Goal: Task Accomplishment & Management: Manage account settings

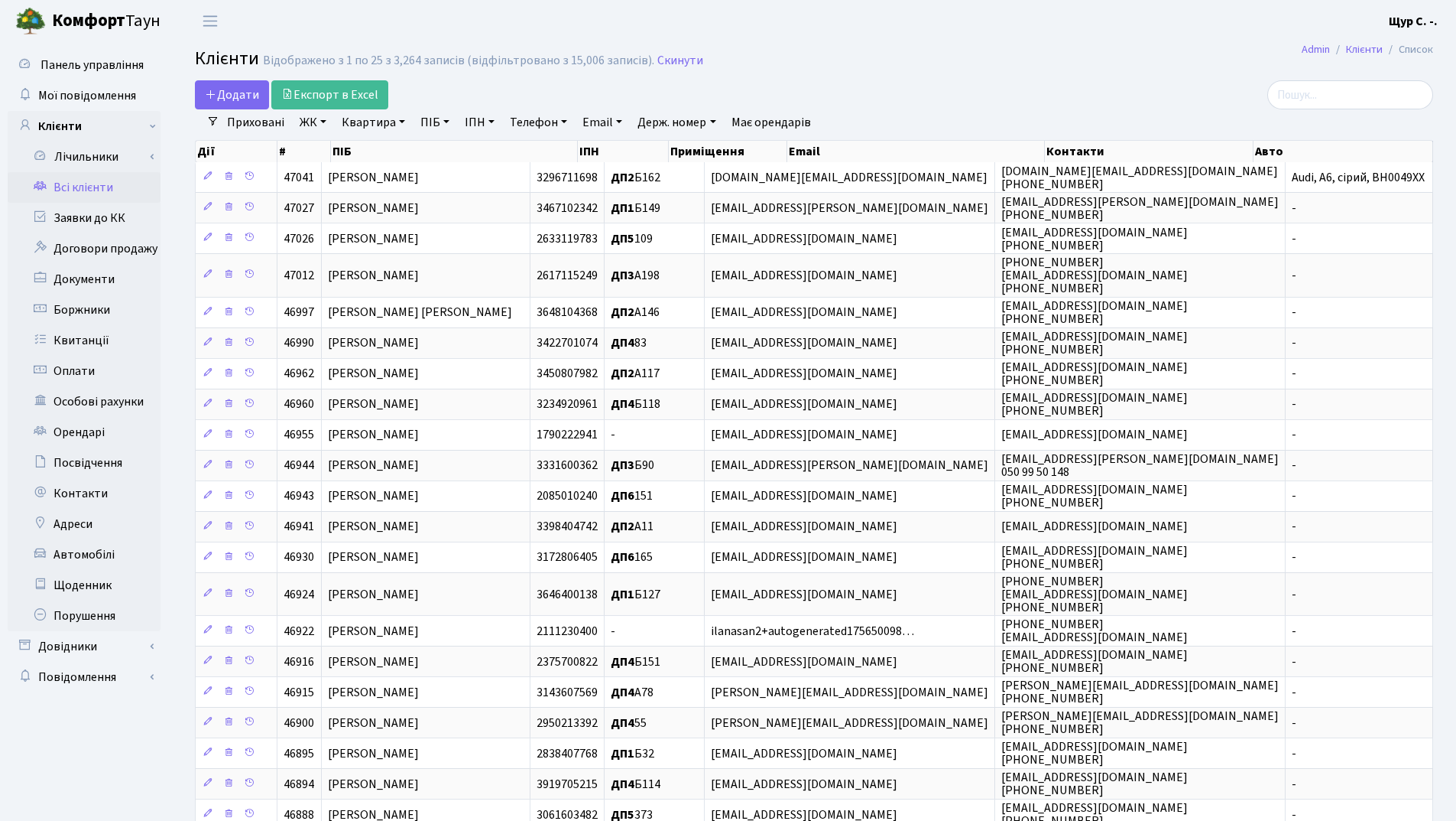
select select "25"
click at [114, 226] on link "Заявки до КК" at bounding box center [84, 218] width 153 height 30
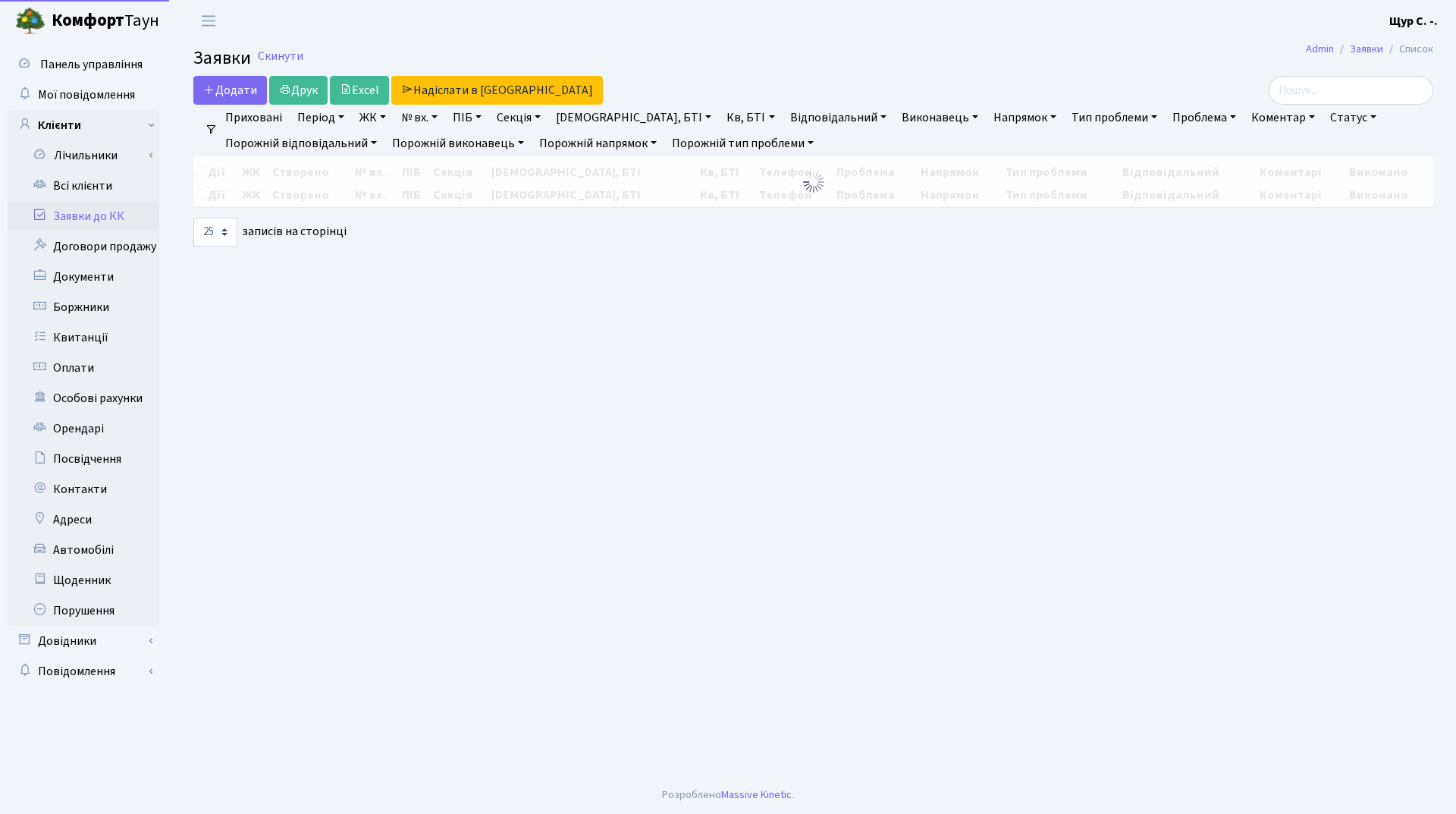
select select "25"
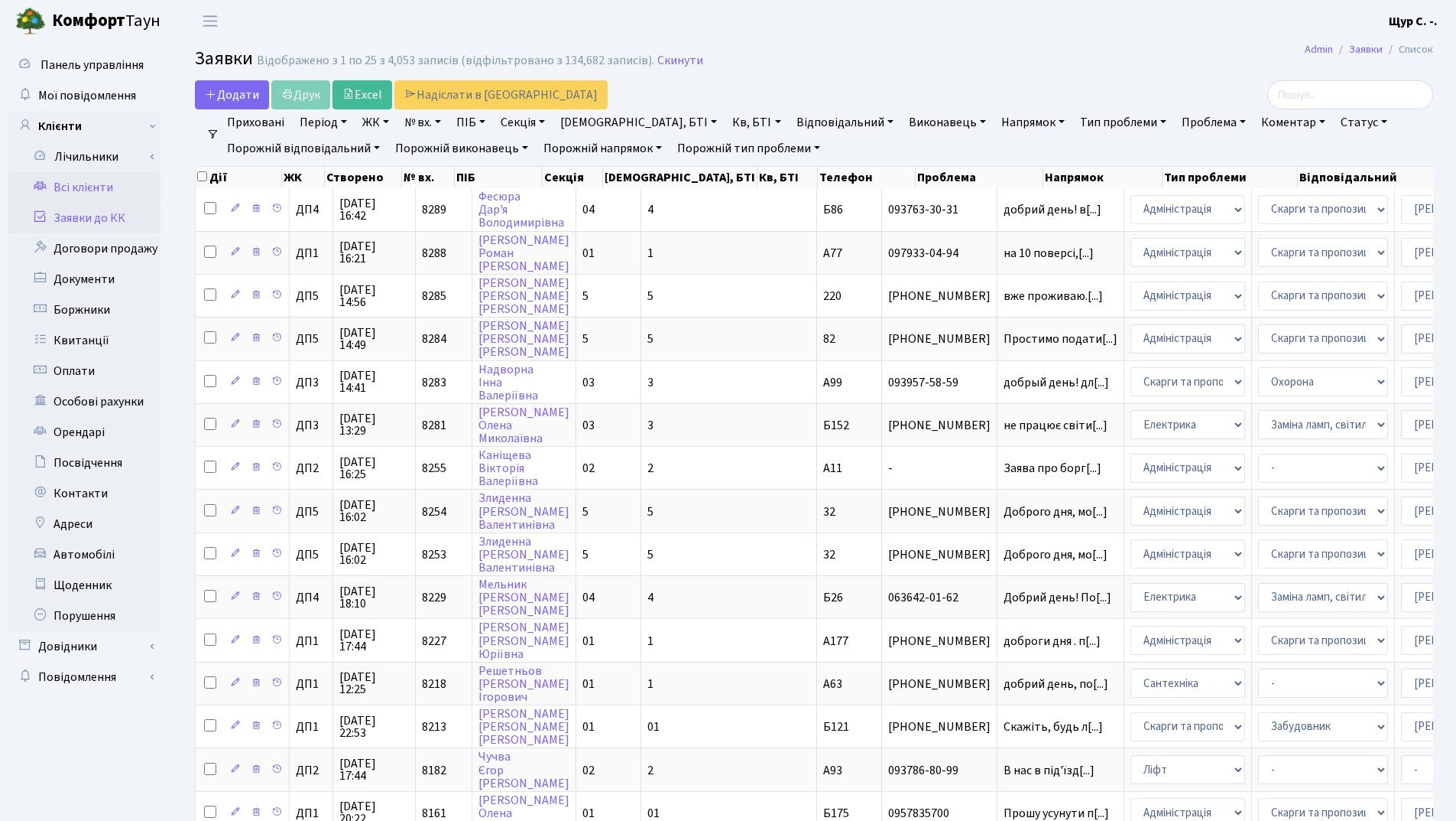
click at [97, 187] on link "Всі клієнти" at bounding box center [84, 187] width 153 height 30
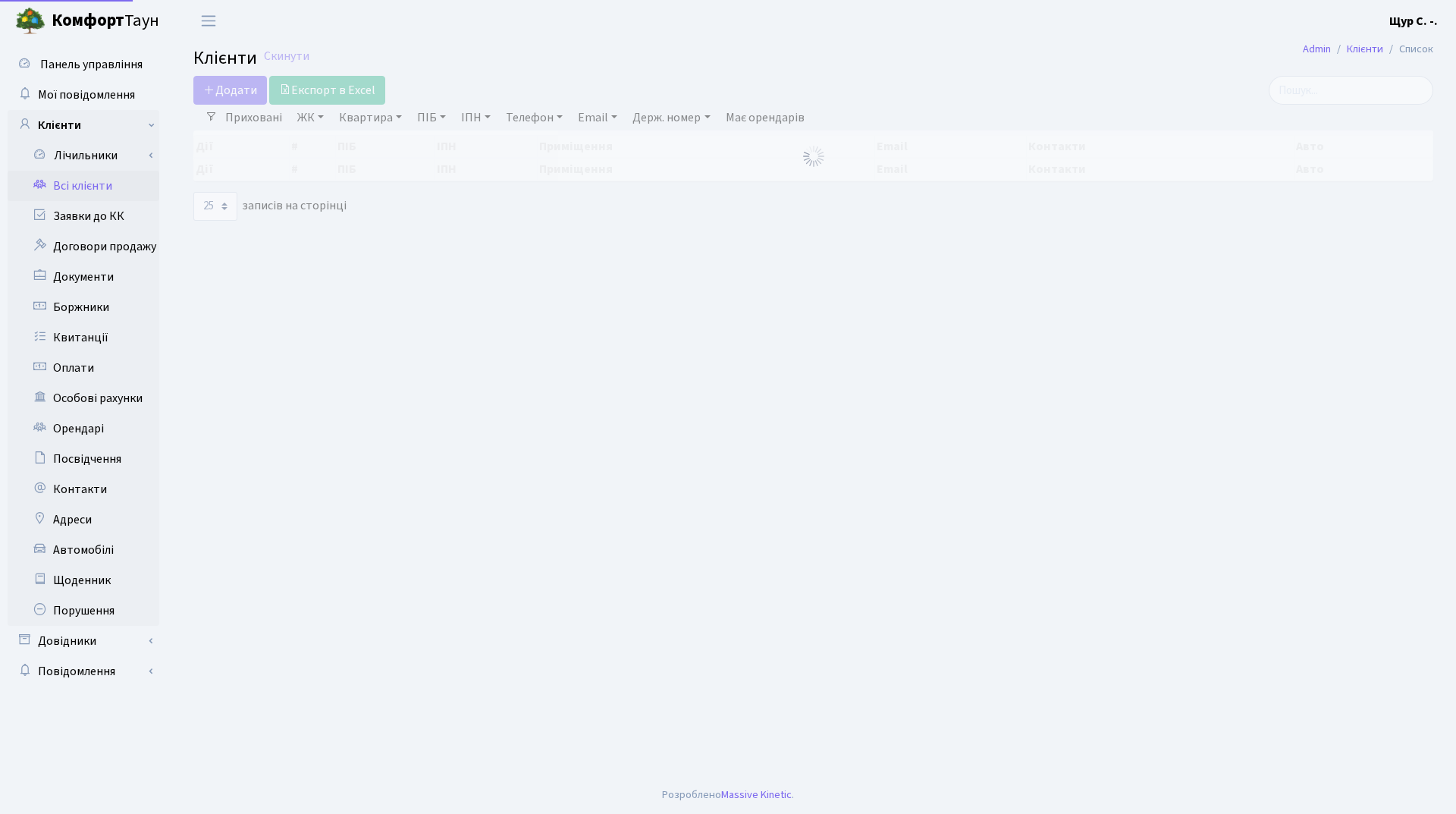
select select "25"
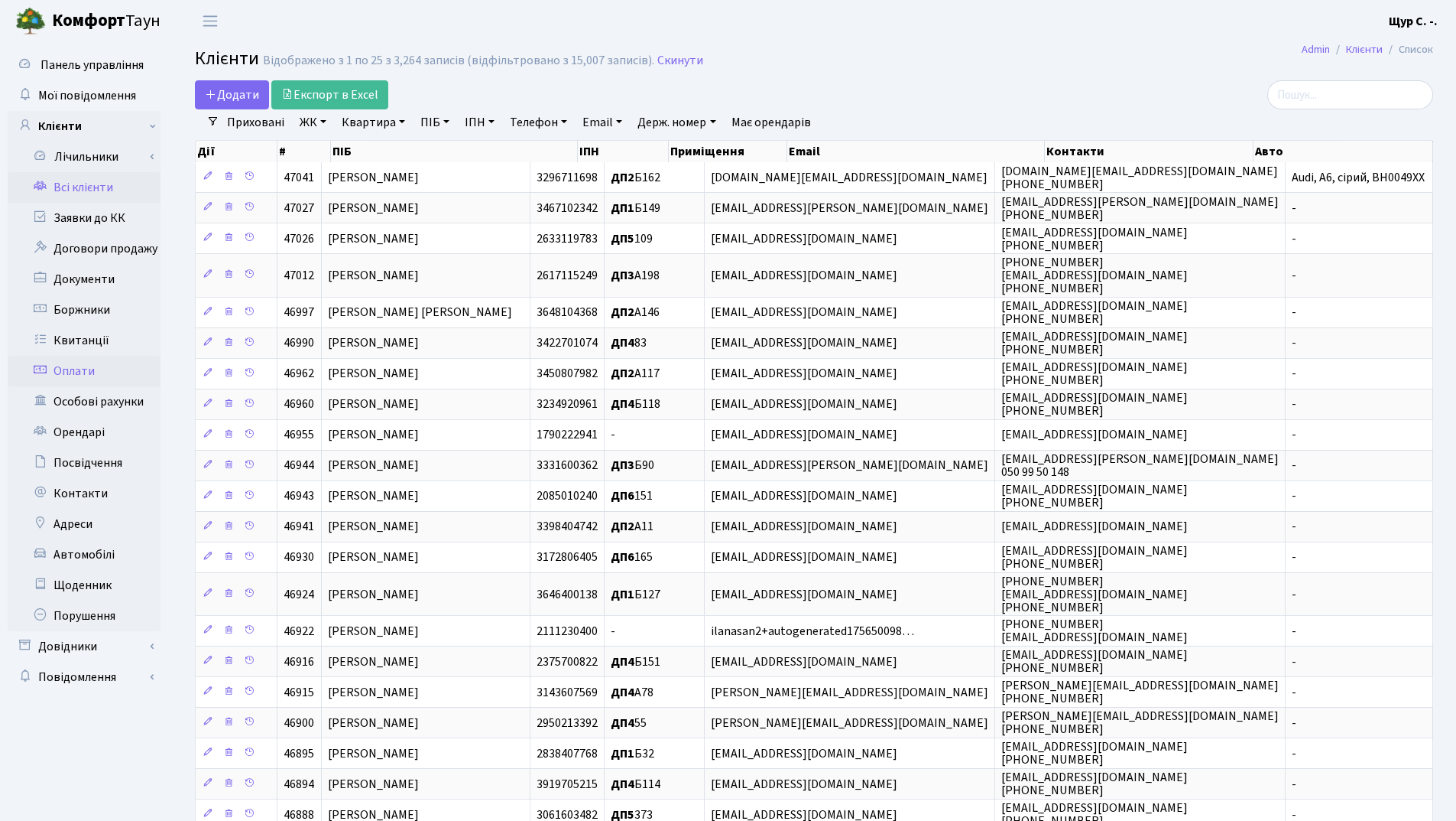
click at [98, 365] on link "Оплати" at bounding box center [84, 371] width 153 height 30
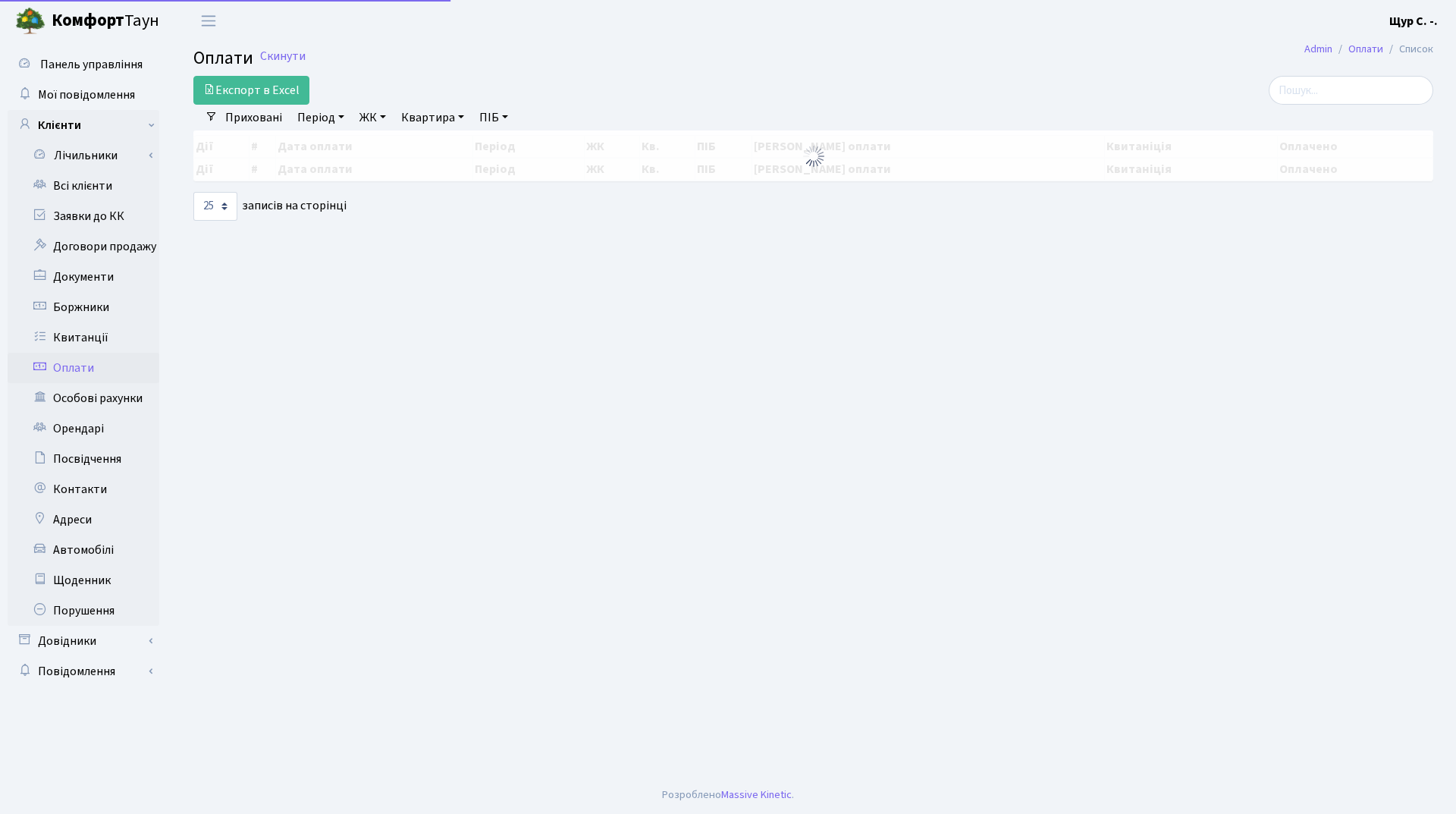
select select "25"
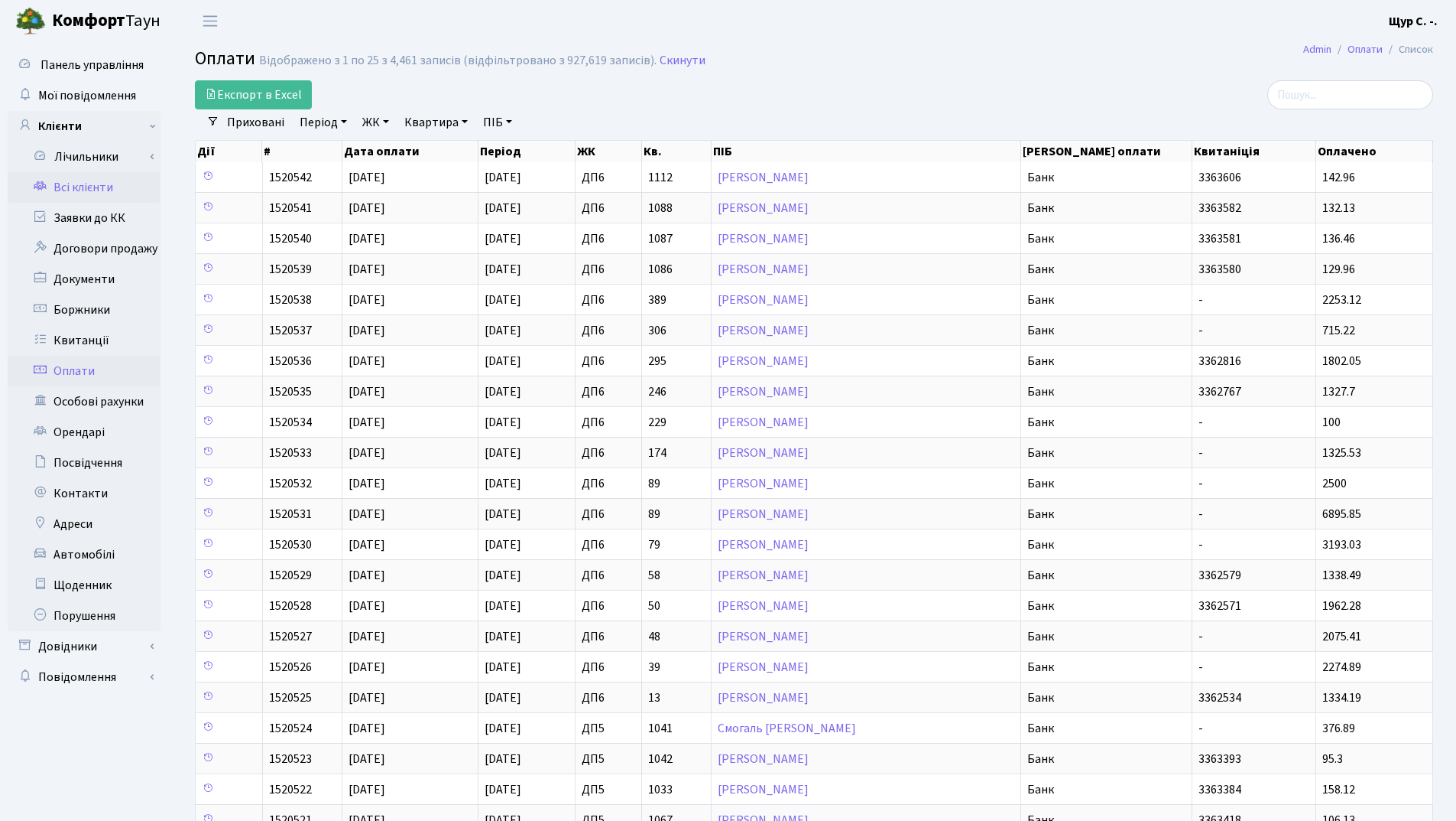
click at [71, 184] on link "Всі клієнти" at bounding box center [84, 187] width 153 height 30
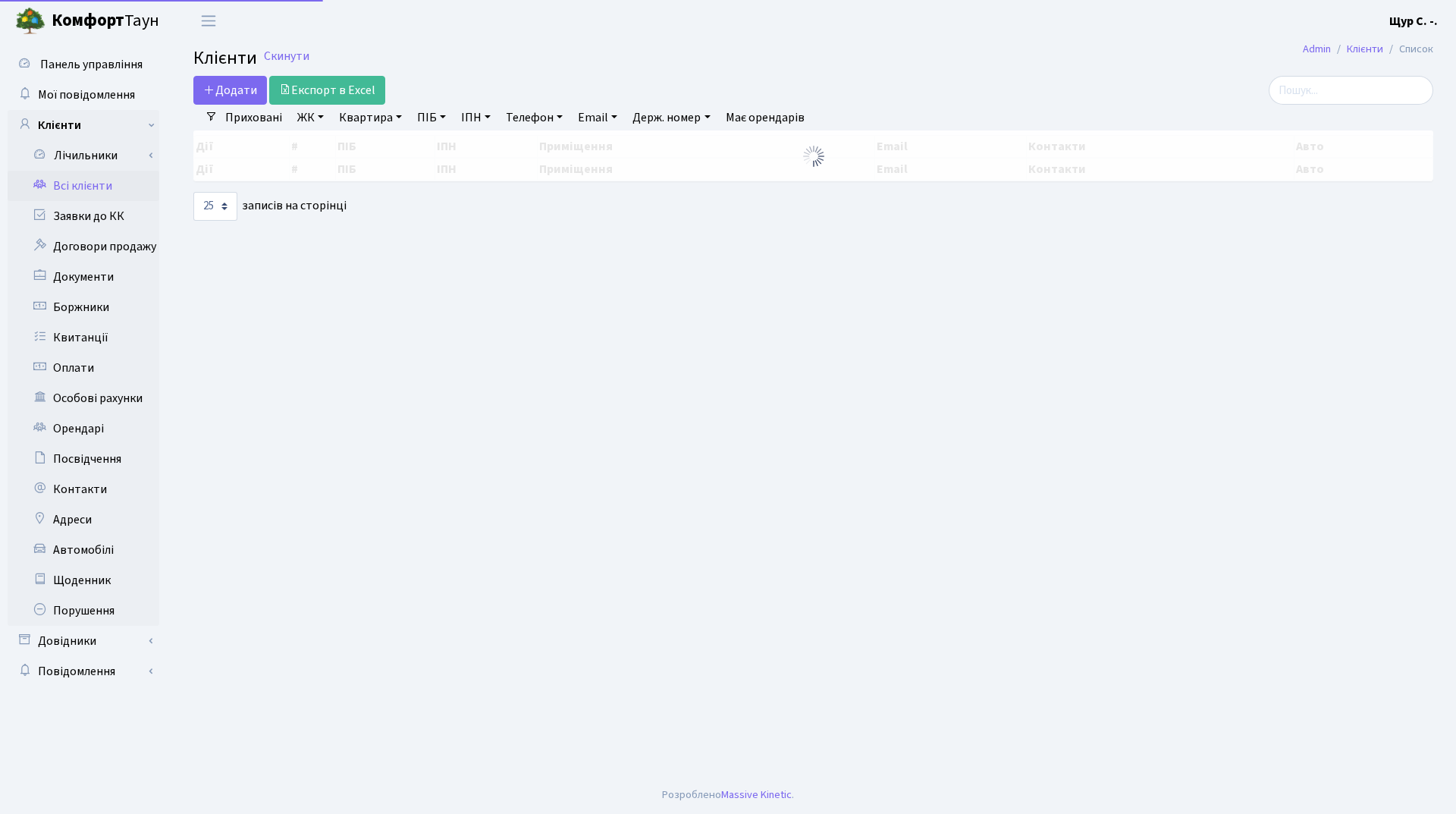
select select "25"
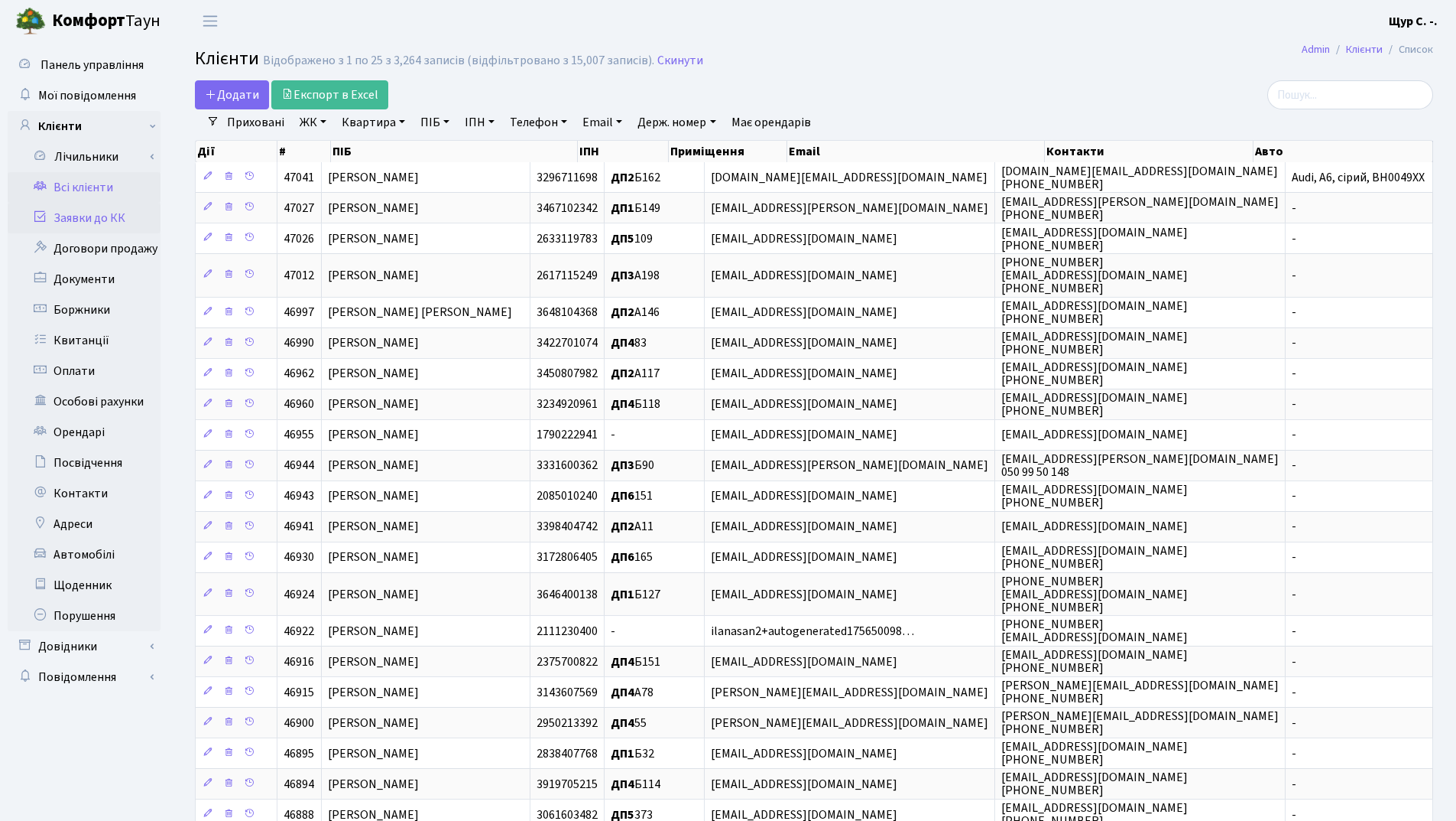
click at [92, 213] on link "Заявки до КК" at bounding box center [84, 218] width 153 height 30
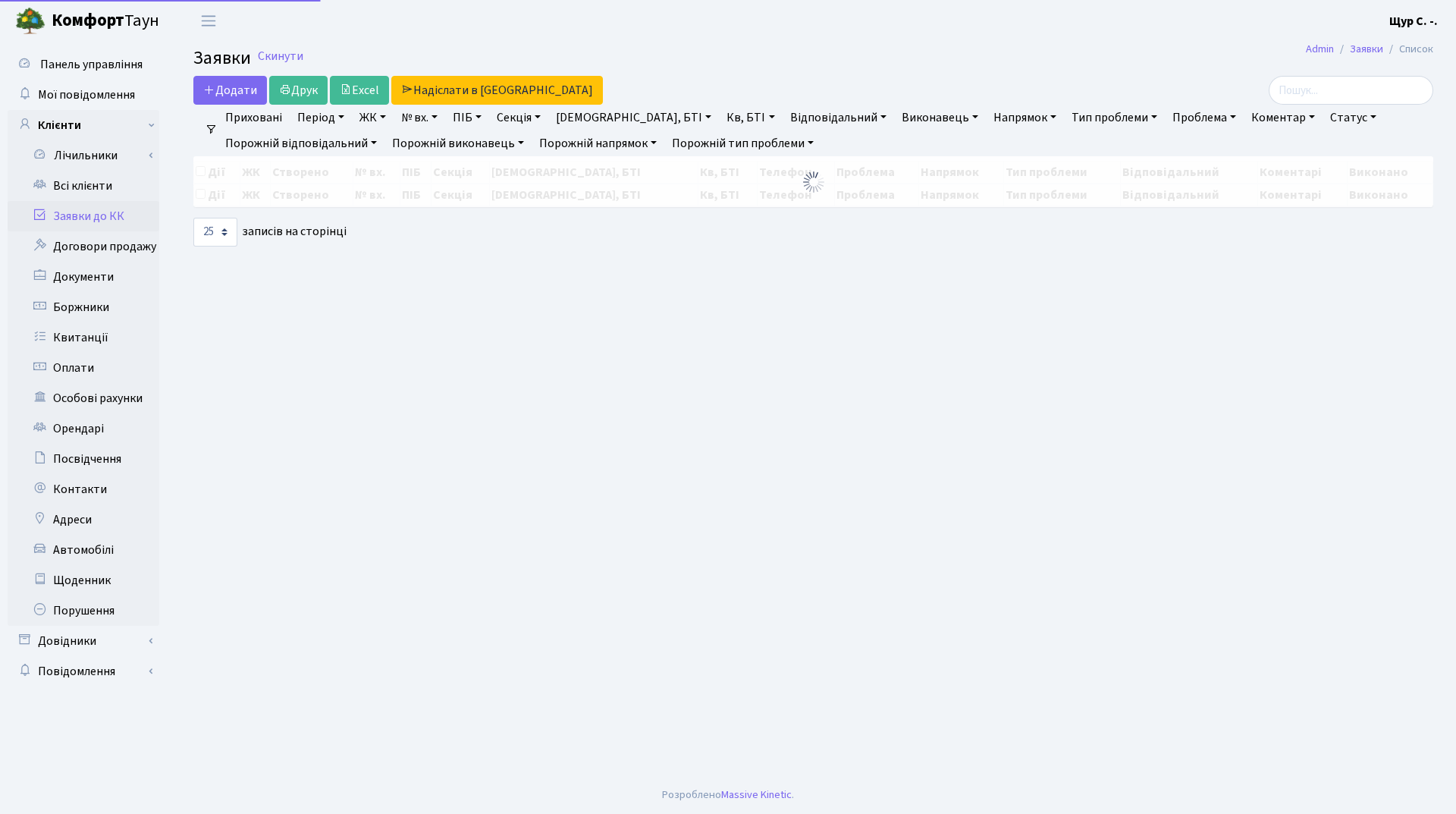
select select "25"
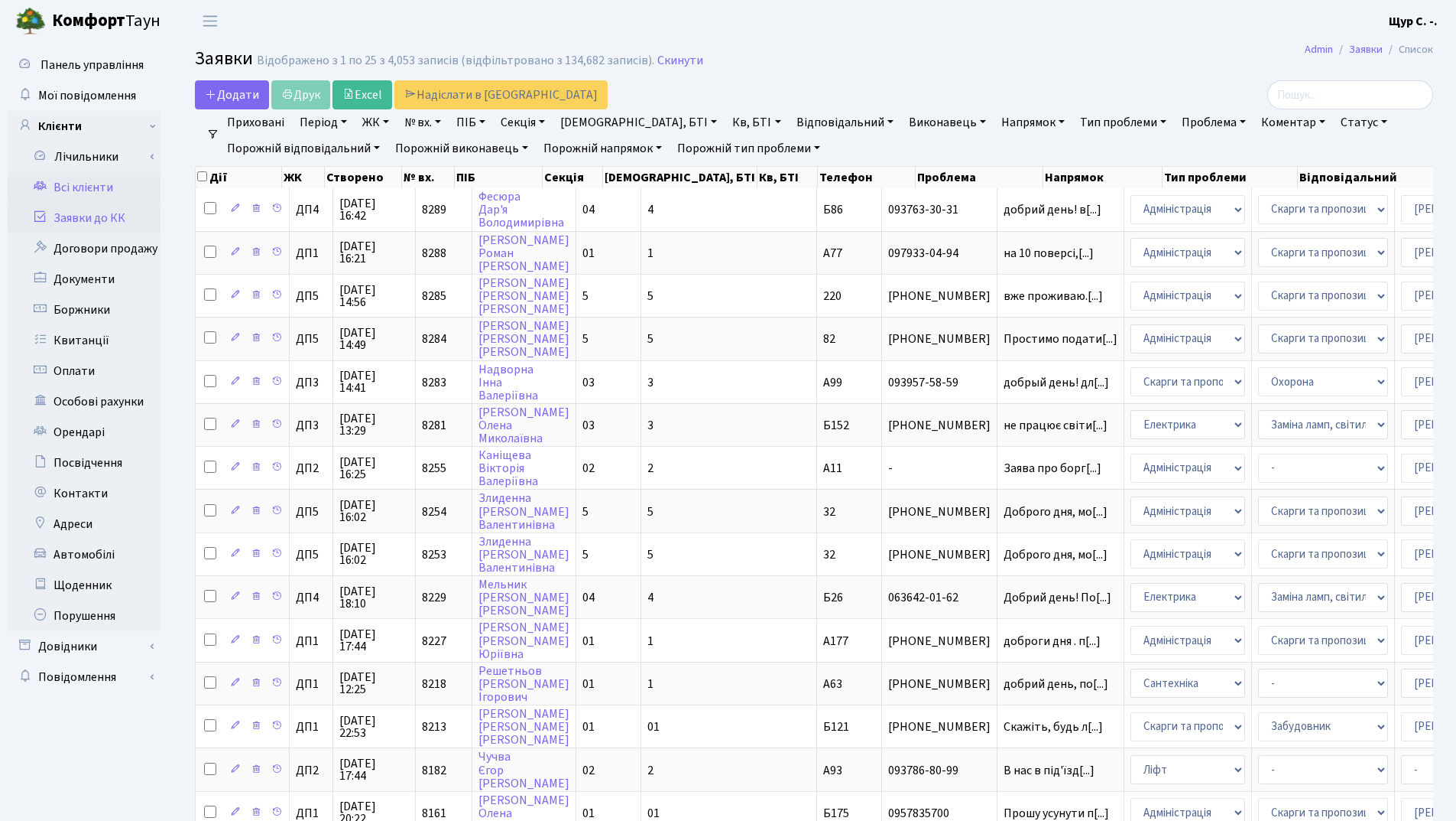
click at [95, 194] on link "Всі клієнти" at bounding box center [84, 187] width 153 height 30
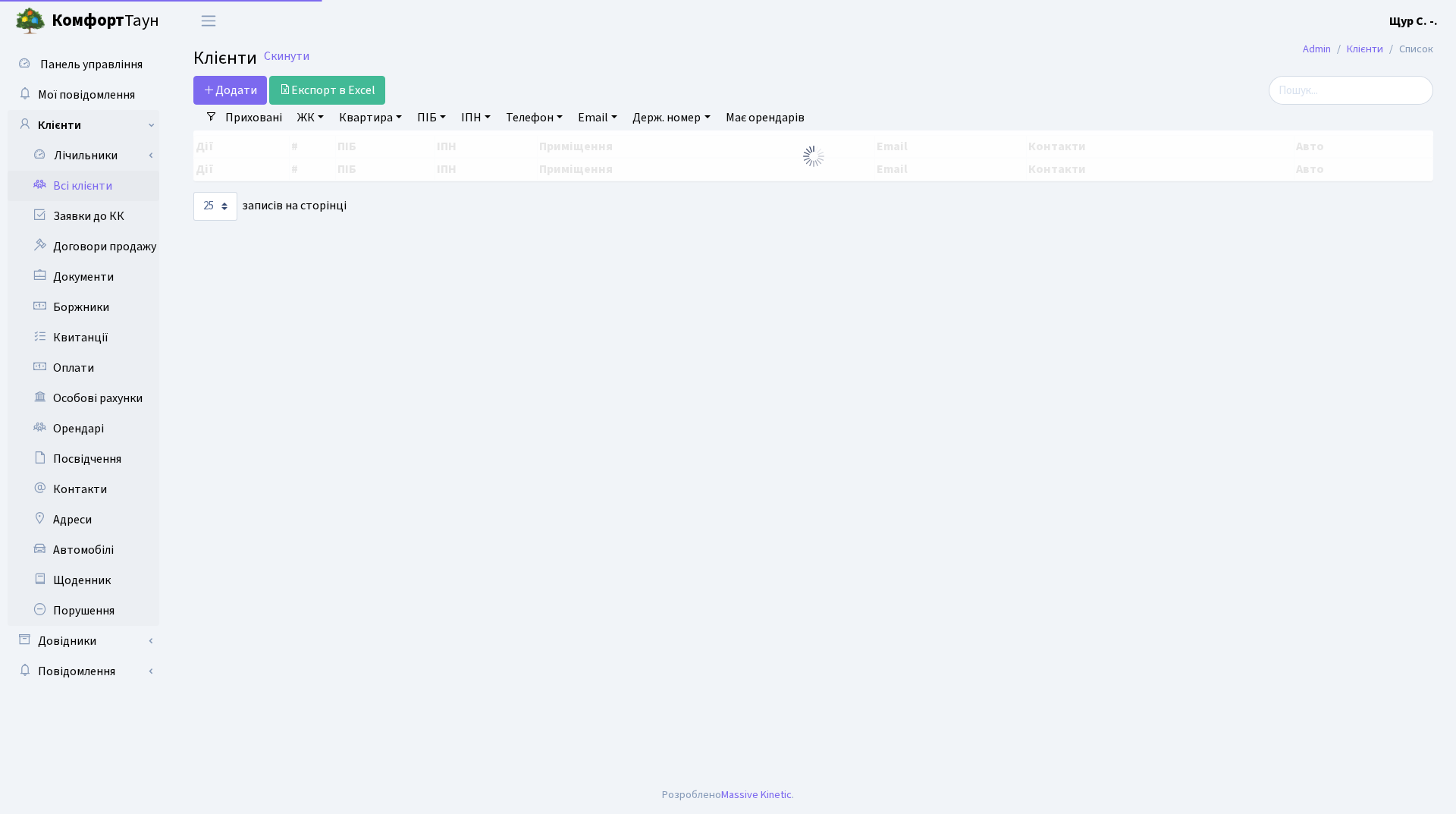
select select "25"
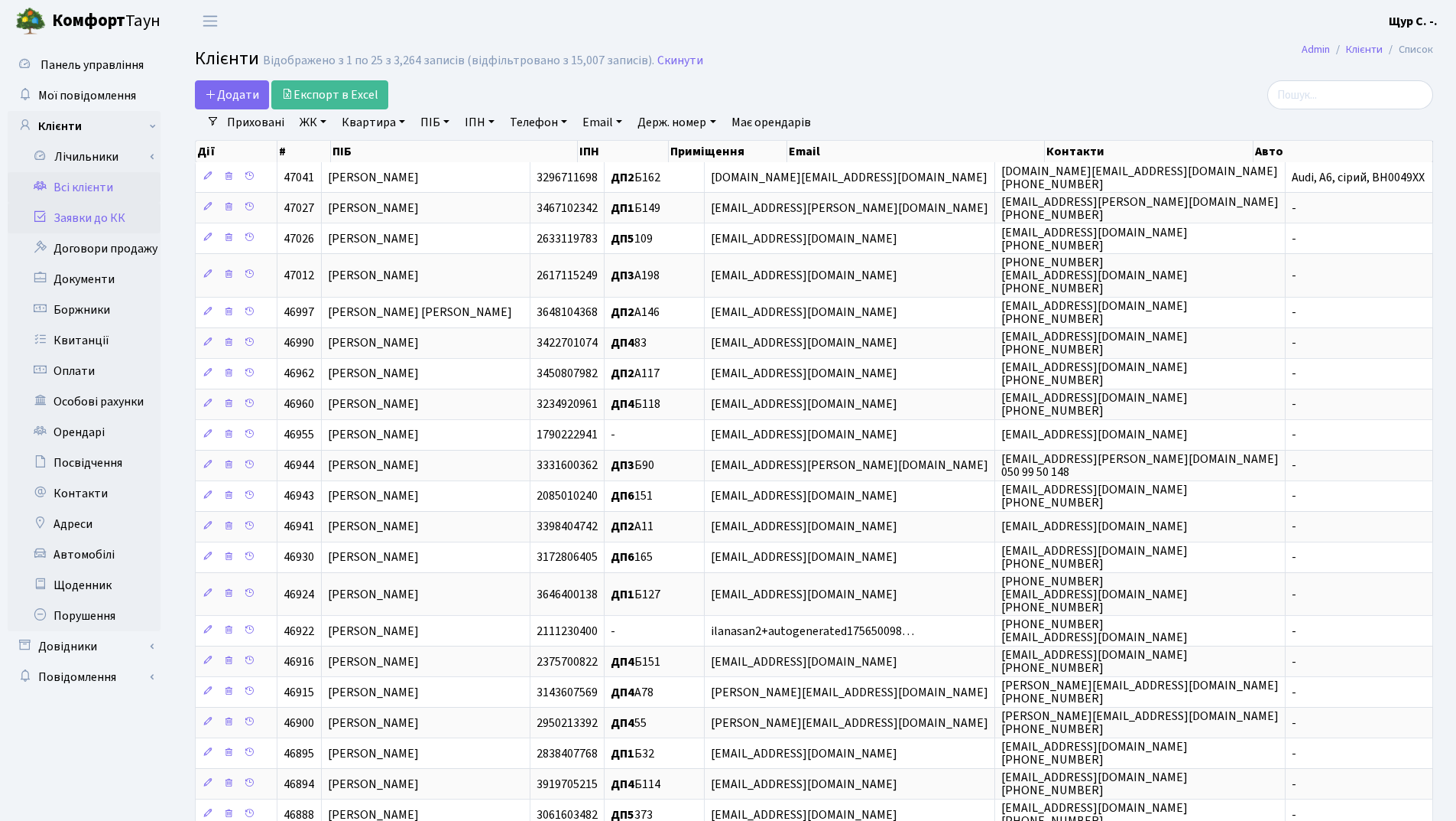
click at [111, 228] on link "Заявки до КК" at bounding box center [84, 218] width 153 height 30
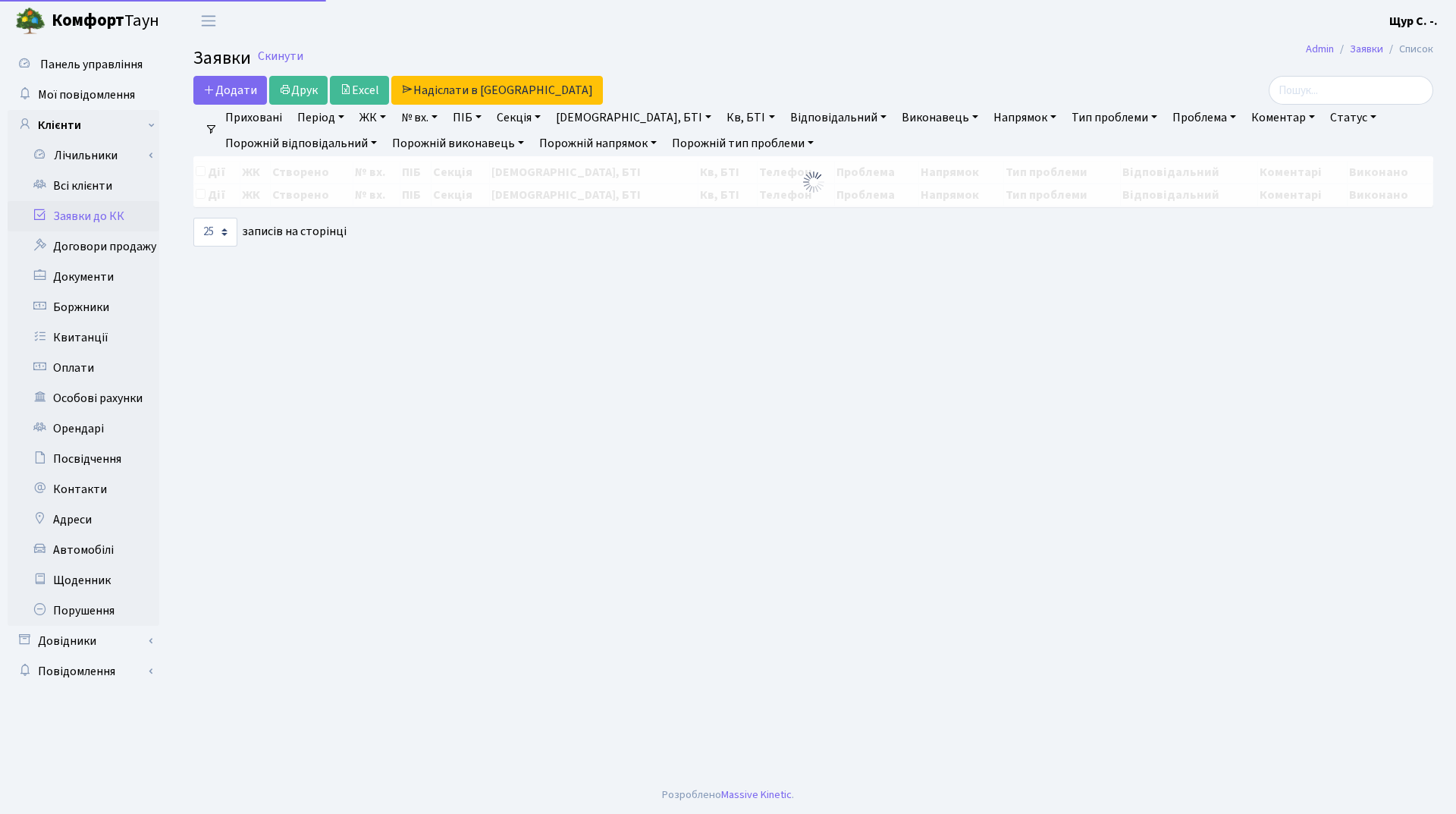
select select "25"
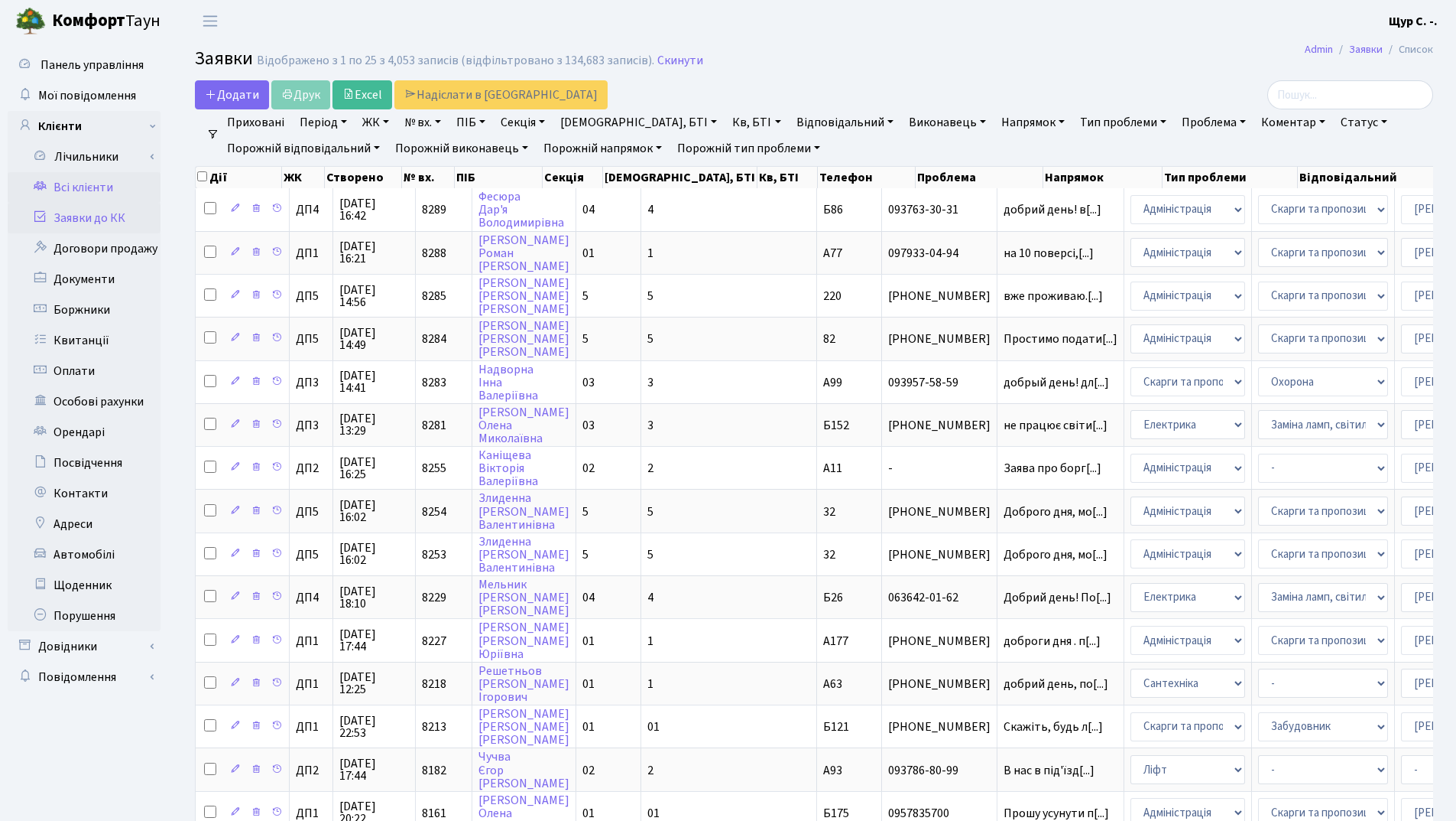
click at [108, 187] on link "Всі клієнти" at bounding box center [84, 187] width 153 height 30
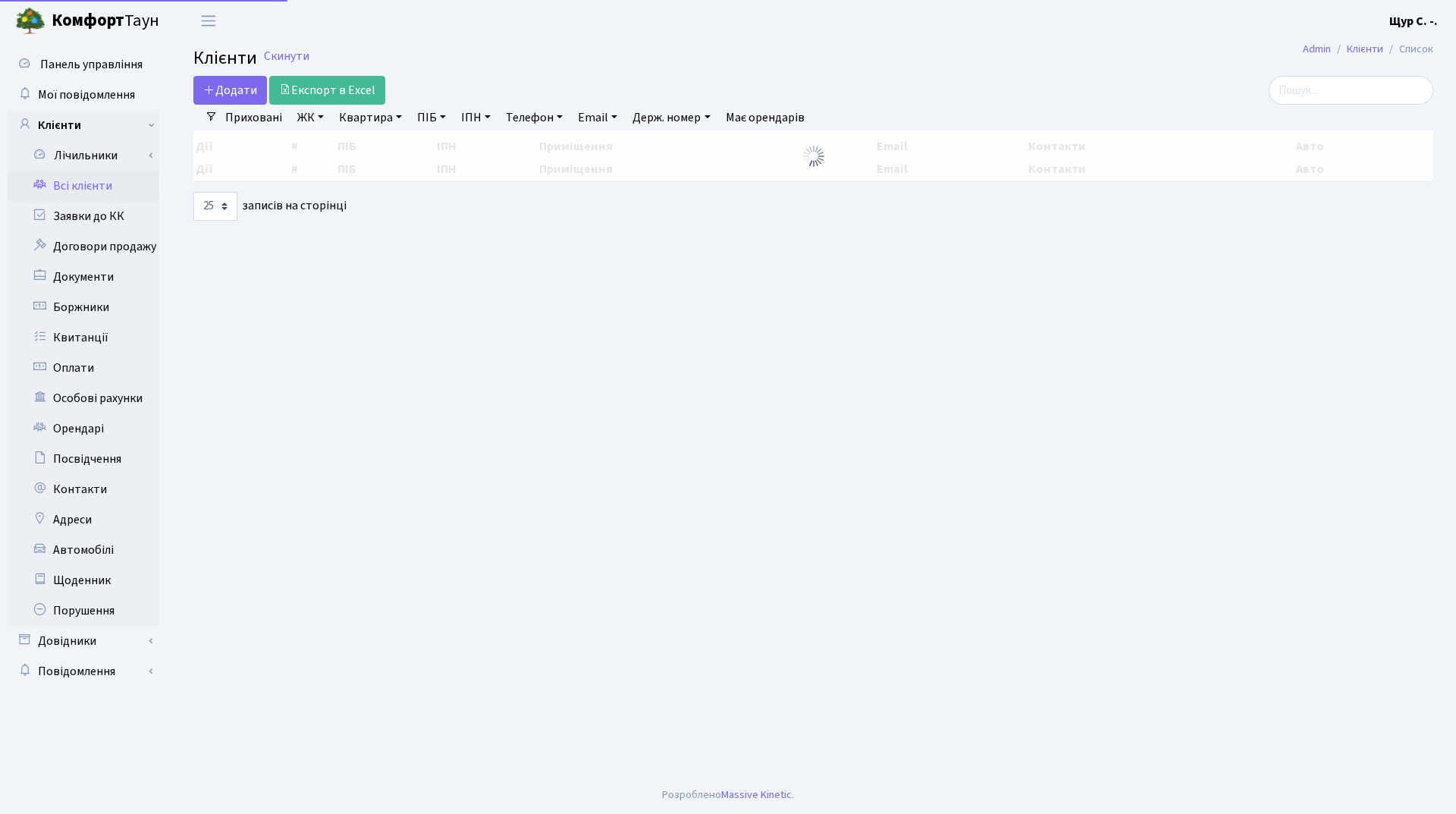
select select "25"
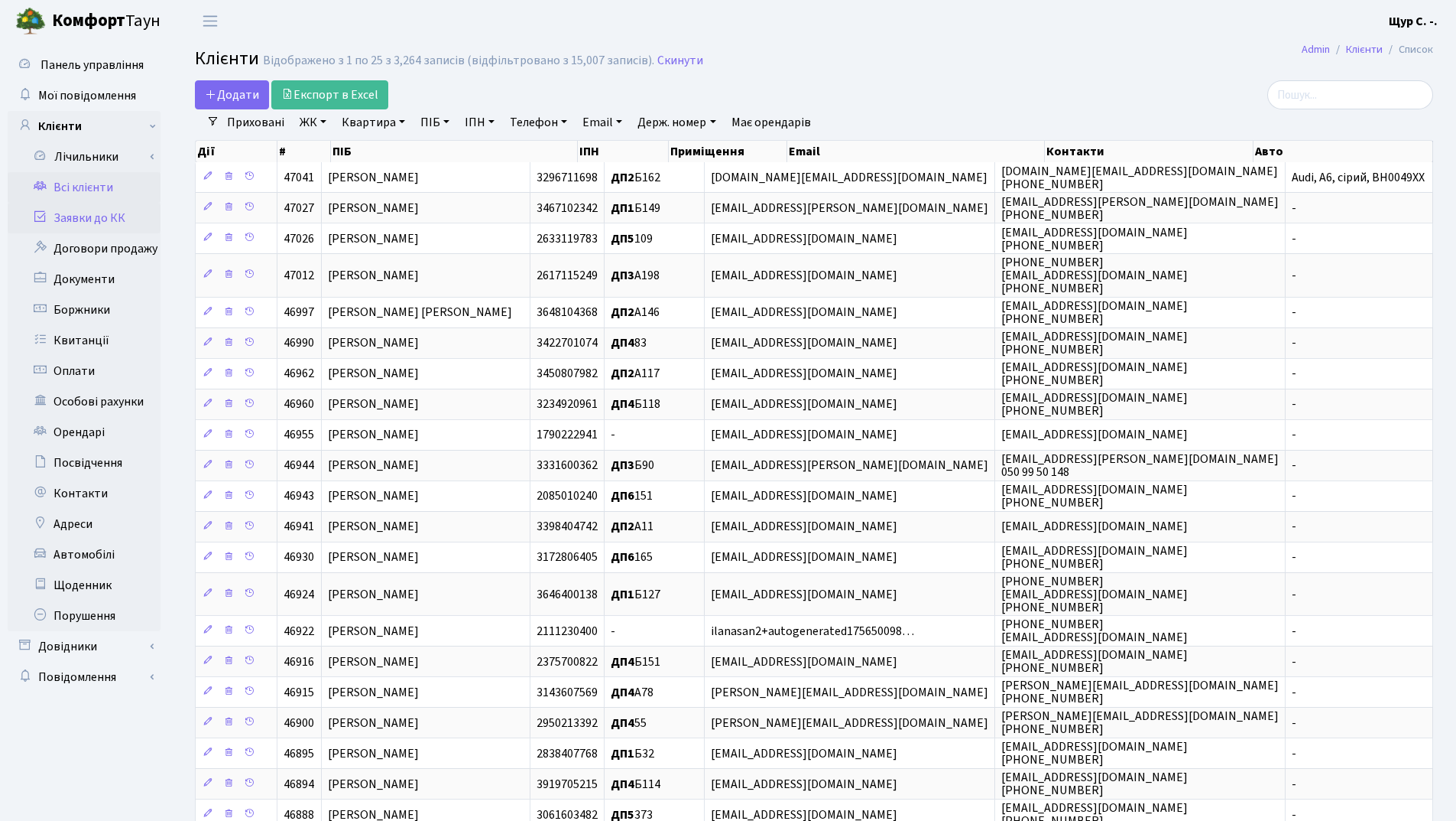
click at [103, 223] on link "Заявки до КК" at bounding box center [84, 218] width 153 height 30
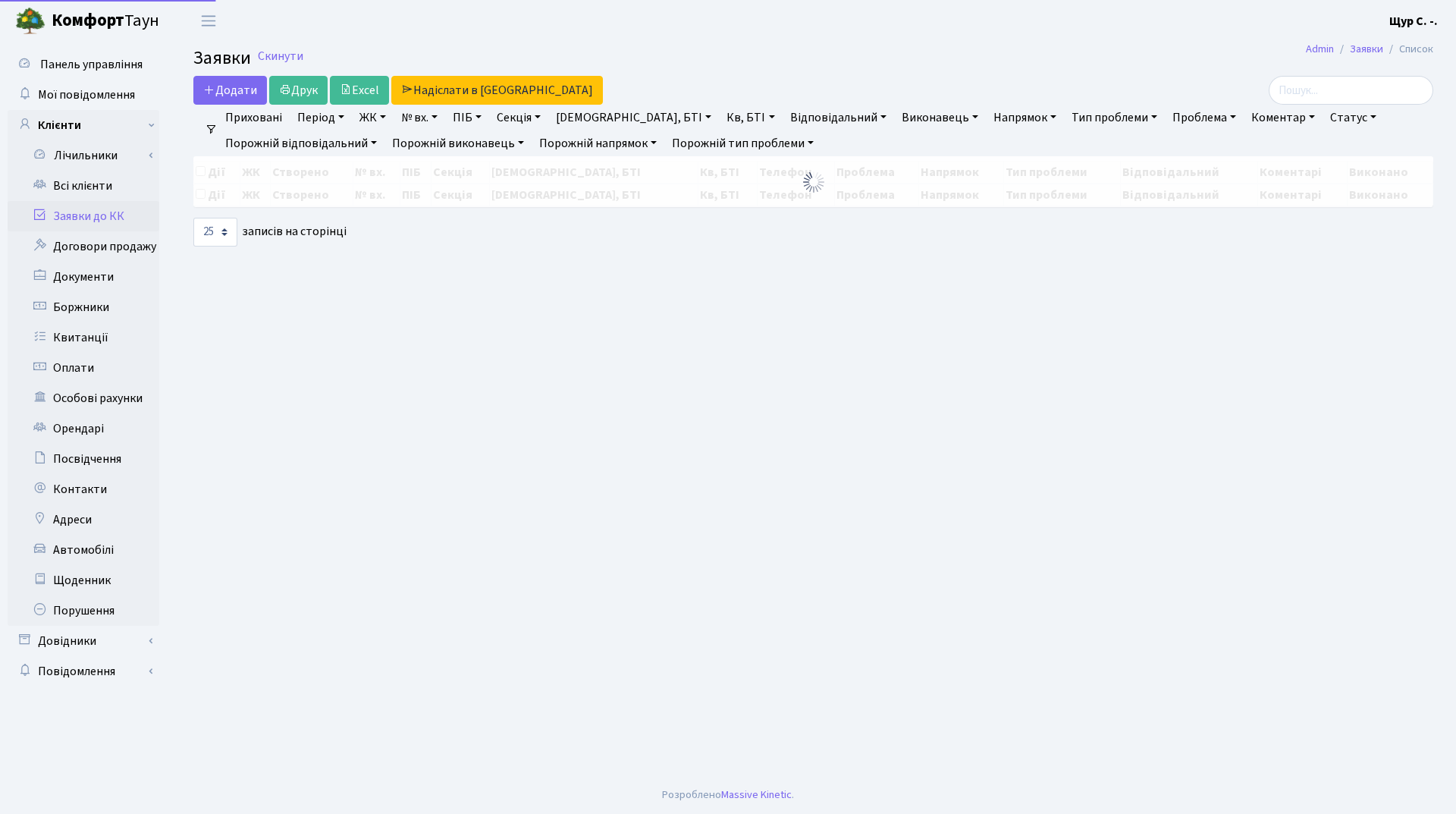
select select "25"
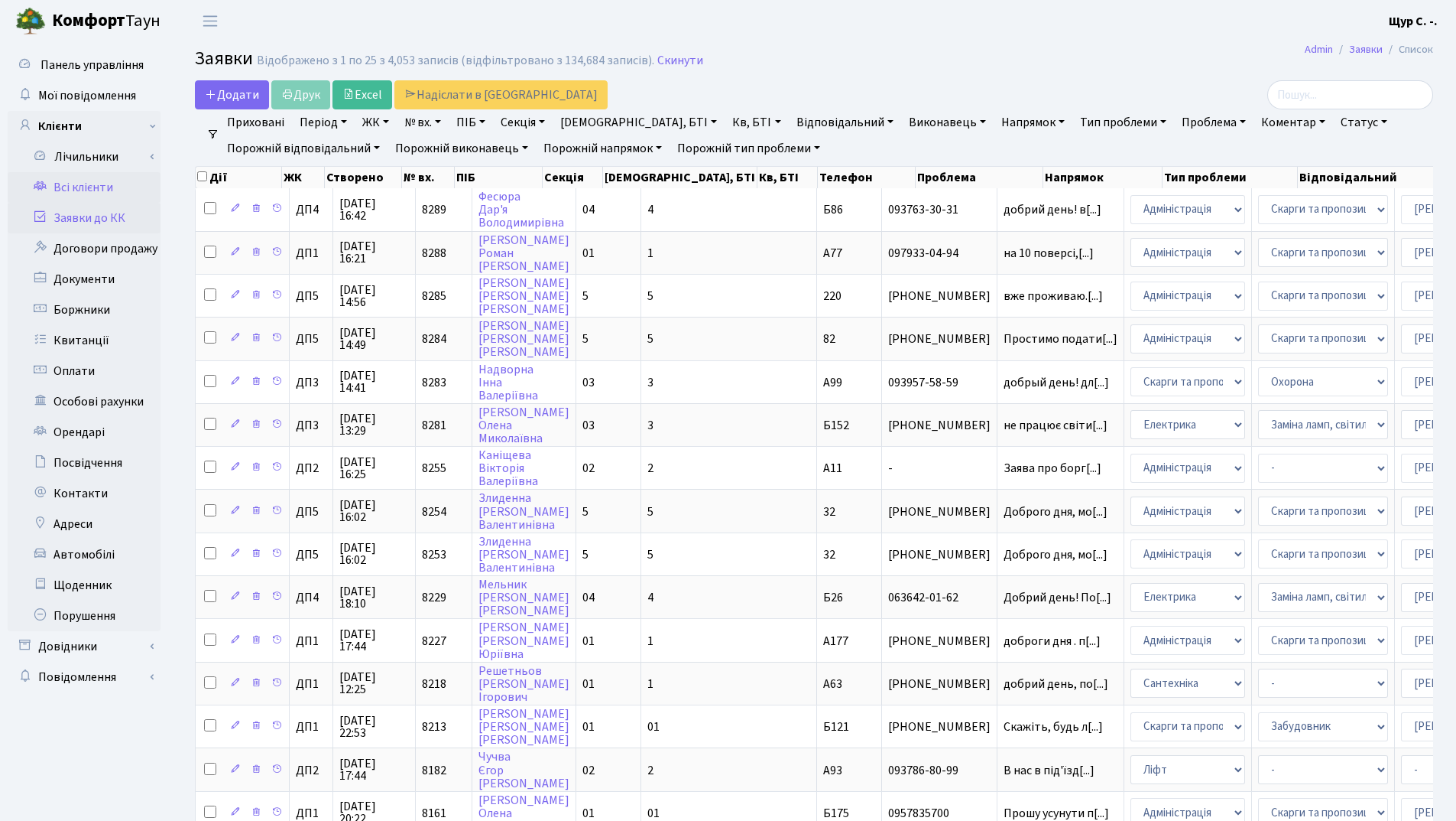
click at [98, 191] on link "Всі клієнти" at bounding box center [84, 187] width 153 height 30
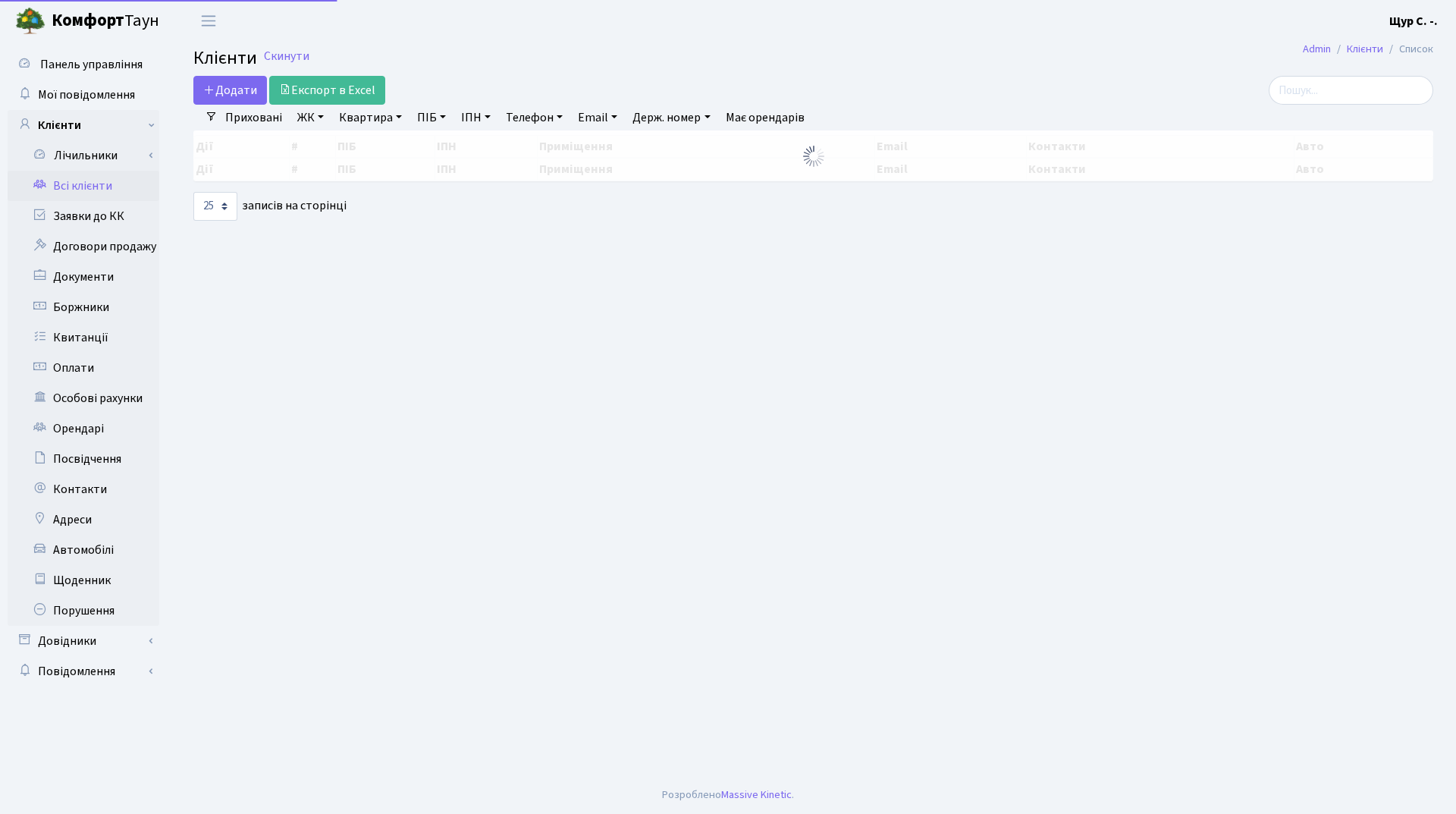
select select "25"
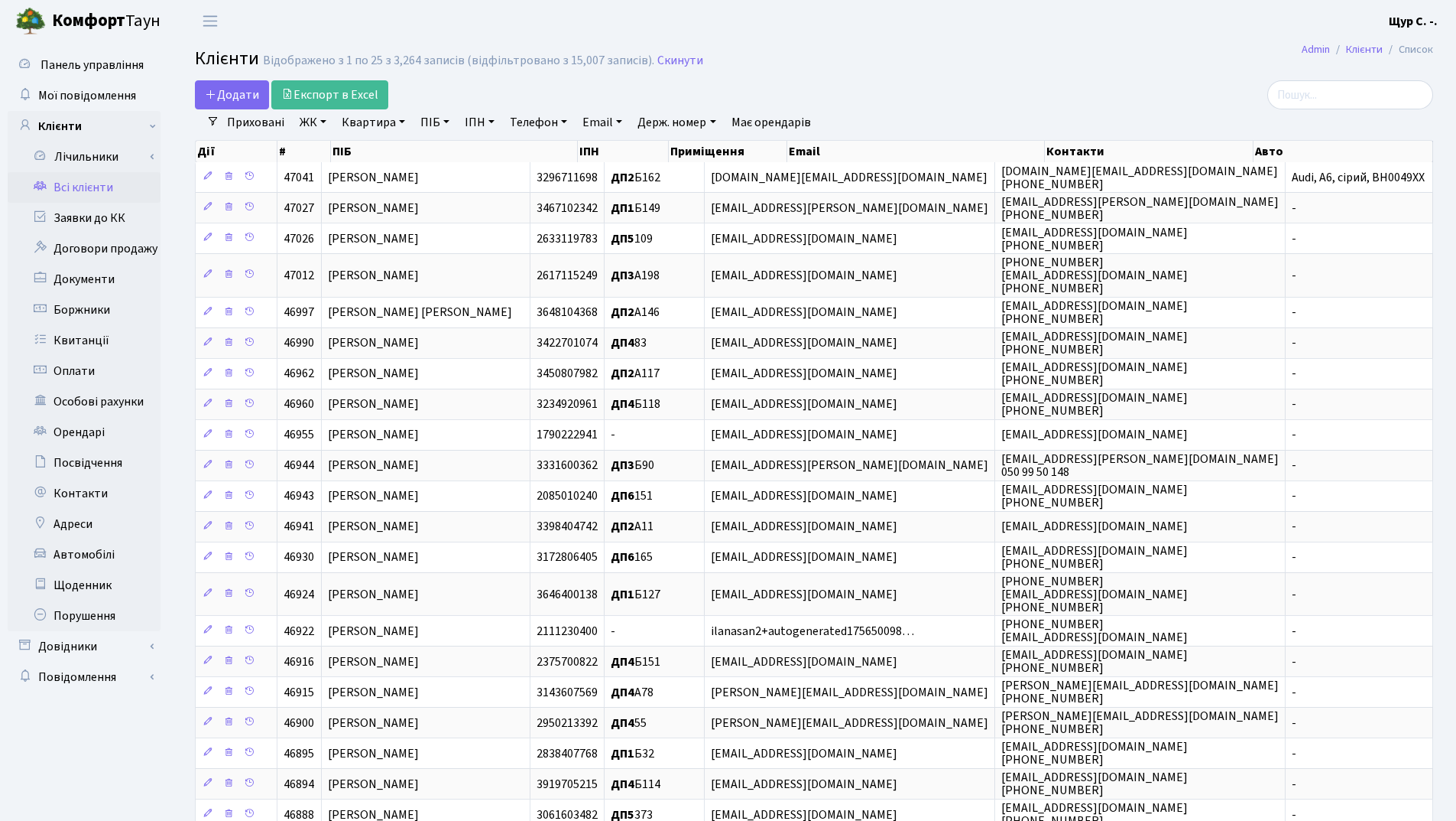
click at [361, 122] on link "Квартира" at bounding box center [373, 122] width 75 height 26
type input "388"
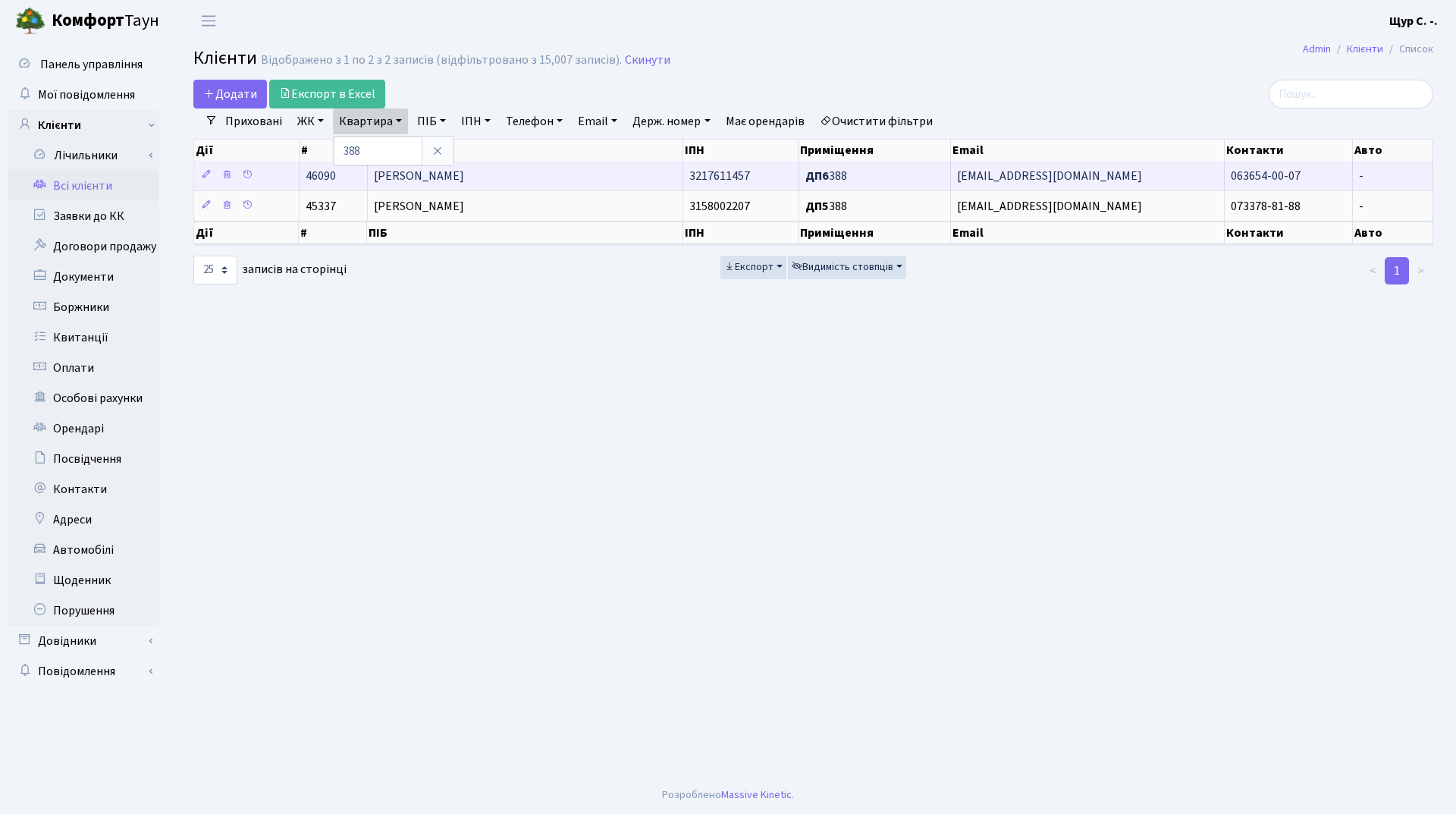
click at [598, 174] on td "[PERSON_NAME]" at bounding box center [525, 175] width 315 height 29
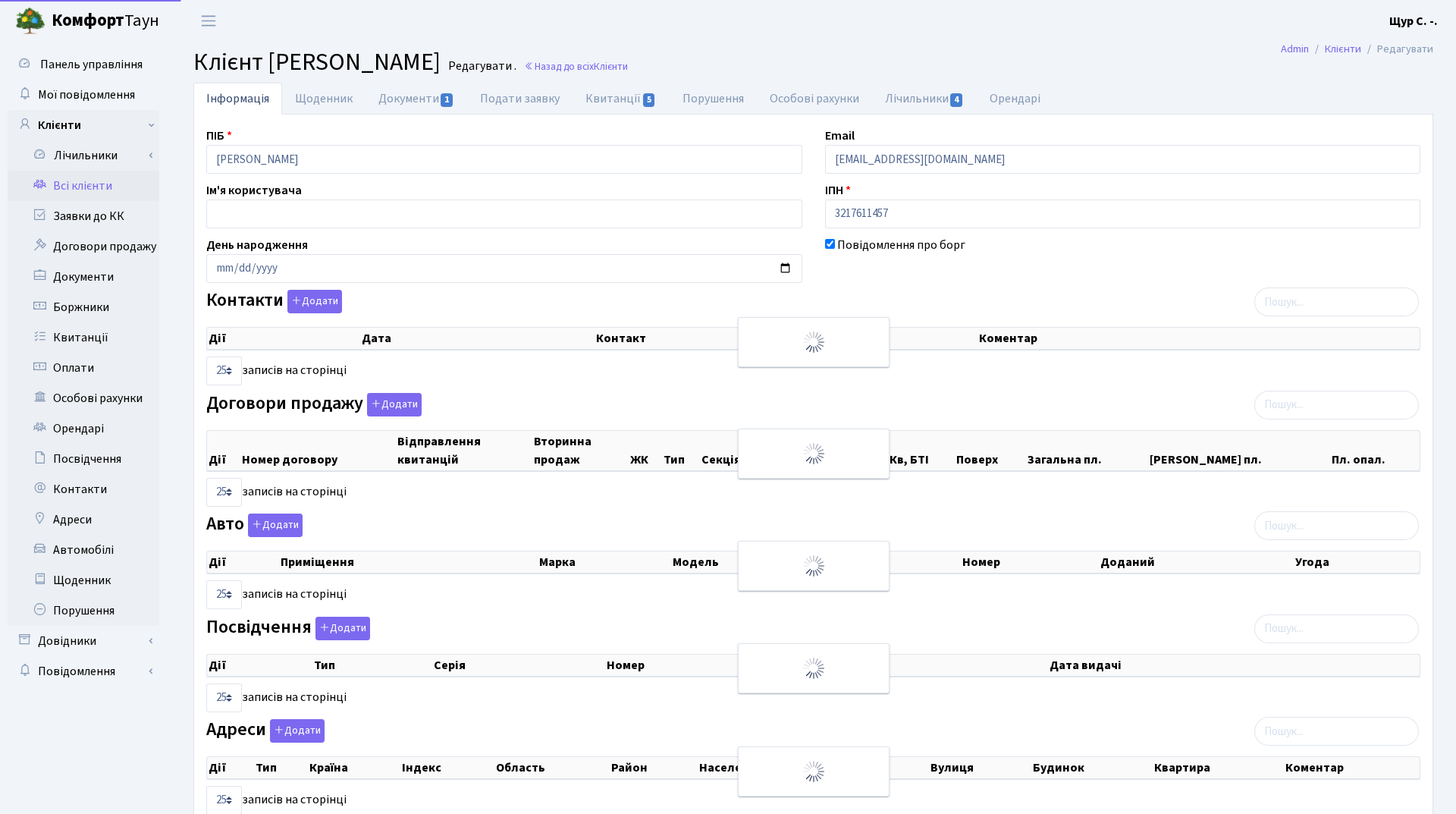
select select "25"
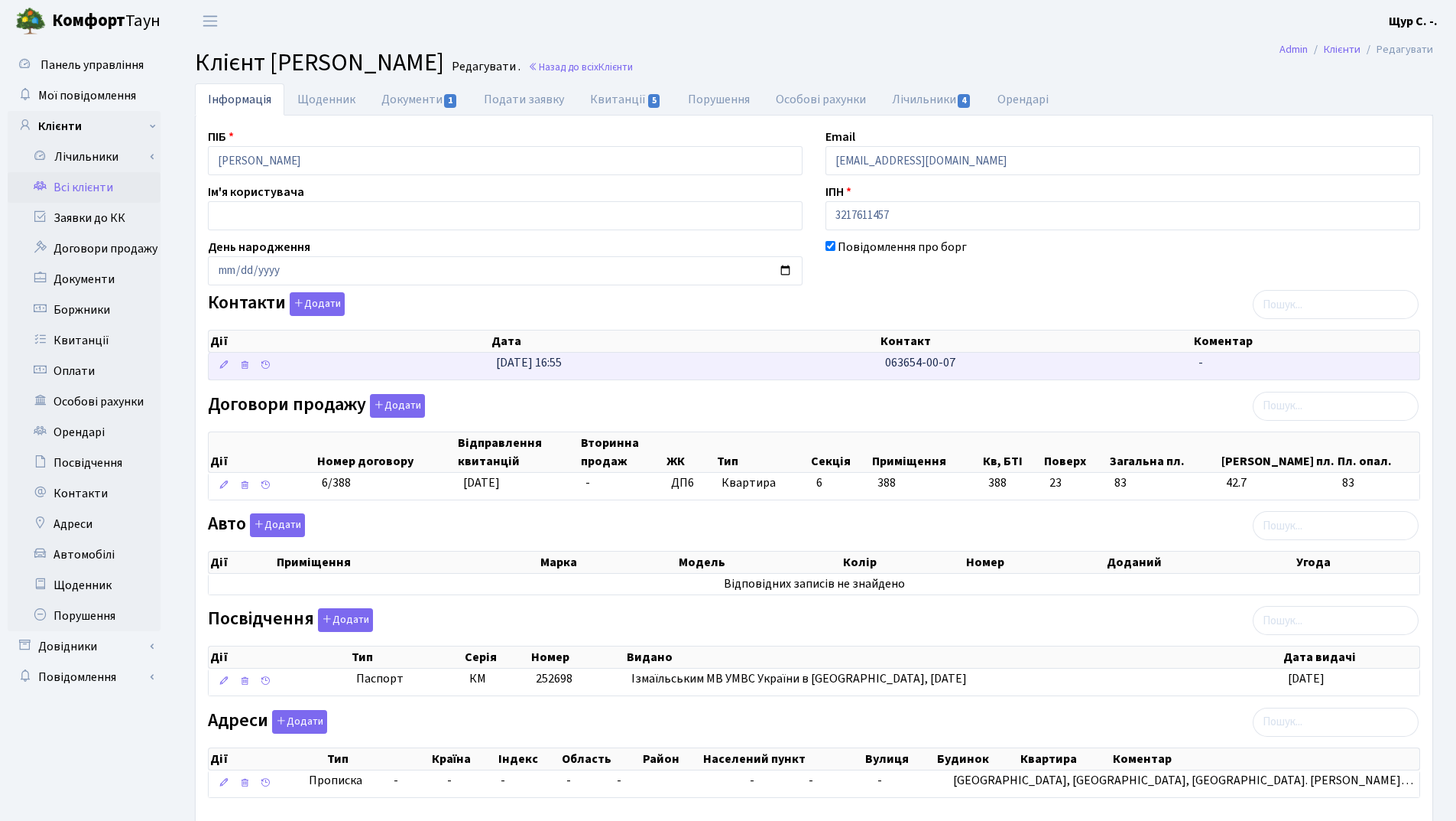
click at [904, 367] on span "063654-00-07" at bounding box center [921, 362] width 71 height 17
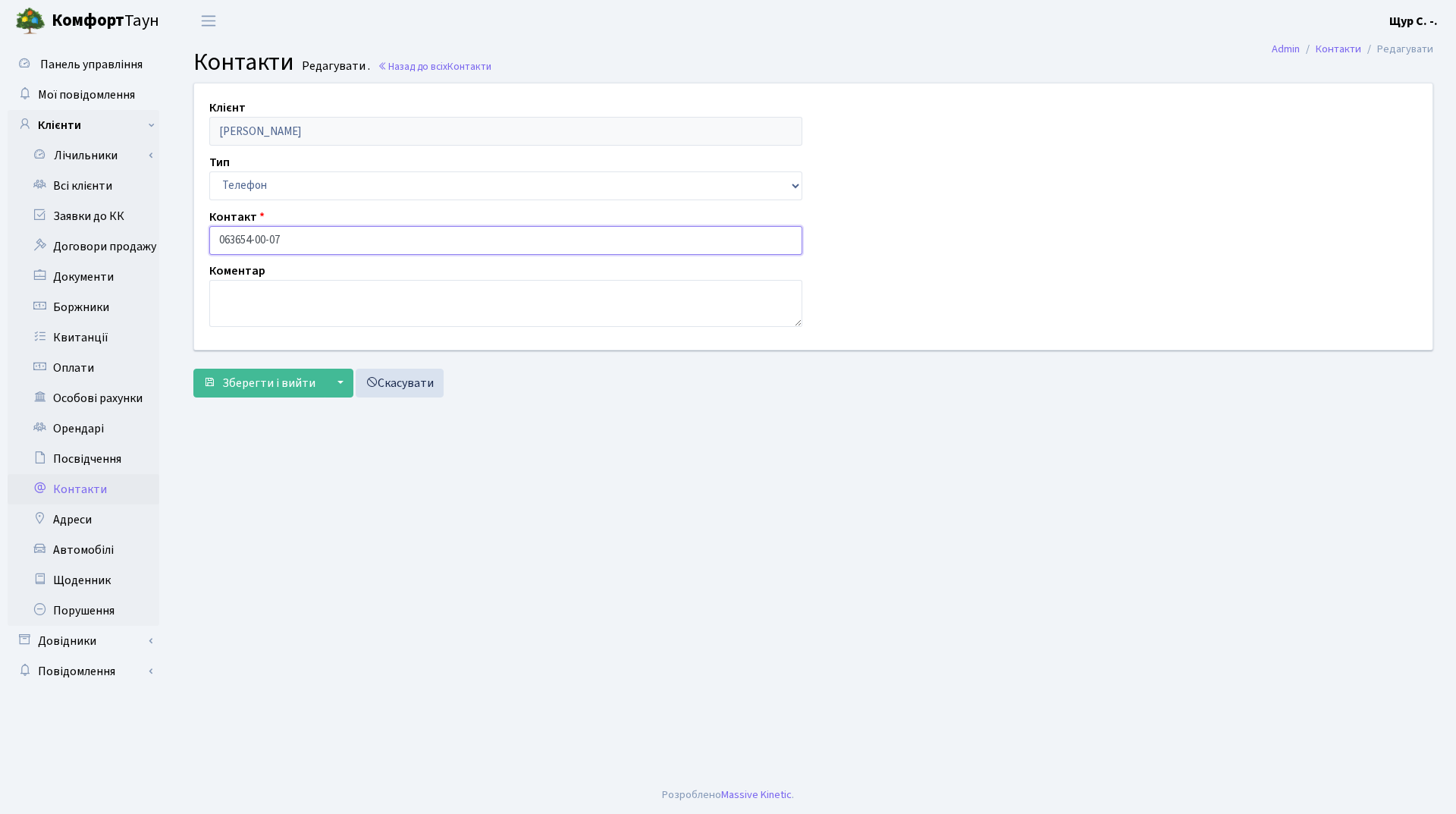
click at [235, 237] on input "063654-00-07" at bounding box center [505, 240] width 593 height 29
type input "063-654-00-07"
click at [268, 388] on span "Зберегти і вийти" at bounding box center [268, 383] width 93 height 17
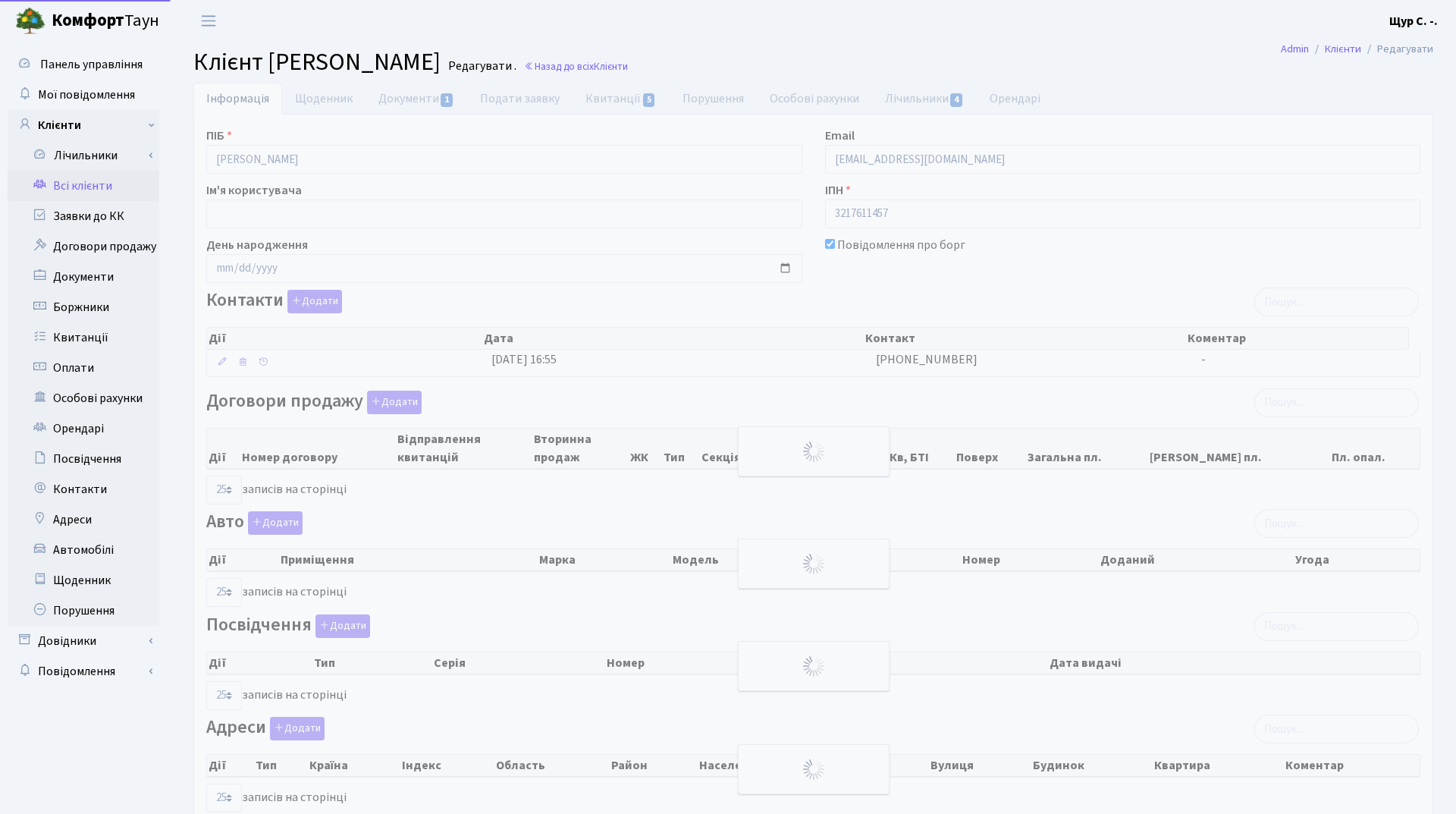
select select "25"
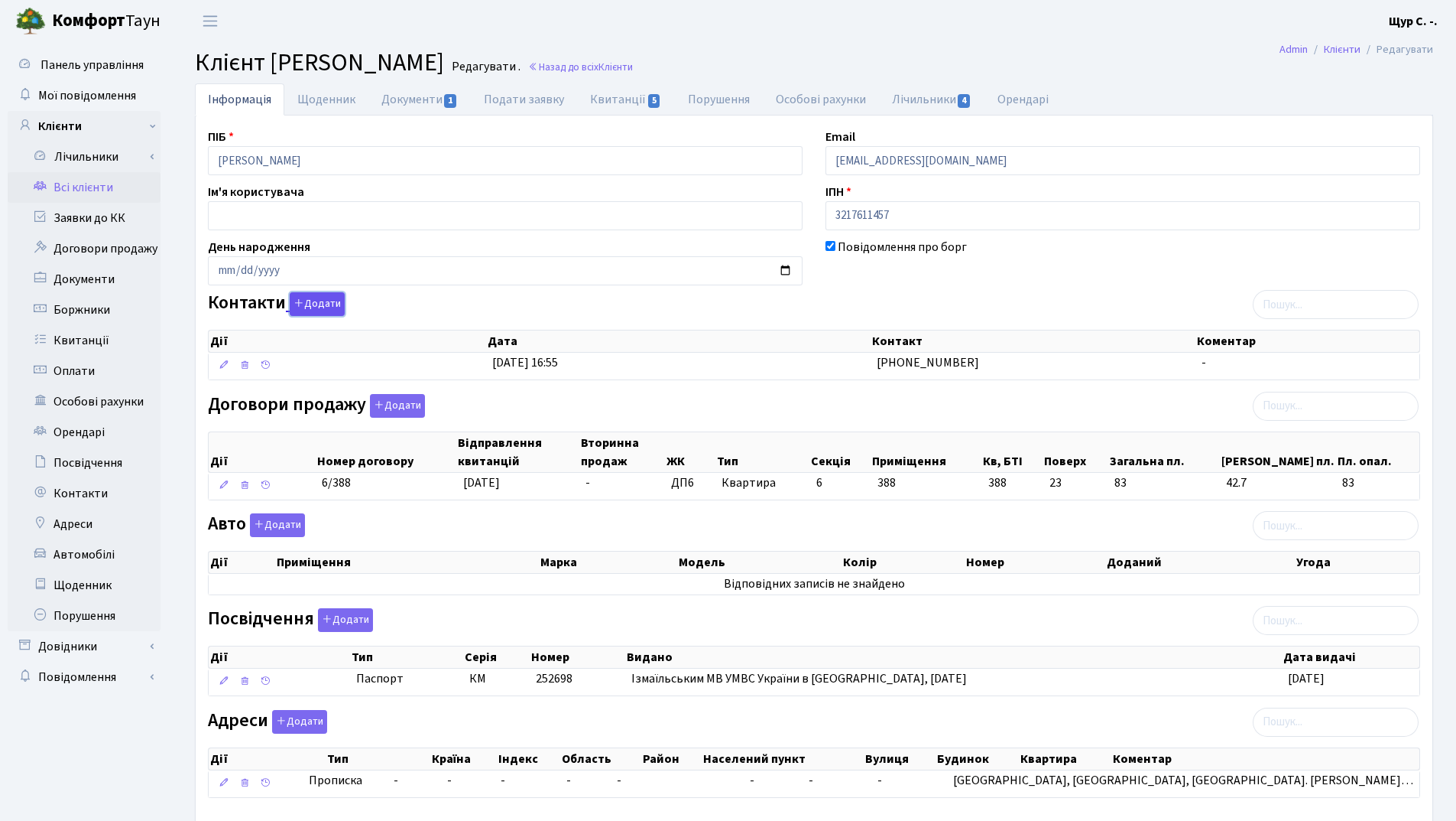
click at [321, 311] on button "Додати" at bounding box center [317, 304] width 55 height 24
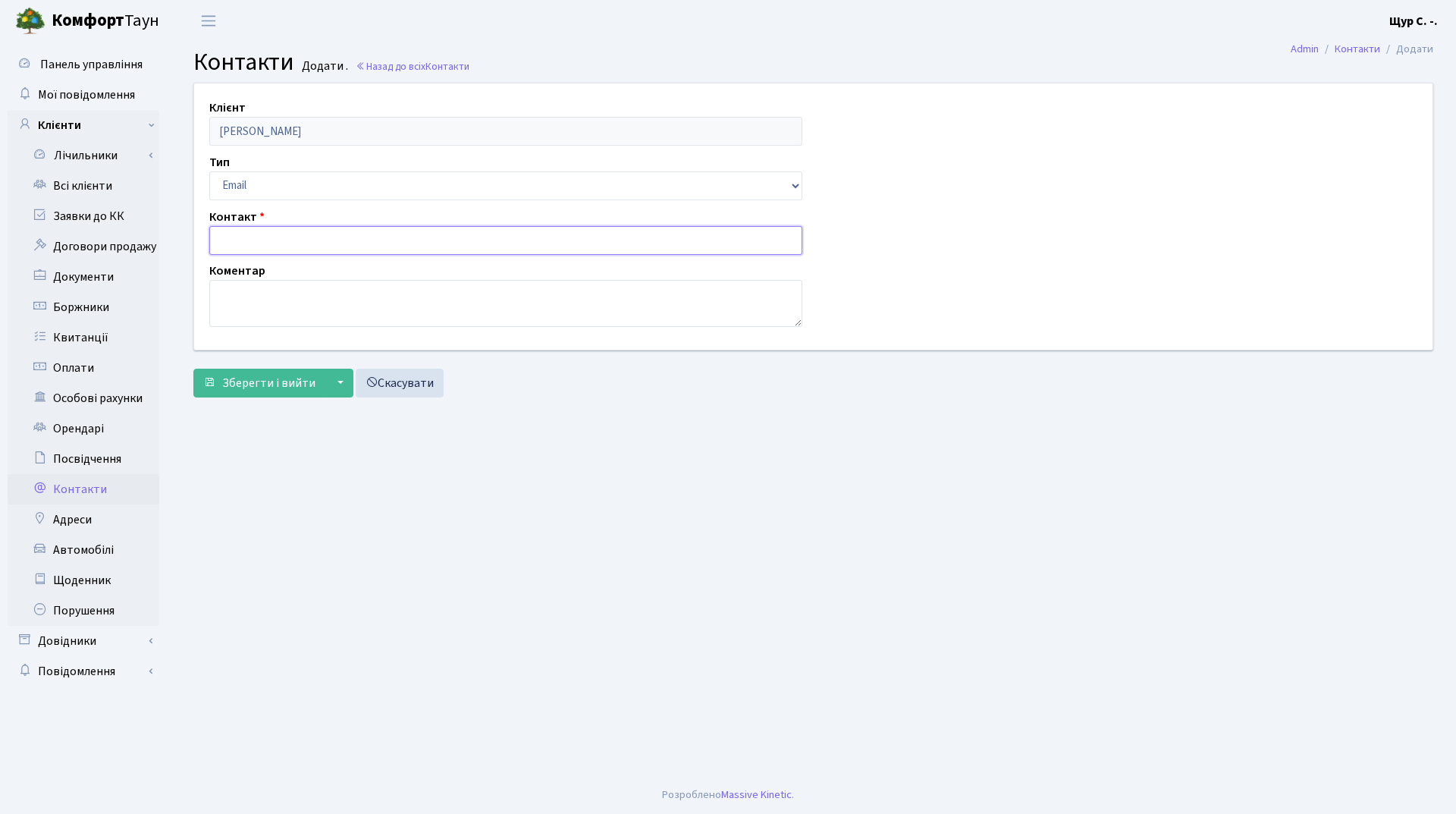
click at [248, 236] on input "text" at bounding box center [505, 240] width 593 height 29
paste input "tetianayashchukevych@gmail.com"
type input "tetianayashchukevych@gmail.com"
click at [263, 391] on button "Зберегти і вийти" at bounding box center [259, 383] width 132 height 29
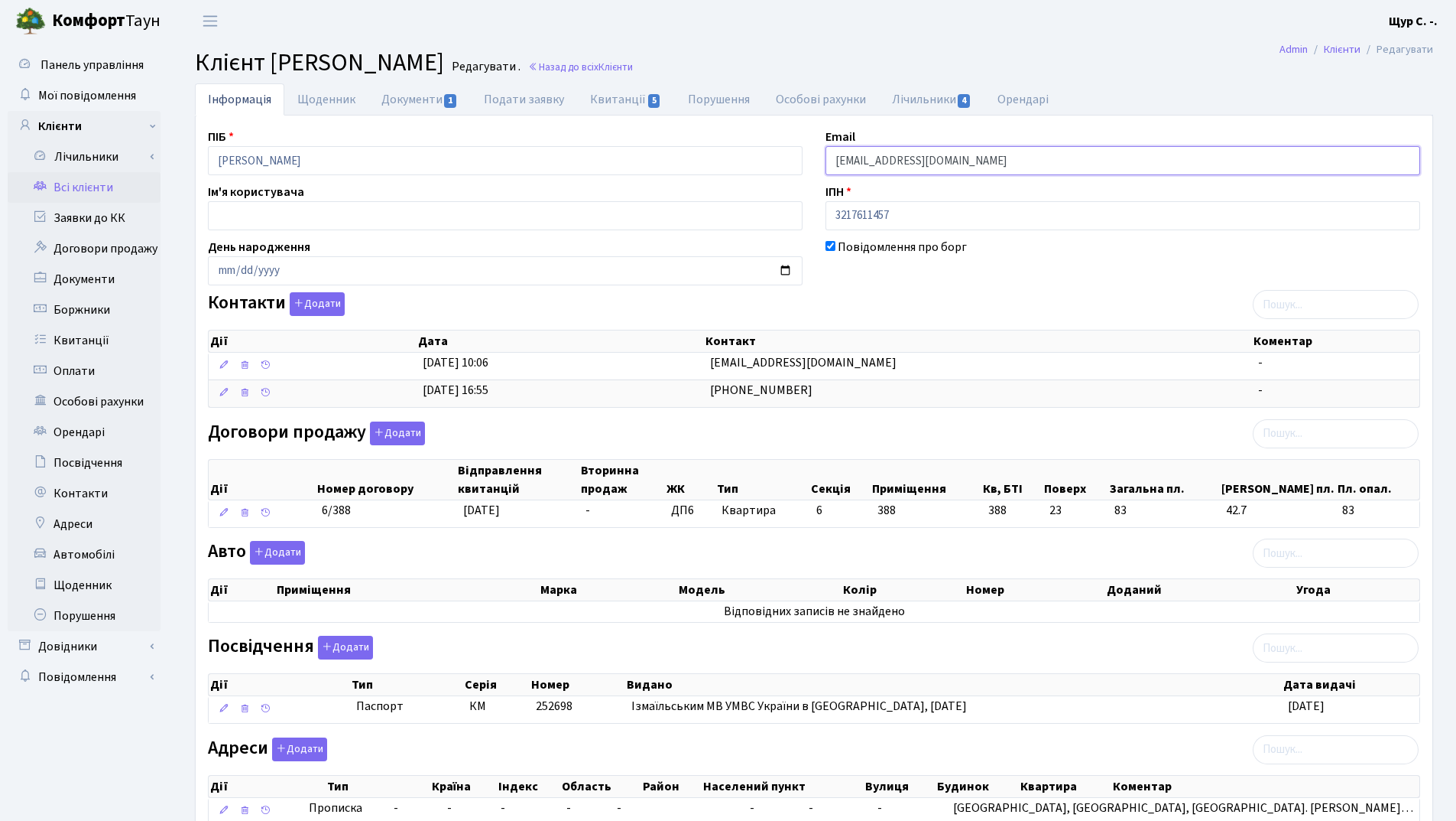
drag, startPoint x: 1005, startPoint y: 165, endPoint x: 801, endPoint y: 162, distance: 204.0
click at [801, 162] on div "ПІБ Курносенко Сергій Олександрович Email kt46090@comfort-town.com.ua Ім'я кори…" at bounding box center [814, 482] width 1235 height 710
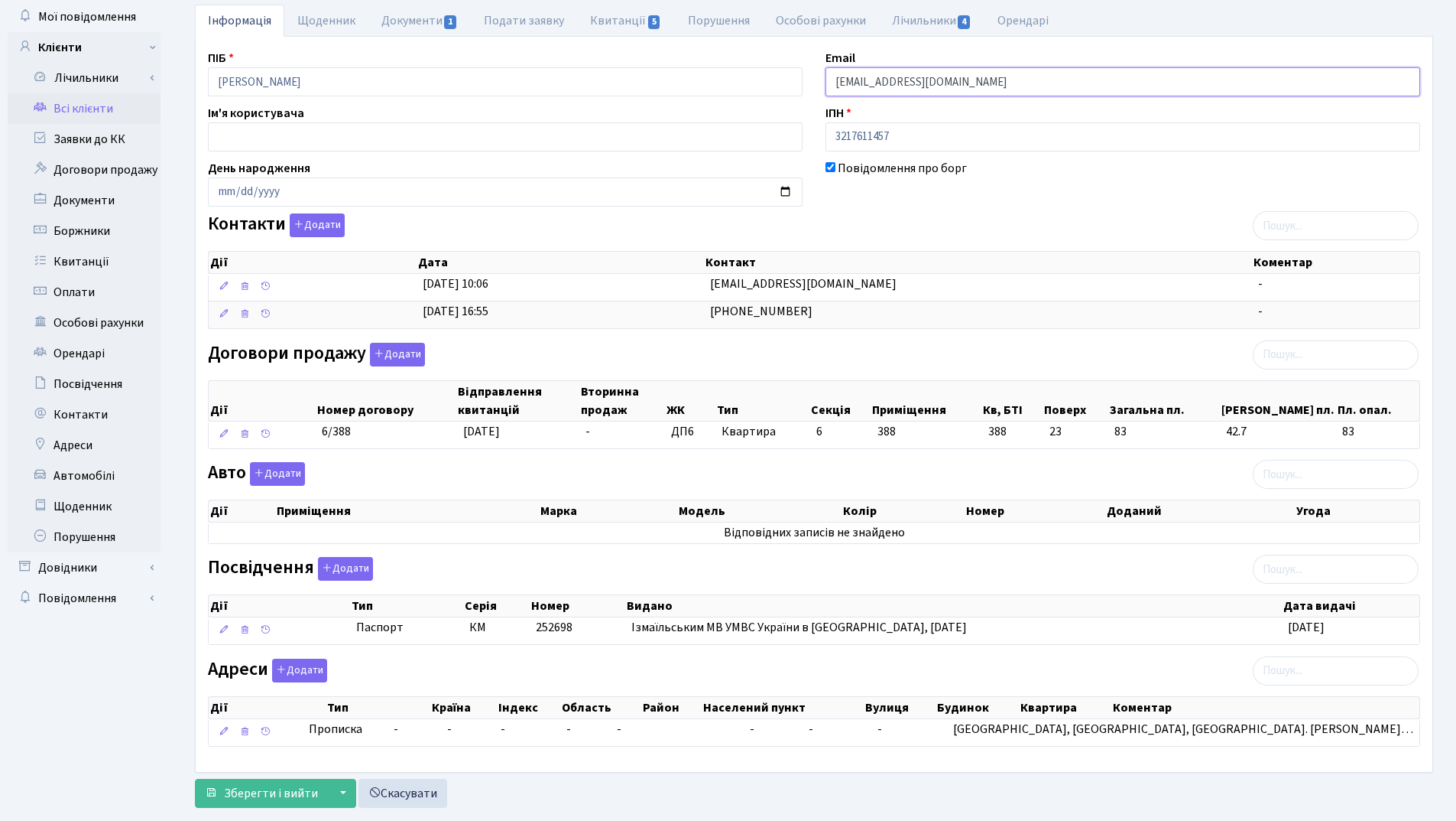
scroll to position [112, 0]
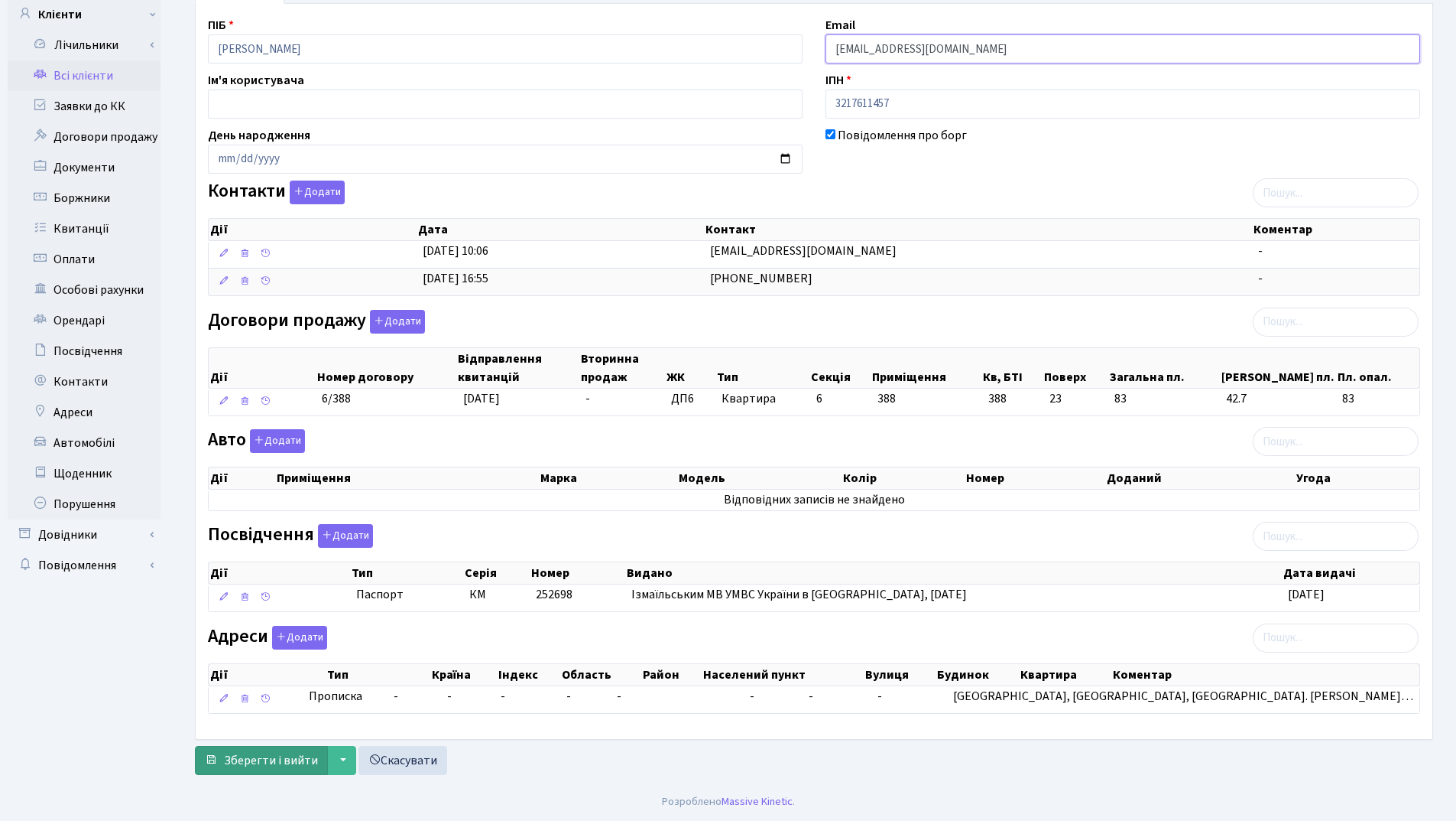
type input "sergeikurnosenko@gmail.com"
click at [266, 763] on span "Зберегти і вийти" at bounding box center [270, 760] width 94 height 17
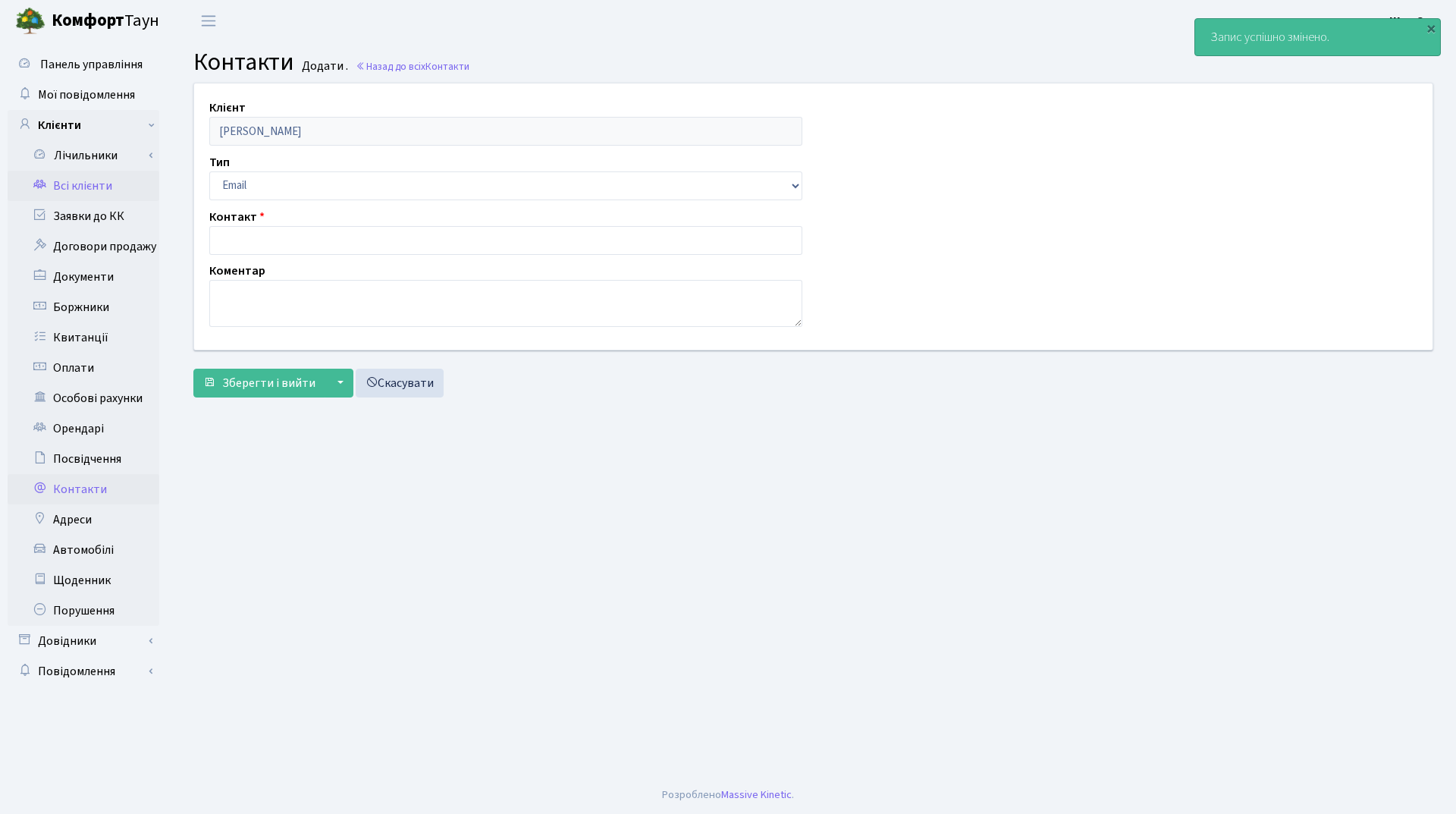
click at [63, 190] on link "Всі клієнти" at bounding box center [84, 185] width 152 height 30
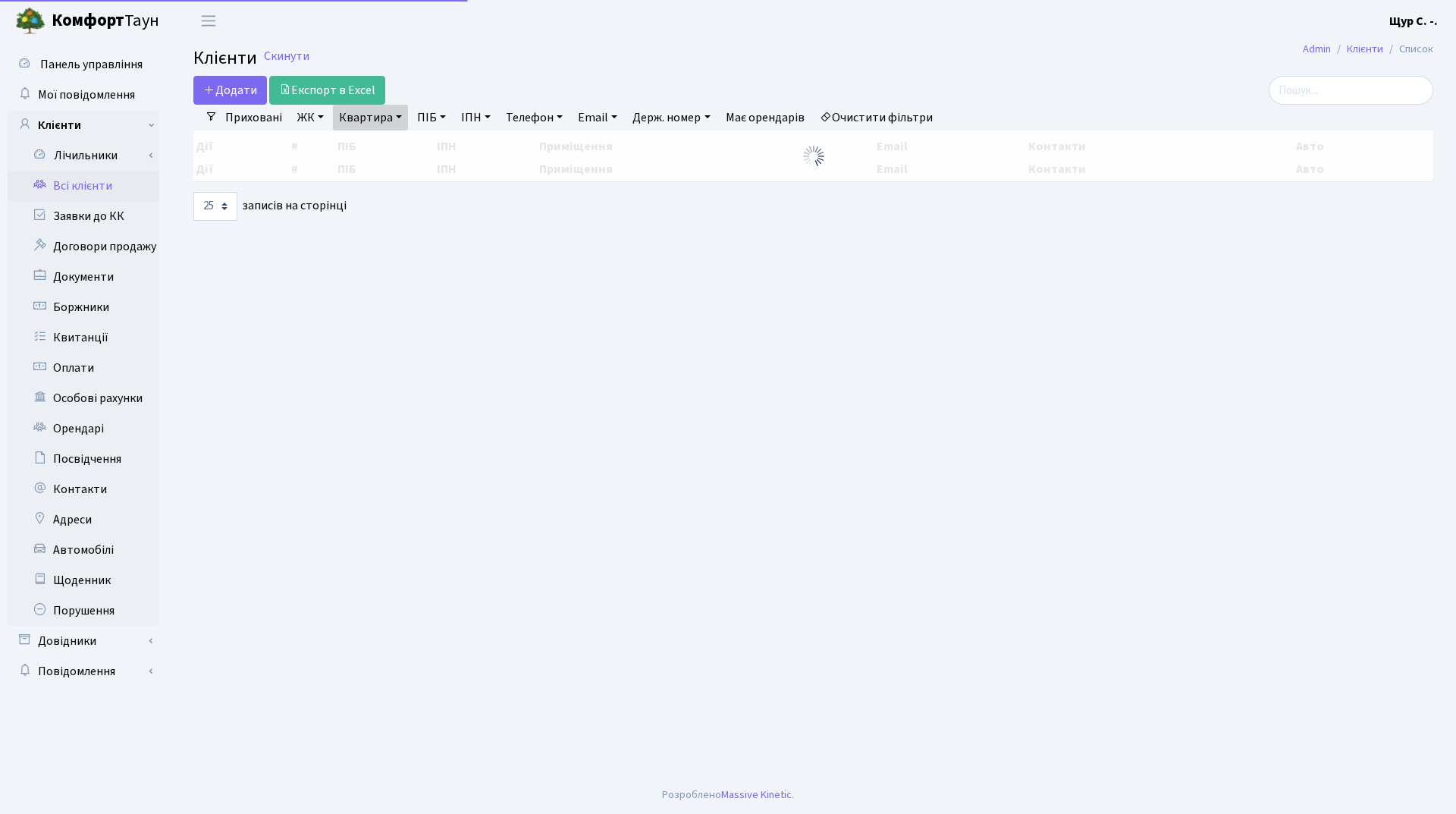
select select "25"
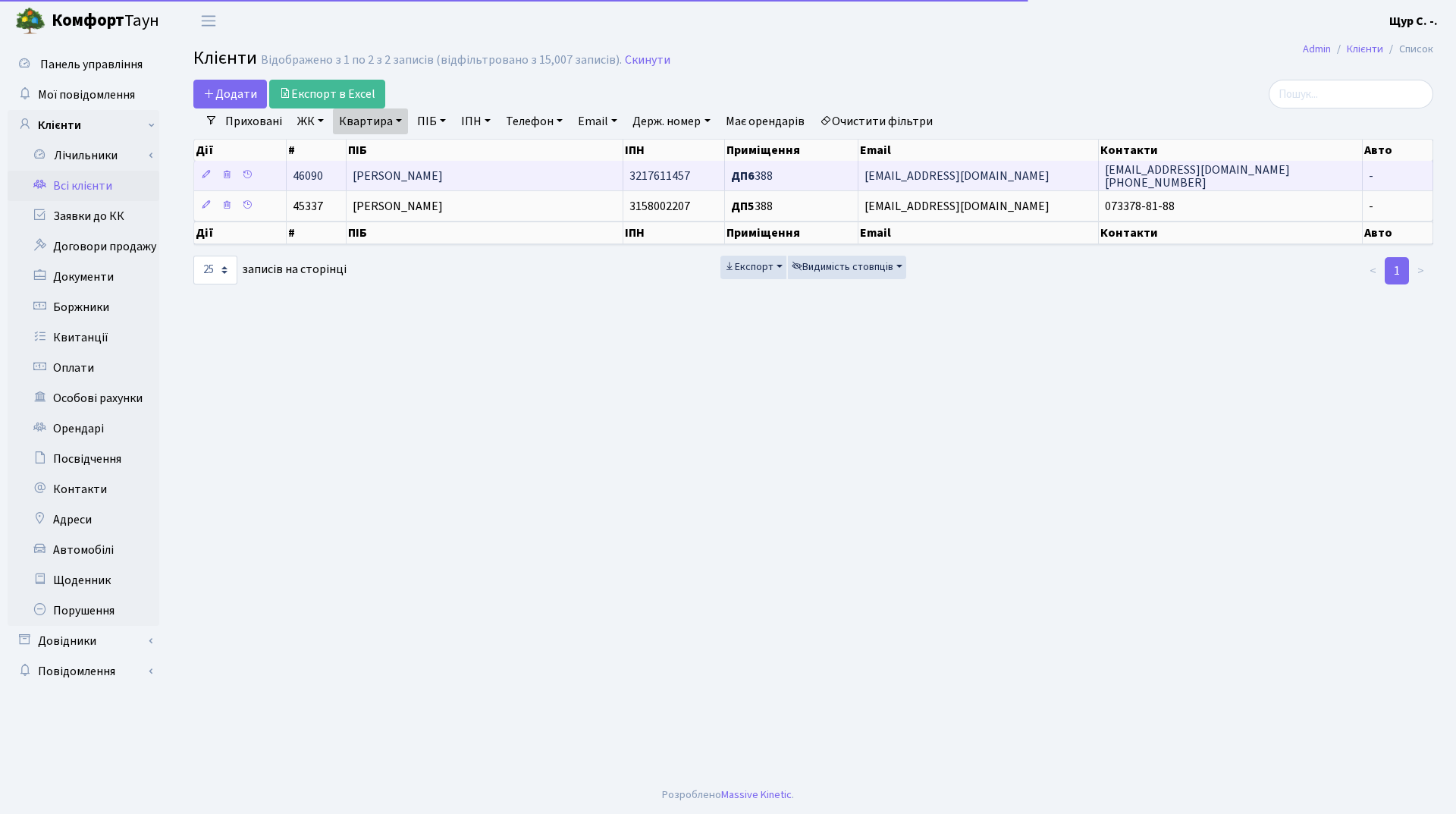
click at [450, 167] on td "[PERSON_NAME]" at bounding box center [485, 175] width 277 height 29
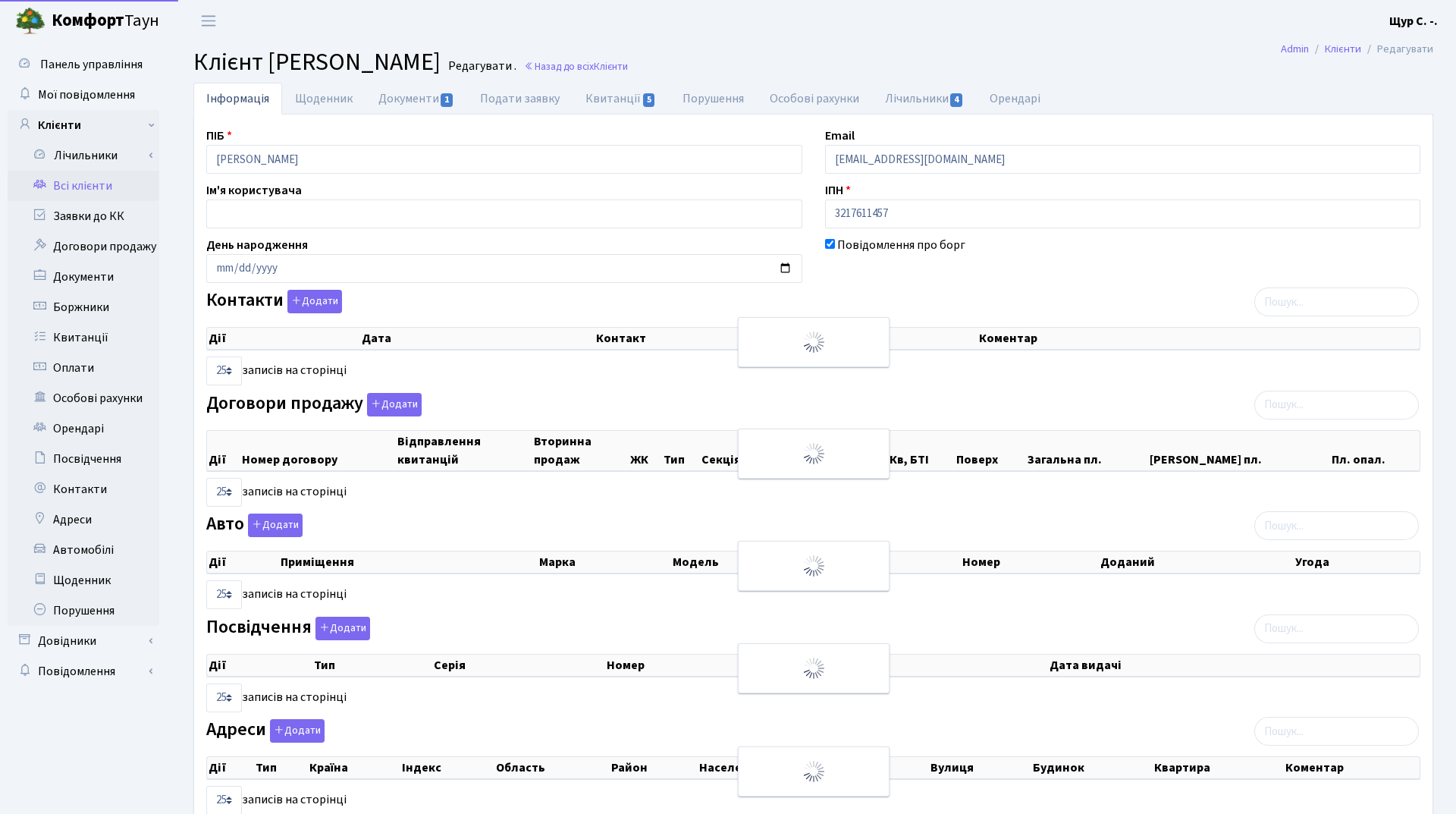
select select "25"
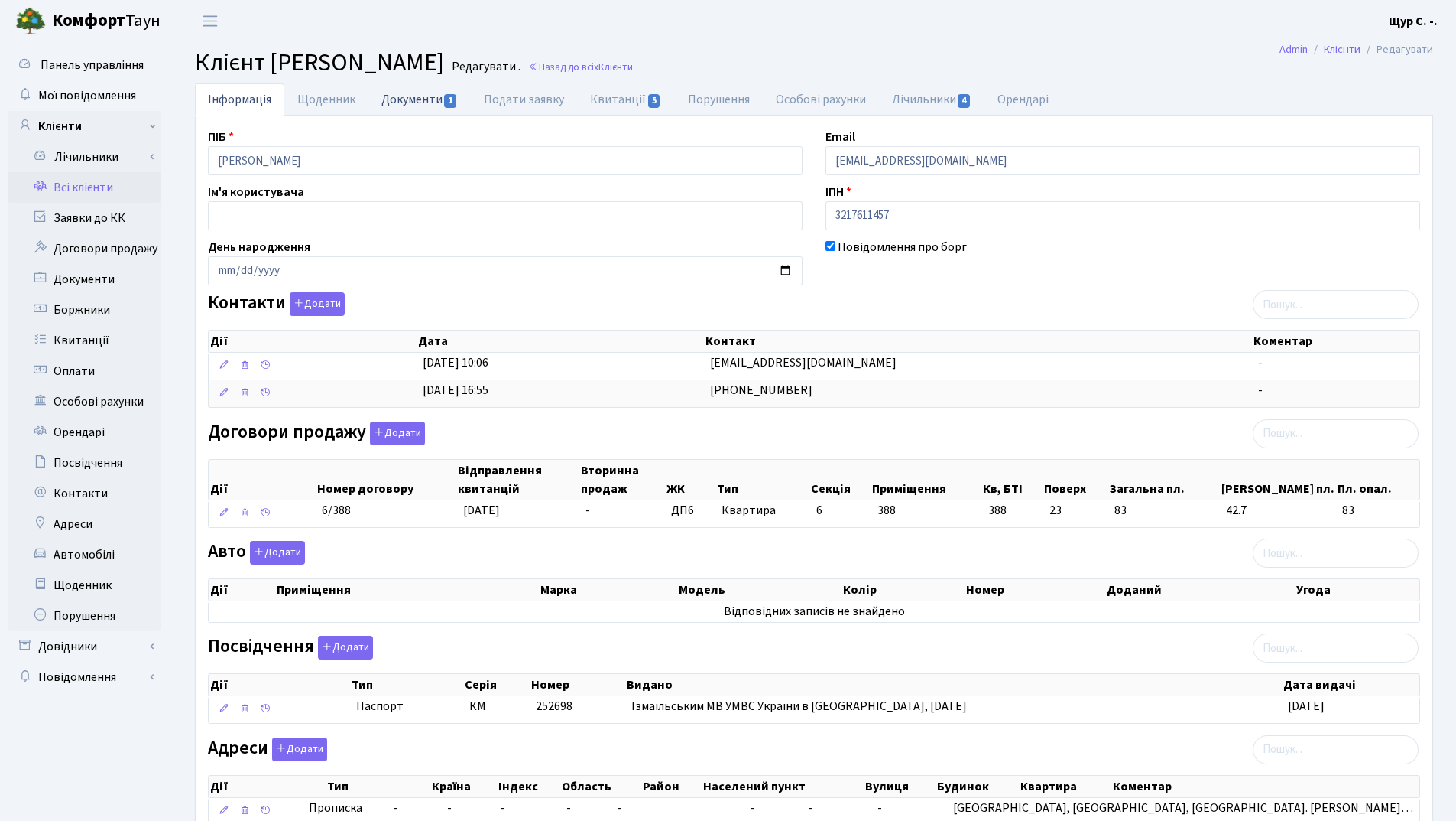
click at [408, 96] on link "Документи 1" at bounding box center [420, 99] width 103 height 31
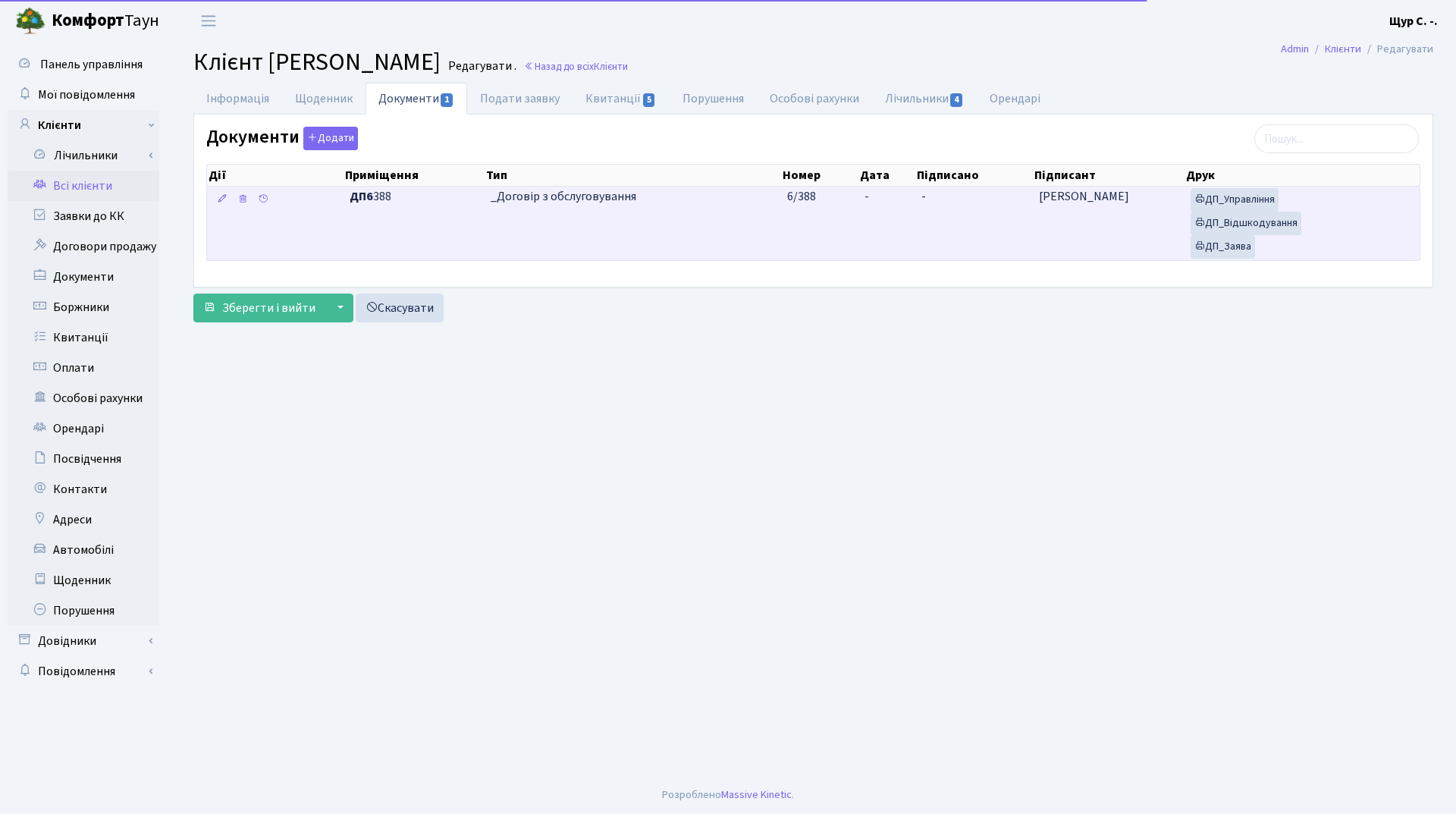
click at [502, 216] on td "_Договір з обслуговування" at bounding box center [633, 223] width 298 height 73
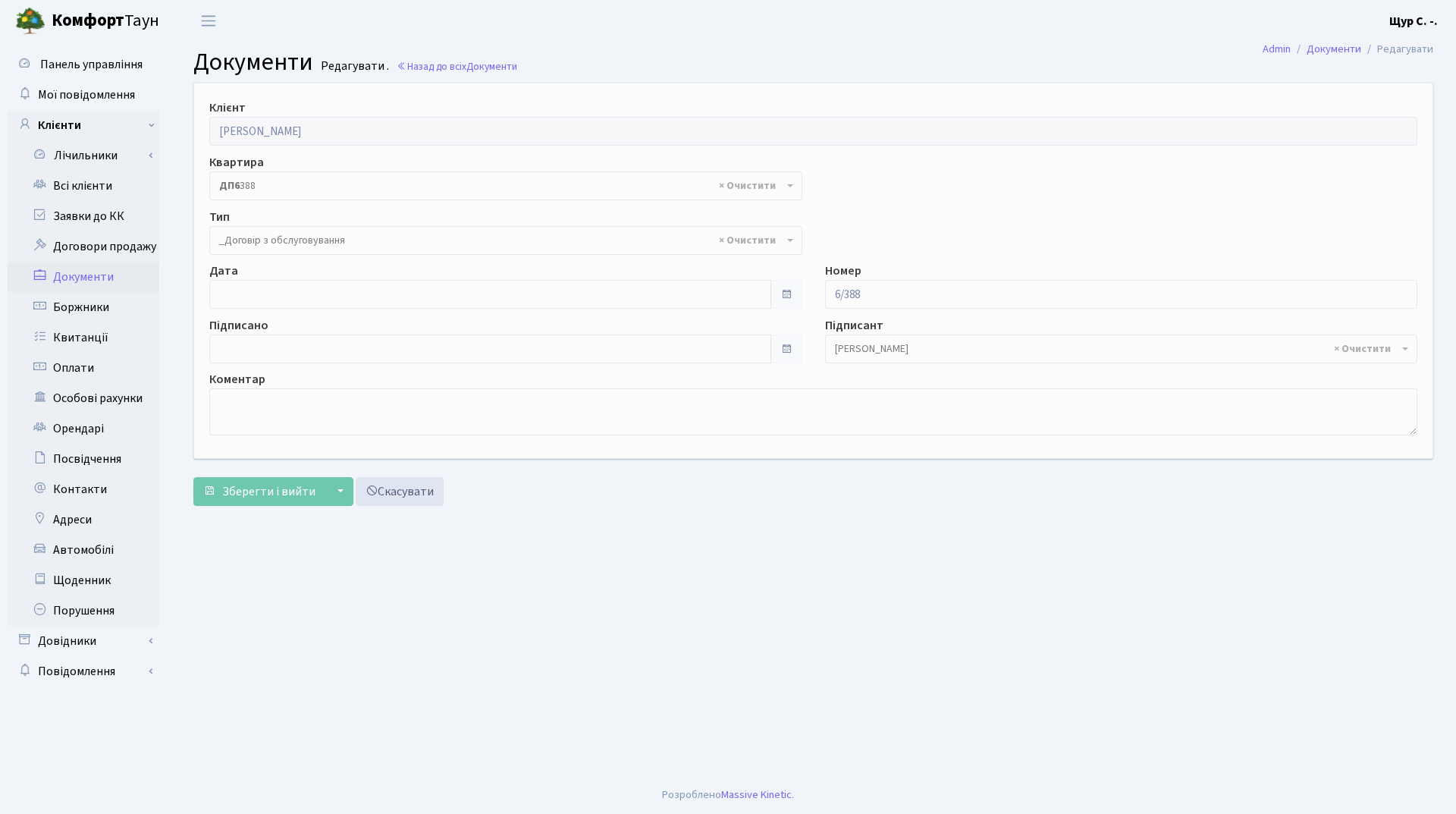
select select "289"
type input "[DATE]"
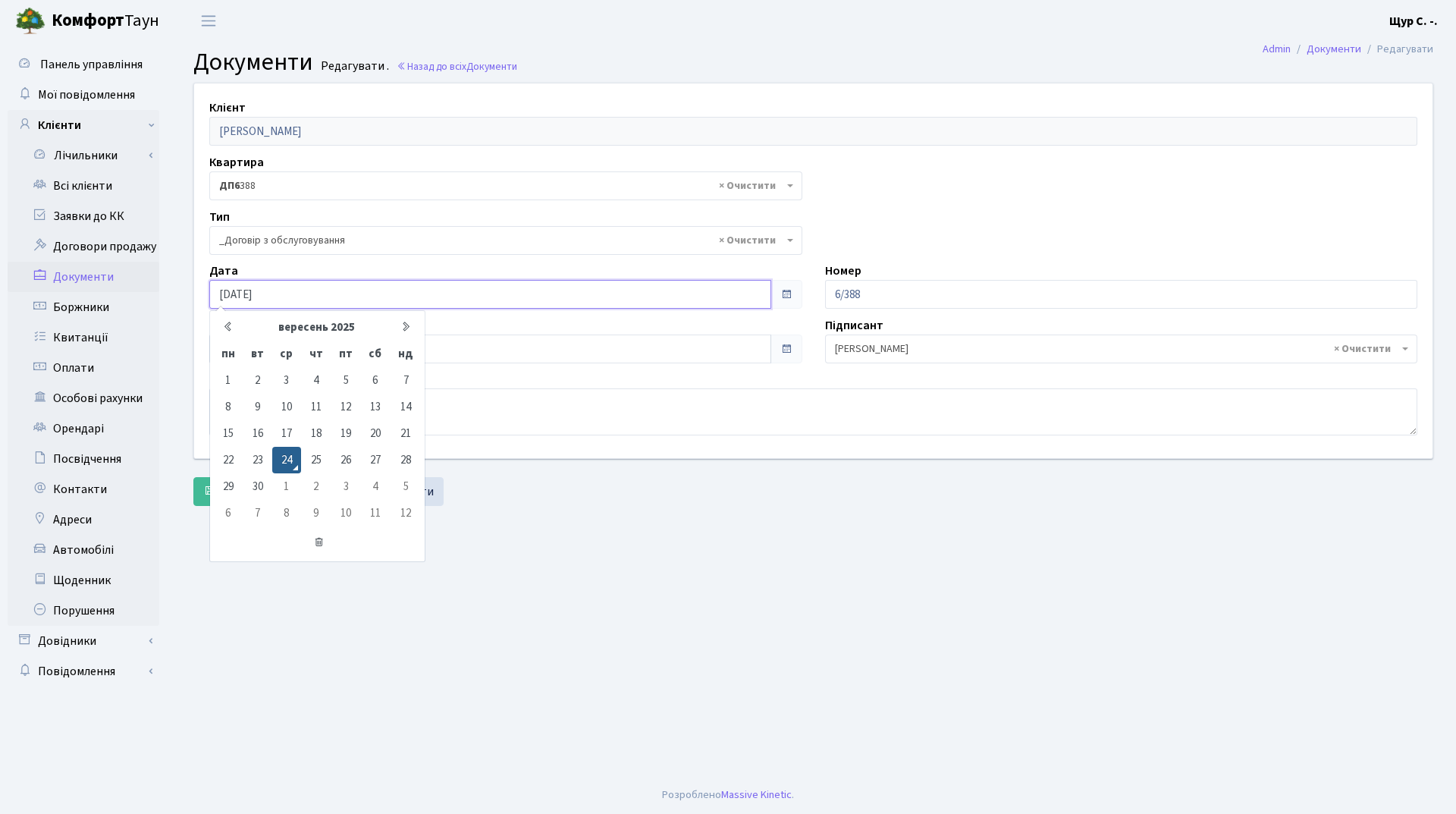
click at [375, 289] on input "[DATE]" at bounding box center [490, 294] width 562 height 29
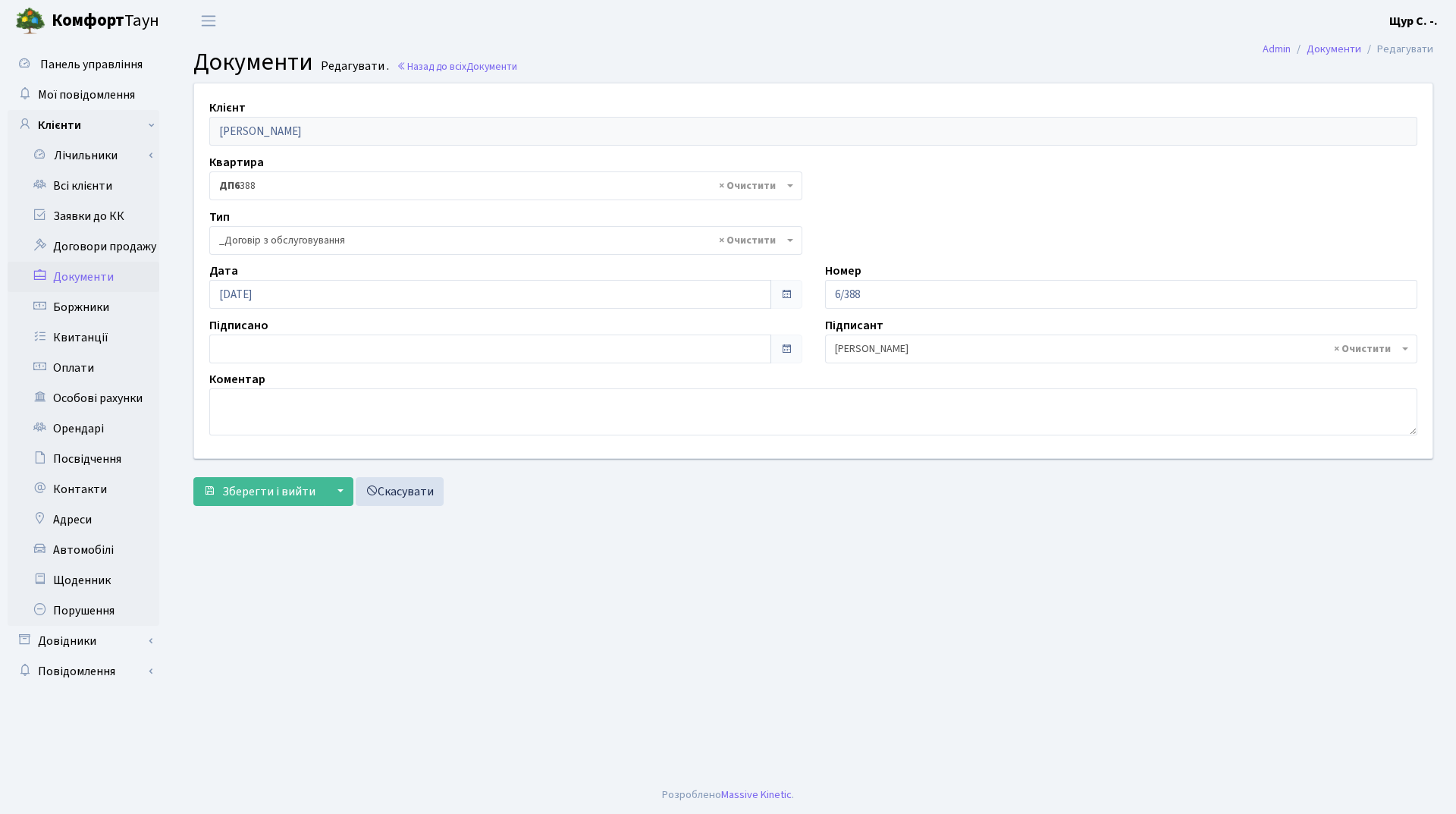
click at [605, 566] on main "Admin Документи Редагувати Документи Редагувати . Назад до всіх Документи Клієн…" at bounding box center [812, 408] width 1285 height 734
type input "24.09.2025"
click at [331, 357] on input "24.09.2025" at bounding box center [490, 349] width 562 height 29
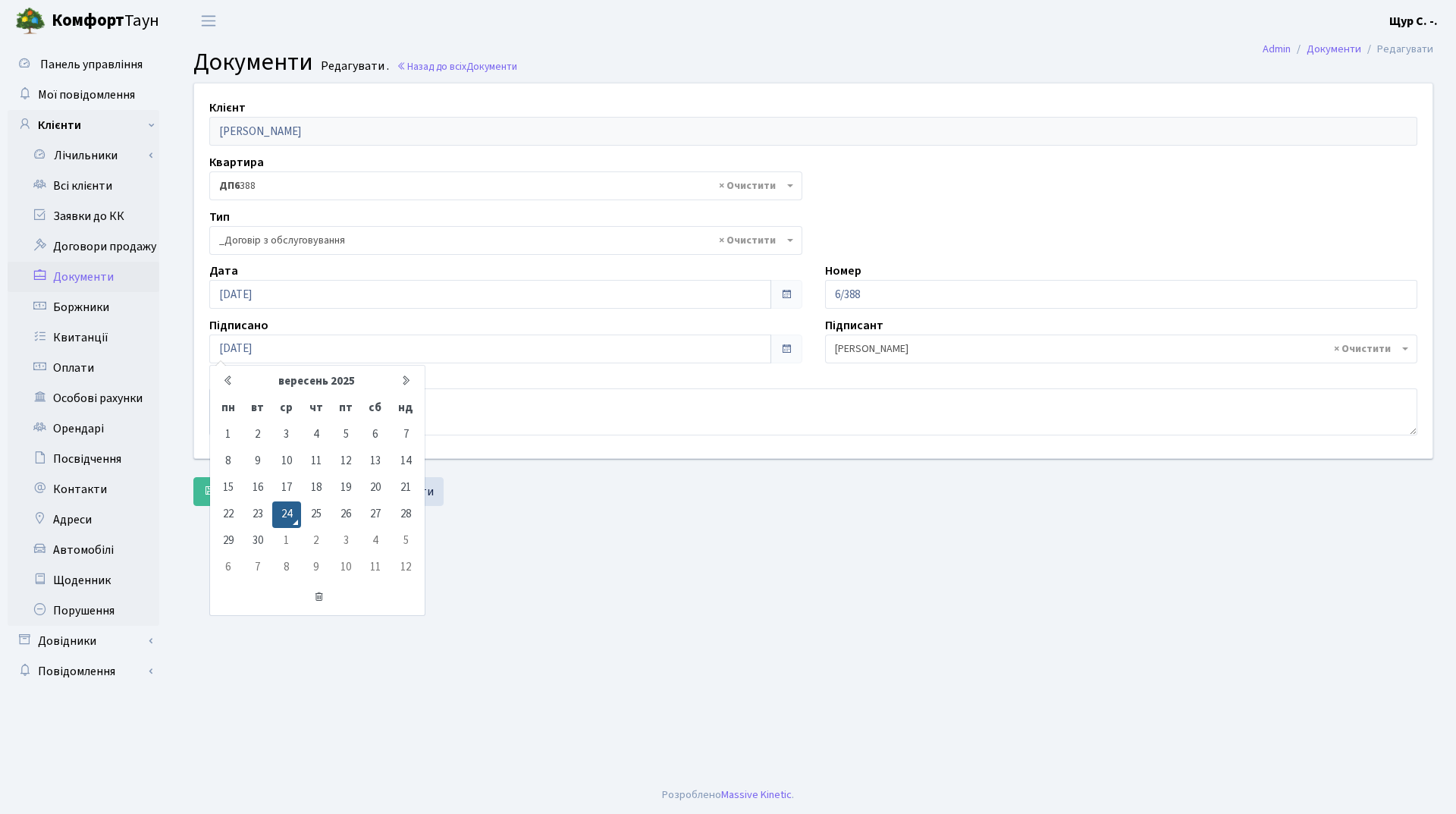
click at [573, 632] on main "Admin Документи Редагувати Документи Редагувати . Назад до всіх Документи Клієн…" at bounding box center [812, 408] width 1285 height 734
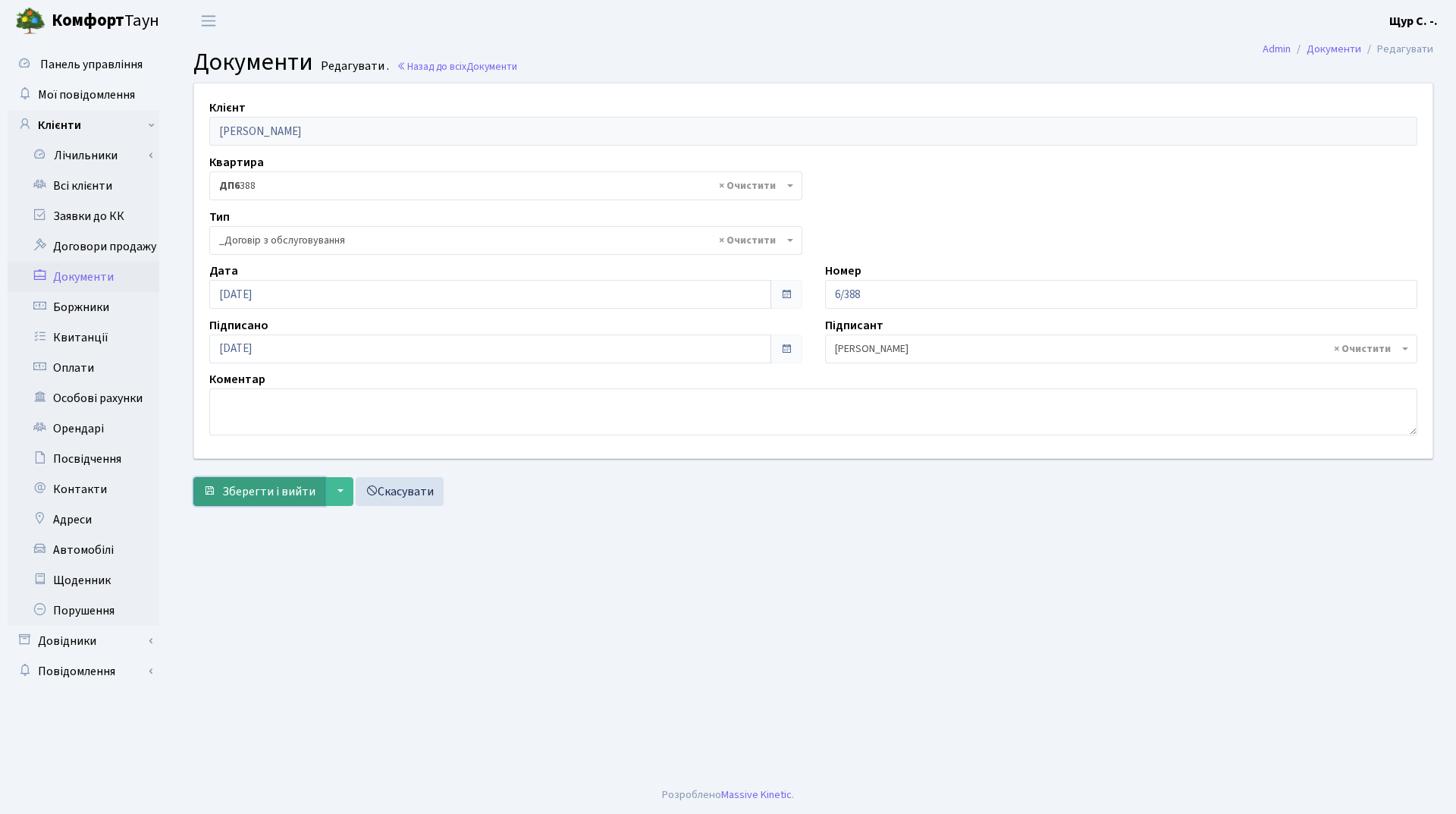
click at [282, 487] on span "Зберегти і вийти" at bounding box center [268, 491] width 93 height 17
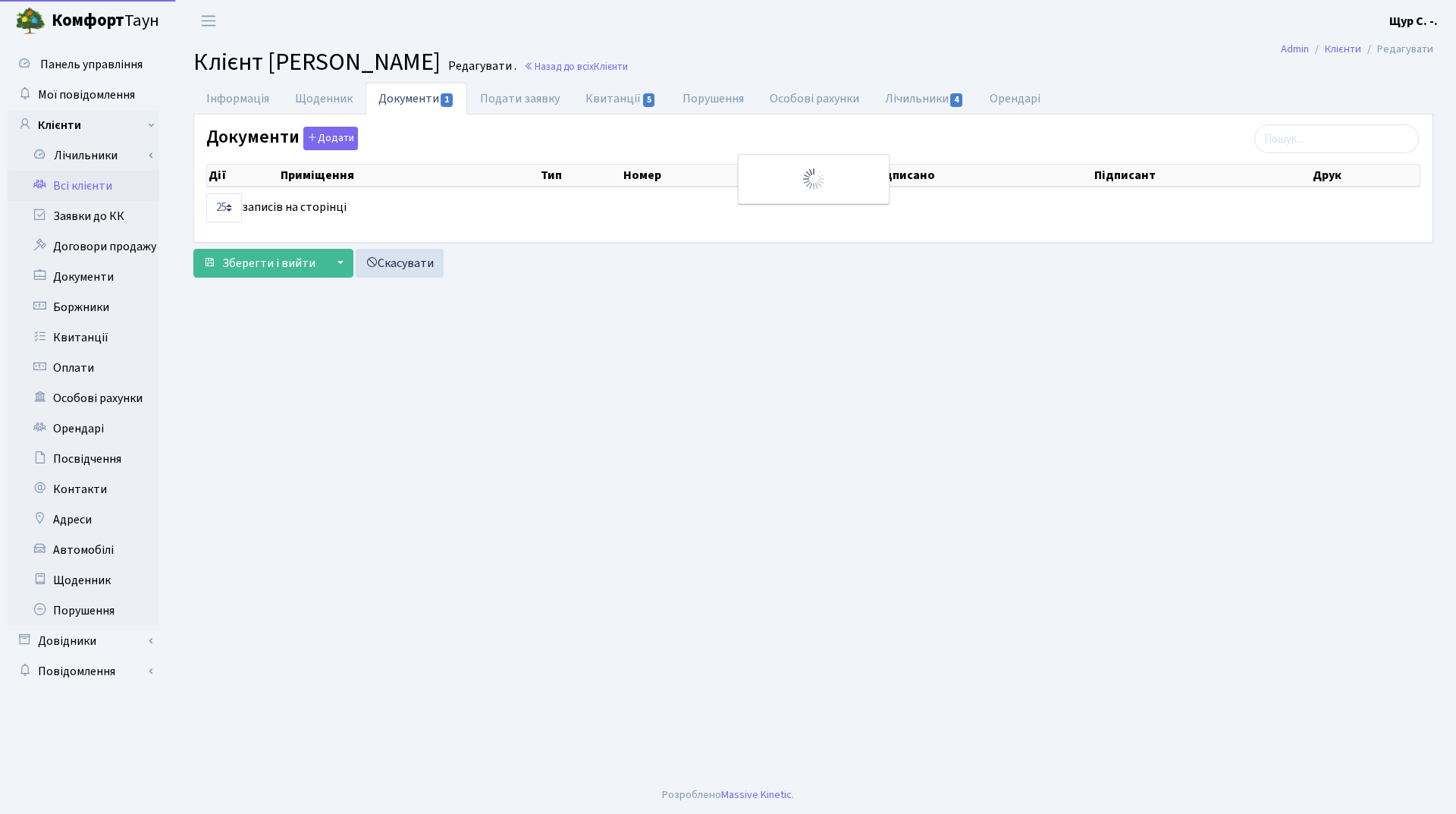
select select "25"
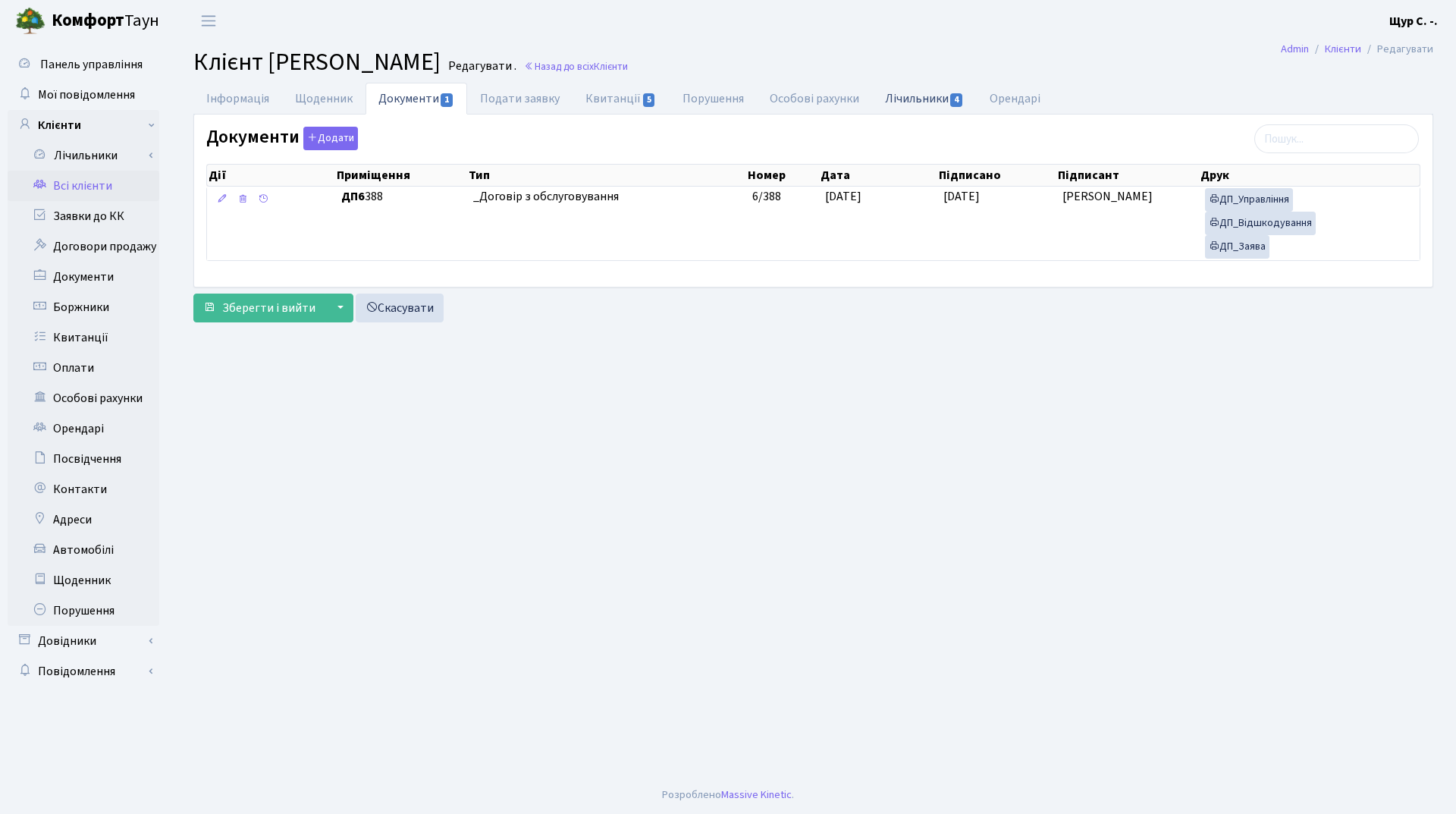
click at [918, 93] on link "Лічильники 4" at bounding box center [925, 98] width 105 height 31
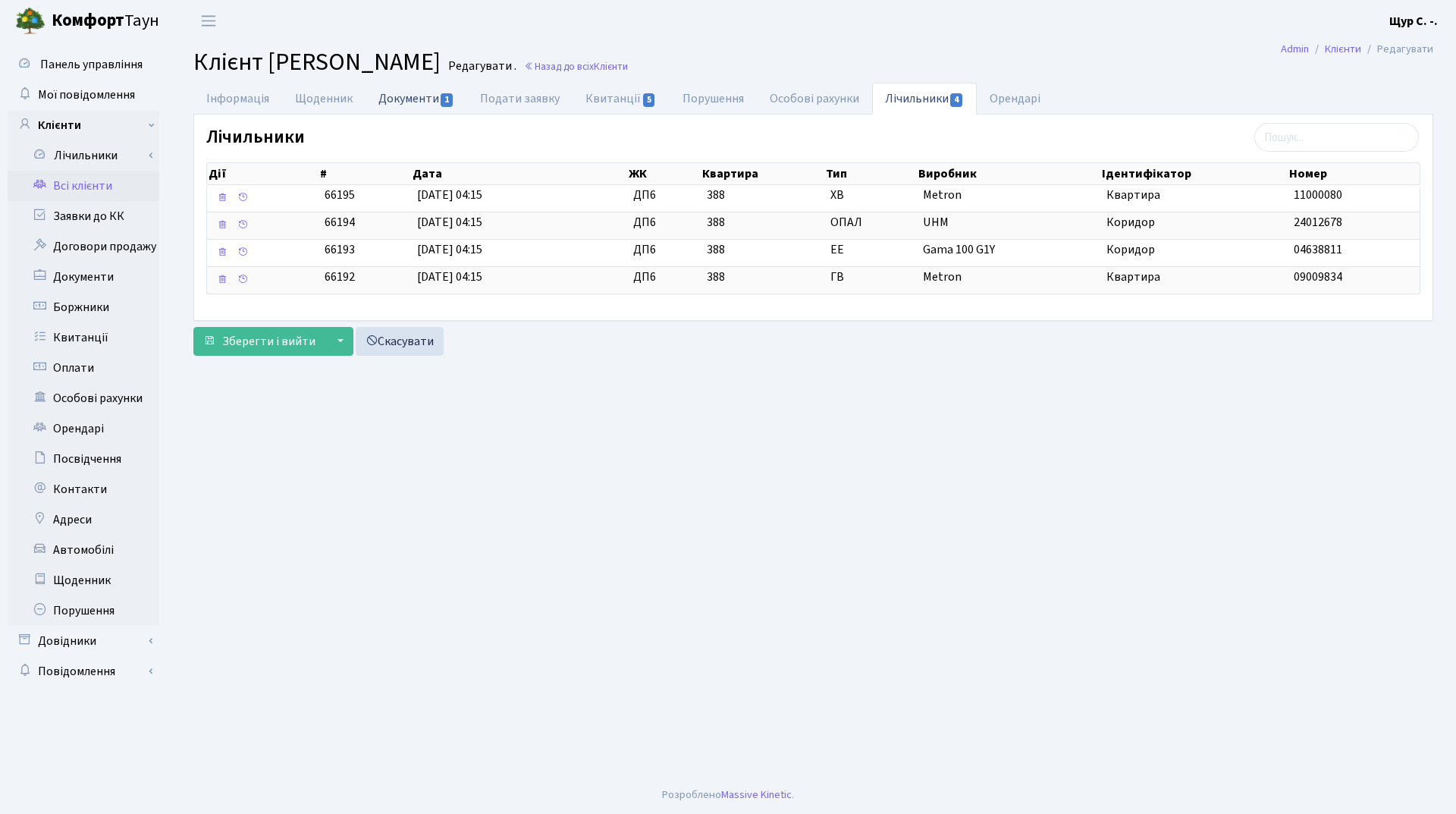
click at [416, 99] on link "Документи 1" at bounding box center [416, 98] width 102 height 31
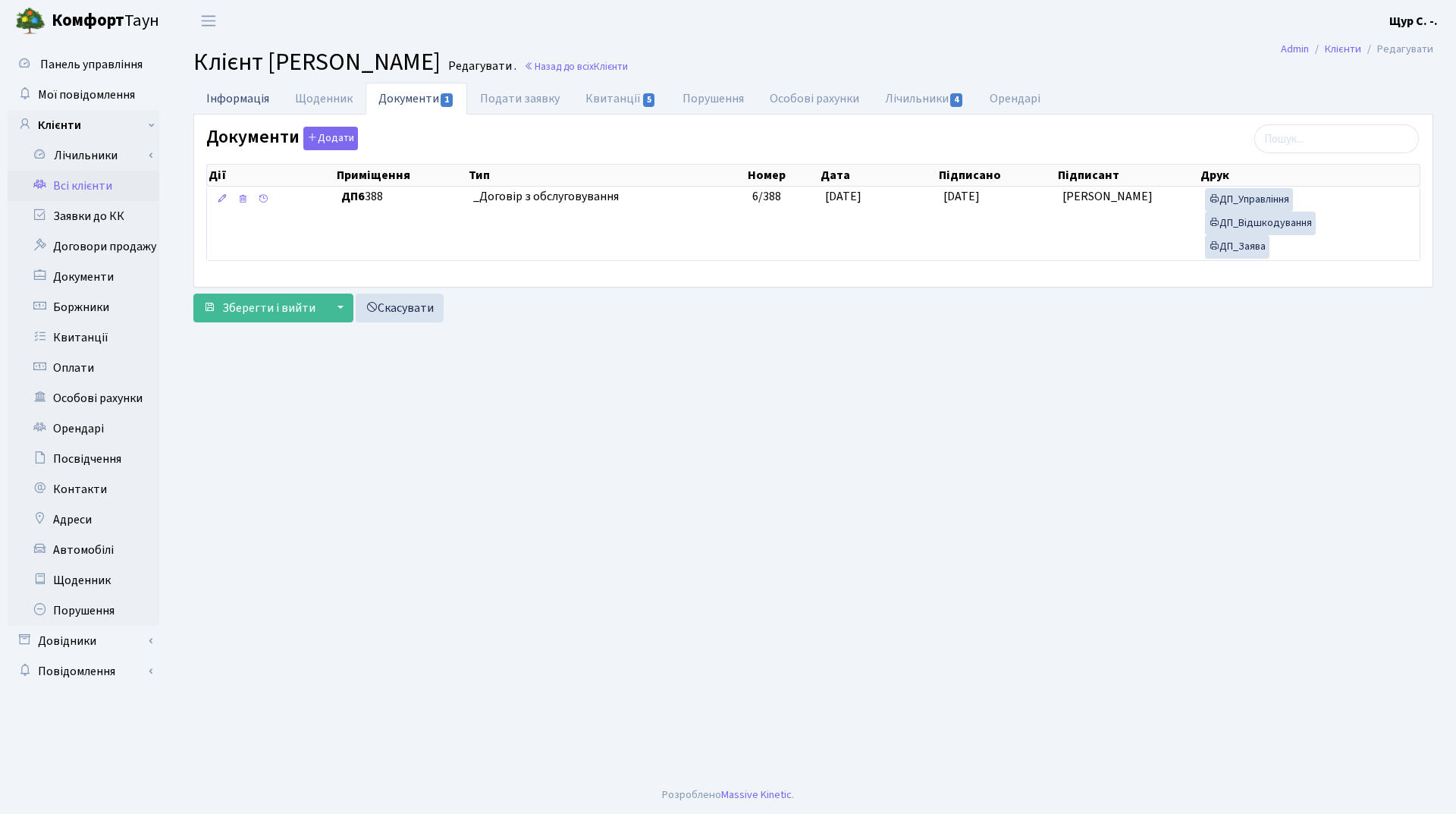
click at [210, 96] on link "Інформація" at bounding box center [238, 98] width 89 height 31
select select "25"
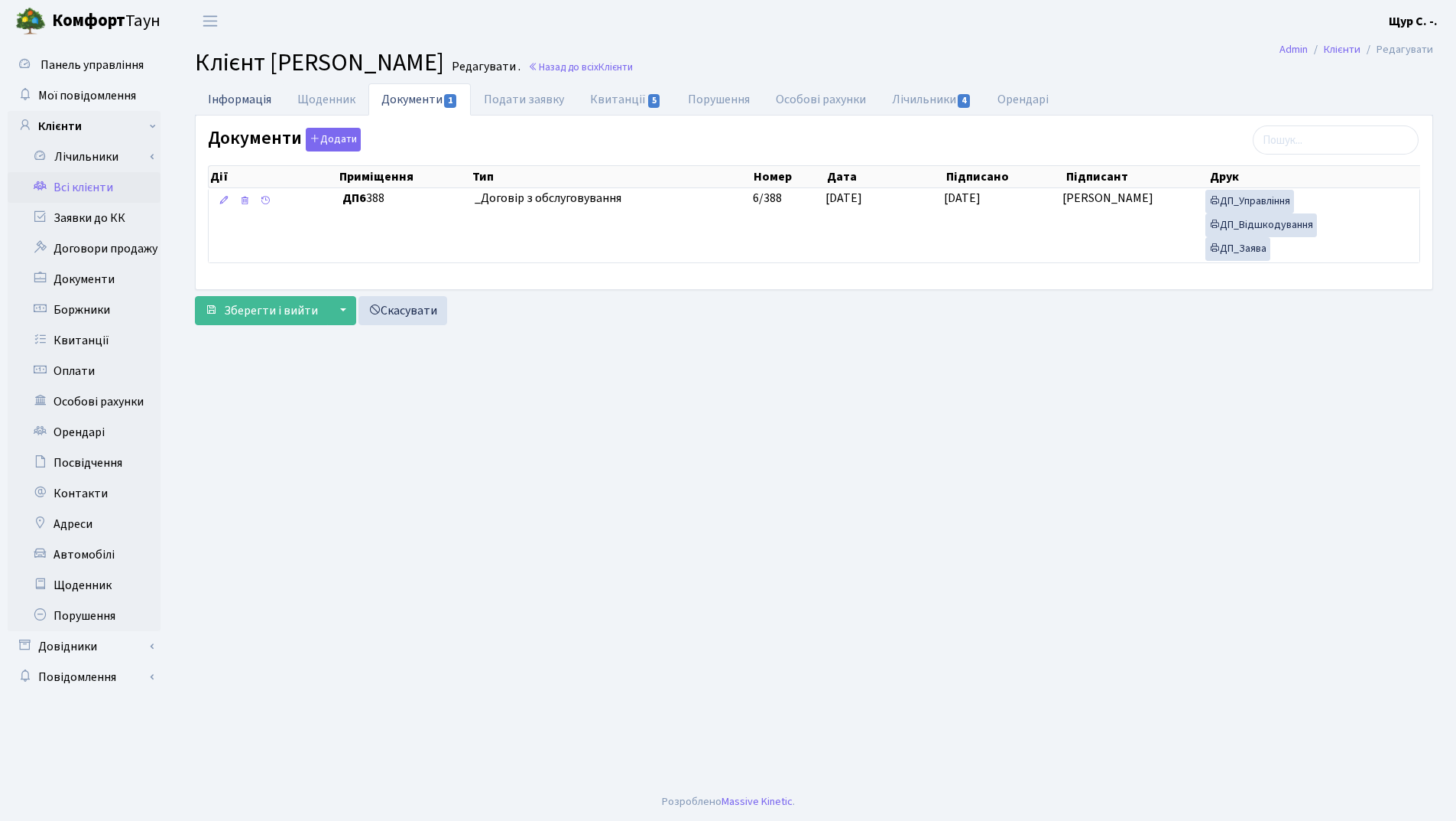
select select "25"
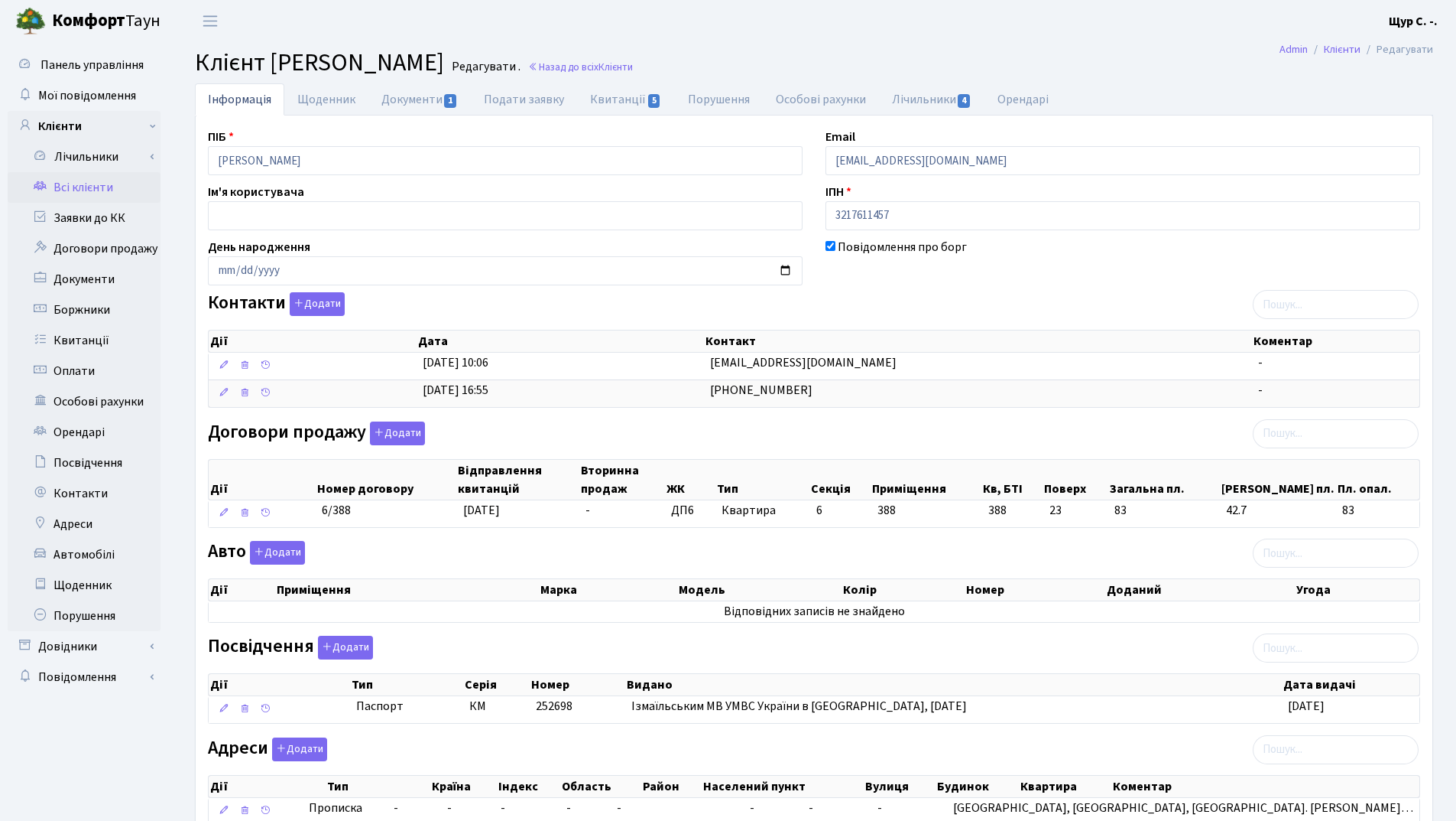
click at [106, 199] on link "Всі клієнти" at bounding box center [84, 187] width 153 height 30
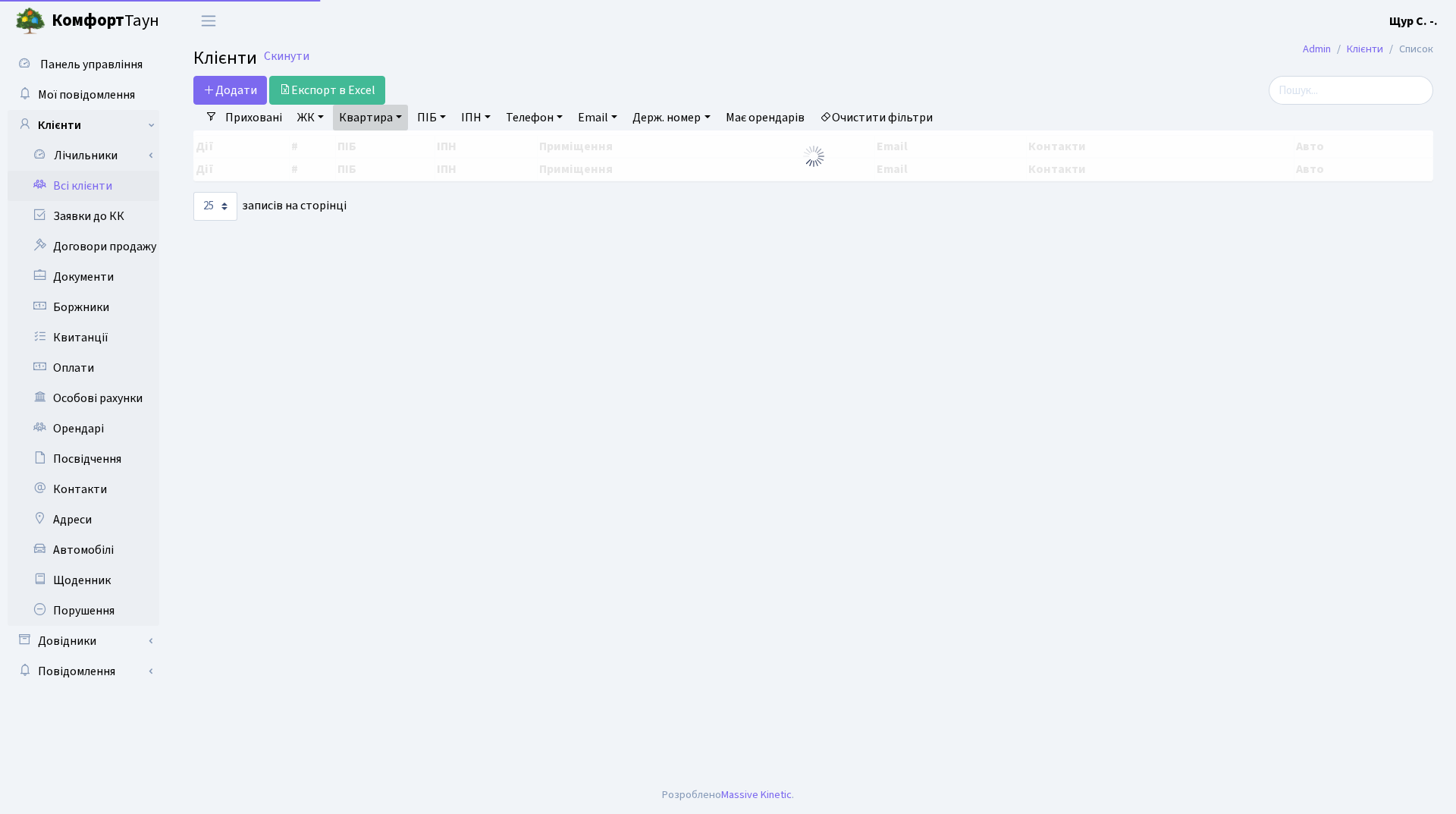
select select "25"
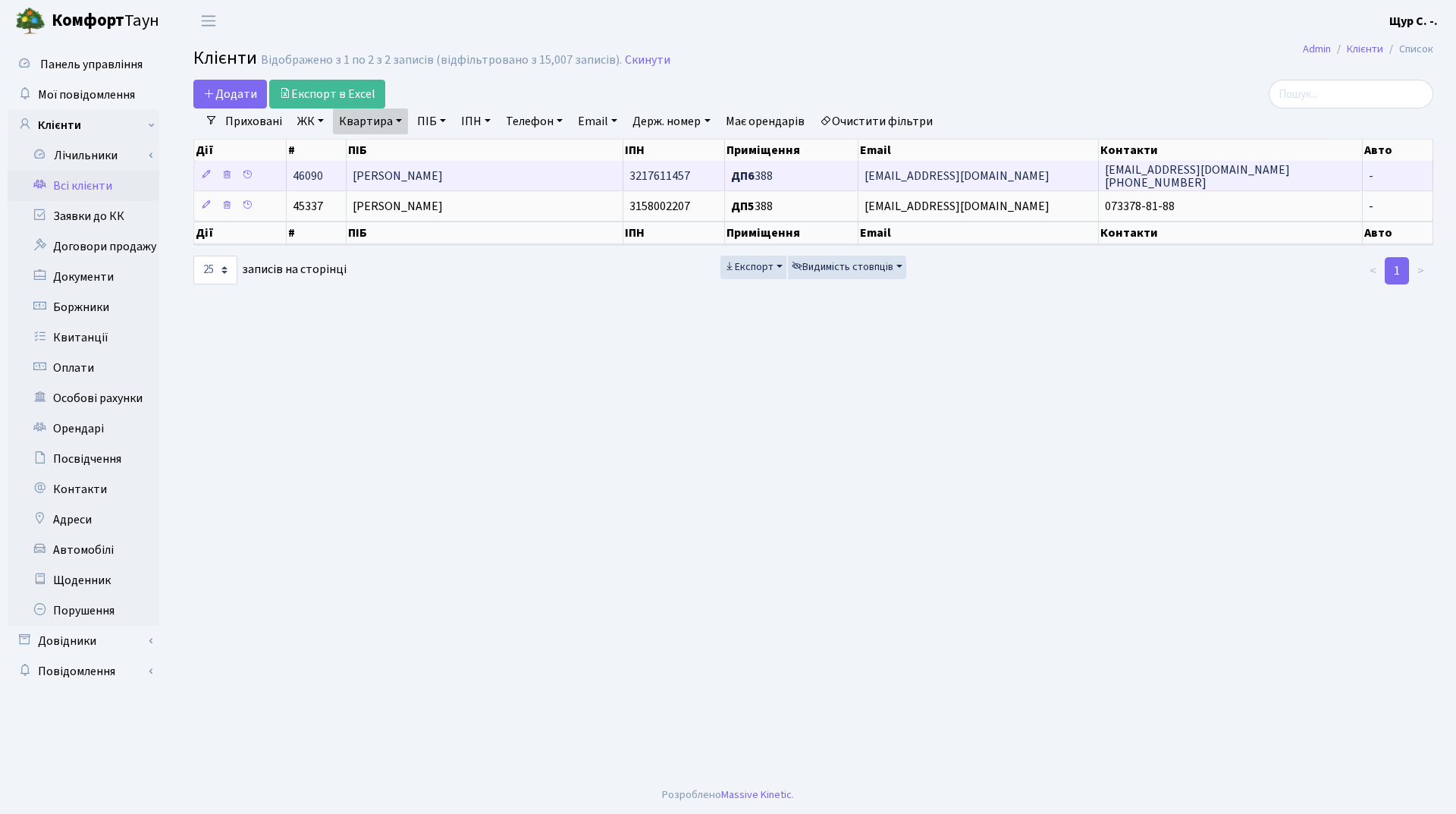
click at [397, 169] on span "[PERSON_NAME]" at bounding box center [397, 176] width 90 height 17
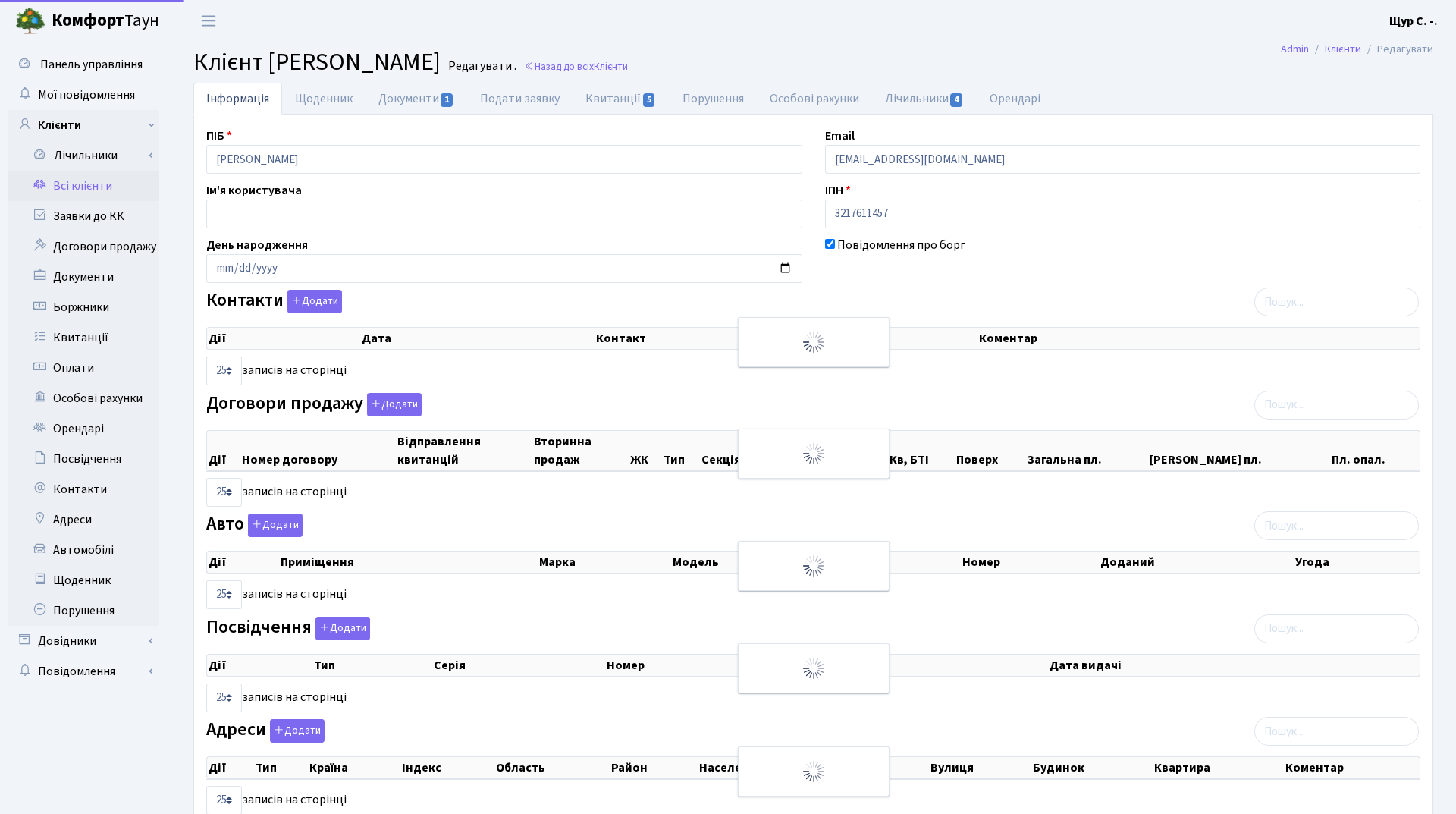
select select "25"
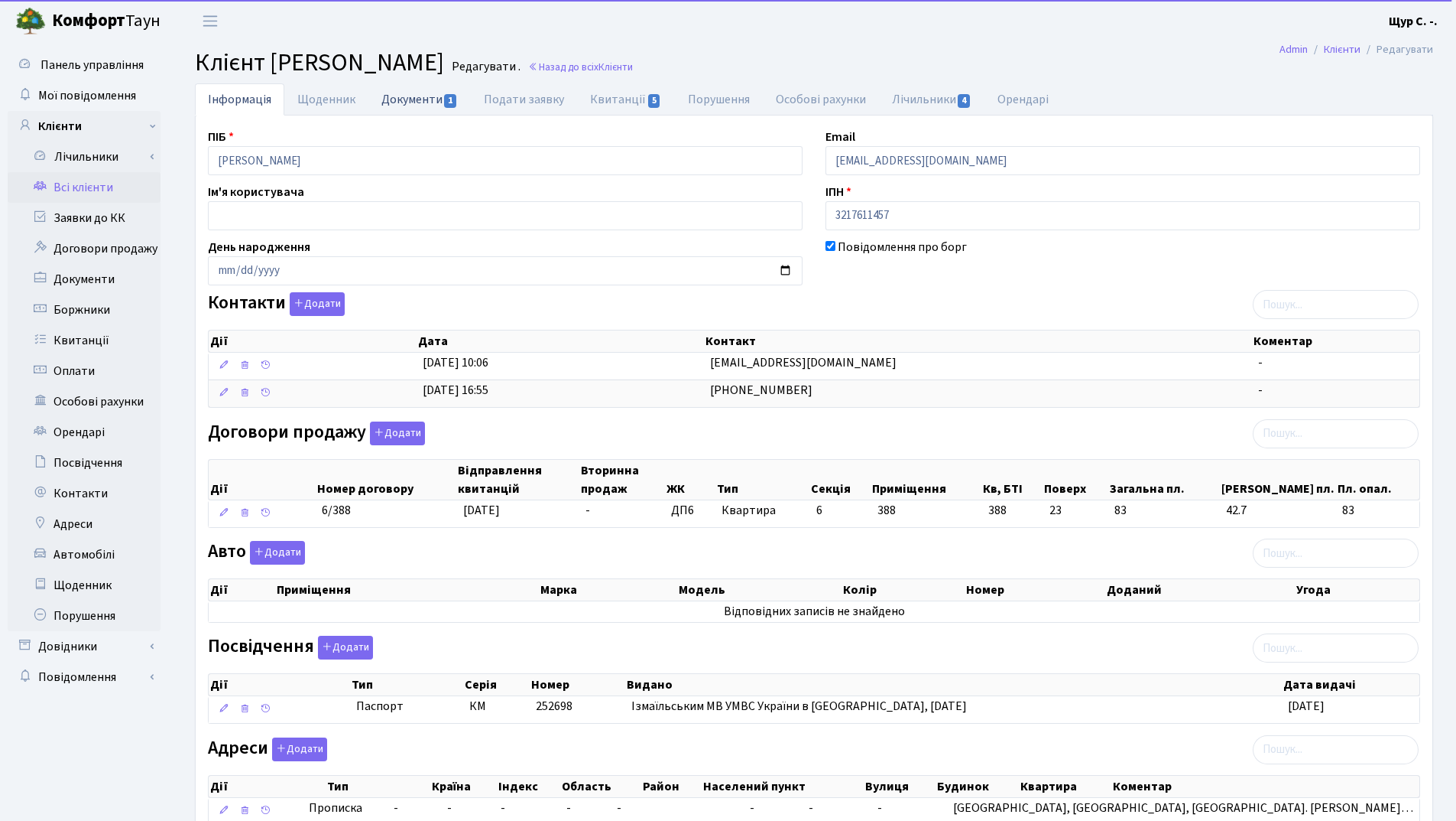
click at [418, 99] on link "Документи 1" at bounding box center [420, 99] width 103 height 31
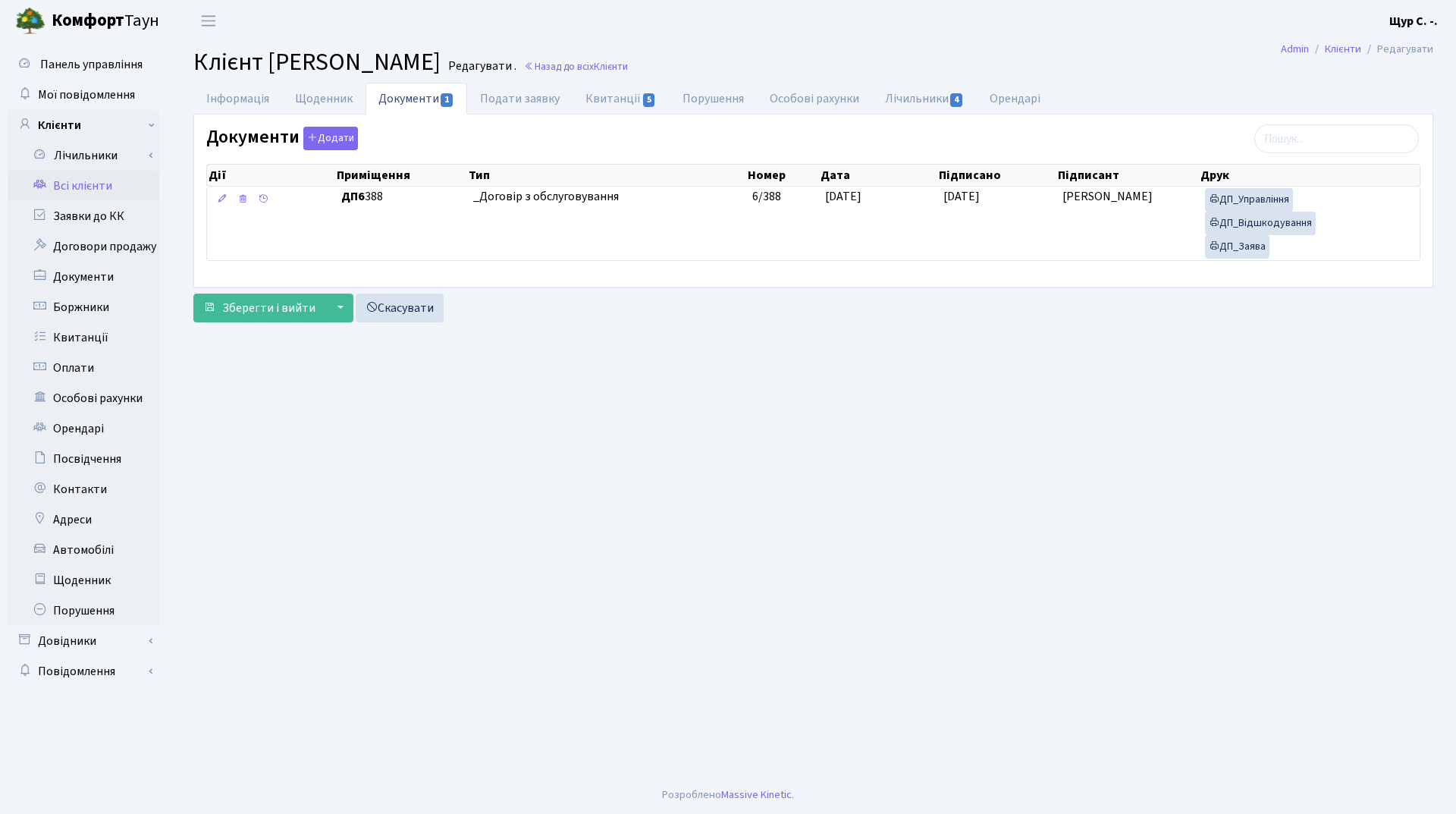
click at [111, 195] on link "Всі клієнти" at bounding box center [84, 185] width 152 height 30
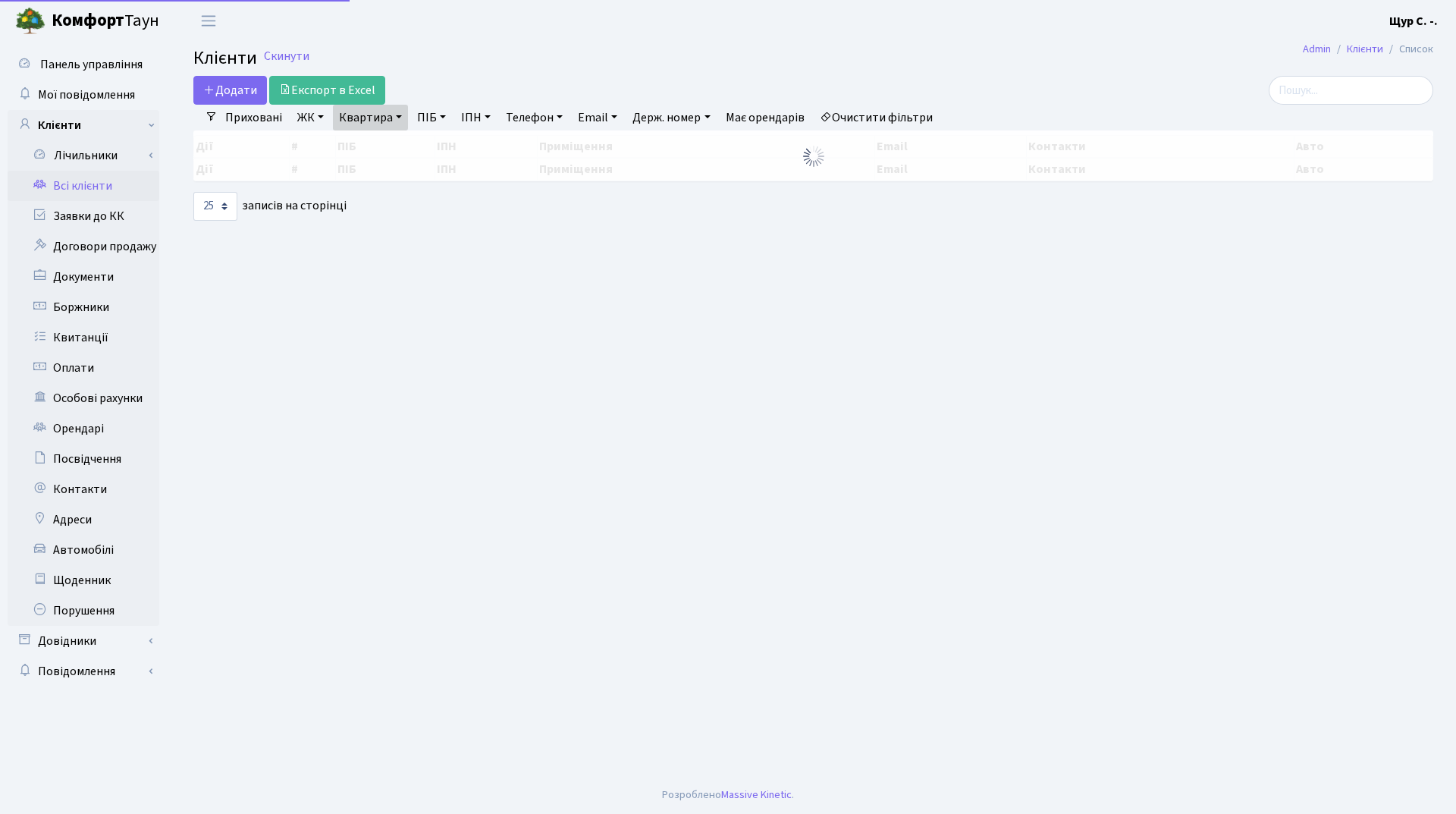
select select "25"
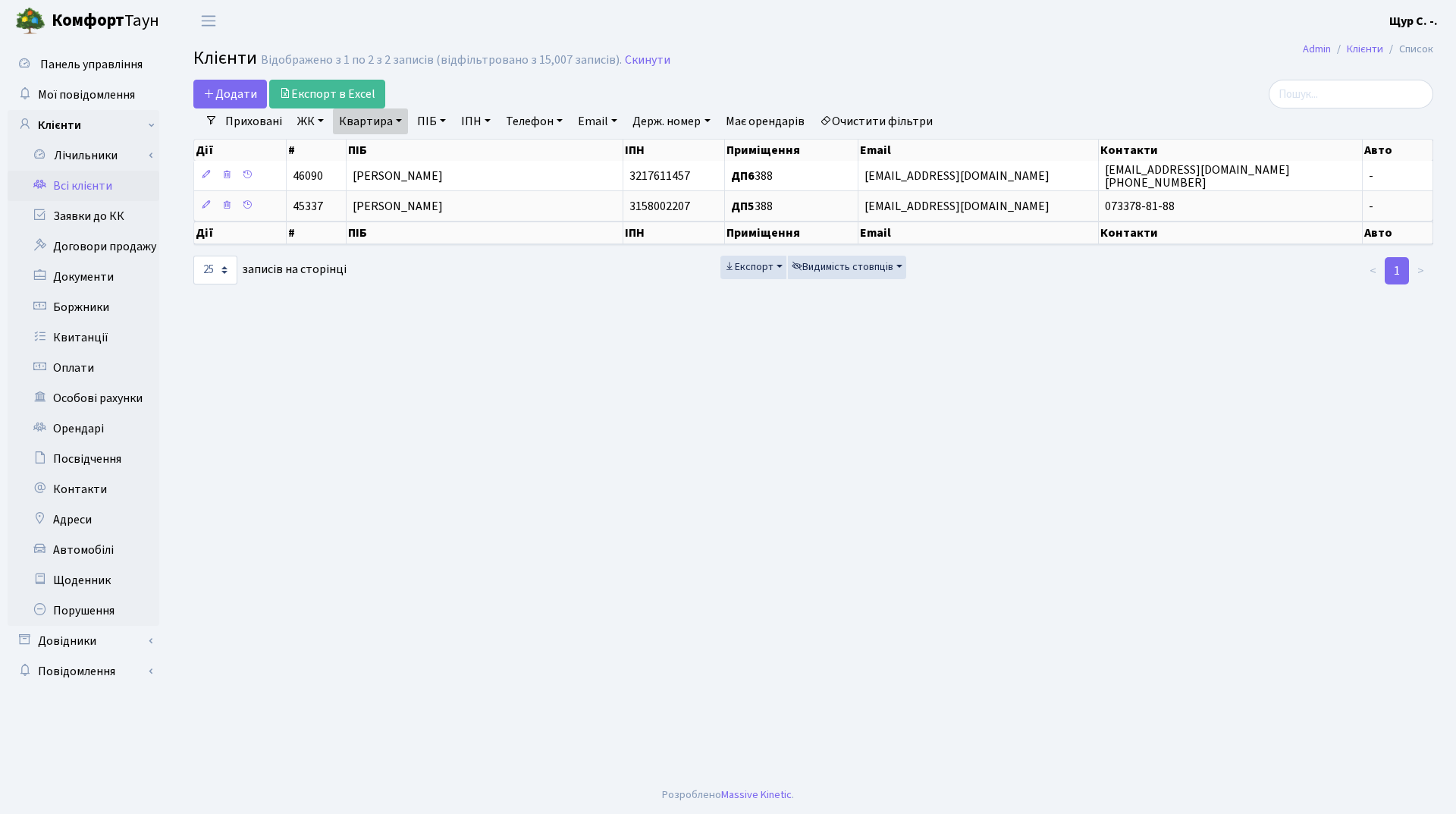
click at [395, 121] on link "Квартира" at bounding box center [370, 121] width 75 height 25
click at [395, 147] on input "388" at bounding box center [378, 151] width 89 height 29
type input "3"
type input "1060"
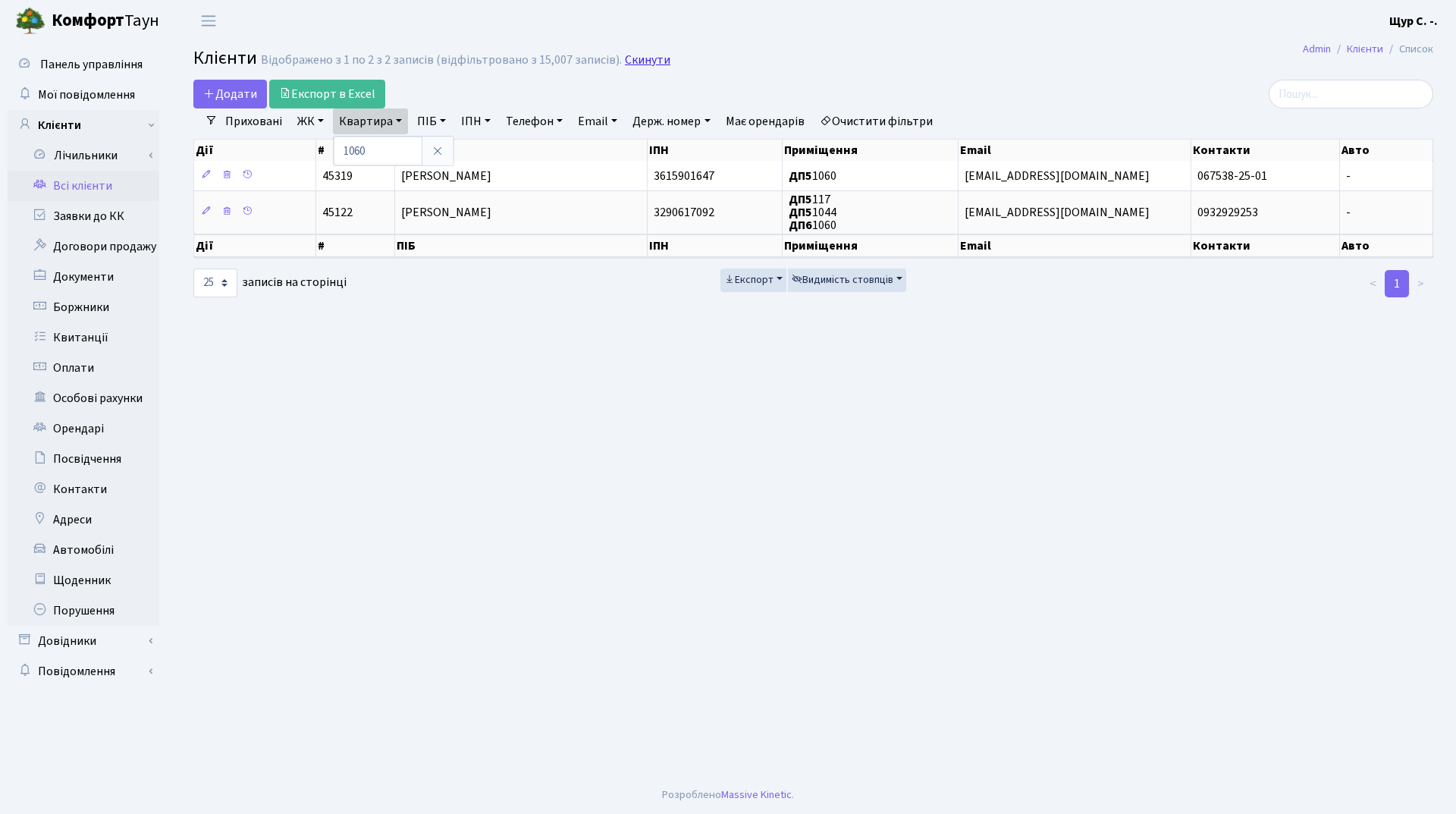
click at [645, 59] on link "Скинути" at bounding box center [647, 60] width 45 height 14
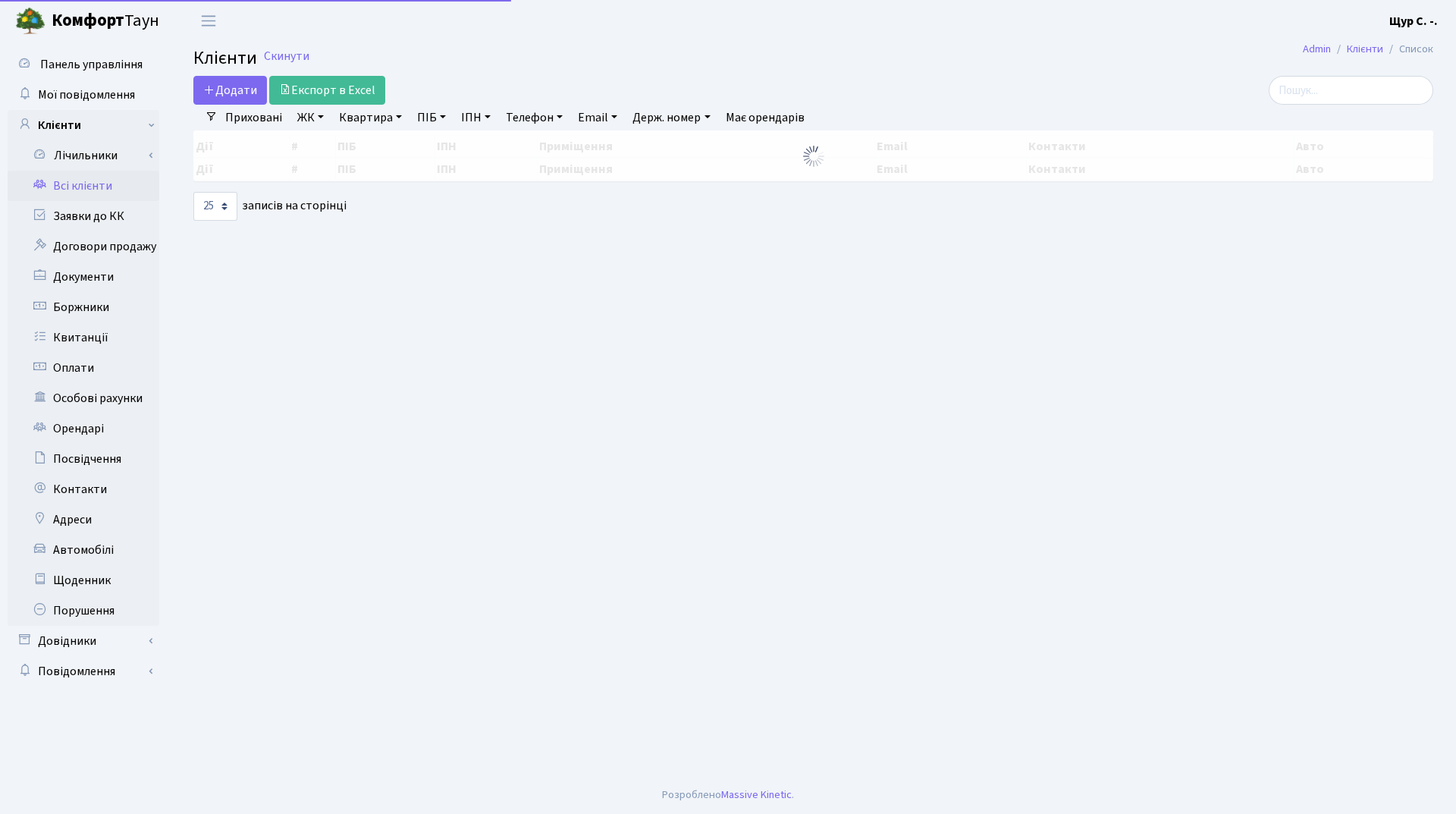
select select "25"
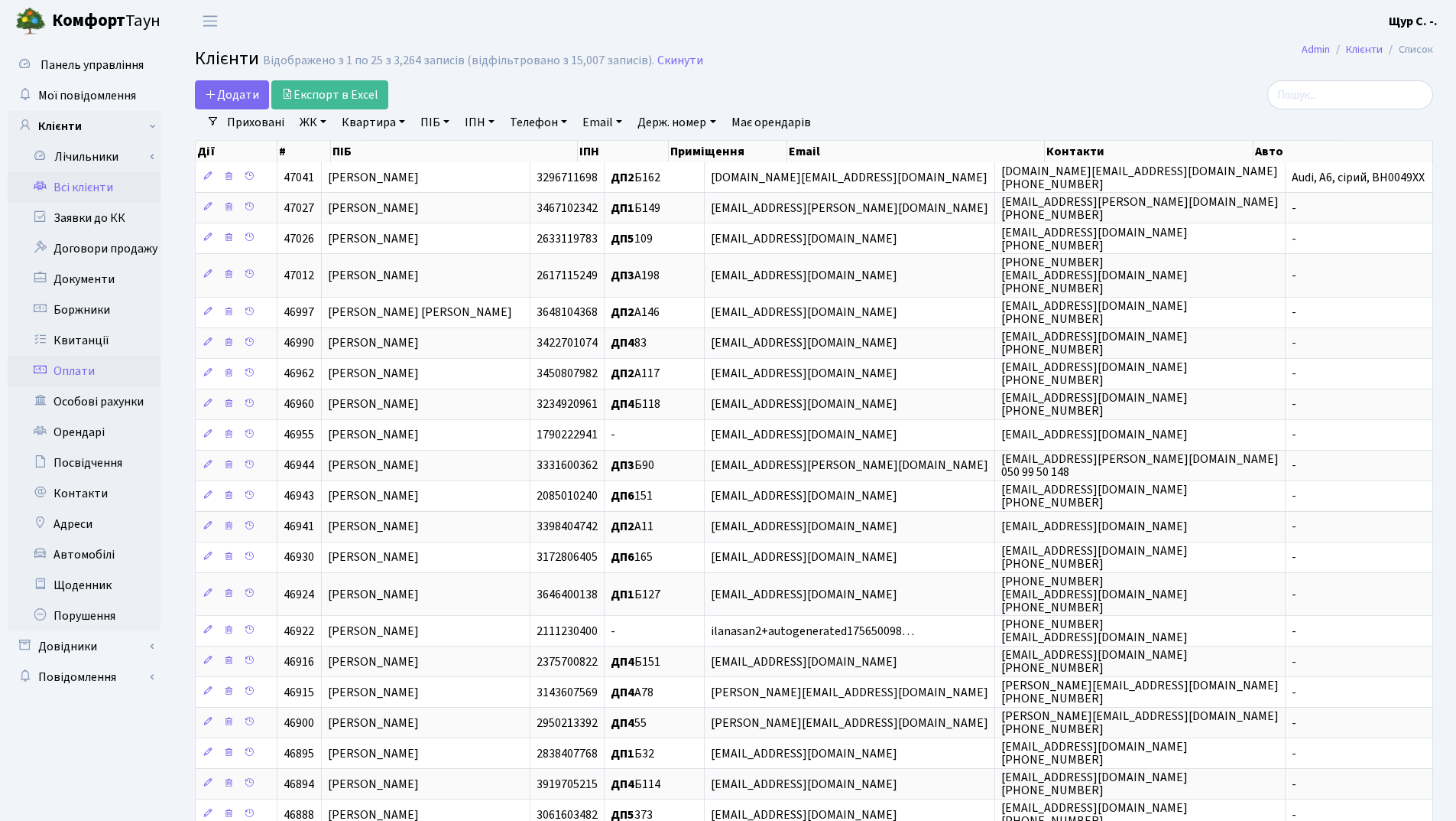
click at [84, 380] on link "Оплати" at bounding box center [84, 371] width 153 height 30
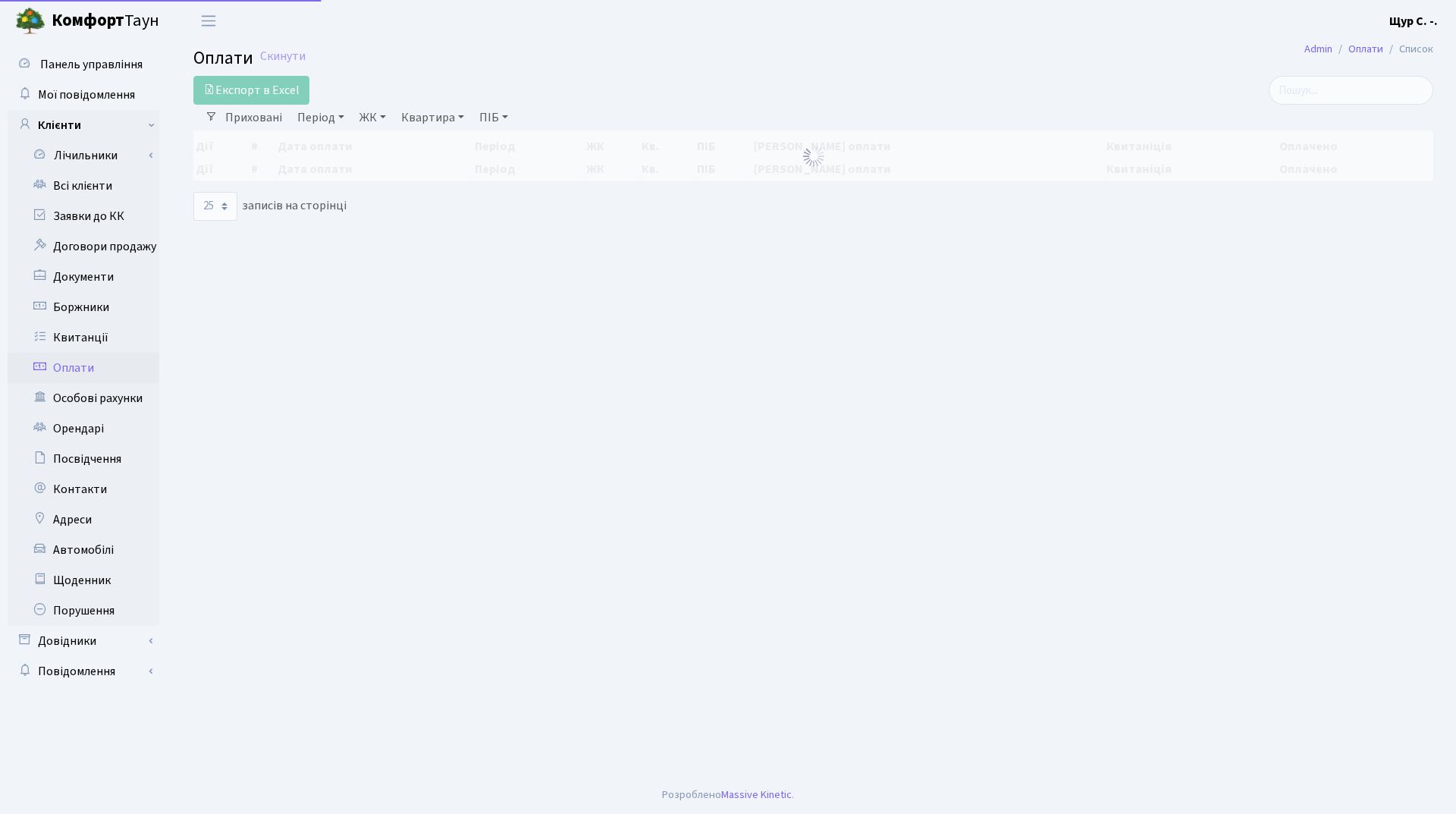
select select "25"
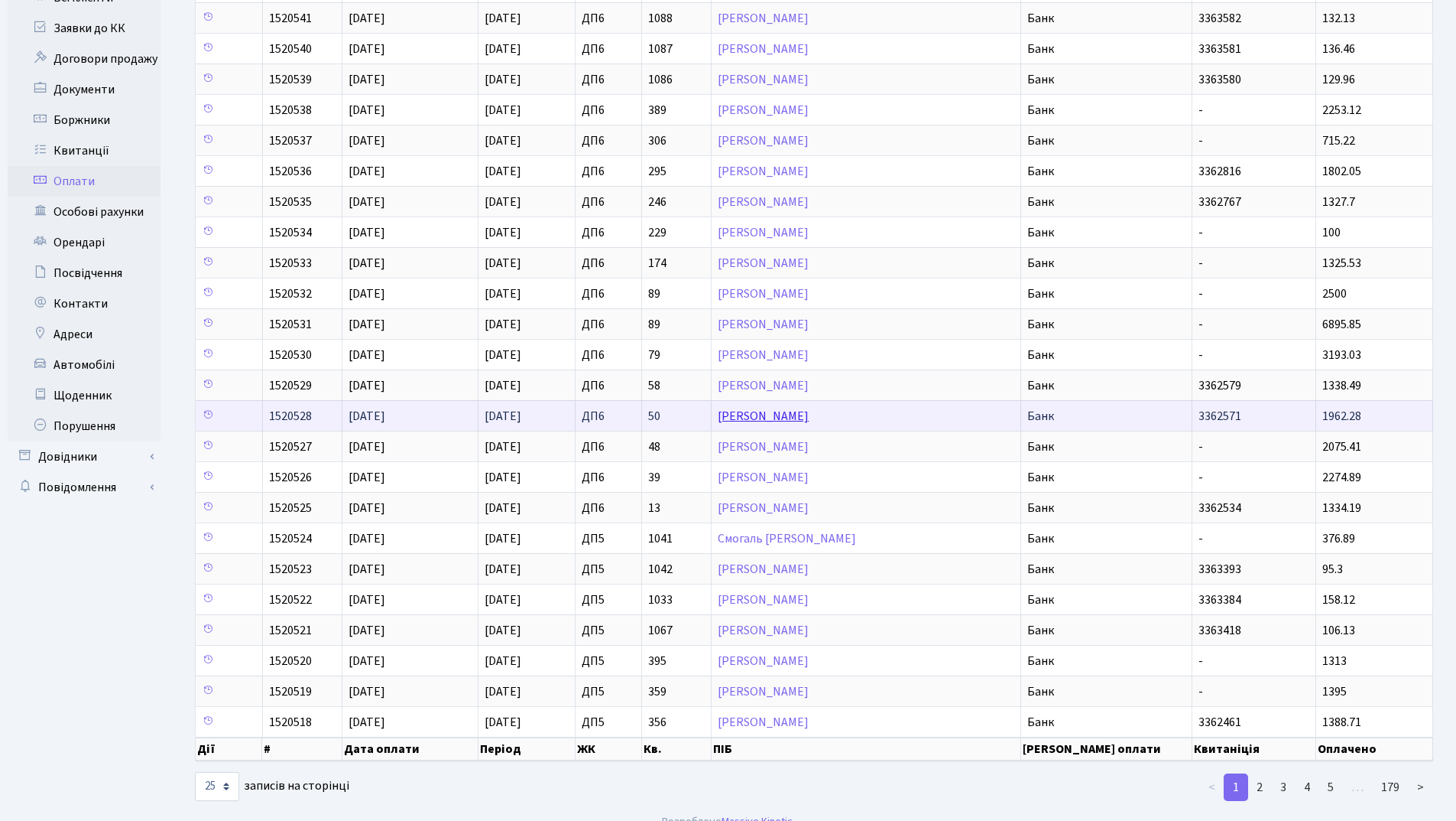
scroll to position [209, 0]
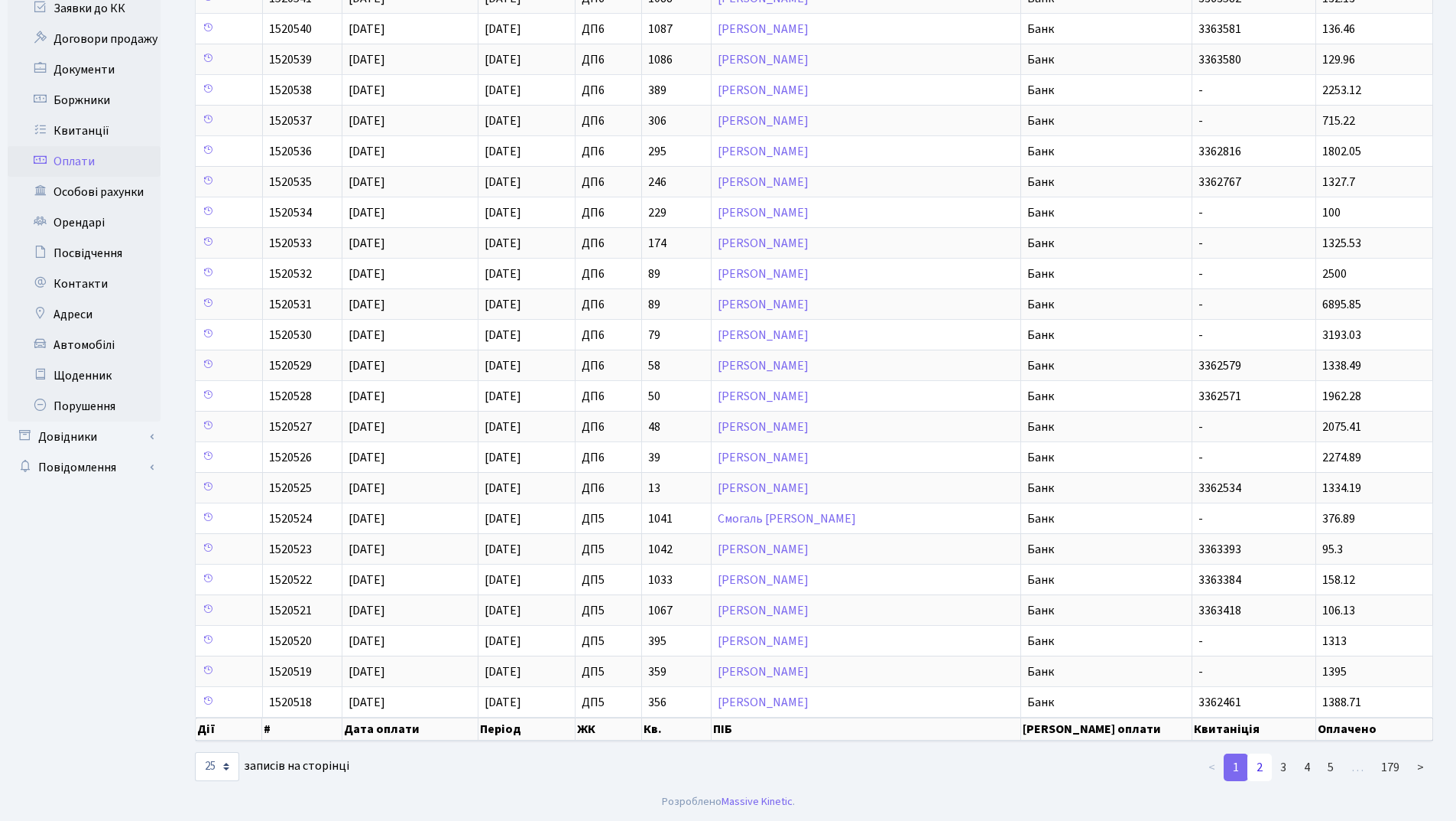
click at [1262, 773] on link "2" at bounding box center [1259, 767] width 24 height 27
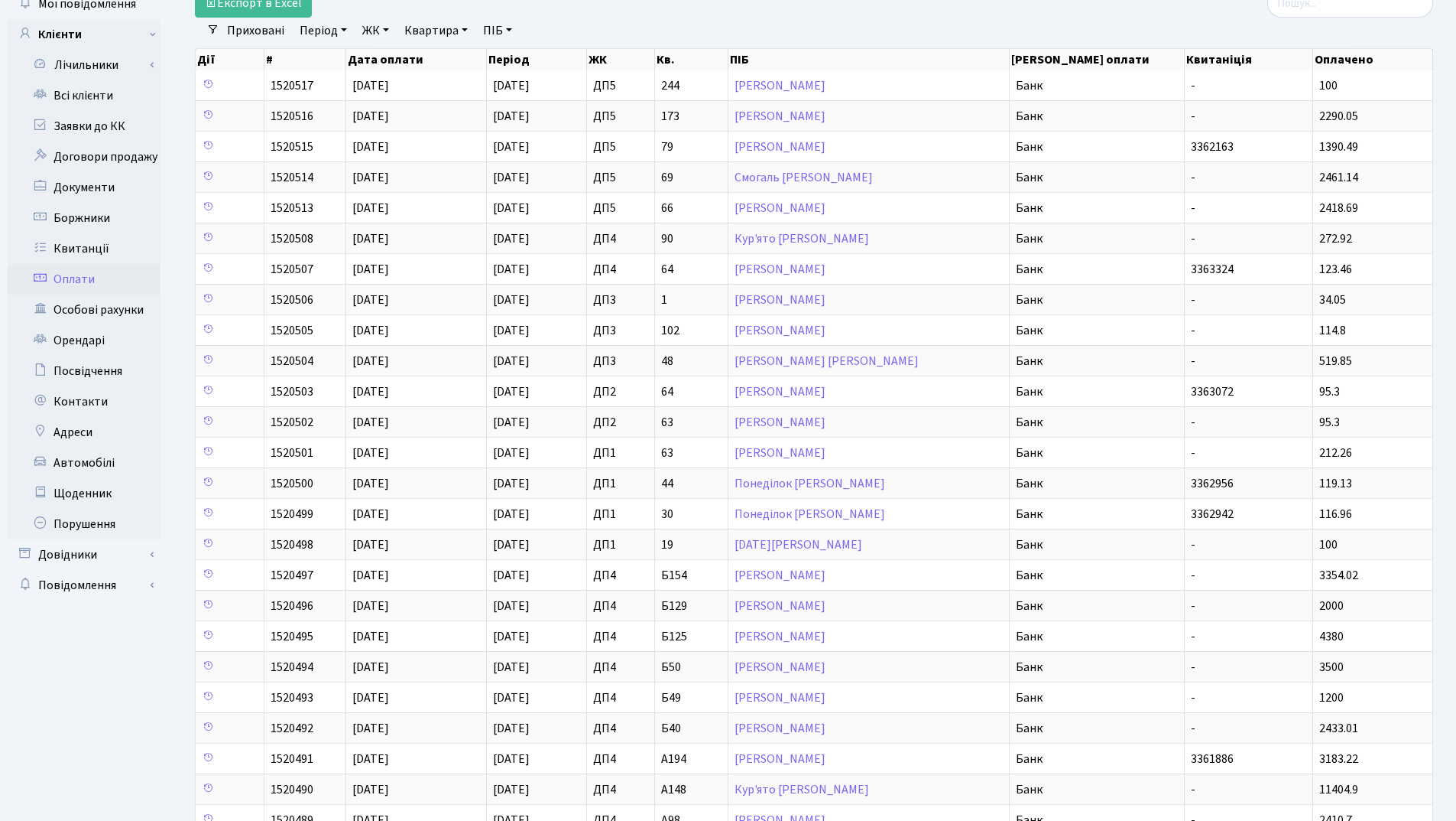
scroll to position [0, 0]
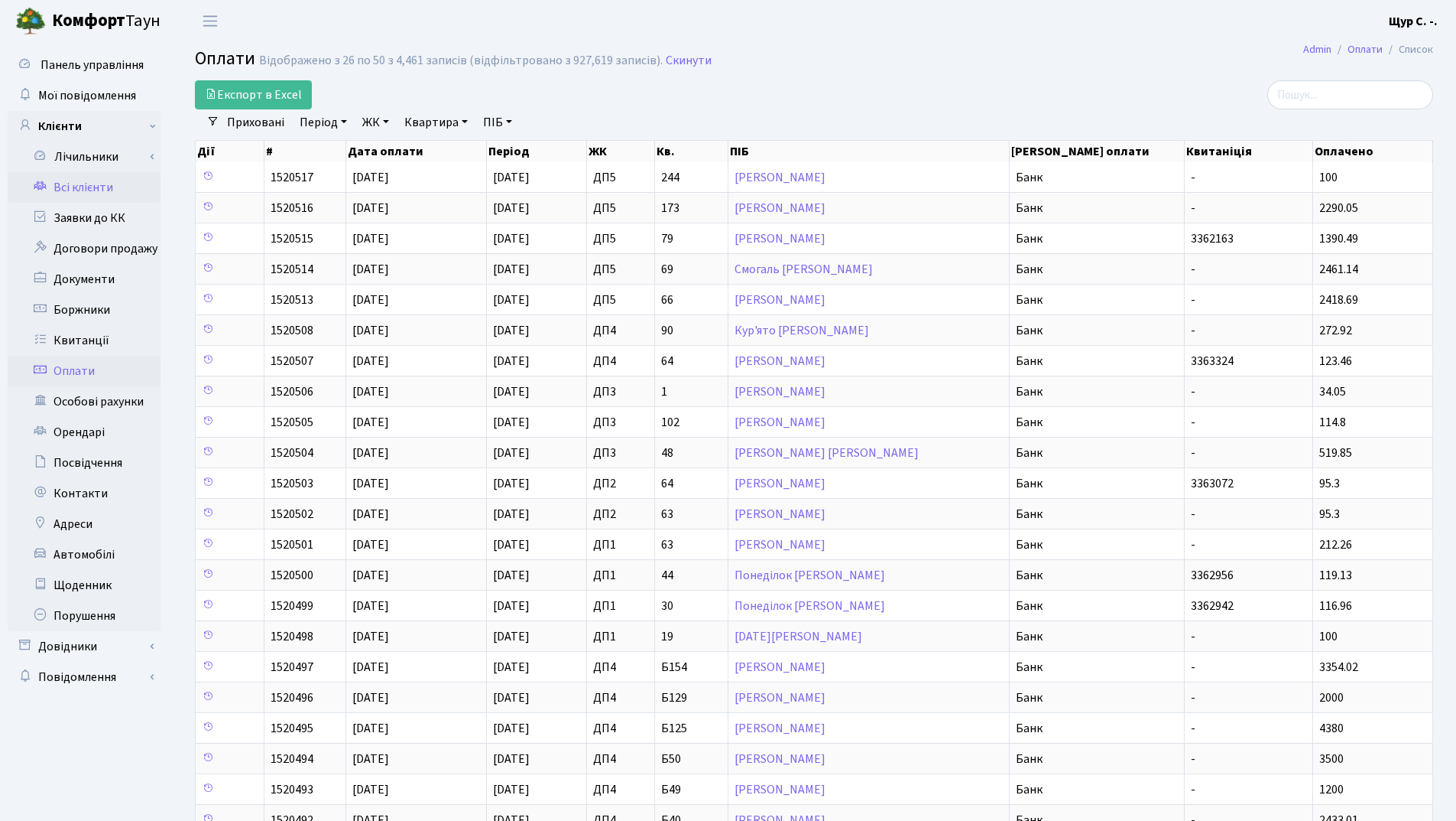
click at [104, 189] on link "Всі клієнти" at bounding box center [84, 187] width 153 height 30
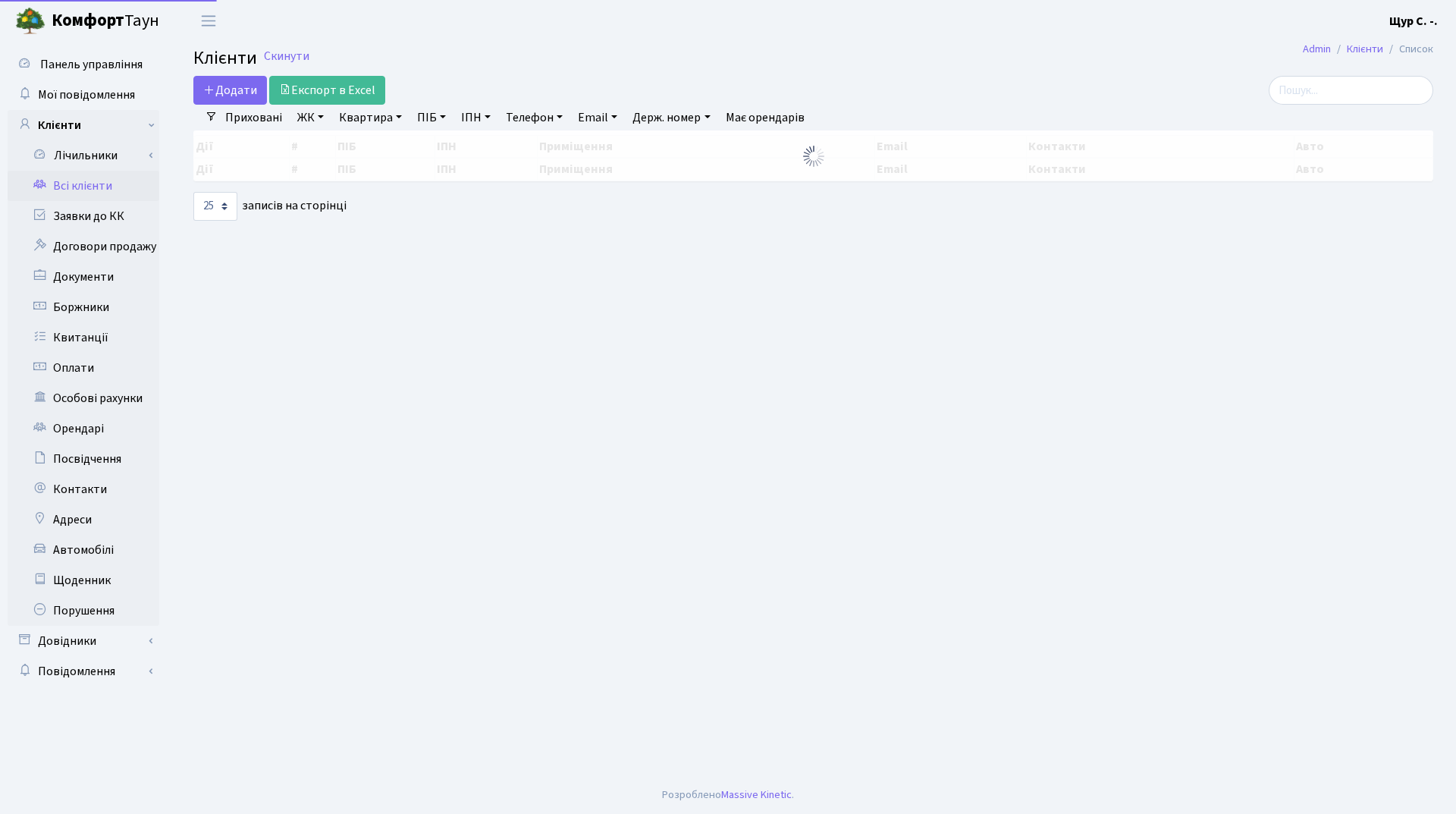
select select "25"
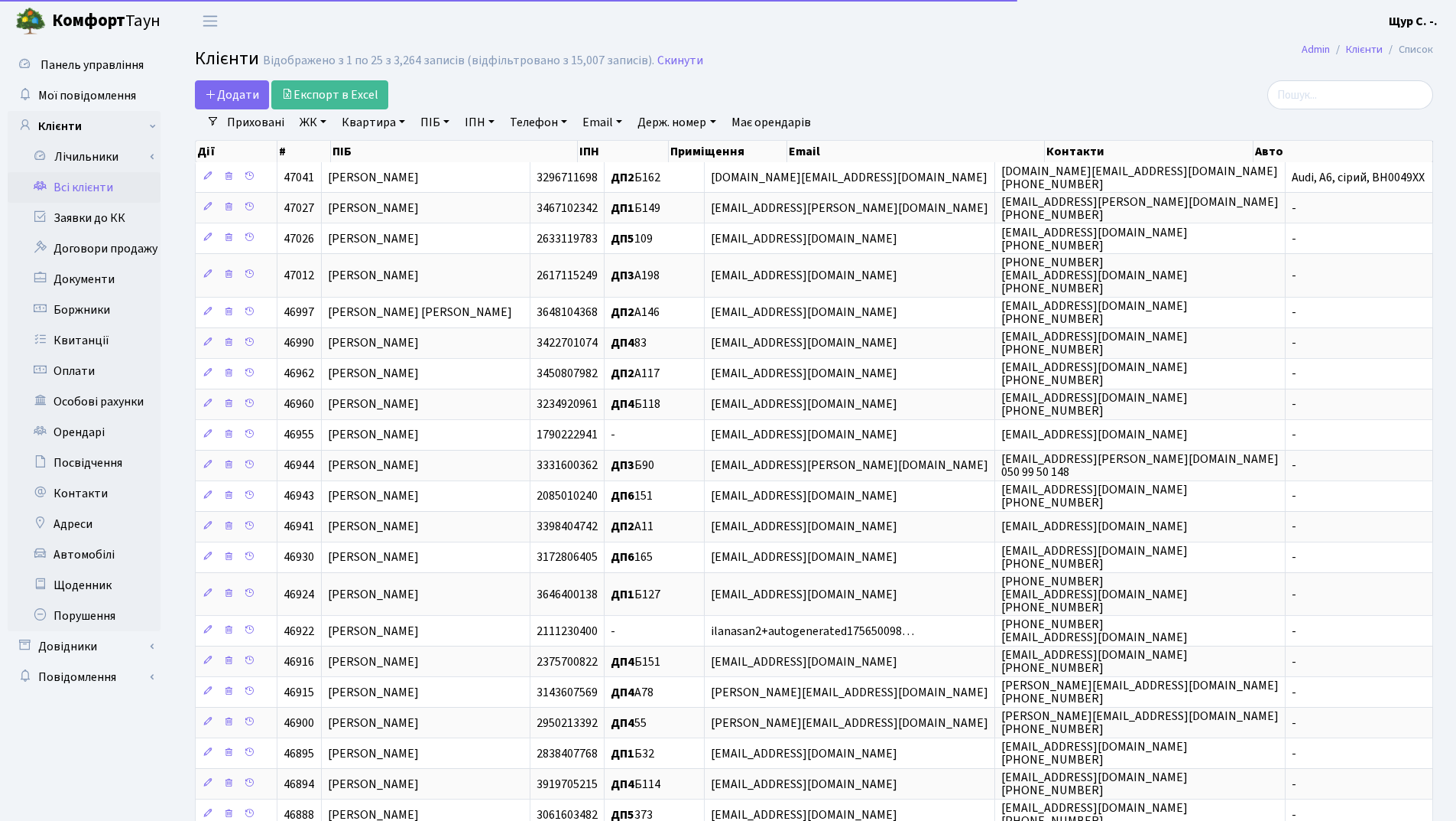
click at [367, 124] on link "Квартира" at bounding box center [373, 122] width 75 height 26
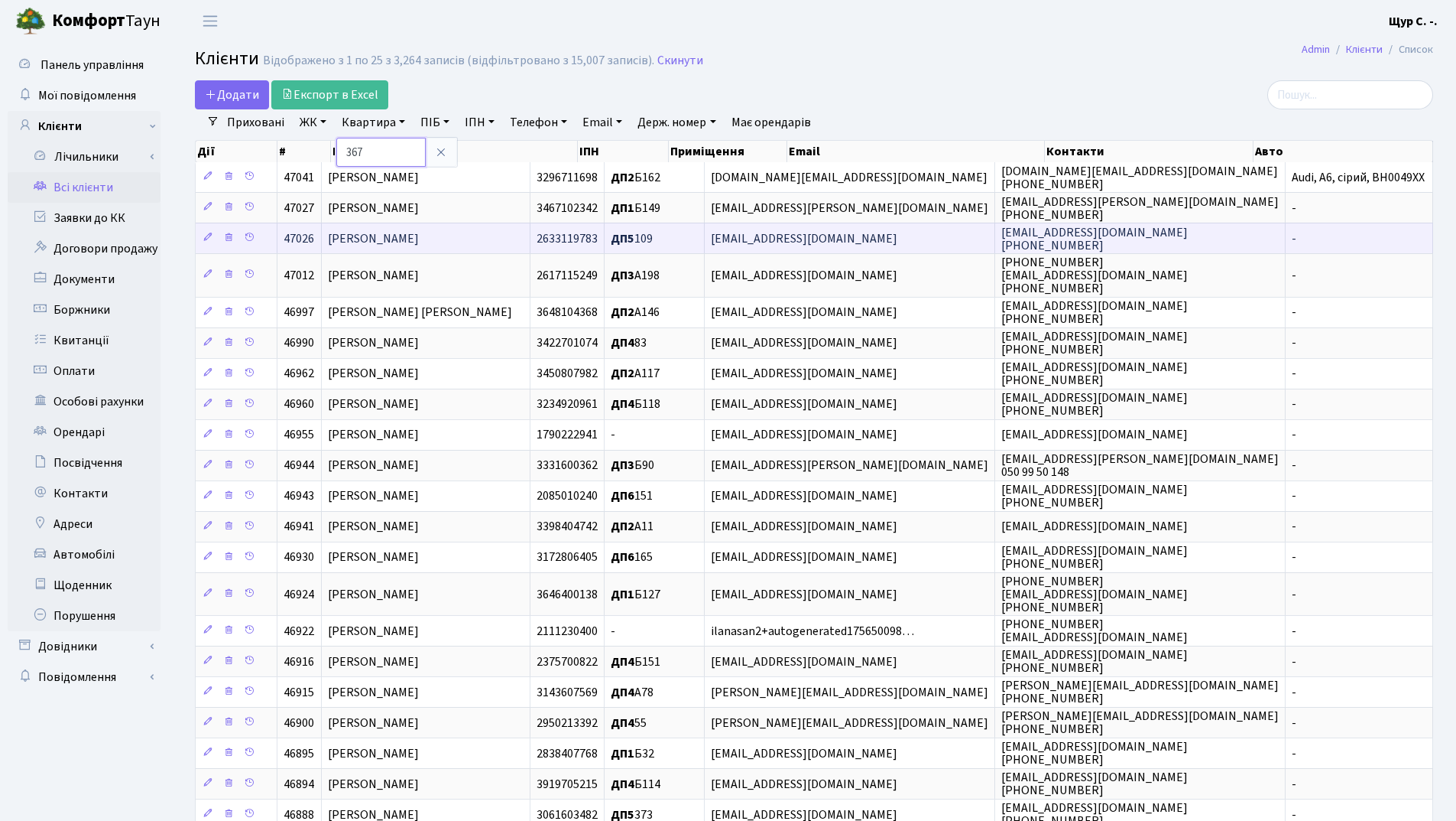
type input "367"
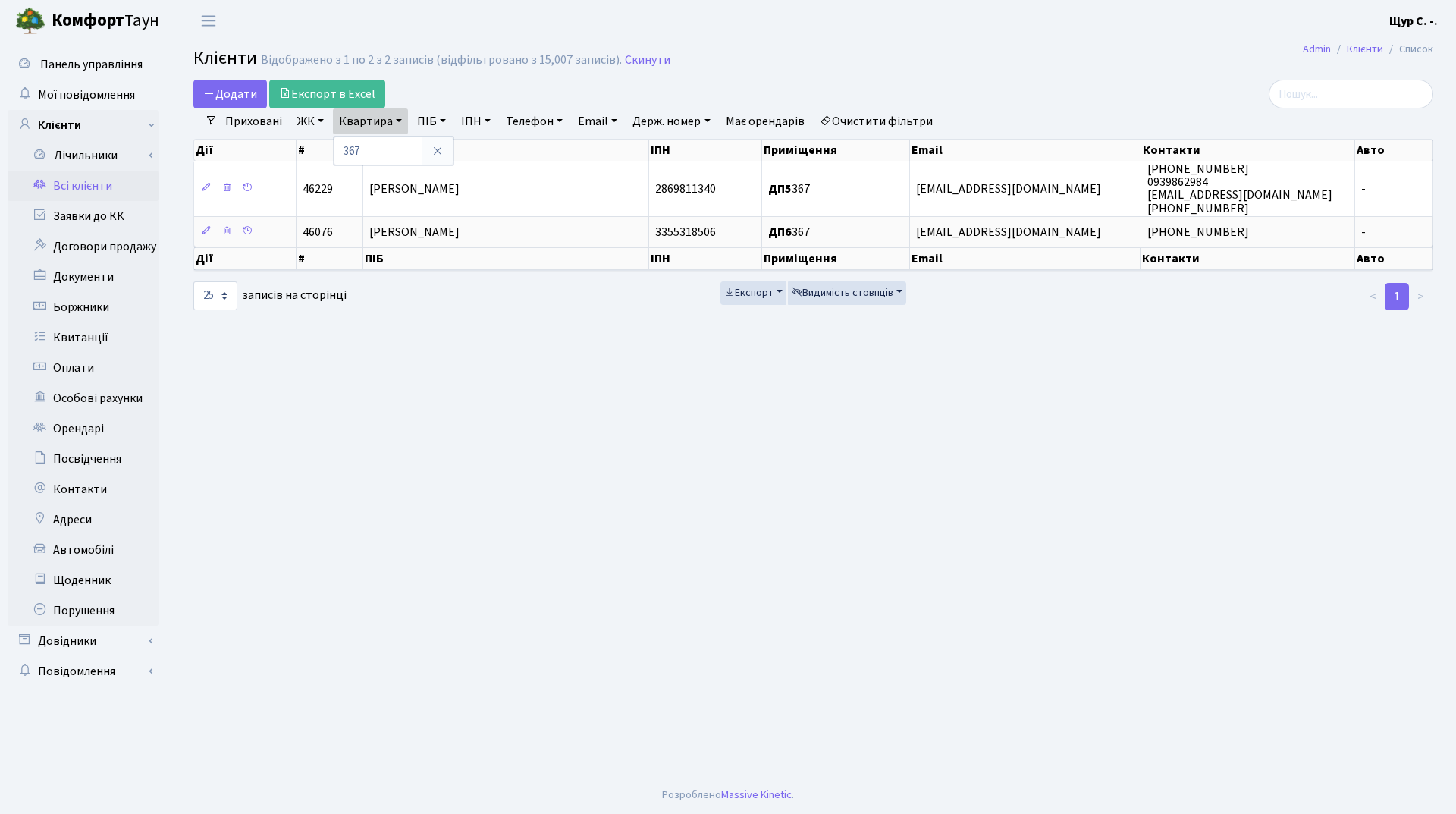
click at [517, 239] on td "[PERSON_NAME]" at bounding box center [505, 232] width 286 height 30
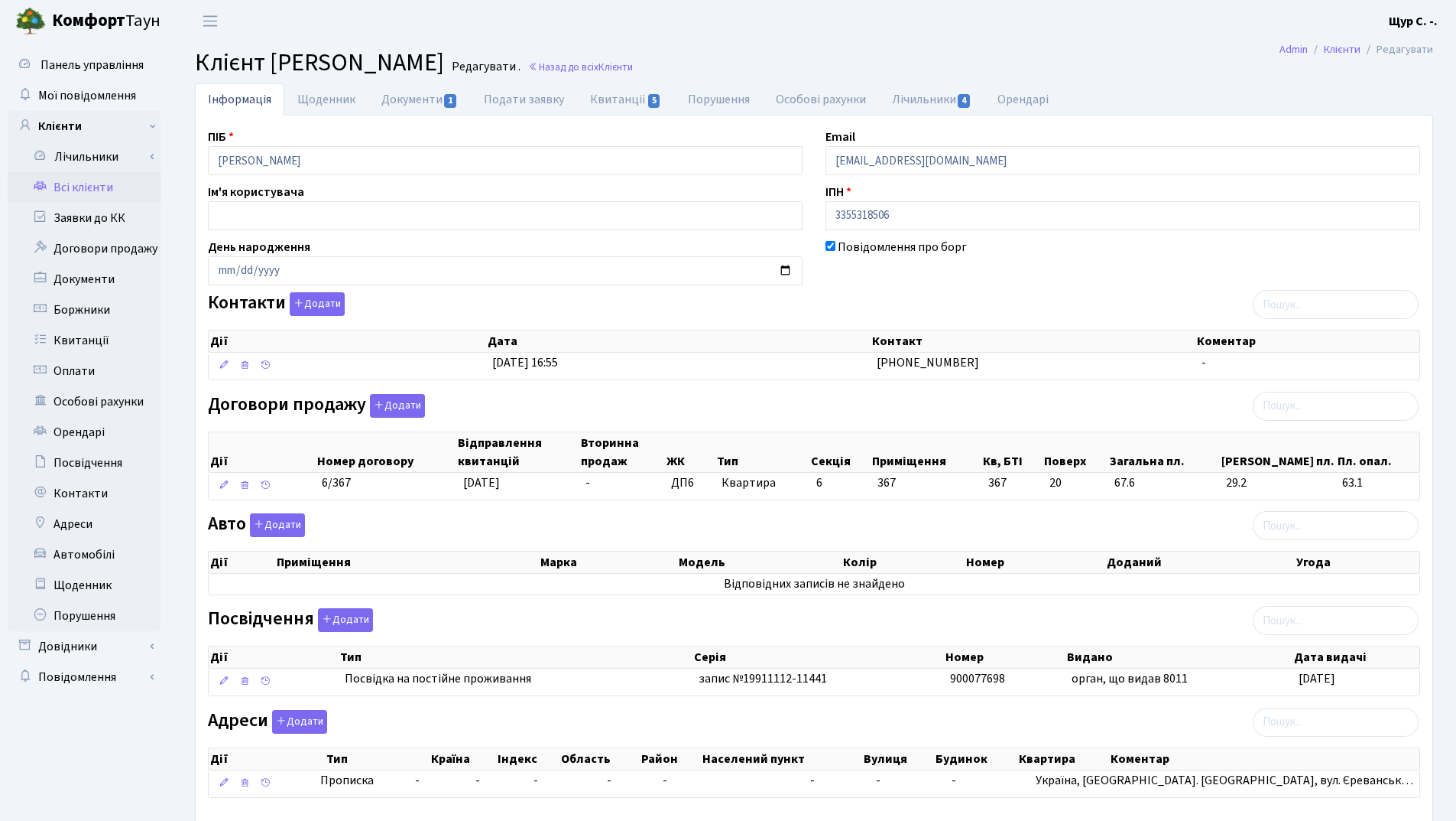
click at [63, 191] on link "Всі клієнти" at bounding box center [84, 187] width 153 height 30
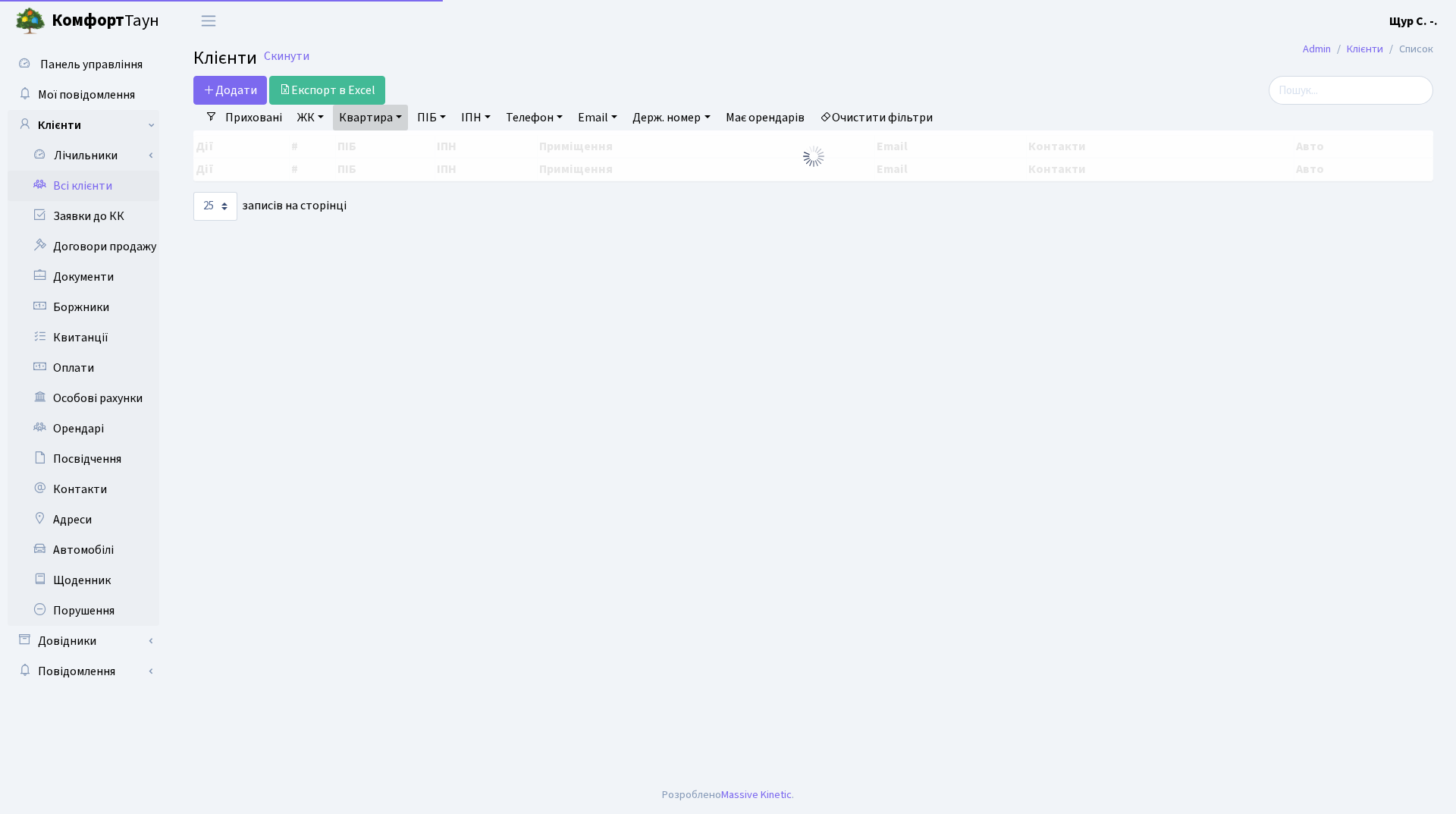
select select "25"
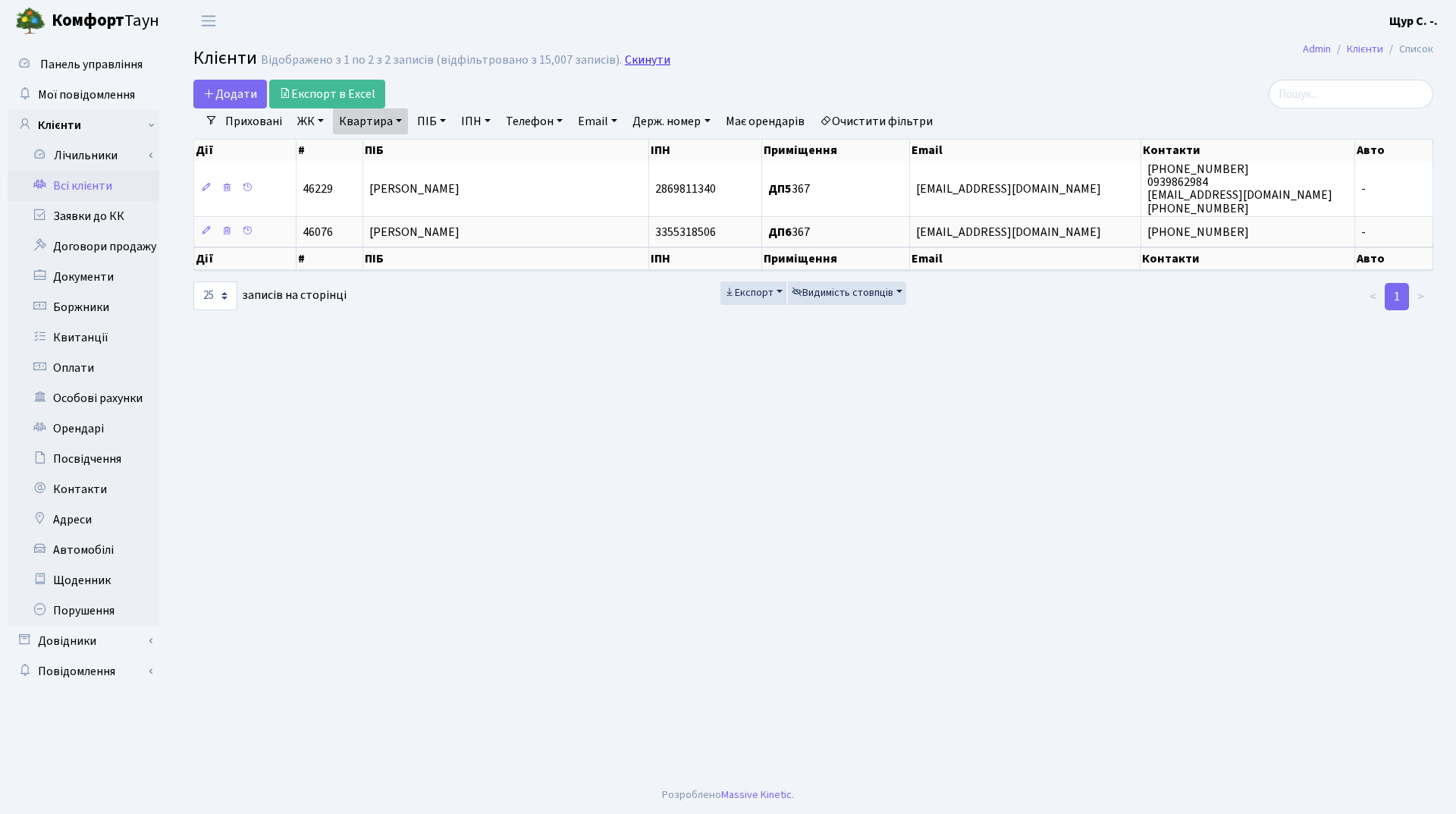
click at [639, 61] on link "Скинути" at bounding box center [647, 60] width 45 height 14
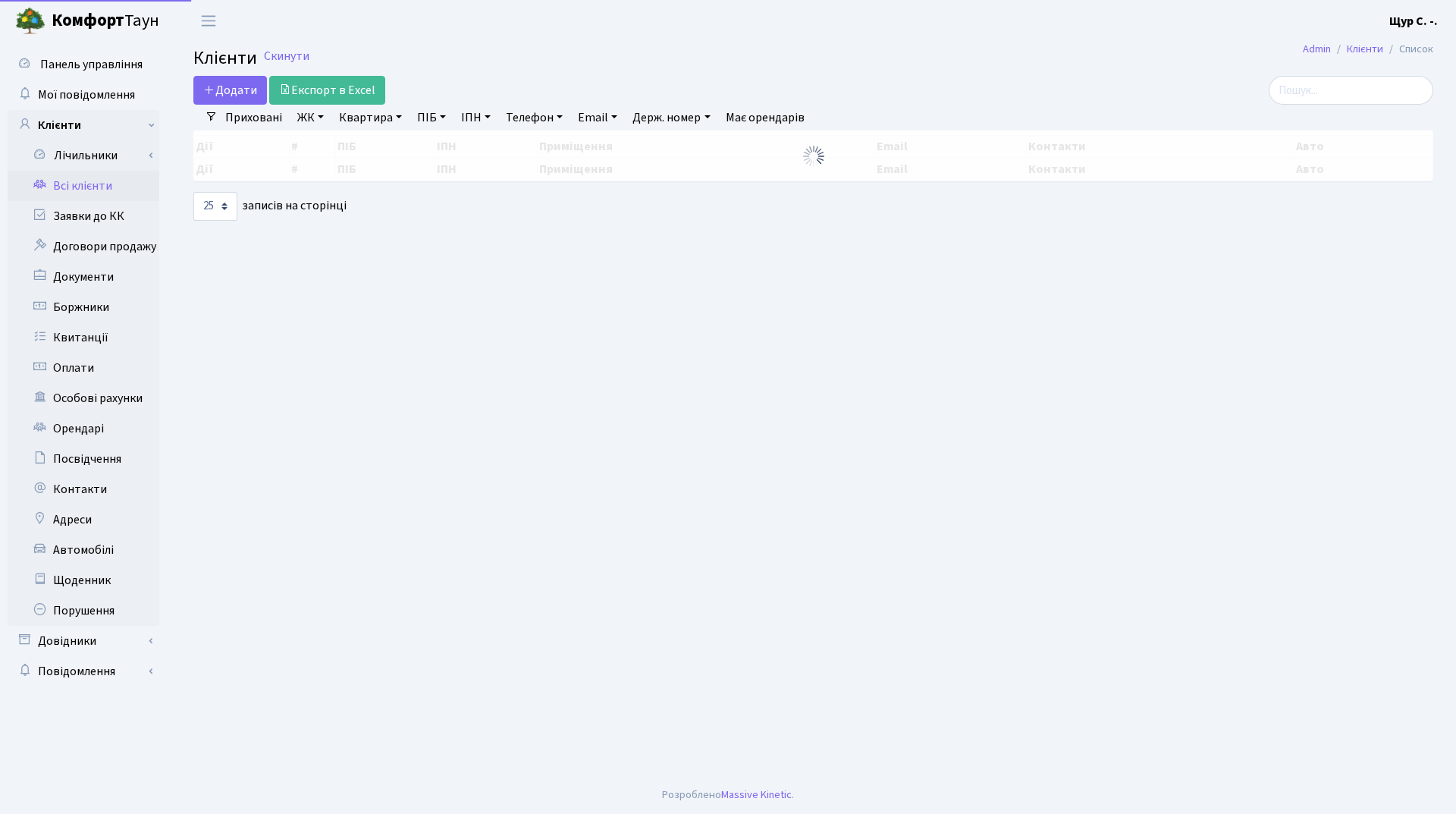
select select "25"
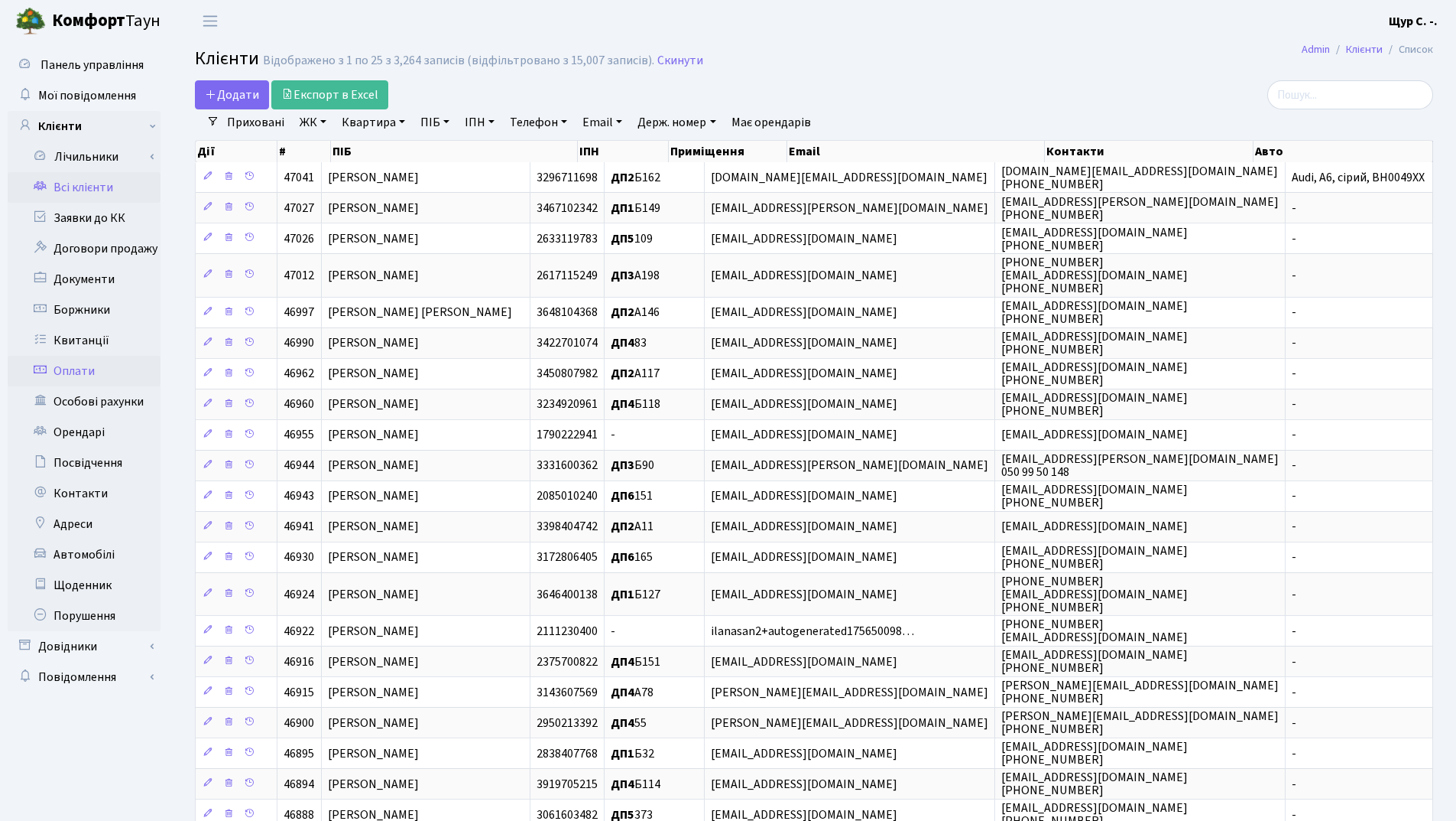
click at [85, 370] on link "Оплати" at bounding box center [84, 371] width 153 height 30
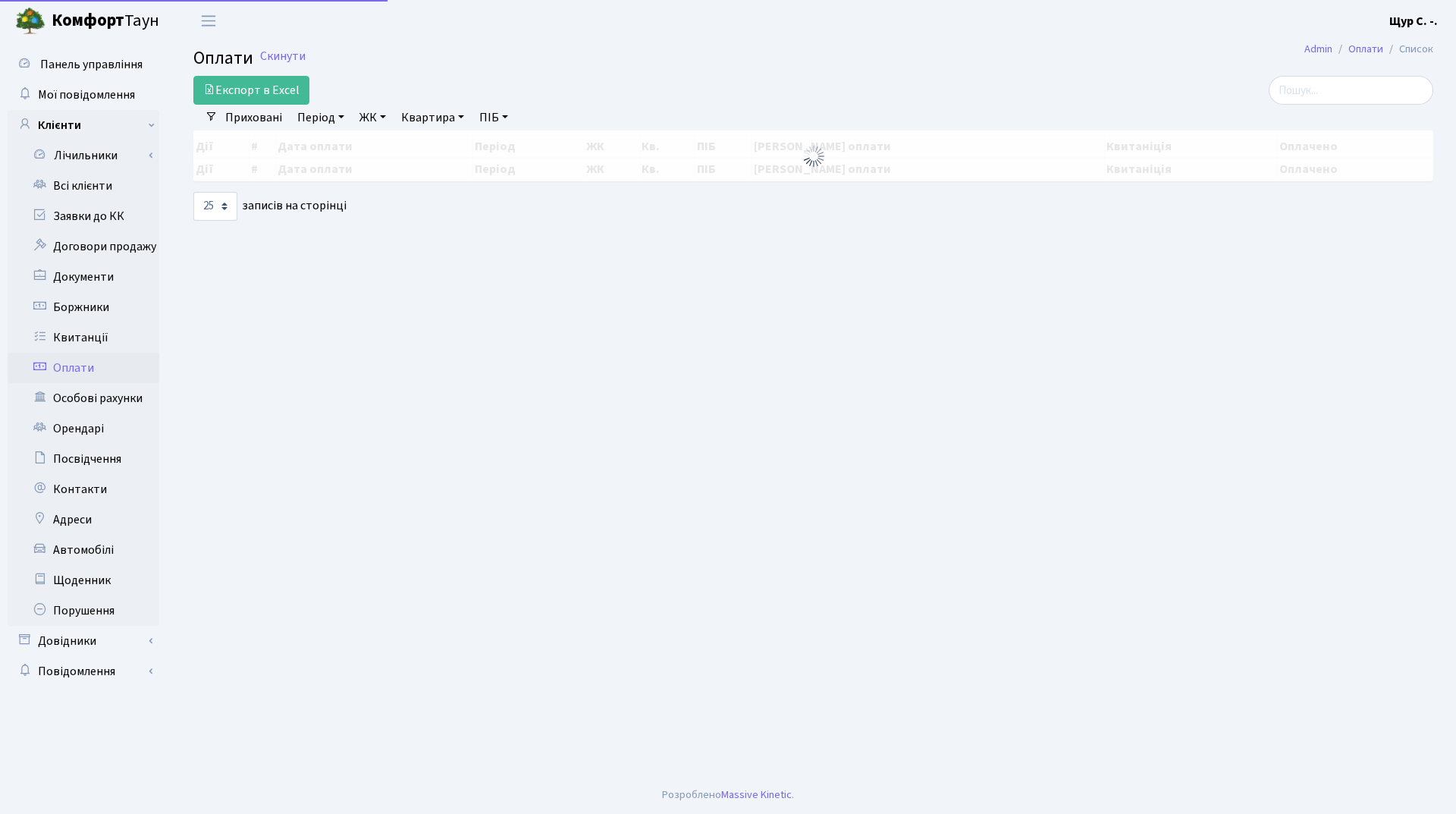
select select "25"
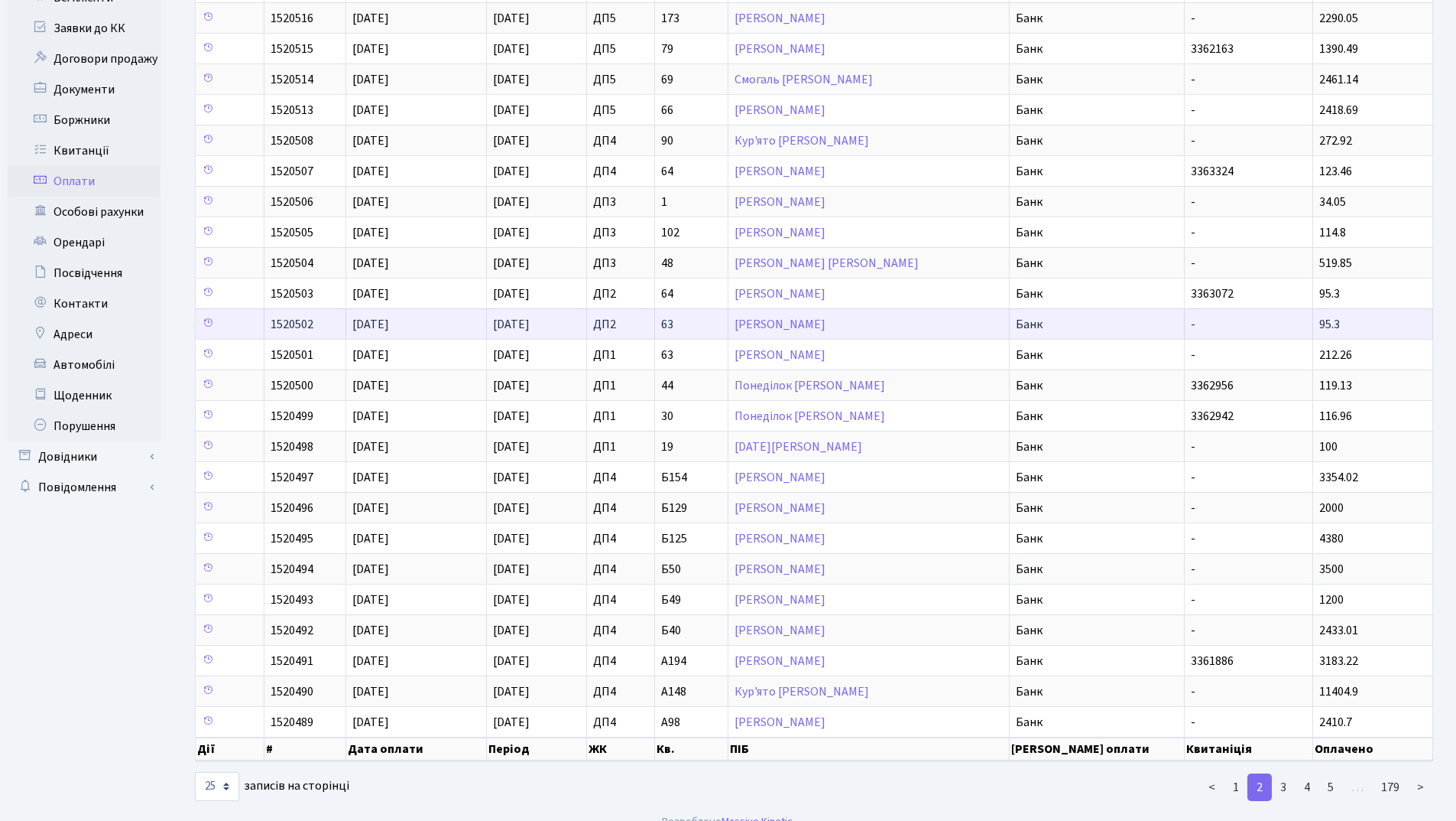
scroll to position [209, 0]
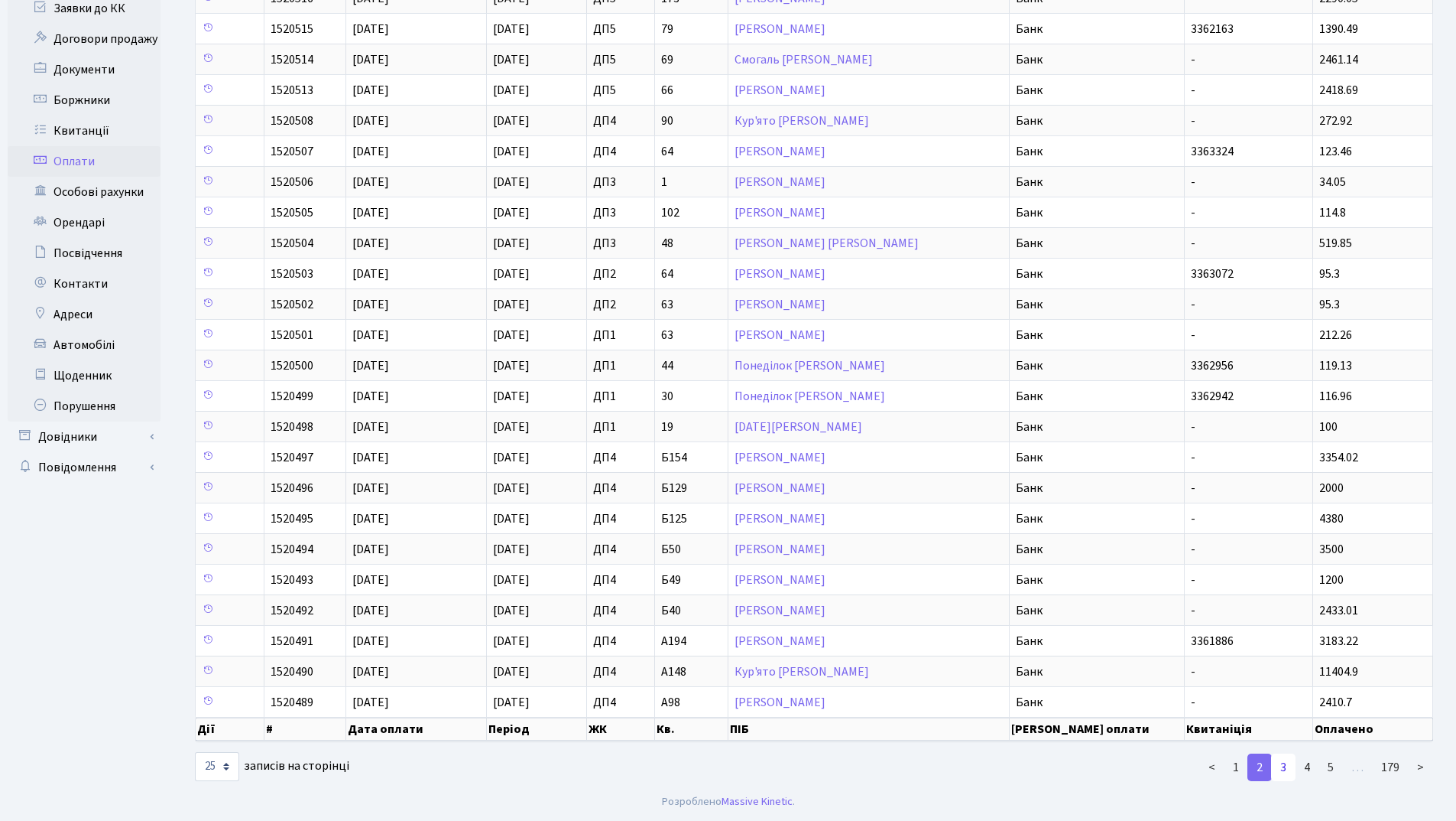
click at [1284, 773] on link "3" at bounding box center [1284, 767] width 24 height 27
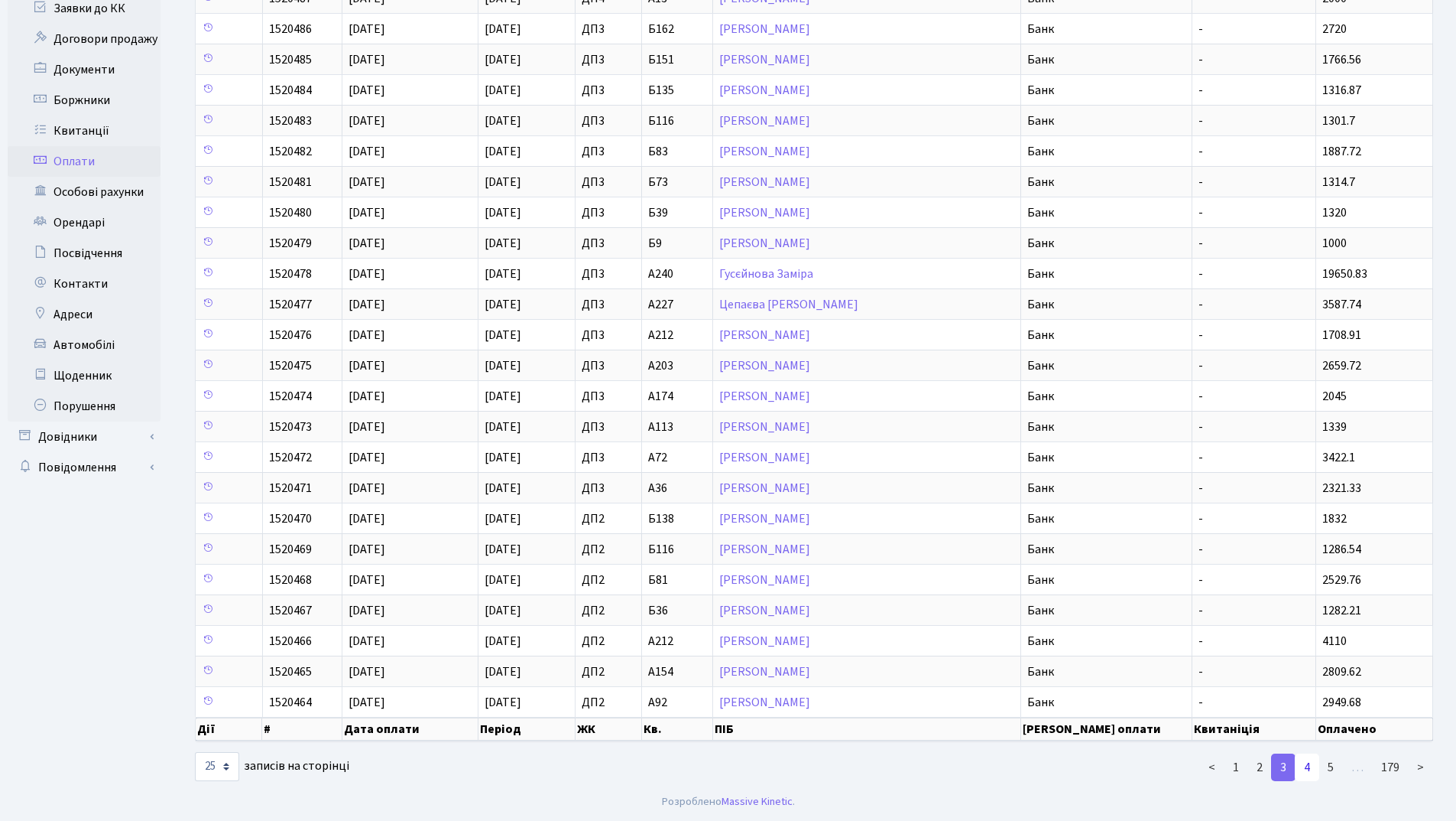
click at [1309, 776] on link "4" at bounding box center [1307, 767] width 24 height 27
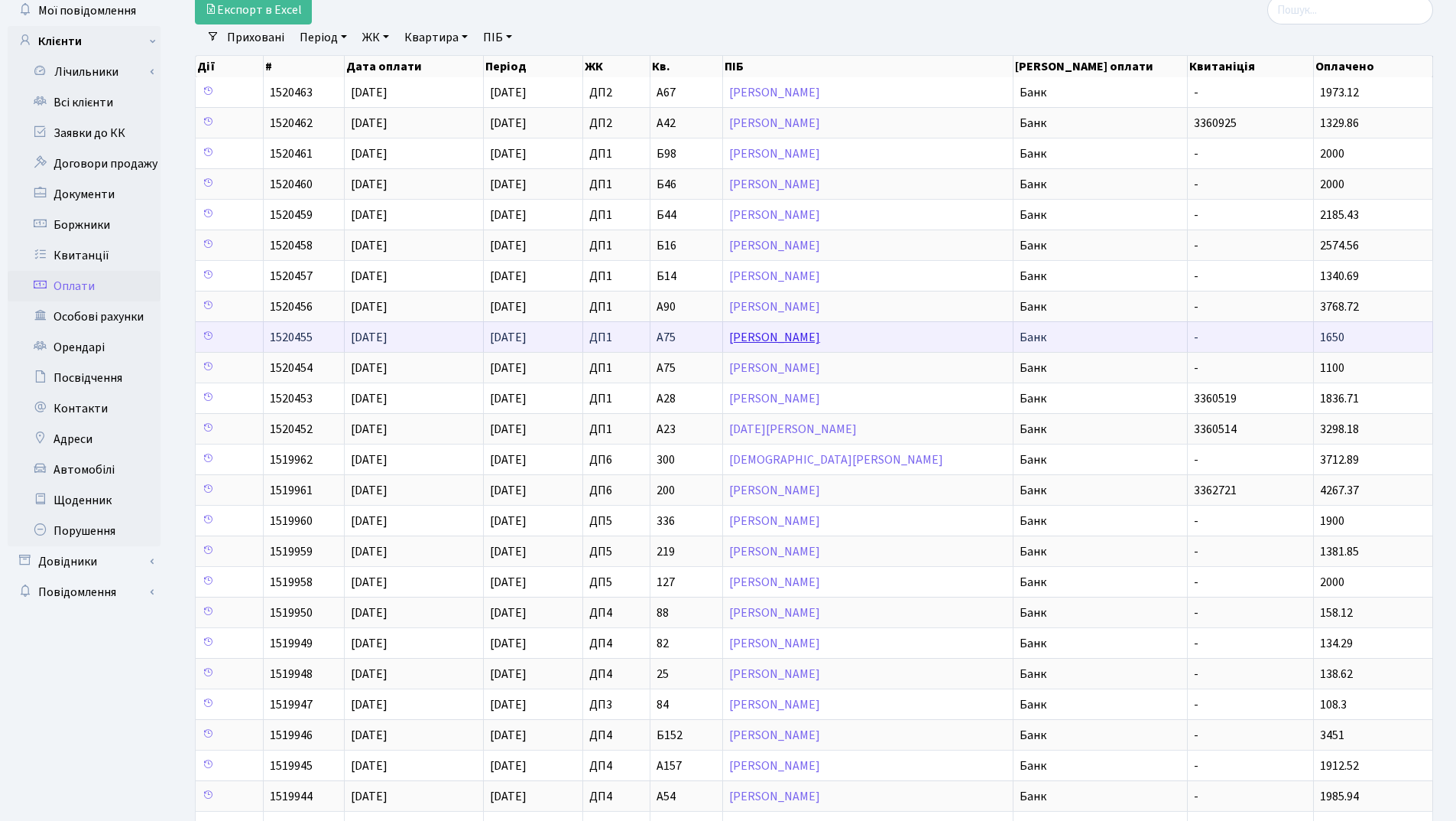
scroll to position [0, 0]
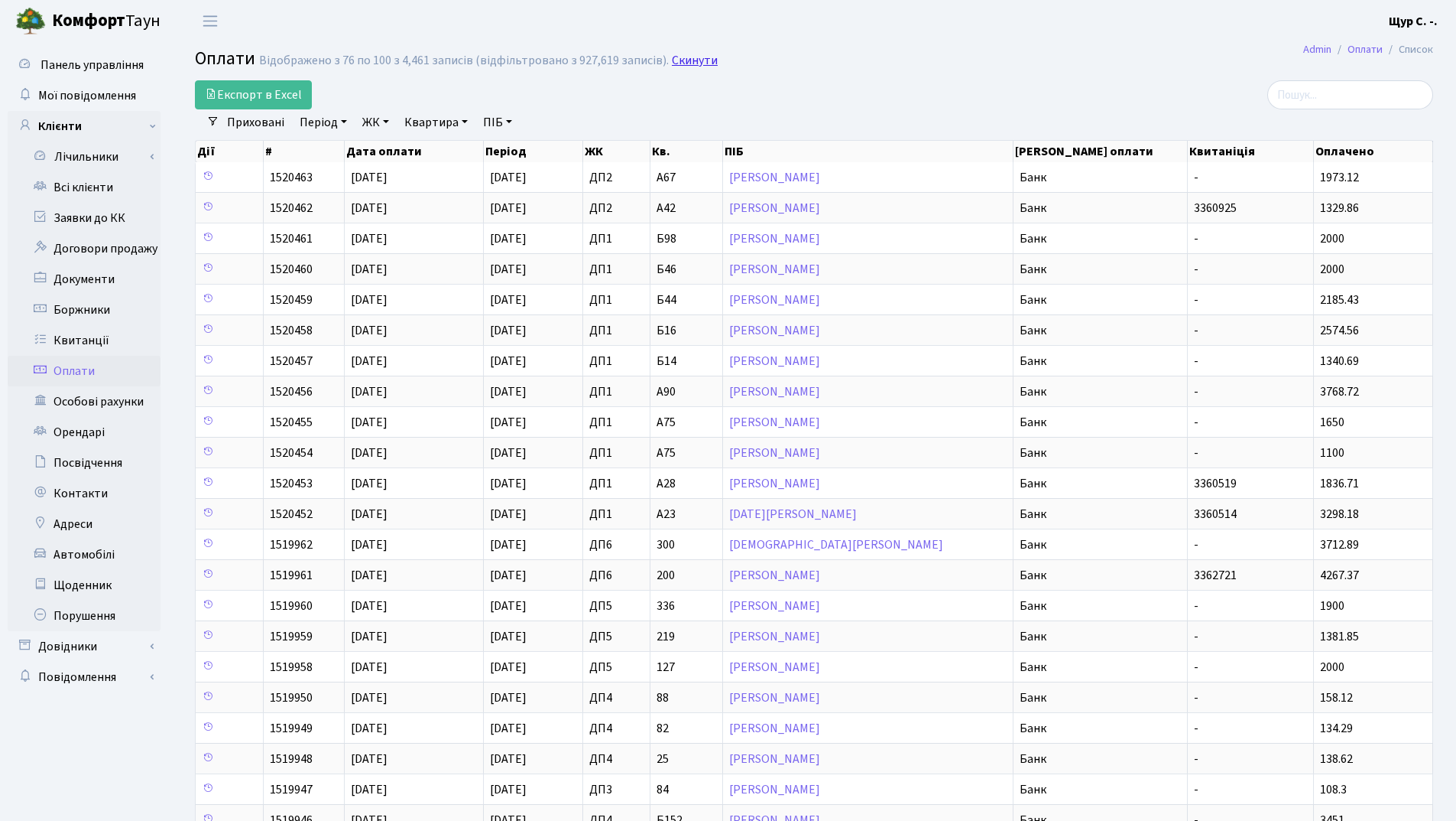
click at [681, 55] on link "Скинути" at bounding box center [695, 61] width 46 height 14
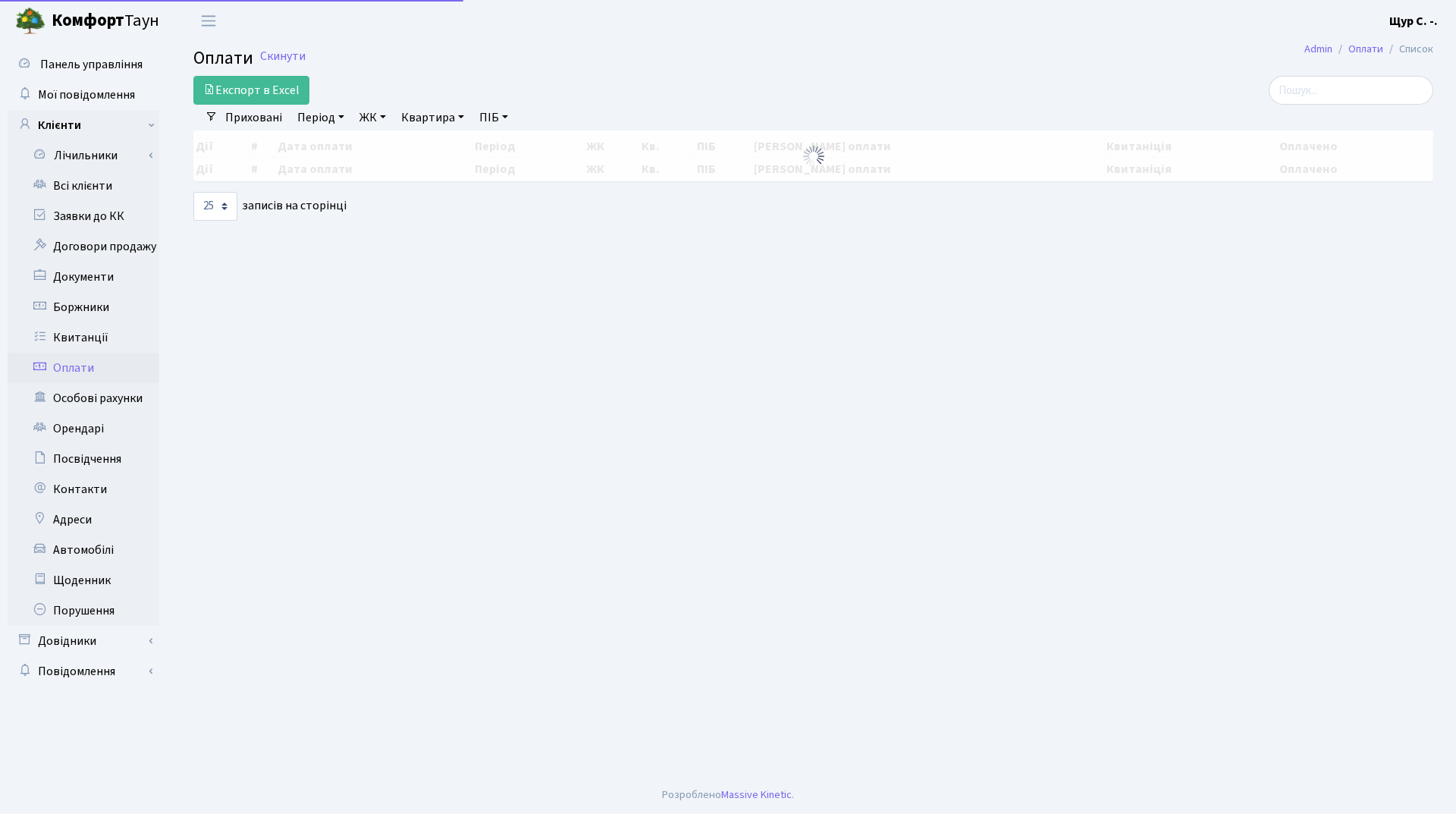
select select "25"
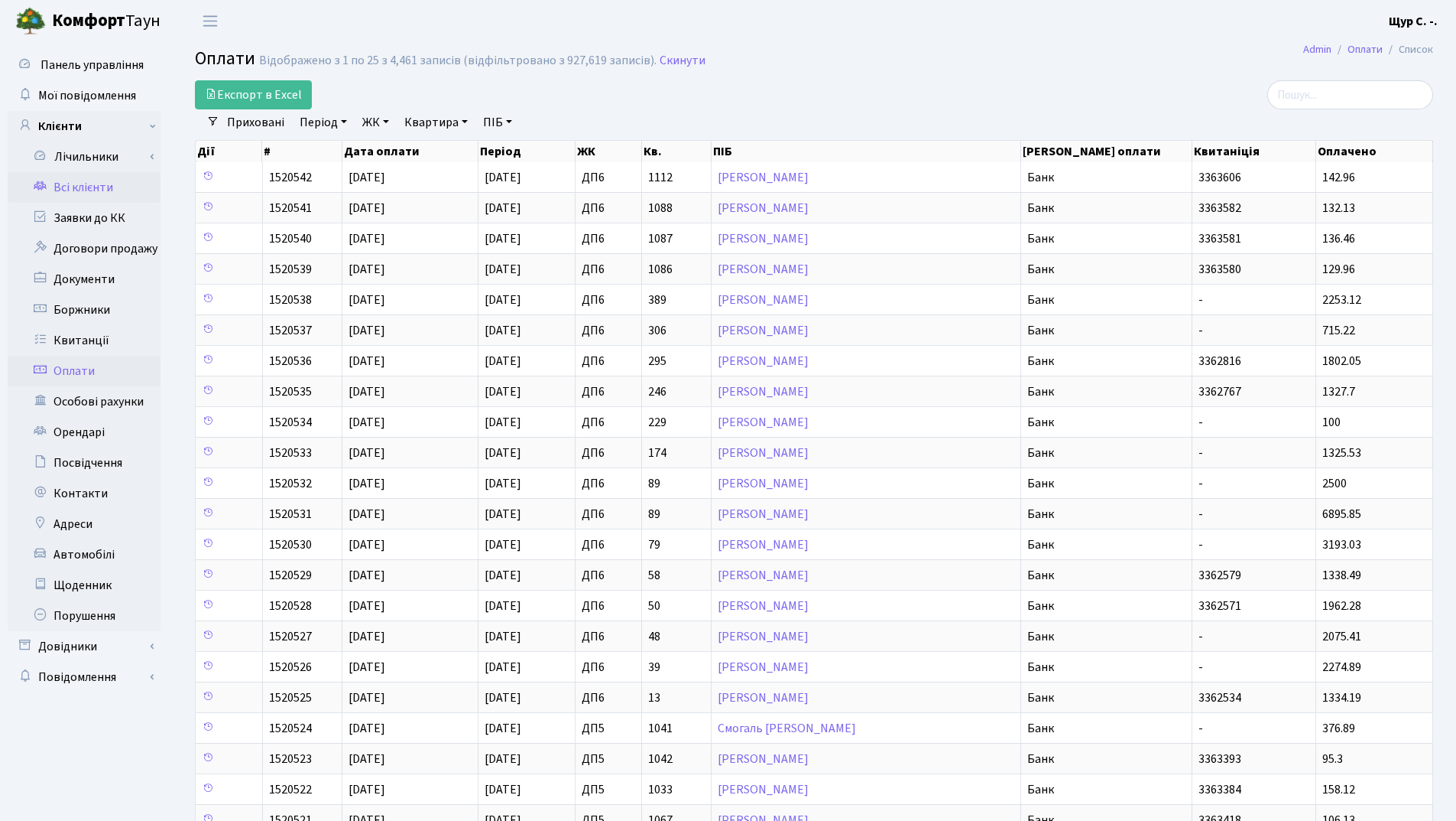
click at [94, 187] on link "Всі клієнти" at bounding box center [84, 187] width 153 height 30
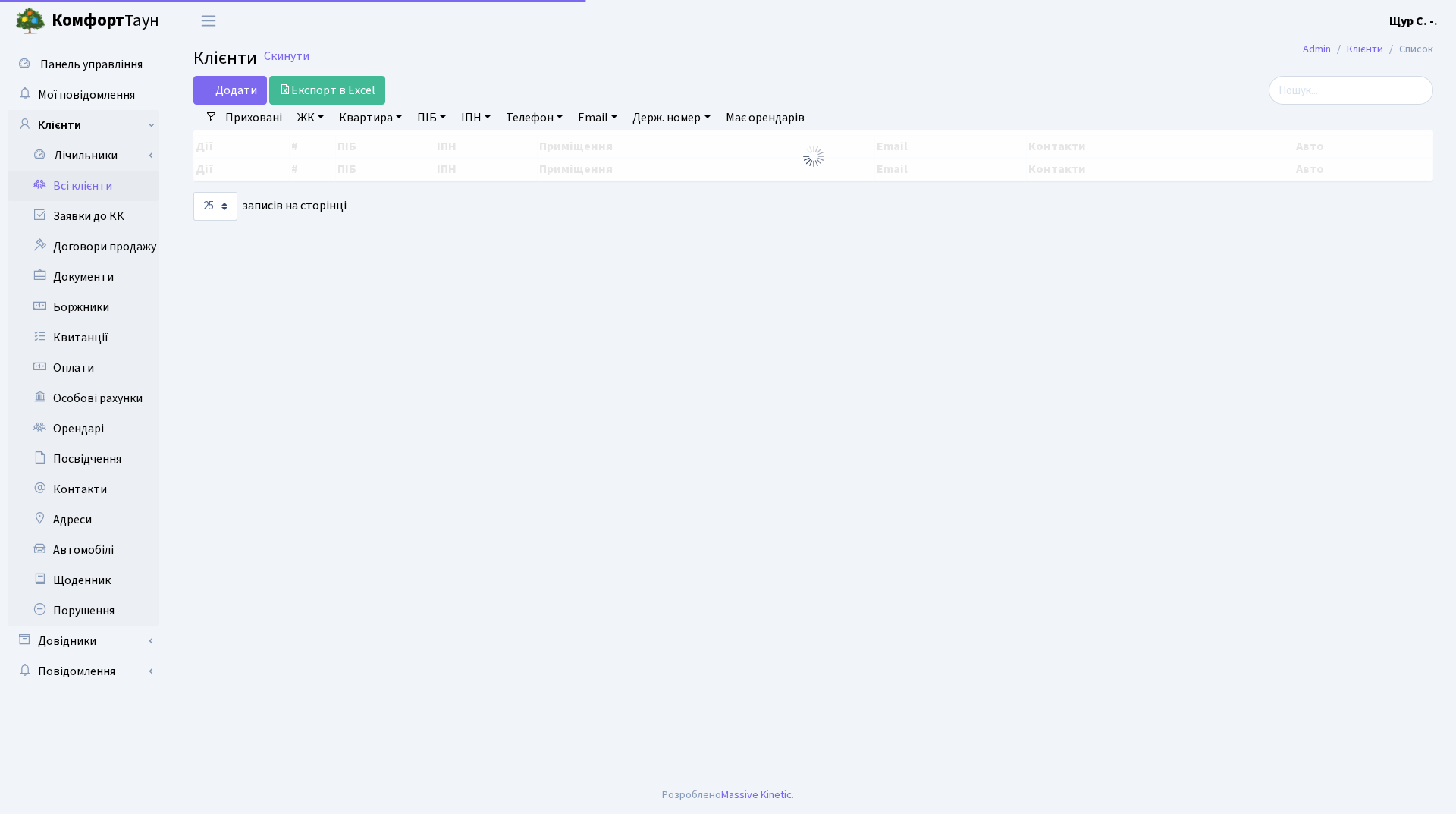
select select "25"
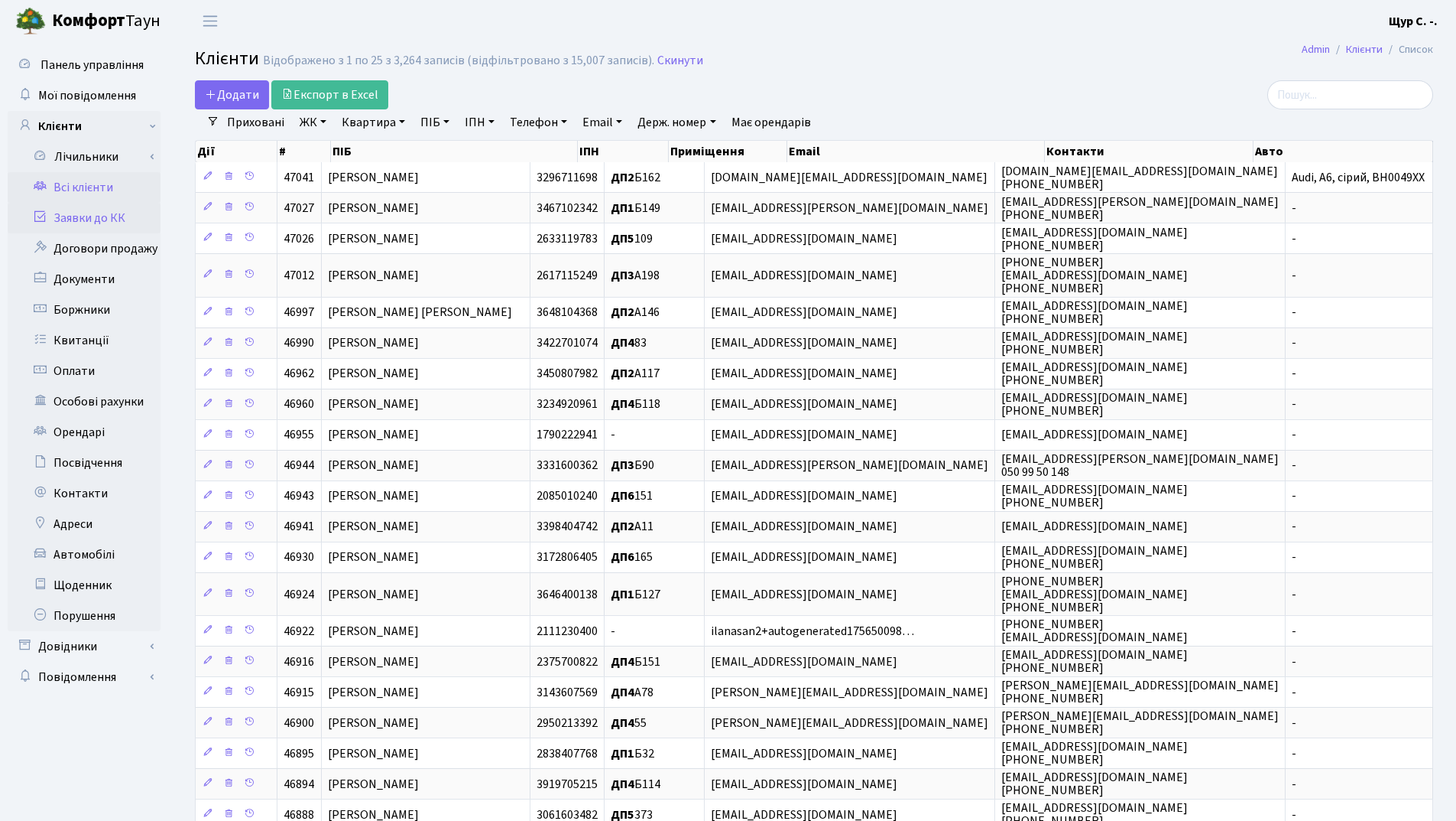
click at [74, 216] on link "Заявки до КК" at bounding box center [84, 218] width 153 height 30
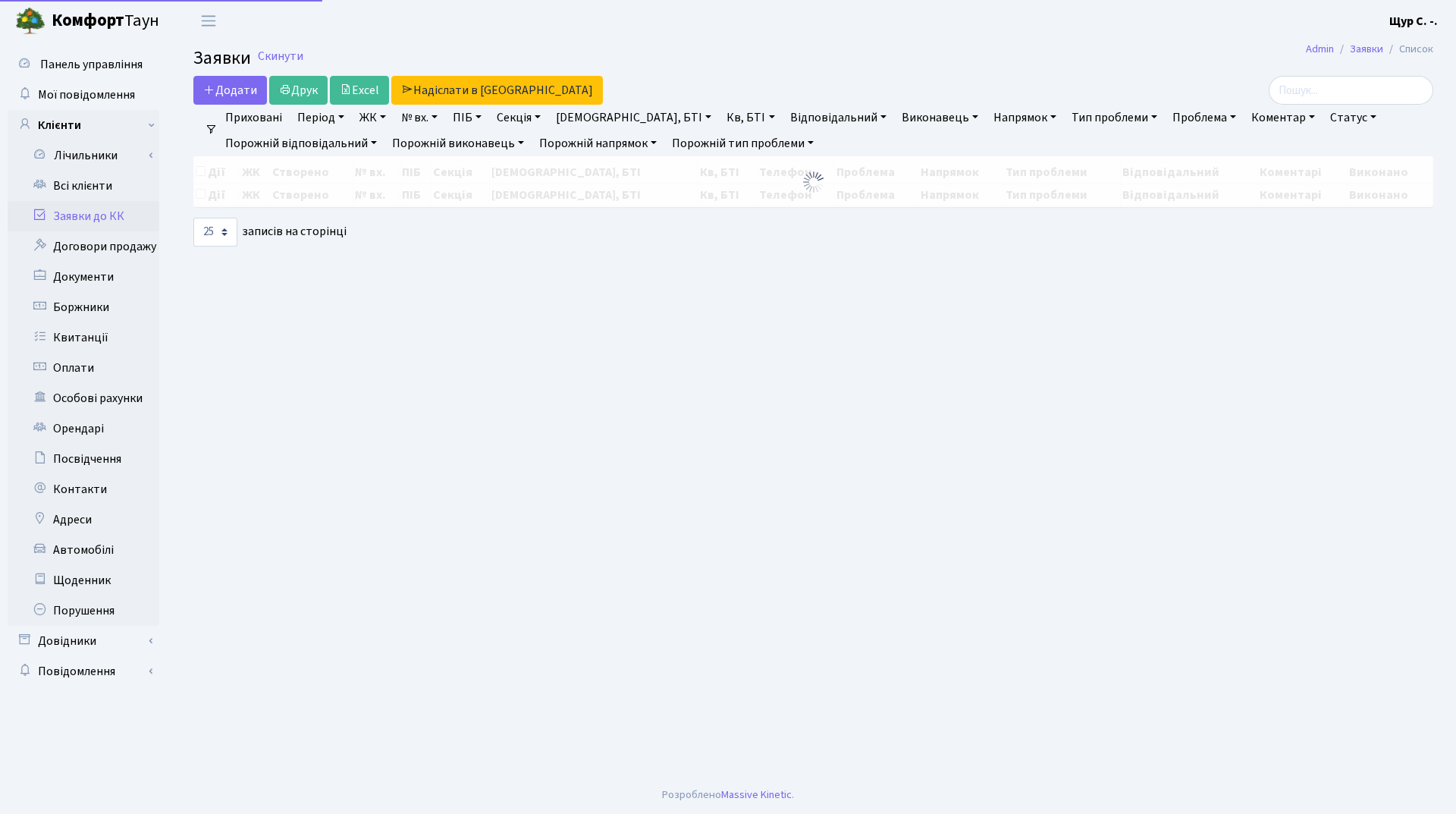
select select "25"
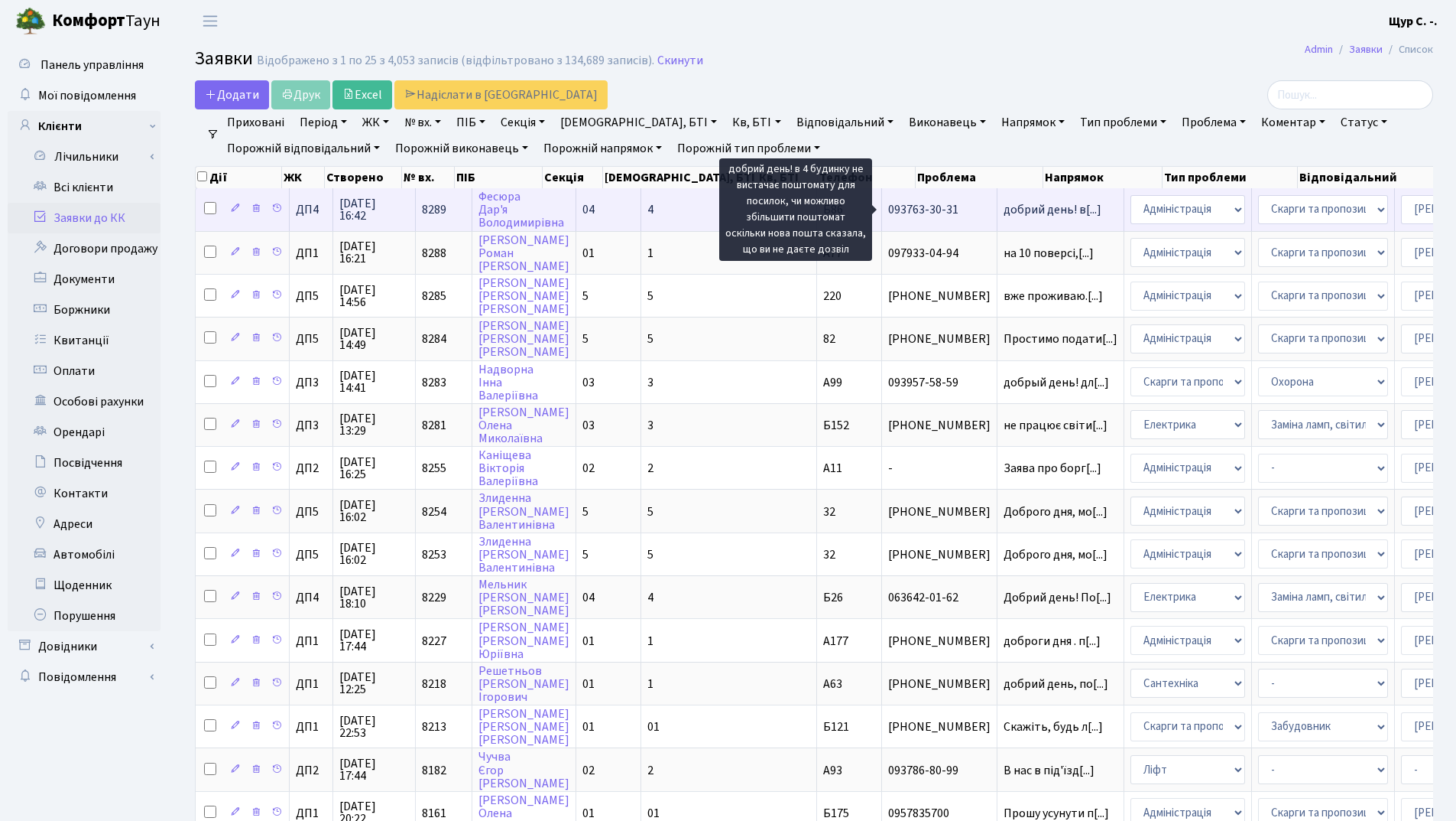
click at [1004, 205] on span "добрий день! в[...]" at bounding box center [1052, 209] width 98 height 17
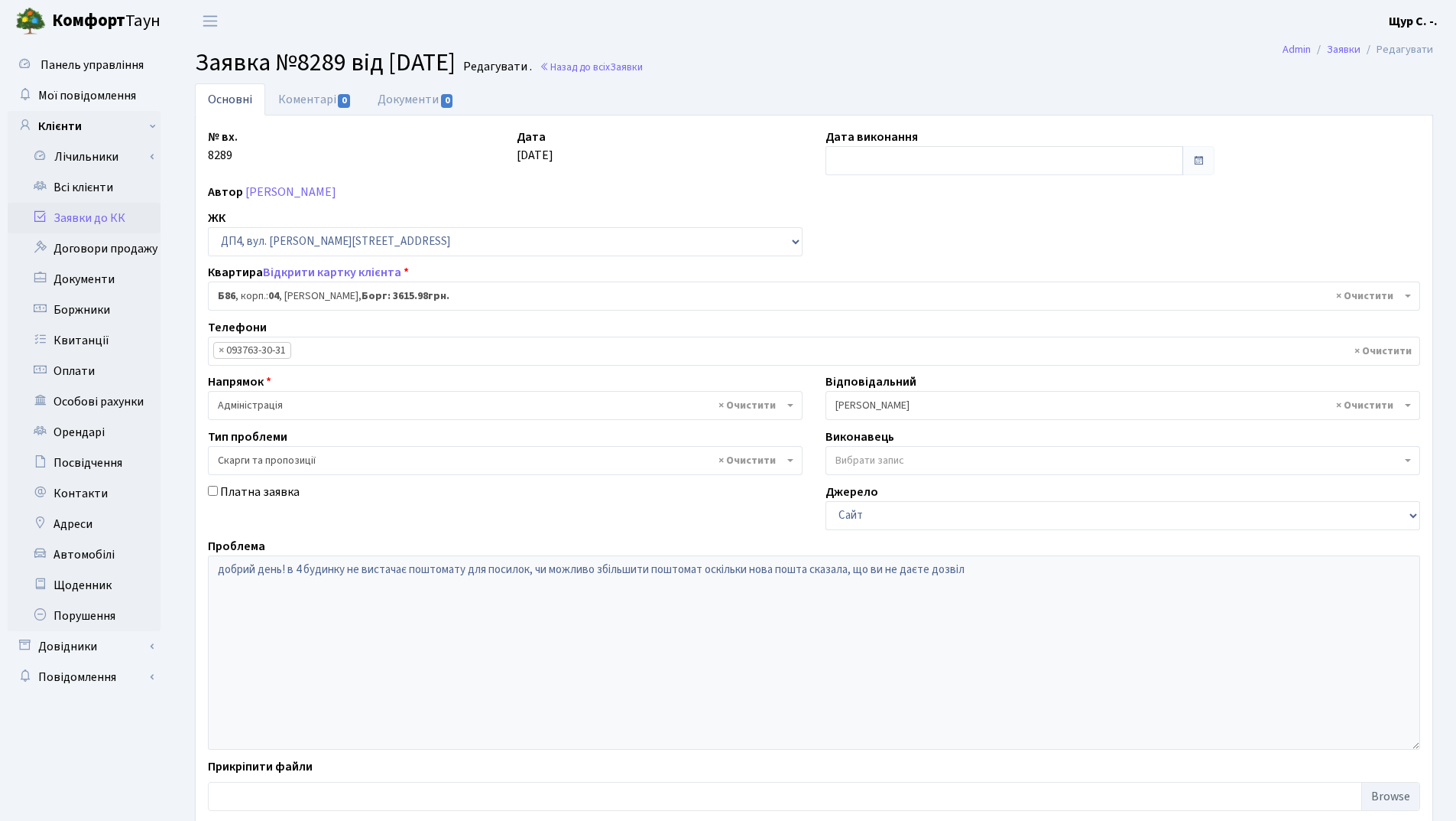
select select "33748"
select select "55"
click at [89, 185] on link "Всі клієнти" at bounding box center [84, 187] width 153 height 30
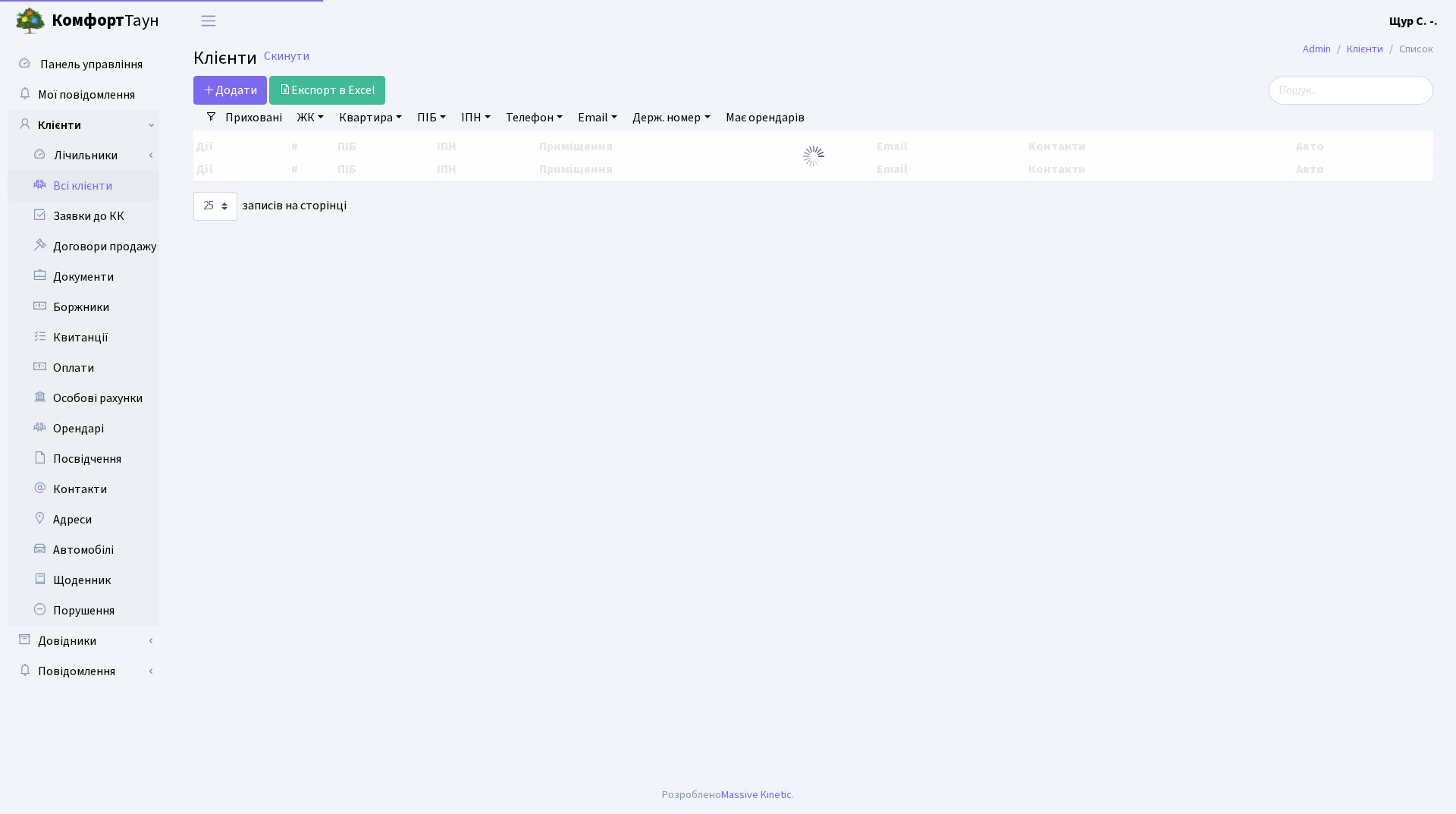
select select "25"
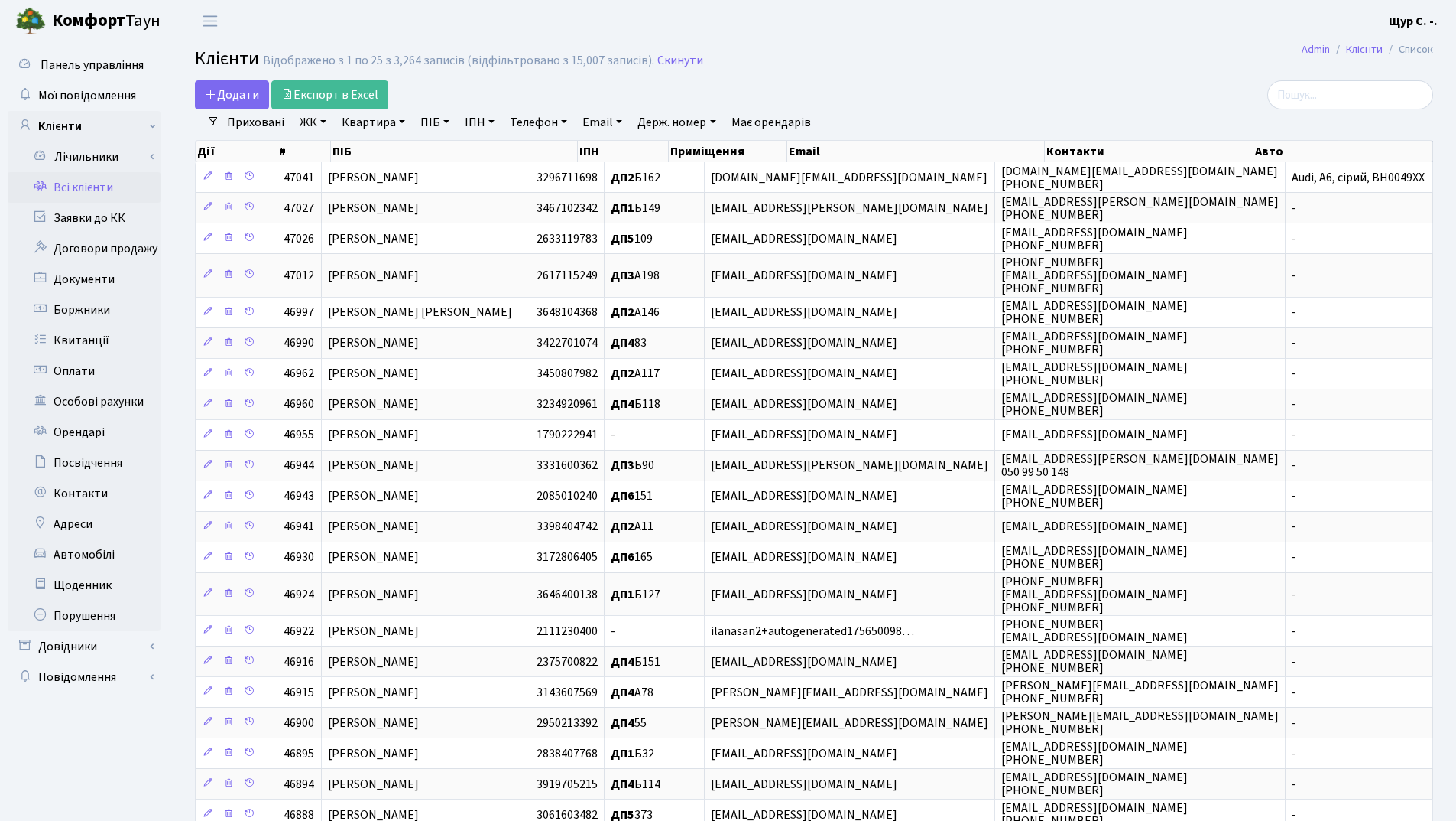
click at [372, 123] on link "Квартира" at bounding box center [373, 122] width 75 height 26
type input "251"
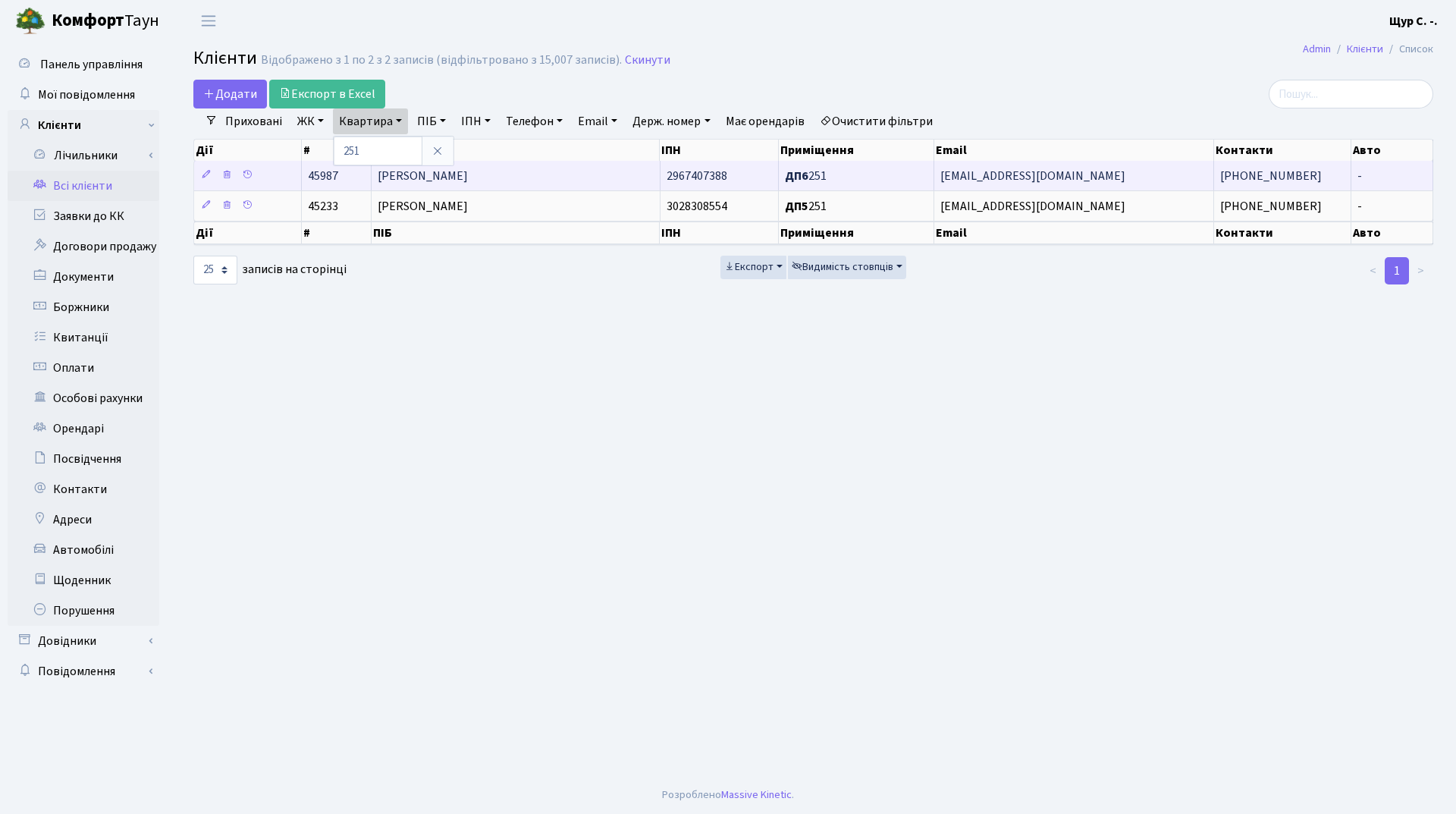
click at [468, 177] on span "Юрманович Олена Анатоліївна" at bounding box center [422, 176] width 90 height 17
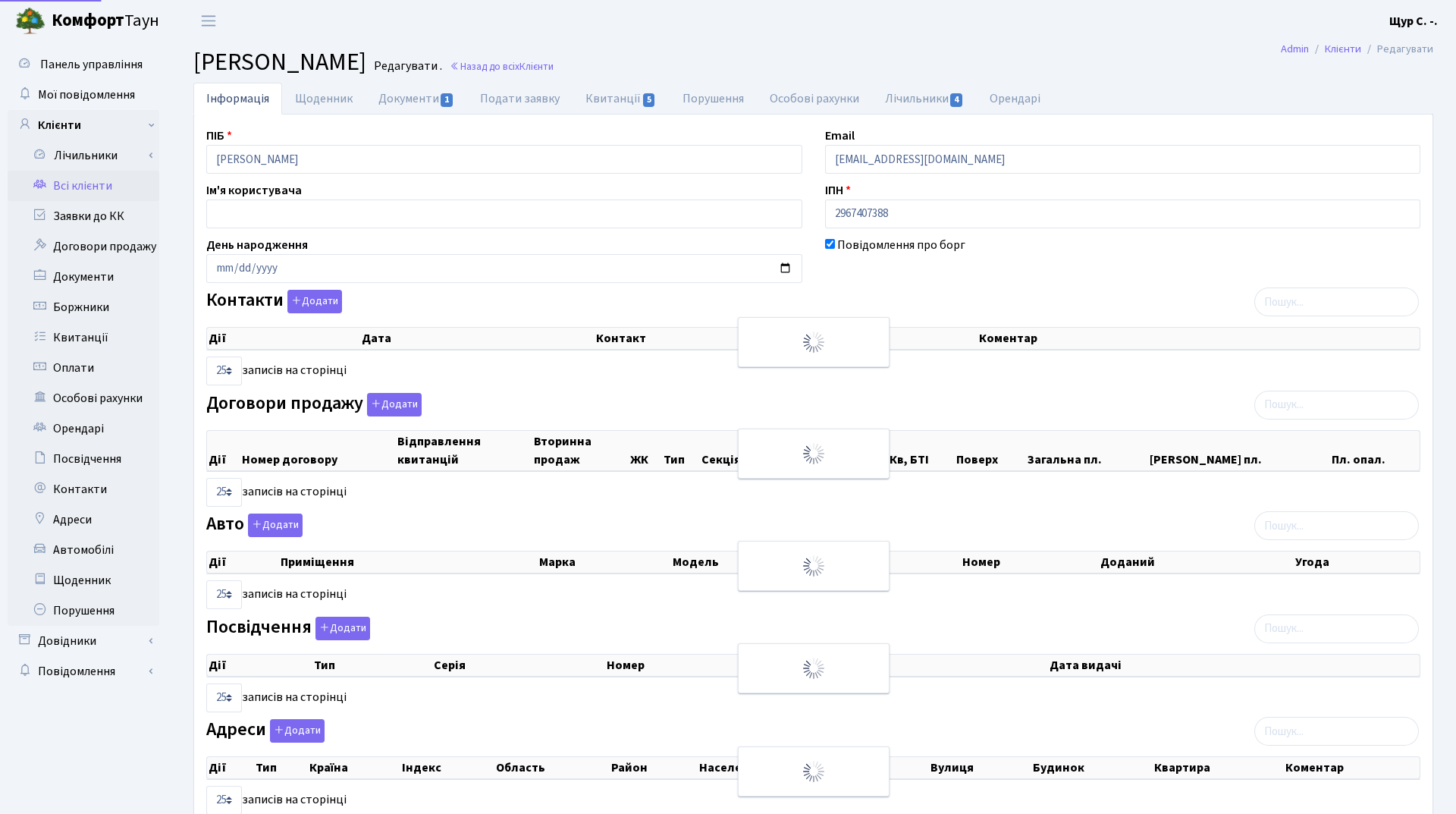
select select "25"
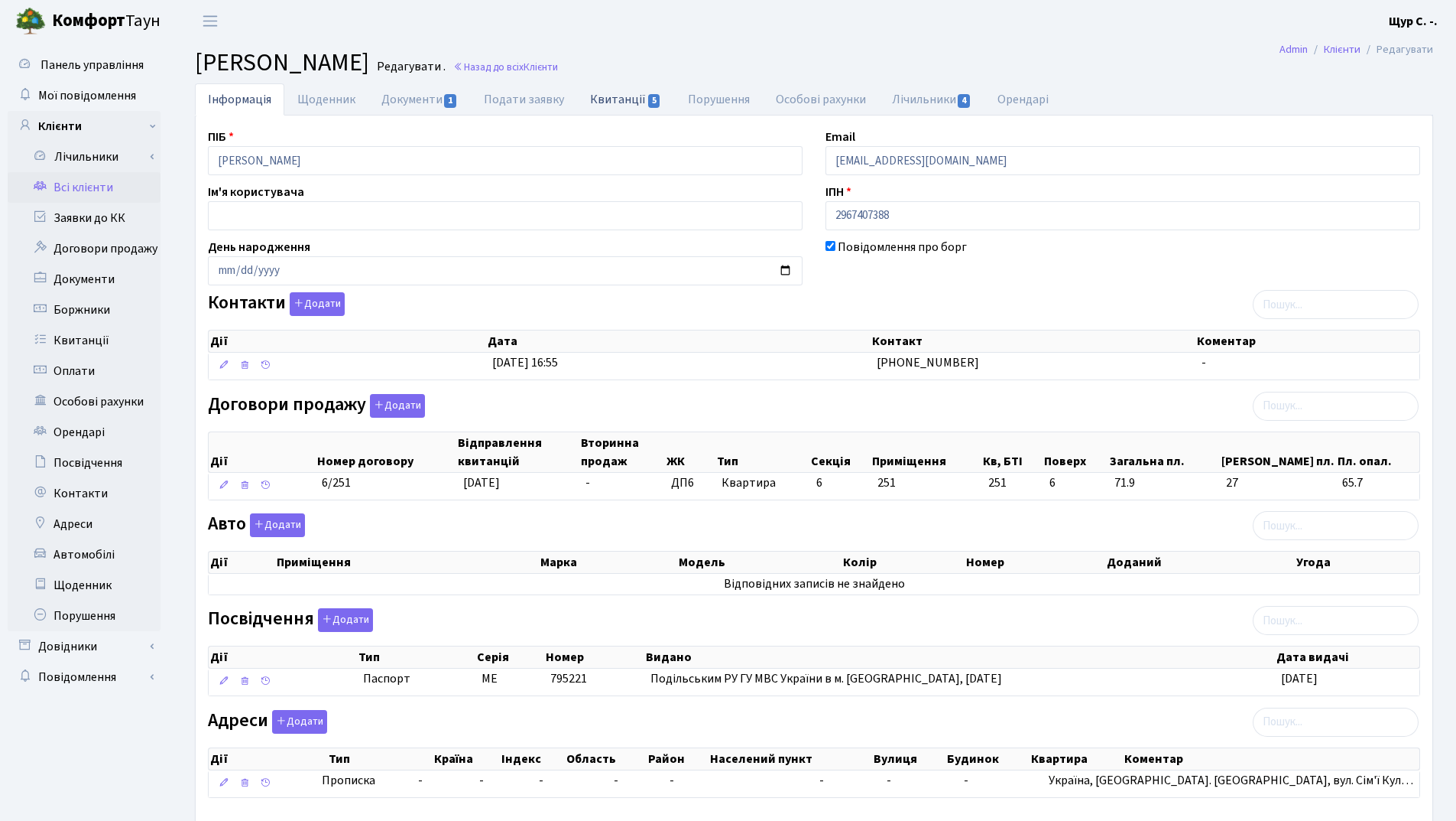
click at [627, 96] on link "Квитанції 5" at bounding box center [626, 99] width 97 height 31
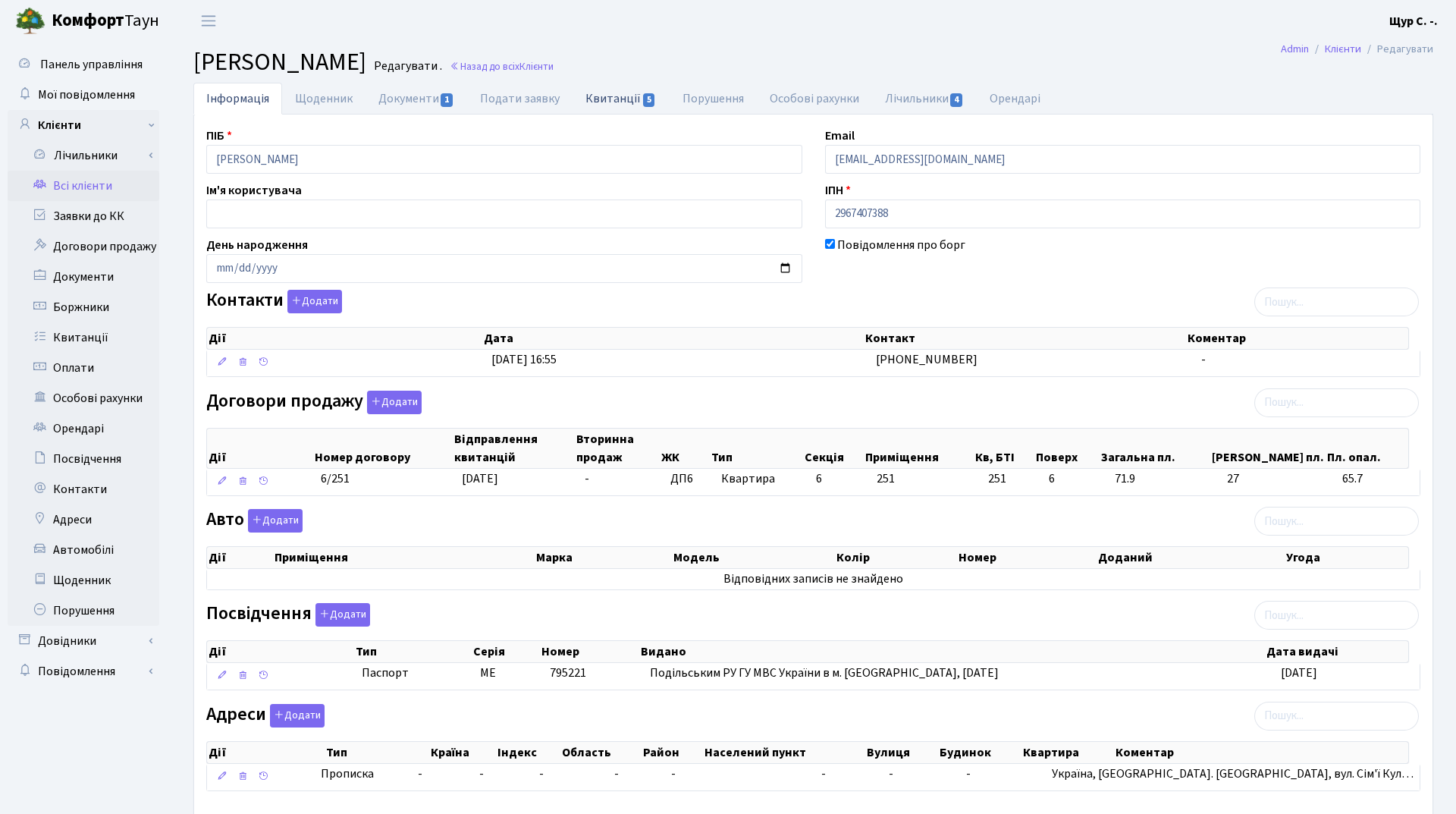
select select "25"
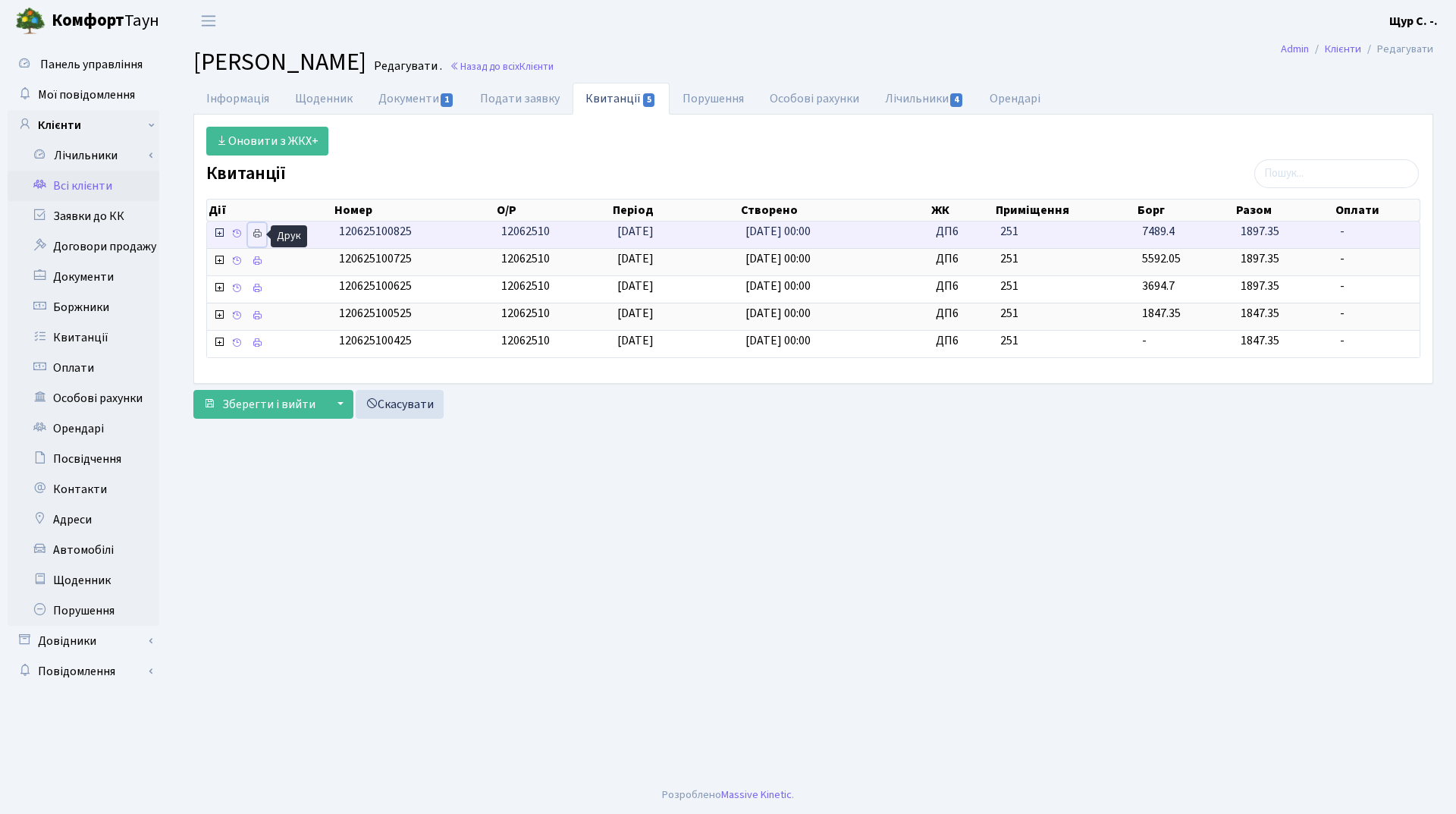
click at [256, 233] on icon at bounding box center [256, 233] width 10 height 10
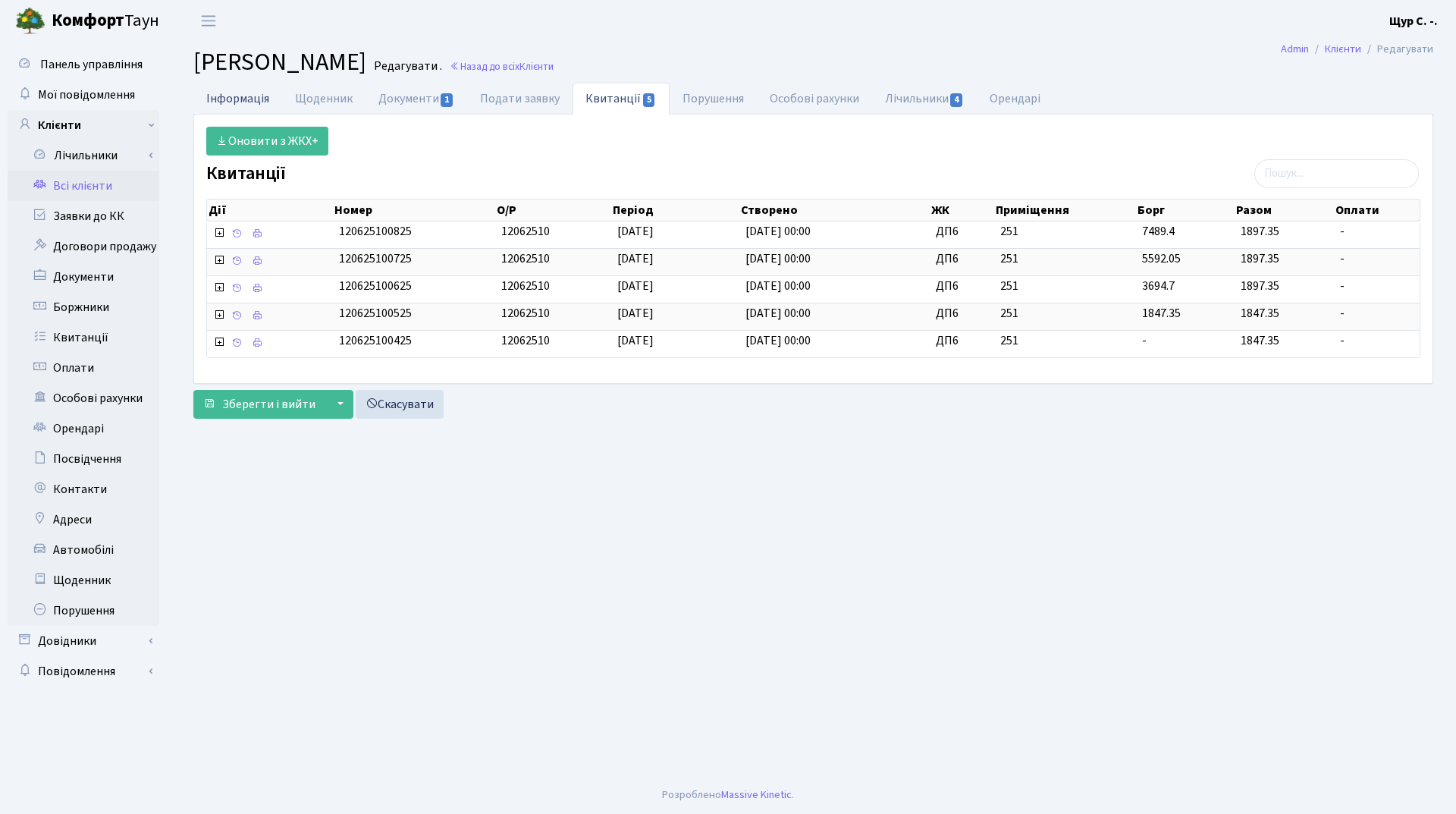
click at [243, 93] on link "Інформація" at bounding box center [238, 98] width 89 height 31
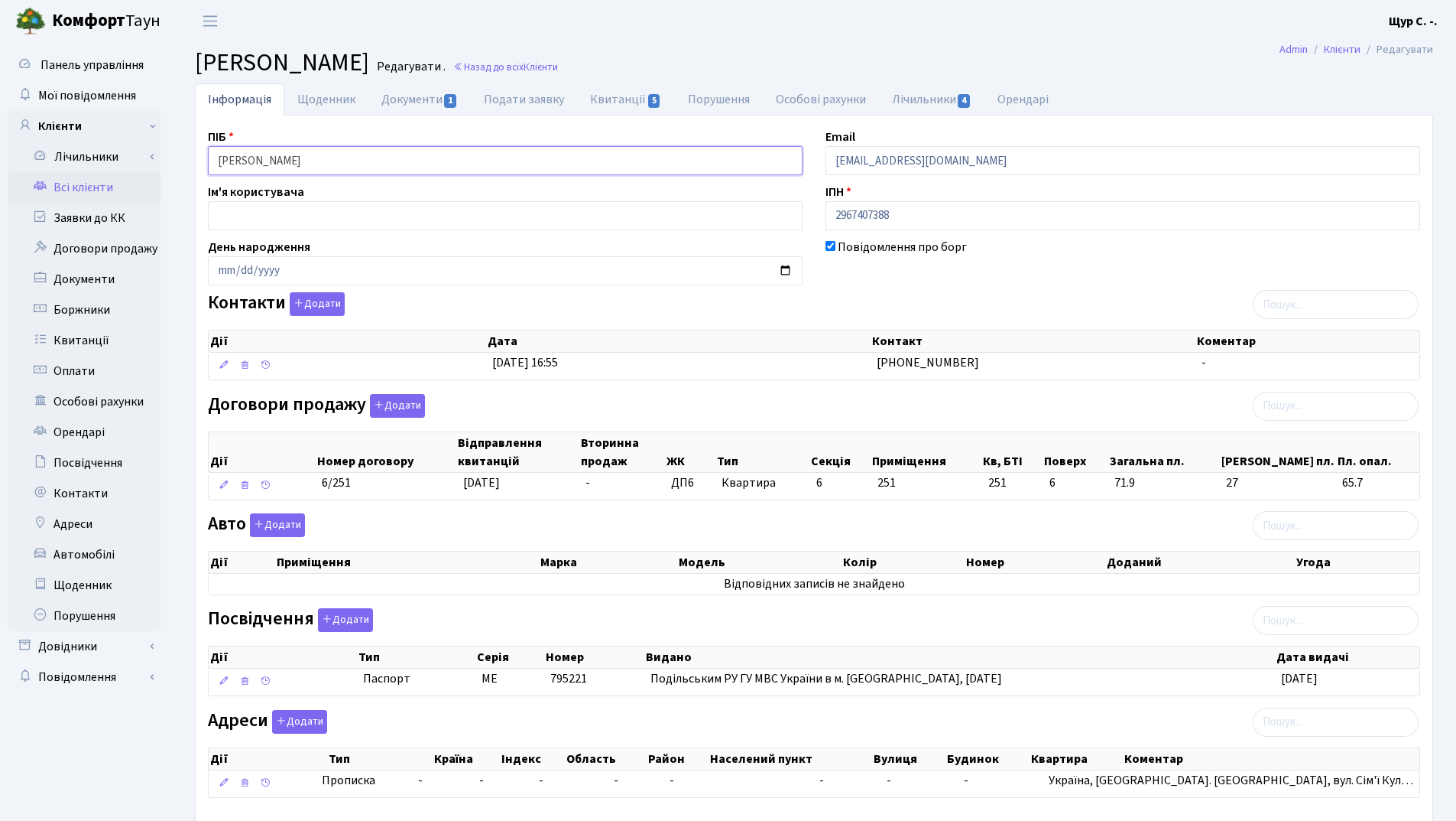
drag, startPoint x: 399, startPoint y: 163, endPoint x: 197, endPoint y: 163, distance: 202.0
click at [197, 163] on div "ПІБ Юрманович Олена Анатоліївна" at bounding box center [505, 151] width 618 height 47
click at [110, 182] on link "Всі клієнти" at bounding box center [84, 187] width 153 height 30
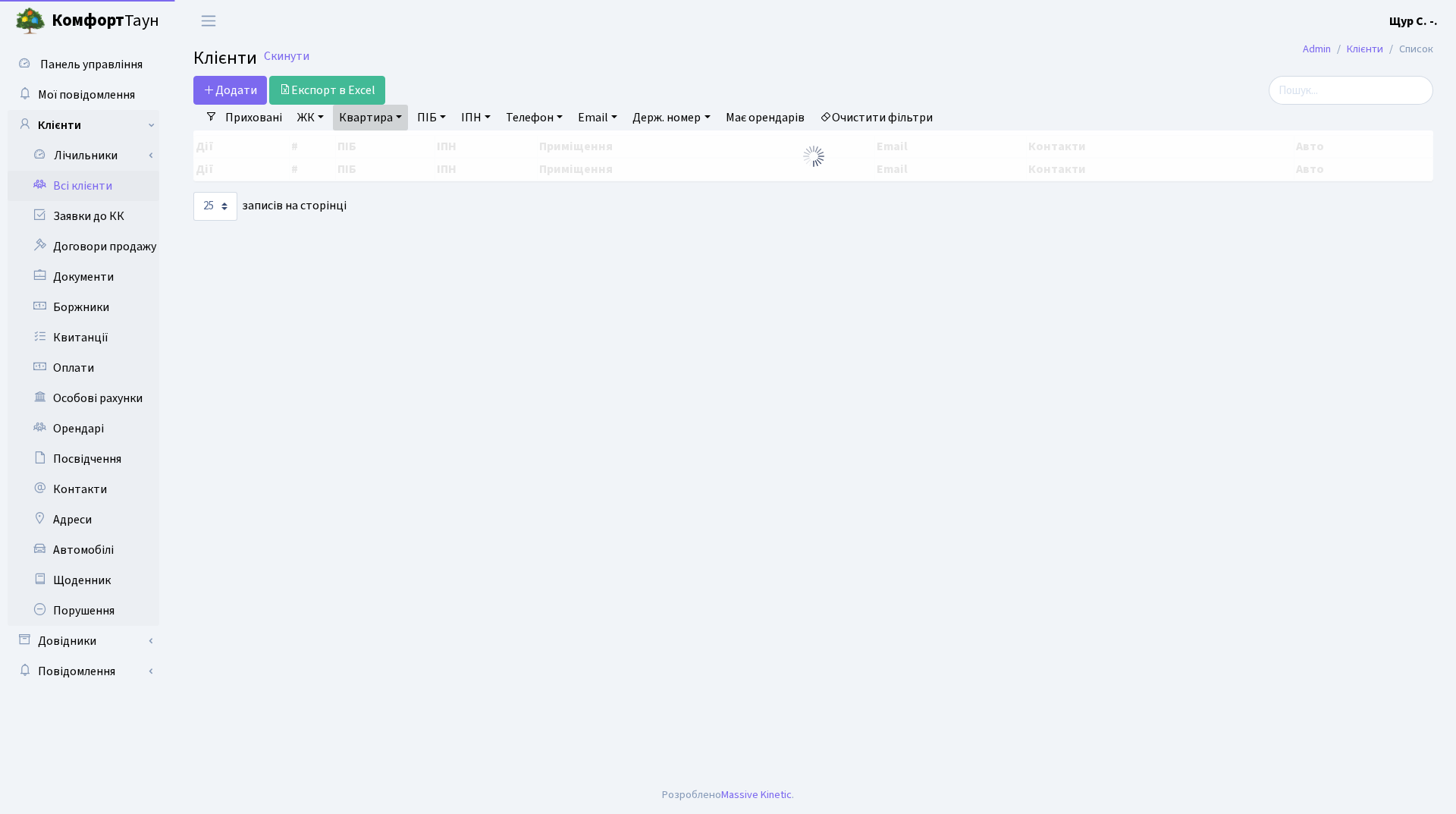
select select "25"
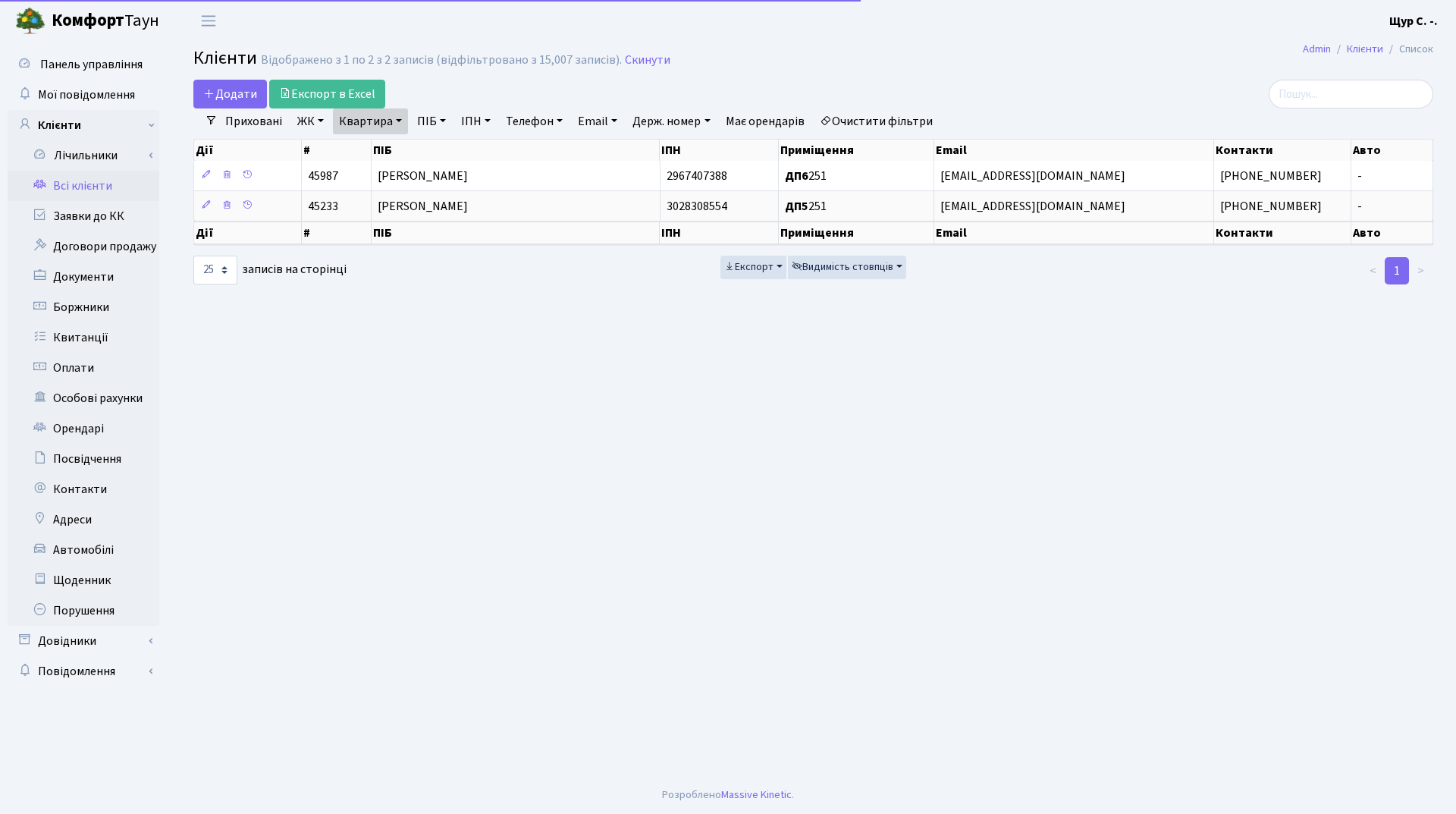
click at [432, 115] on link "ПІБ" at bounding box center [431, 121] width 41 height 25
click at [625, 57] on link "Скинути" at bounding box center [647, 60] width 45 height 14
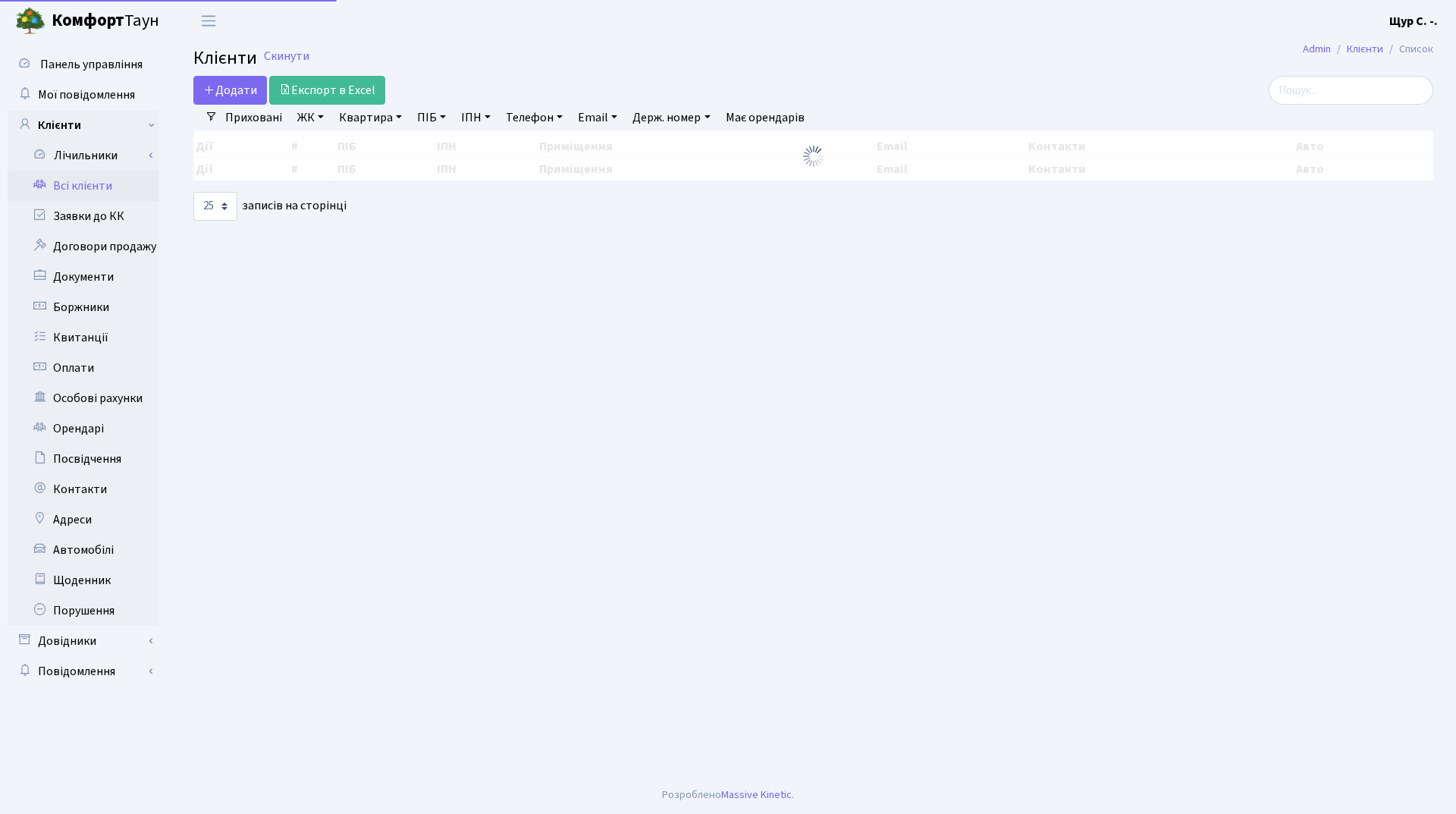
select select "25"
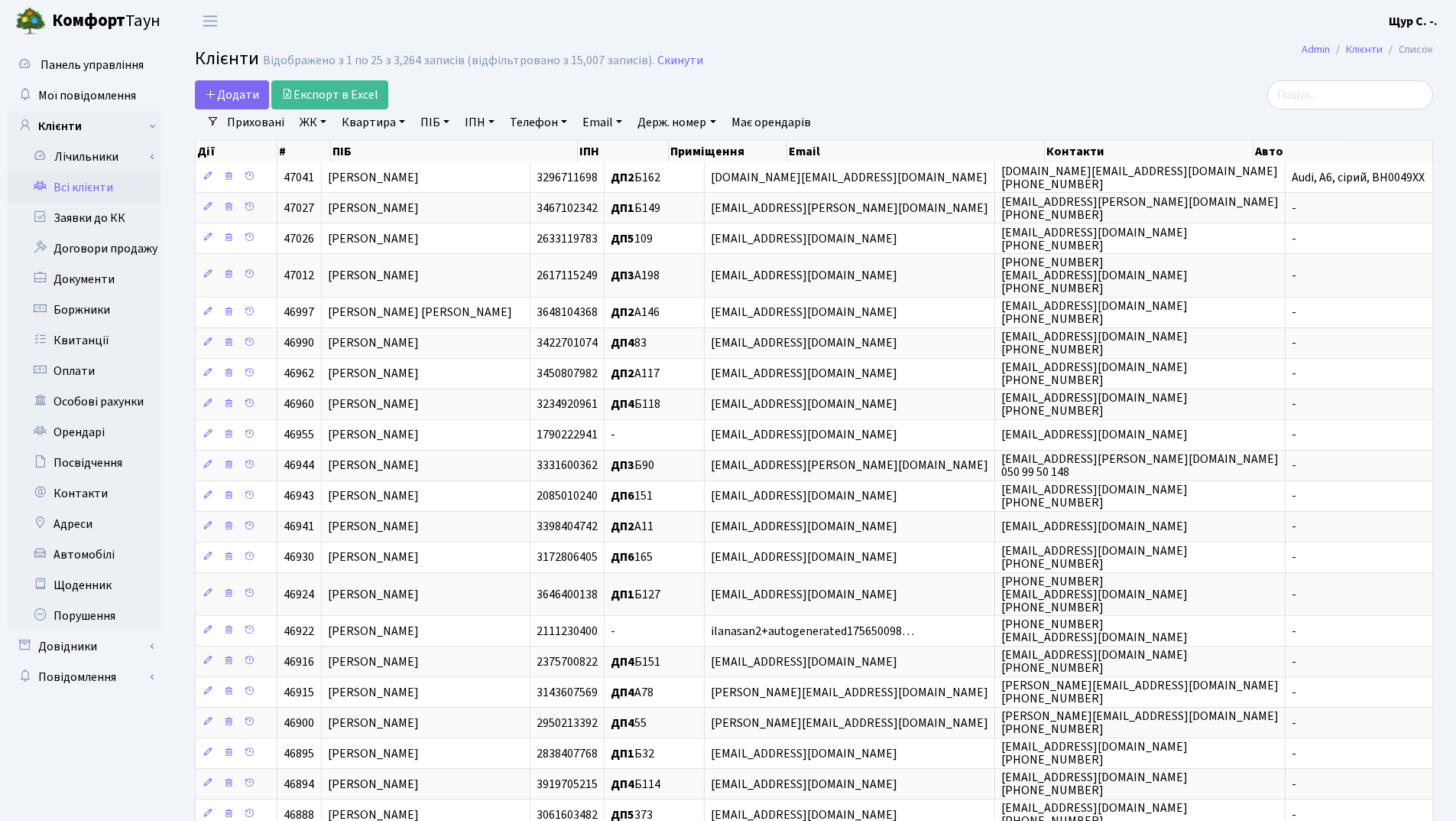
click at [435, 122] on link "ПІБ" at bounding box center [435, 122] width 41 height 26
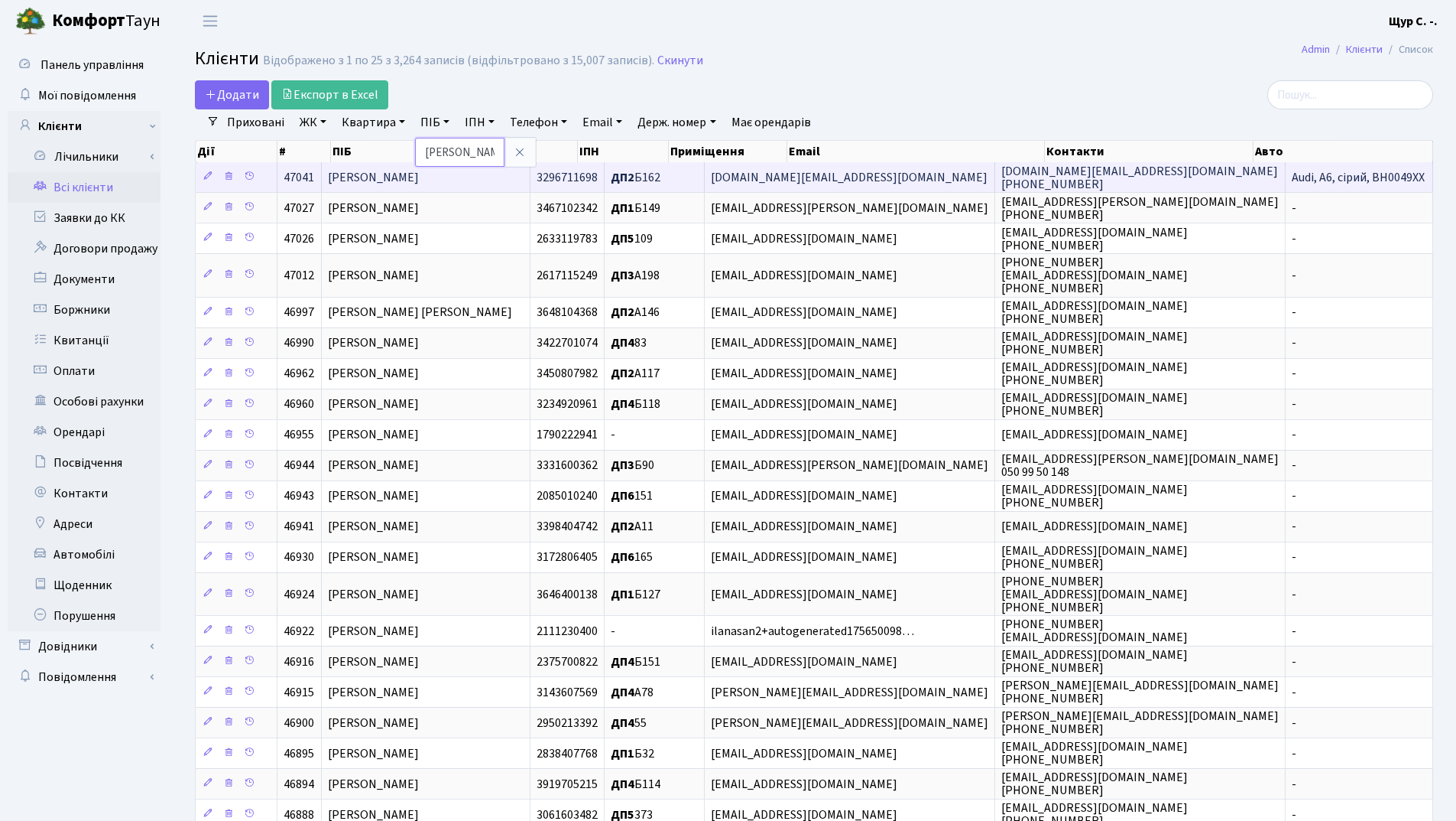
type input "[PERSON_NAME]"
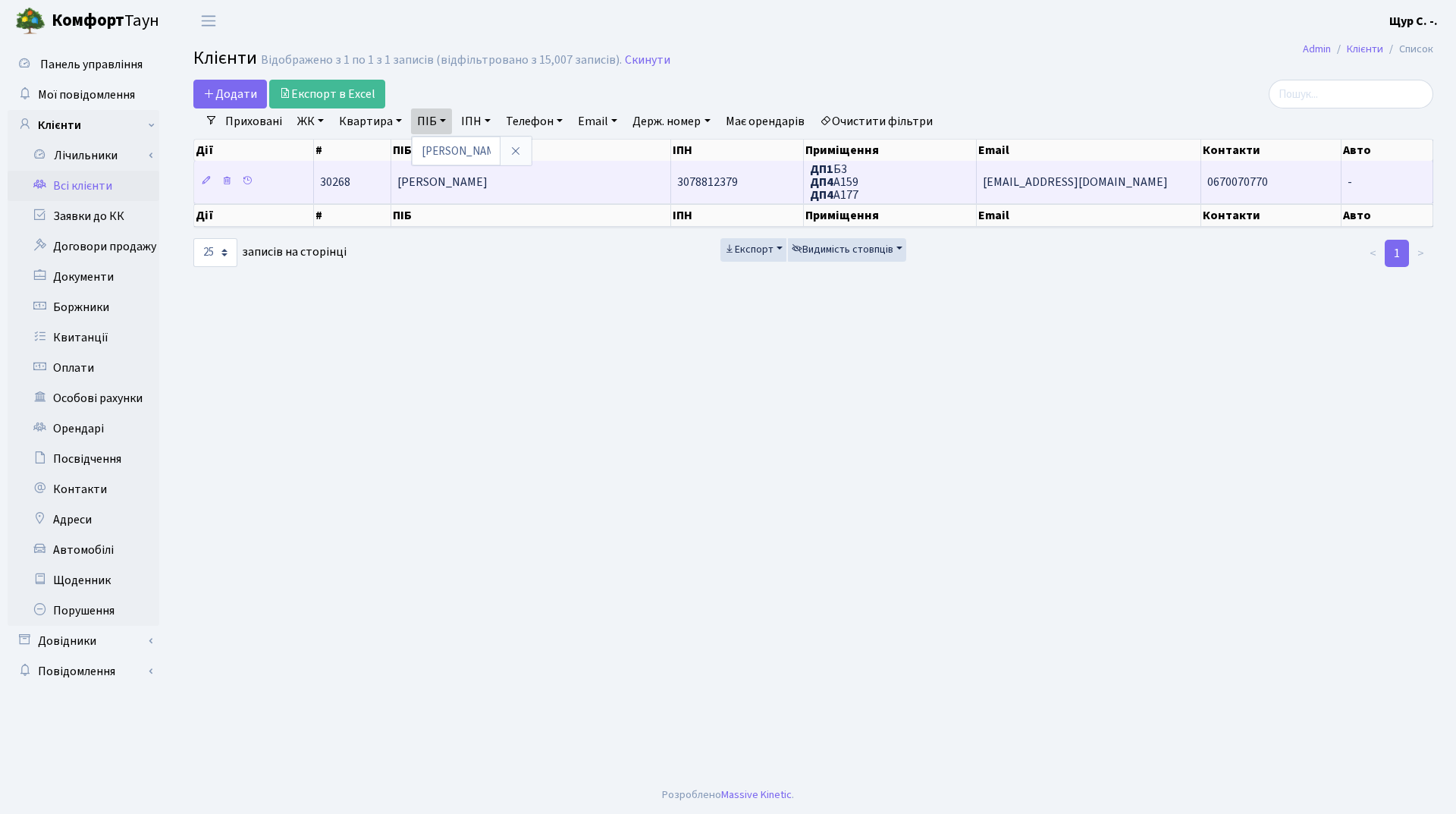
click at [590, 189] on td "[PERSON_NAME]" at bounding box center [531, 181] width 280 height 41
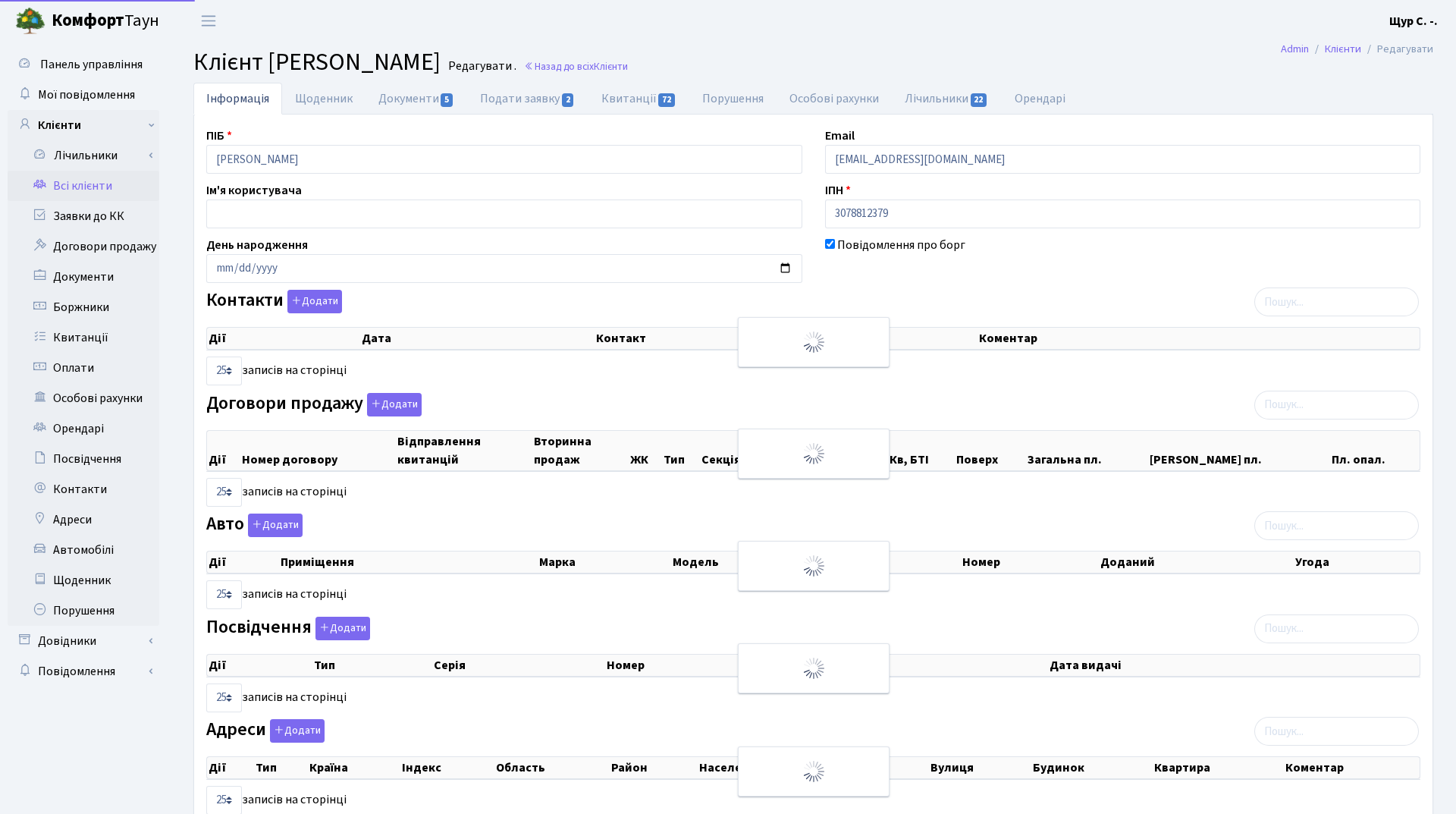
select select "25"
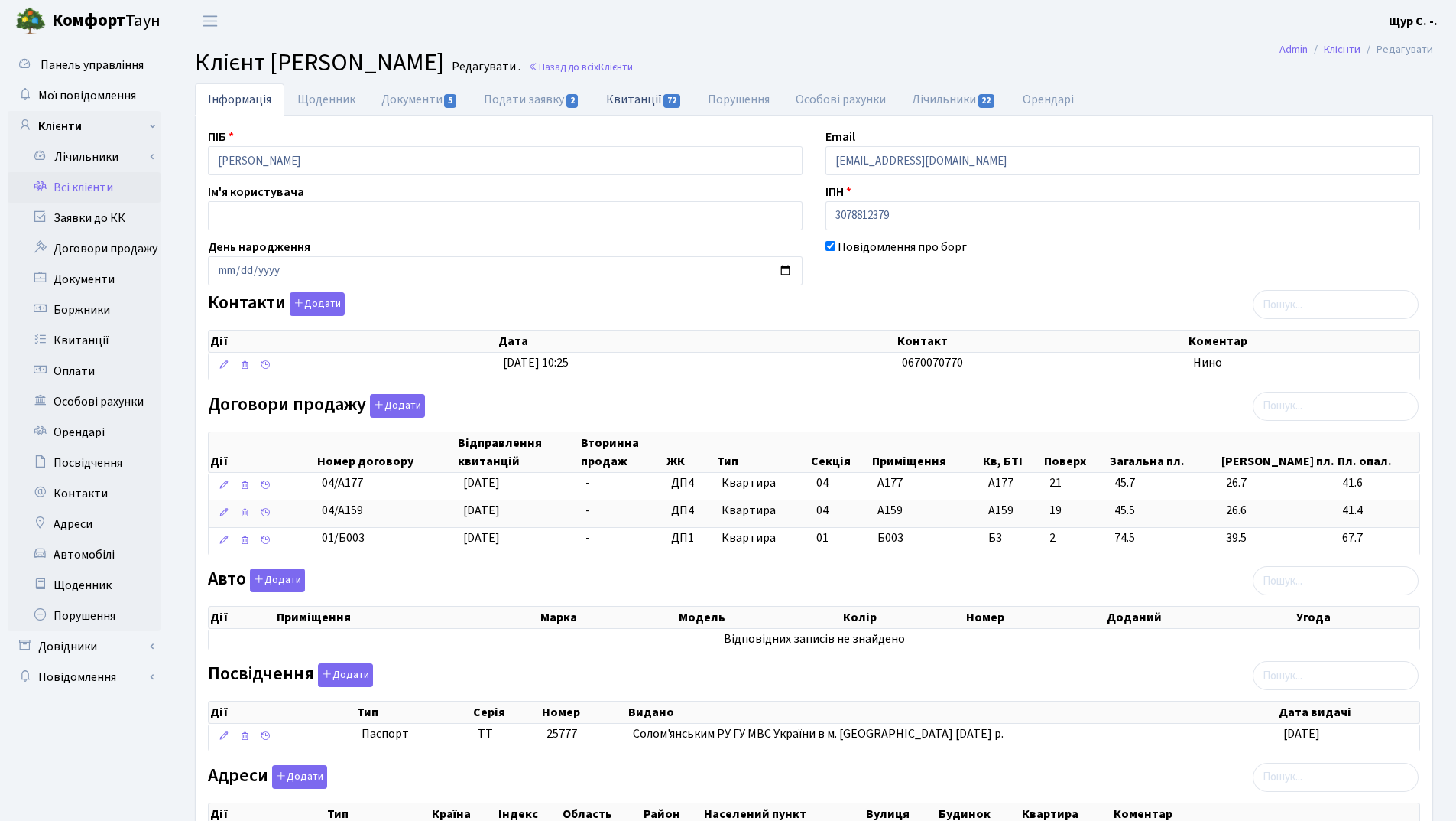
click at [636, 97] on link "Квитанції 72" at bounding box center [644, 99] width 102 height 31
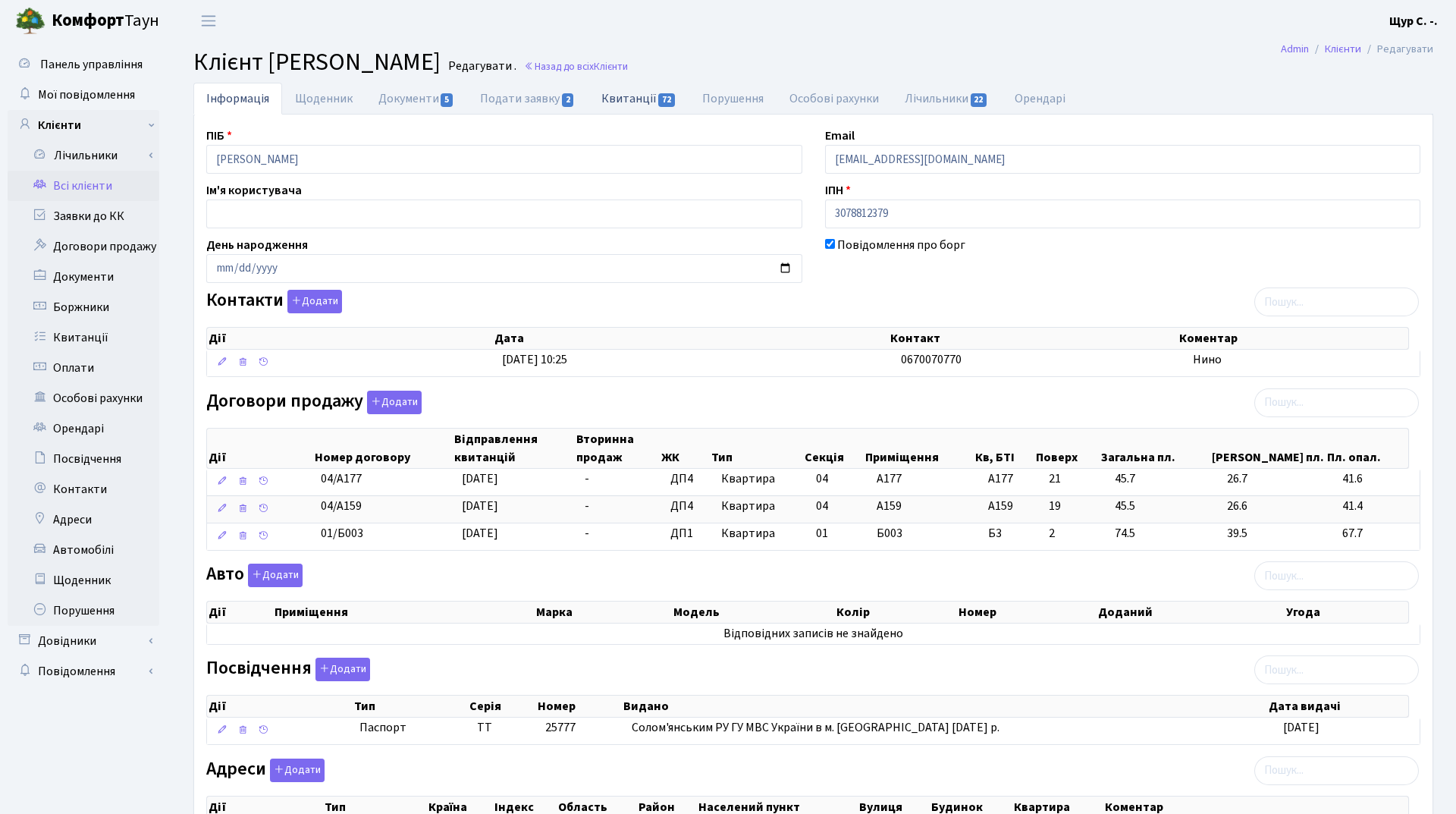
select select "25"
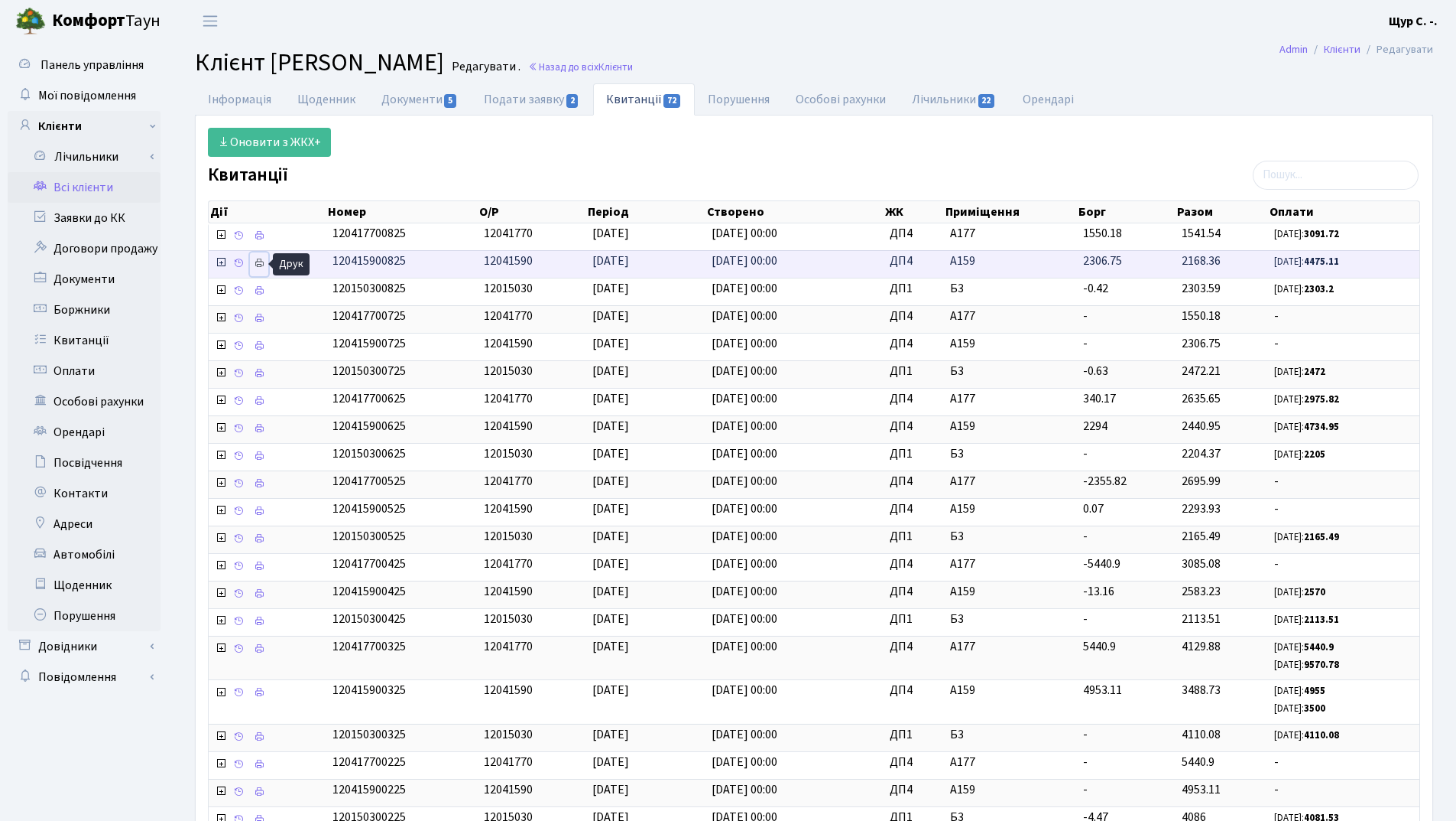
click at [252, 270] on link at bounding box center [259, 264] width 18 height 24
click at [253, 264] on icon at bounding box center [258, 262] width 10 height 10
click at [76, 182] on link "Всі клієнти" at bounding box center [84, 187] width 153 height 30
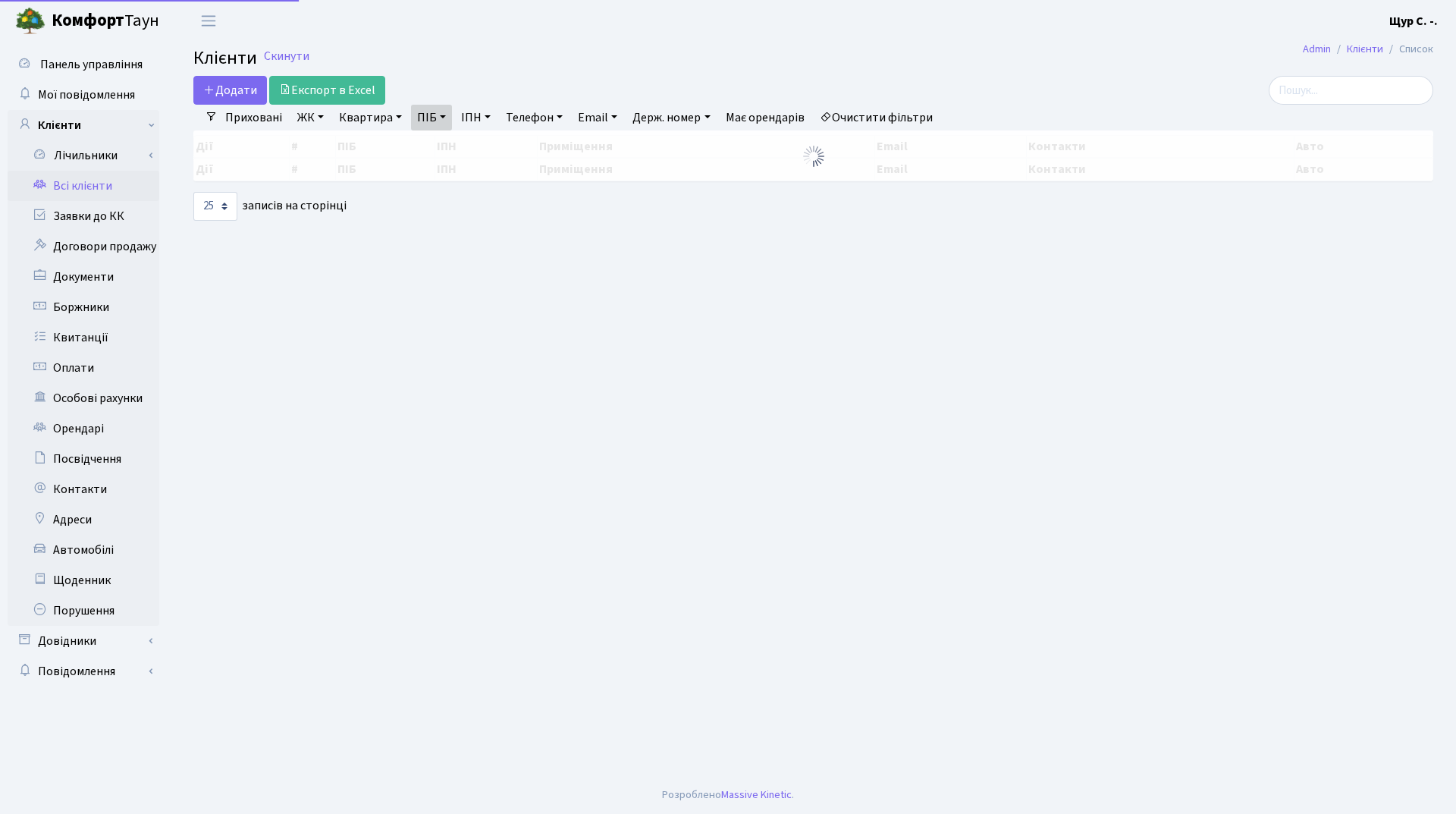
select select "25"
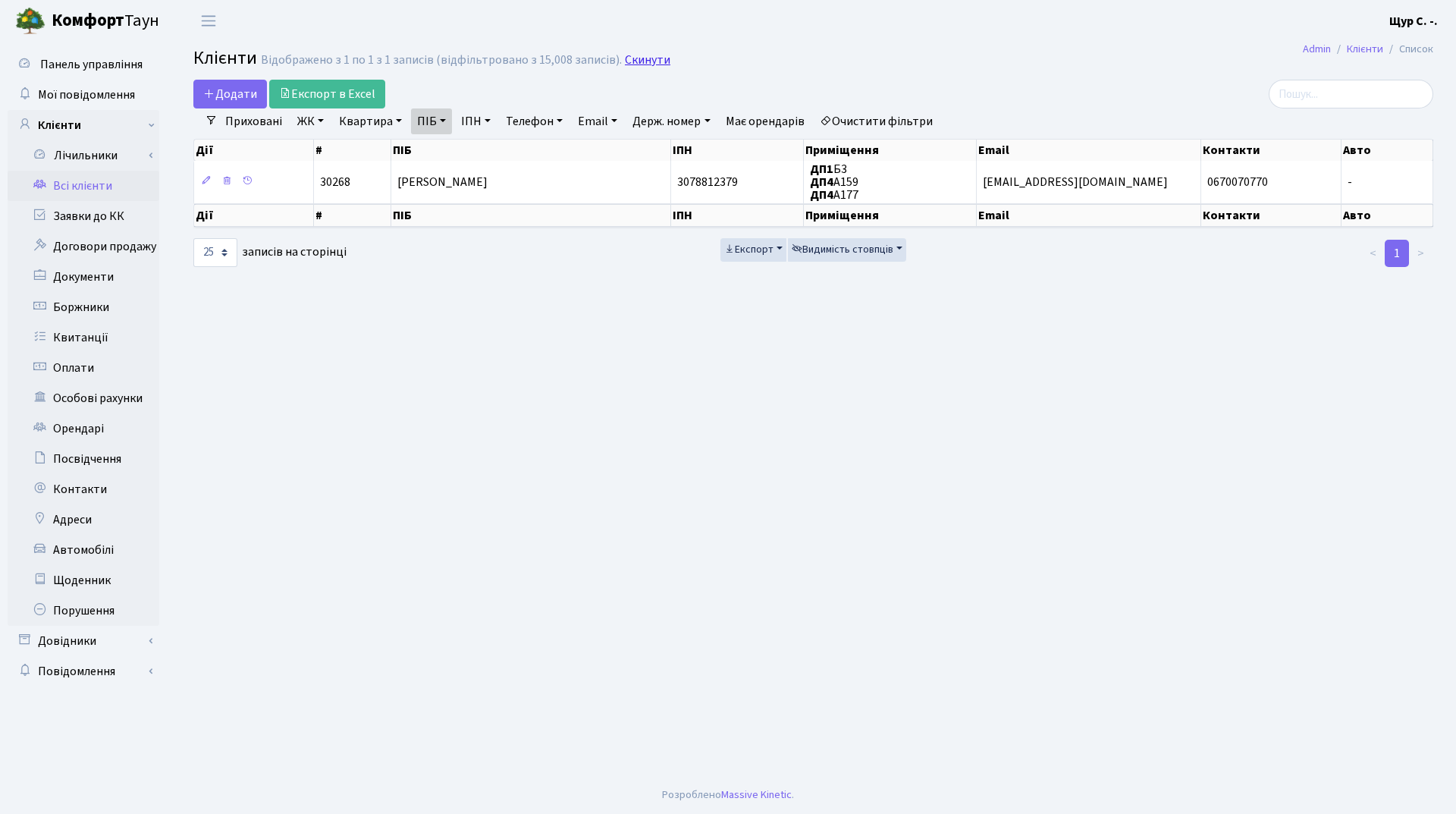
click at [637, 57] on link "Скинути" at bounding box center [647, 60] width 45 height 14
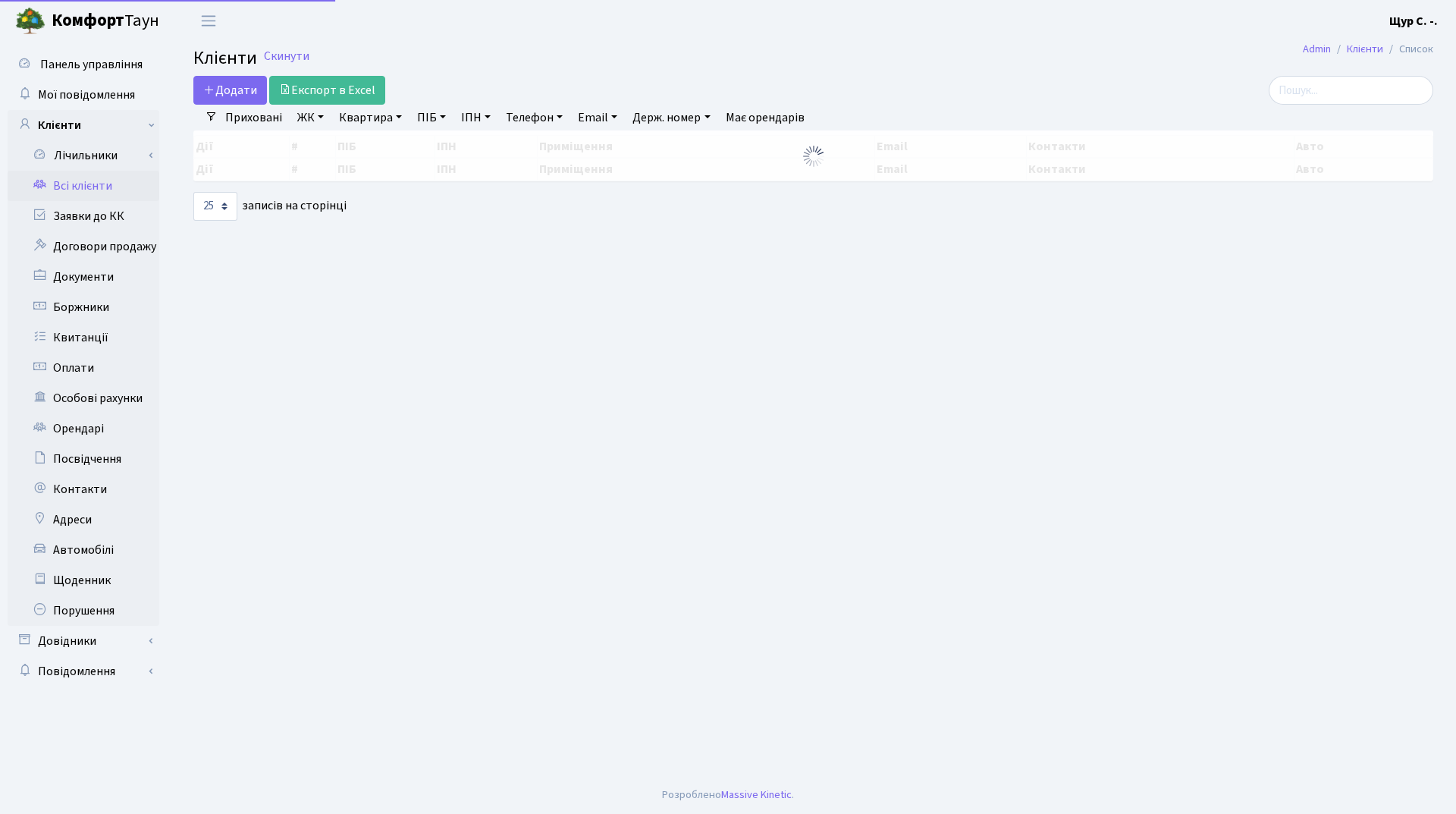
select select "25"
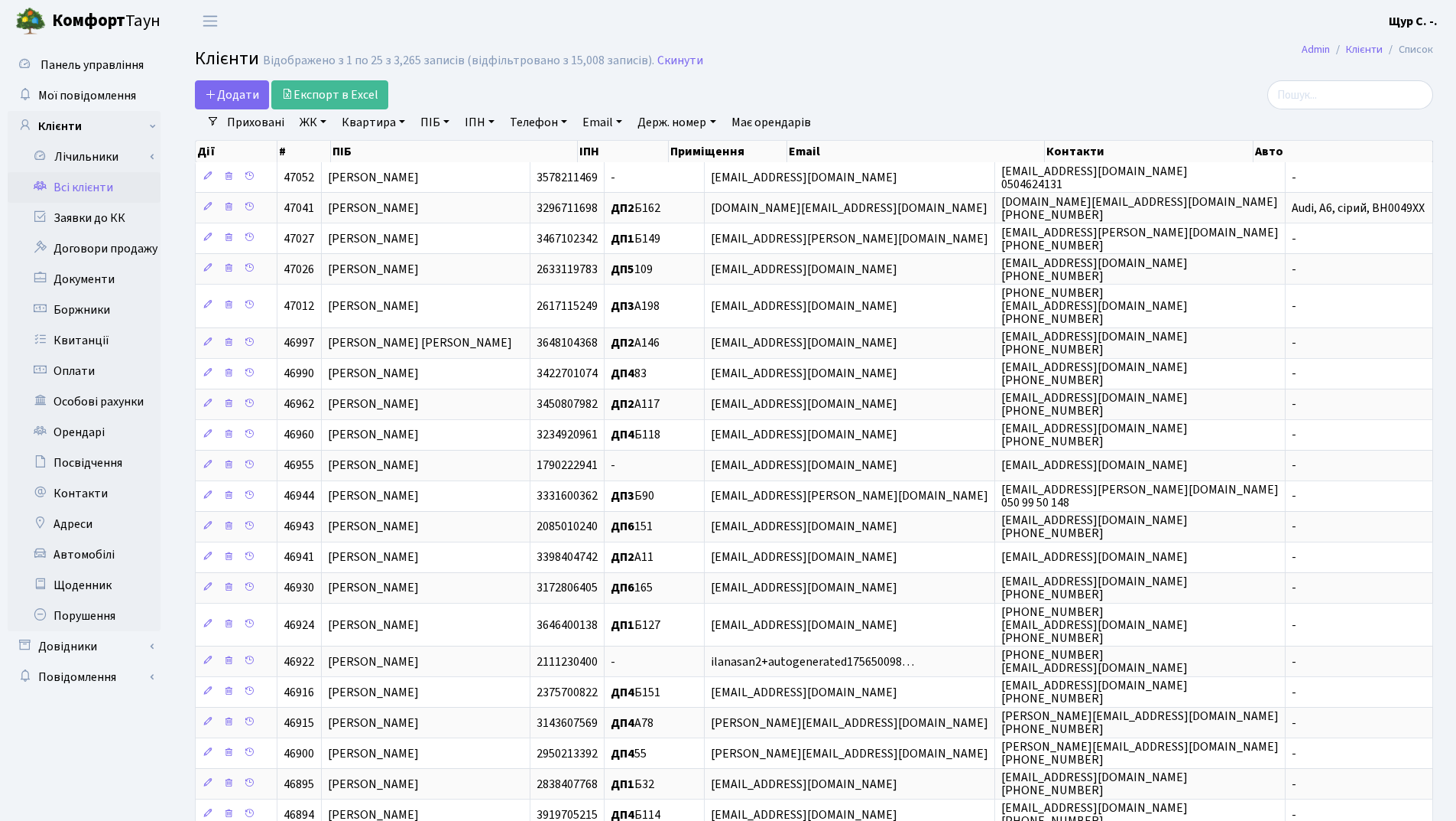
click at [382, 120] on link "Квартира" at bounding box center [373, 122] width 75 height 26
type input "а198"
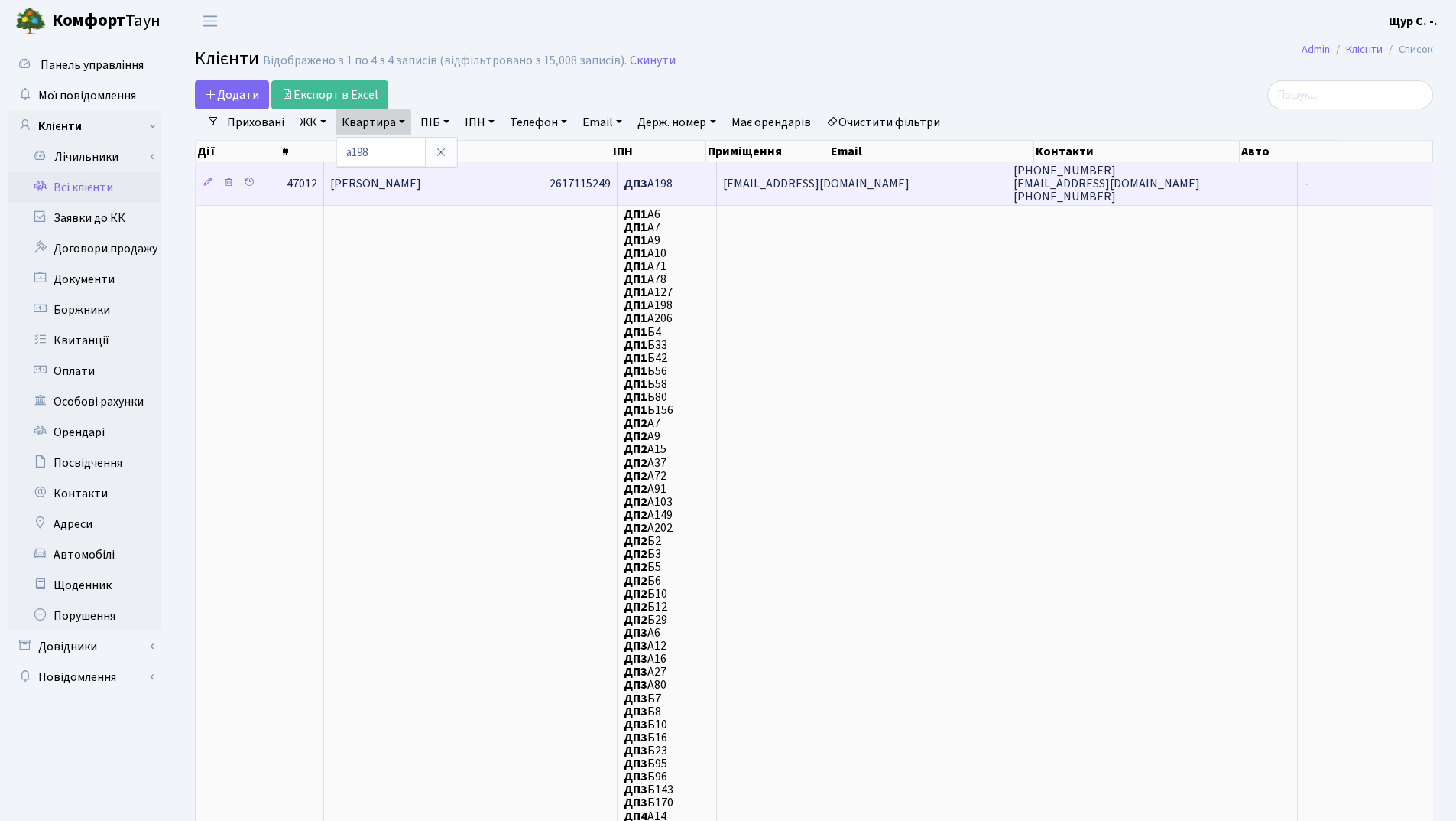
click at [421, 193] on td "[PERSON_NAME]" at bounding box center [434, 183] width 220 height 42
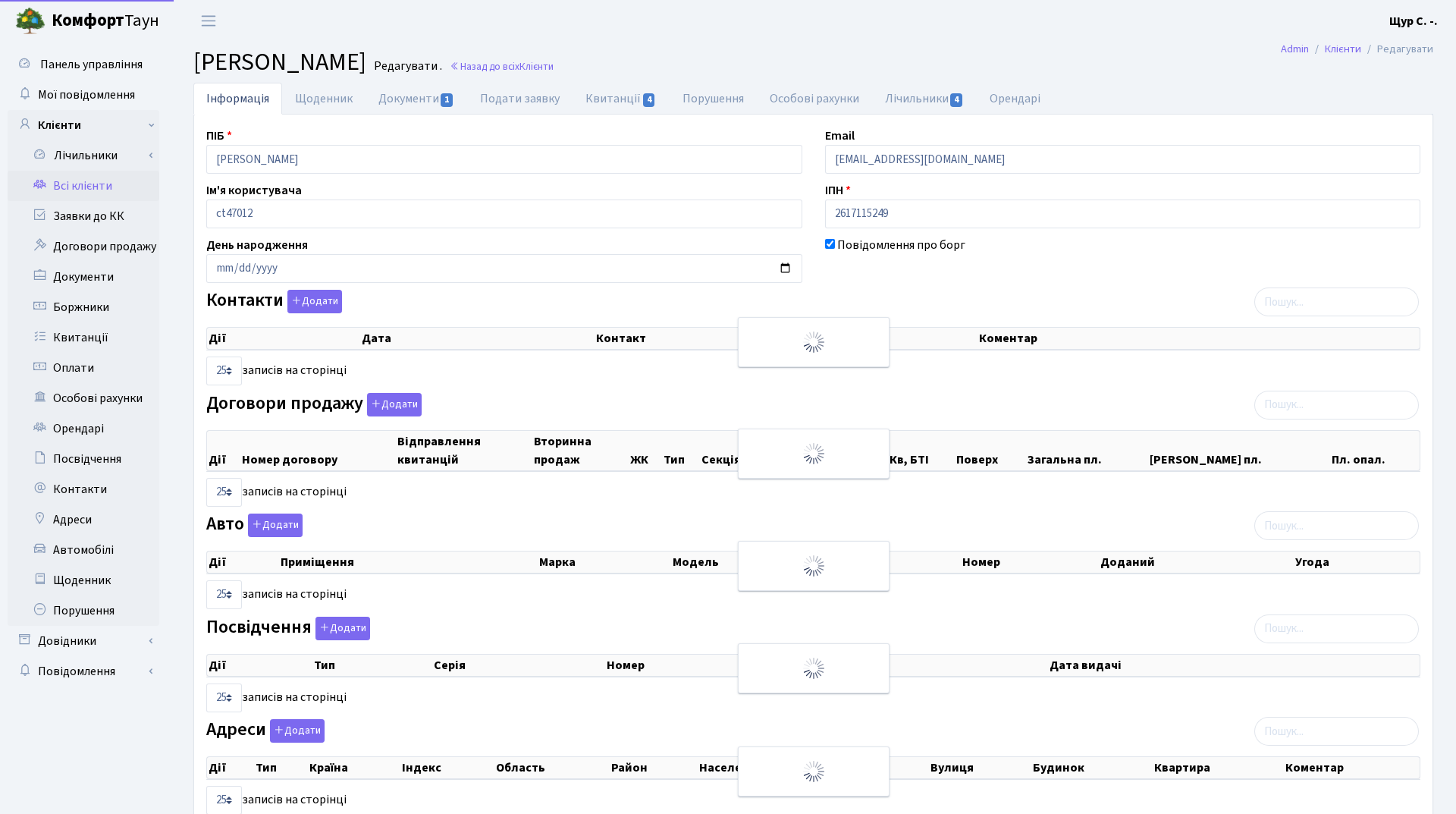
select select "25"
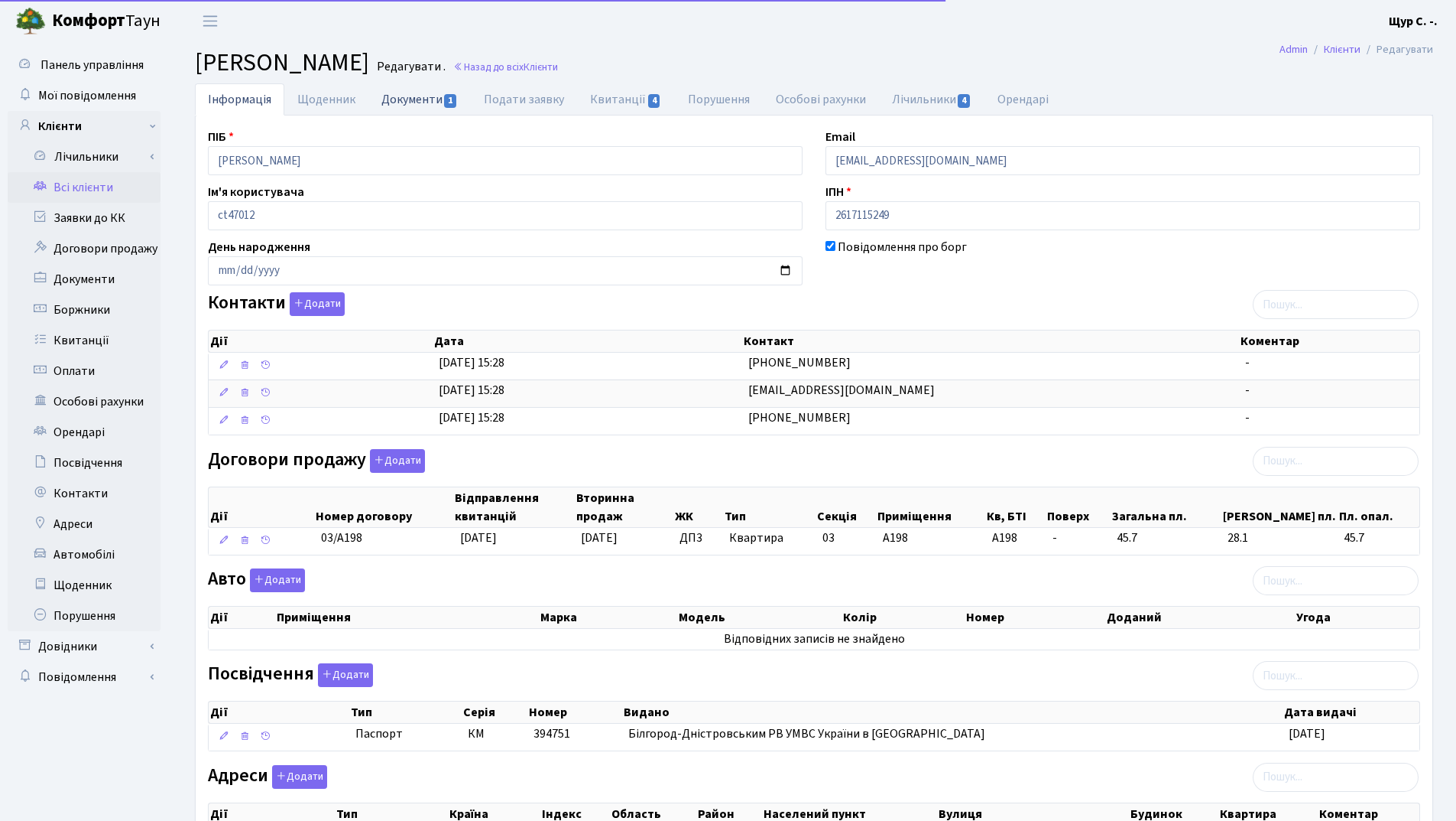
click at [418, 96] on link "Документи 1" at bounding box center [420, 99] width 103 height 31
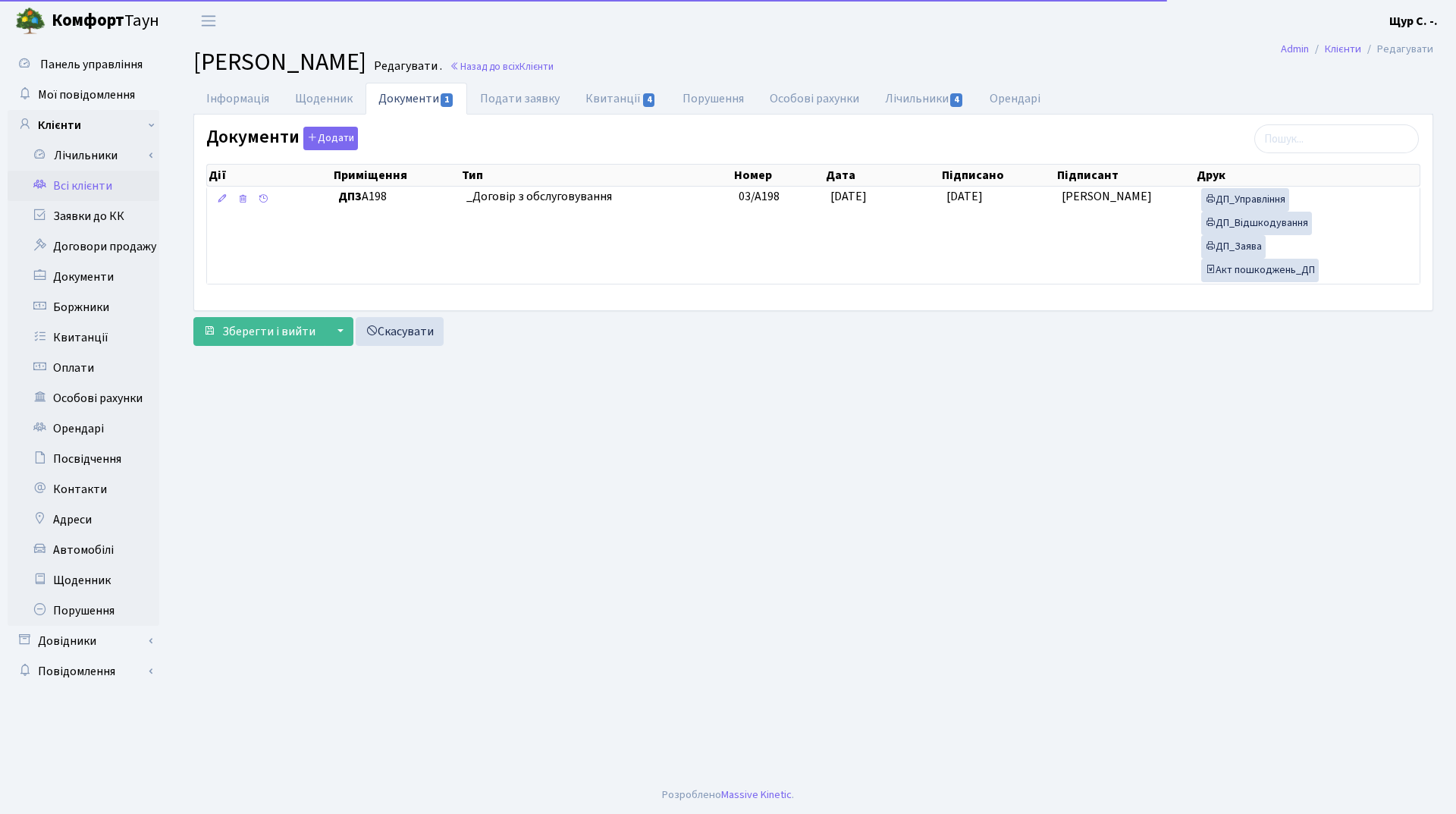
click at [113, 193] on link "Всі клієнти" at bounding box center [84, 185] width 152 height 30
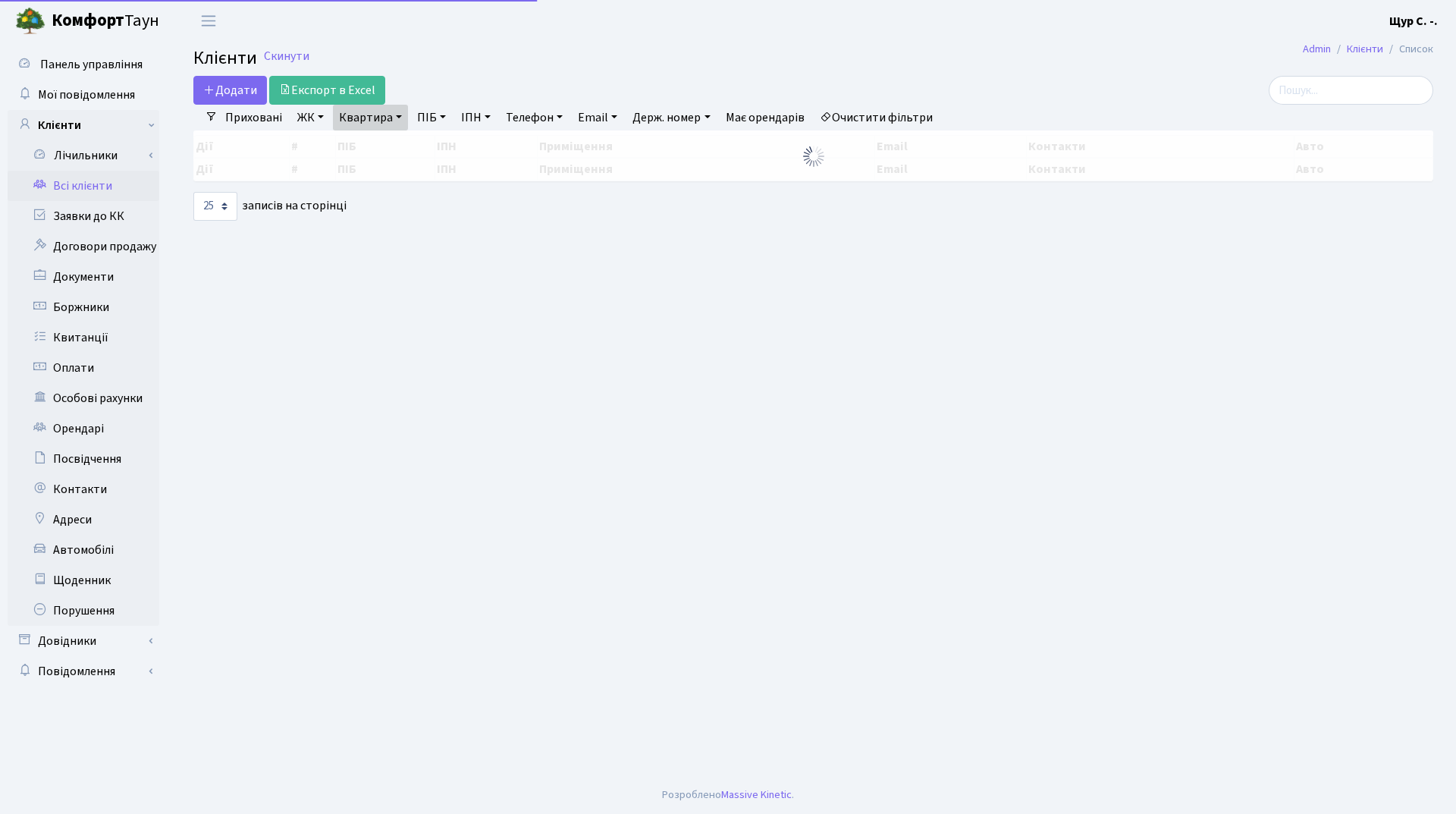
select select "25"
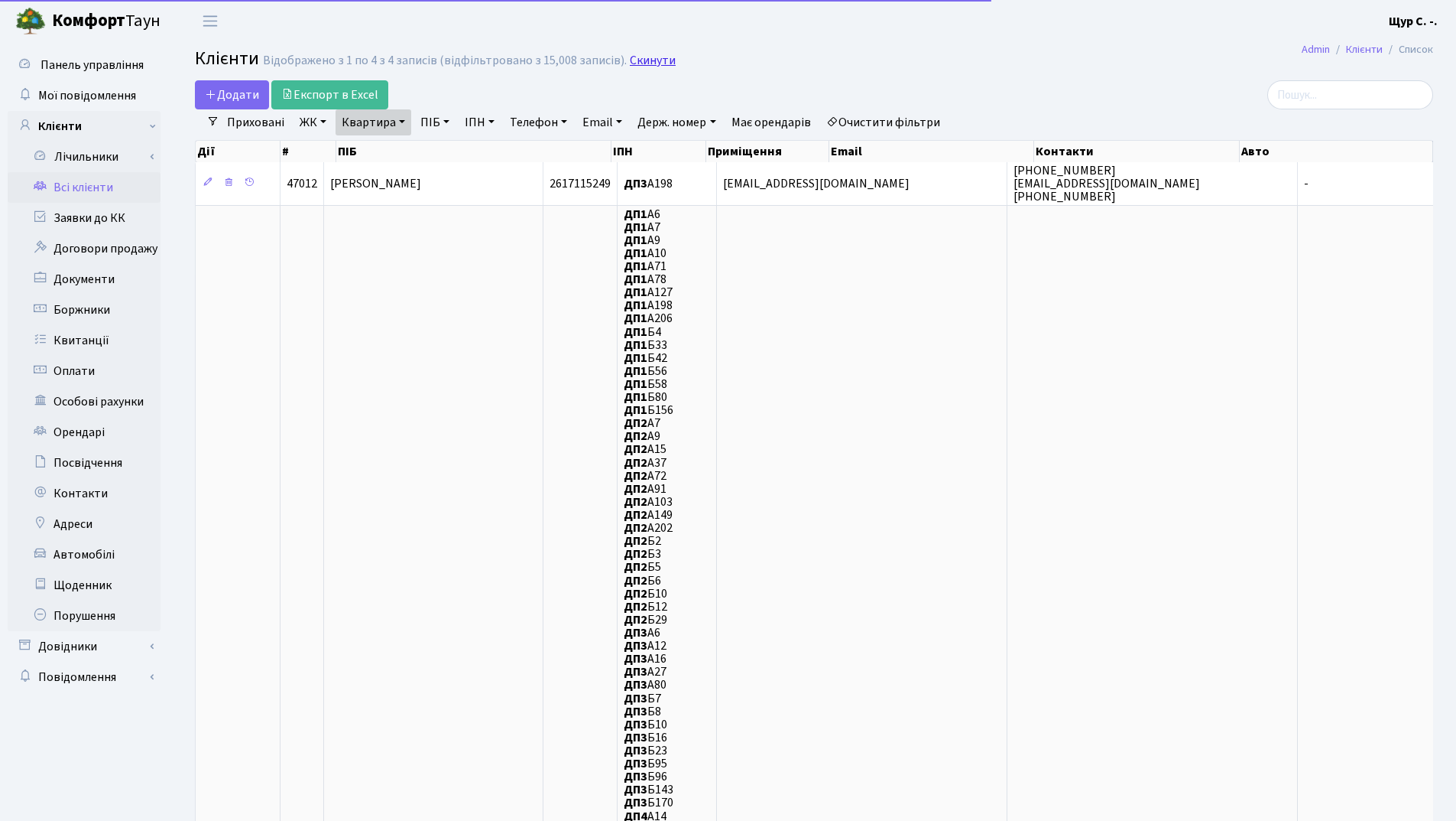
click at [632, 63] on link "Скинути" at bounding box center [652, 61] width 46 height 14
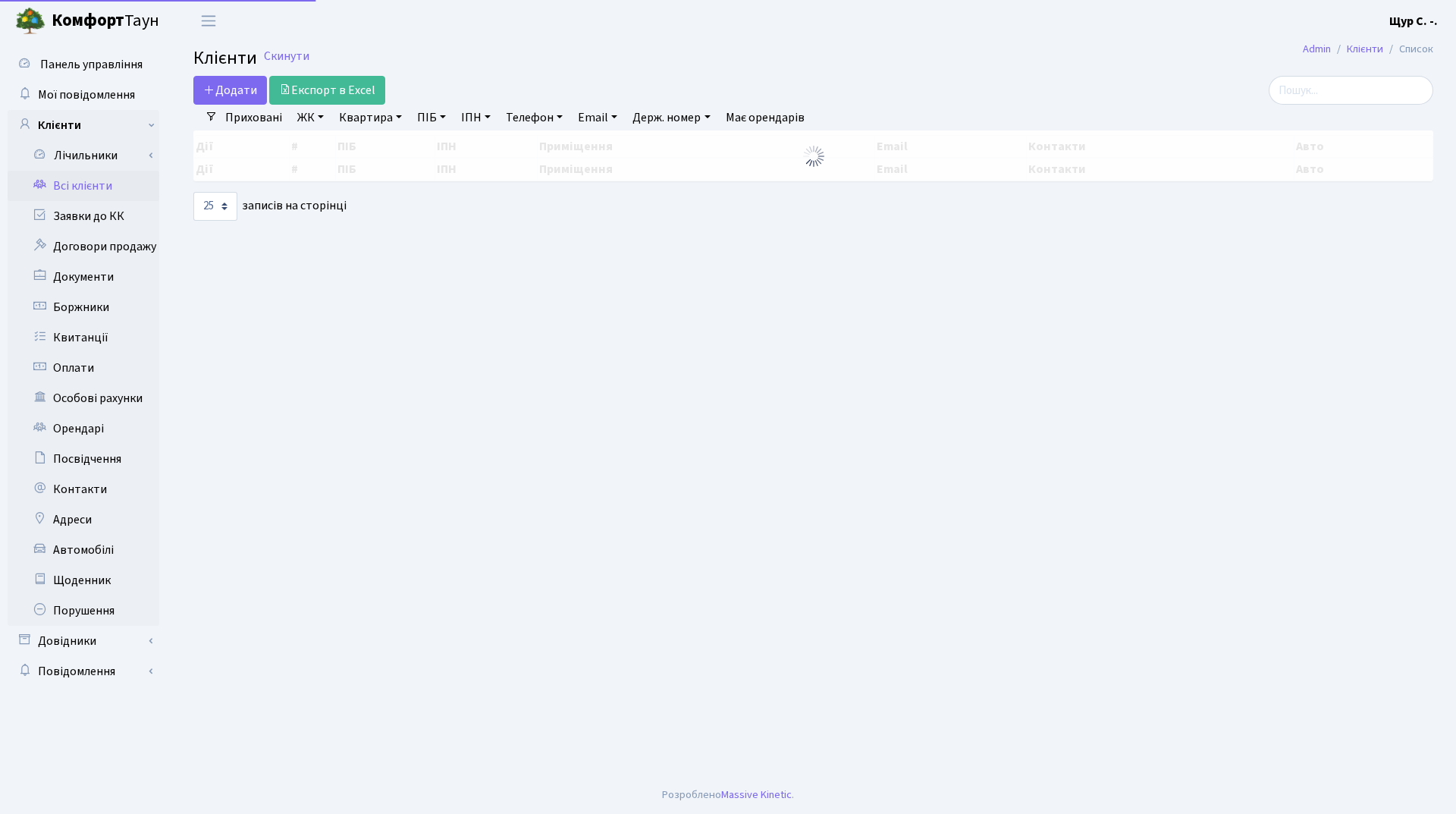
select select "25"
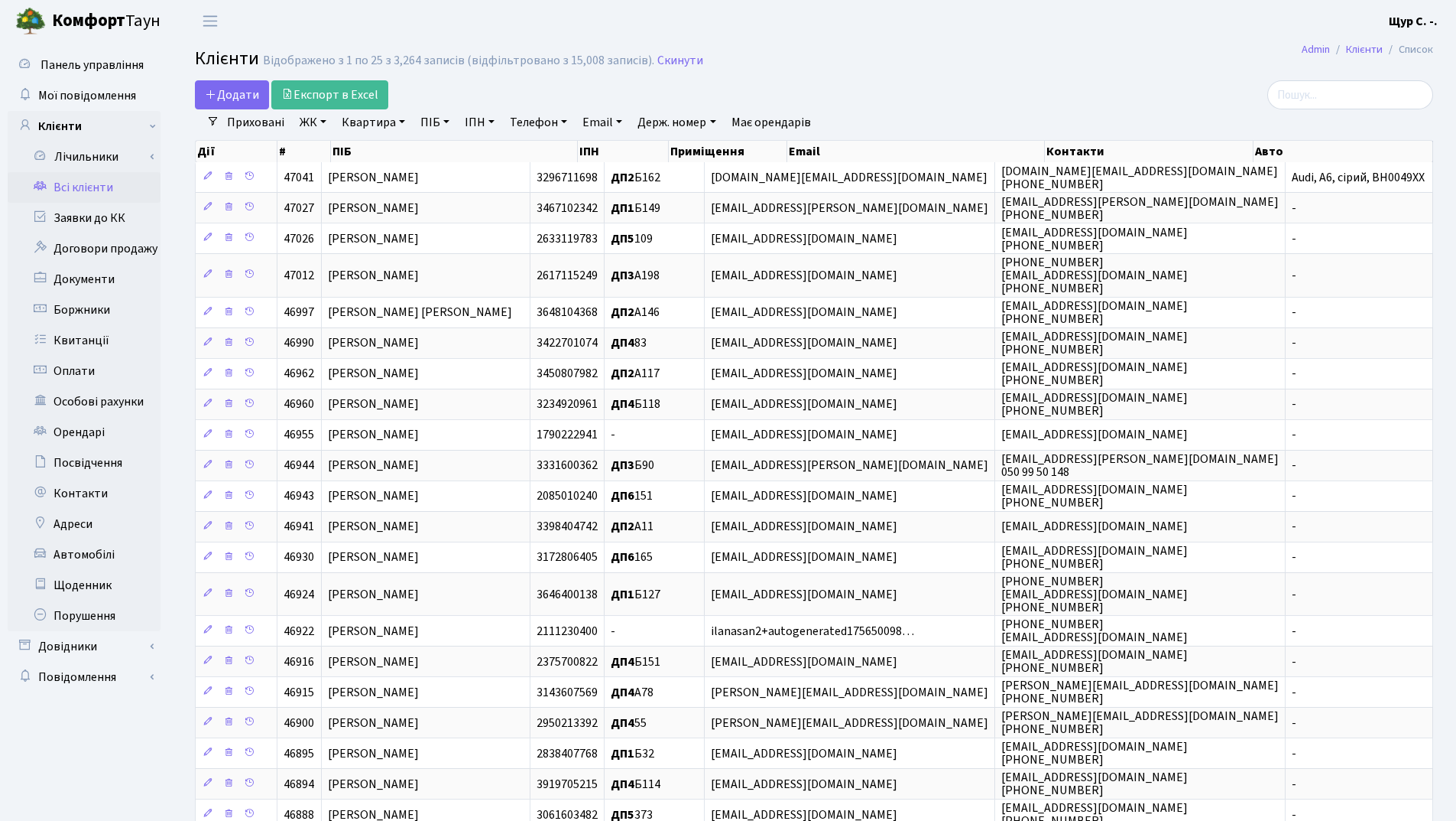
click at [369, 129] on link "Квартира" at bounding box center [373, 122] width 75 height 26
type input "114"
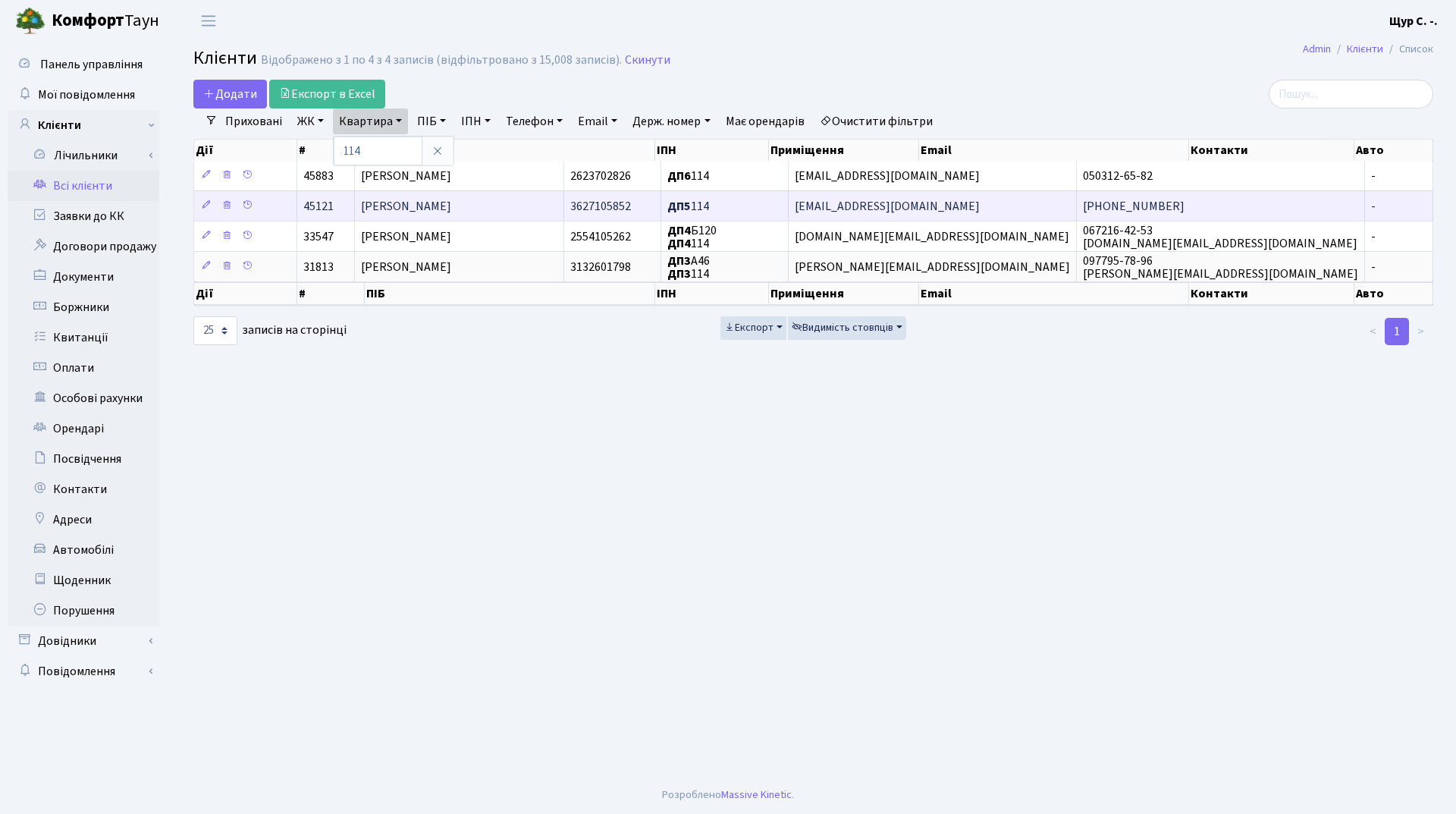
click at [451, 212] on span "Горобець Вадим Олександрович" at bounding box center [406, 206] width 90 height 17
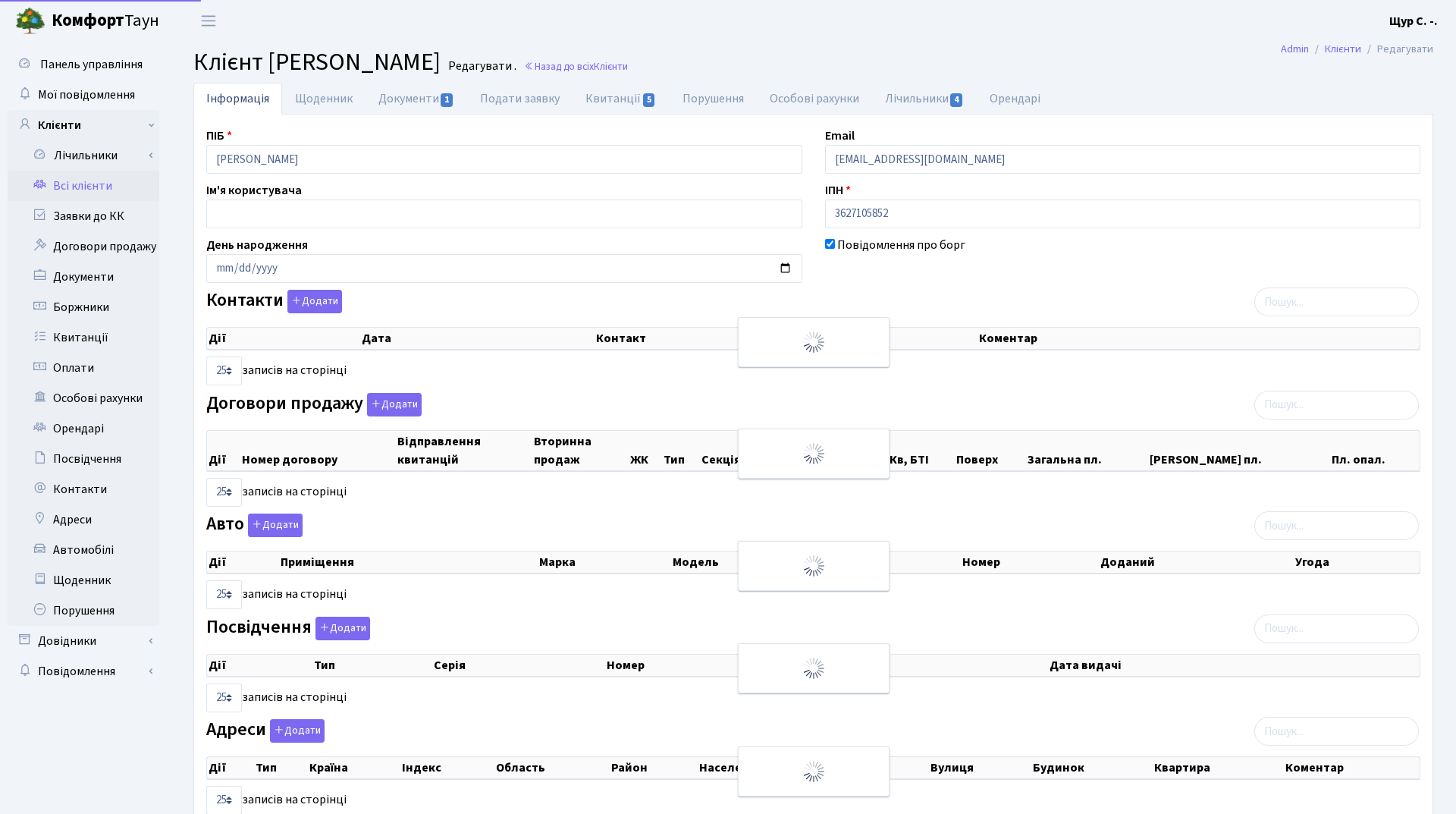
select select "25"
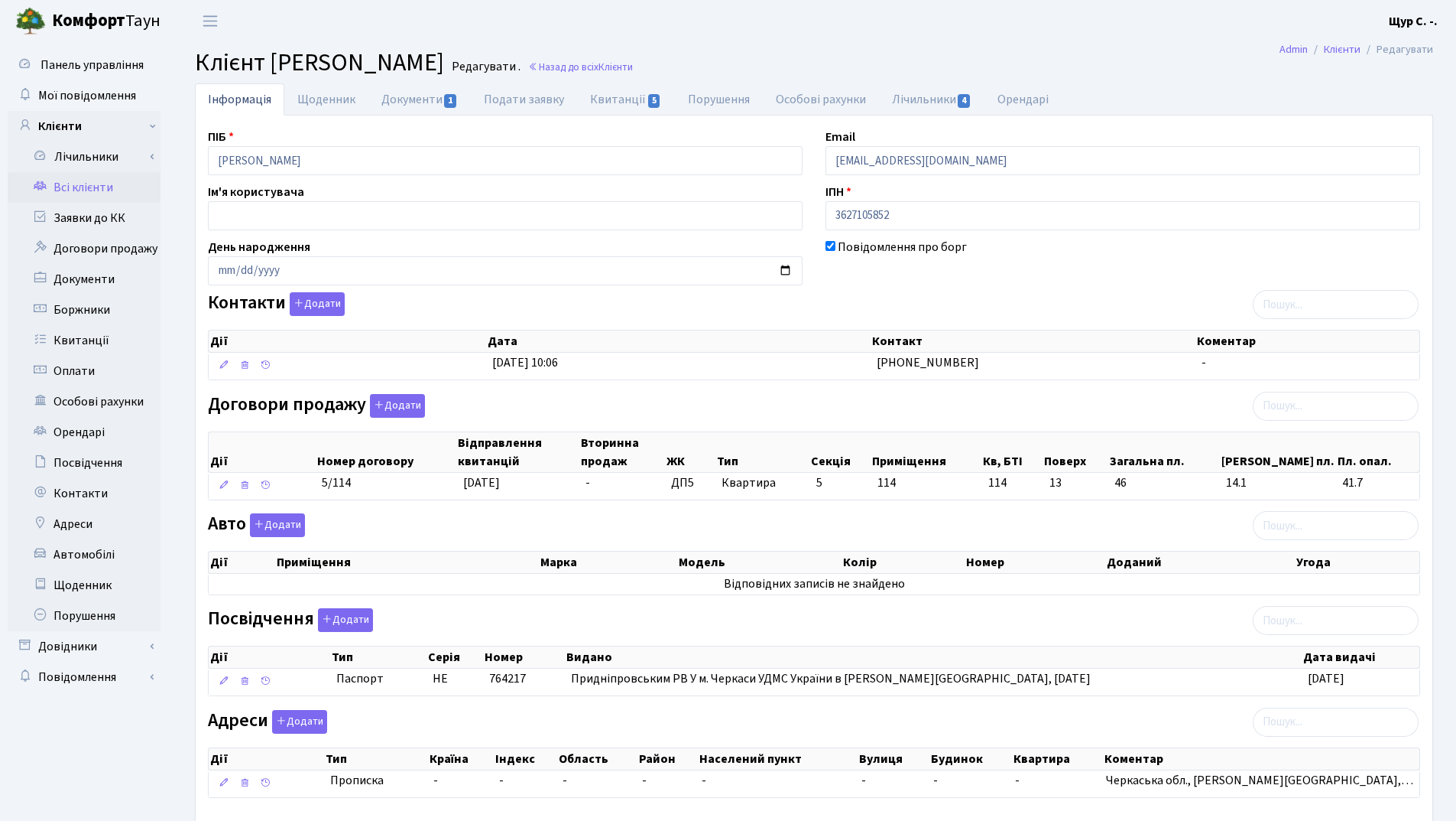
click at [86, 181] on link "Всі клієнти" at bounding box center [84, 187] width 153 height 30
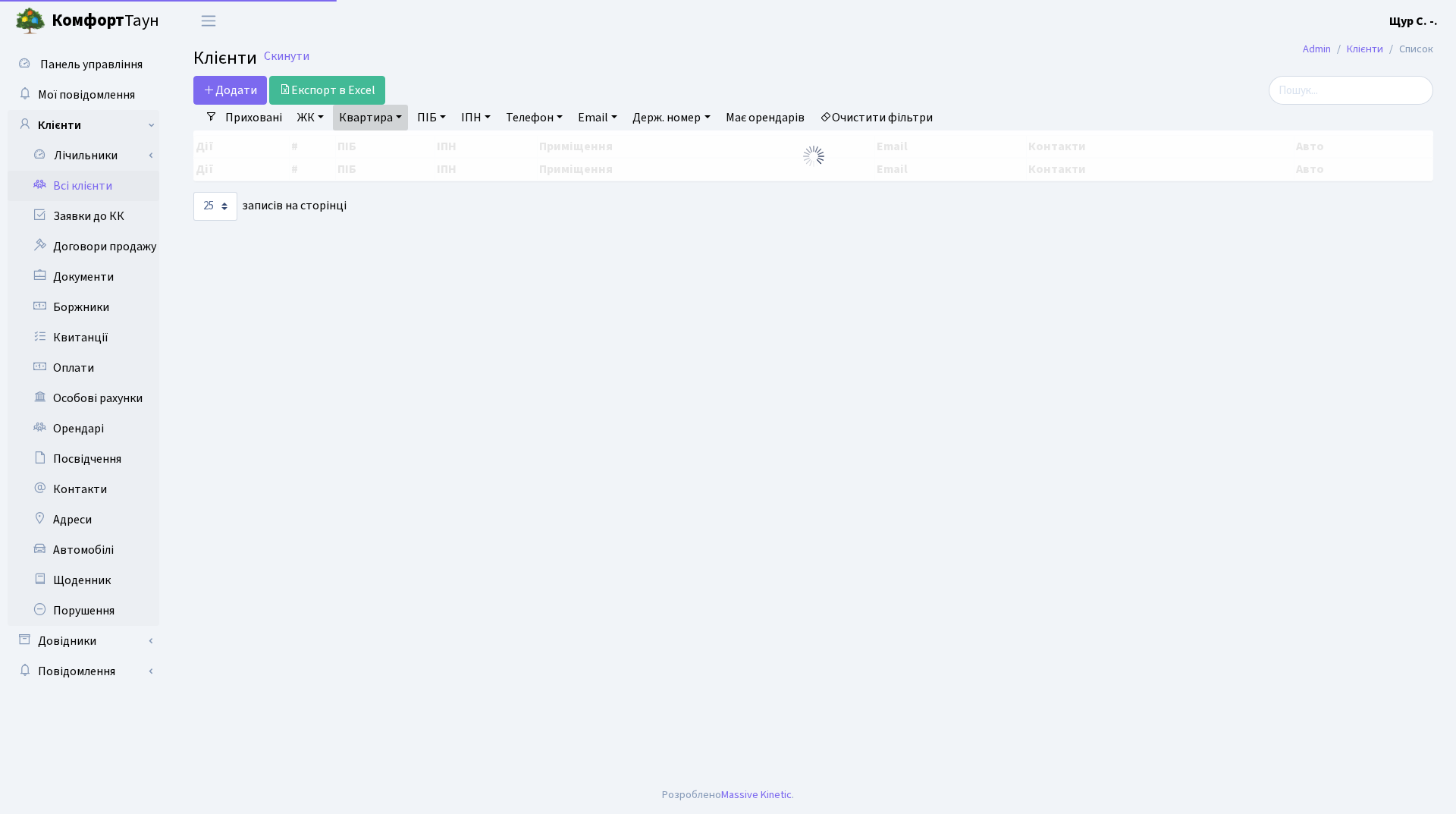
select select "25"
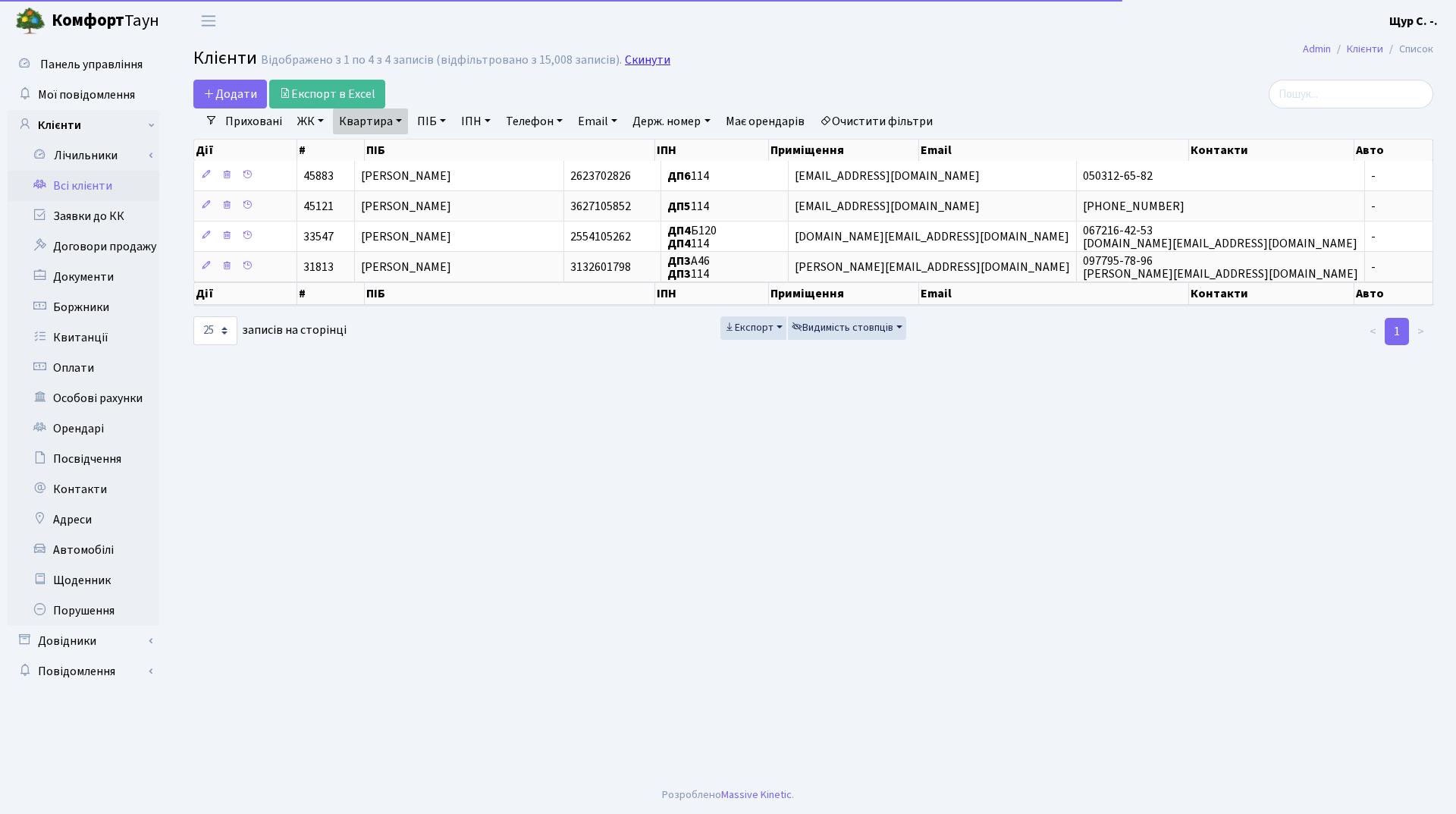
click at [643, 60] on link "Скинути" at bounding box center [647, 60] width 45 height 14
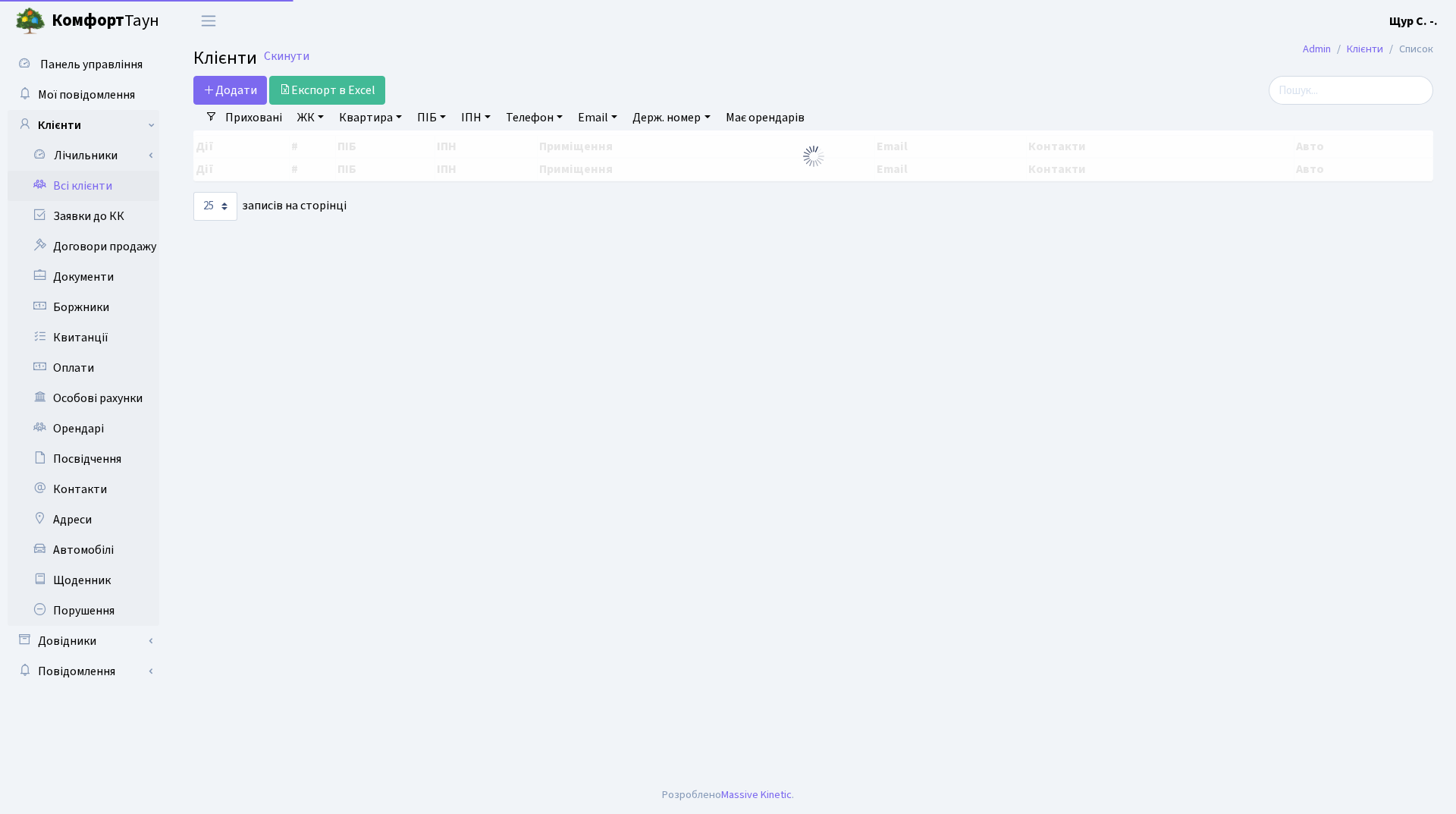
select select "25"
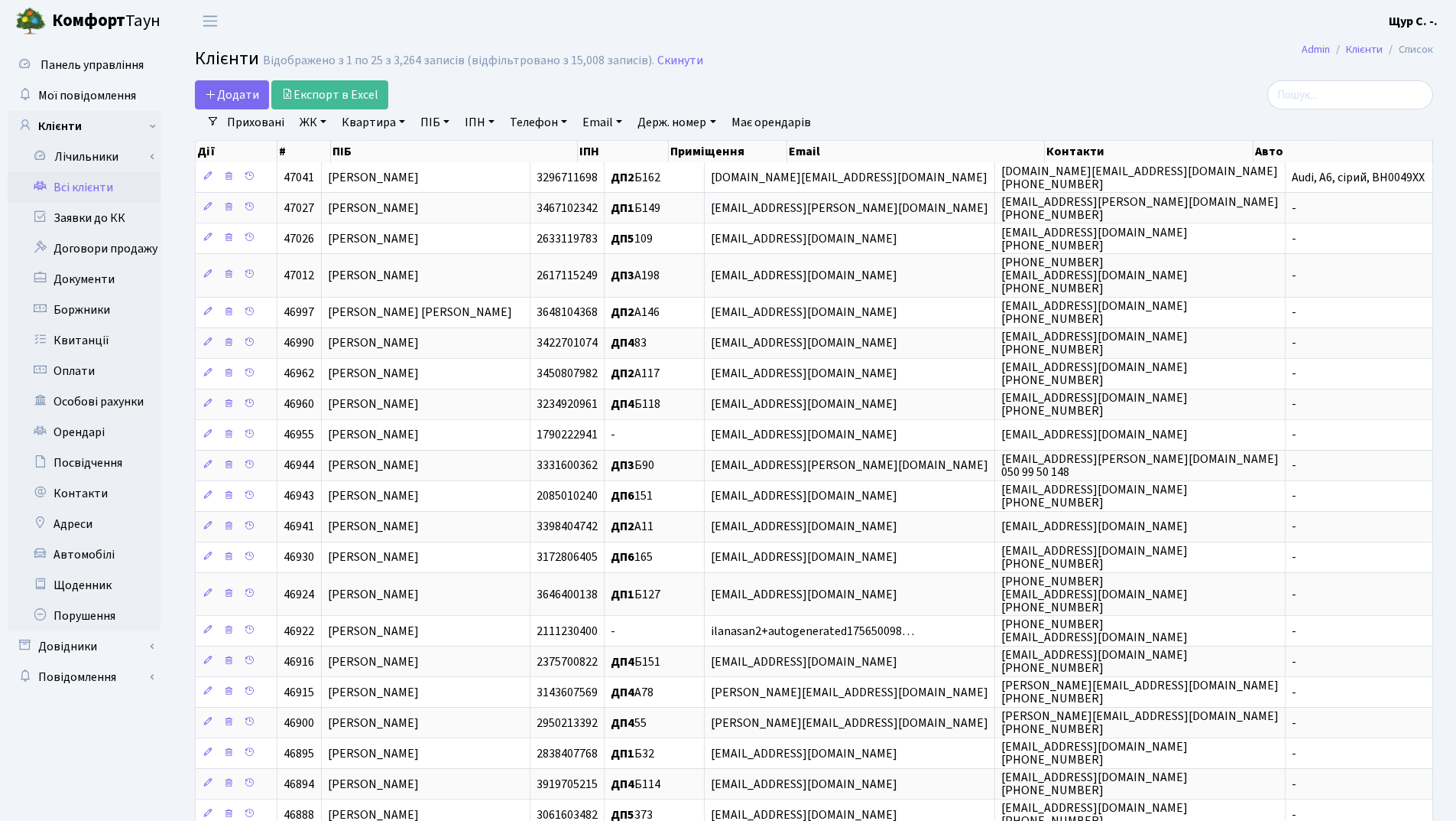
click at [369, 120] on link "Квартира" at bounding box center [373, 122] width 75 height 26
type input "342"
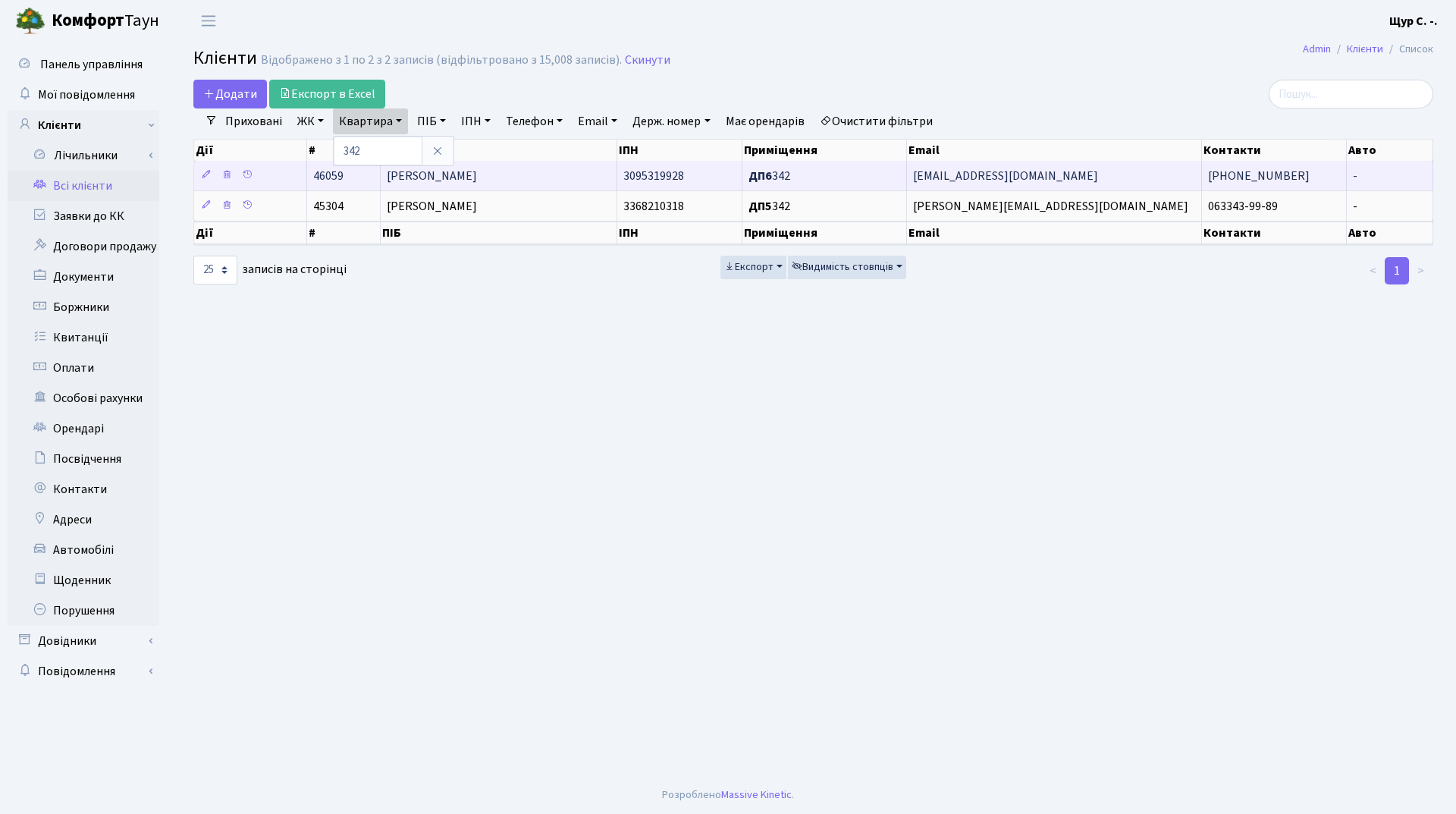
click at [459, 173] on span "[PERSON_NAME]" at bounding box center [431, 176] width 90 height 17
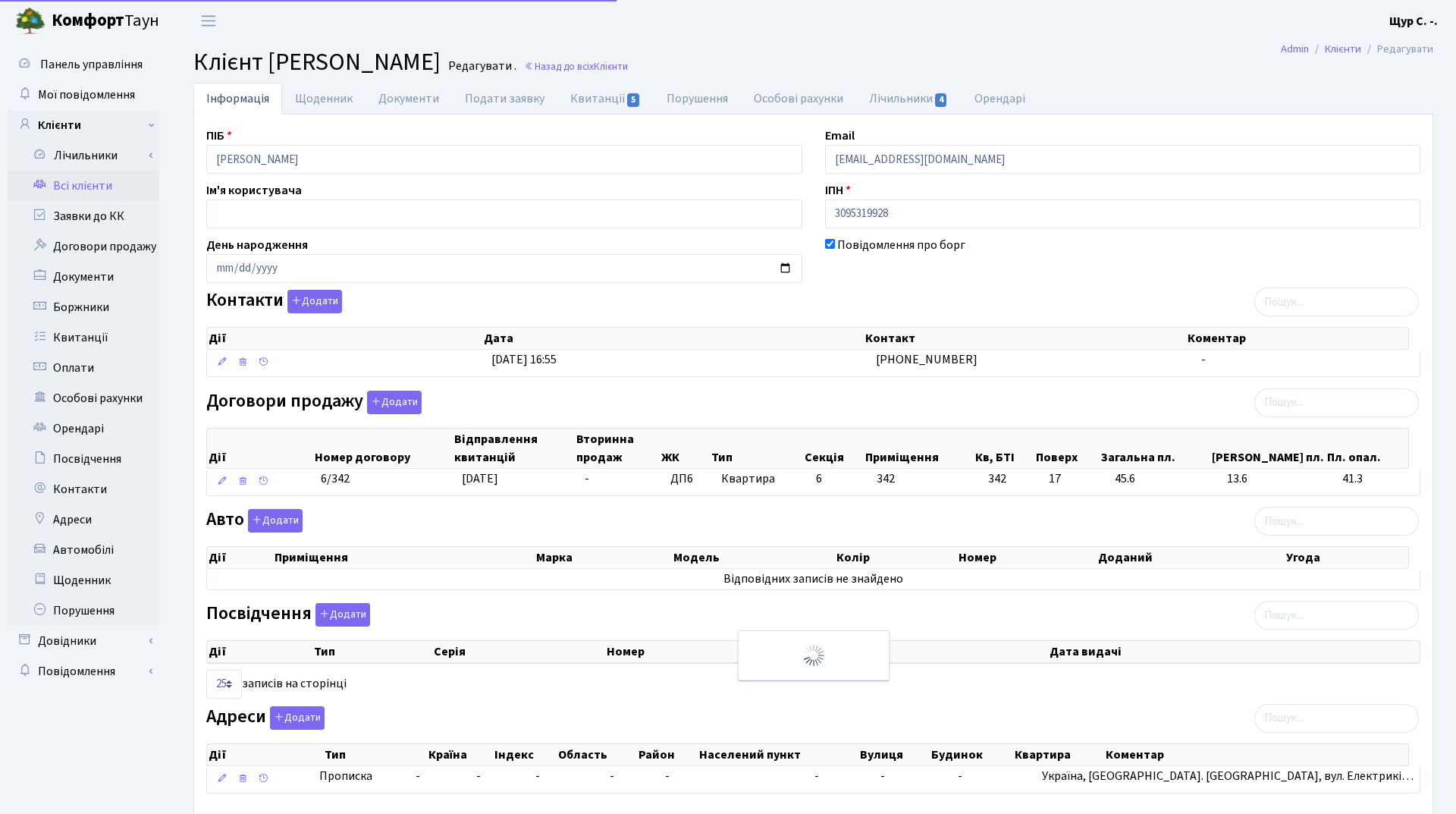
select select "25"
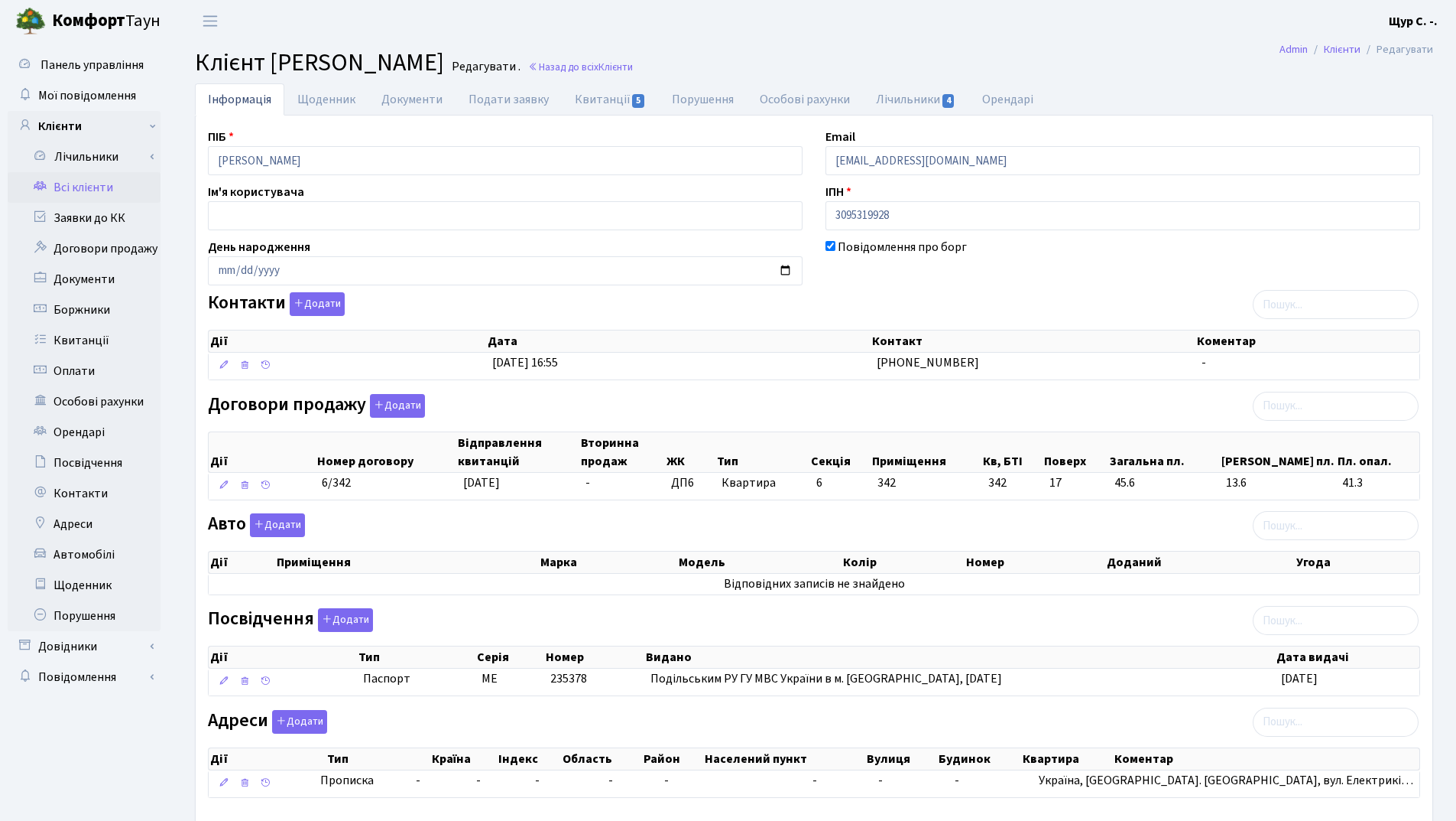
click at [123, 189] on link "Всі клієнти" at bounding box center [84, 187] width 153 height 30
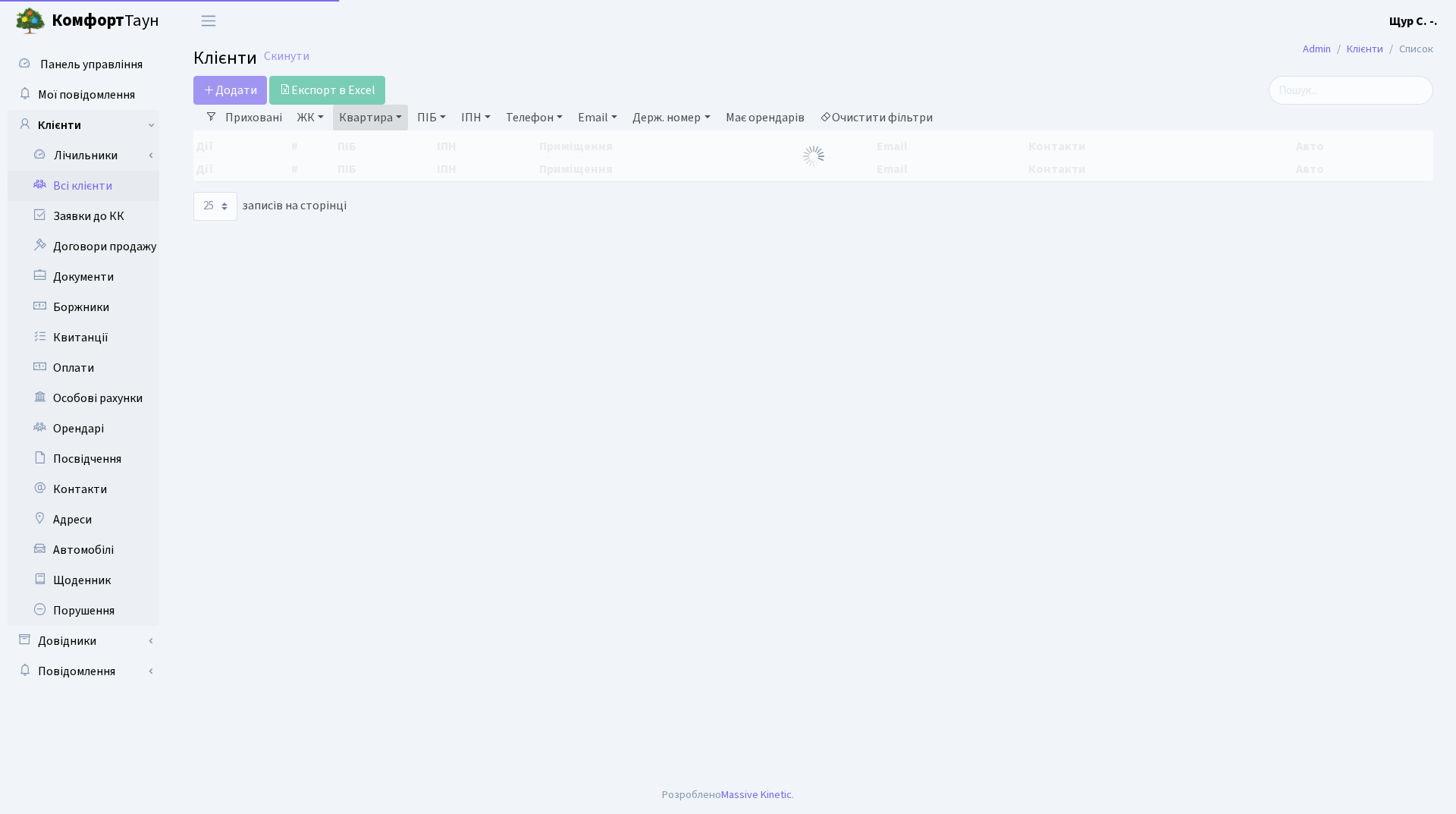
select select "25"
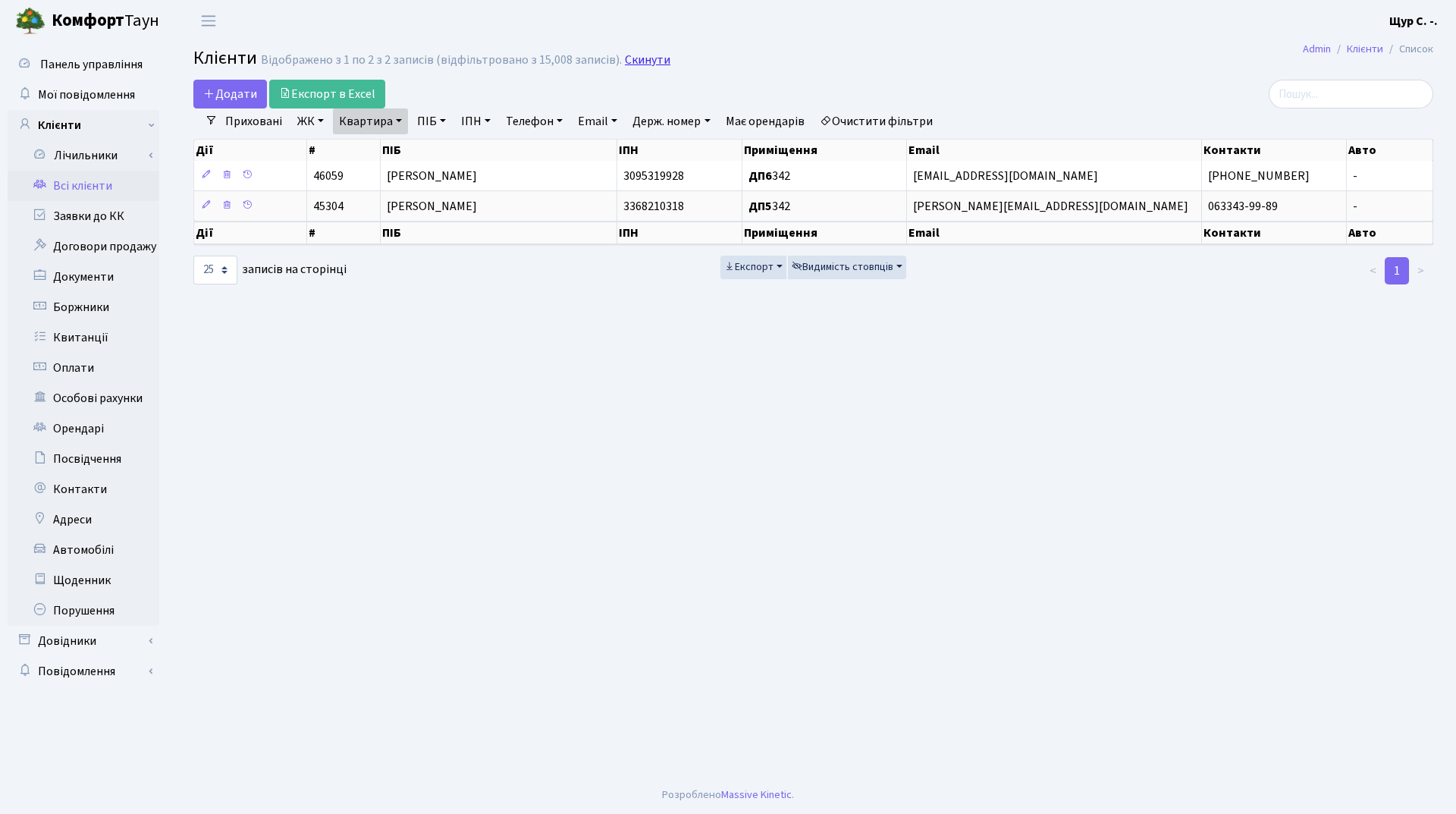
click at [637, 60] on link "Скинути" at bounding box center [647, 60] width 45 height 14
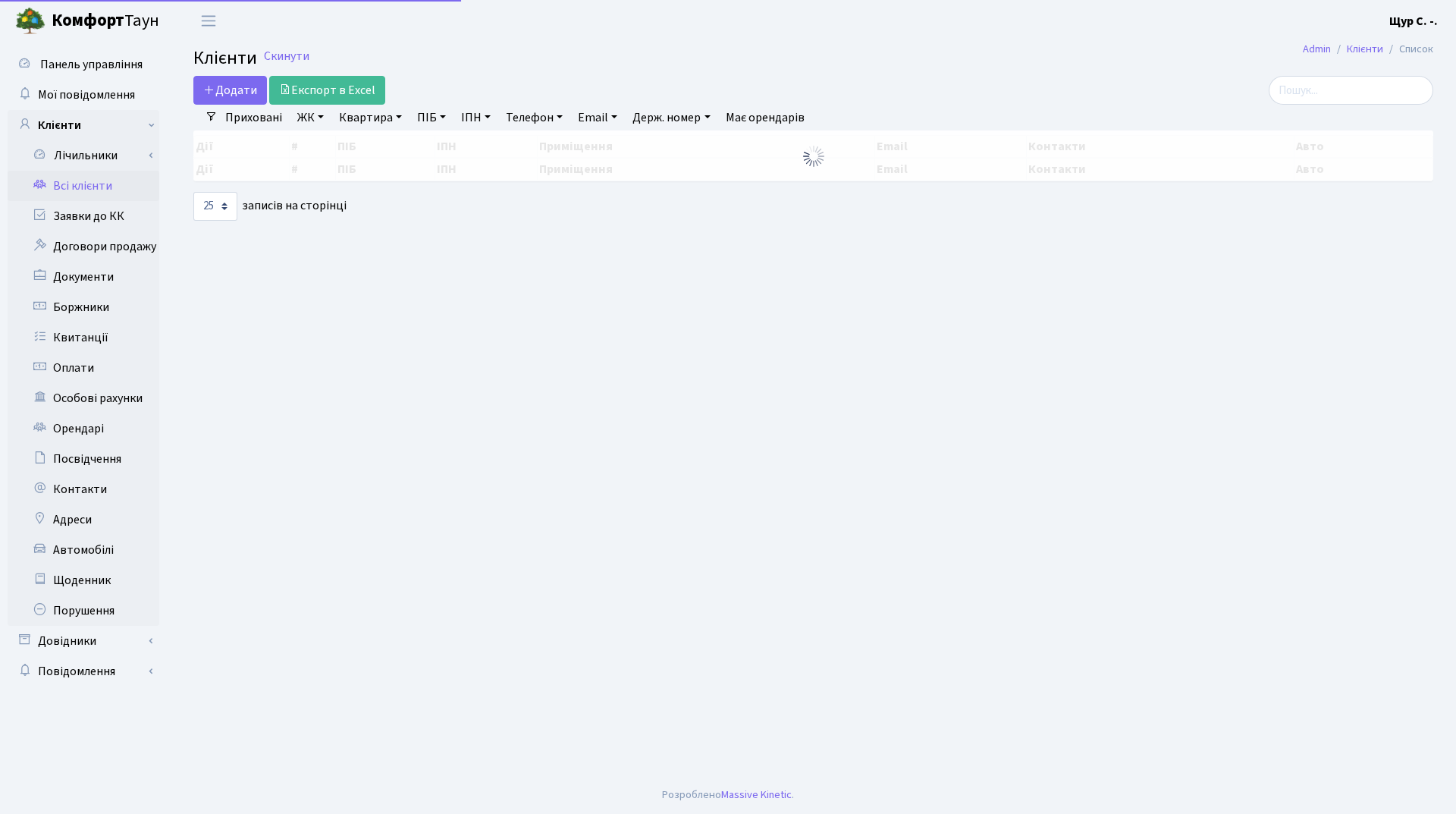
select select "25"
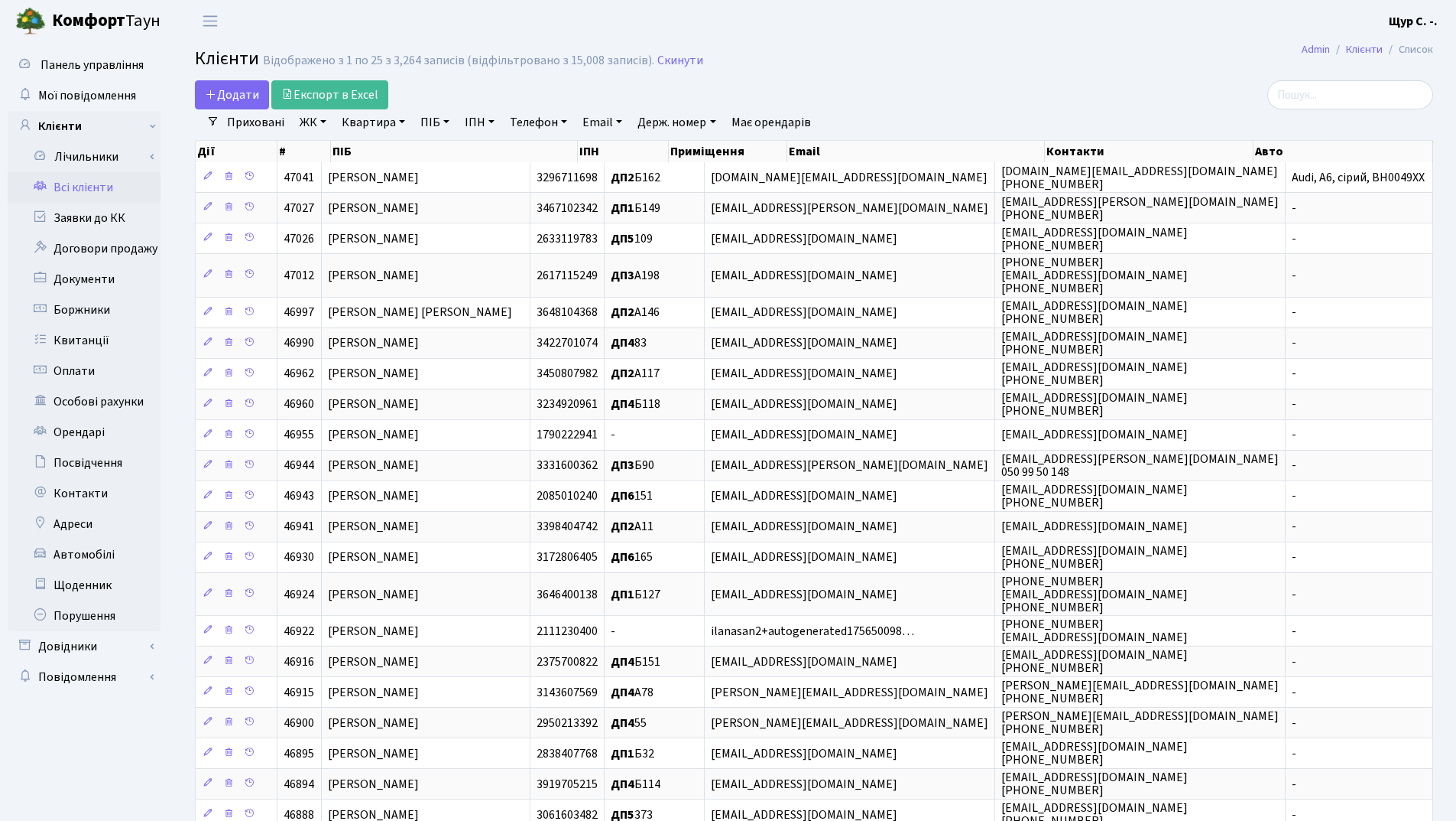
click at [371, 120] on link "Квартира" at bounding box center [373, 122] width 75 height 26
type input "342"
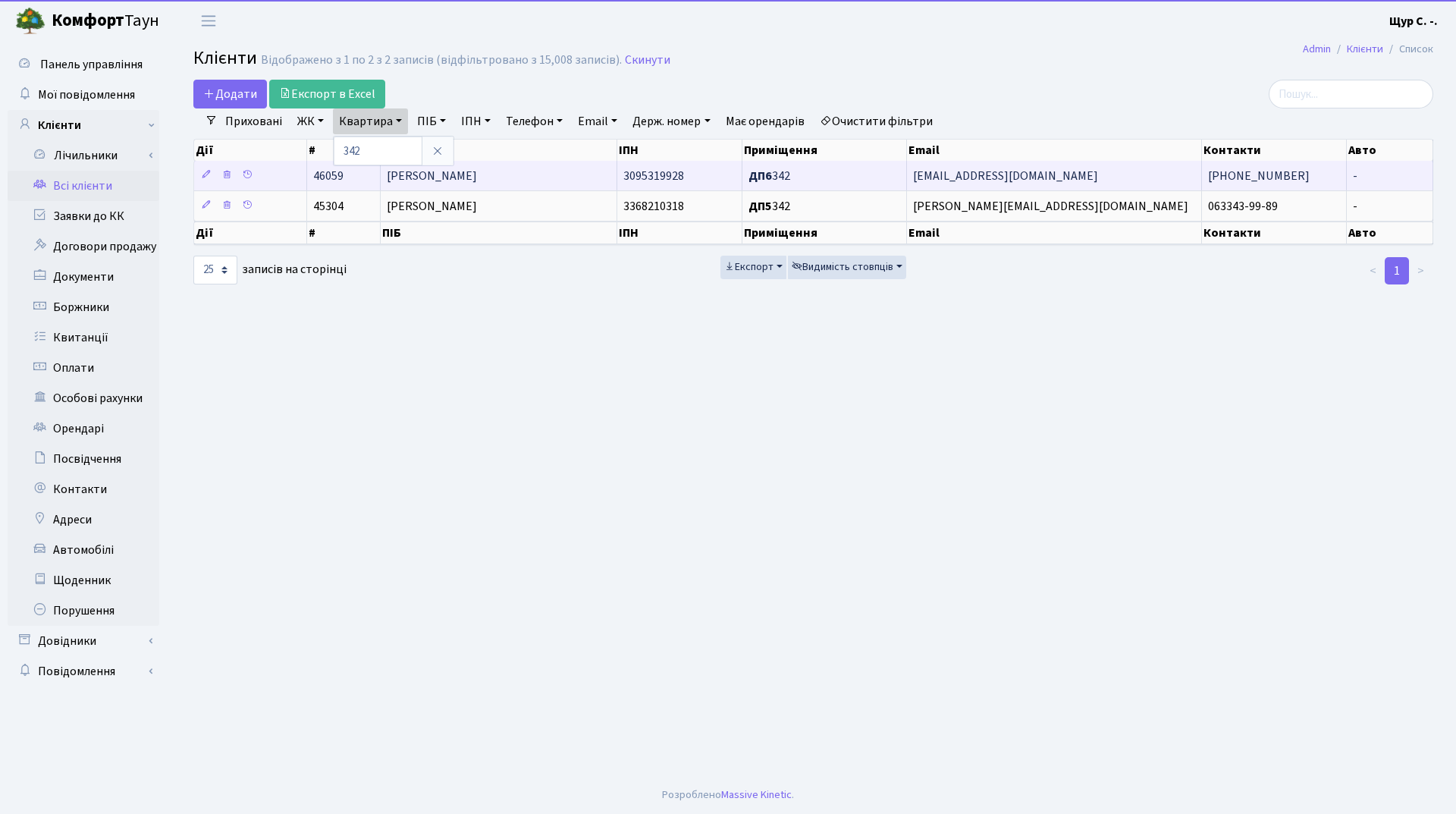
click at [477, 181] on span "[PERSON_NAME]" at bounding box center [431, 176] width 90 height 17
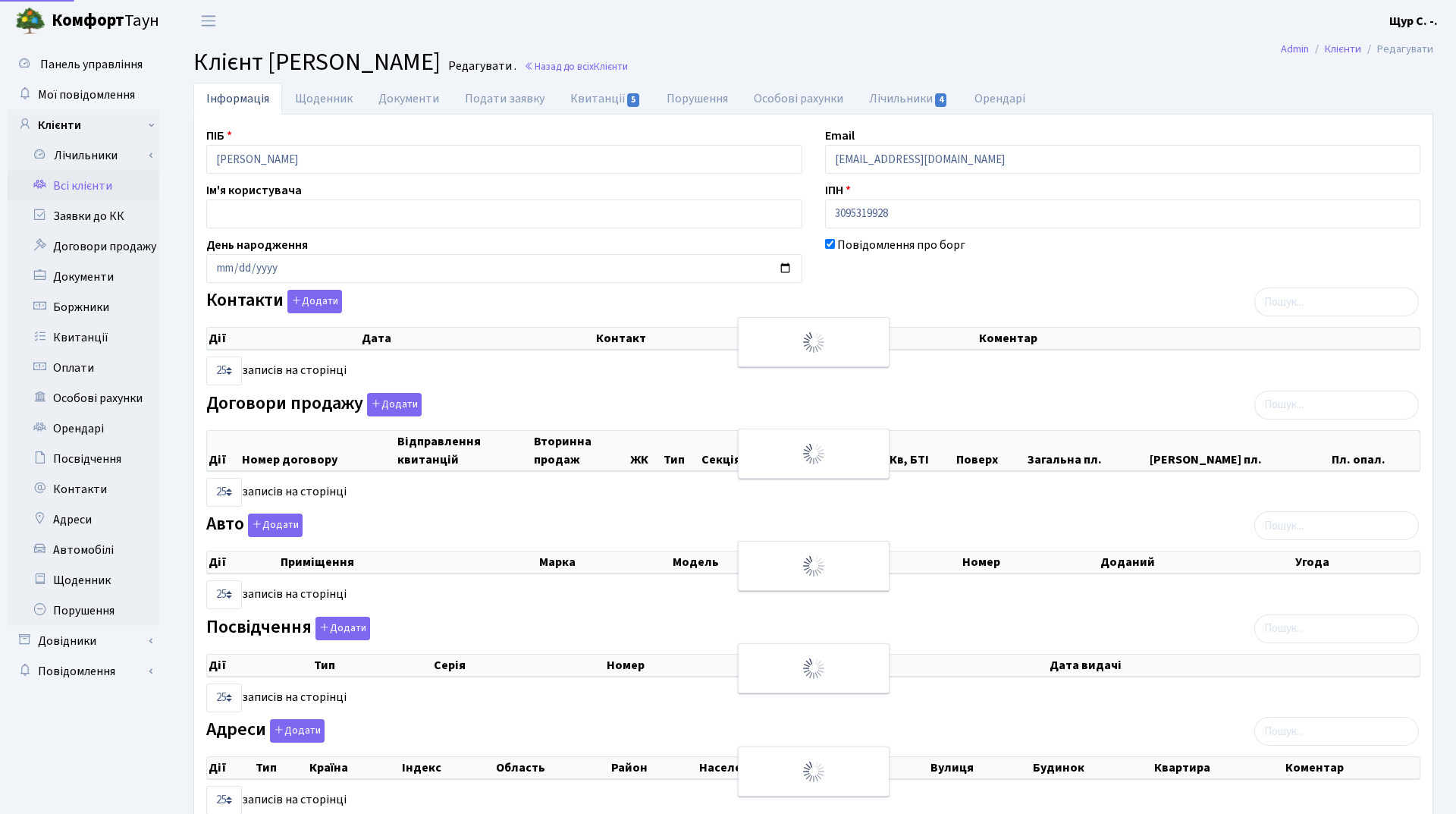
select select "25"
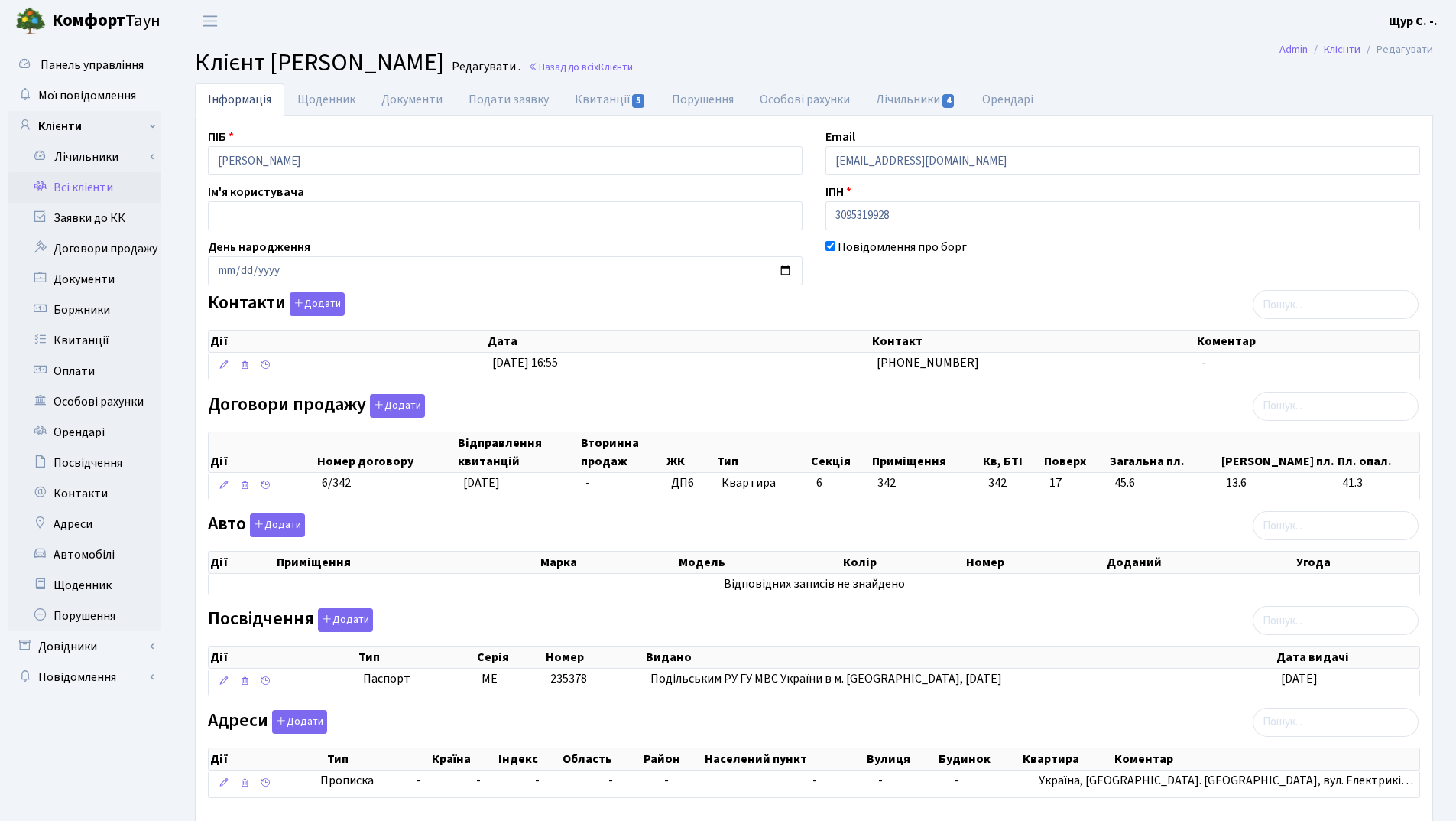
click at [110, 187] on link "Всі клієнти" at bounding box center [84, 187] width 153 height 30
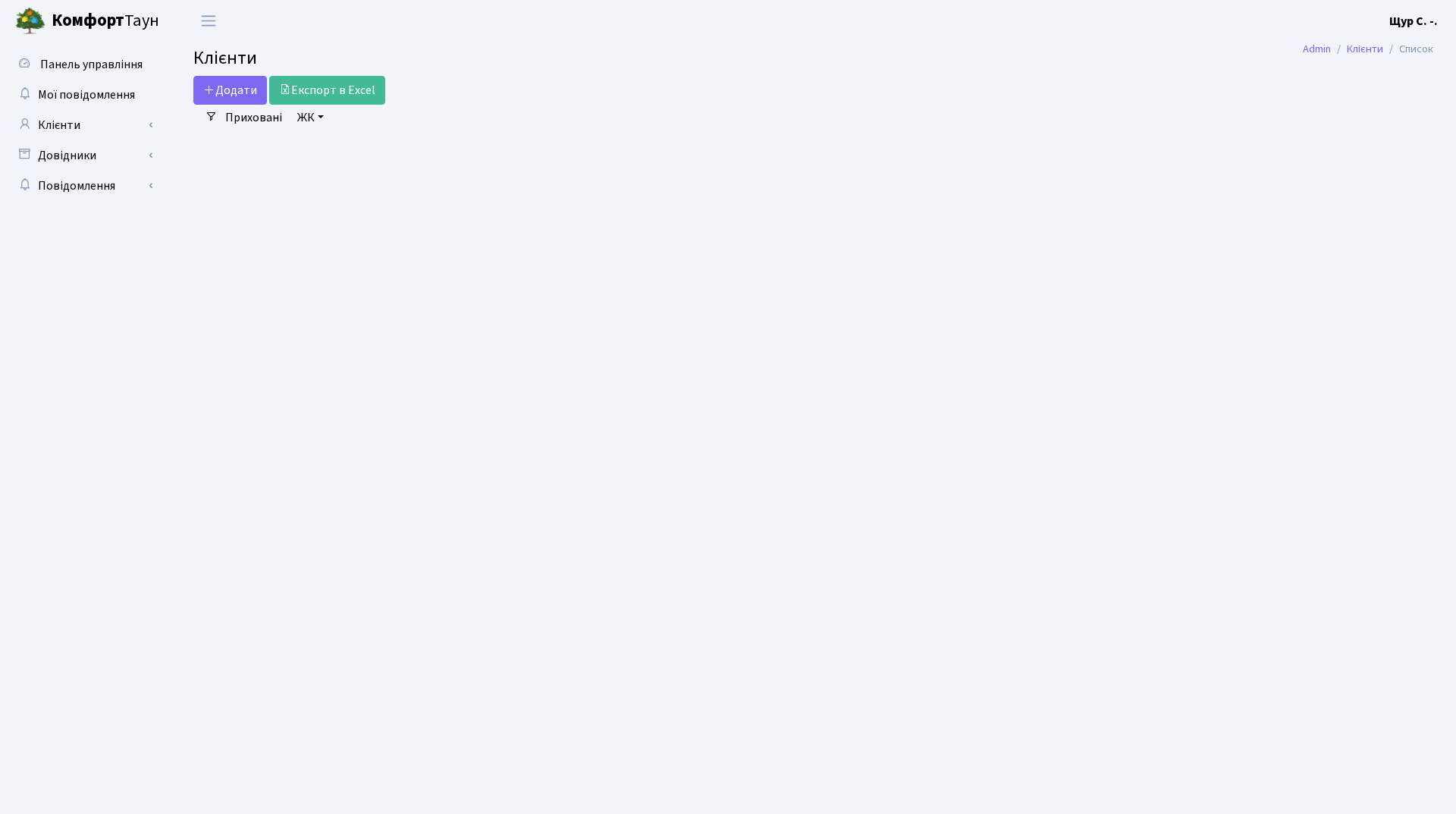
select select "25"
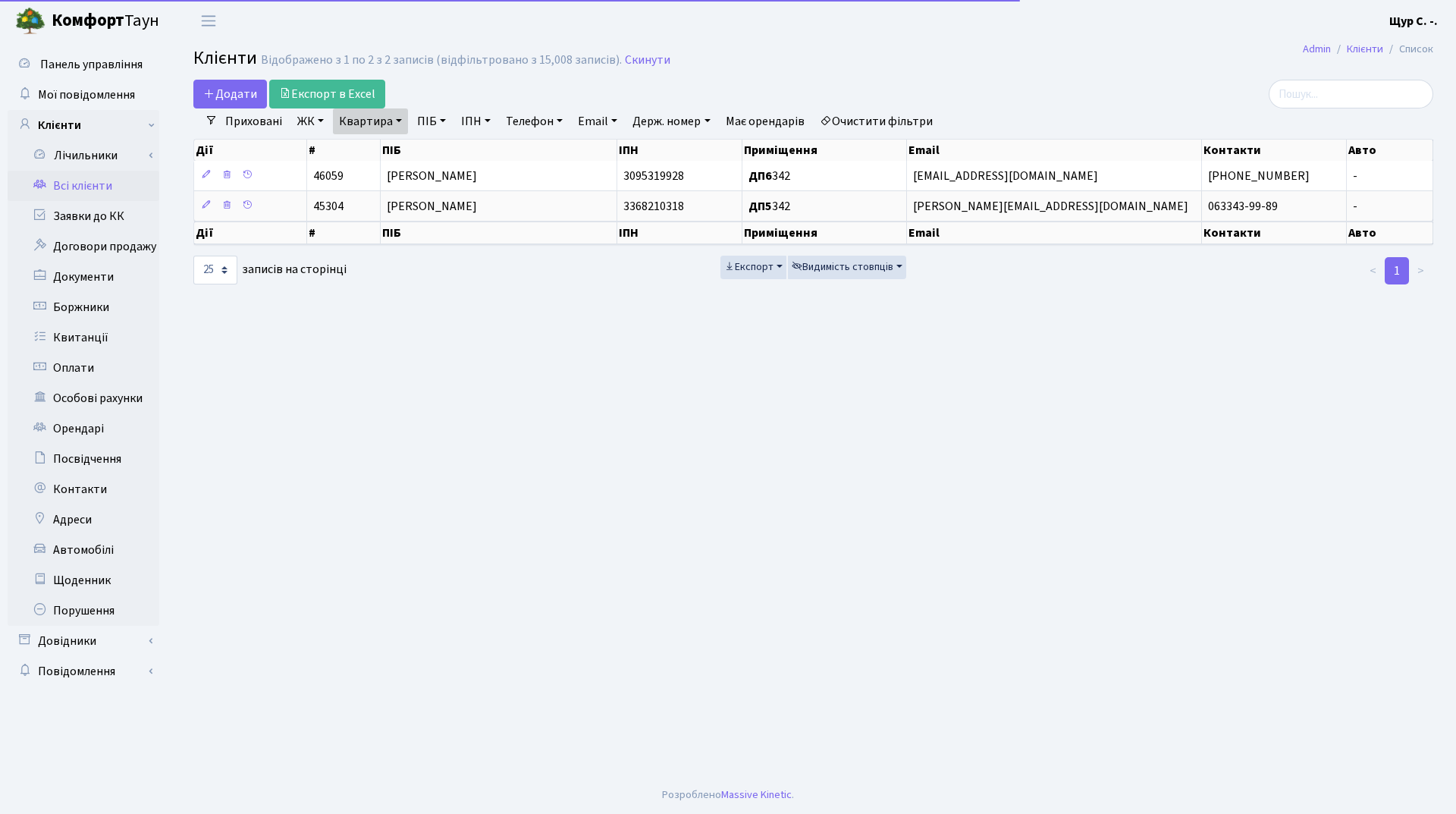
click at [398, 116] on link "Квартира" at bounding box center [370, 121] width 75 height 25
click at [383, 158] on input "342" at bounding box center [378, 151] width 89 height 29
type input "3"
type input "361"
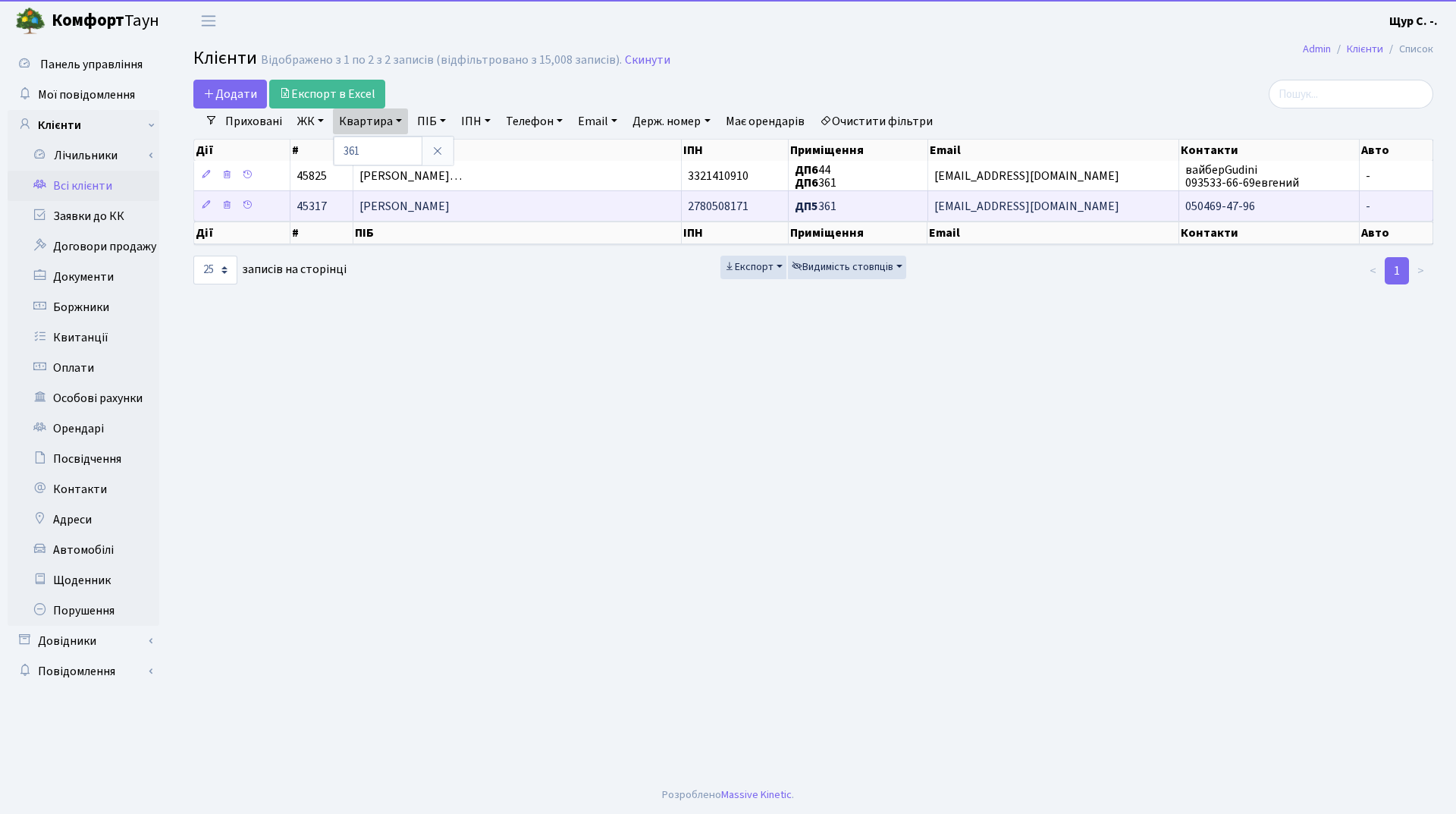
click at [450, 207] on span "Іванов Віктор Андрійович" at bounding box center [404, 206] width 90 height 17
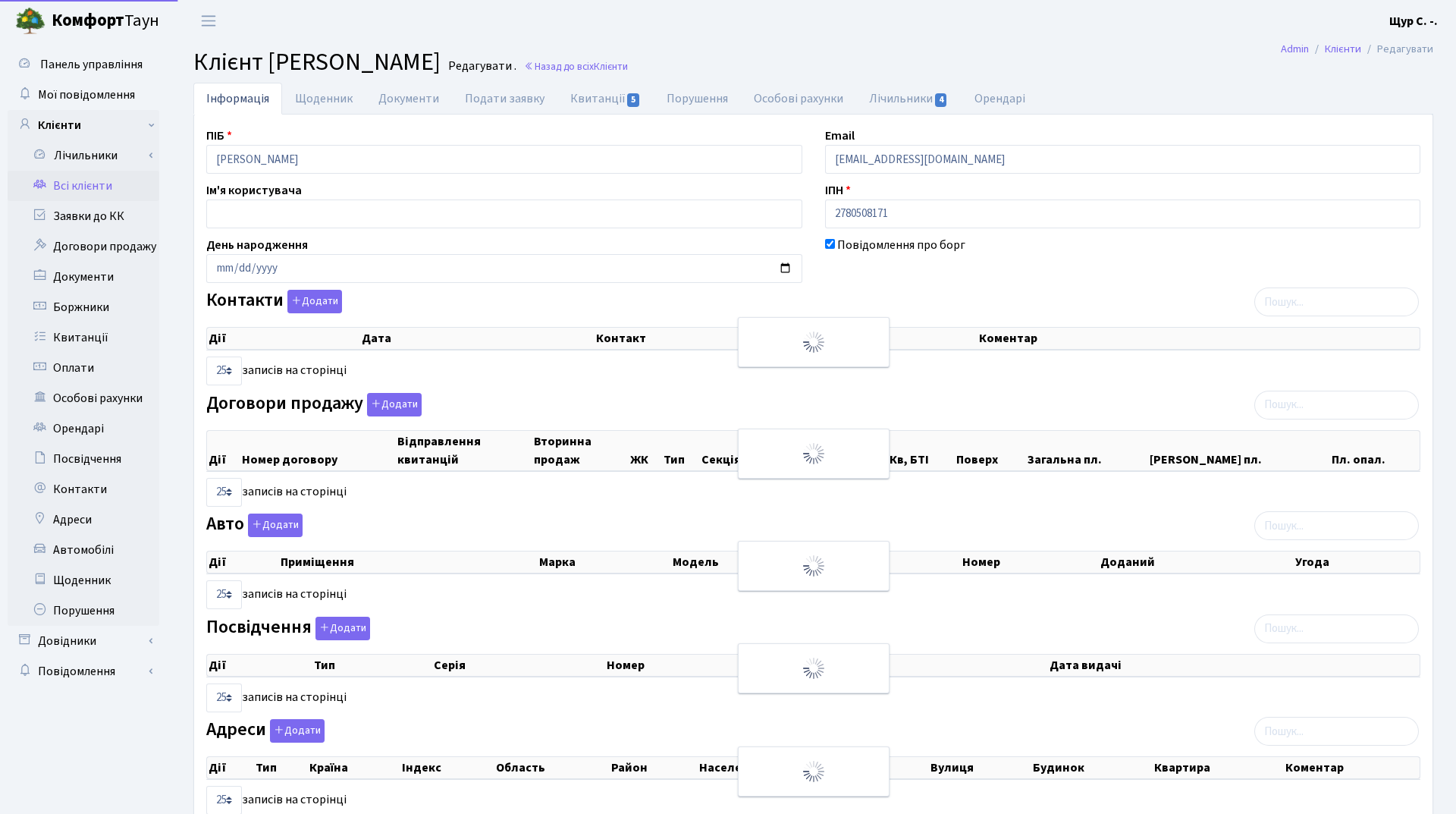
select select "25"
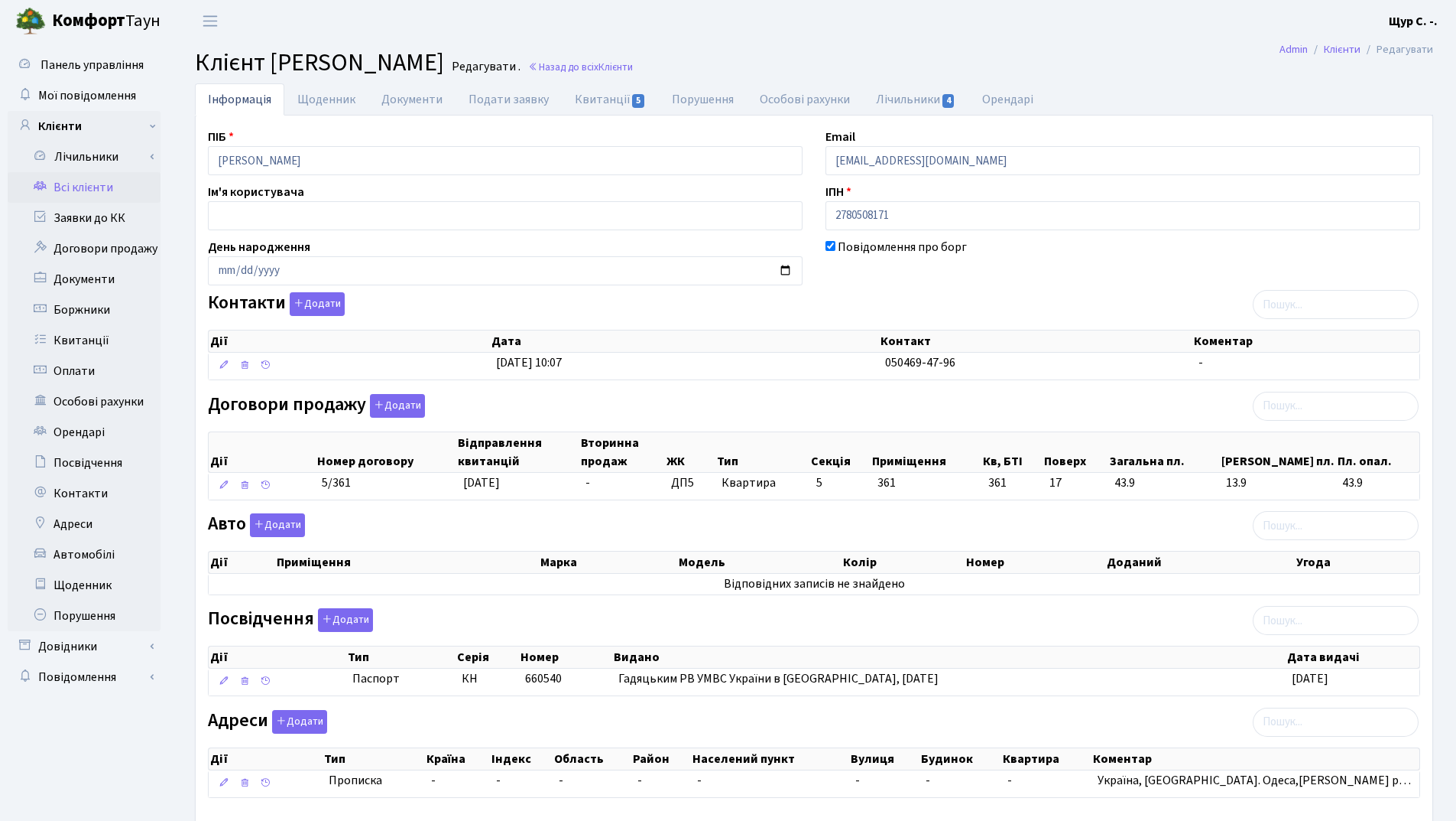
click at [125, 180] on link "Всі клієнти" at bounding box center [84, 187] width 153 height 30
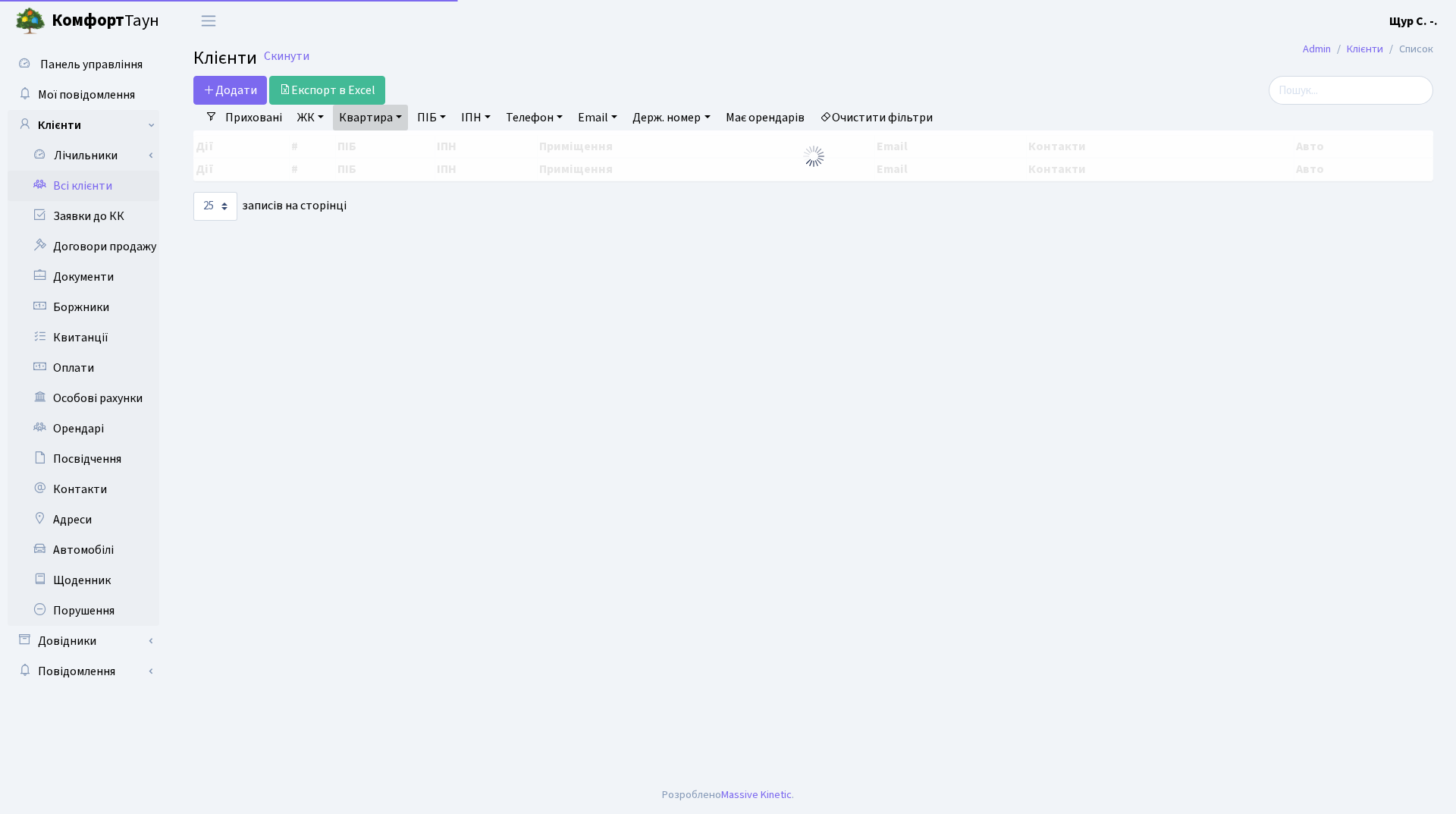
select select "25"
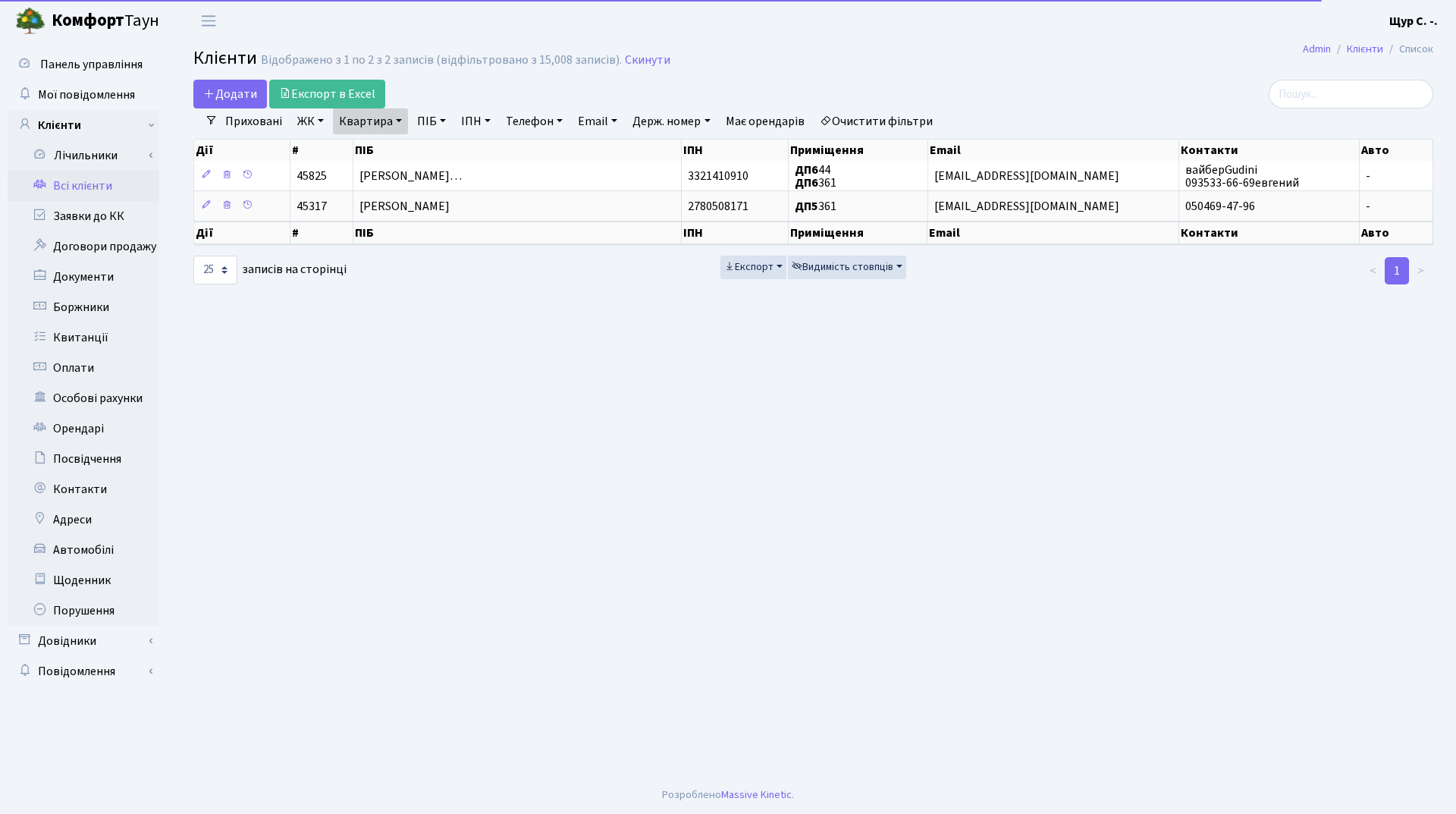
click at [399, 119] on link "Квартира" at bounding box center [370, 121] width 75 height 25
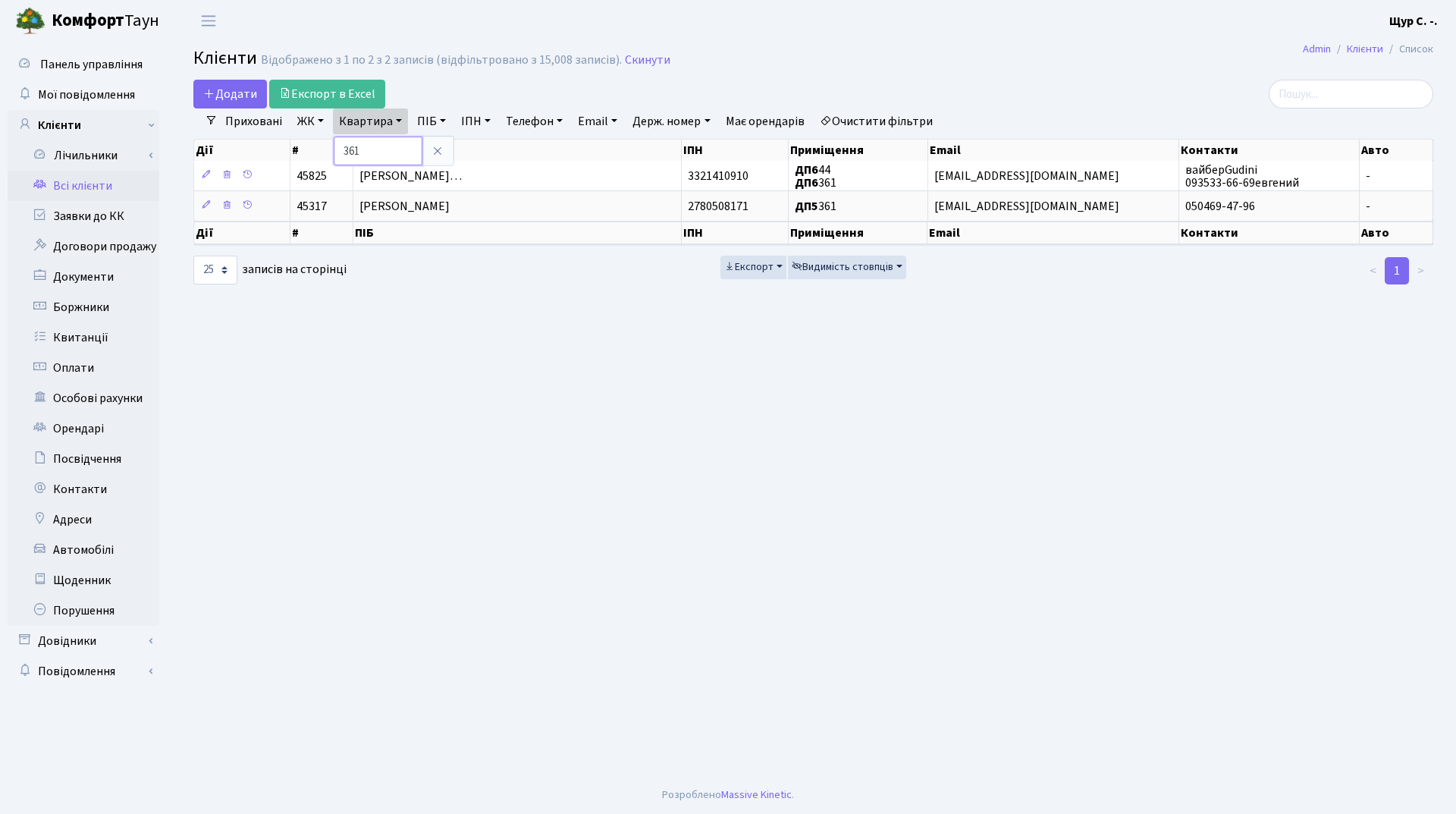
click at [381, 157] on input "361" at bounding box center [378, 151] width 89 height 29
type input "342"
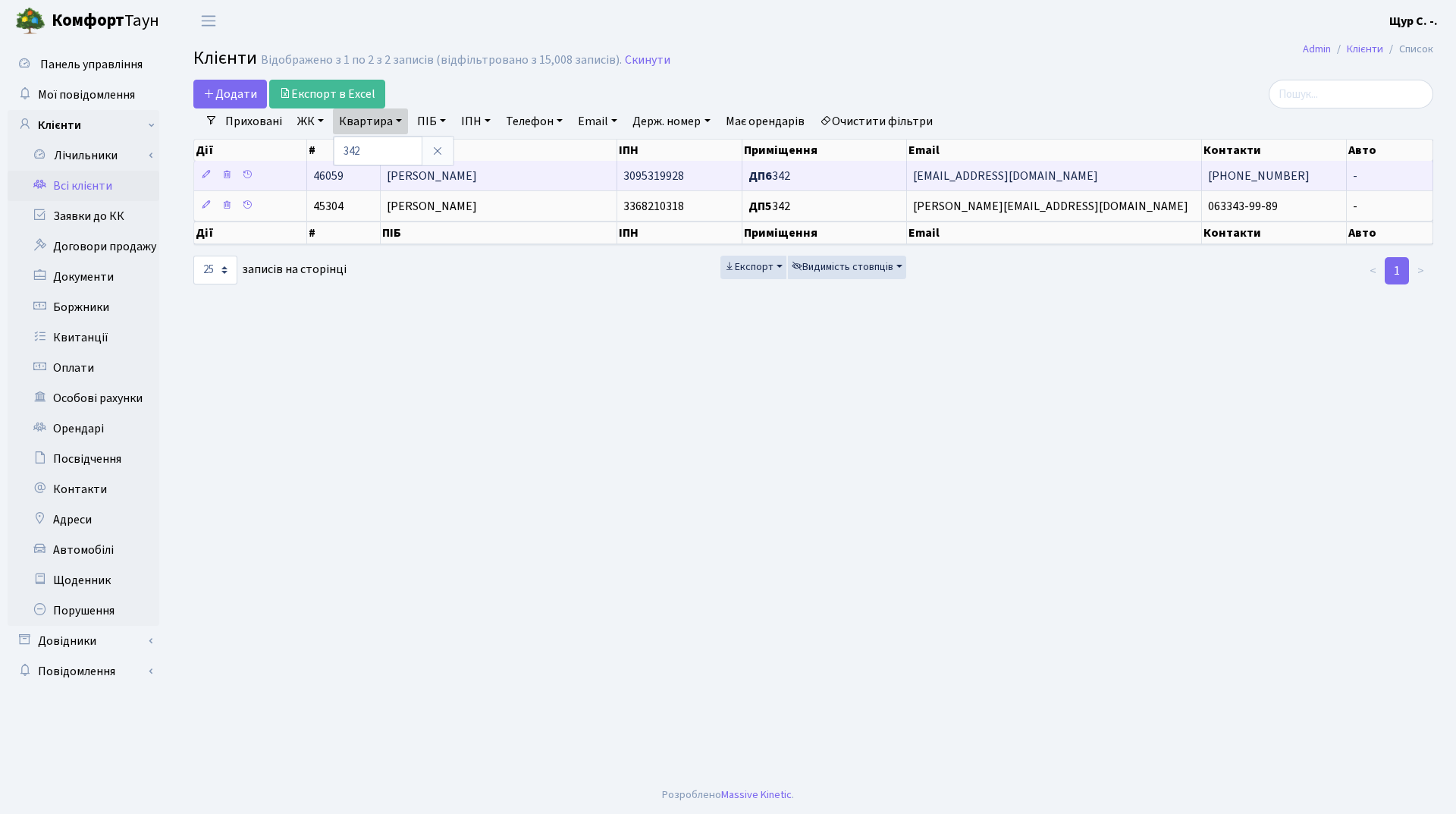
click at [477, 173] on span "[PERSON_NAME]" at bounding box center [431, 176] width 90 height 17
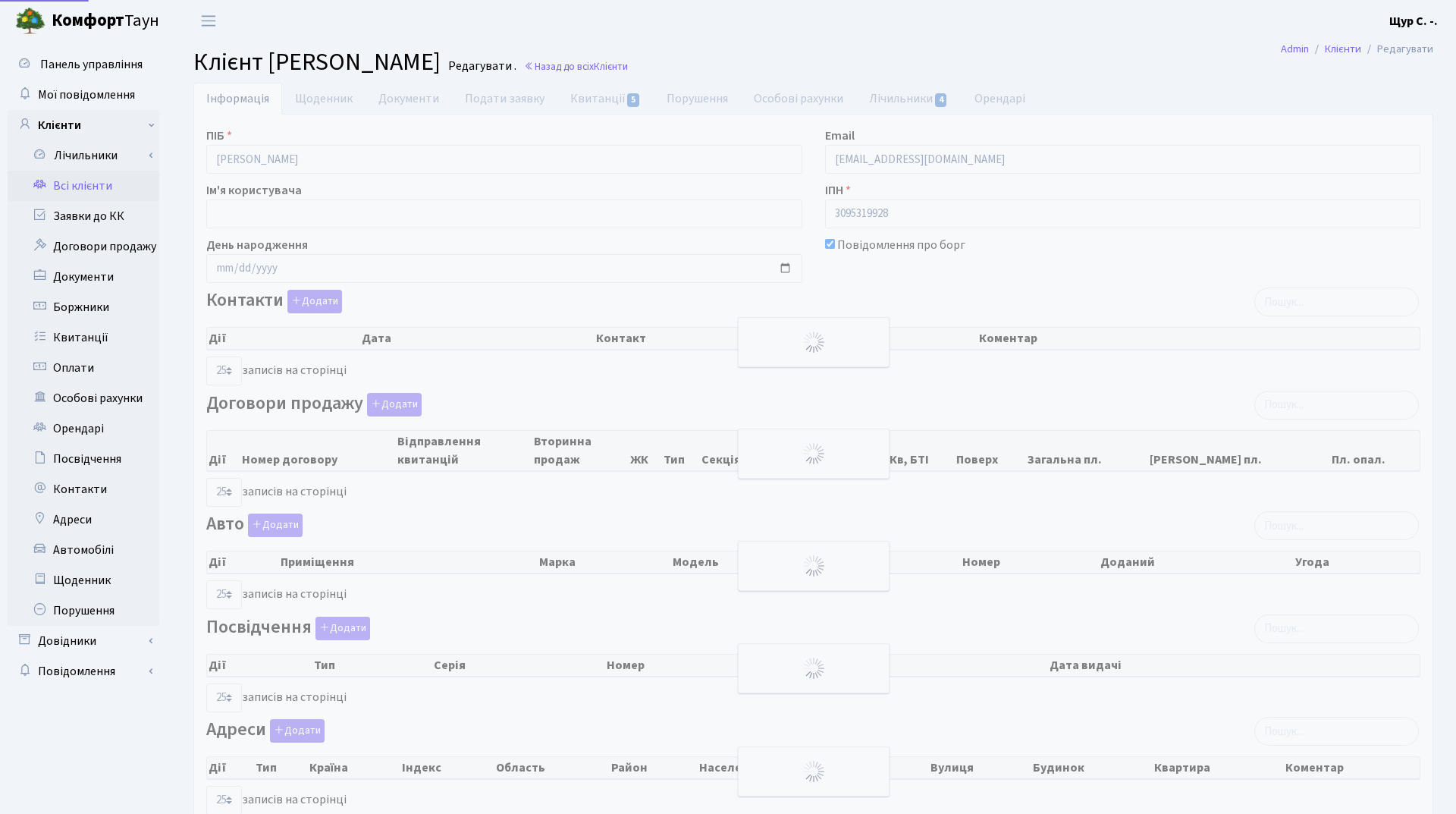
select select "25"
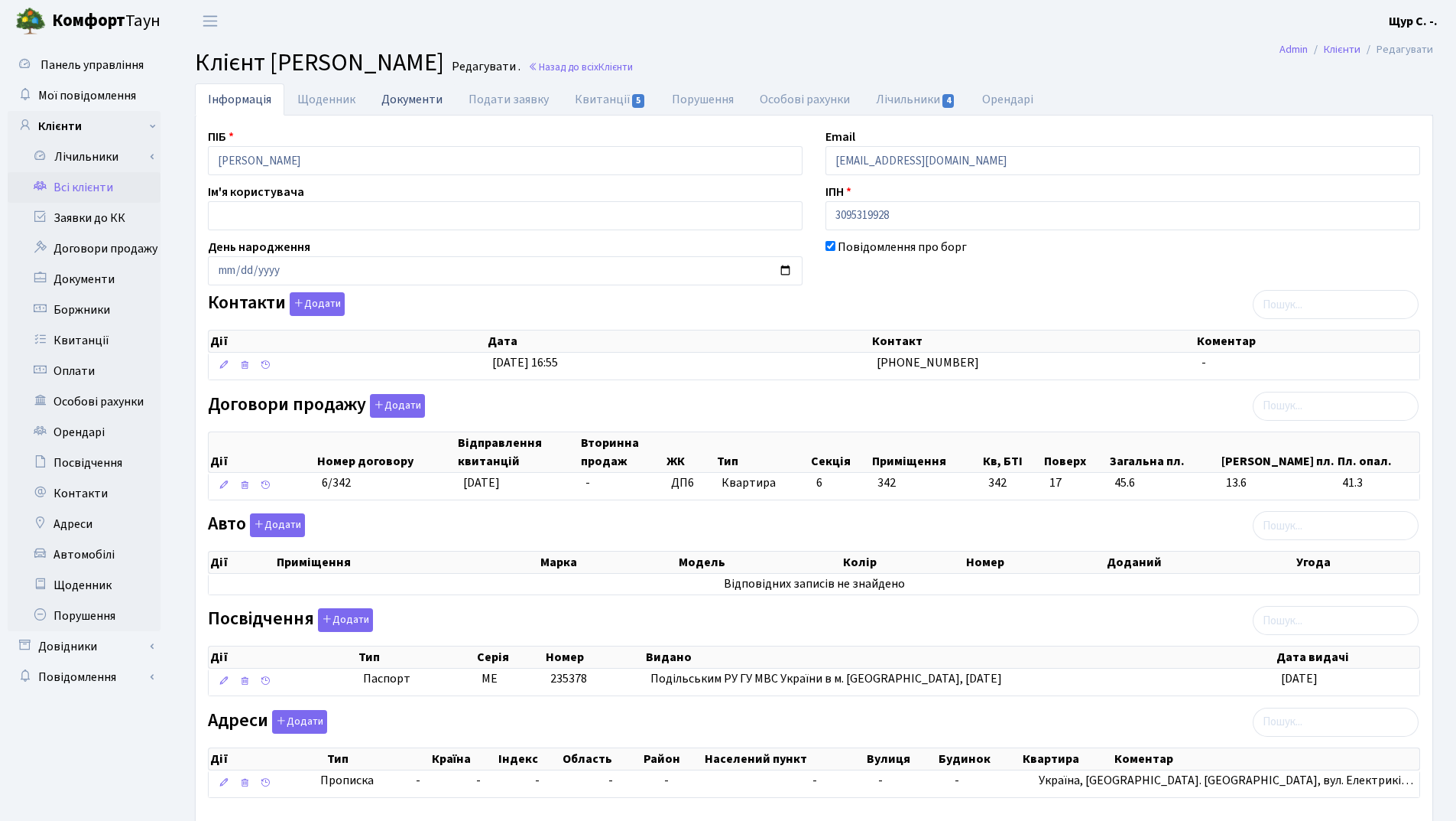
click at [414, 104] on link "Документи" at bounding box center [412, 99] width 87 height 31
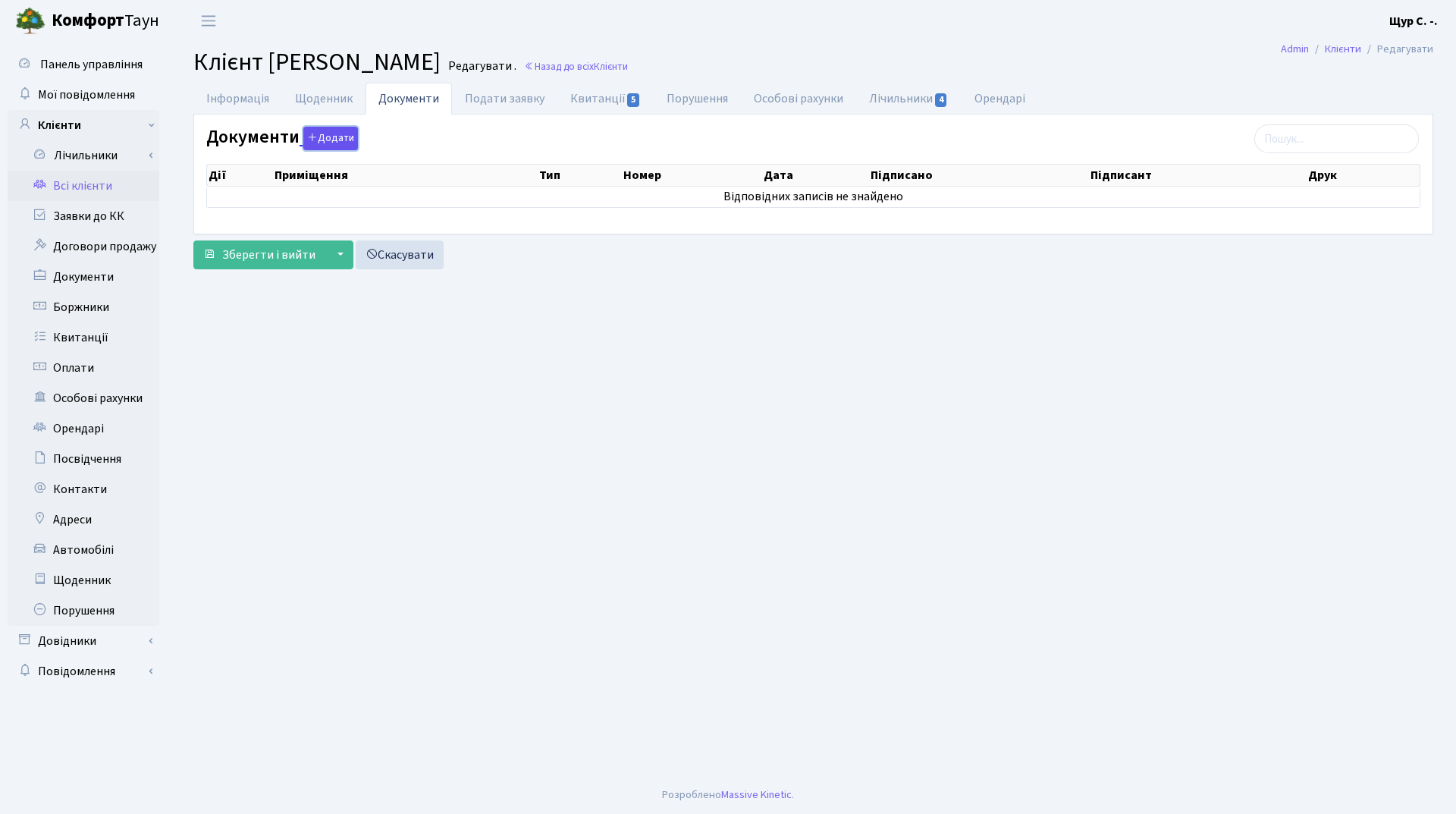
click at [338, 143] on button "Додати" at bounding box center [330, 138] width 55 height 24
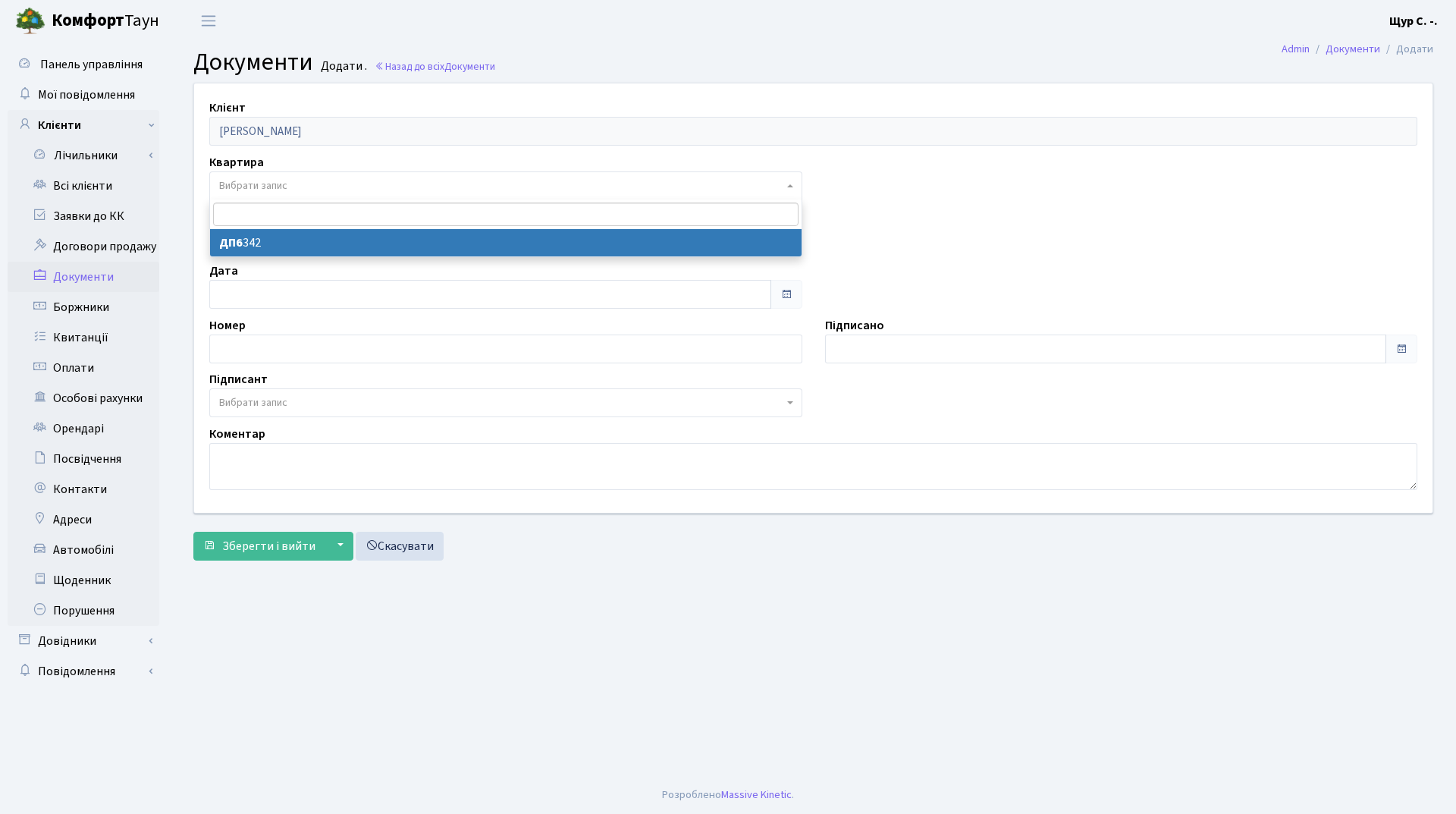
click at [326, 189] on span "Вибрати запис" at bounding box center [500, 185] width 564 height 15
select select "177118"
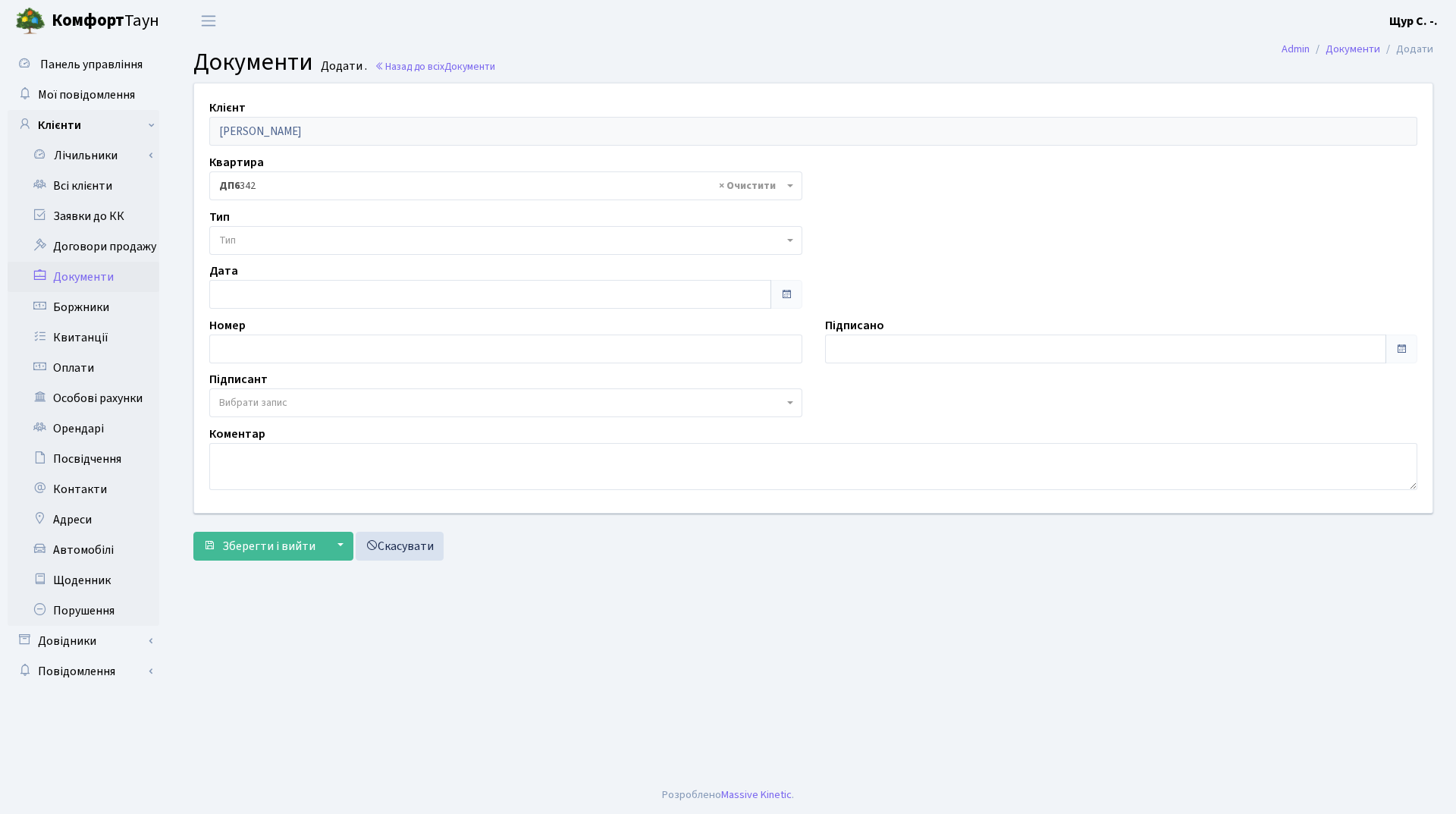
click at [309, 240] on span "Тип" at bounding box center [500, 240] width 564 height 15
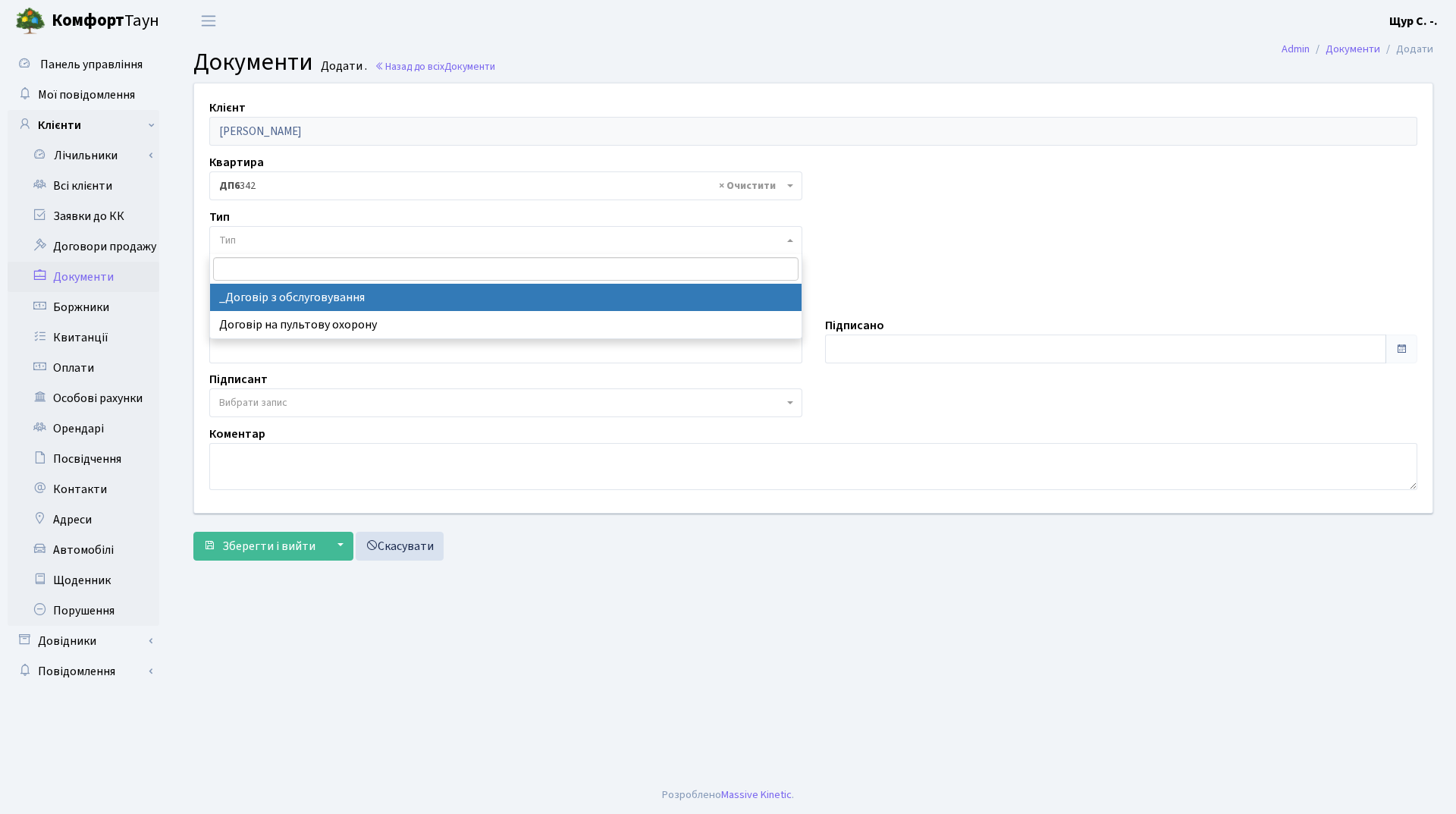
select select "289"
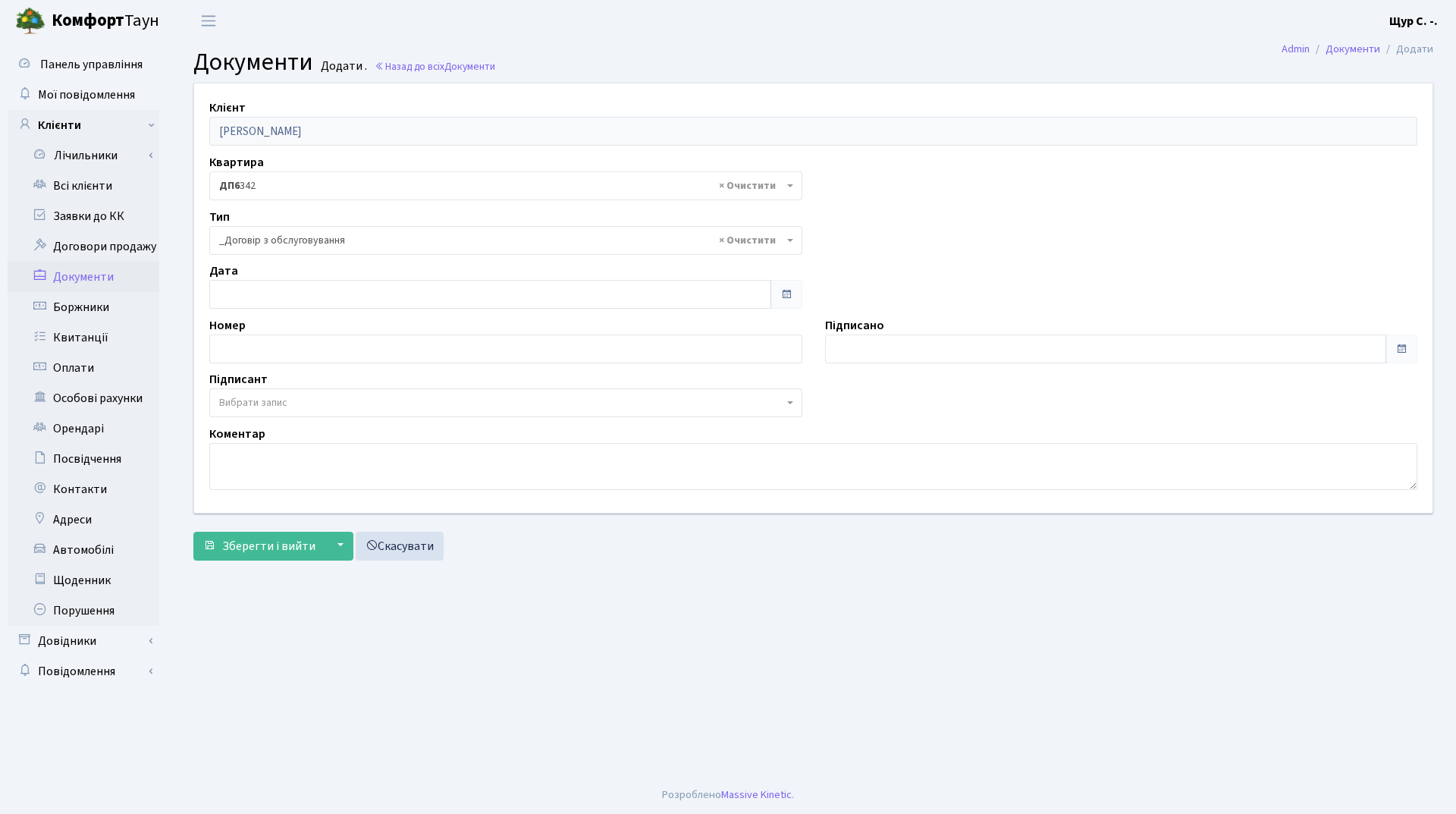
click at [286, 397] on span "Вибрати запис" at bounding box center [253, 403] width 68 height 15
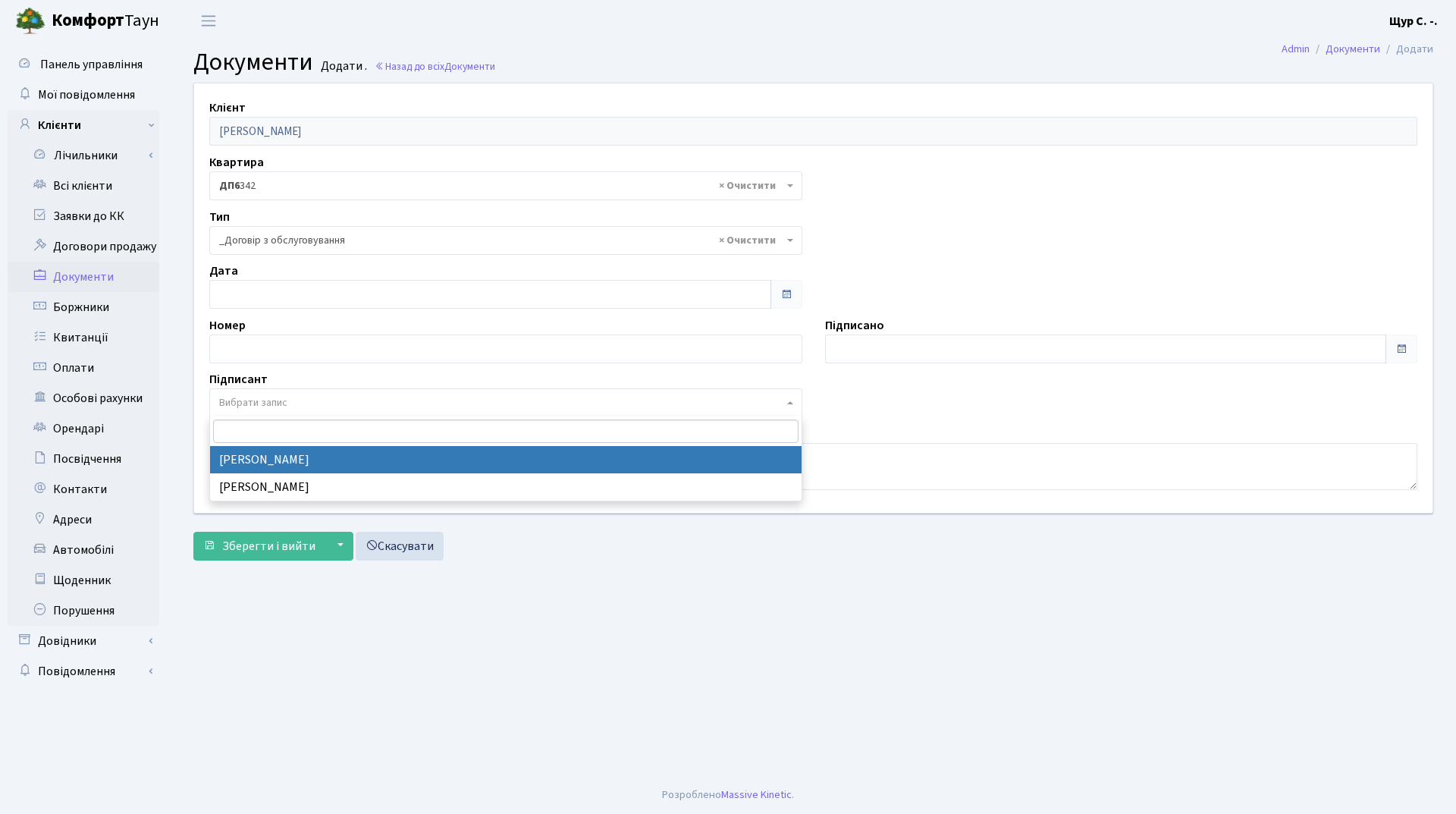
select select "74"
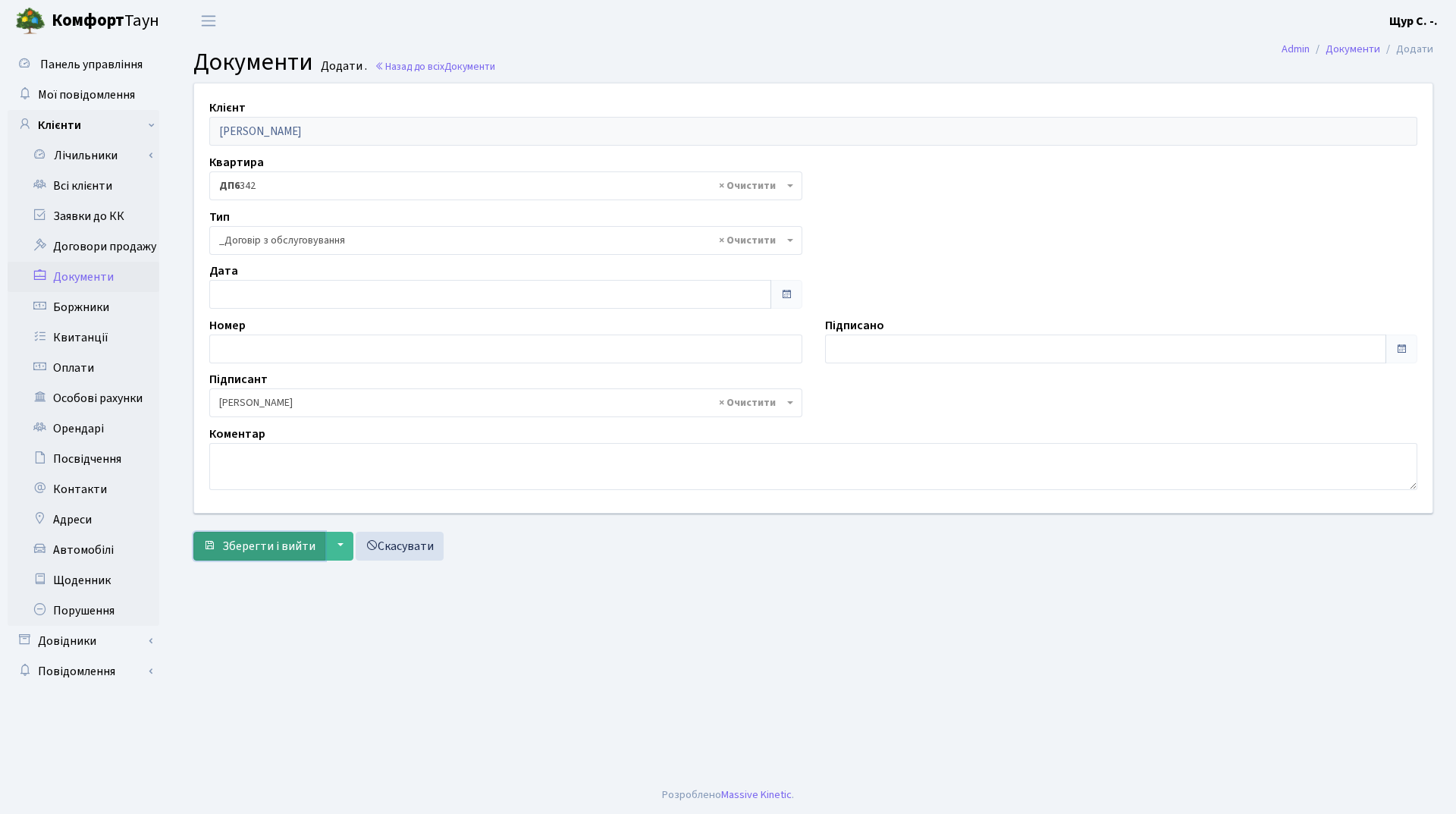
click at [286, 543] on span "Зберегти і вийти" at bounding box center [268, 546] width 93 height 17
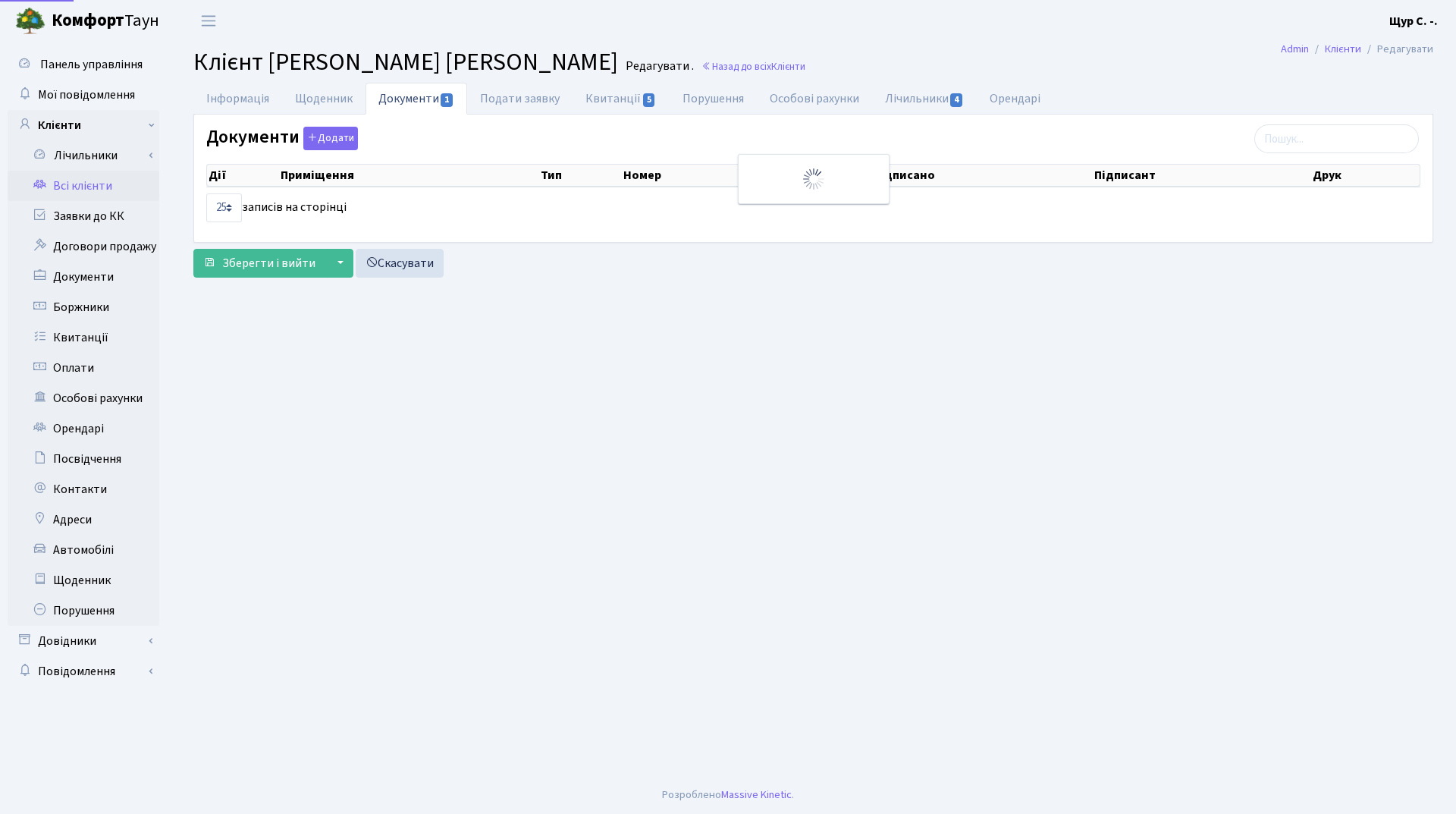
select select "25"
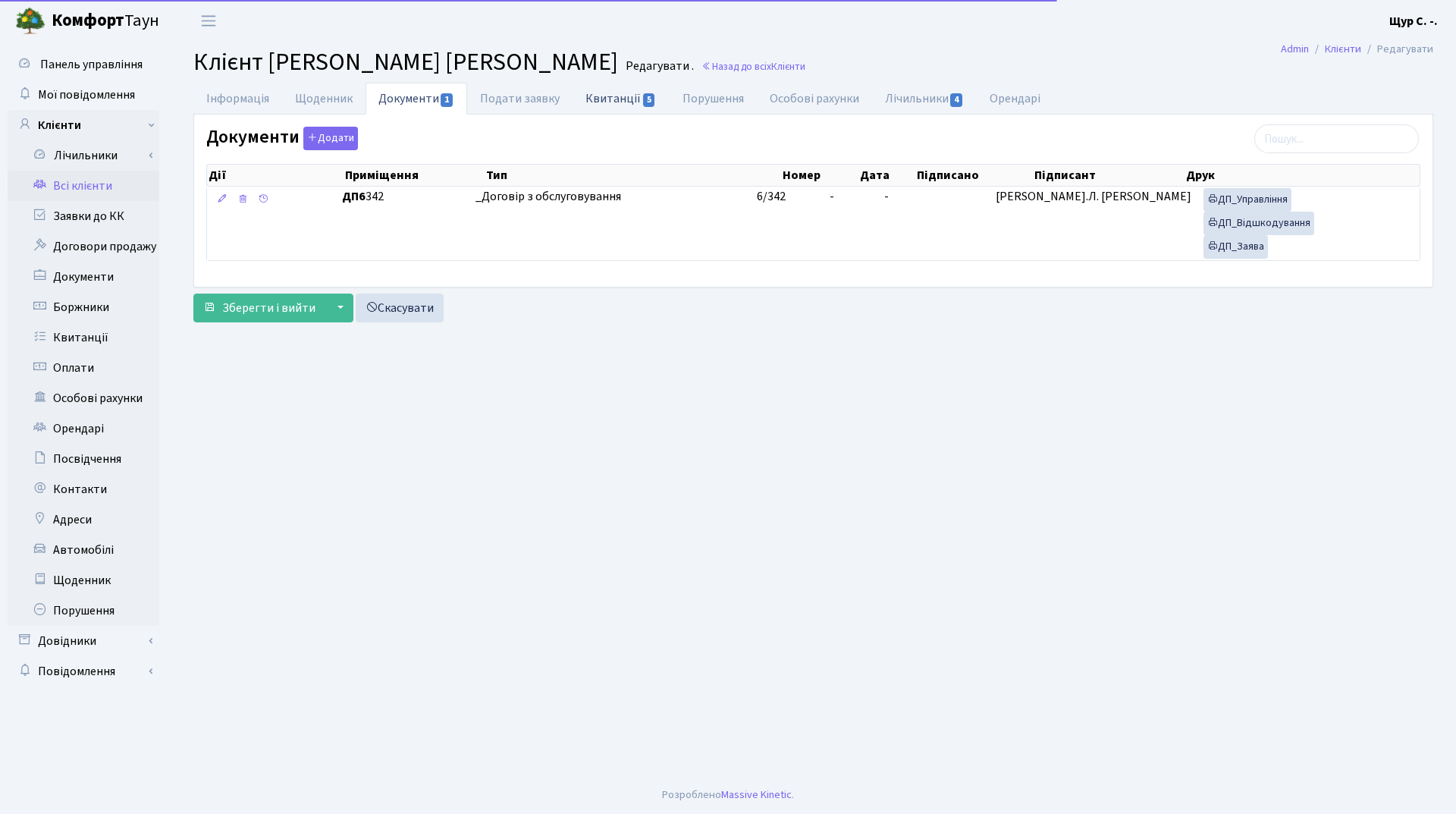
click at [591, 98] on link "Квитанції 5" at bounding box center [621, 98] width 96 height 31
select select "25"
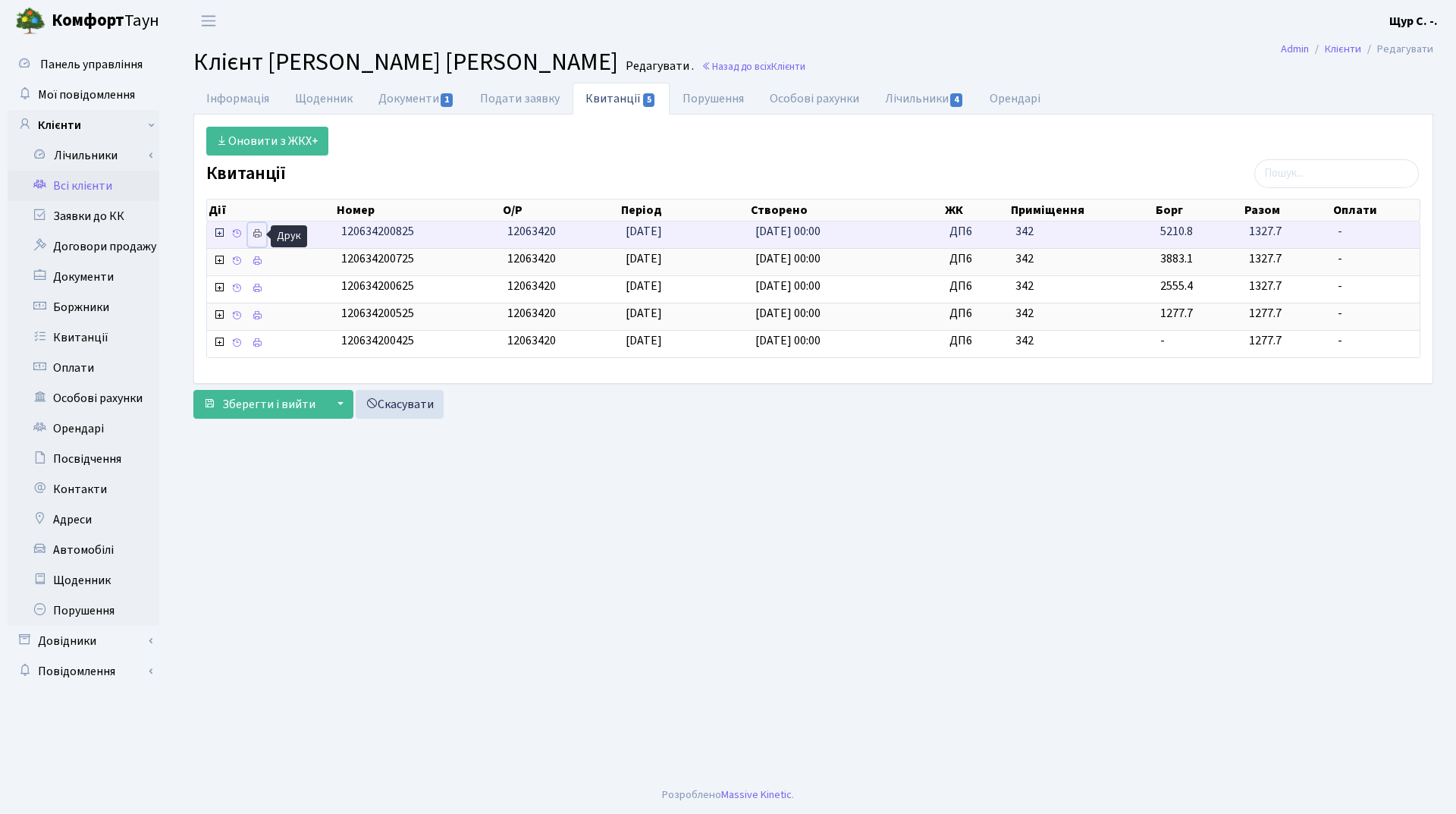
click at [257, 234] on icon at bounding box center [256, 233] width 10 height 10
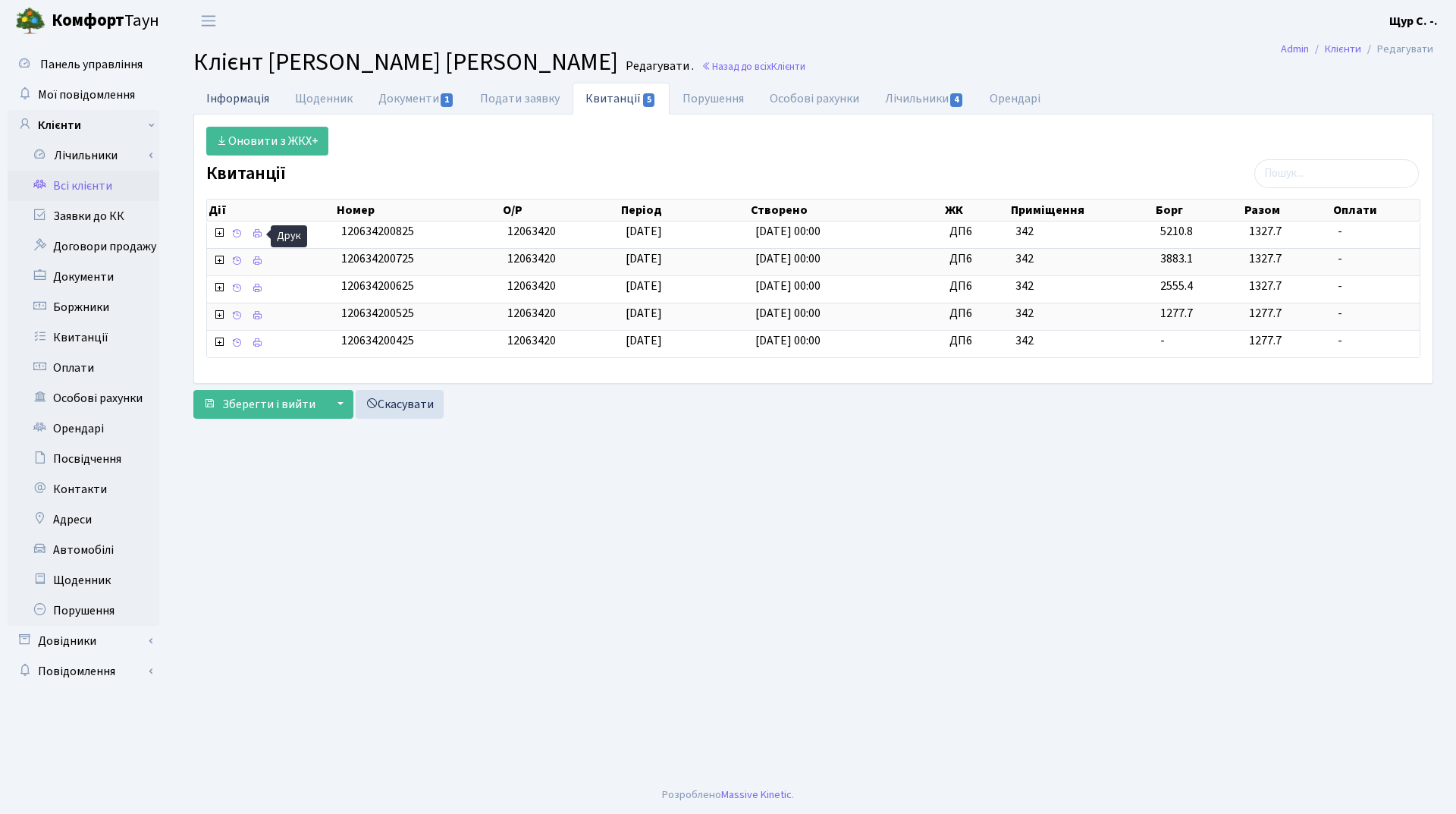
click at [250, 106] on link "Інформація" at bounding box center [238, 98] width 89 height 31
select select "25"
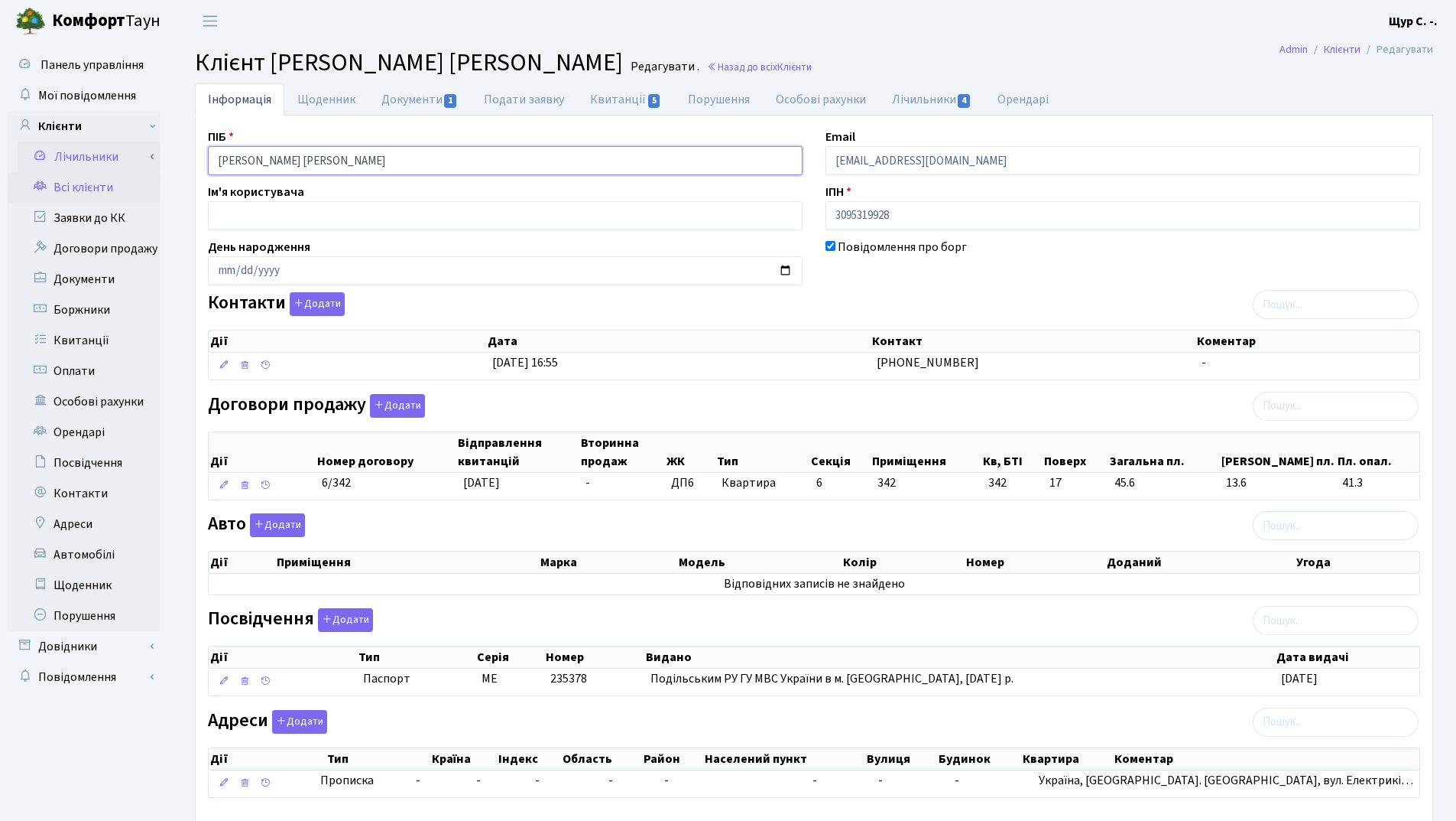
drag, startPoint x: 351, startPoint y: 161, endPoint x: 149, endPoint y: 154, distance: 202.1
click at [149, 154] on div "Панель управління Мої повідомлення Клієнти Лічильники Повірки" at bounding box center [728, 453] width 1456 height 824
click at [412, 96] on link "Документи 1" at bounding box center [420, 99] width 103 height 31
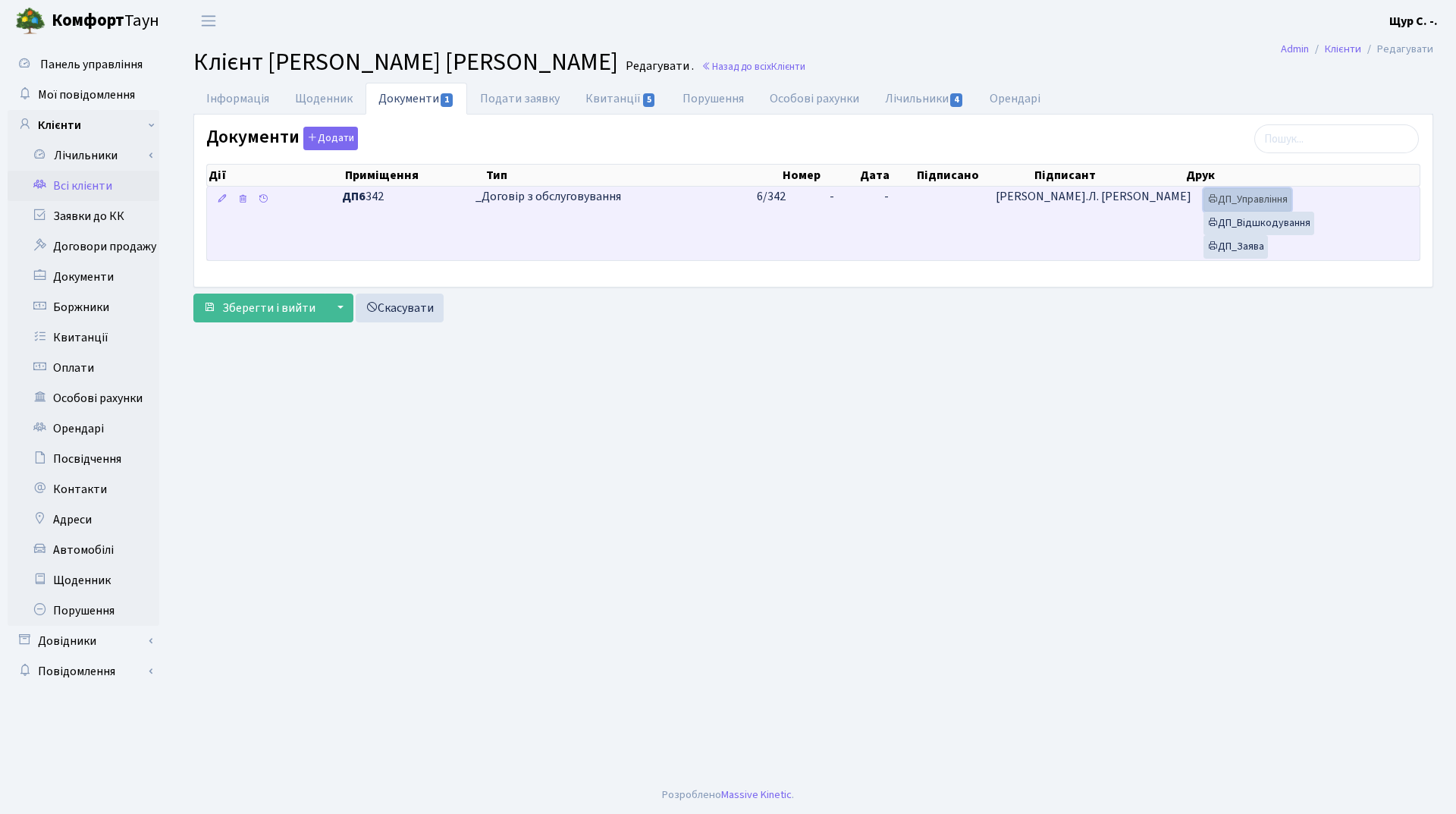
click at [1233, 190] on link "ДП_Управління" at bounding box center [1247, 200] width 88 height 24
click at [1269, 227] on link "ДП_Відшкодування" at bounding box center [1258, 224] width 111 height 24
click at [1217, 251] on link "ДП_Заява" at bounding box center [1235, 247] width 64 height 24
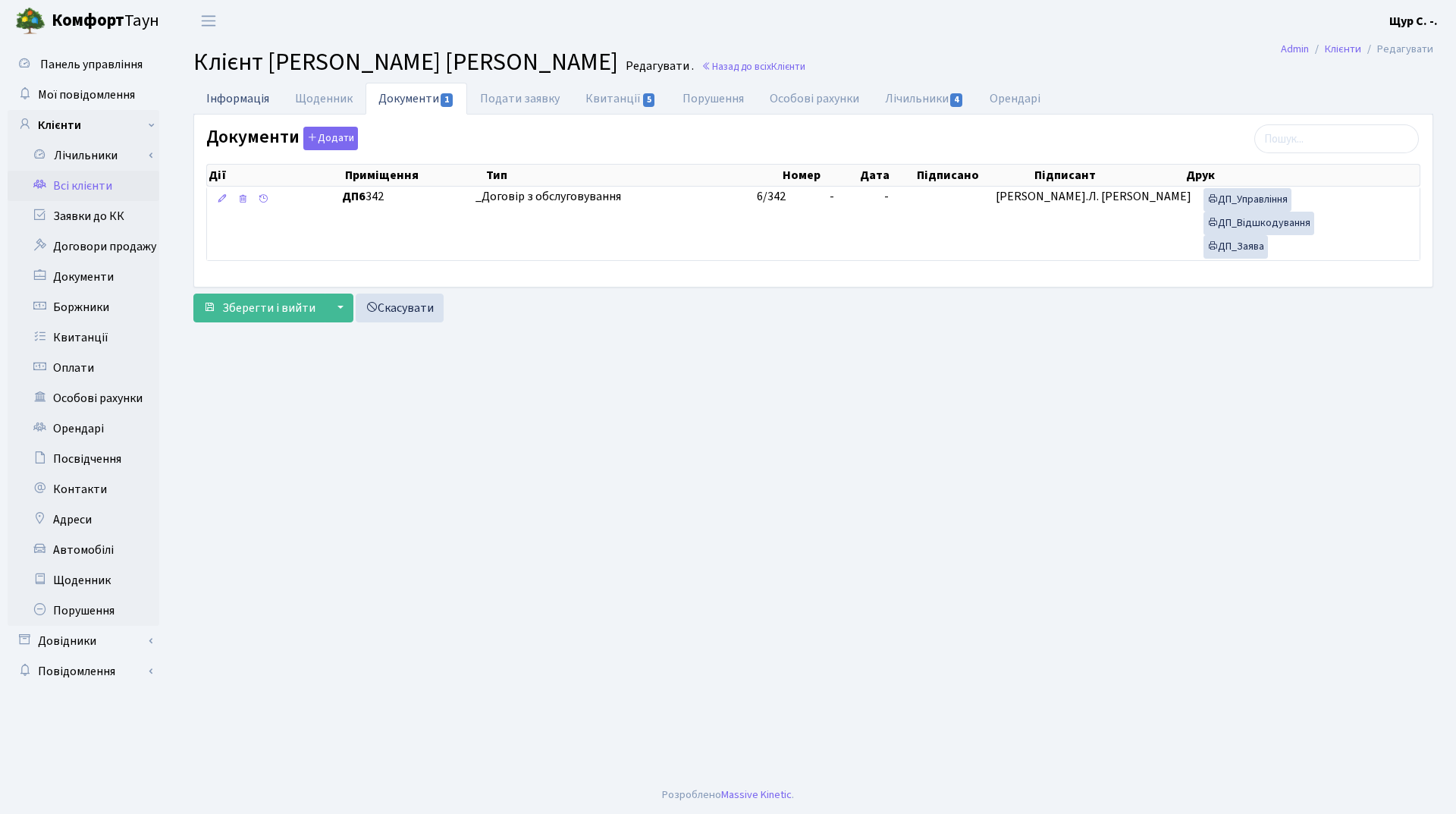
click at [228, 102] on link "Інформація" at bounding box center [238, 98] width 89 height 31
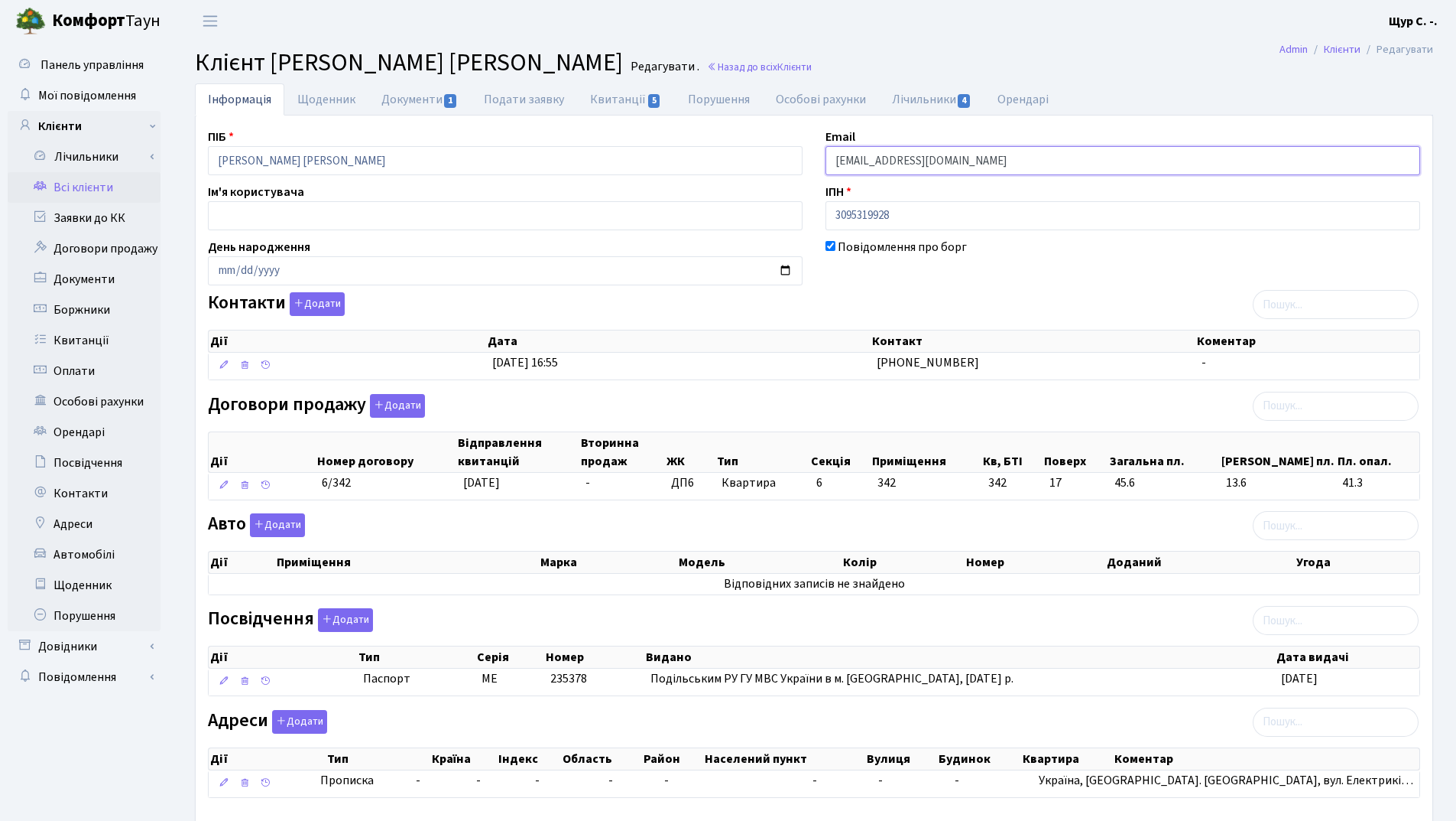
drag, startPoint x: 1014, startPoint y: 161, endPoint x: 822, endPoint y: 152, distance: 192.2
click at [822, 152] on div "Email kt46059@comfort-town.com.ua" at bounding box center [1123, 151] width 618 height 47
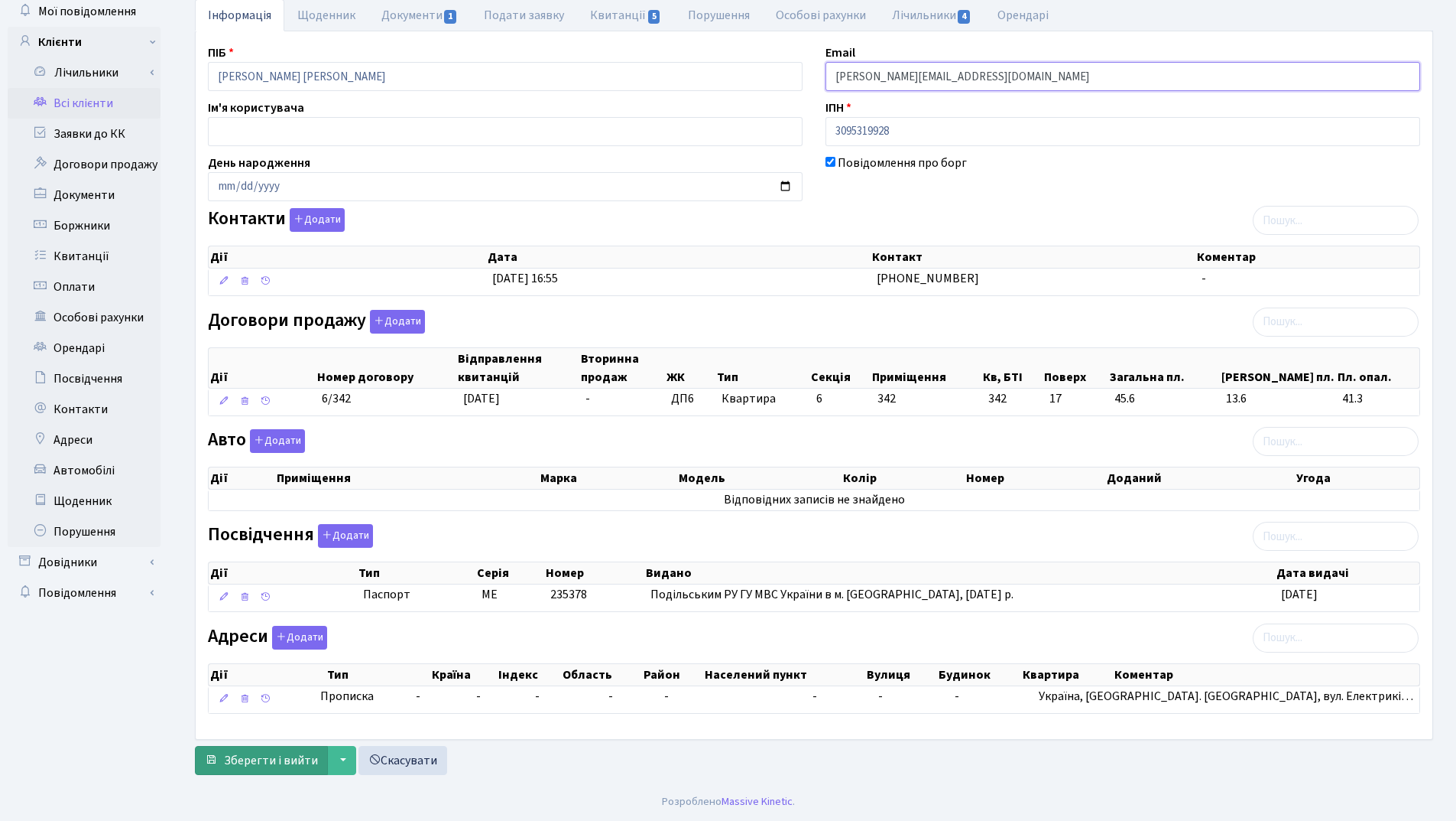
type input "anna.vyatsenko@gmail.com"
click at [272, 766] on span "Зберегти і вийти" at bounding box center [270, 760] width 94 height 17
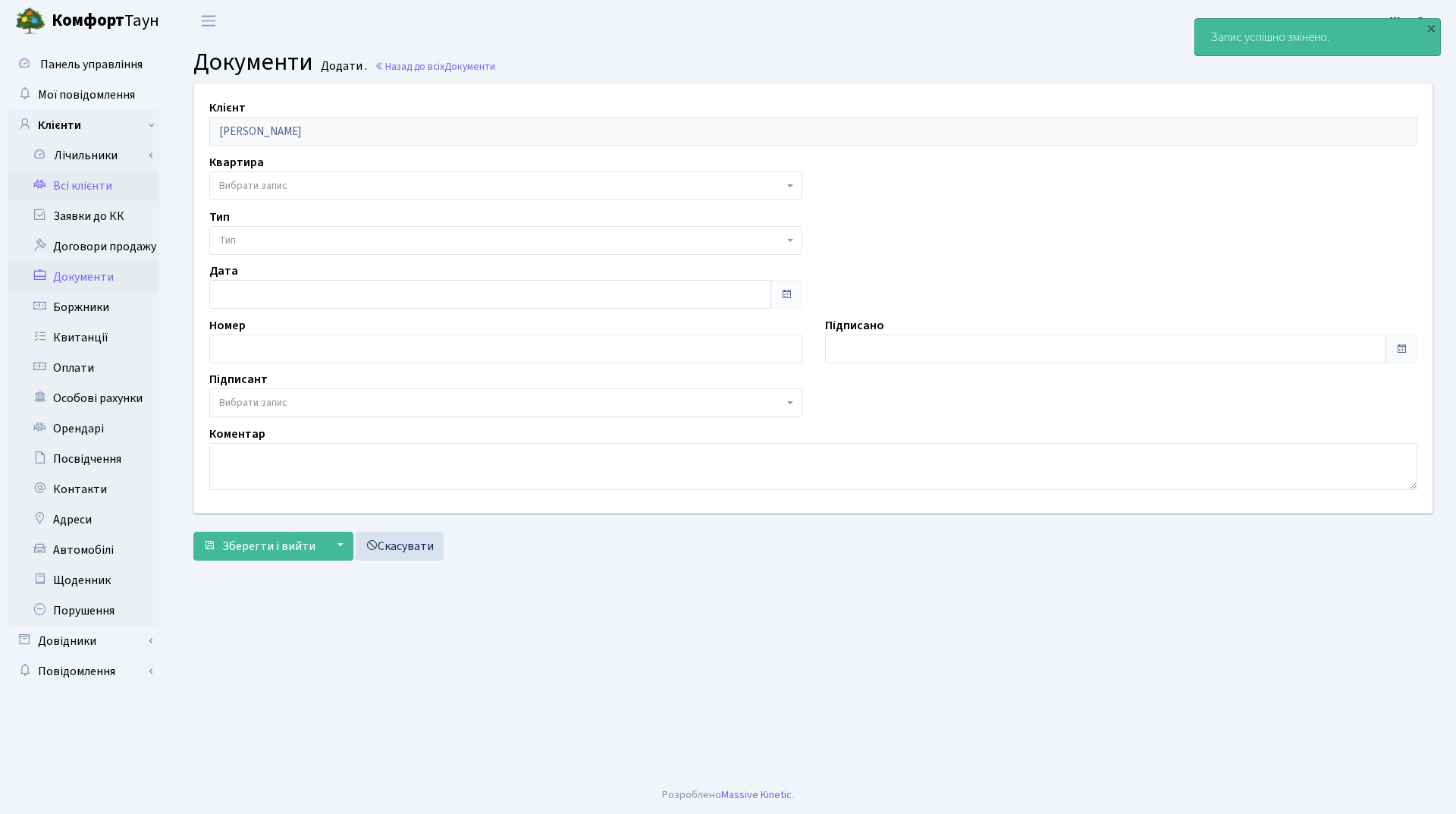
click at [116, 180] on link "Всі клієнти" at bounding box center [84, 185] width 152 height 30
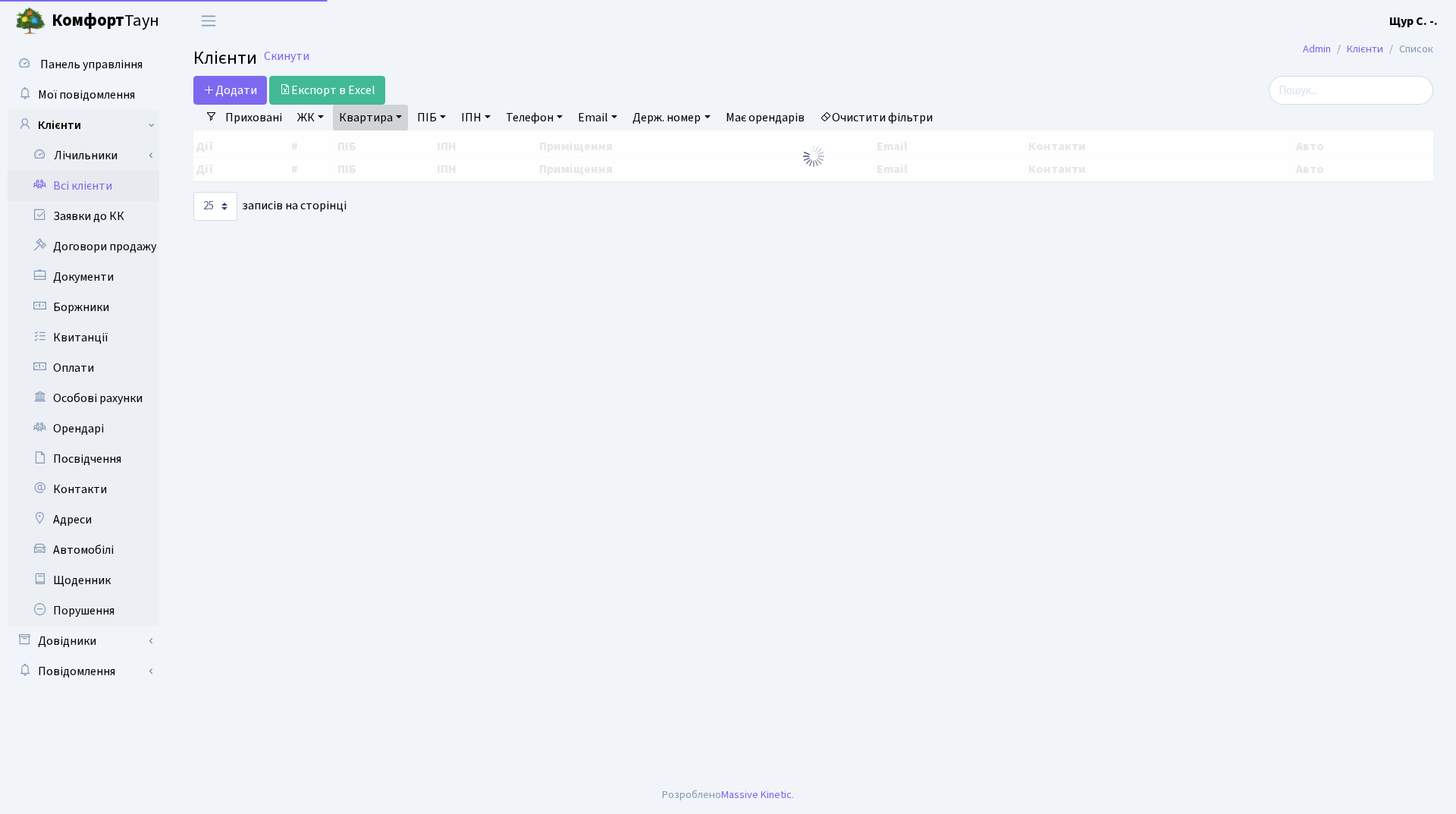
select select "25"
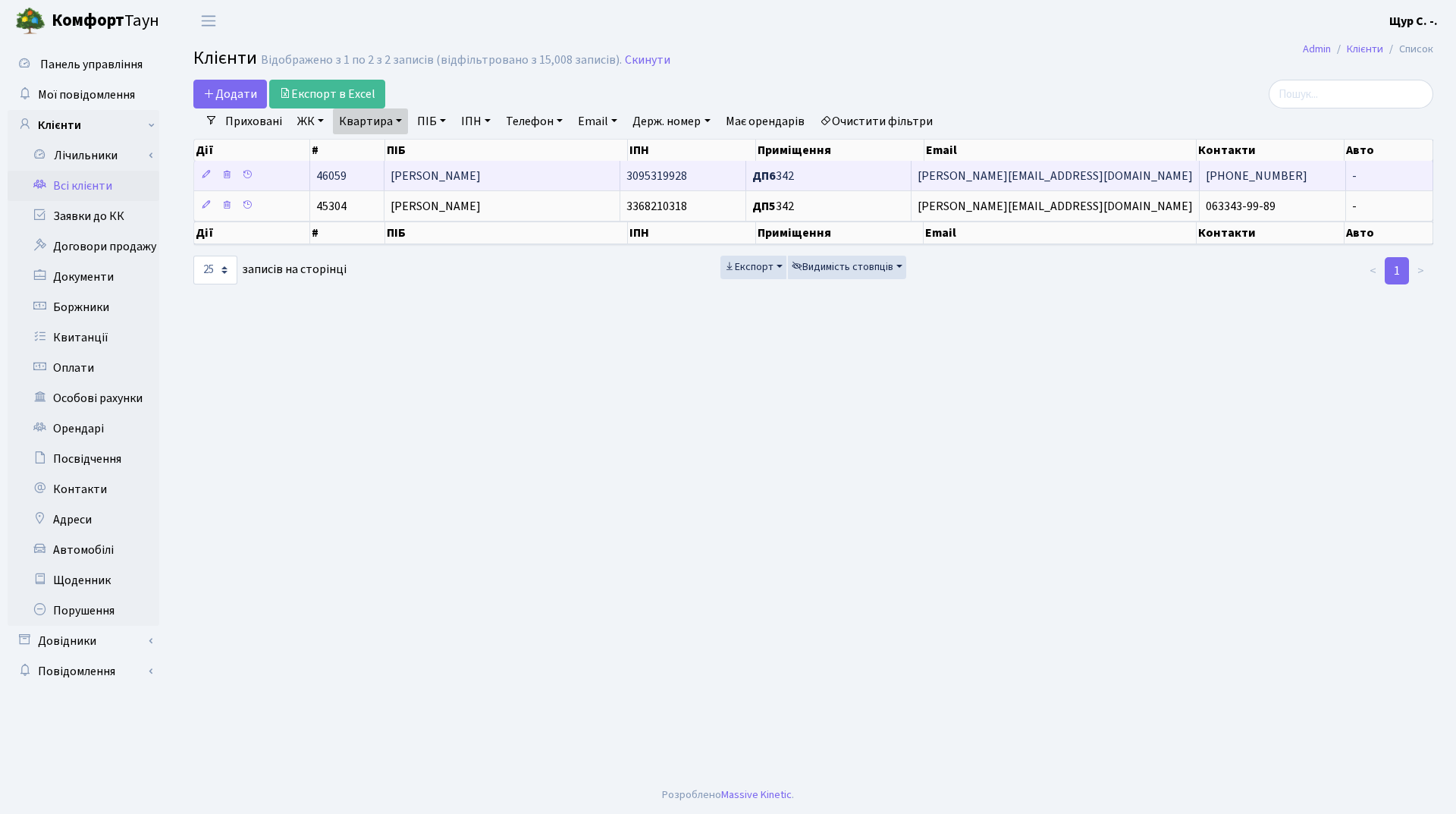
click at [545, 171] on td "[PERSON_NAME]" at bounding box center [502, 175] width 236 height 29
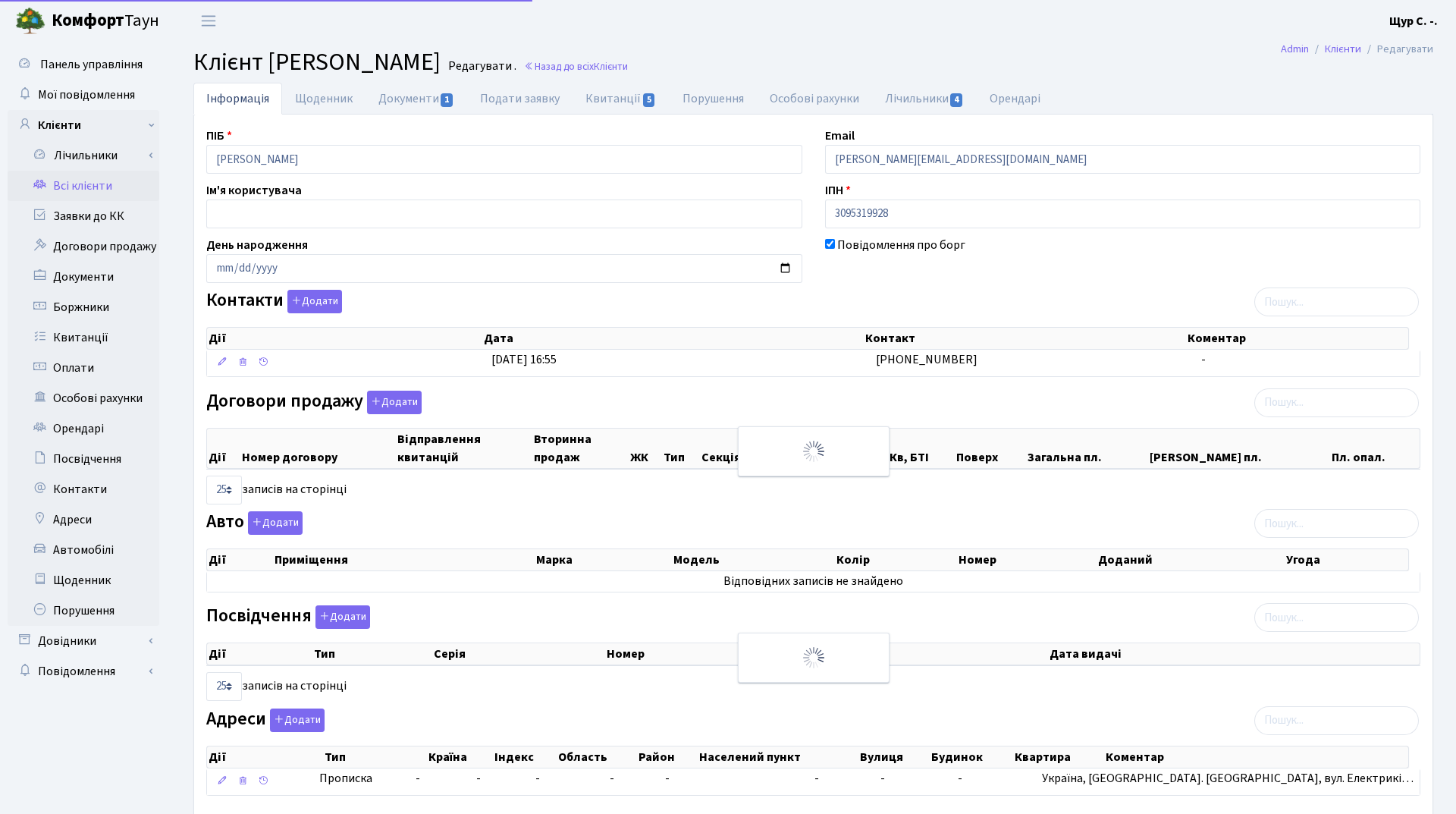
select select "25"
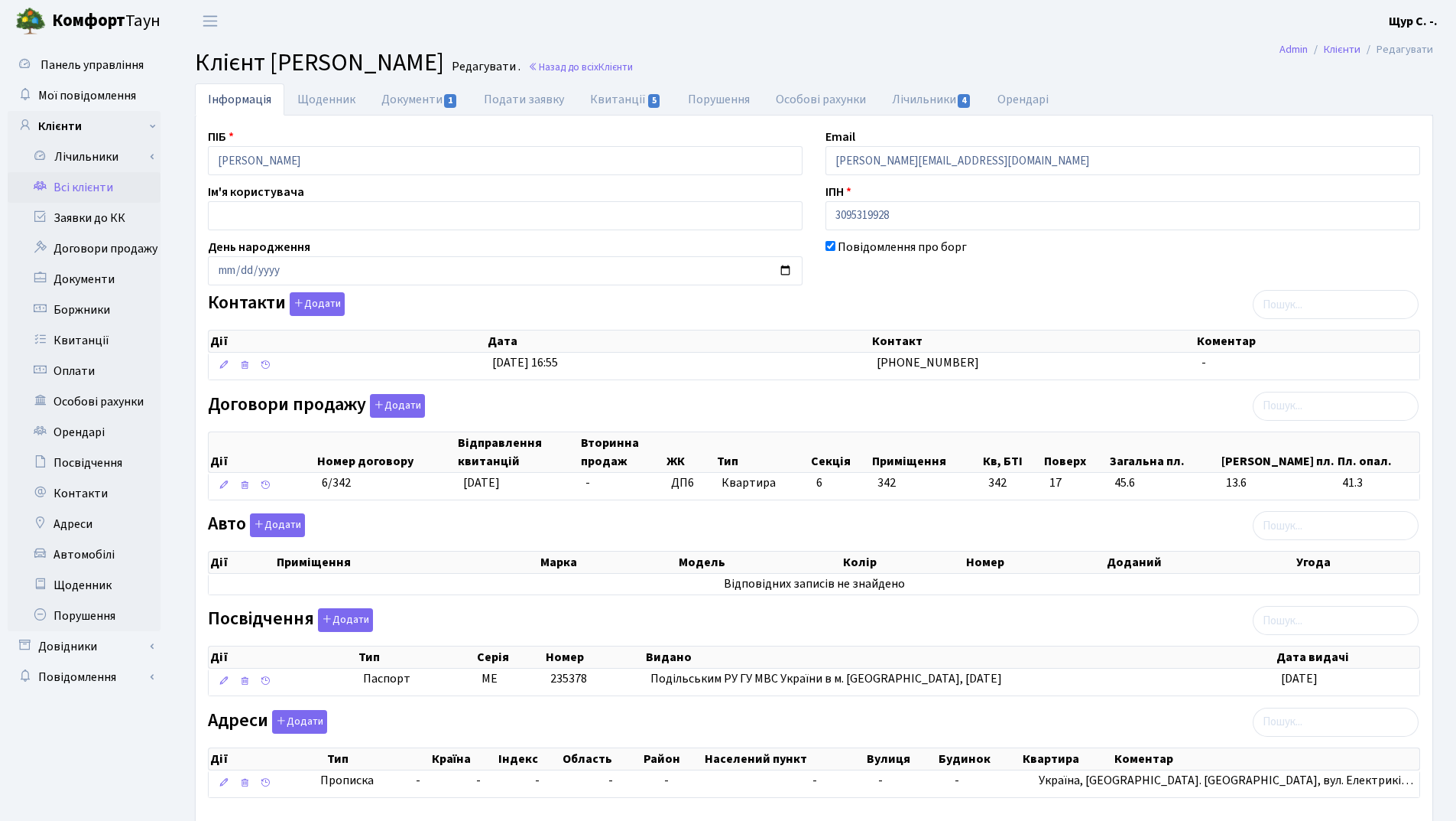
click at [99, 191] on link "Всі клієнти" at bounding box center [84, 187] width 153 height 30
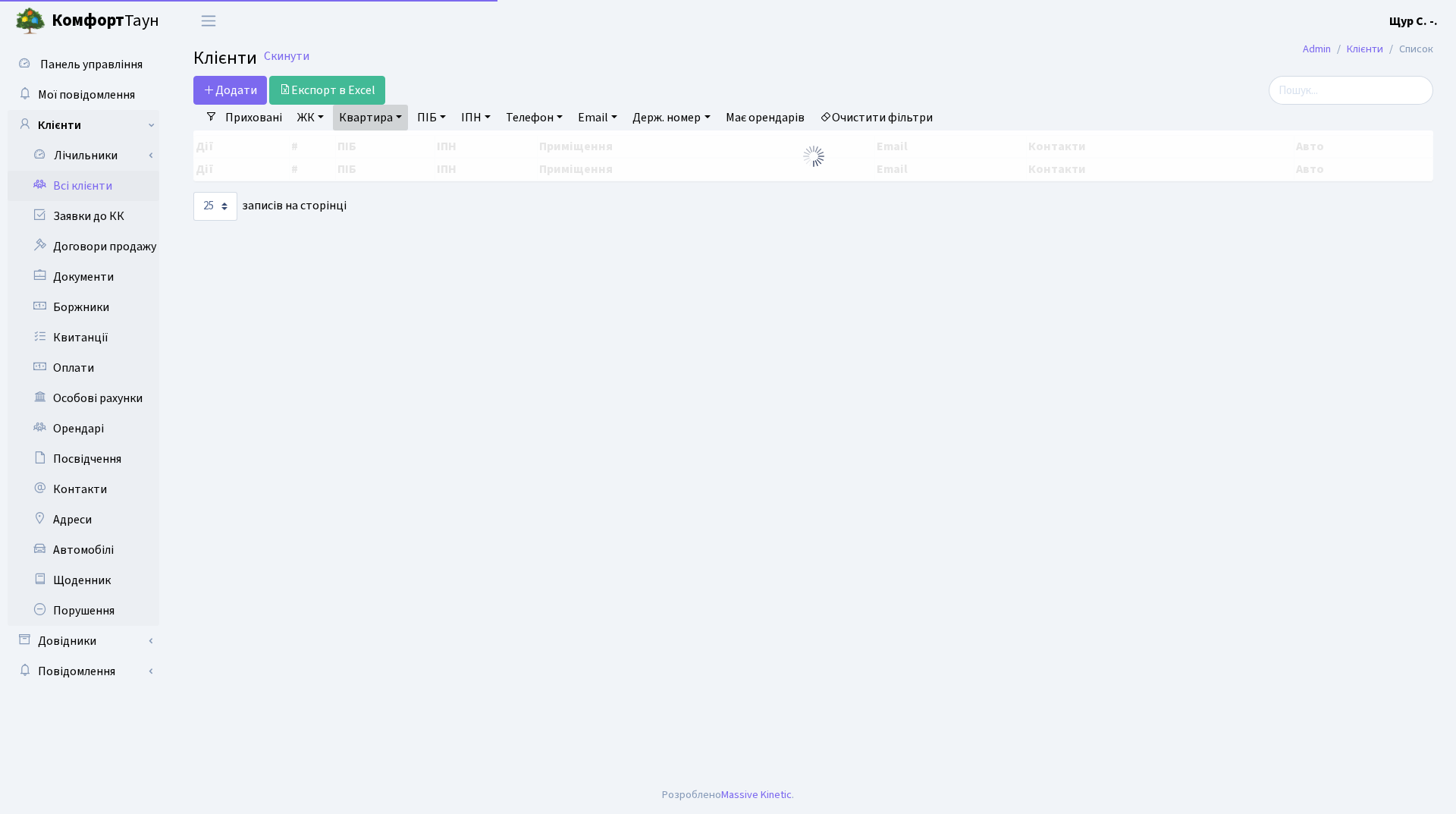
select select "25"
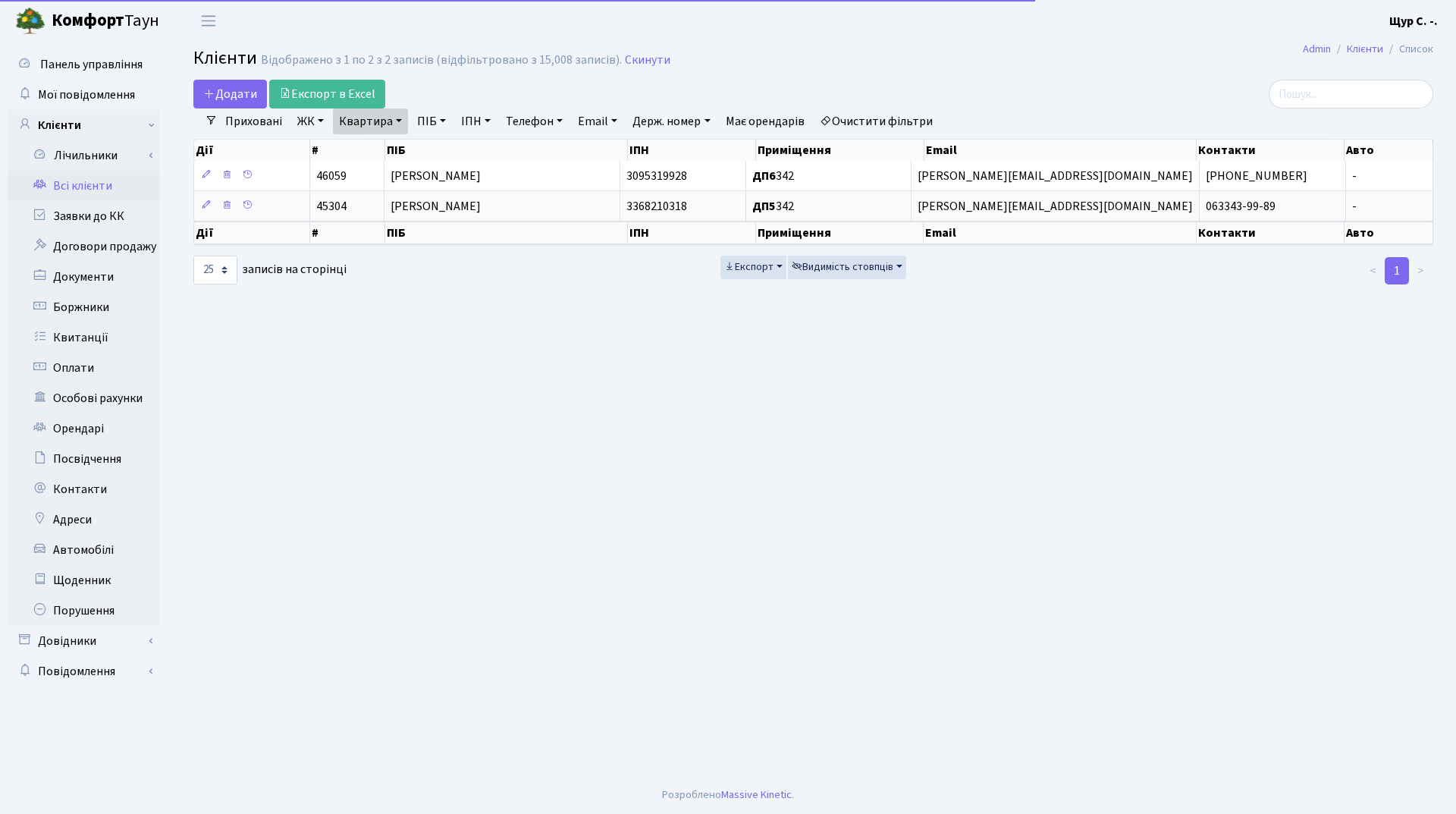
click at [400, 123] on link "Квартира" at bounding box center [370, 121] width 75 height 25
click at [391, 154] on input "342" at bounding box center [378, 151] width 89 height 29
type input "361"
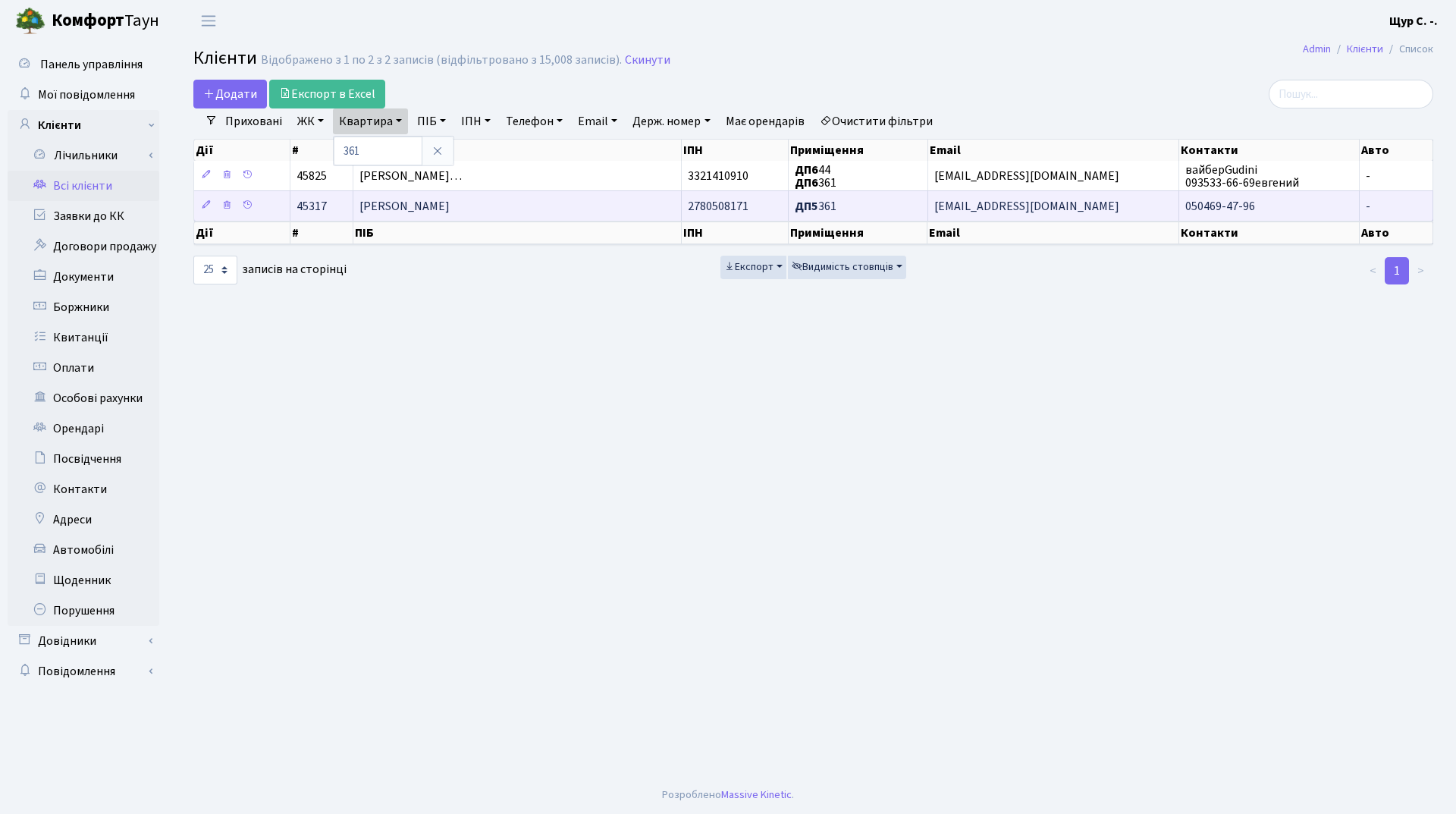
click at [434, 212] on span "[PERSON_NAME]" at bounding box center [404, 206] width 90 height 17
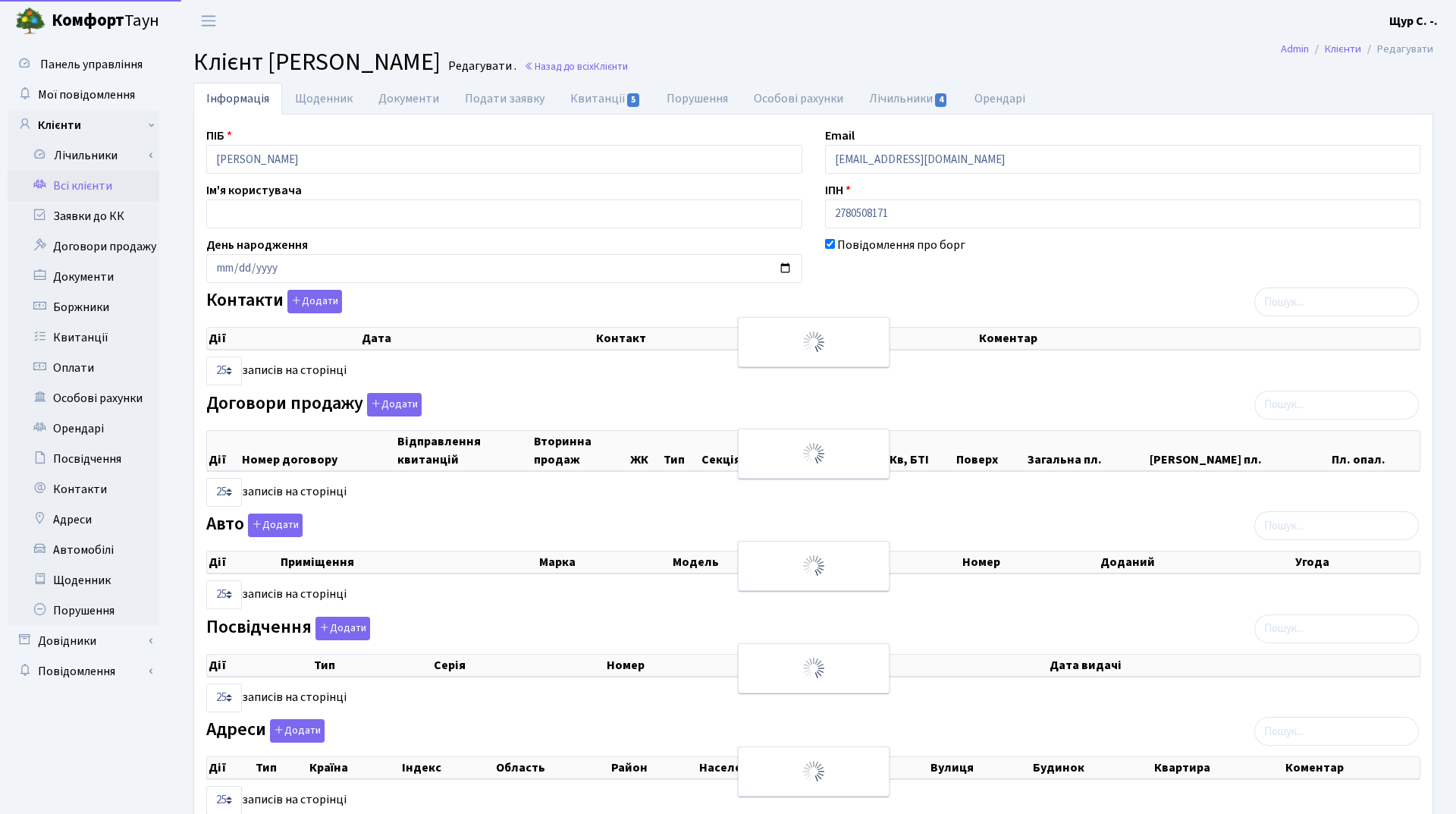
select select "25"
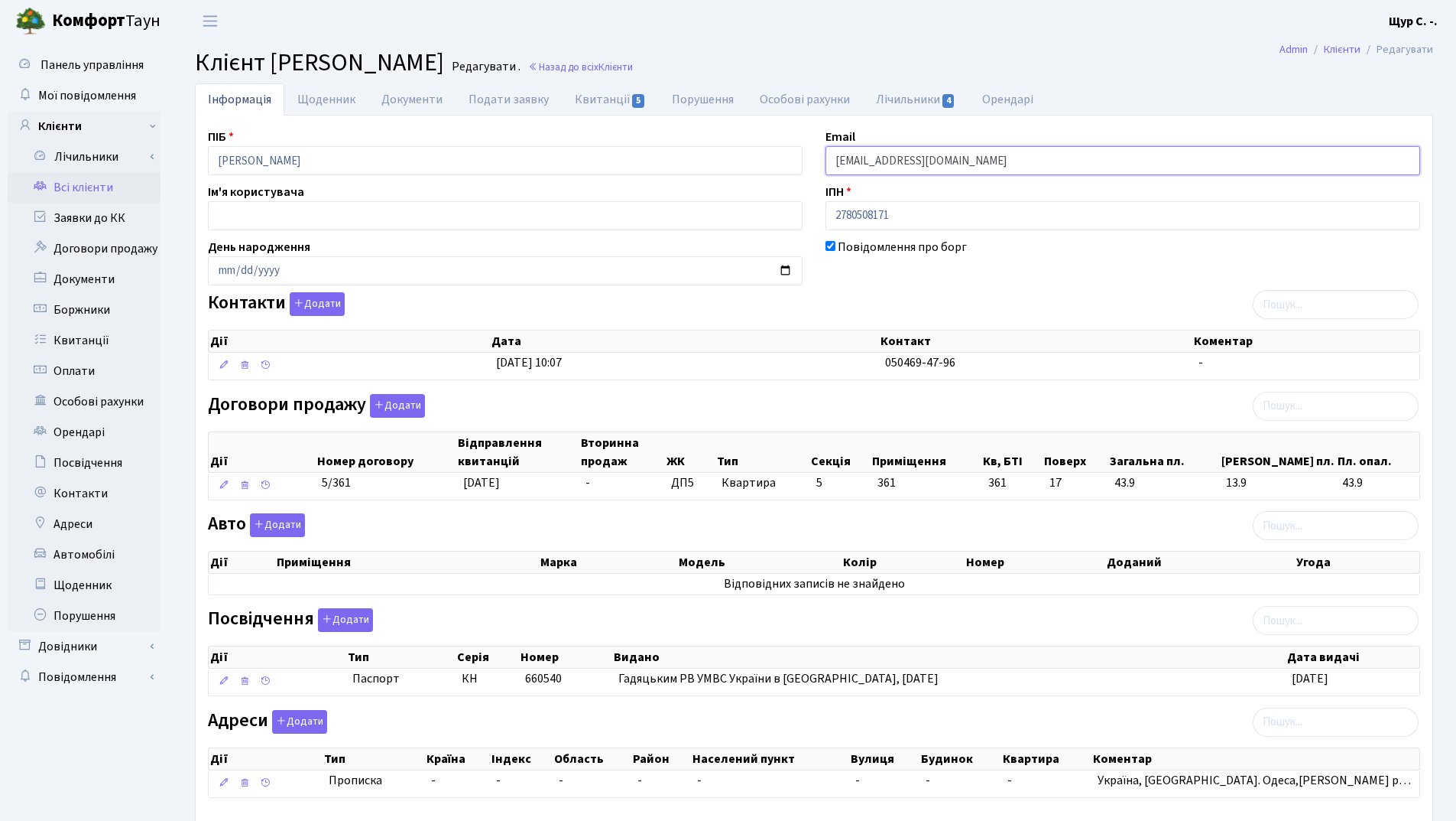
drag, startPoint x: 1008, startPoint y: 165, endPoint x: 835, endPoint y: 161, distance: 173.0
click at [835, 161] on input "kt45317@comfort-town.com.ua" at bounding box center [1122, 161] width 594 height 29
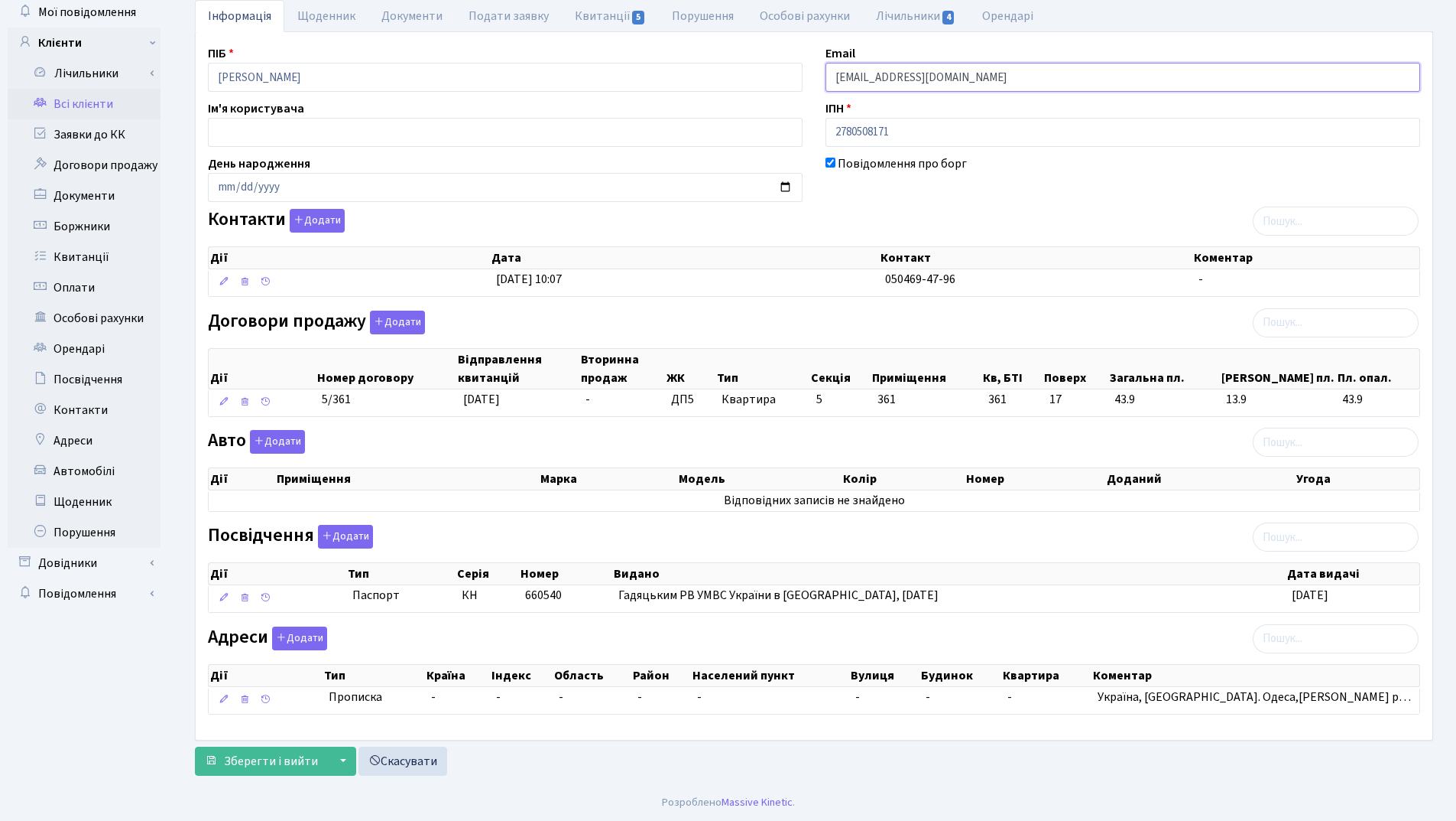
scroll to position [84, 0]
type input "[EMAIL_ADDRESS][DOMAIN_NAME]"
click at [285, 762] on span "Зберегти і вийти" at bounding box center [270, 760] width 94 height 17
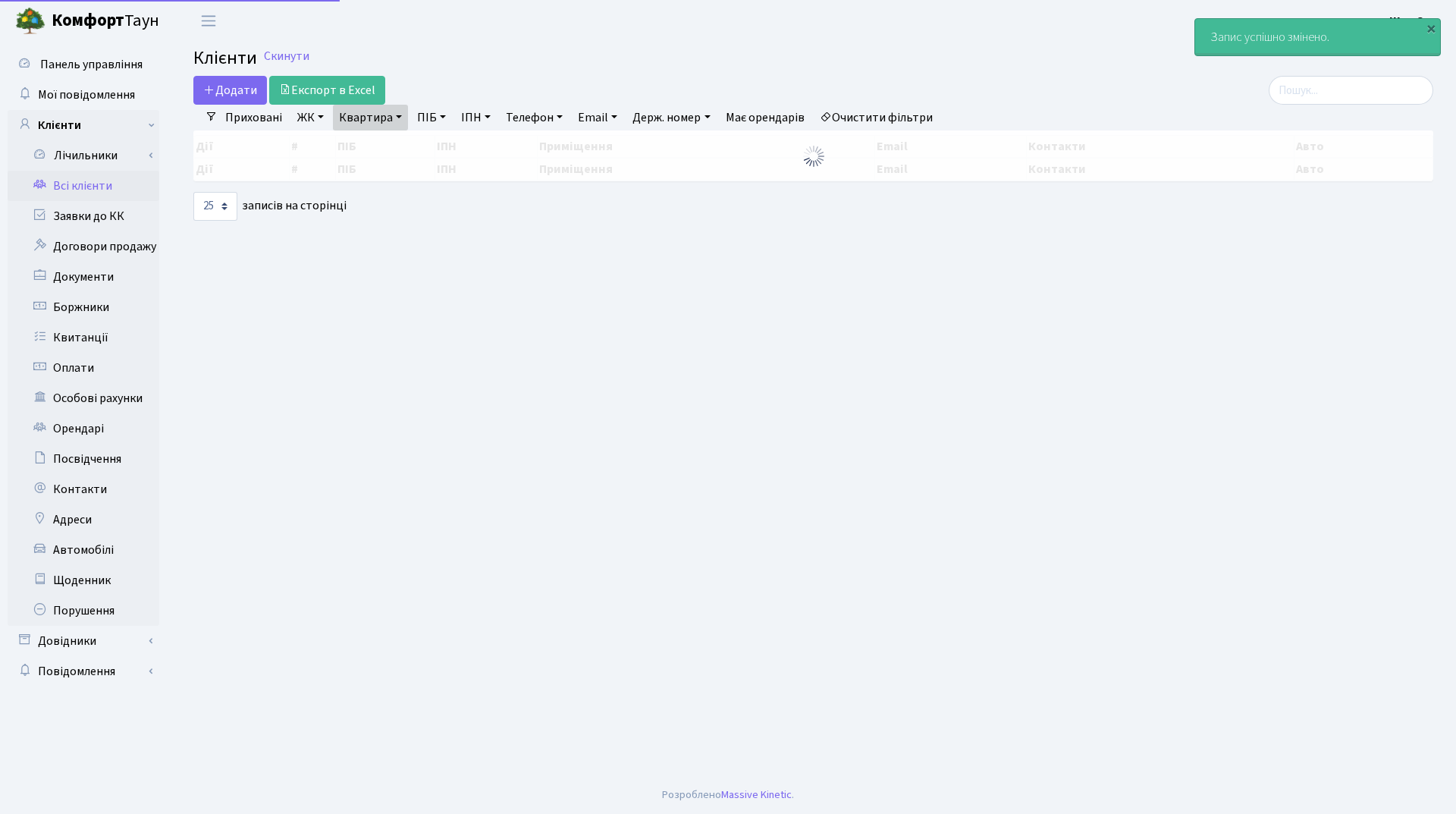
select select "25"
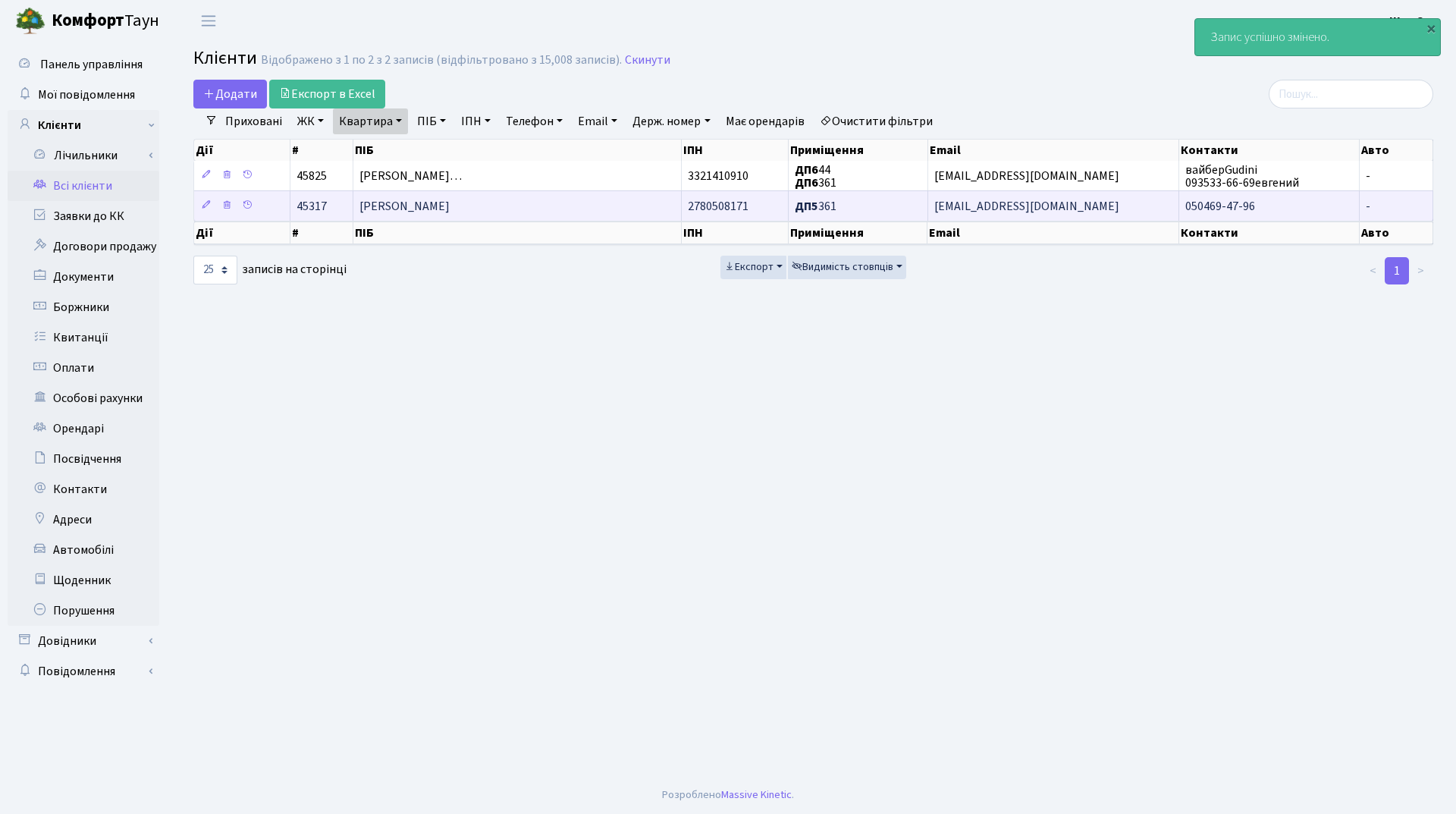
click at [426, 207] on span "[PERSON_NAME]" at bounding box center [404, 206] width 90 height 17
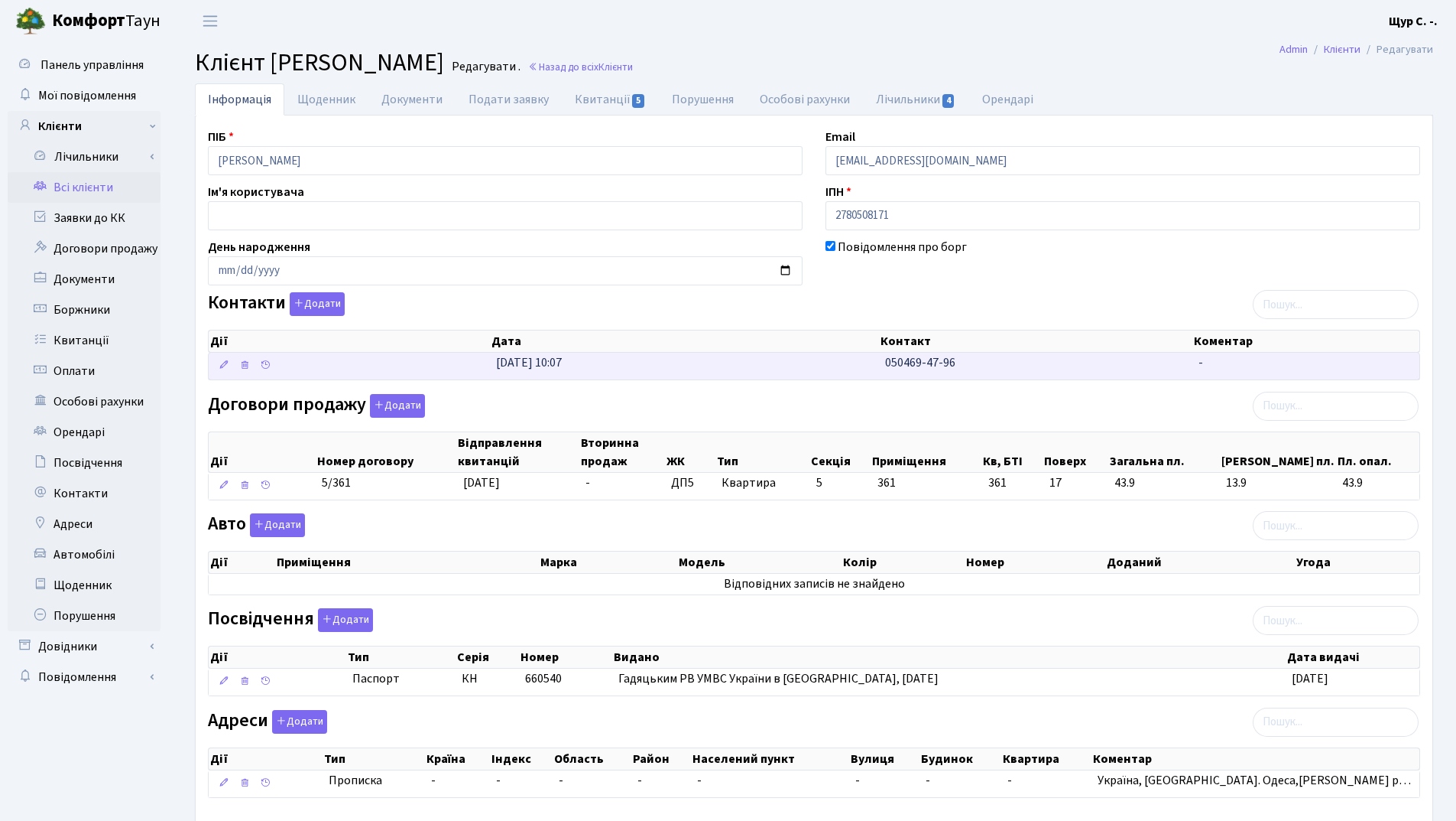
click at [871, 364] on td "24.01.2025, 10:07" at bounding box center [684, 365] width 389 height 26
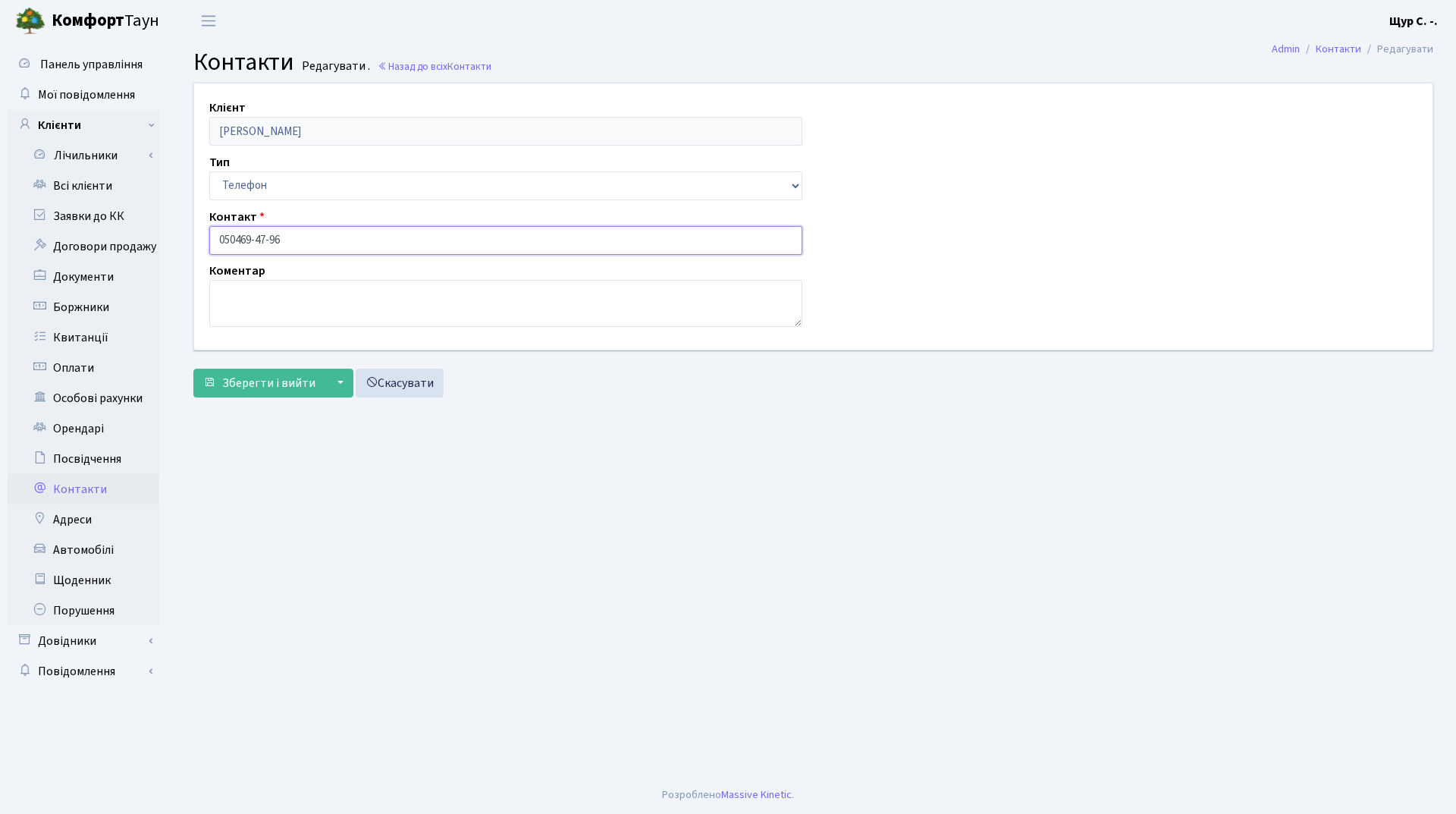
click at [234, 236] on input "050469-47-96" at bounding box center [505, 240] width 593 height 29
type input "[PHONE_NUMBER]"
click at [271, 388] on span "Зберегти і вийти" at bounding box center [268, 383] width 93 height 17
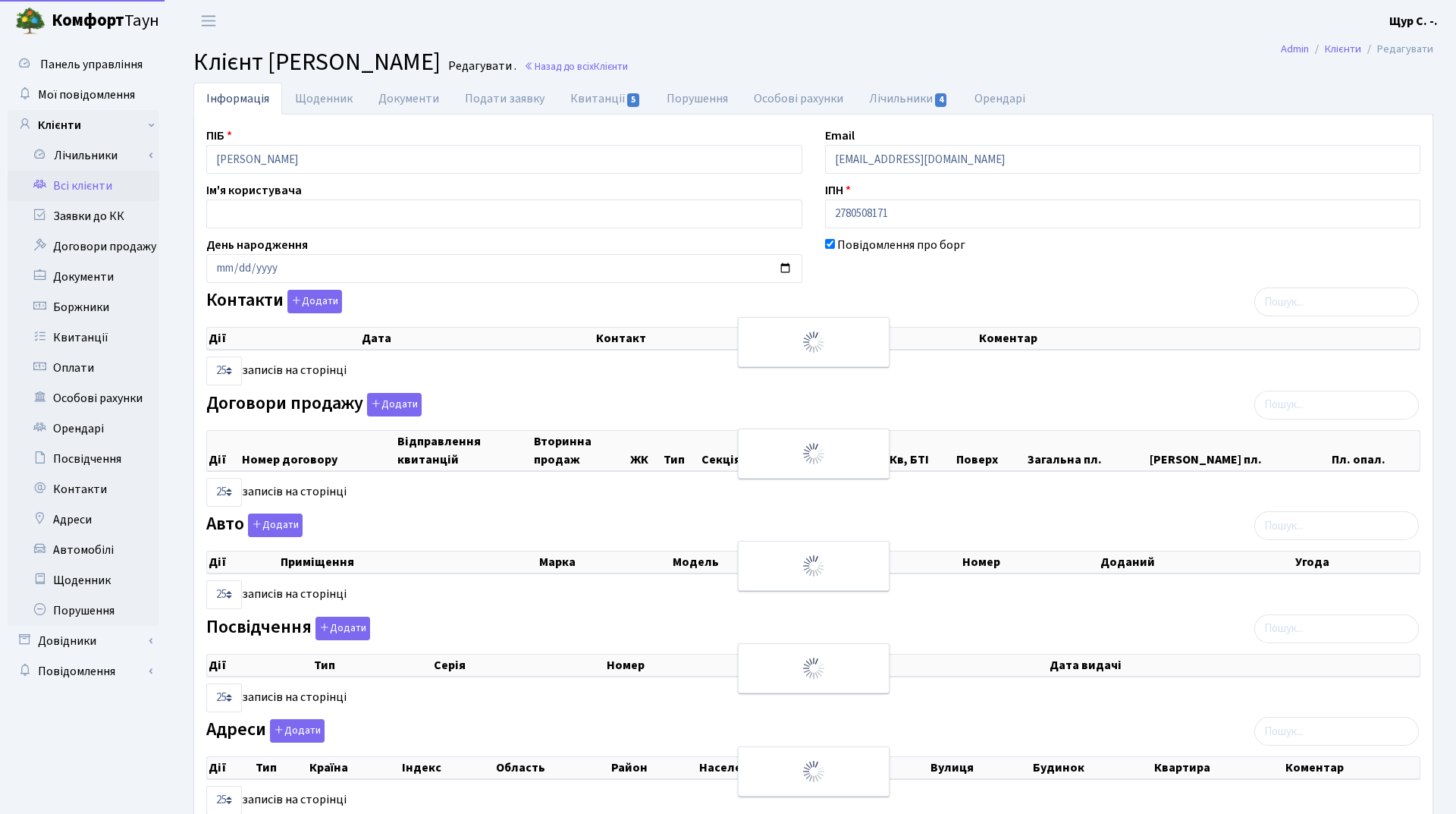
select select "25"
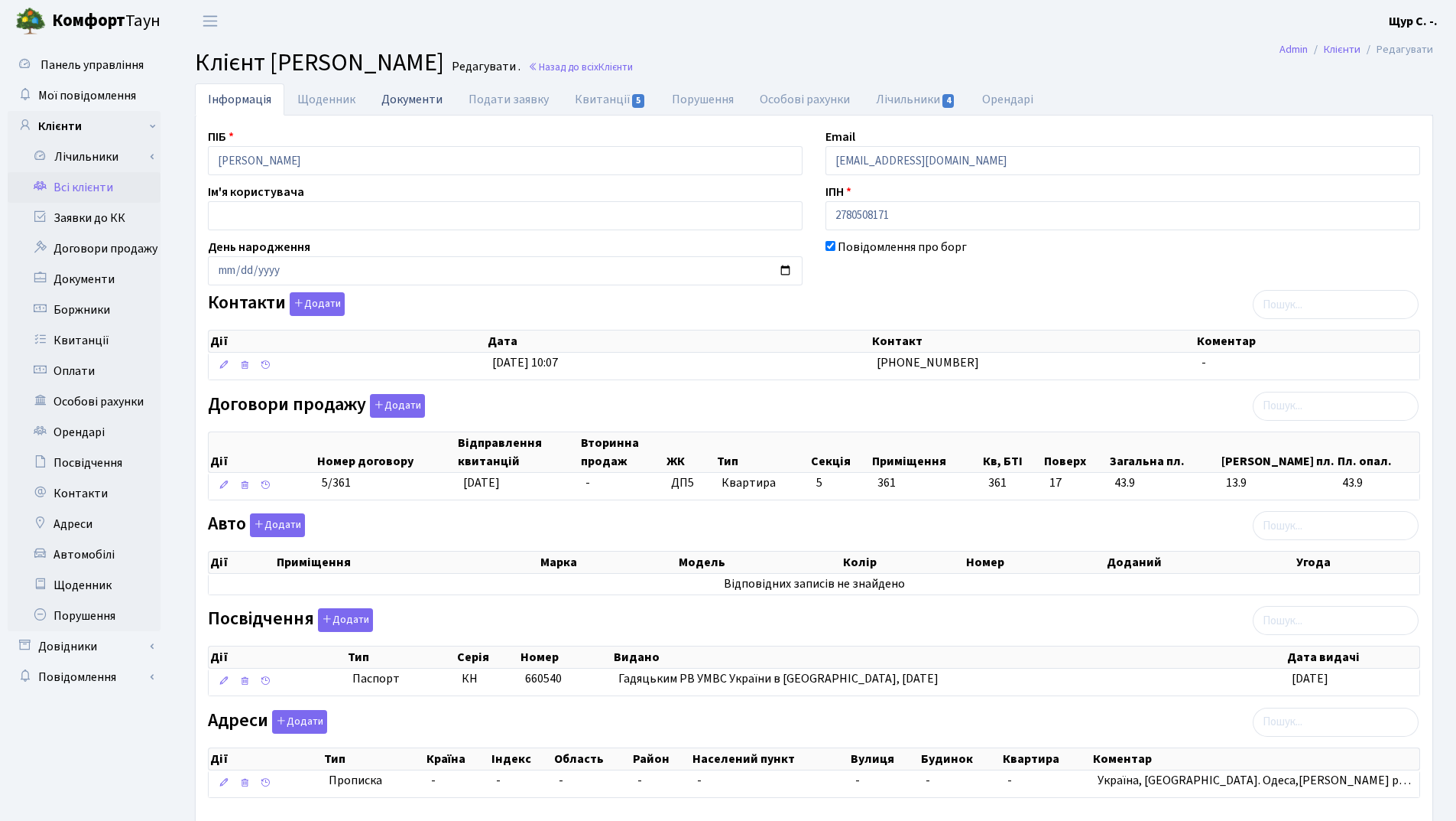
click at [422, 104] on link "Документи" at bounding box center [412, 99] width 87 height 31
select select "25"
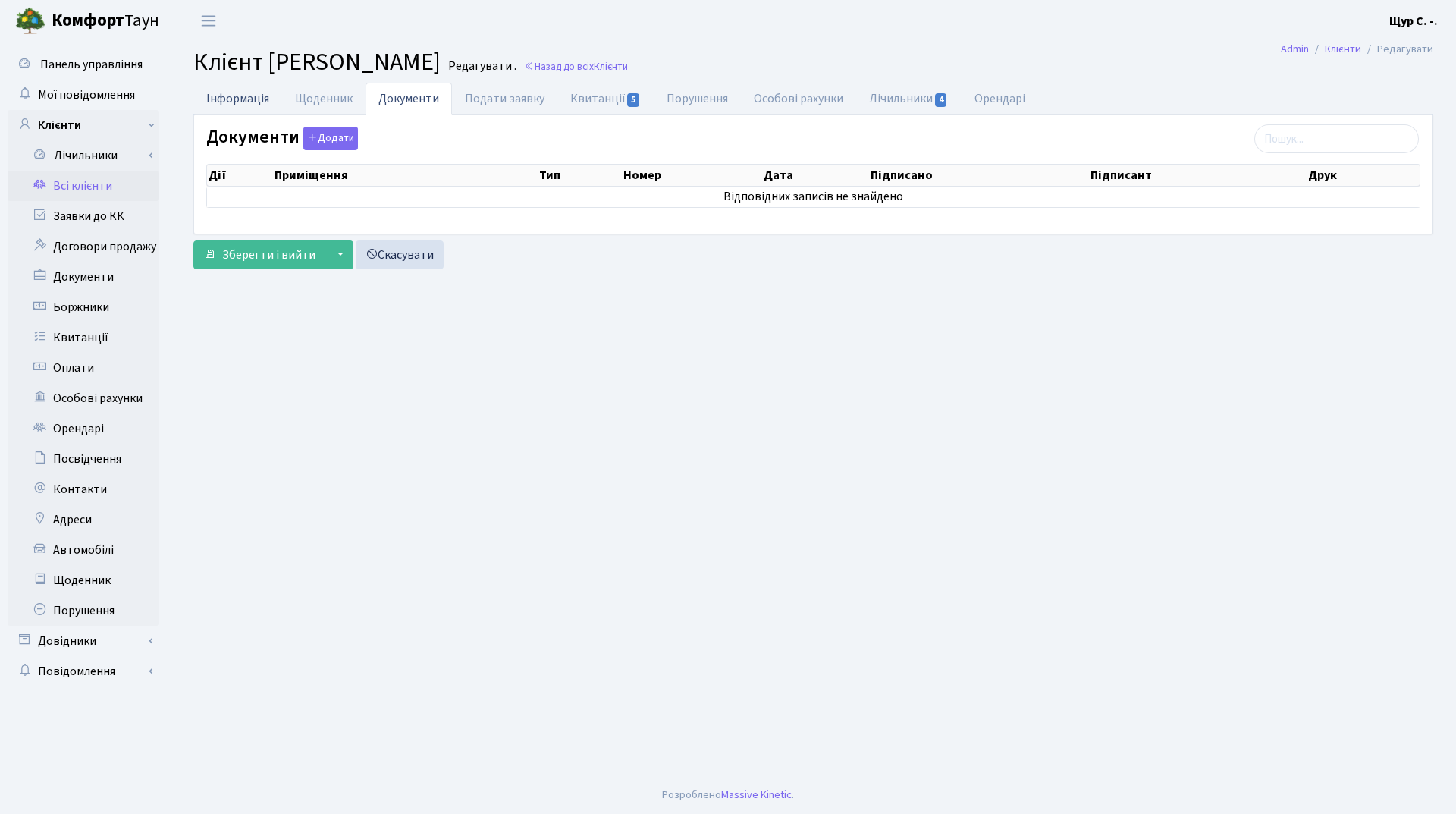
click at [226, 103] on link "Інформація" at bounding box center [238, 98] width 89 height 31
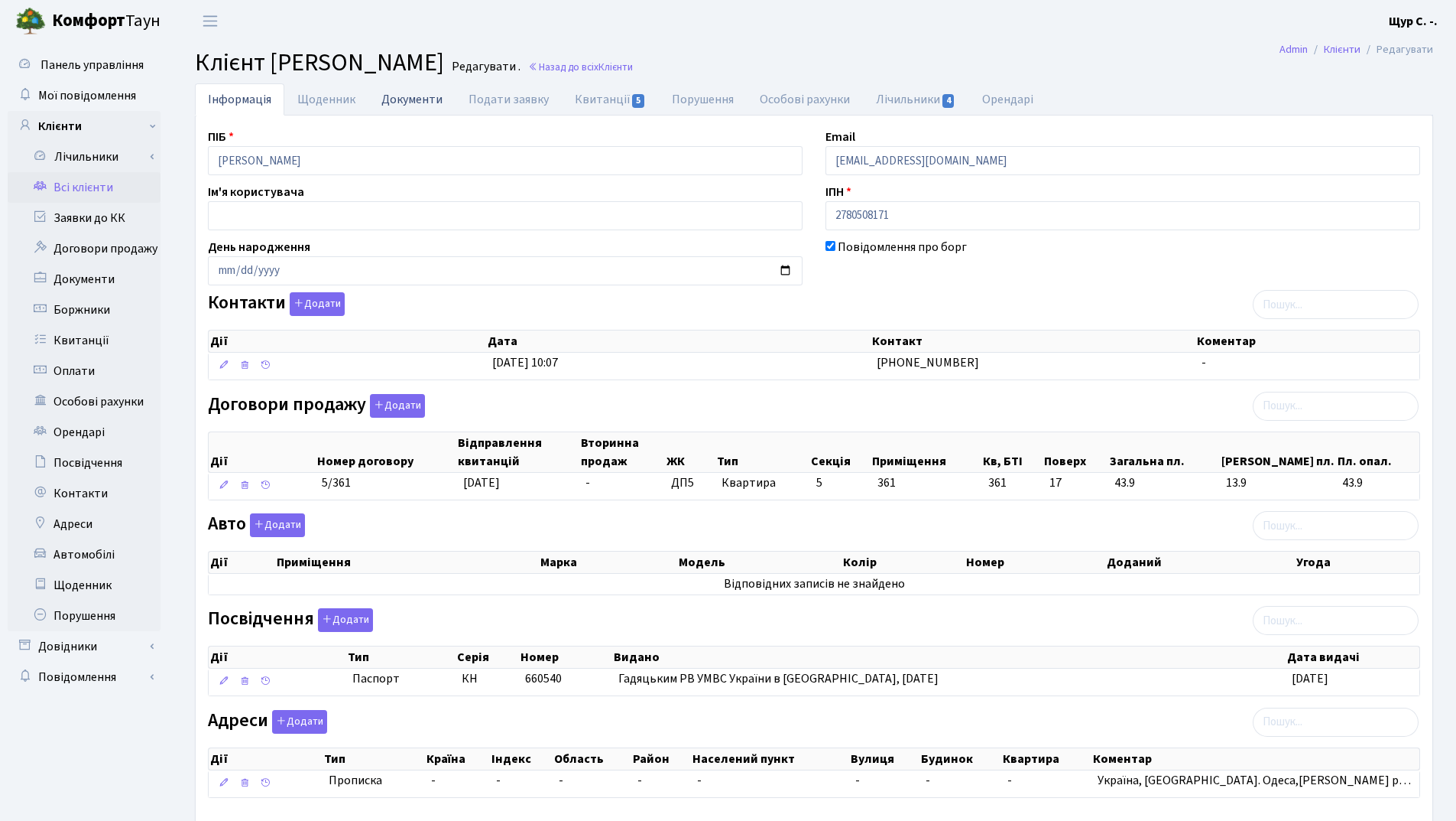
click at [404, 100] on link "Документи" at bounding box center [412, 99] width 87 height 31
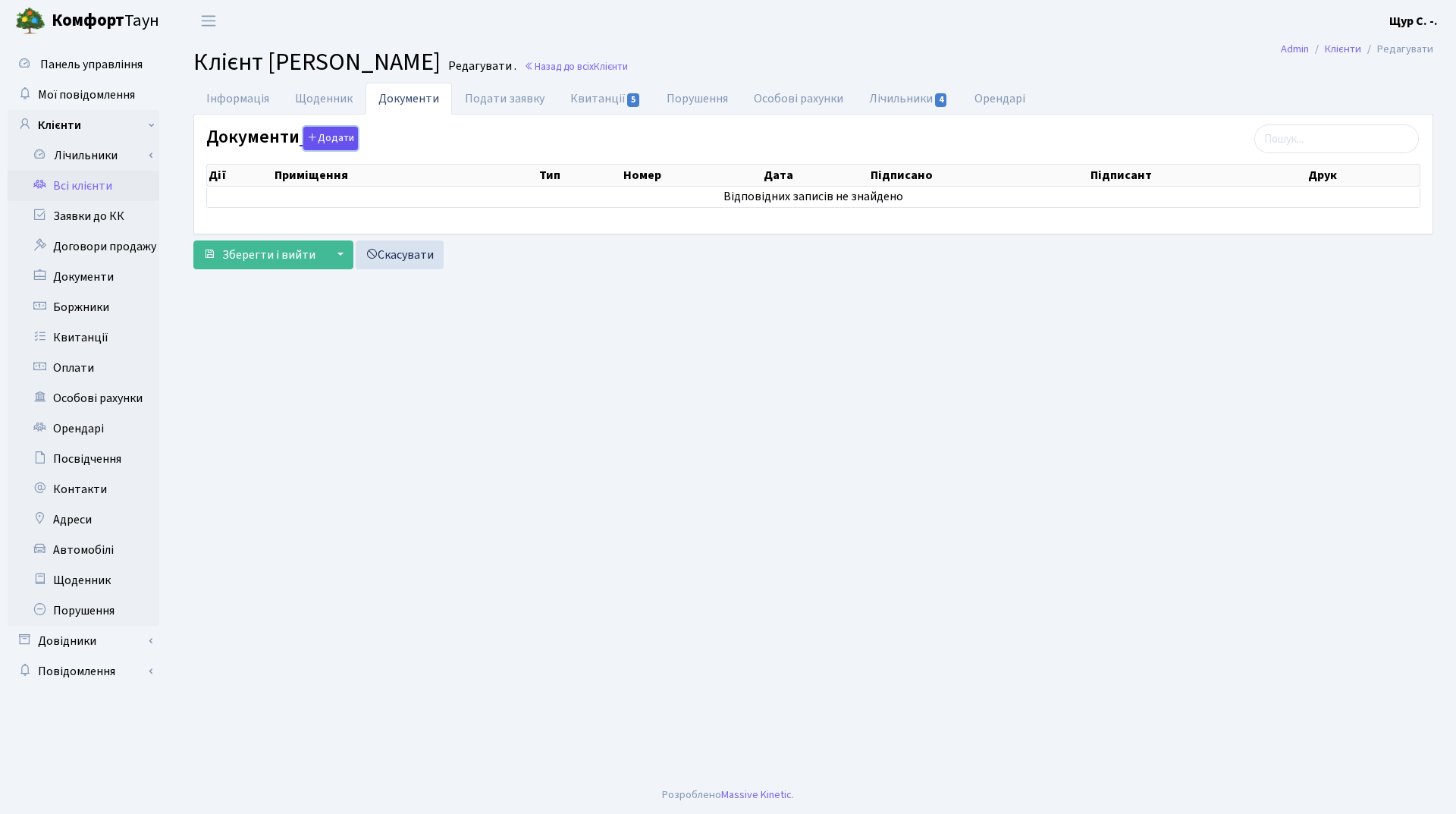
click at [327, 141] on button "Додати" at bounding box center [330, 138] width 55 height 24
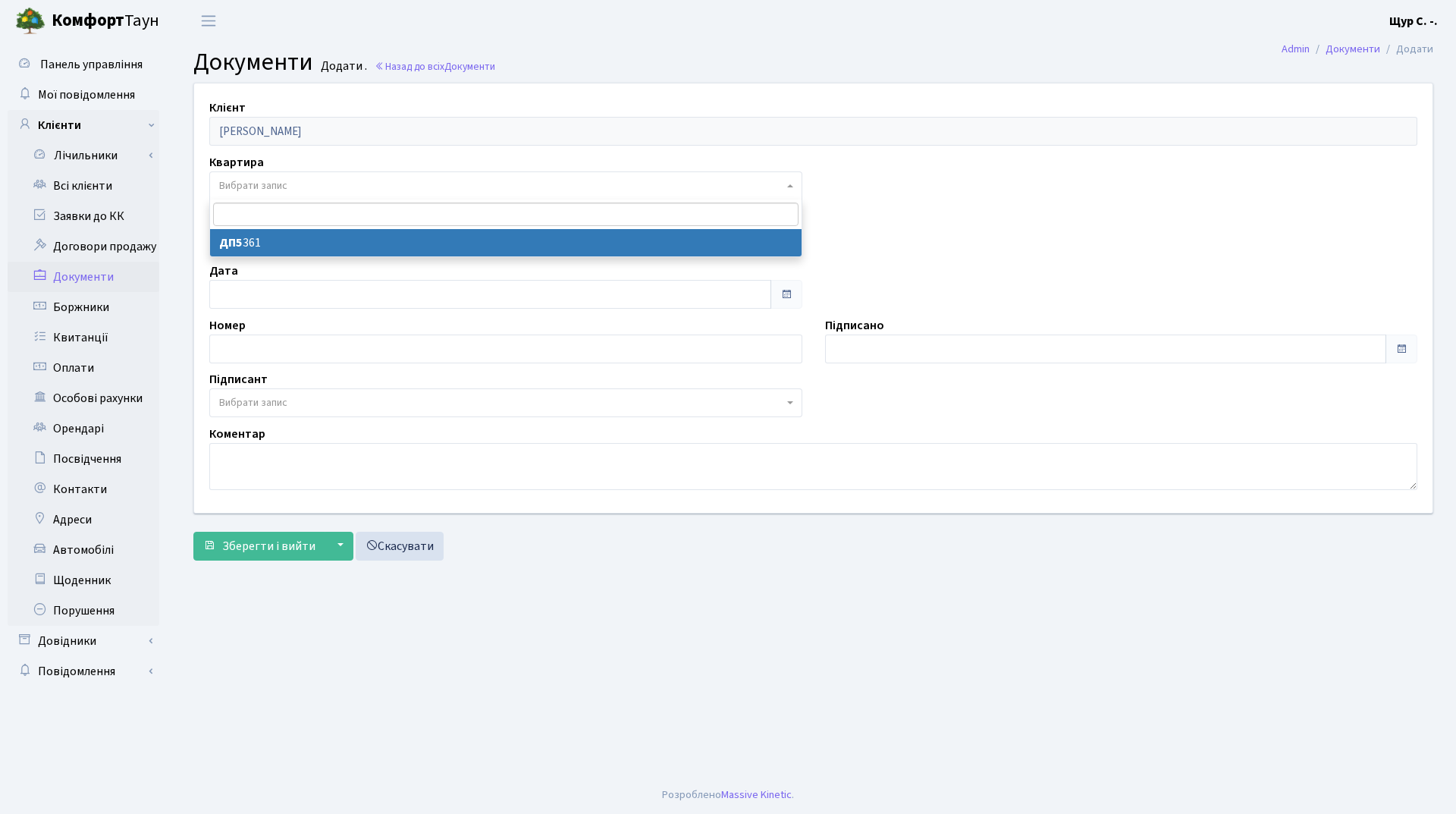
click at [425, 185] on span "Вибрати запис" at bounding box center [500, 185] width 564 height 15
select select "175729"
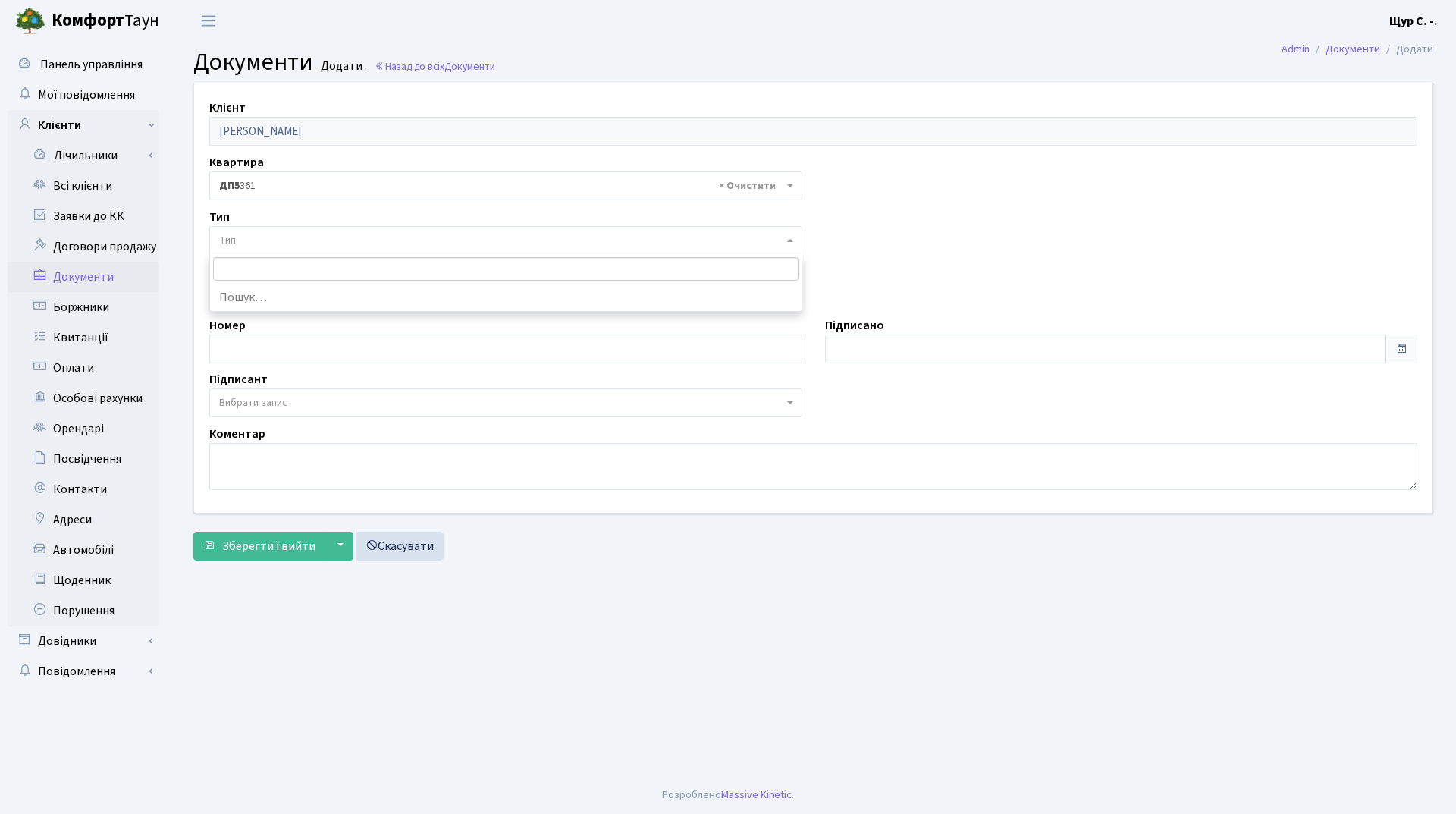
click at [392, 235] on span "Тип" at bounding box center [500, 240] width 564 height 15
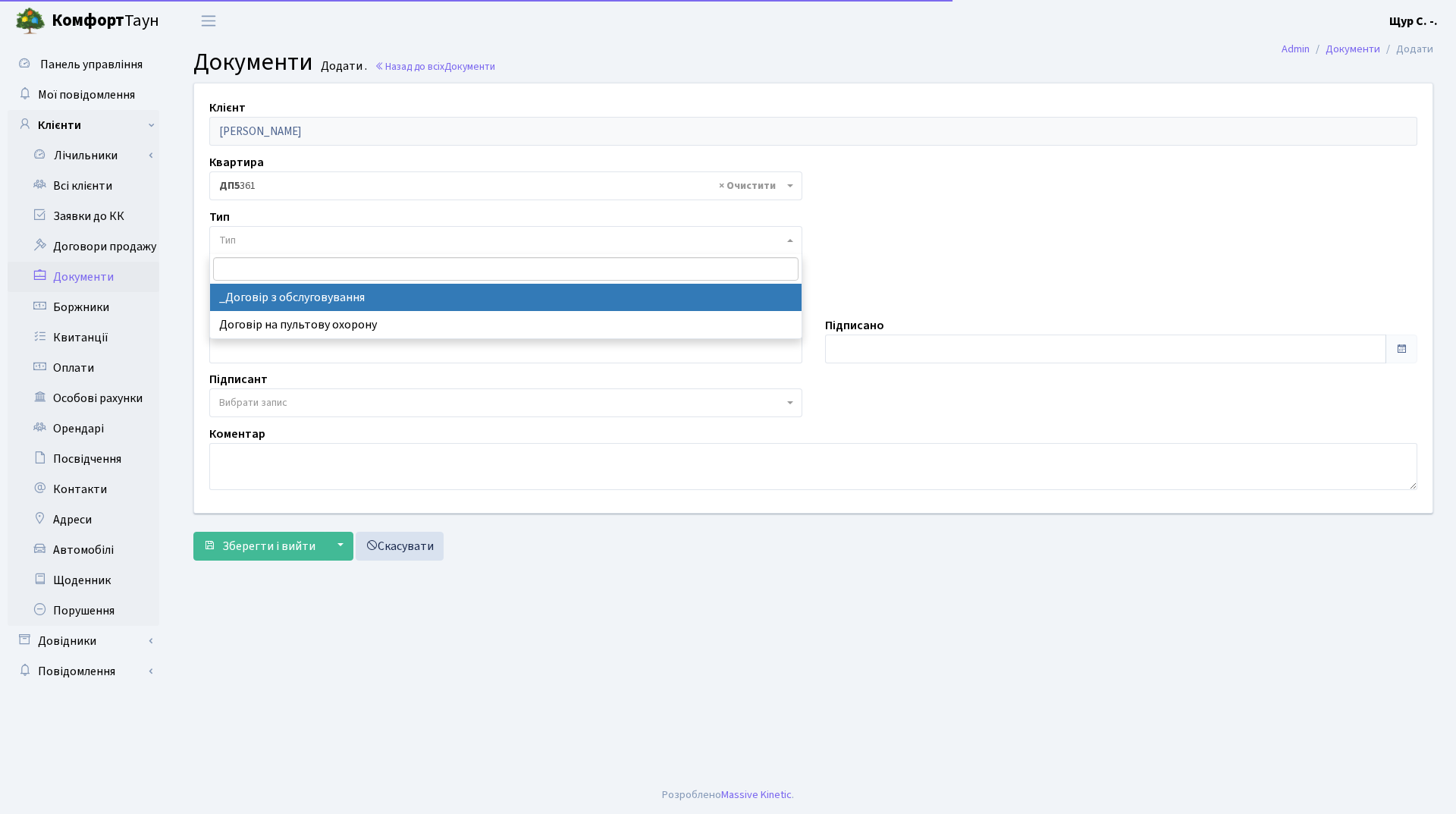
select select "289"
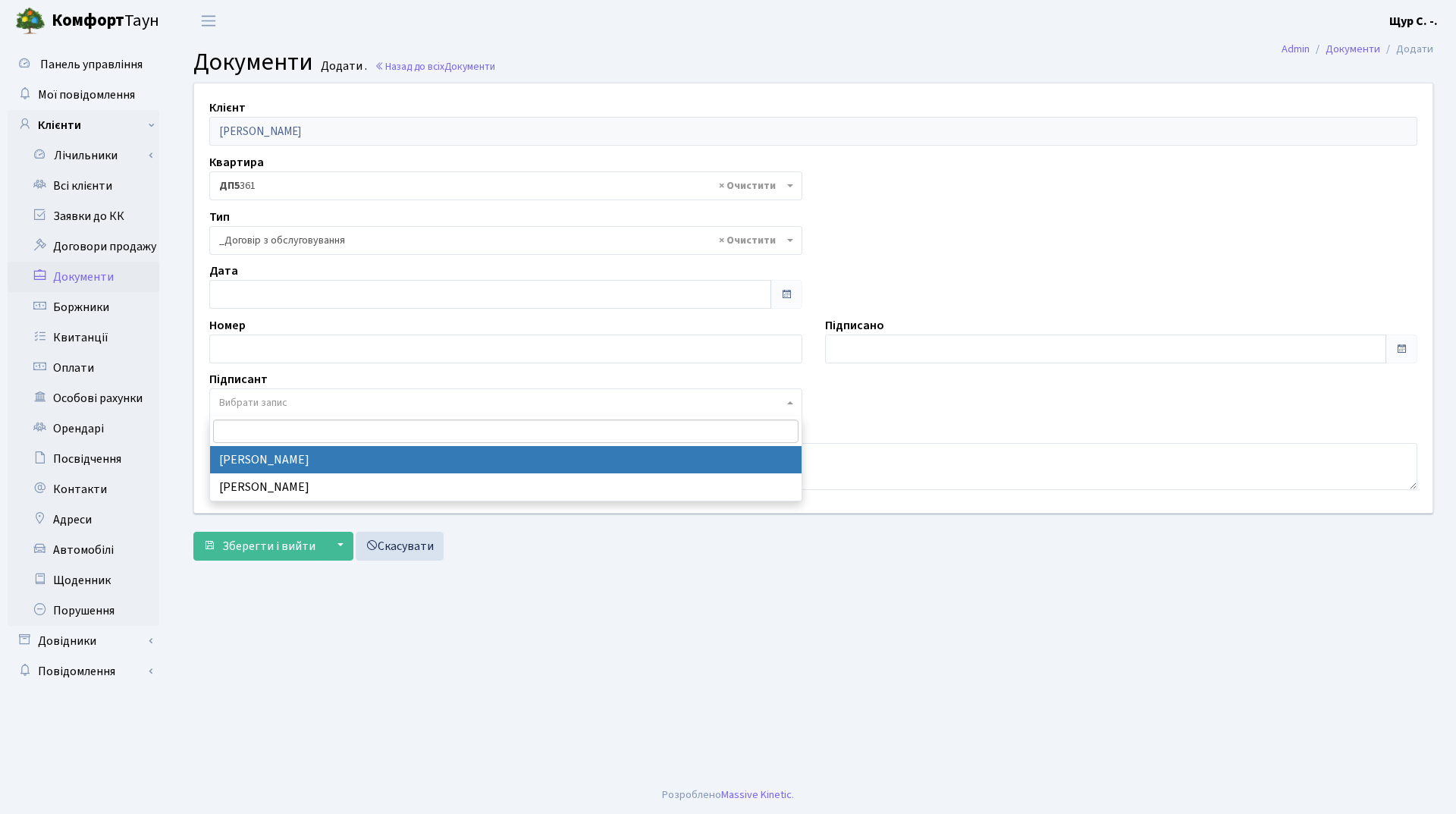
click at [331, 399] on span "Вибрати запис" at bounding box center [500, 403] width 564 height 15
select select "74"
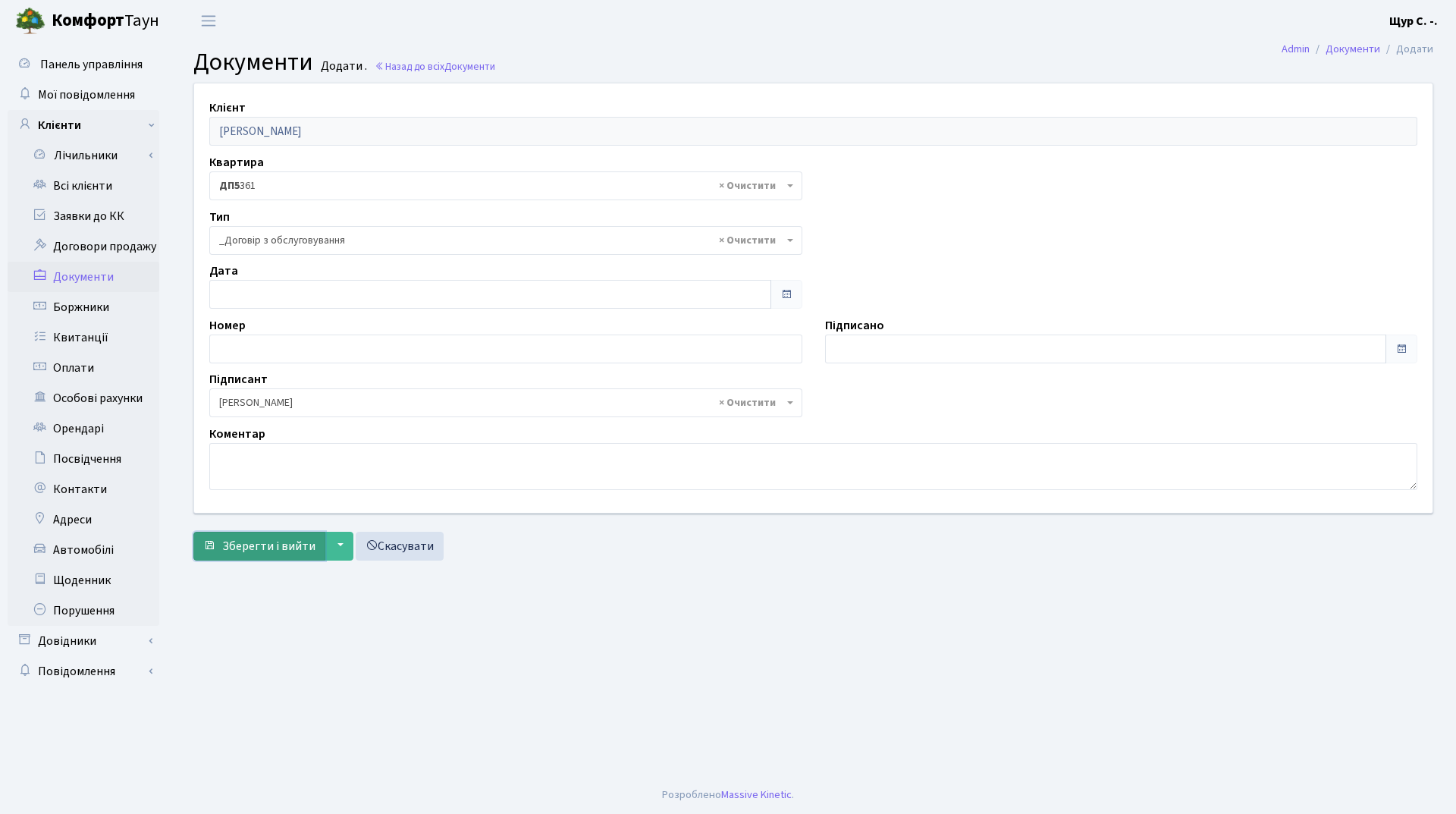
click at [274, 549] on span "Зберегти і вийти" at bounding box center [268, 546] width 93 height 17
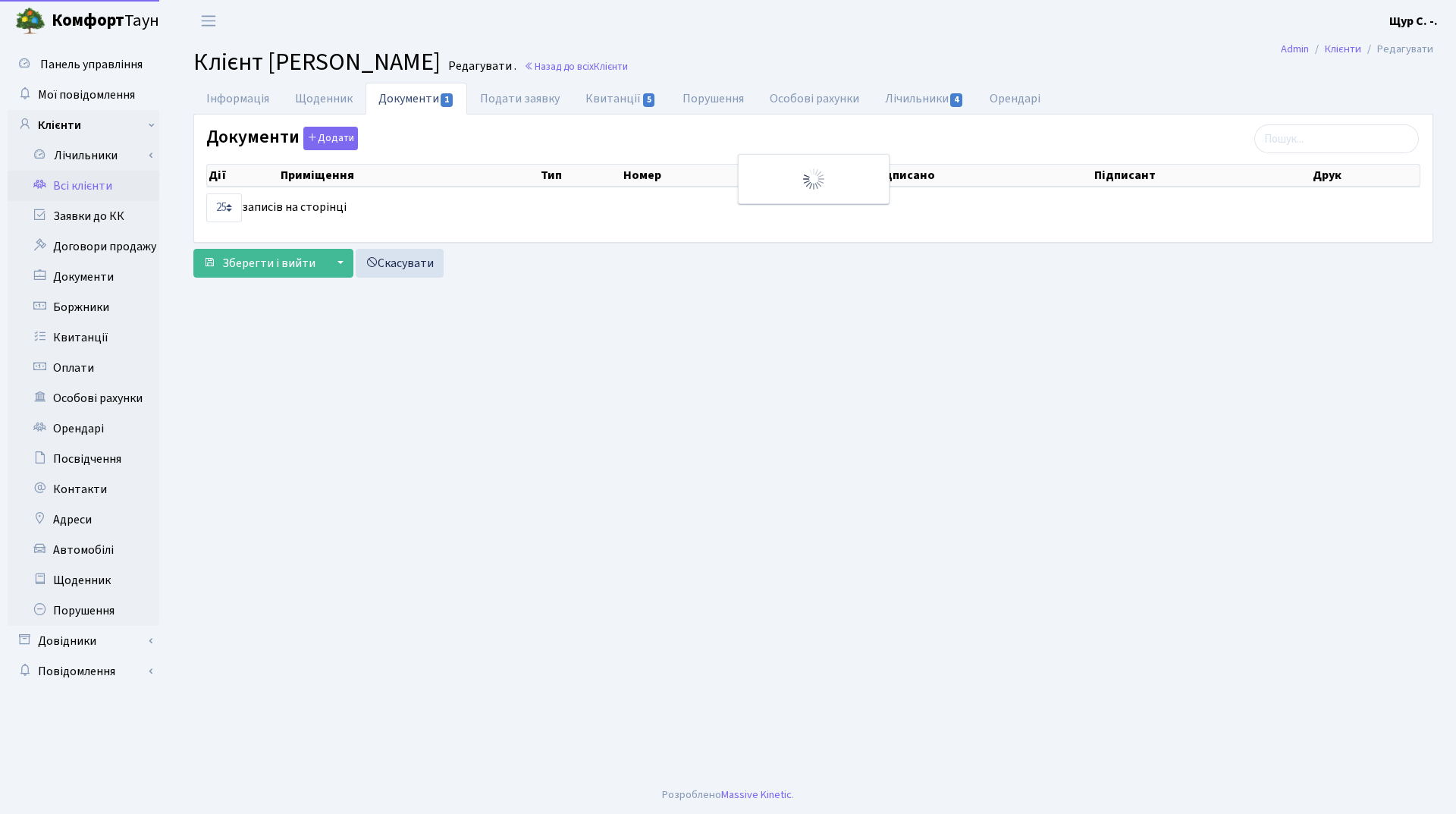
select select "25"
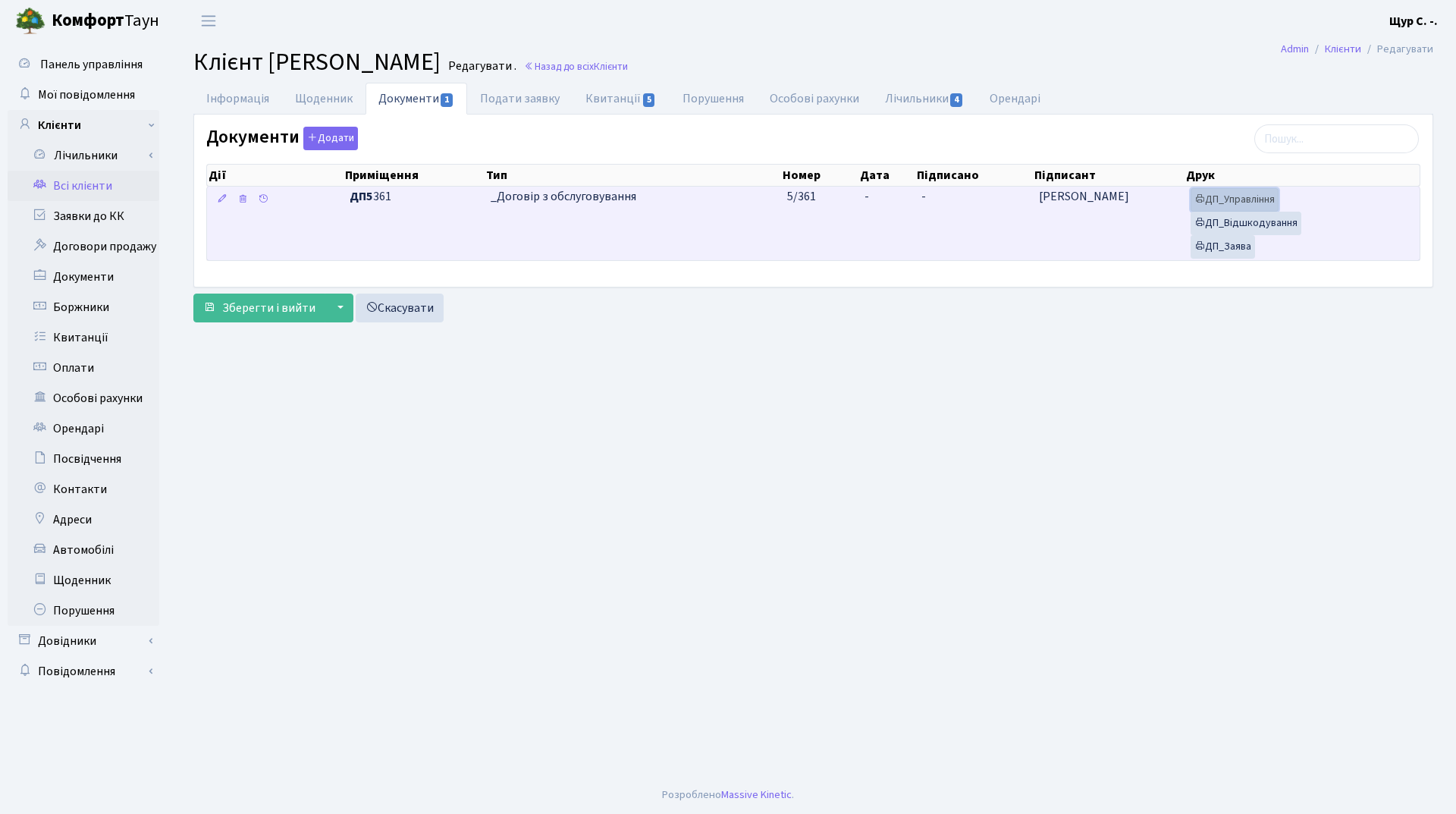
click at [1238, 202] on link "ДП_Управління" at bounding box center [1234, 200] width 88 height 24
click at [1233, 220] on link "ДП_Відшкодування" at bounding box center [1245, 224] width 111 height 24
click at [1229, 248] on link "ДП_Заява" at bounding box center [1222, 247] width 64 height 24
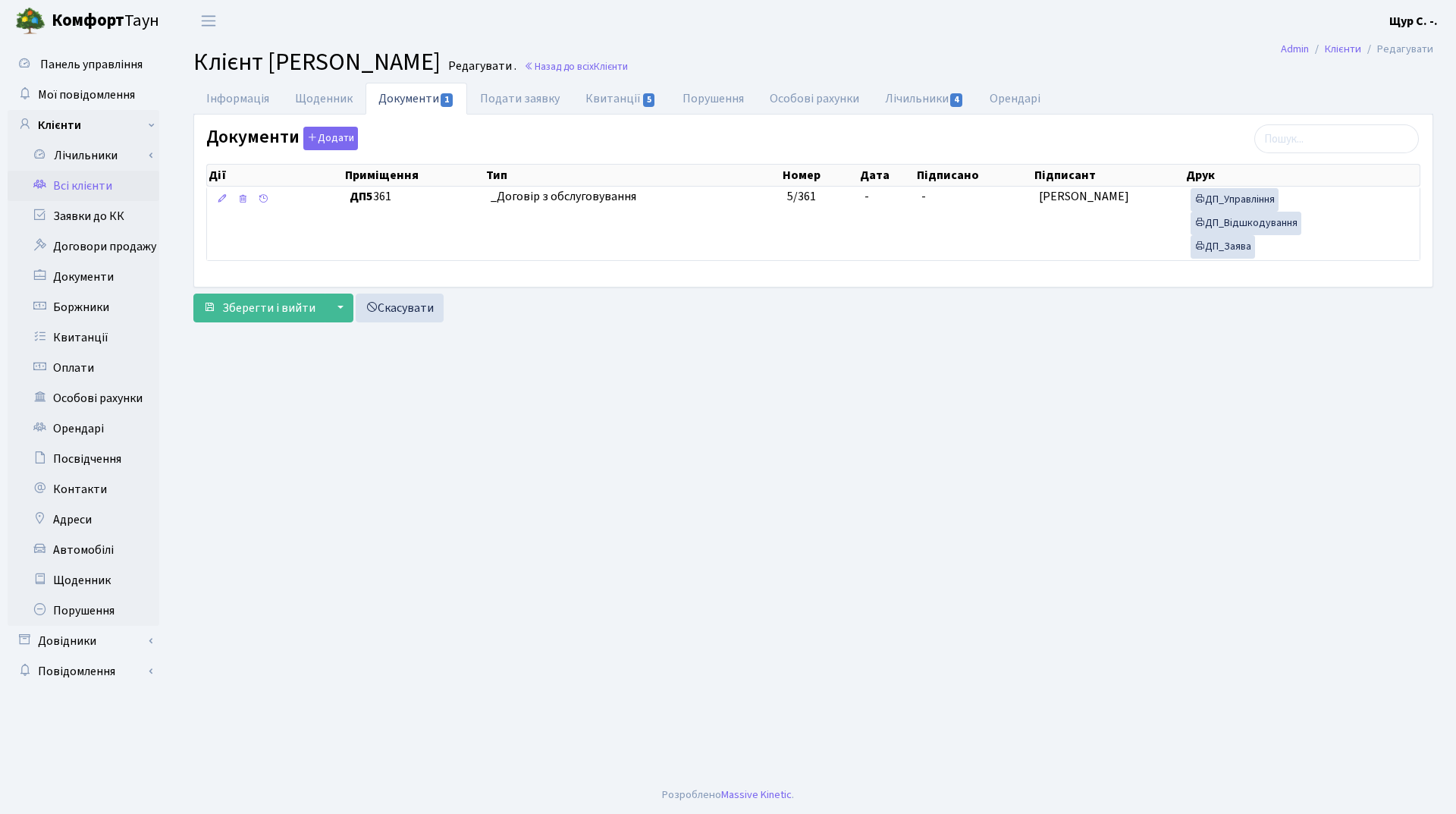
click at [88, 184] on link "Всі клієнти" at bounding box center [84, 185] width 152 height 30
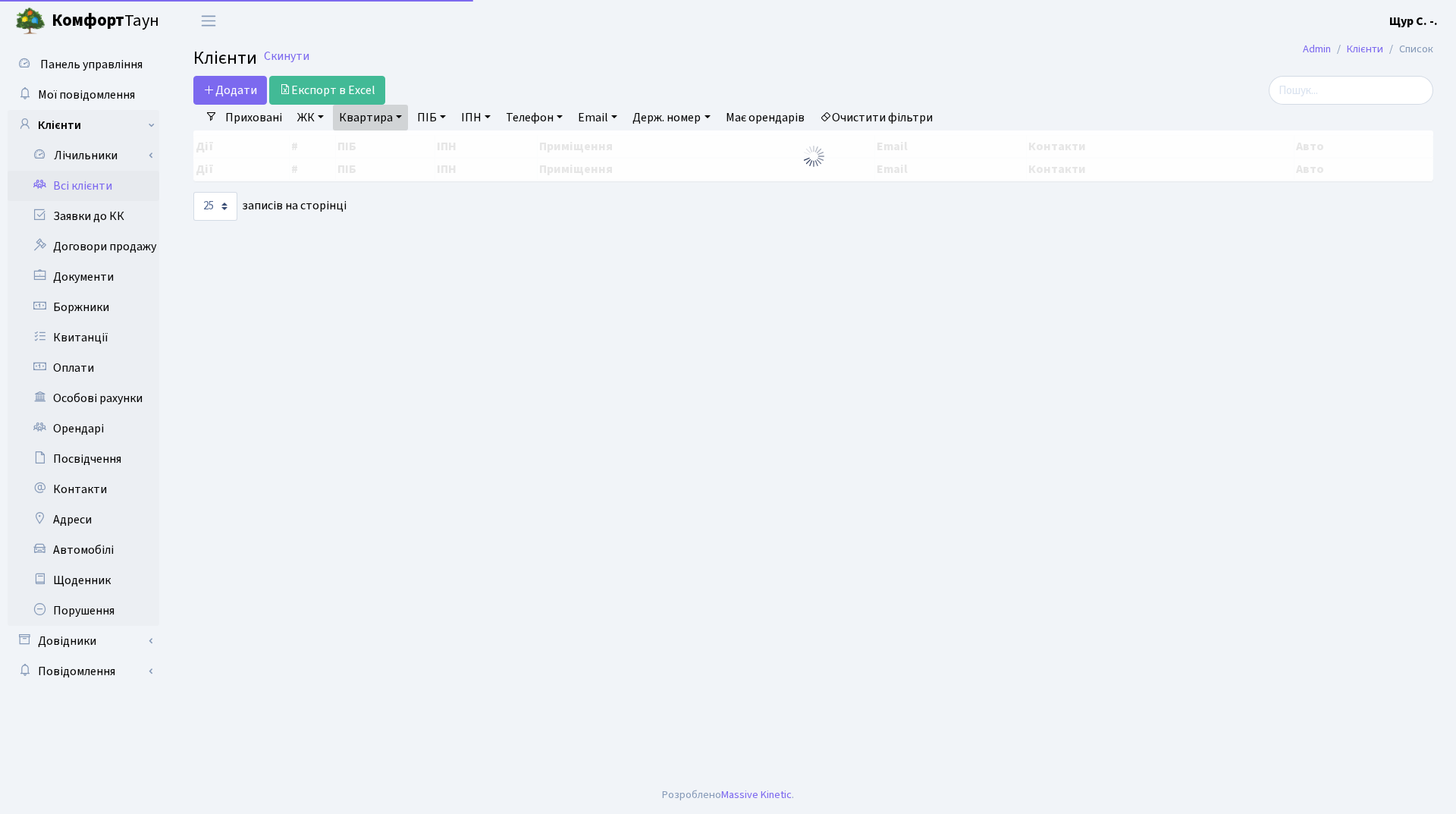
select select "25"
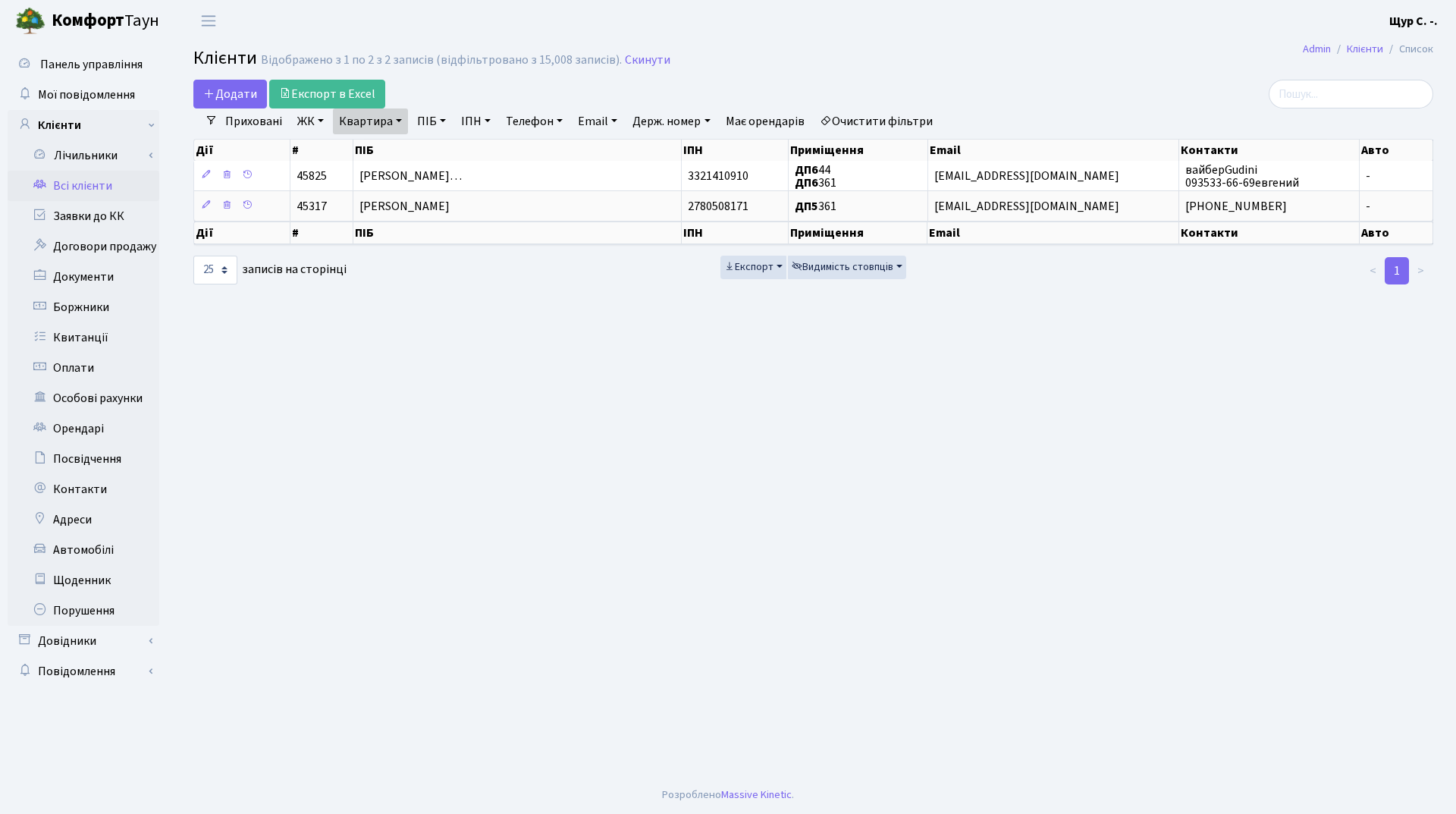
click at [635, 47] on main "Admin Клієнти Список Клієнти Відображено з 1 по 2 з 2 записів (відфільтровано з…" at bounding box center [812, 408] width 1285 height 734
click at [654, 56] on link "Скинути" at bounding box center [647, 60] width 45 height 14
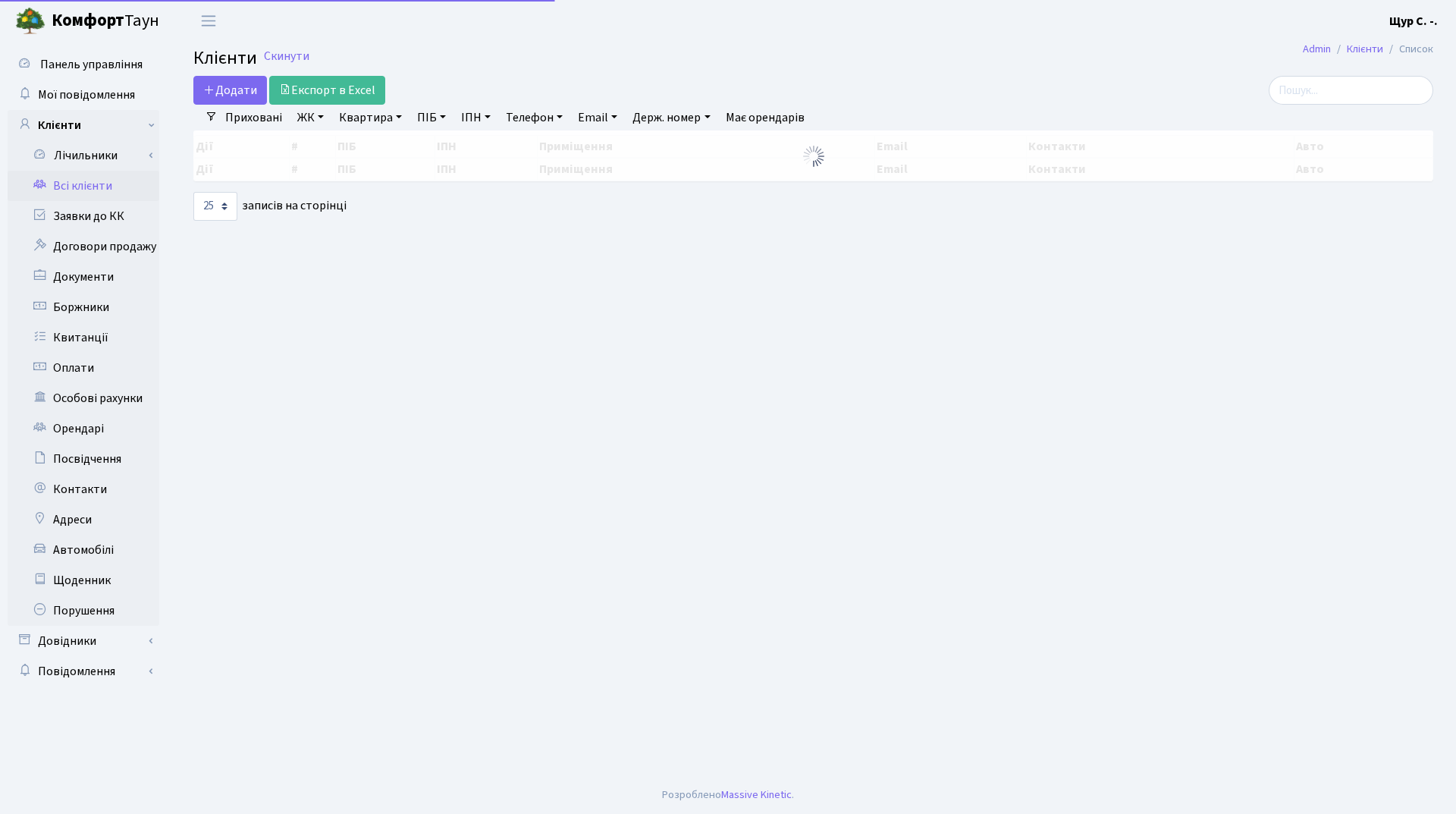
select select "25"
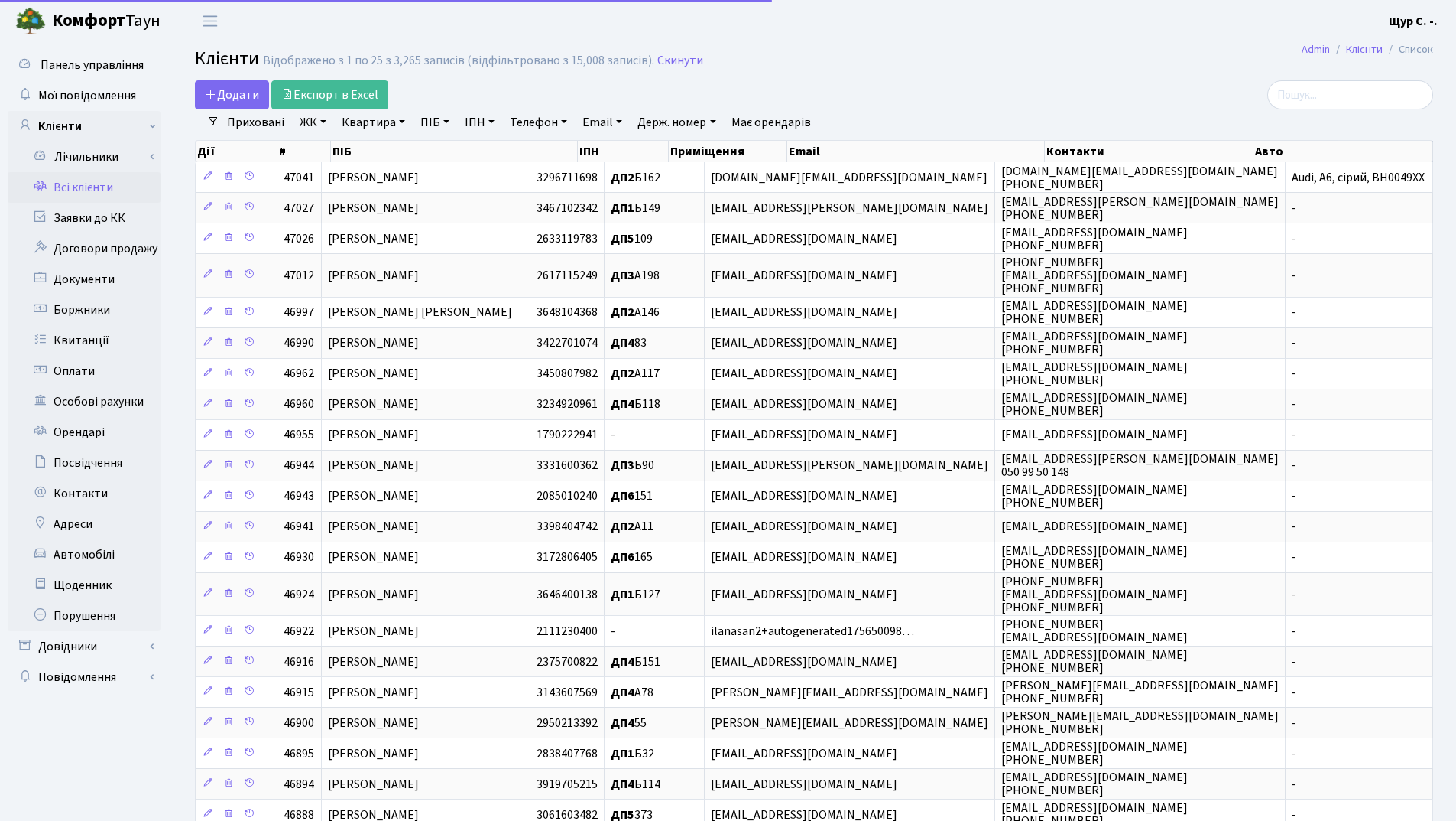
click at [383, 121] on link "Квартира" at bounding box center [373, 122] width 75 height 26
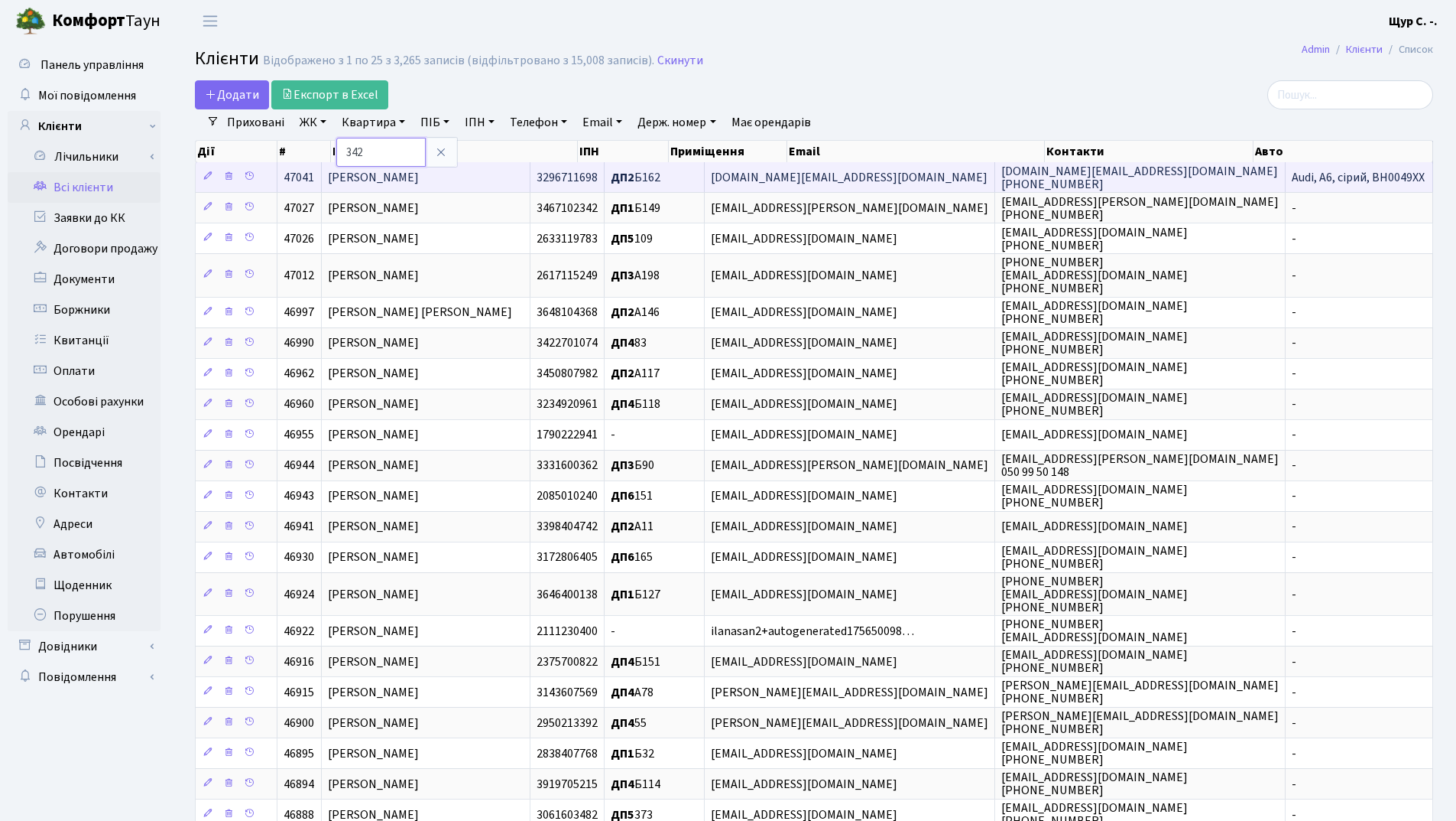
type input "342"
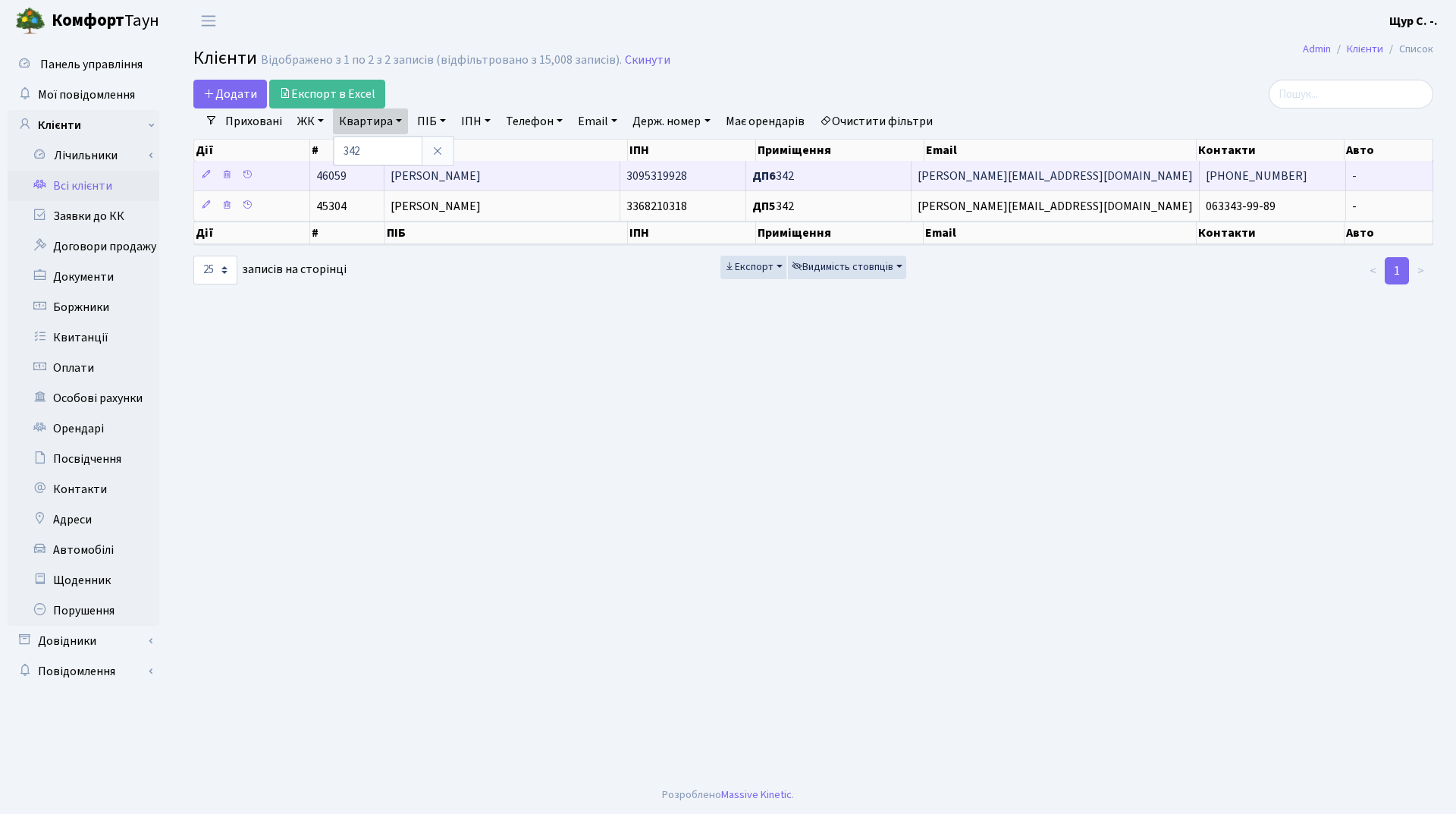
click at [524, 172] on td "[PERSON_NAME]" at bounding box center [502, 175] width 236 height 29
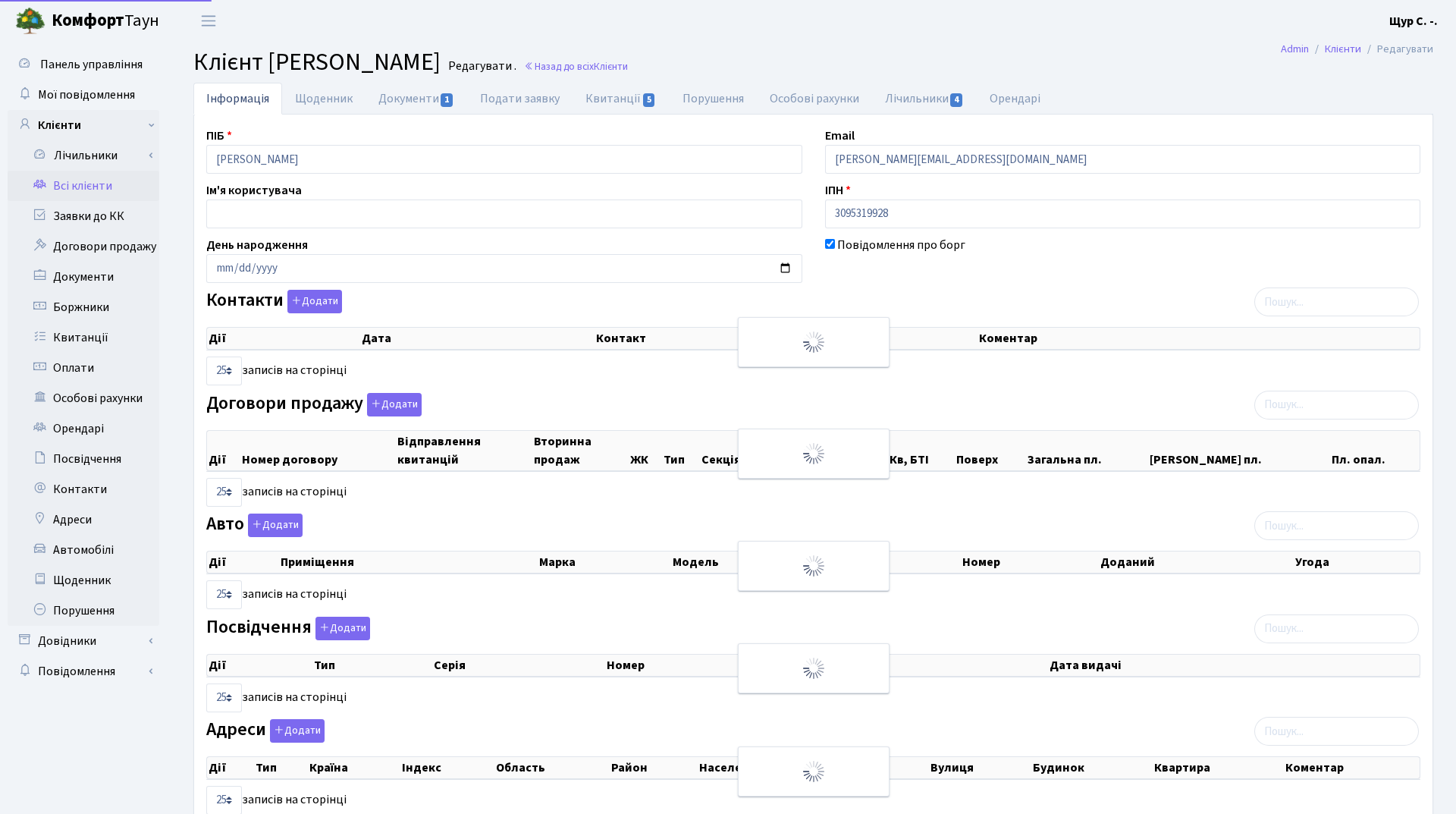
select select "25"
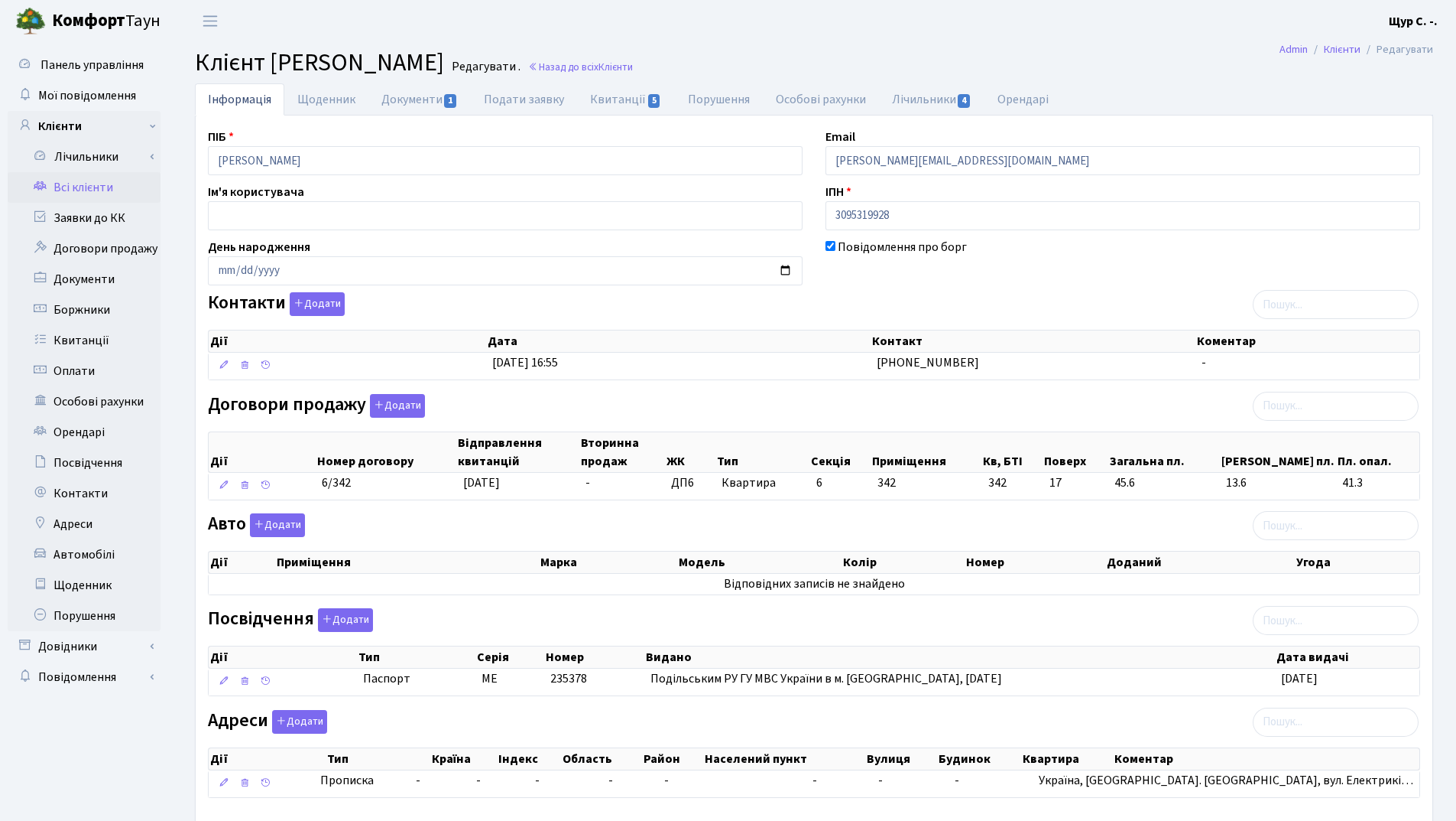
click at [87, 193] on link "Всі клієнти" at bounding box center [84, 187] width 153 height 30
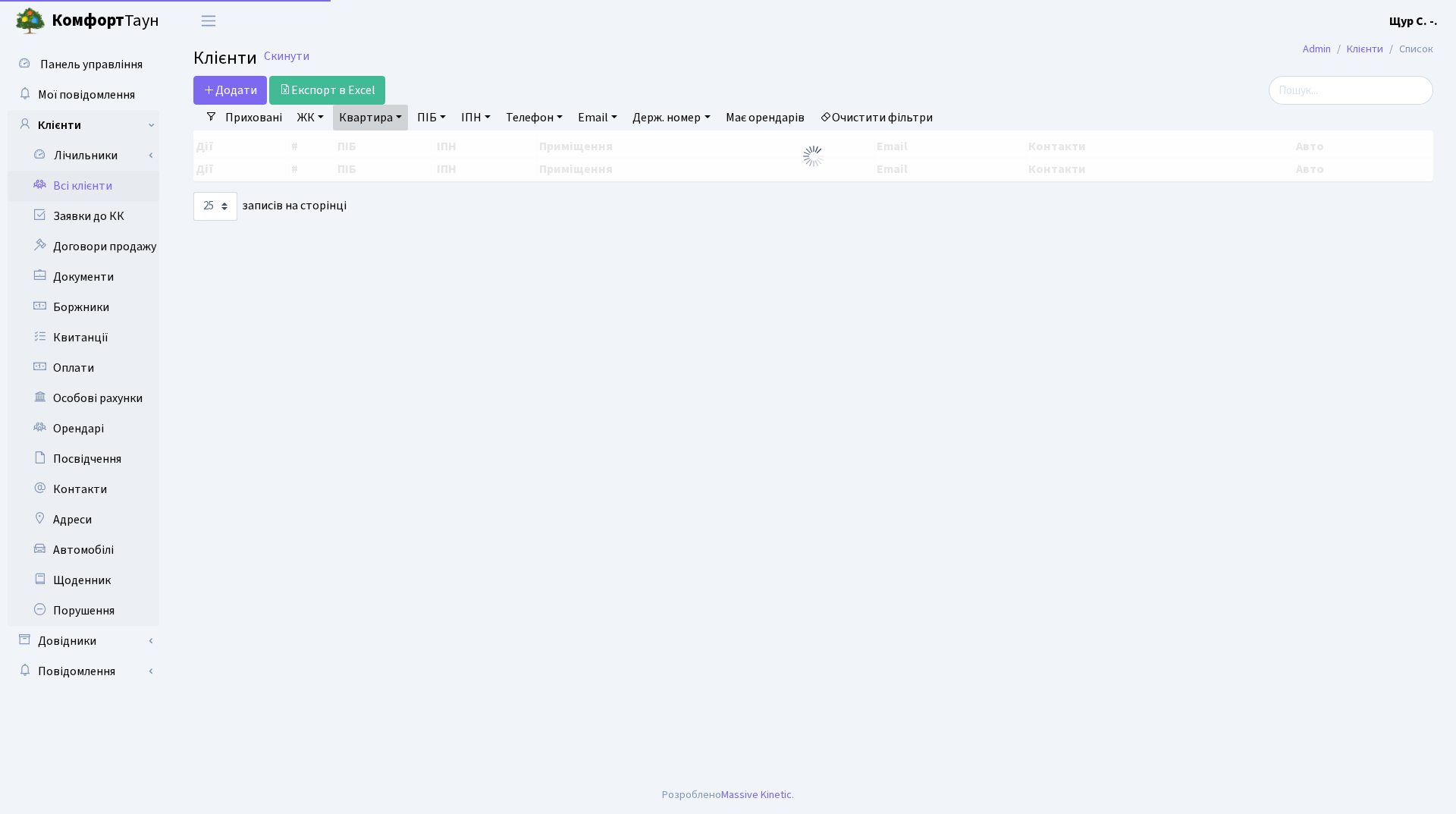
select select "25"
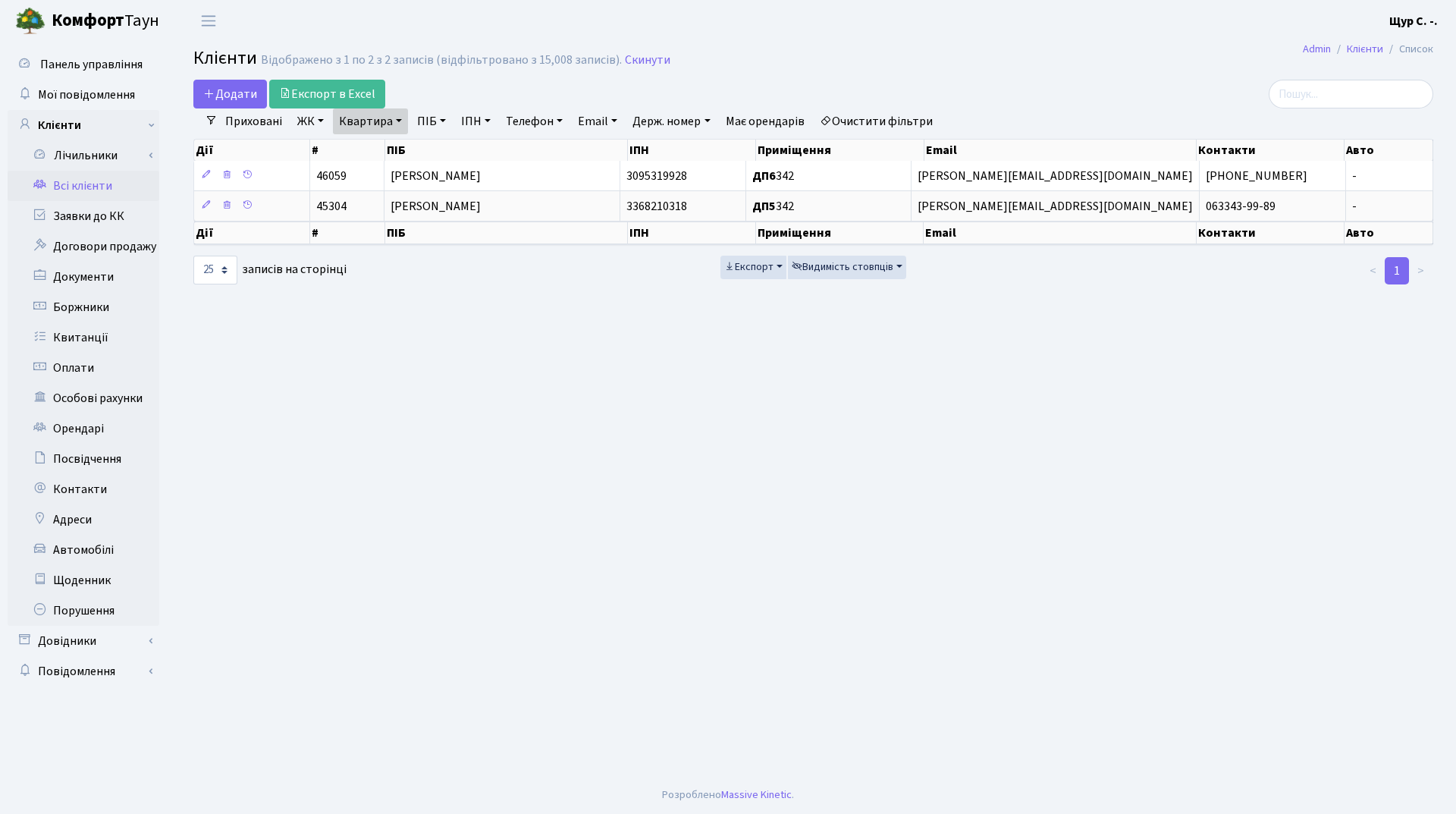
click at [389, 123] on link "Квартира" at bounding box center [370, 121] width 75 height 25
click at [380, 153] on input "342" at bounding box center [378, 151] width 89 height 29
type input "361"
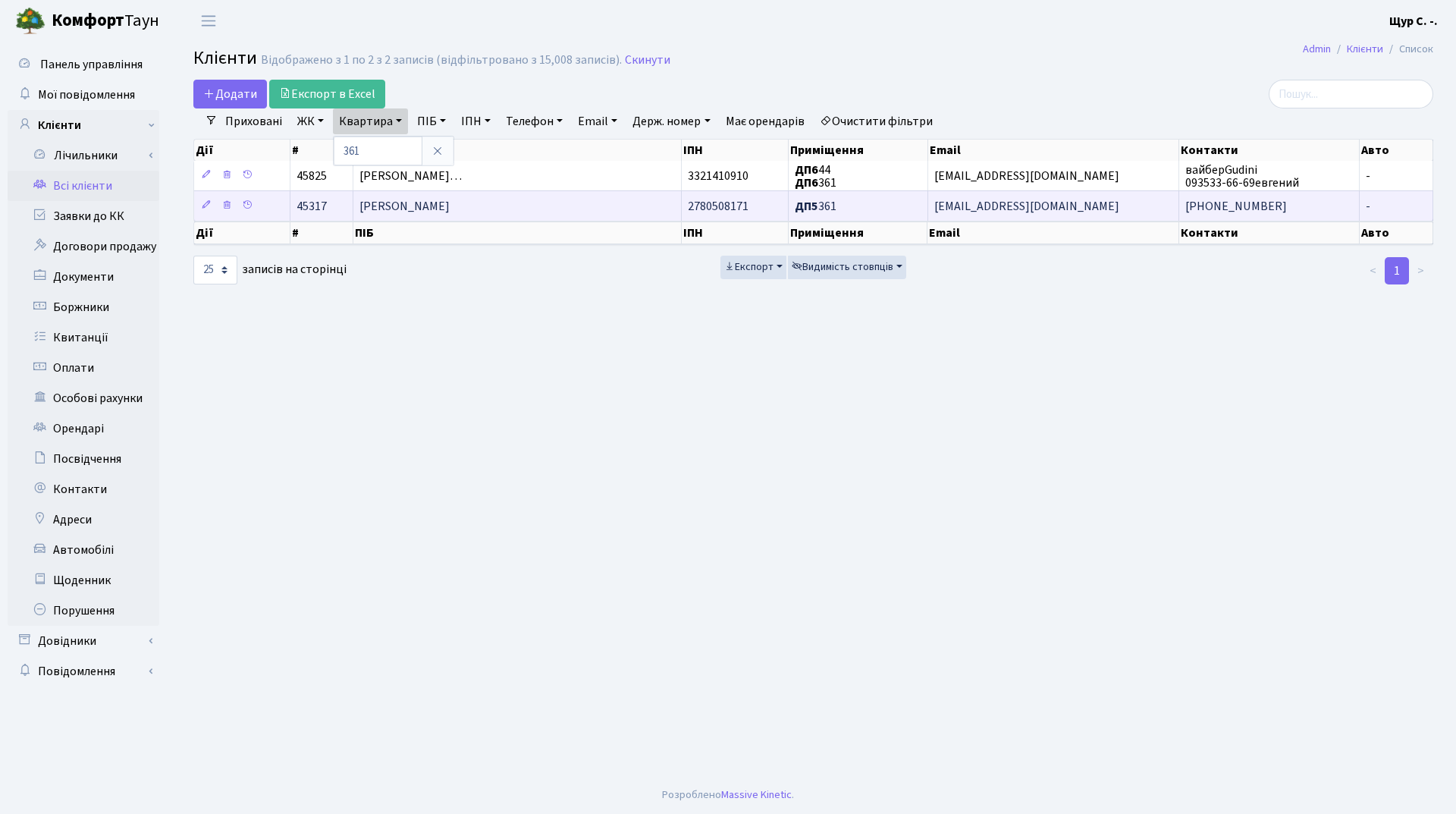
click at [499, 208] on td "Іванов Віктор Андрійович" at bounding box center [518, 205] width 329 height 30
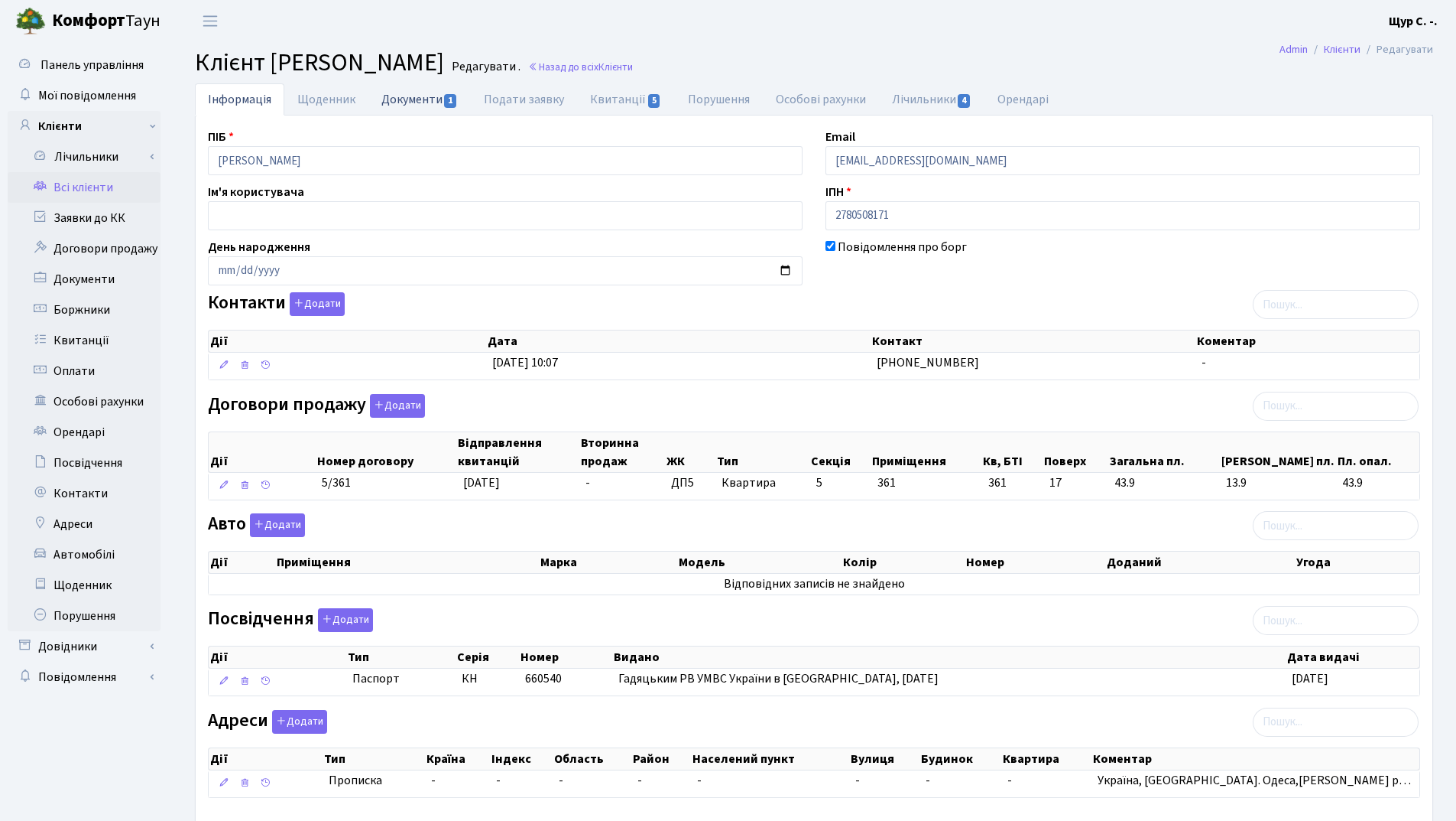
click at [416, 102] on link "Документи 1" at bounding box center [420, 99] width 103 height 31
select select "25"
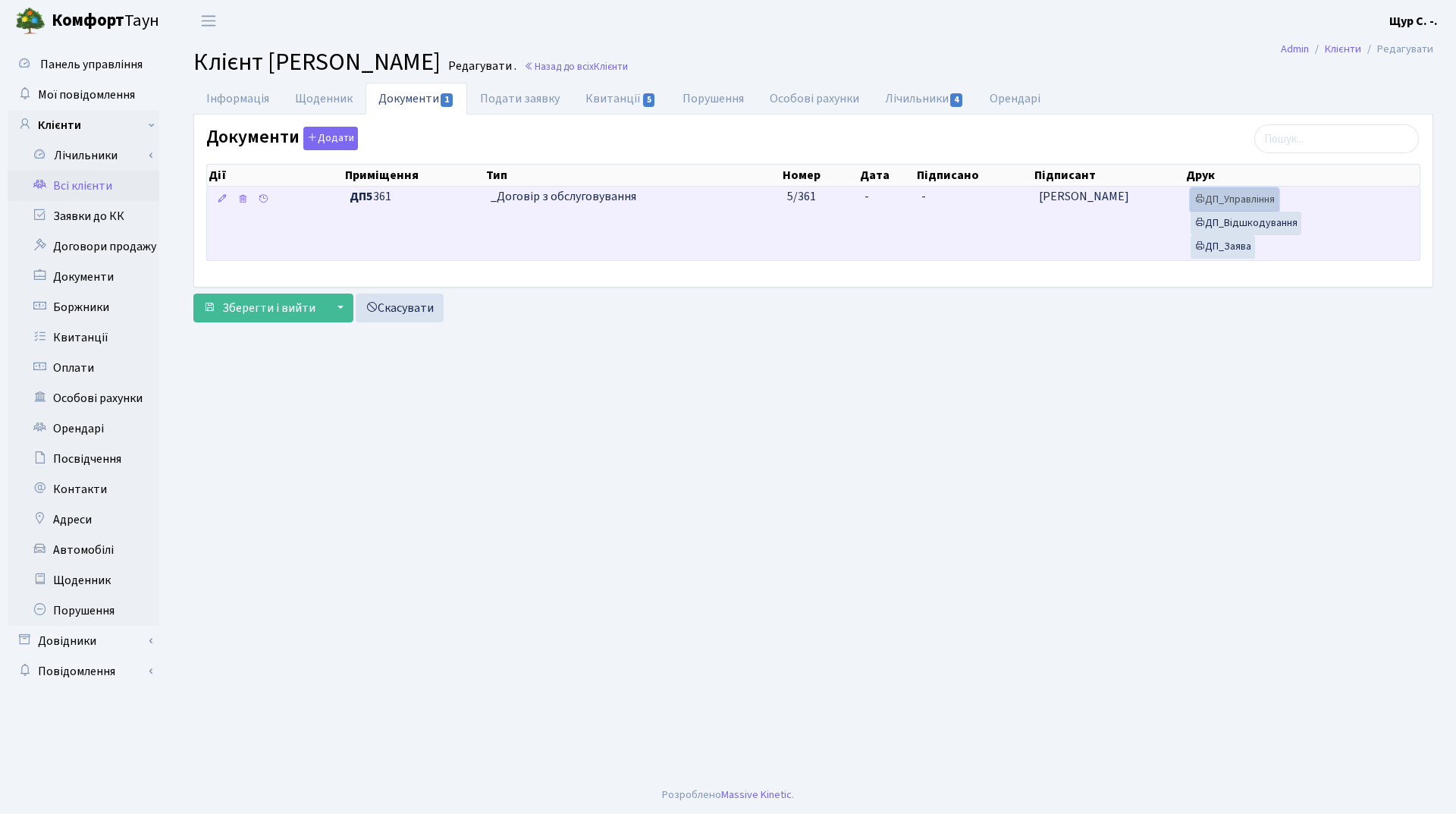
click at [1256, 208] on link "ДП_Управління" at bounding box center [1234, 200] width 88 height 24
click at [1228, 226] on link "ДП_Відшкодування" at bounding box center [1245, 224] width 111 height 24
click at [1221, 250] on link "ДП_Заява" at bounding box center [1222, 247] width 64 height 24
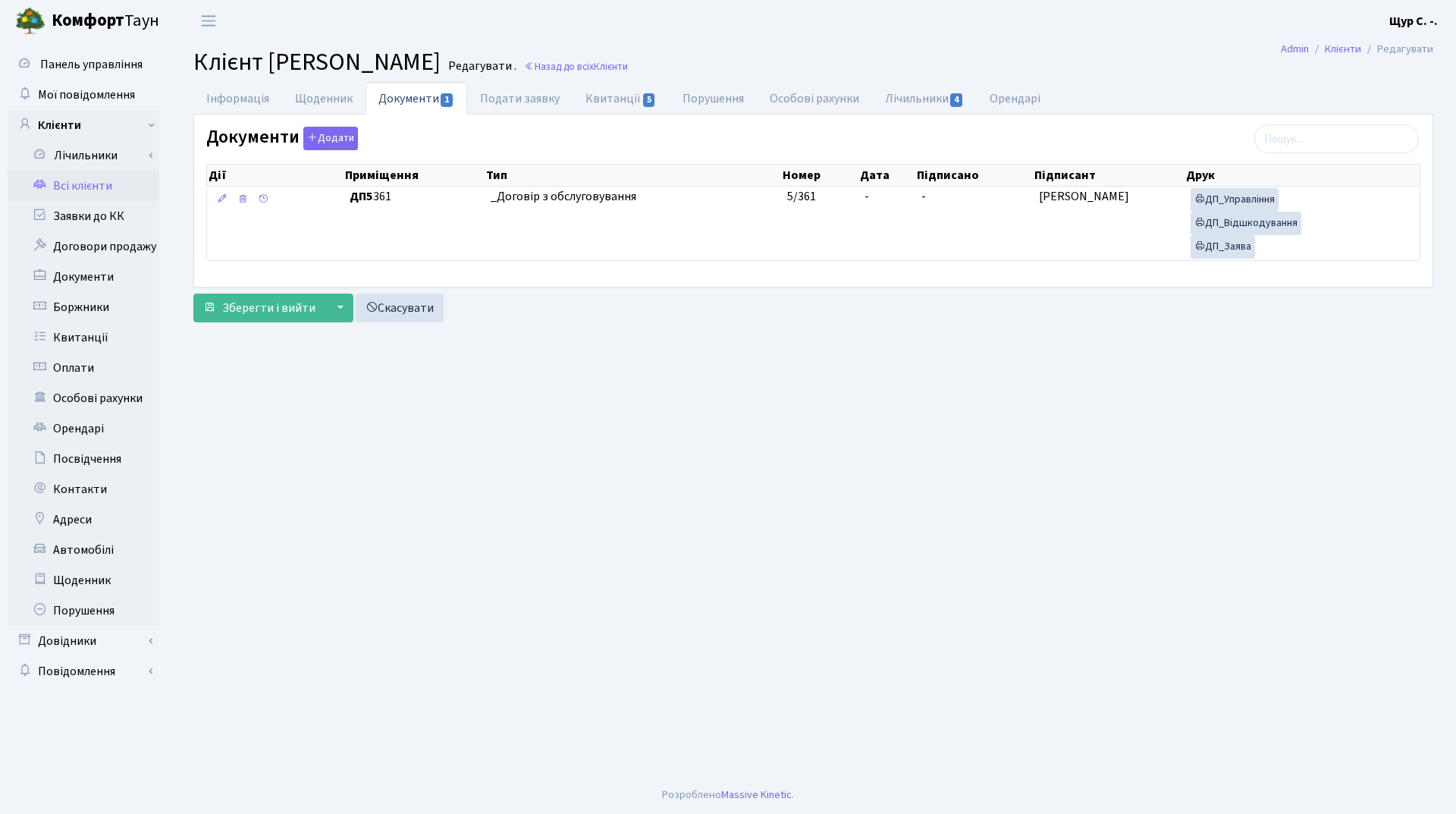
click at [112, 185] on link "Всі клієнти" at bounding box center [84, 185] width 152 height 30
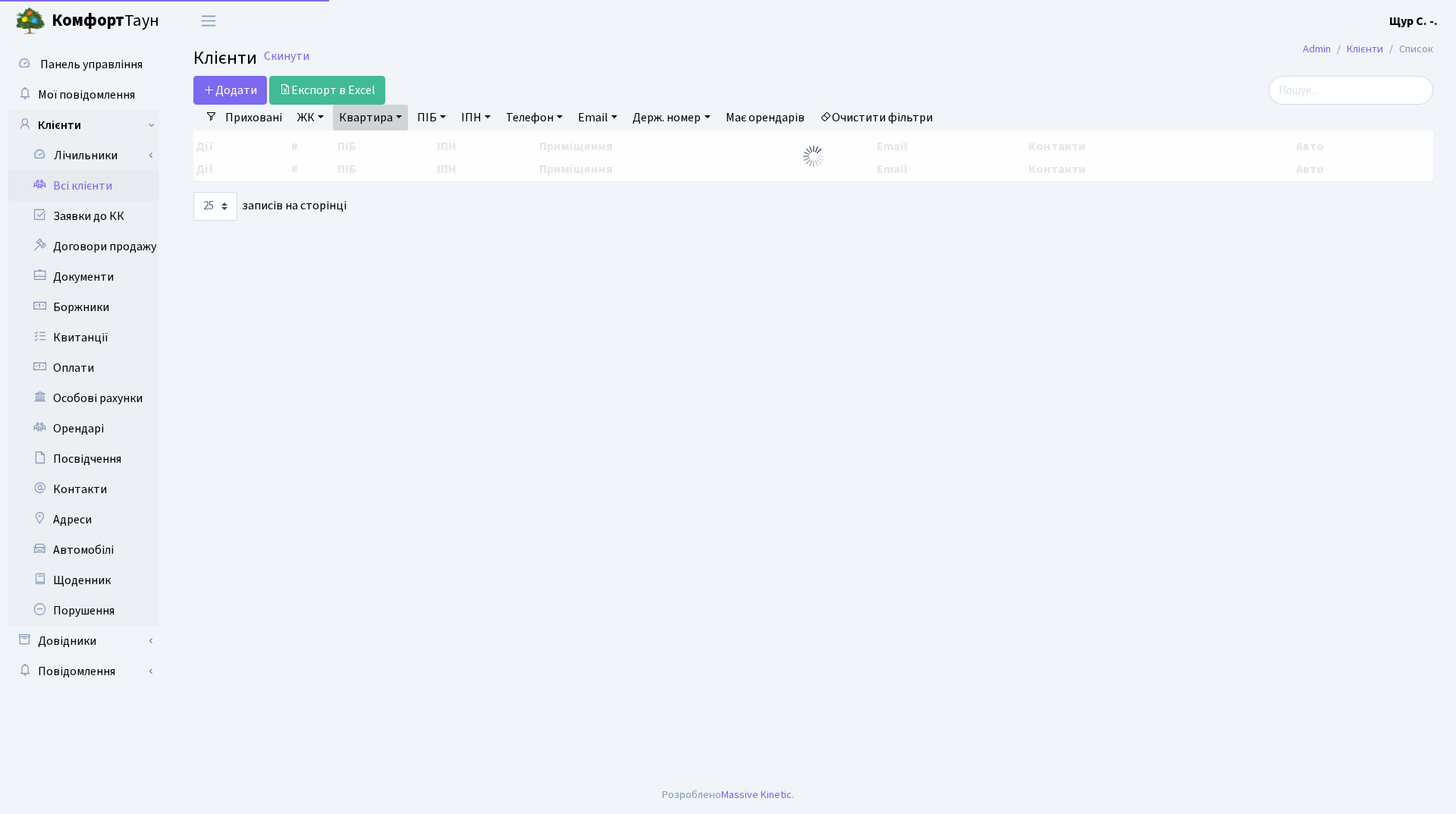
select select "25"
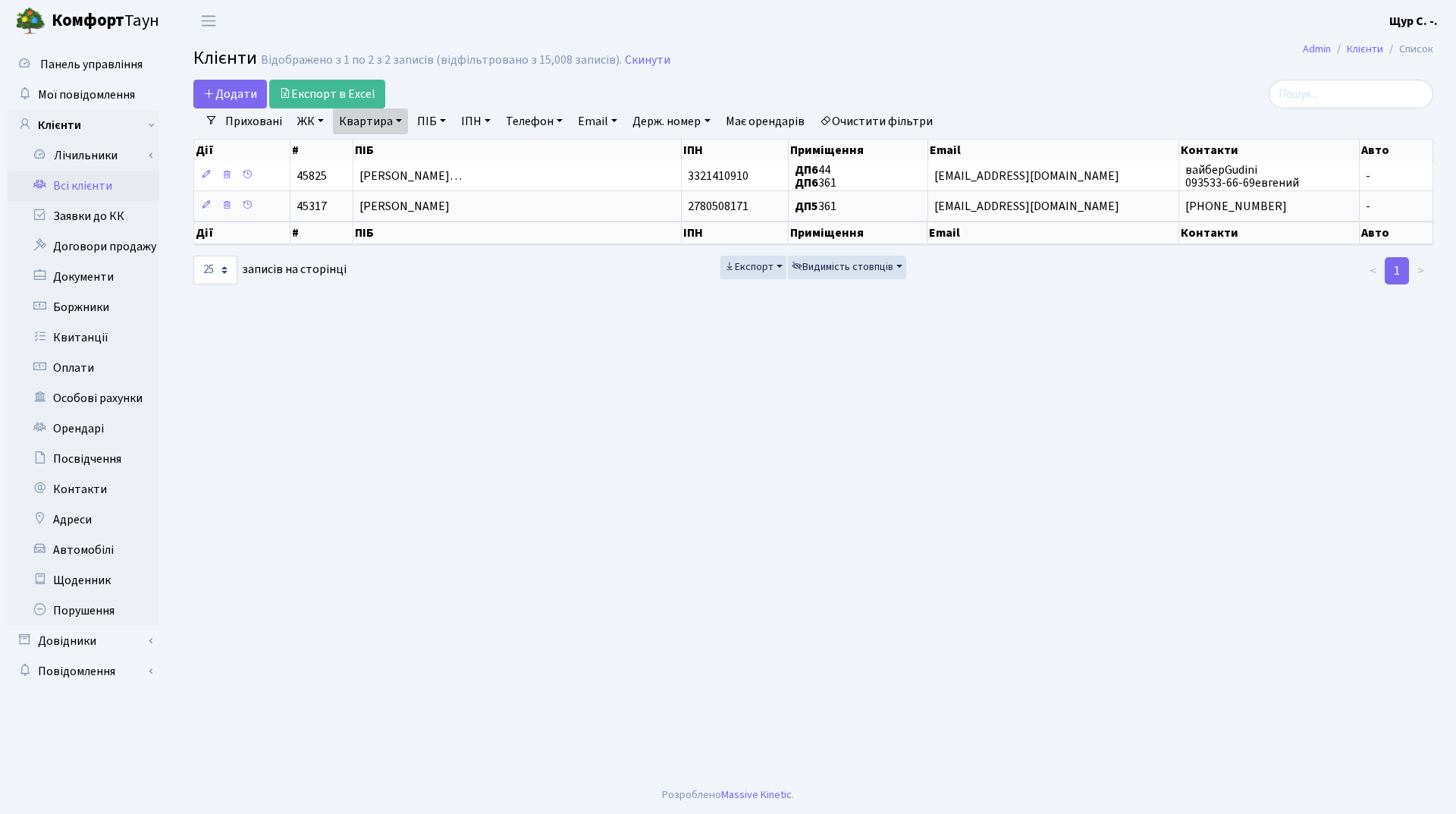
click at [400, 119] on link "Квартира" at bounding box center [370, 121] width 75 height 25
click at [393, 140] on input "361" at bounding box center [378, 151] width 89 height 29
type input "342"
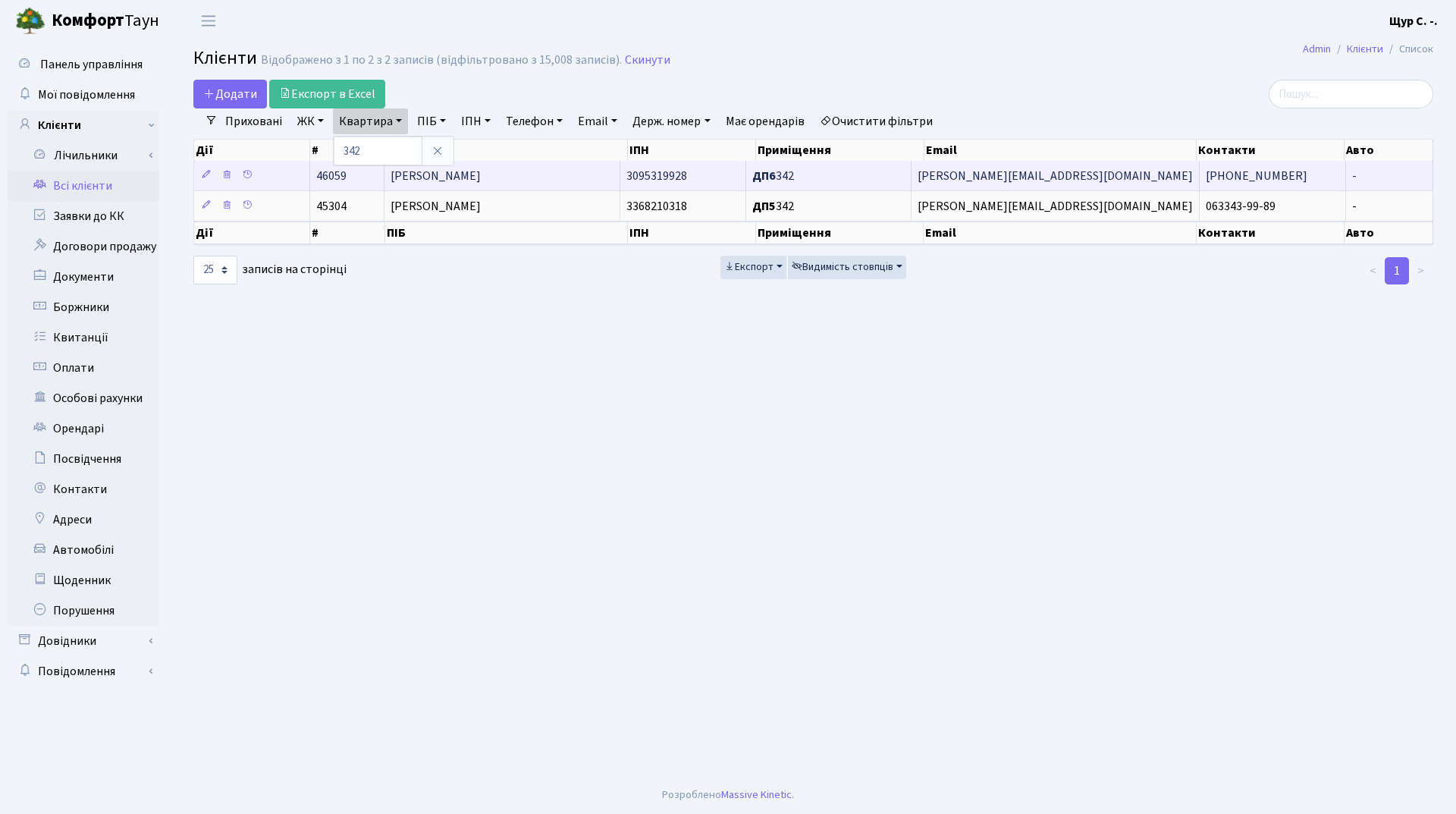
click at [522, 176] on td "[PERSON_NAME]" at bounding box center [502, 175] width 236 height 29
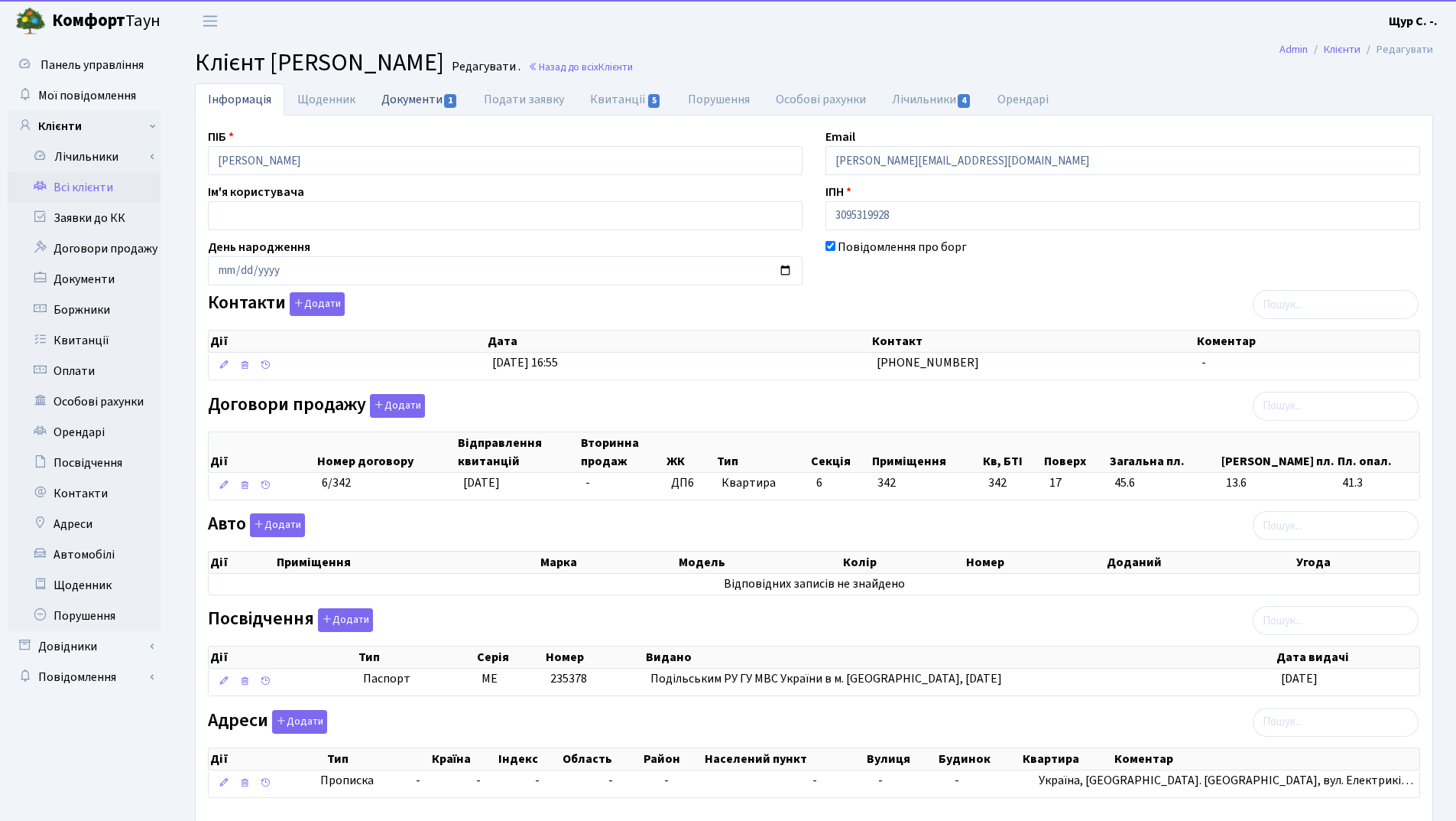
click at [421, 100] on link "Документи 1" at bounding box center [420, 99] width 103 height 31
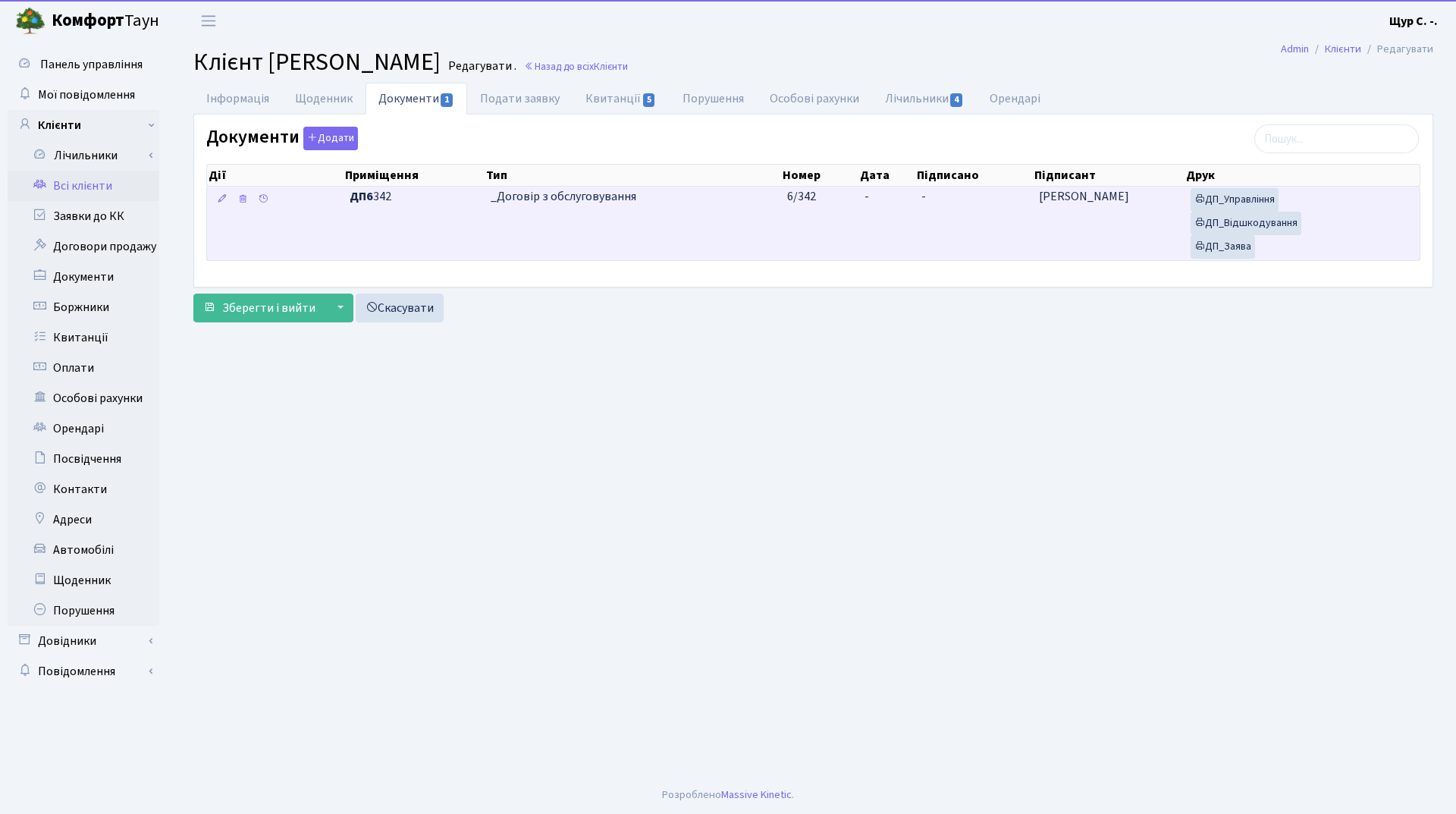
click at [586, 220] on td "_Договір з обслуговування" at bounding box center [633, 223] width 298 height 73
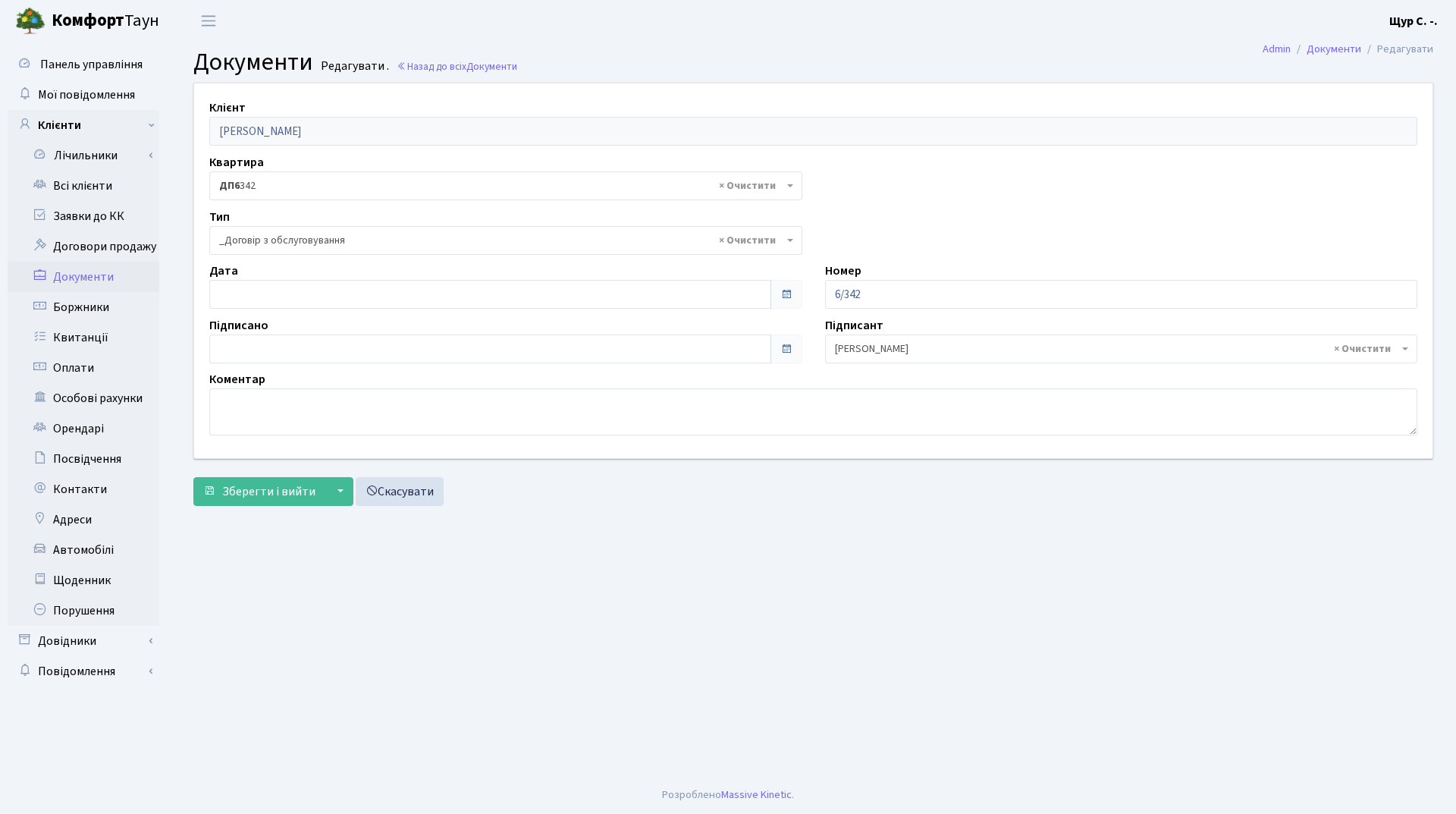
select select "289"
type input "[DATE]"
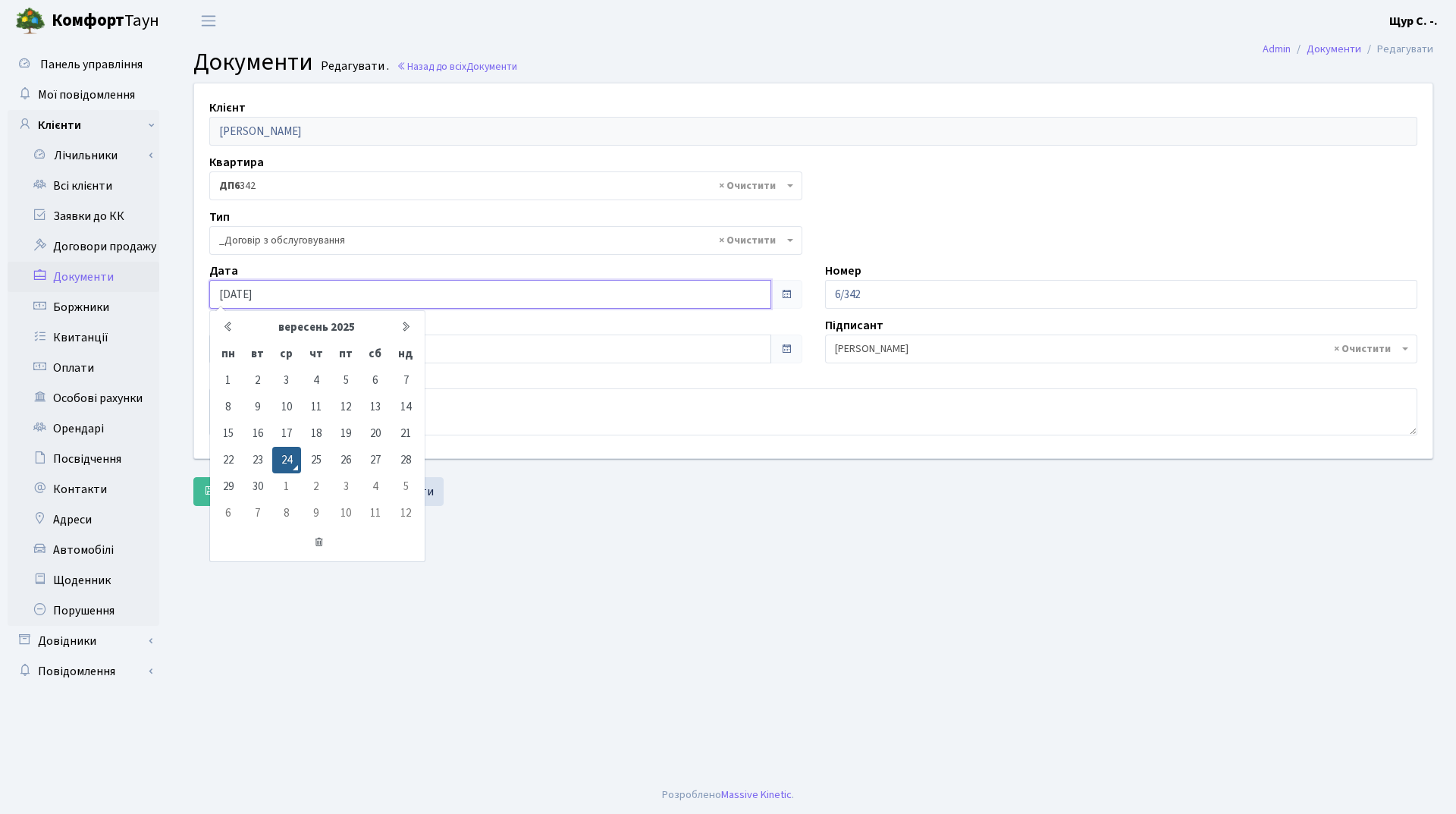
click at [390, 294] on input "[DATE]" at bounding box center [490, 294] width 562 height 29
click at [558, 552] on main "Admin Документи Редагувати Документи Редагувати . Назад до всіх Документи Клієн…" at bounding box center [812, 408] width 1285 height 734
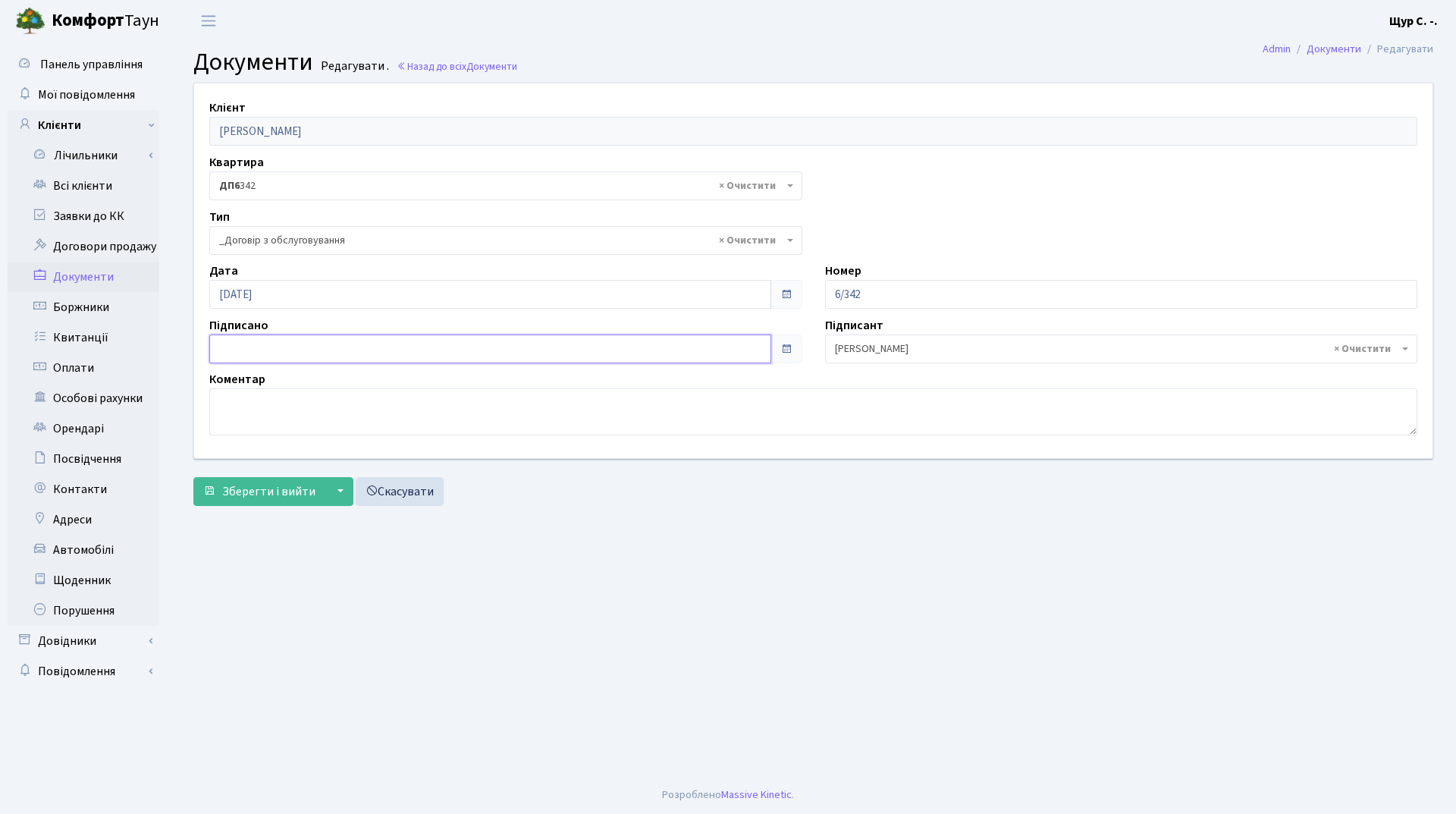
type input "[DATE]"
click at [404, 345] on input "[DATE]" at bounding box center [490, 349] width 562 height 29
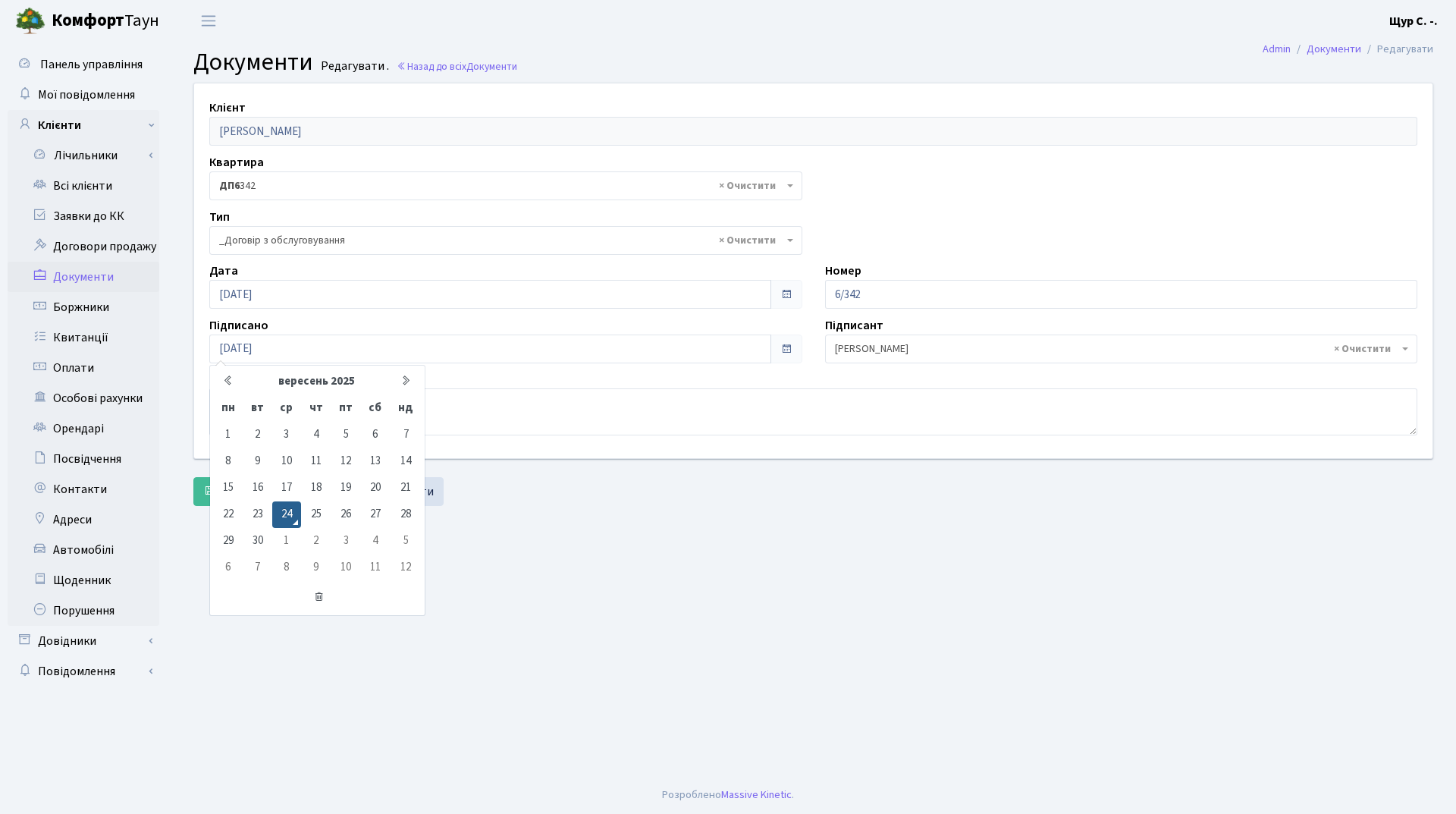
click at [553, 632] on main "Admin Документи Редагувати Документи Редагувати . Назад до всіх Документи Клієн…" at bounding box center [812, 408] width 1285 height 734
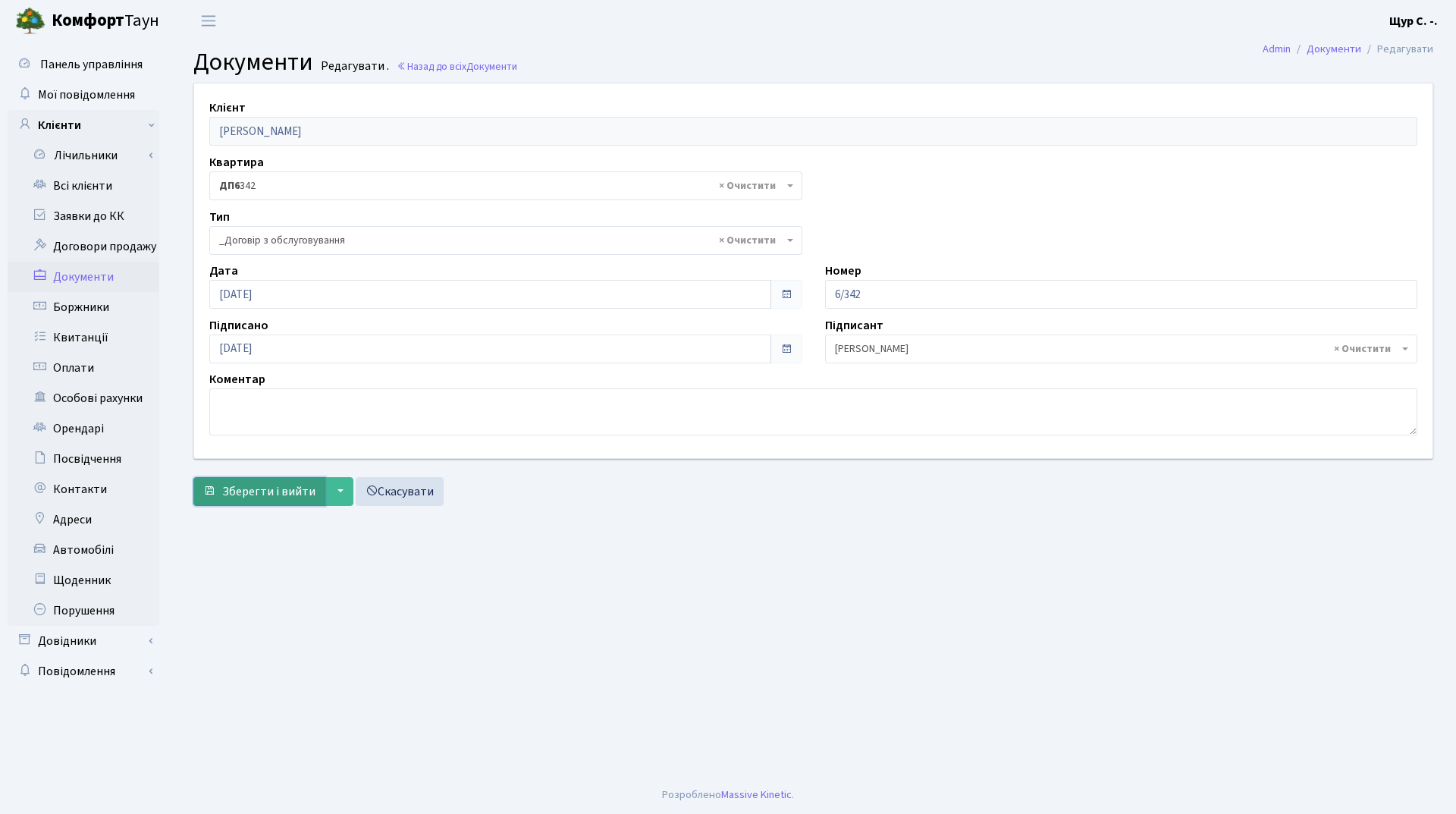
click at [255, 497] on span "Зберегти і вийти" at bounding box center [268, 491] width 93 height 17
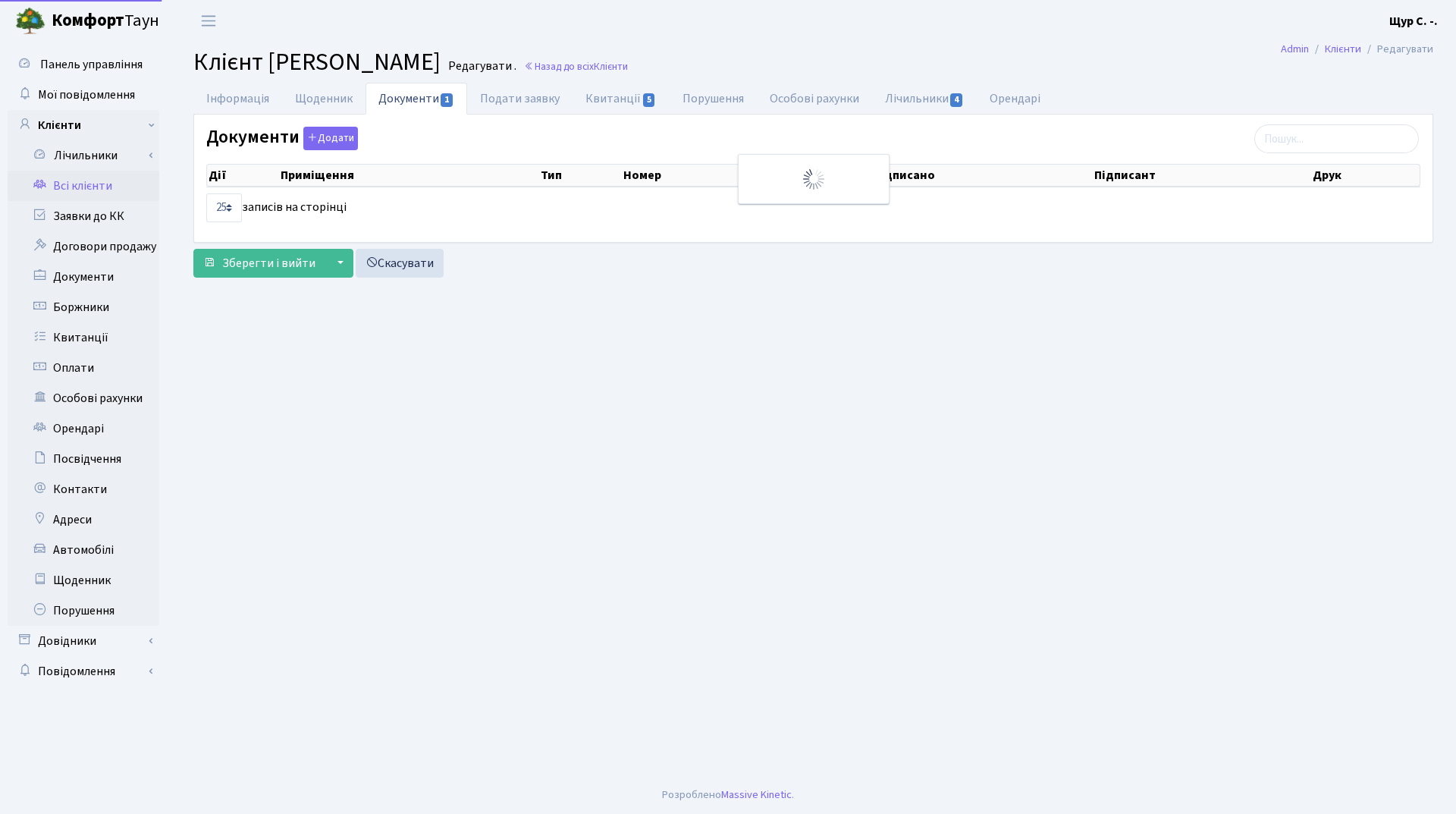
select select "25"
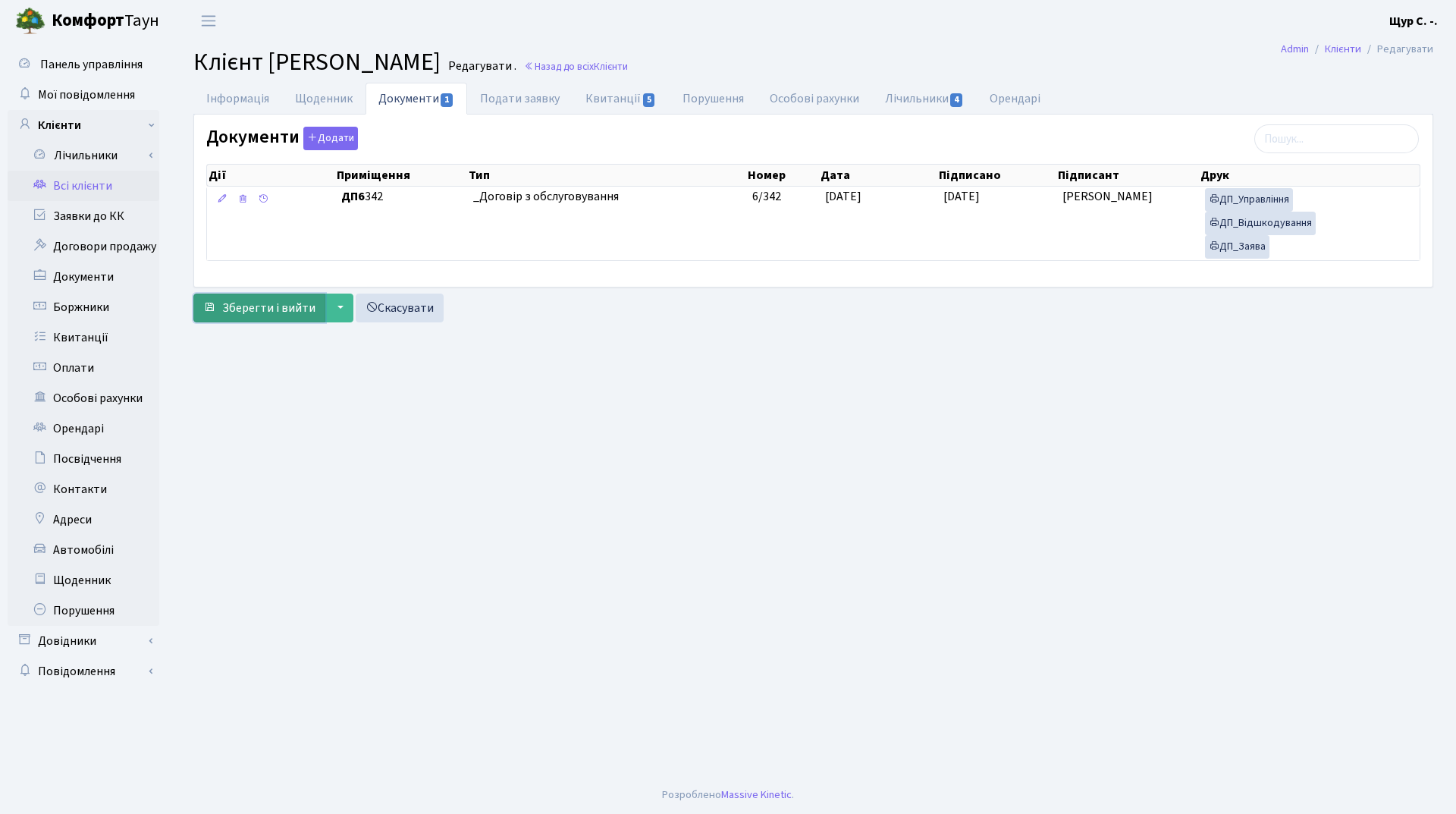
click at [259, 314] on span "Зберегти і вийти" at bounding box center [268, 307] width 93 height 17
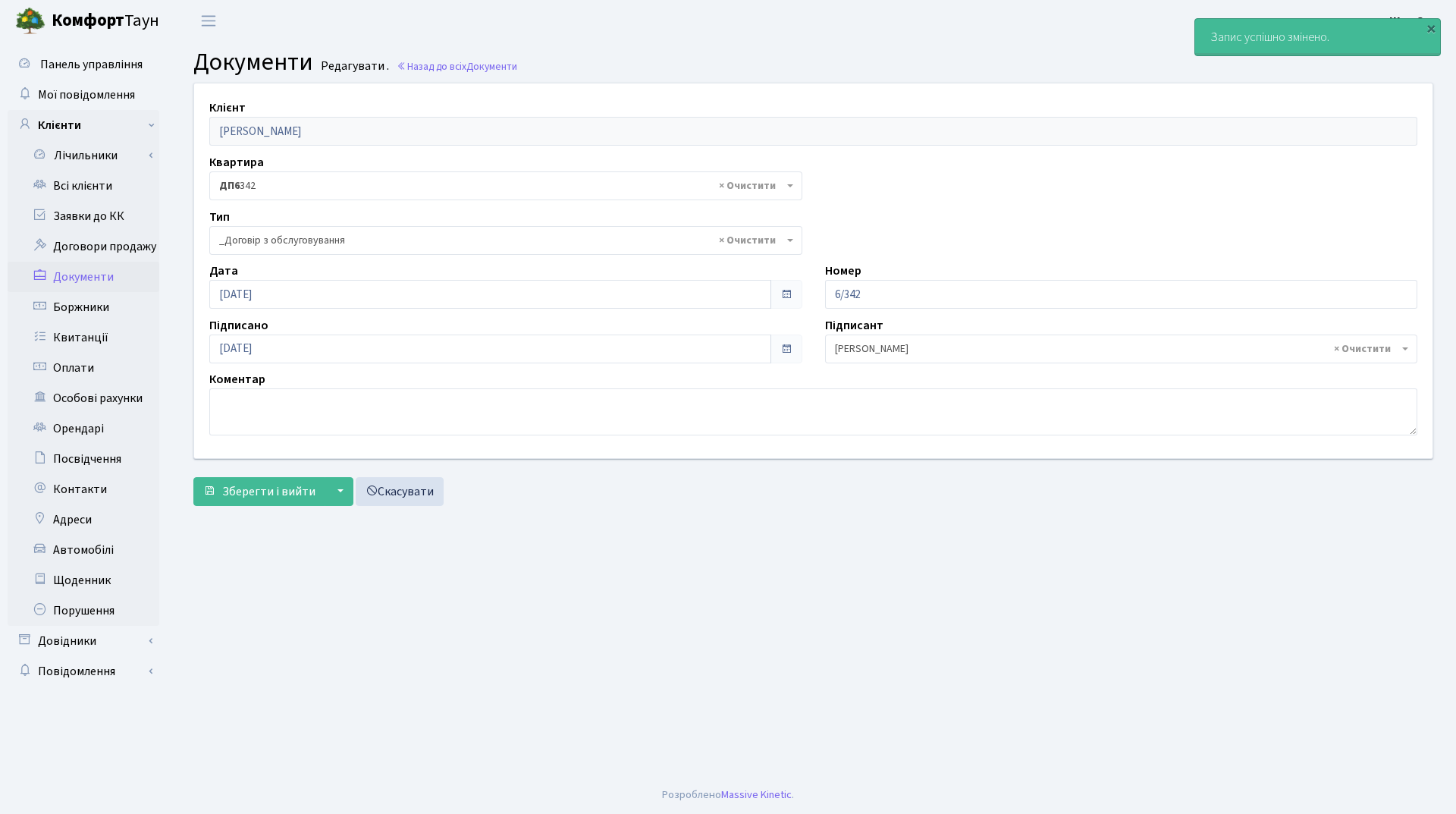
select select "289"
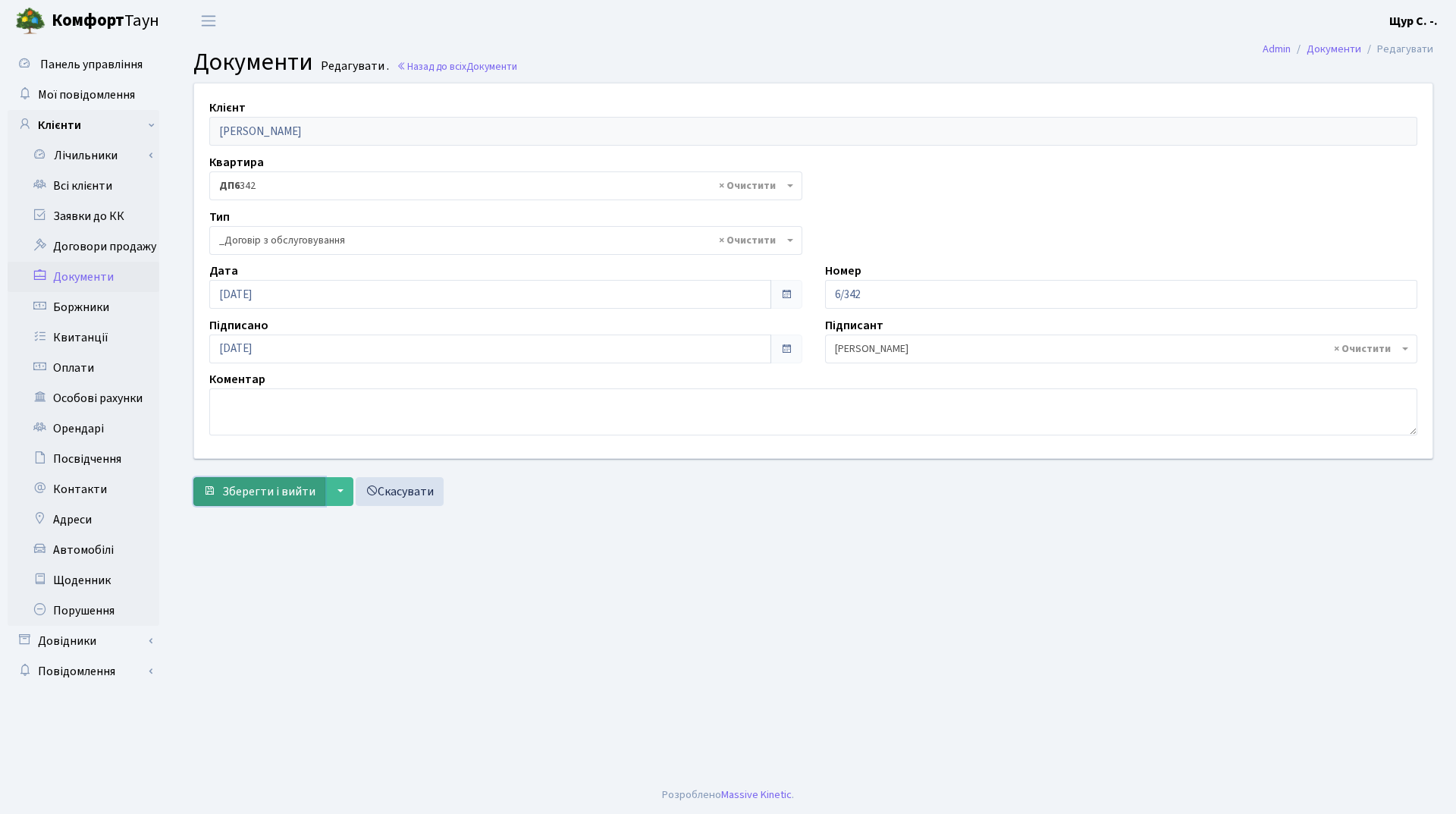
click at [271, 499] on span "Зберегти і вийти" at bounding box center [268, 491] width 93 height 17
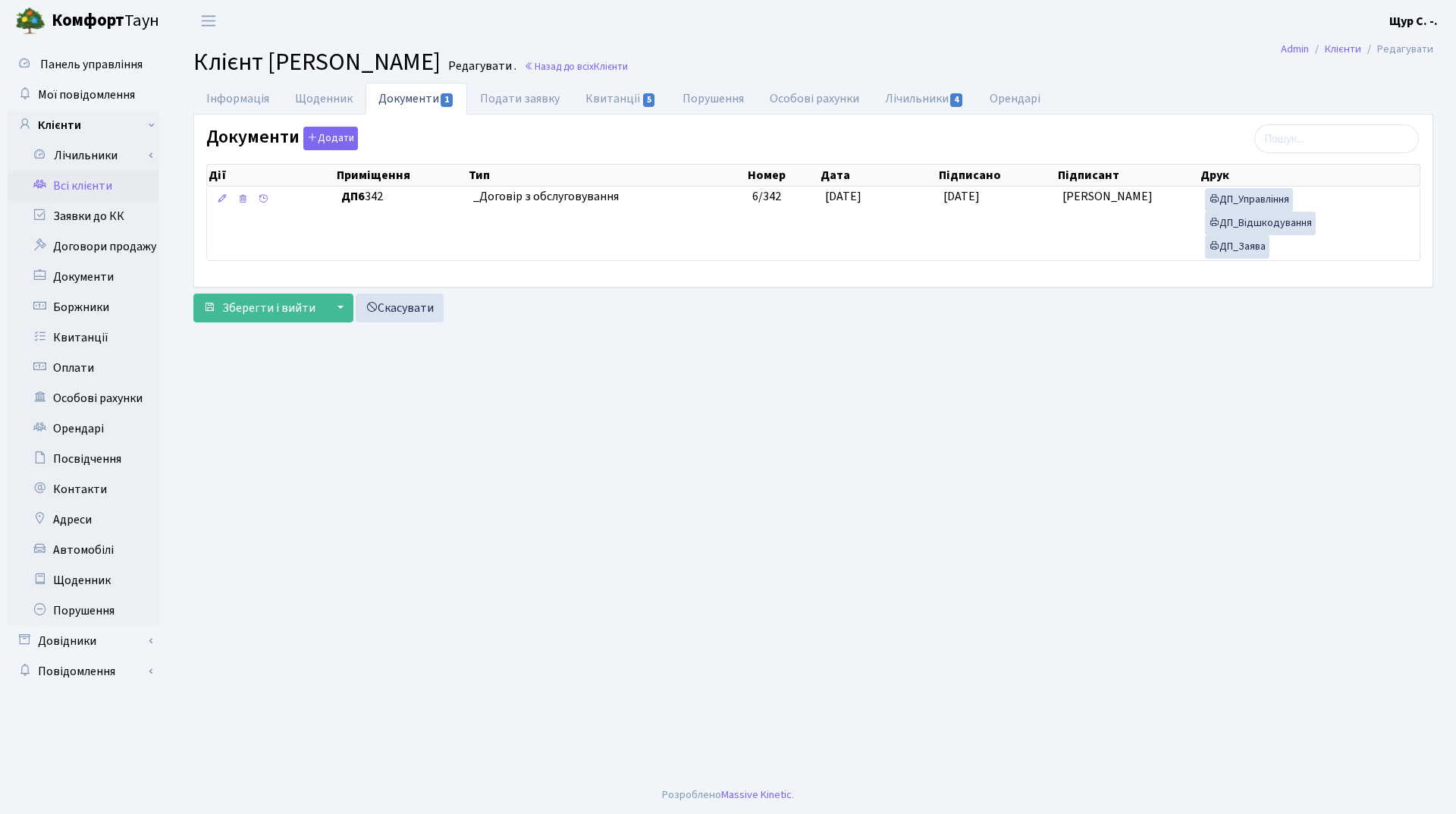
click at [106, 188] on link "Всі клієнти" at bounding box center [84, 185] width 152 height 30
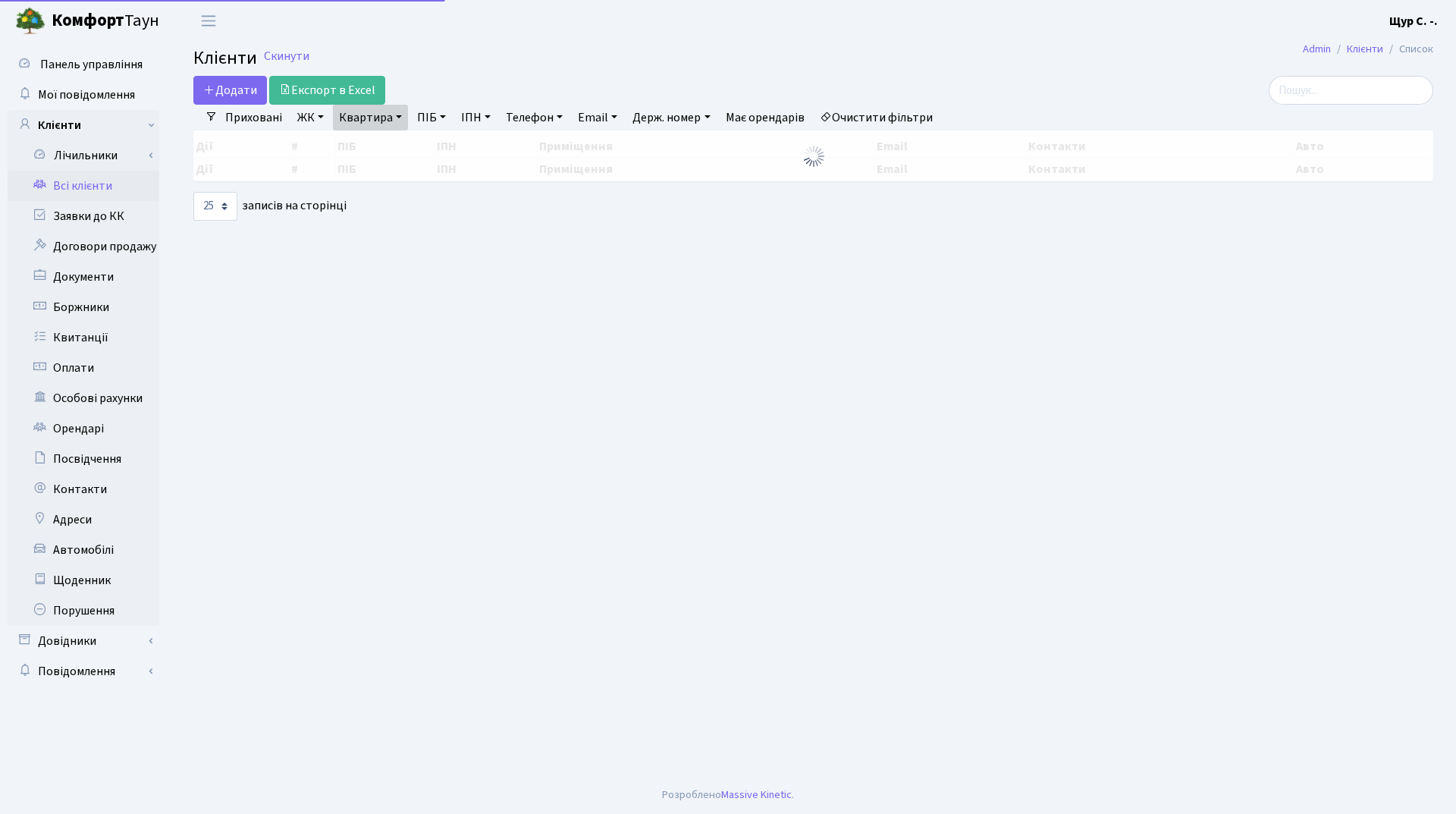
select select "25"
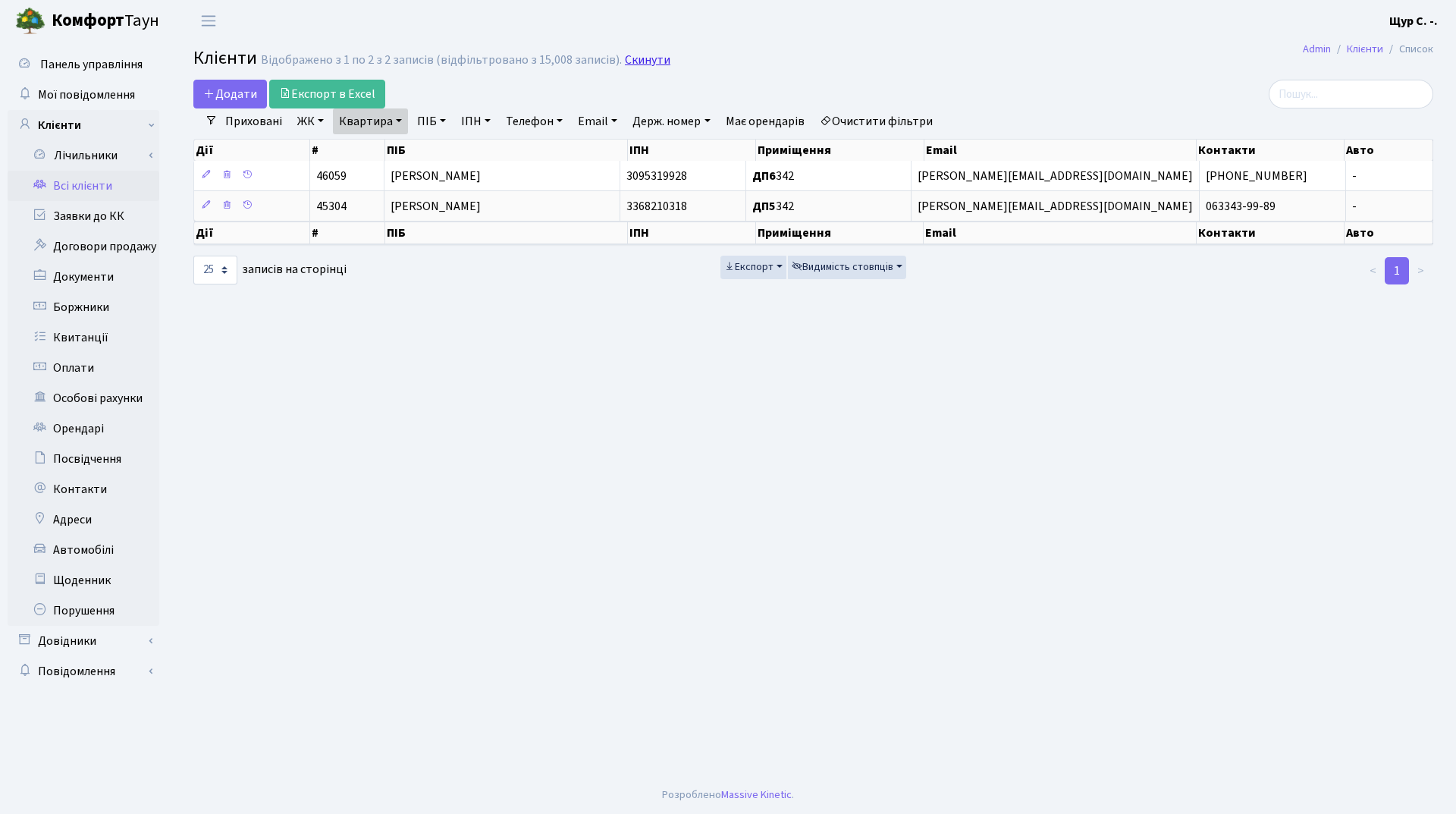
click at [639, 63] on link "Скинути" at bounding box center [647, 60] width 45 height 14
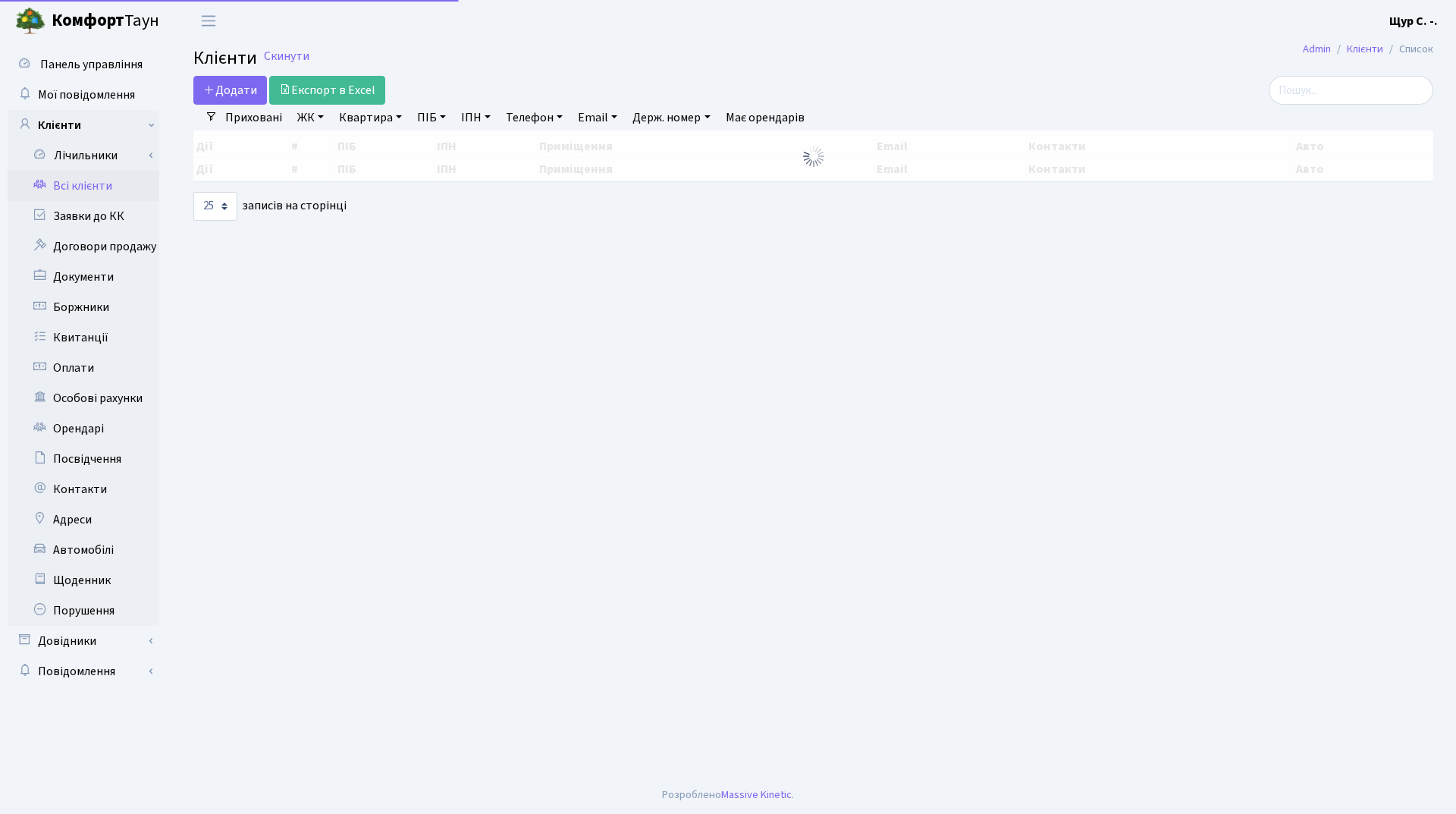
select select "25"
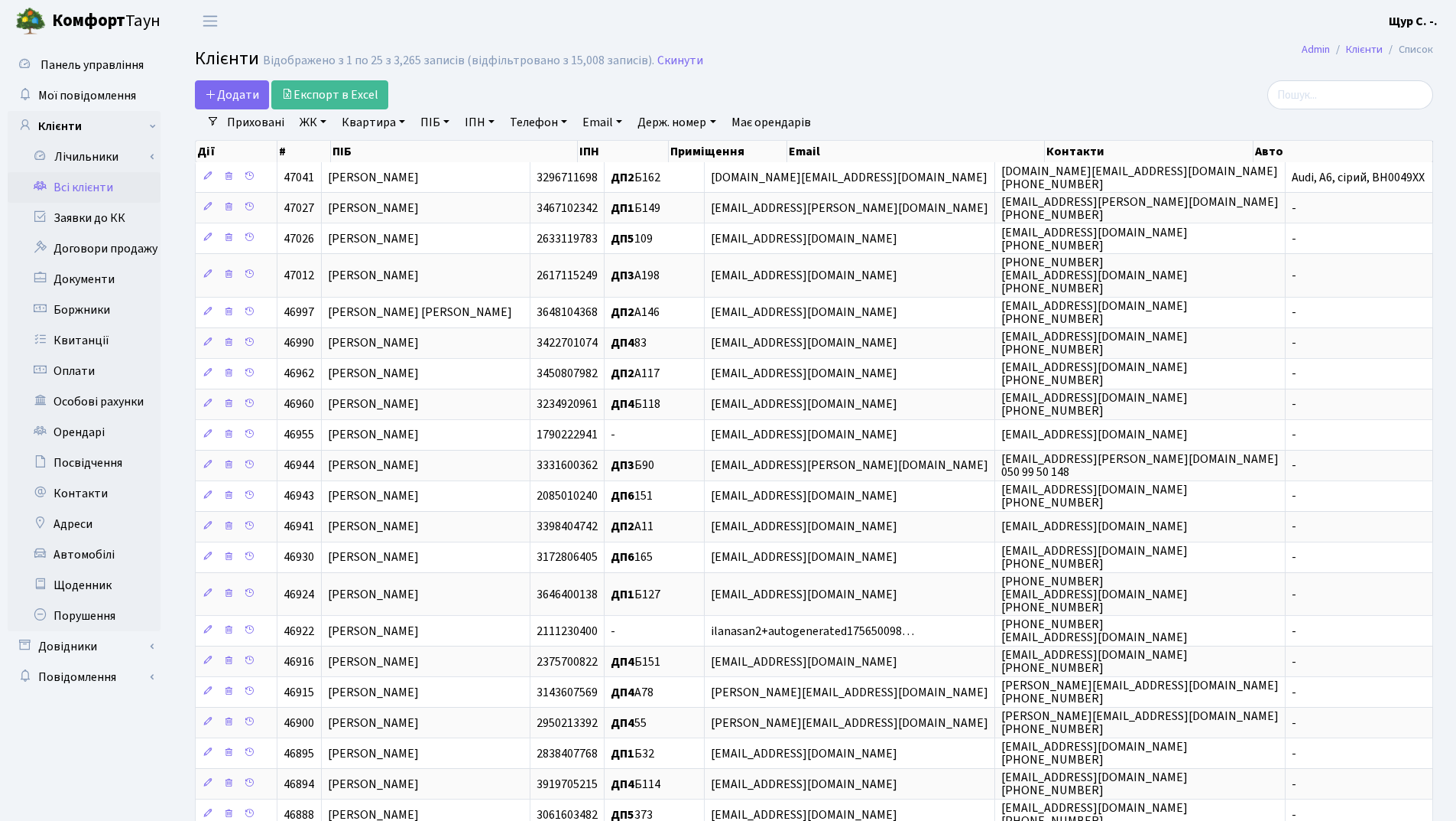
click at [379, 120] on link "Квартира" at bounding box center [373, 122] width 75 height 26
type input "325"
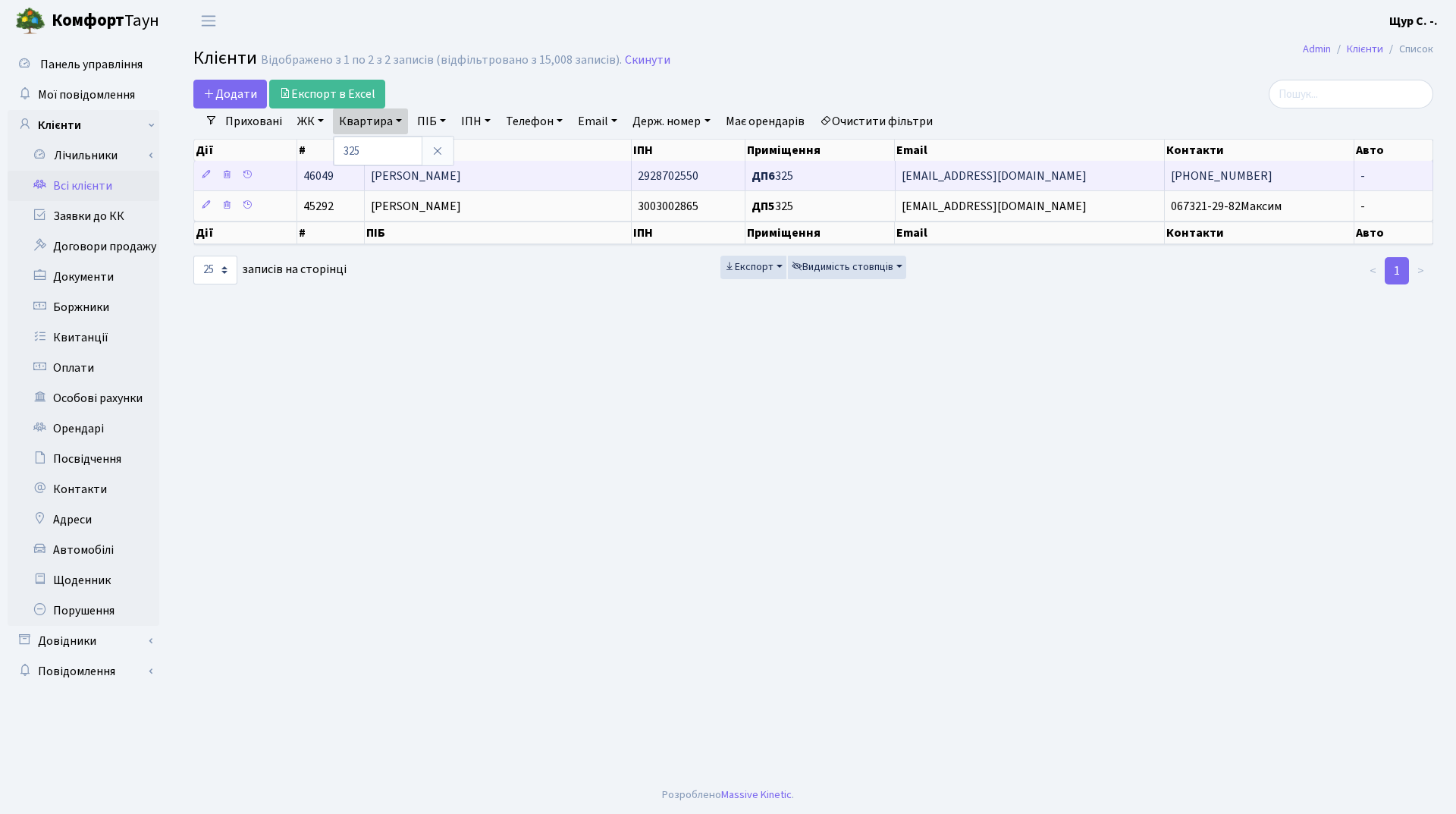
click at [461, 172] on span "[PERSON_NAME]" at bounding box center [415, 176] width 90 height 17
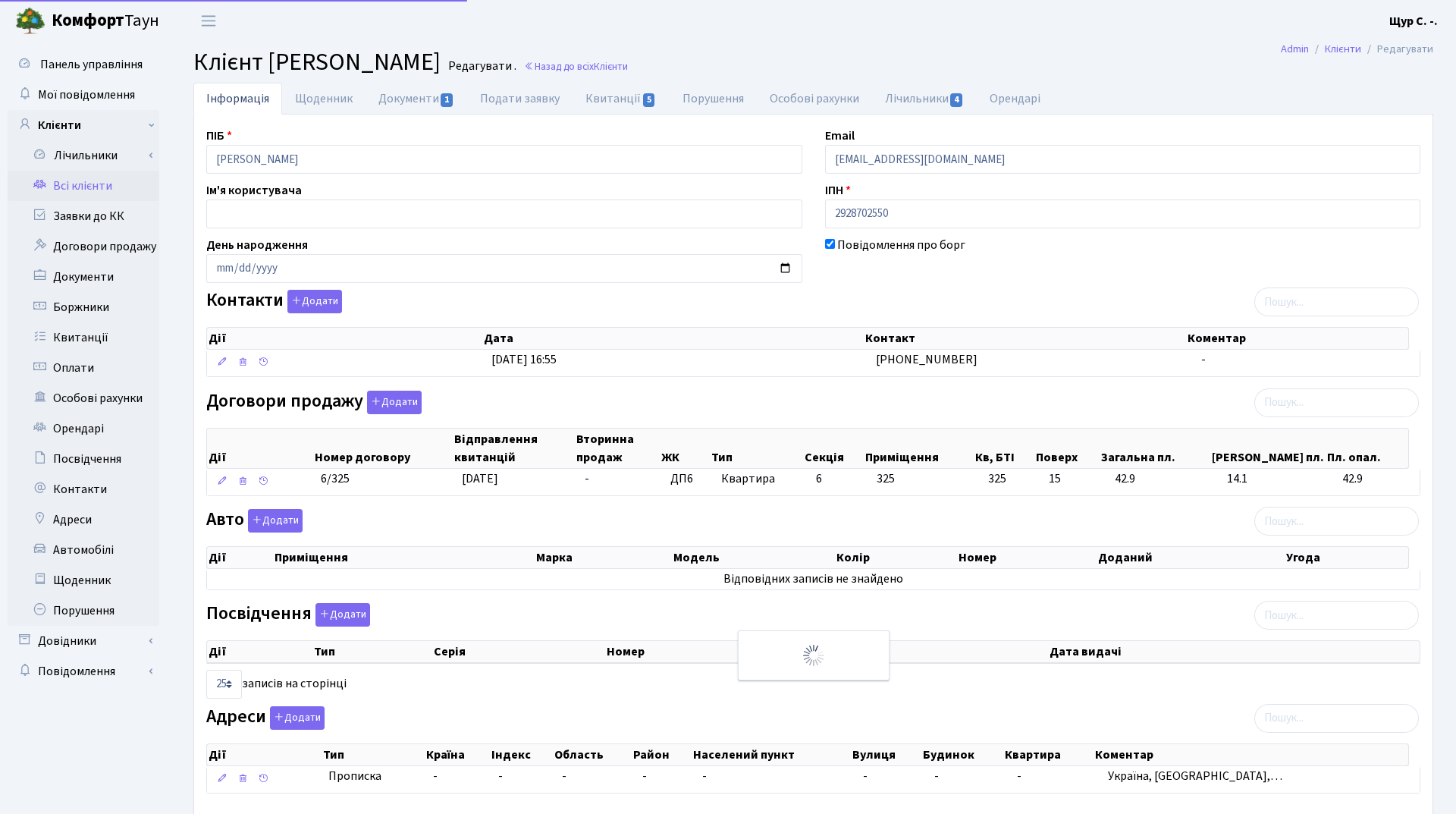
select select "25"
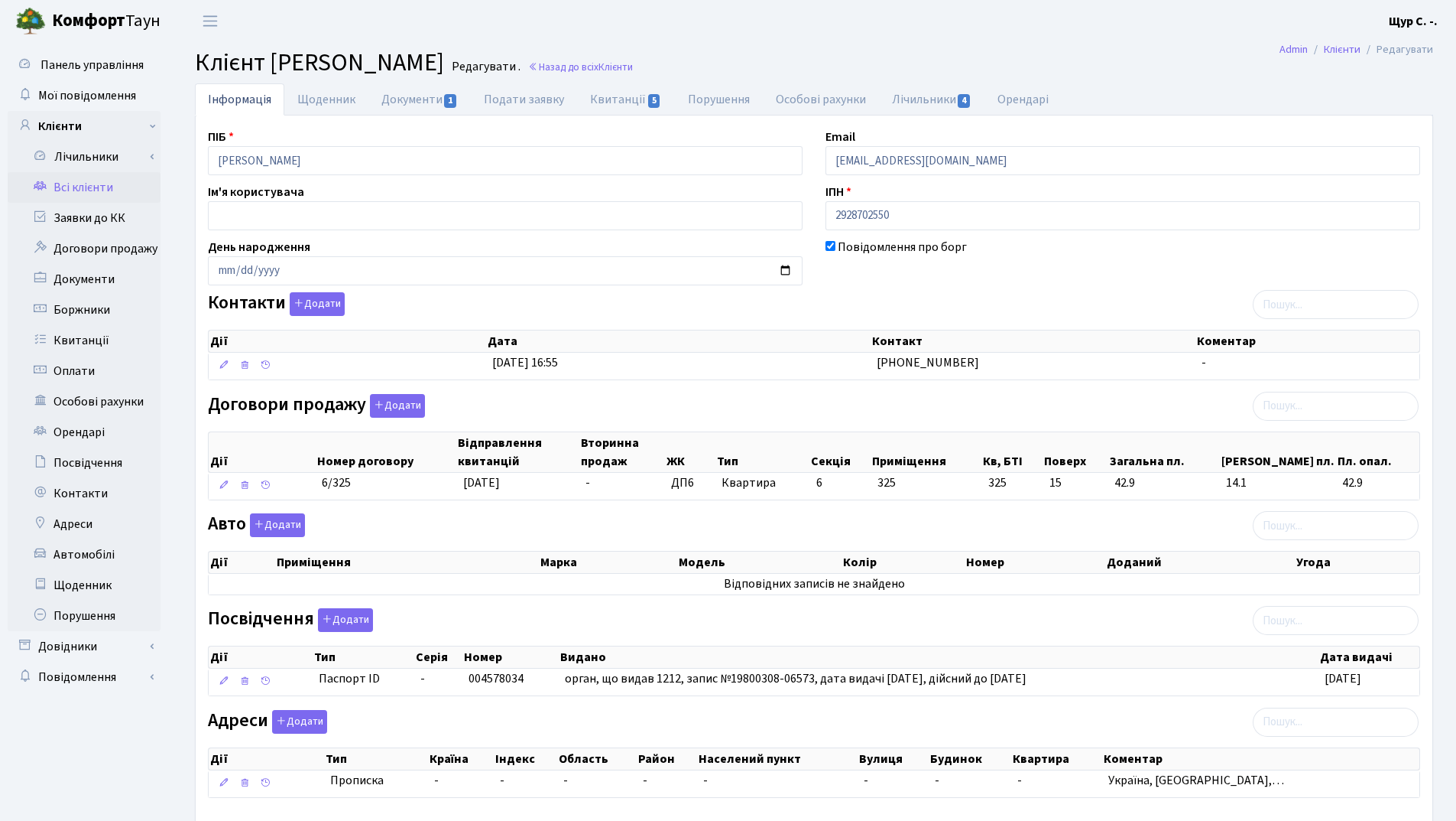
click at [95, 184] on link "Всі клієнти" at bounding box center [84, 187] width 153 height 30
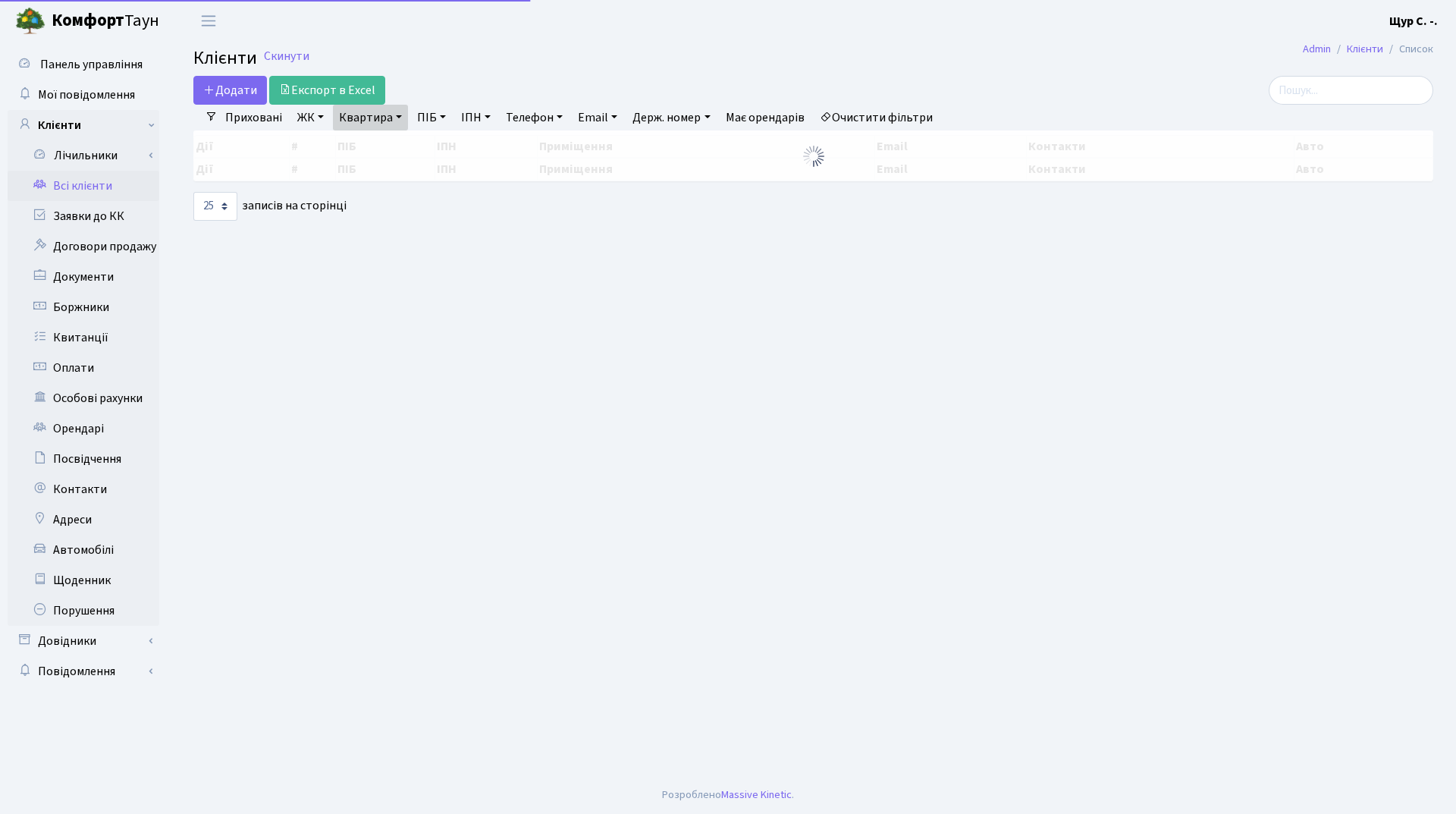
select select "25"
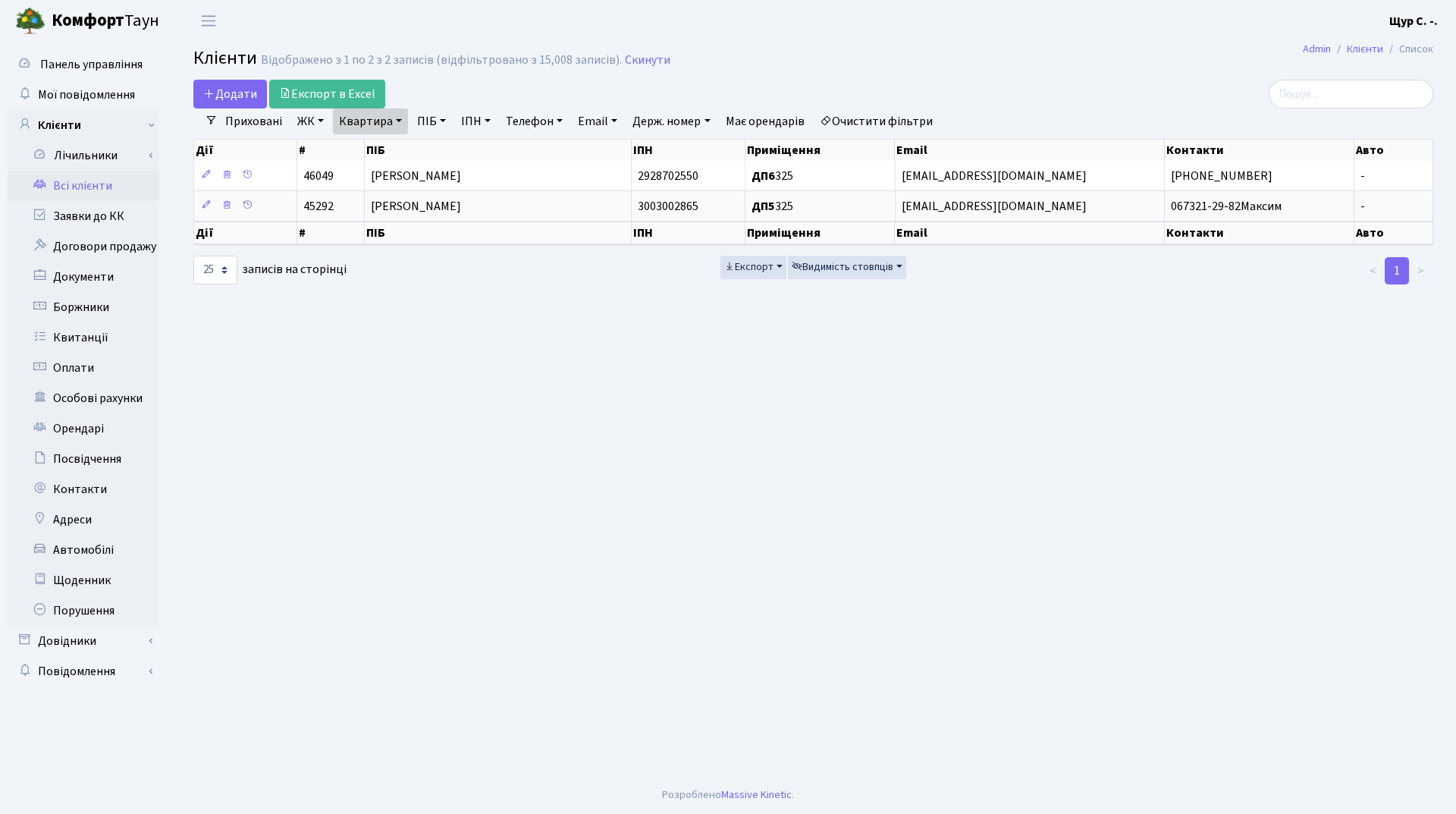
click at [92, 185] on link "Всі клієнти" at bounding box center [84, 185] width 152 height 30
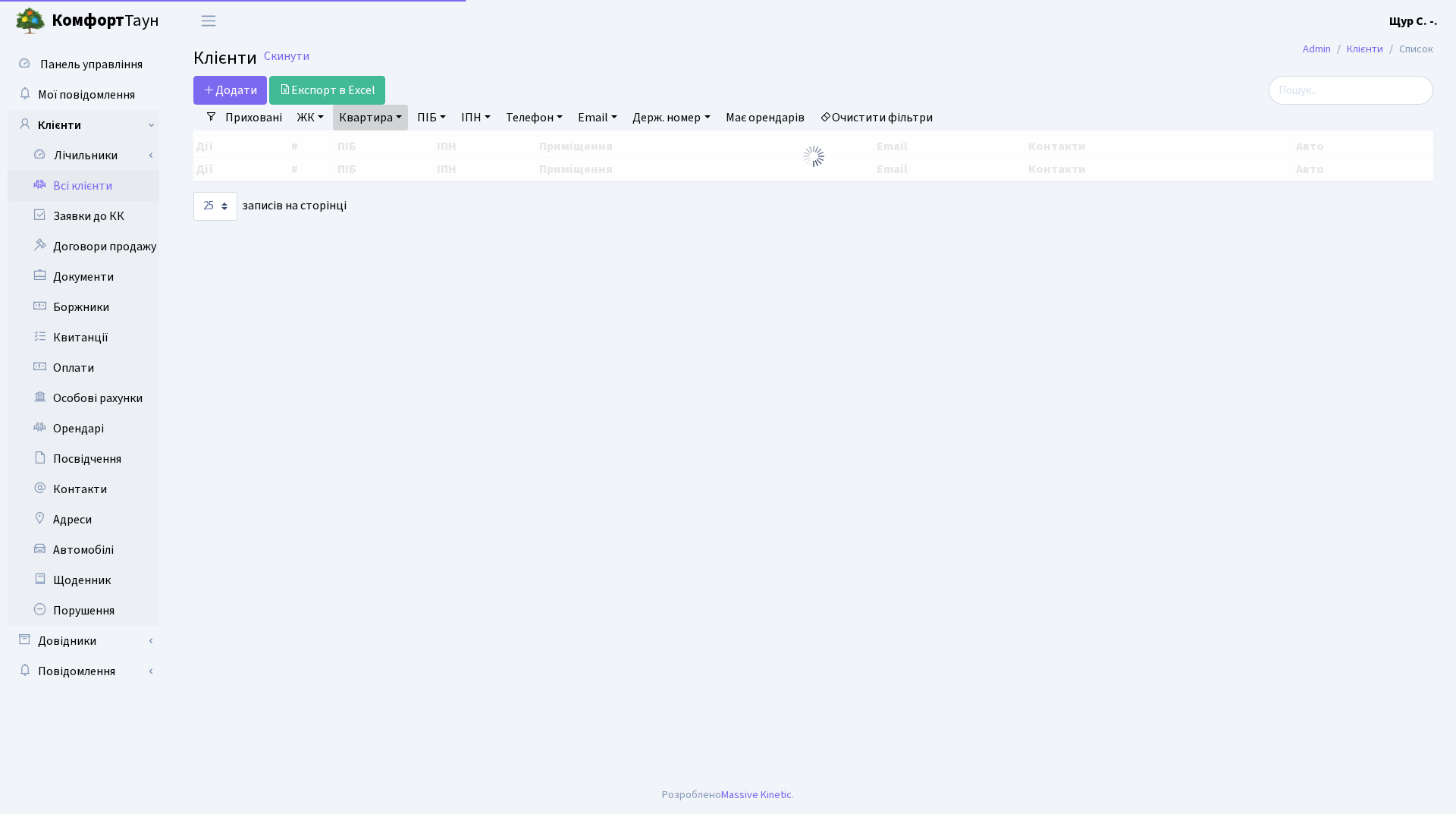
select select "25"
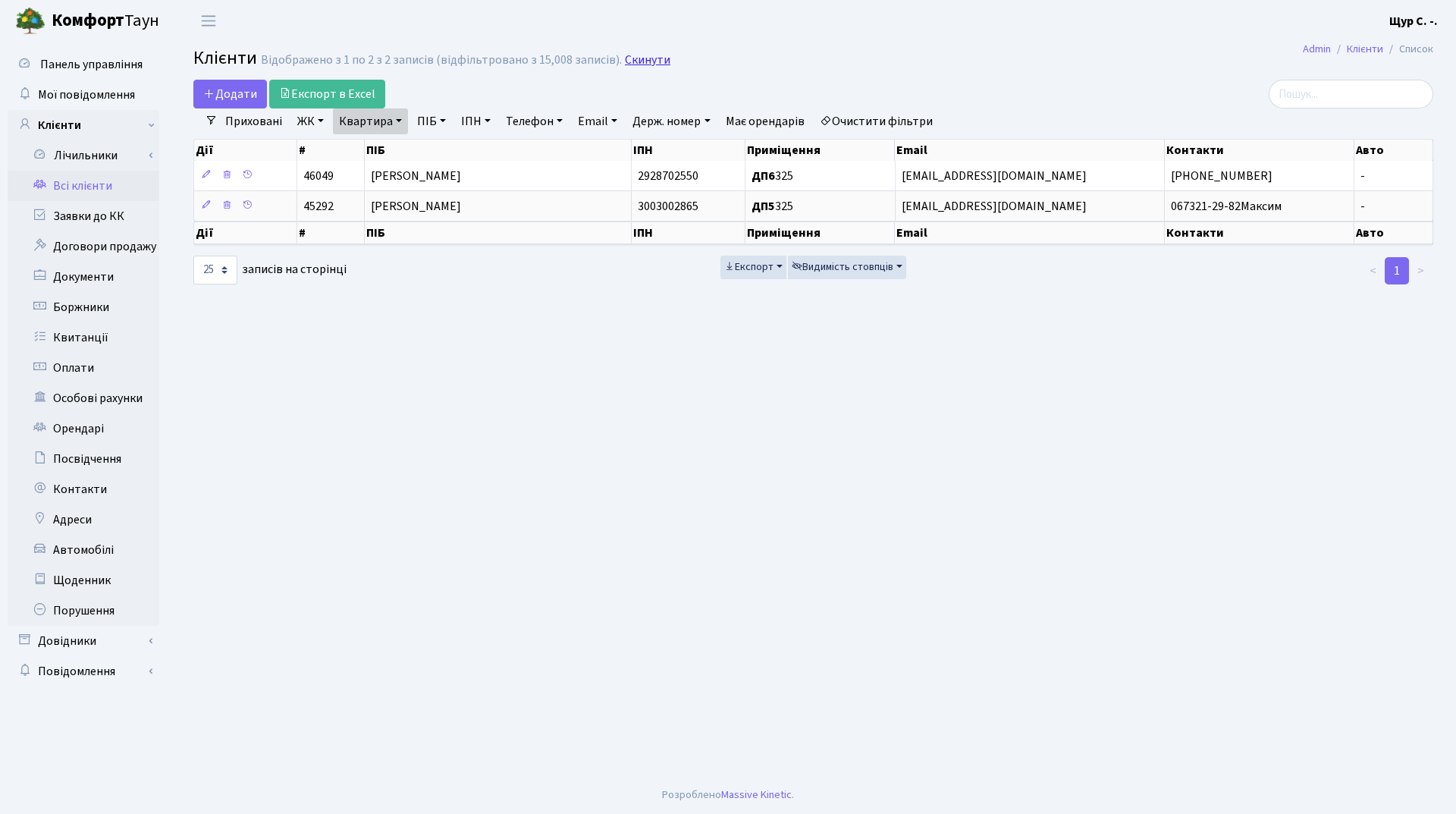
click at [644, 63] on link "Скинути" at bounding box center [647, 60] width 45 height 14
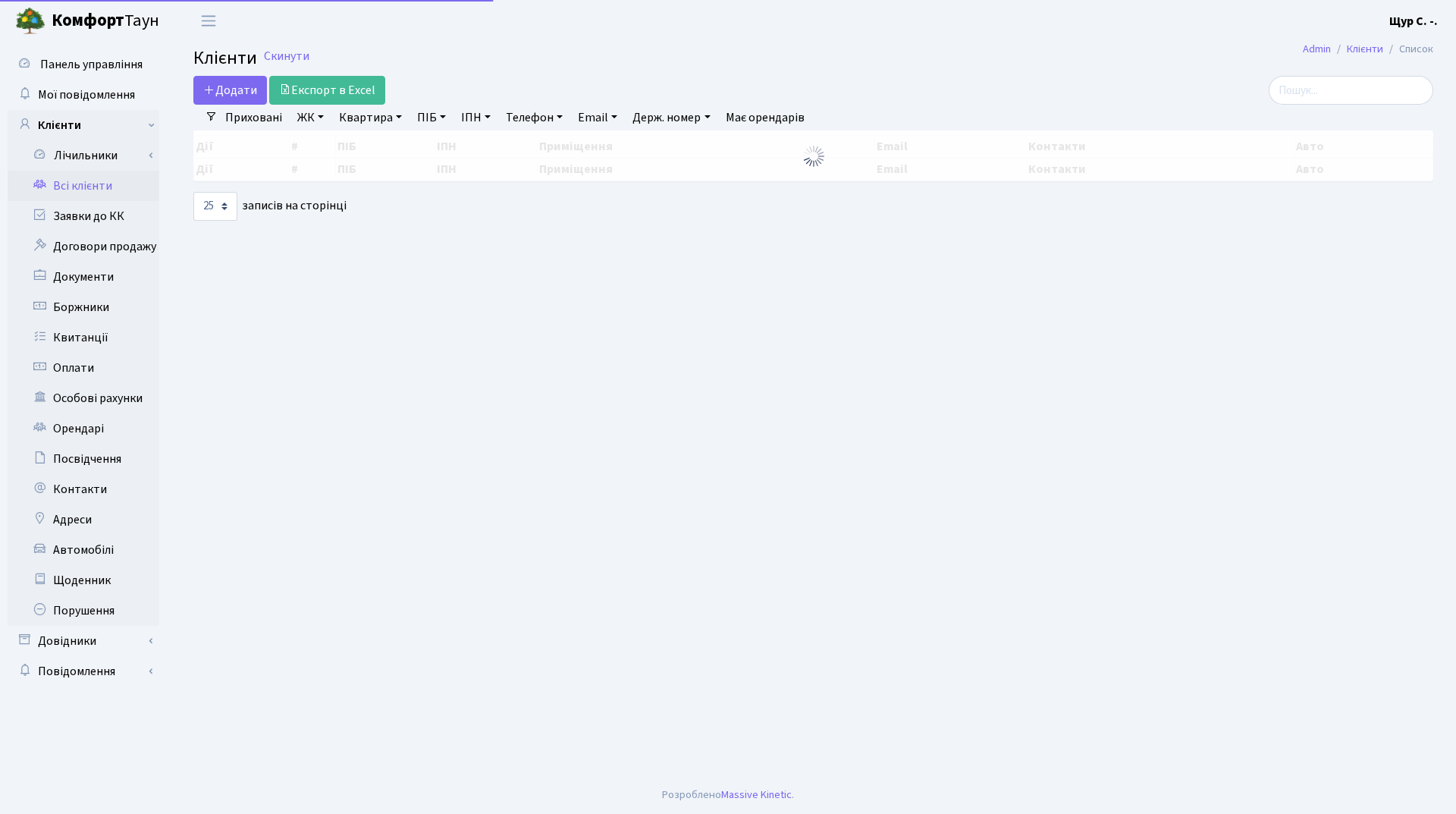
select select "25"
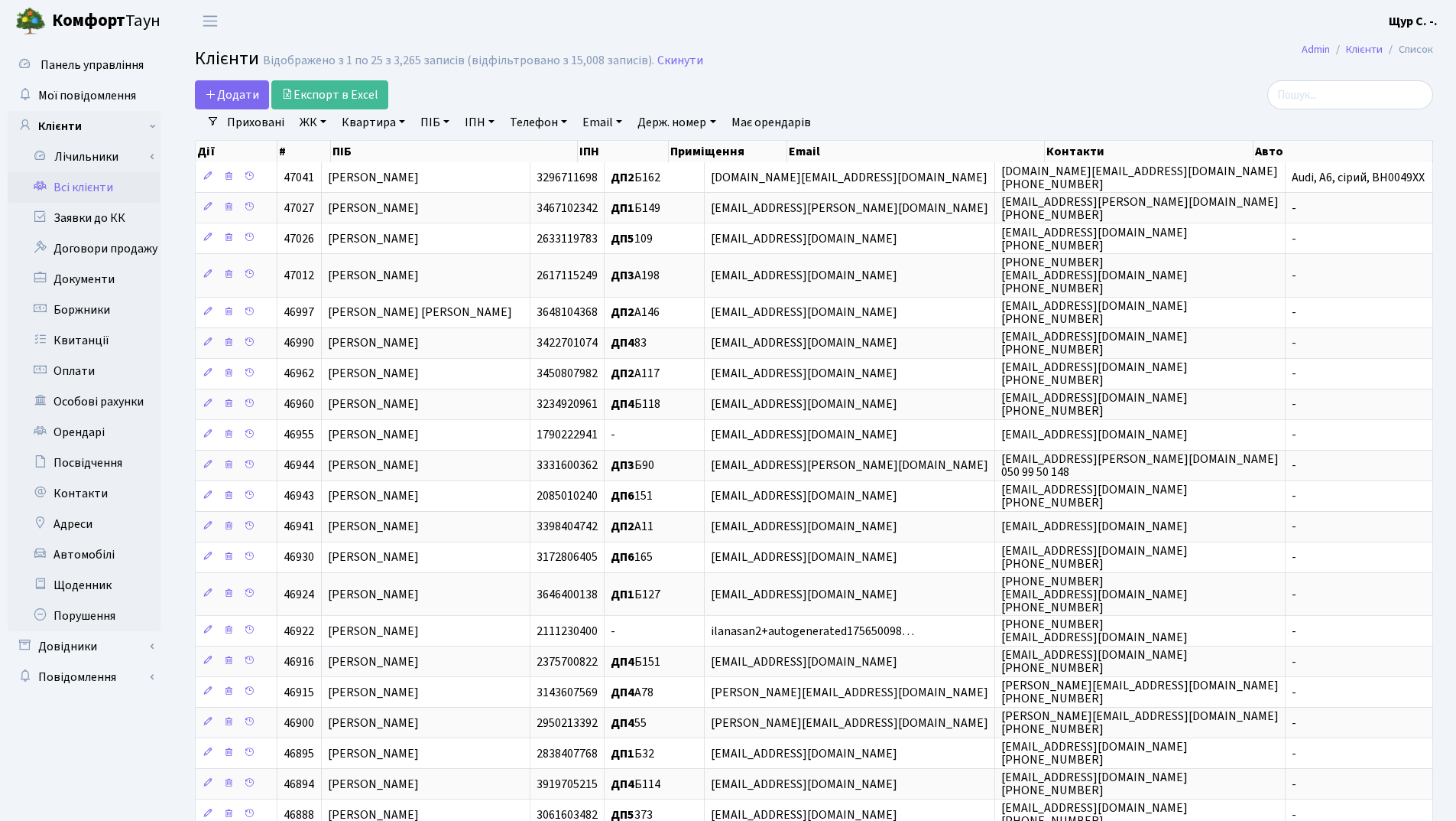
click at [436, 124] on link "ПІБ" at bounding box center [435, 122] width 41 height 26
type input "шилклопер"
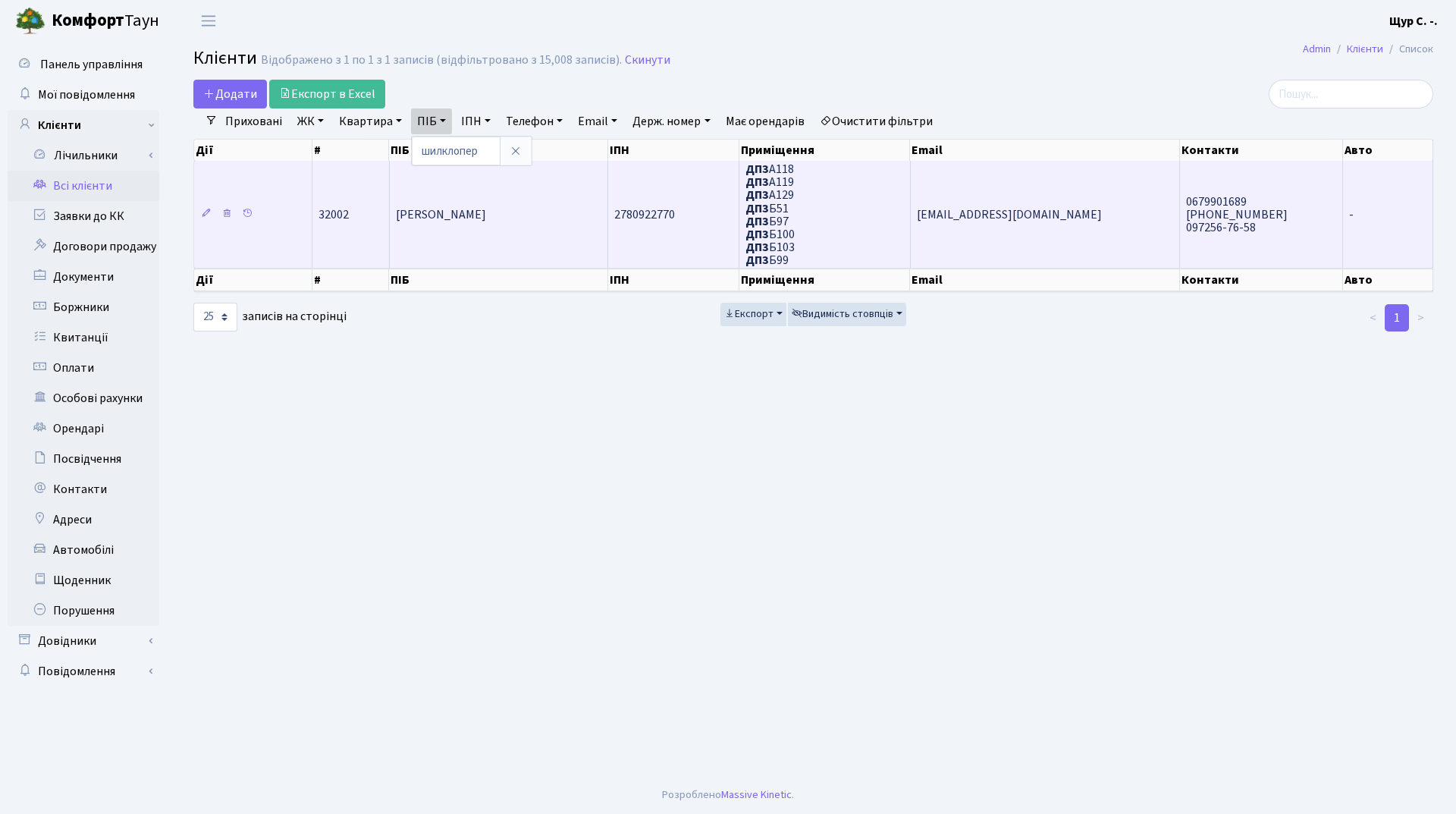
click at [468, 204] on td "[PERSON_NAME]" at bounding box center [499, 214] width 219 height 107
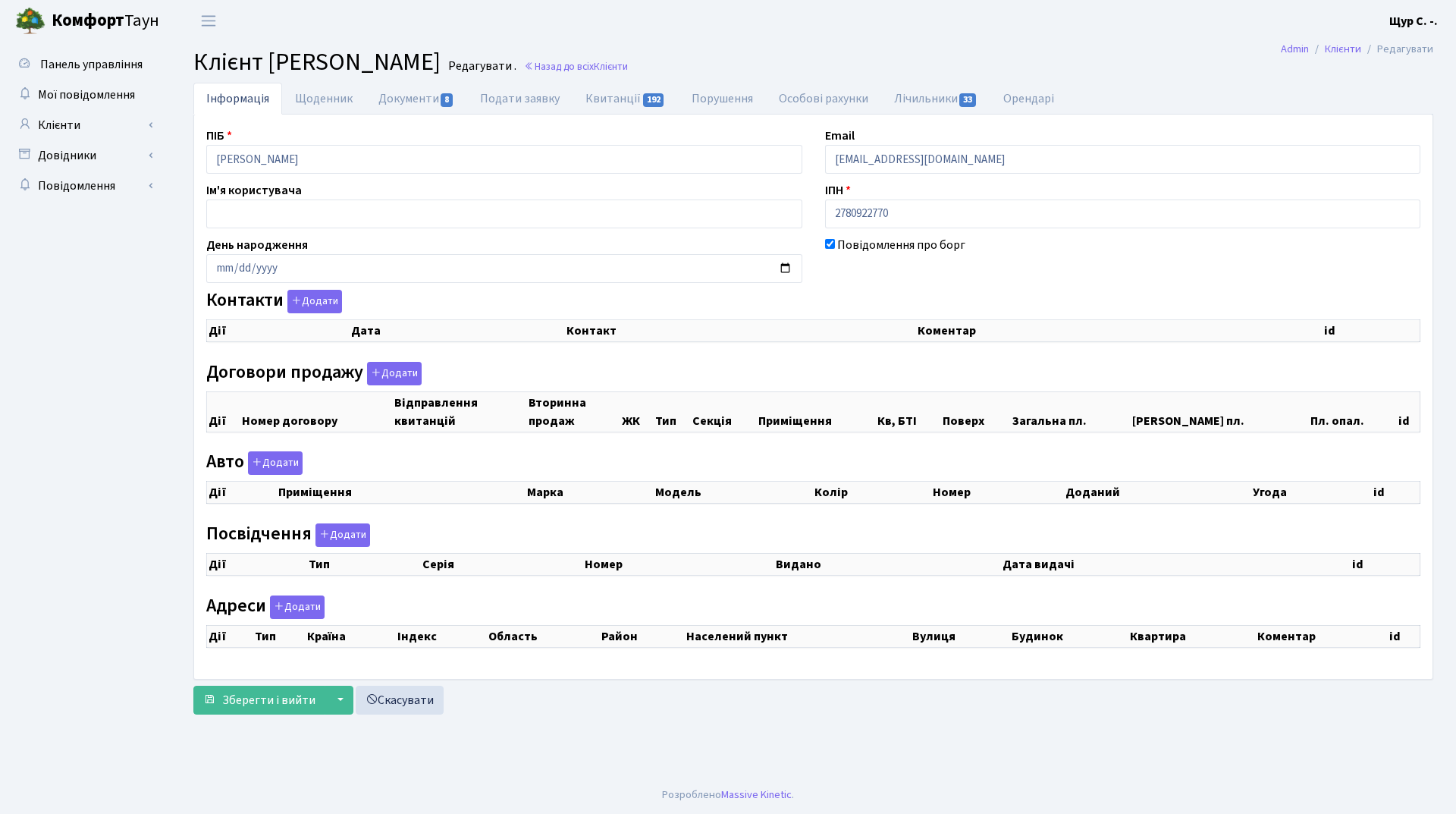
checkbox input "true"
select select "25"
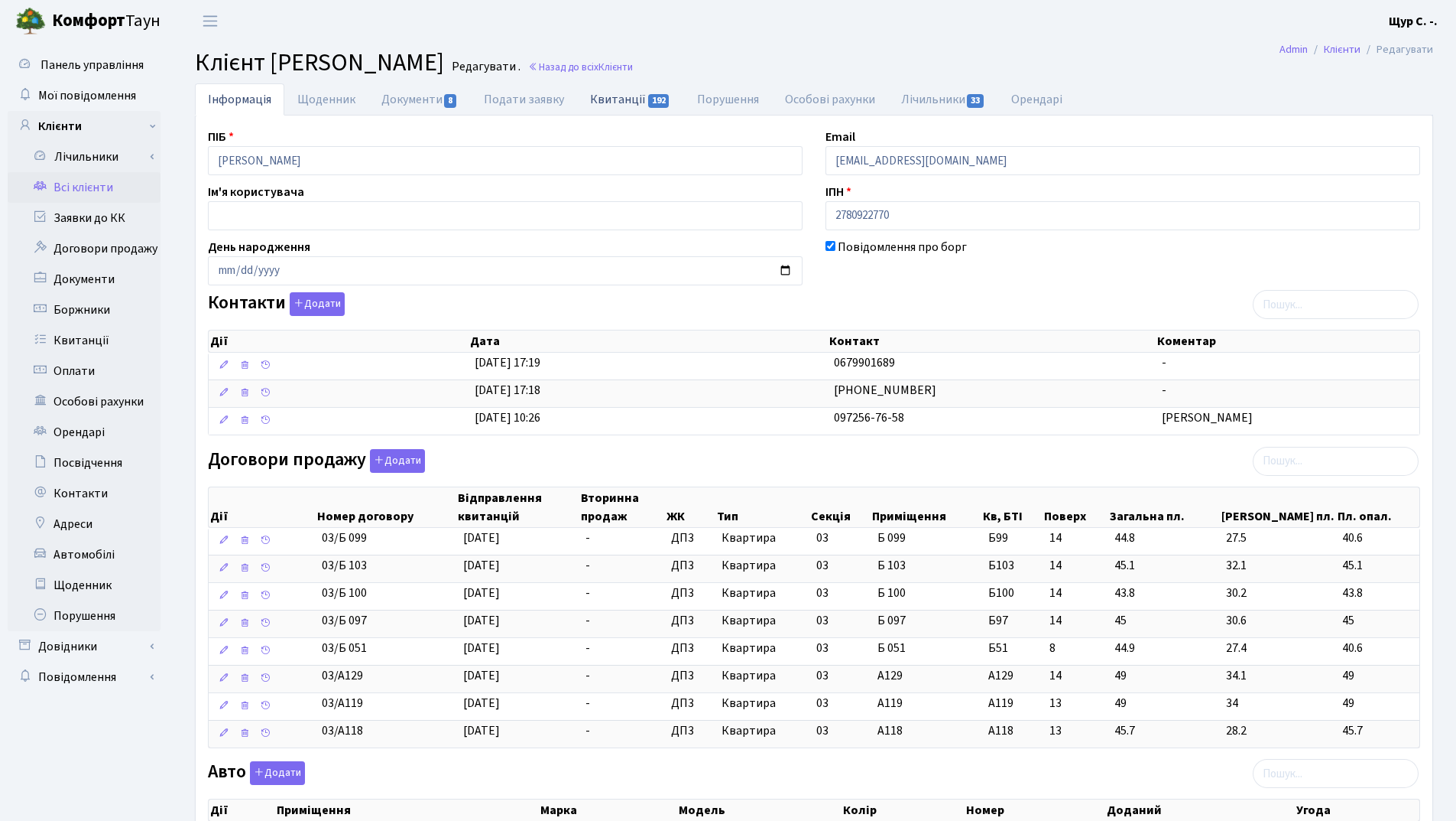
click at [607, 100] on link "Квитанції 192" at bounding box center [631, 99] width 106 height 31
select select "25"
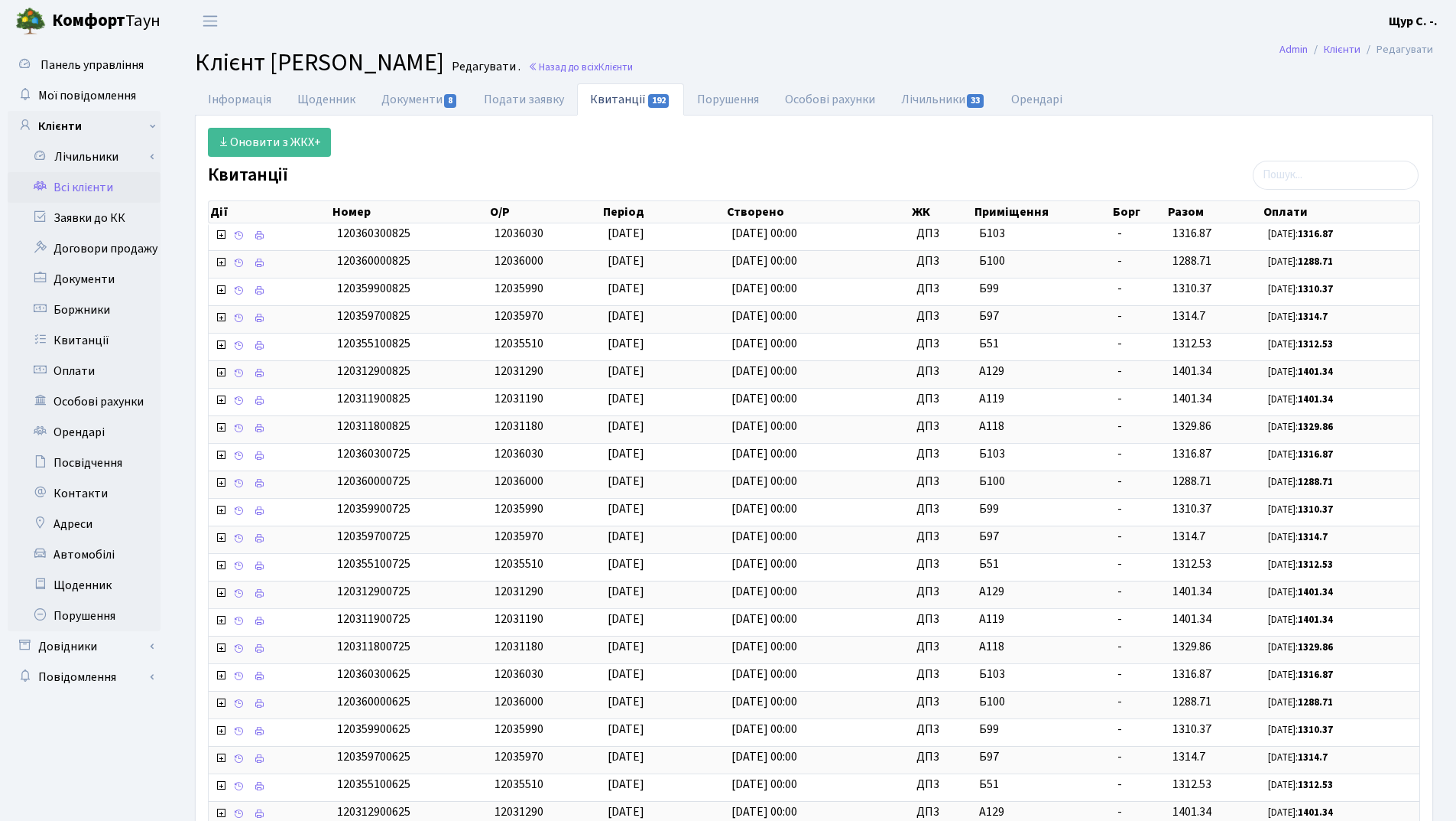
click at [104, 176] on link "Всі клієнти" at bounding box center [84, 187] width 153 height 30
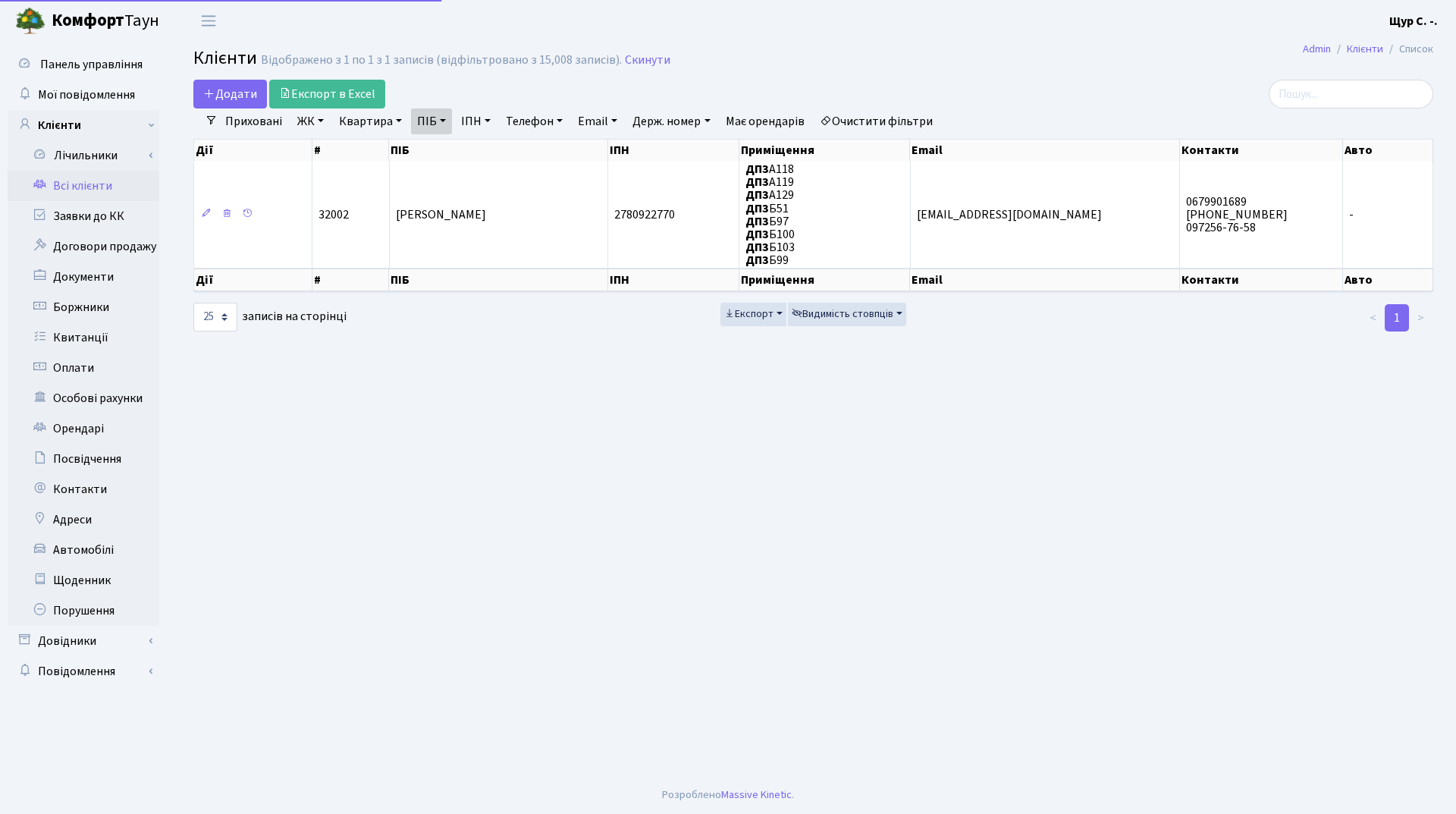
select select "25"
click at [648, 48] on h2 "Клієнти Відображено з 1 по 1 з 1 записів (відфільтровано з 15,008 записів). Ски…" at bounding box center [813, 60] width 1240 height 25
click at [644, 57] on link "Скинути" at bounding box center [647, 60] width 45 height 14
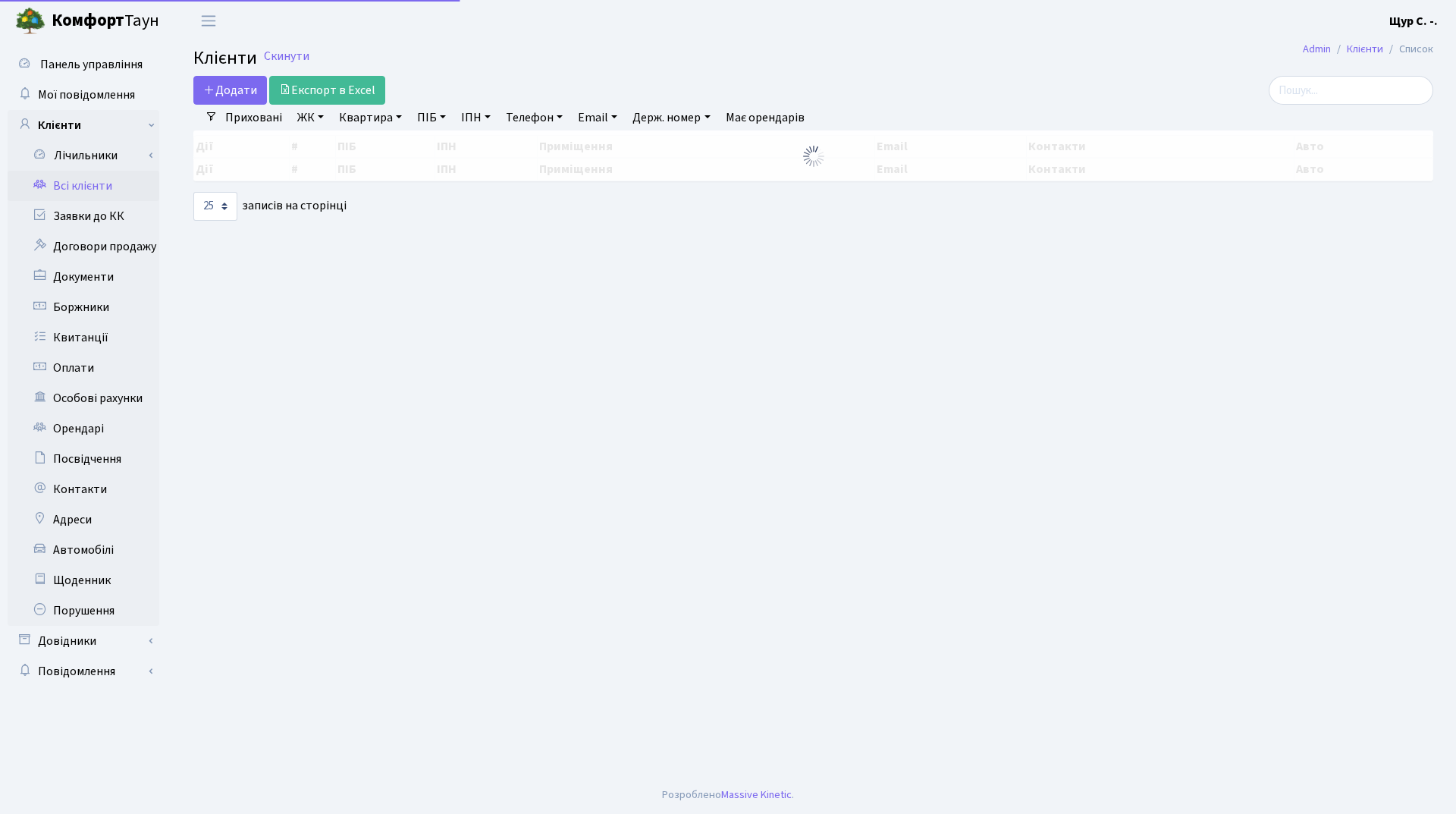
select select "25"
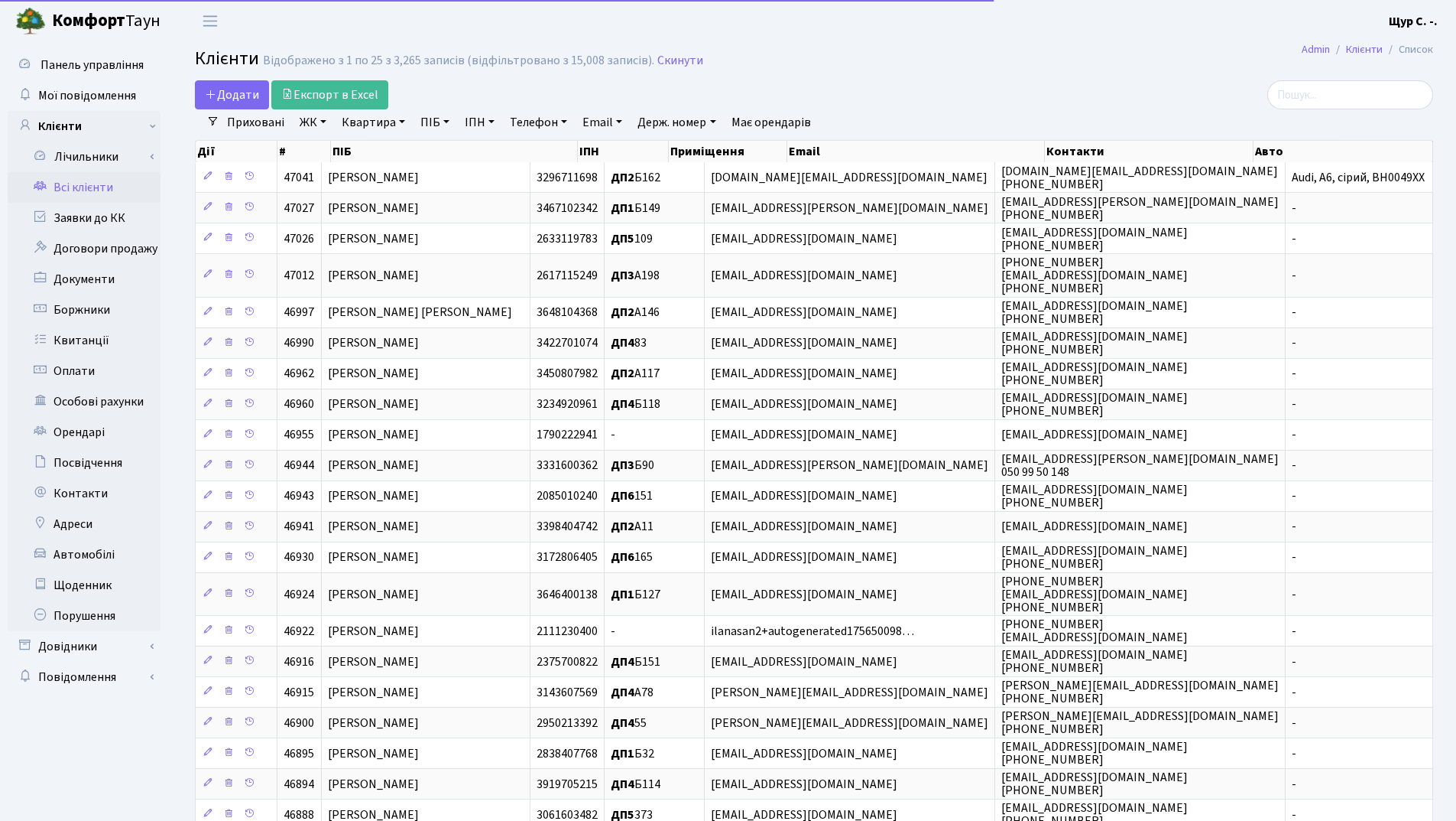
click at [379, 122] on link "Квартира" at bounding box center [373, 122] width 75 height 26
type input "а115"
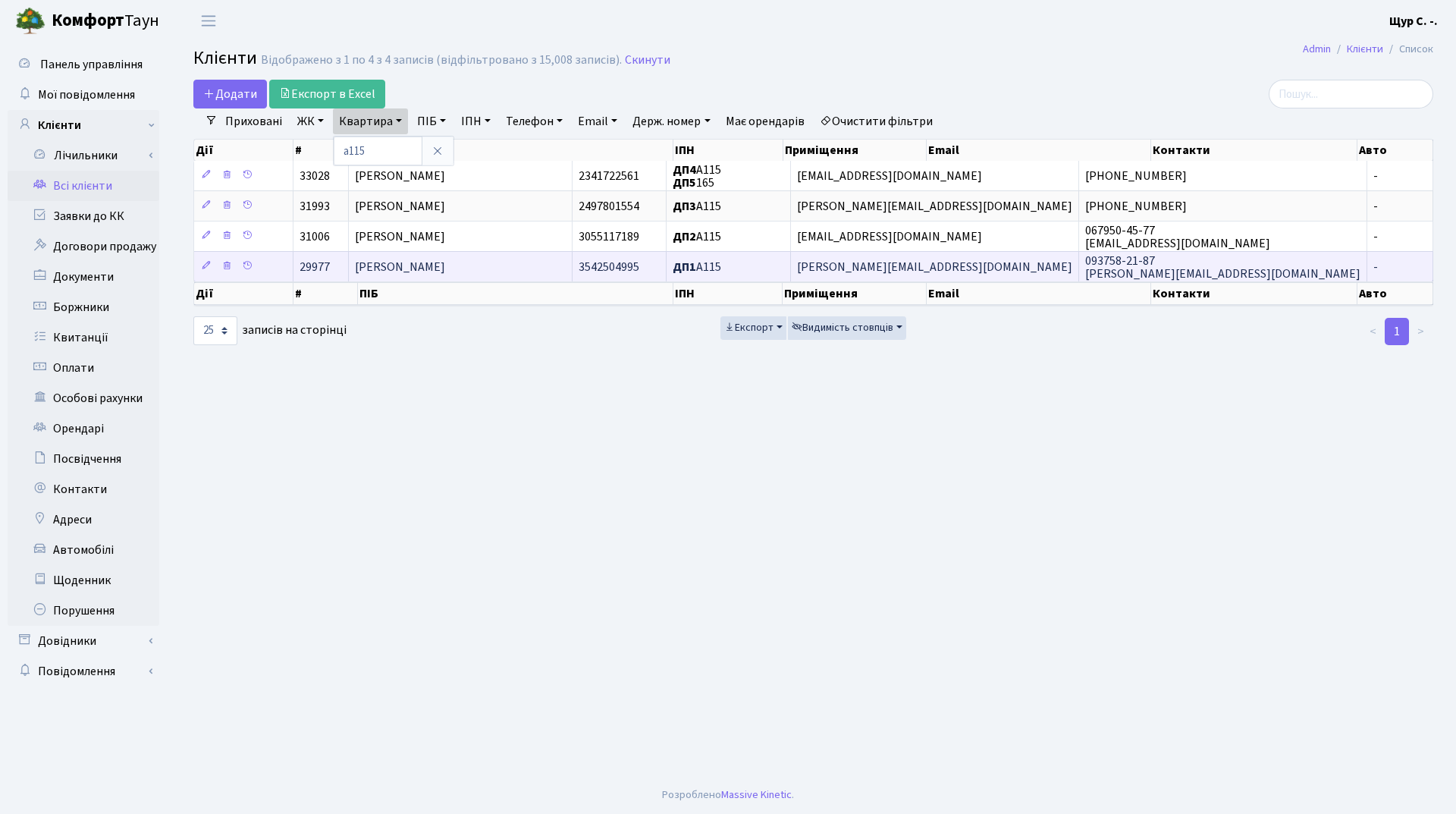
click at [445, 271] on span "[PERSON_NAME]" at bounding box center [399, 267] width 90 height 17
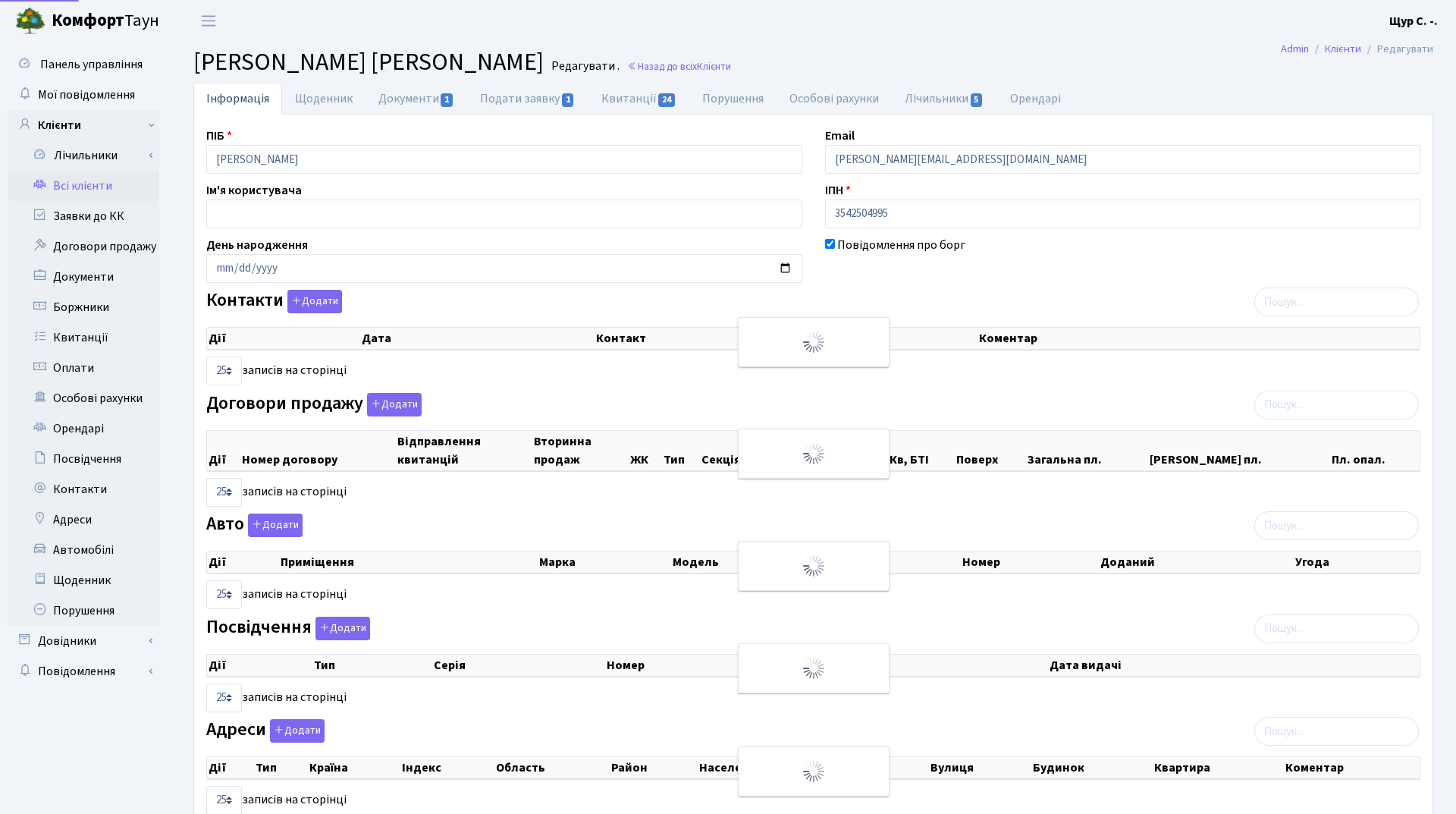
select select "25"
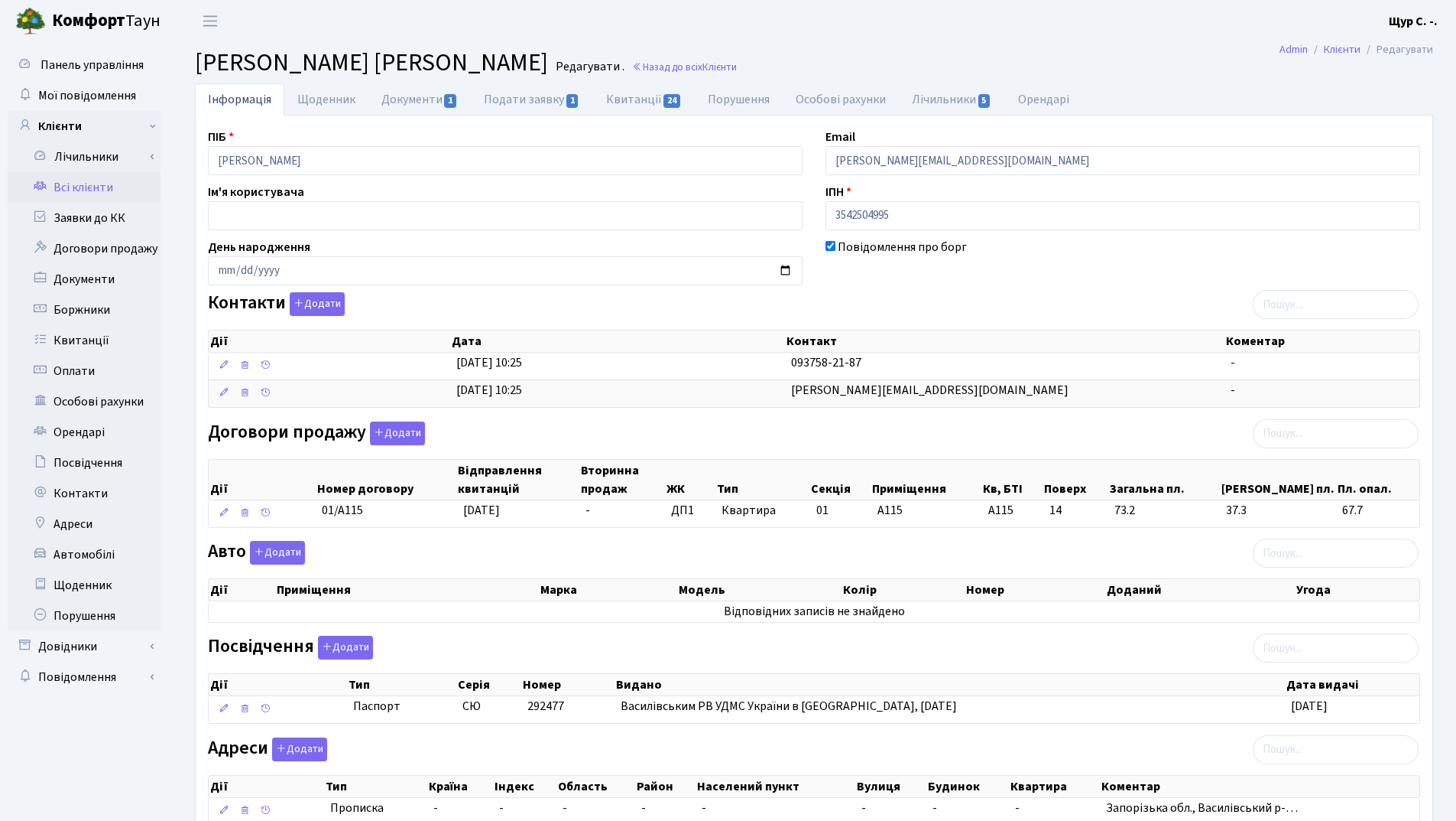
click at [111, 191] on link "Всі клієнти" at bounding box center [84, 187] width 153 height 30
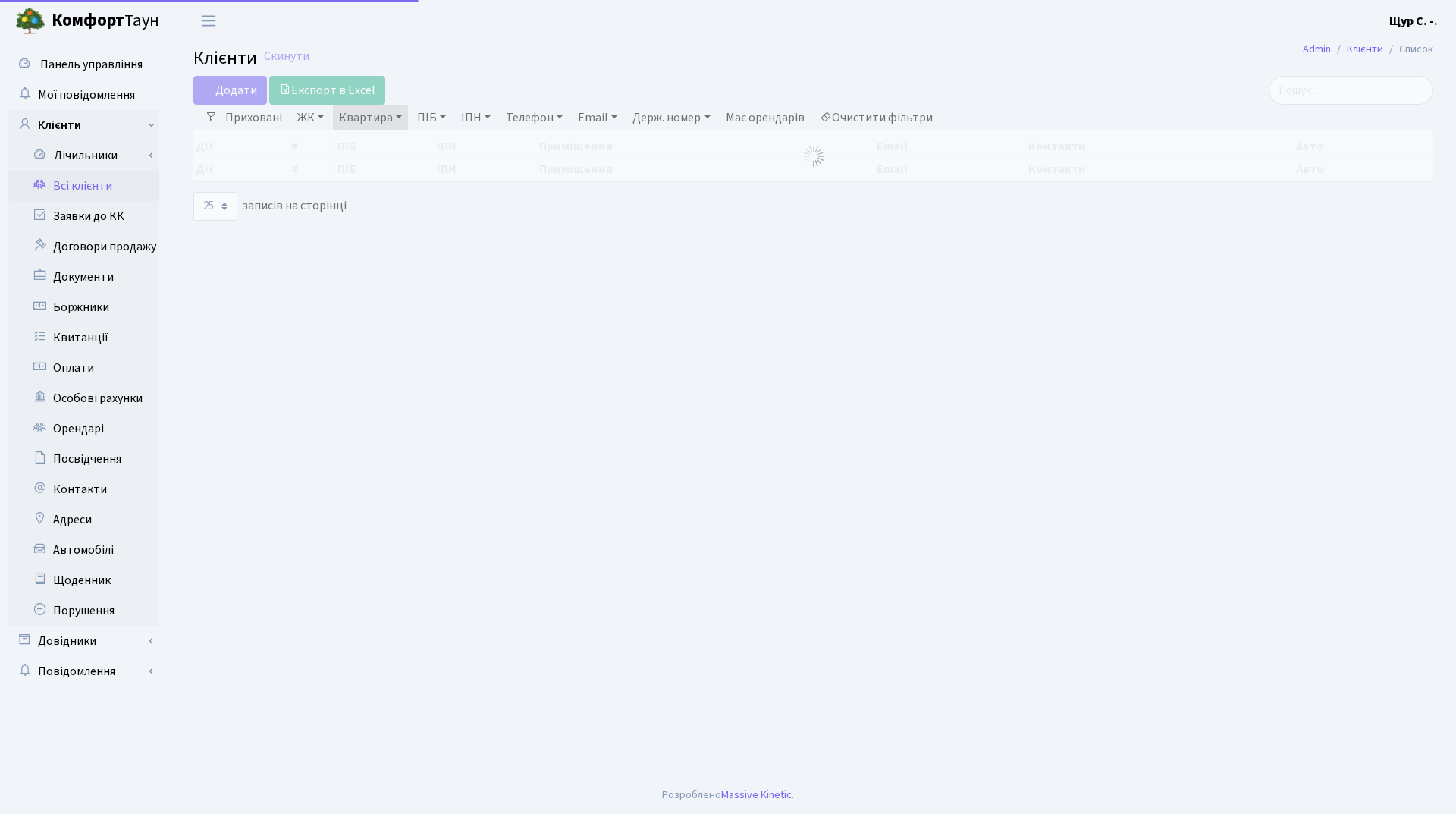
select select "25"
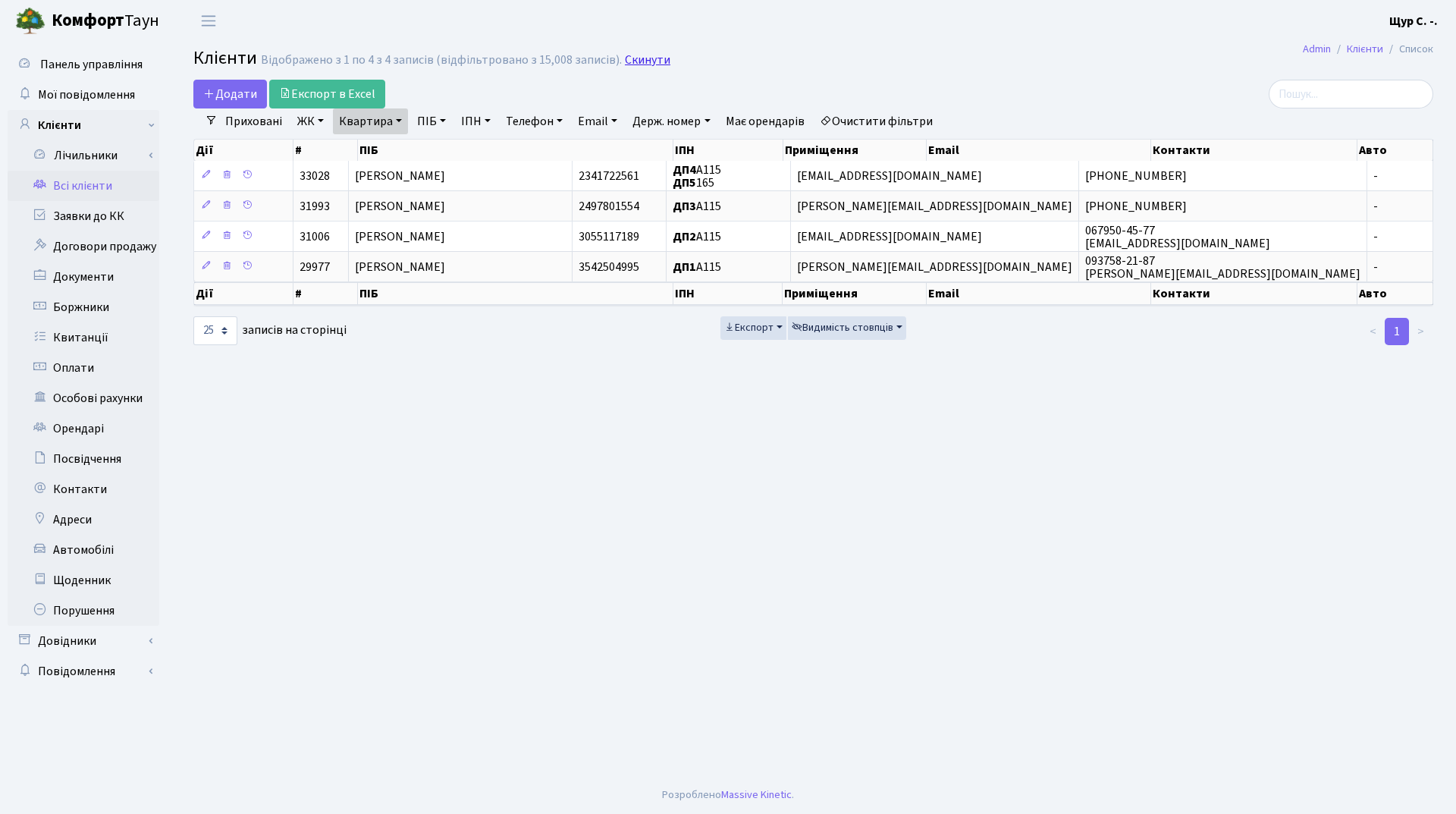
click at [625, 60] on link "Скинути" at bounding box center [647, 60] width 45 height 14
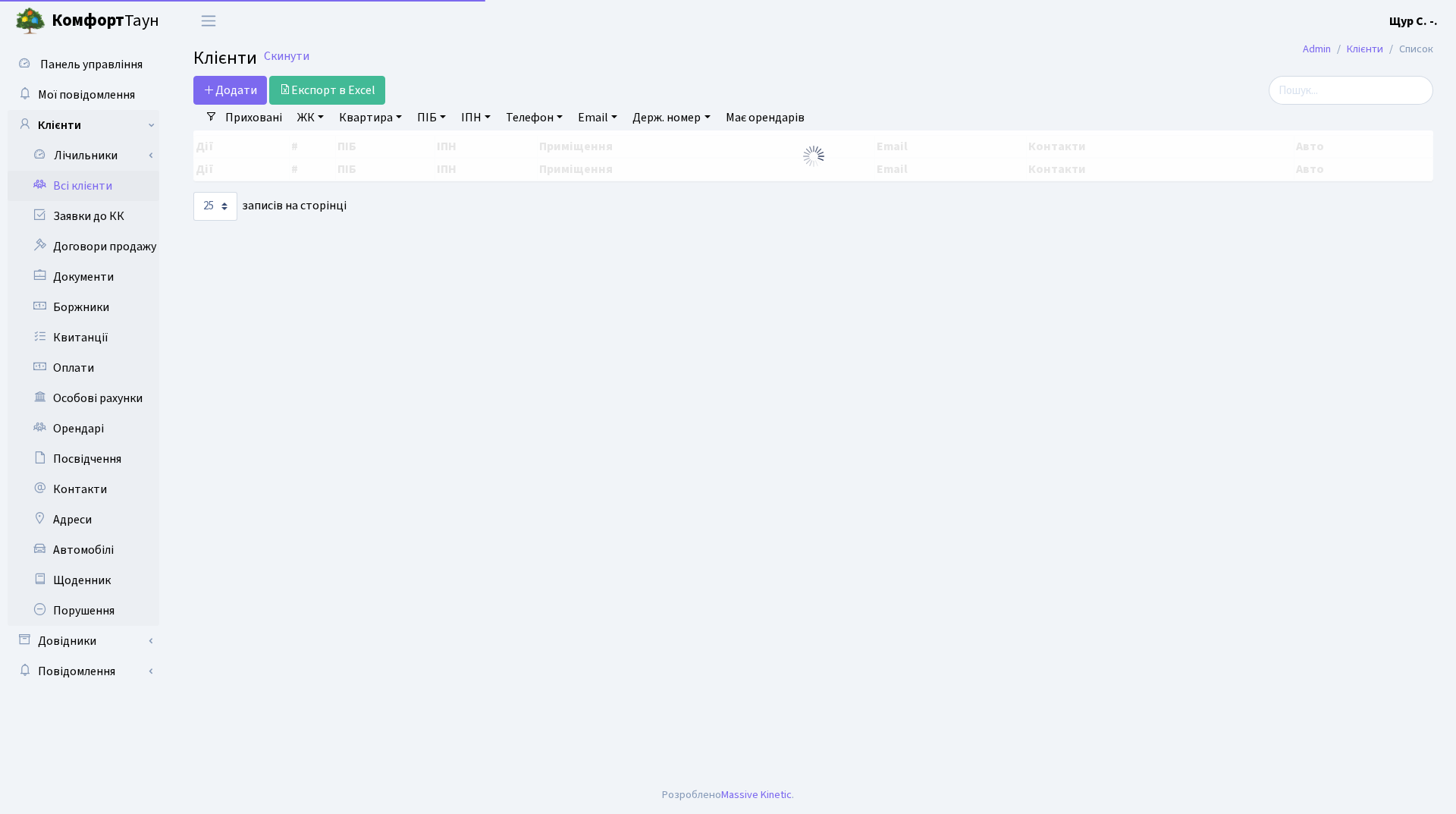
select select "25"
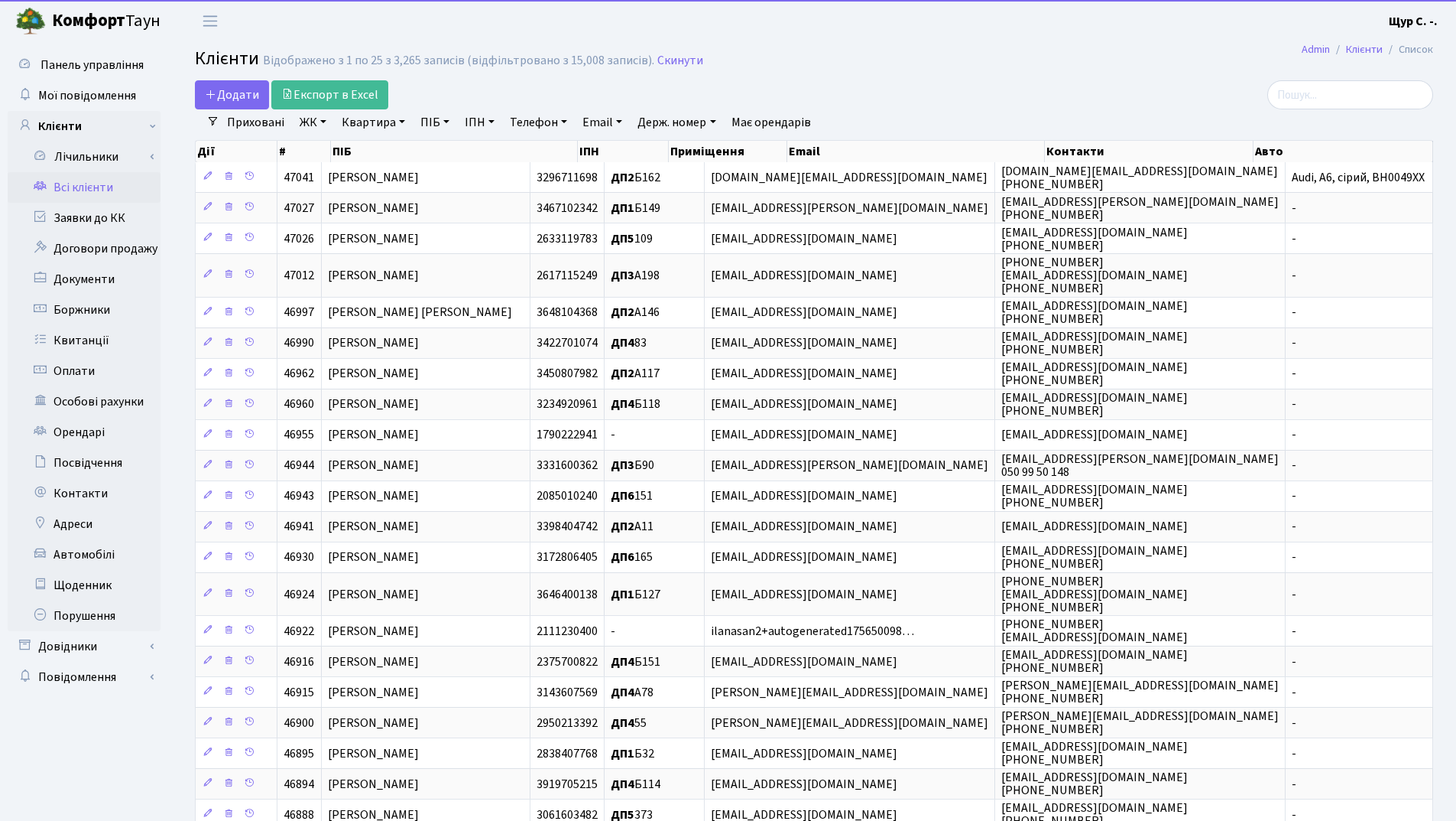
click at [431, 123] on link "ПІБ" at bounding box center [435, 122] width 41 height 26
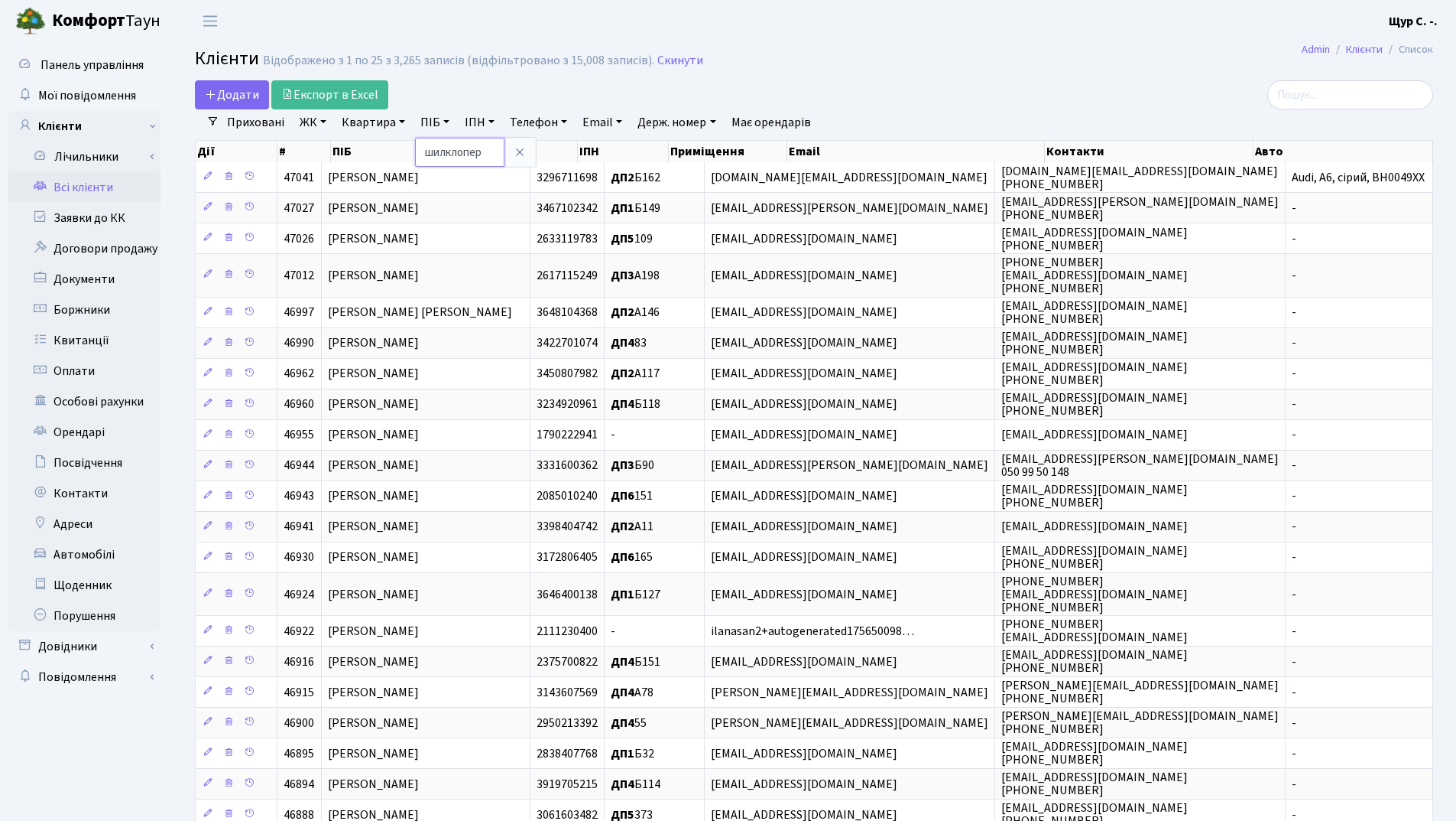
type input "шилклопер"
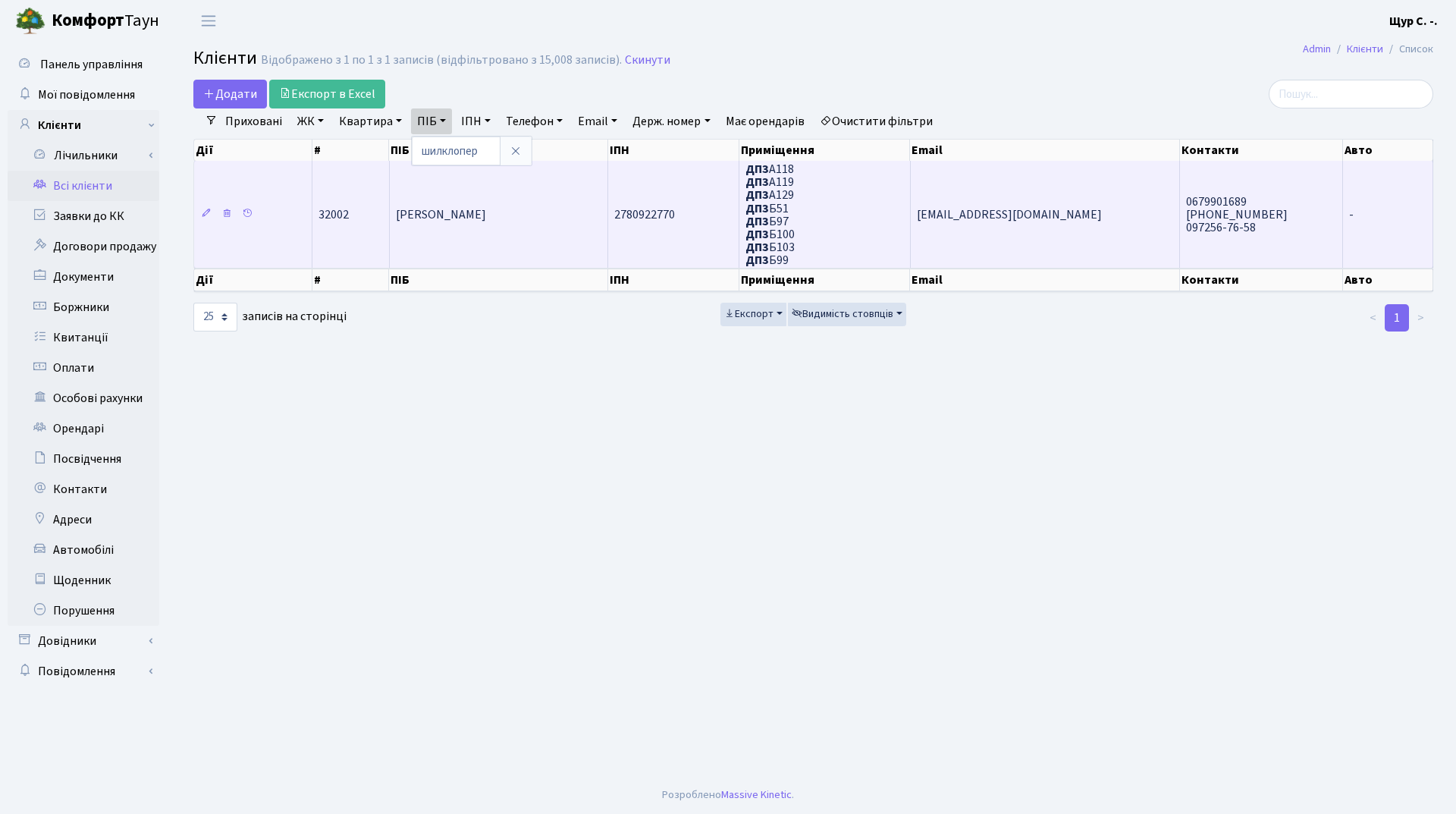
click at [482, 229] on td "[PERSON_NAME]" at bounding box center [499, 214] width 219 height 107
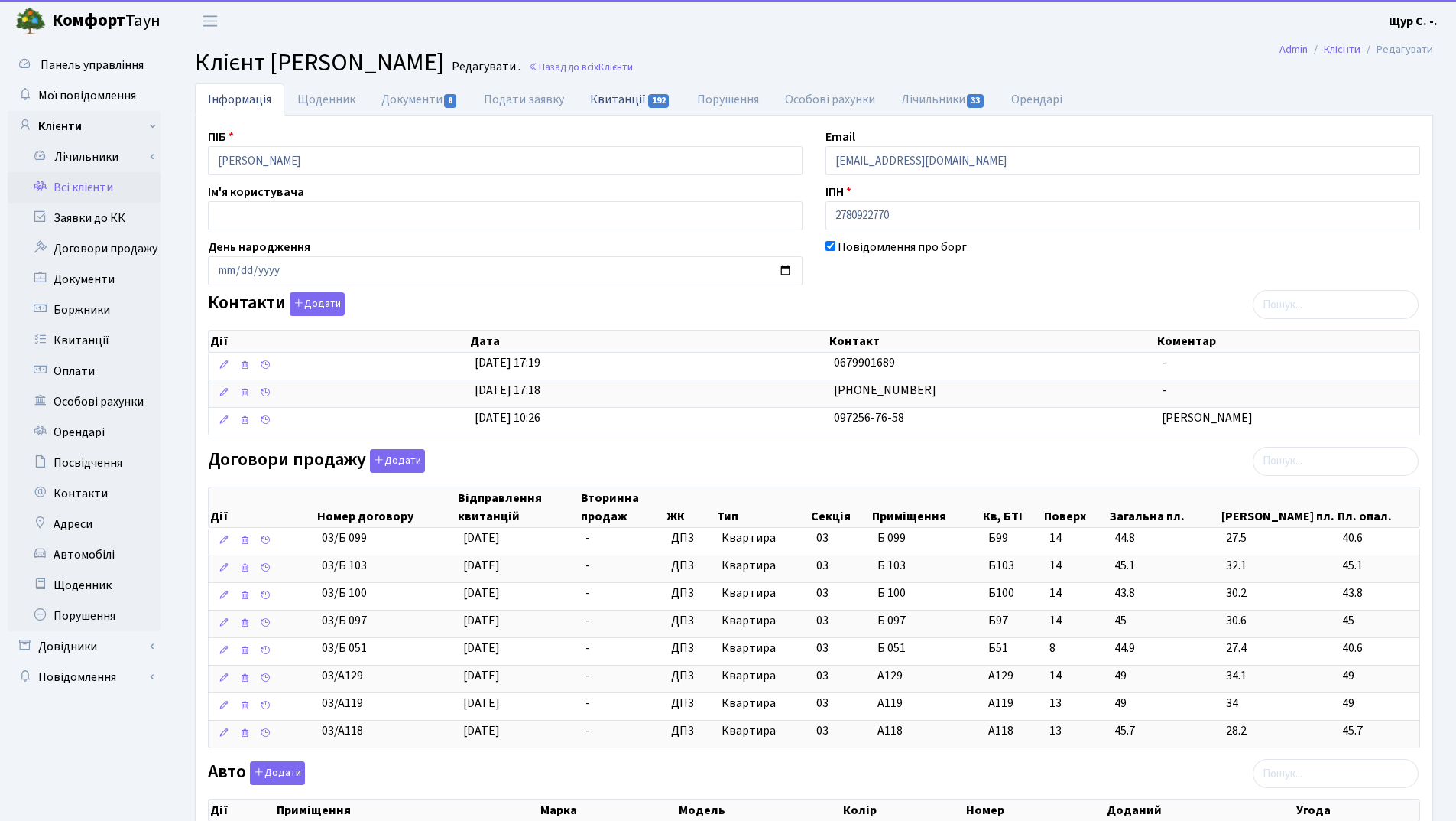
click at [630, 99] on link "Квитанції 192" at bounding box center [631, 99] width 106 height 31
select select "25"
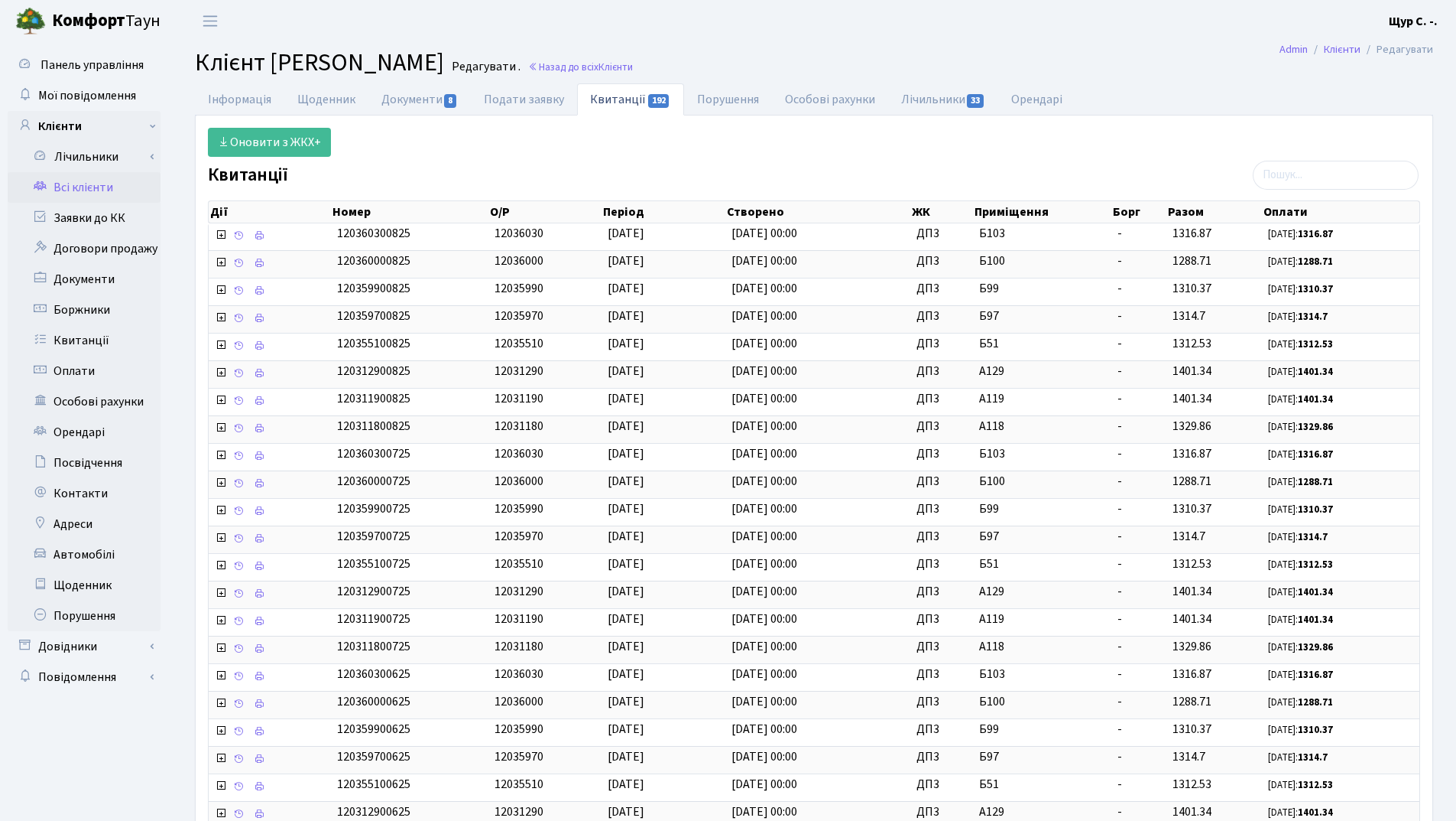
click at [83, 186] on link "Всі клієнти" at bounding box center [84, 187] width 153 height 30
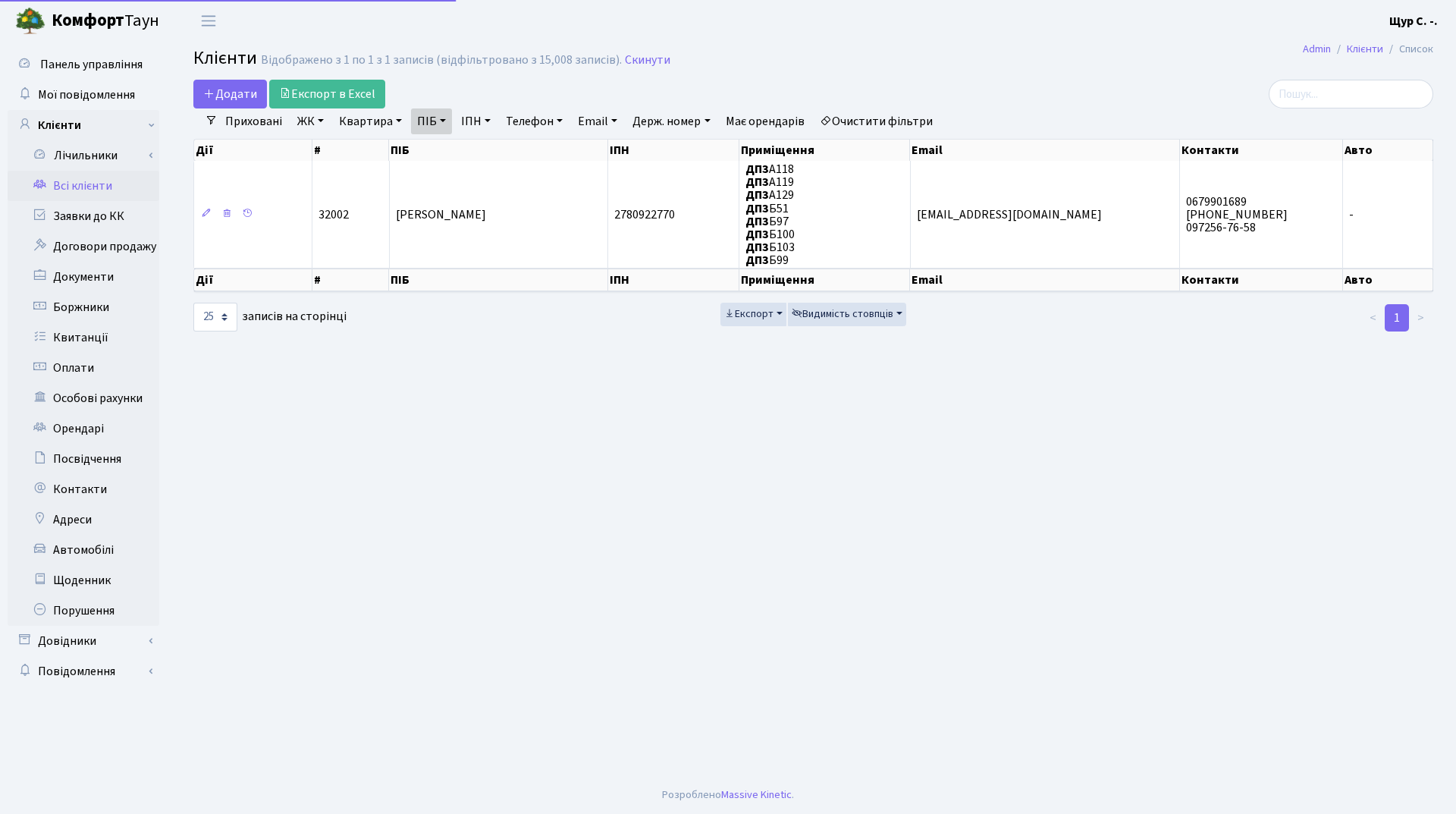
select select "25"
click at [635, 53] on link "Скинути" at bounding box center [647, 60] width 45 height 14
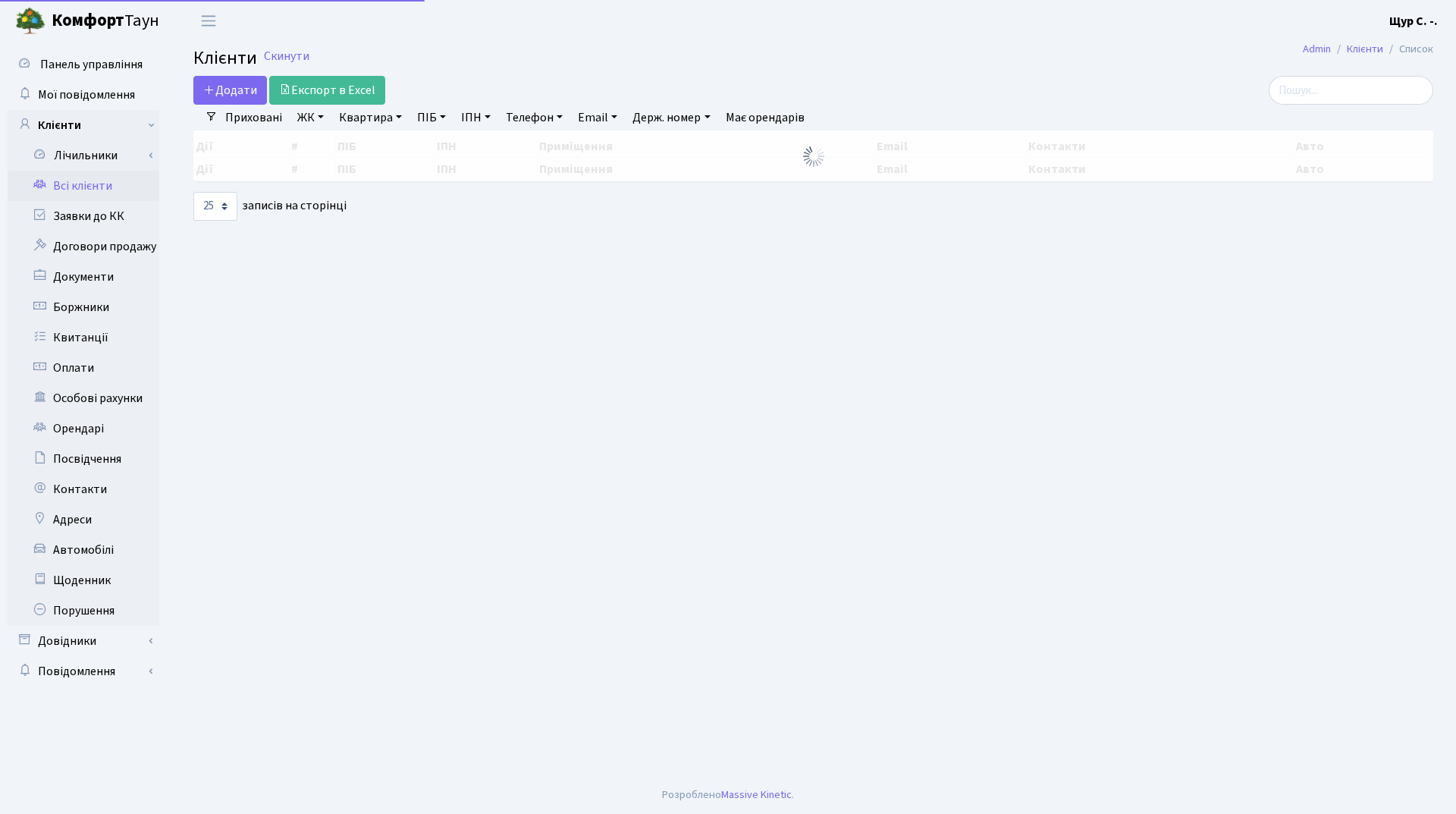
select select "25"
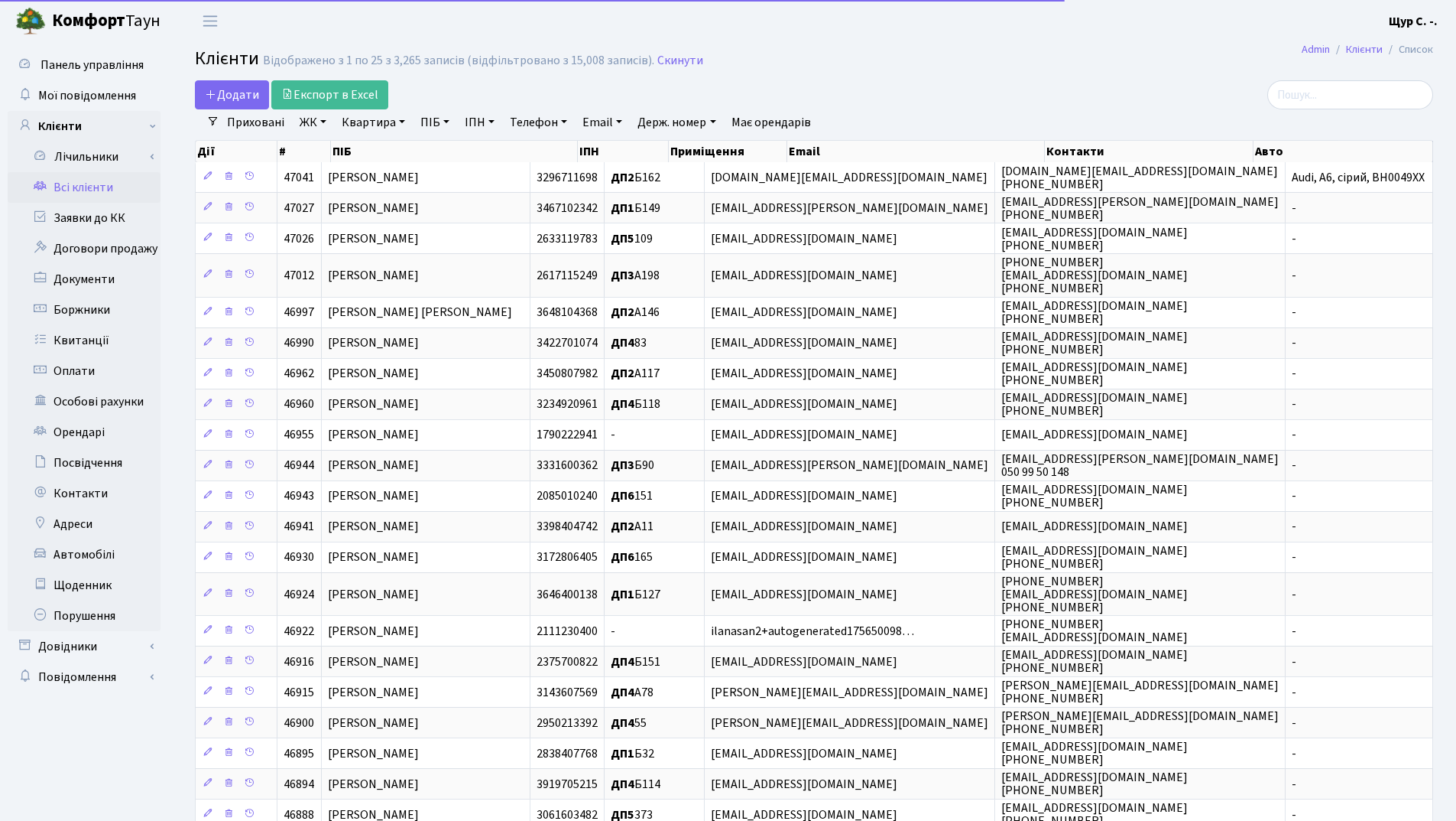
click at [352, 121] on link "Квартира" at bounding box center [373, 122] width 75 height 26
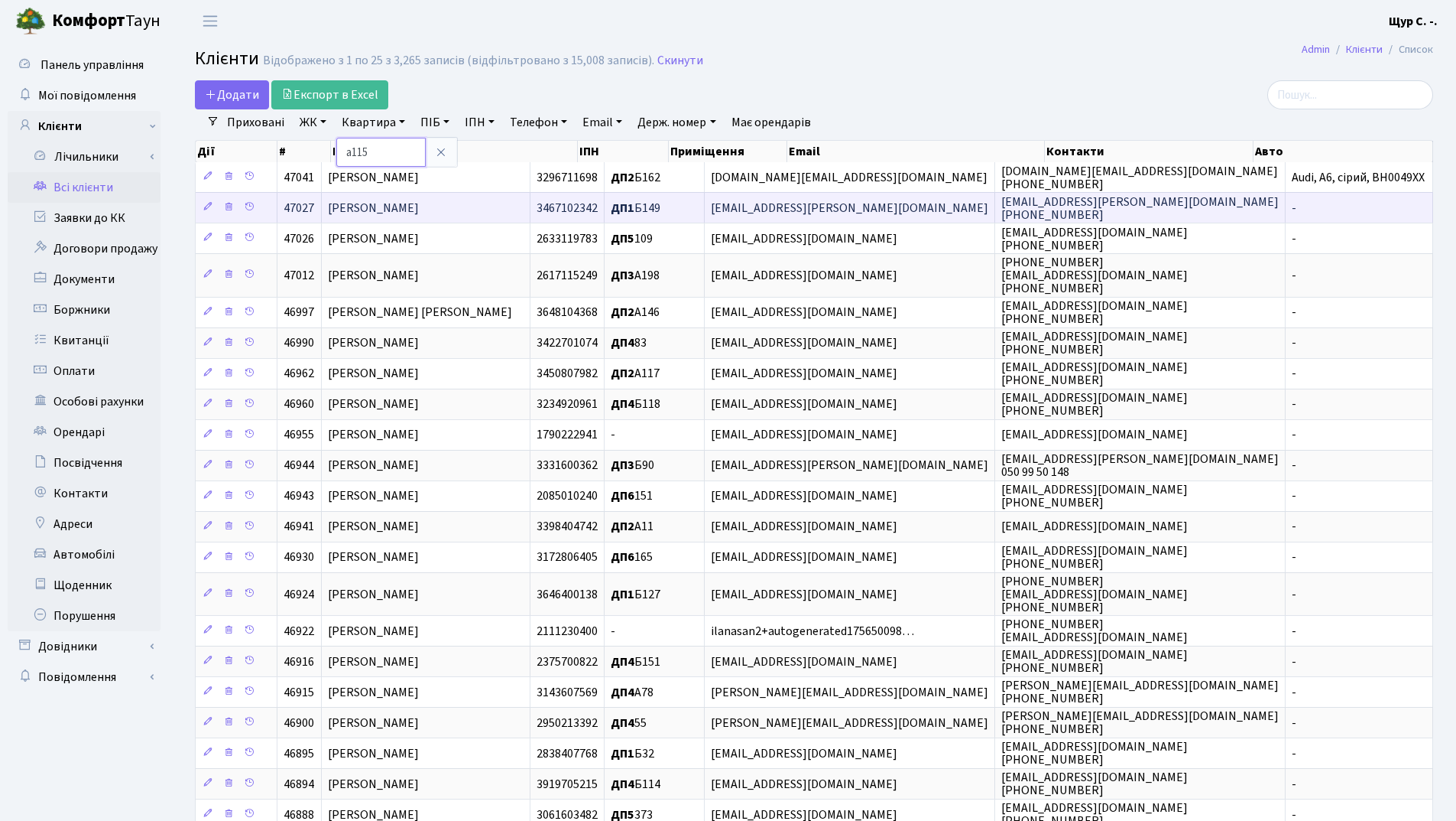
type input "а115"
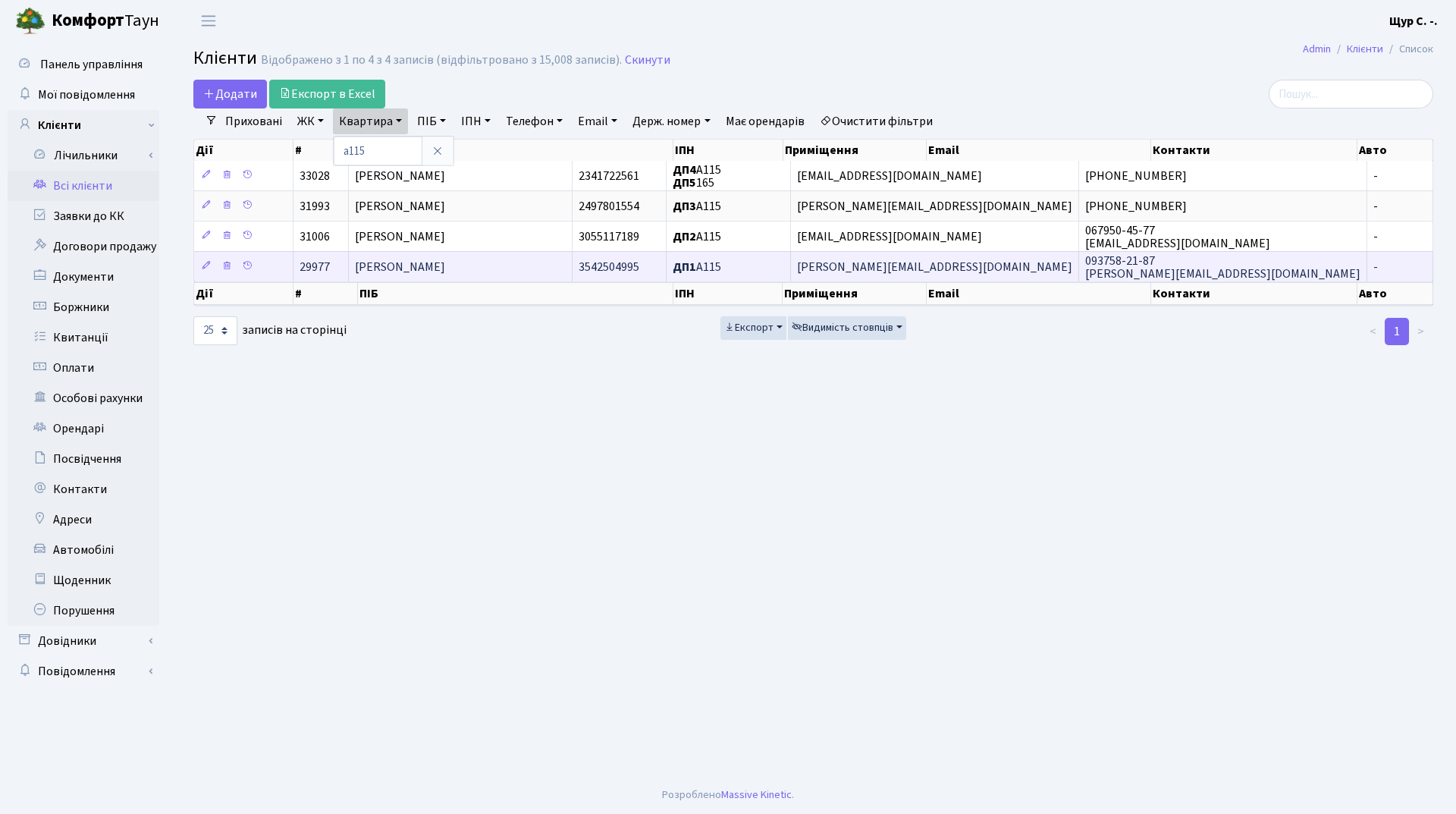
click at [387, 268] on span "Єфименко Владислав Сергійович" at bounding box center [399, 267] width 90 height 17
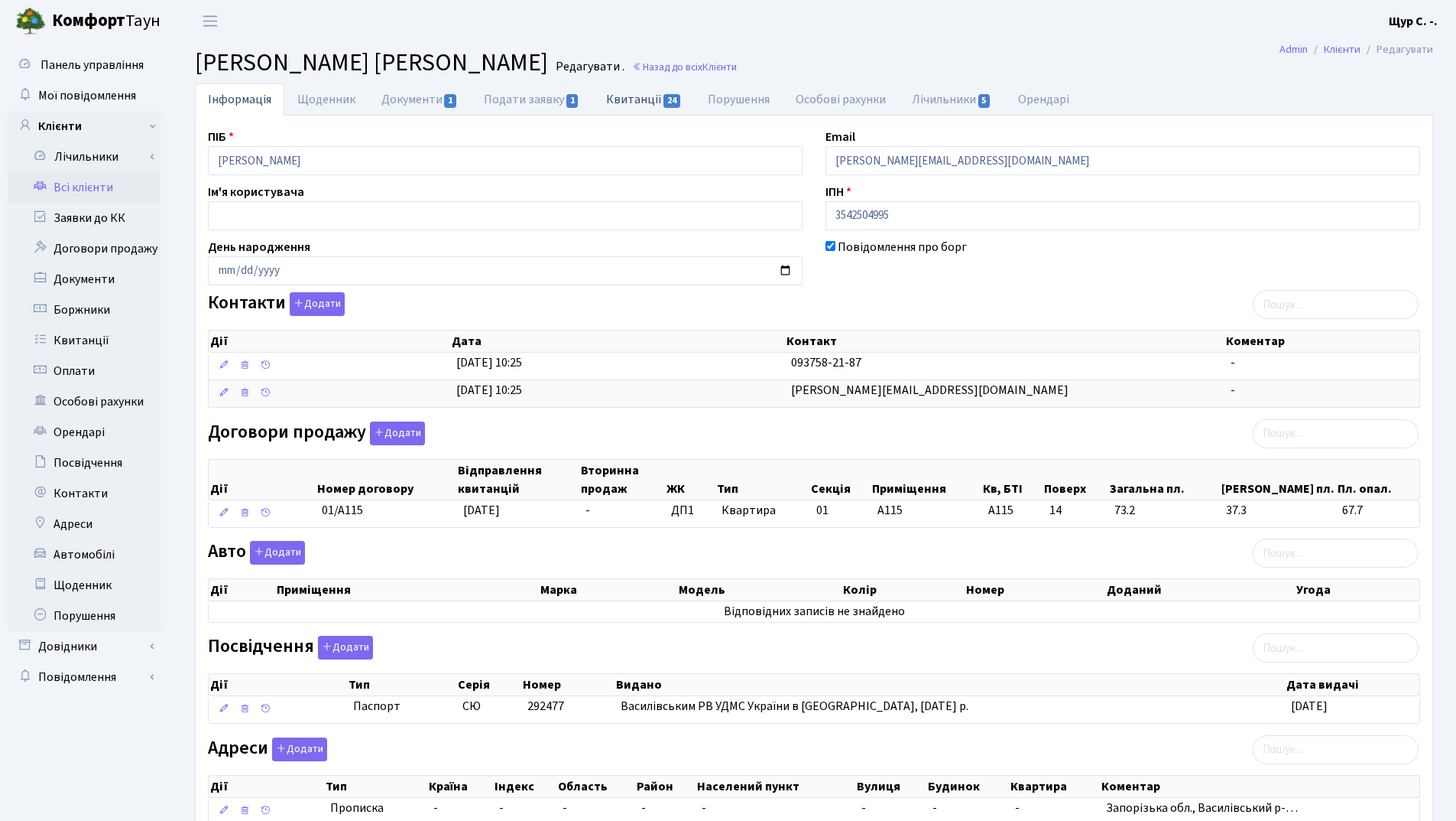
click at [639, 99] on link "Квитанції 24" at bounding box center [644, 99] width 102 height 31
select select "25"
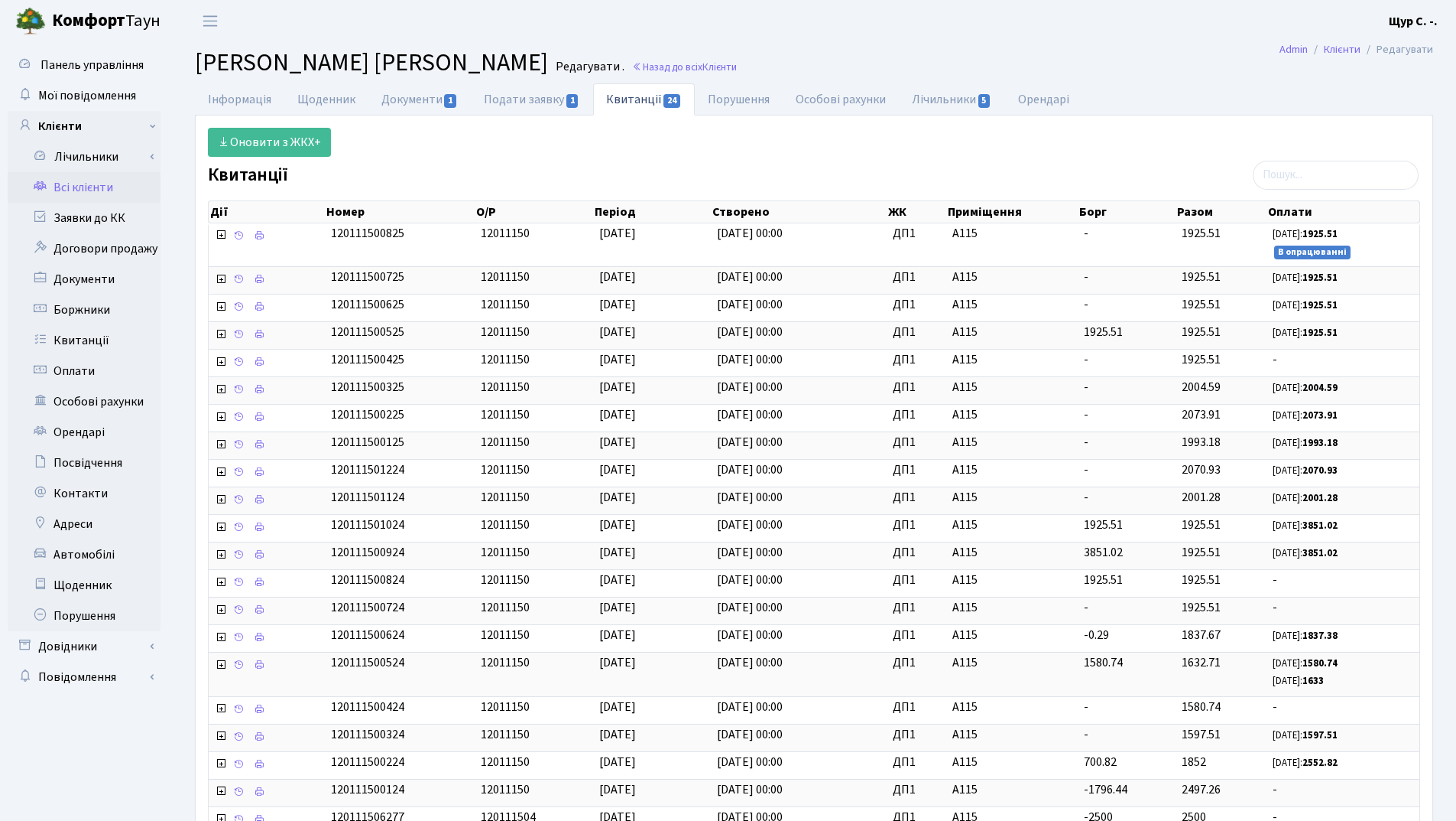
click at [93, 185] on link "Всі клієнти" at bounding box center [84, 187] width 153 height 30
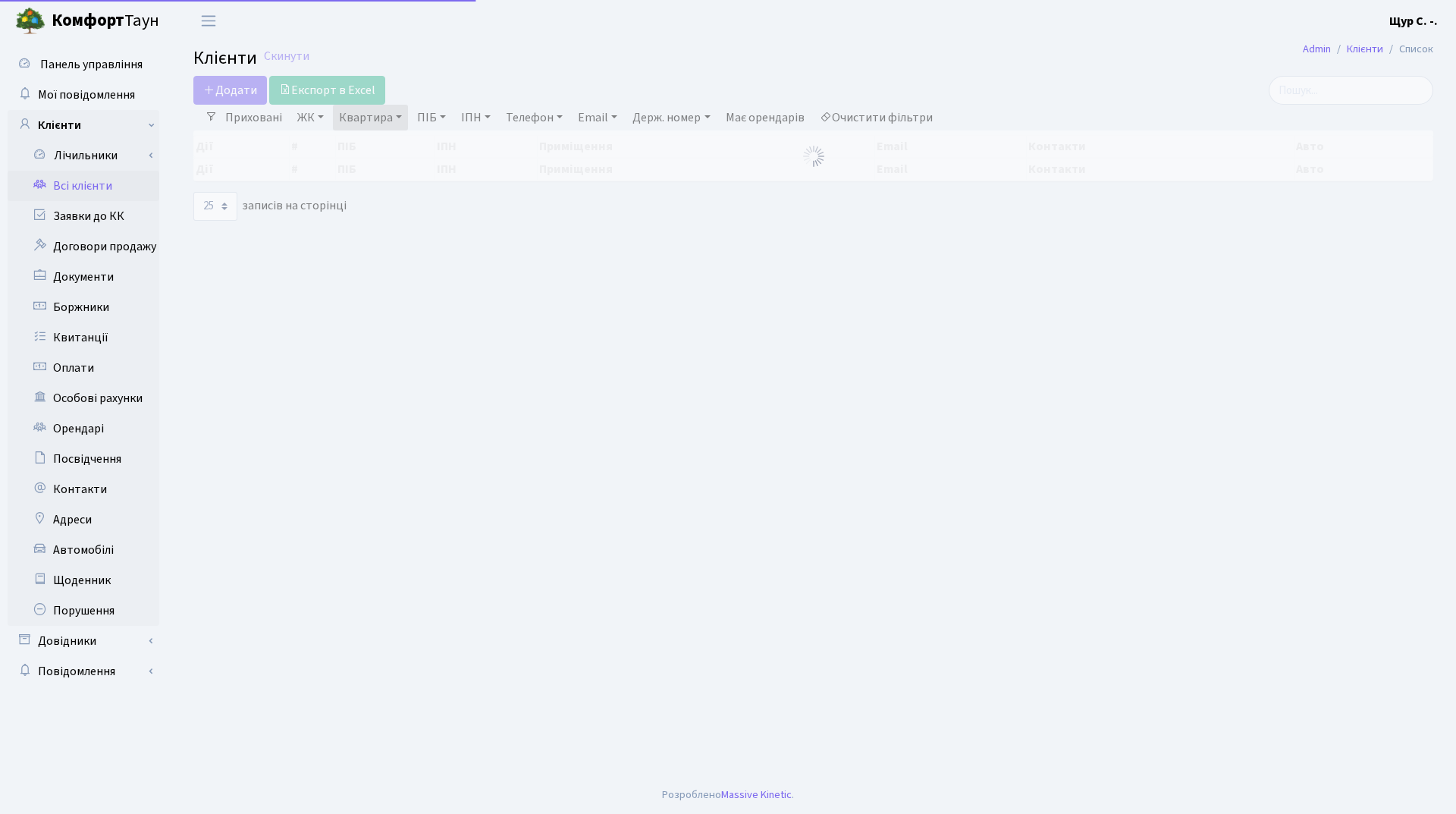
select select "25"
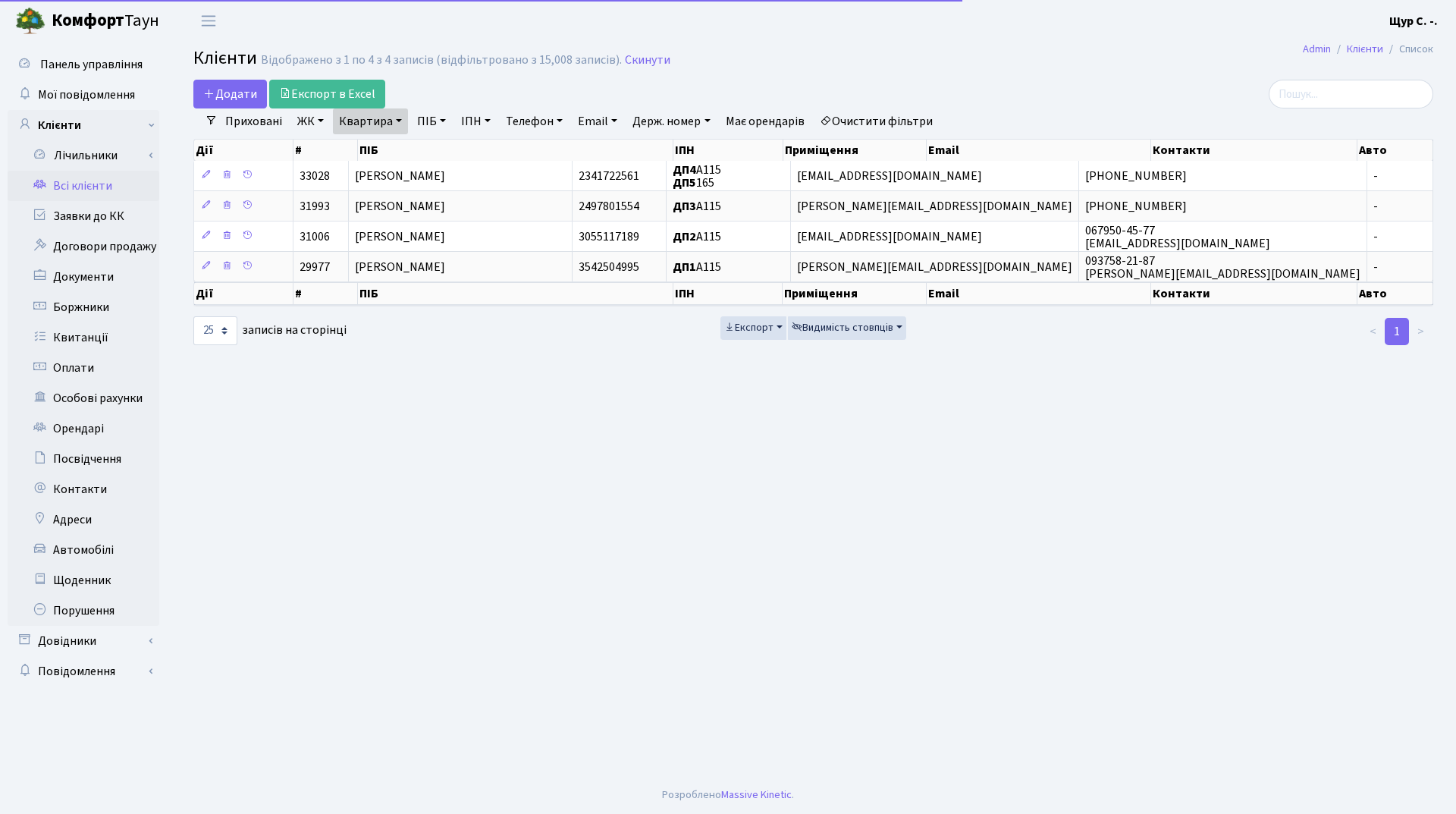
click at [406, 117] on link "Квартира" at bounding box center [370, 121] width 75 height 25
click at [385, 151] on input "а115" at bounding box center [378, 151] width 89 height 29
type input "а119"
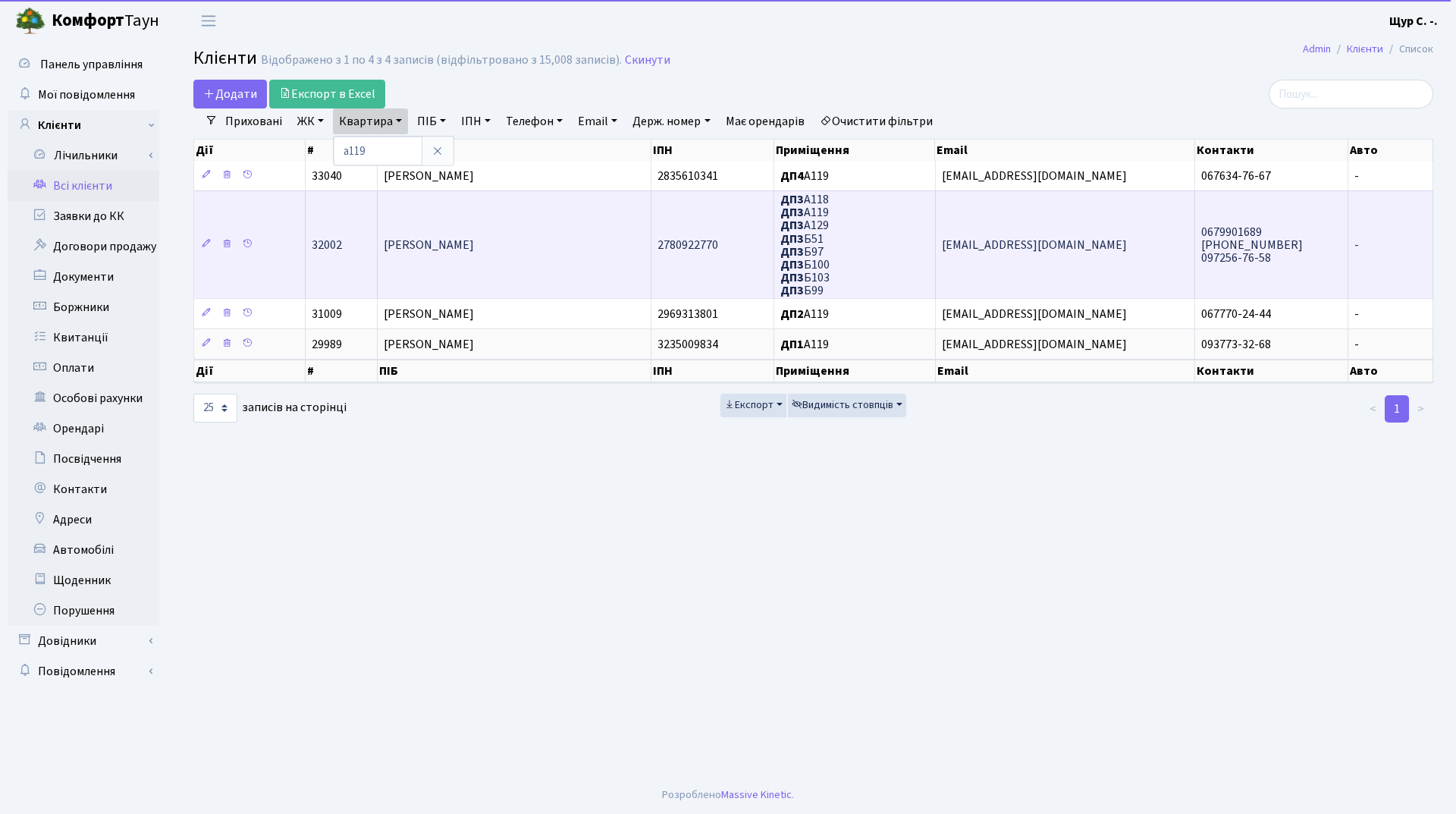
click at [432, 264] on td "[PERSON_NAME]" at bounding box center [515, 243] width 274 height 107
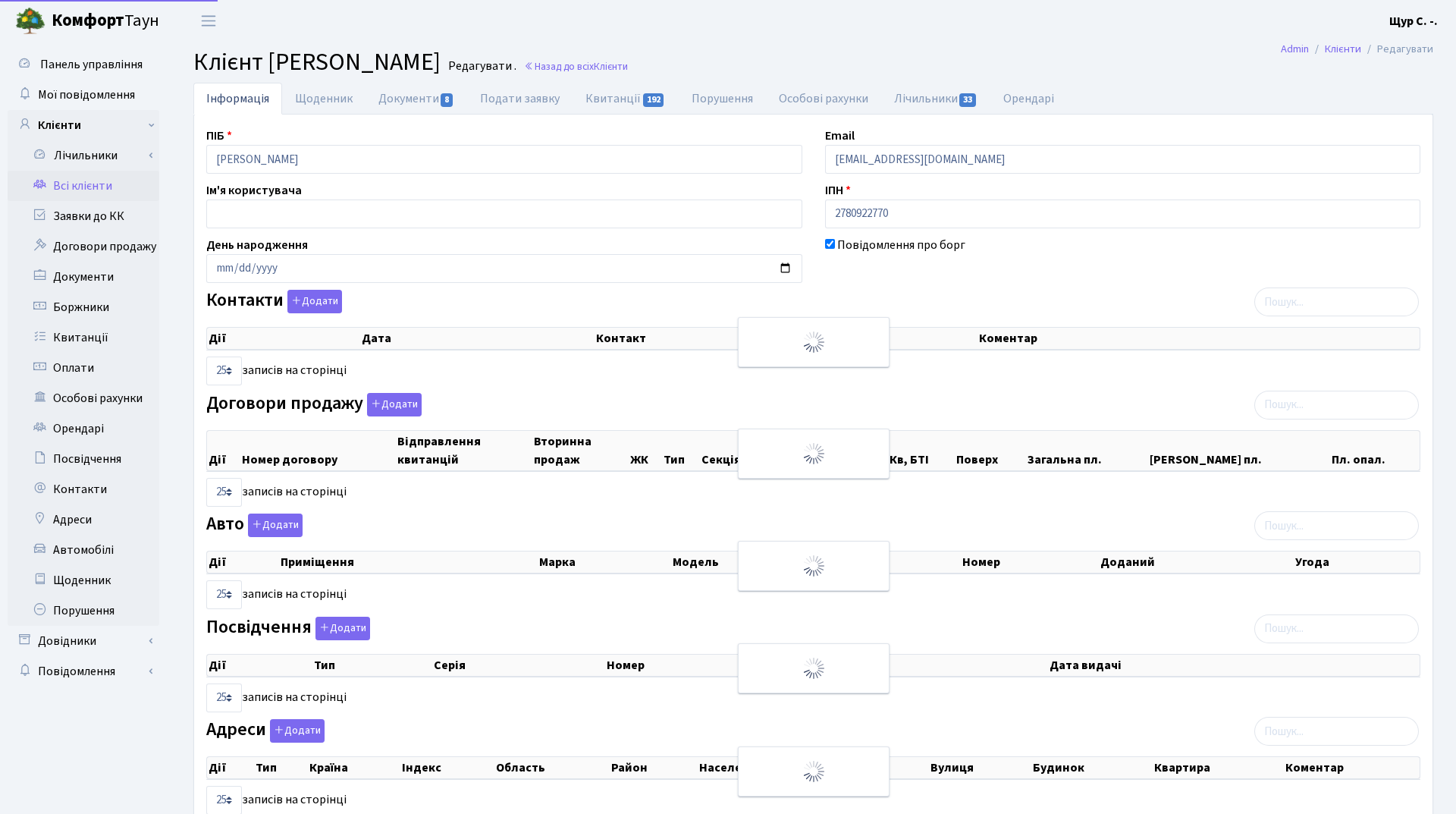
select select "25"
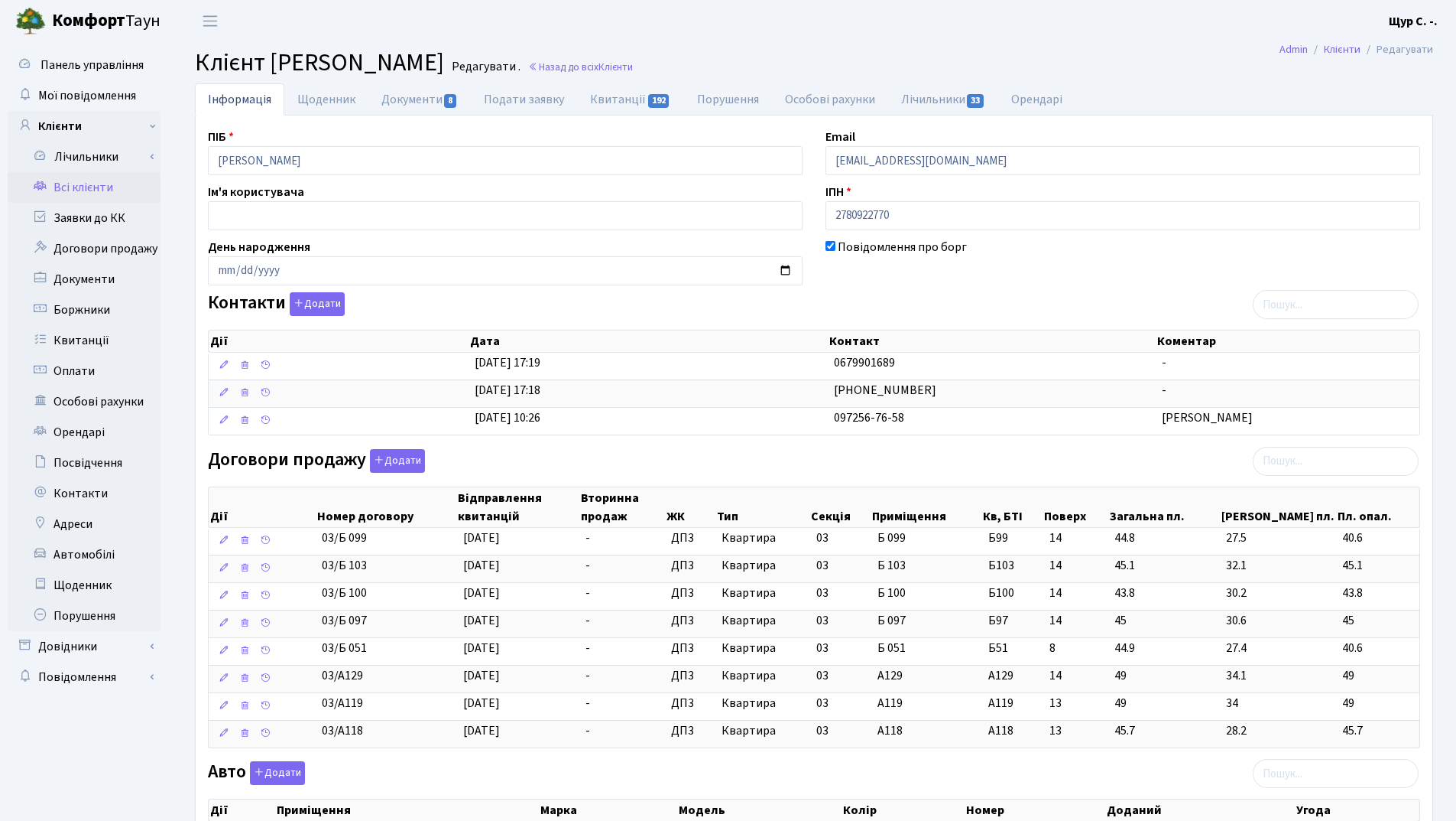
click at [113, 191] on link "Всі клієнти" at bounding box center [84, 187] width 153 height 30
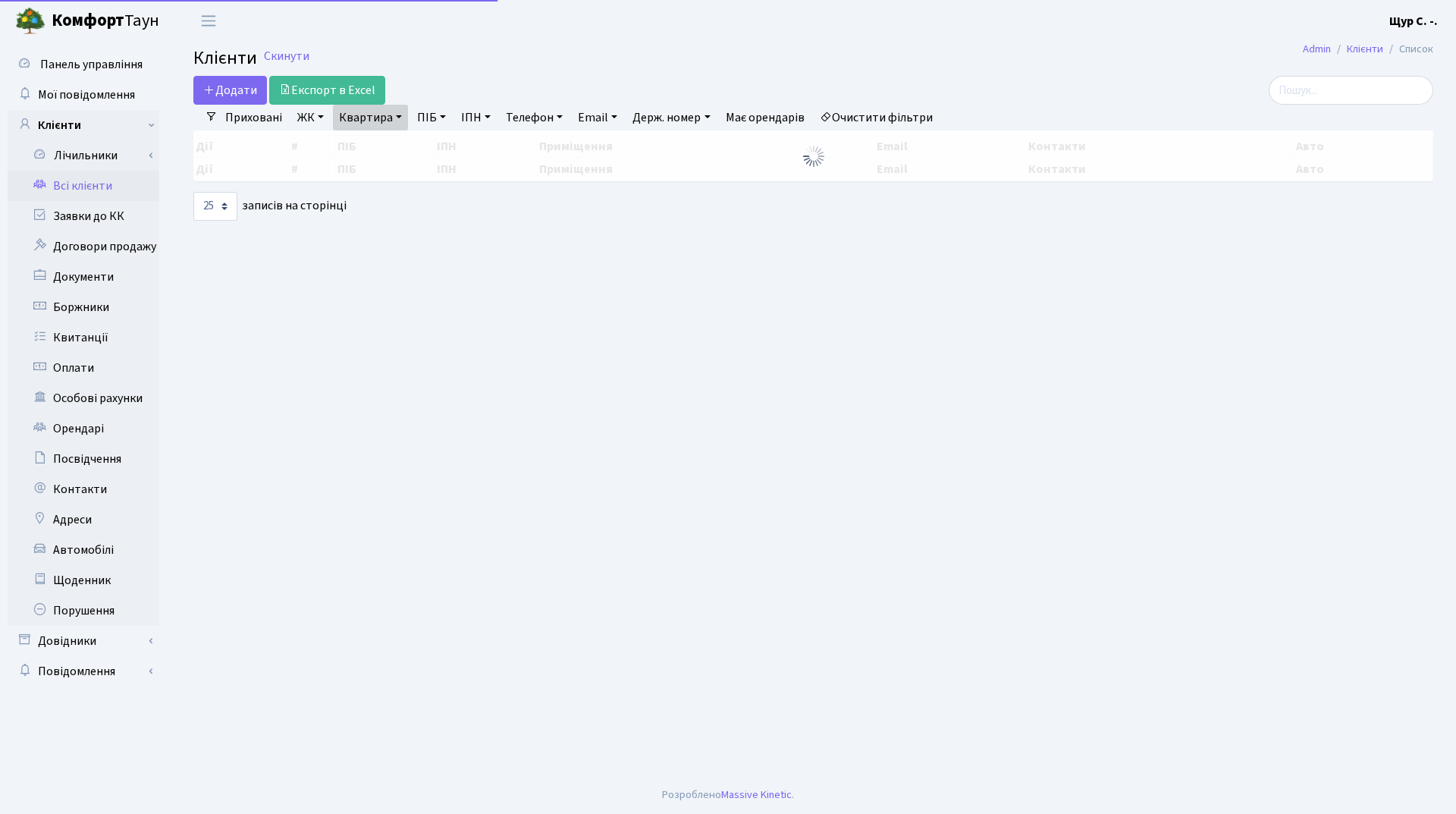
select select "25"
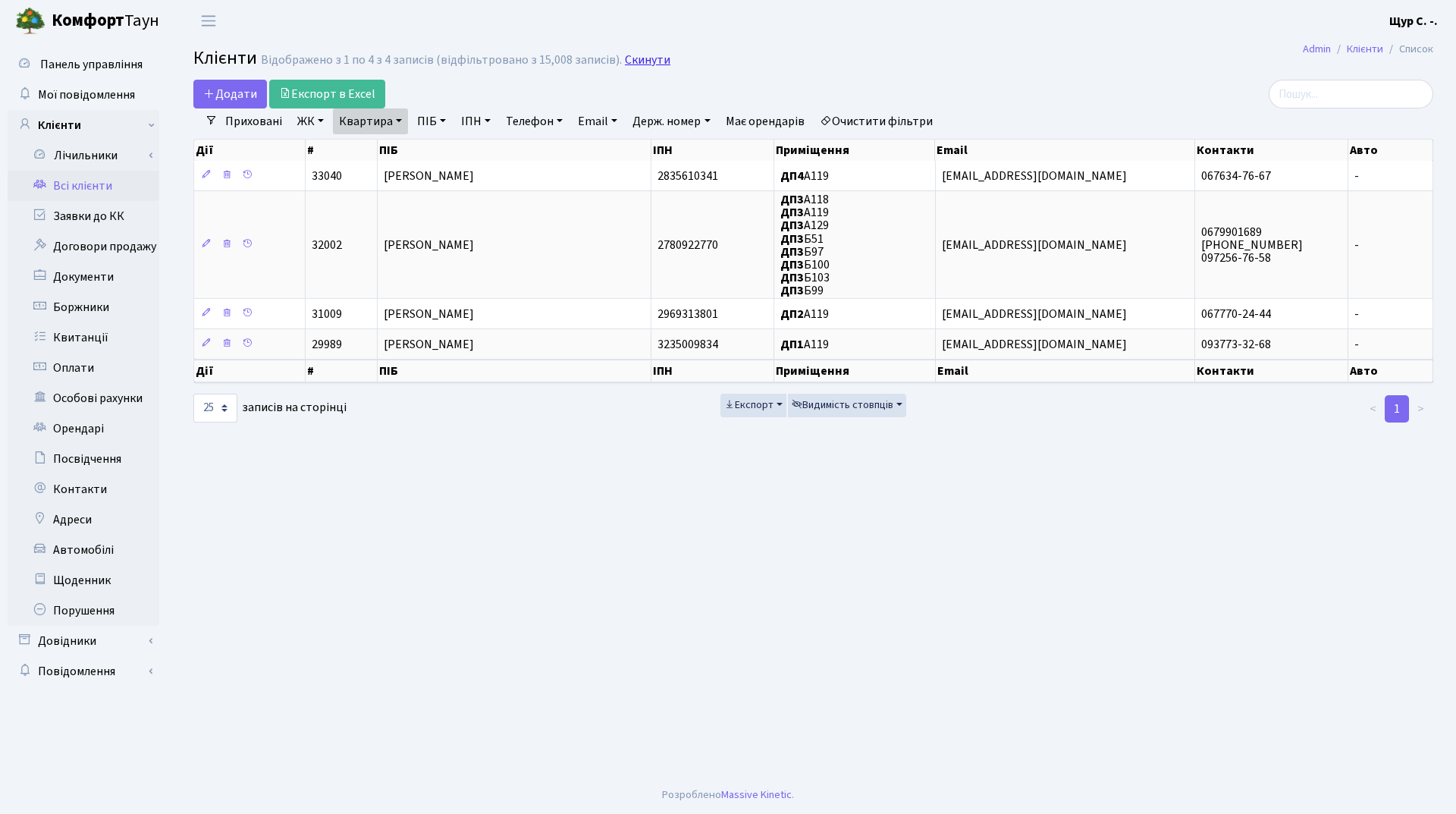
click at [625, 59] on link "Скинути" at bounding box center [647, 60] width 45 height 14
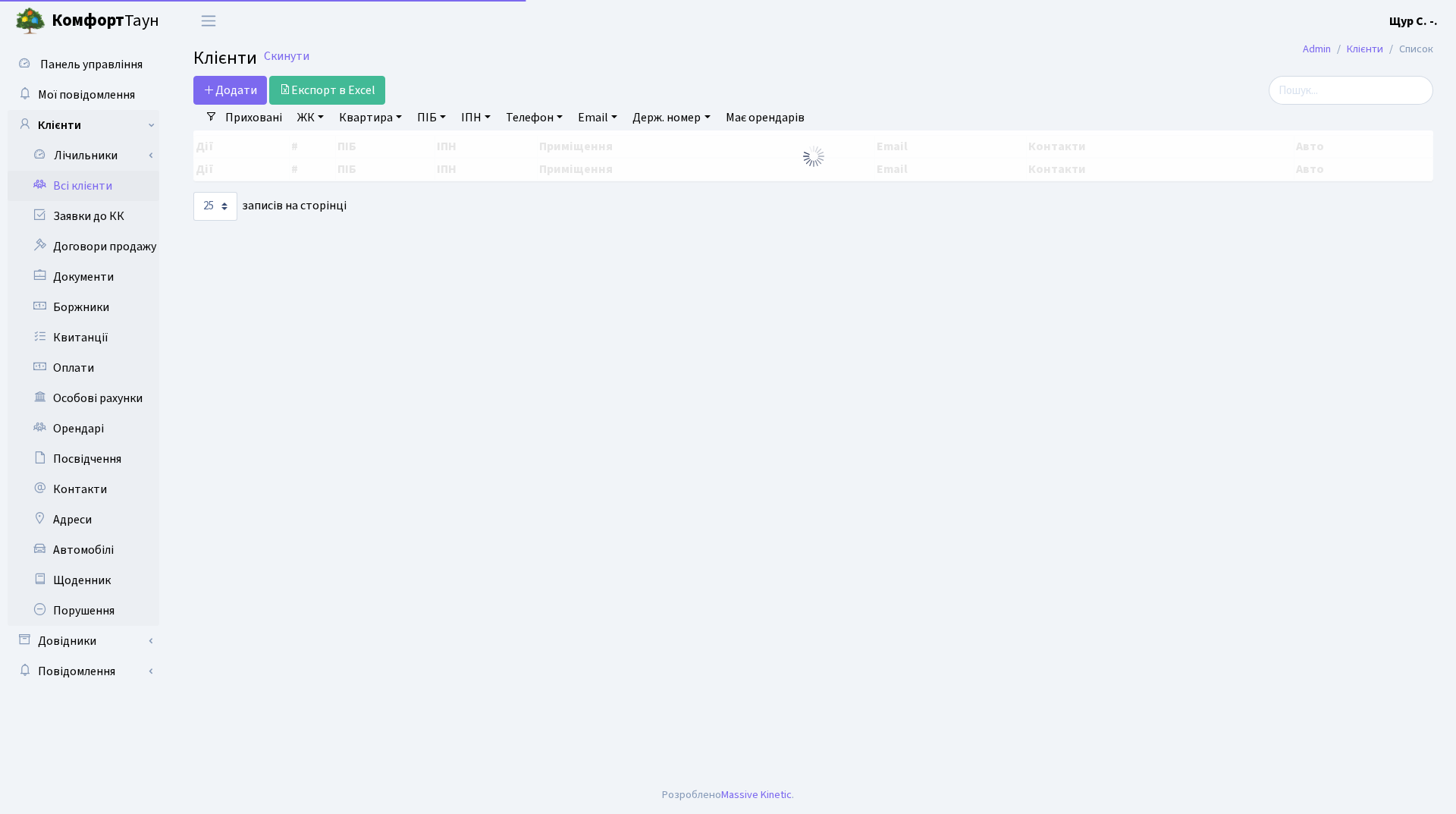
select select "25"
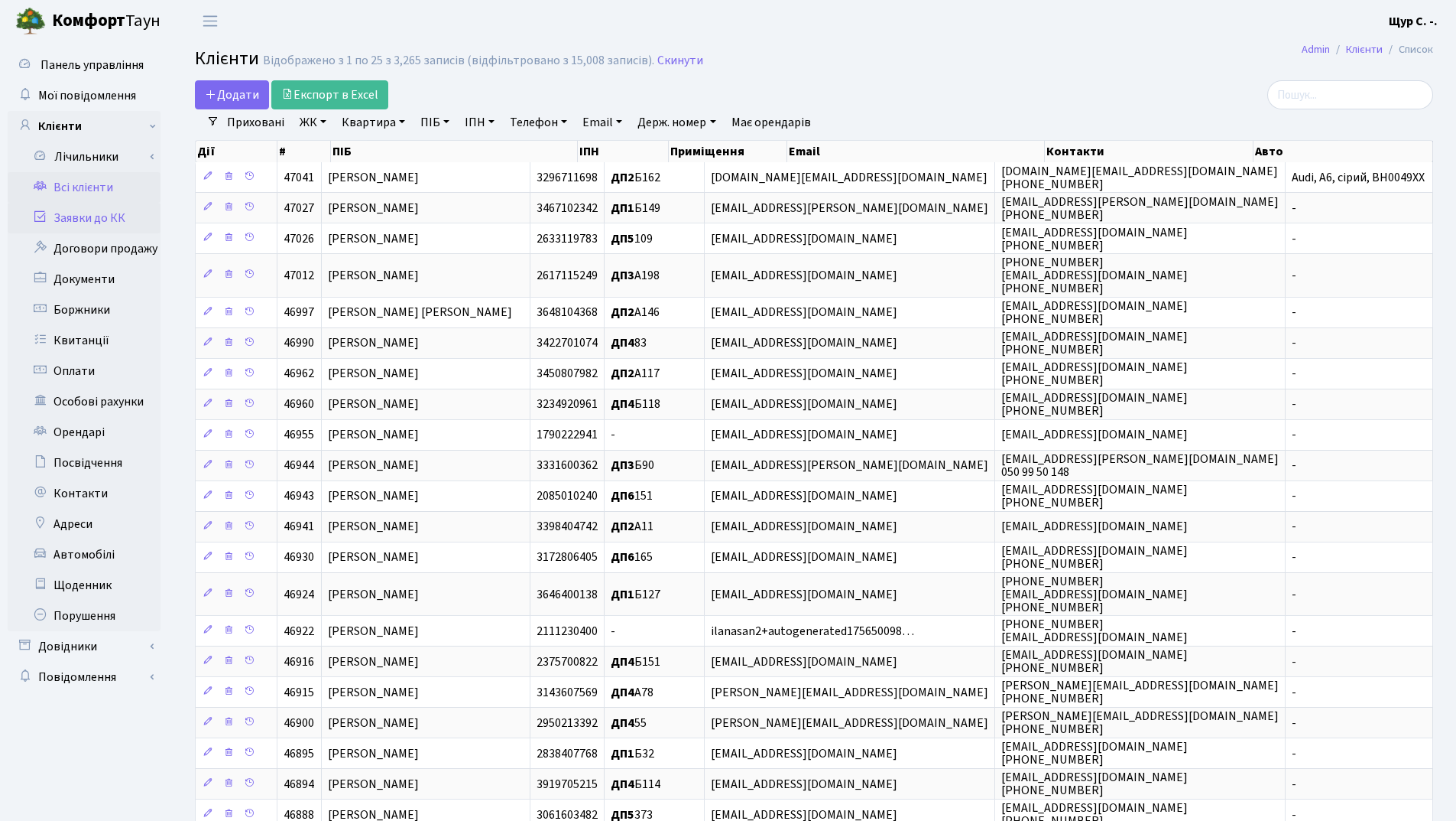
click at [118, 217] on link "Заявки до КК" at bounding box center [84, 218] width 153 height 30
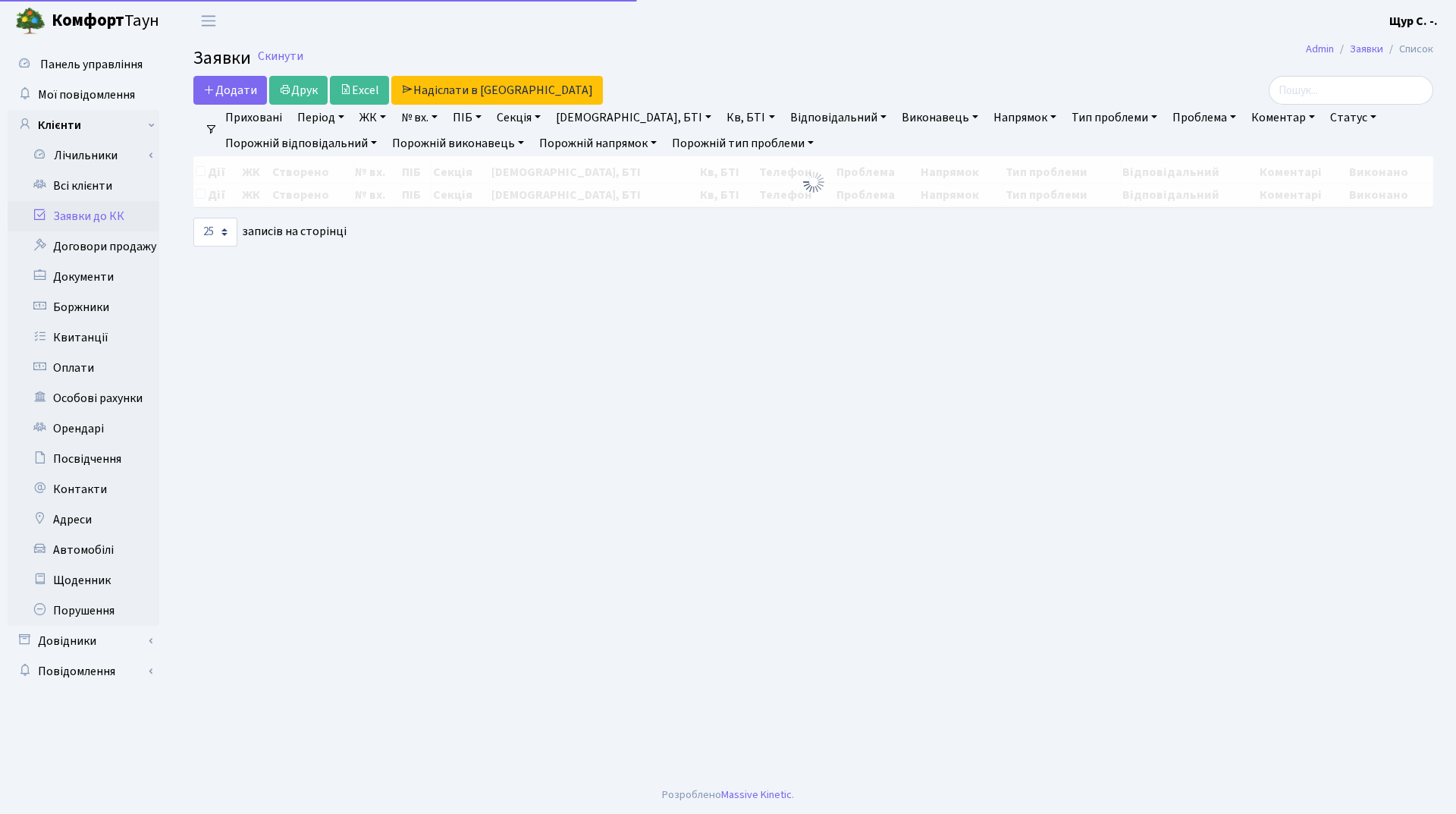
select select "25"
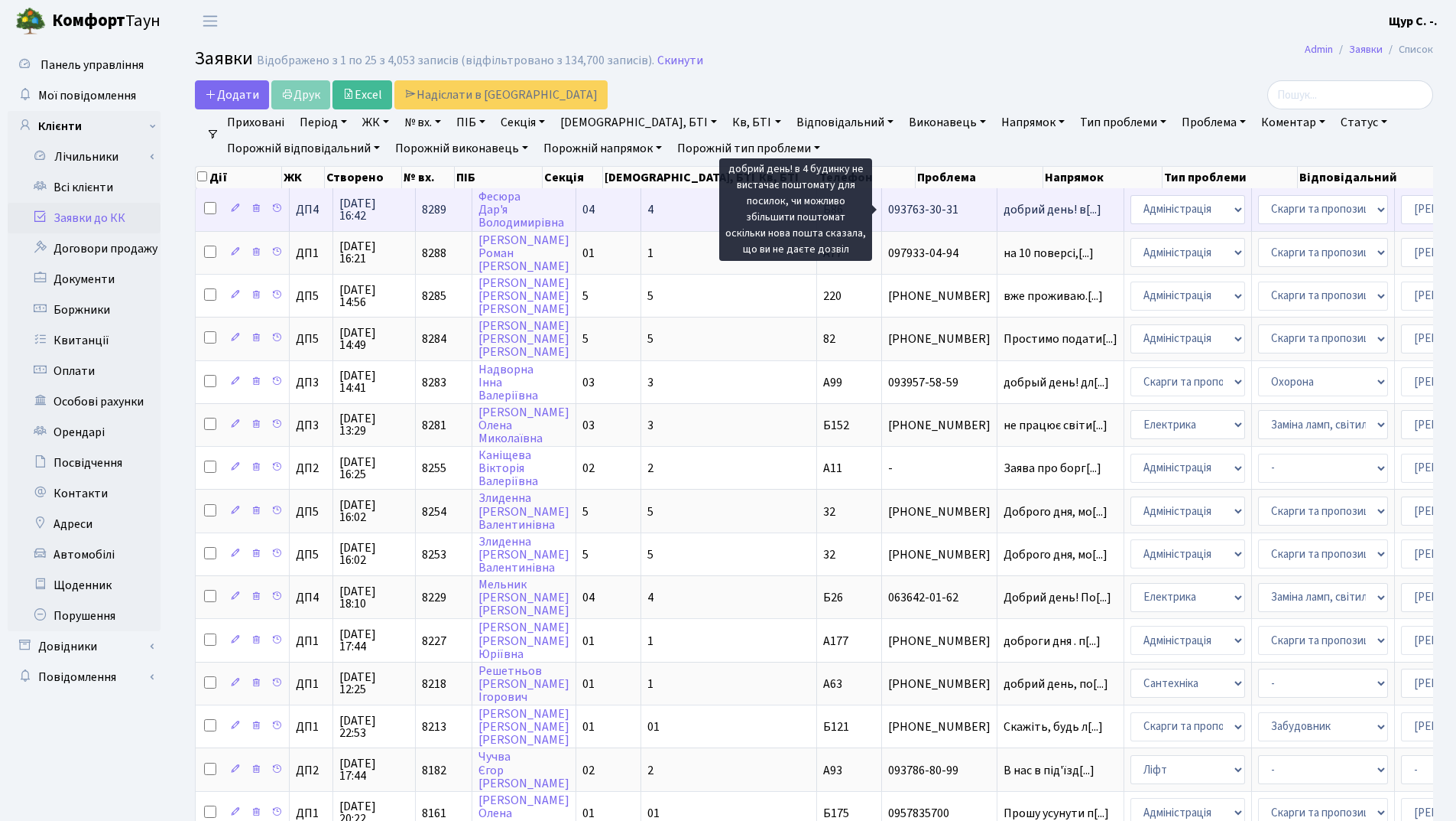
click at [1004, 213] on span "добрий день! в[...]" at bounding box center [1052, 209] width 98 height 17
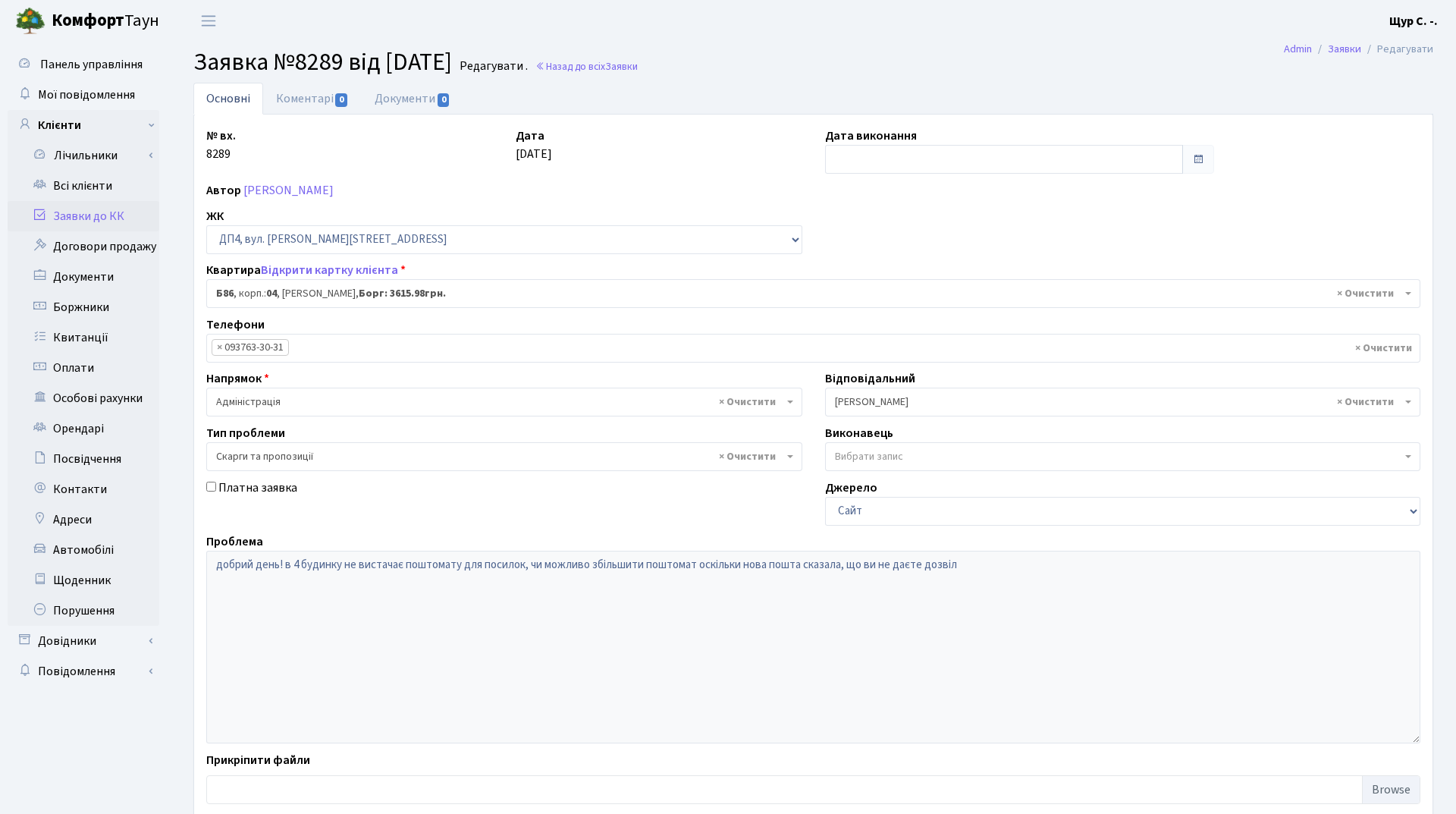
select select "33748"
select select "55"
click at [116, 193] on link "Всі клієнти" at bounding box center [84, 185] width 152 height 30
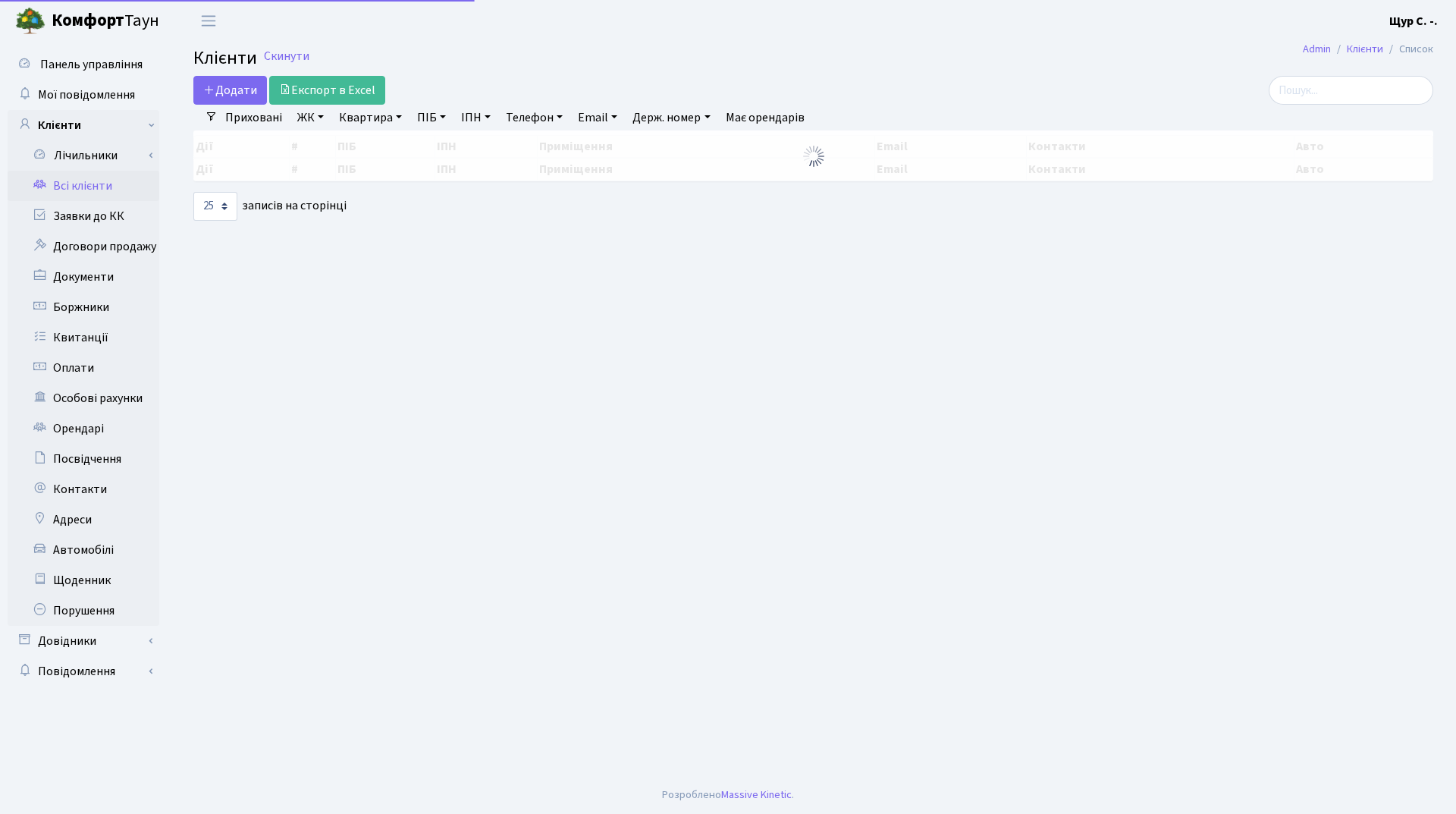
select select "25"
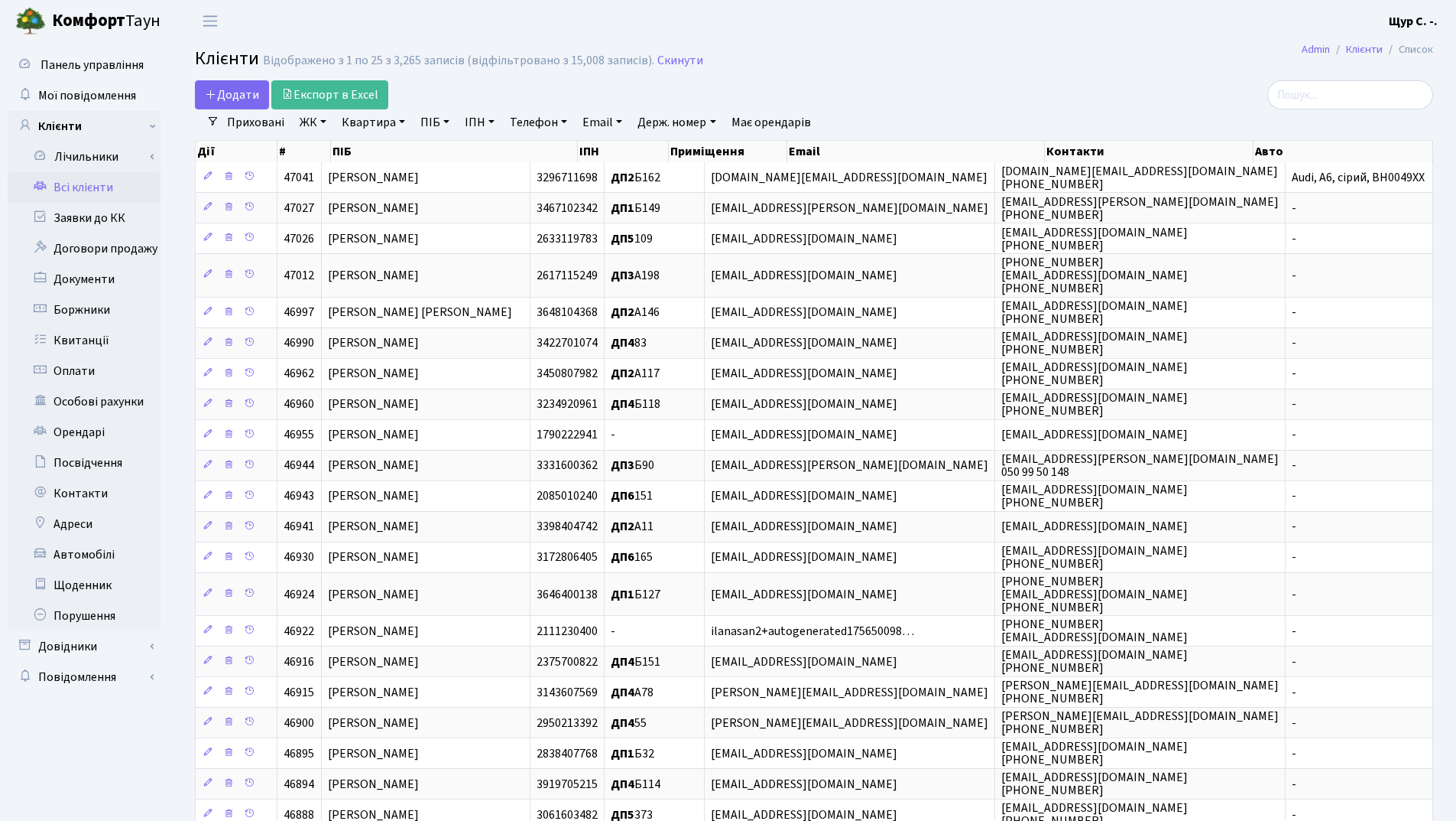
click at [383, 117] on link "Квартира" at bounding box center [373, 122] width 75 height 26
type input "378"
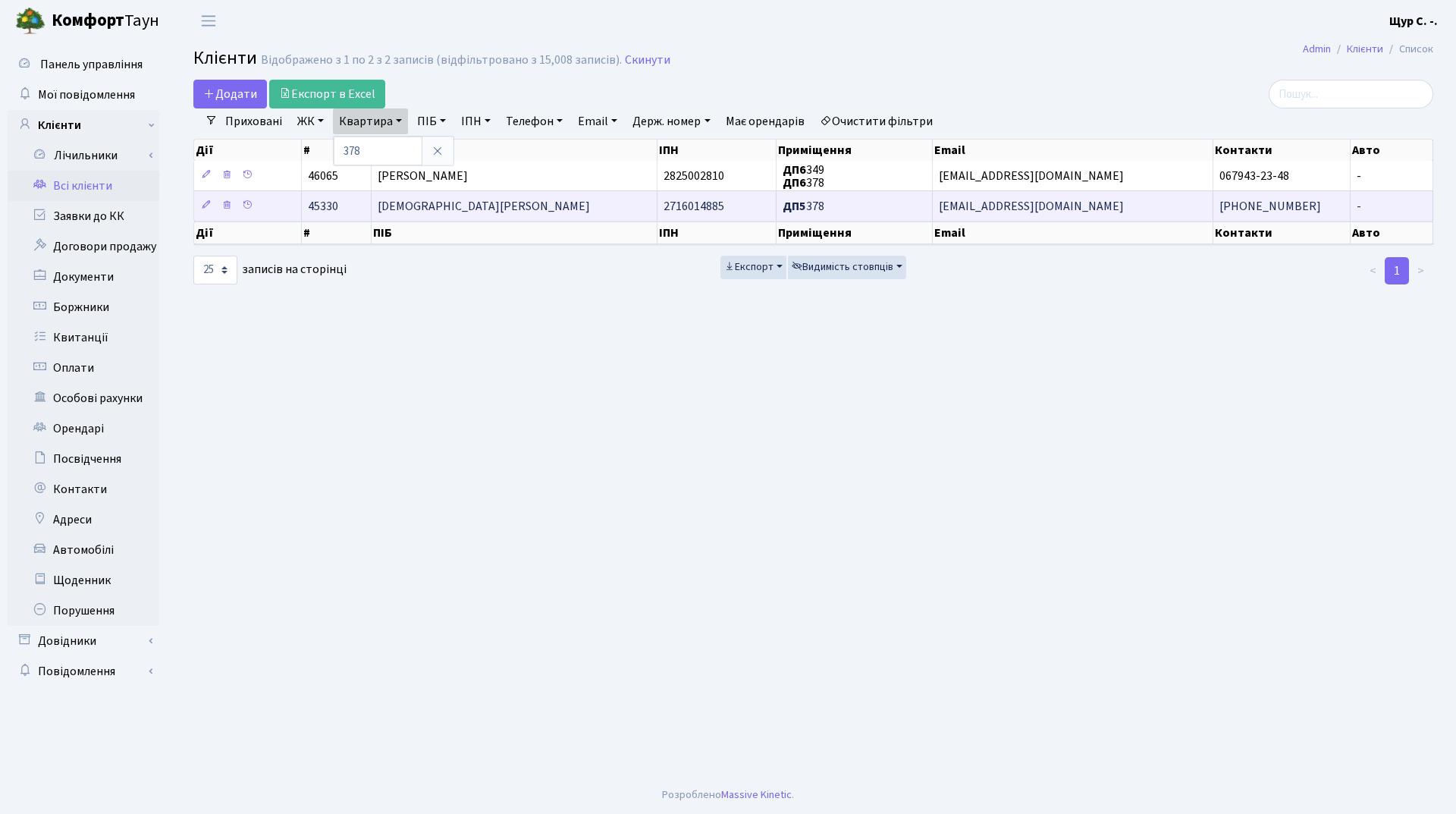
click at [436, 216] on td "[DEMOGRAPHIC_DATA][PERSON_NAME]" at bounding box center [514, 205] width 286 height 30
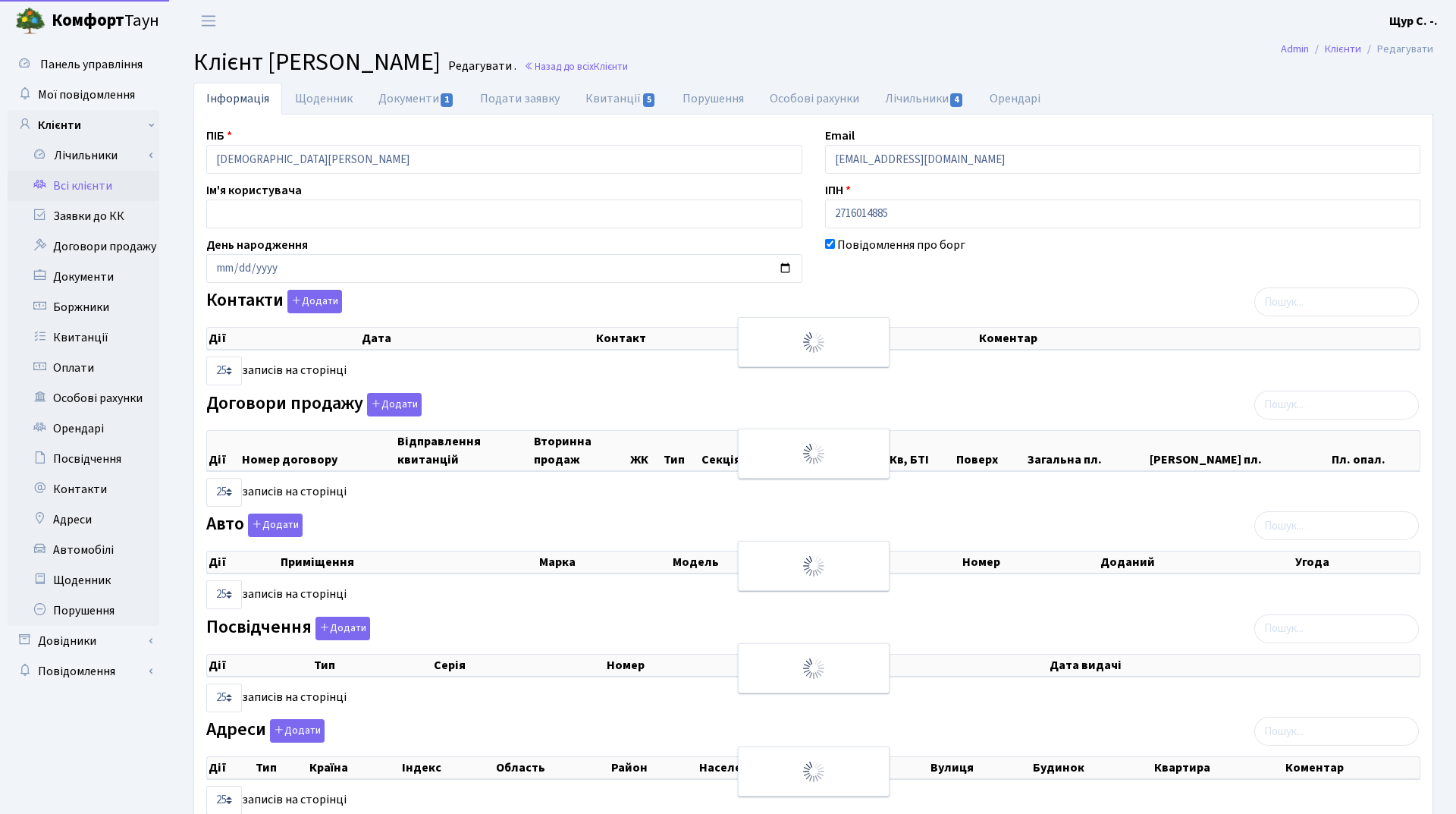
select select "25"
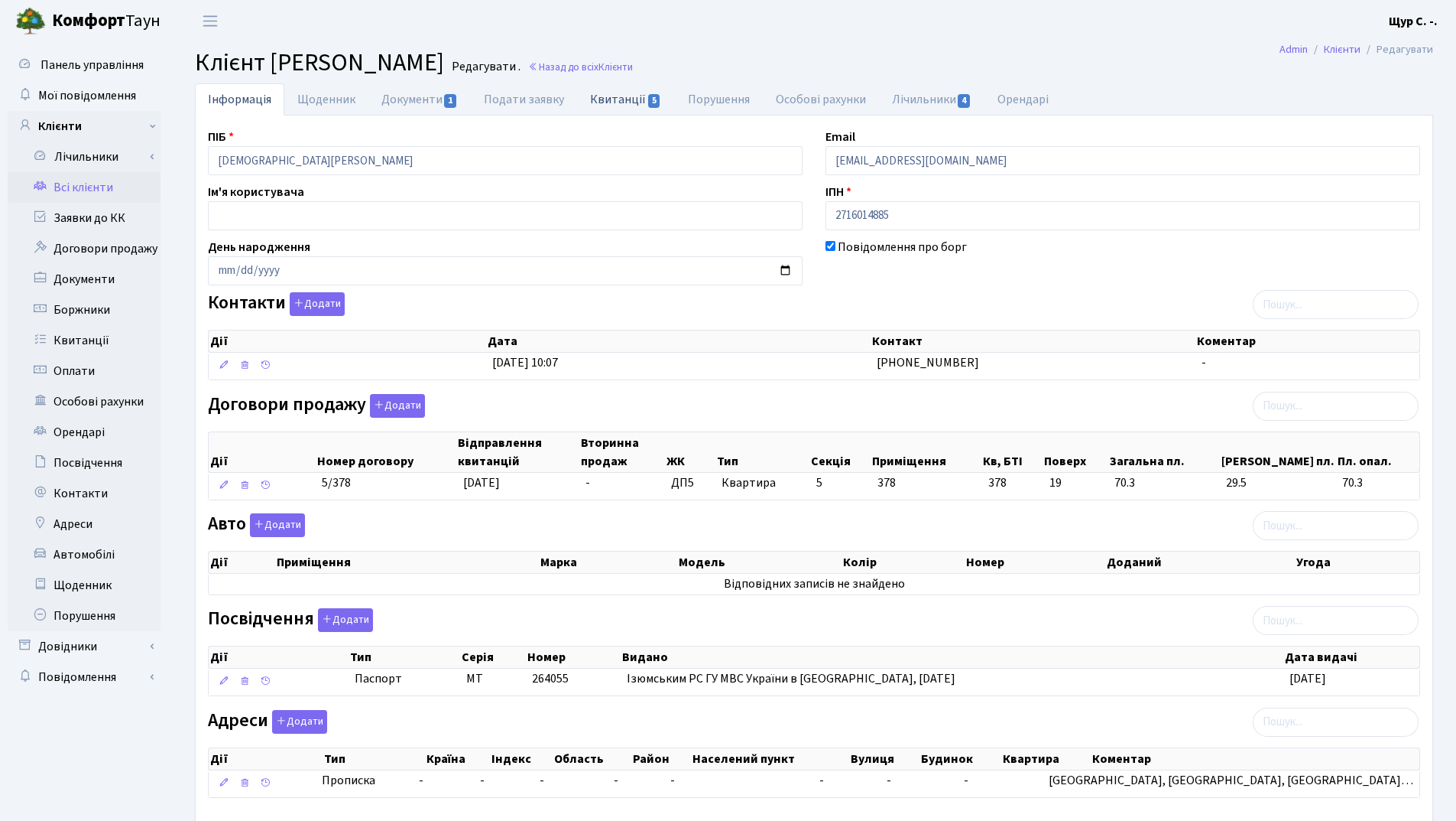
click at [615, 100] on link "Квитанції 5" at bounding box center [626, 99] width 97 height 31
select select "25"
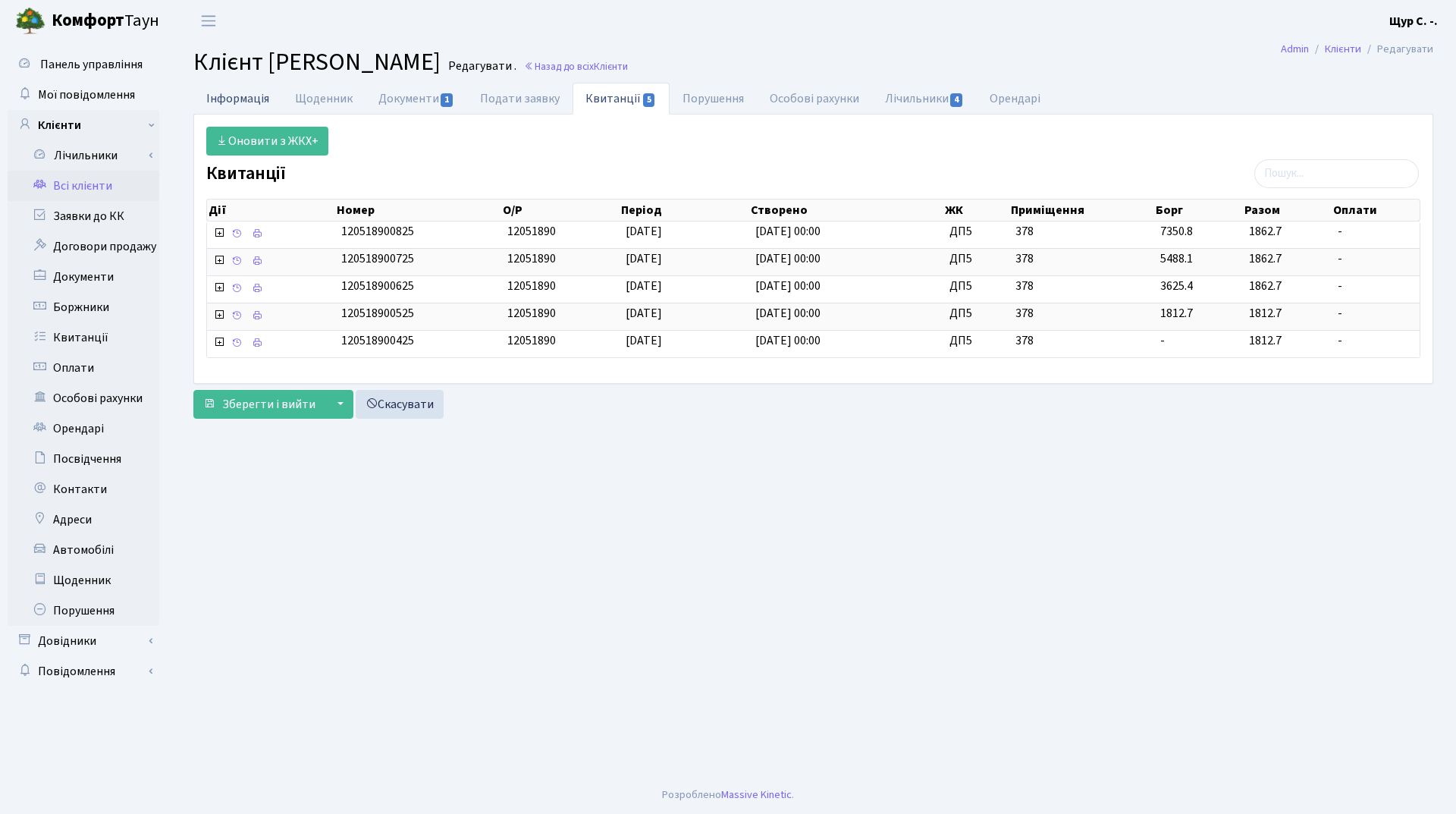
click at [259, 95] on link "Інформація" at bounding box center [238, 98] width 89 height 31
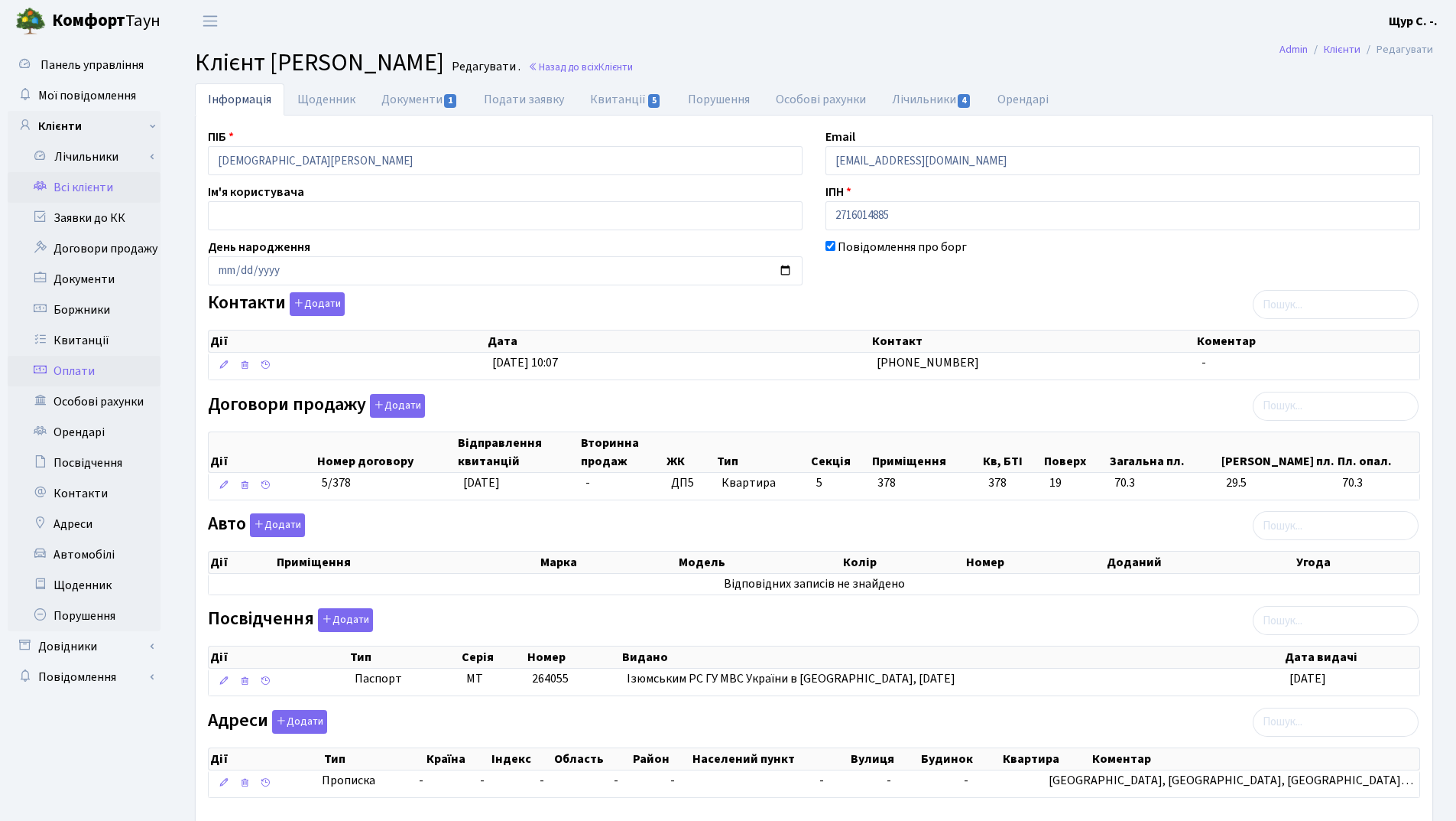
click at [93, 368] on link "Оплати" at bounding box center [84, 371] width 153 height 30
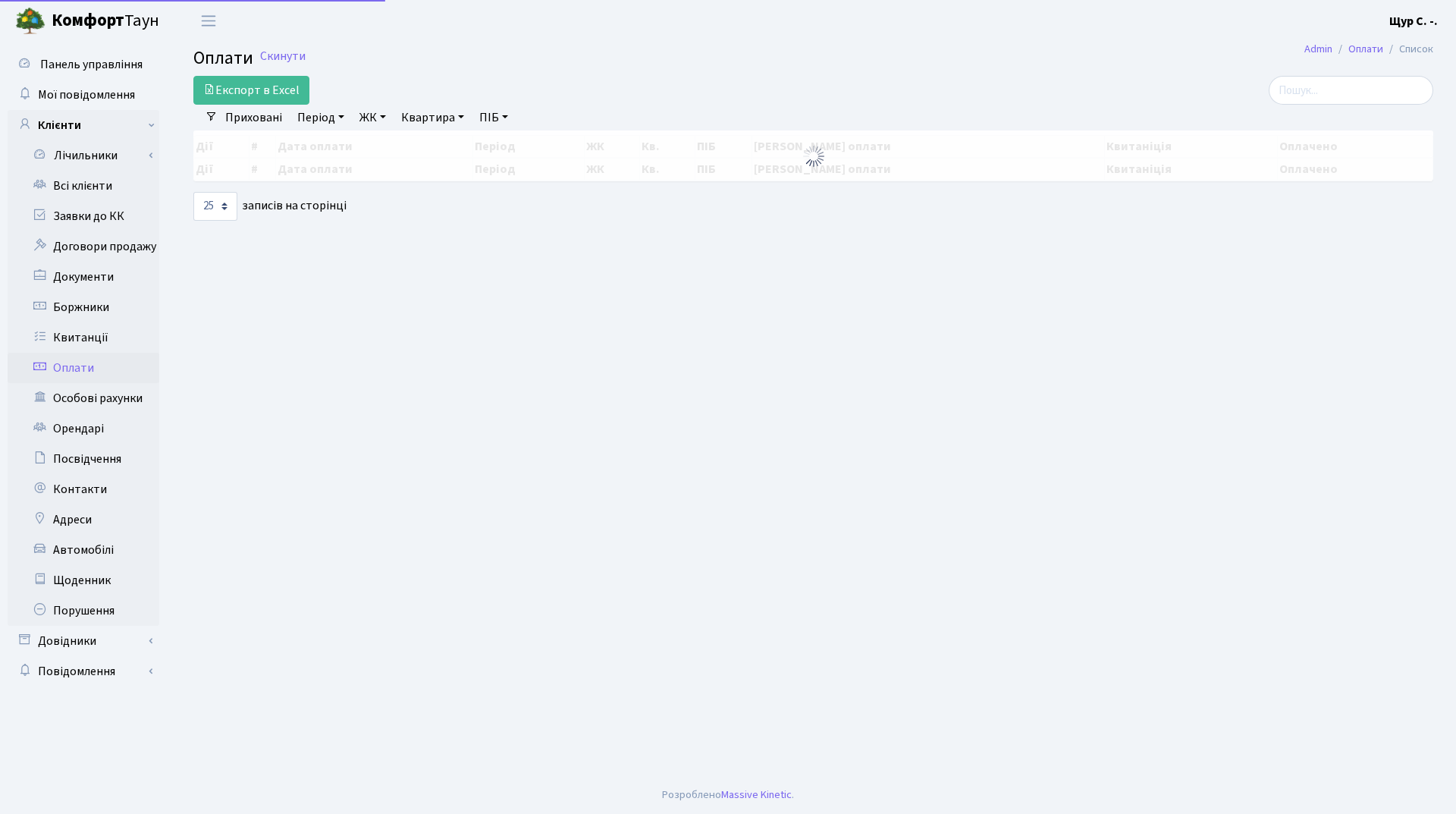
select select "25"
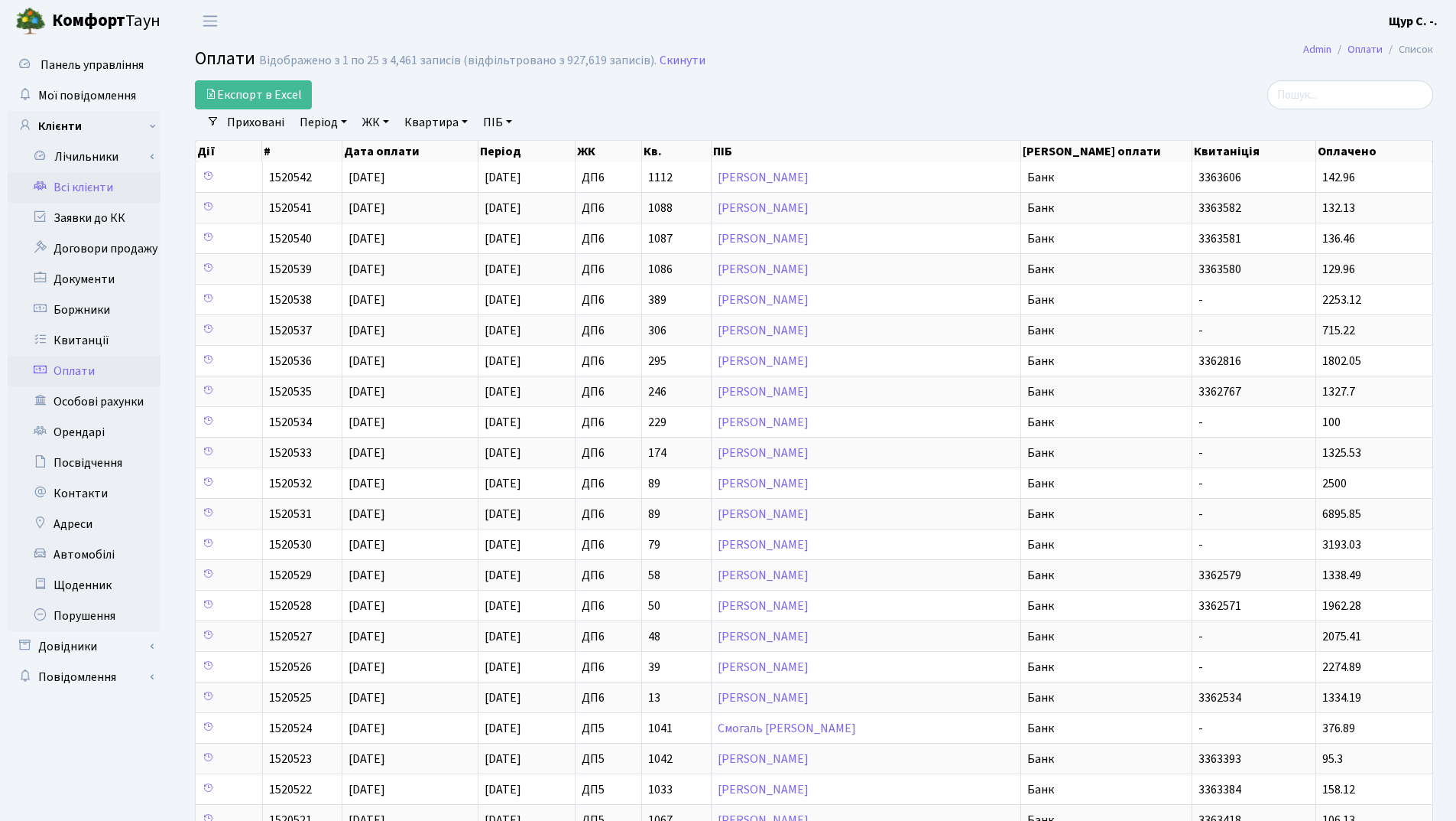
click at [114, 195] on link "Всі клієнти" at bounding box center [84, 187] width 153 height 30
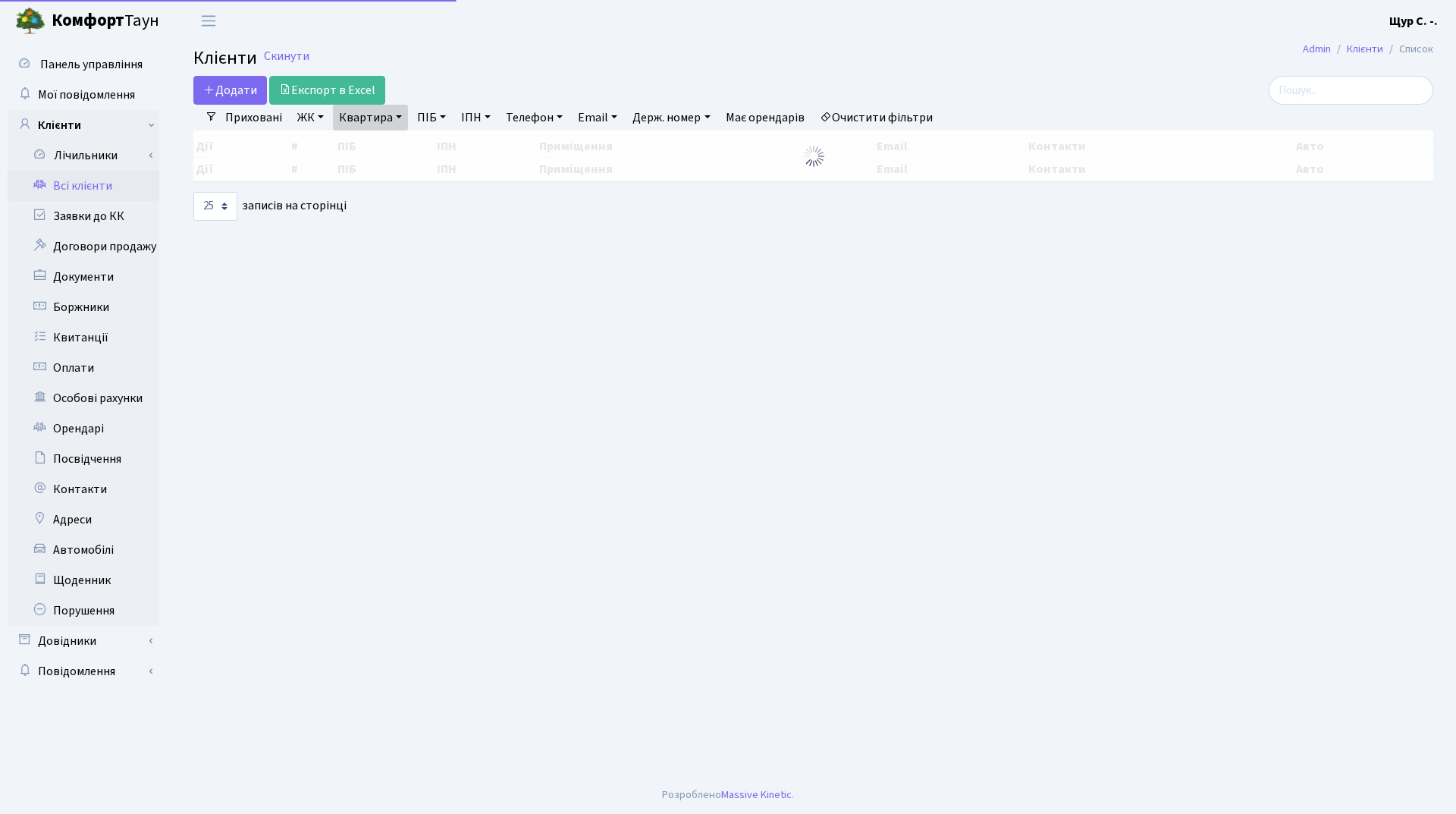
select select "25"
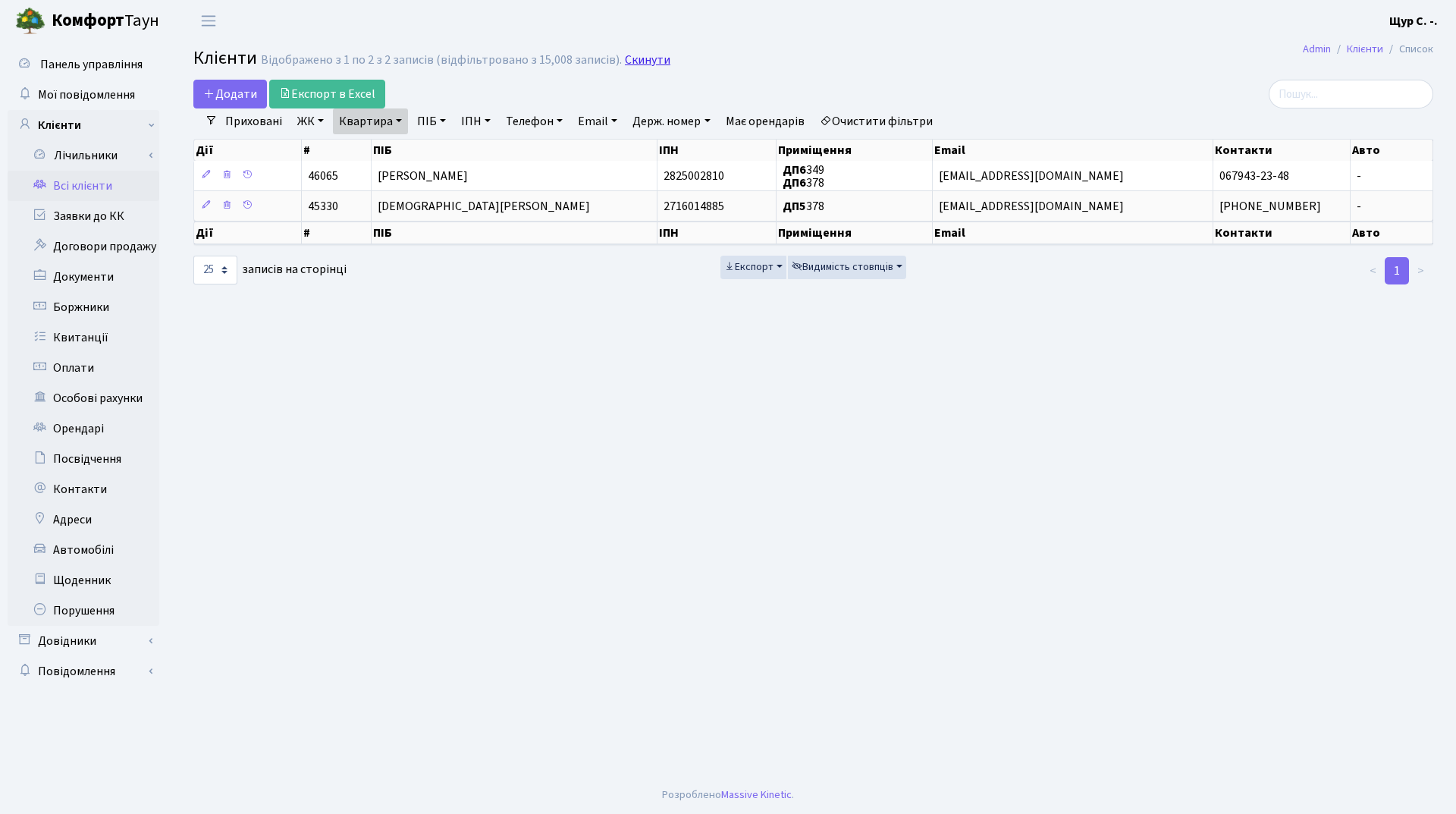
click at [633, 62] on link "Скинути" at bounding box center [647, 60] width 45 height 14
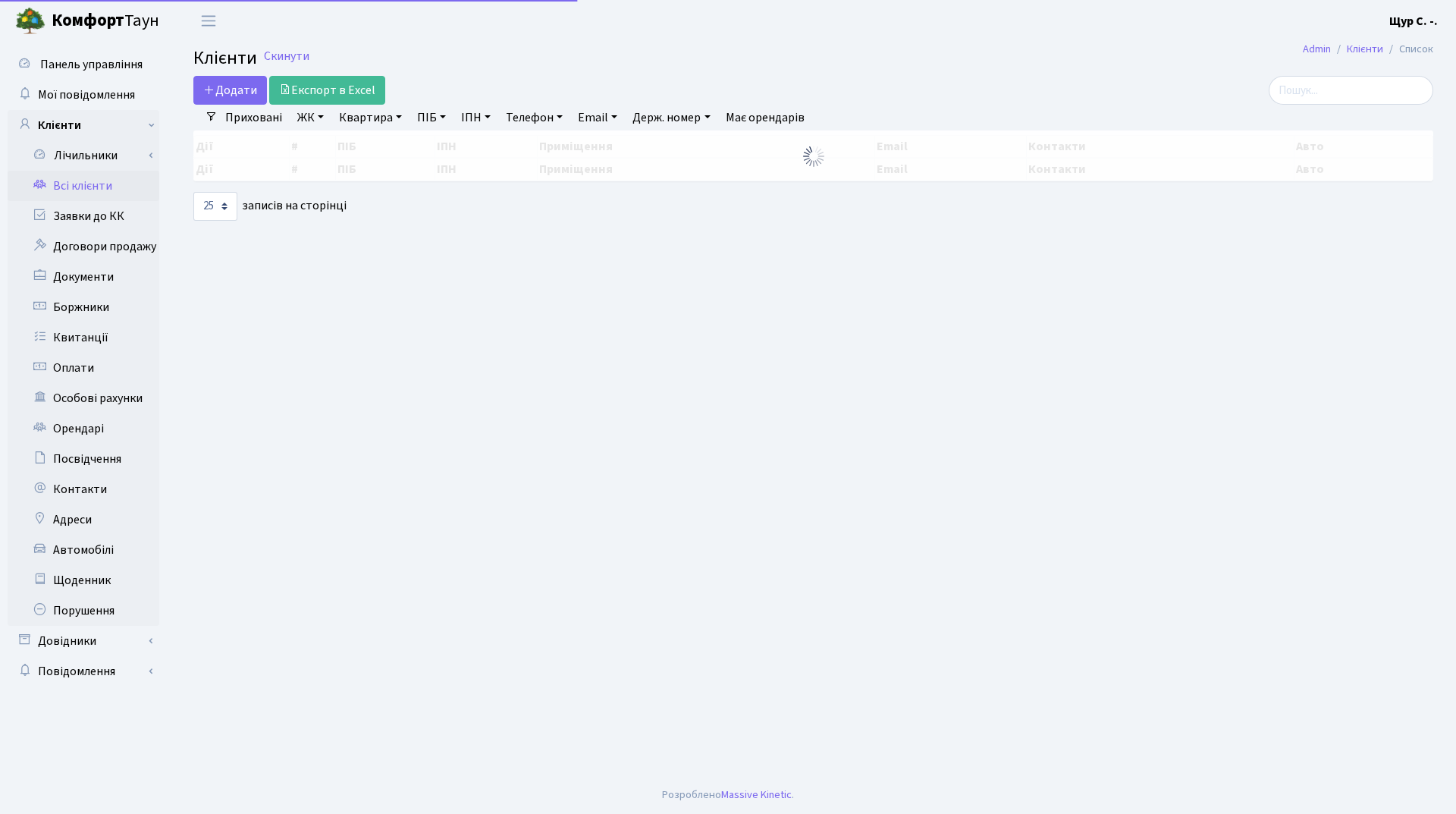
select select "25"
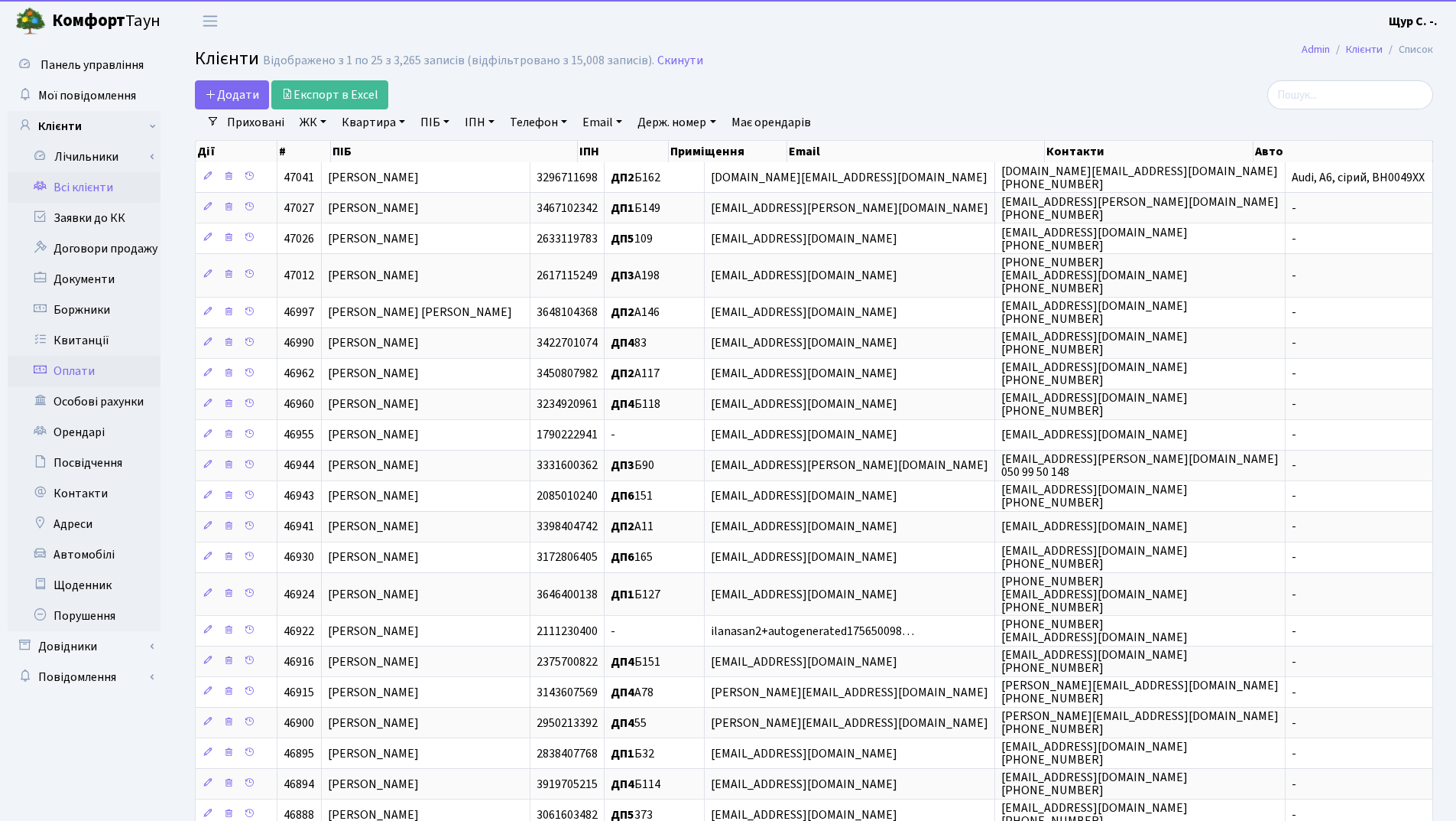
click at [88, 366] on link "Оплати" at bounding box center [84, 371] width 153 height 30
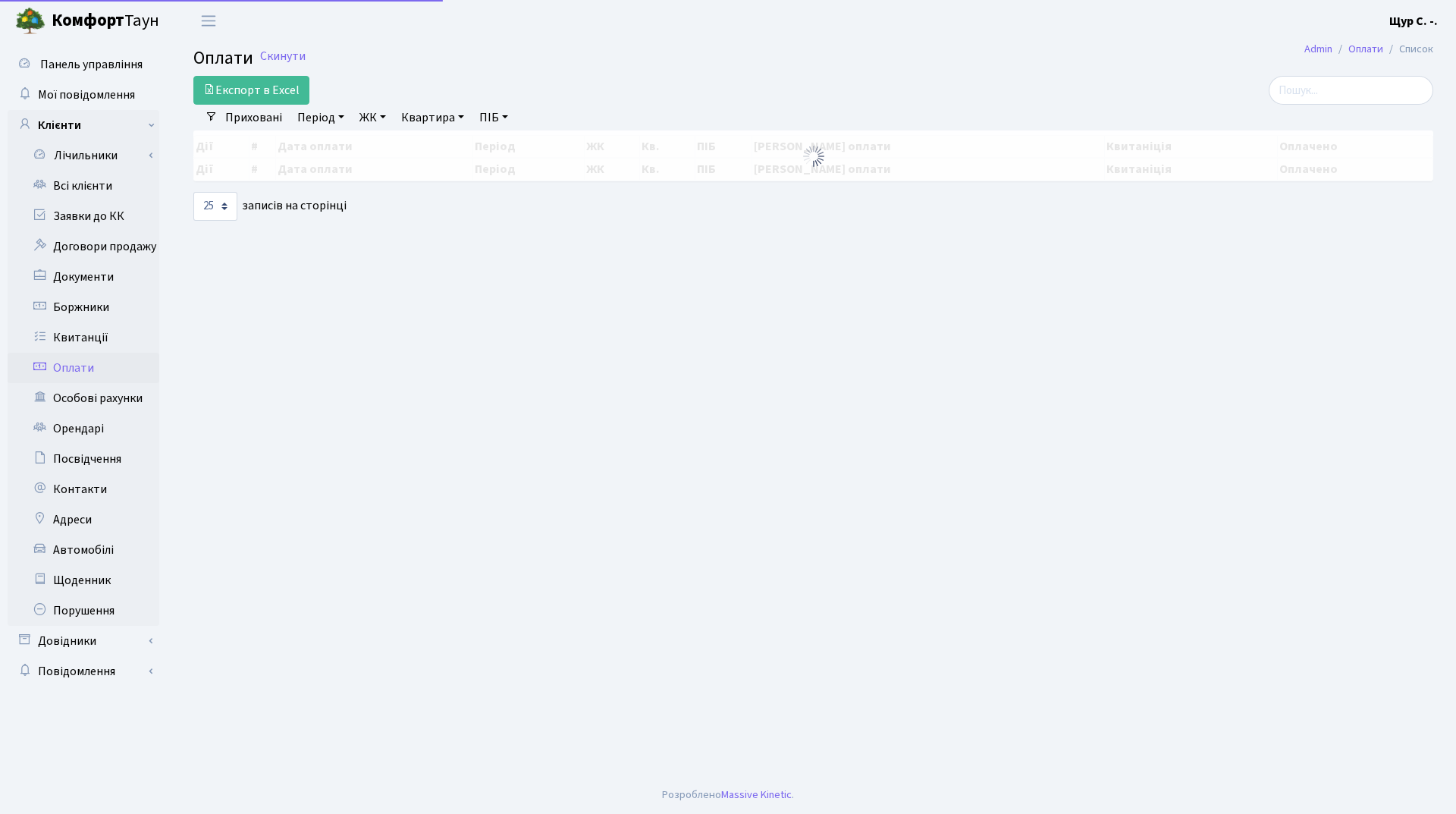
select select "25"
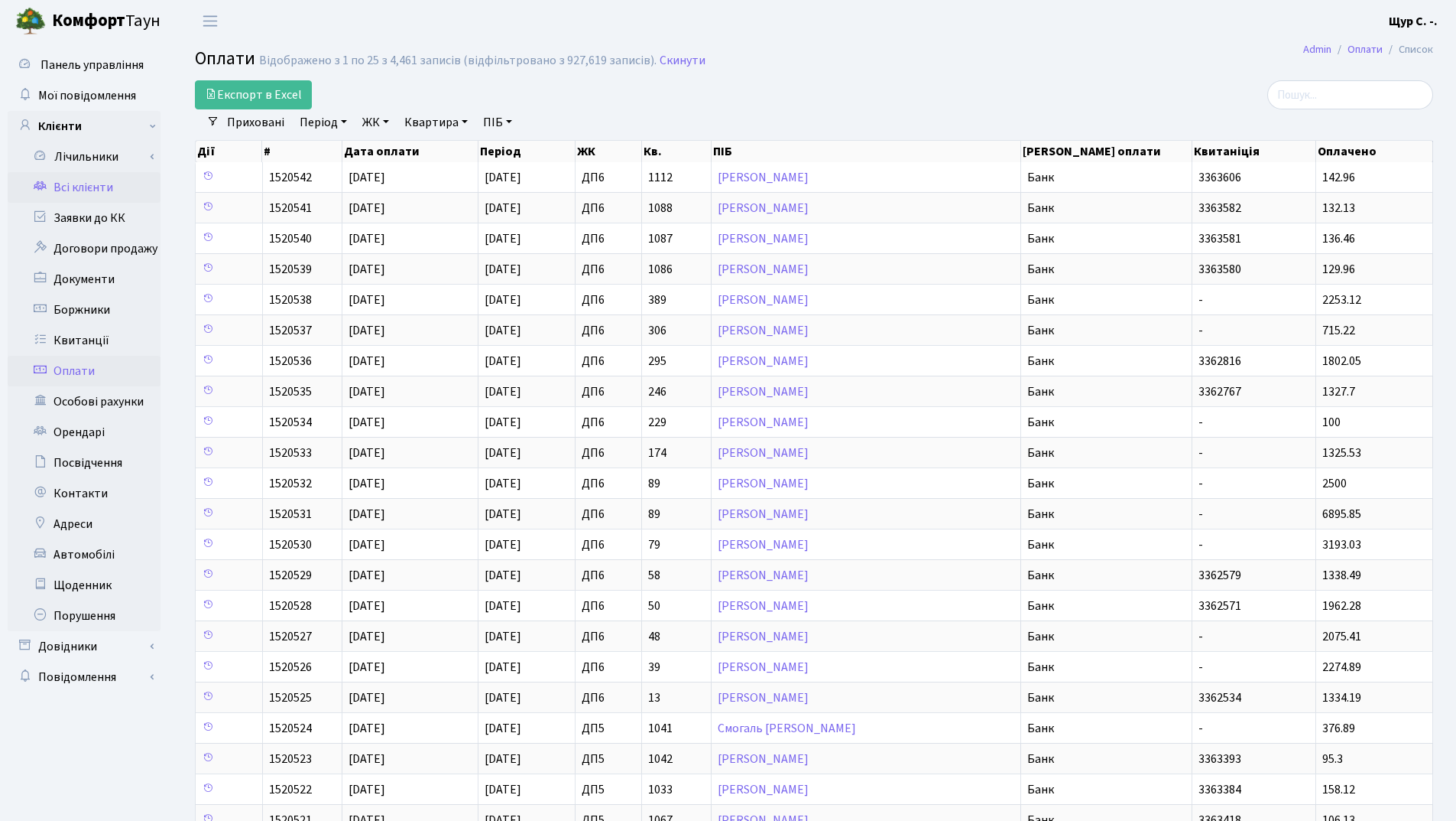
click at [100, 191] on link "Всі клієнти" at bounding box center [84, 187] width 153 height 30
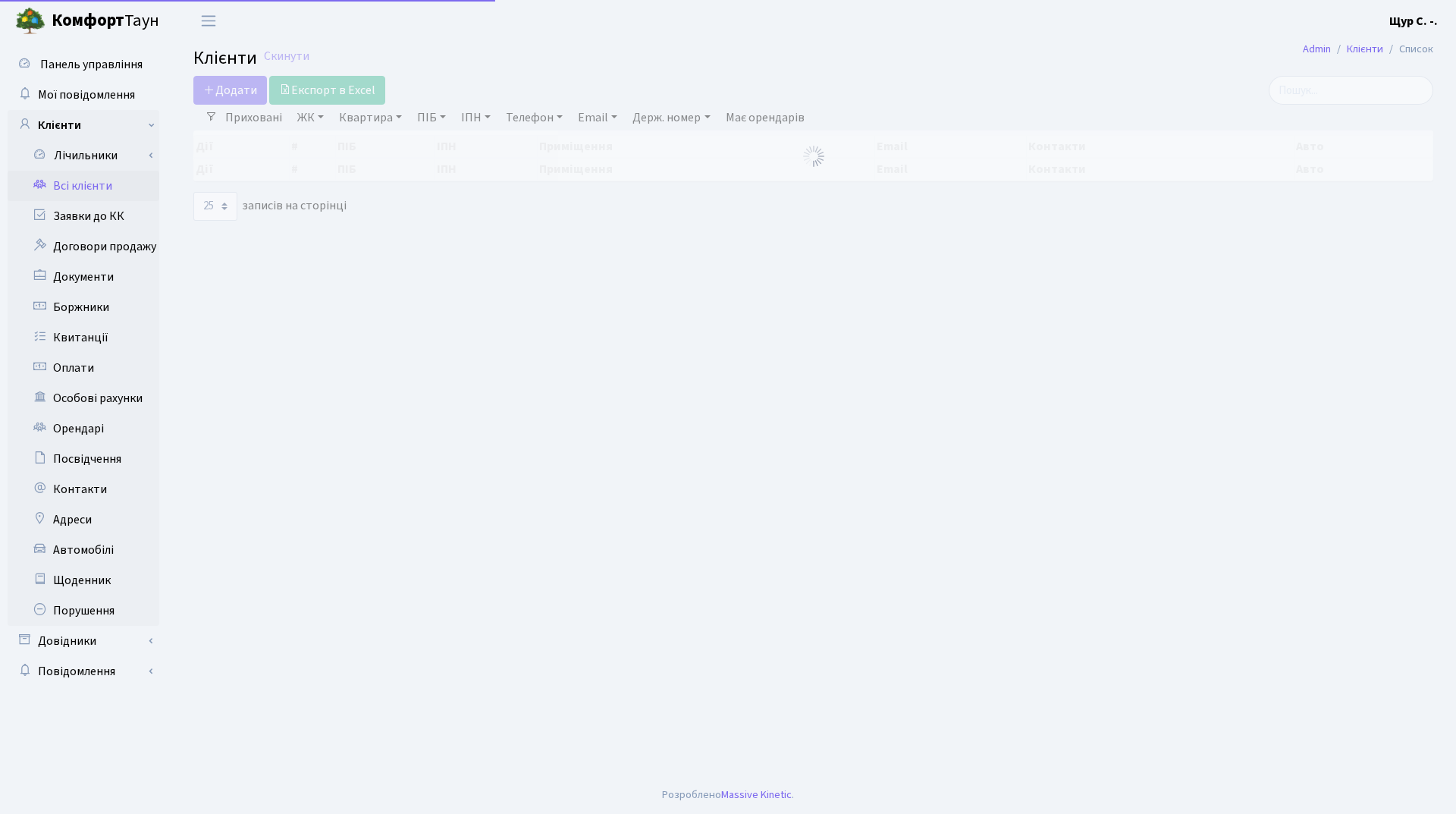
select select "25"
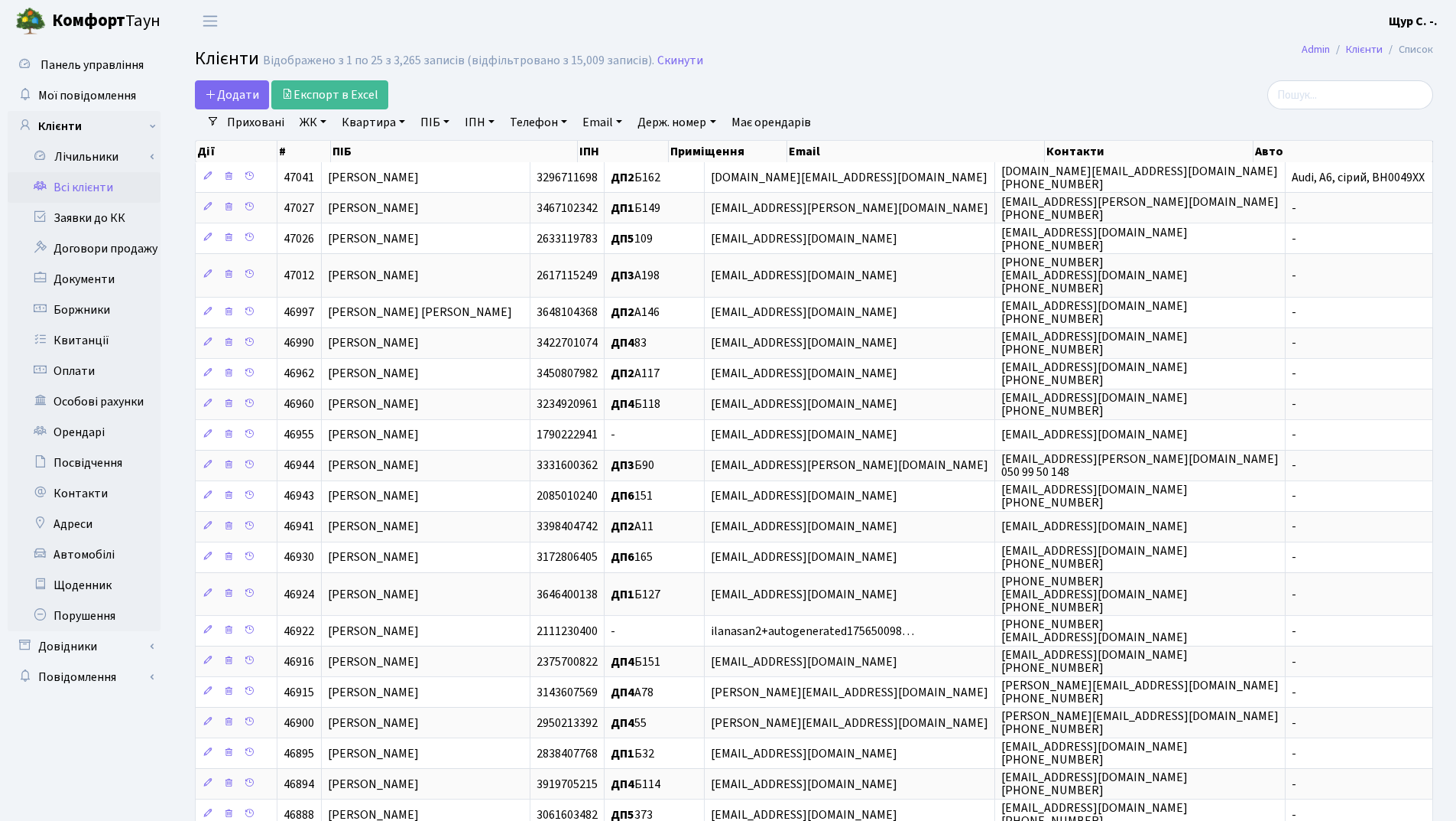
click at [539, 128] on link "Телефон" at bounding box center [538, 122] width 70 height 26
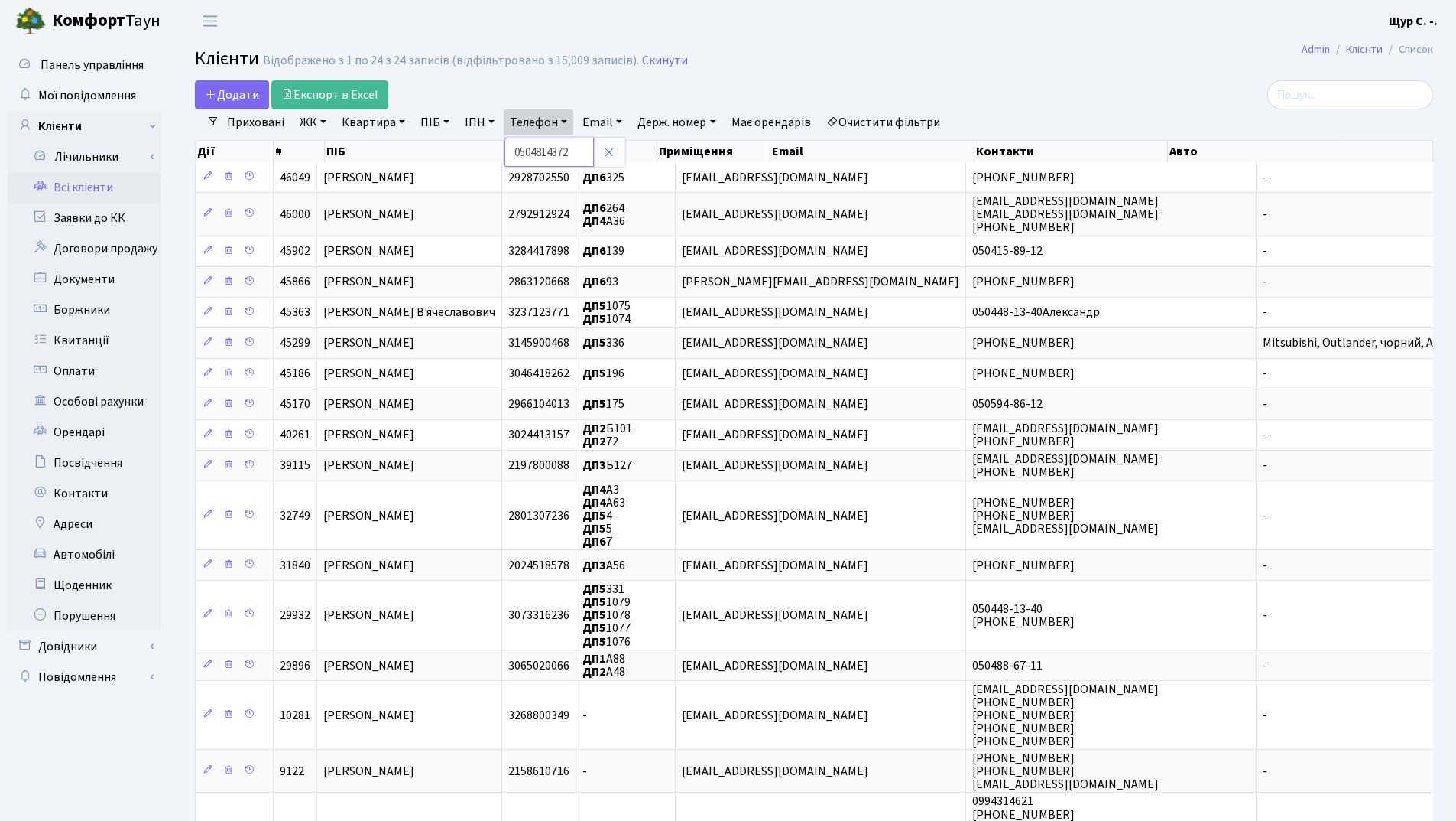
type input "0504814372"
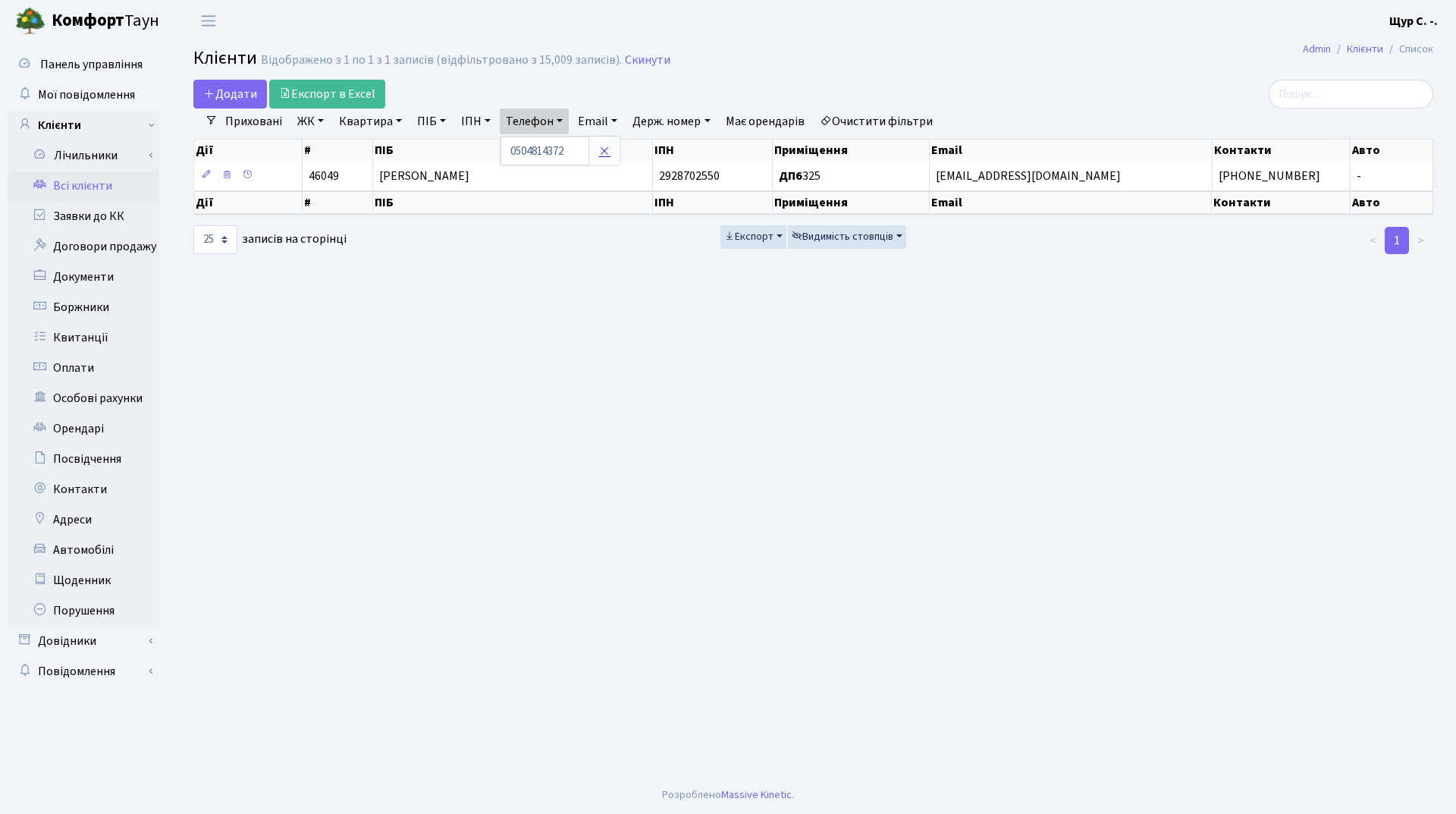
click at [613, 151] on link at bounding box center [605, 151] width 32 height 29
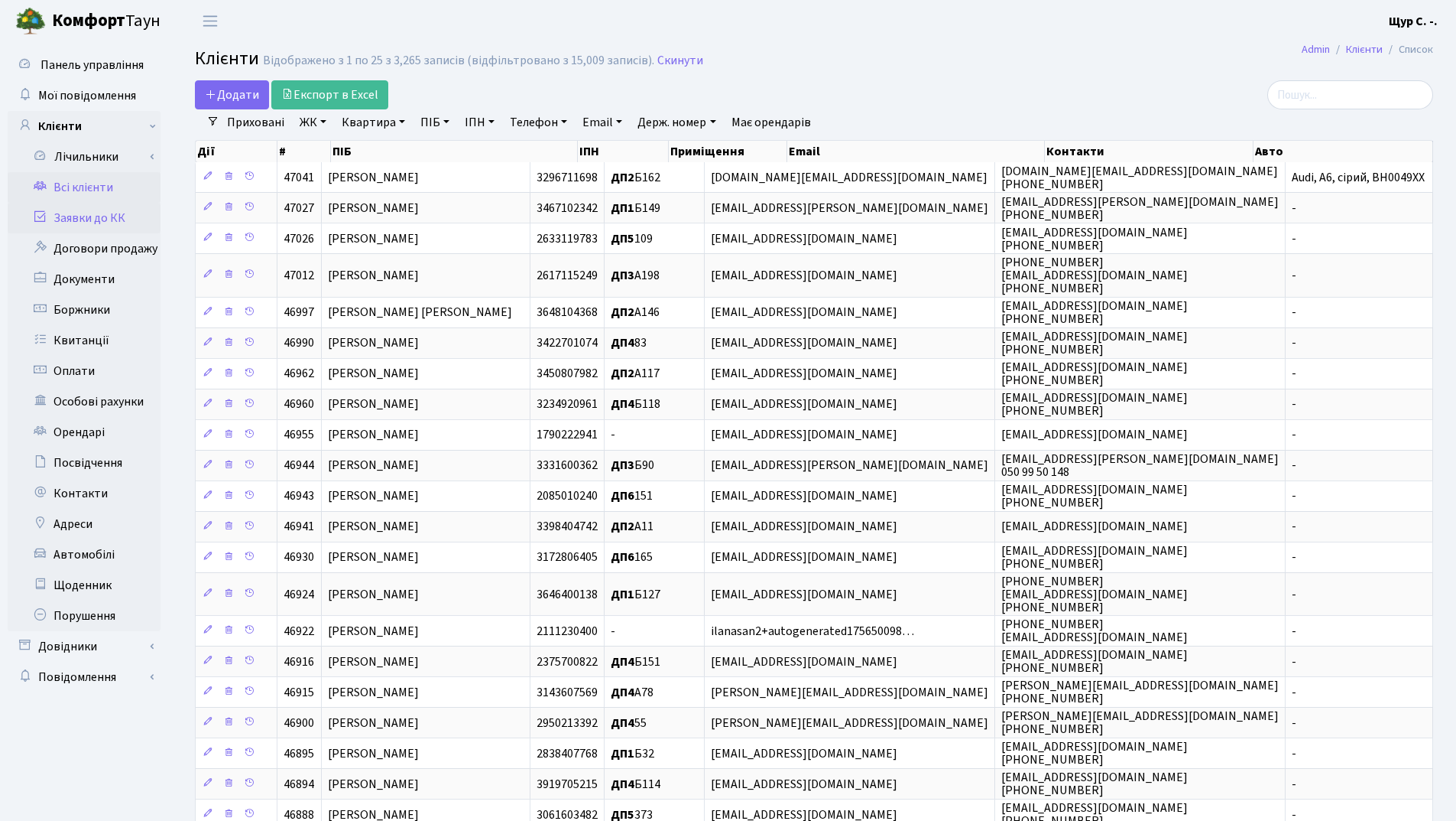
click at [128, 222] on link "Заявки до КК" at bounding box center [84, 218] width 153 height 30
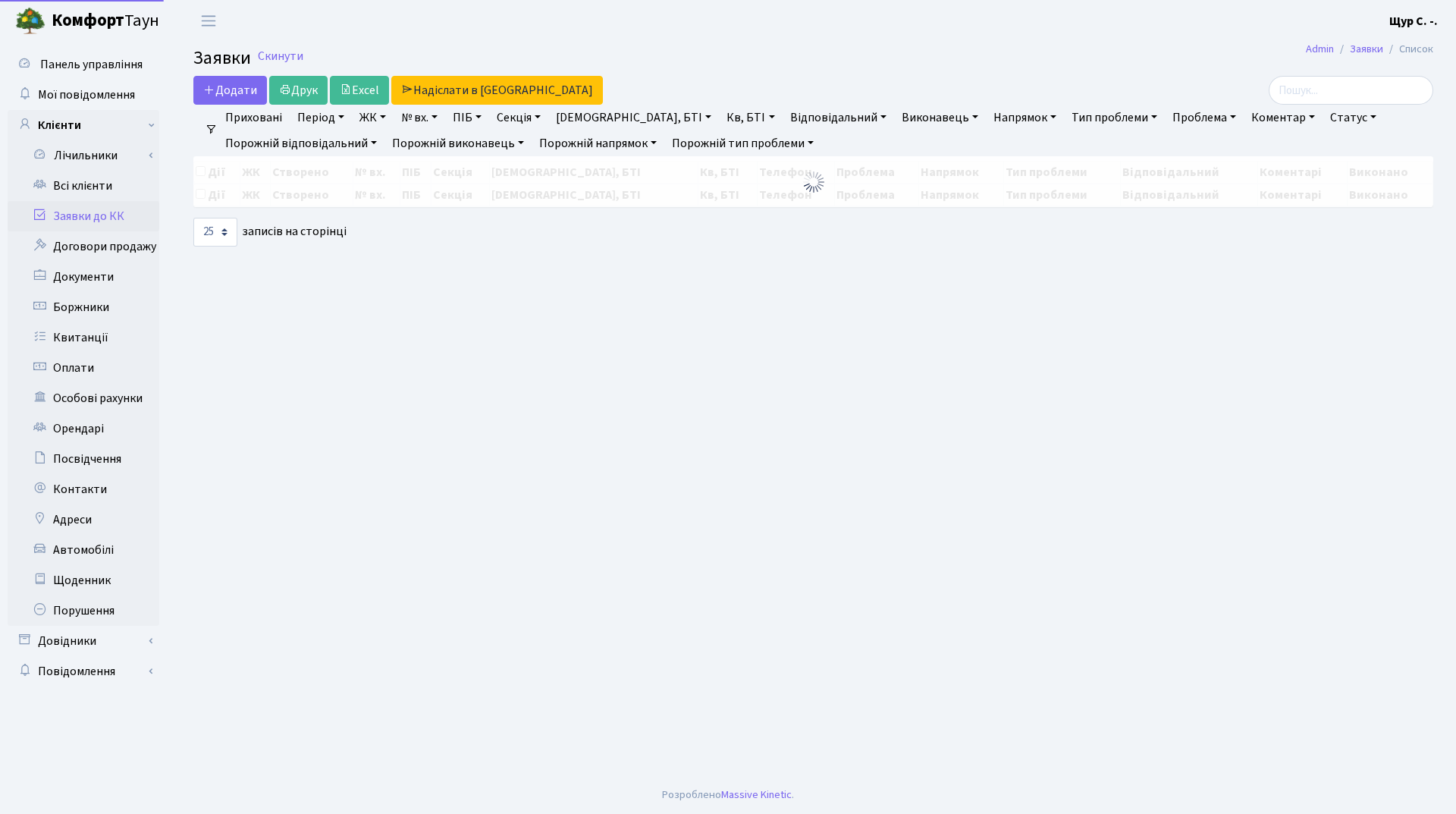
select select "25"
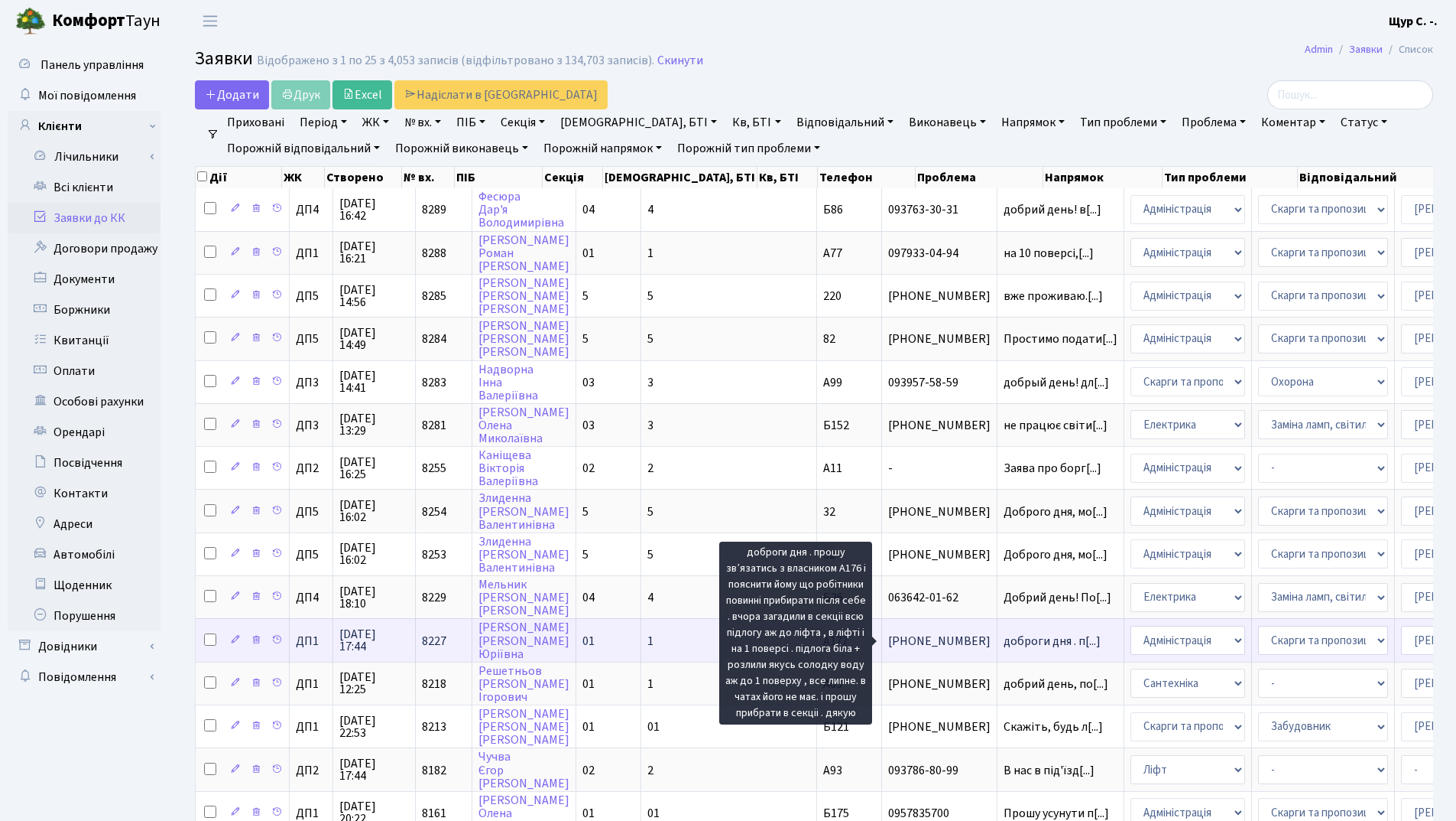
click at [1004, 640] on span "доброги дня . п[...]" at bounding box center [1052, 640] width 97 height 17
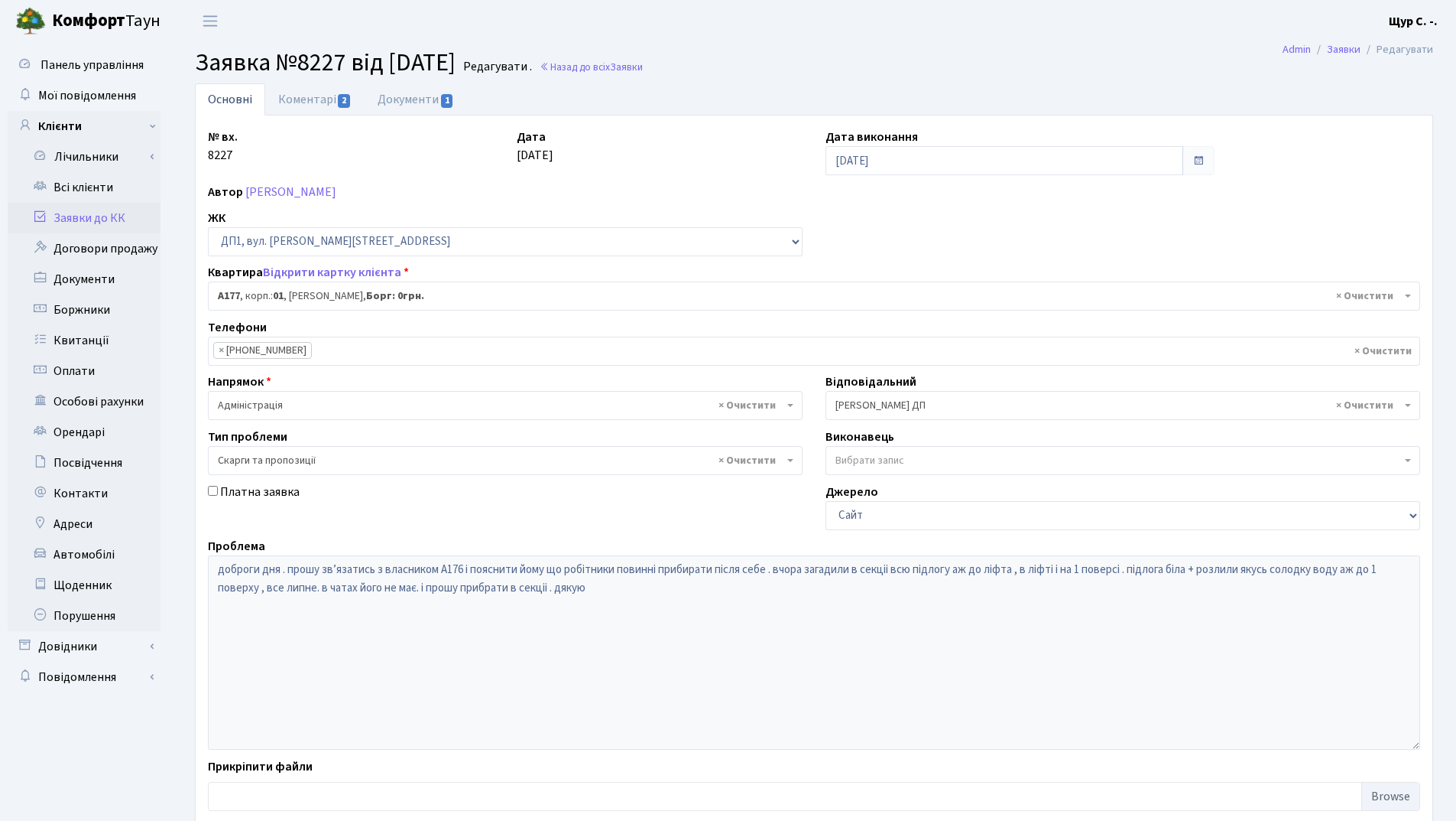
select select "34216"
select select "55"
click at [314, 94] on link "Коментарі 2" at bounding box center [315, 99] width 99 height 31
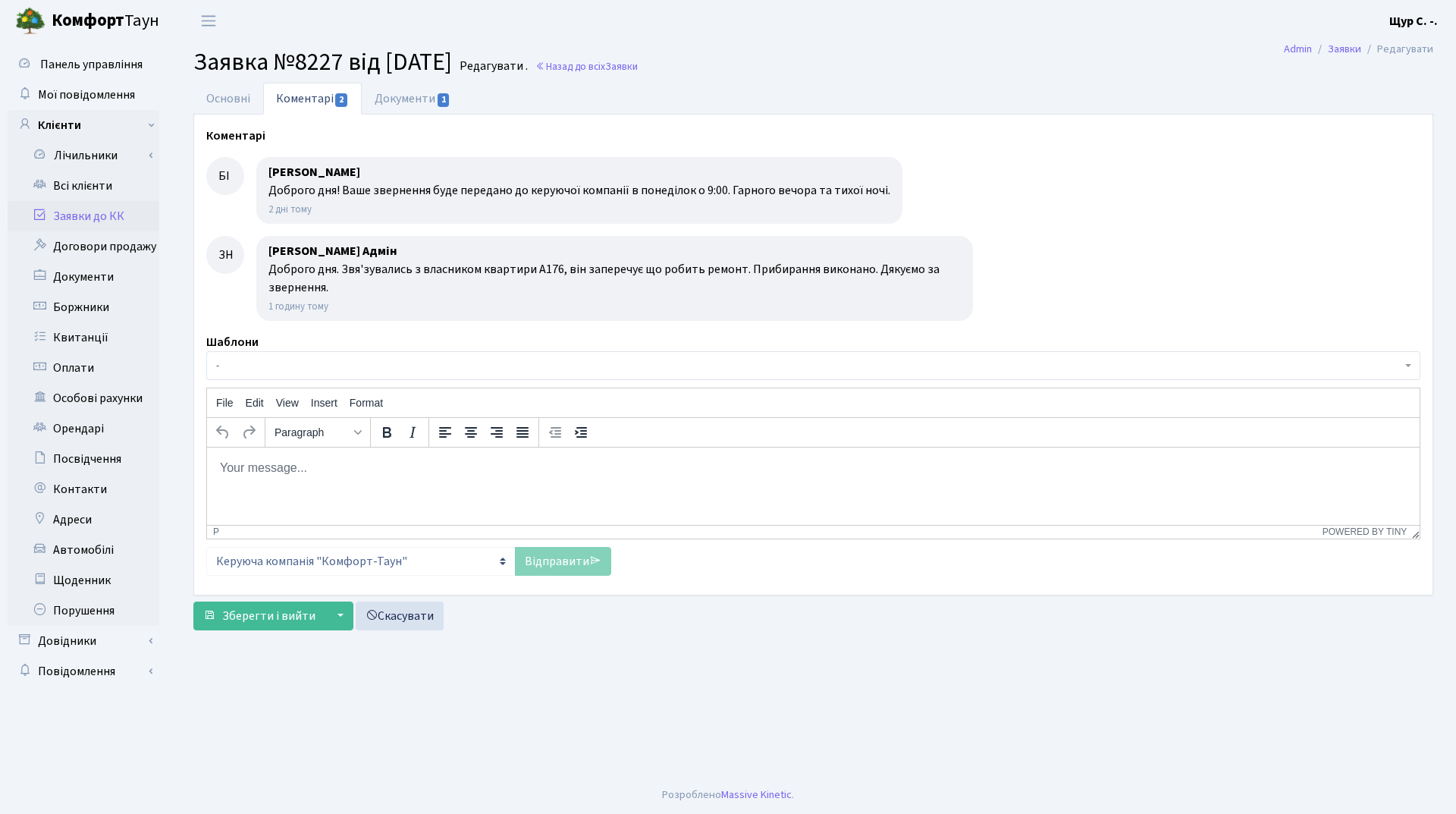
click at [108, 218] on link "Заявки до КК" at bounding box center [84, 216] width 152 height 30
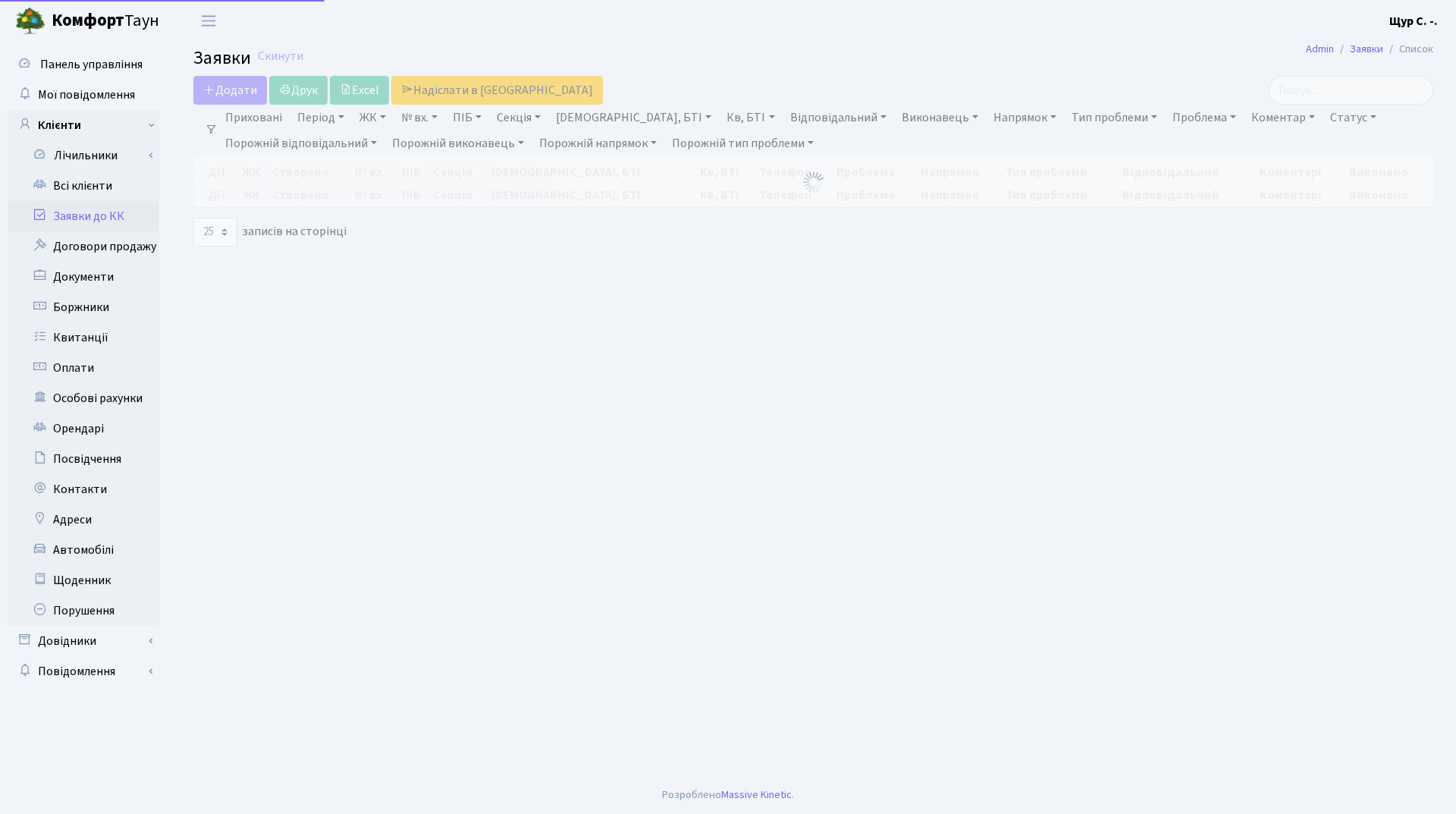
select select "25"
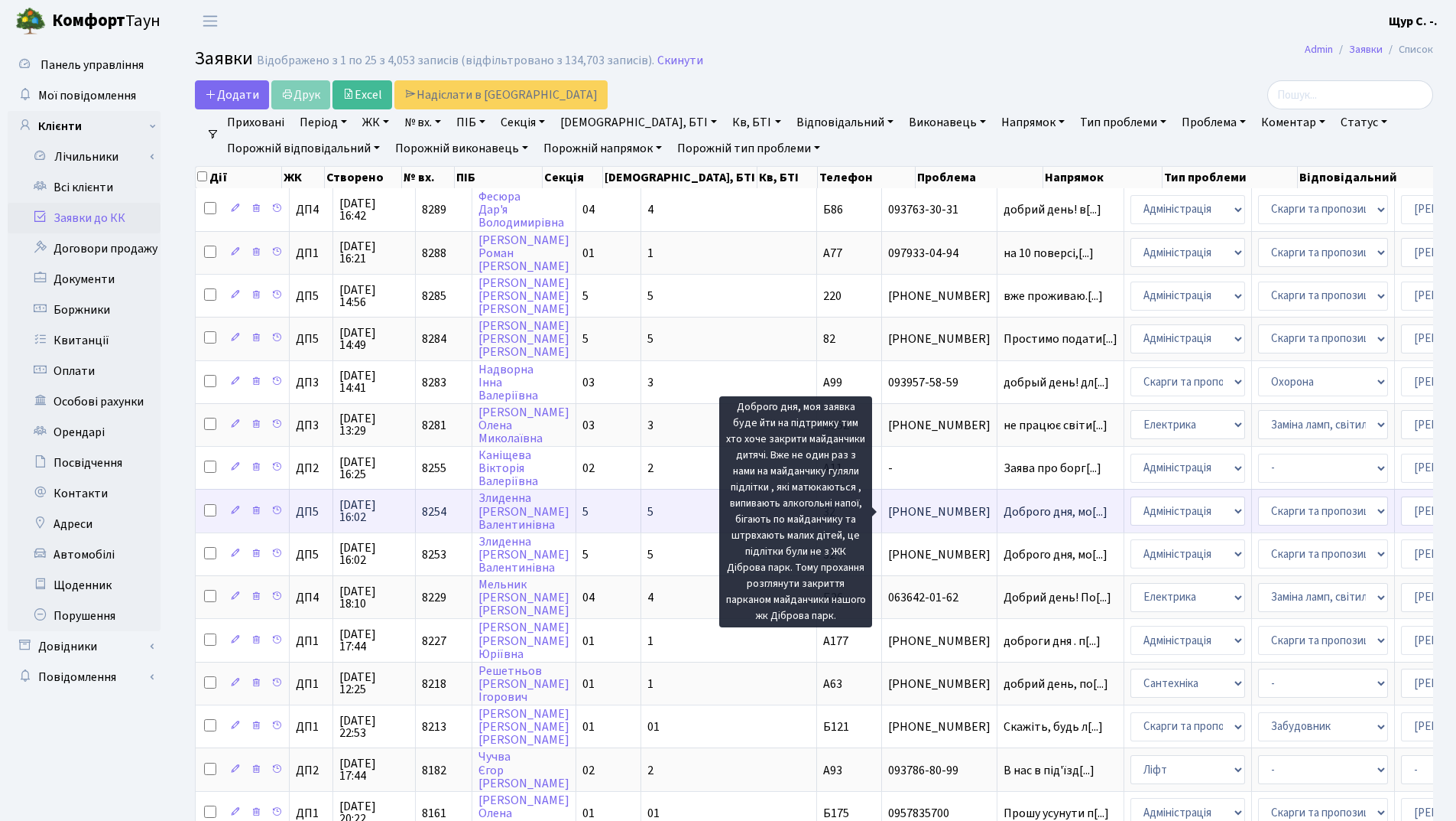
click at [1004, 515] on span "Доброго дня, мо[...]" at bounding box center [1056, 511] width 104 height 17
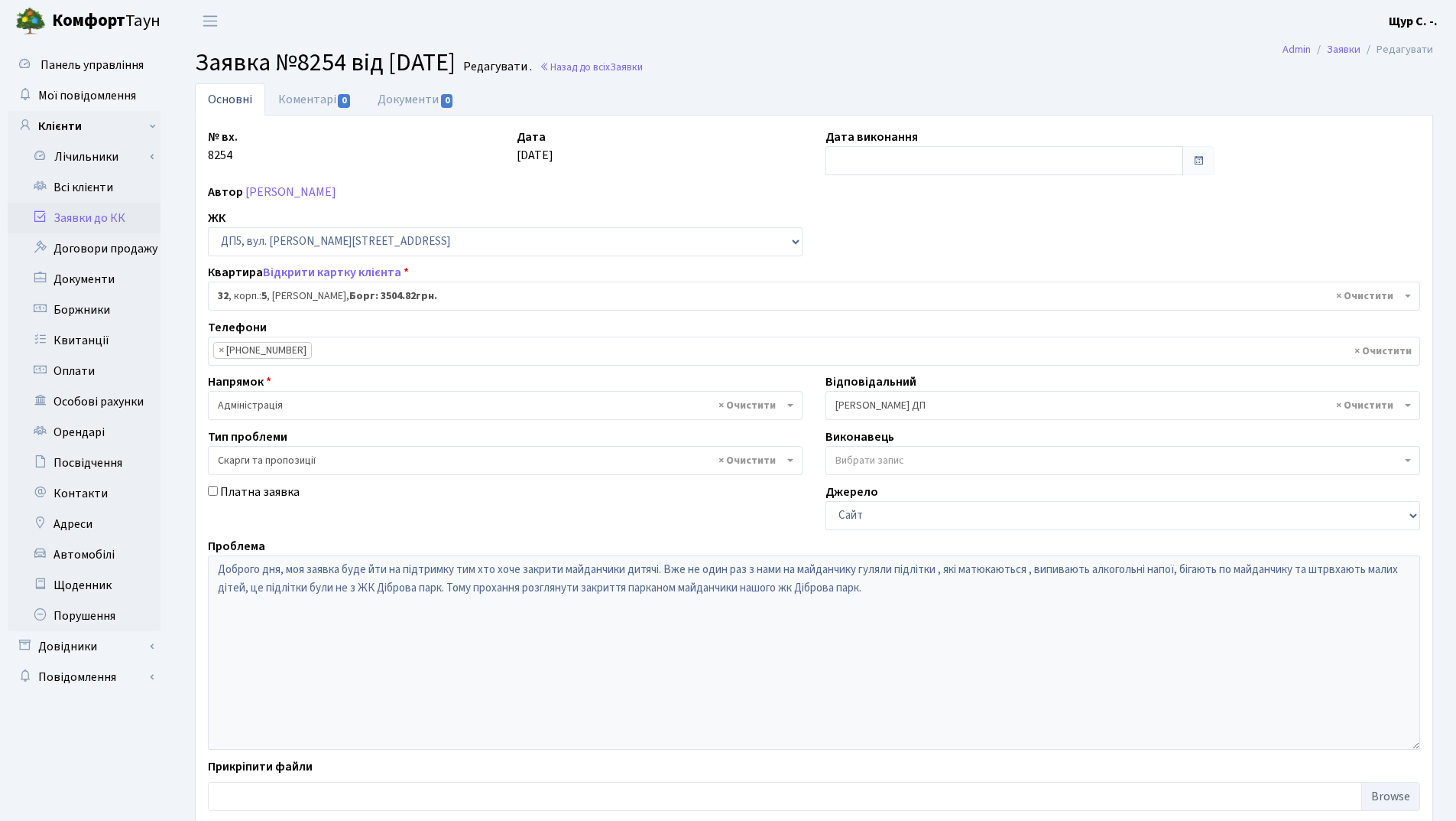
select select "45630"
select select "55"
click at [93, 219] on link "Заявки до КК" at bounding box center [84, 218] width 153 height 30
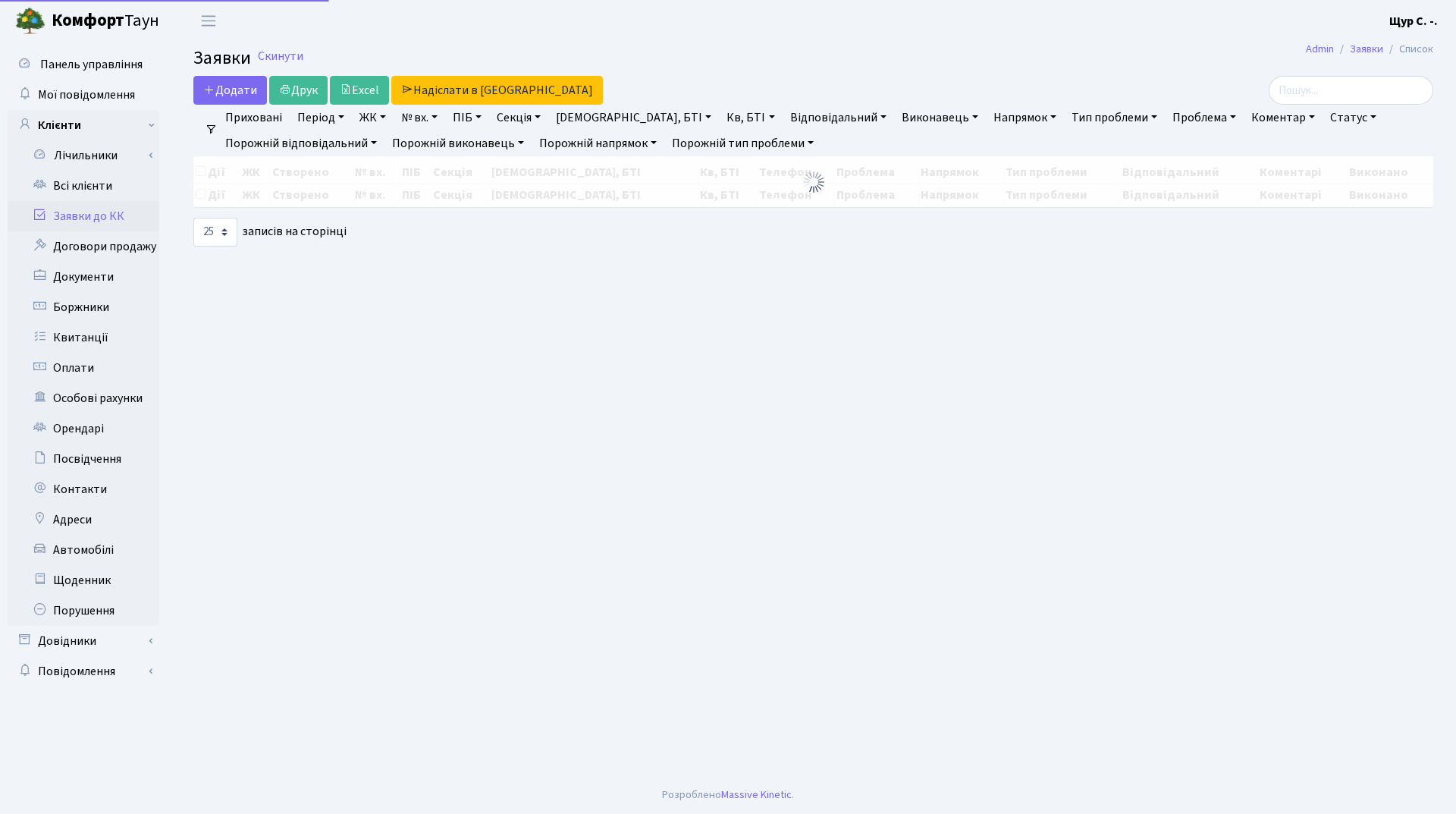
select select "25"
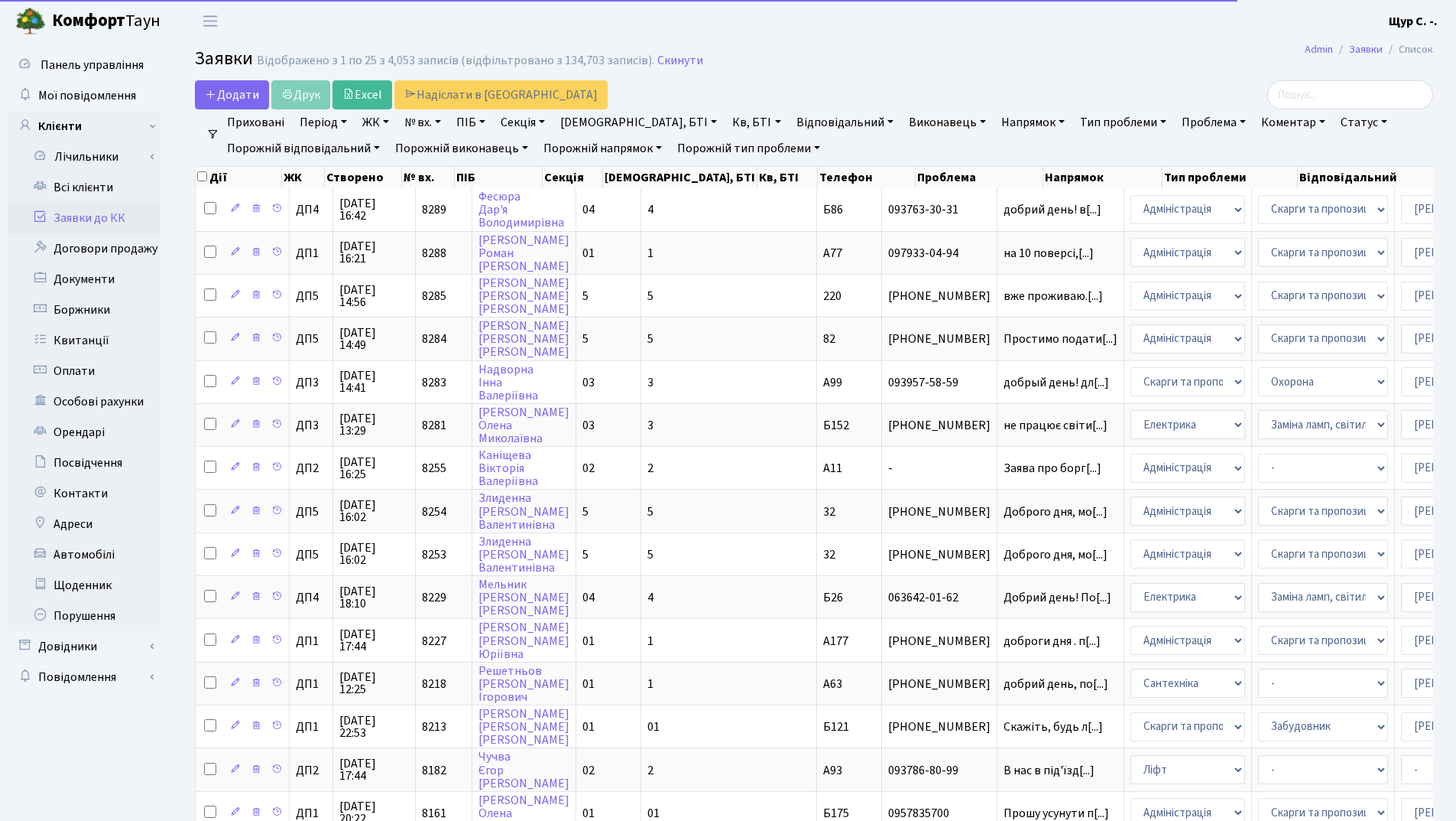
click at [1335, 117] on link "Статус" at bounding box center [1364, 122] width 59 height 26
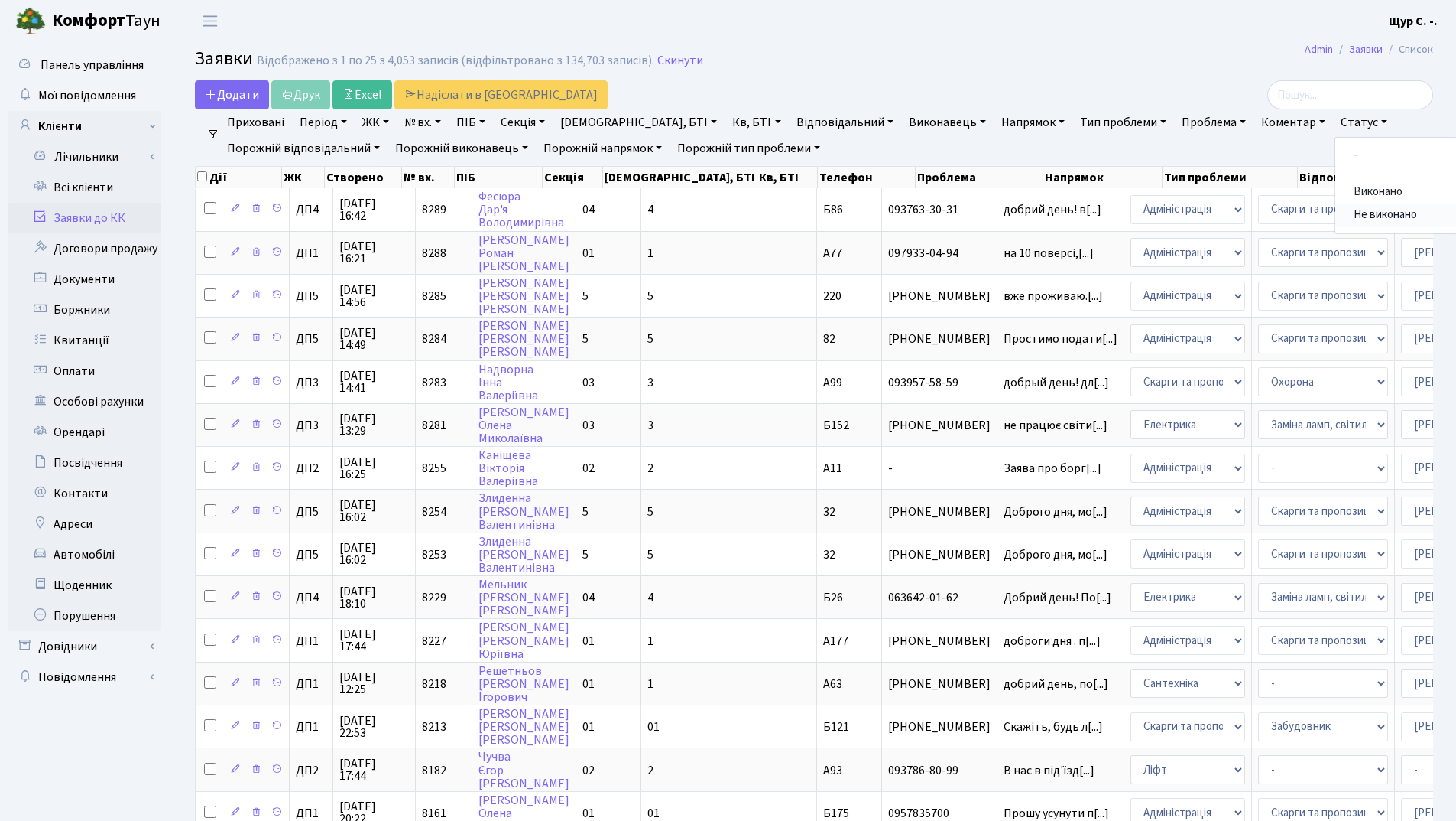
click at [1336, 211] on link "Не виконано" at bounding box center [1396, 216] width 121 height 24
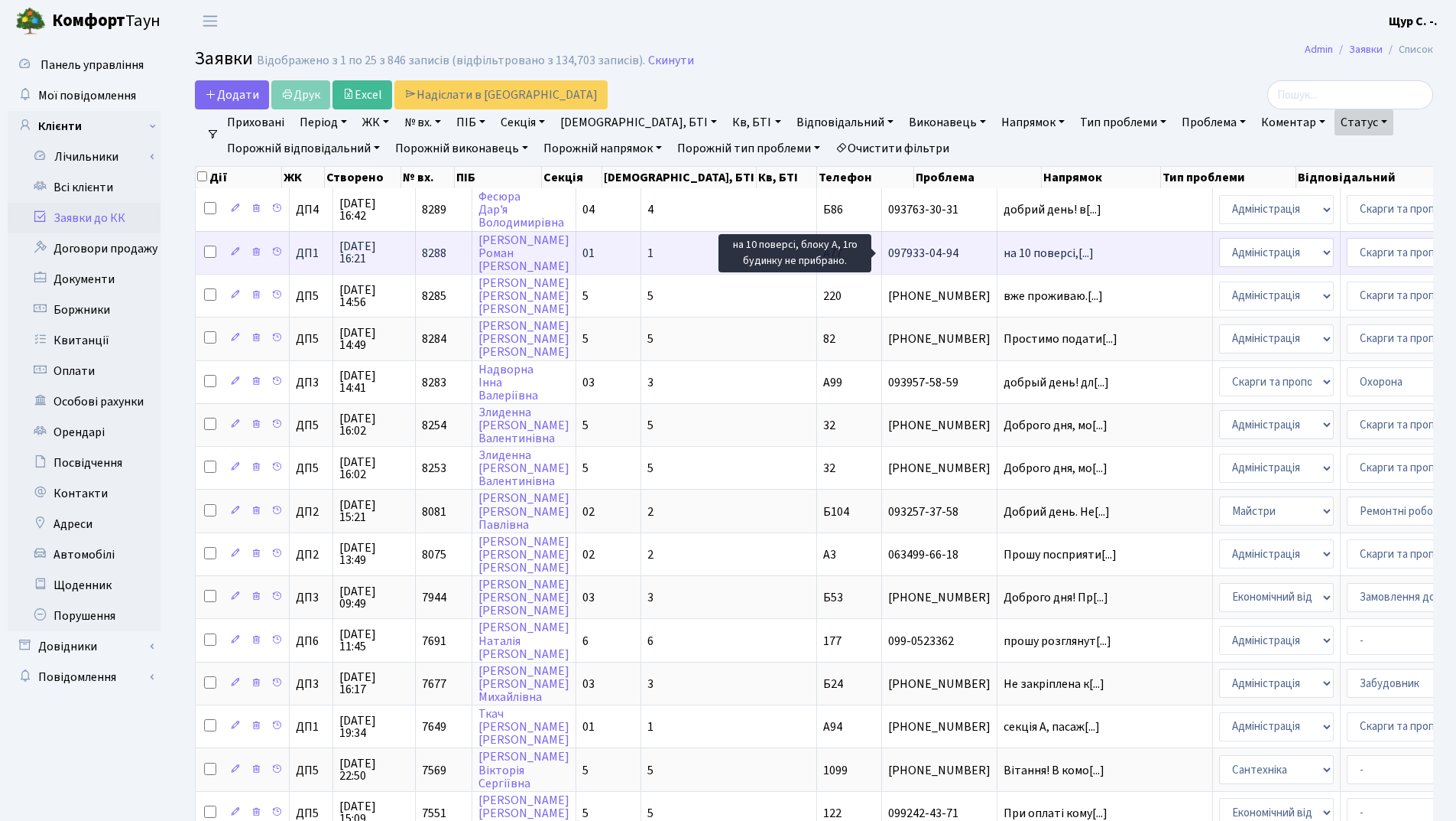
click at [1004, 257] on span "на 10 поверсі,[...]" at bounding box center [1048, 253] width 90 height 17
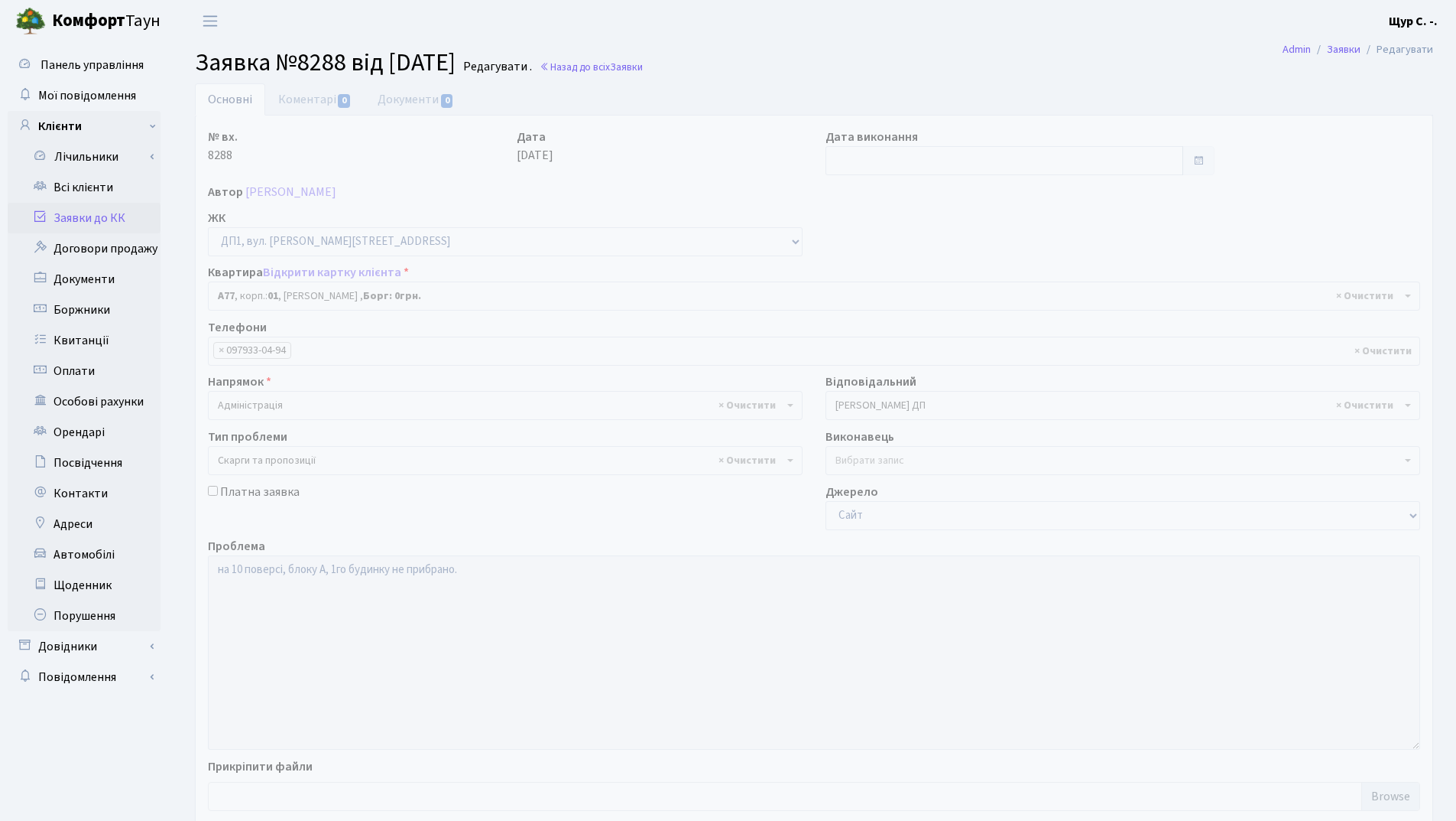
select select "29680"
select select "55"
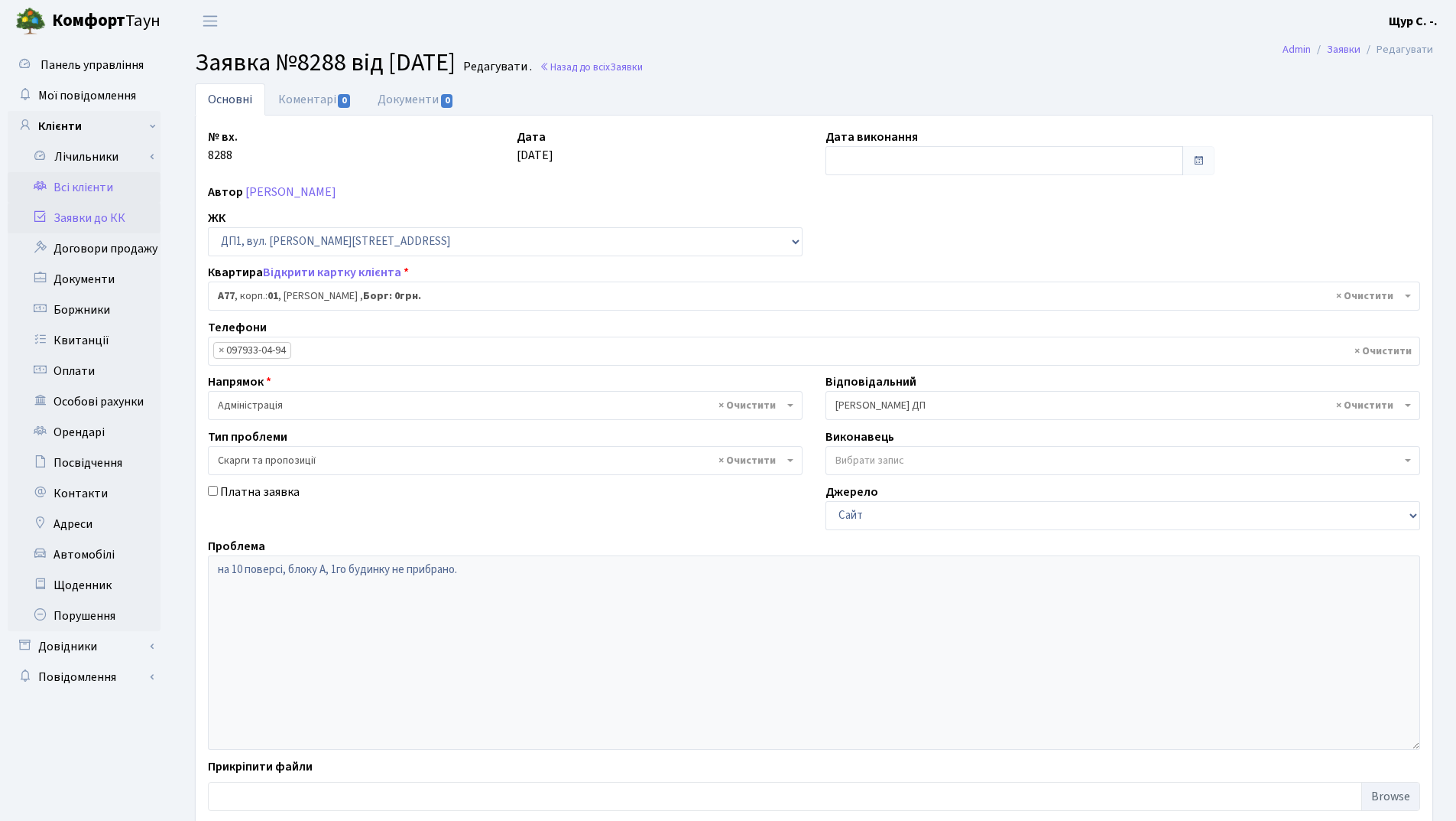
click at [114, 183] on link "Всі клієнти" at bounding box center [84, 187] width 153 height 30
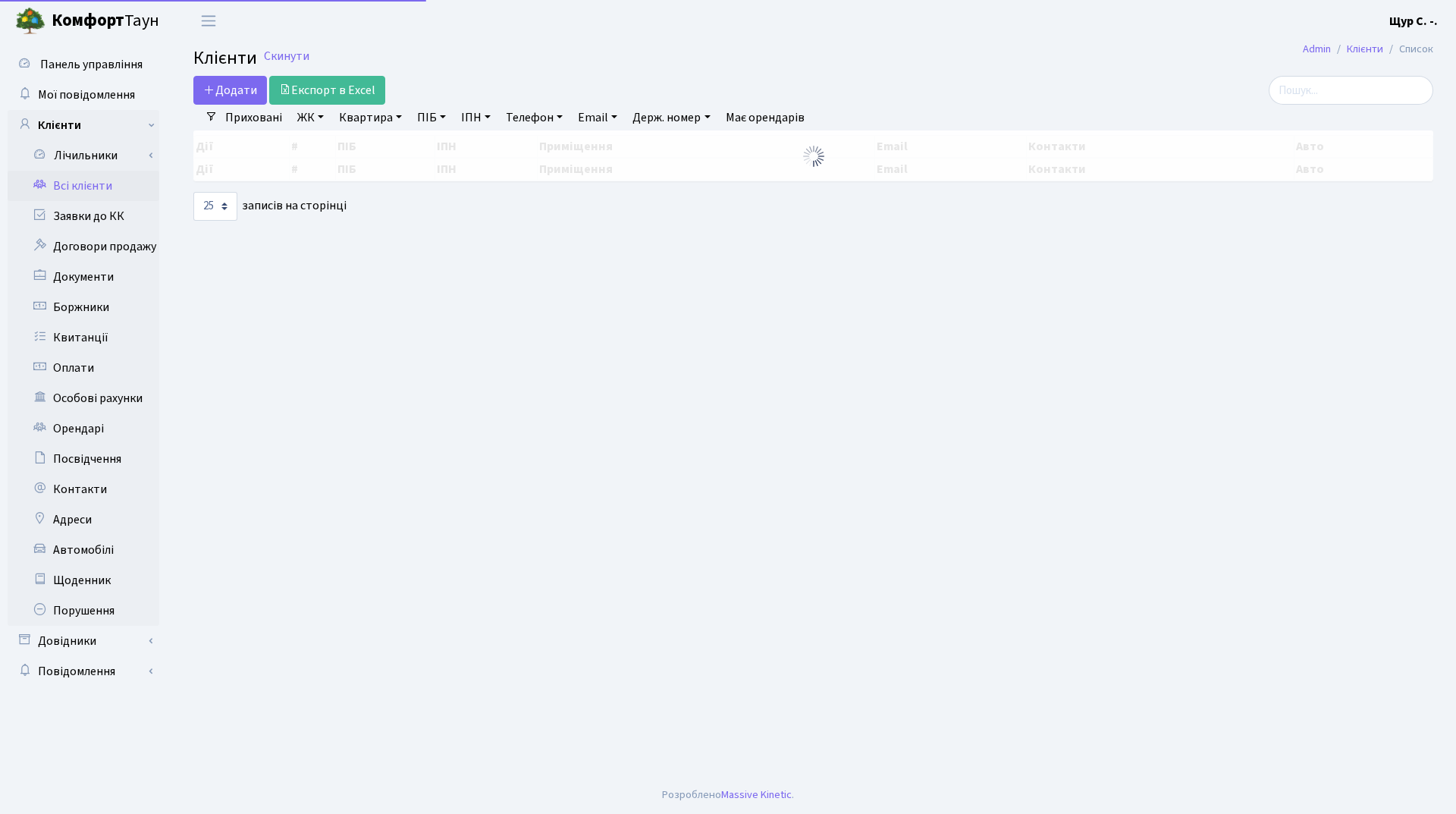
select select "25"
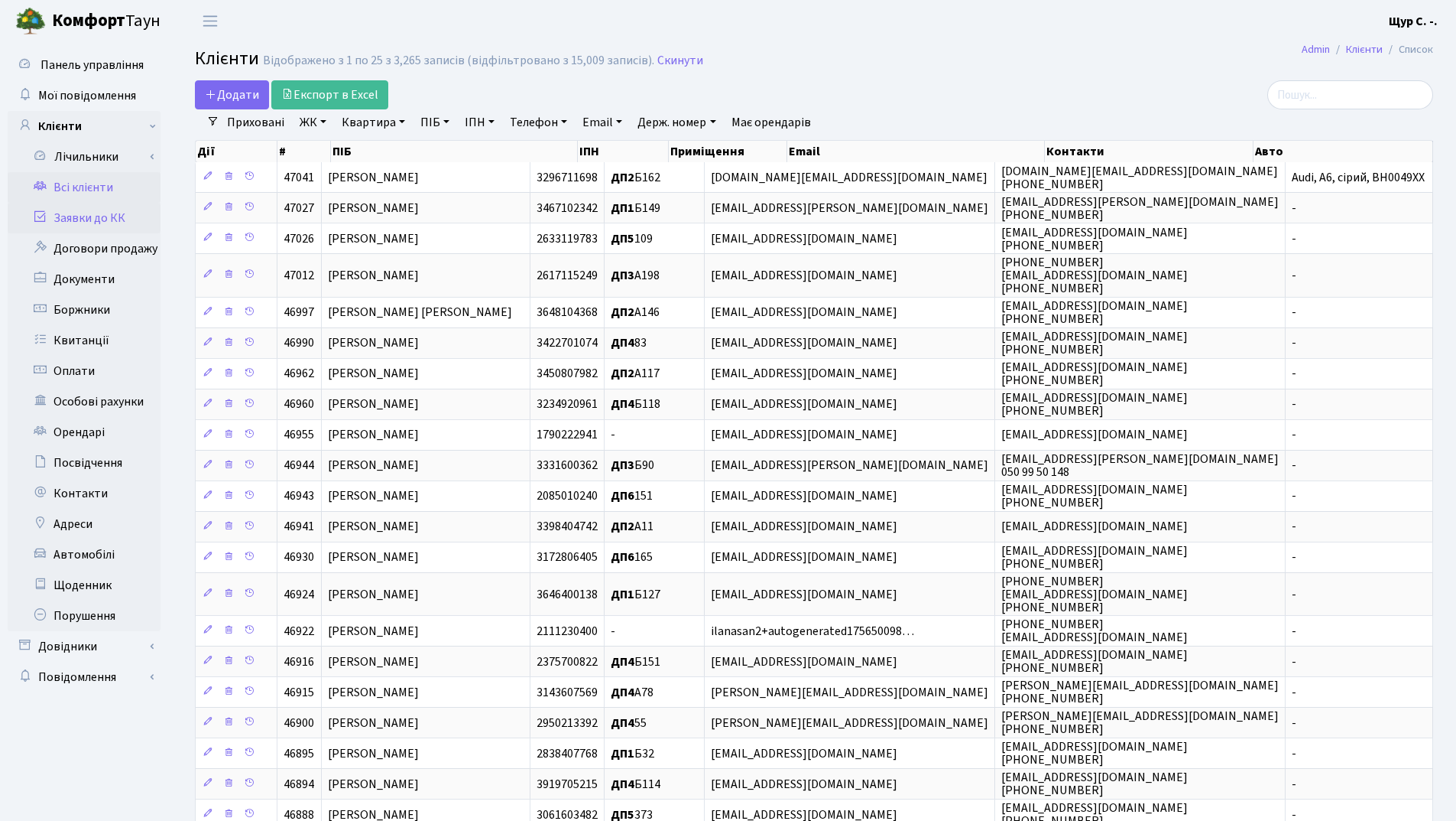
click at [85, 215] on link "Заявки до КК" at bounding box center [84, 218] width 153 height 30
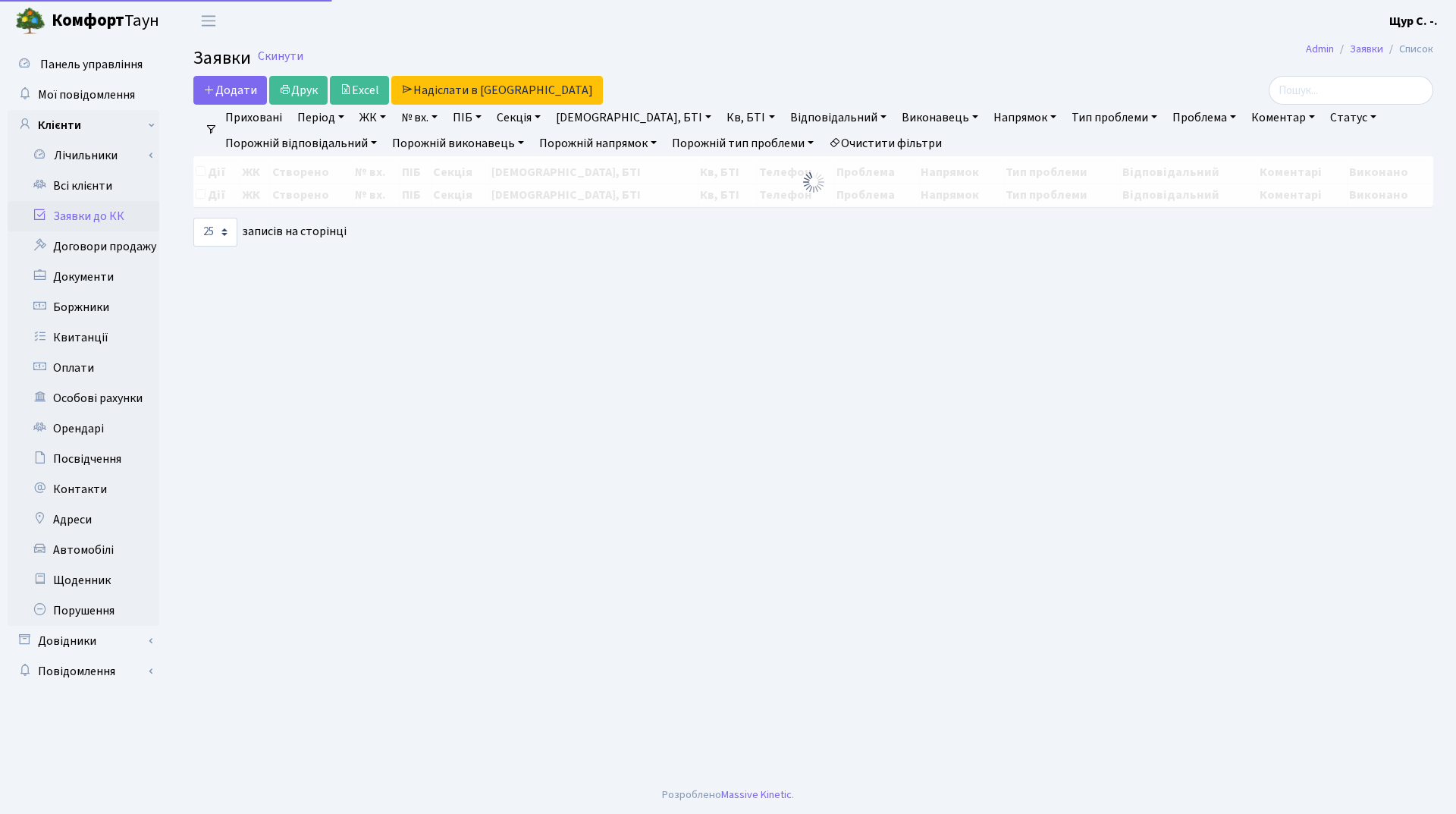
select select "25"
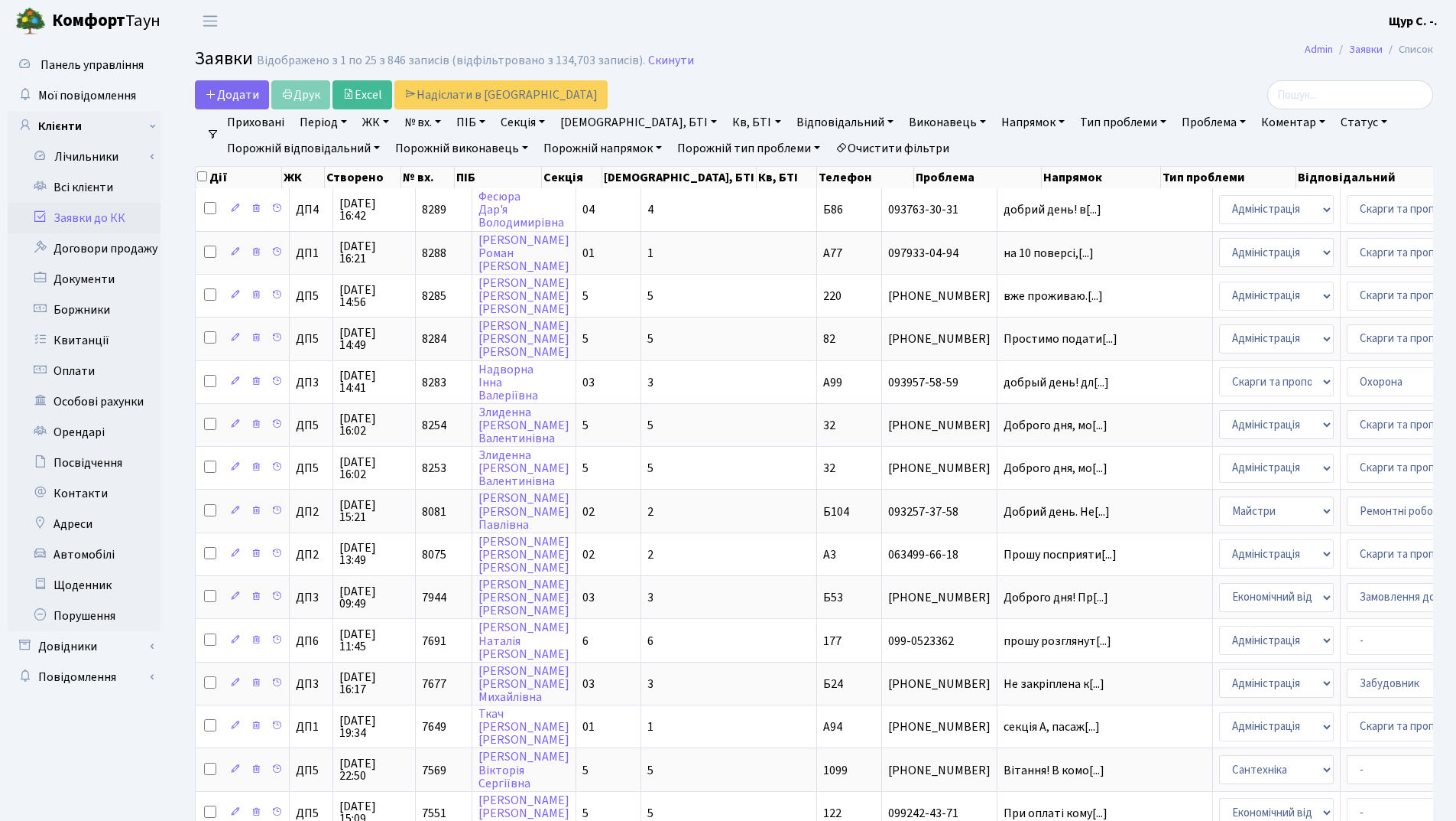
click at [1335, 122] on link "Статус" at bounding box center [1364, 122] width 59 height 26
click at [1336, 152] on link "-" at bounding box center [1396, 156] width 121 height 24
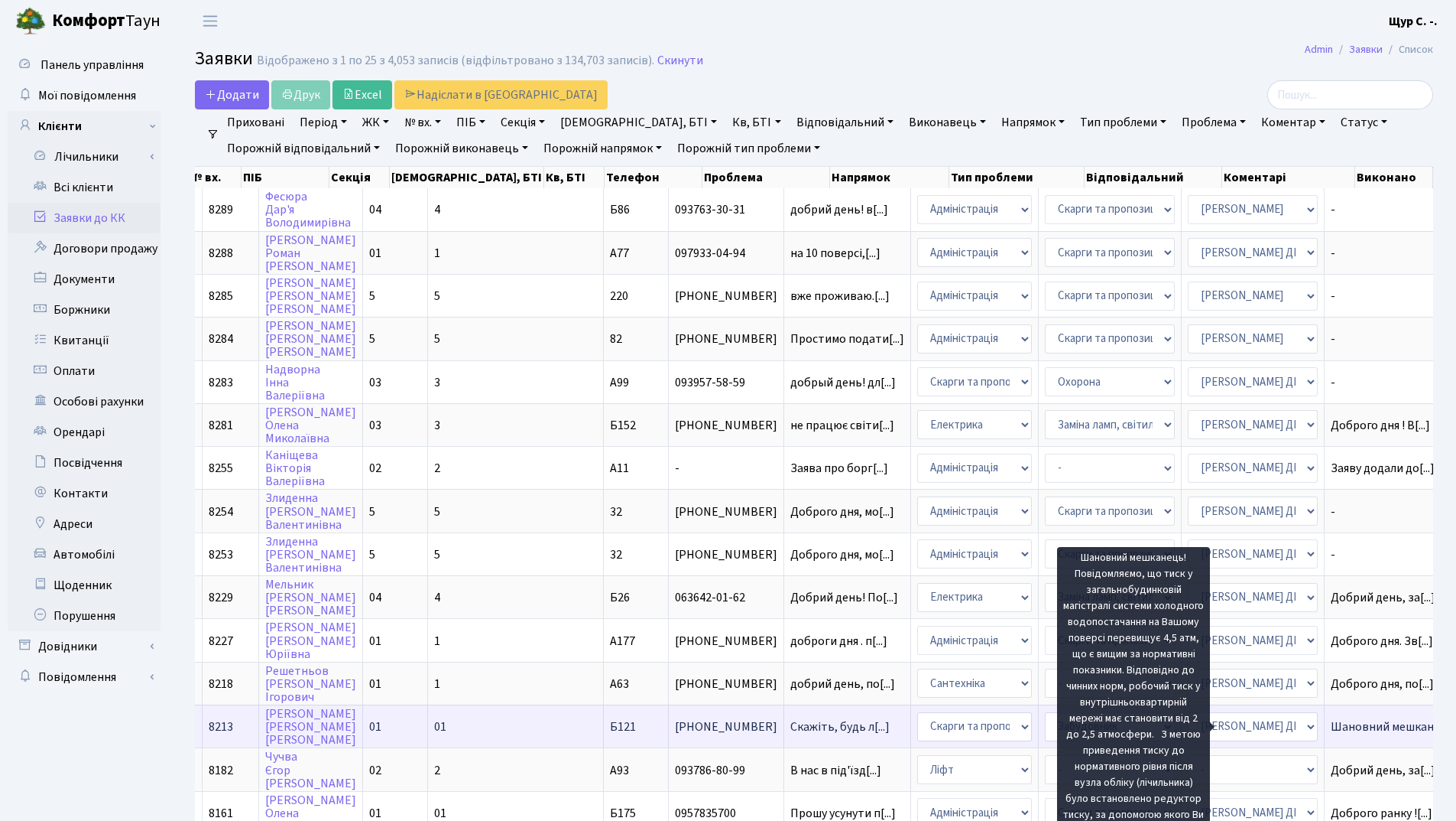
click at [1331, 723] on span "Шановний мешкан[...]" at bounding box center [1390, 726] width 119 height 17
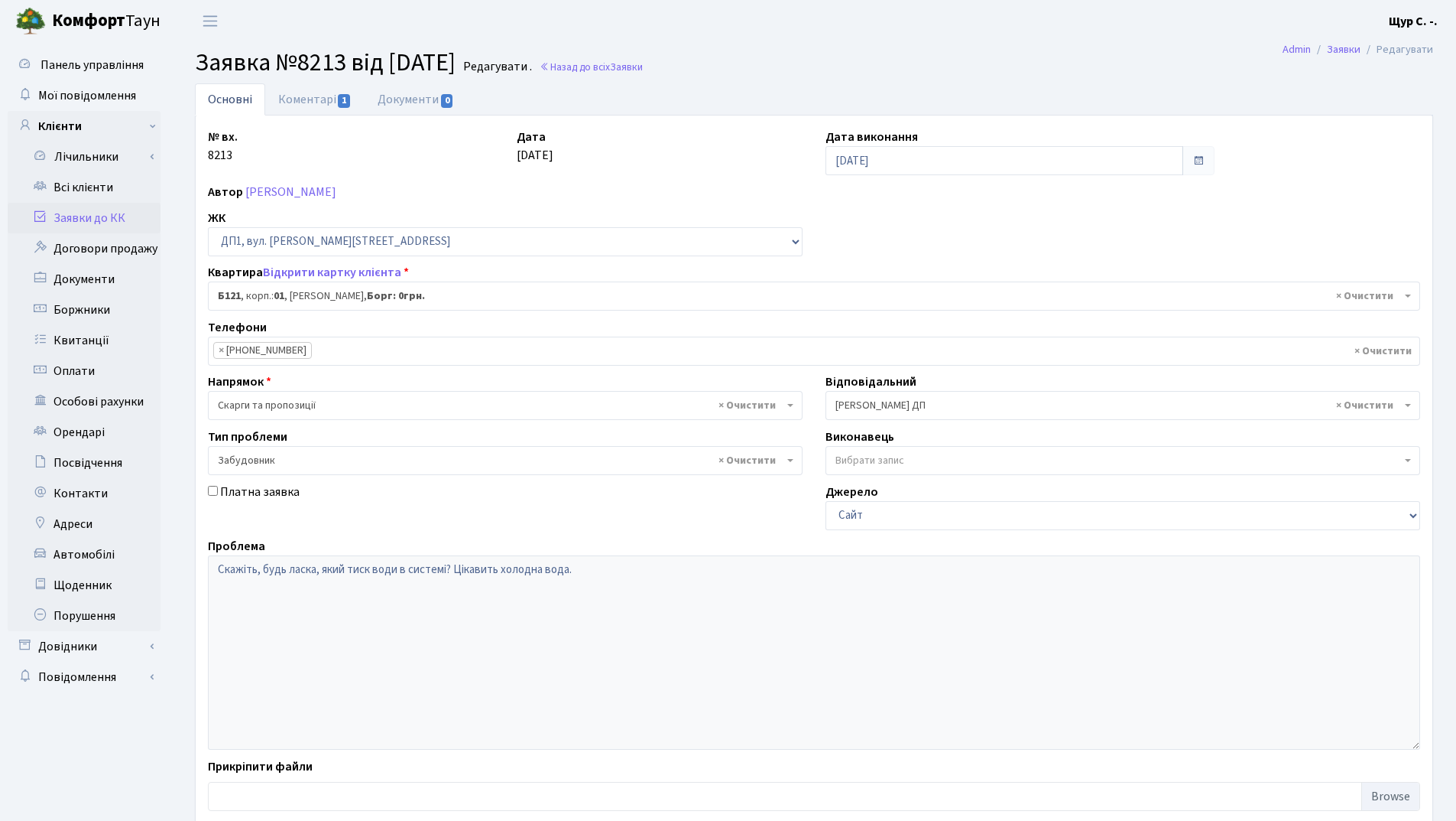
select select "30427"
select select "64"
click at [310, 98] on link "Коментарі 1" at bounding box center [315, 99] width 99 height 31
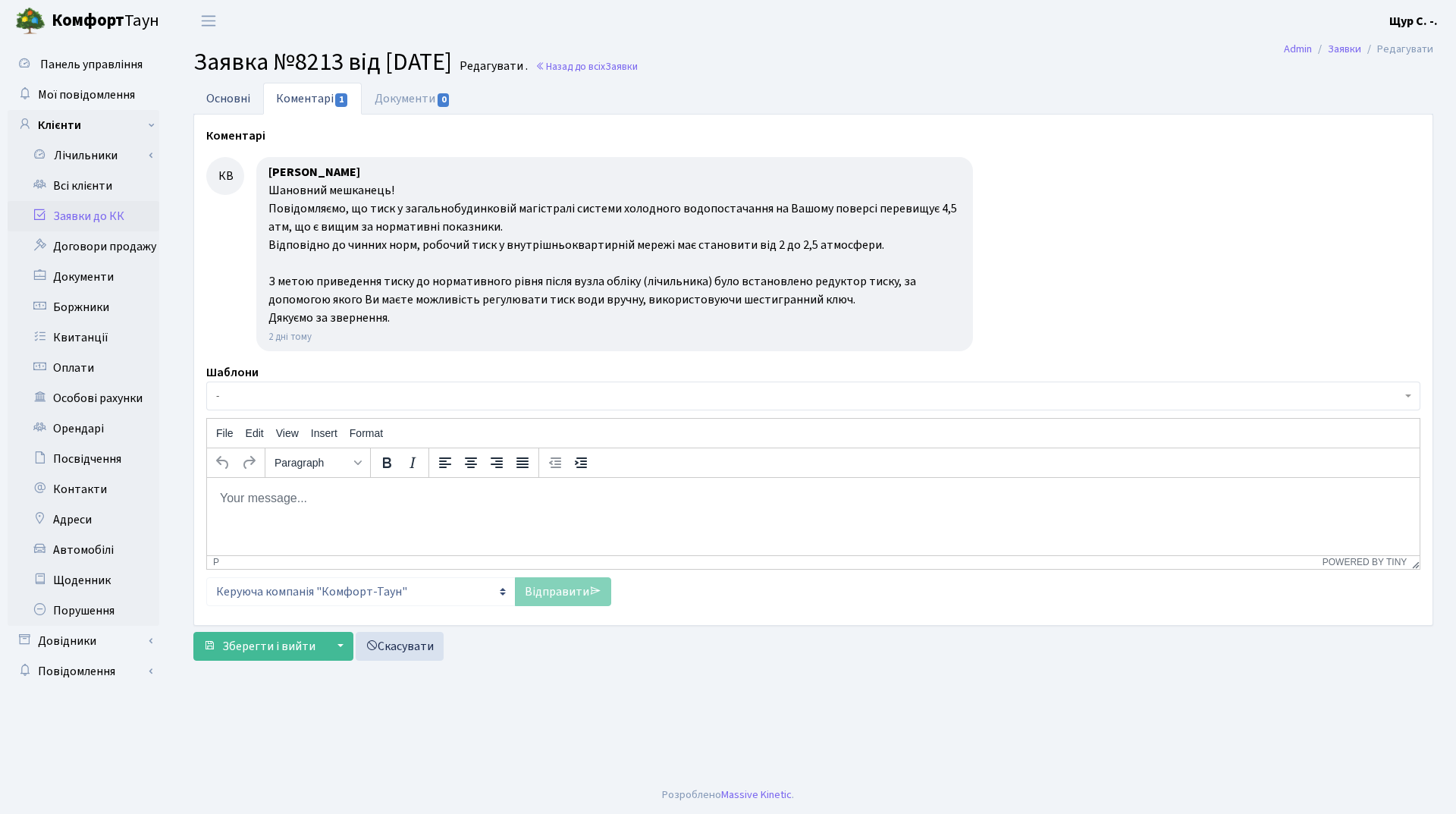
click at [220, 97] on link "Основні" at bounding box center [228, 98] width 70 height 31
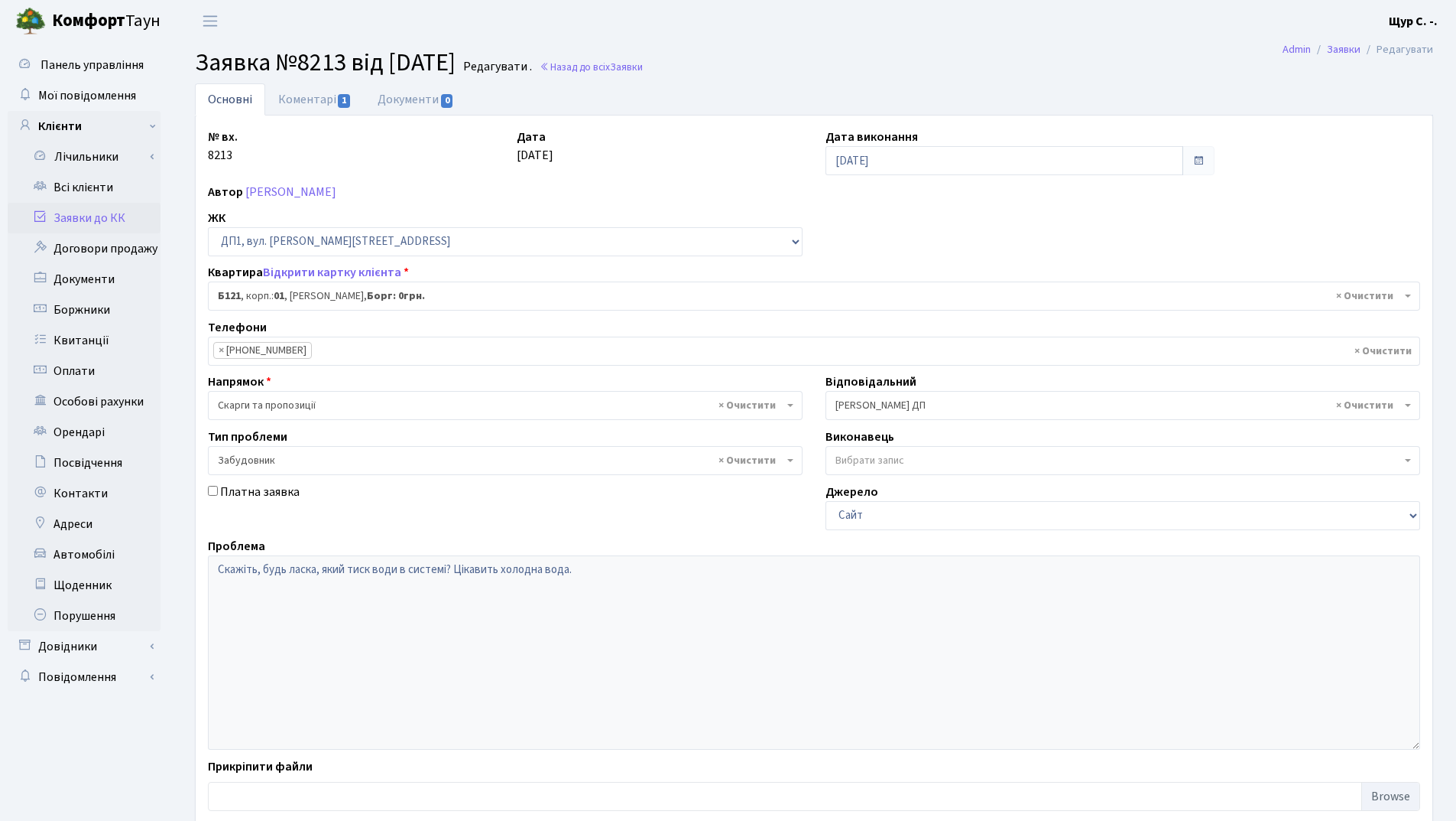
click at [74, 208] on link "Заявки до КК" at bounding box center [84, 218] width 153 height 30
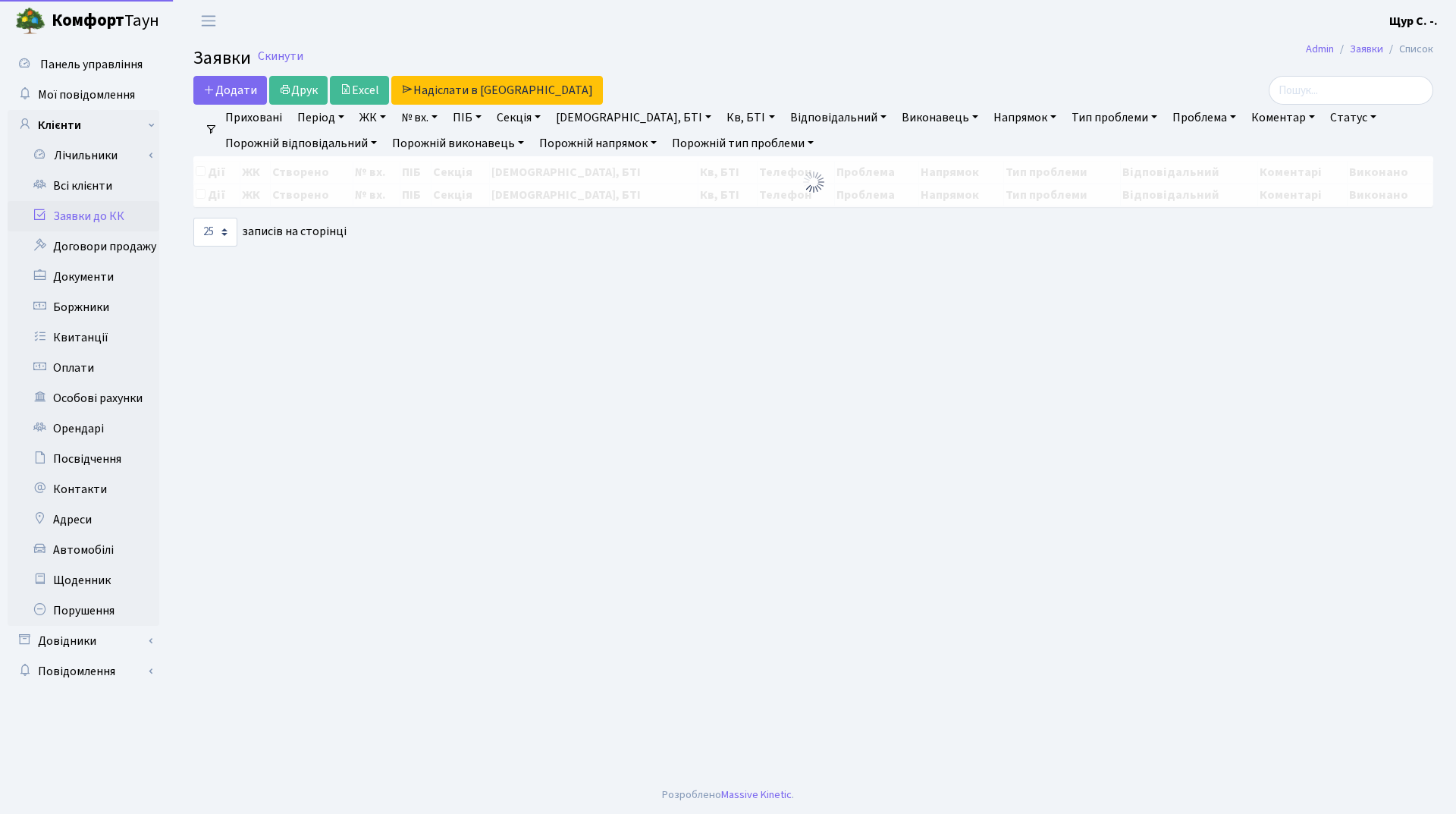
select select "25"
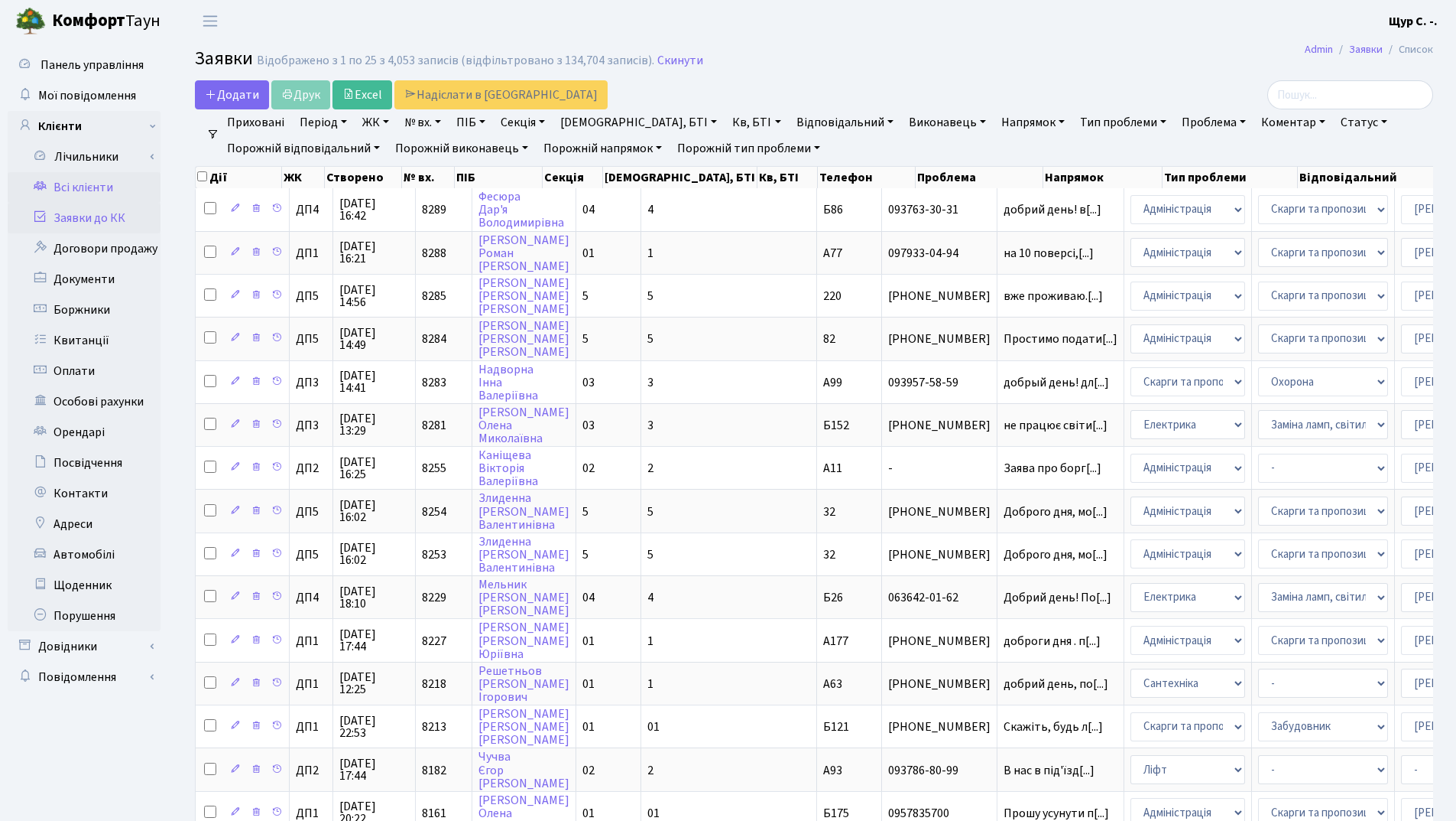
click at [78, 187] on link "Всі клієнти" at bounding box center [84, 187] width 153 height 30
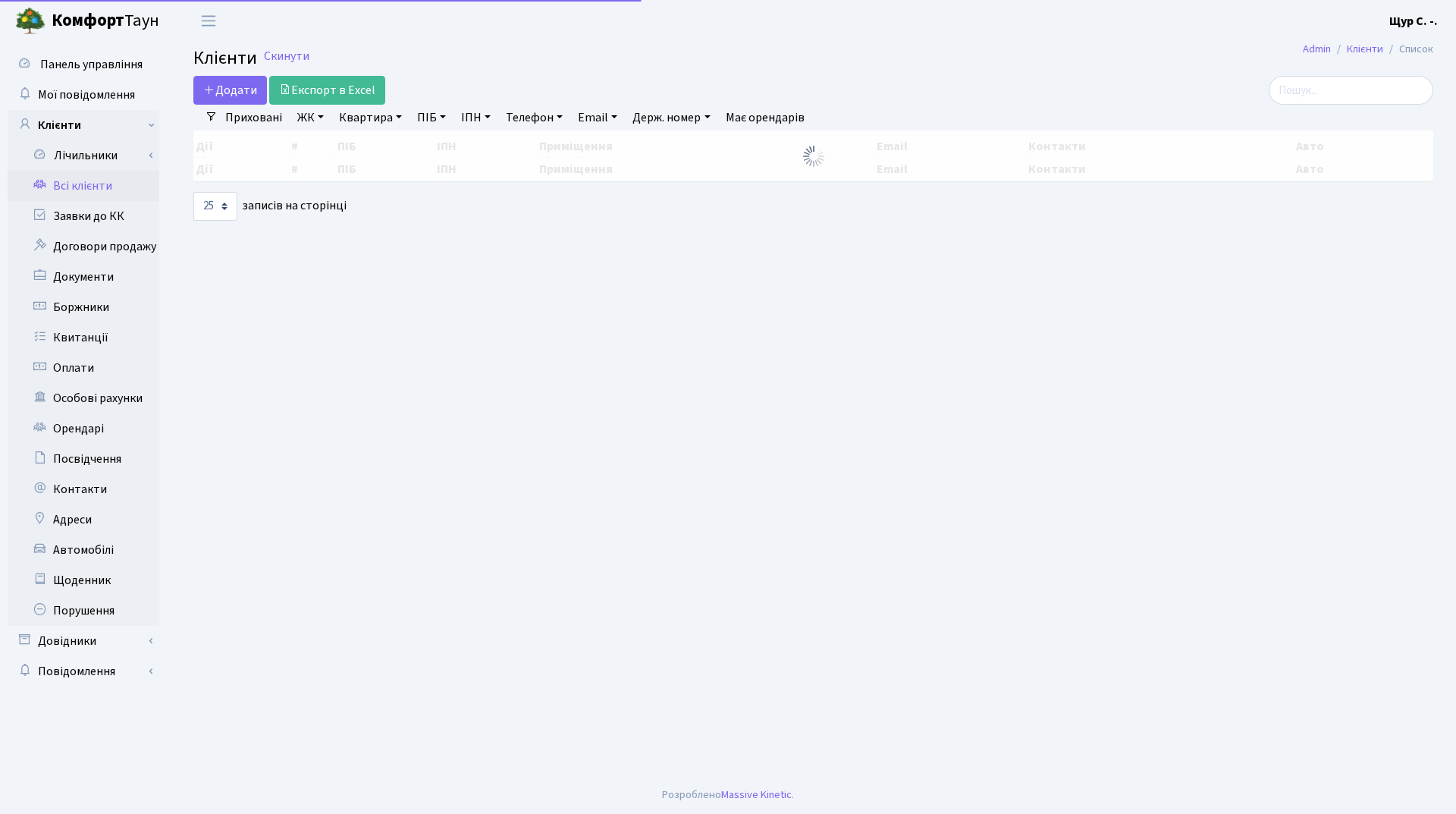
select select "25"
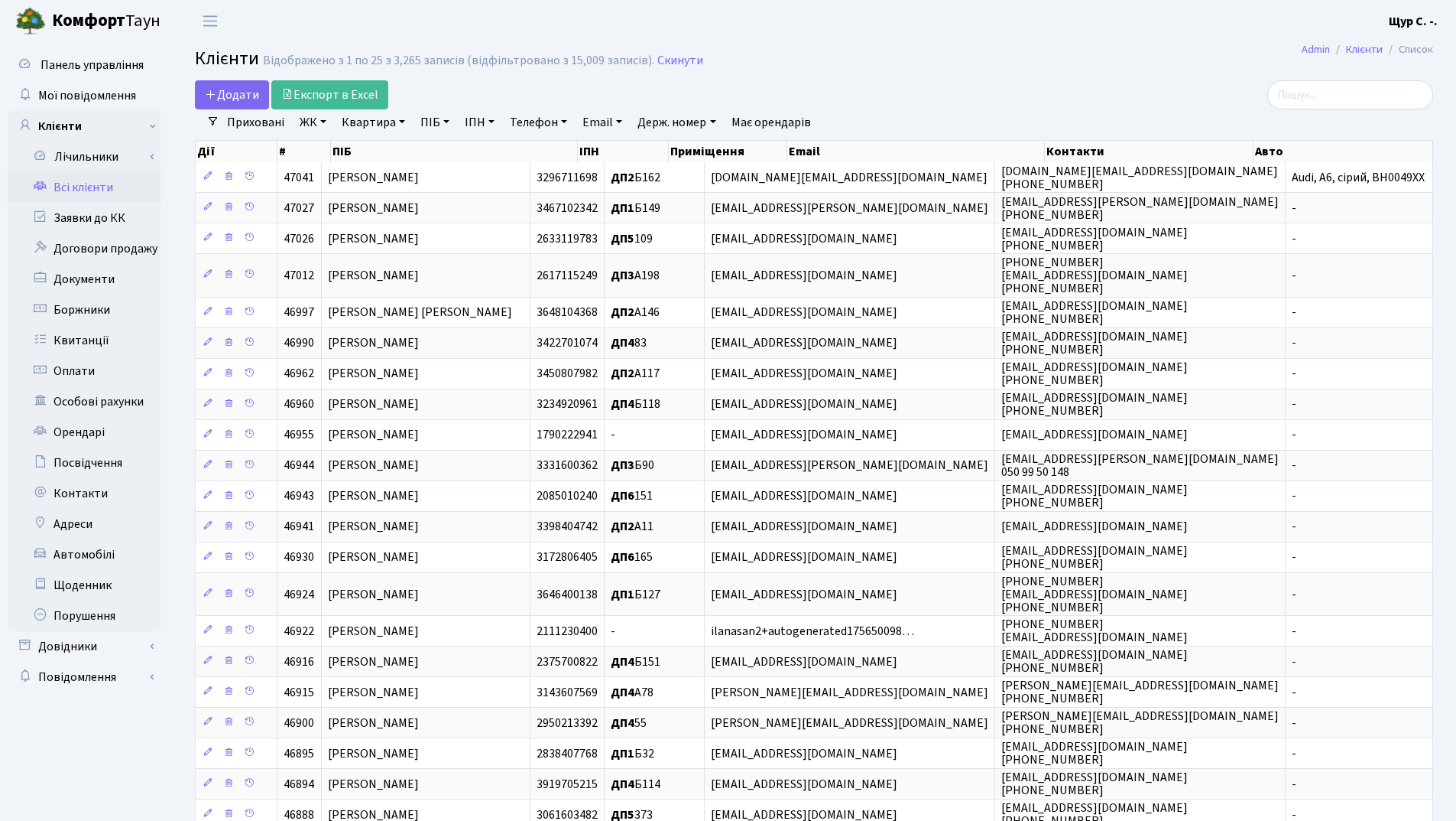
click at [359, 127] on link "Квартира" at bounding box center [373, 122] width 75 height 26
type input "313"
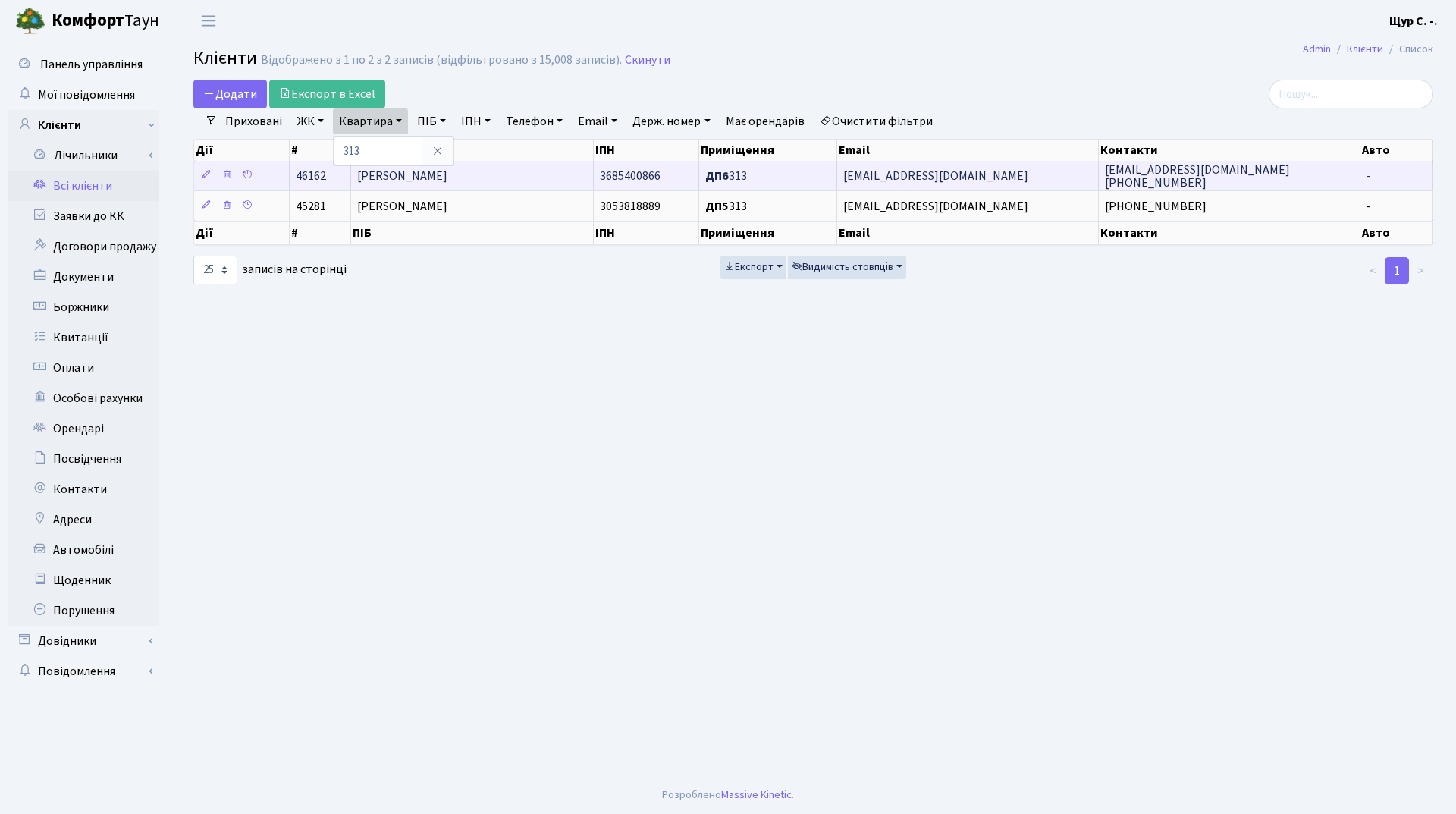
click at [447, 170] on span "Сохацька Марина Степанівна" at bounding box center [402, 176] width 90 height 17
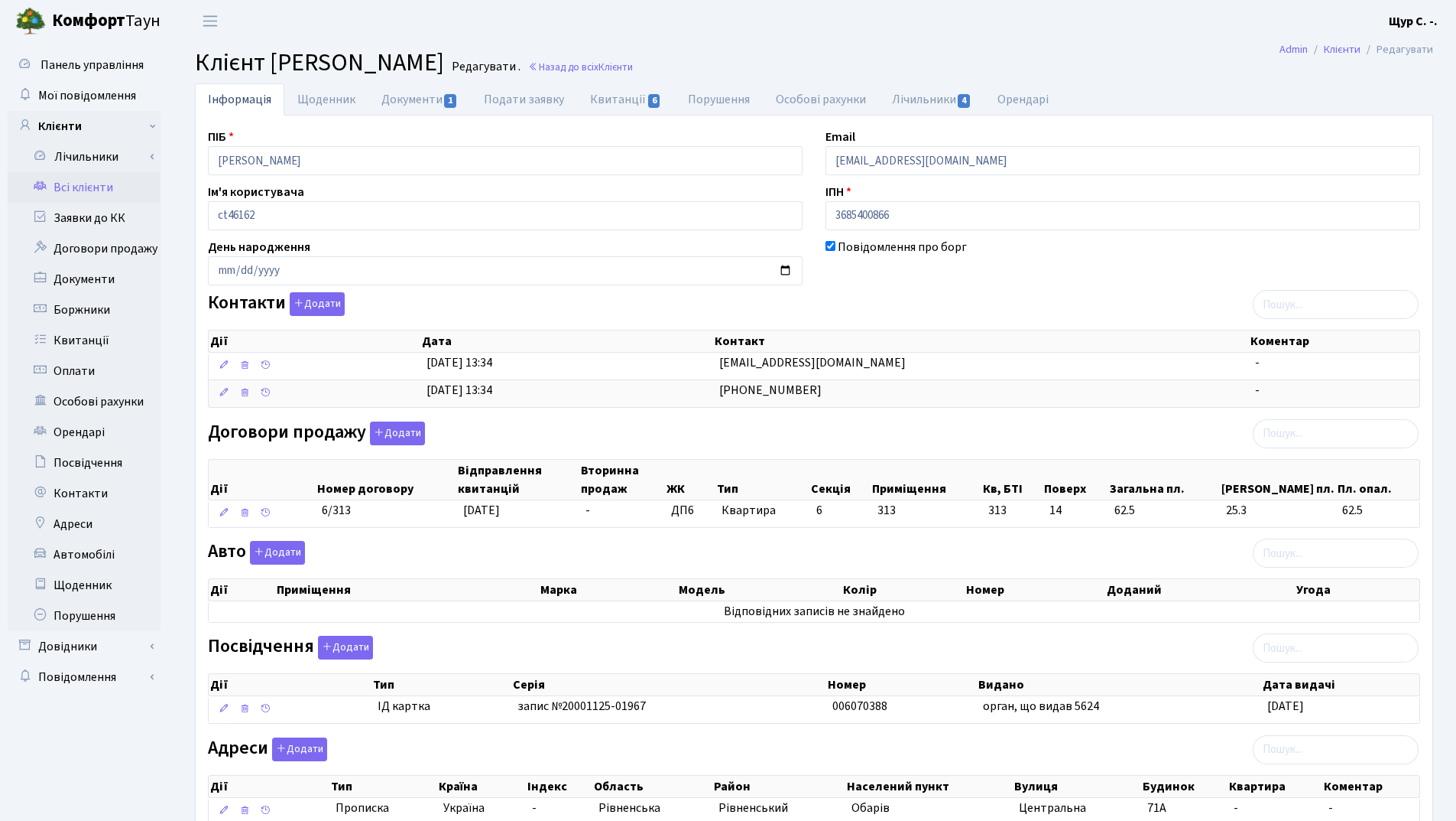
click at [113, 196] on link "Всі клієнти" at bounding box center [84, 187] width 153 height 30
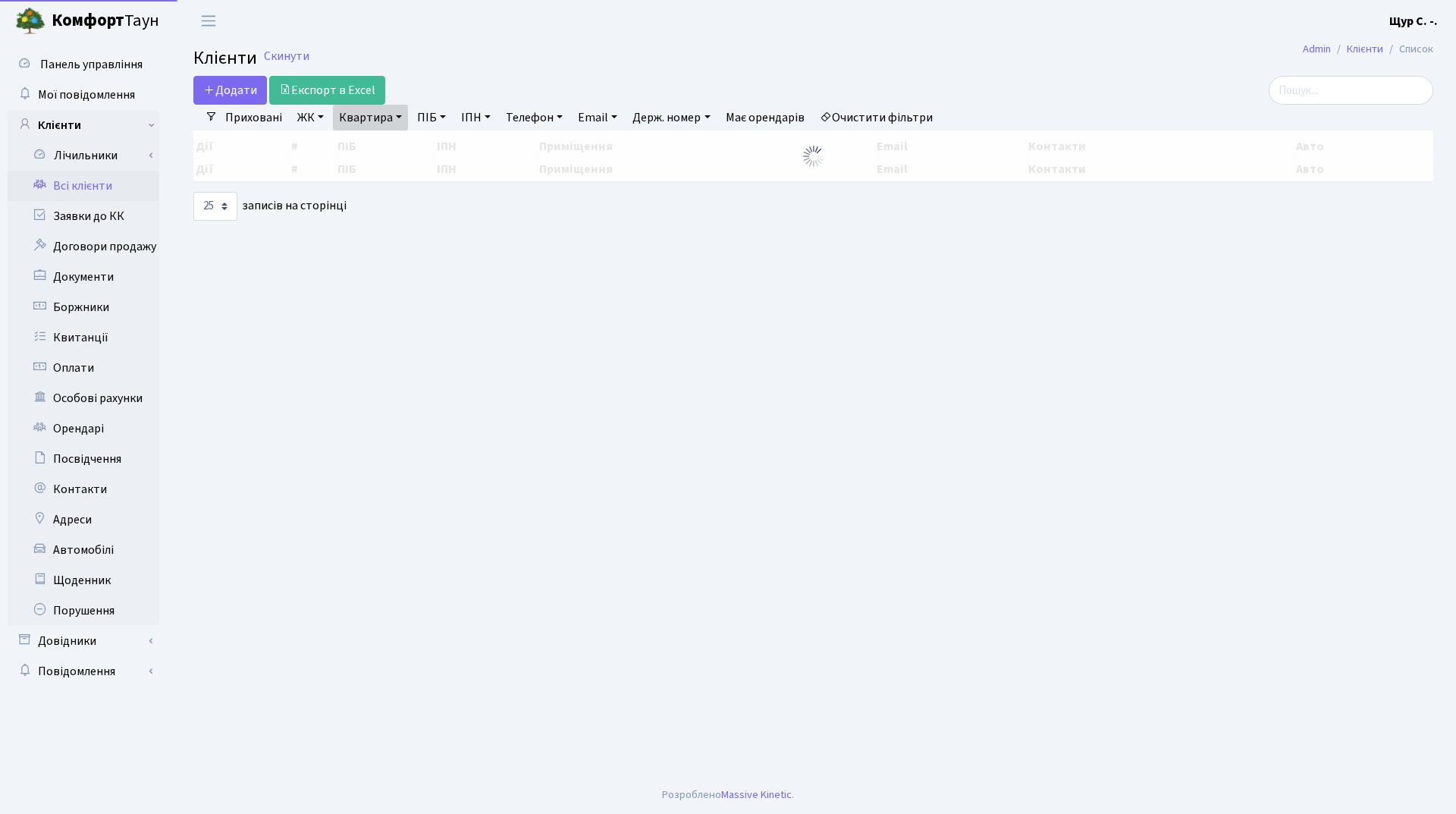
select select "25"
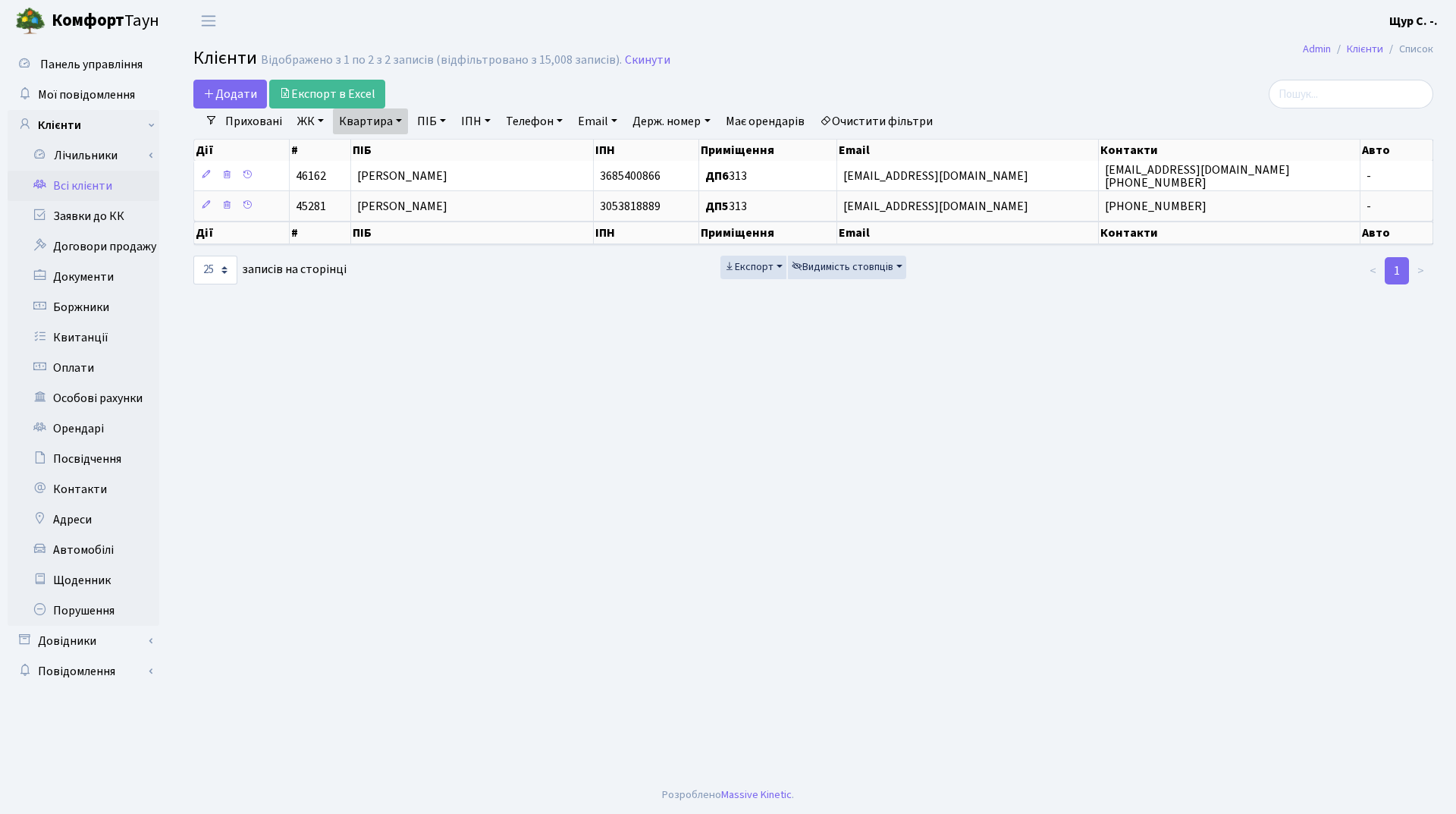
click at [82, 190] on link "Всі клієнти" at bounding box center [84, 185] width 152 height 30
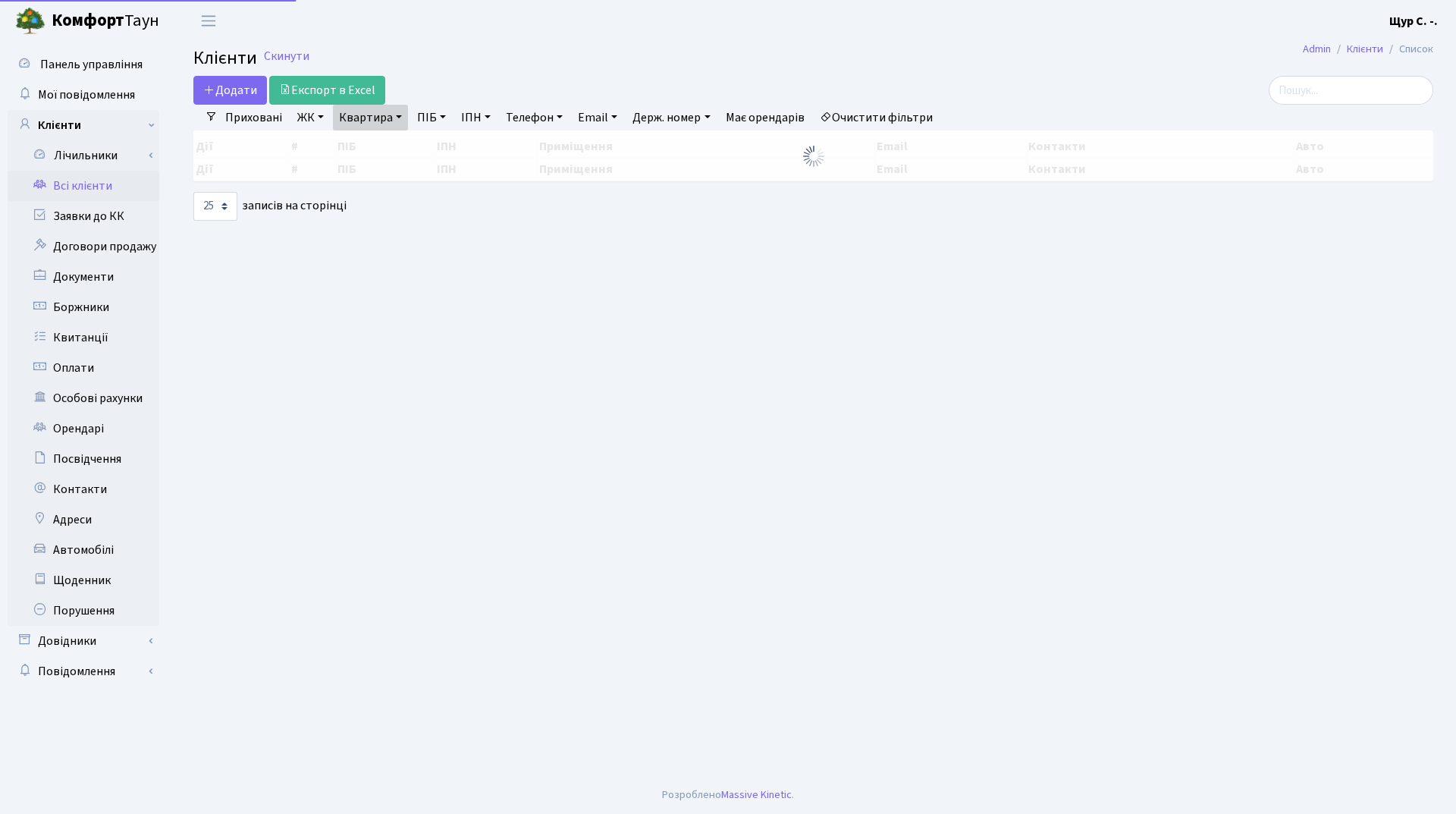
select select "25"
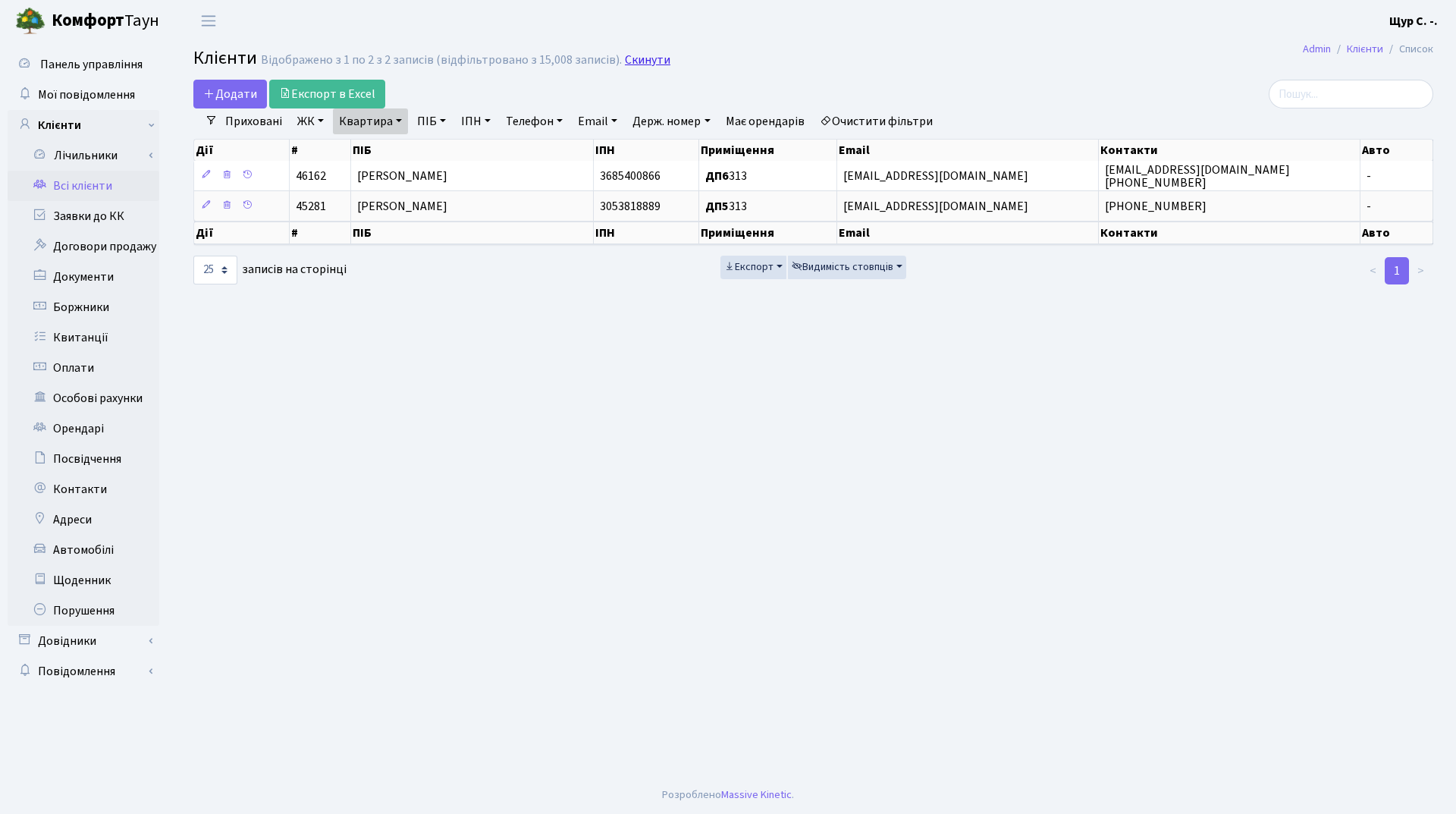
click at [633, 61] on link "Скинути" at bounding box center [647, 60] width 45 height 14
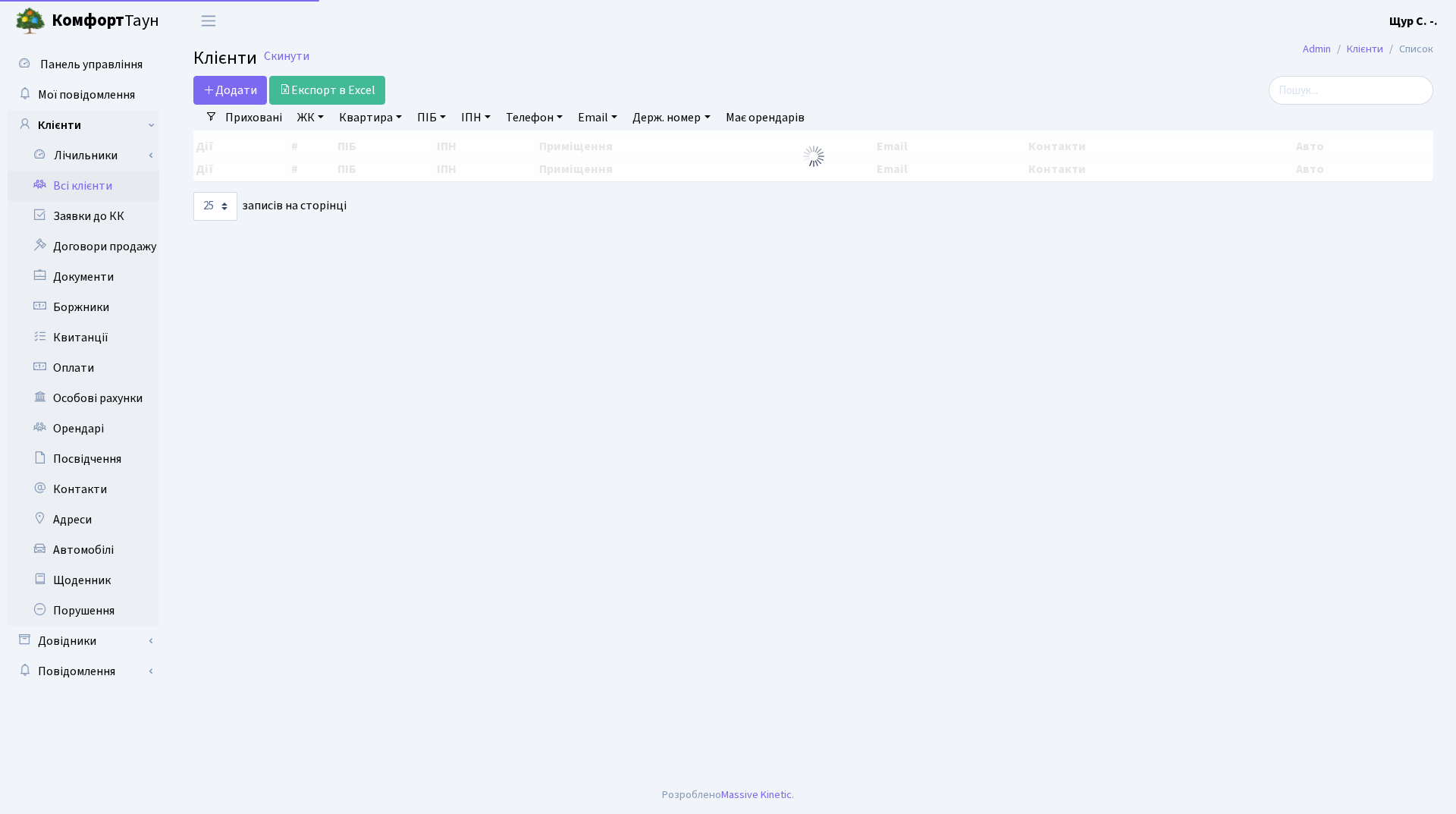
select select "25"
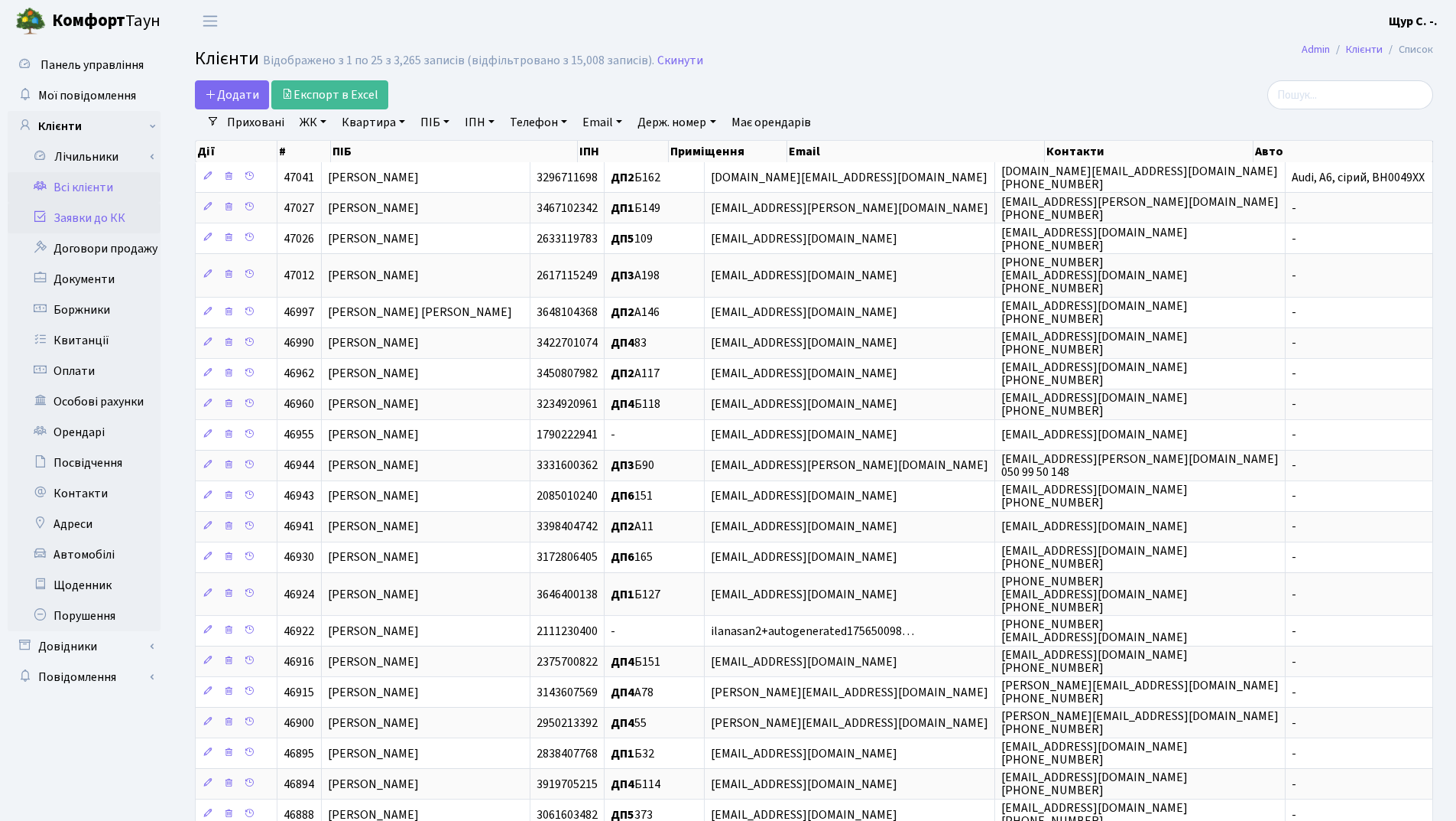
click at [79, 213] on link "Заявки до КК" at bounding box center [84, 218] width 153 height 30
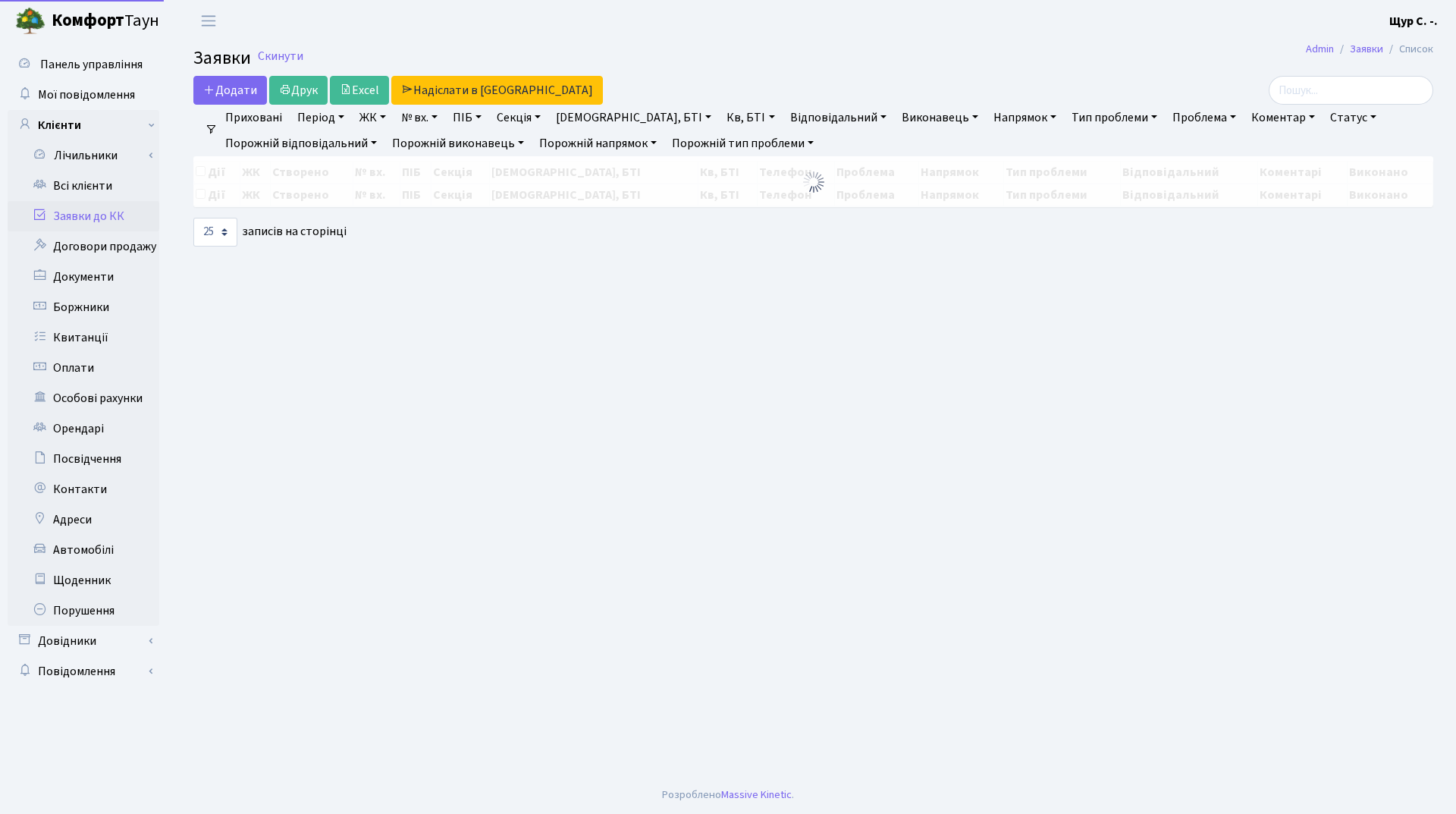
select select "25"
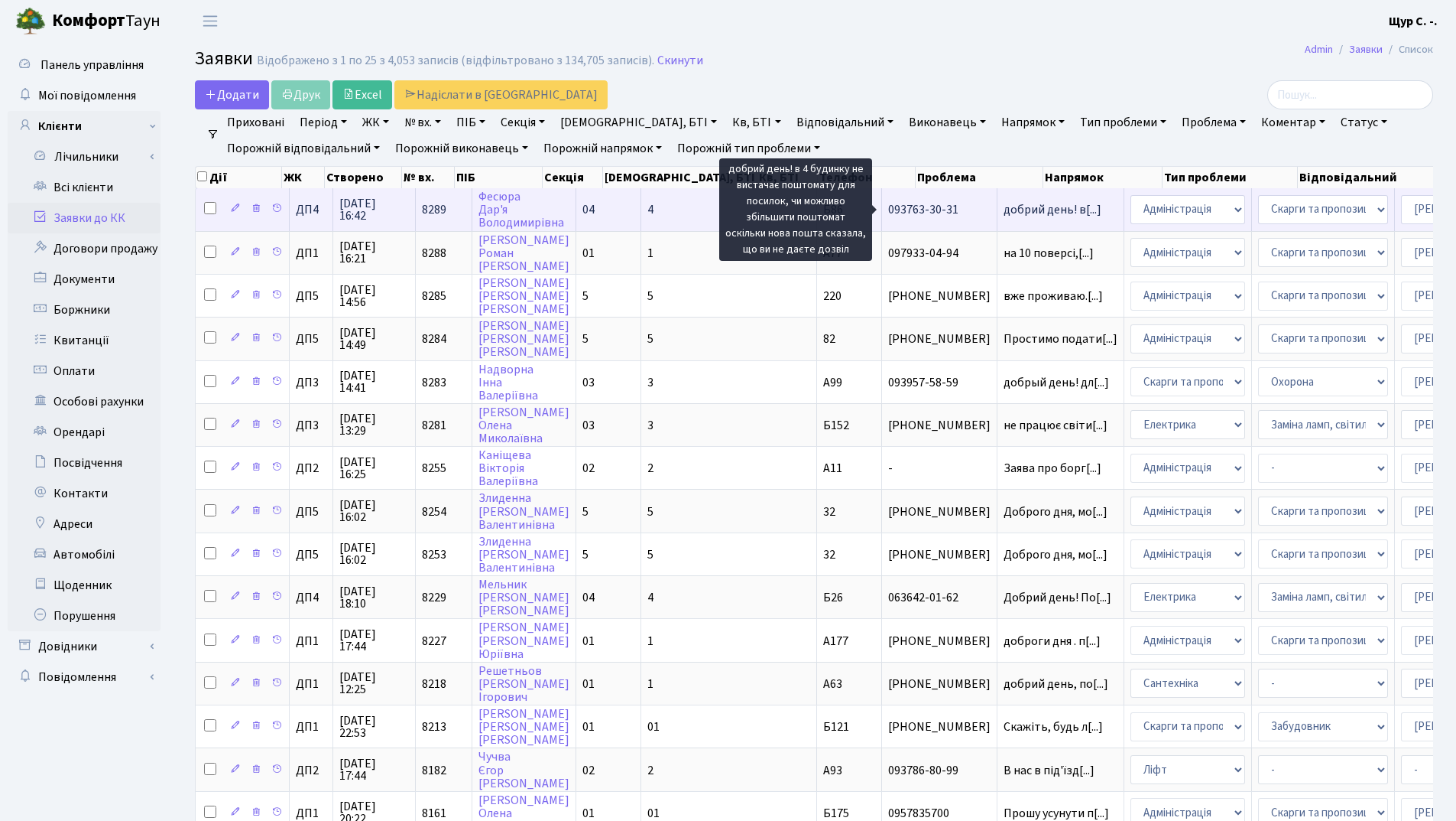
click at [1004, 211] on span "добрий день! в[...]" at bounding box center [1052, 209] width 98 height 17
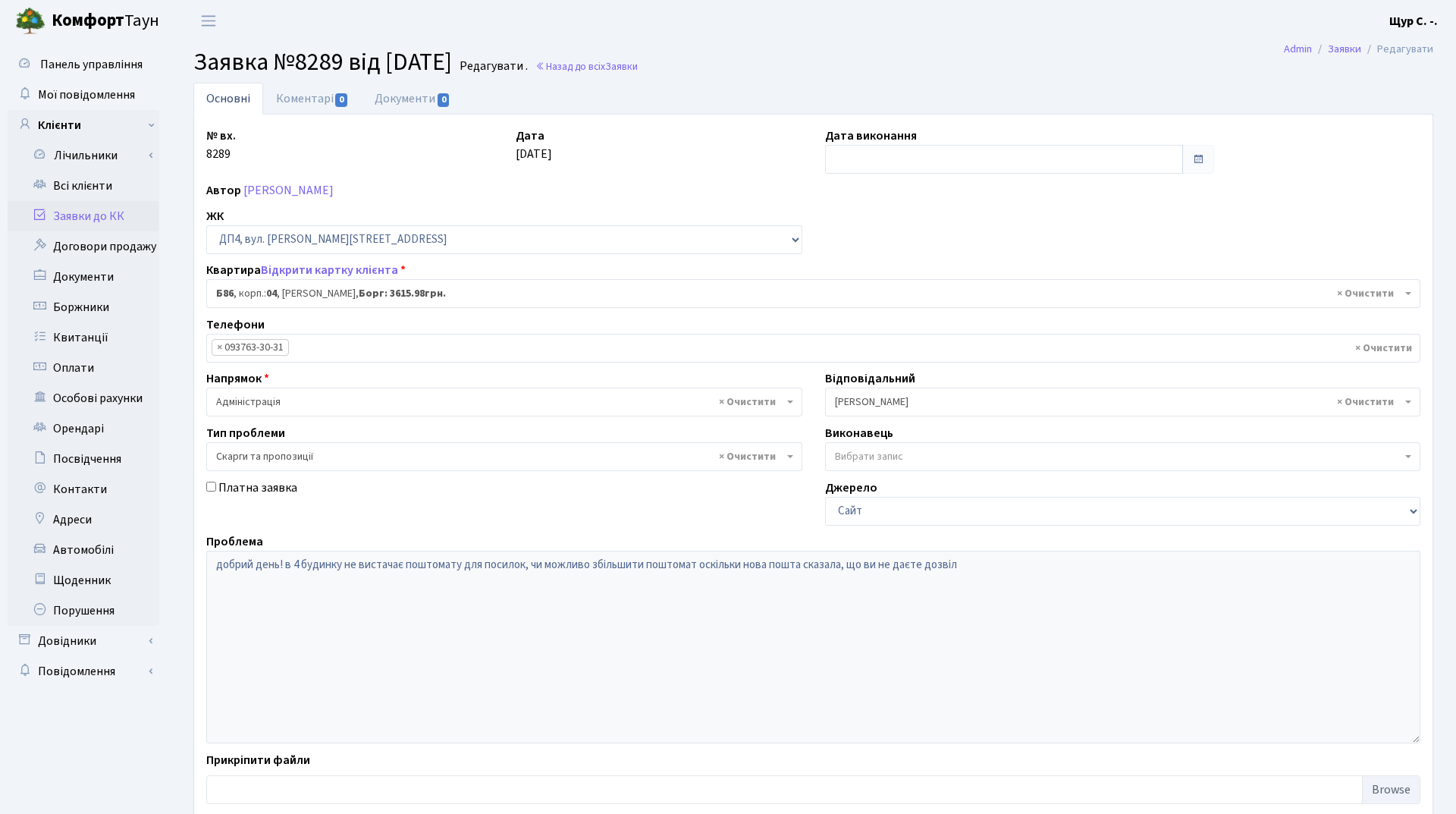
select select "33748"
select select "55"
click at [74, 212] on link "Заявки до КК" at bounding box center [84, 216] width 152 height 30
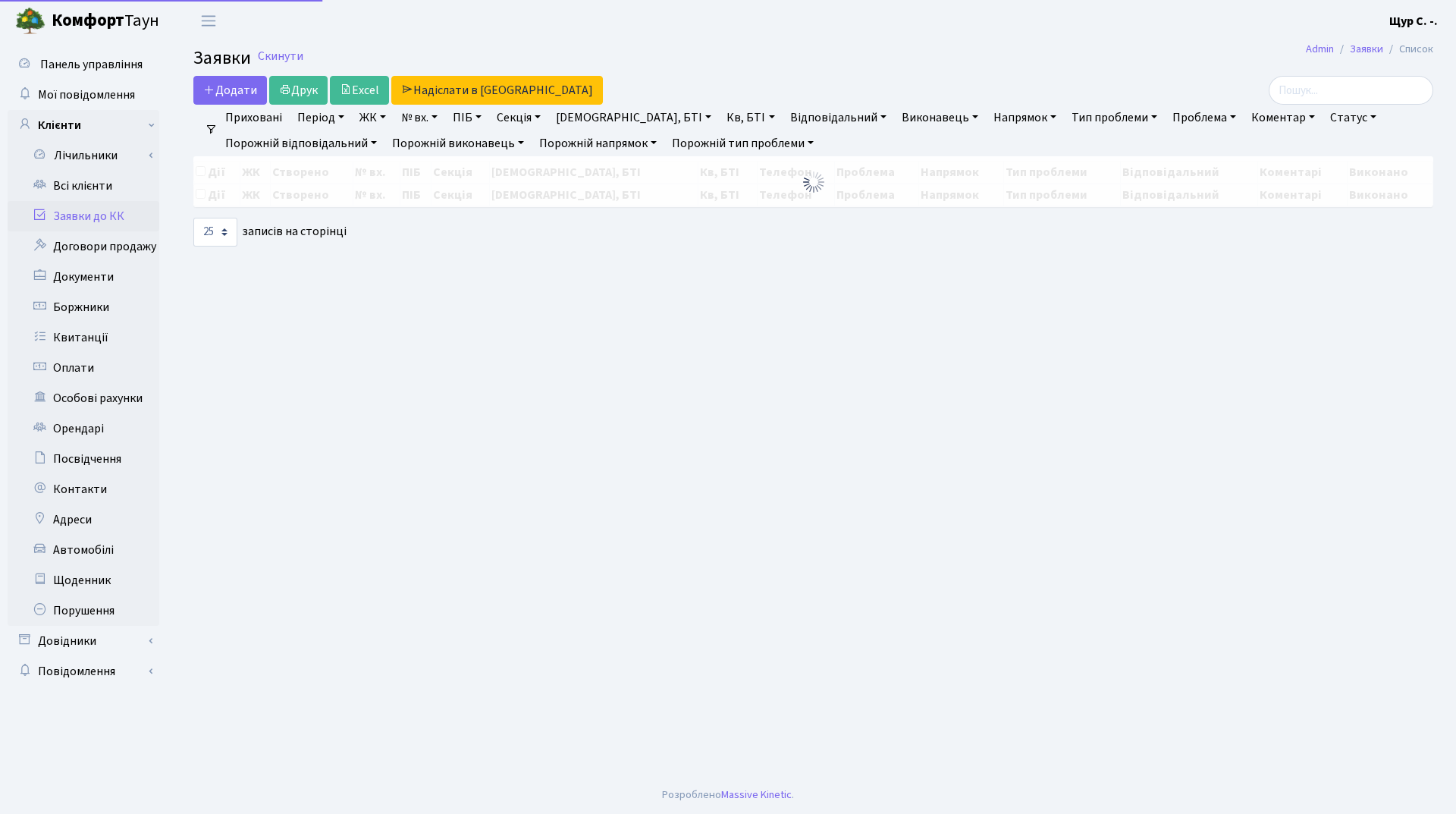
select select "25"
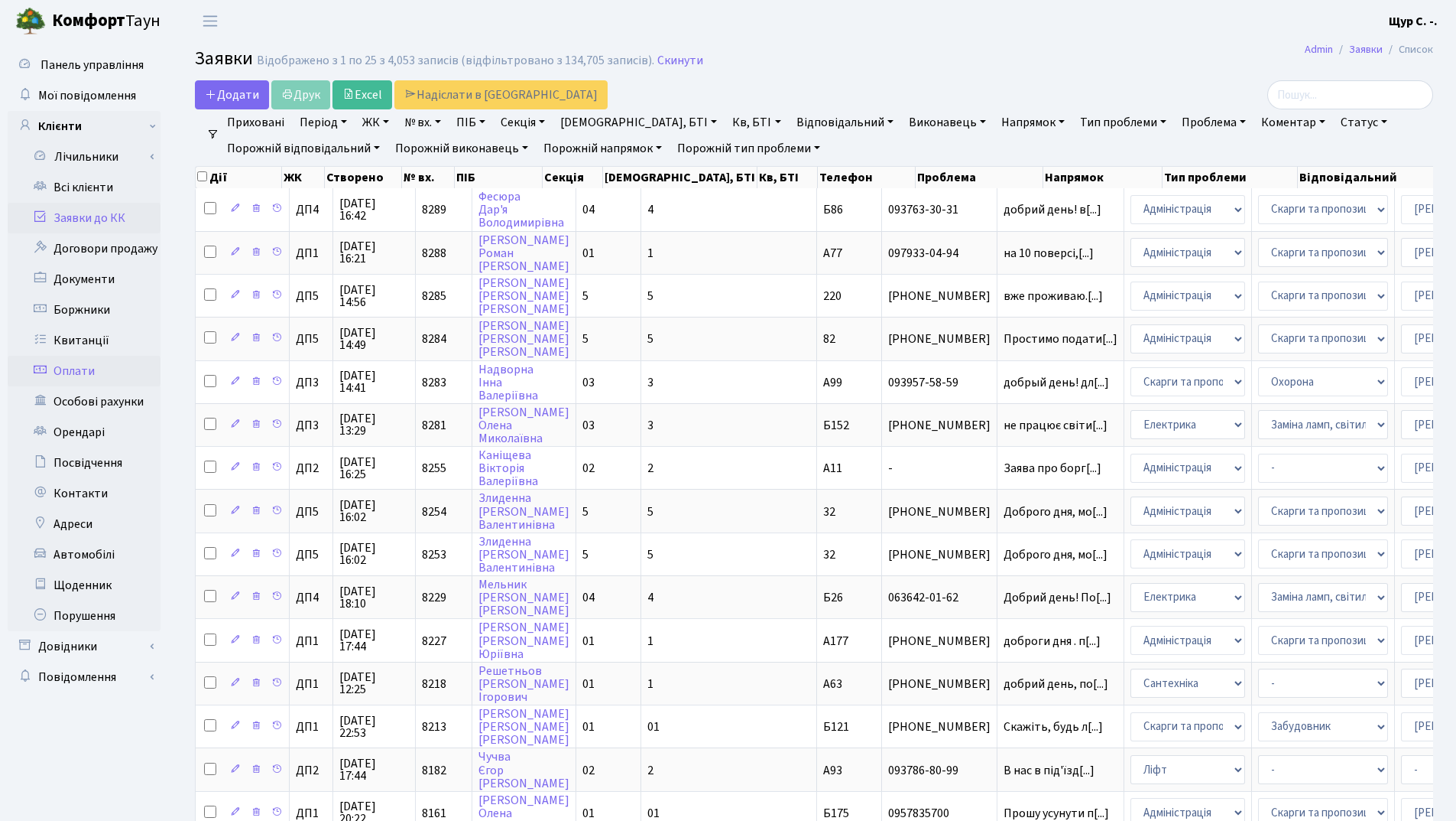
click at [104, 367] on link "Оплати" at bounding box center [84, 371] width 153 height 30
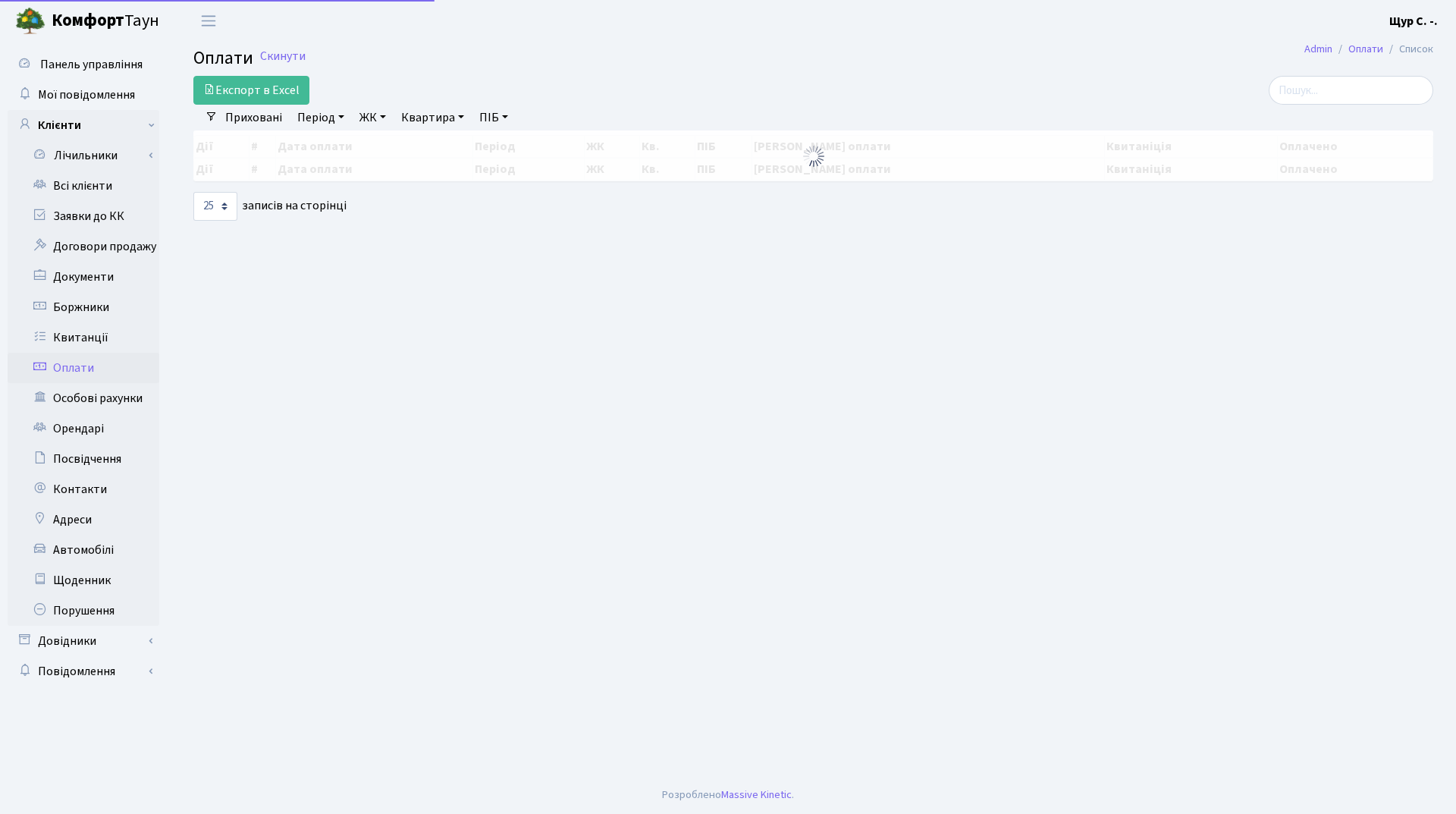
select select "25"
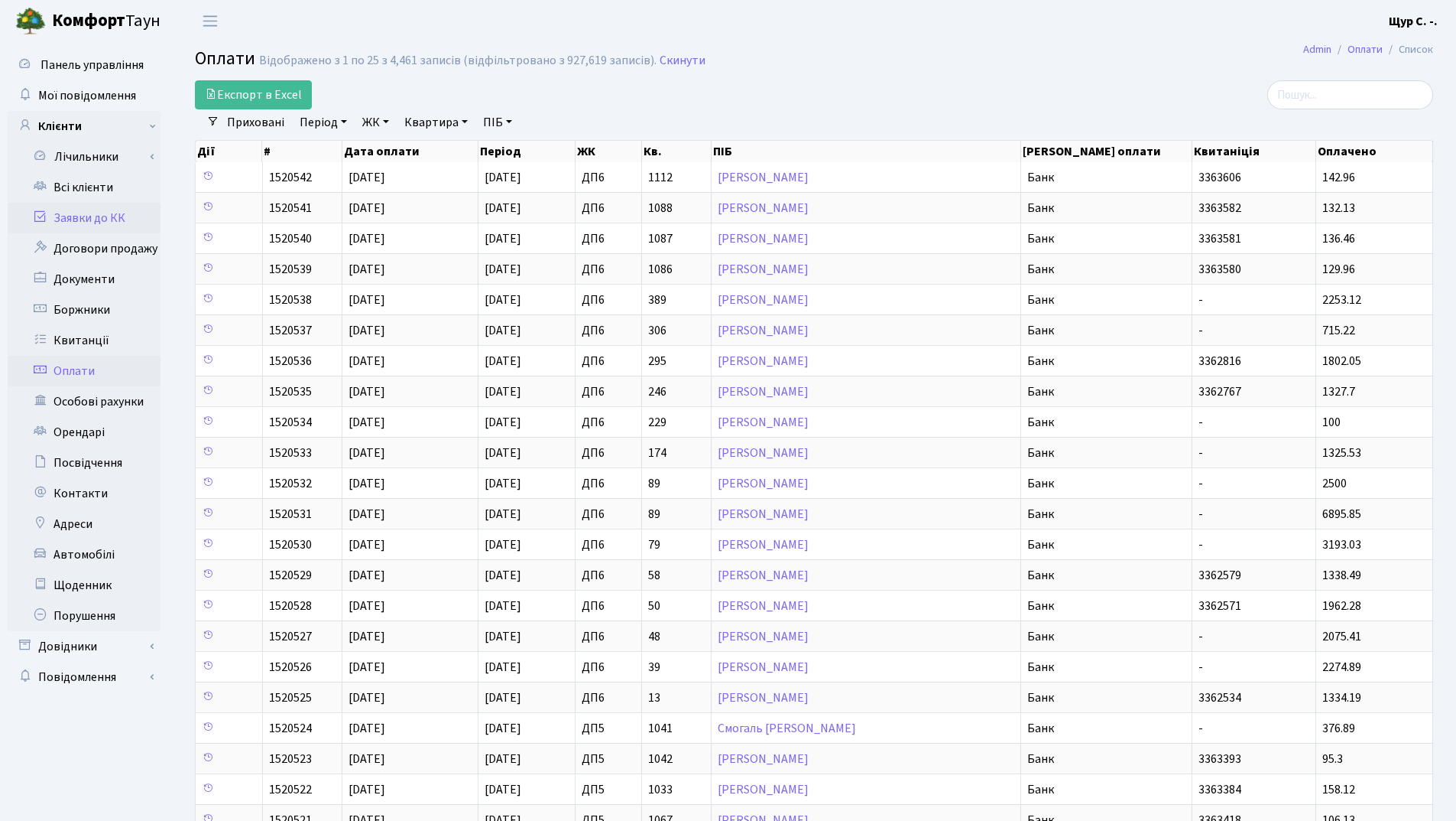
click at [103, 227] on link "Заявки до КК" at bounding box center [84, 218] width 153 height 30
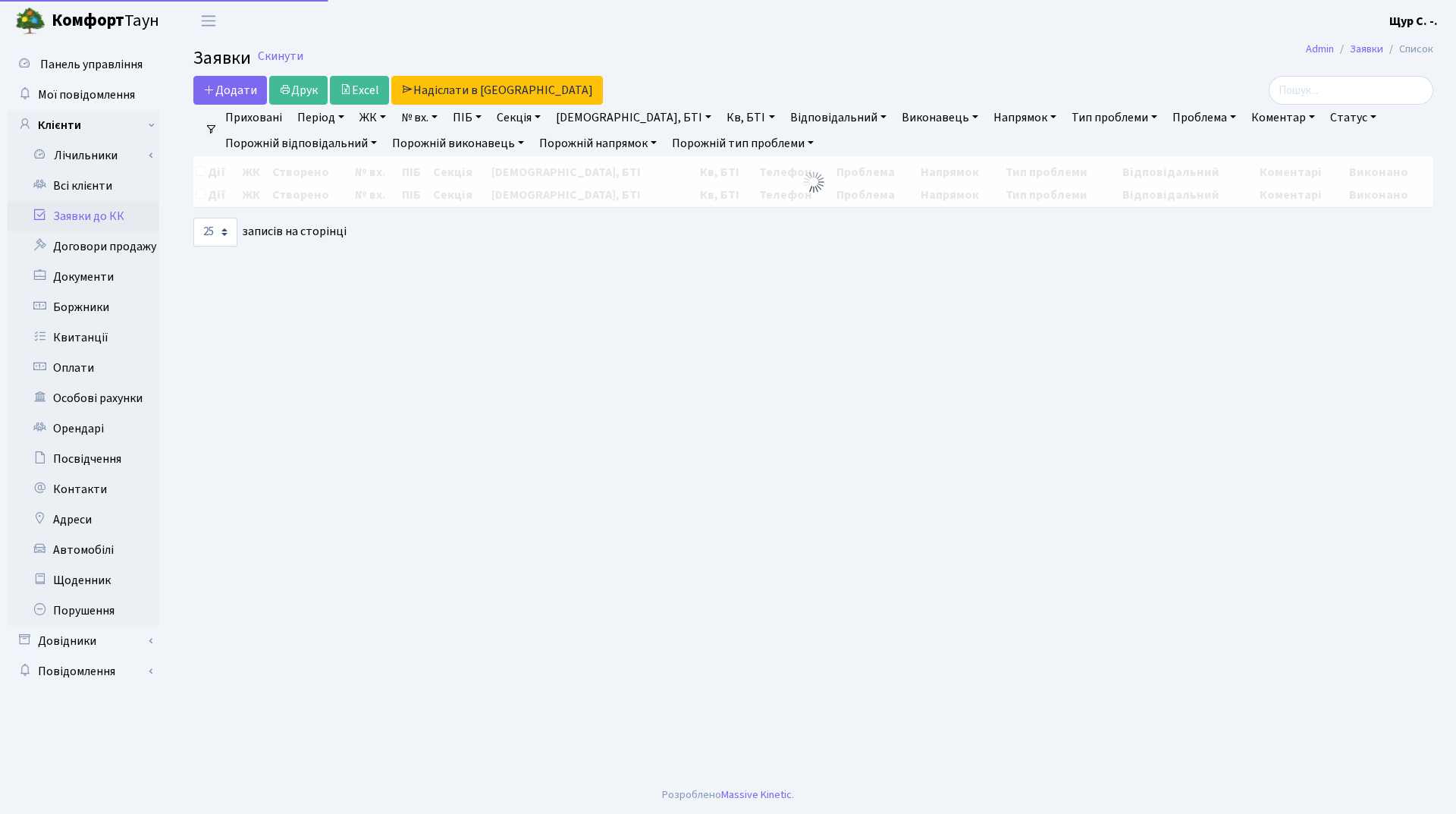
select select "25"
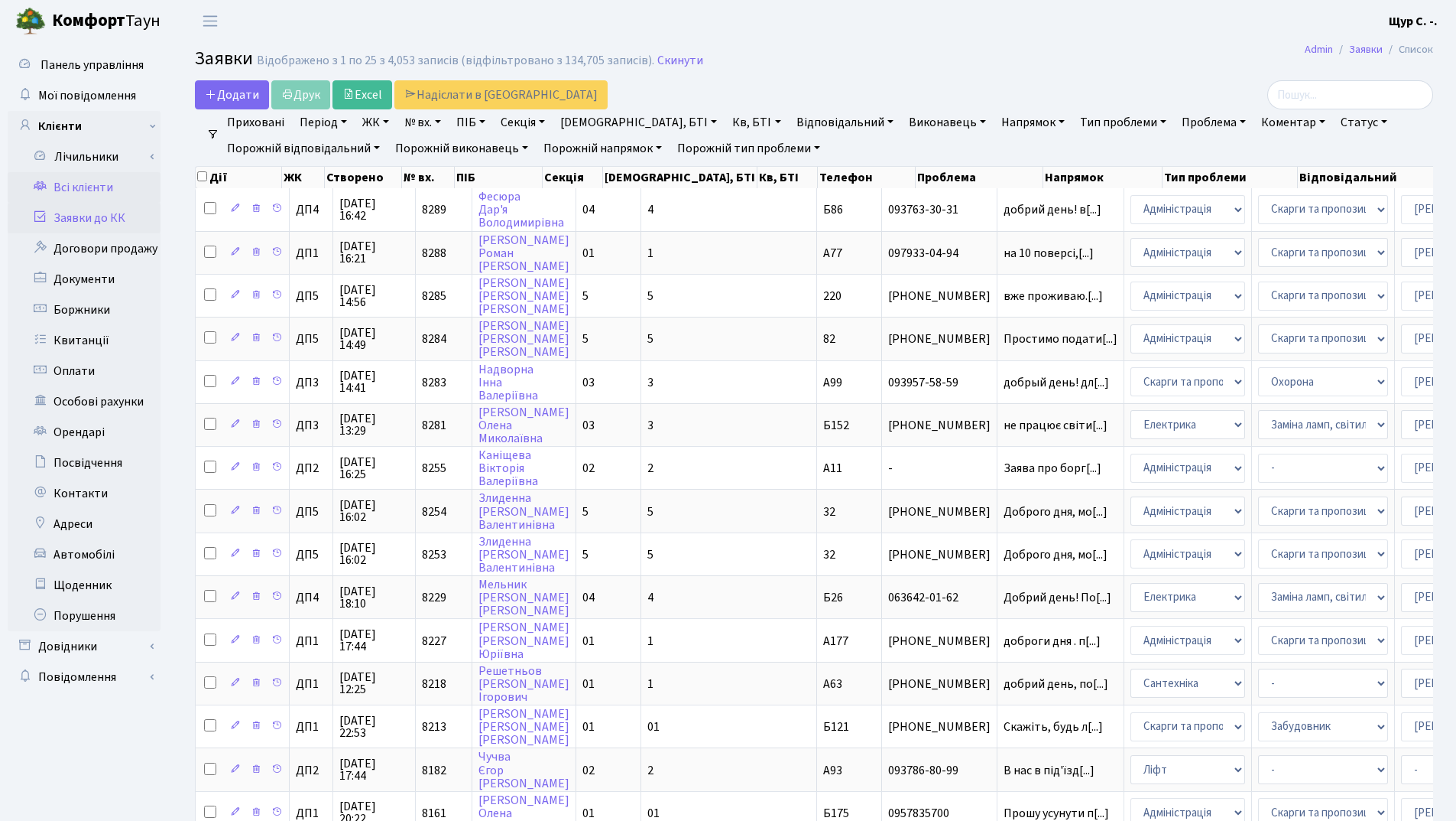
click at [79, 195] on link "Всі клієнти" at bounding box center [84, 187] width 153 height 30
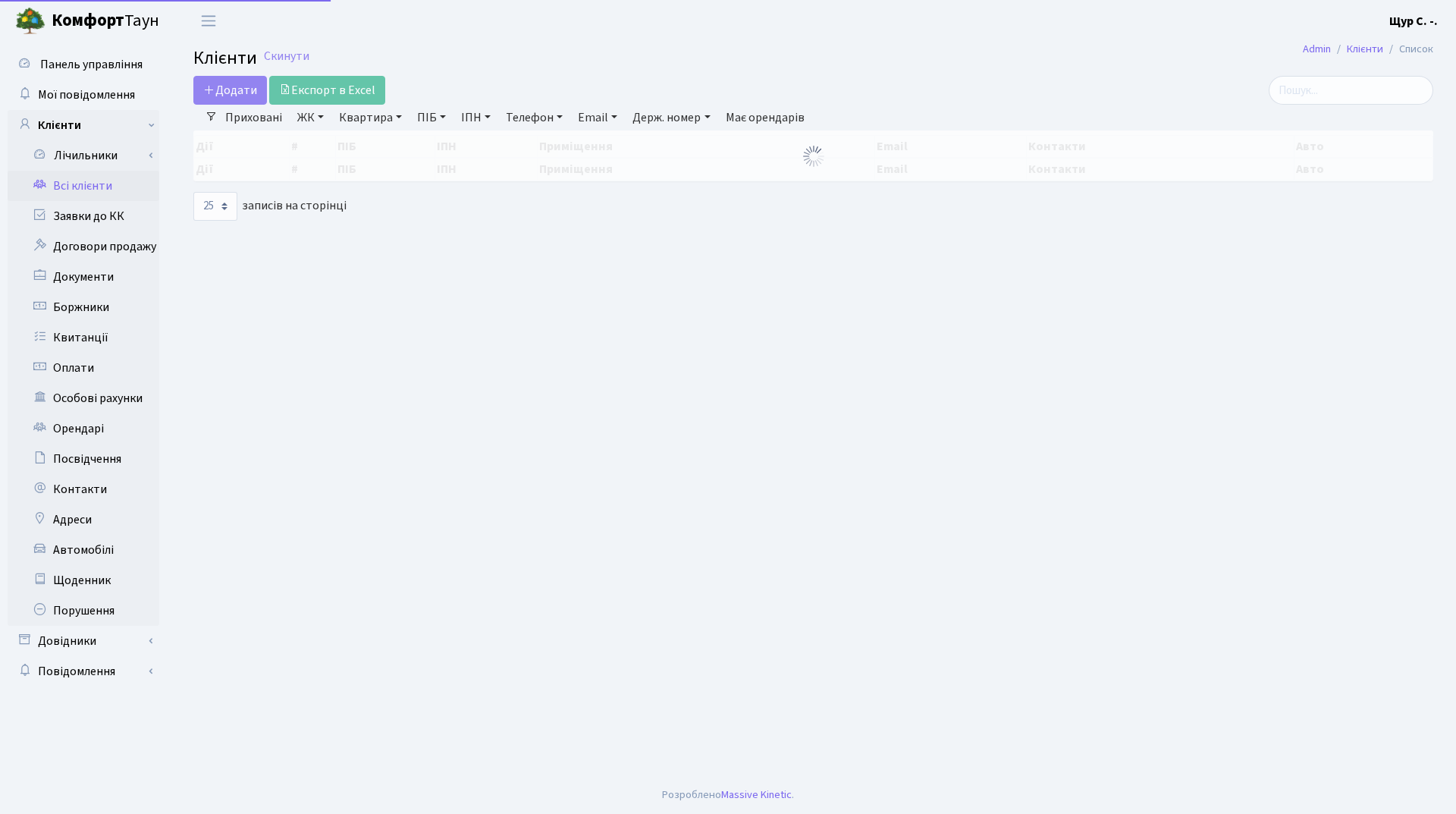
select select "25"
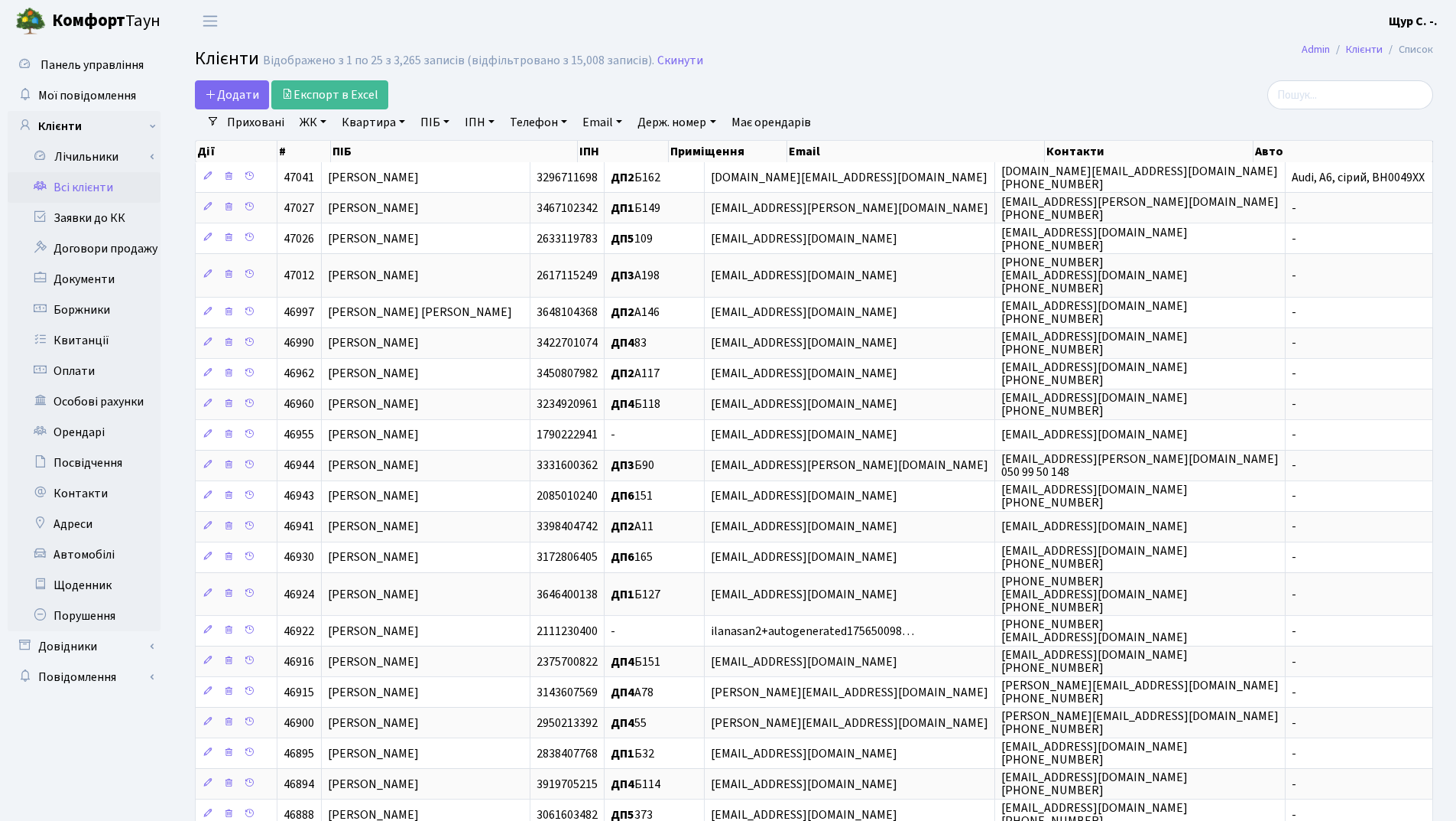
click at [375, 128] on link "Квартира" at bounding box center [373, 122] width 75 height 26
type input "89"
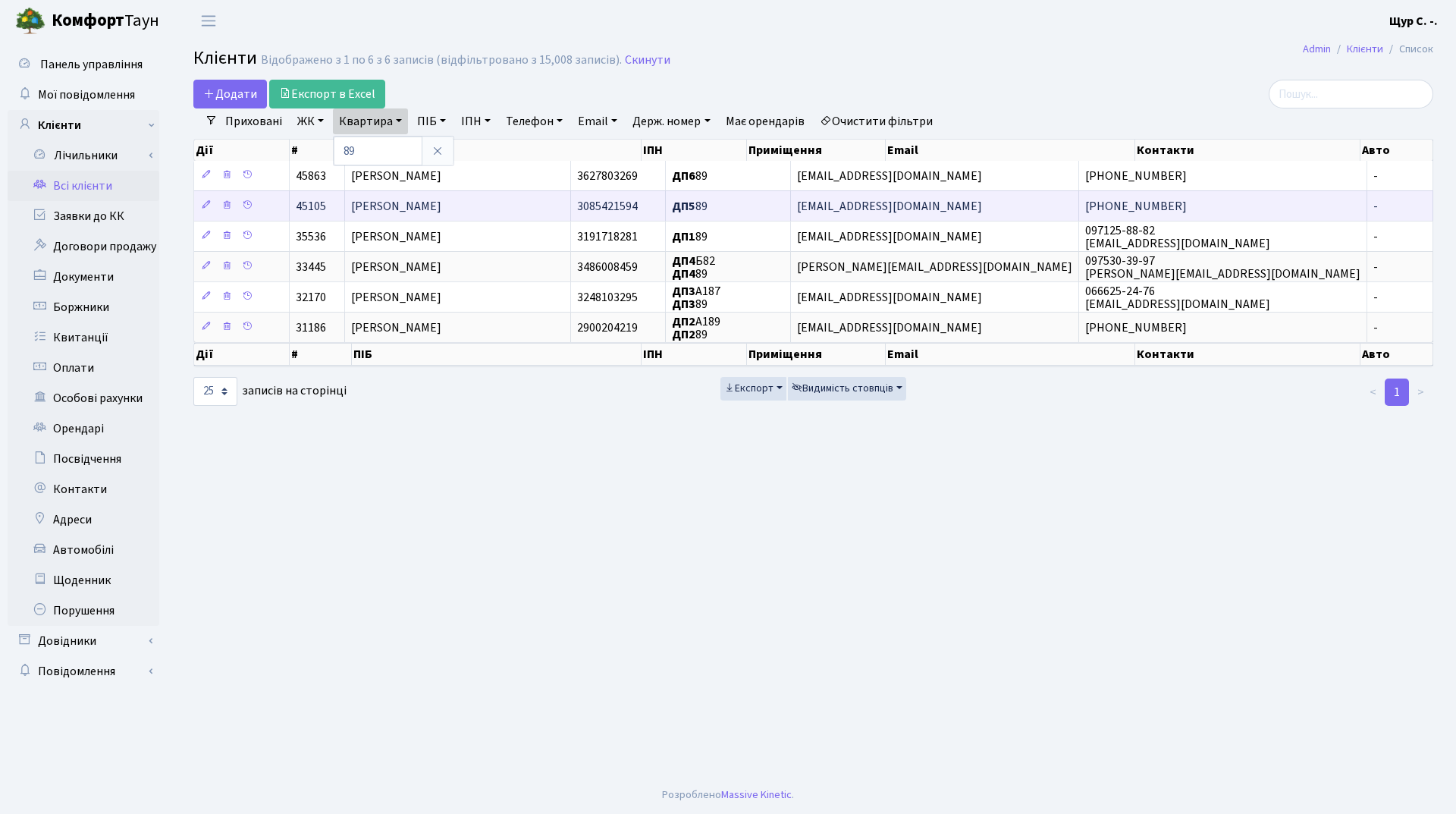
click at [395, 211] on span "[PERSON_NAME]" at bounding box center [395, 206] width 90 height 17
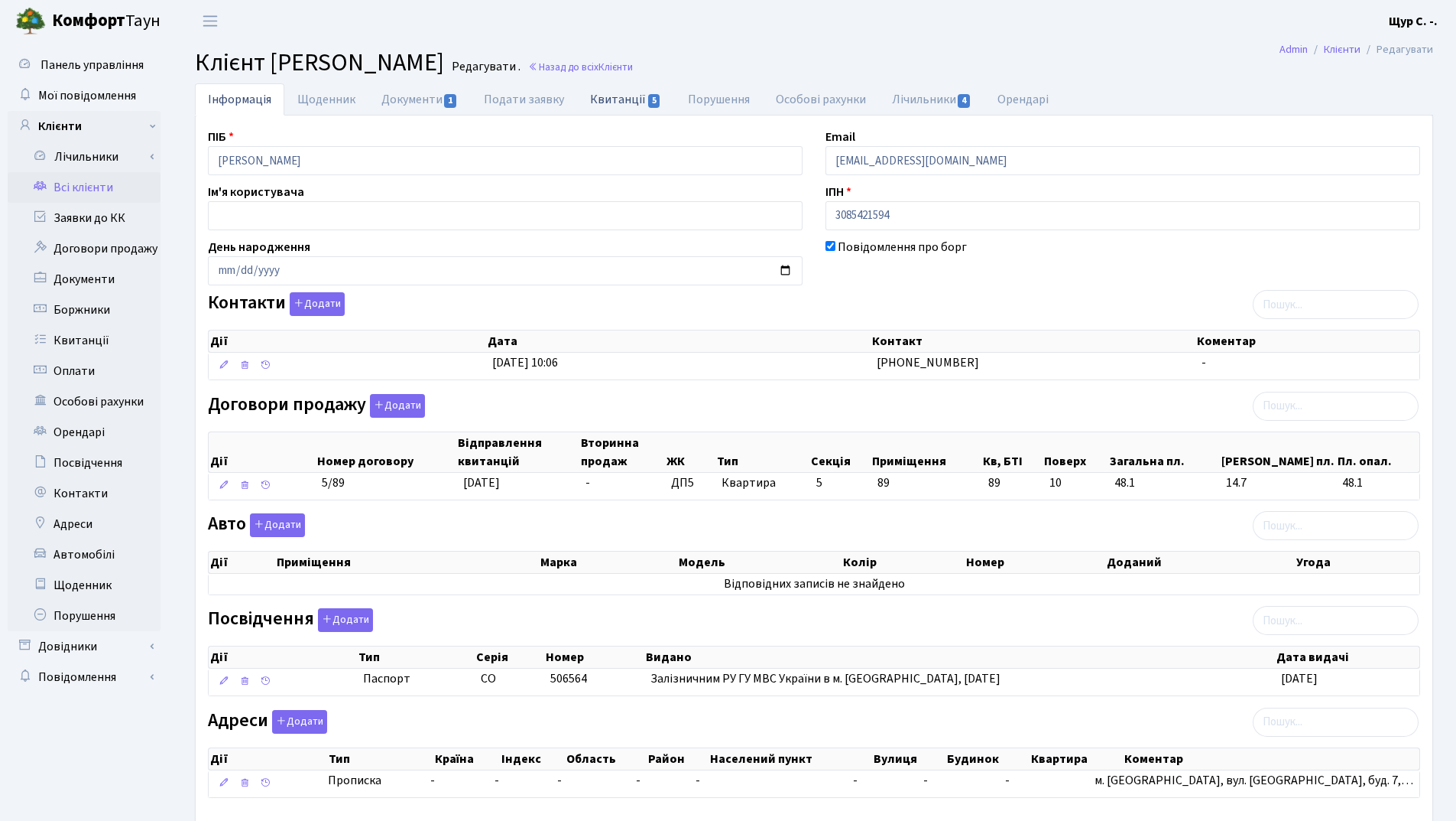
click at [609, 96] on link "Квитанції 5" at bounding box center [626, 99] width 97 height 31
select select "25"
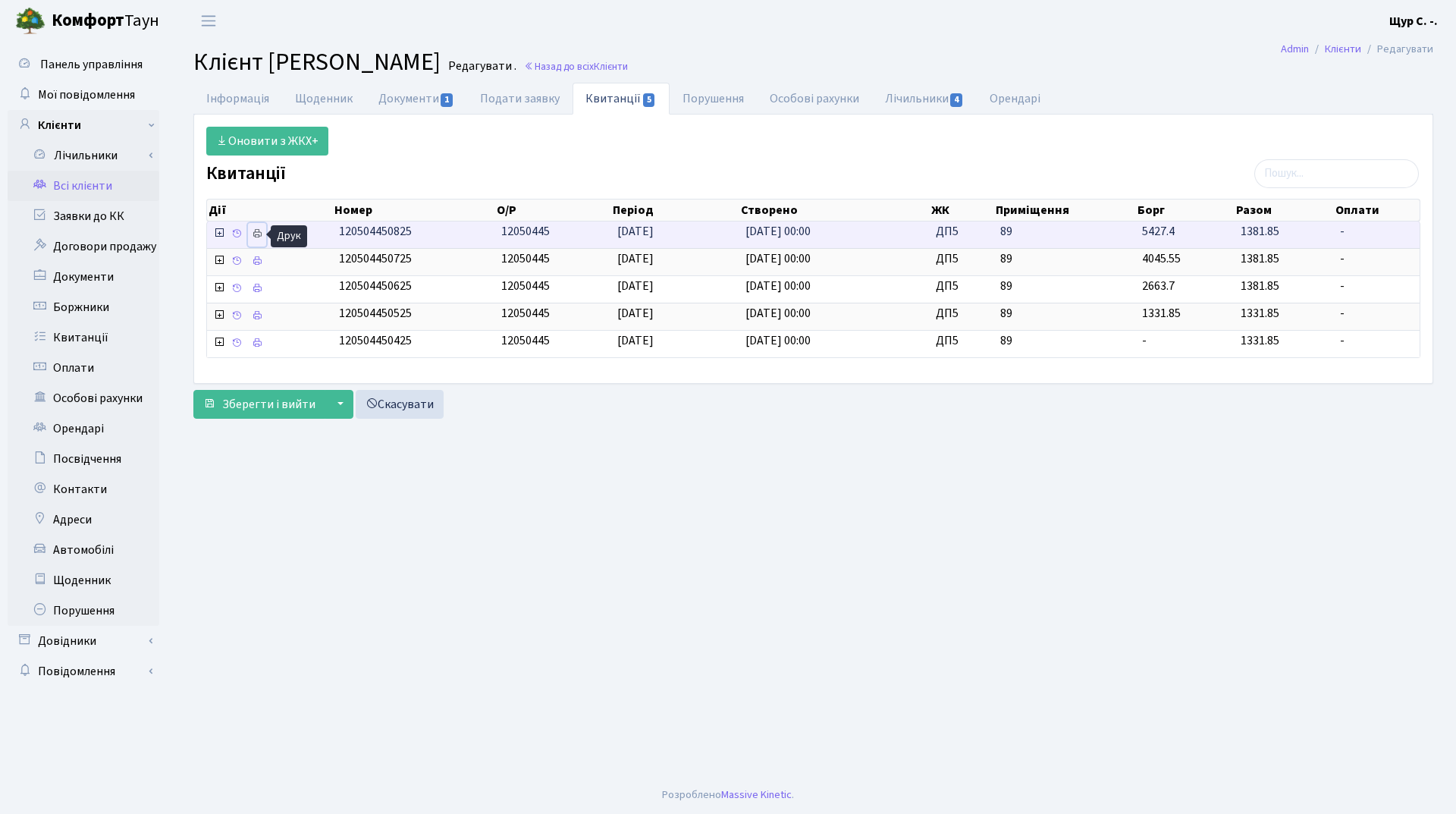
click at [255, 236] on icon at bounding box center [256, 233] width 10 height 10
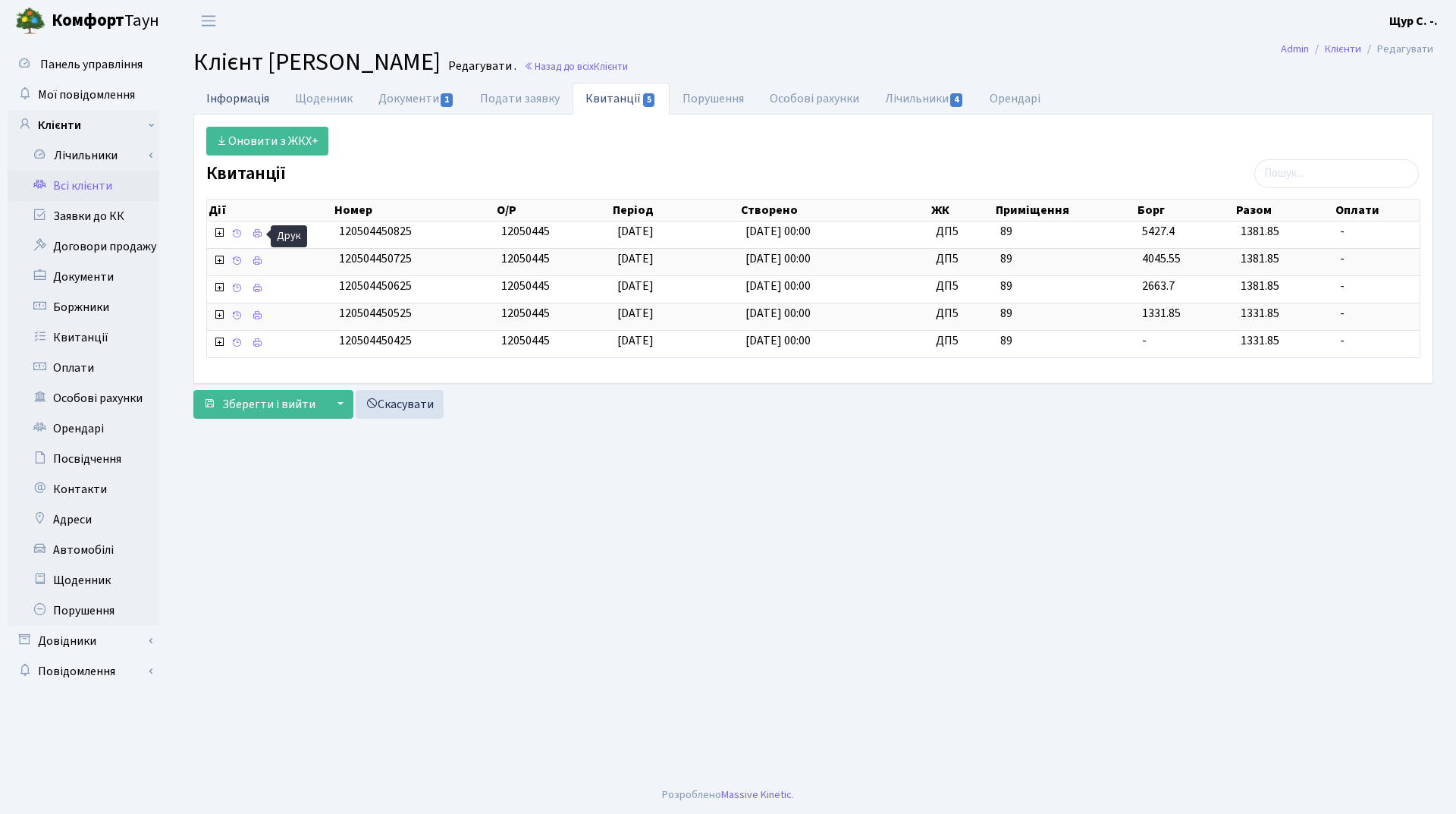
click at [231, 101] on link "Інформація" at bounding box center [238, 98] width 89 height 31
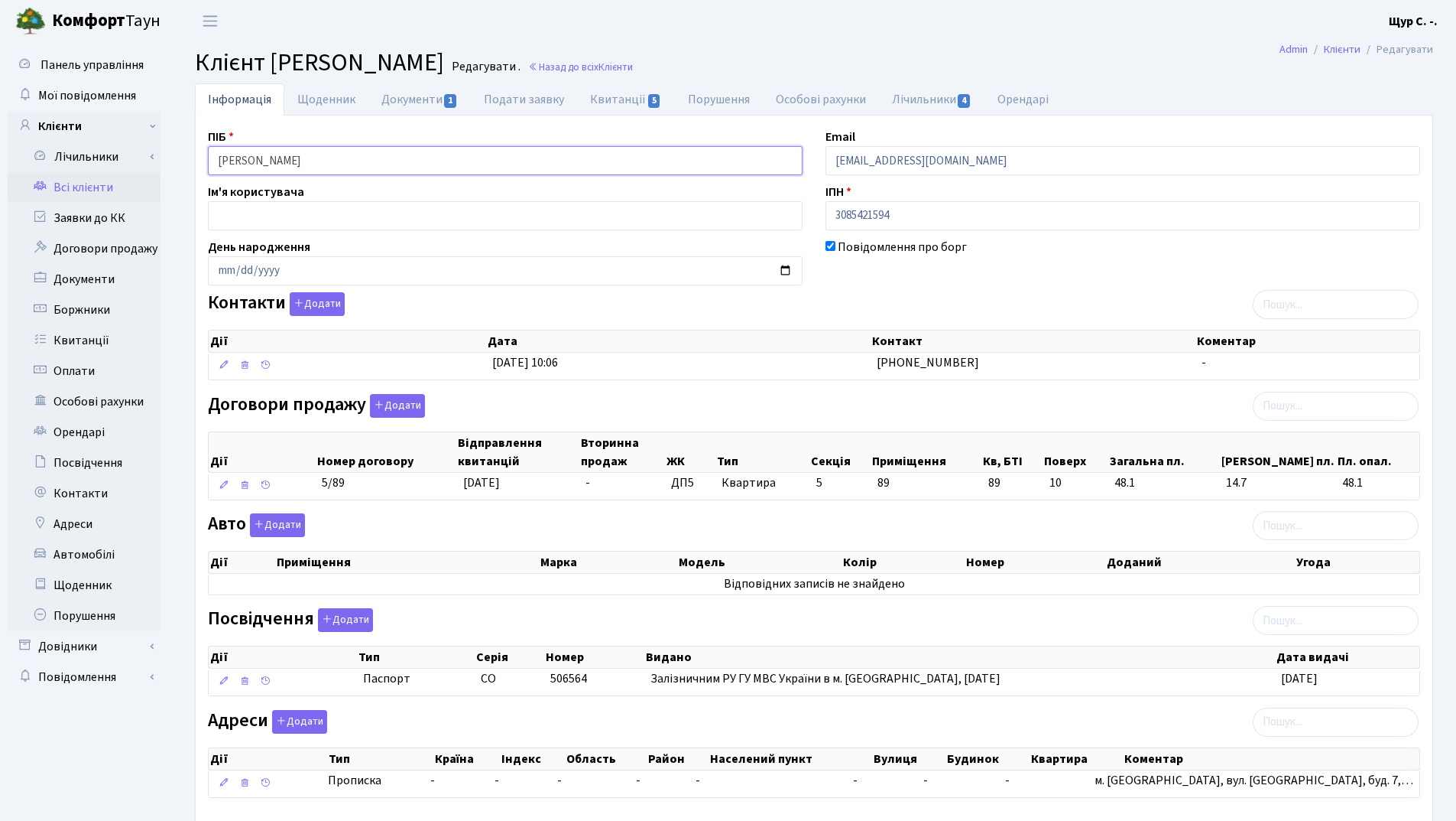
drag, startPoint x: 383, startPoint y: 164, endPoint x: 204, endPoint y: 155, distance: 179.2
click at [204, 155] on div "ПІБ [PERSON_NAME]" at bounding box center [505, 151] width 618 height 47
click at [580, 311] on div "Контакти Додати Дії Дата Контакт Коментар Дії Дата Контакт Коментар" at bounding box center [814, 339] width 1235 height 94
click at [117, 189] on link "Всі клієнти" at bounding box center [84, 187] width 153 height 30
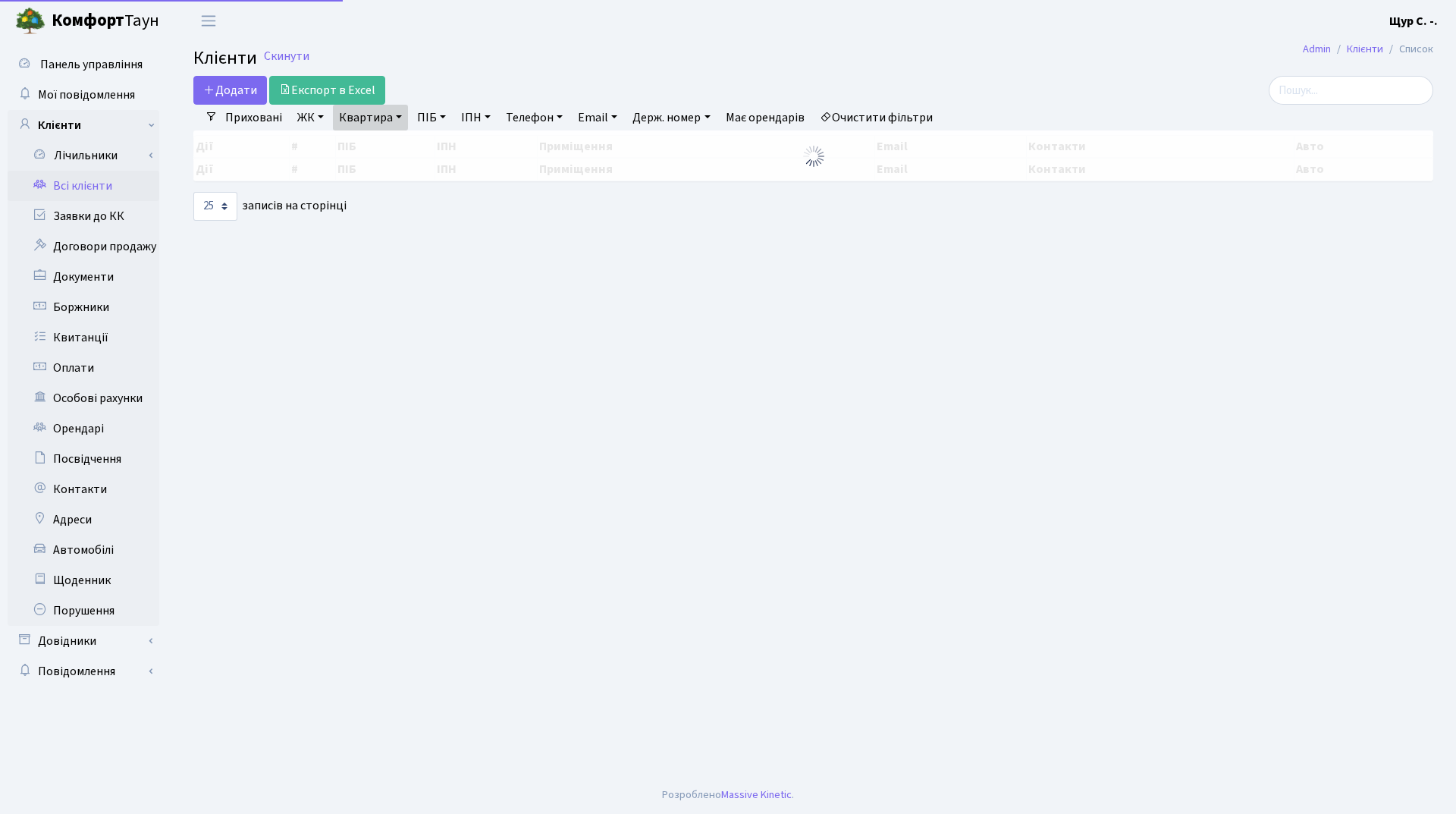
select select "25"
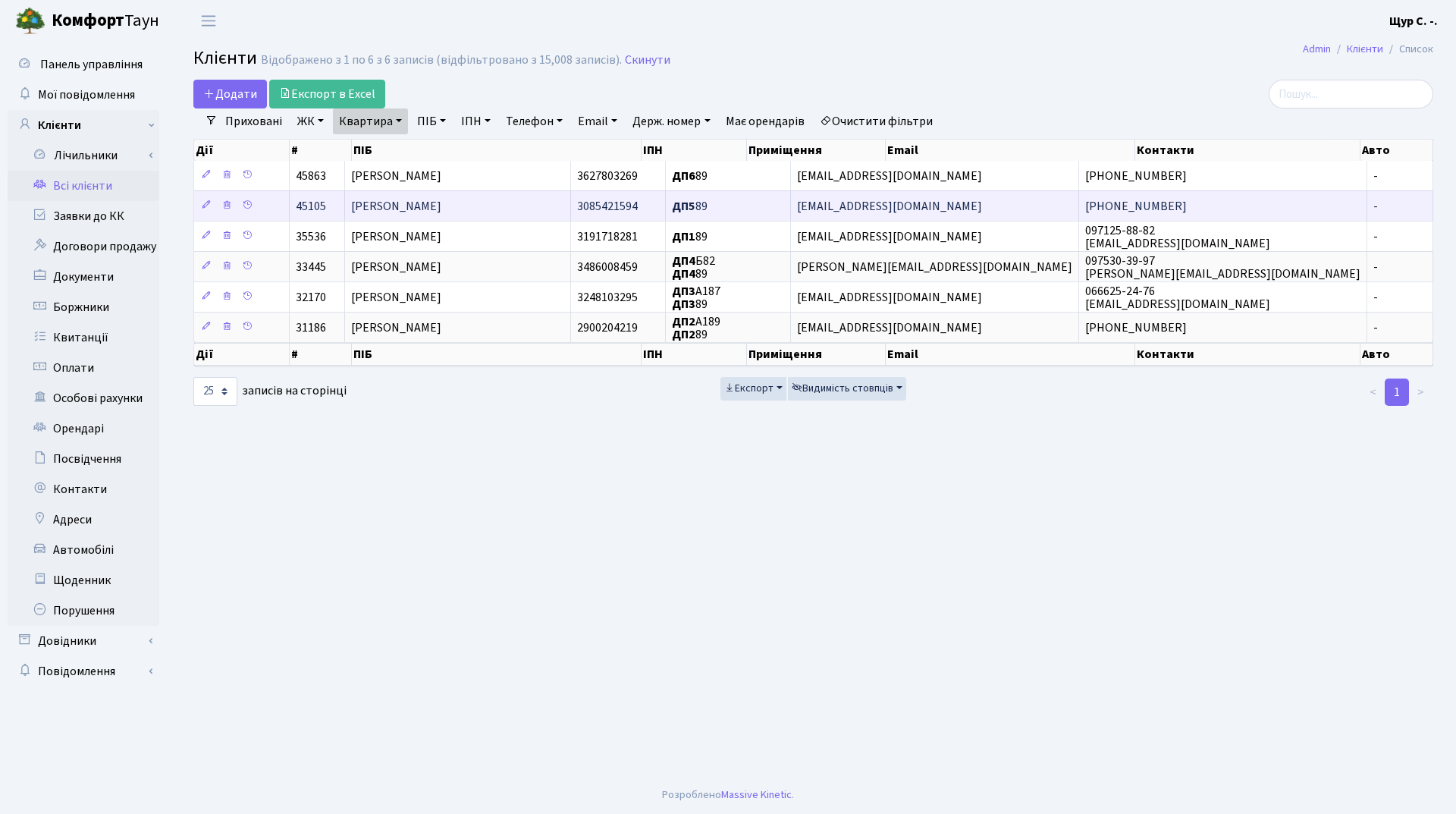
click at [442, 203] on span "Зюзя Олександр Андрійович" at bounding box center [395, 206] width 90 height 17
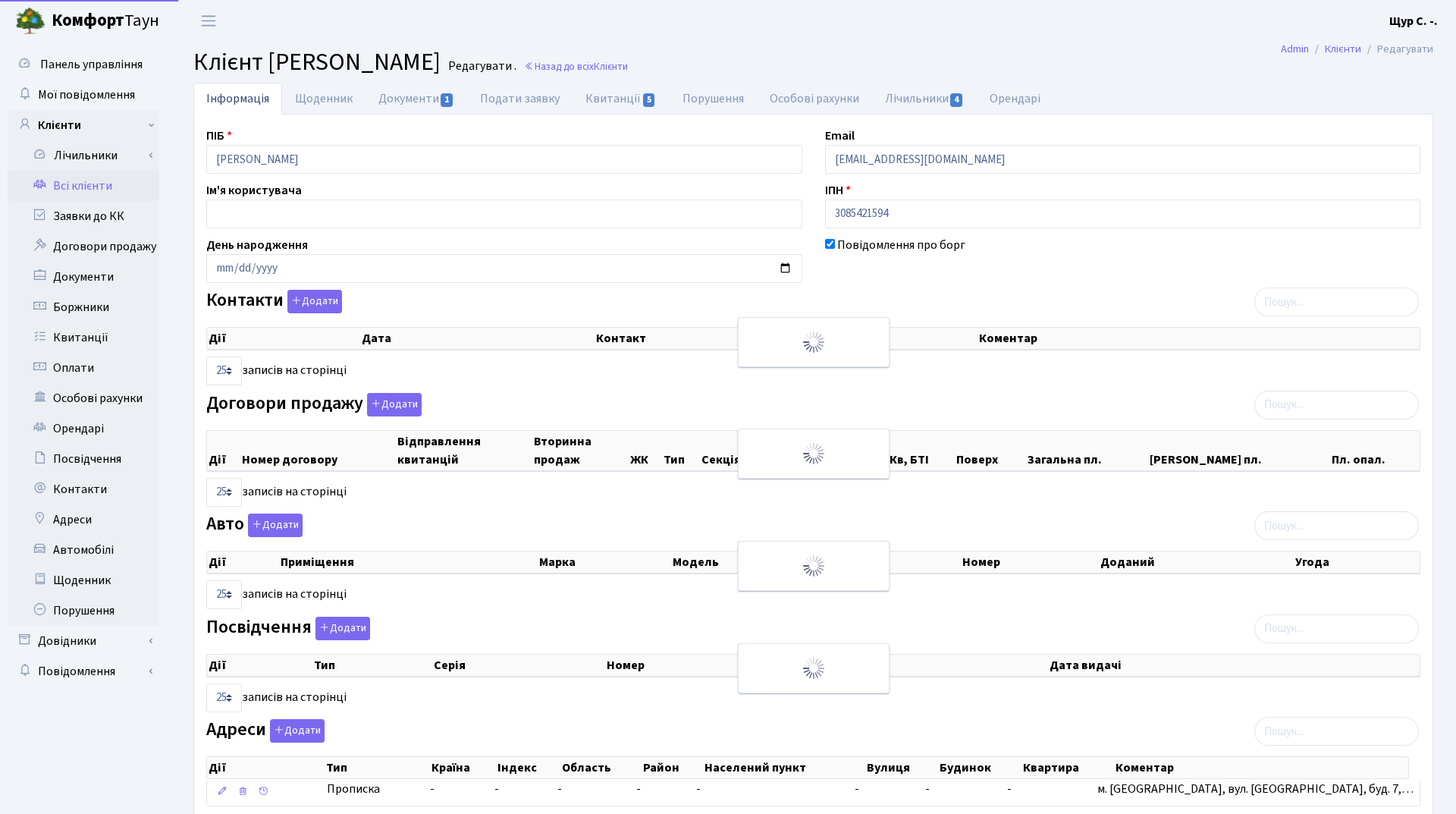
select select "25"
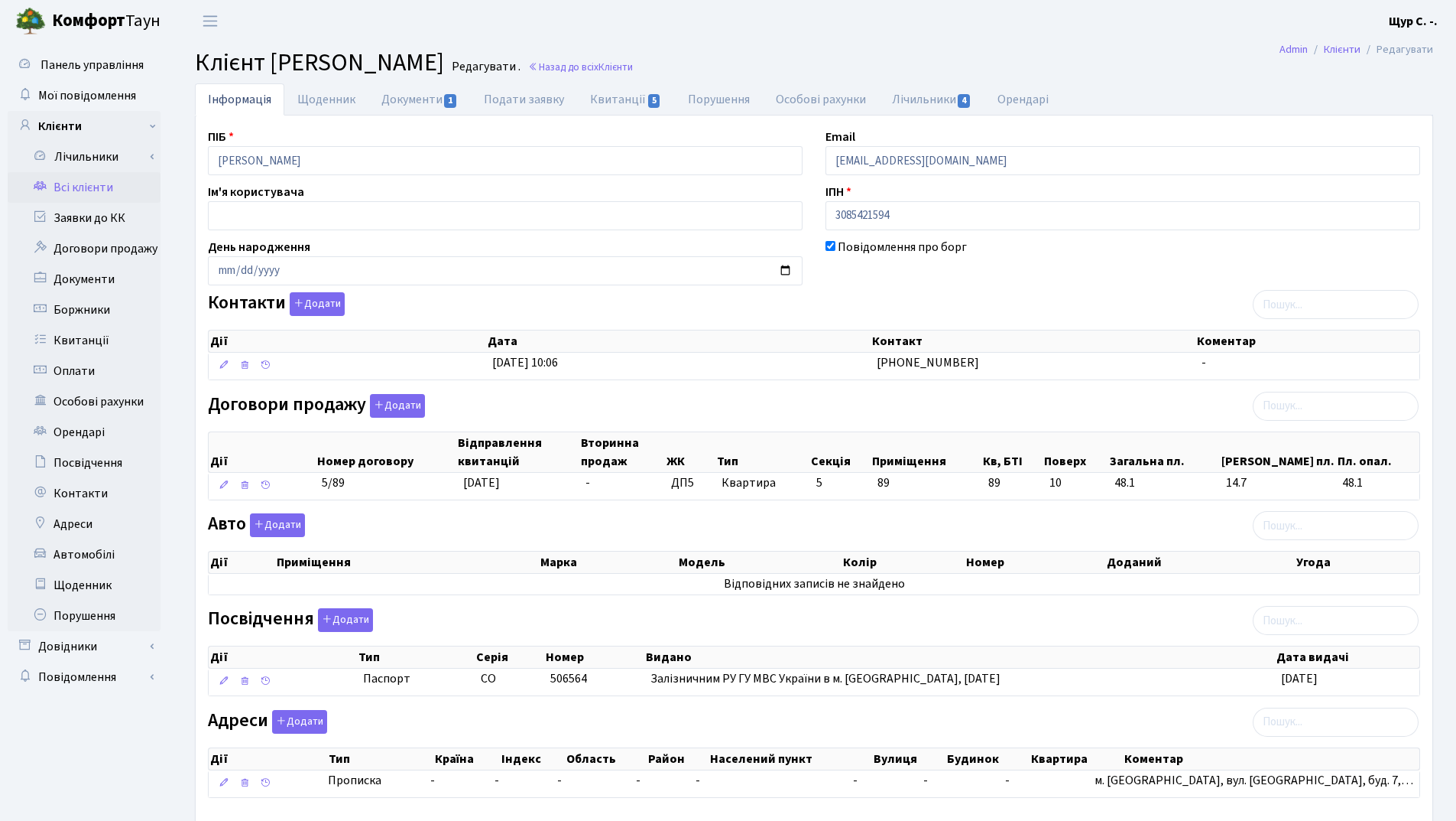
click at [83, 189] on link "Всі клієнти" at bounding box center [84, 187] width 153 height 30
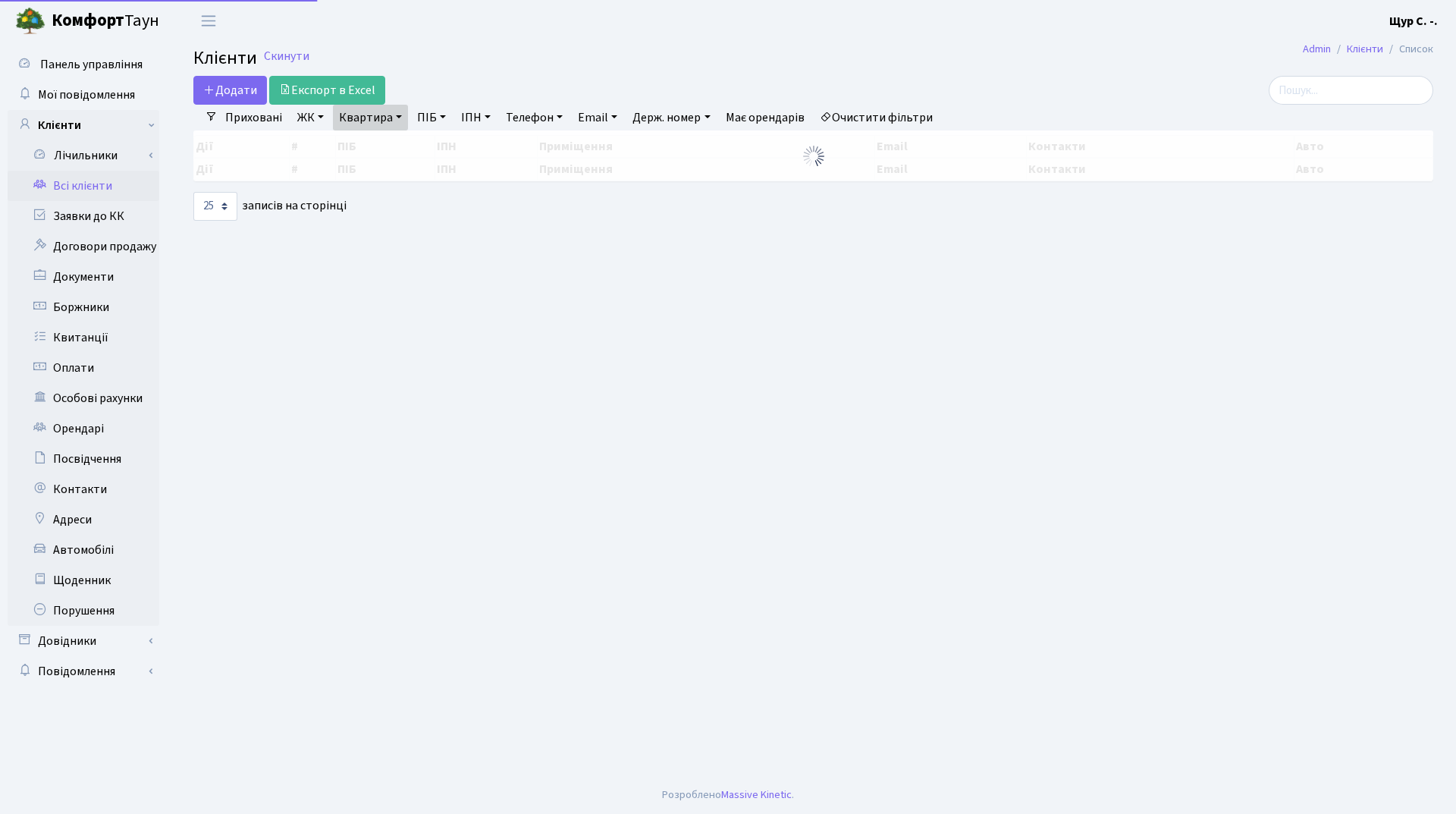
select select "25"
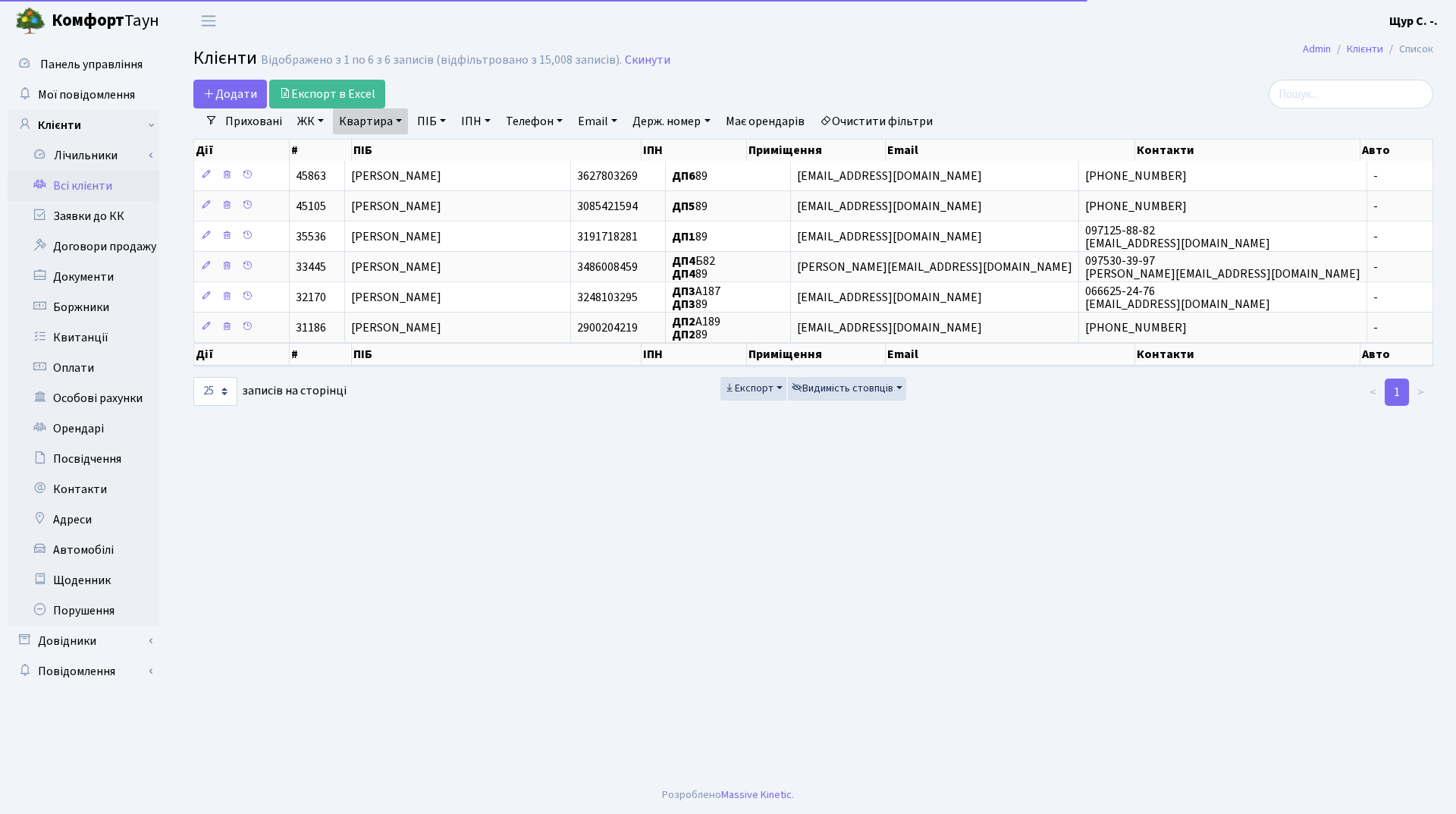
click at [389, 120] on link "Квартира" at bounding box center [370, 121] width 75 height 25
click at [376, 150] on input "89" at bounding box center [378, 151] width 89 height 29
type input "8"
type input "313"
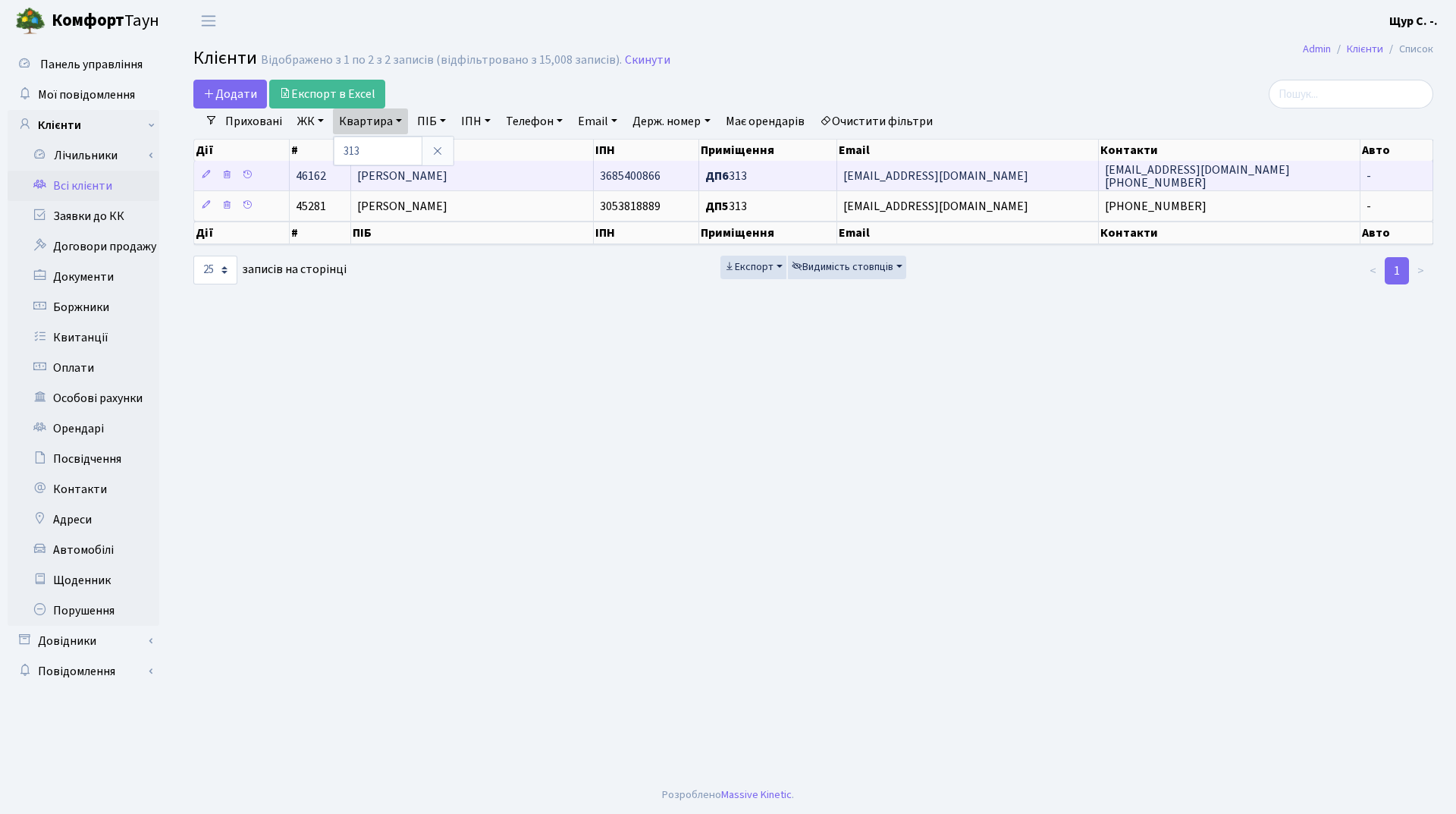
click at [447, 173] on span "[PERSON_NAME]" at bounding box center [402, 176] width 90 height 17
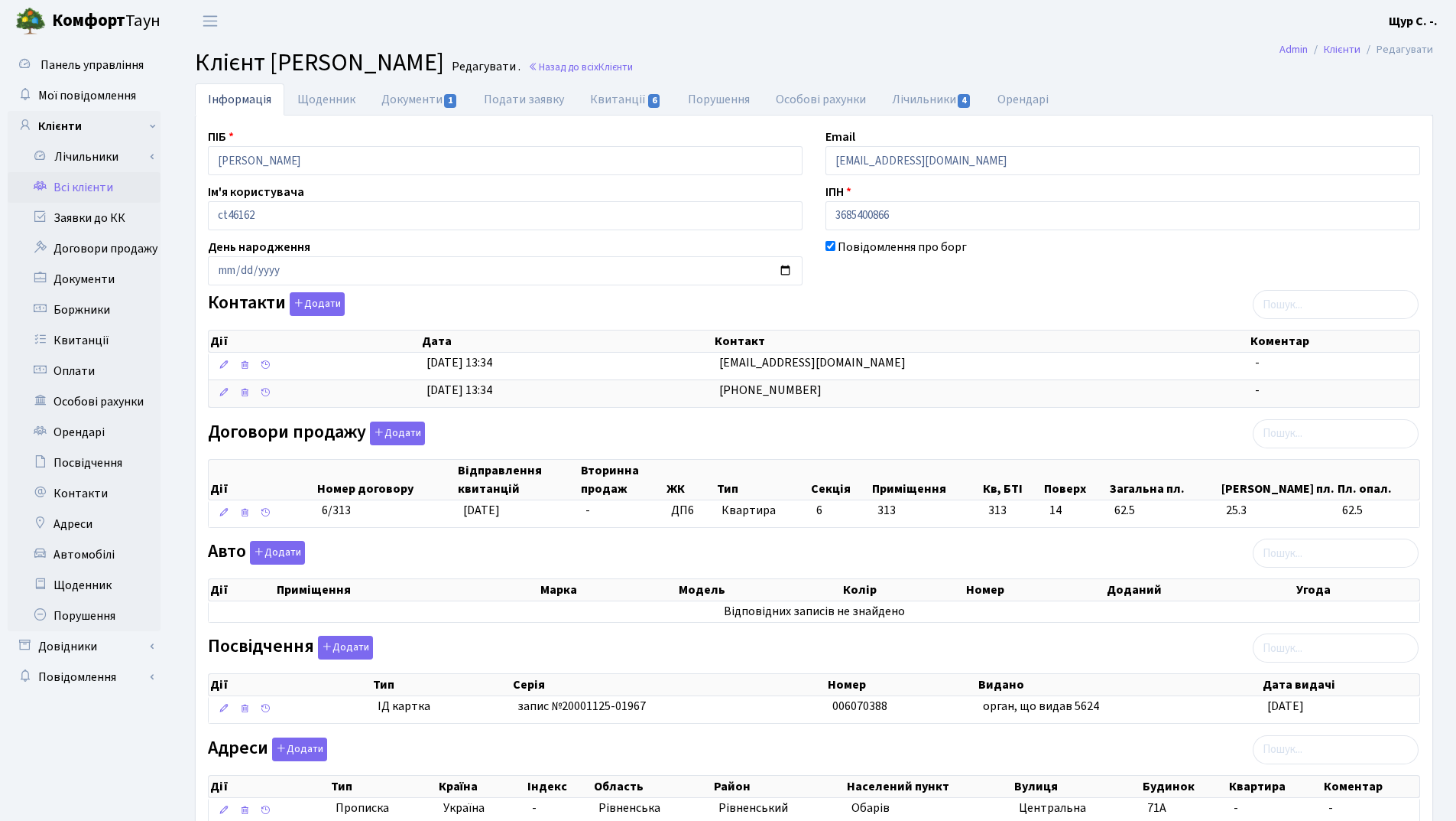
click at [107, 188] on link "Всі клієнти" at bounding box center [84, 187] width 153 height 30
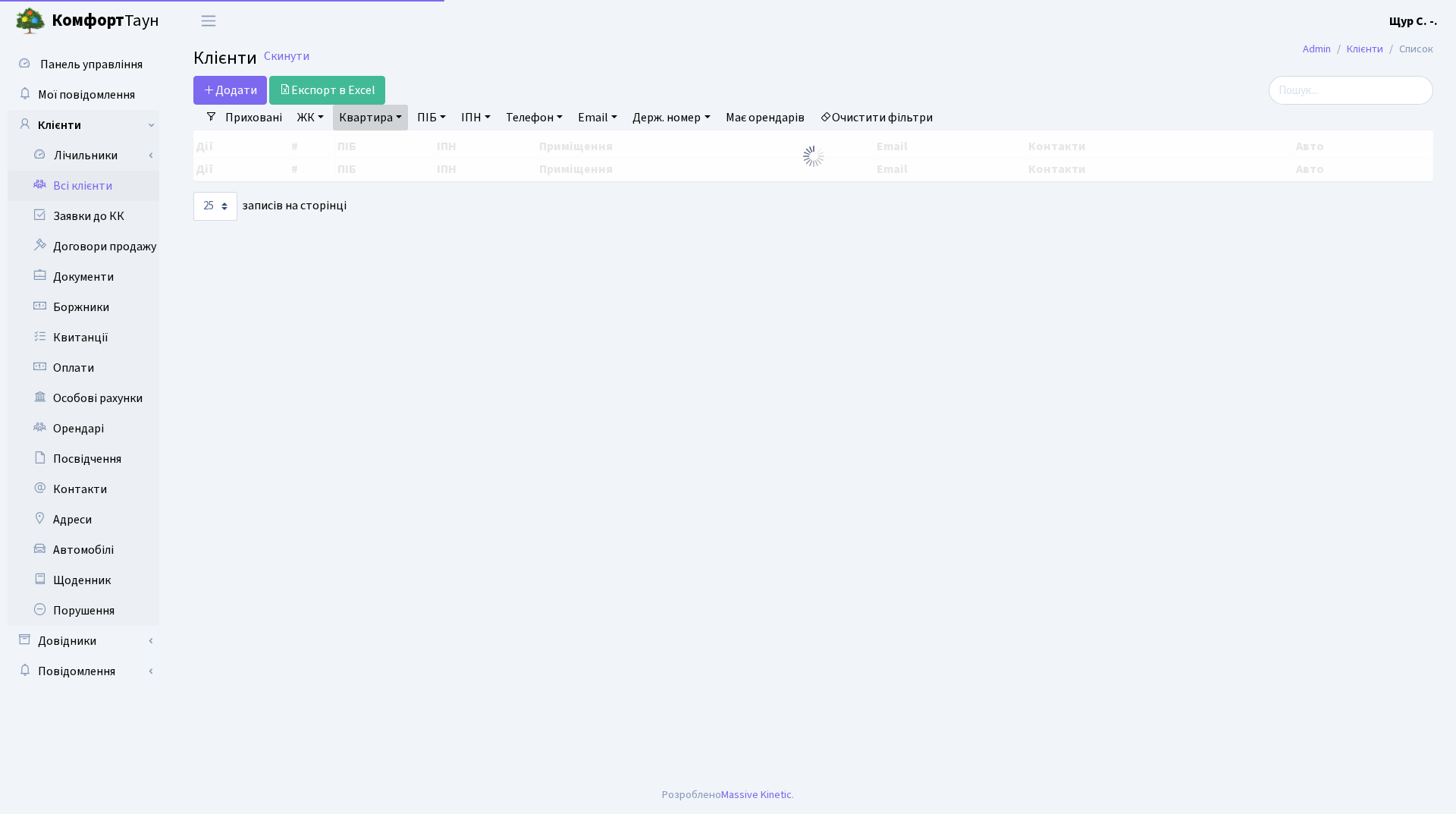
select select "25"
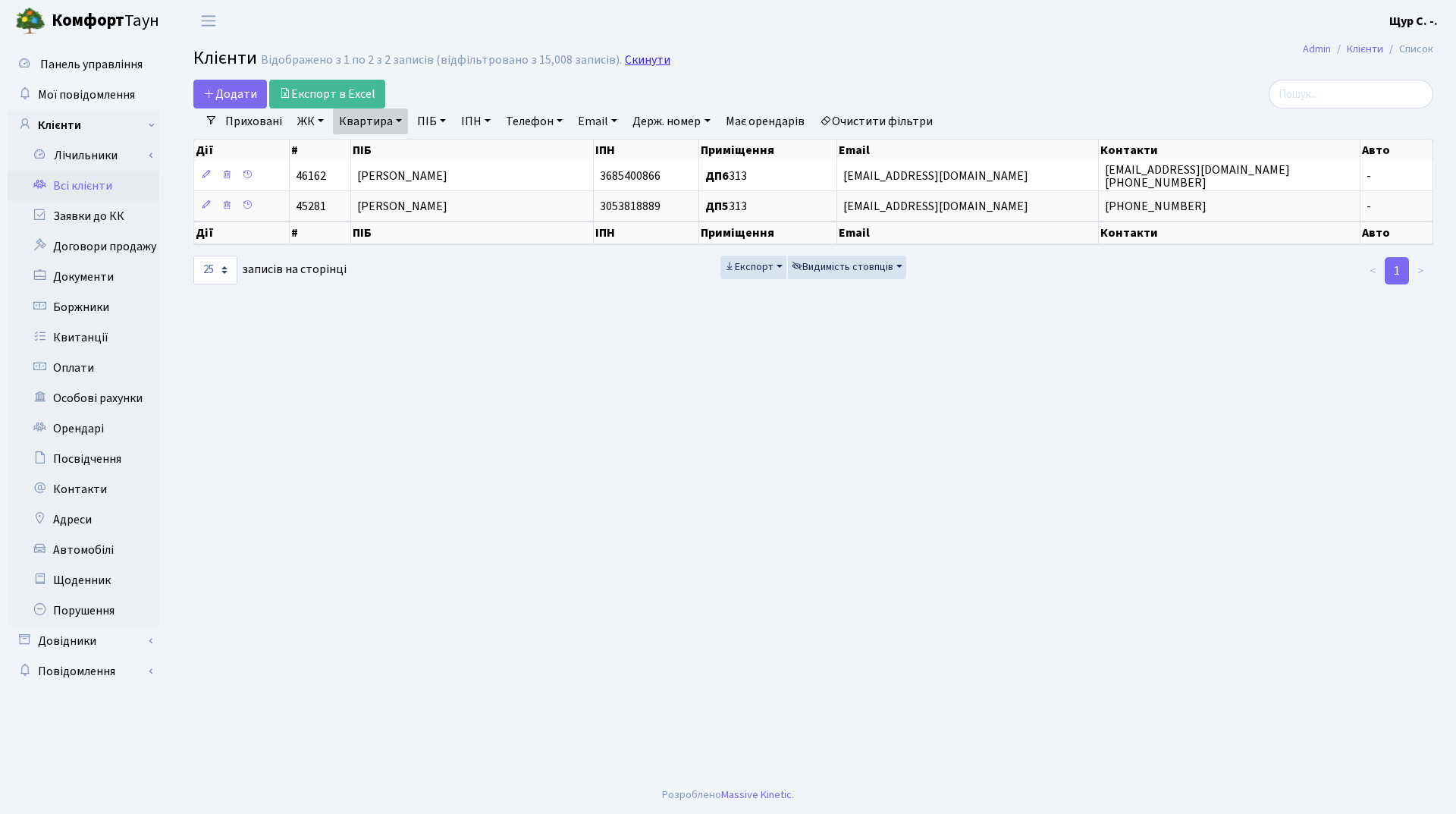
click at [629, 62] on link "Скинути" at bounding box center [647, 60] width 45 height 14
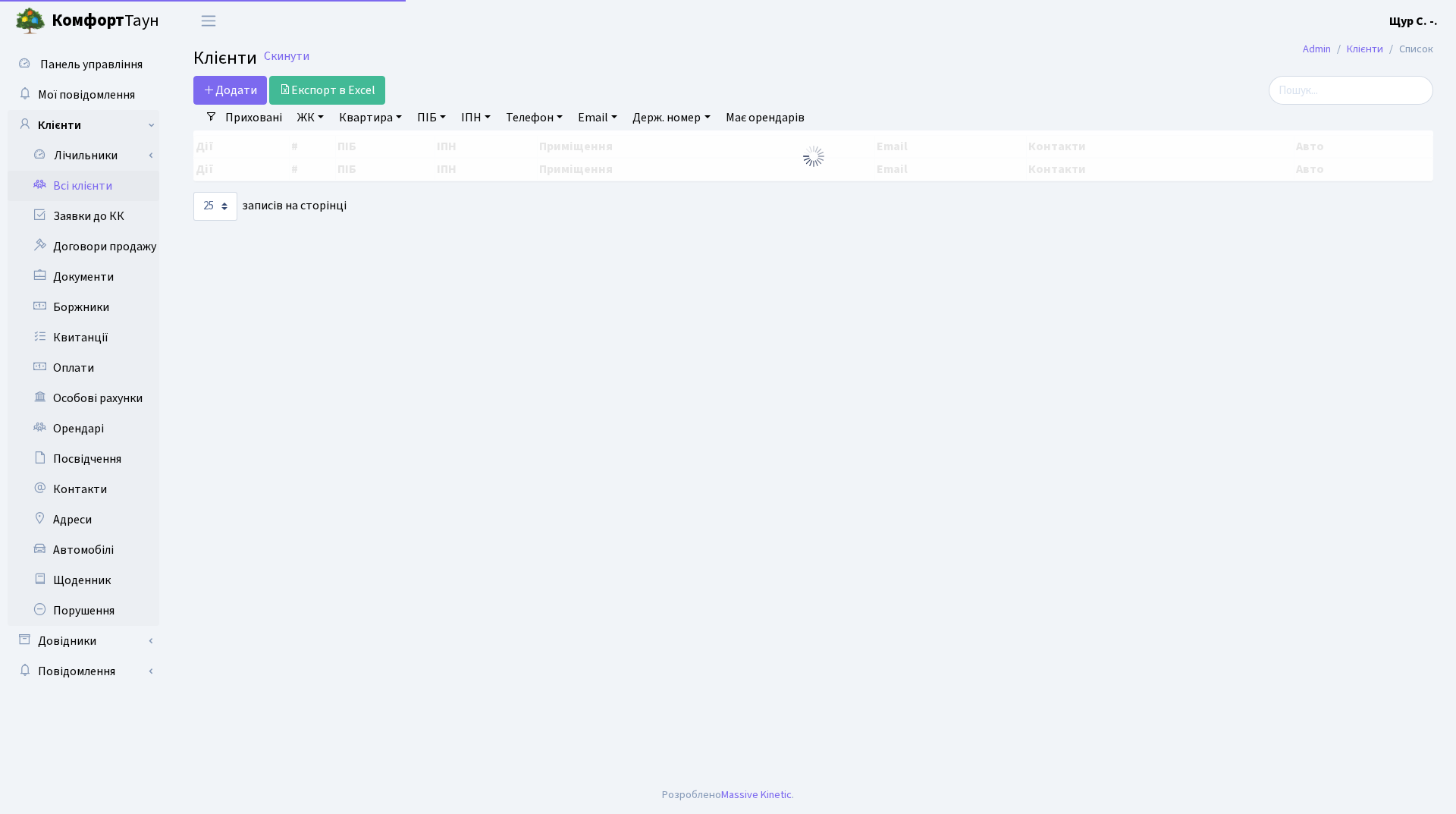
select select "25"
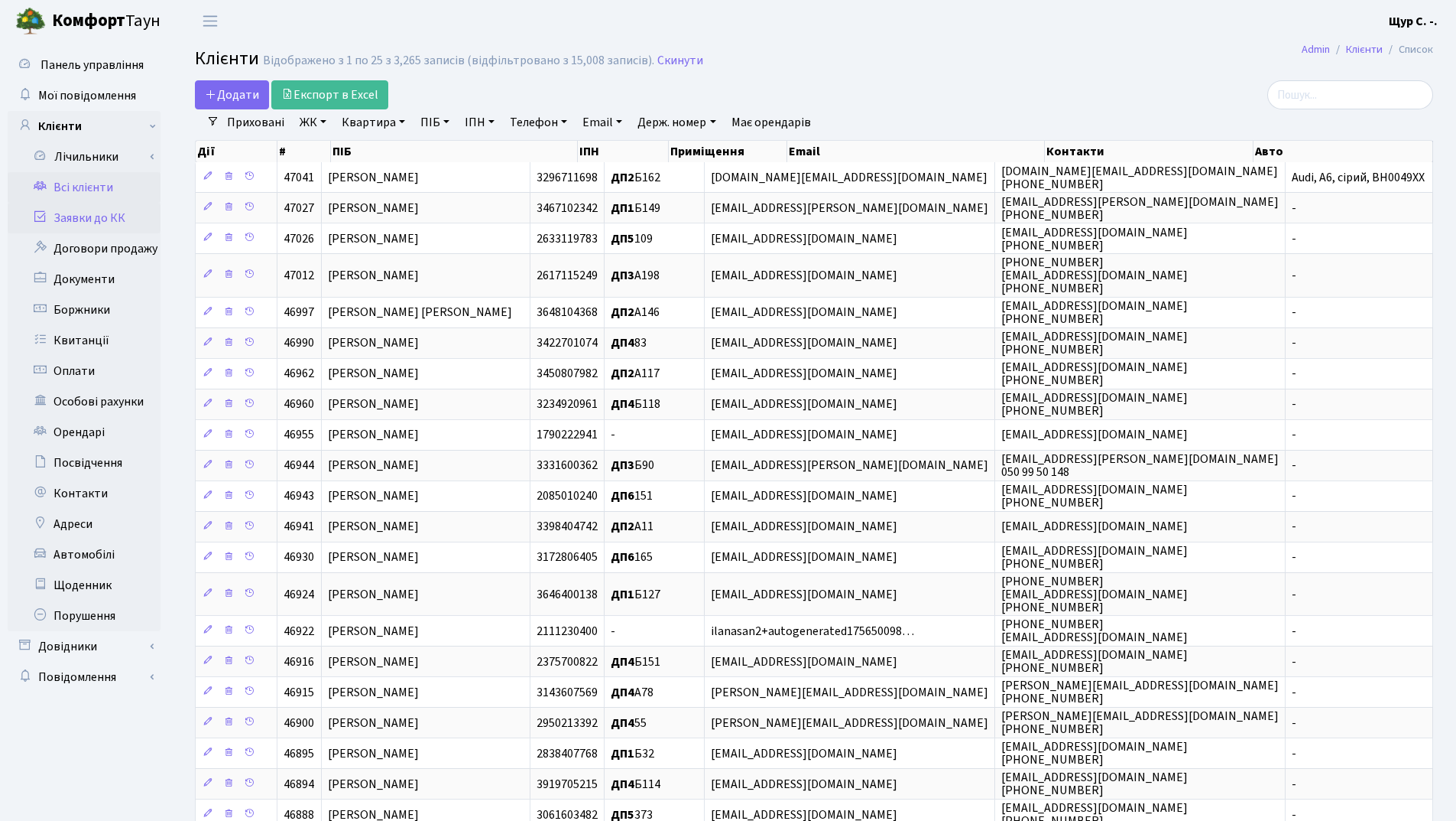
click at [91, 218] on link "Заявки до КК" at bounding box center [84, 218] width 153 height 30
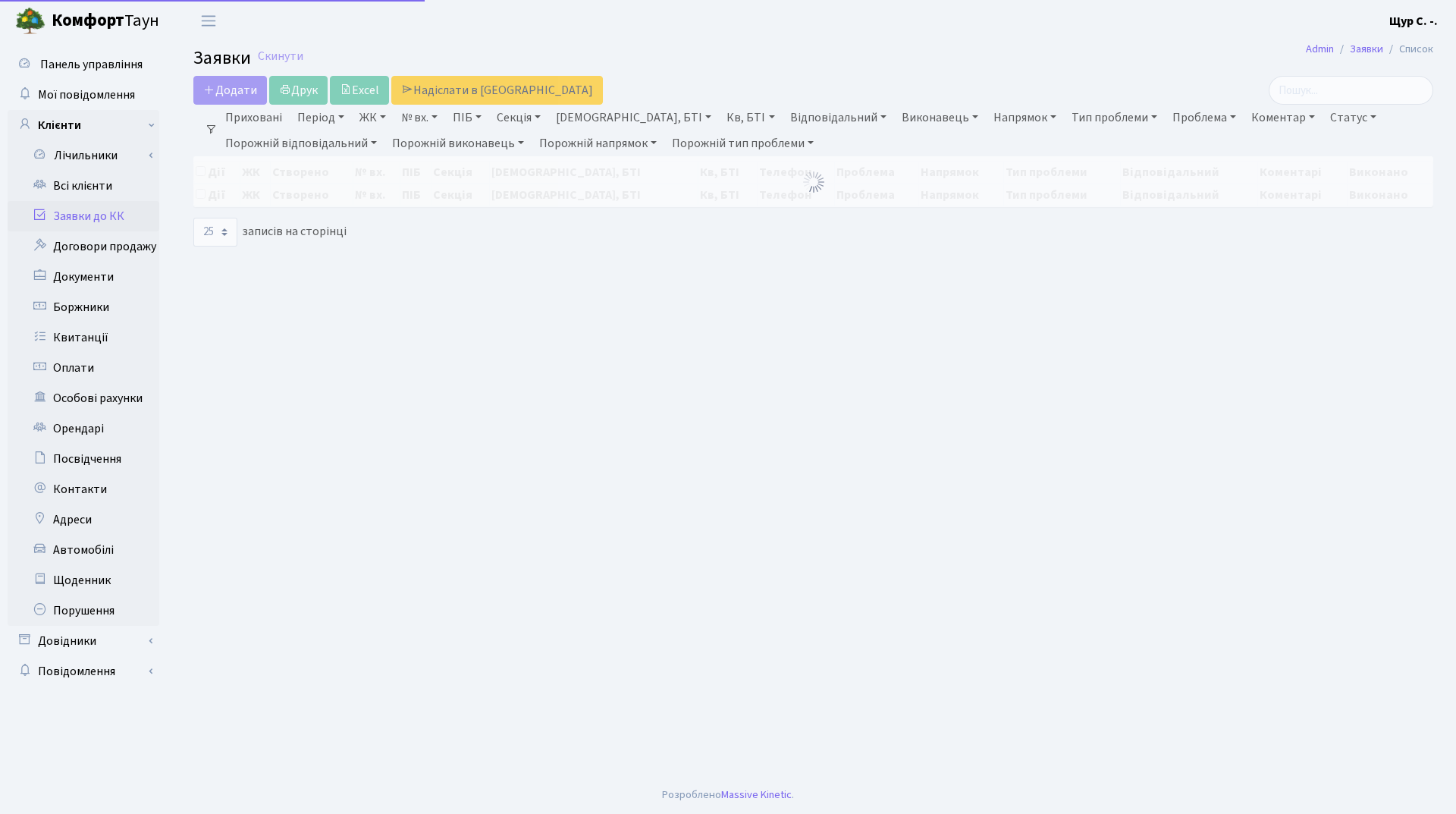
select select "25"
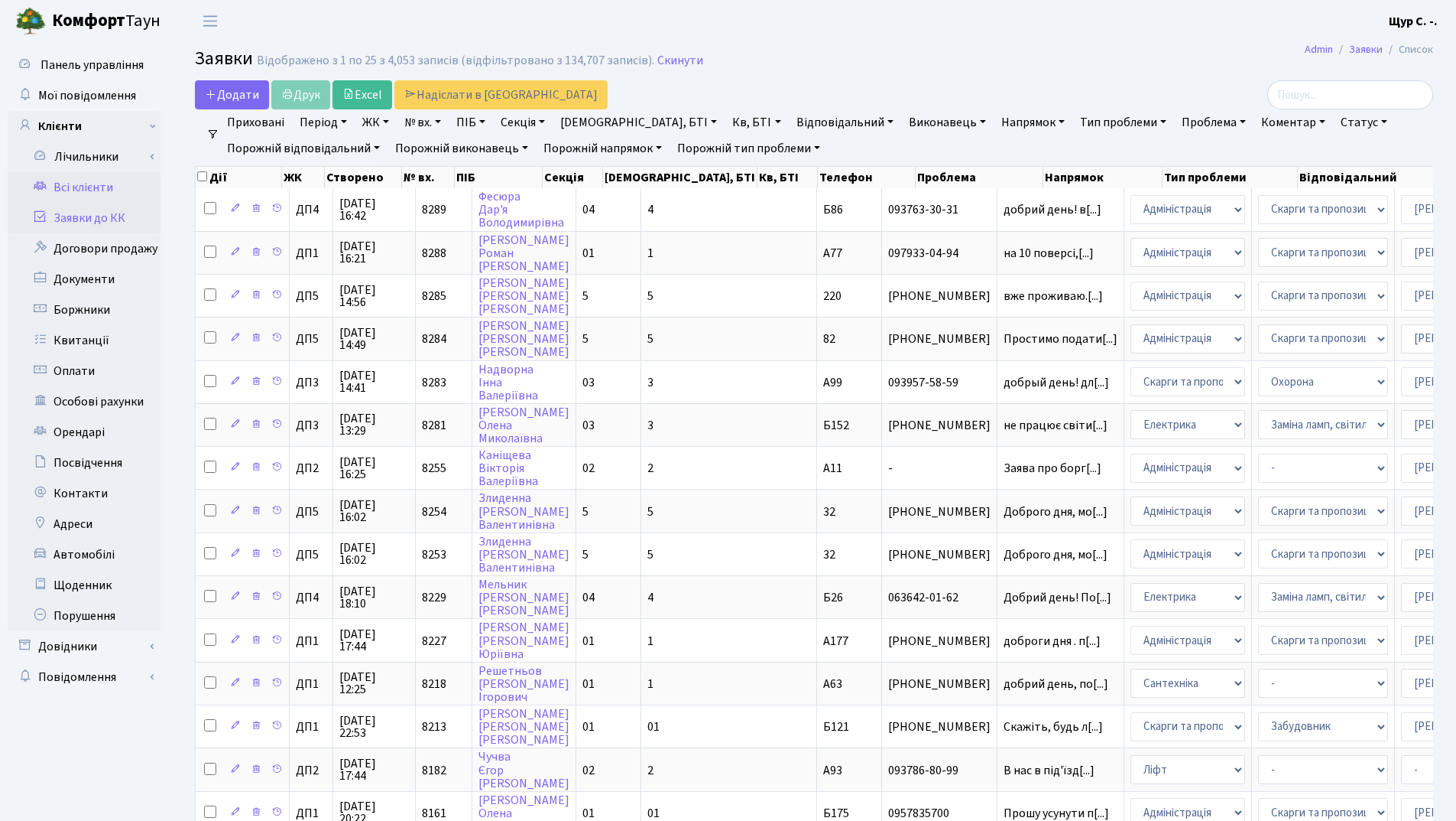
click at [98, 190] on link "Всі клієнти" at bounding box center [84, 187] width 153 height 30
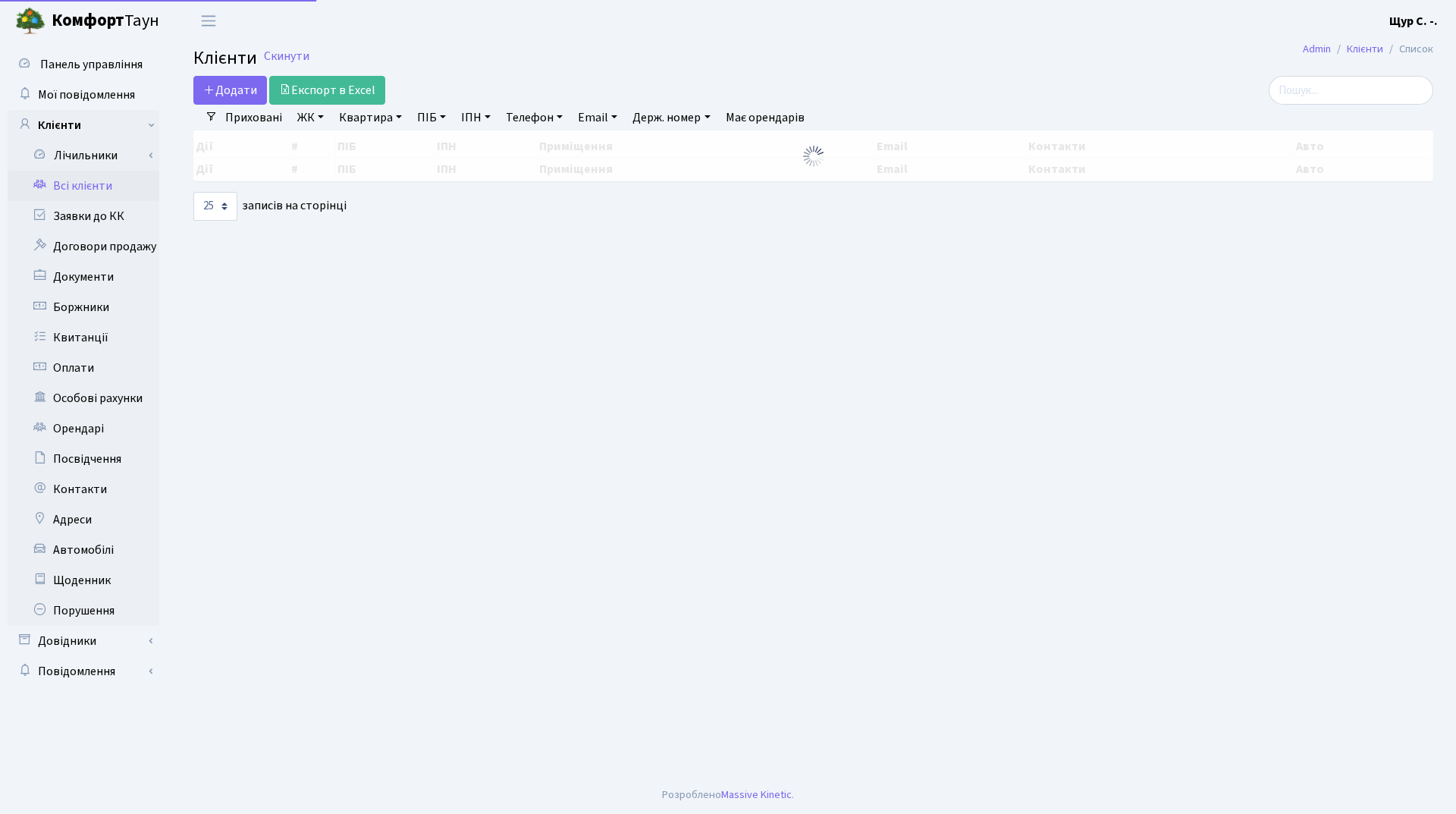
select select "25"
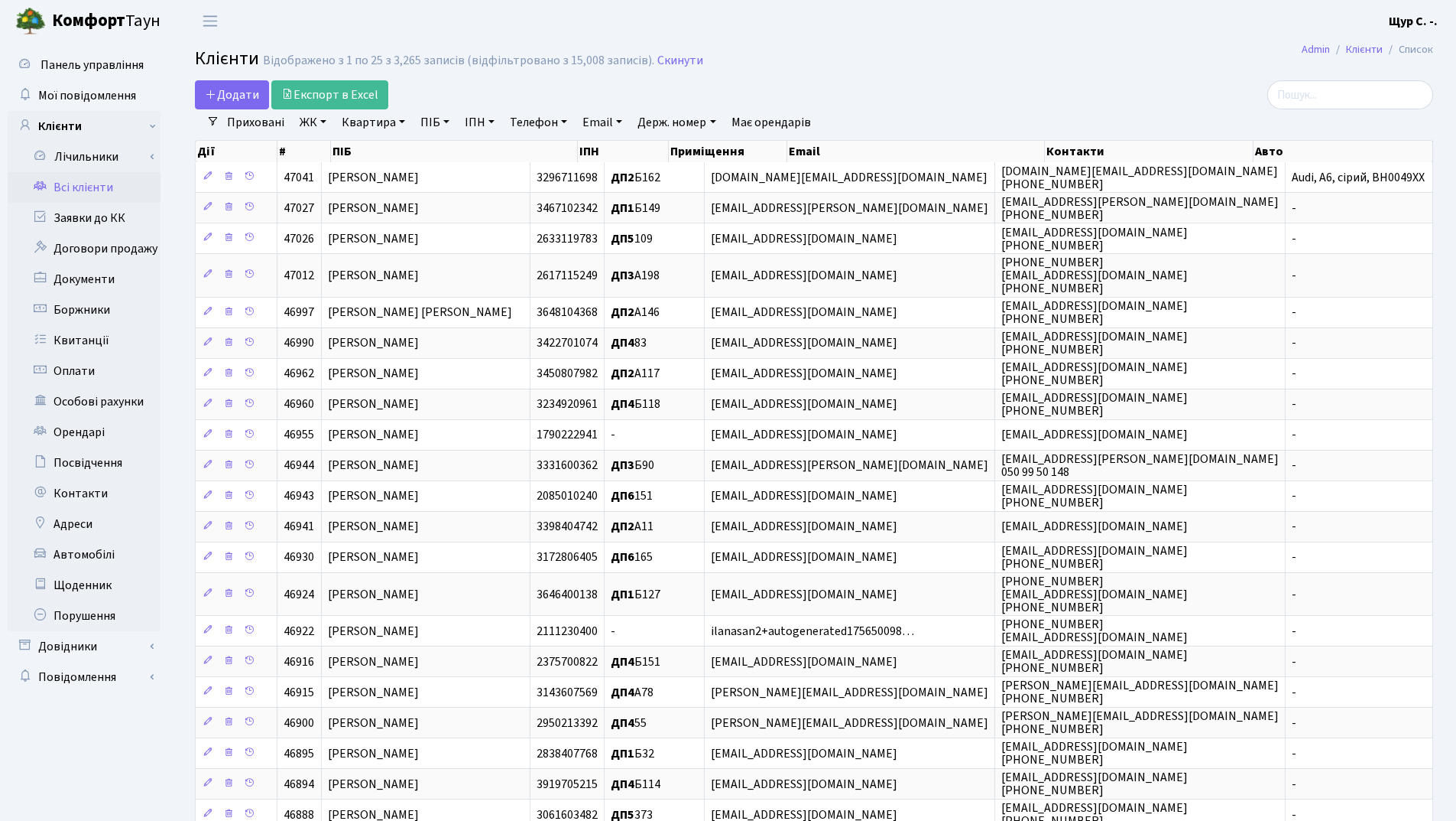
click at [371, 119] on link "Квартира" at bounding box center [373, 122] width 75 height 26
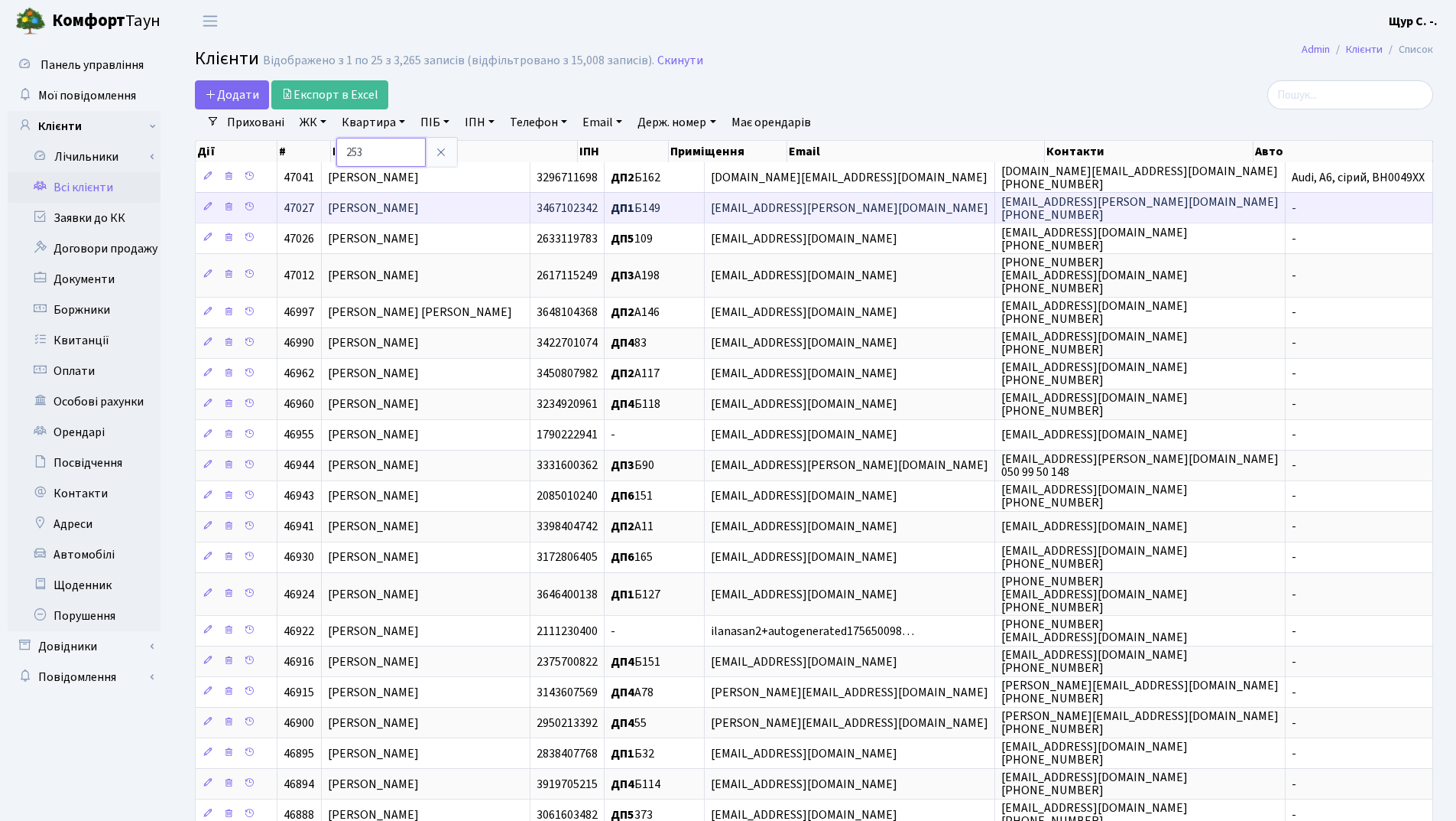
type input "253"
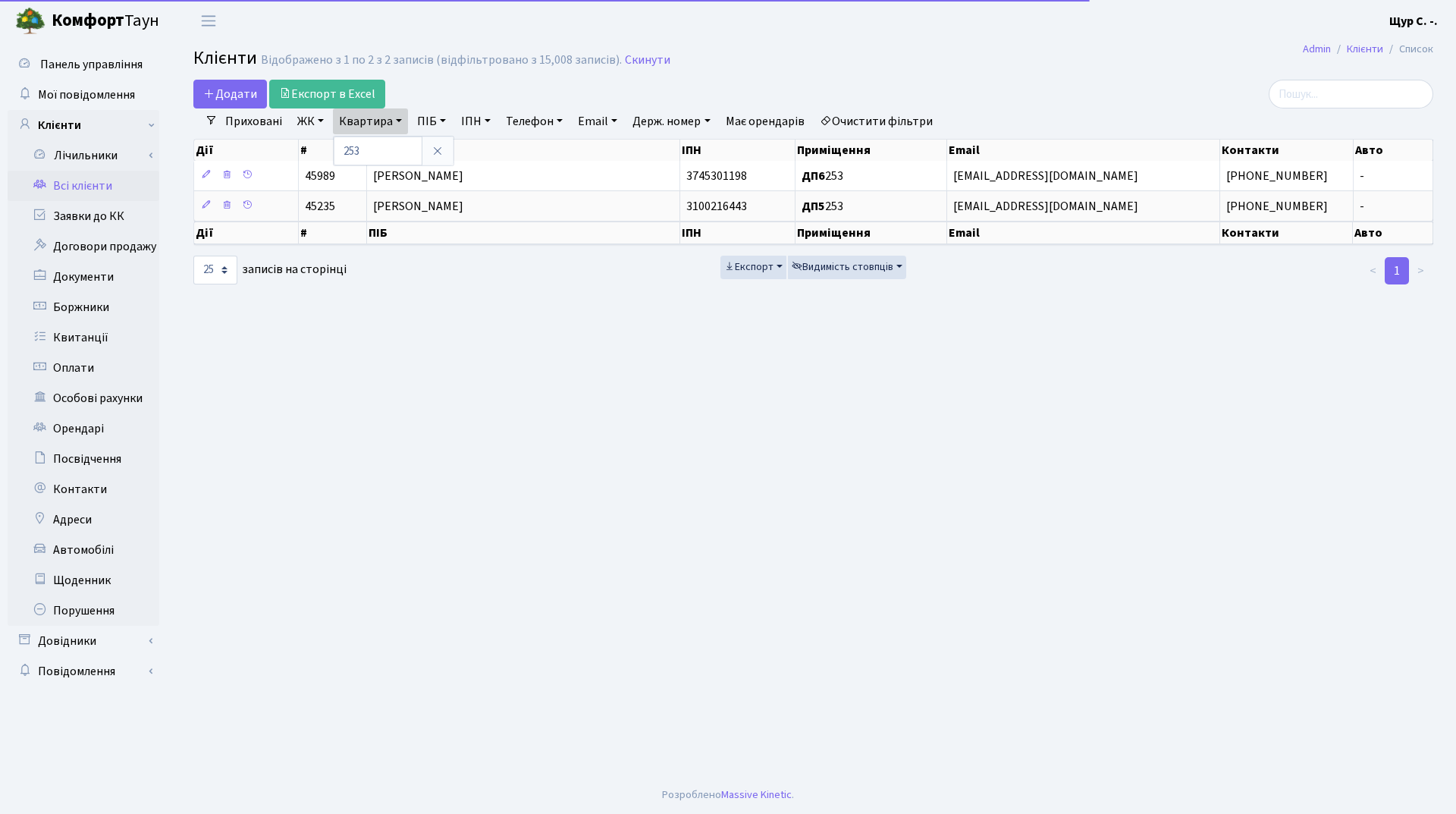
click at [415, 208] on span "[PERSON_NAME]" at bounding box center [418, 206] width 90 height 17
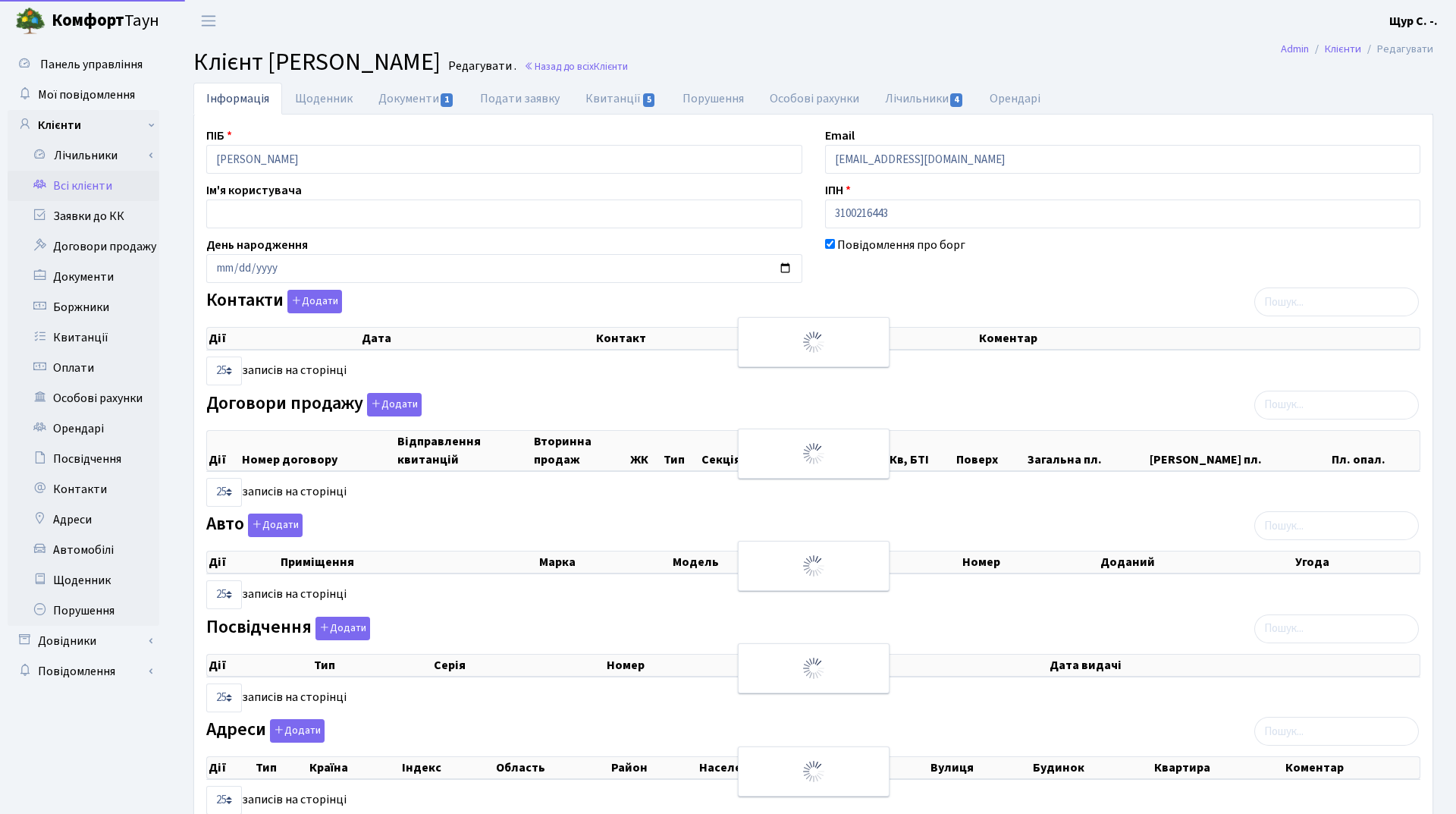
select select "25"
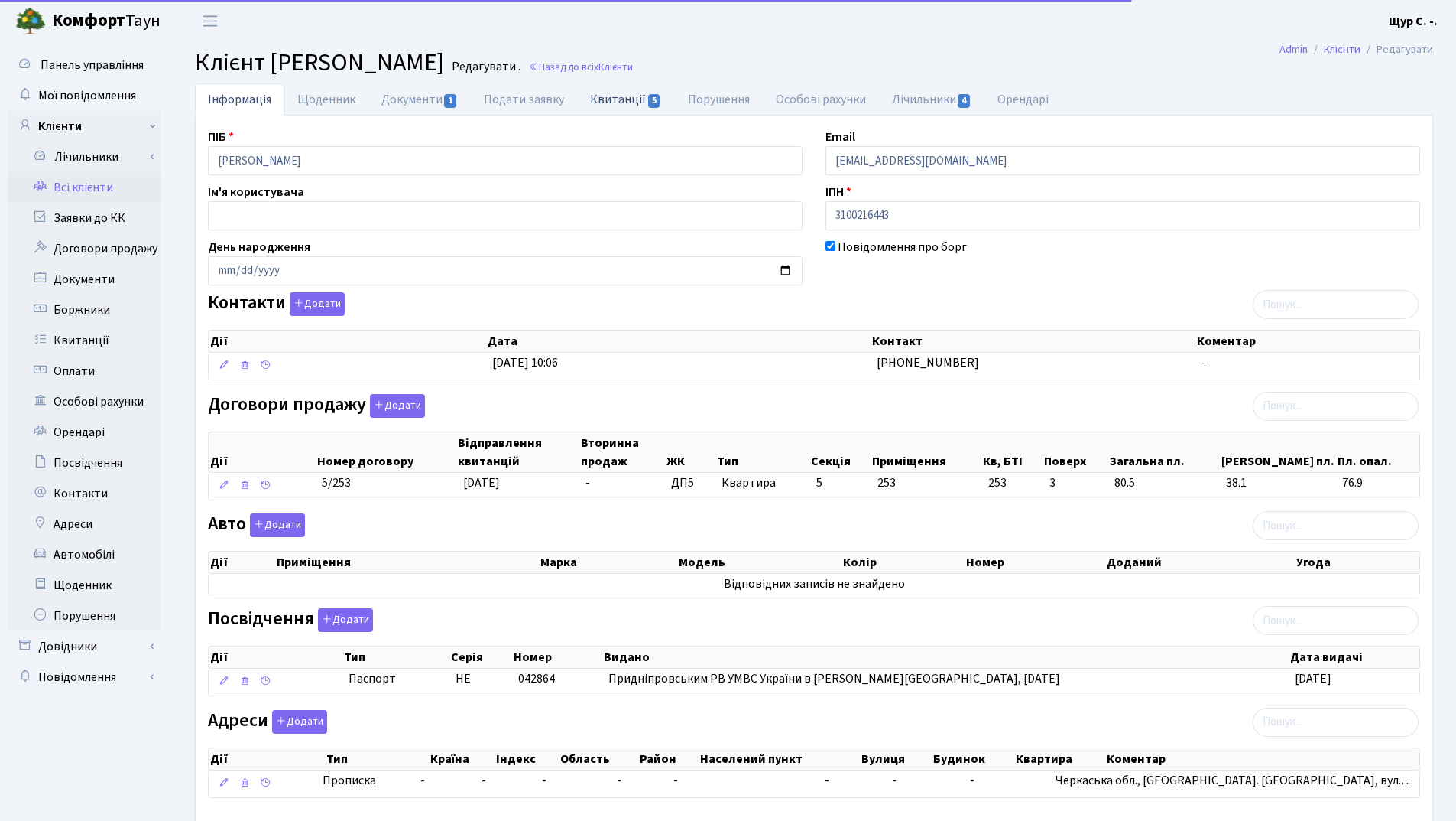
click at [637, 99] on link "Квитанції 5" at bounding box center [626, 99] width 97 height 31
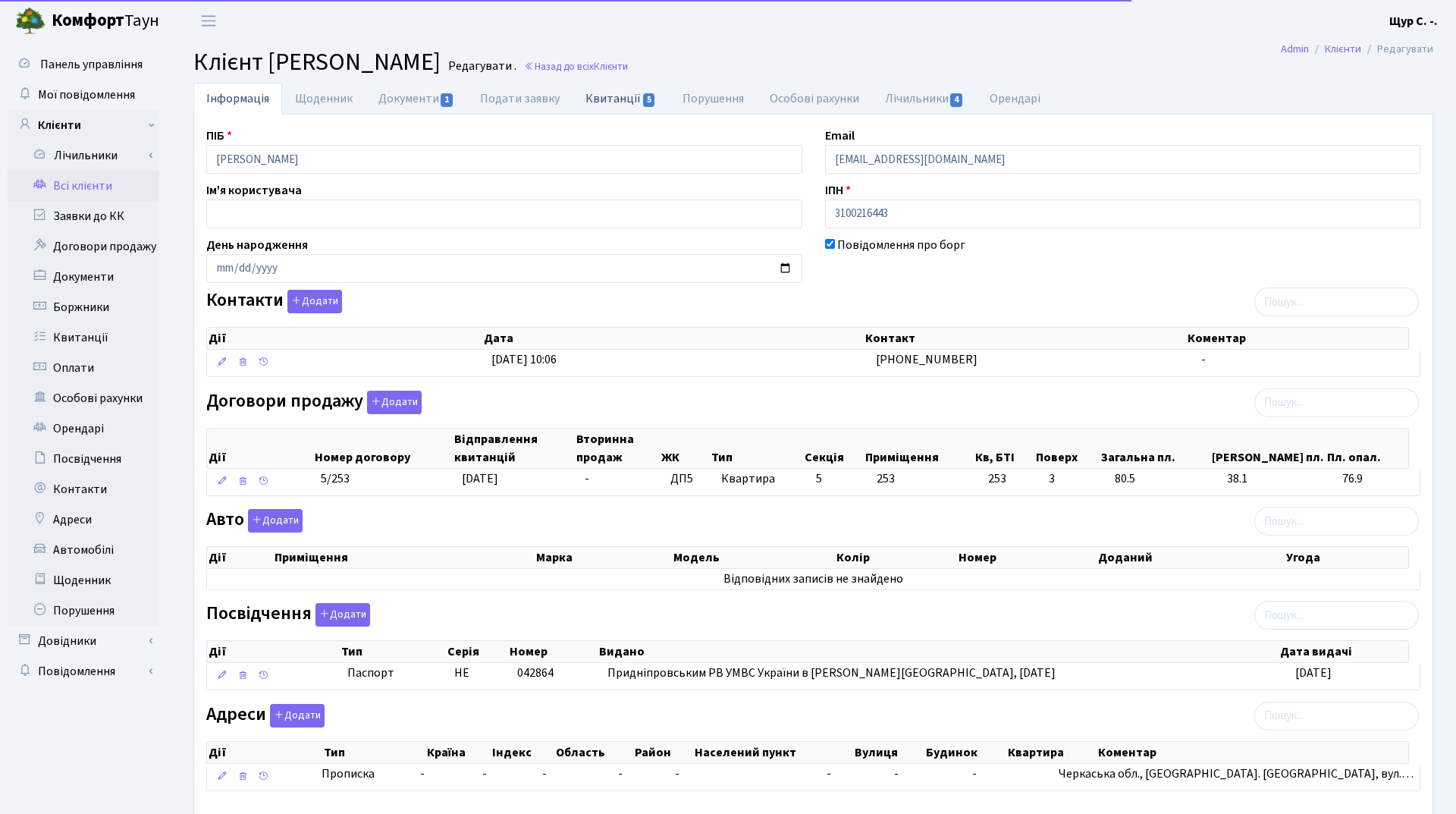
select select "25"
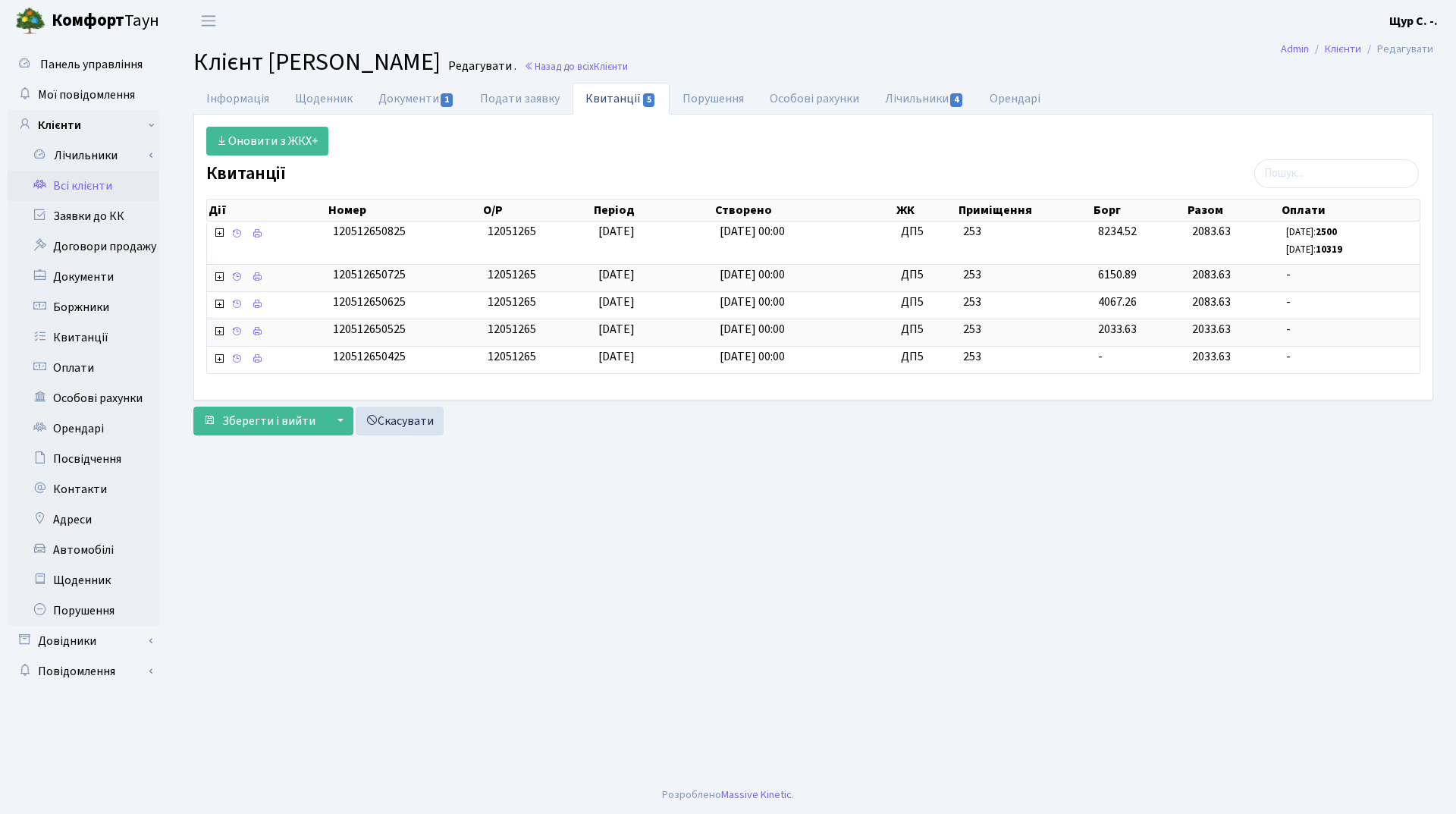
click at [87, 181] on link "Всі клієнти" at bounding box center [84, 185] width 152 height 30
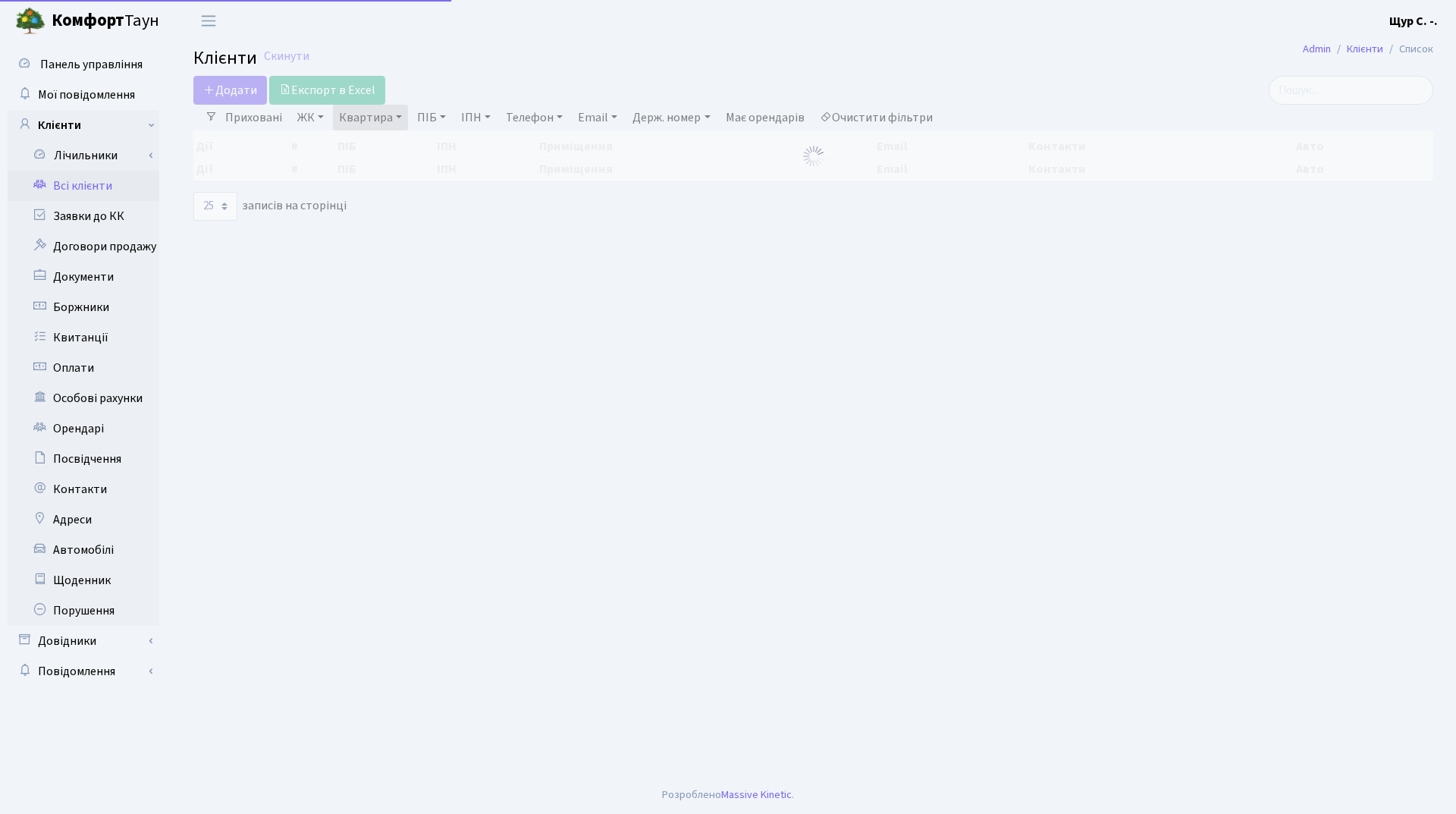
select select "25"
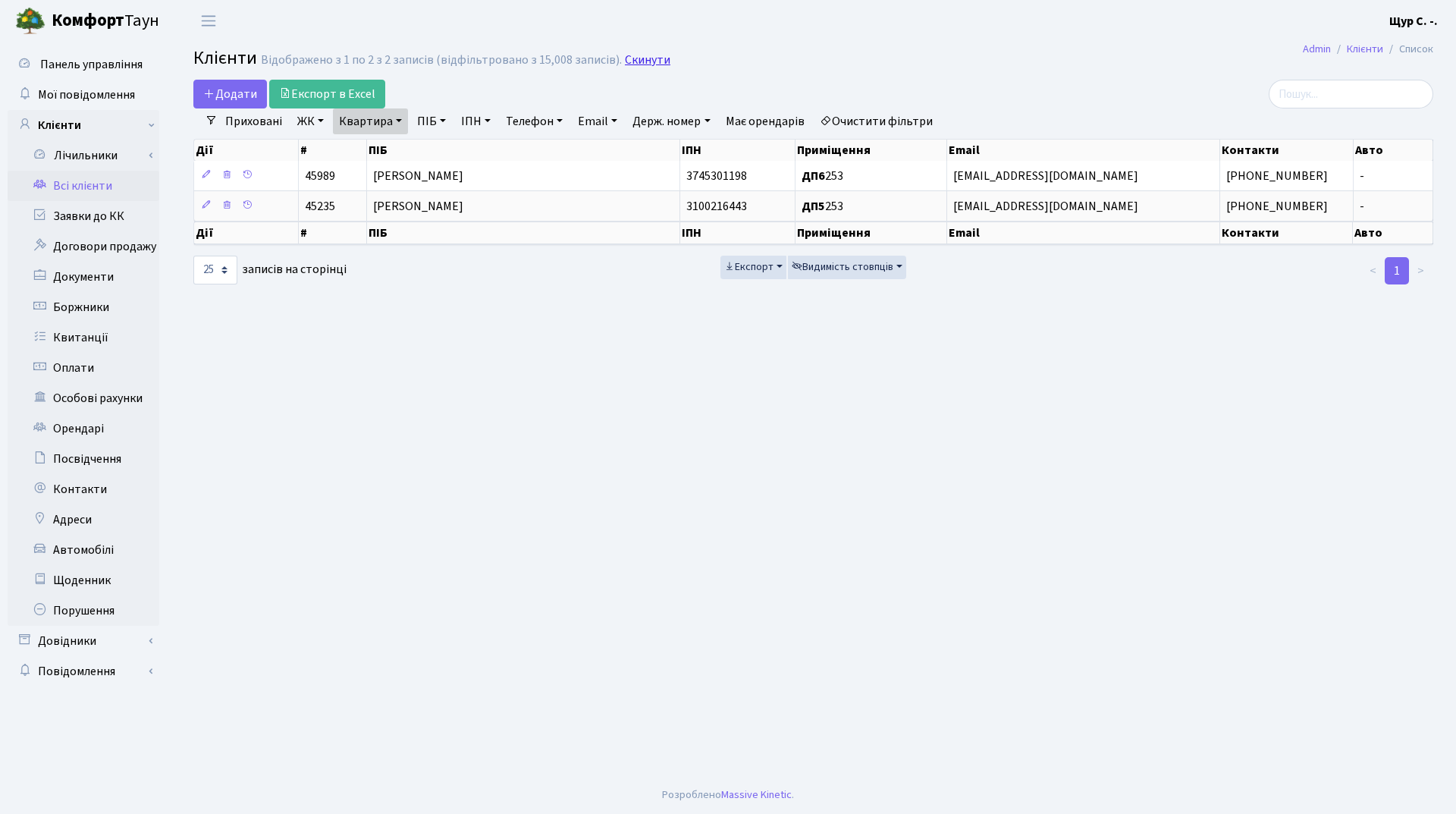
click at [632, 60] on link "Скинути" at bounding box center [647, 60] width 45 height 14
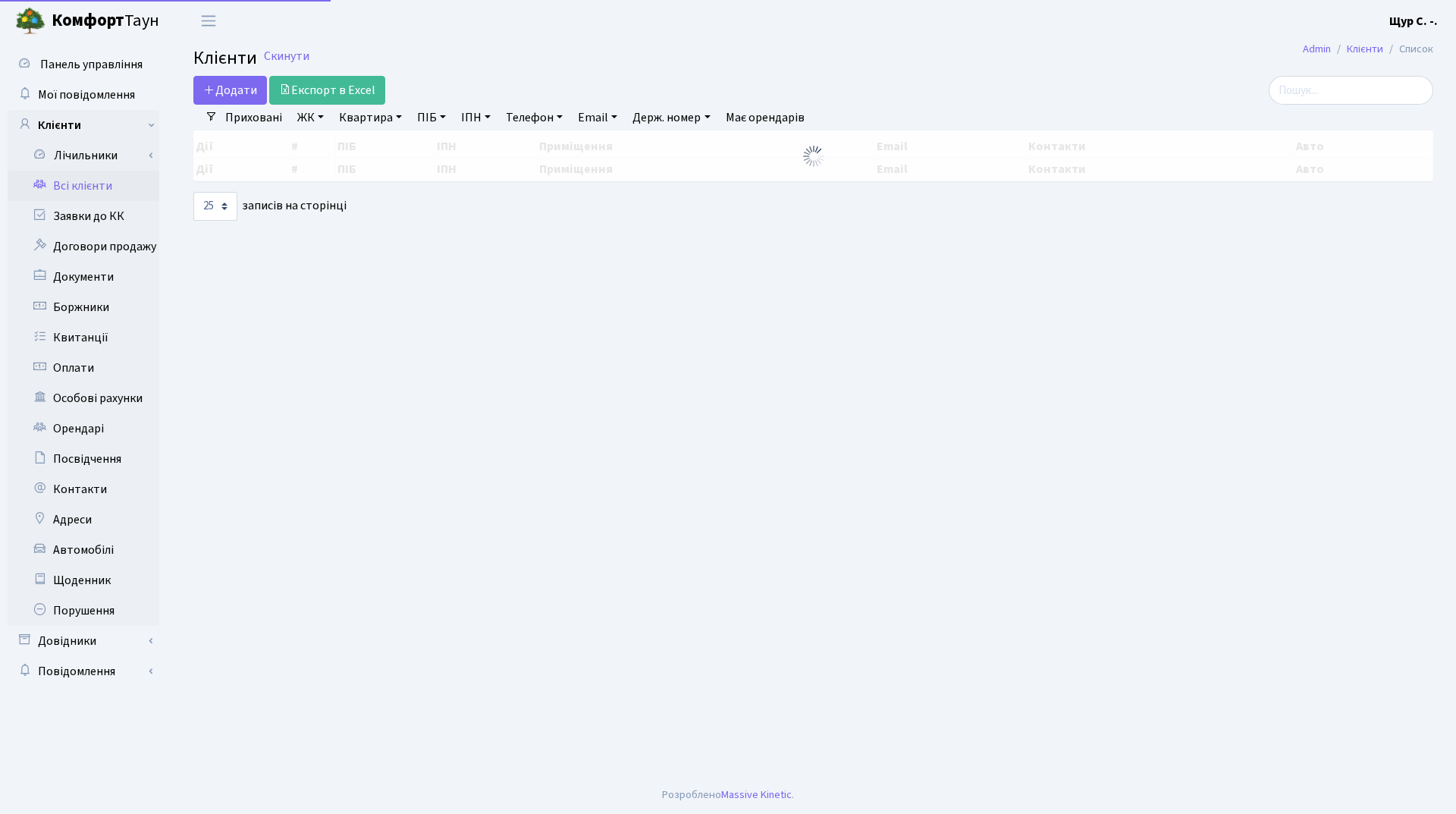
select select "25"
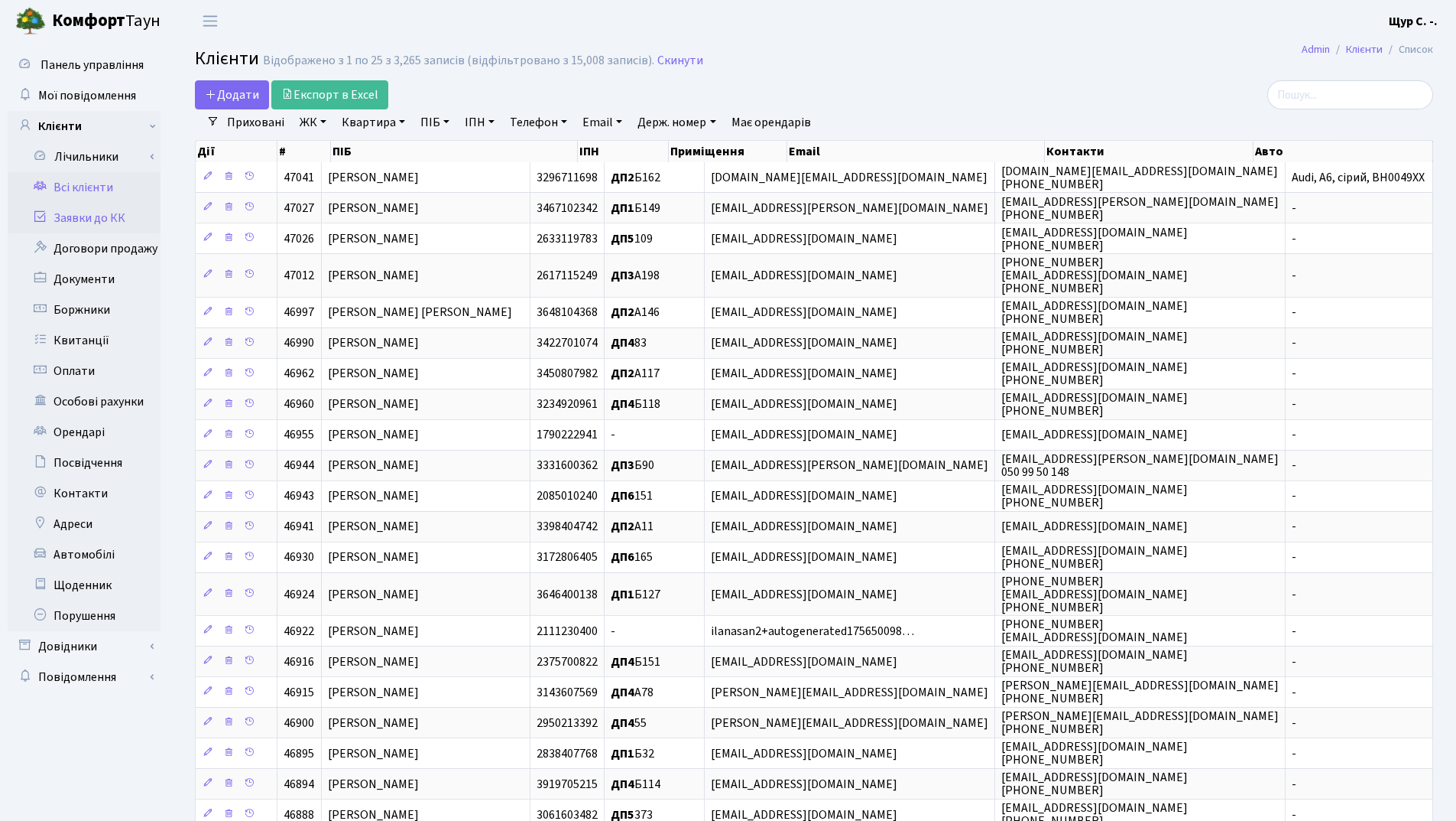
click at [107, 217] on link "Заявки до КК" at bounding box center [84, 218] width 153 height 30
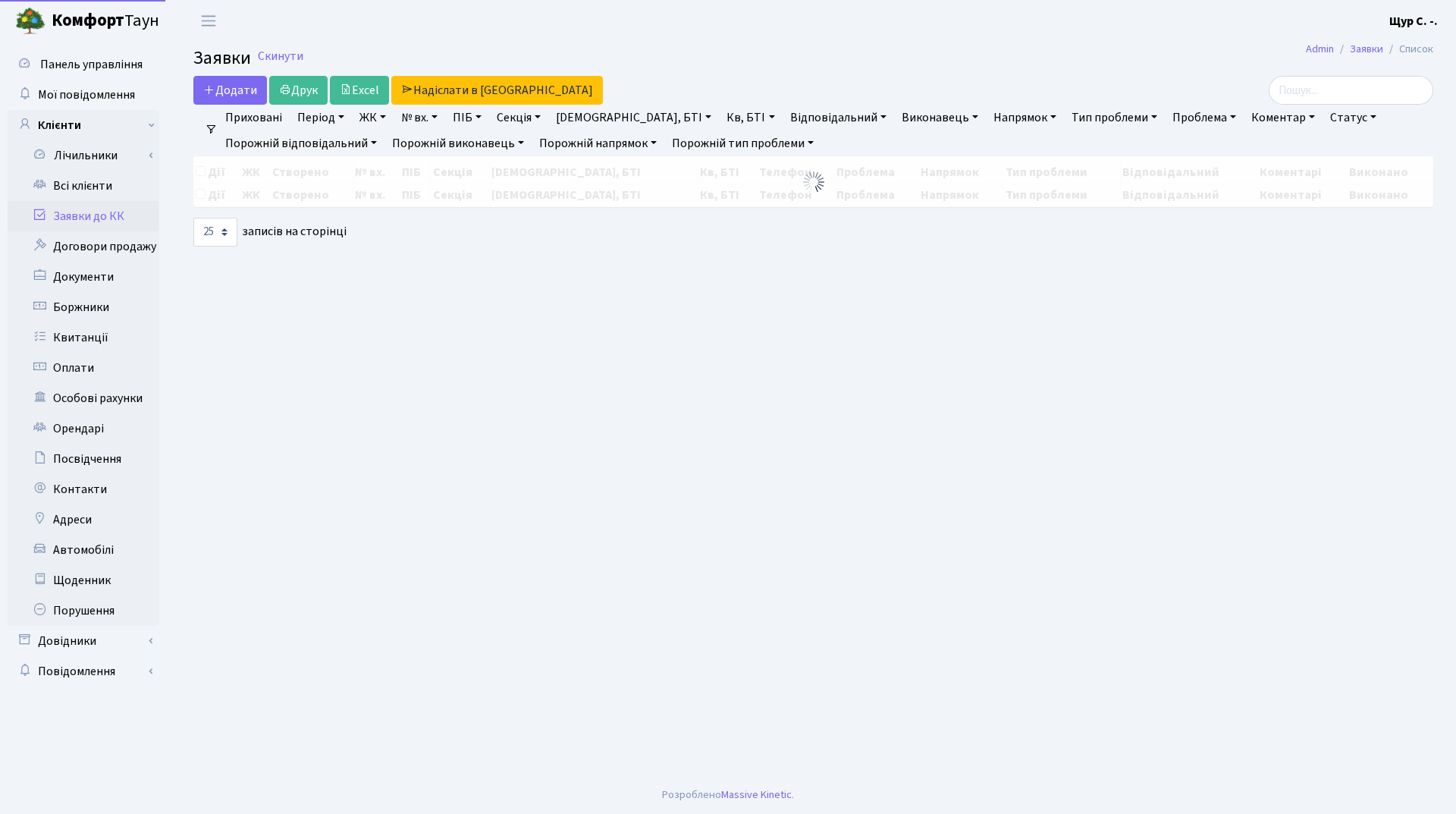
select select "25"
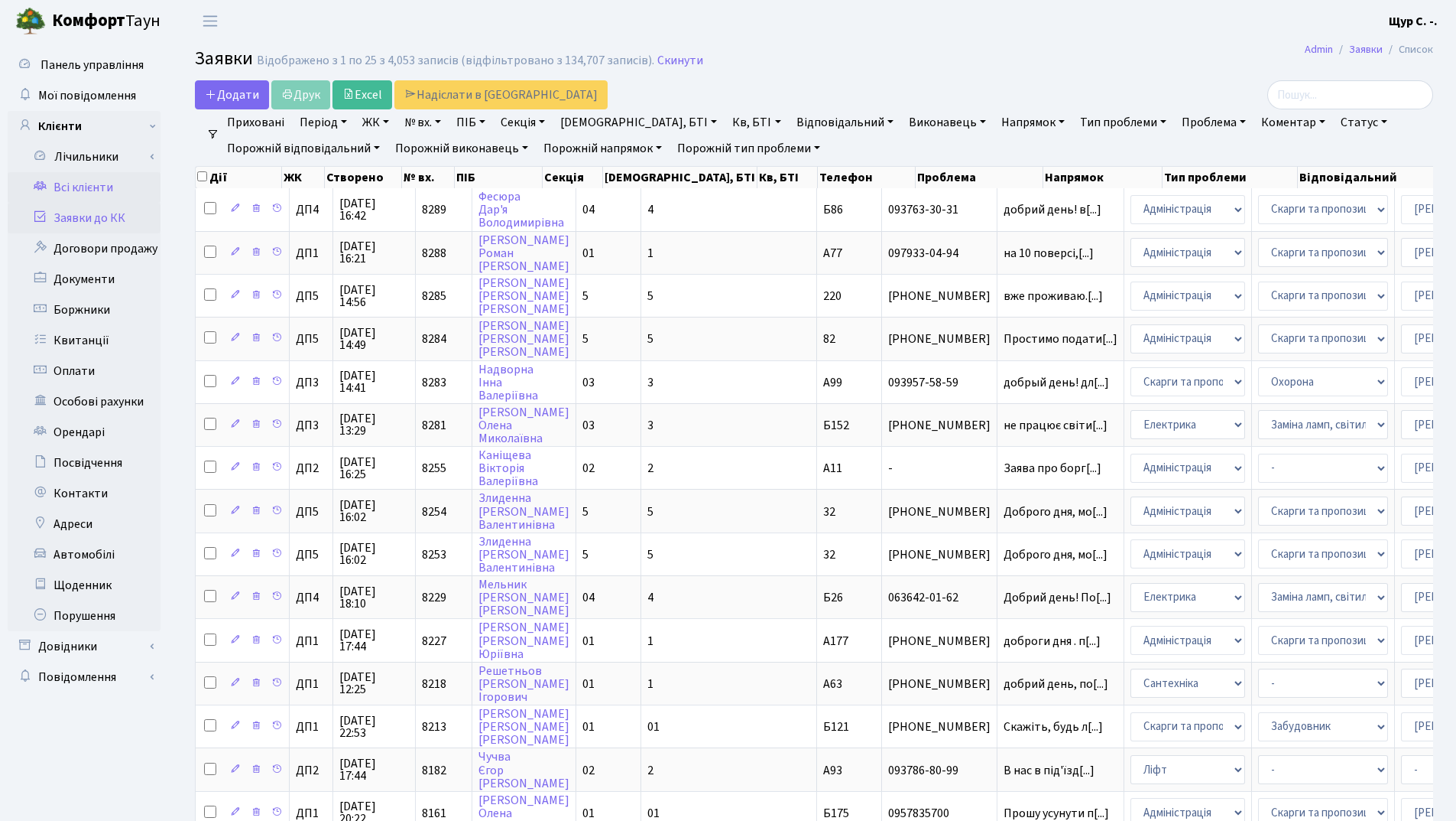
click at [109, 200] on link "Всі клієнти" at bounding box center [84, 187] width 153 height 30
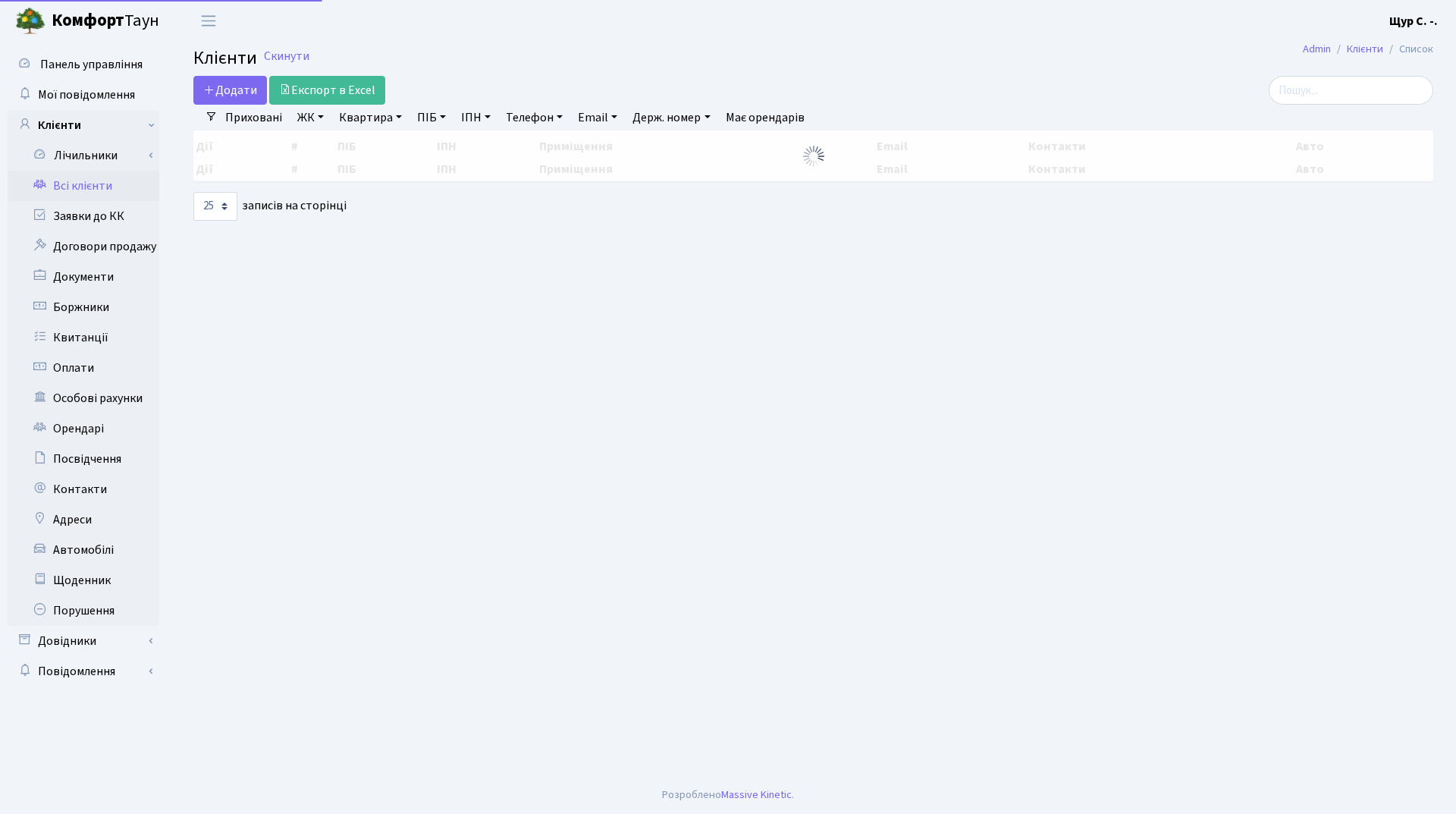
select select "25"
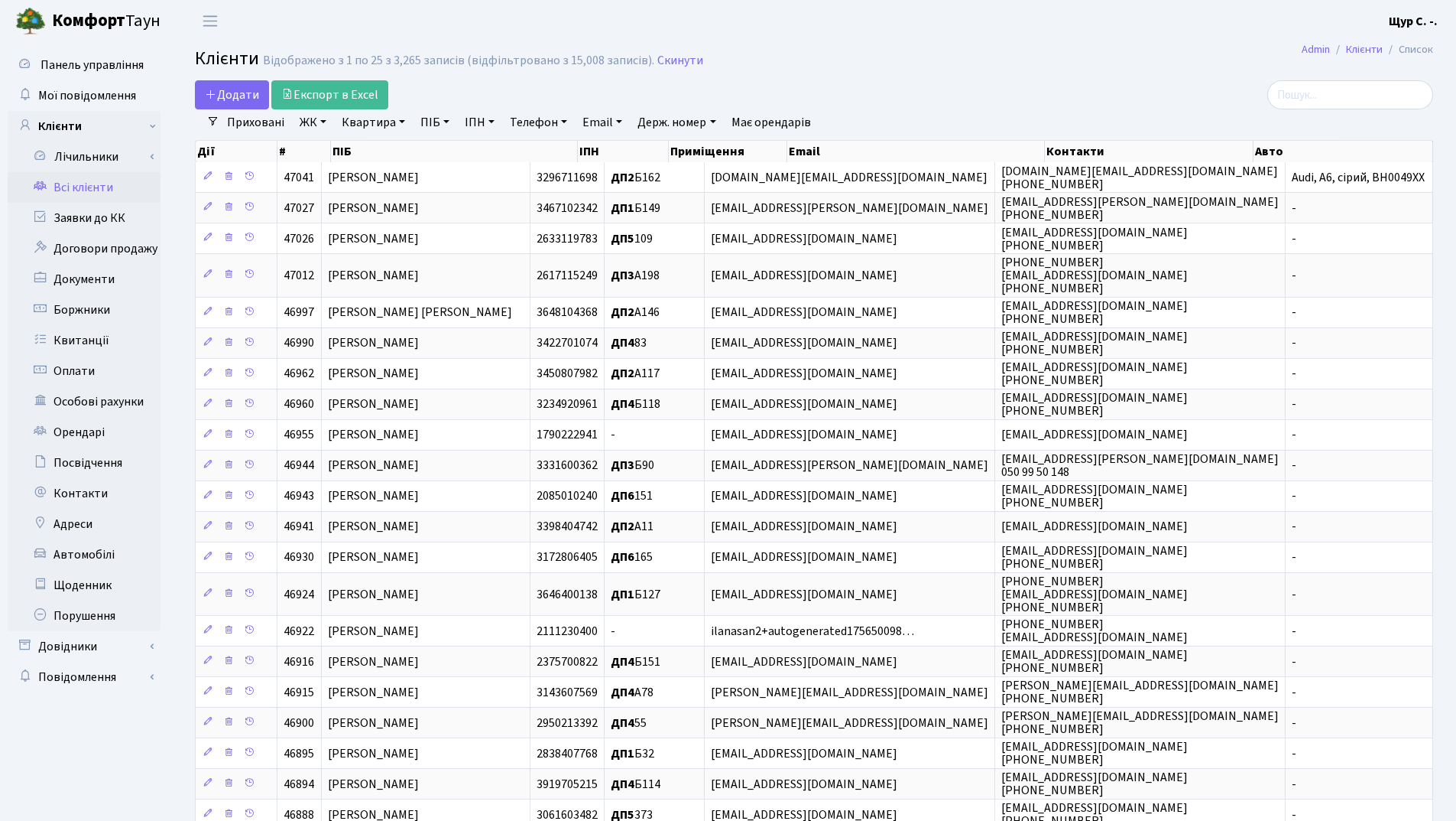
click at [428, 123] on link "ПІБ" at bounding box center [435, 122] width 41 height 26
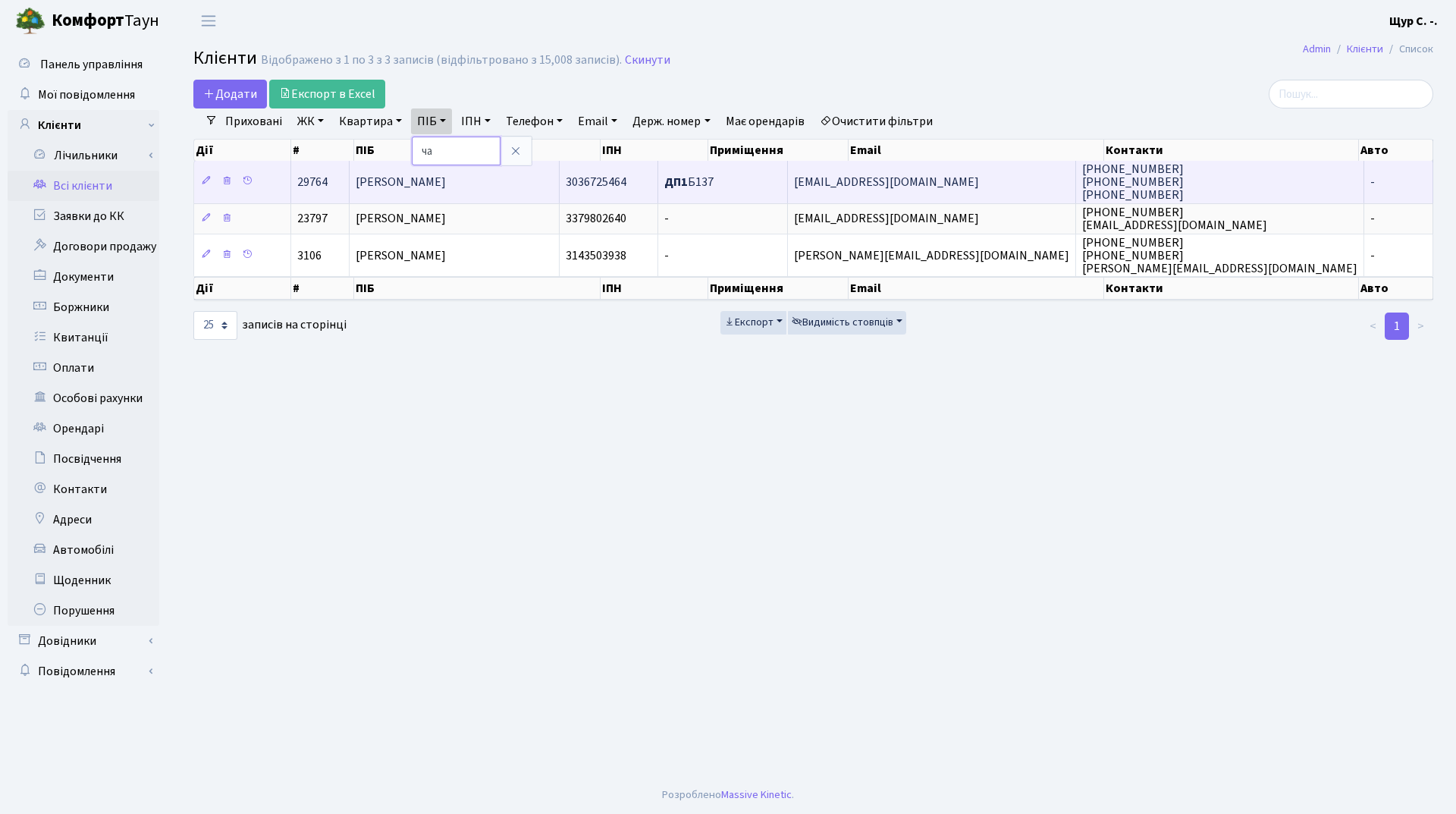
type input "ч"
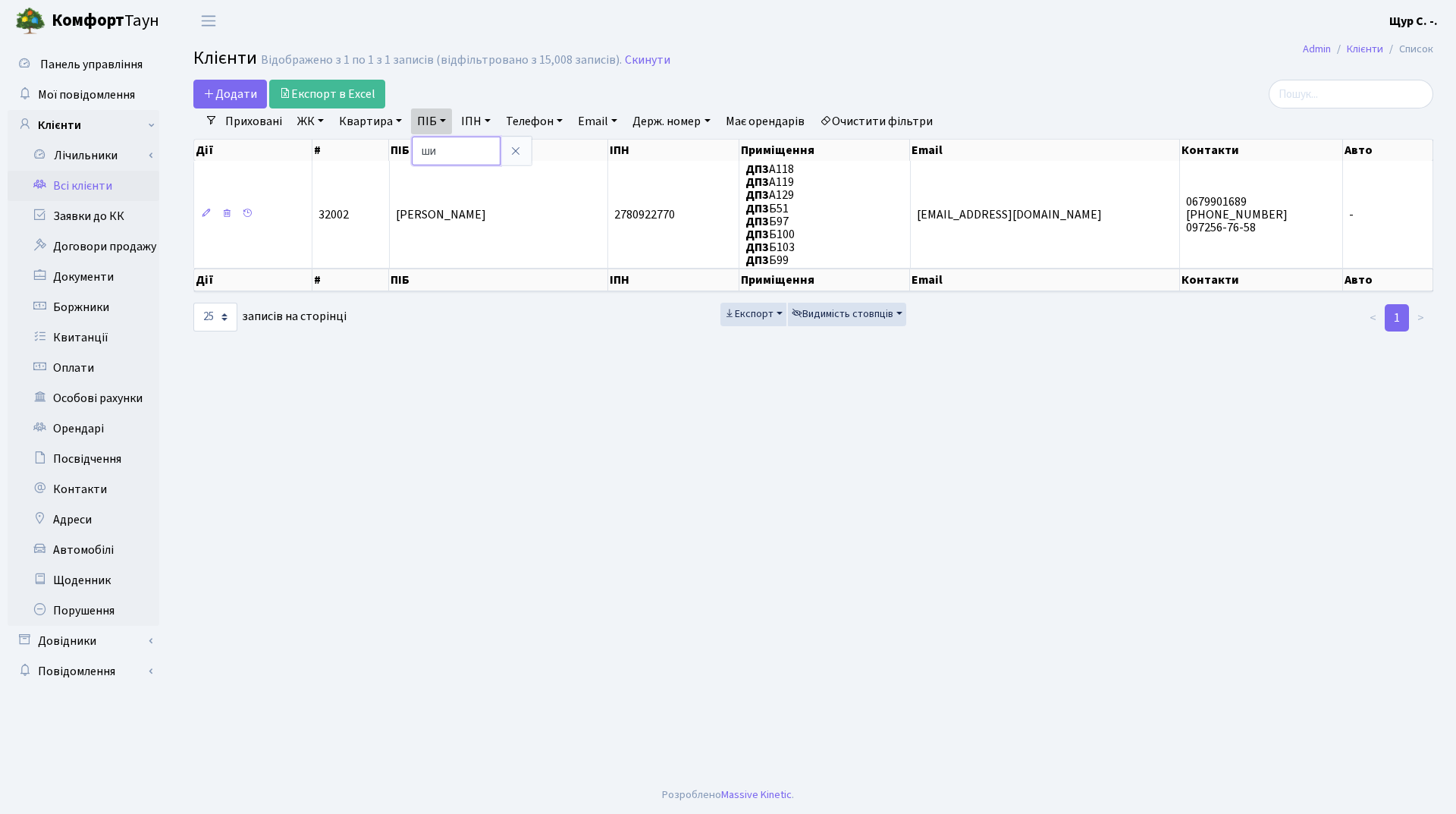
type input "ш"
click at [625, 54] on link "Скинути" at bounding box center [647, 60] width 45 height 14
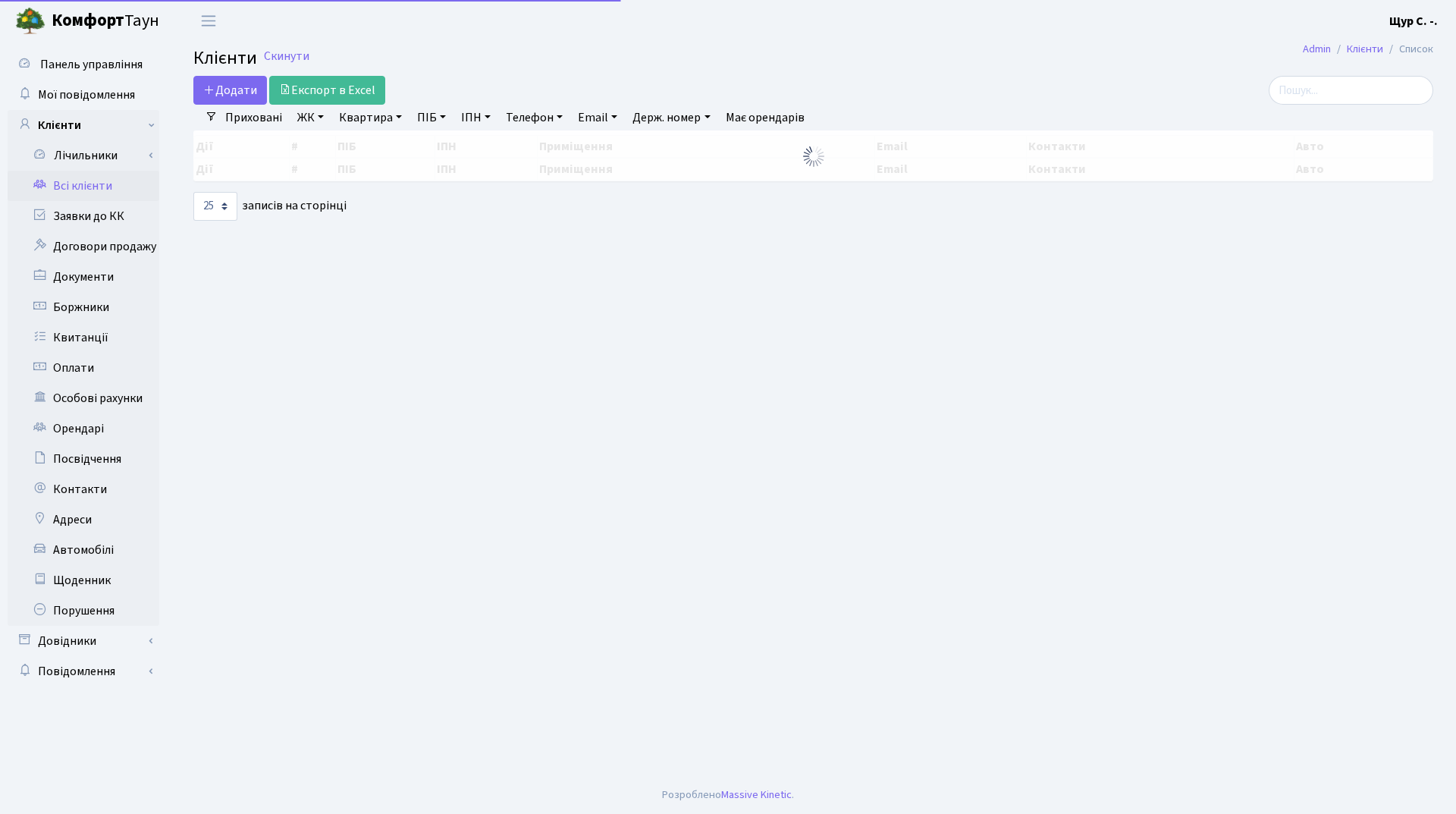
select select "25"
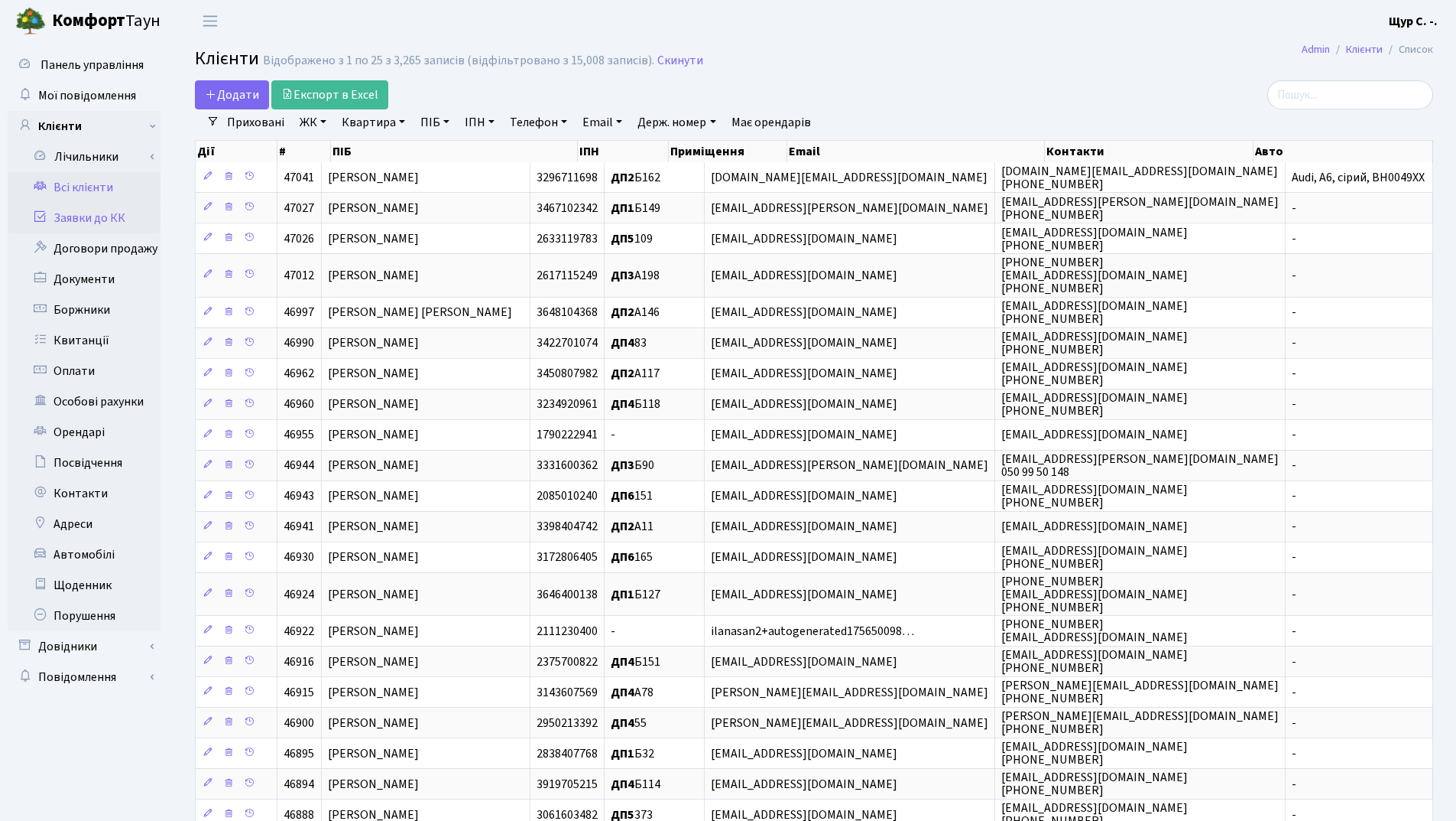
click at [114, 228] on link "Заявки до КК" at bounding box center [84, 218] width 153 height 30
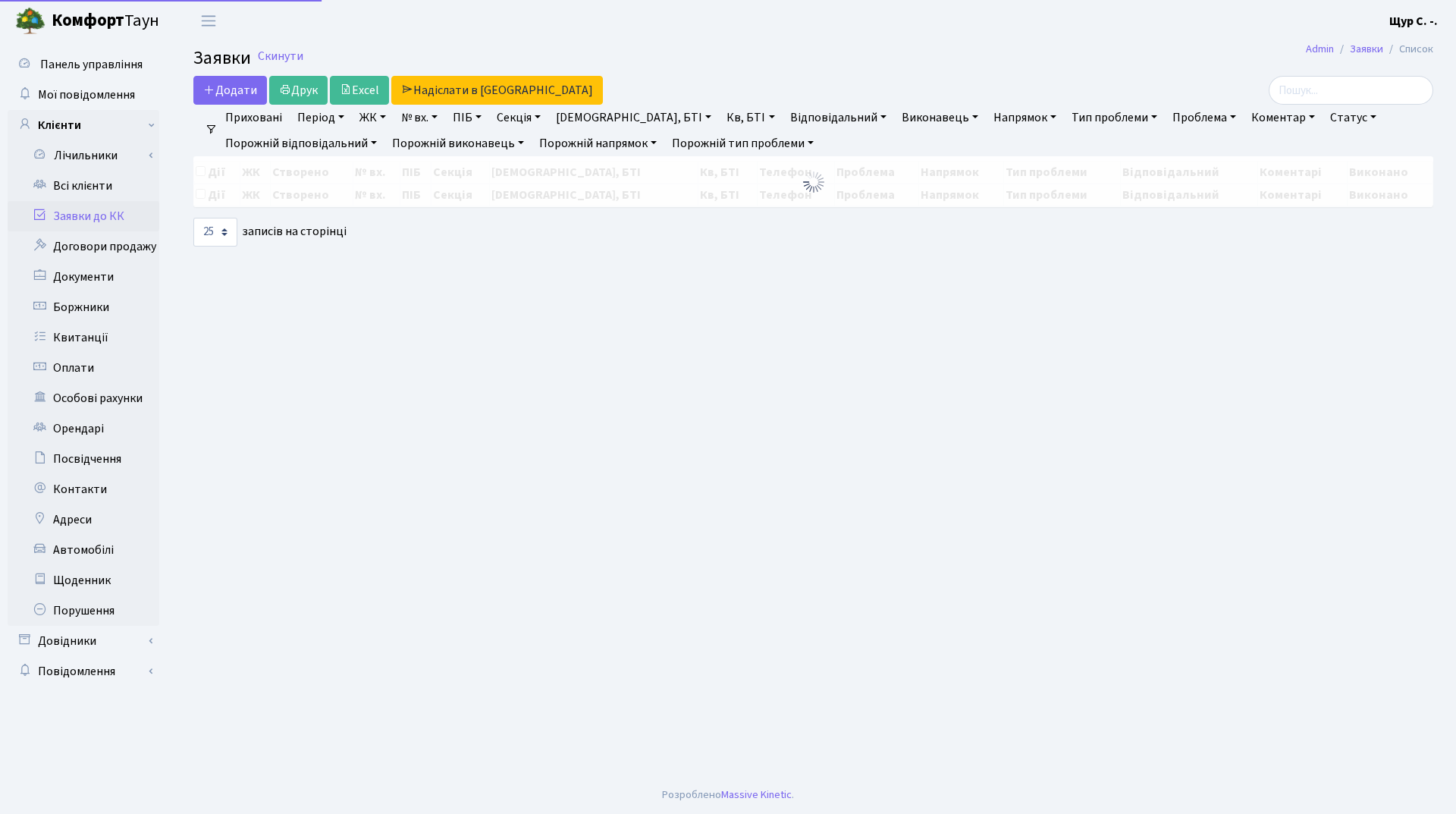
select select "25"
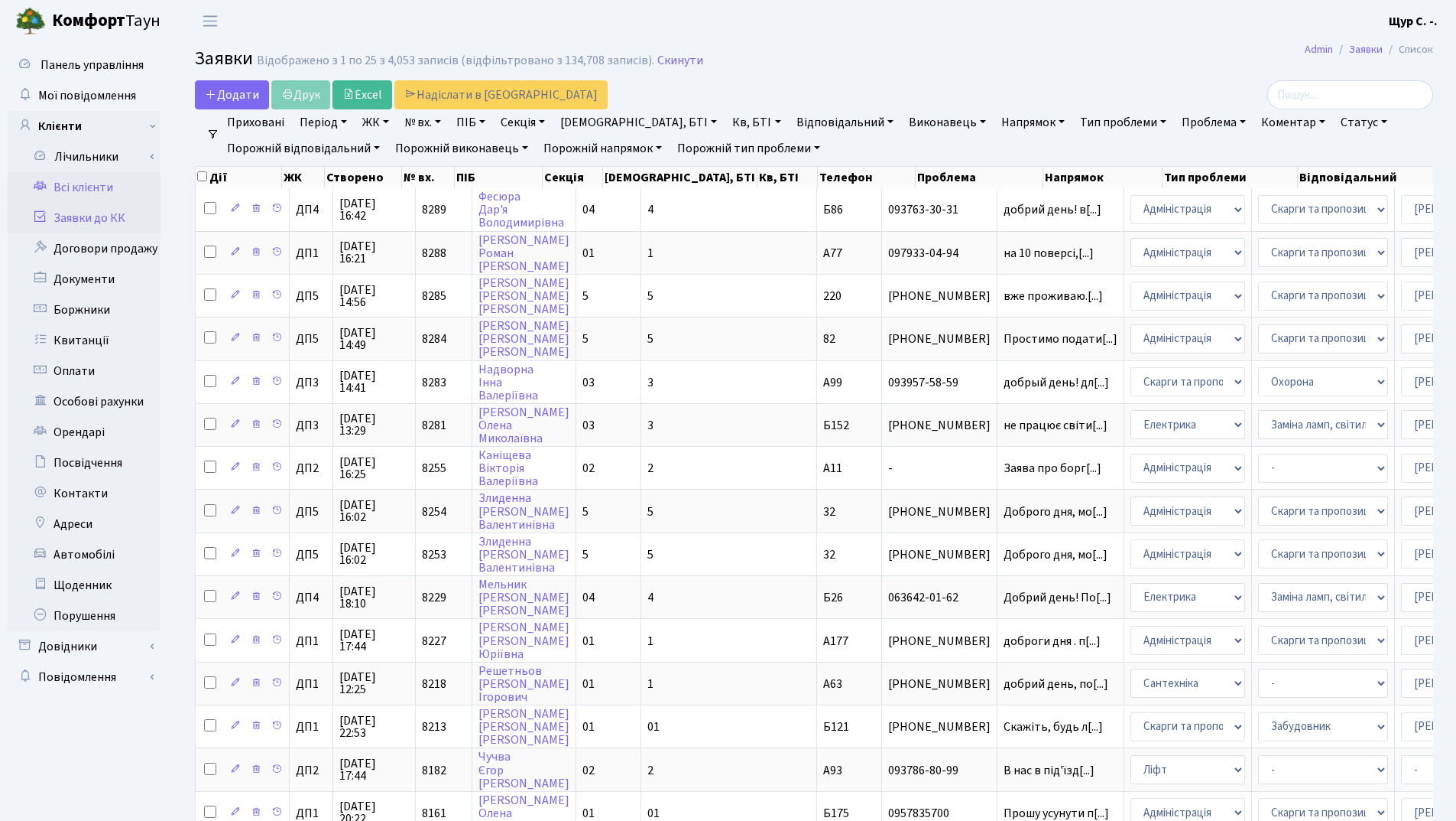
click at [90, 186] on link "Всі клієнти" at bounding box center [84, 187] width 153 height 30
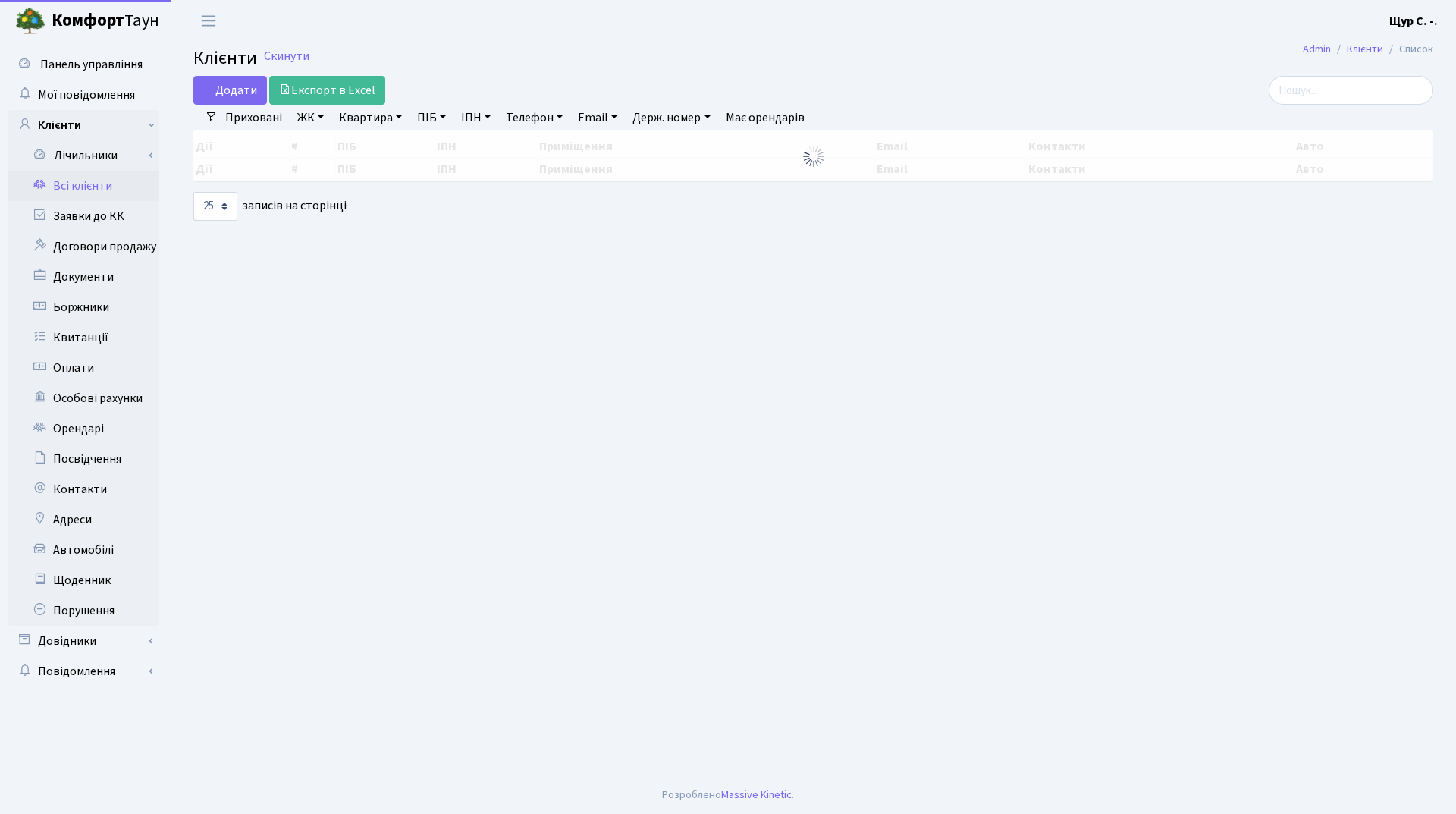
select select "25"
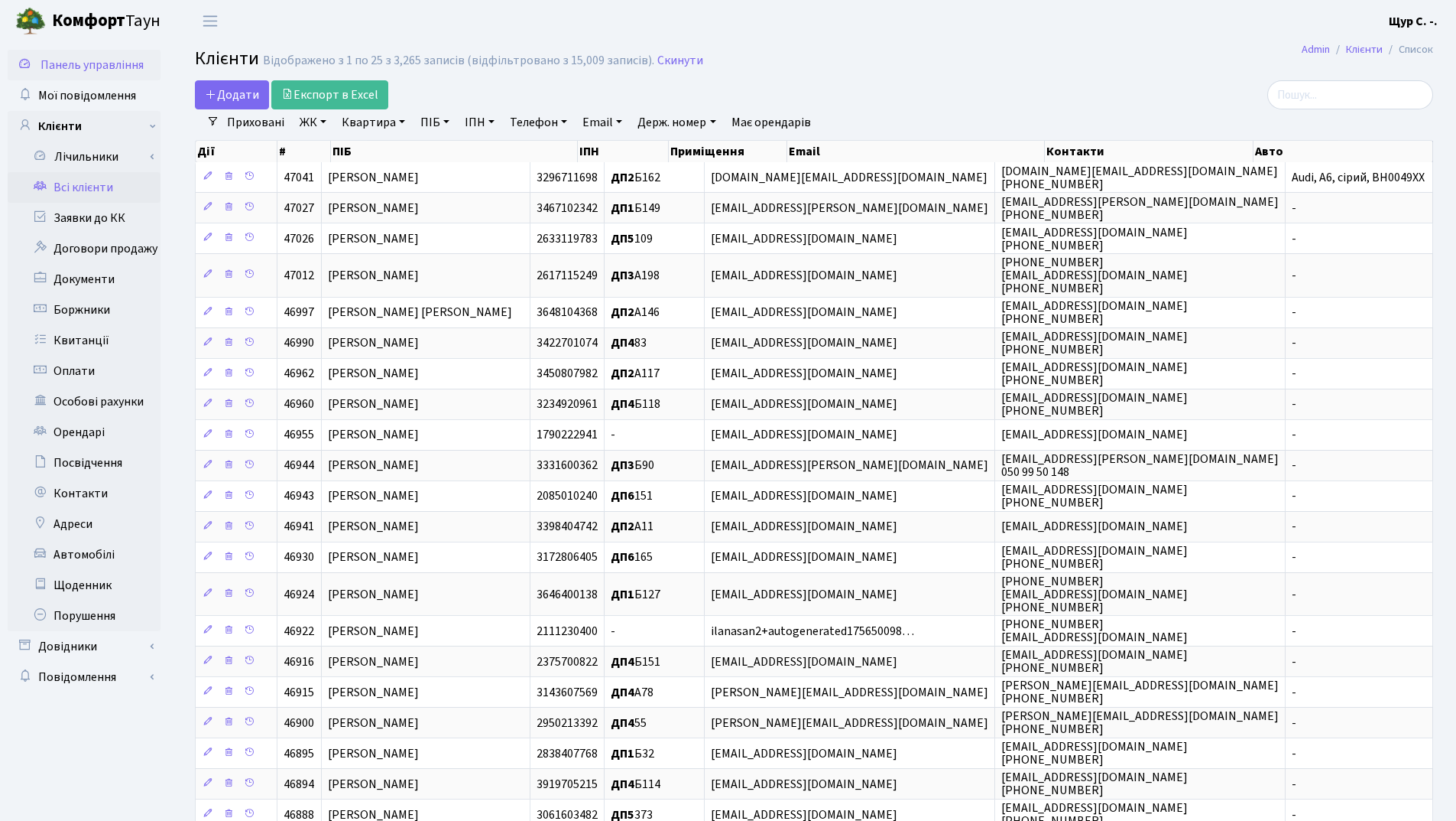
click at [46, 69] on span "Панель управління" at bounding box center [92, 65] width 103 height 17
click at [362, 119] on link "Квартира" at bounding box center [373, 122] width 75 height 26
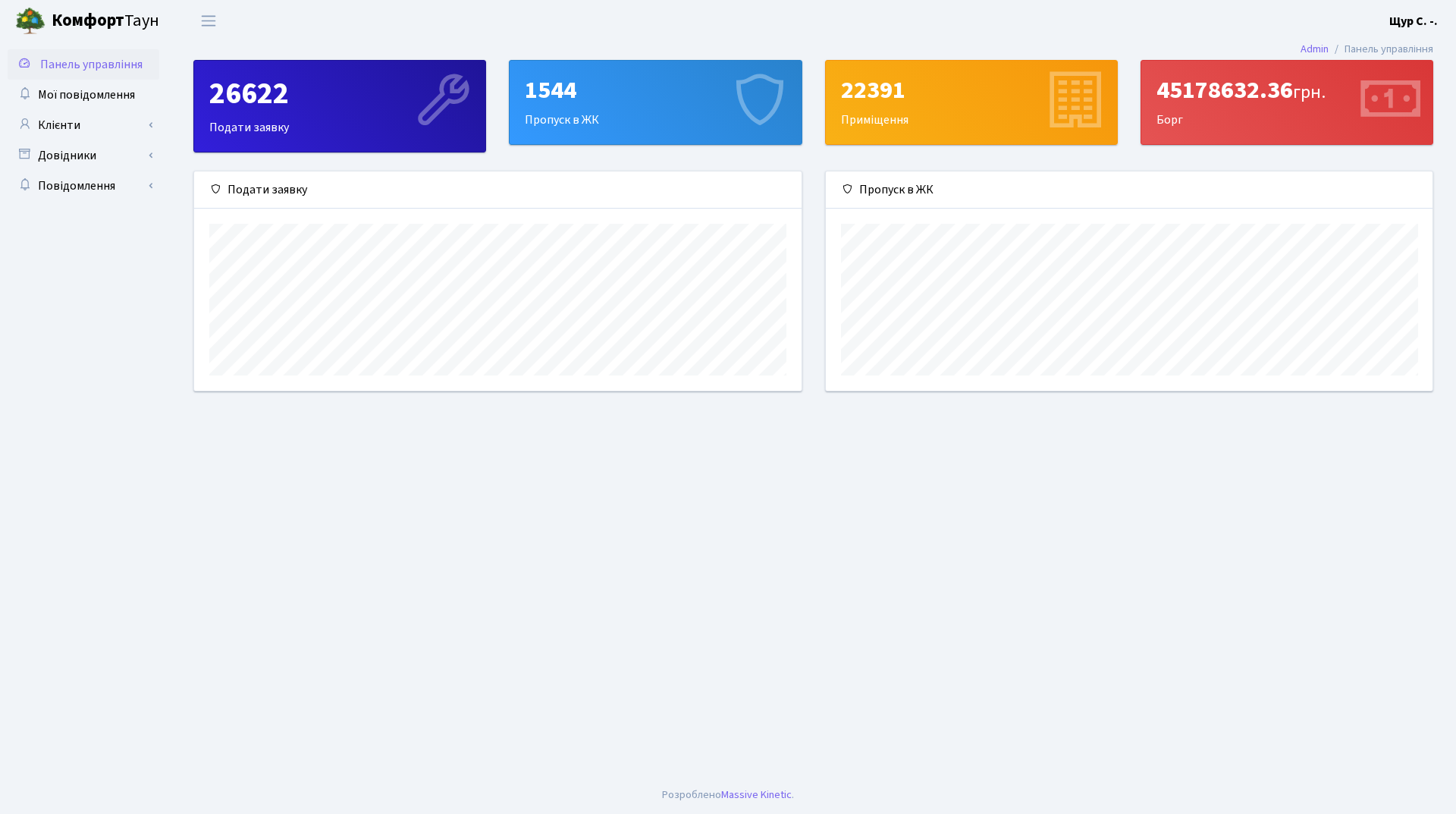
scroll to position [219, 606]
click at [66, 124] on link "Клієнти" at bounding box center [84, 125] width 152 height 30
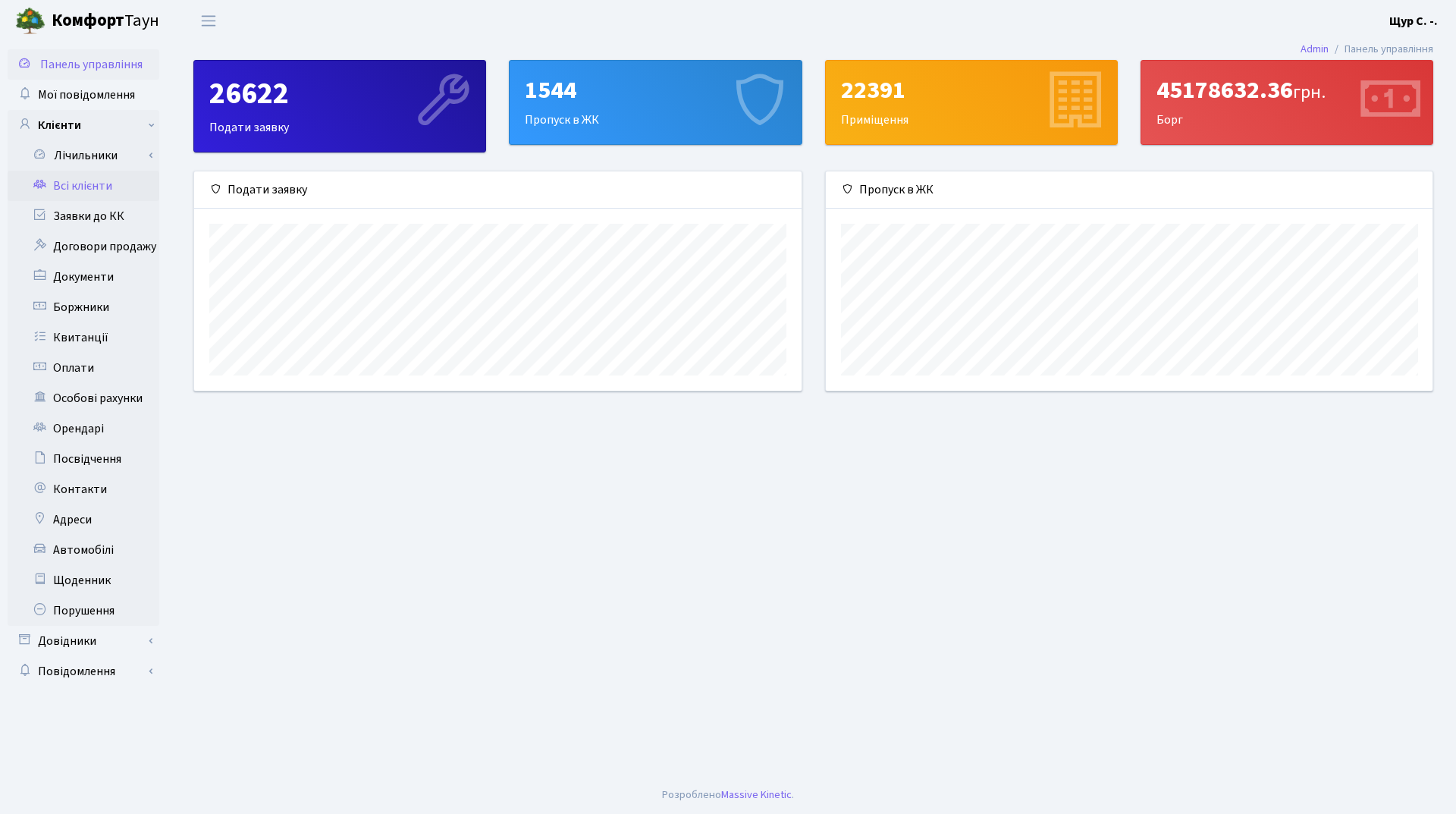
click at [89, 193] on link "Всі клієнти" at bounding box center [84, 185] width 152 height 30
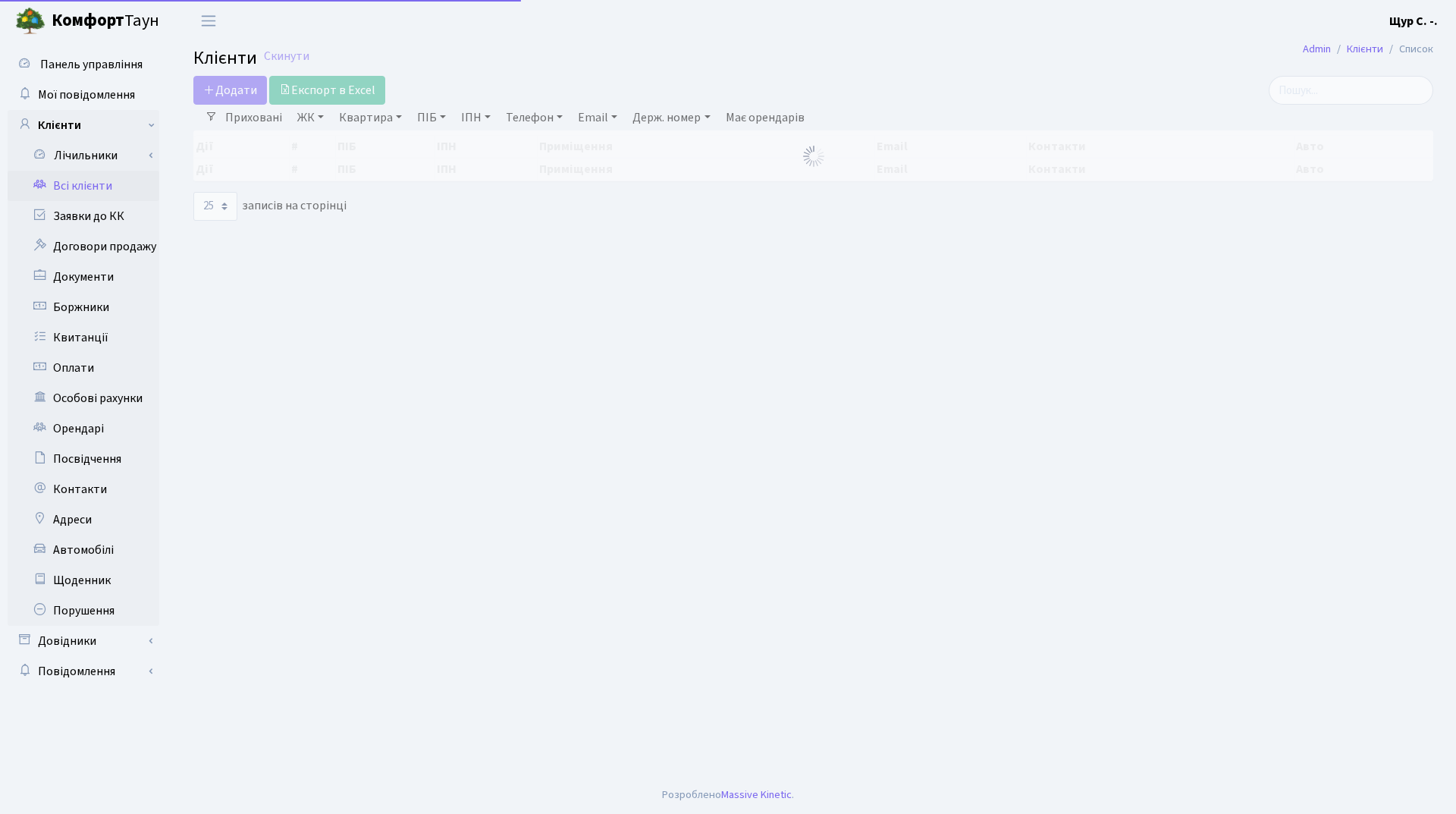
select select "25"
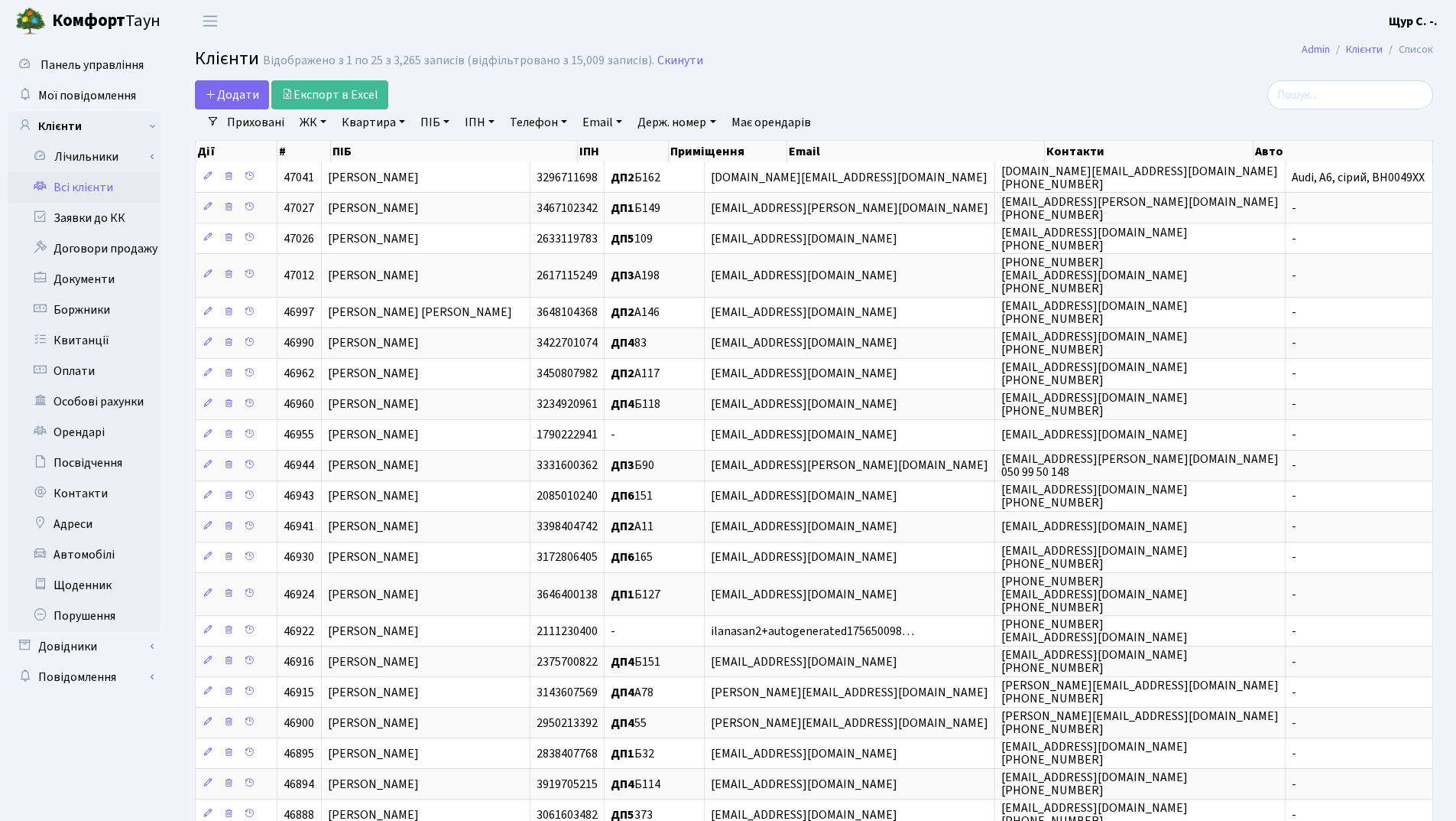
click at [367, 126] on link "Квартира" at bounding box center [373, 122] width 75 height 26
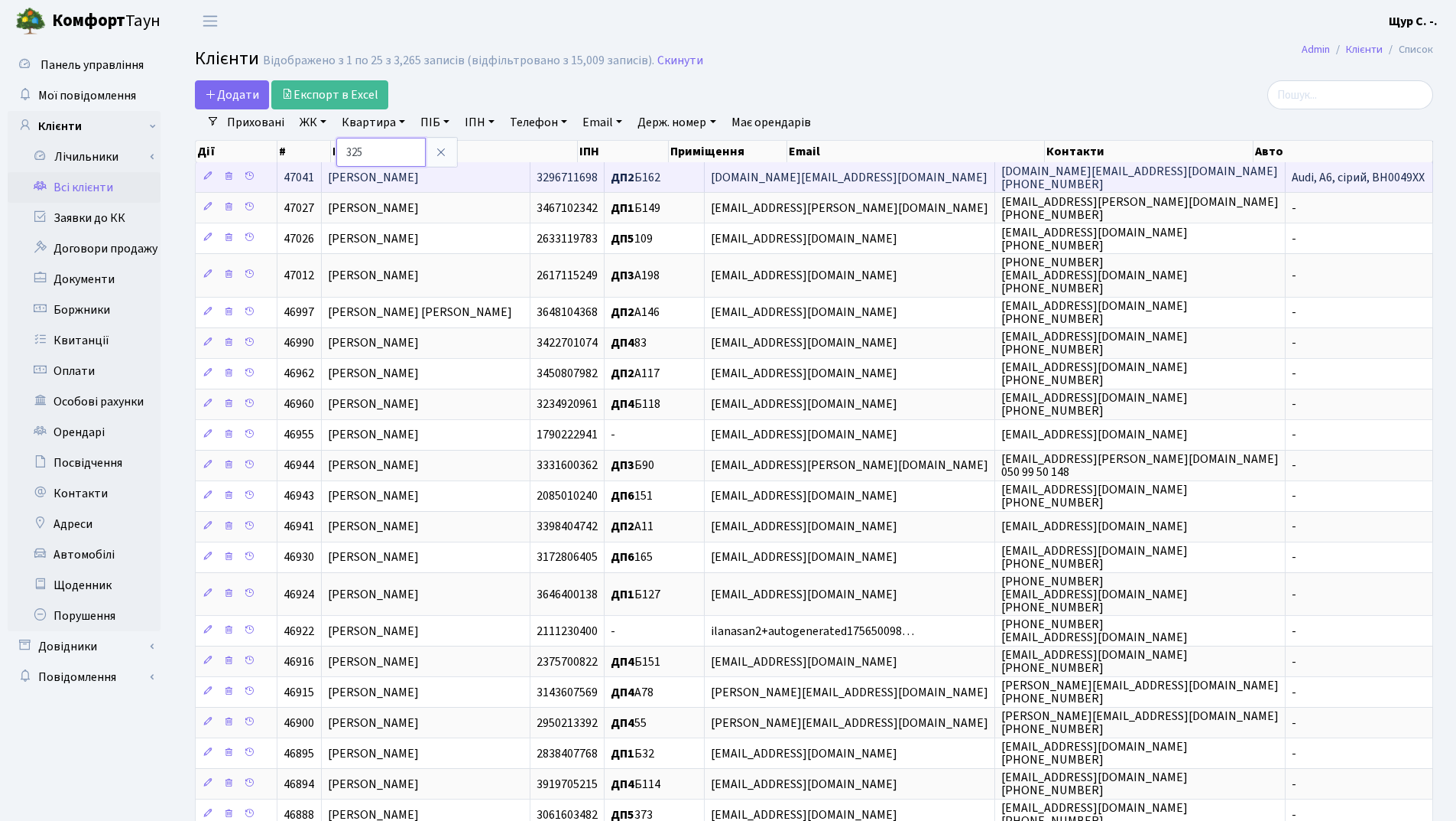
type input "325"
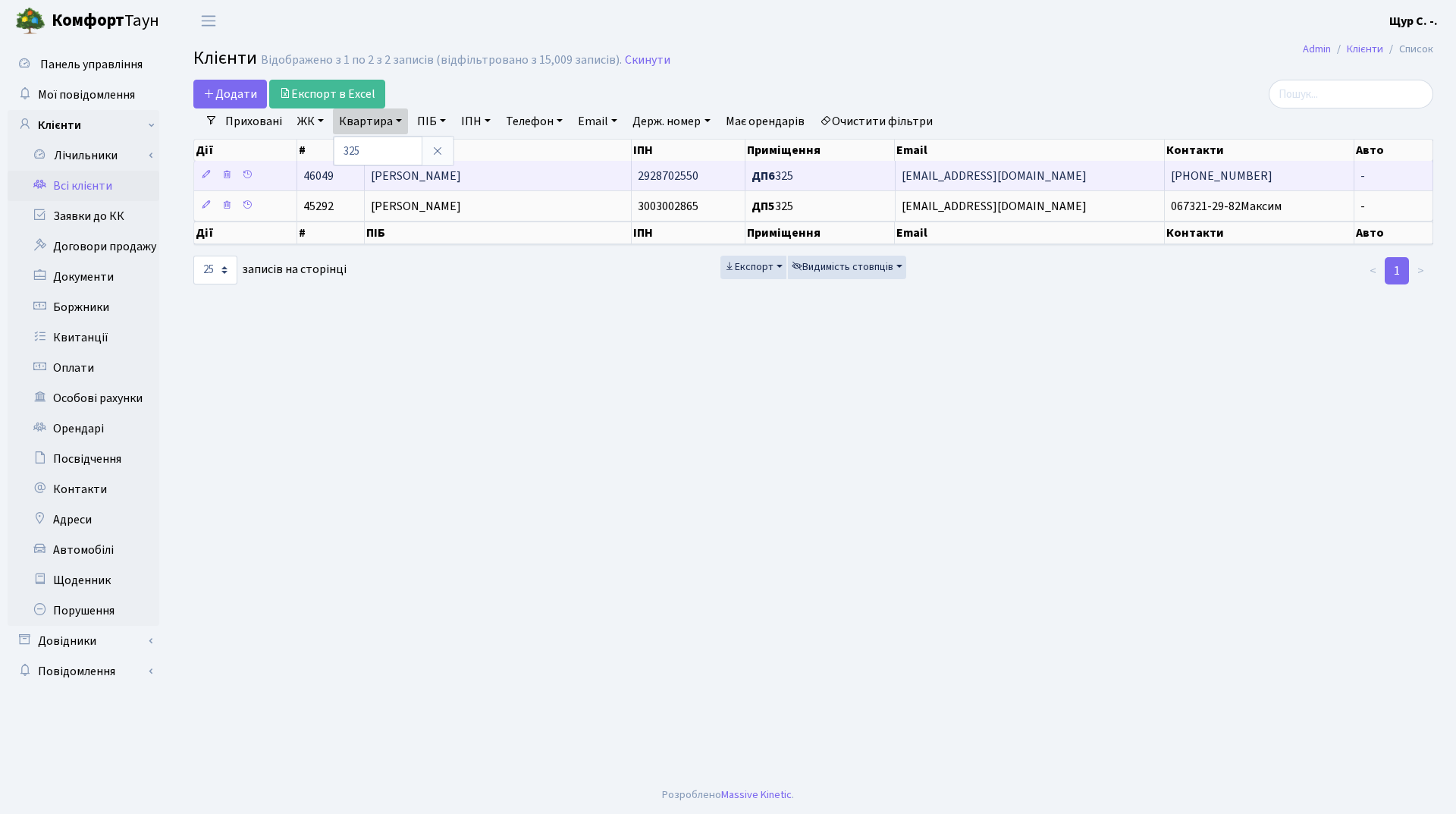
click at [416, 174] on span "Баюл Дмитро Олександрович" at bounding box center [415, 176] width 90 height 17
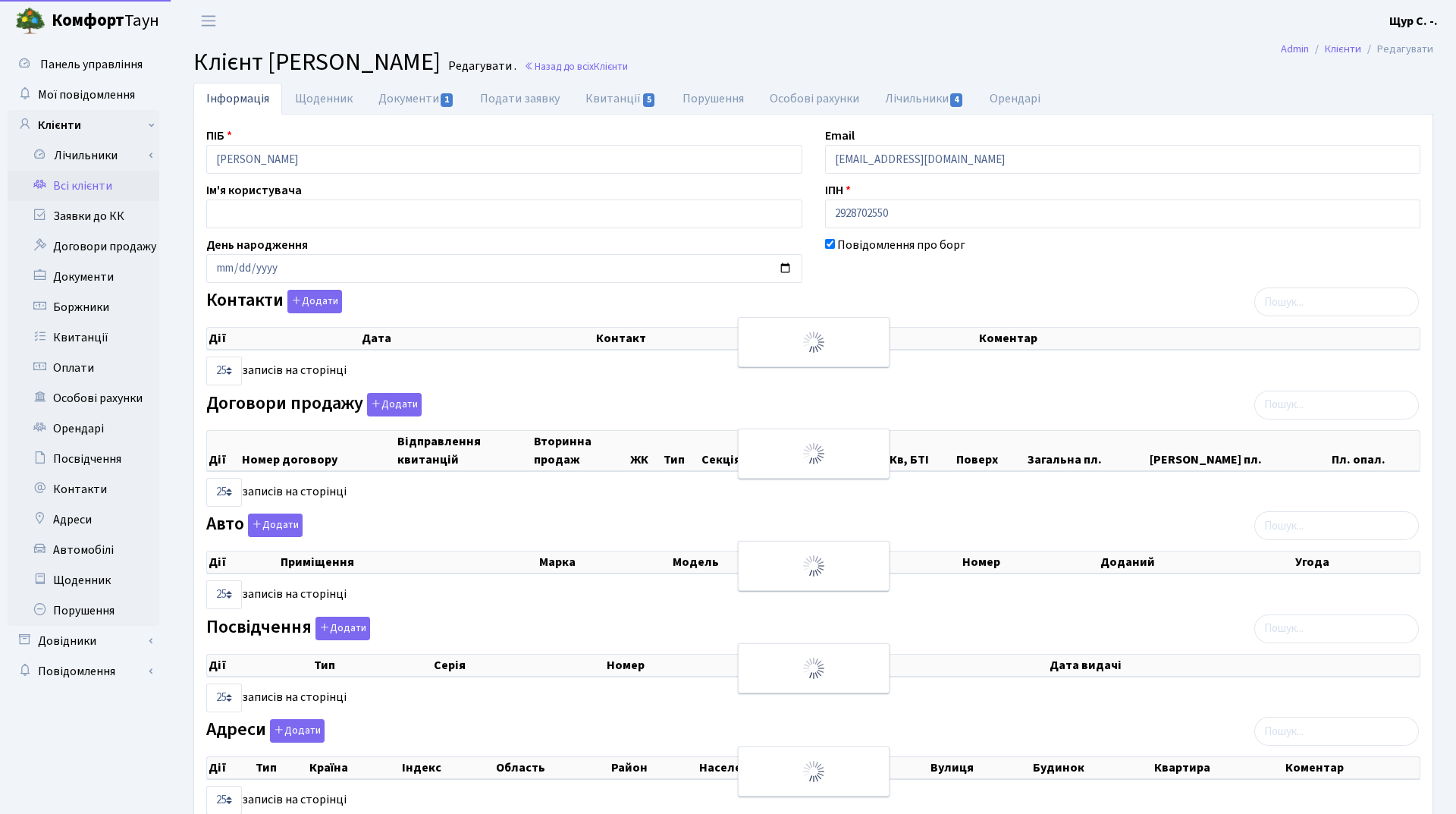
select select "25"
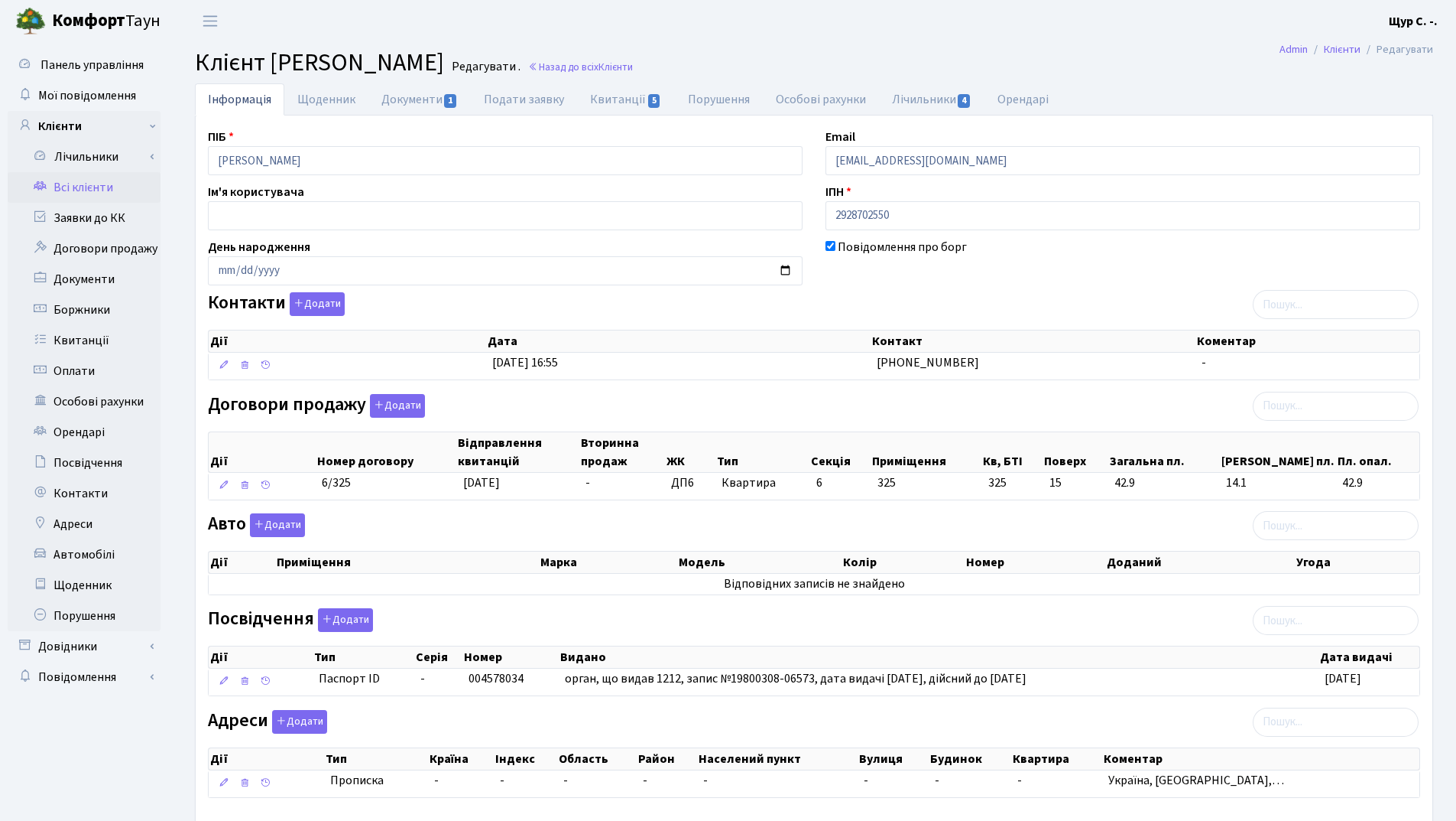
click at [118, 188] on link "Всі клієнти" at bounding box center [84, 187] width 153 height 30
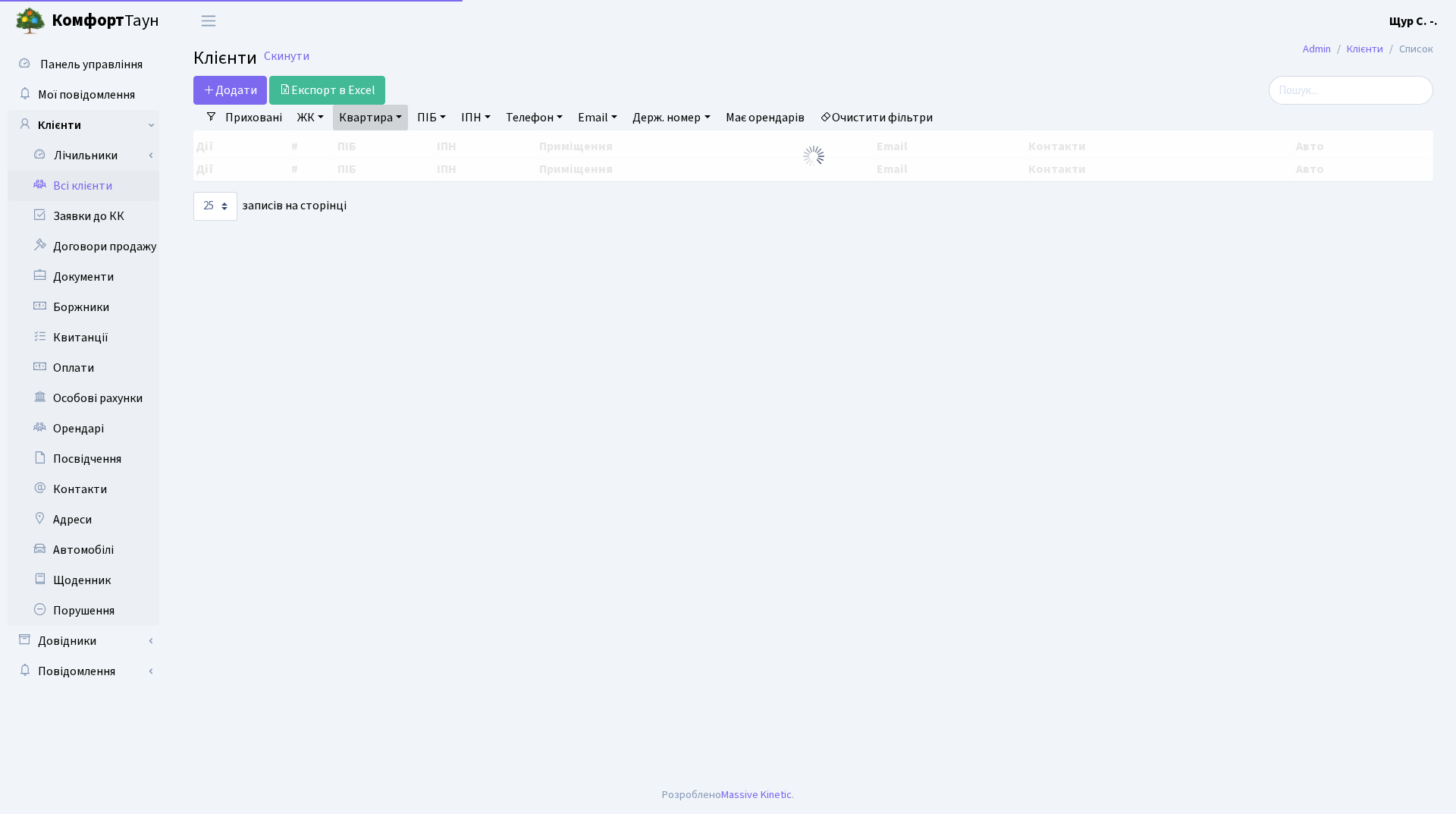
select select "25"
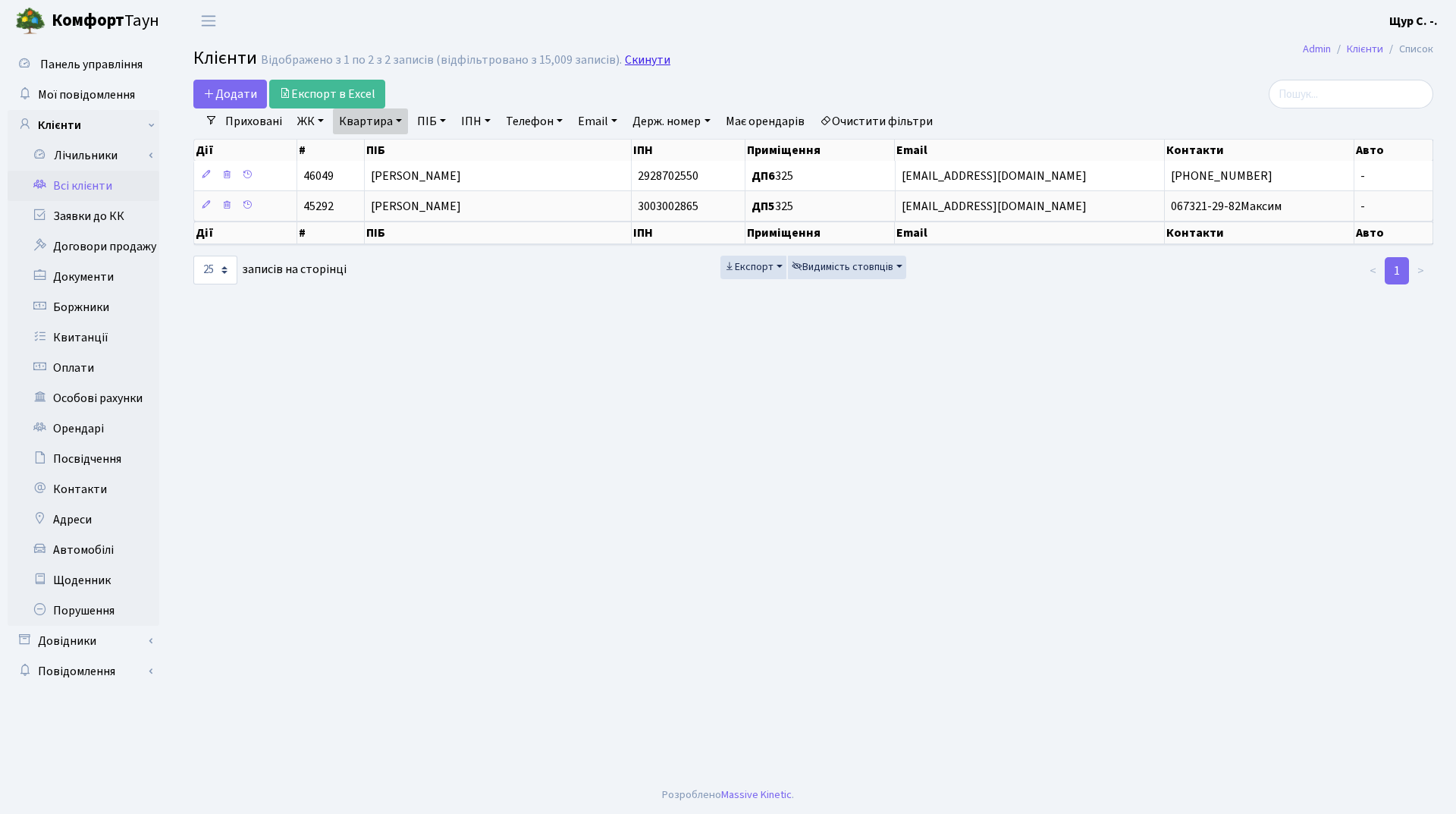
click at [648, 60] on link "Скинути" at bounding box center [647, 60] width 45 height 14
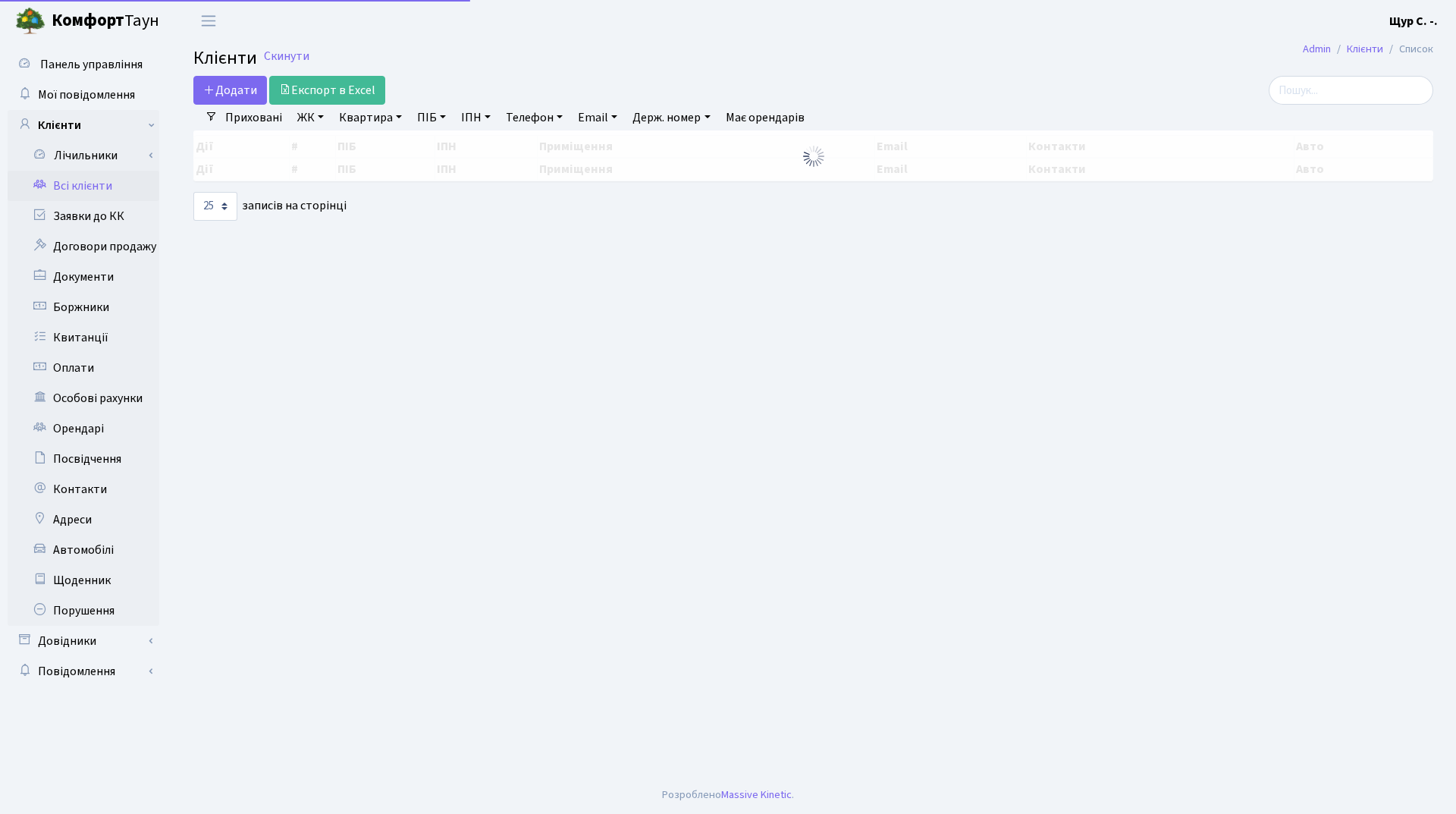
select select "25"
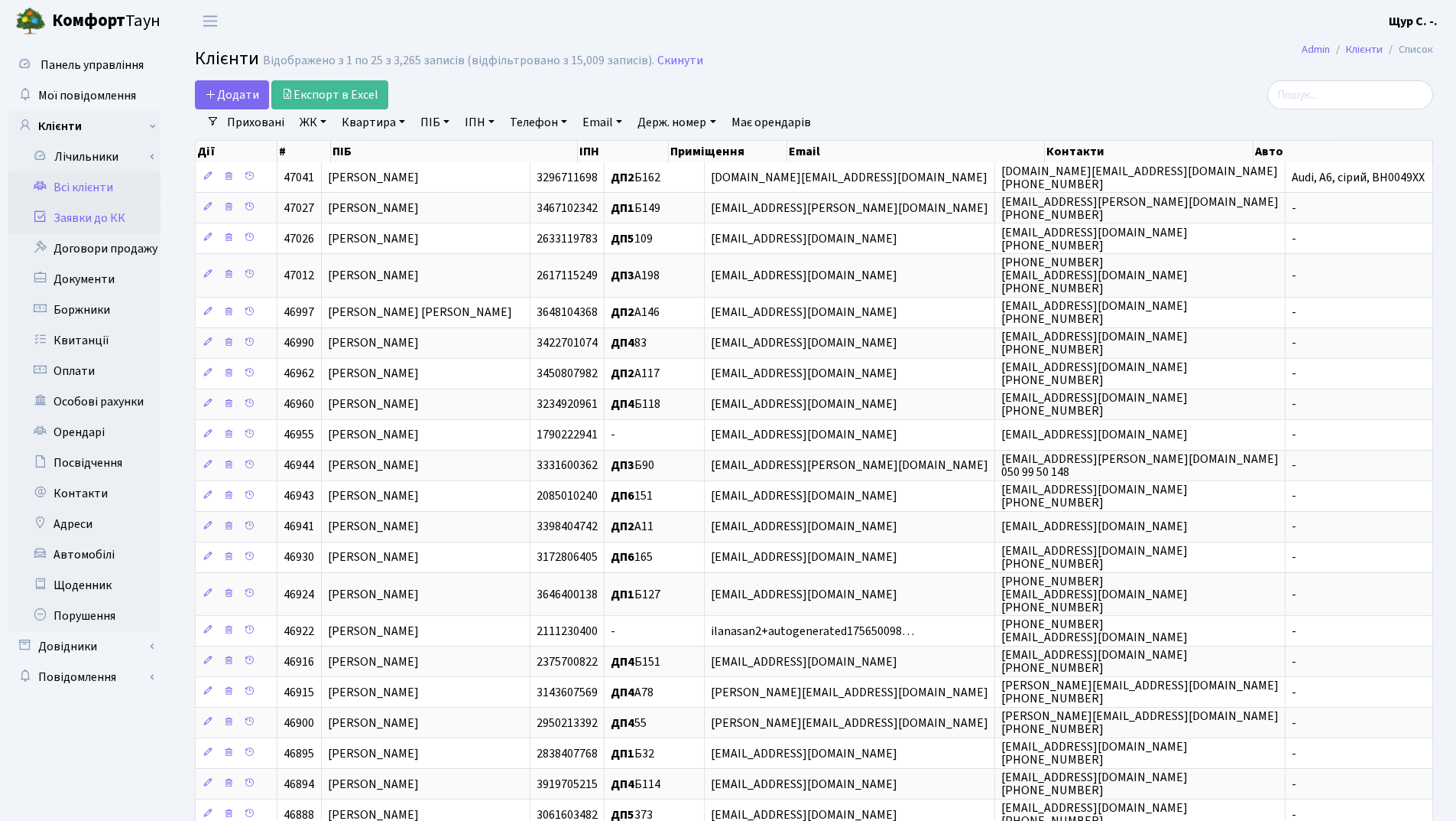
click at [102, 223] on link "Заявки до КК" at bounding box center [84, 218] width 153 height 30
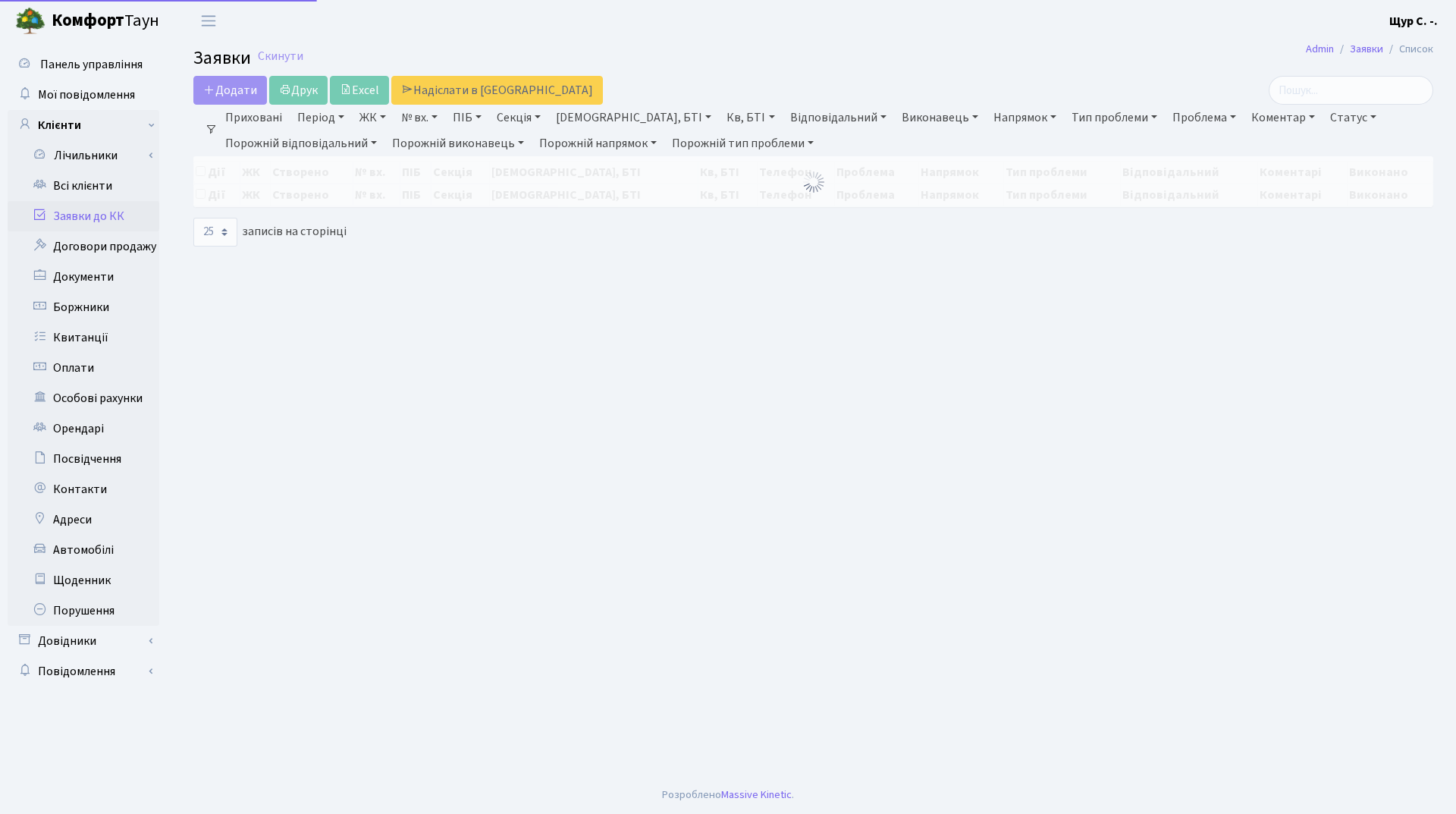
select select "25"
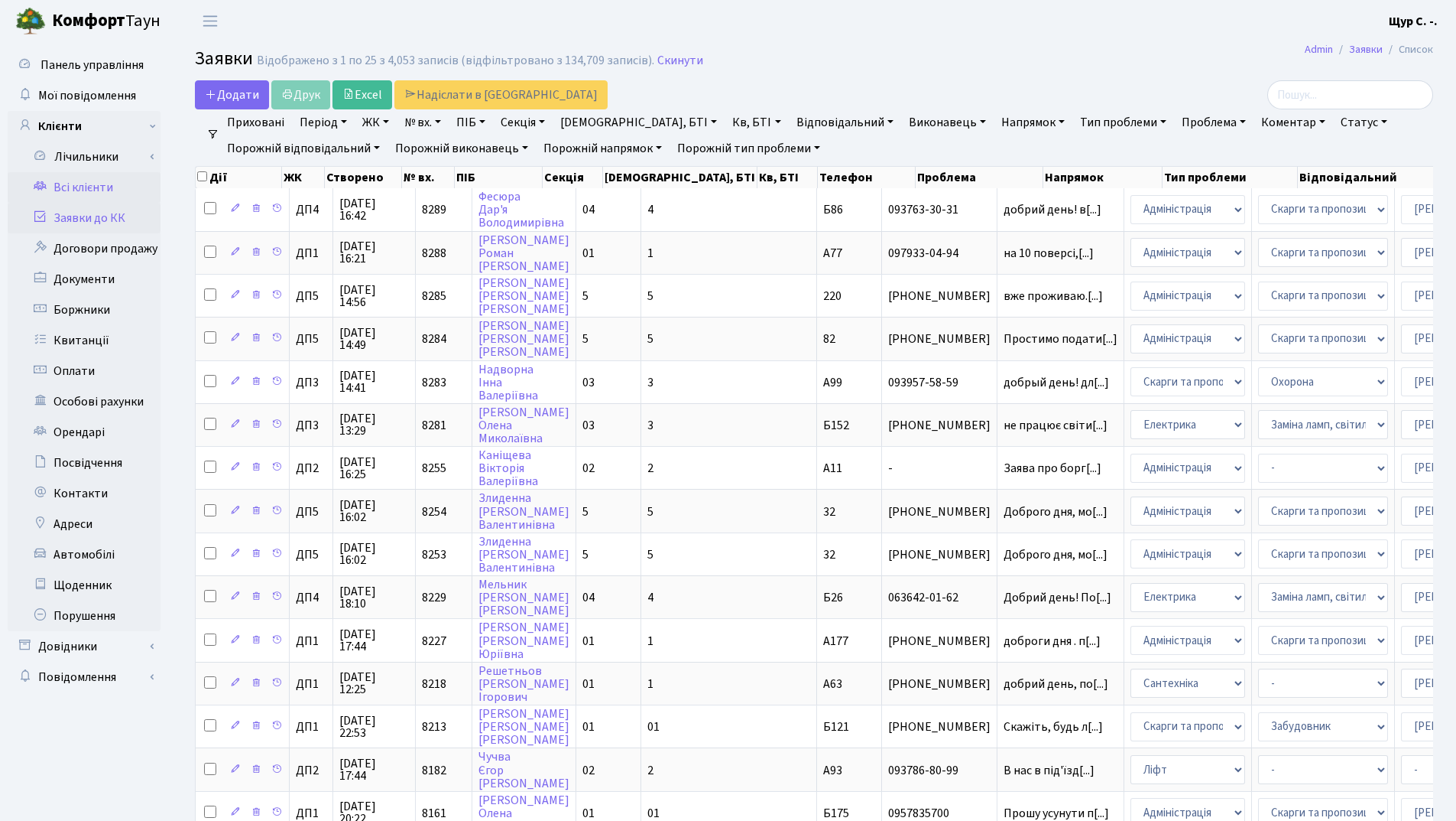
click at [106, 184] on link "Всі клієнти" at bounding box center [84, 187] width 153 height 30
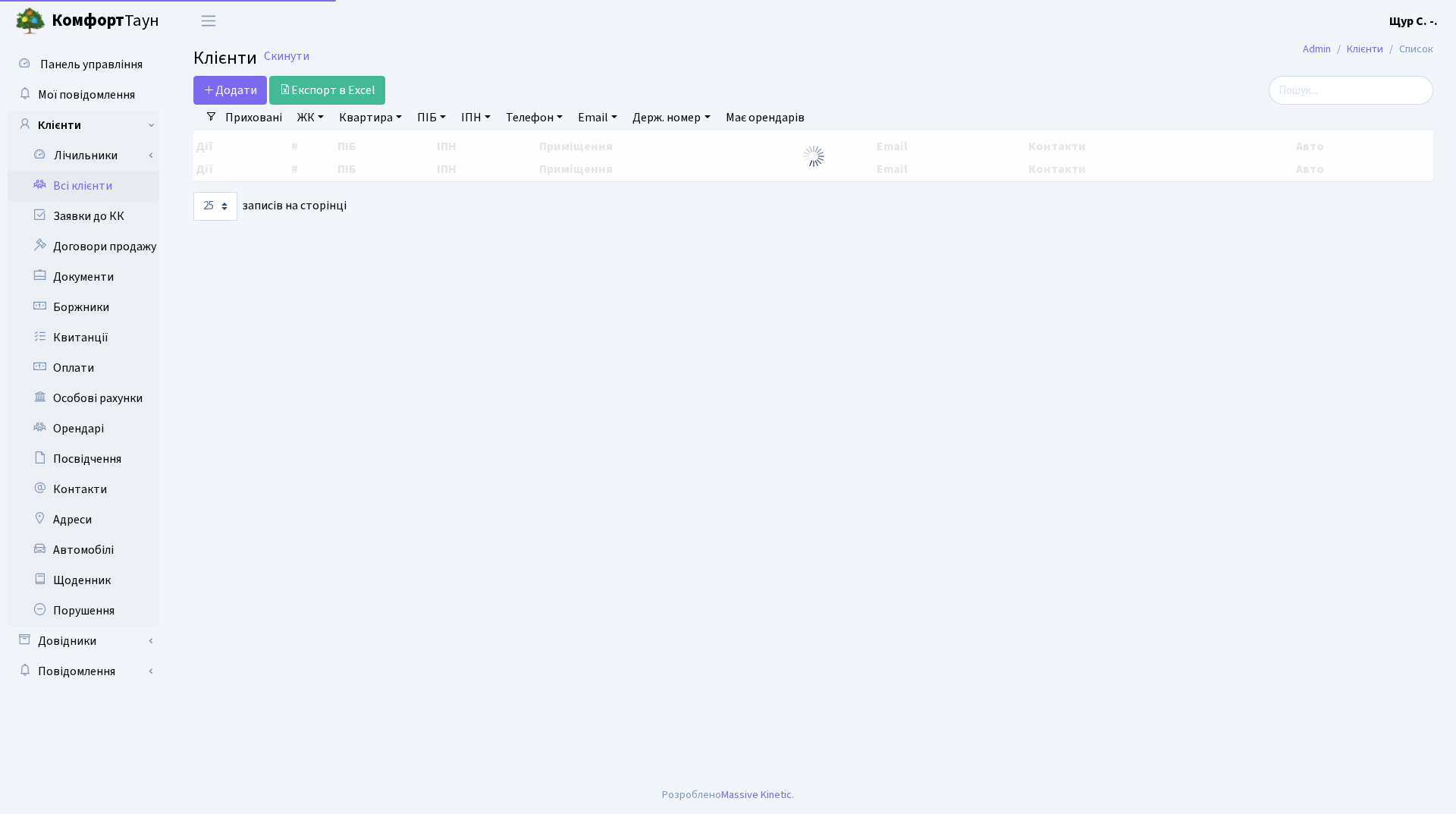
select select "25"
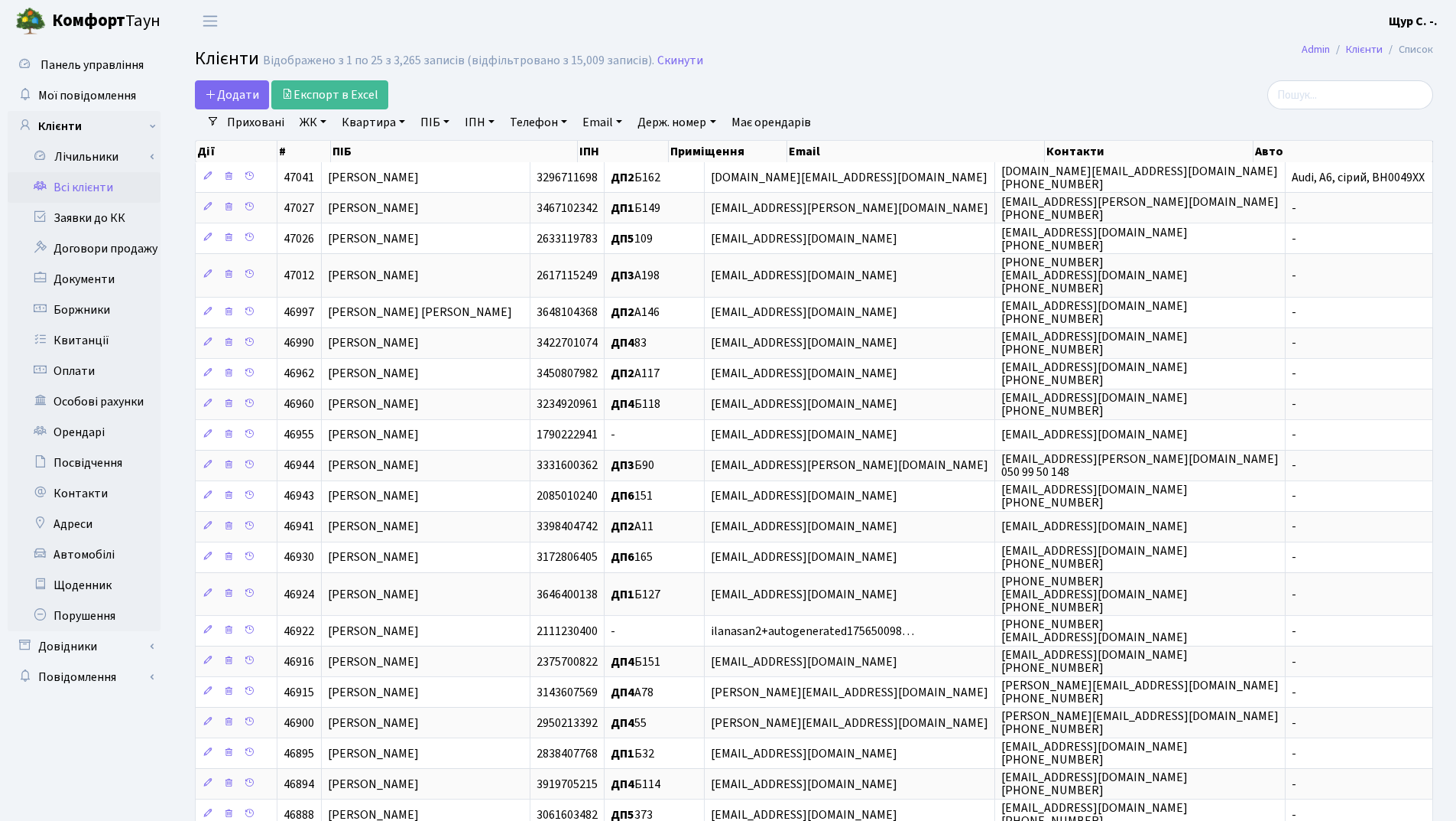
click at [365, 125] on link "Квартира" at bounding box center [373, 122] width 75 height 26
type input "185"
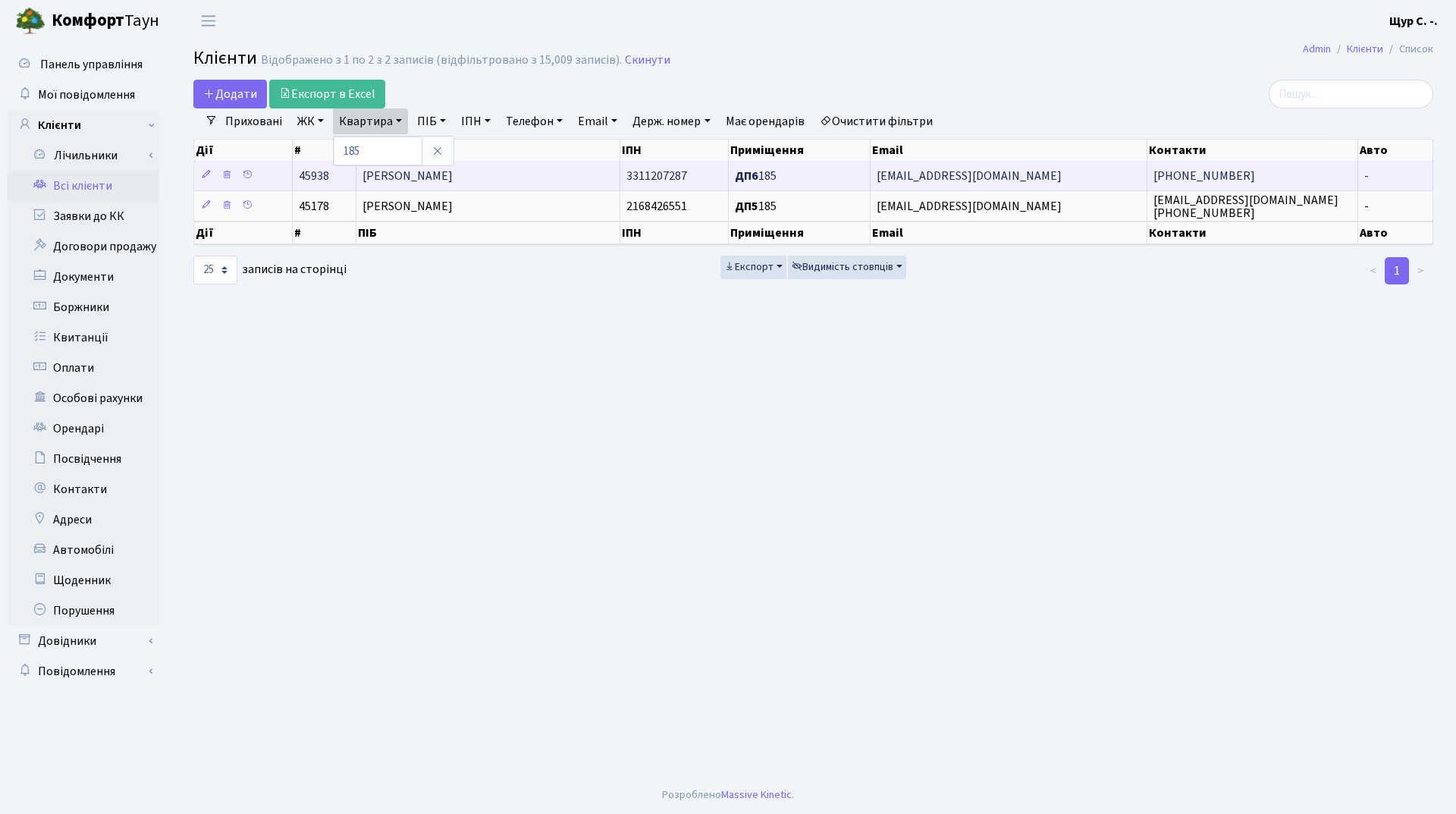
click at [453, 169] on span "[PERSON_NAME]" at bounding box center [407, 176] width 90 height 17
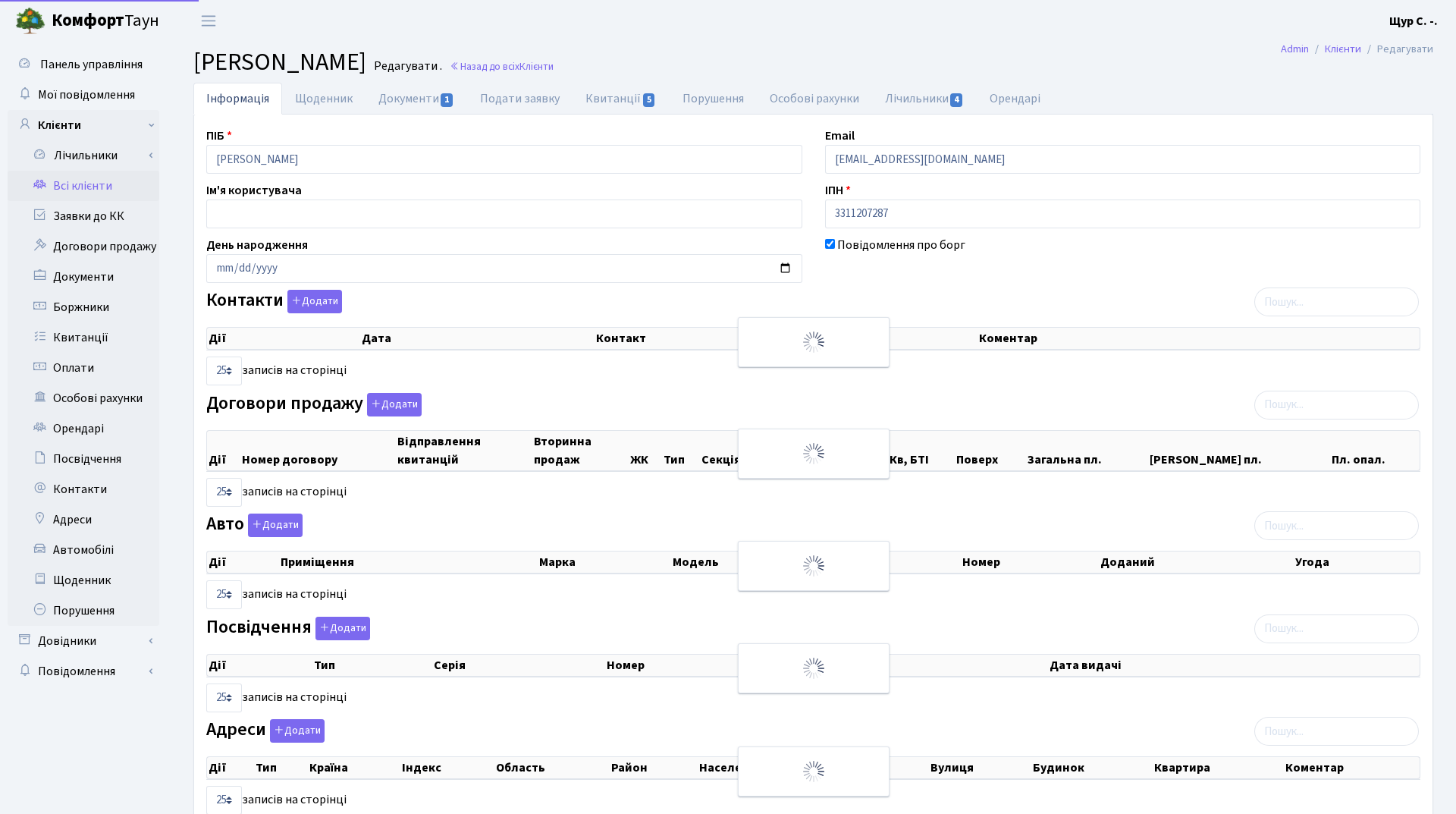
select select "25"
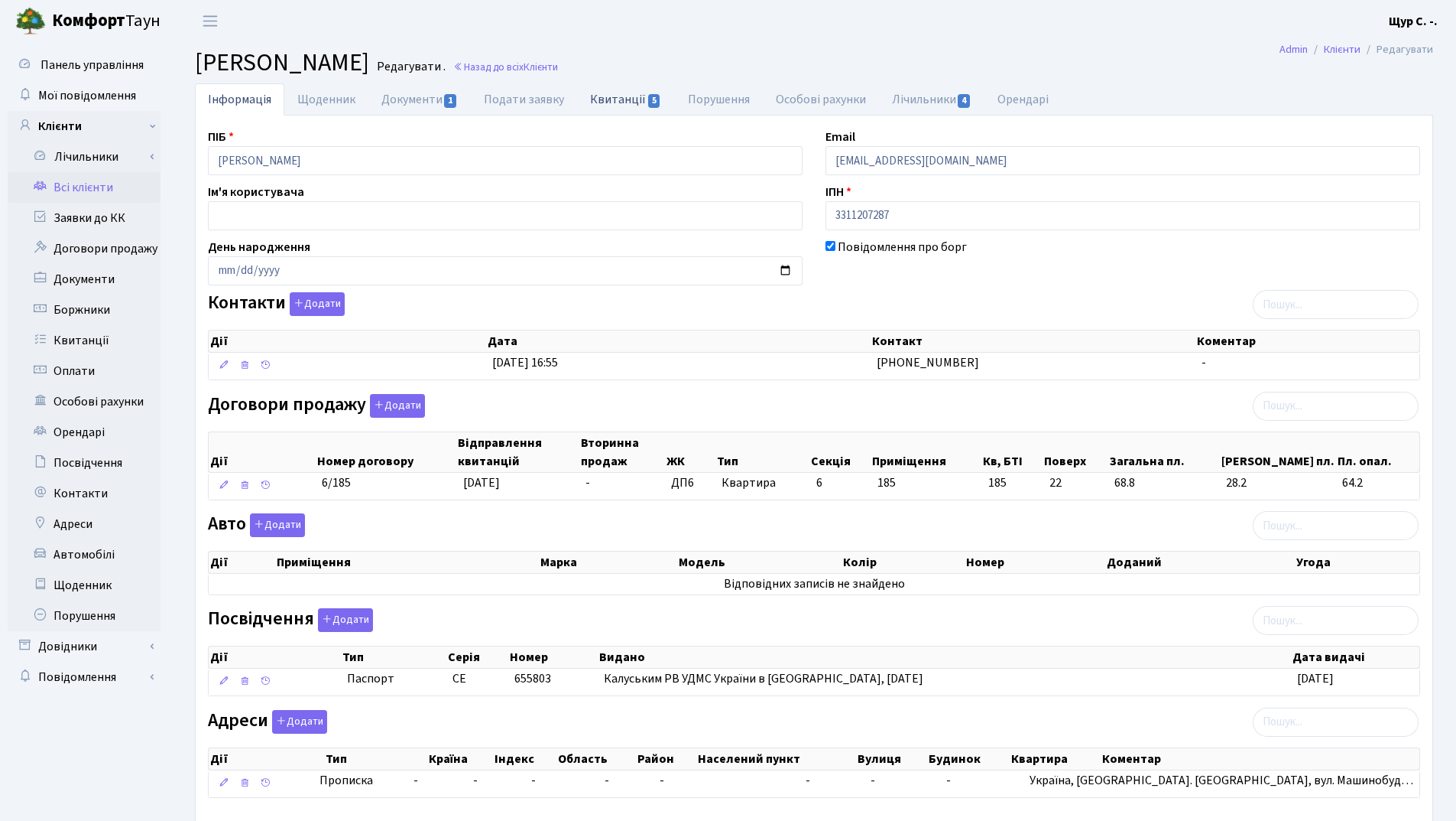
click at [612, 95] on link "Квитанції 5" at bounding box center [626, 99] width 97 height 31
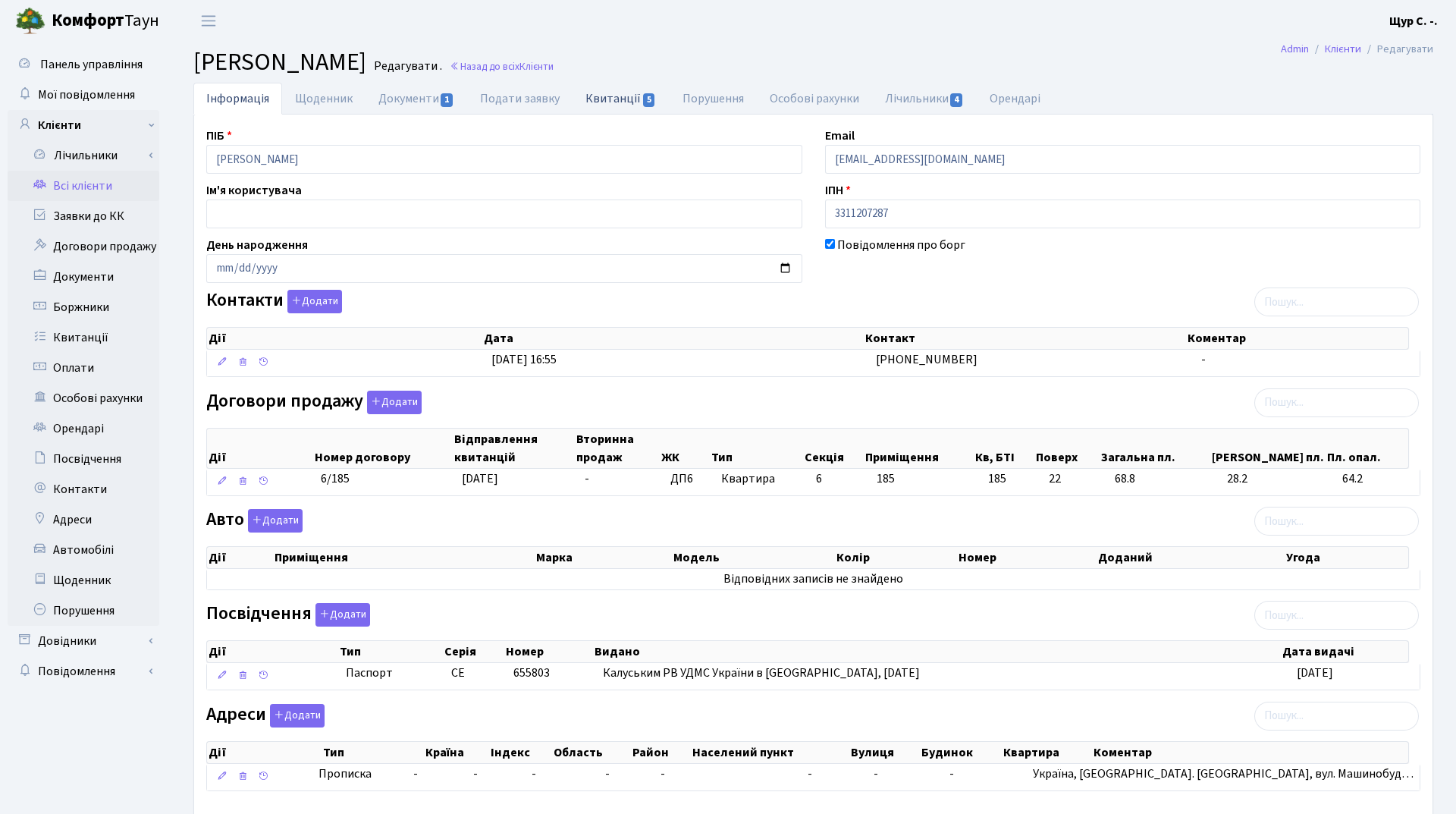
select select "25"
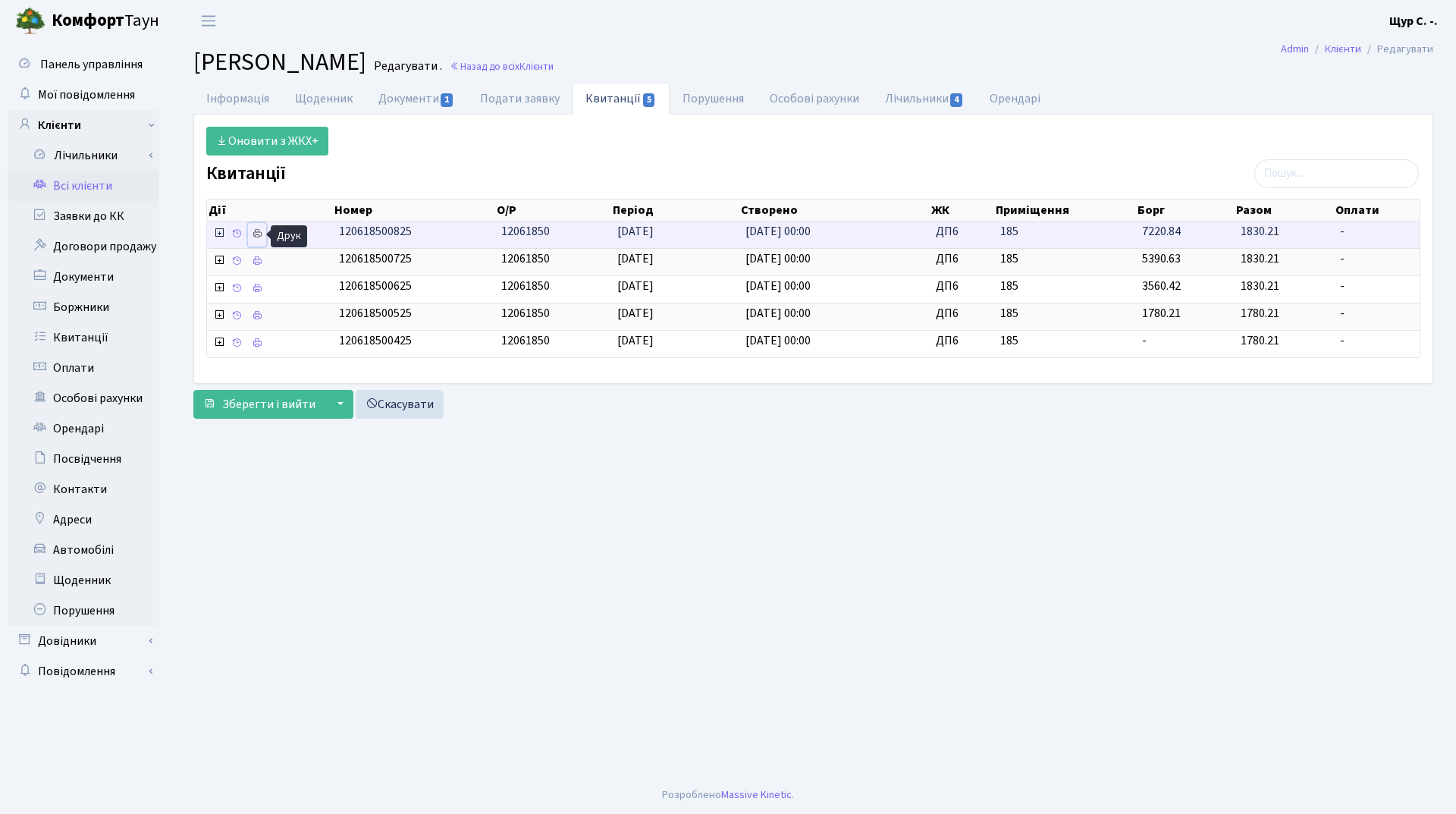
click at [263, 236] on icon at bounding box center [256, 233] width 10 height 10
click at [98, 193] on link "Всі клієнти" at bounding box center [84, 185] width 152 height 30
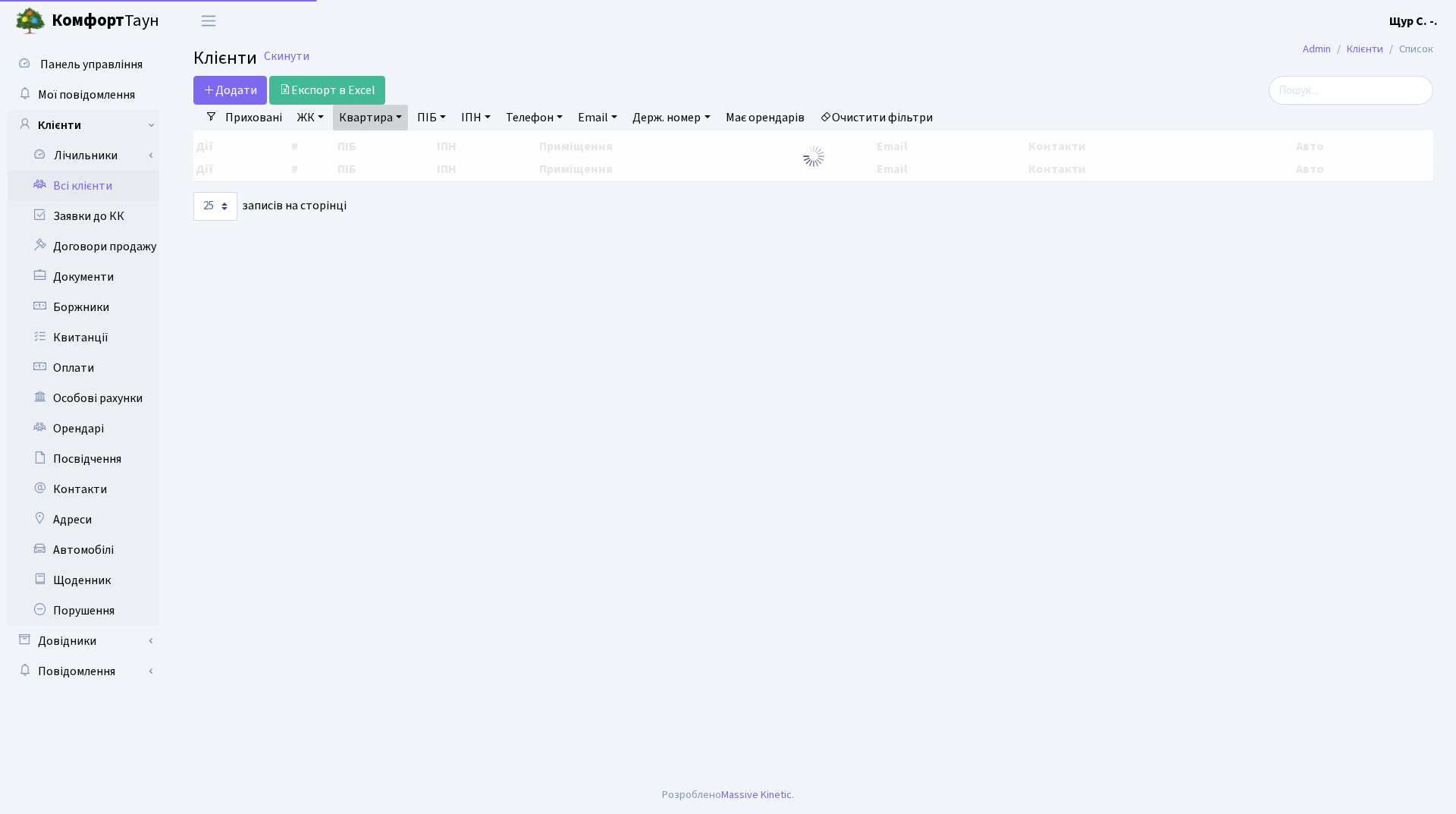
select select "25"
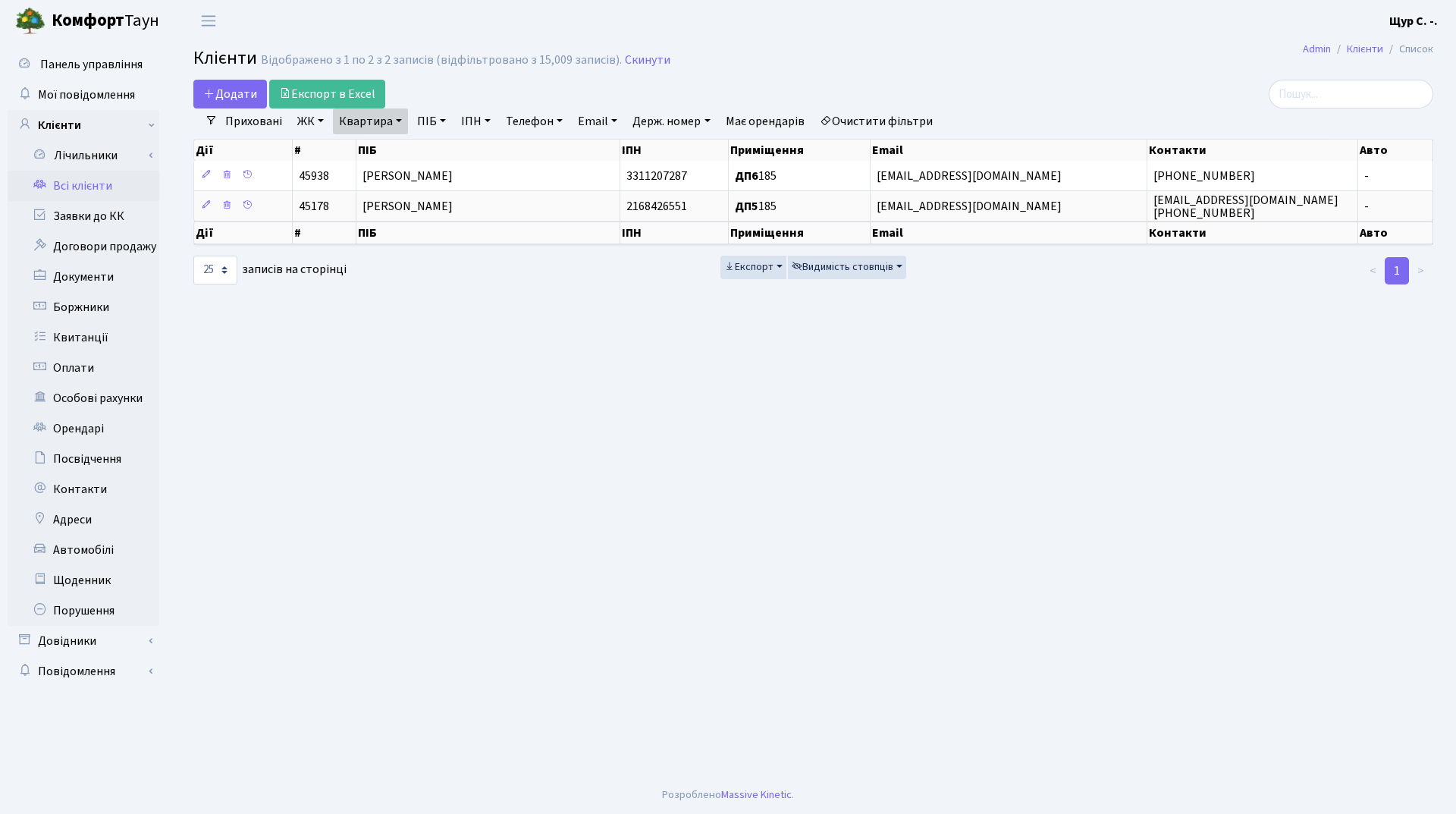
click at [392, 125] on link "Квартира" at bounding box center [370, 121] width 75 height 25
click at [386, 146] on input "185" at bounding box center [378, 151] width 89 height 29
type input "179"
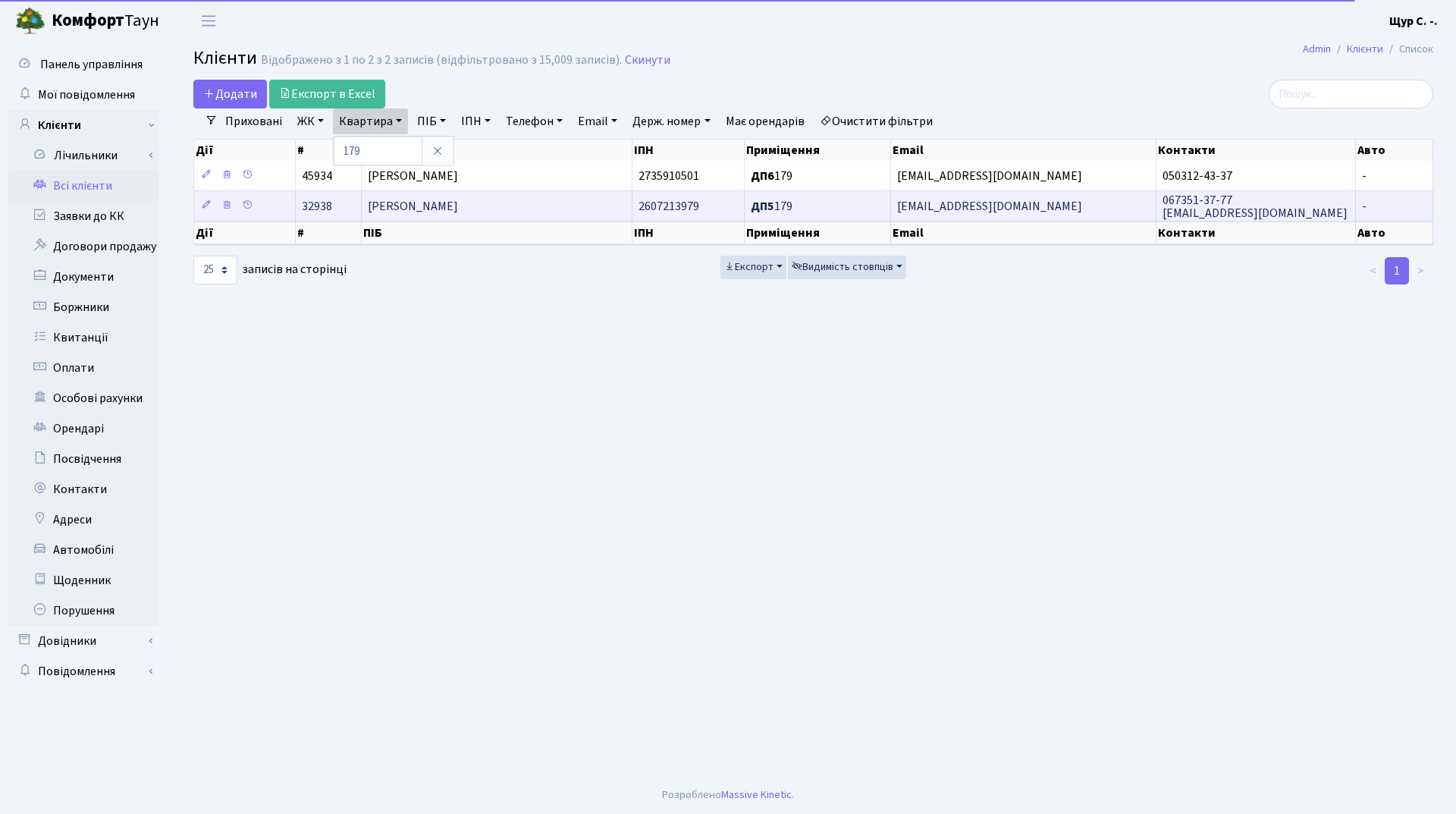
click at [437, 216] on td "[PERSON_NAME]" at bounding box center [497, 205] width 271 height 30
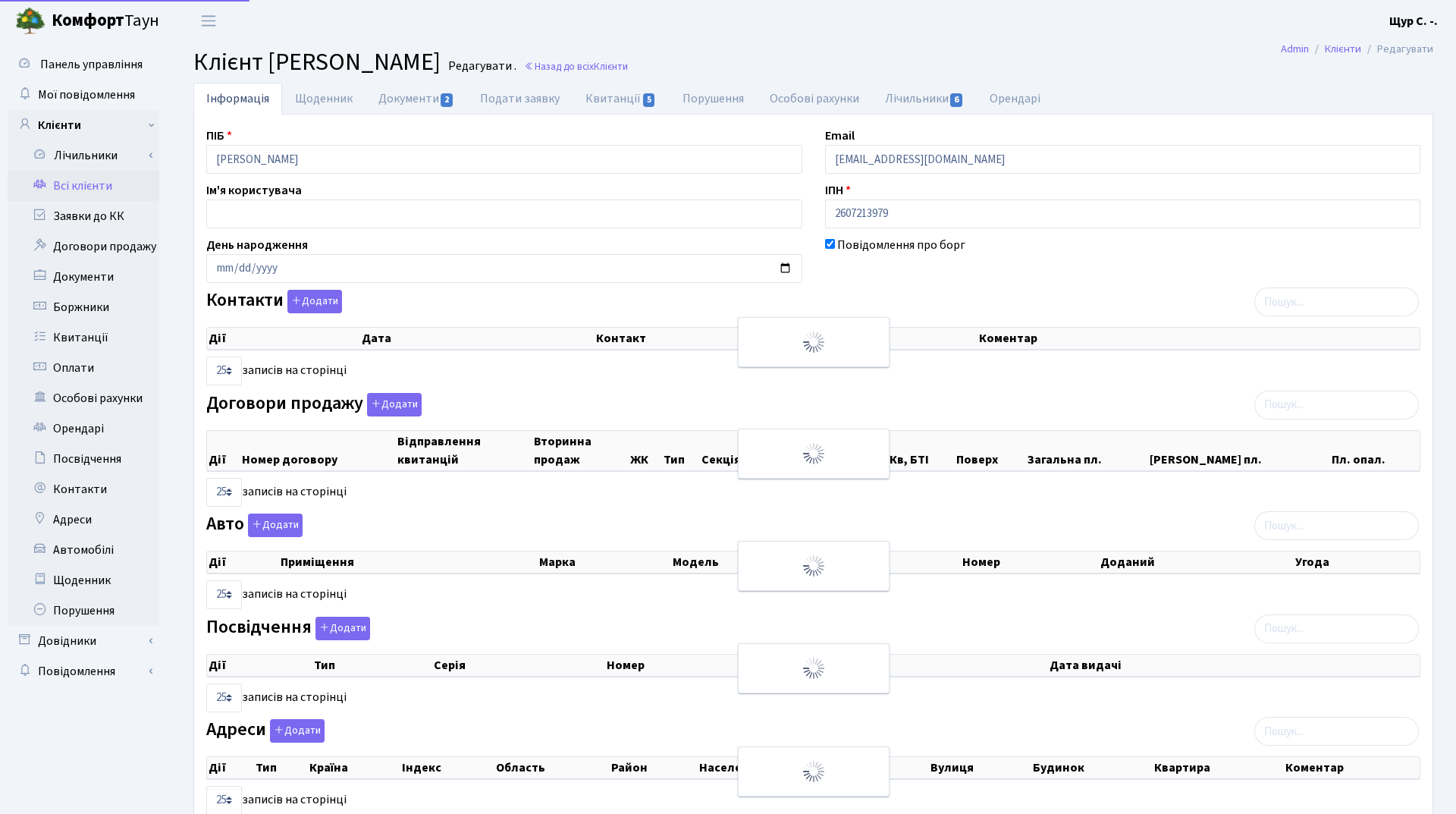
select select "25"
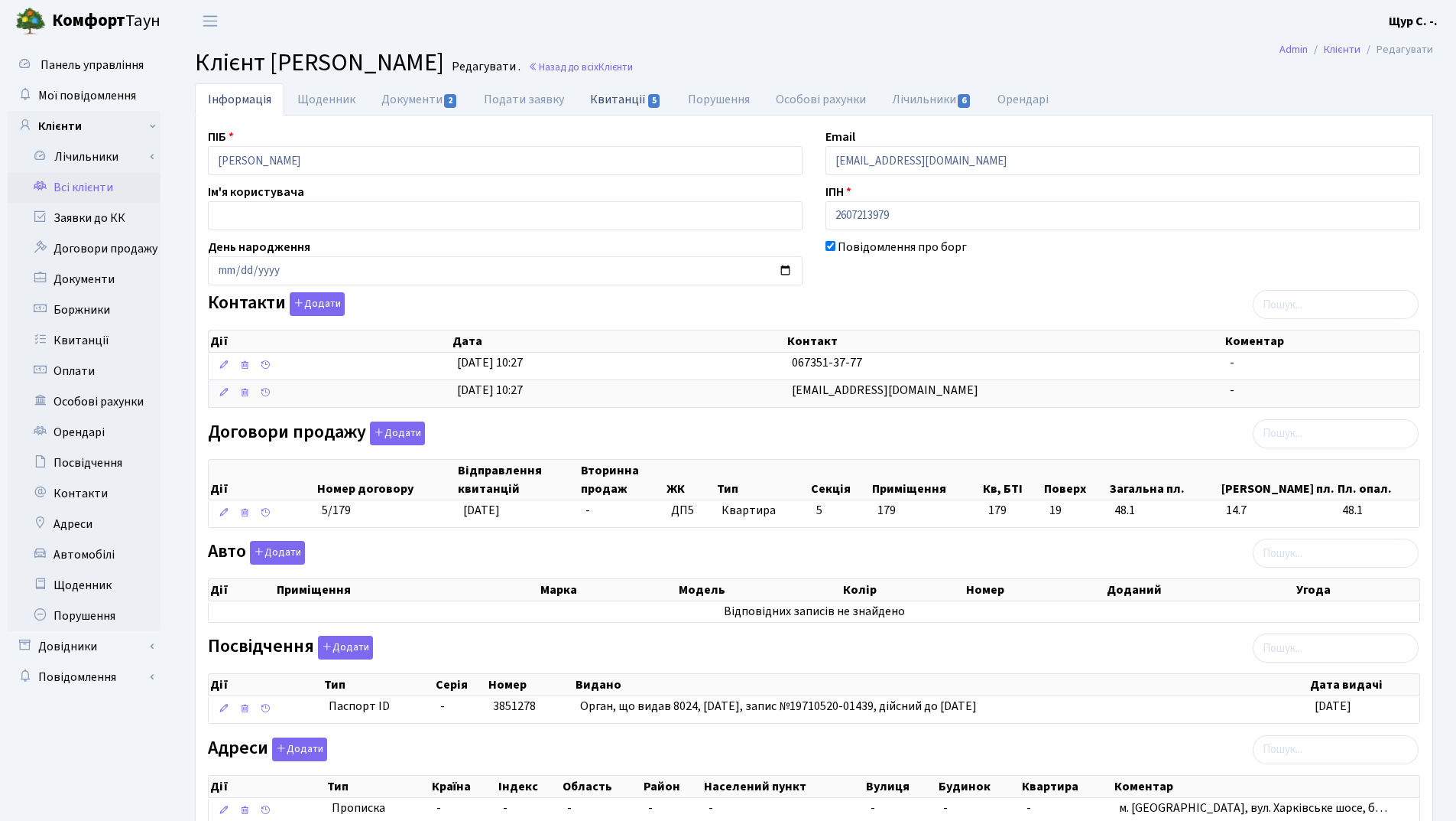
click at [608, 97] on link "Квитанції 5" at bounding box center [626, 99] width 97 height 31
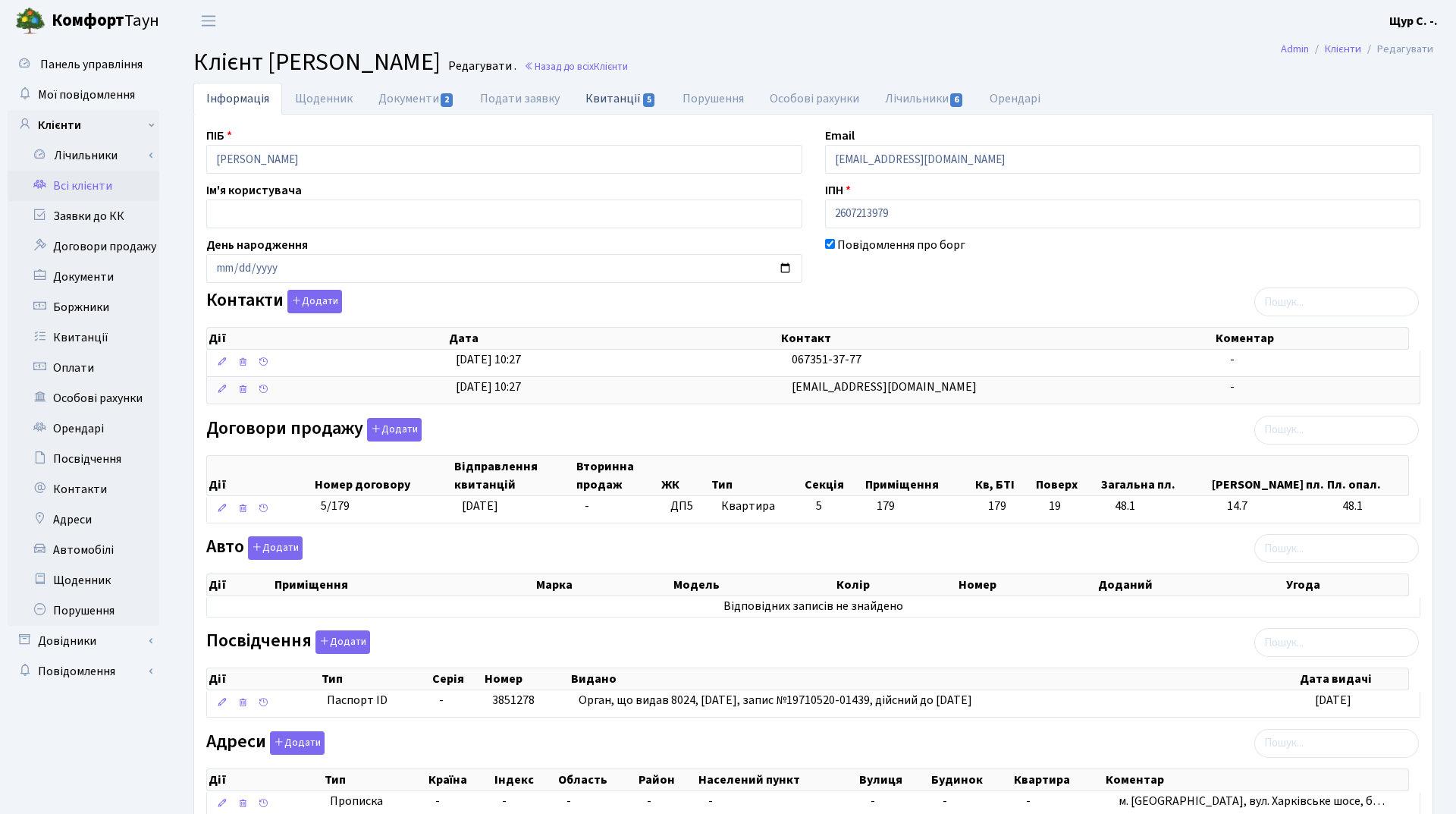
select select "25"
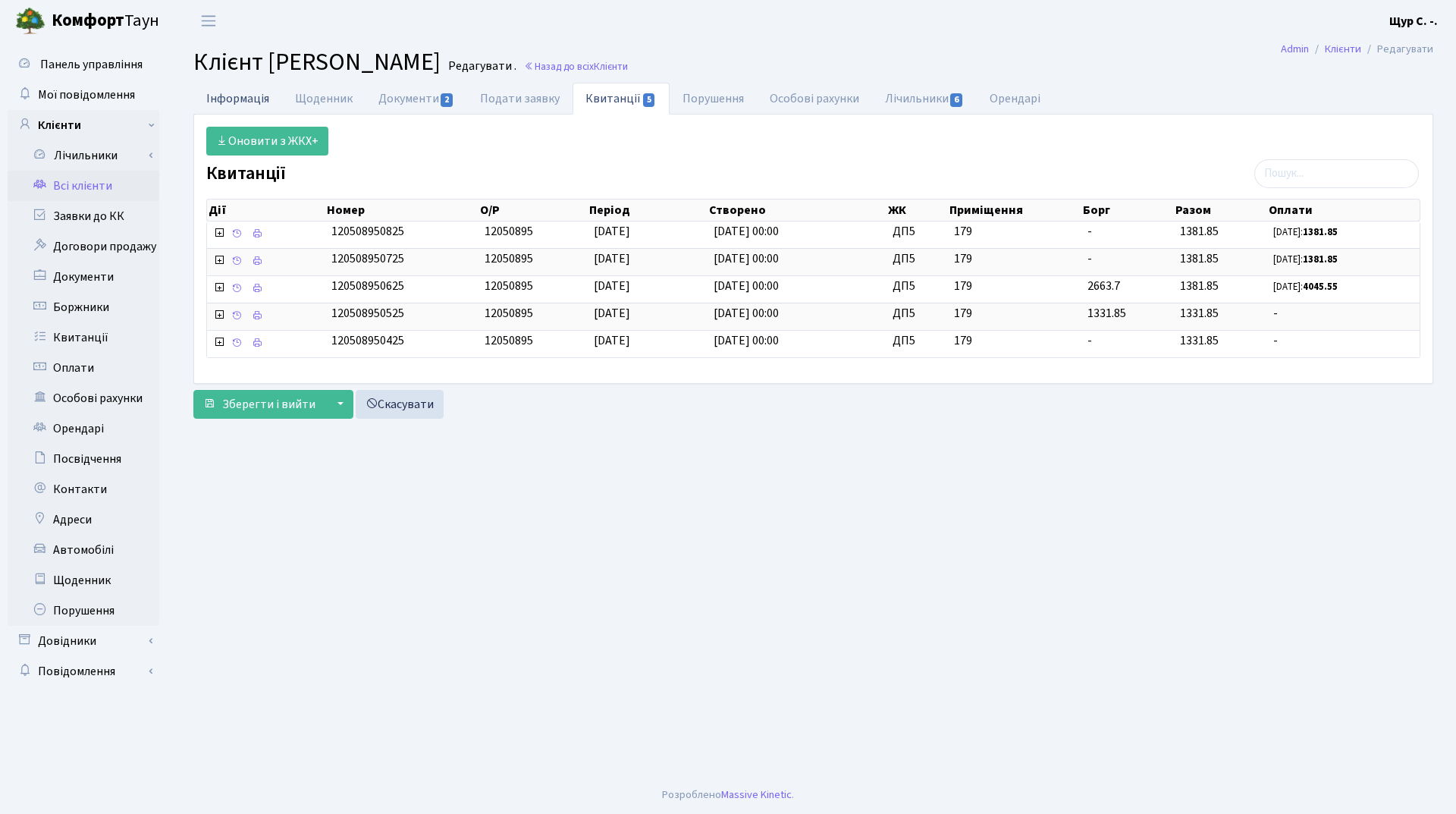
click at [224, 95] on link "Інформація" at bounding box center [238, 98] width 89 height 31
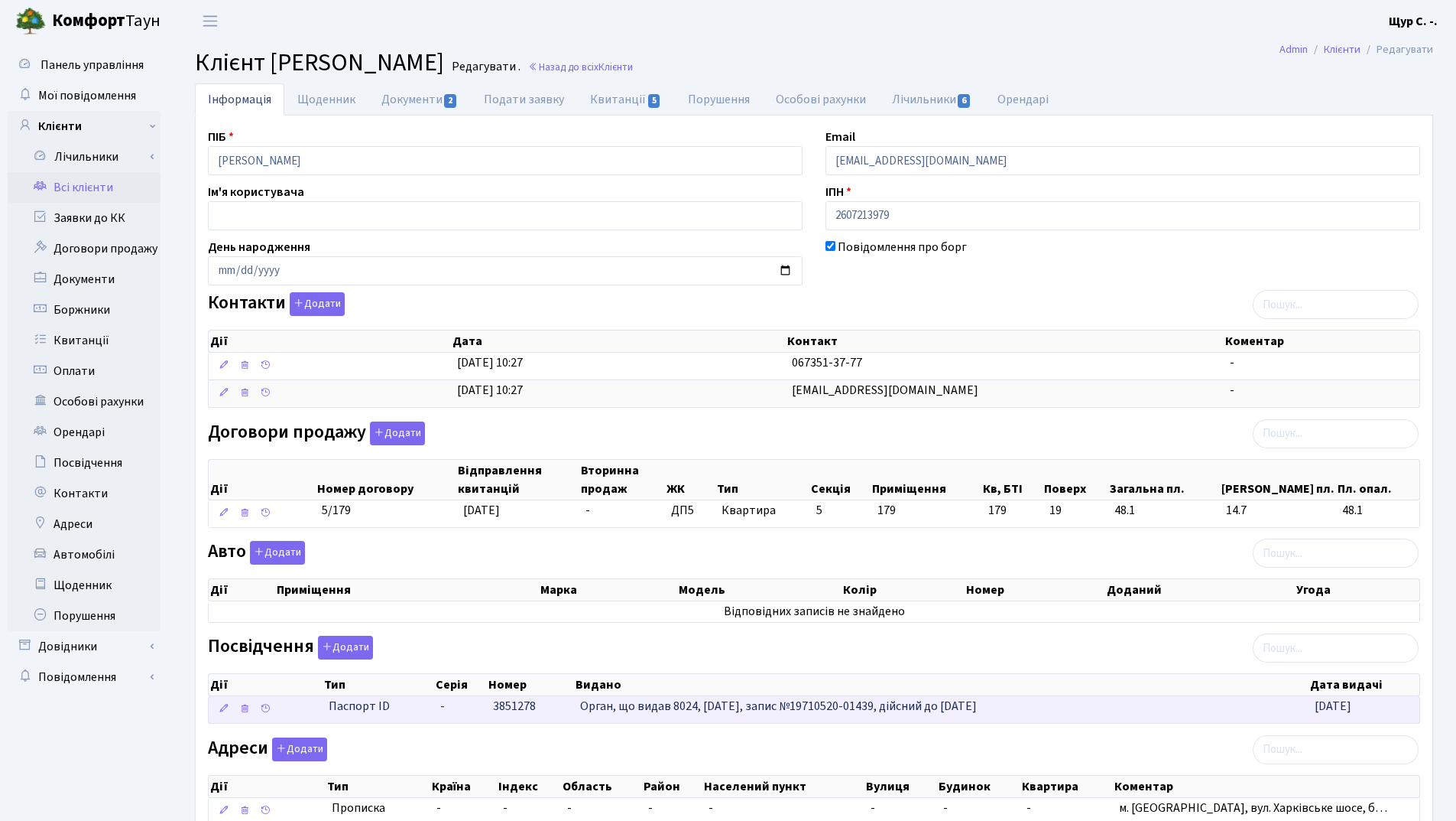
click at [521, 717] on td "3851278" at bounding box center [530, 709] width 87 height 26
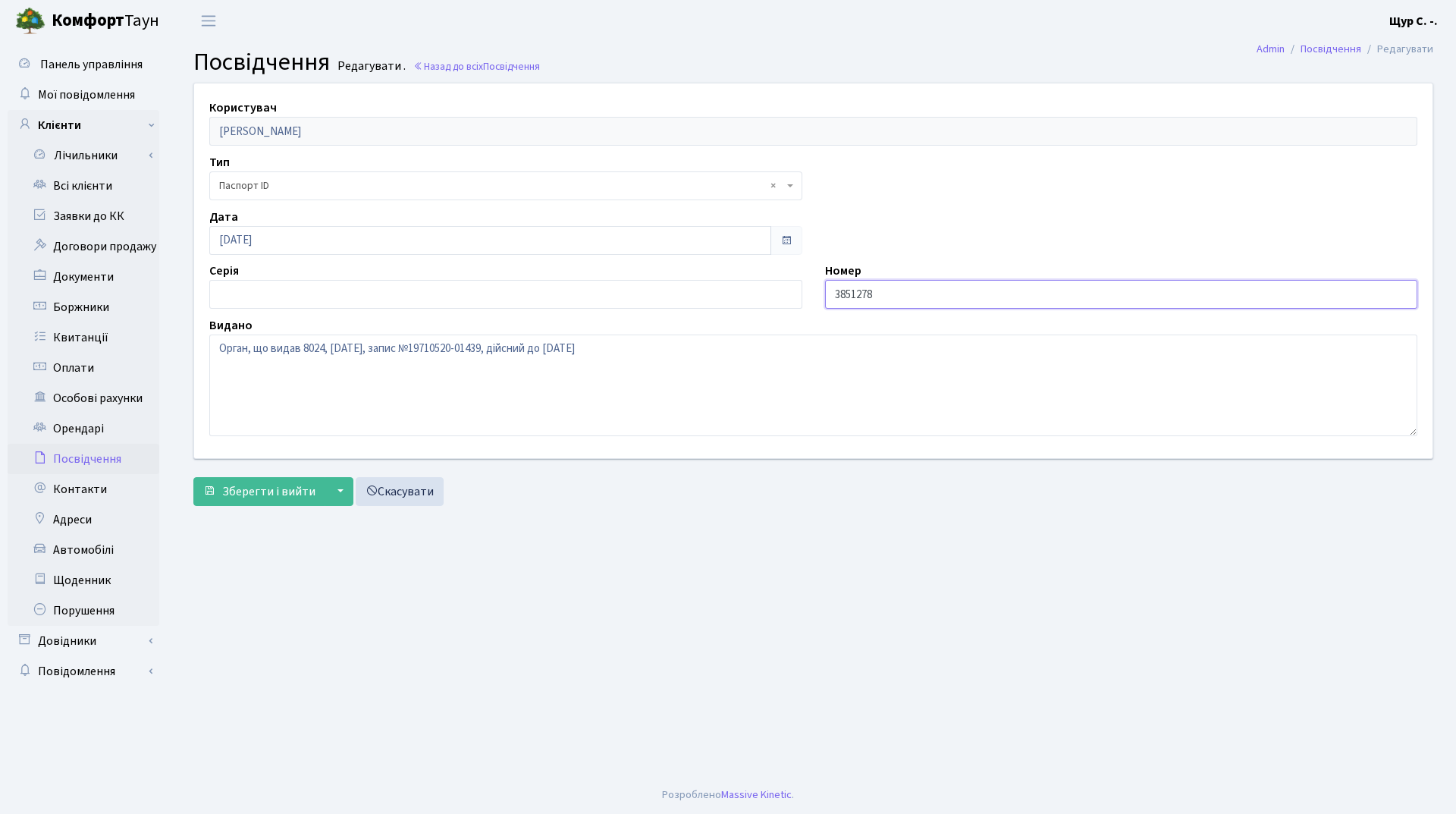
click at [830, 292] on input "3851278" at bounding box center [1121, 294] width 593 height 29
type input "003851278"
click at [278, 497] on span "Зберегти і вийти" at bounding box center [268, 491] width 93 height 17
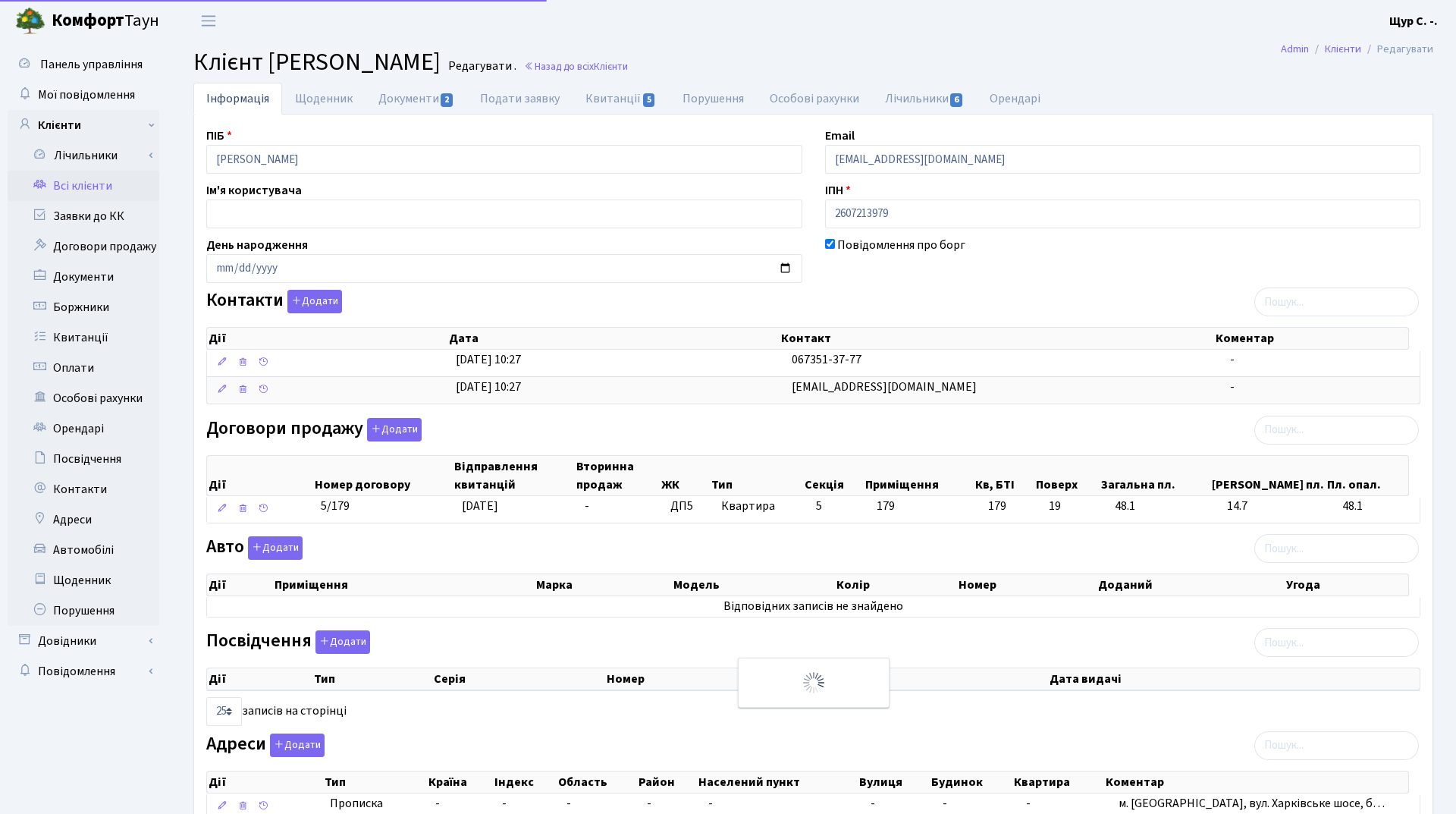
select select "25"
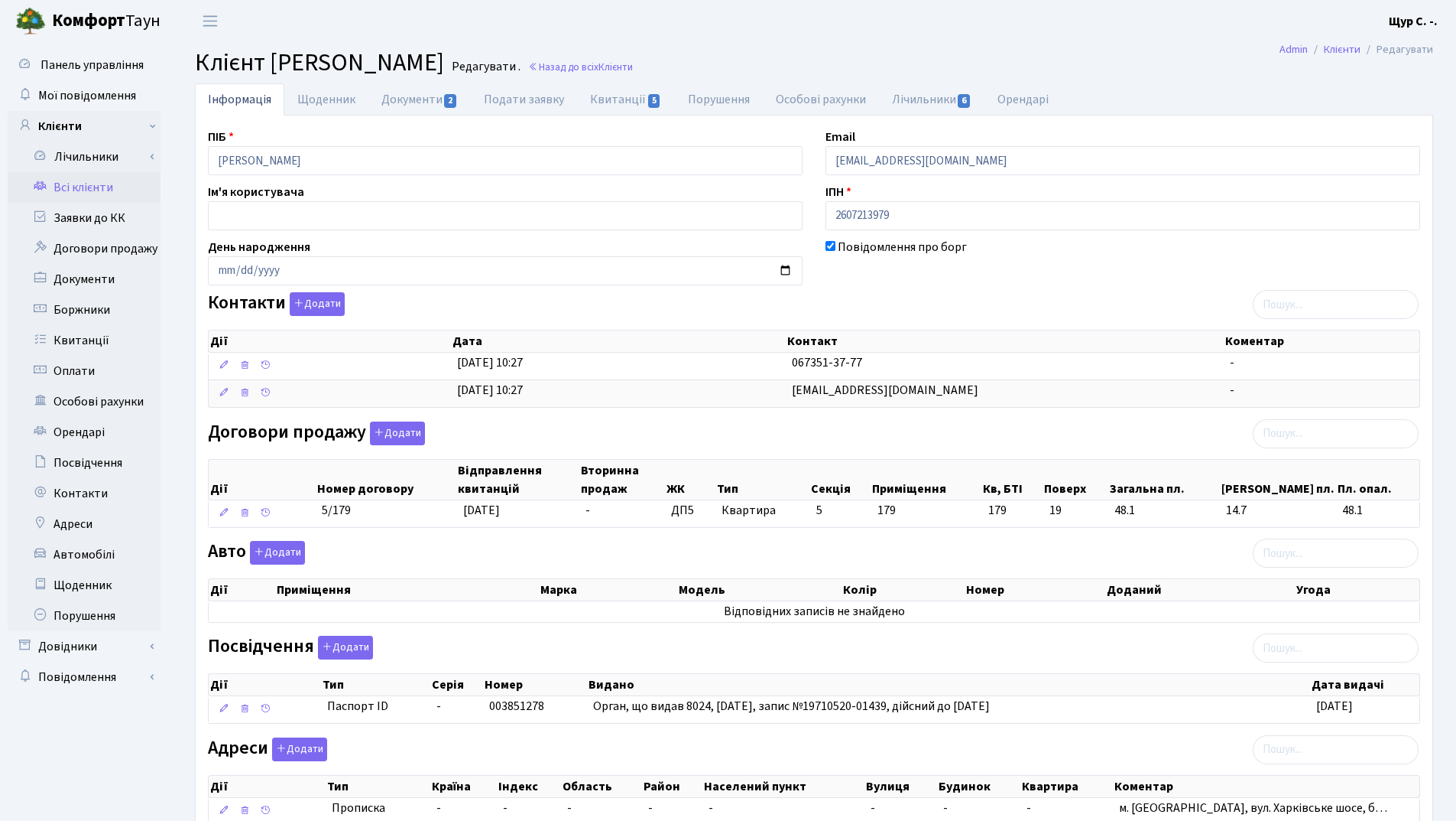
click at [86, 180] on link "Всі клієнти" at bounding box center [84, 187] width 153 height 30
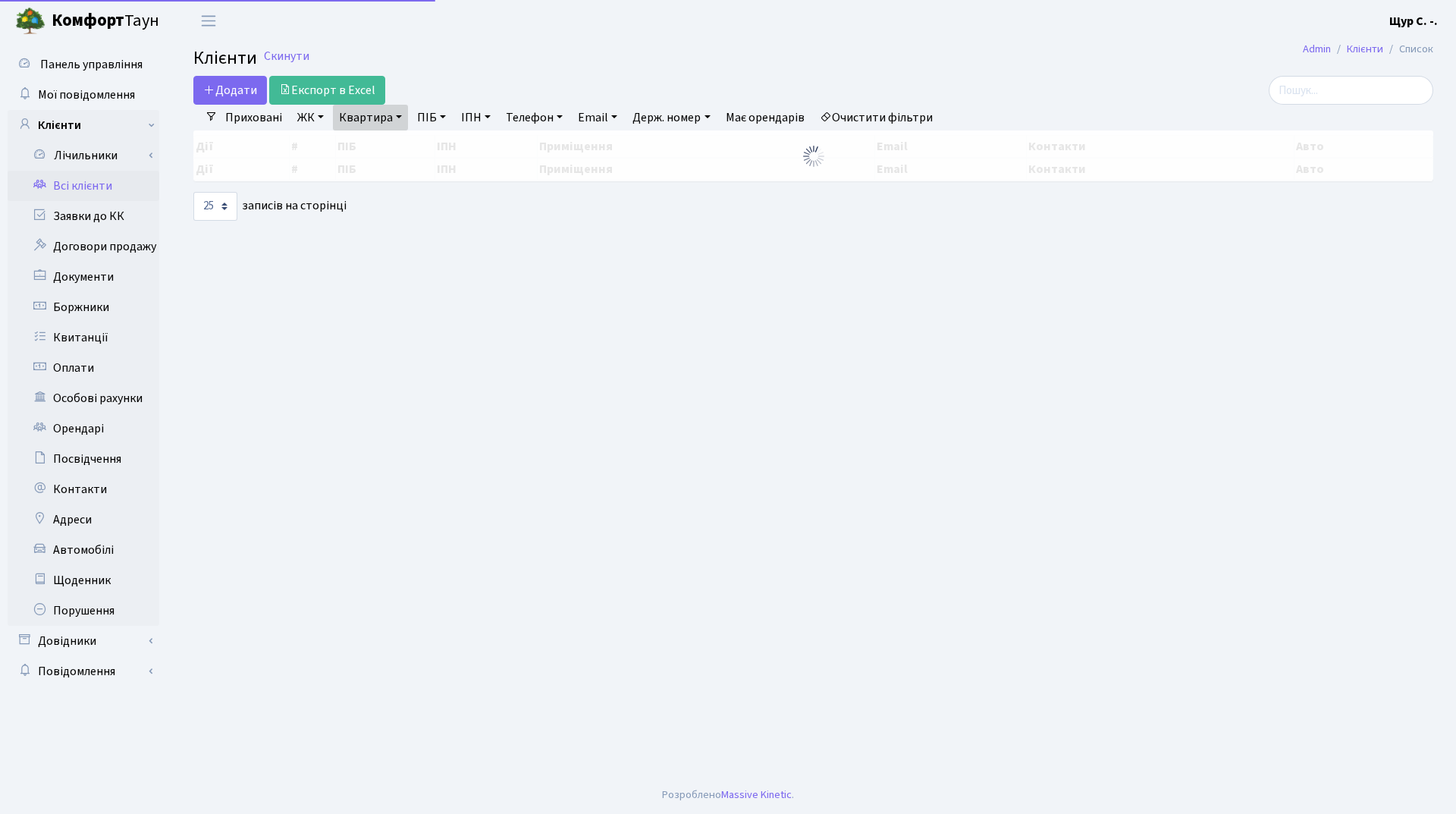
select select "25"
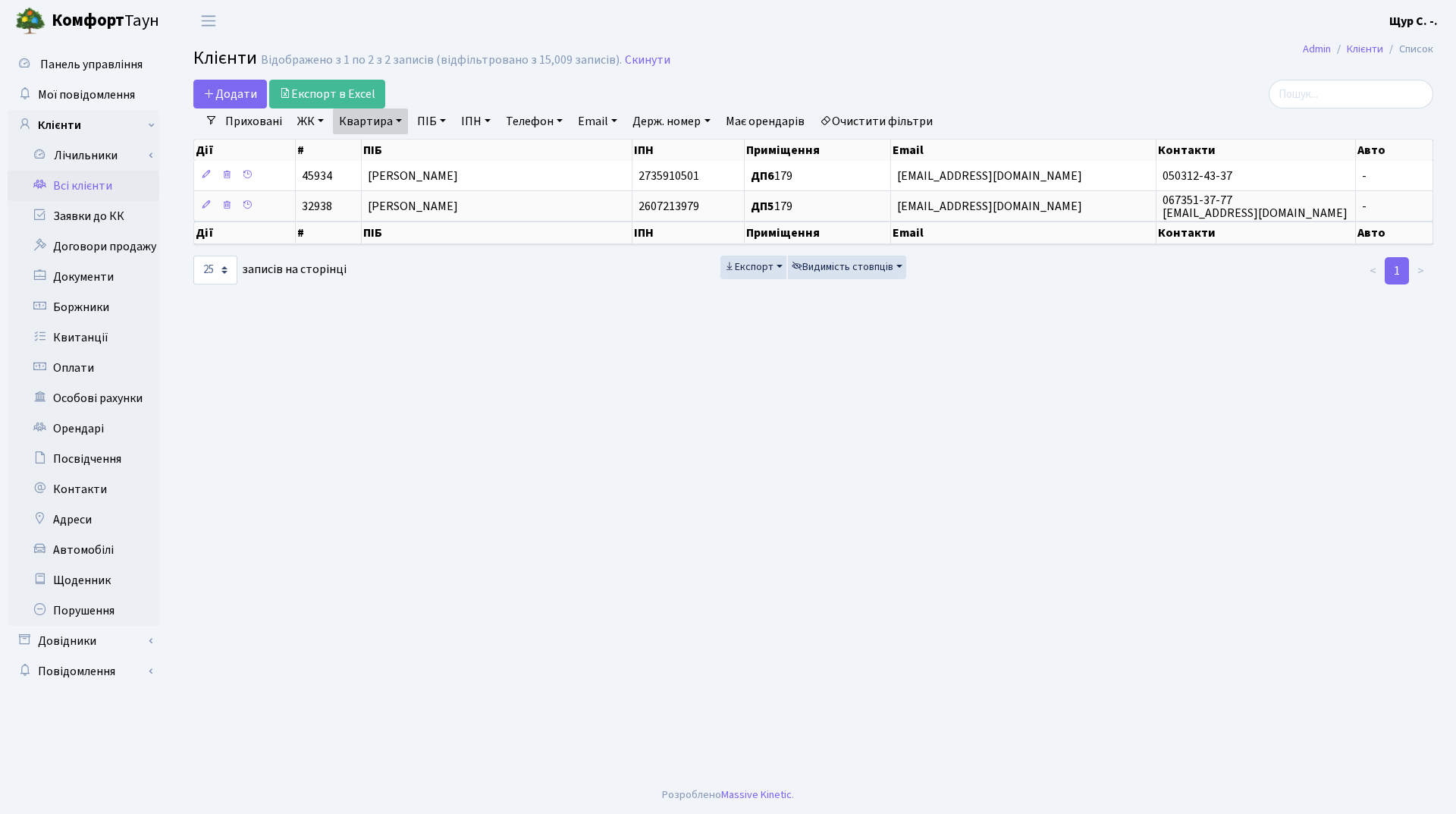
click at [398, 126] on link "Квартира" at bounding box center [370, 121] width 75 height 25
click at [382, 159] on input "179" at bounding box center [378, 151] width 89 height 29
type input "154"
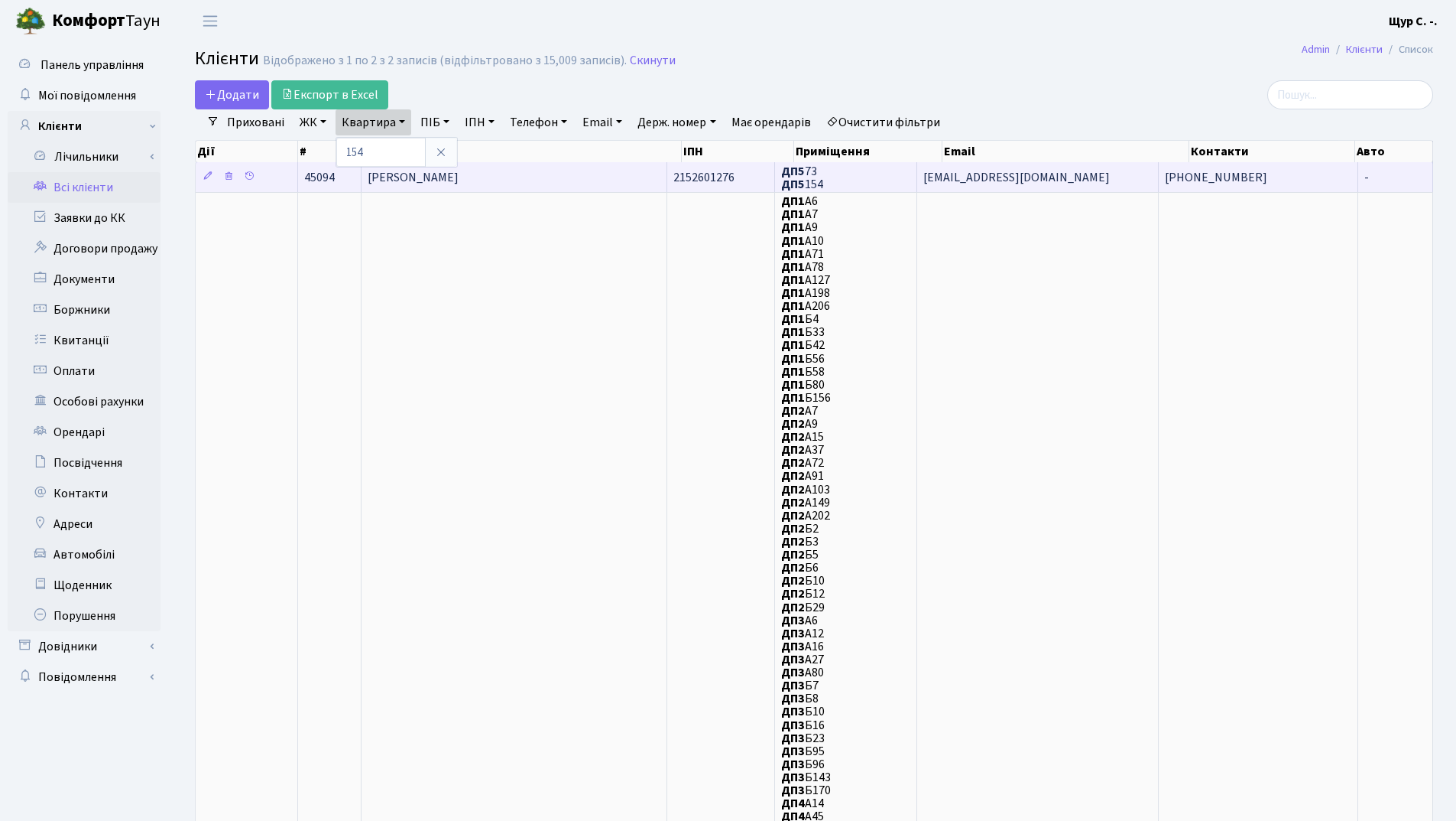
click at [539, 181] on td "[PERSON_NAME]" at bounding box center [514, 177] width 306 height 30
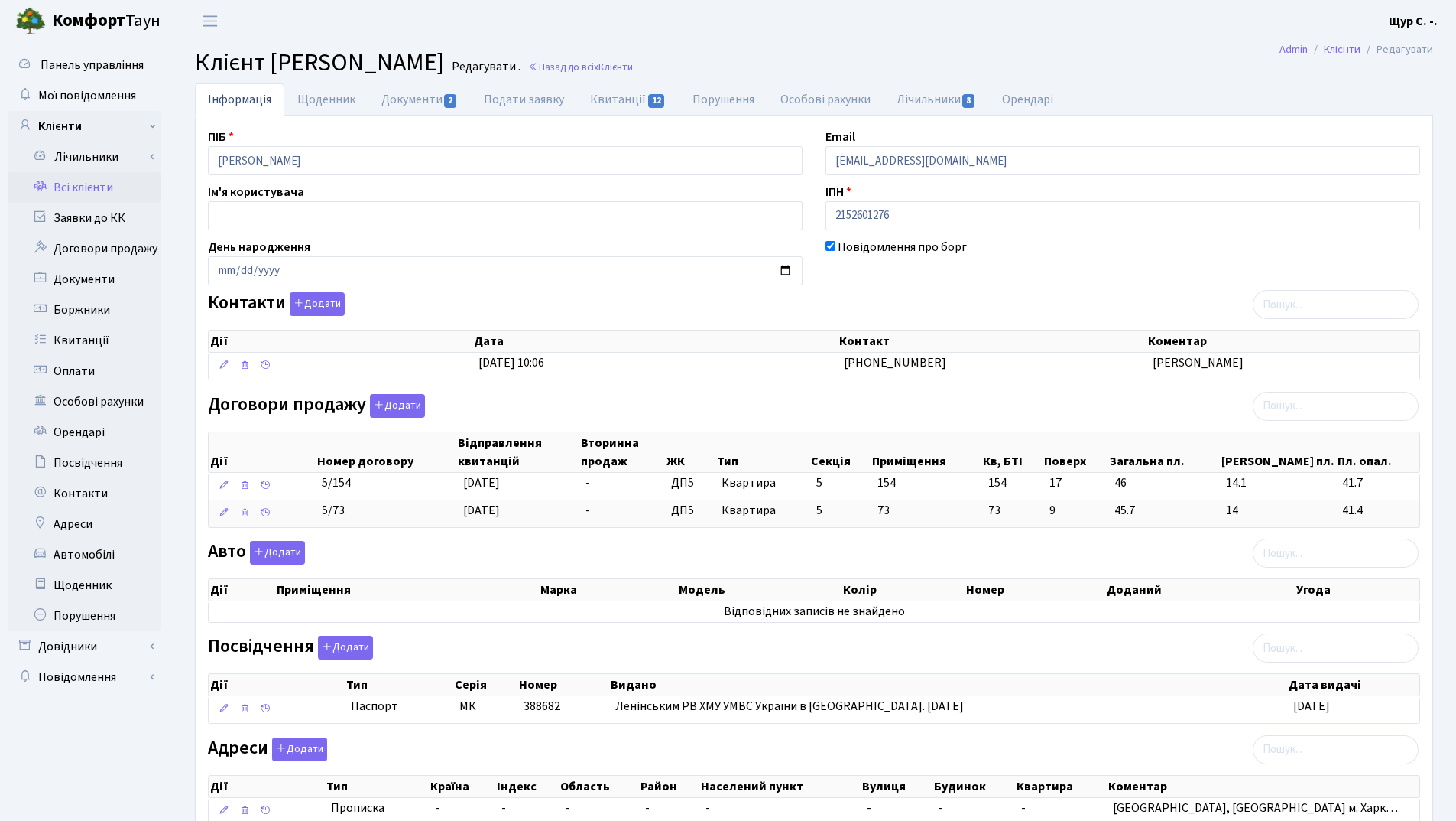
click at [99, 185] on link "Всі клієнти" at bounding box center [84, 187] width 153 height 30
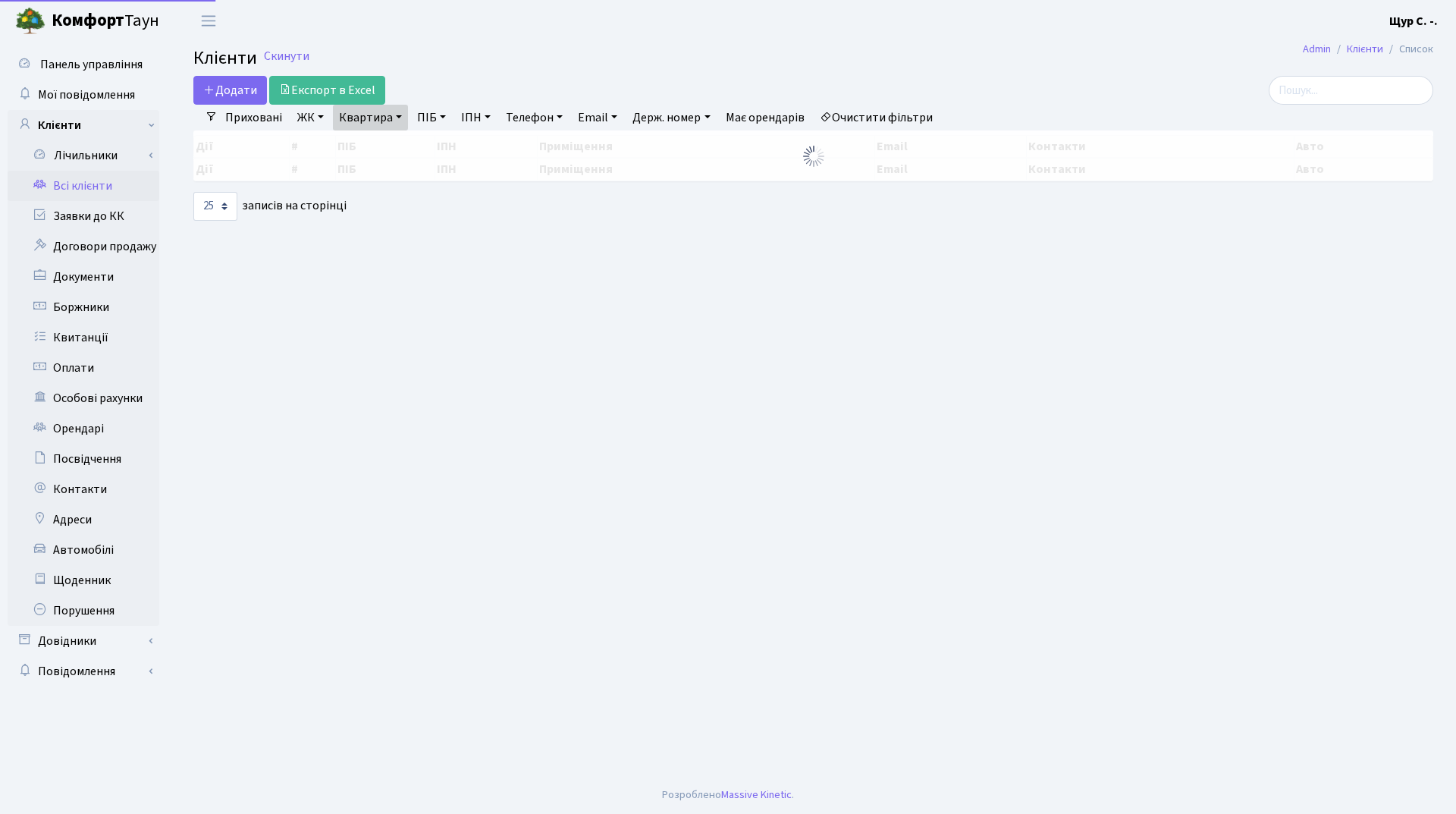
select select "25"
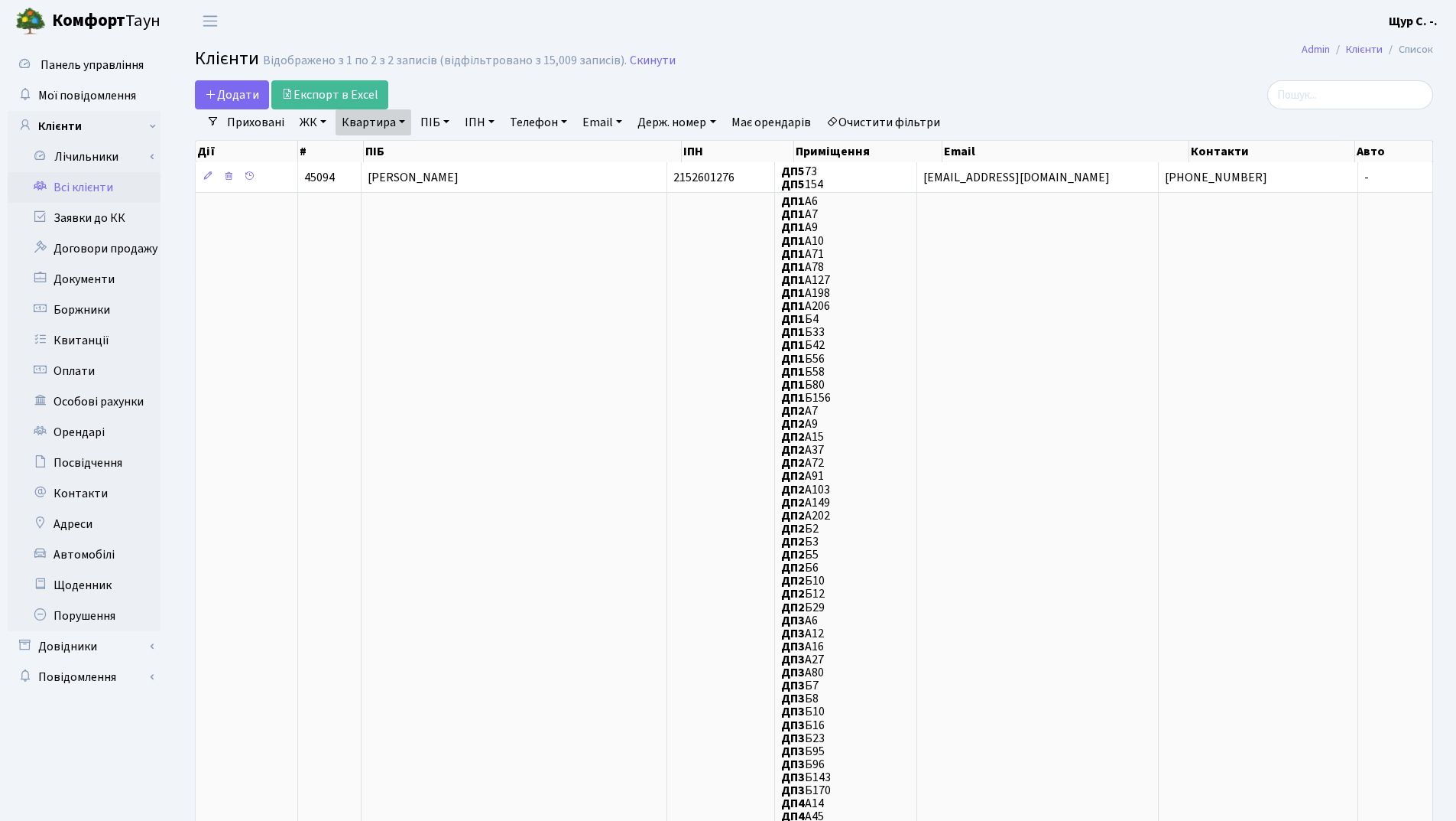
click at [392, 119] on link "Квартира" at bounding box center [373, 122] width 75 height 26
click at [389, 155] on input "154" at bounding box center [381, 152] width 90 height 29
type input "1"
type input "89"
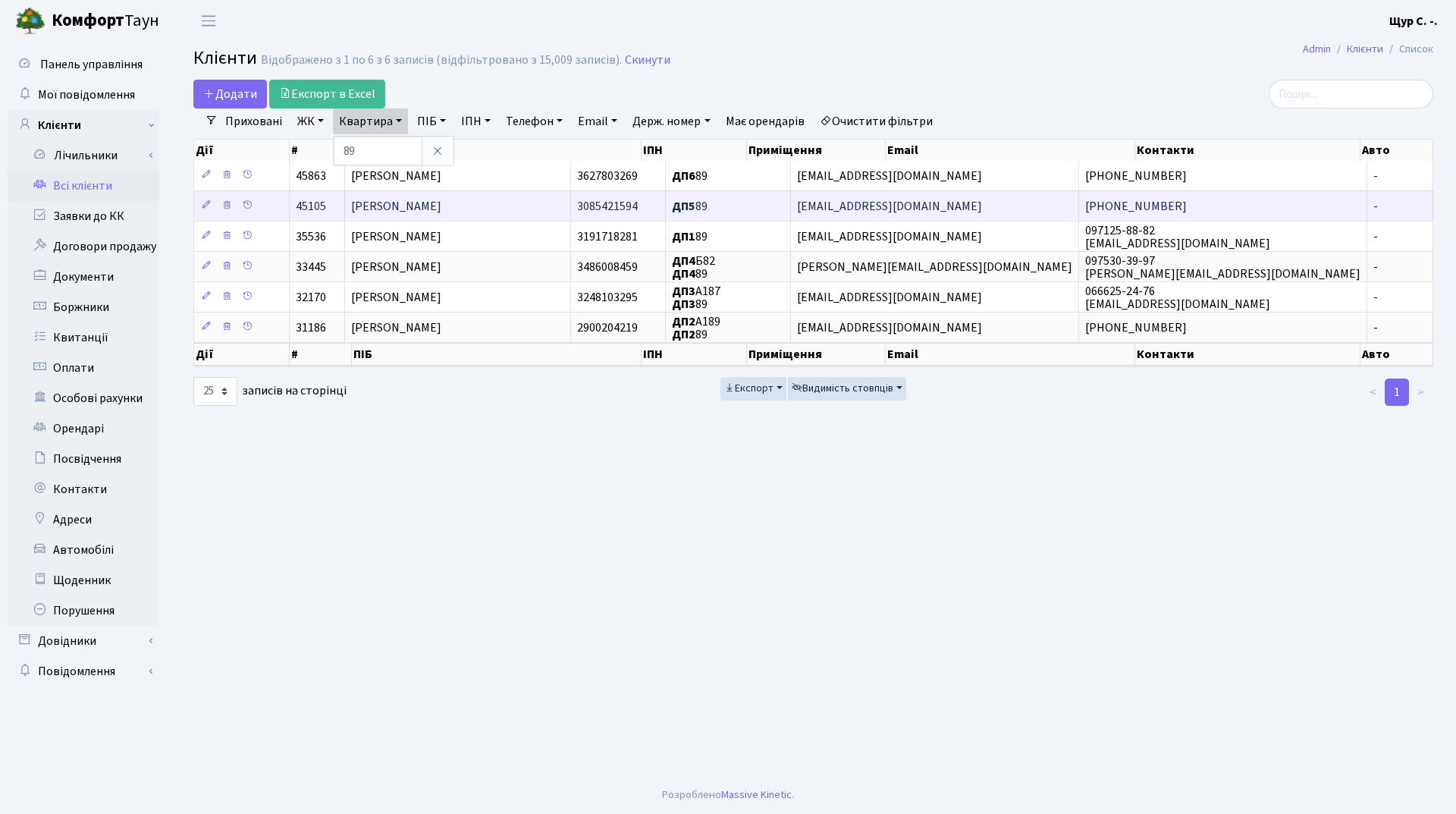
click at [442, 205] on span "[PERSON_NAME]" at bounding box center [395, 206] width 90 height 17
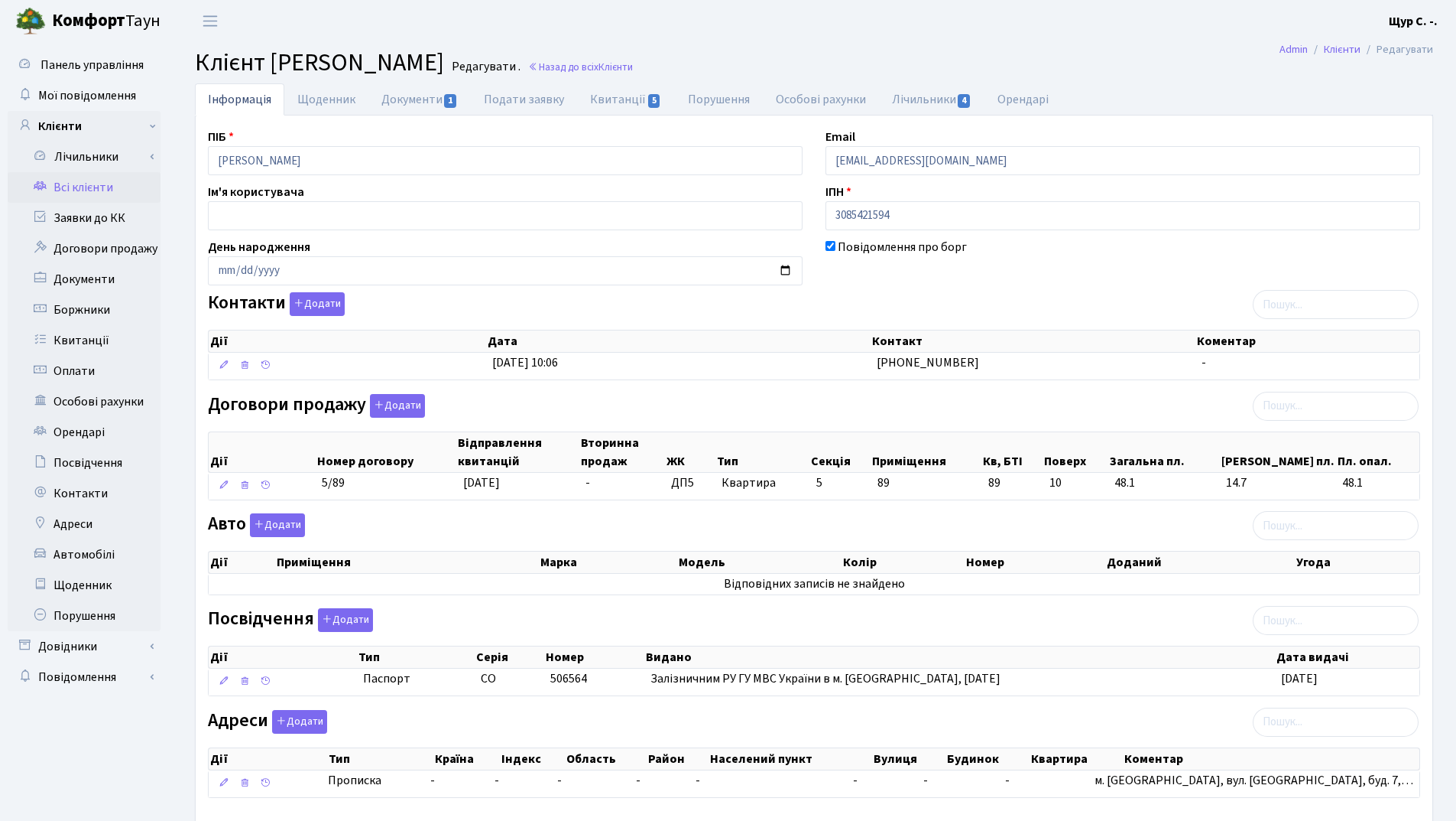
click at [91, 188] on link "Всі клієнти" at bounding box center [84, 187] width 153 height 30
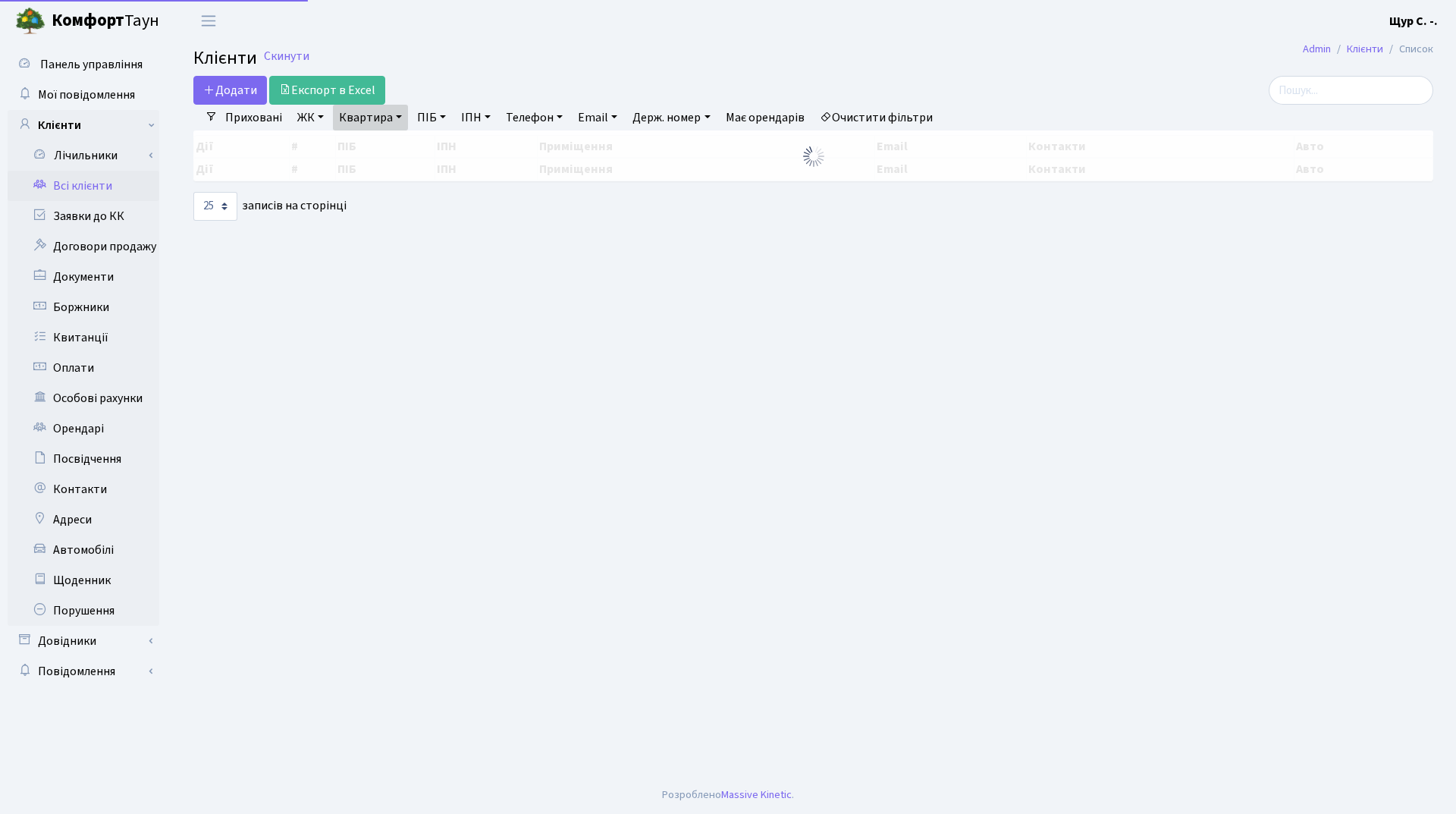
select select "25"
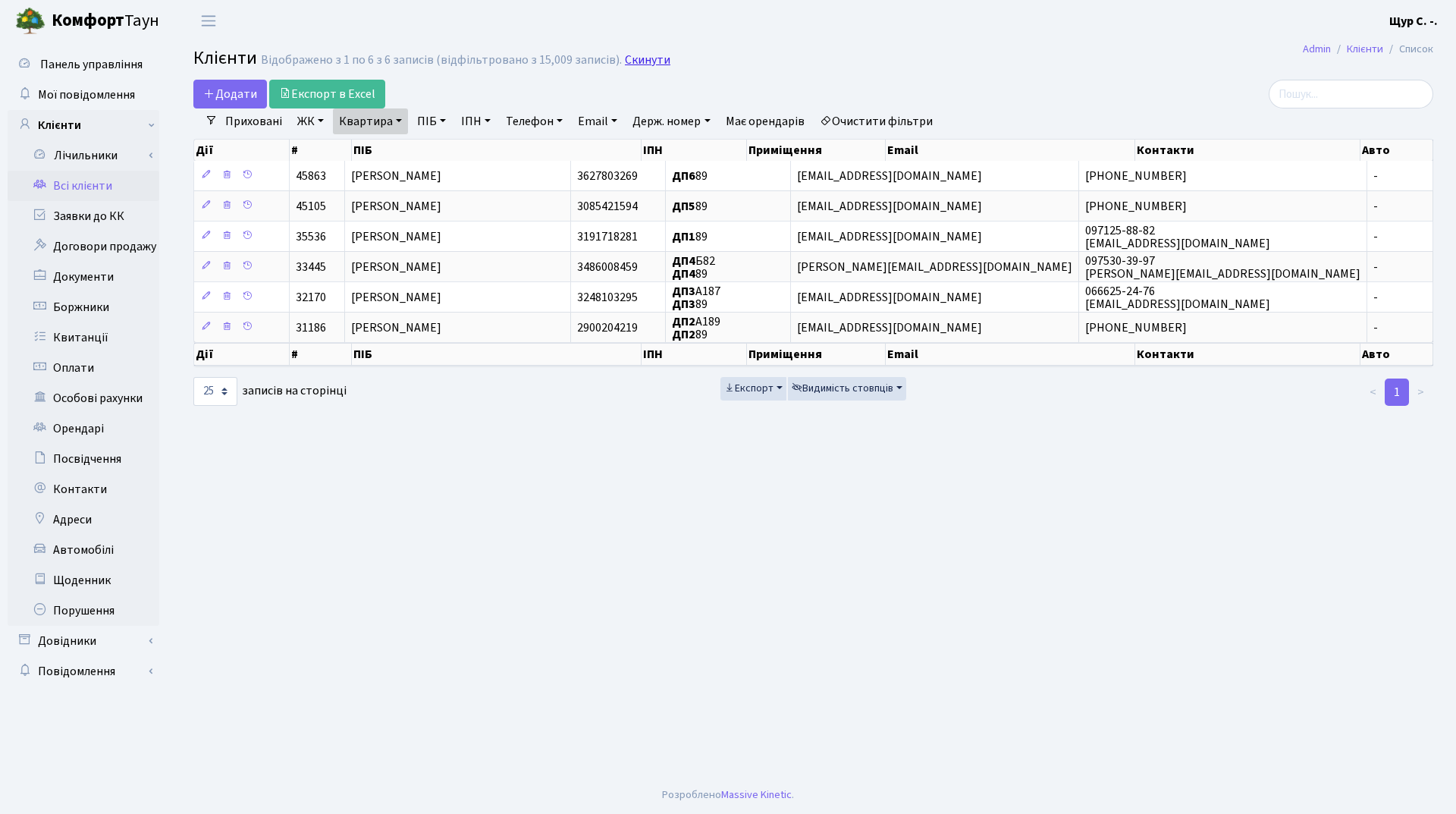
click at [644, 64] on link "Скинути" at bounding box center [647, 60] width 45 height 14
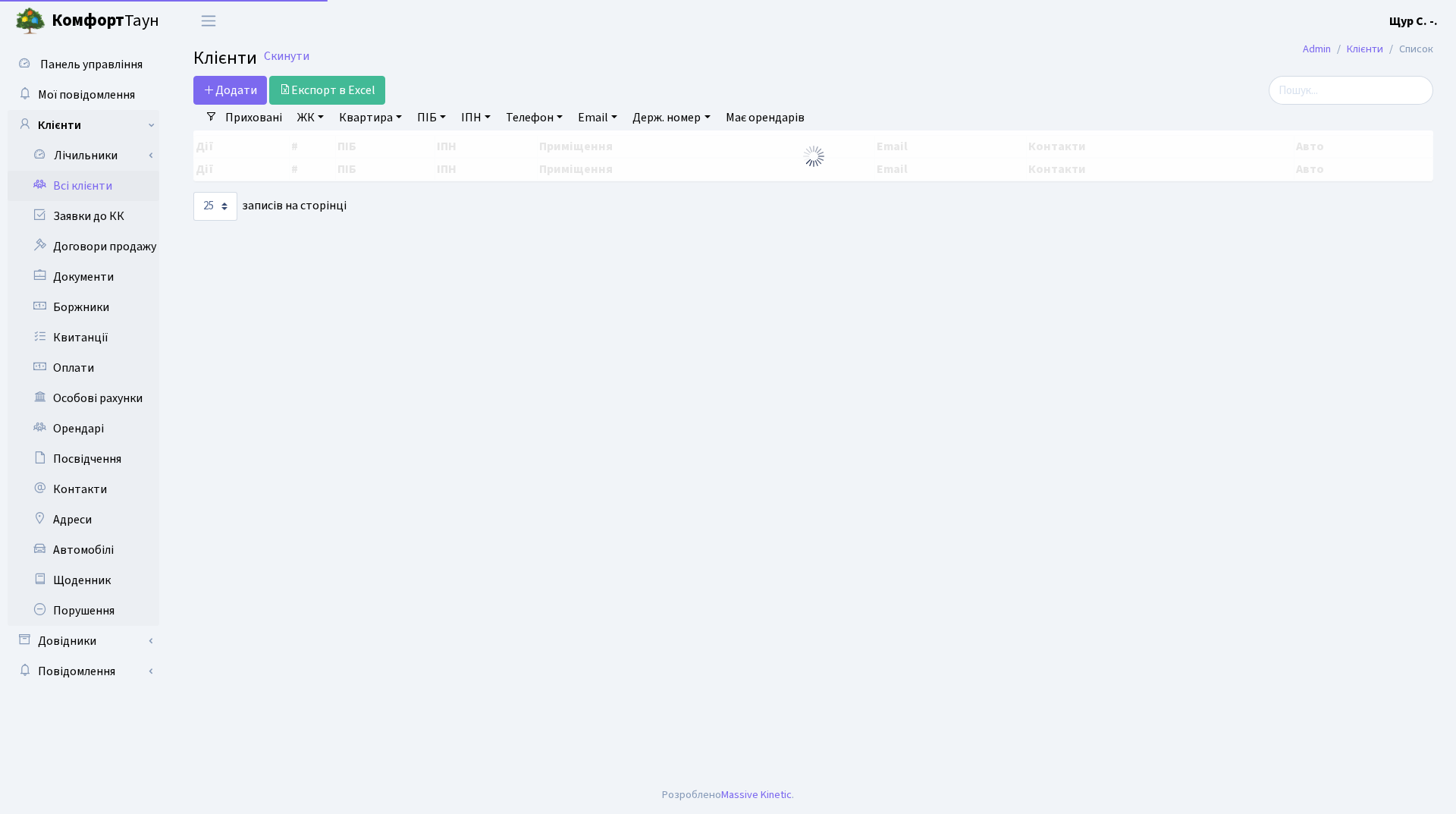
select select "25"
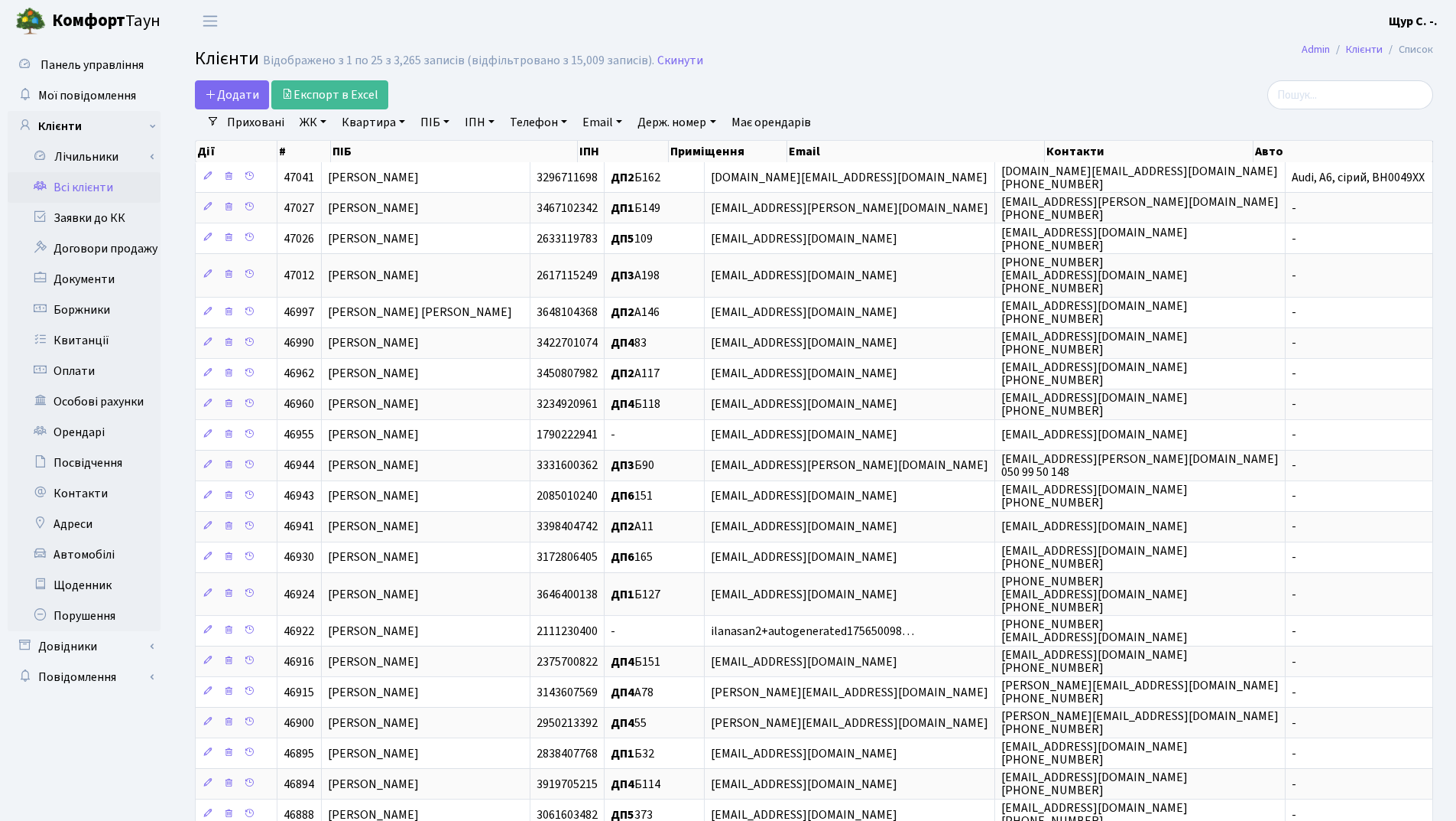
click at [364, 124] on link "Квартира" at bounding box center [373, 122] width 75 height 26
click at [671, 63] on link "Скинути" at bounding box center [680, 61] width 46 height 14
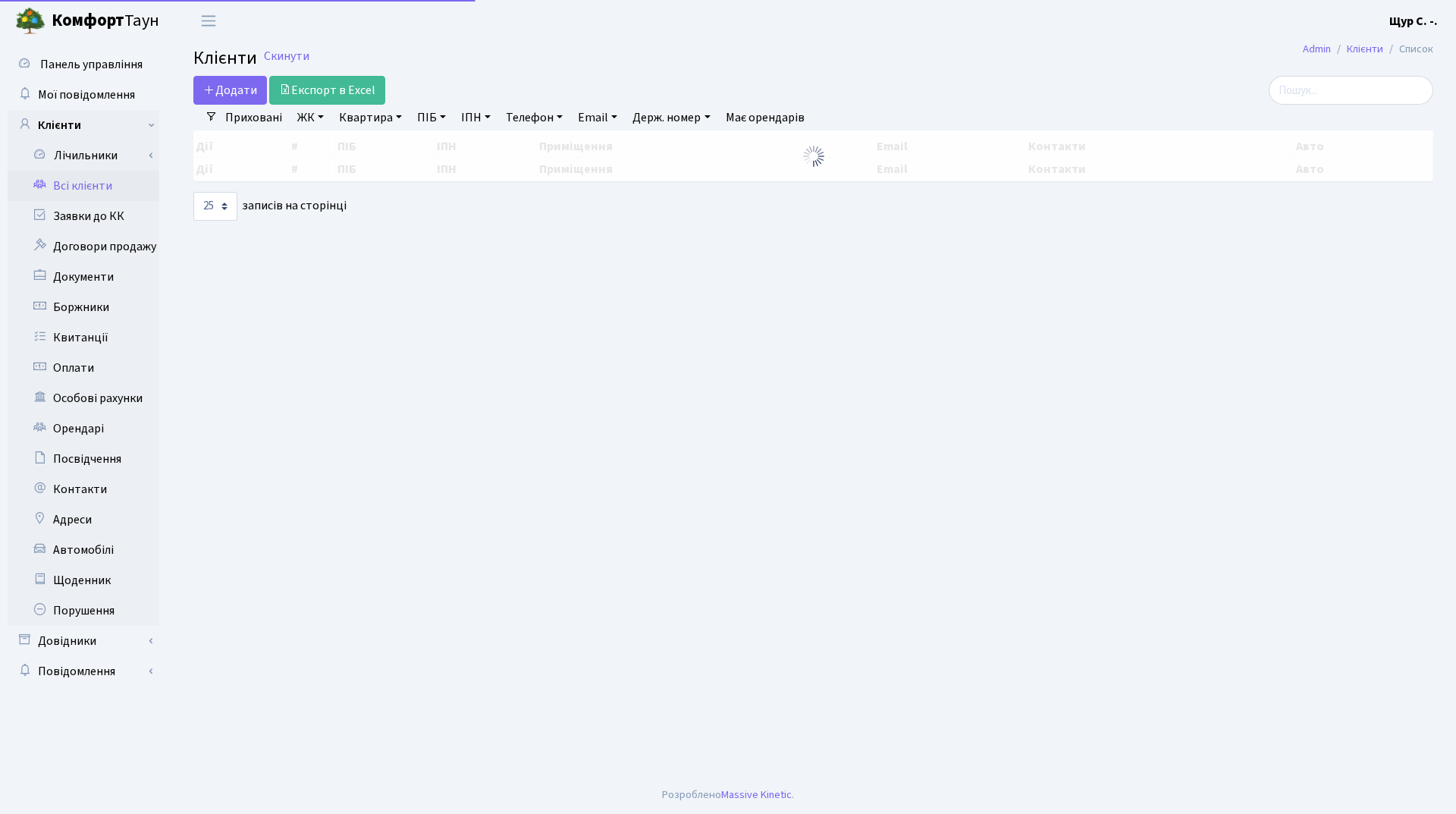
select select "25"
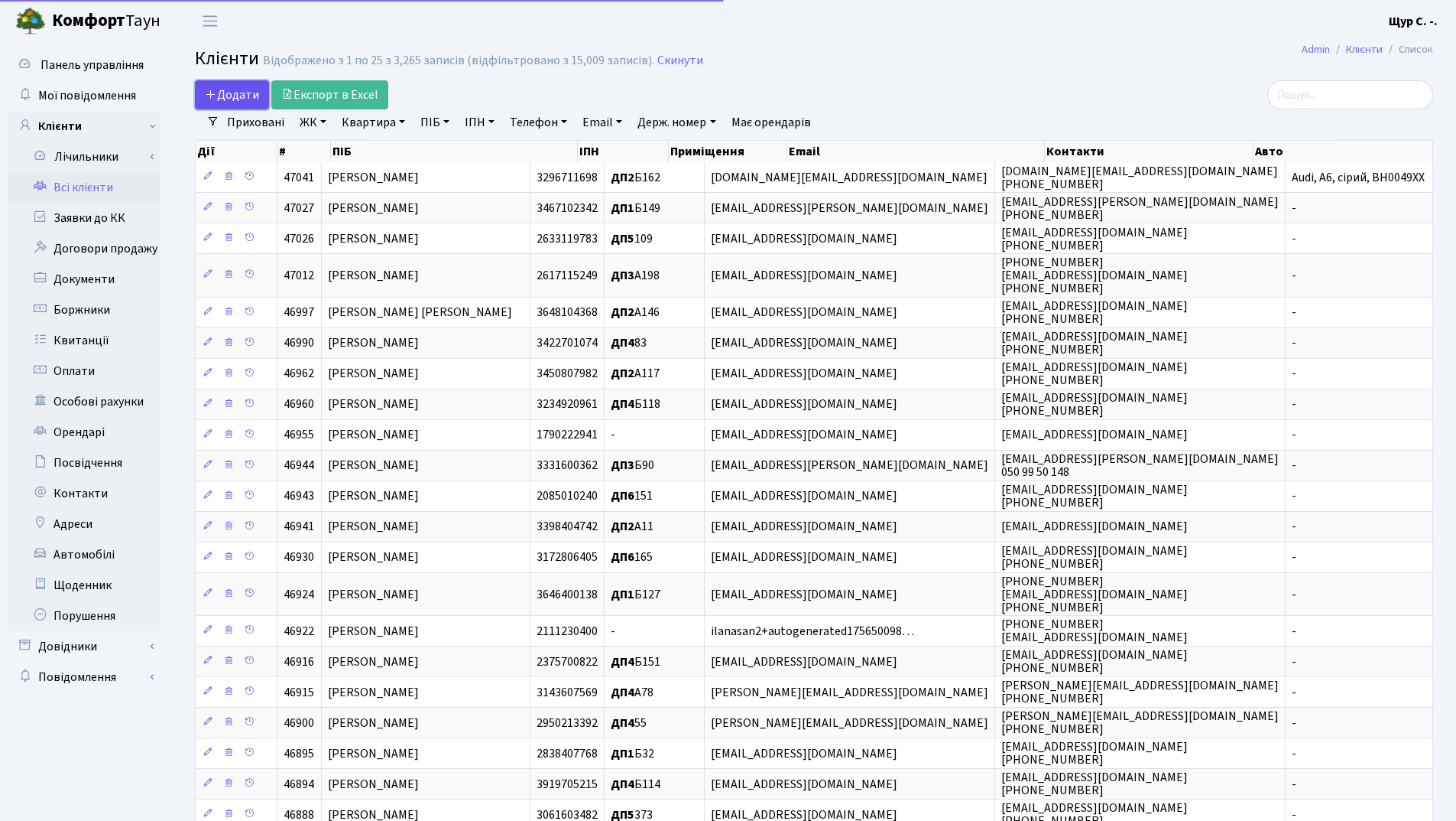
click at [234, 92] on span "Додати" at bounding box center [232, 95] width 55 height 17
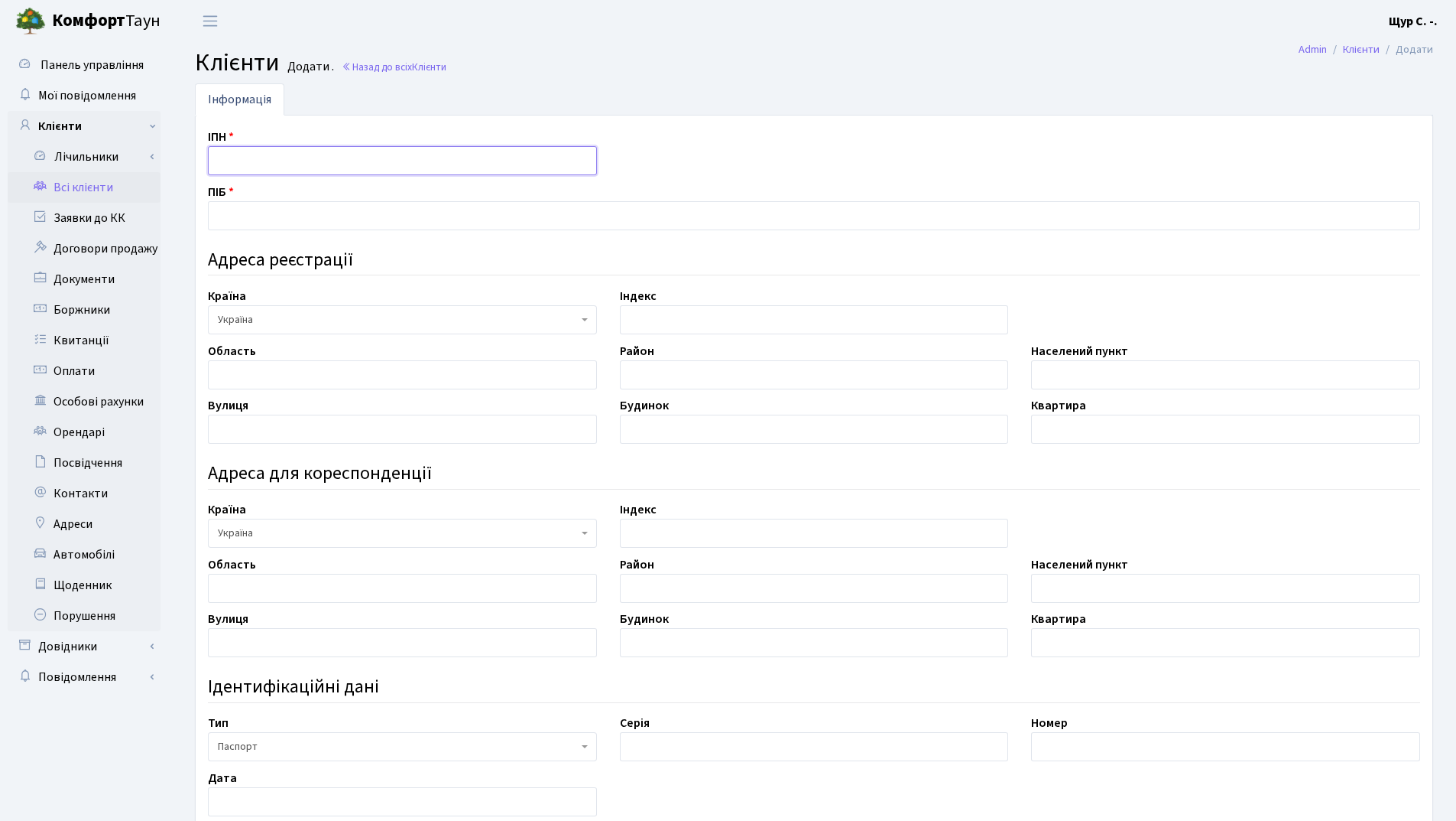
click at [245, 152] on input "text" at bounding box center [402, 161] width 389 height 29
type input "3247414130"
click at [244, 218] on input "text" at bounding box center [813, 216] width 1212 height 29
type input "[PERSON_NAME]"
click at [1133, 379] on input "text" at bounding box center [1226, 375] width 389 height 29
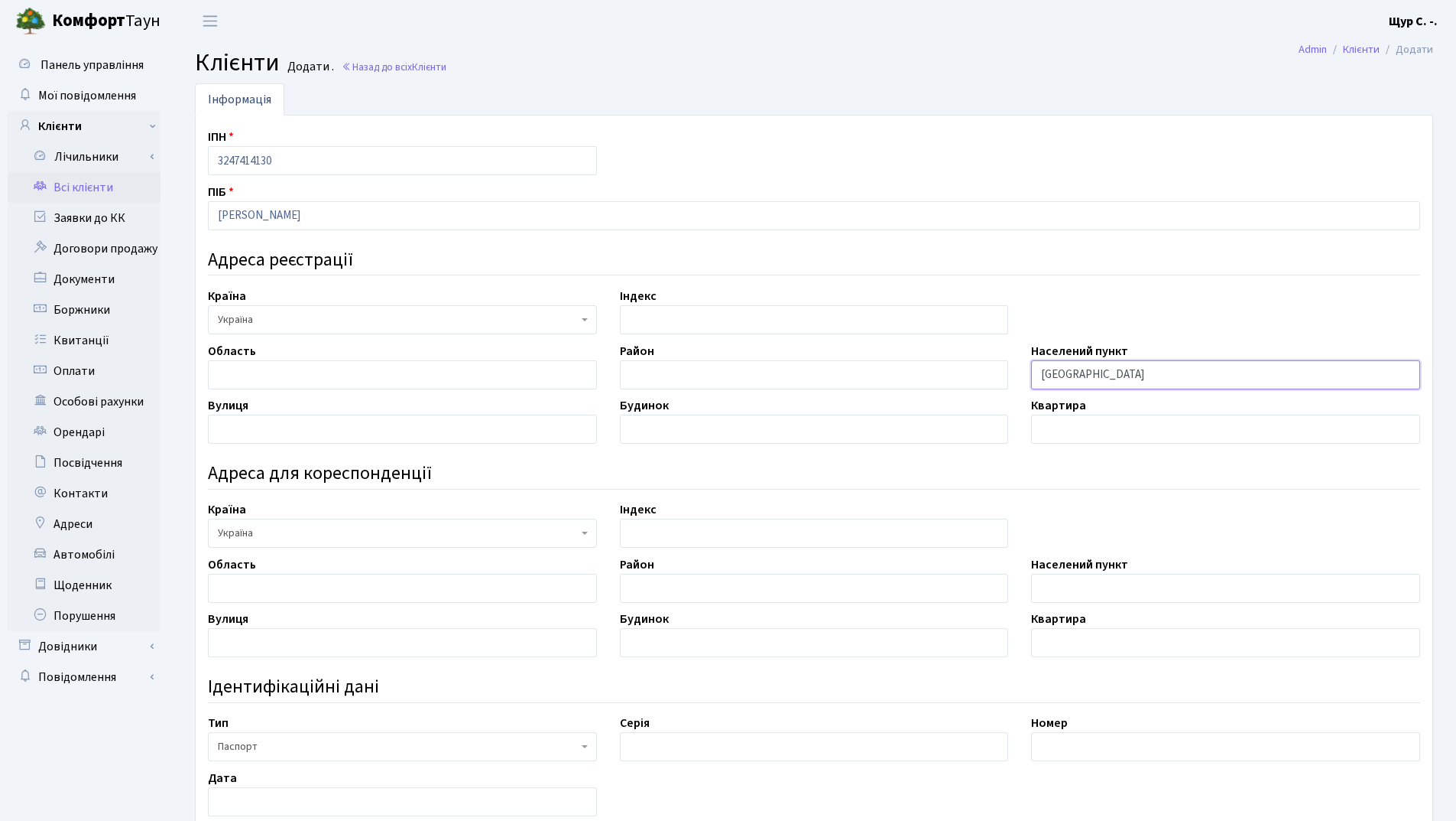
type input "Київ"
click at [294, 430] on input "text" at bounding box center [402, 429] width 389 height 29
type input "Ушакова"
click at [671, 432] on input "text" at bounding box center [814, 429] width 389 height 29
type input "18"
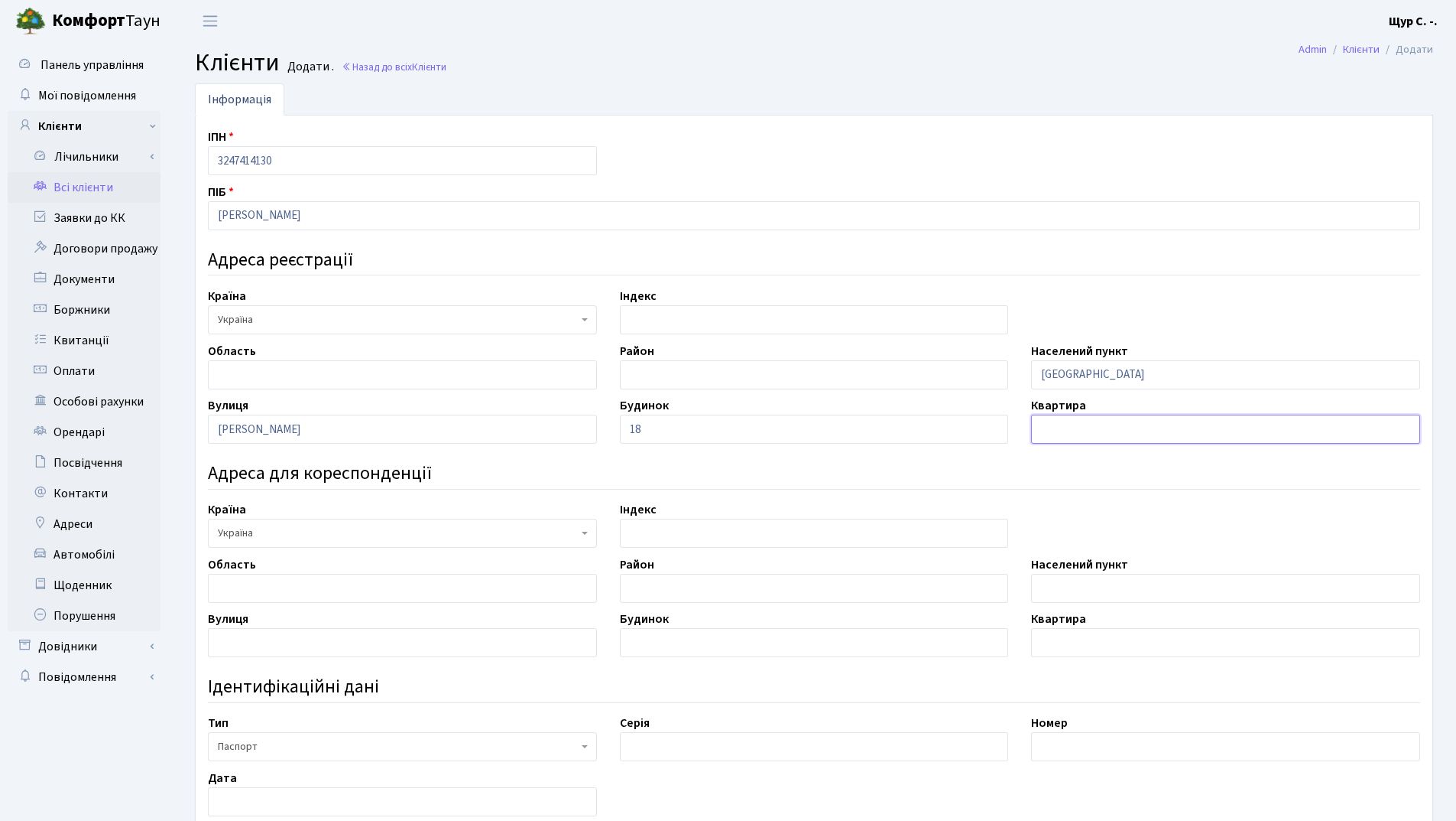
click at [1066, 421] on input "text" at bounding box center [1226, 429] width 389 height 29
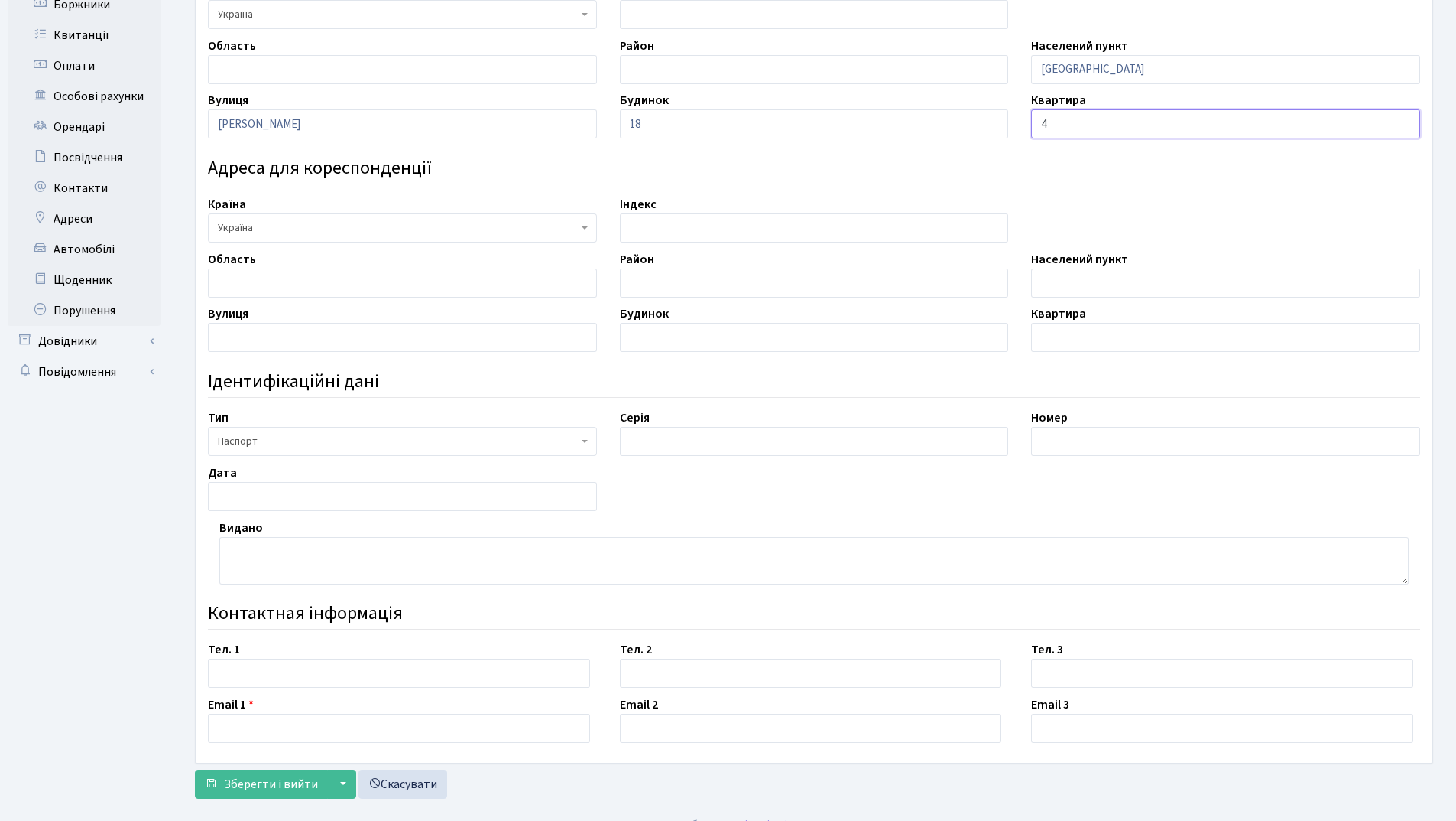
scroll to position [306, 0]
type input "4"
click at [694, 440] on input "text" at bounding box center [814, 441] width 389 height 29
type input "МЕ"
click at [1069, 441] on input "text" at bounding box center [1226, 441] width 389 height 29
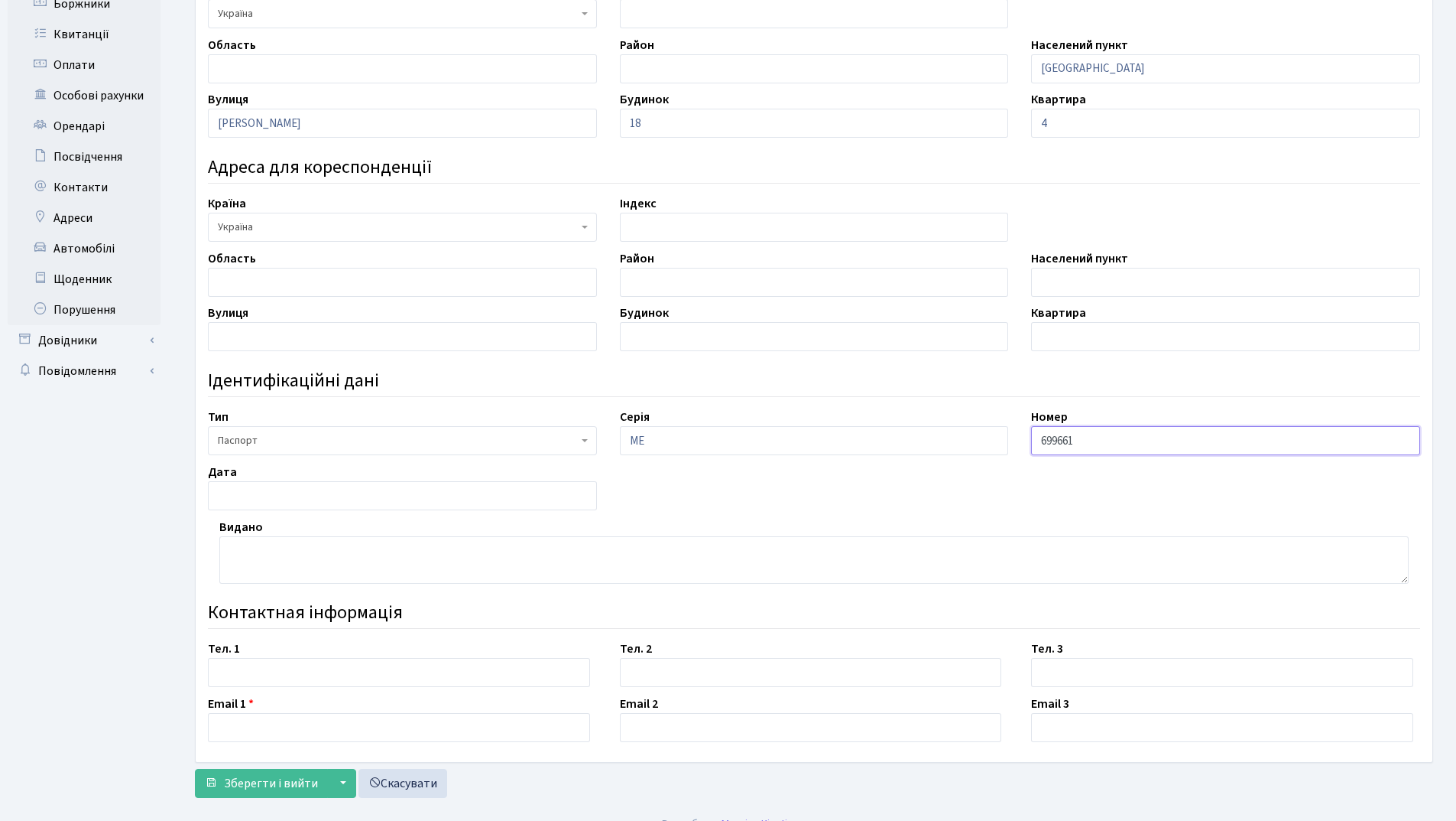
type input "699661"
click at [310, 500] on input "text" at bounding box center [402, 495] width 389 height 29
type input "[DATE]"
click at [273, 557] on textarea at bounding box center [814, 559] width 1190 height 47
click at [375, 549] on textarea "Святошинським РУ ГУ МВС УКраїни в місті Києві" at bounding box center [814, 559] width 1190 height 47
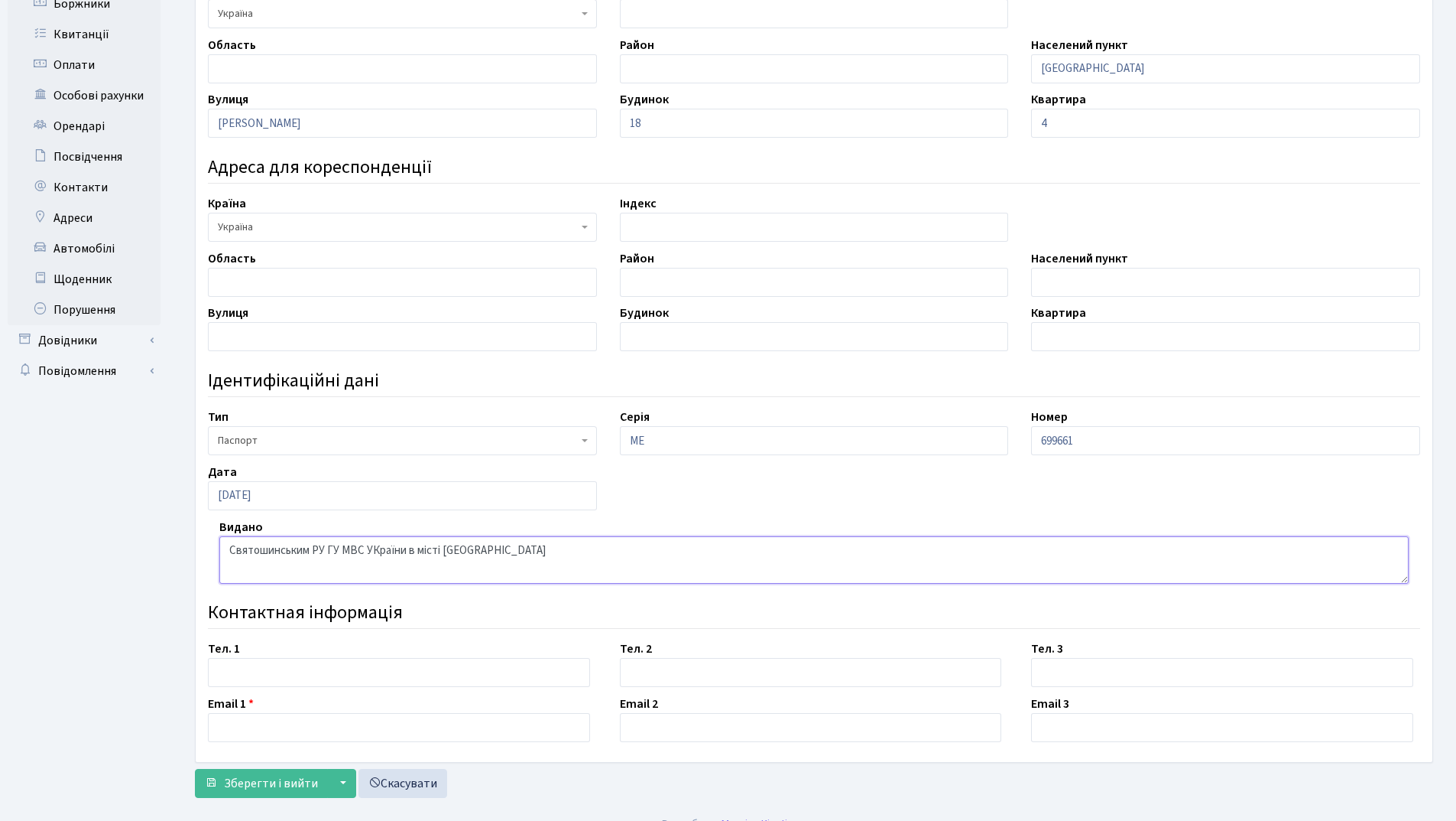
click at [377, 549] on textarea "Святошинським РУ ГУ МВС УКраїни в місті Києві" at bounding box center [814, 559] width 1190 height 47
type textarea "Святошинським РУ ГУ МВС України в місті Києві"
click at [284, 669] on input "text" at bounding box center [399, 673] width 383 height 29
type input "093-996-40-85"
click at [283, 719] on input "text" at bounding box center [399, 727] width 383 height 29
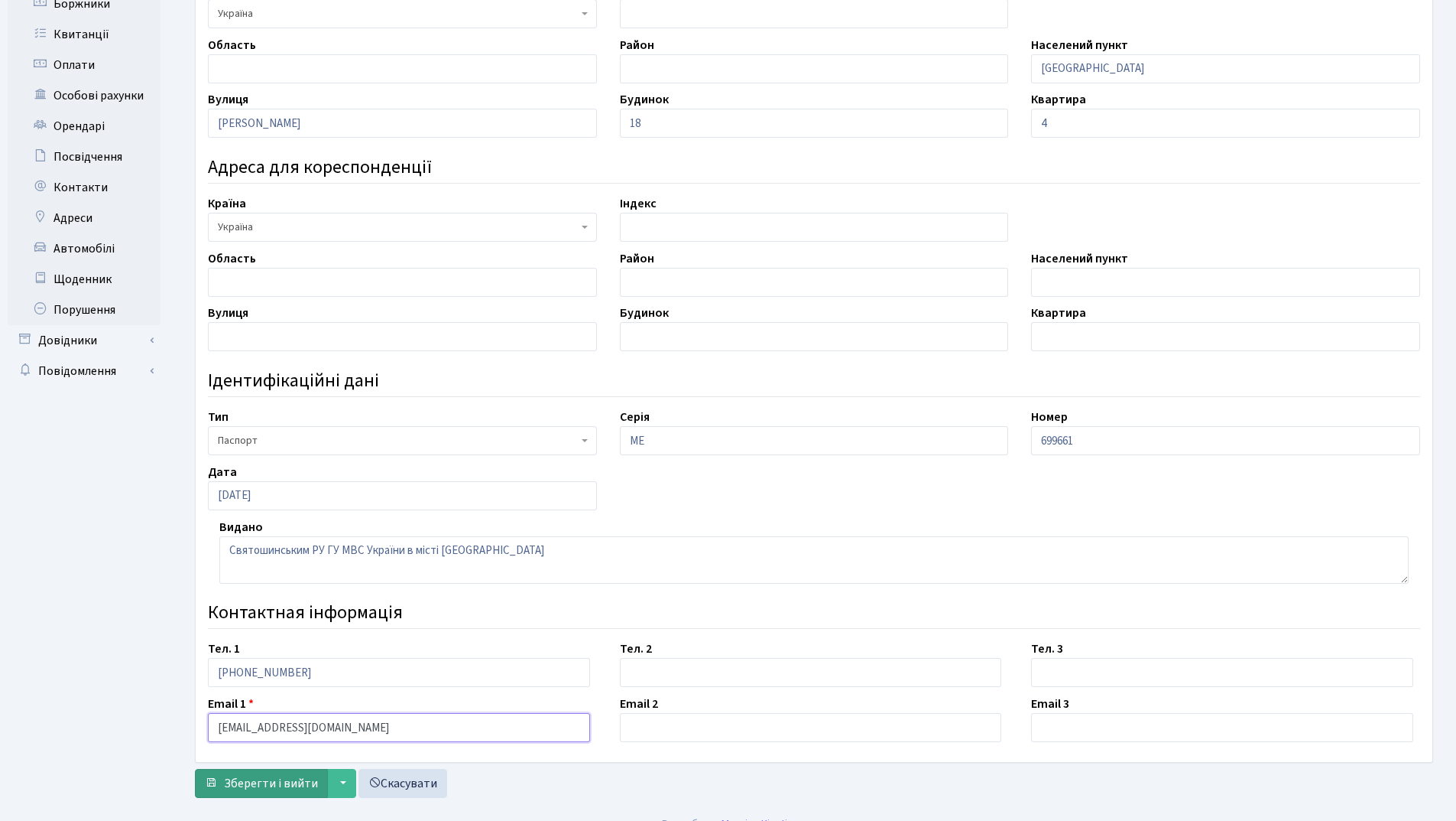
type input "[EMAIL_ADDRESS][DOMAIN_NAME]"
click at [278, 783] on span "Зберегти і вийти" at bounding box center [270, 782] width 94 height 17
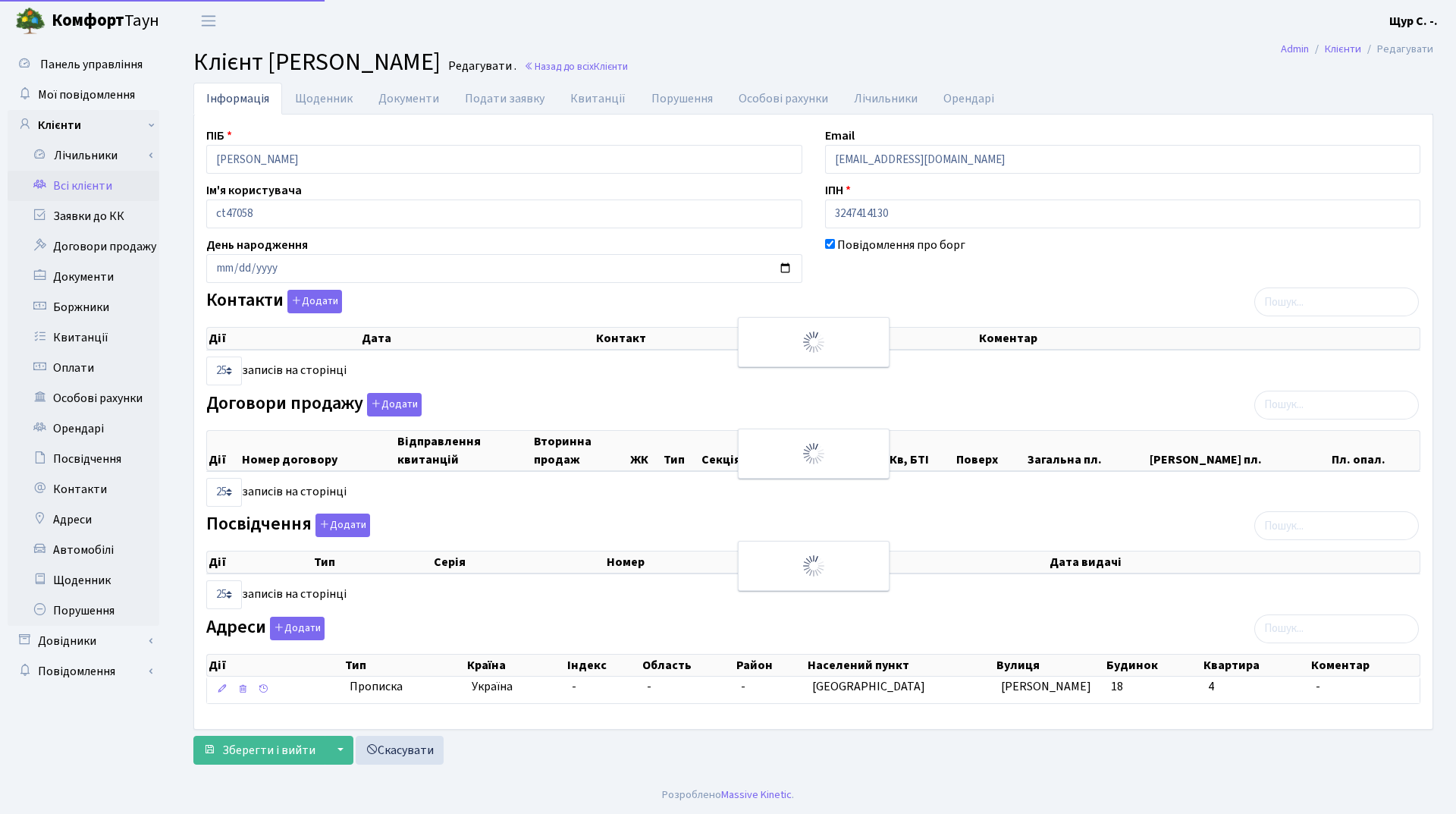
select select "25"
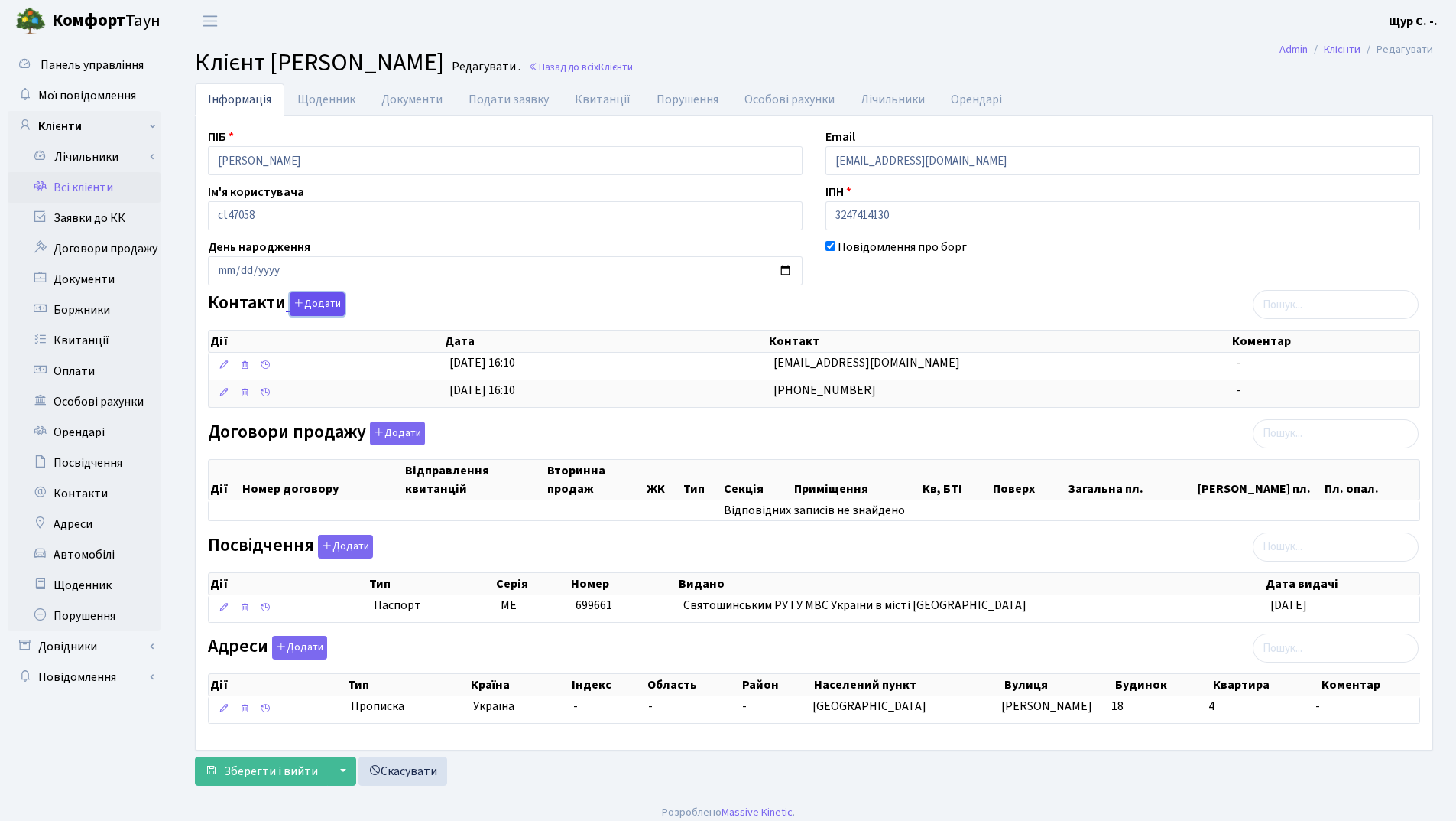
click at [323, 294] on button "Додати" at bounding box center [317, 304] width 55 height 24
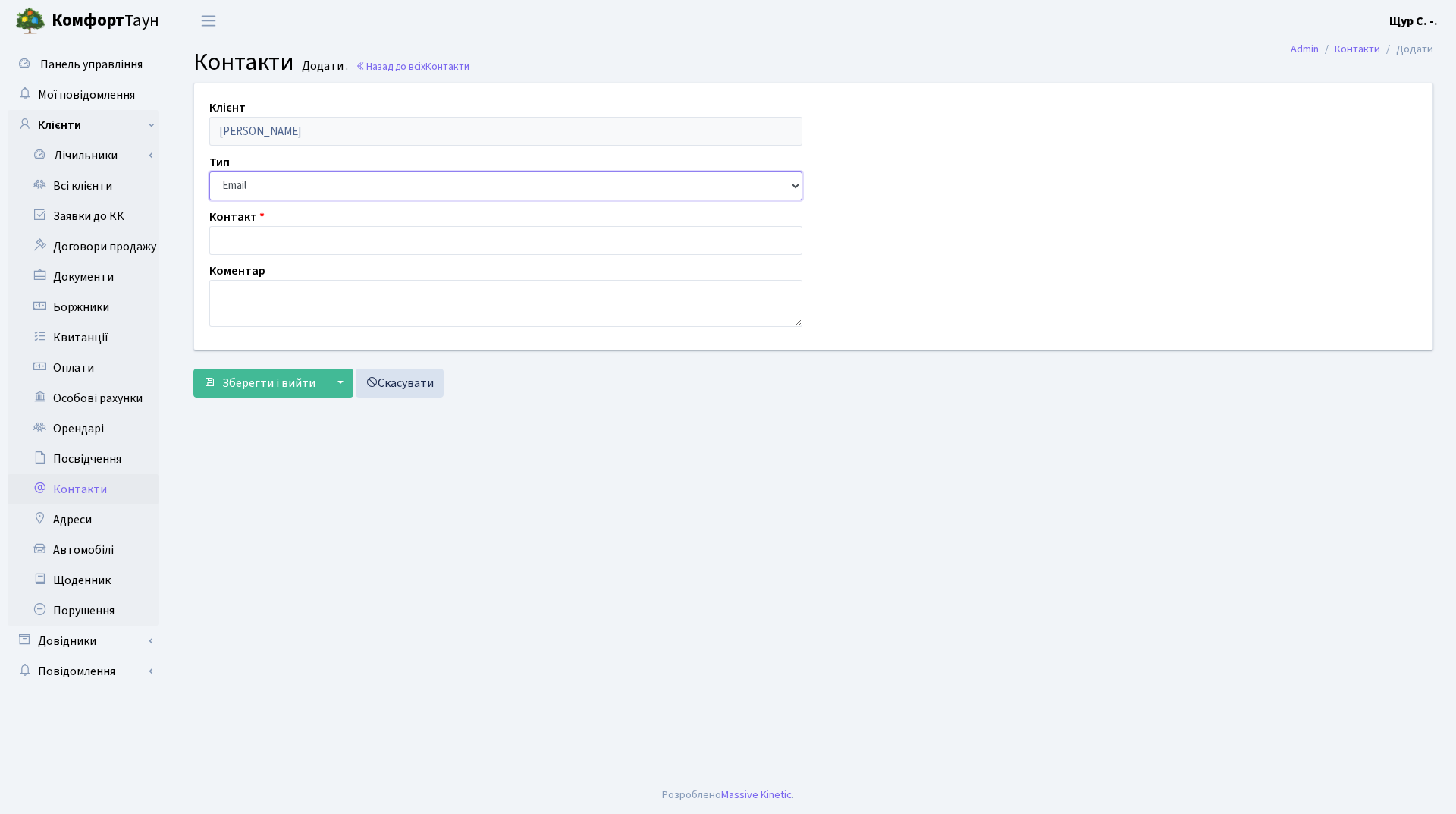
click at [309, 189] on select "Email Телефон" at bounding box center [505, 185] width 593 height 29
select select "1"
click at [209, 171] on select "Email Телефон" at bounding box center [505, 185] width 593 height 29
click at [287, 240] on input "text" at bounding box center [505, 240] width 593 height 29
type input "063-189-11-77"
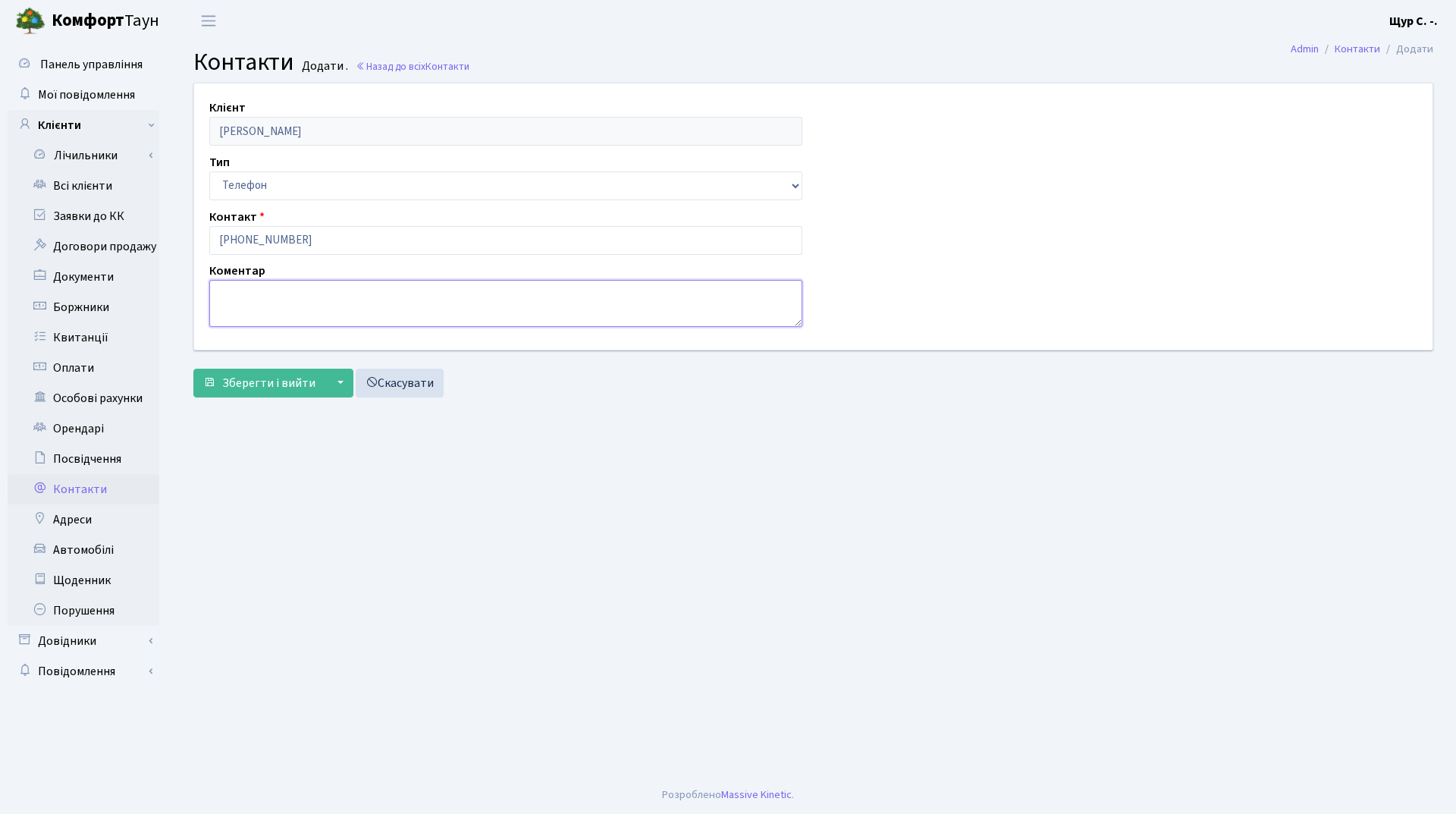
click at [255, 290] on textarea at bounding box center [505, 303] width 593 height 47
type textarea "Юлія"
click at [238, 390] on span "Зберегти і вийти" at bounding box center [268, 383] width 93 height 17
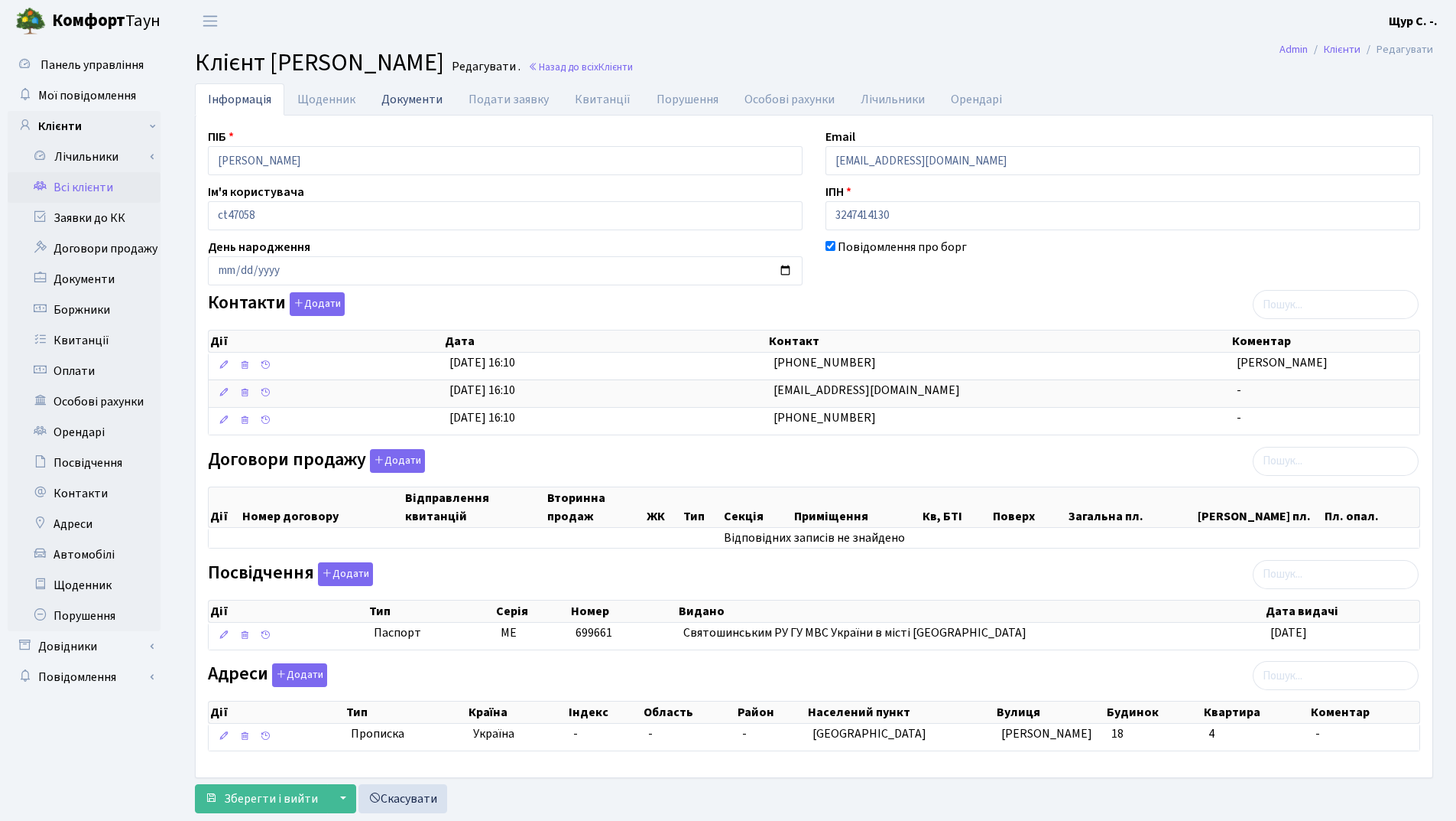
click at [409, 103] on link "Документи" at bounding box center [412, 99] width 87 height 31
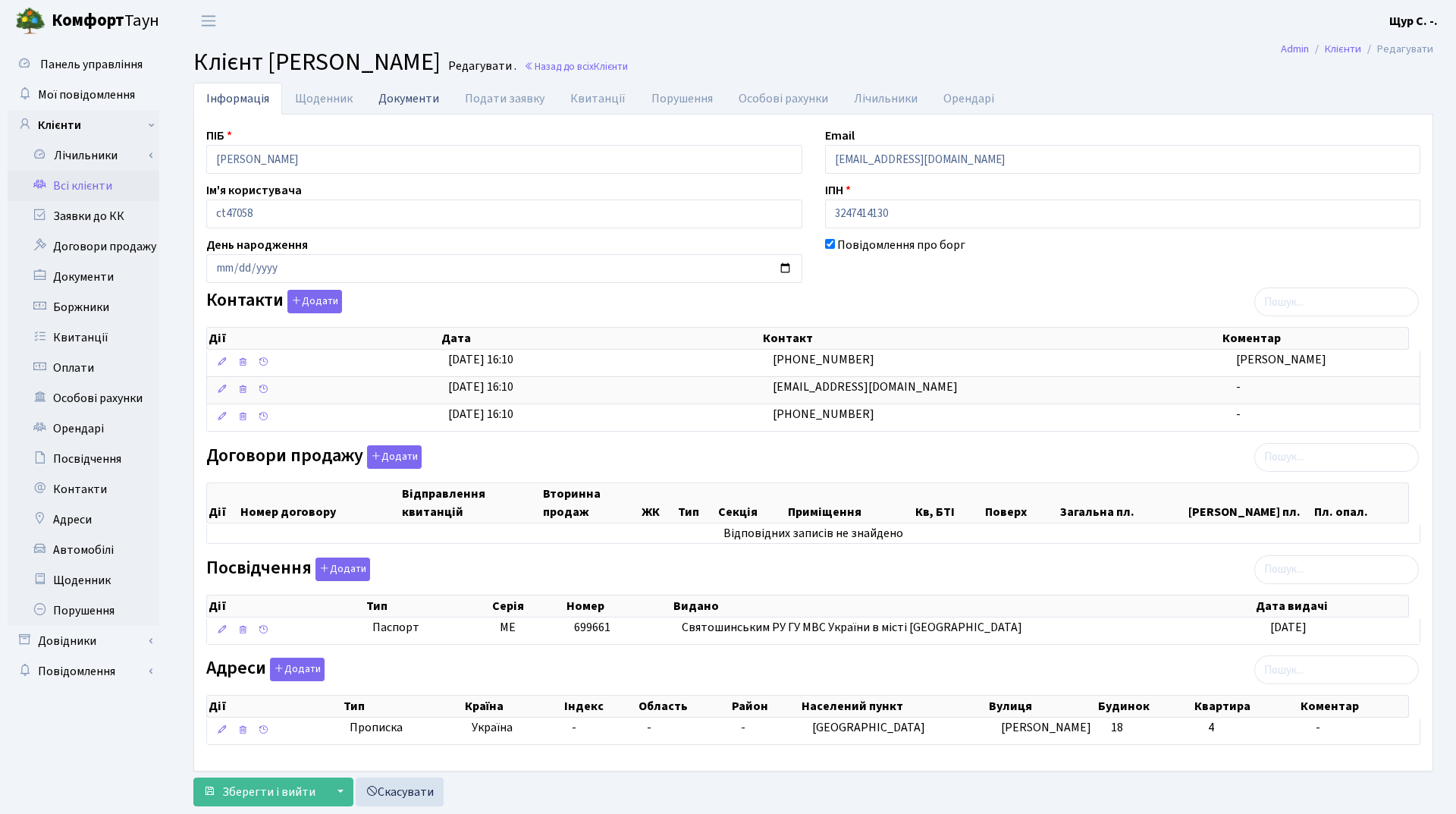
select select "25"
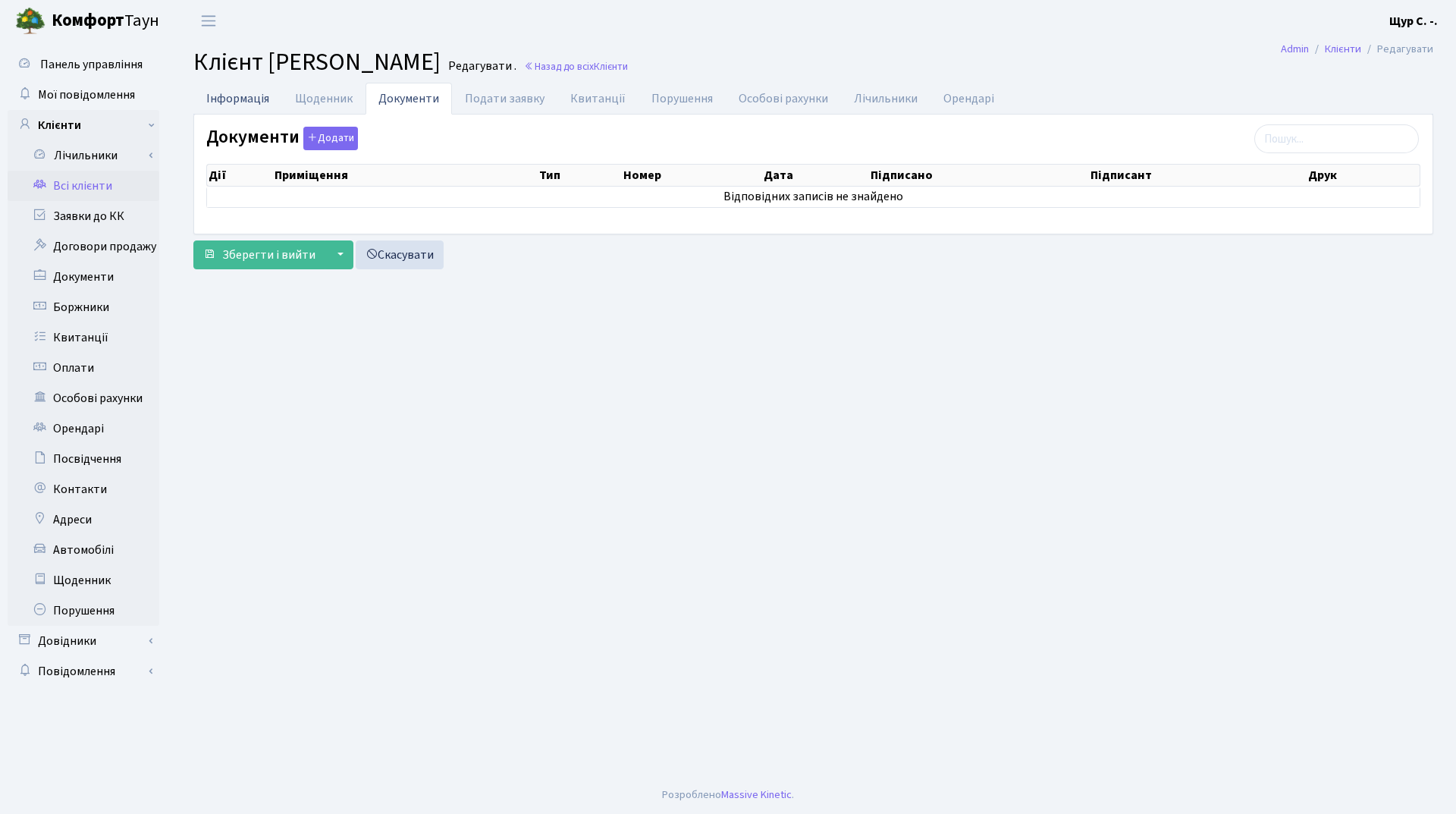
click at [263, 95] on link "Інформація" at bounding box center [238, 98] width 89 height 31
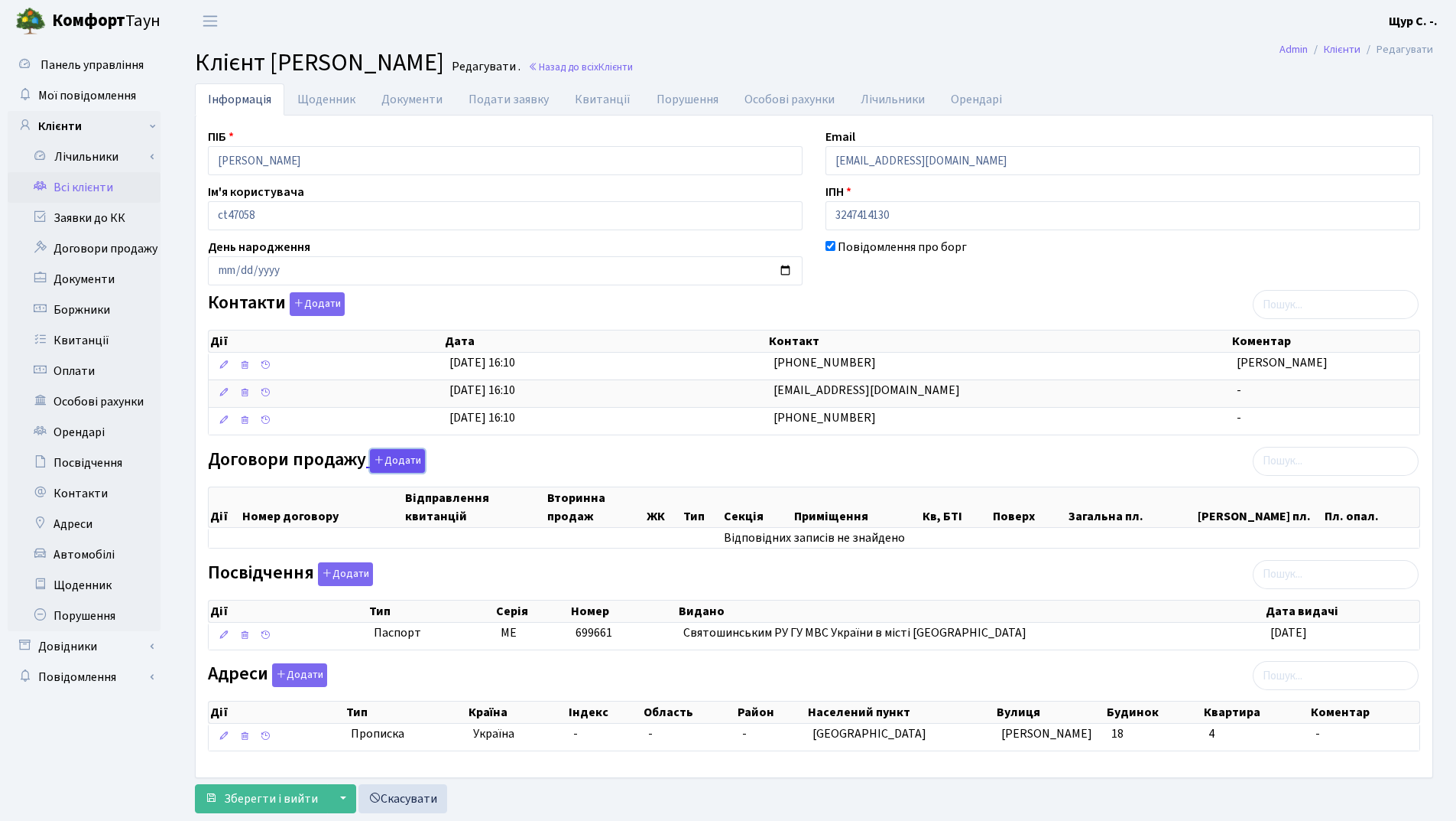
click at [402, 453] on button "Додати" at bounding box center [397, 461] width 55 height 24
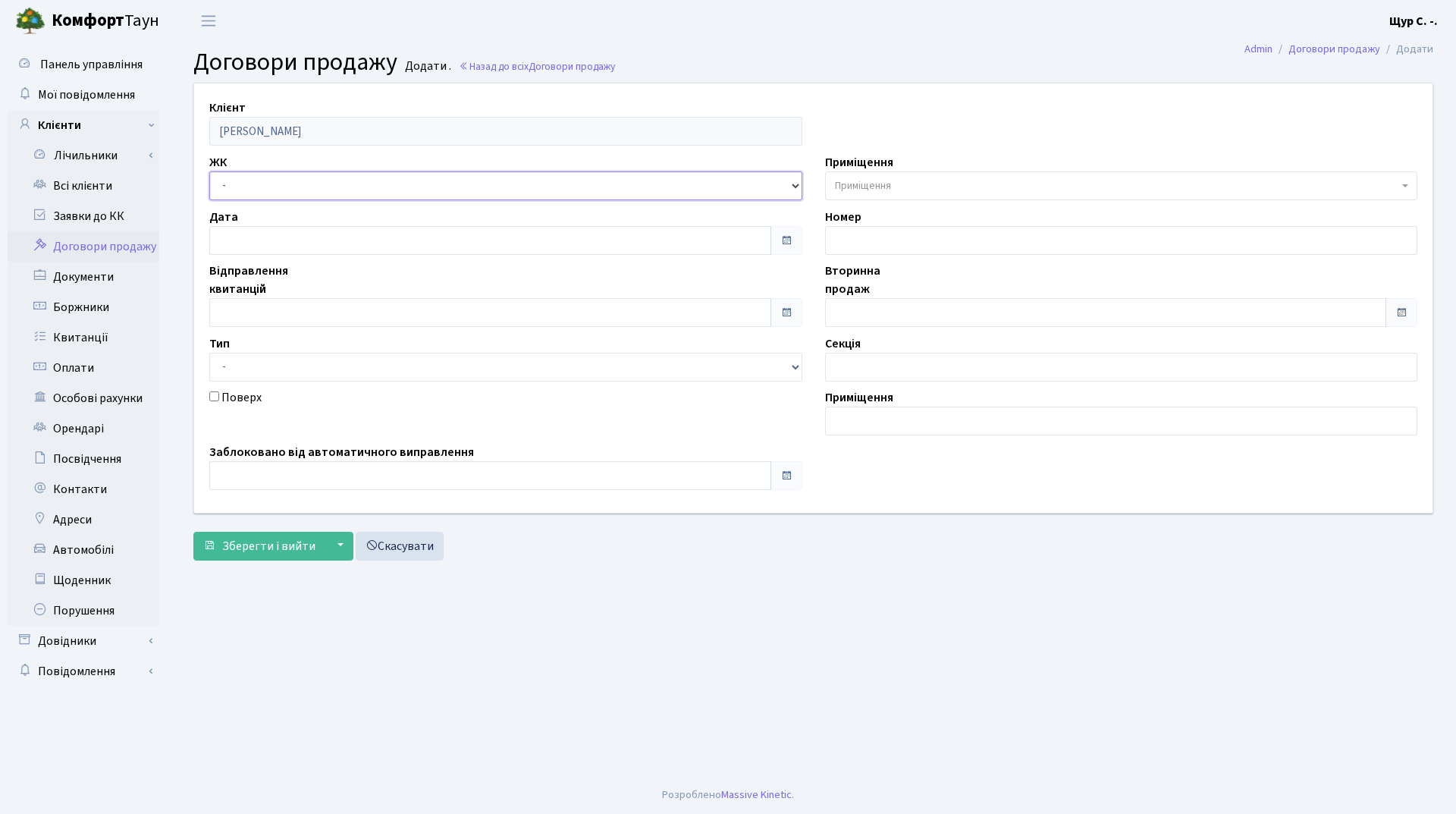
click at [288, 192] on select "- ДП1, вул. [PERSON_NAME][STREET_ADDRESS]. [PERSON_NAME][STREET_ADDRESS]. [PERS…" at bounding box center [505, 185] width 593 height 29
select select "310"
click at [209, 171] on select "- ДП1, вул. [PERSON_NAME][STREET_ADDRESS]. [PERSON_NAME][STREET_ADDRESS]. [PERS…" at bounding box center [505, 185] width 593 height 29
select select
click at [272, 306] on input "text" at bounding box center [490, 313] width 562 height 29
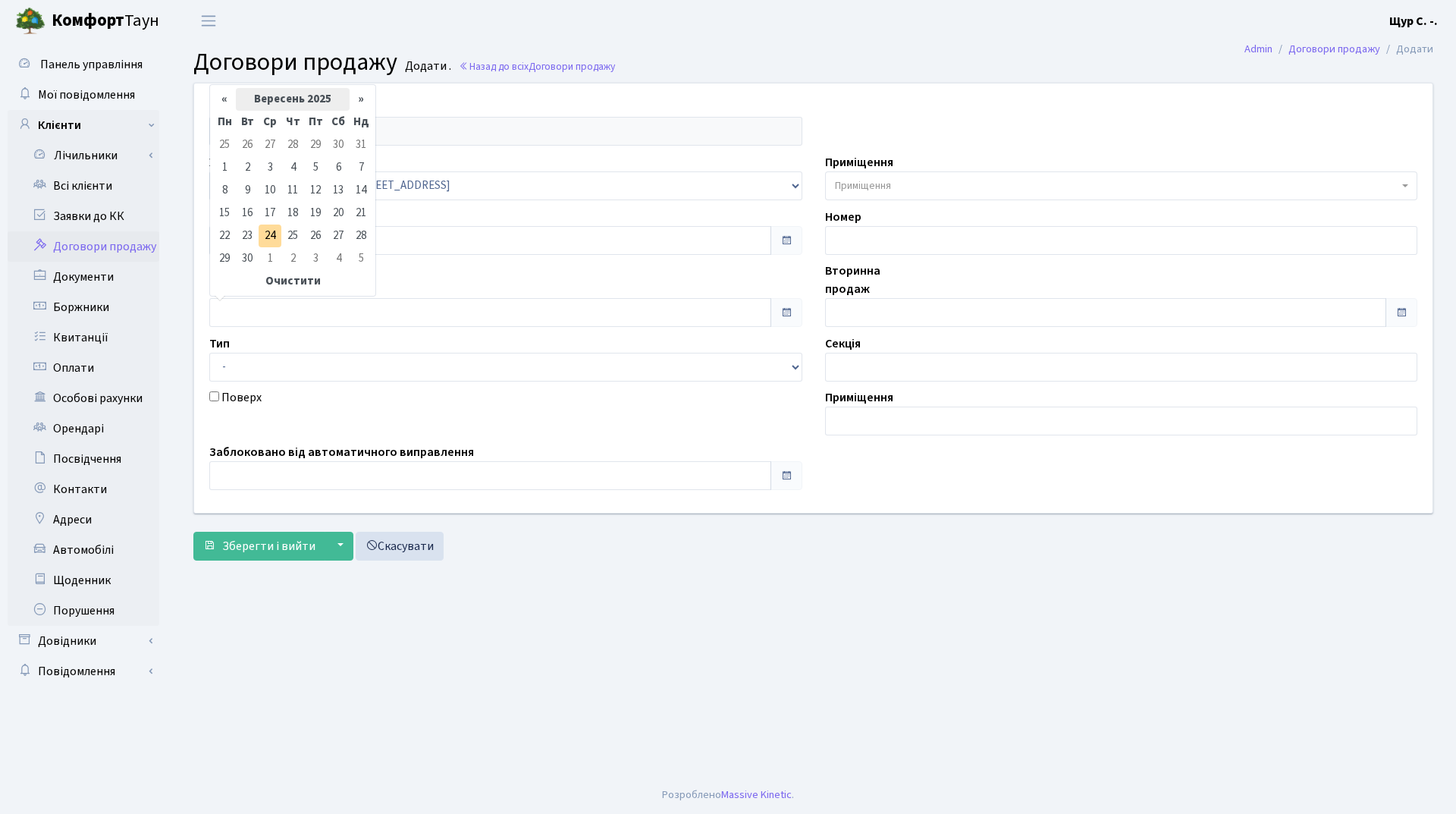
click at [306, 99] on th "Вересень 2025" at bounding box center [292, 99] width 114 height 23
click at [228, 127] on th "«" at bounding box center [224, 125] width 23 height 23
click at [354, 130] on th "»" at bounding box center [357, 125] width 23 height 23
click at [229, 249] on span "Вер" at bounding box center [233, 247] width 36 height 41
click at [225, 164] on td "1" at bounding box center [224, 167] width 23 height 23
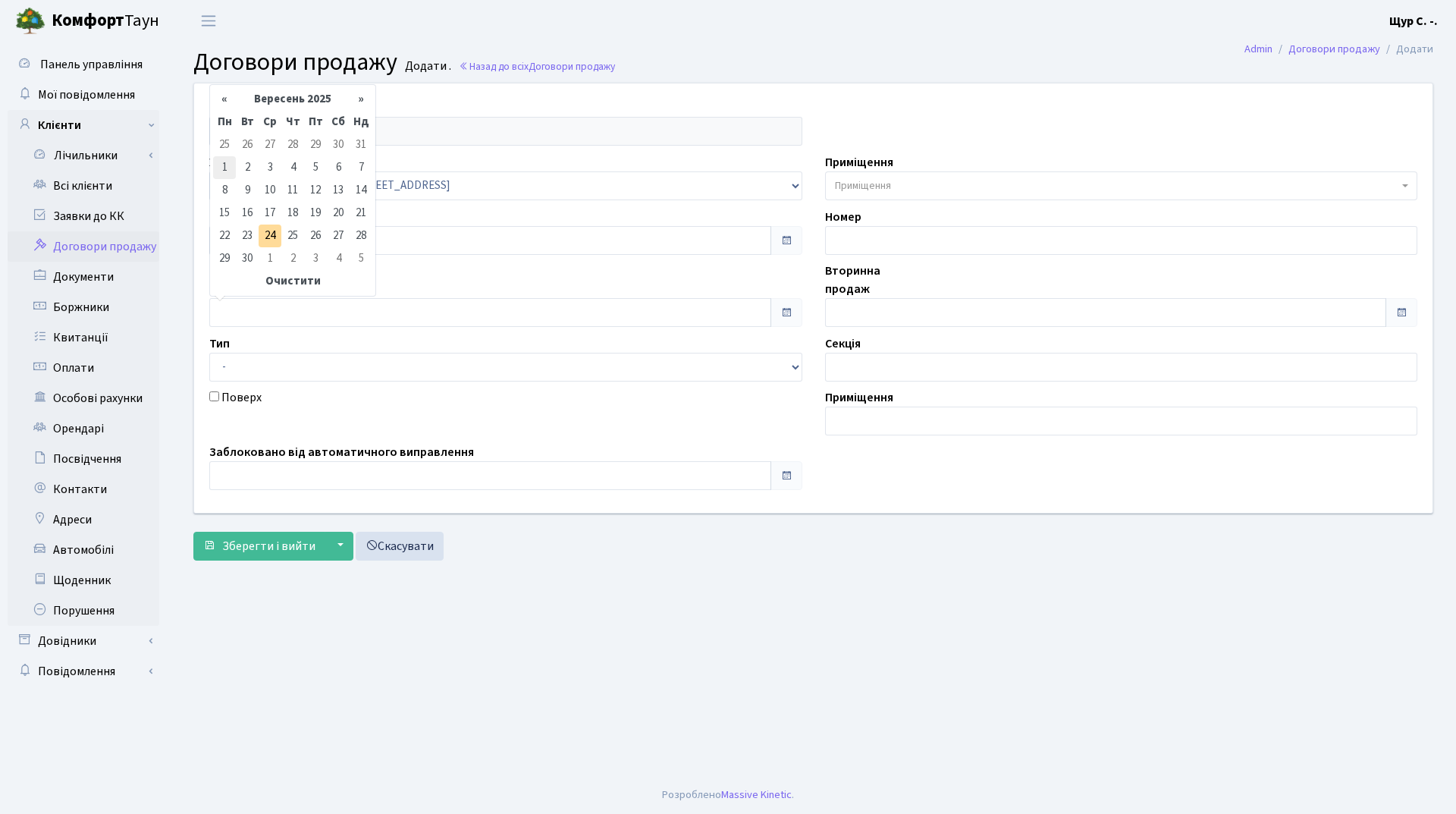
type input "[DATE]"
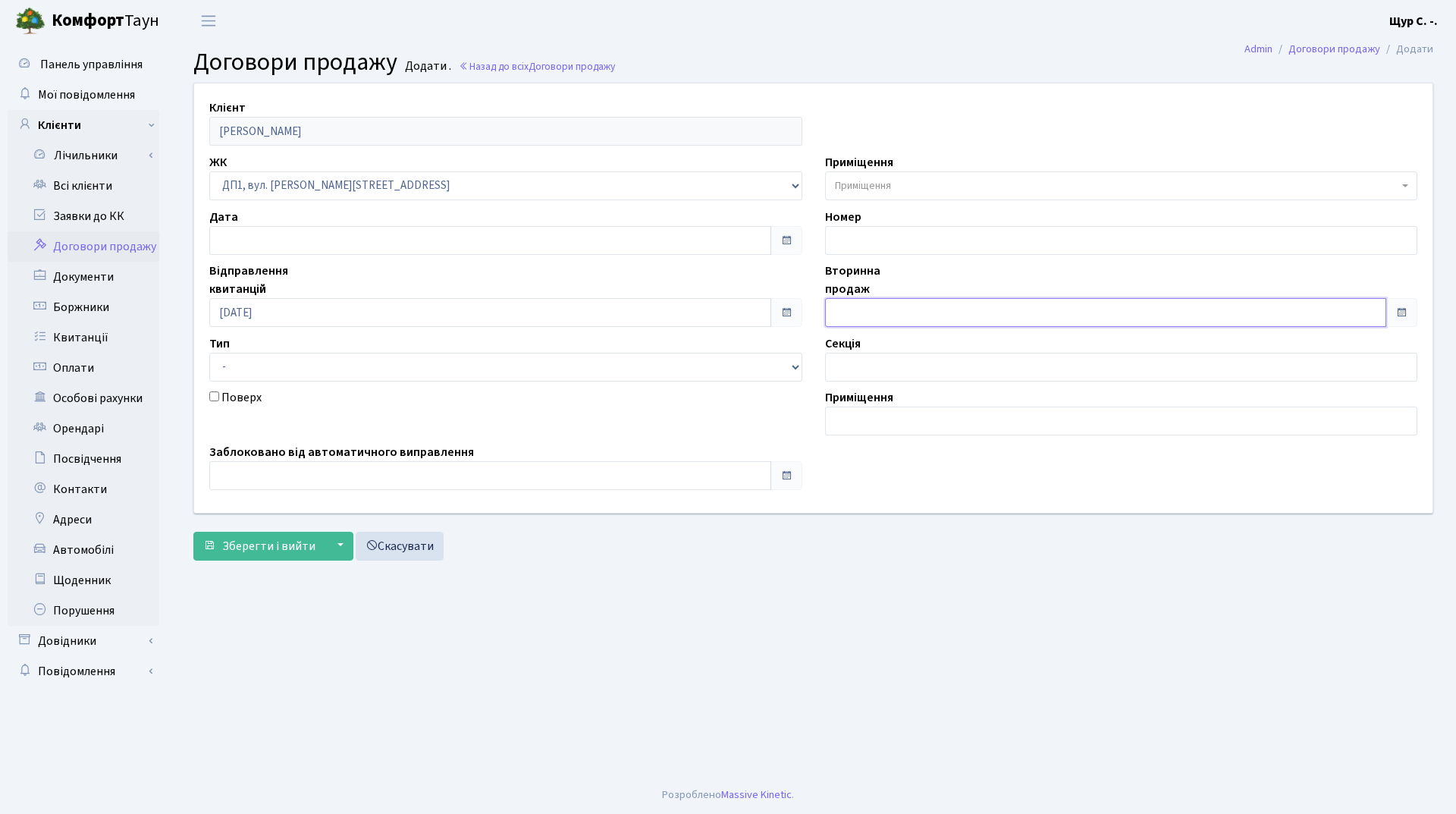
click at [855, 316] on input "text" at bounding box center [1106, 313] width 562 height 29
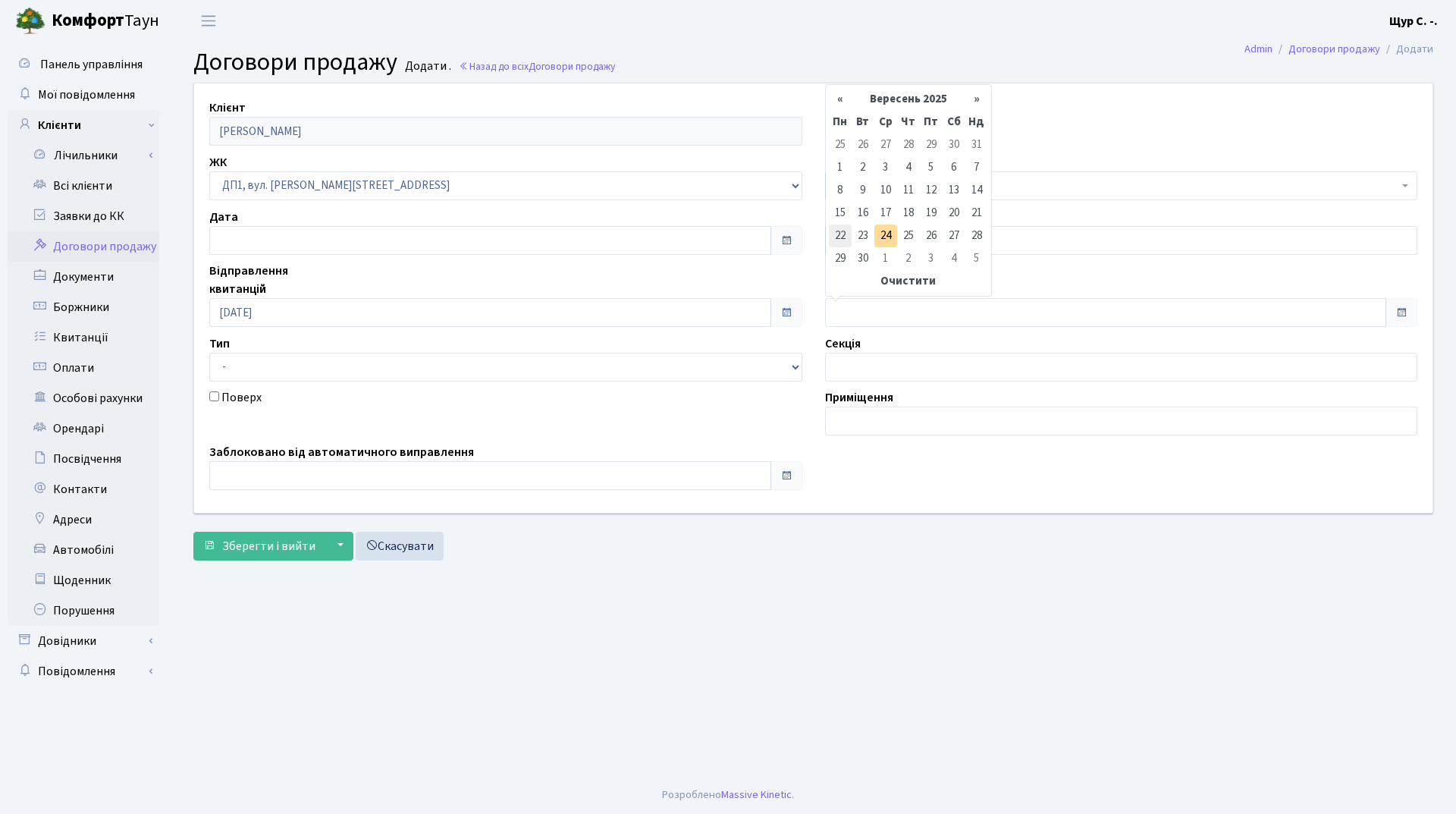
click at [845, 236] on td "22" at bounding box center [840, 236] width 23 height 23
type input "[DATE]"
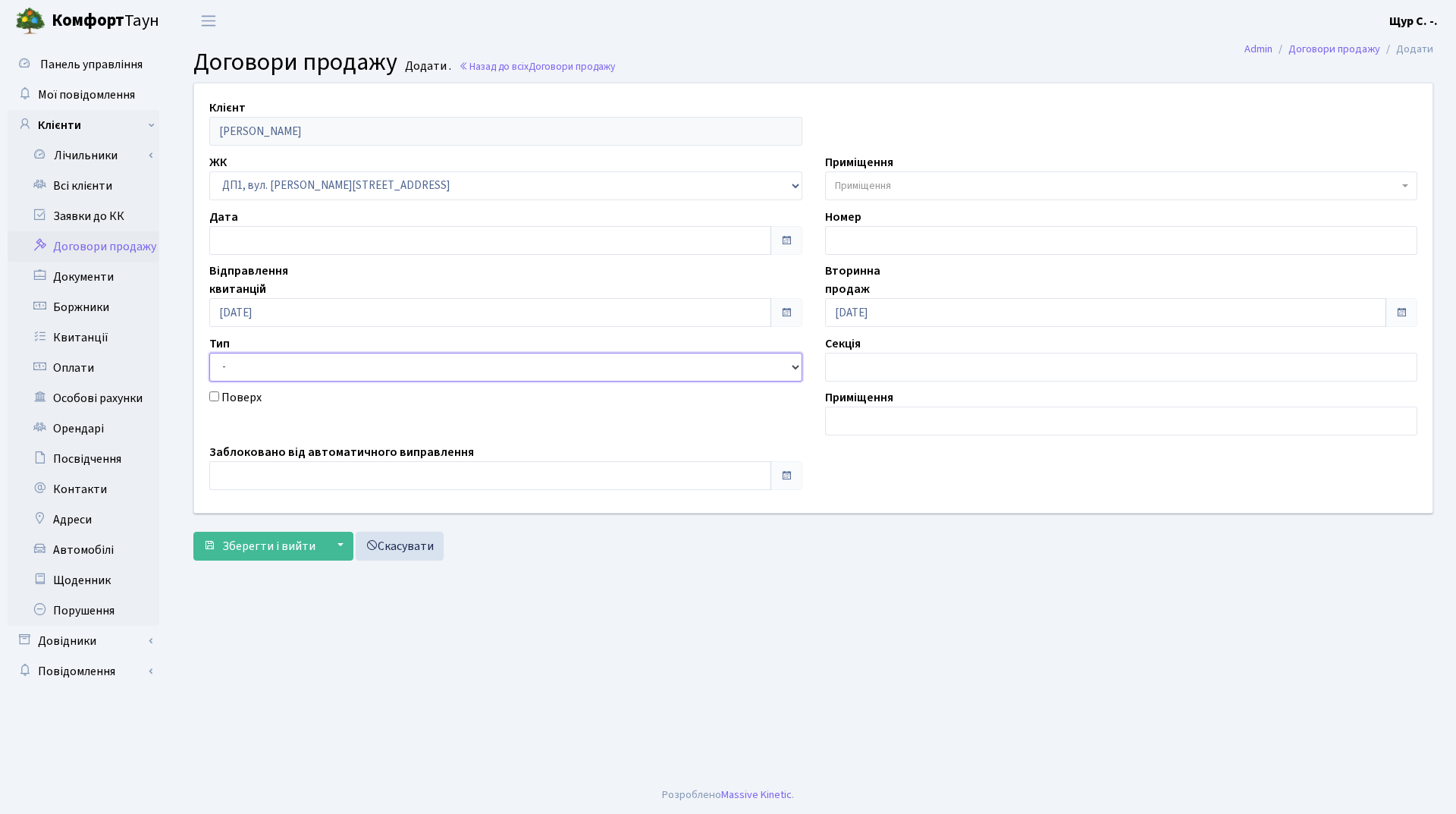
click at [347, 366] on select "- Квартира Комерція Нежитлове Паркінг П1001" at bounding box center [505, 367] width 593 height 29
select select "269"
click at [209, 352] on select "- Квартира Комерція Нежитлове Паркінг П1001" at bounding box center [505, 367] width 593 height 29
click at [864, 185] on span "Приміщення" at bounding box center [862, 185] width 56 height 15
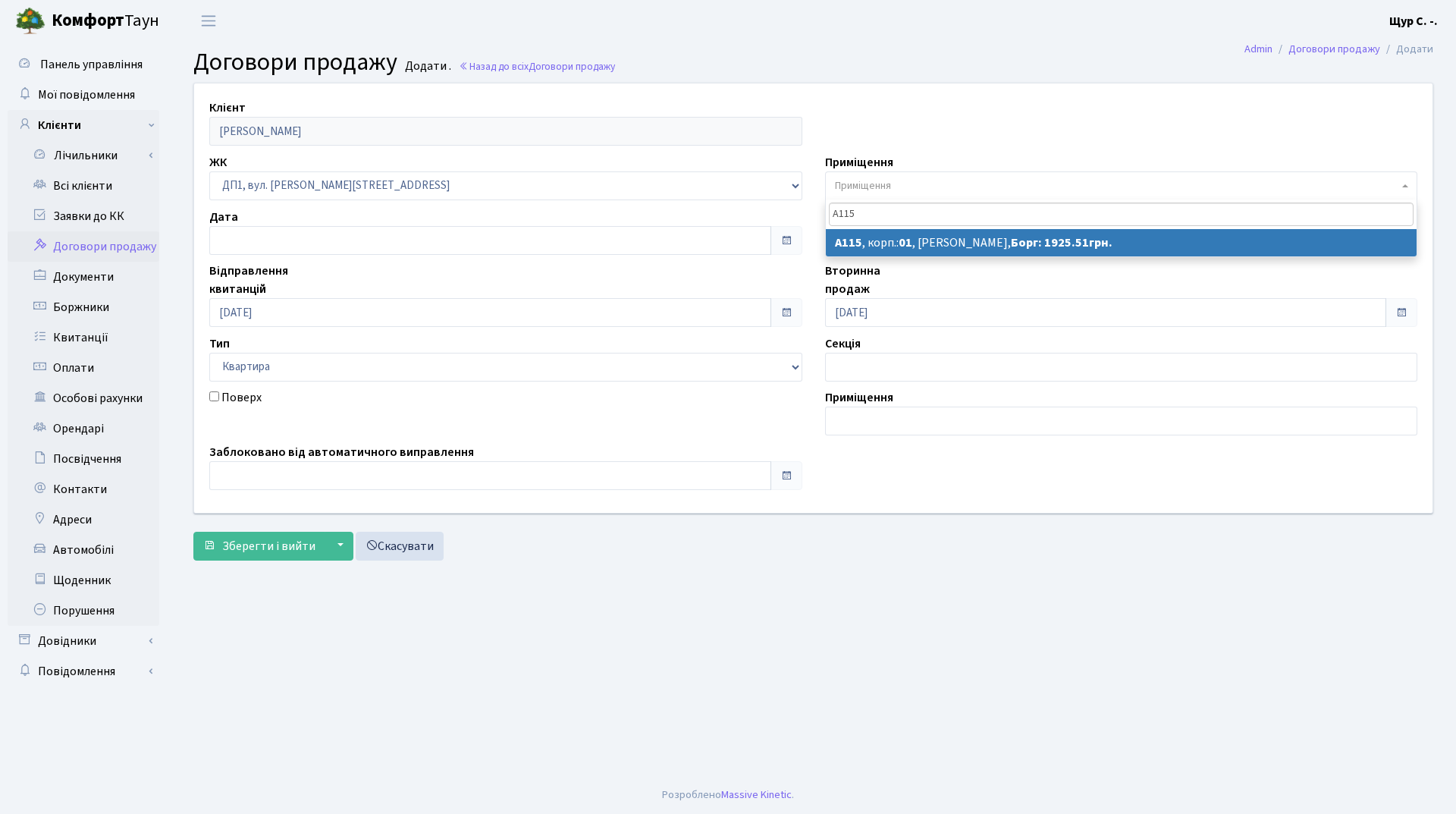
type input "А115"
select select "29791"
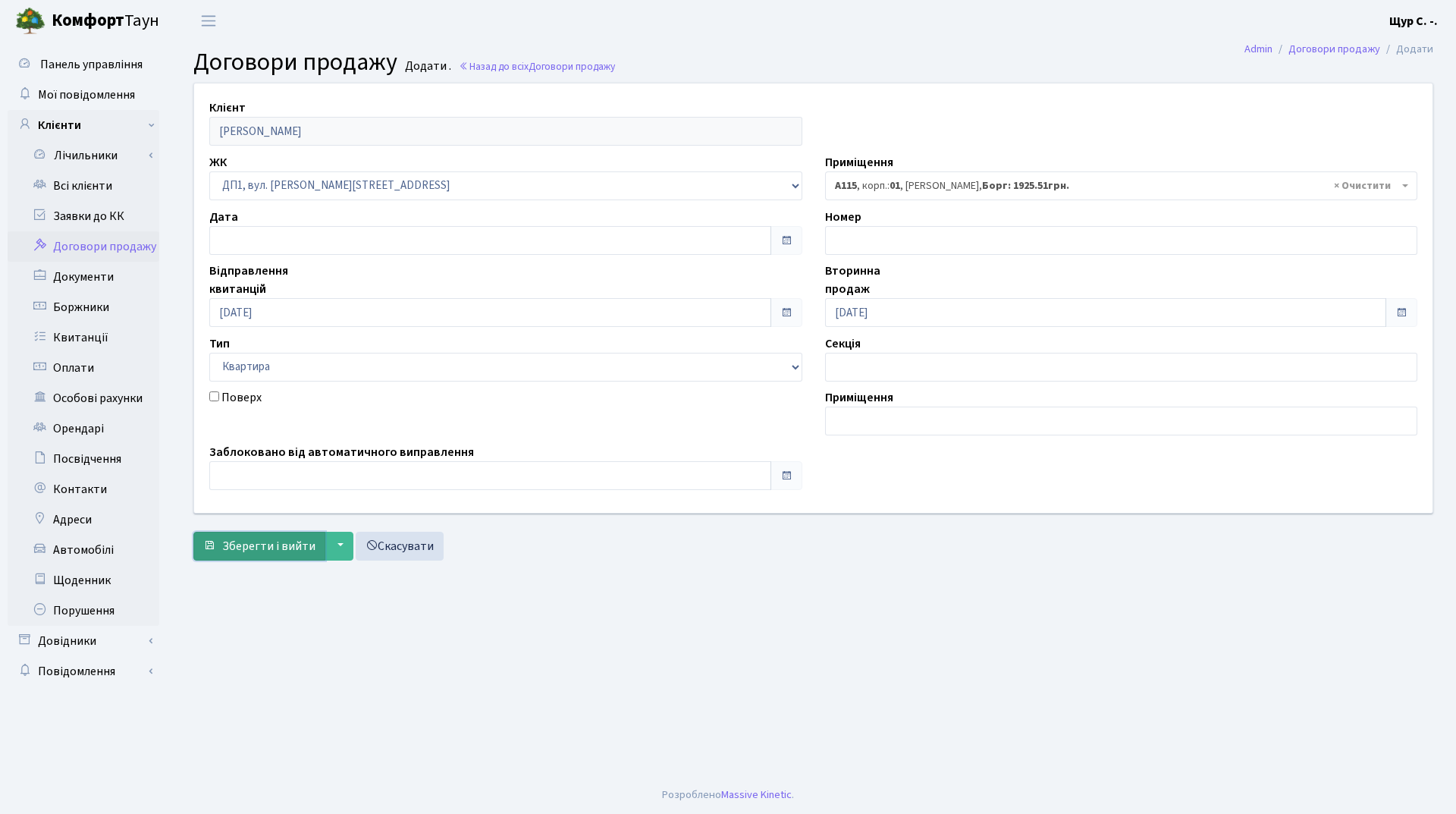
click at [278, 547] on span "Зберегти і вийти" at bounding box center [268, 546] width 93 height 17
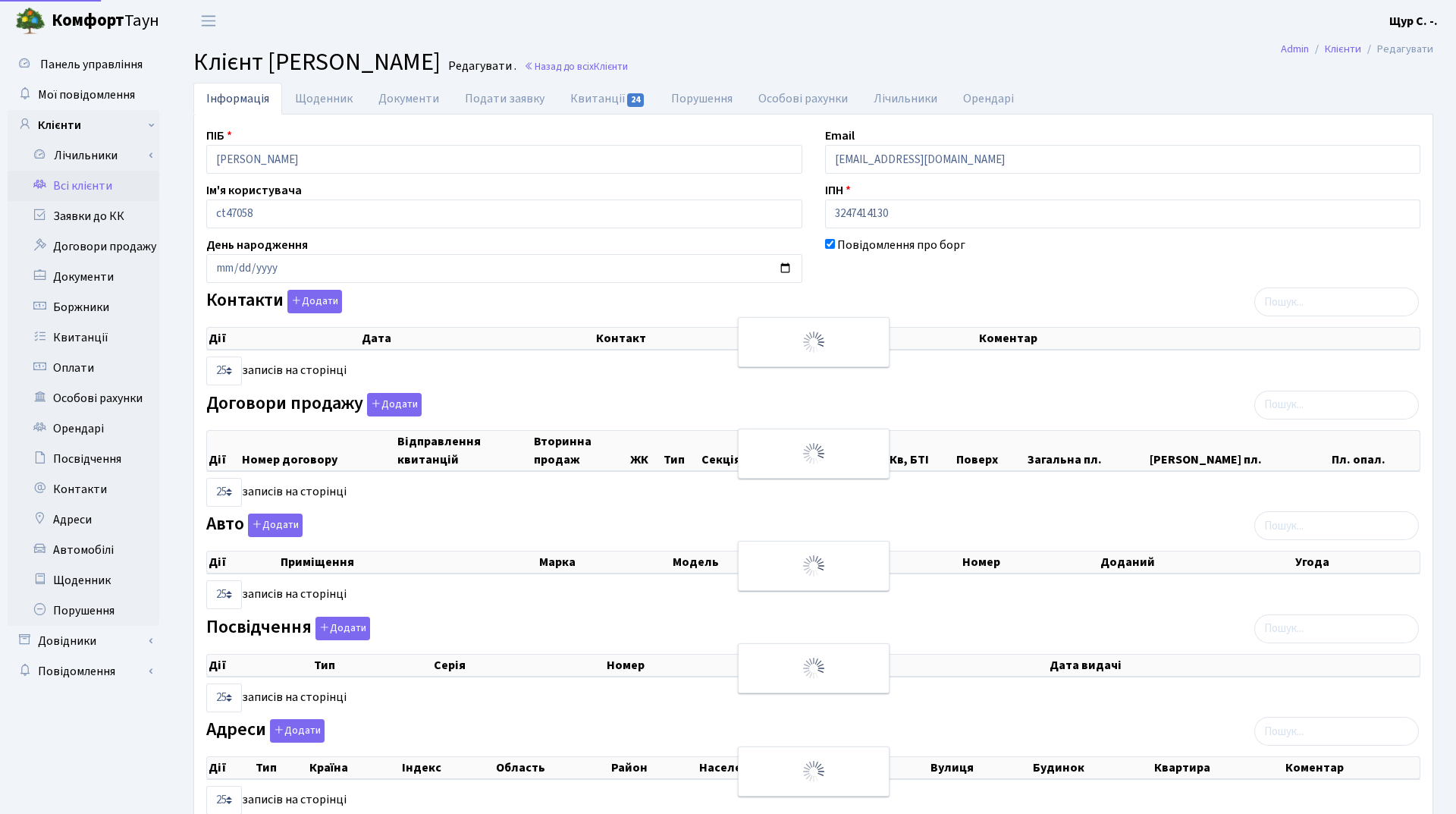
select select "25"
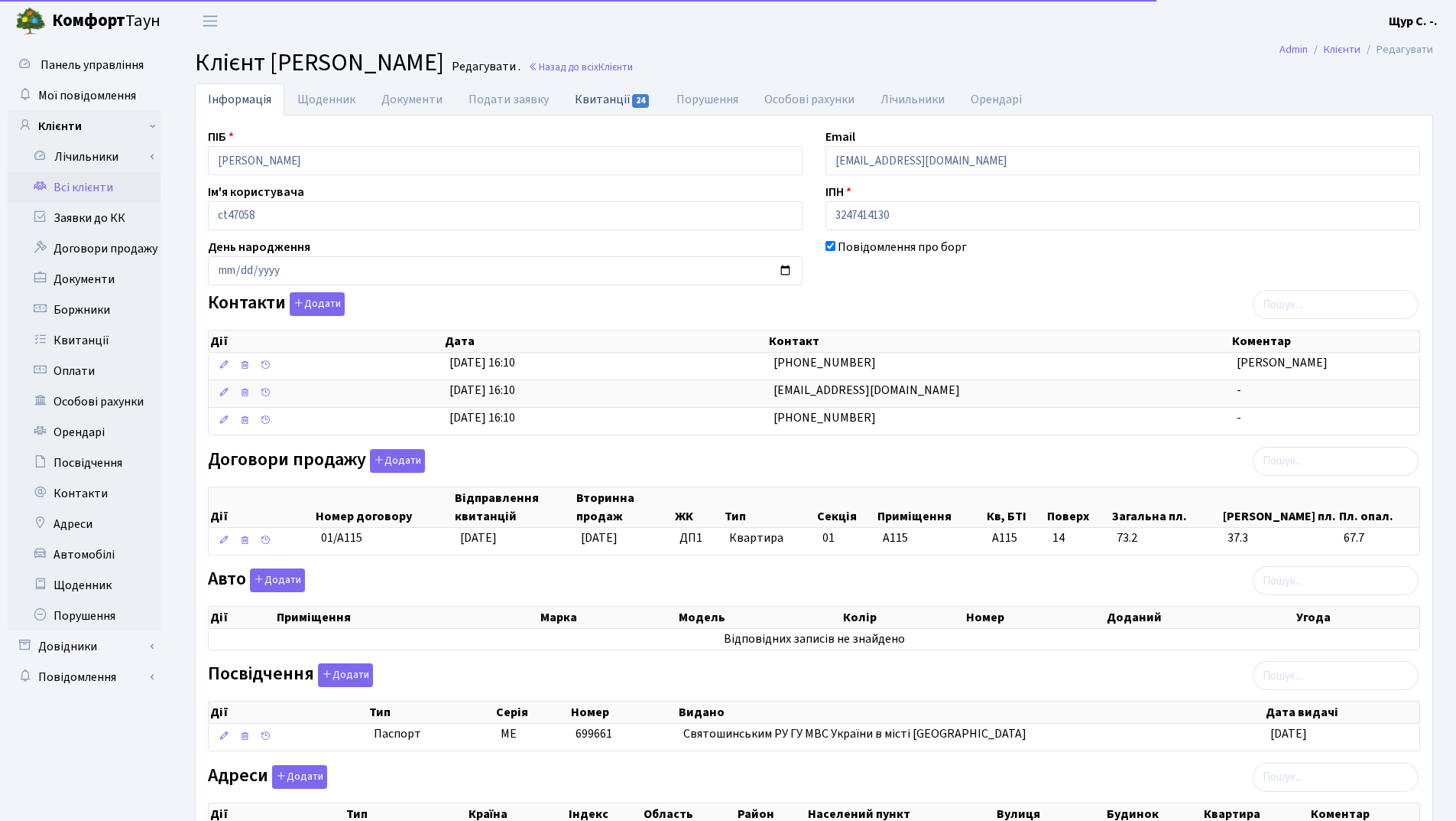
click at [609, 97] on link "Квитанції 24" at bounding box center [612, 99] width 102 height 31
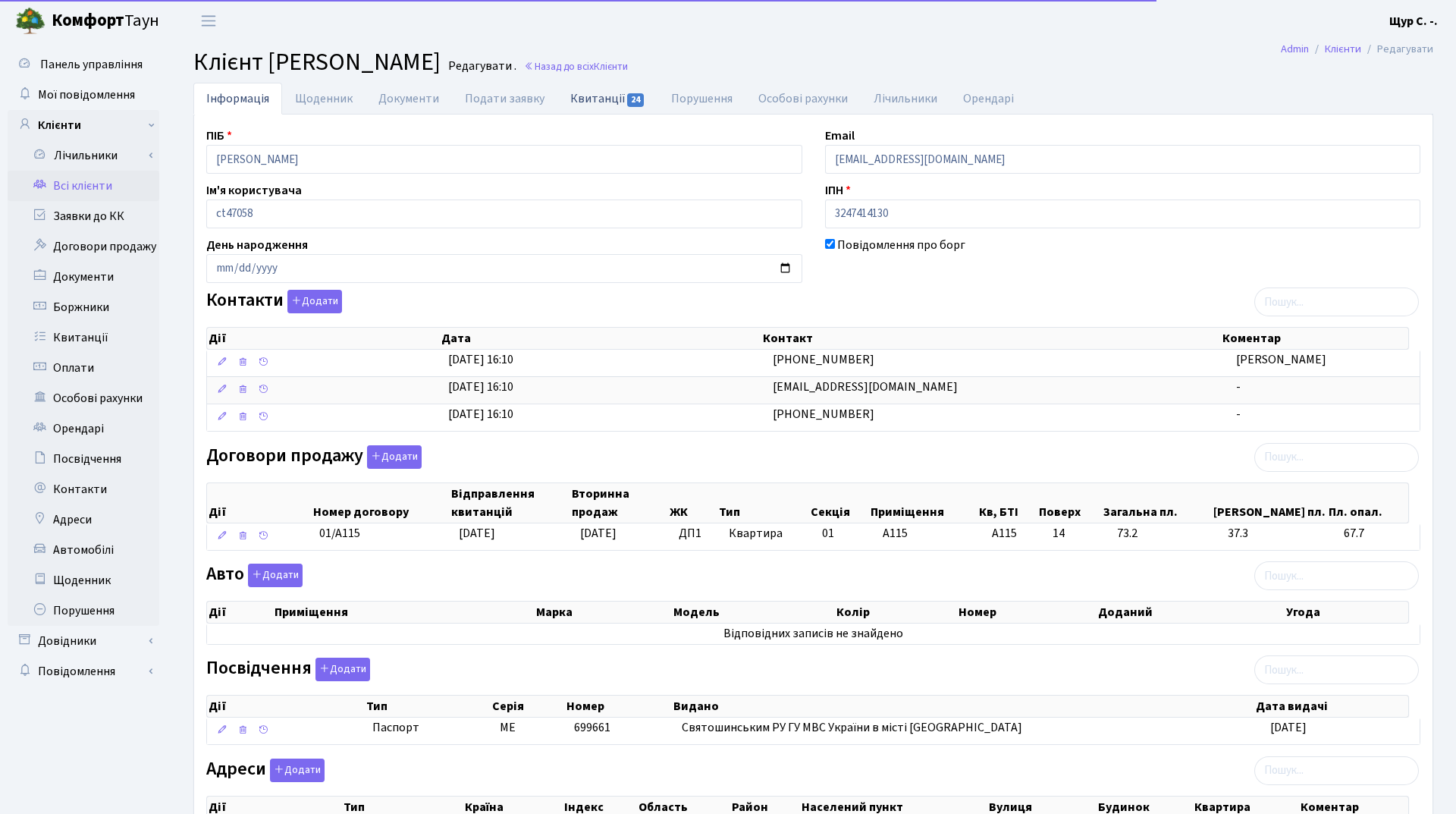
select select "25"
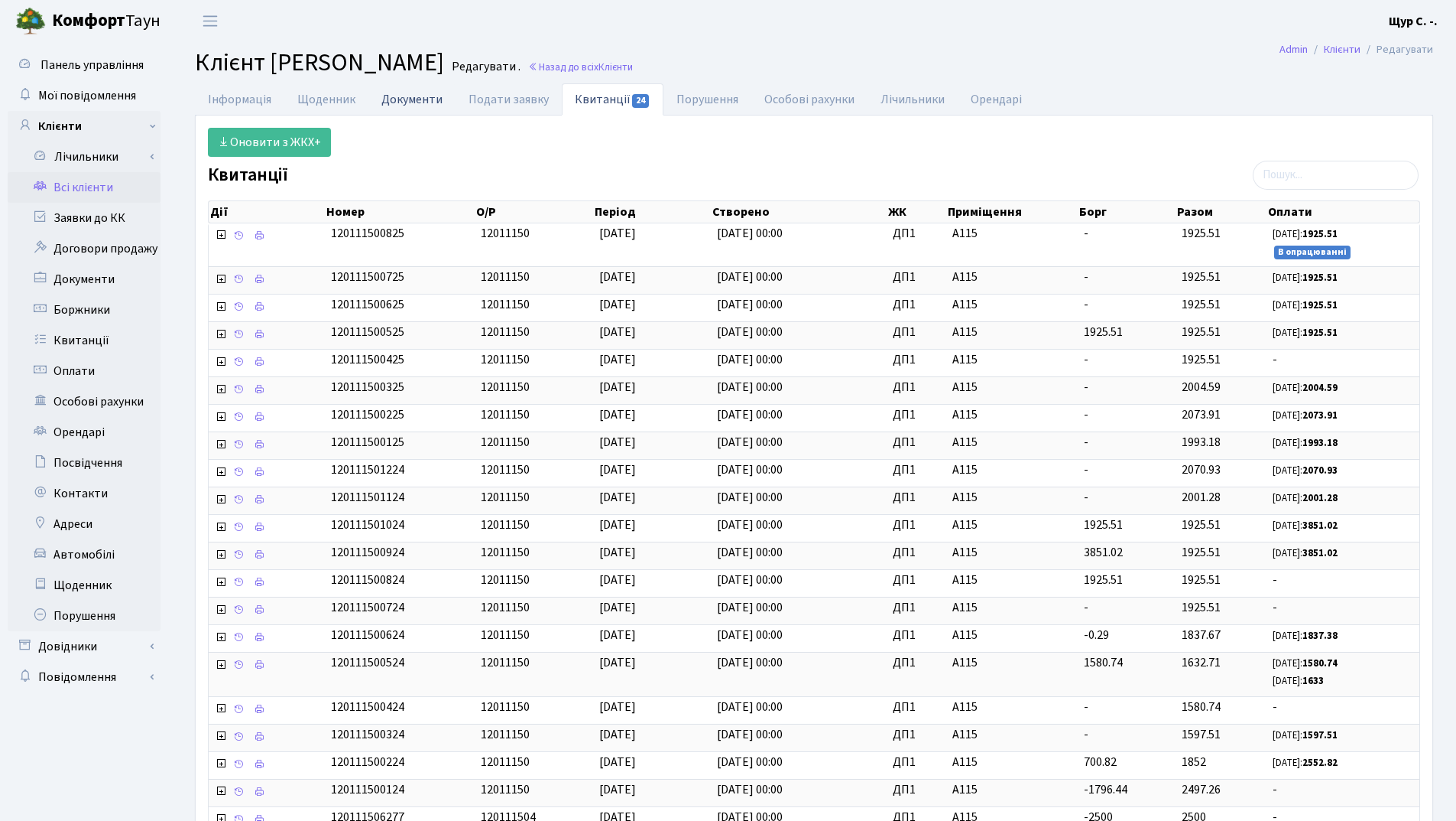
click at [417, 98] on link "Документи" at bounding box center [412, 99] width 87 height 31
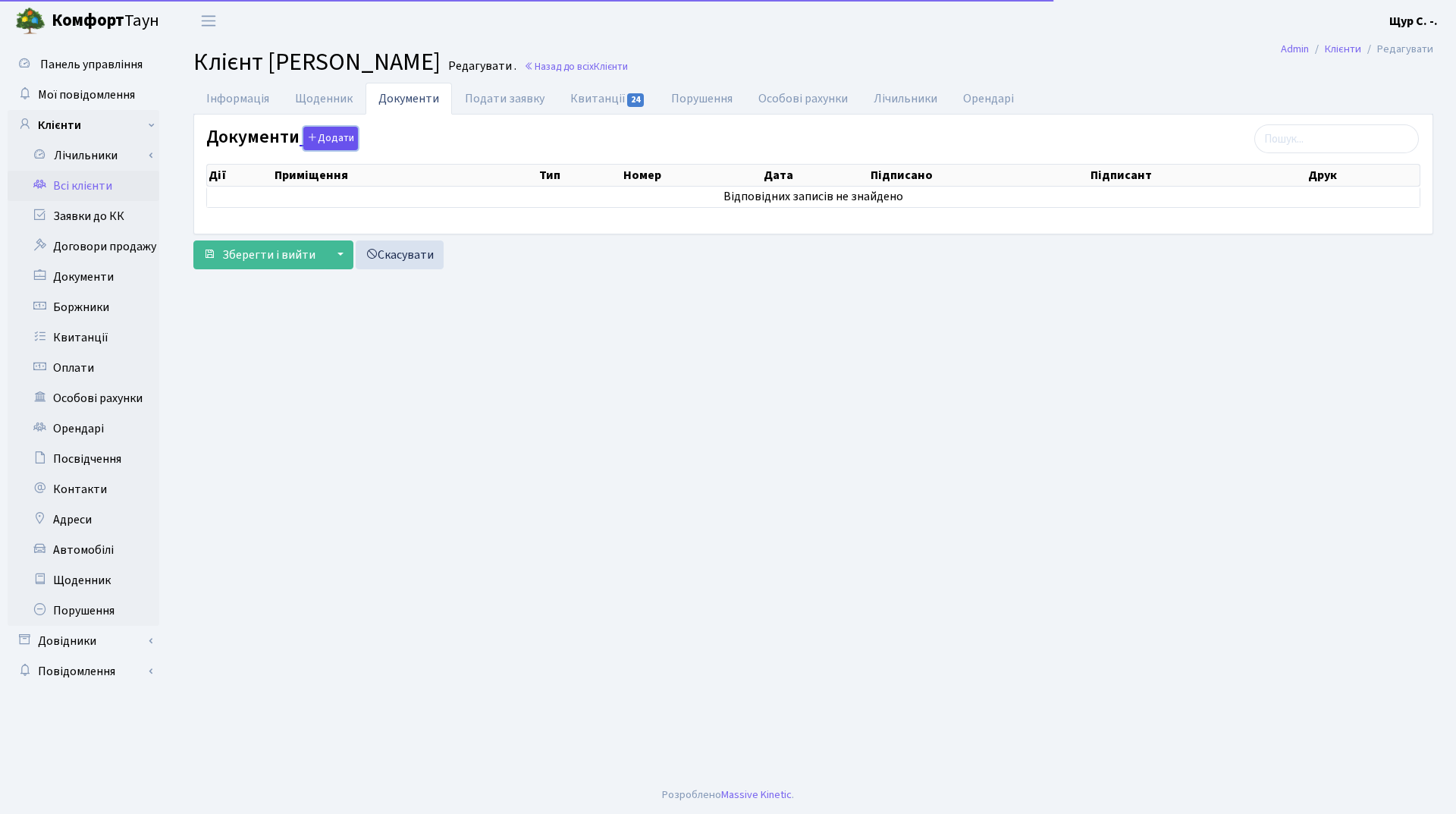
click at [342, 140] on button "Додати" at bounding box center [330, 138] width 55 height 24
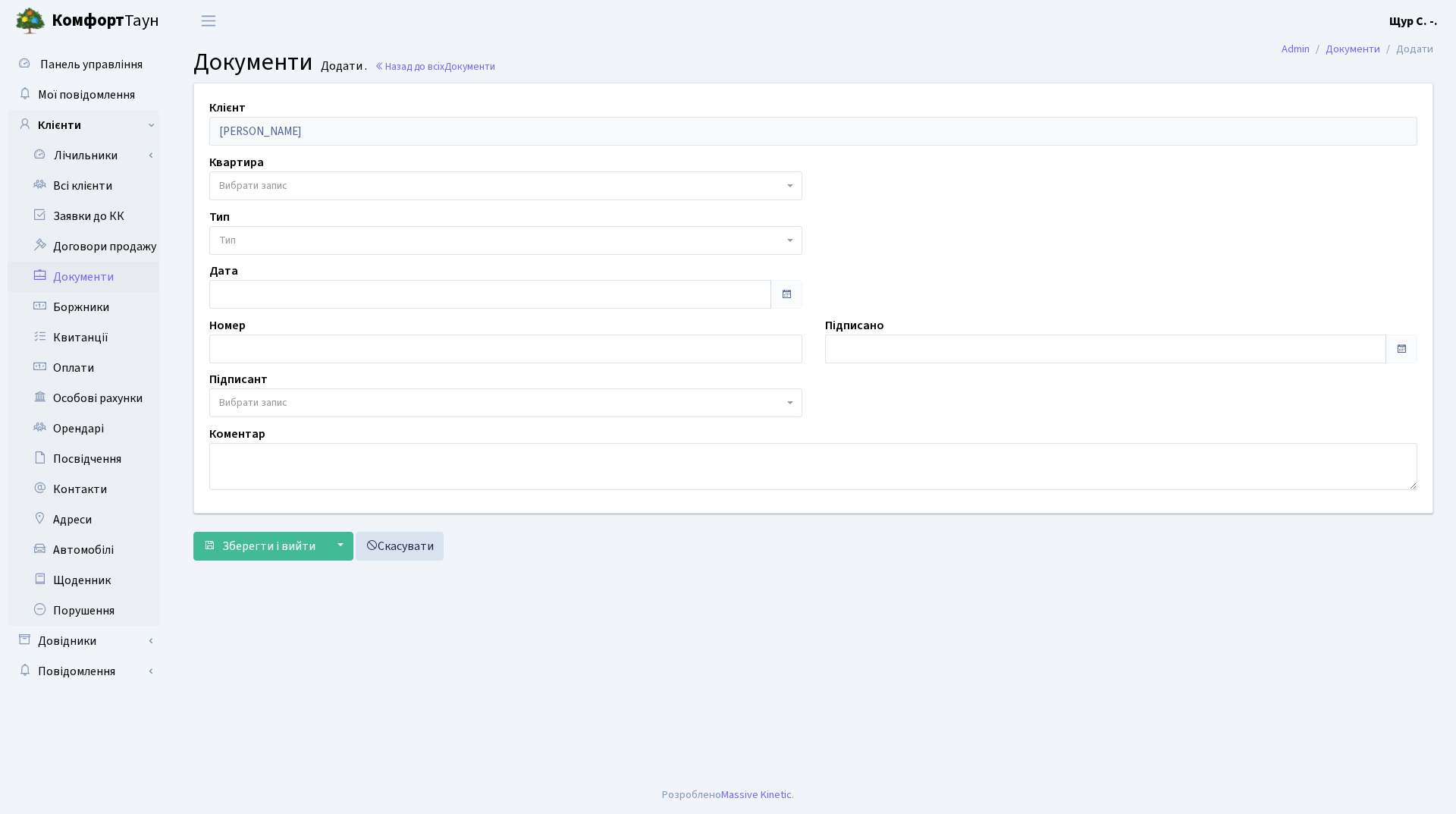
click at [329, 185] on span "Вибрати запис" at bounding box center [500, 185] width 564 height 15
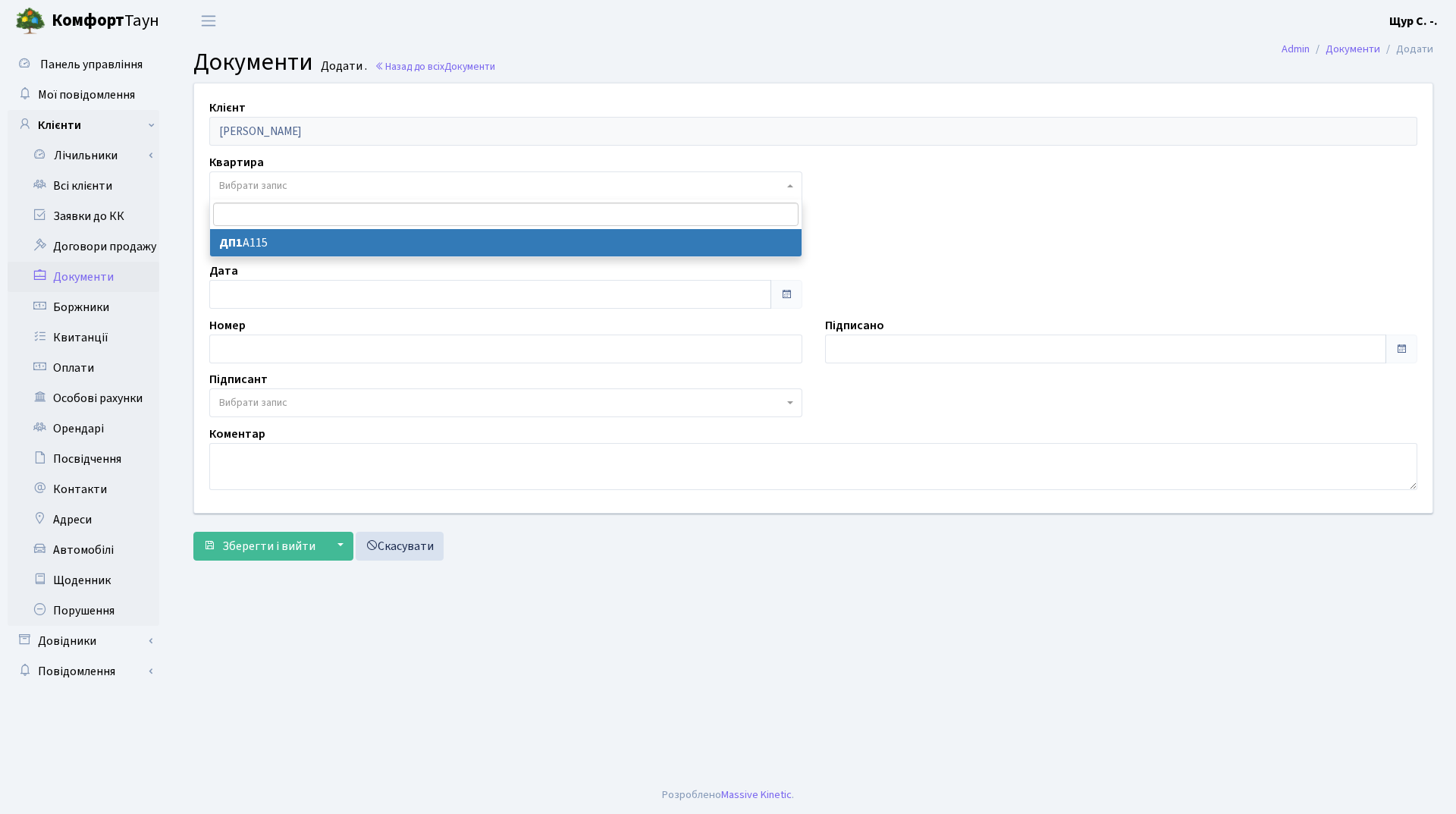
select select "178721"
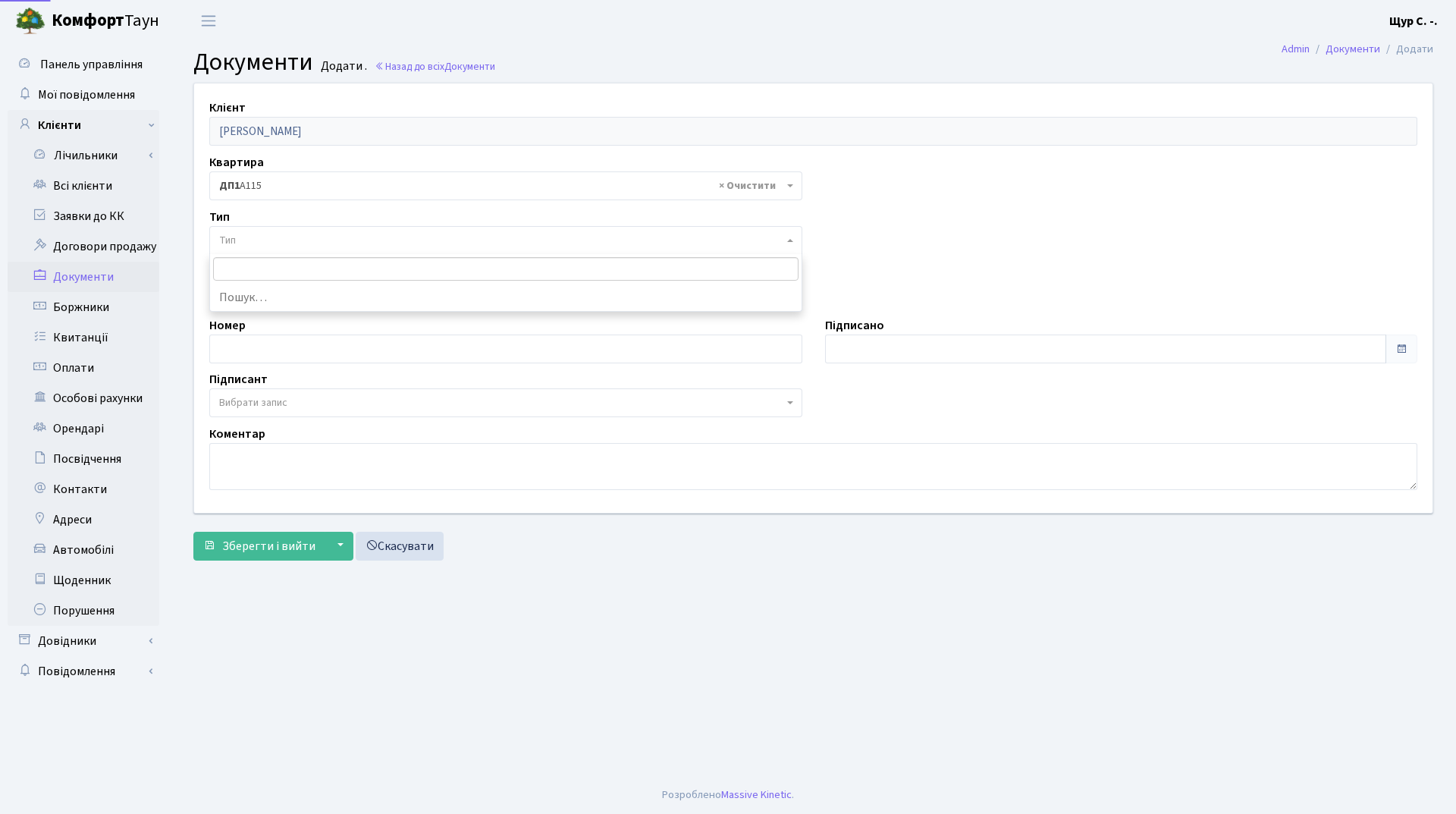
click at [326, 239] on span "Тип" at bounding box center [500, 240] width 564 height 15
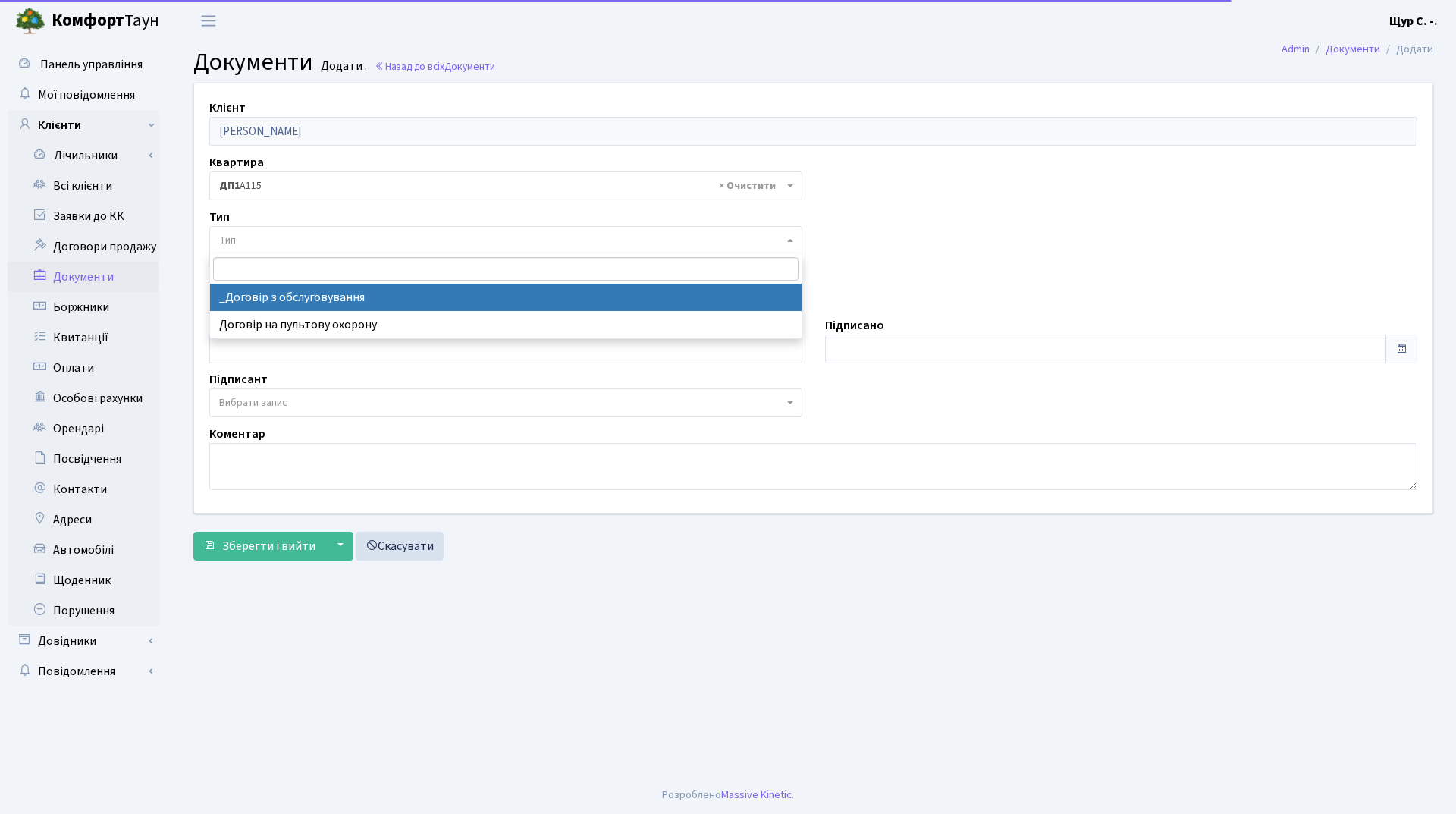
select select "289"
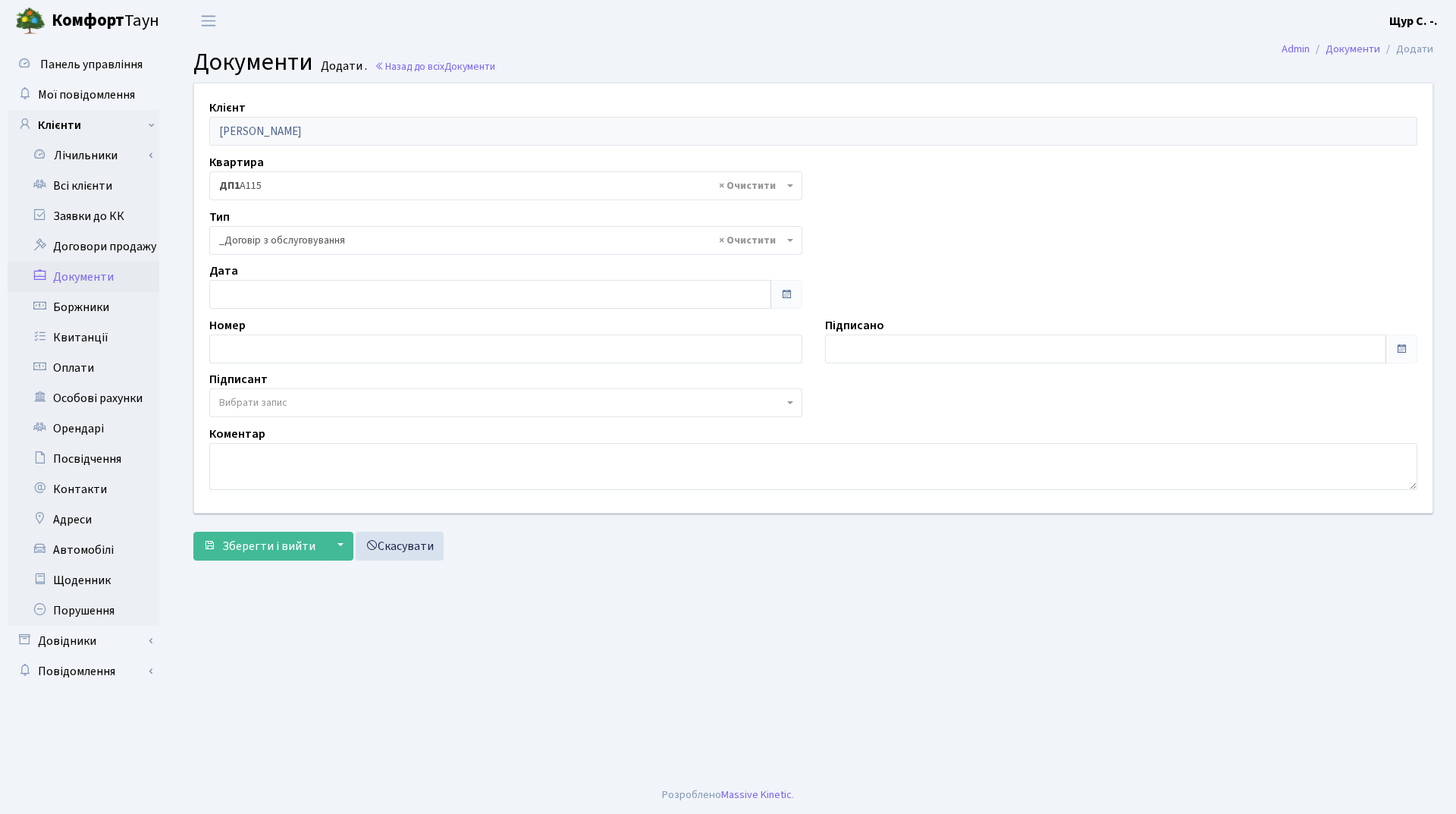
click at [336, 403] on span "Вибрати запис" at bounding box center [500, 403] width 564 height 15
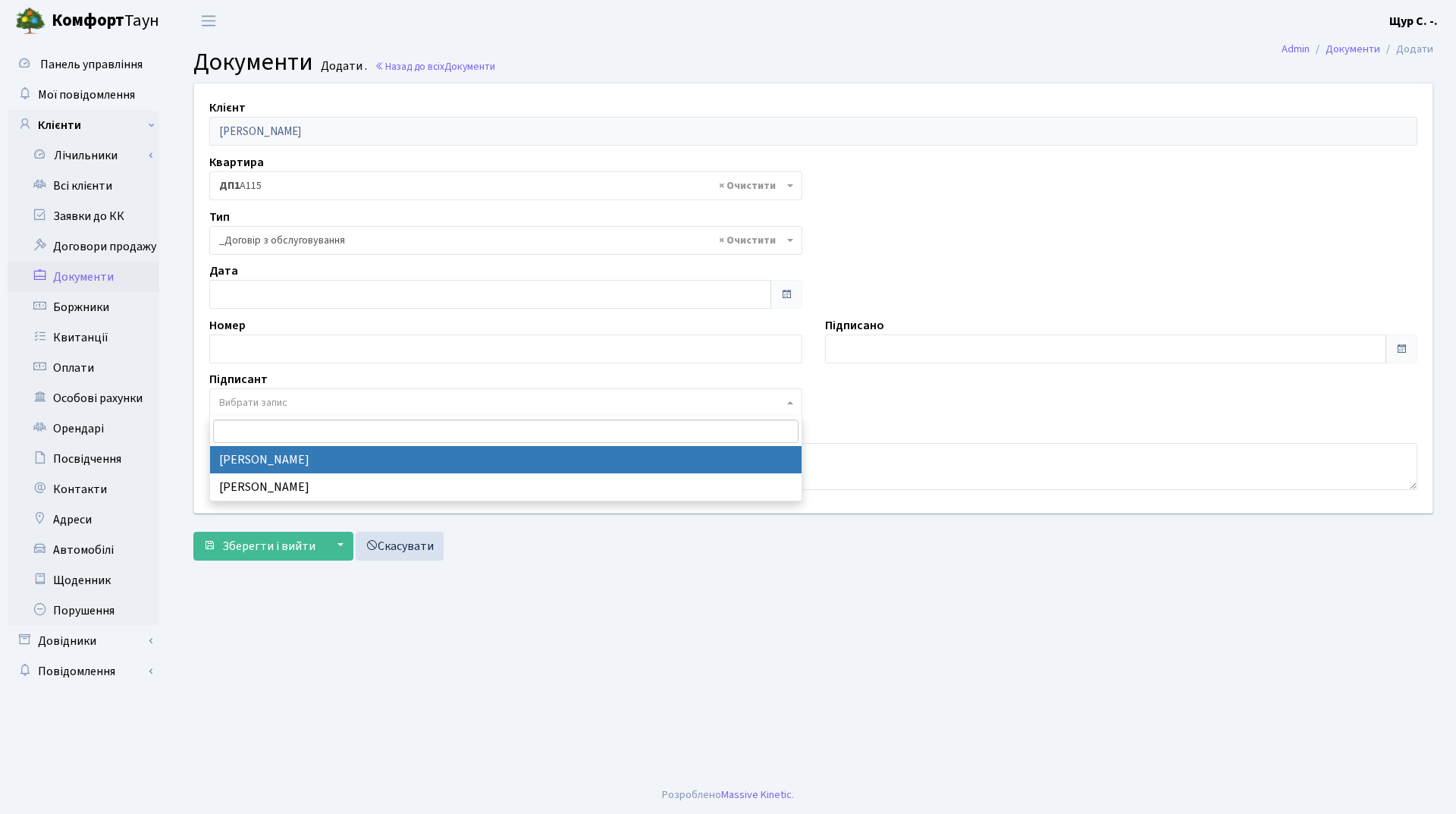
select select "74"
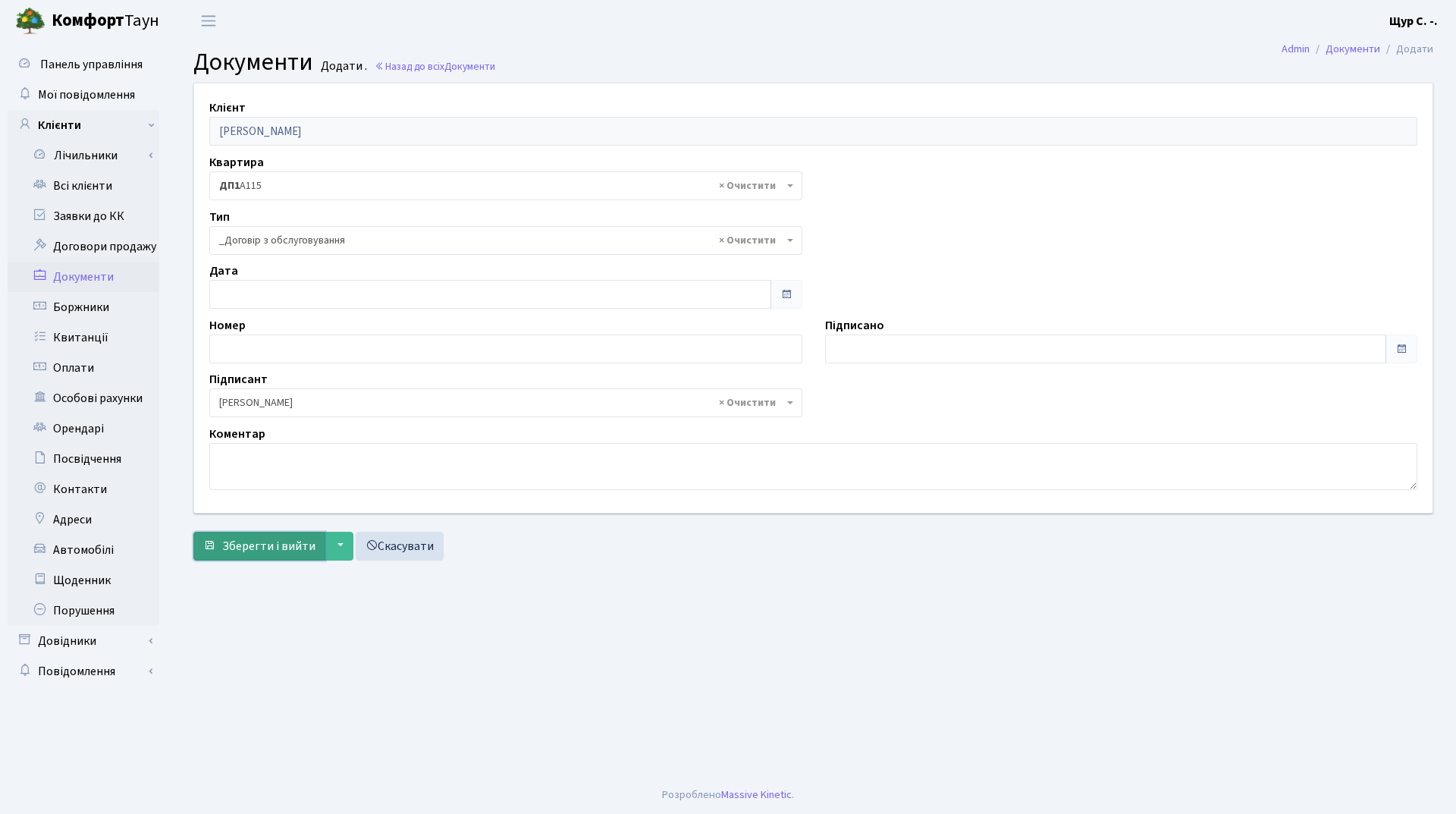
click at [255, 557] on button "Зберегти і вийти" at bounding box center [259, 546] width 132 height 29
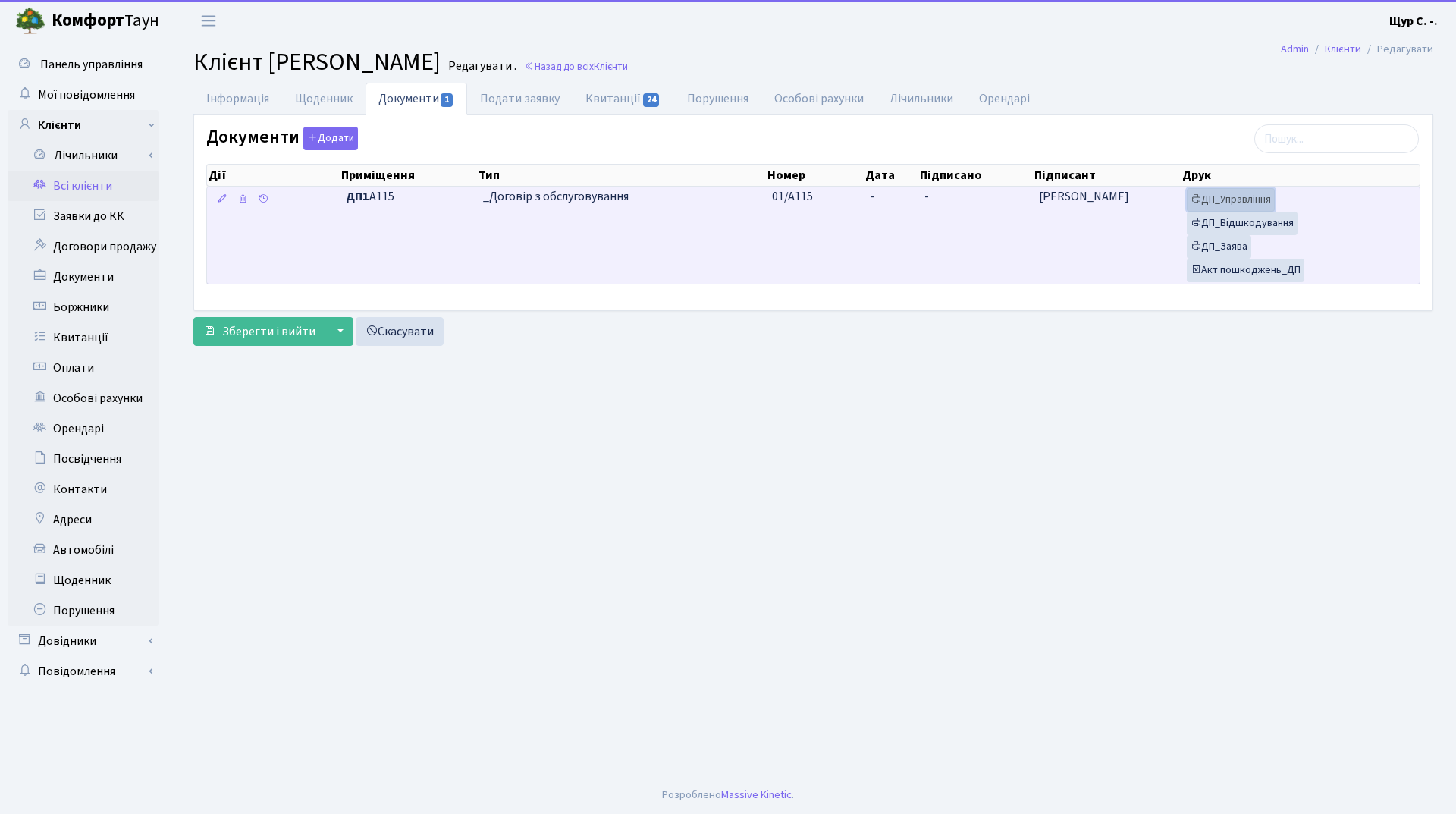
click at [1262, 197] on link "ДП_Управління" at bounding box center [1230, 200] width 88 height 24
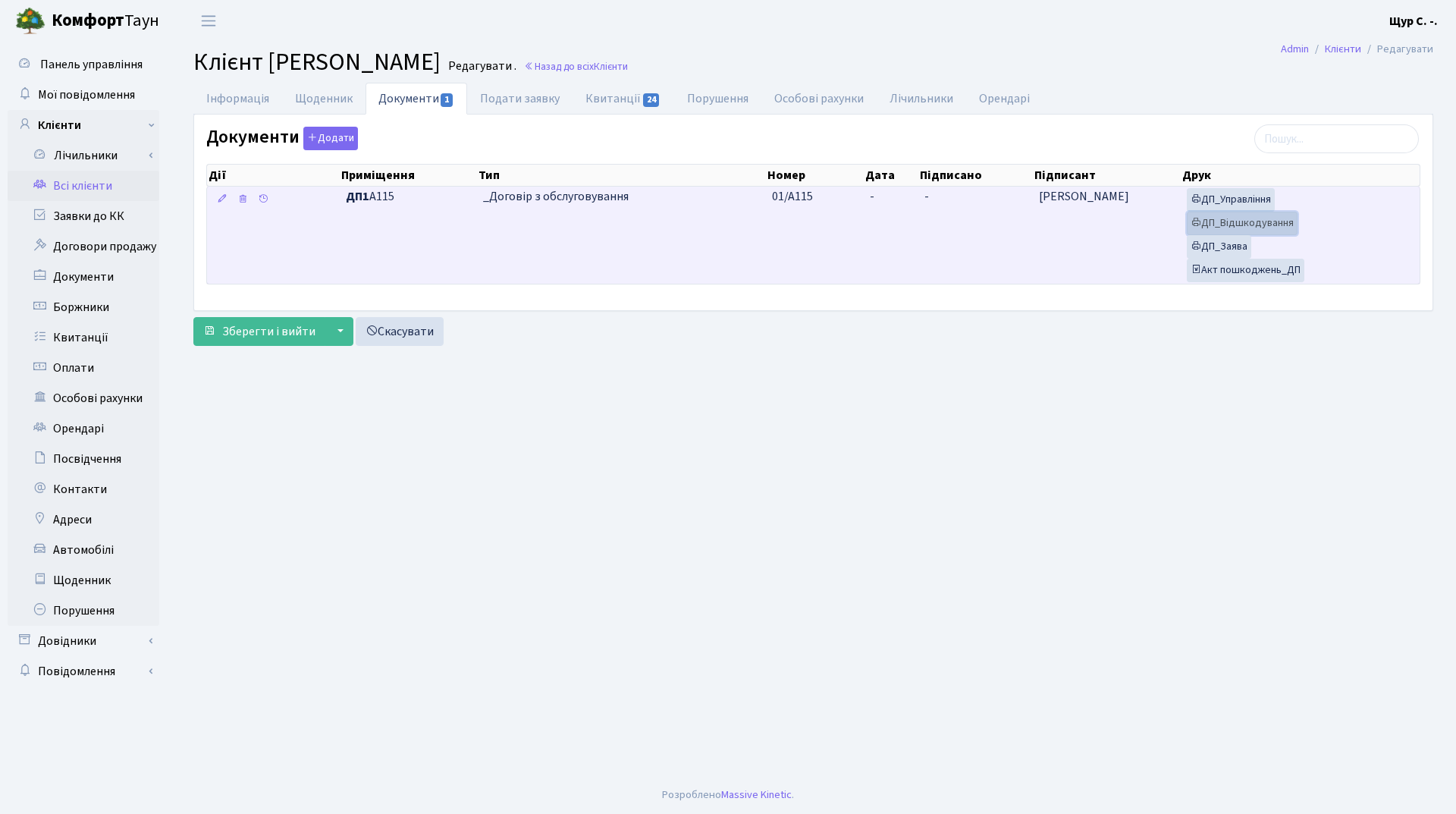
click at [1266, 218] on link "ДП_Відшкодування" at bounding box center [1241, 224] width 111 height 24
click at [1225, 244] on link "ДП_Заява" at bounding box center [1218, 247] width 64 height 24
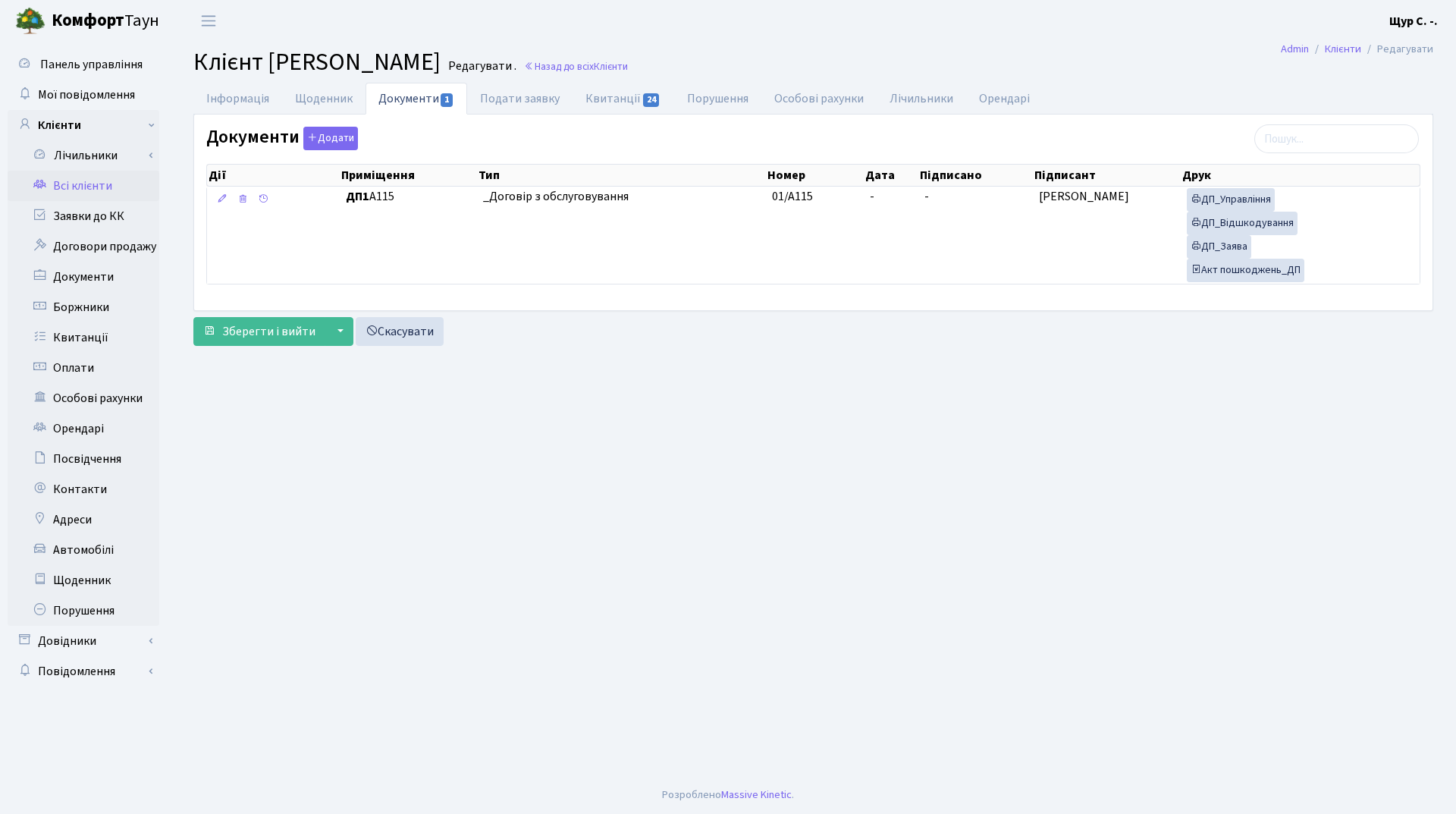
click at [87, 187] on link "Всі клієнти" at bounding box center [84, 185] width 152 height 30
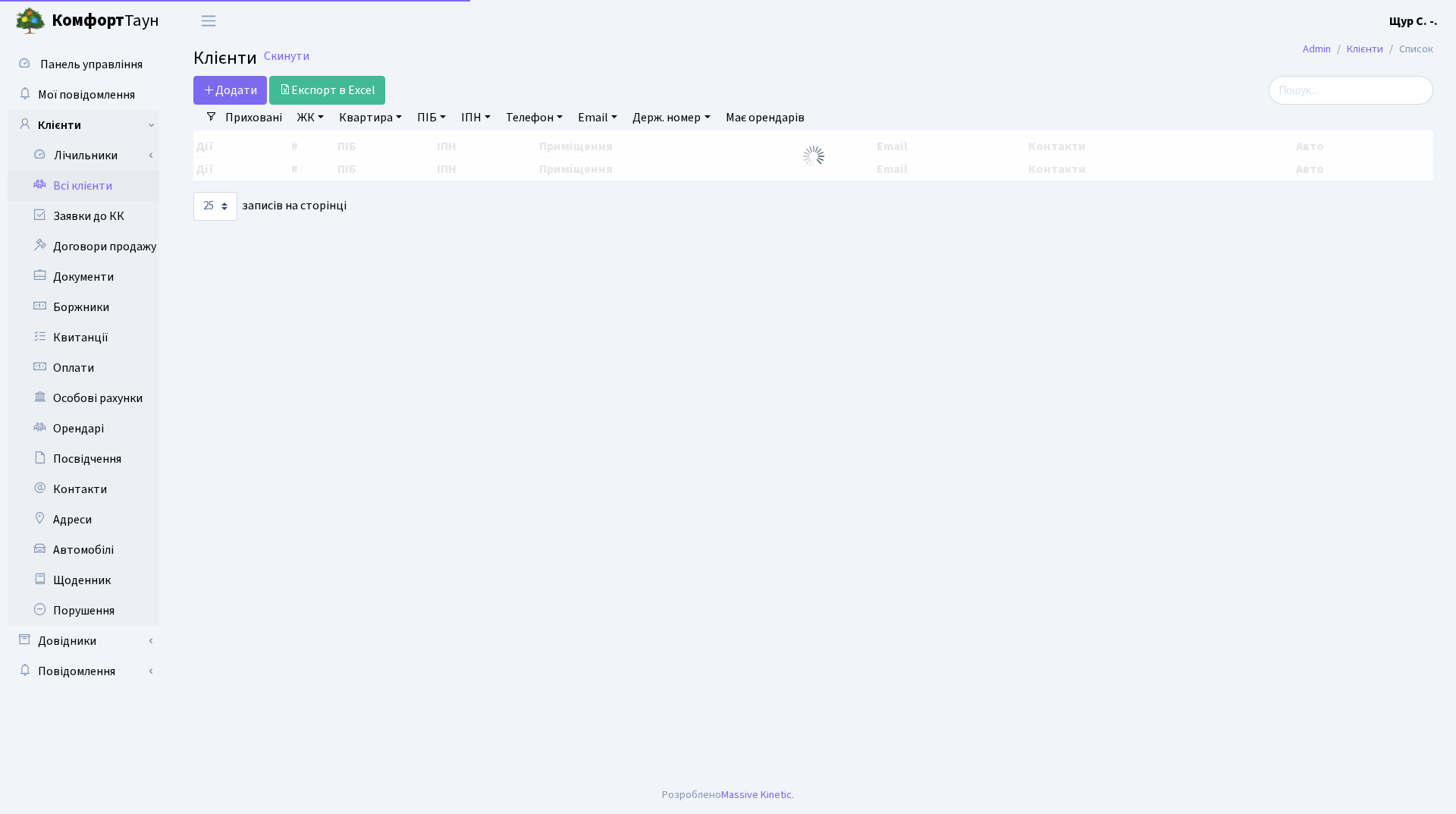
select select "25"
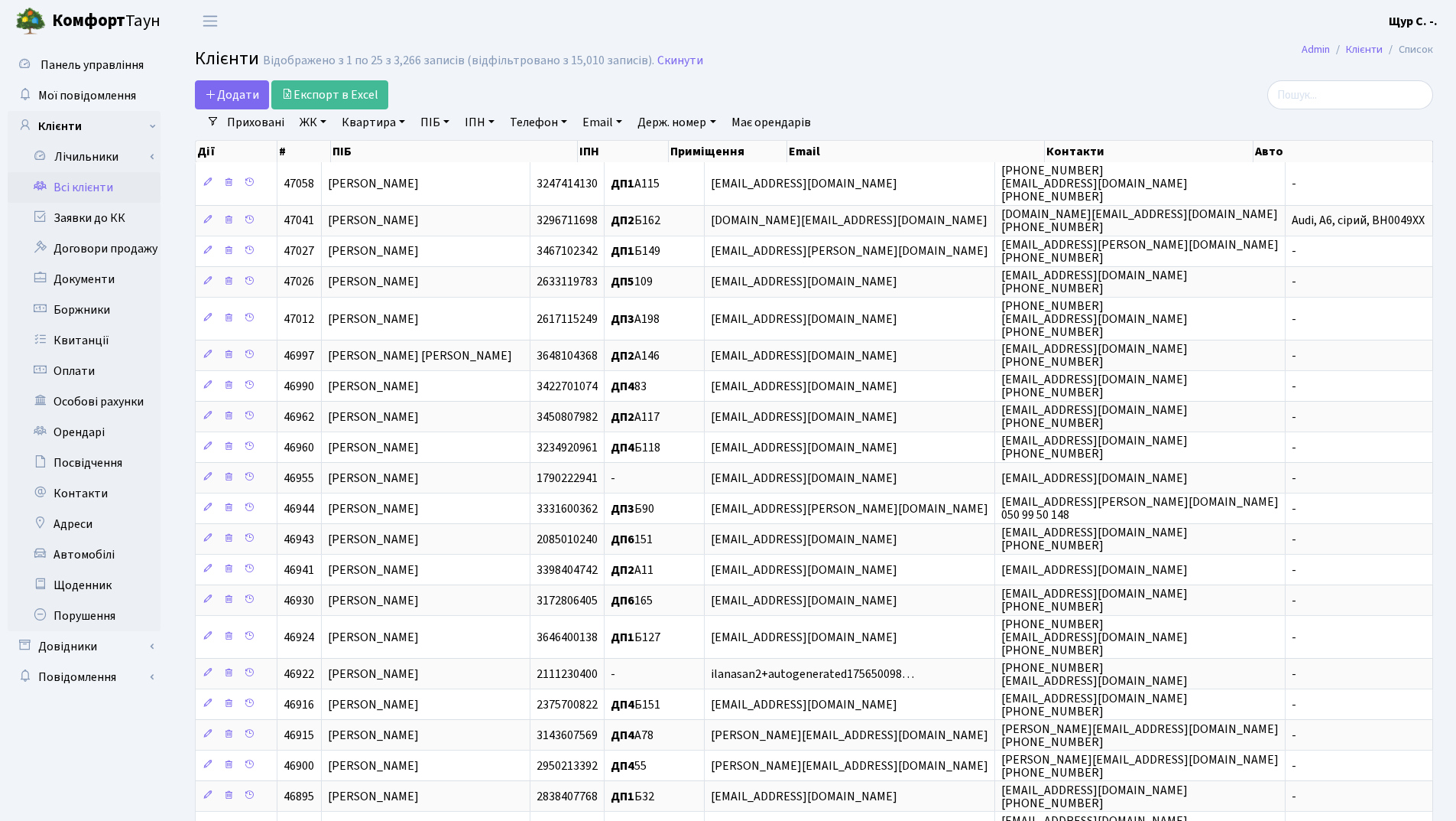
click at [384, 132] on link "Квартира" at bounding box center [373, 122] width 75 height 26
type input "а115"
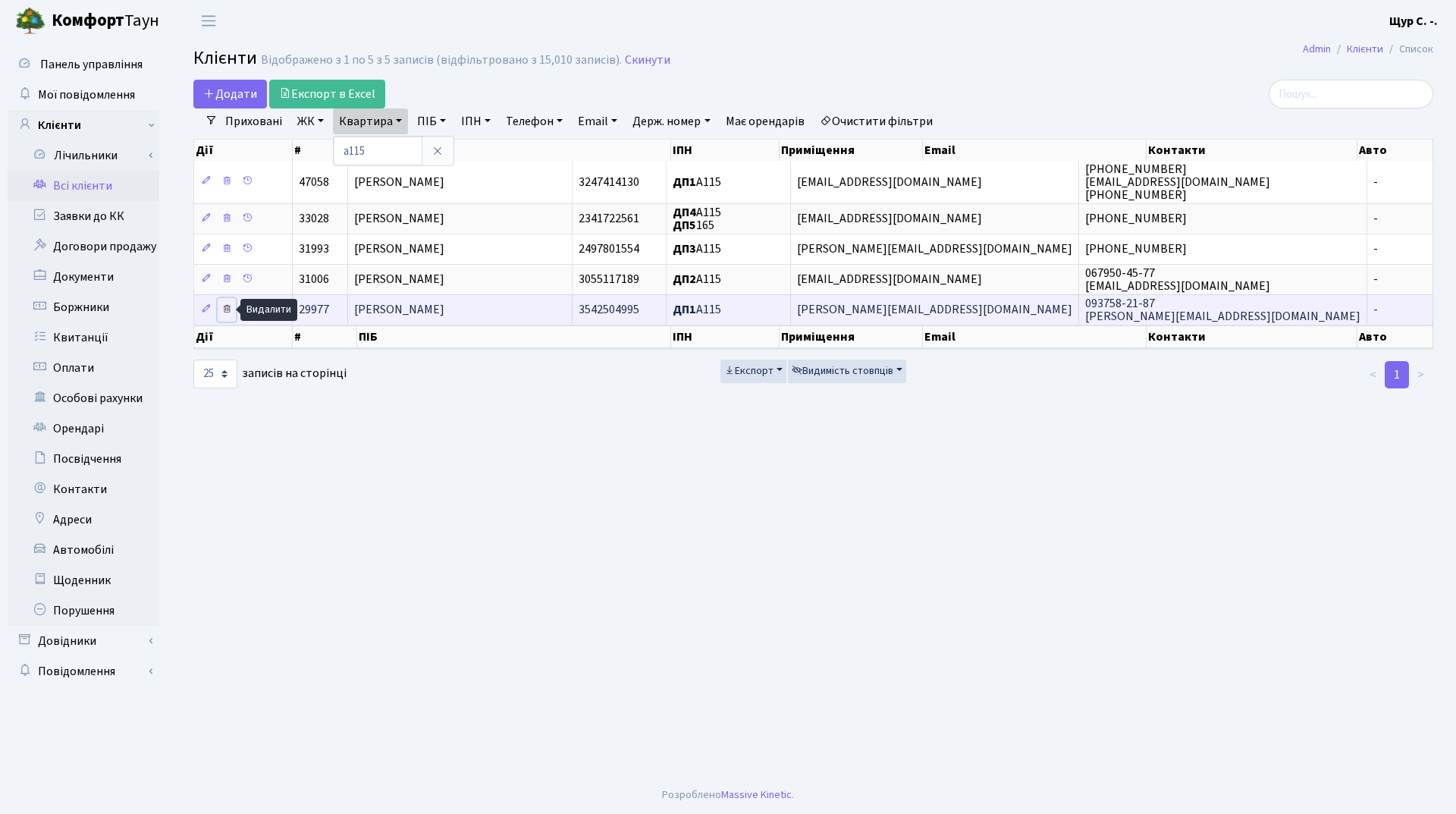
click at [220, 308] on link at bounding box center [227, 310] width 18 height 24
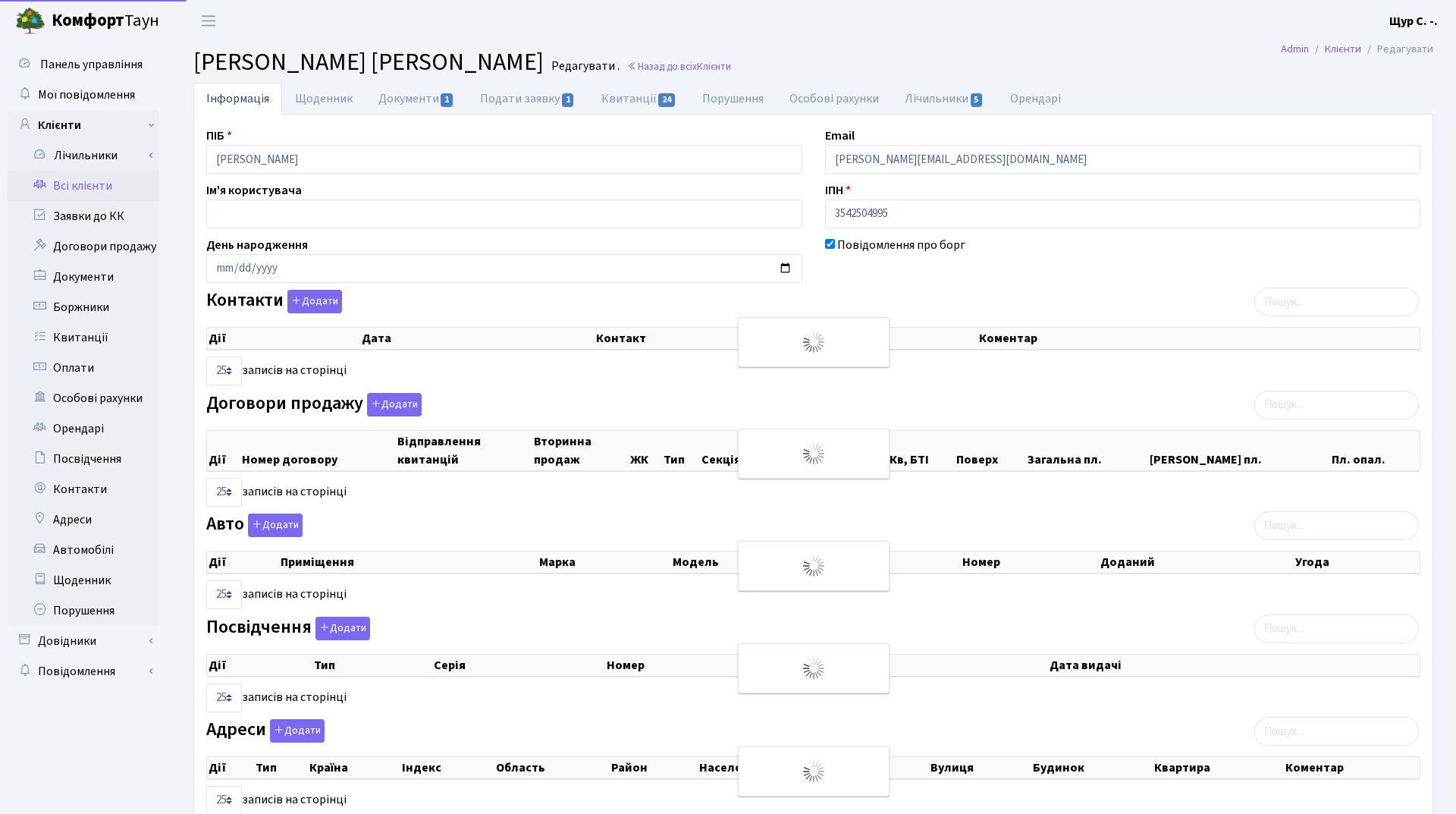
select select "25"
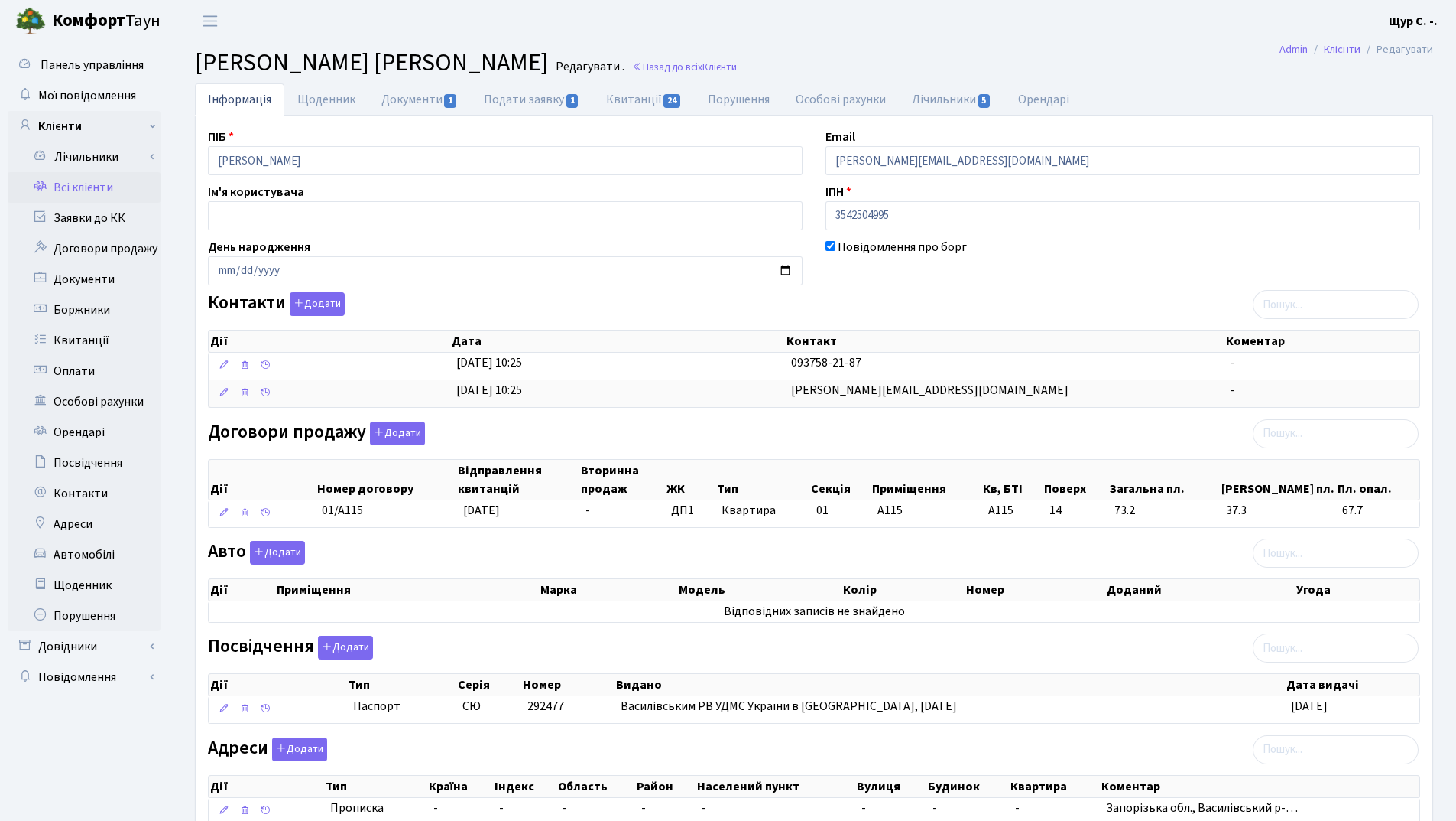
click at [79, 193] on link "Всі клієнти" at bounding box center [84, 187] width 153 height 30
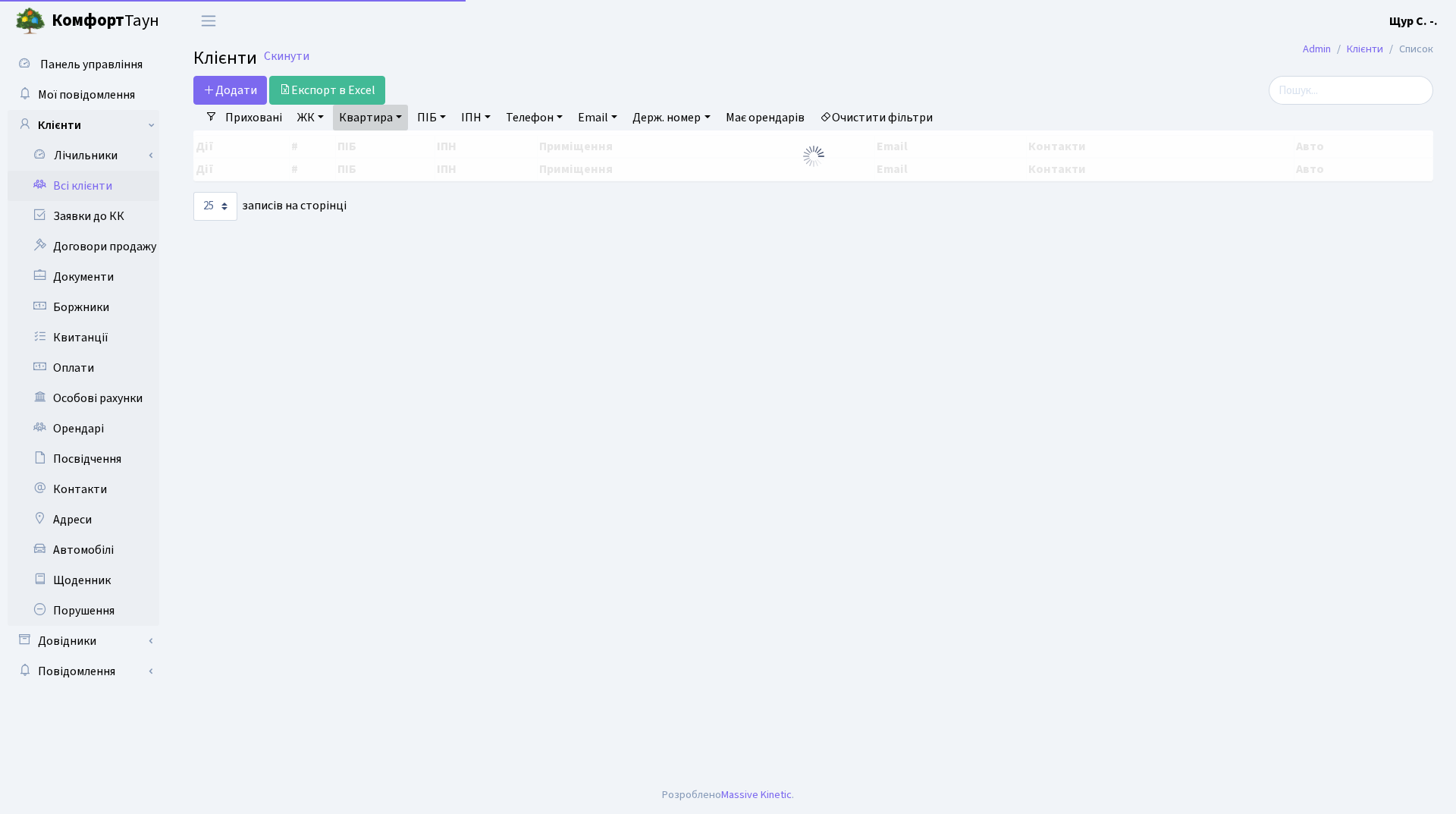
select select "25"
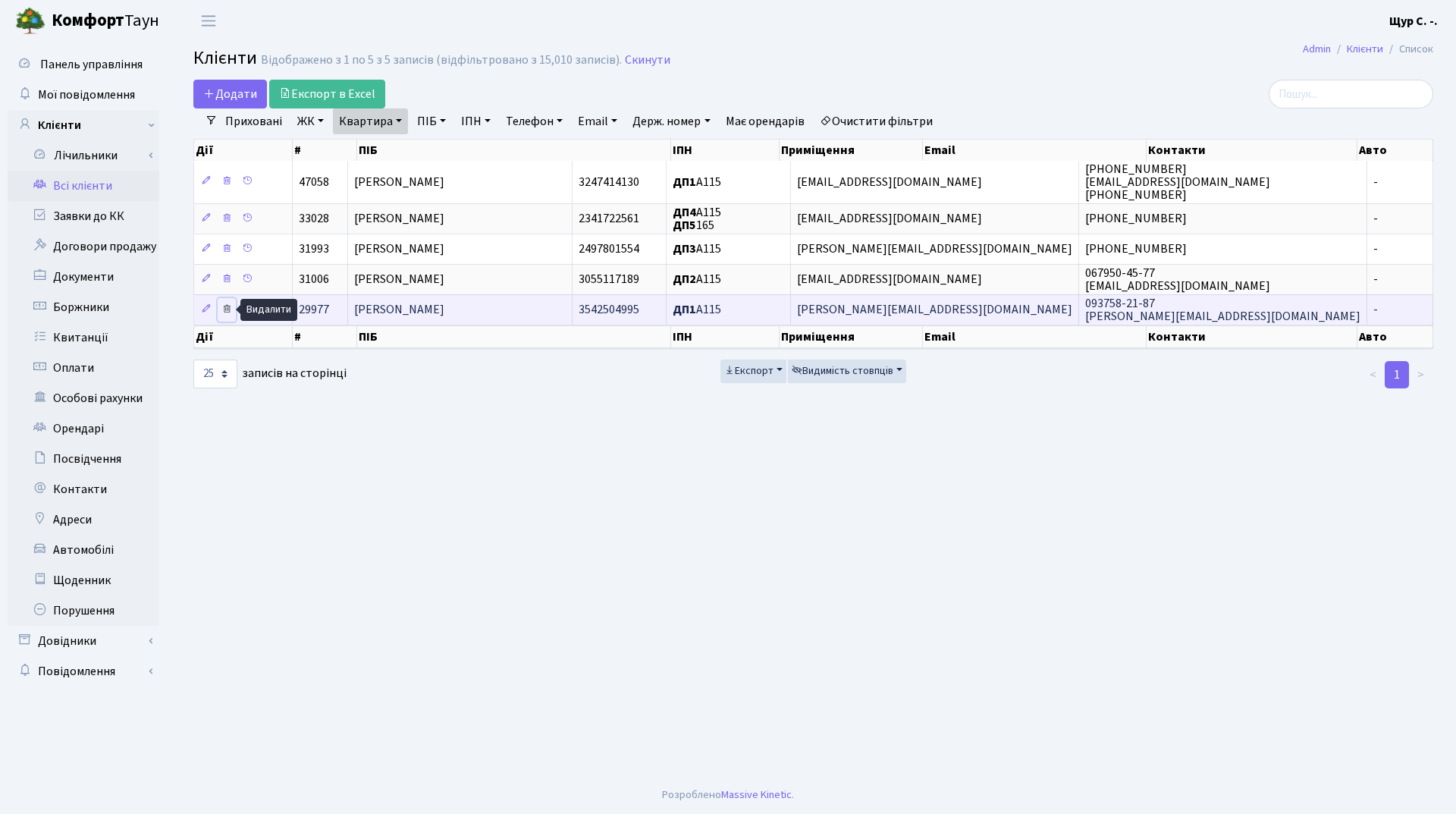
click at [229, 308] on icon at bounding box center [226, 308] width 10 height 10
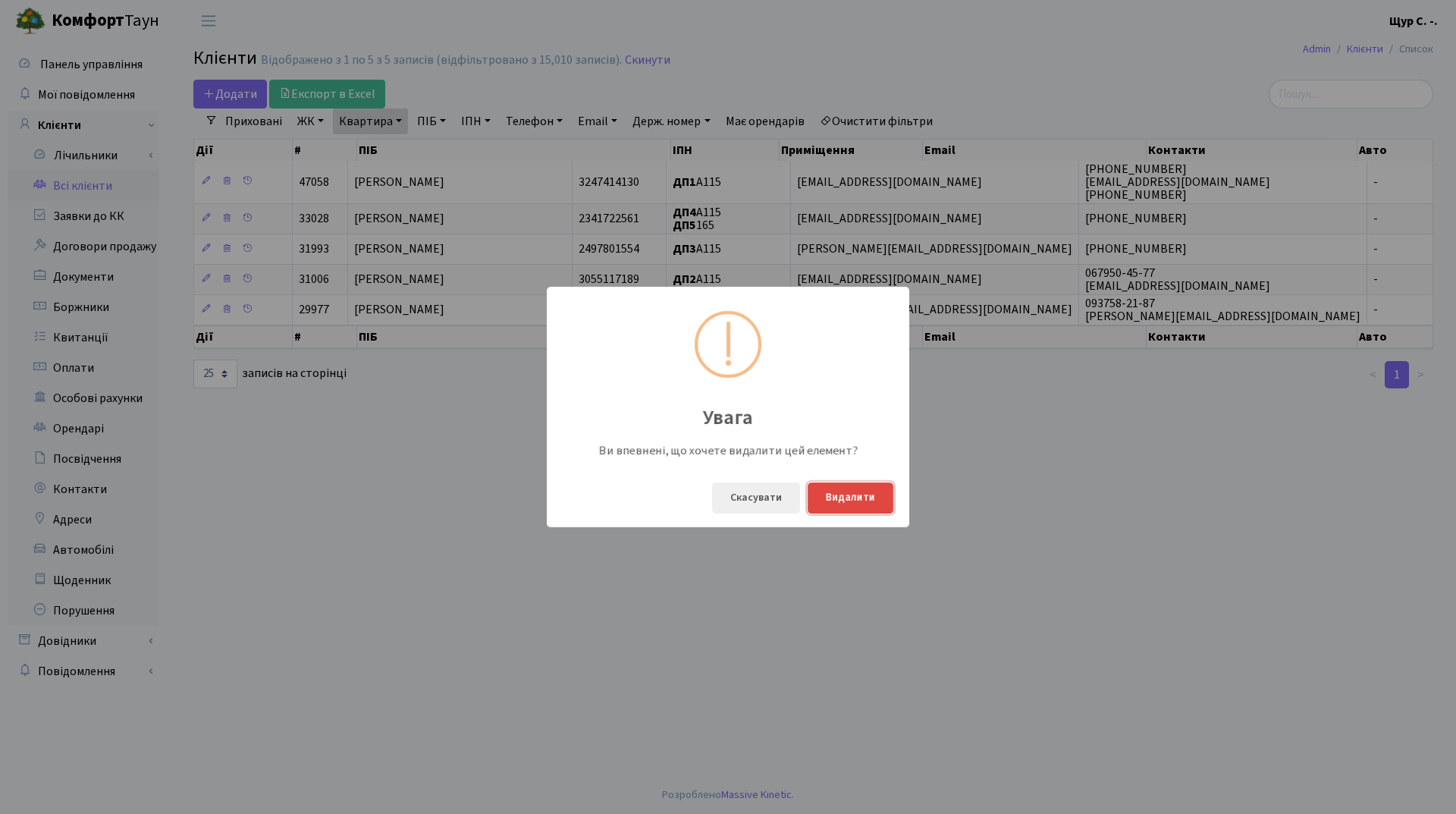
click at [872, 494] on button "Видалити" at bounding box center [851, 497] width 86 height 31
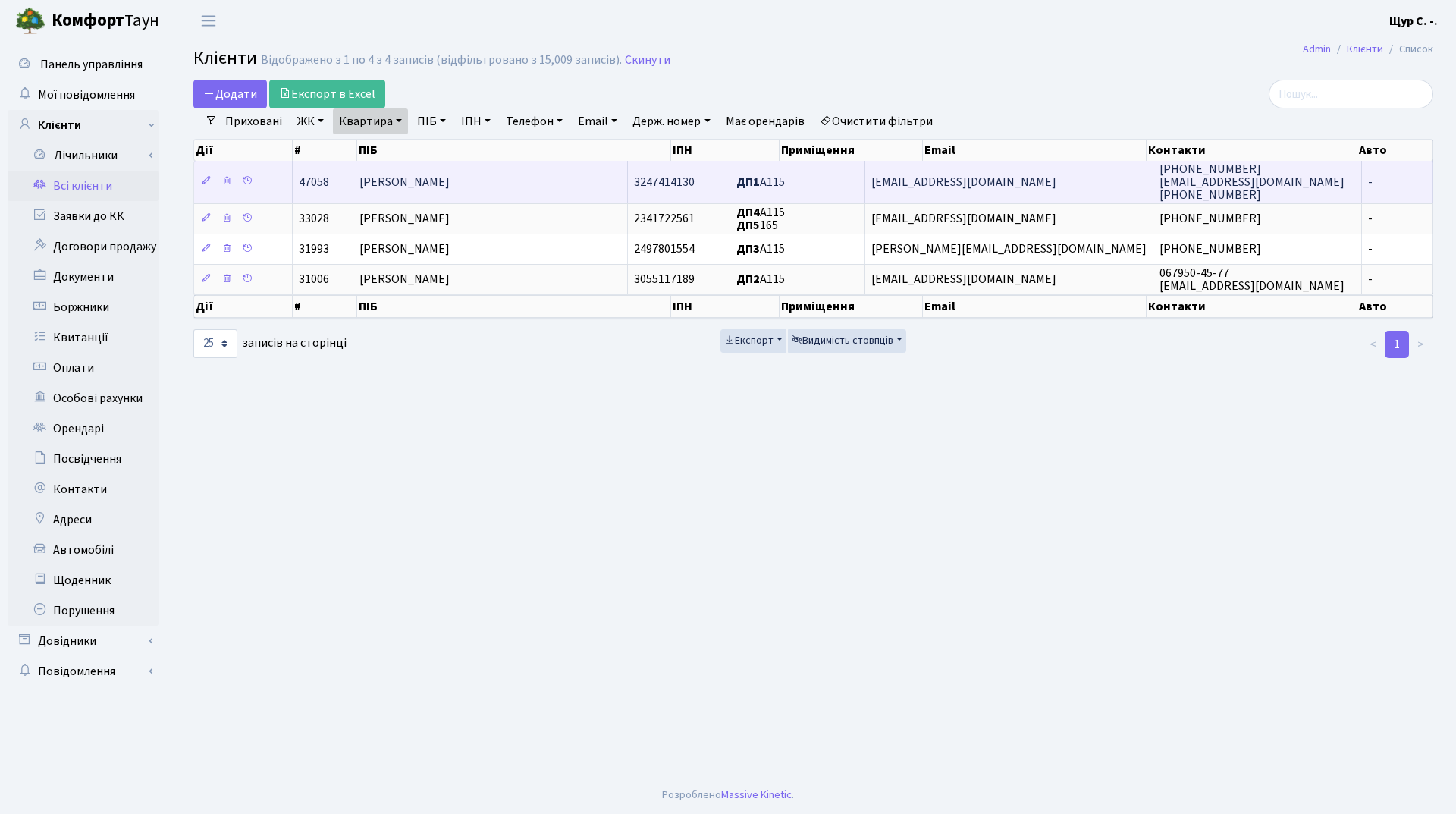
click at [450, 190] on span "Данілевич Михайло Андрійович" at bounding box center [404, 181] width 90 height 17
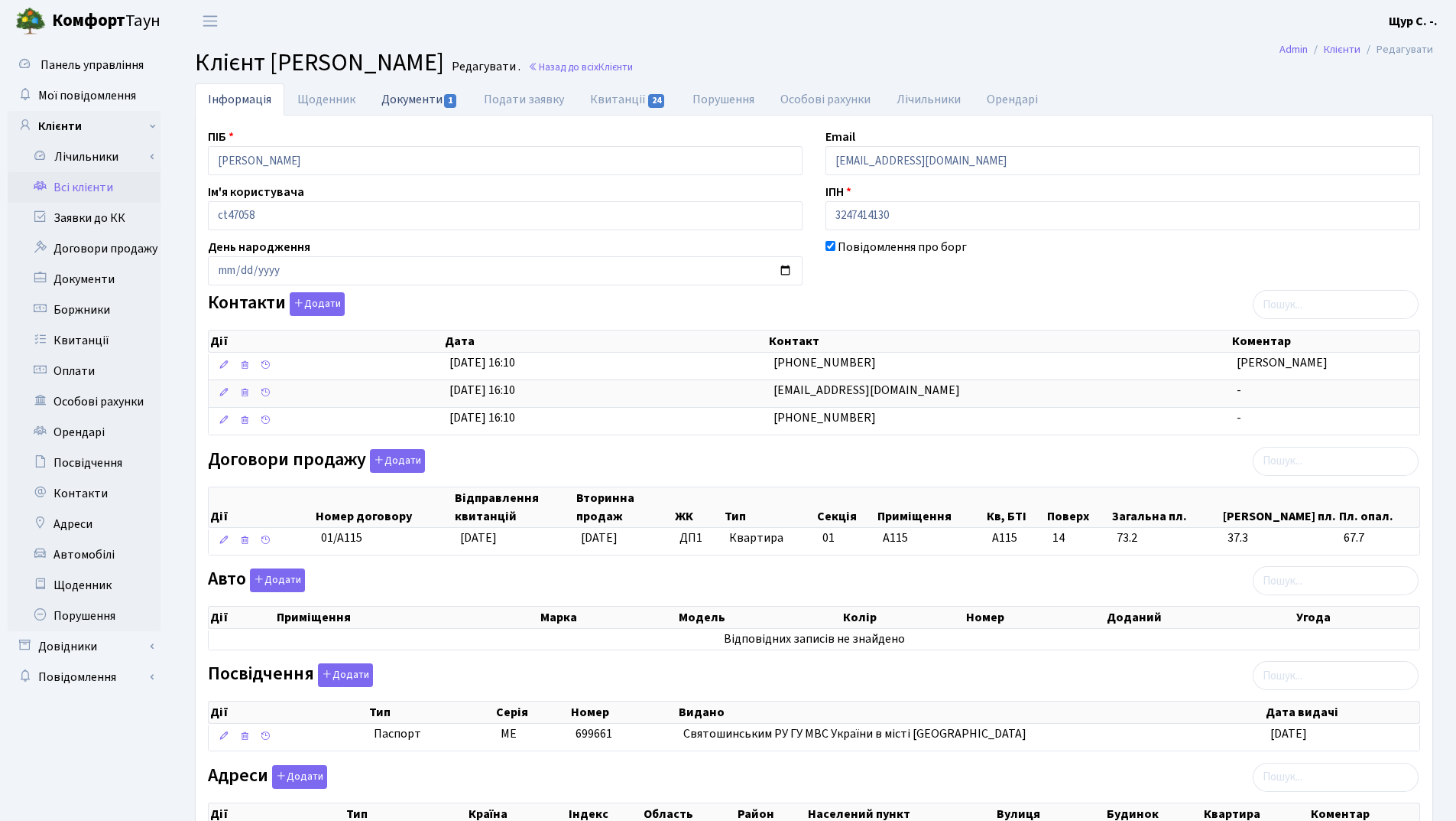
click at [412, 96] on link "Документи 1" at bounding box center [420, 99] width 103 height 31
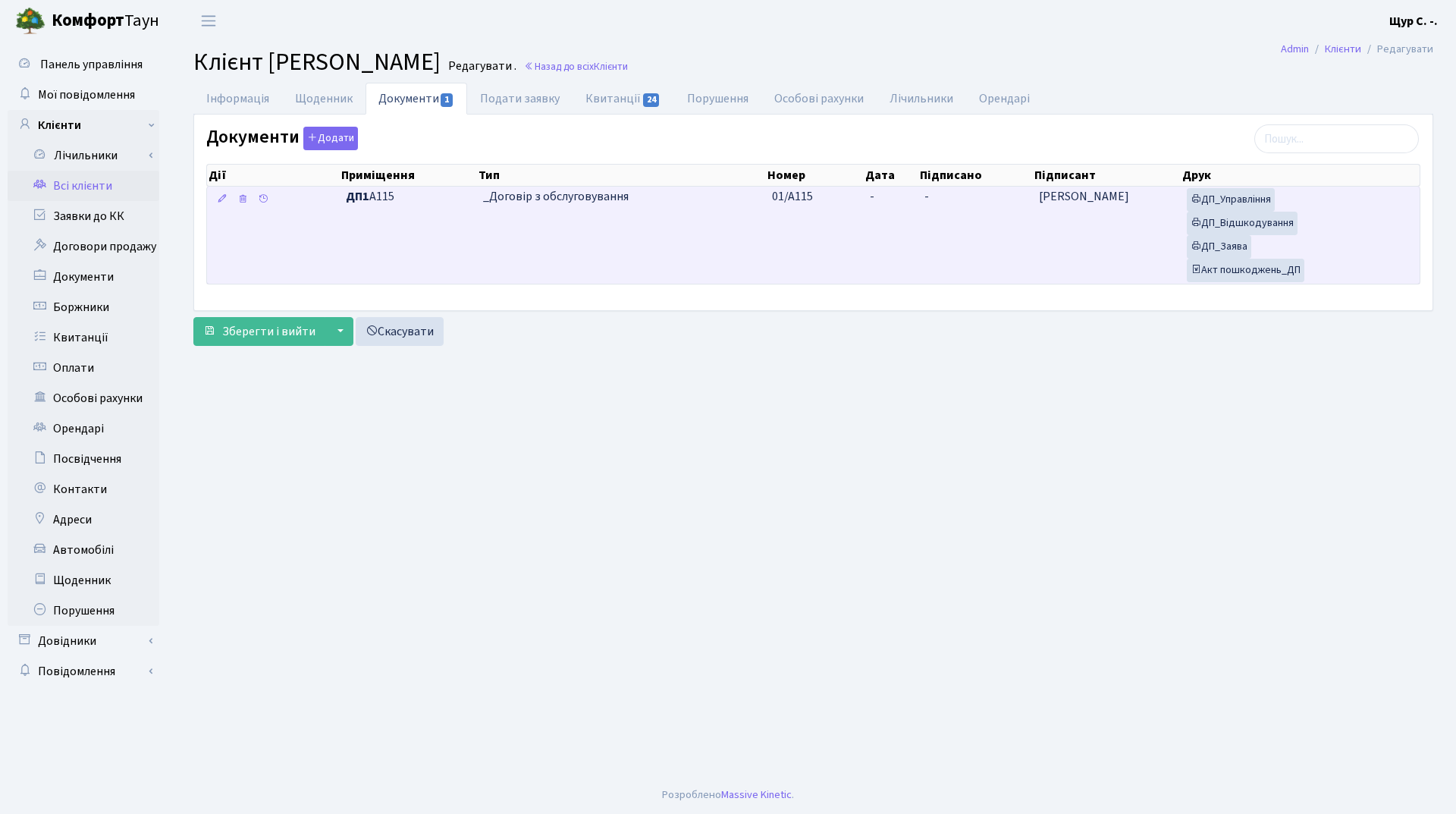
click at [631, 232] on td "_Договір з обслуговування" at bounding box center [621, 235] width 289 height 97
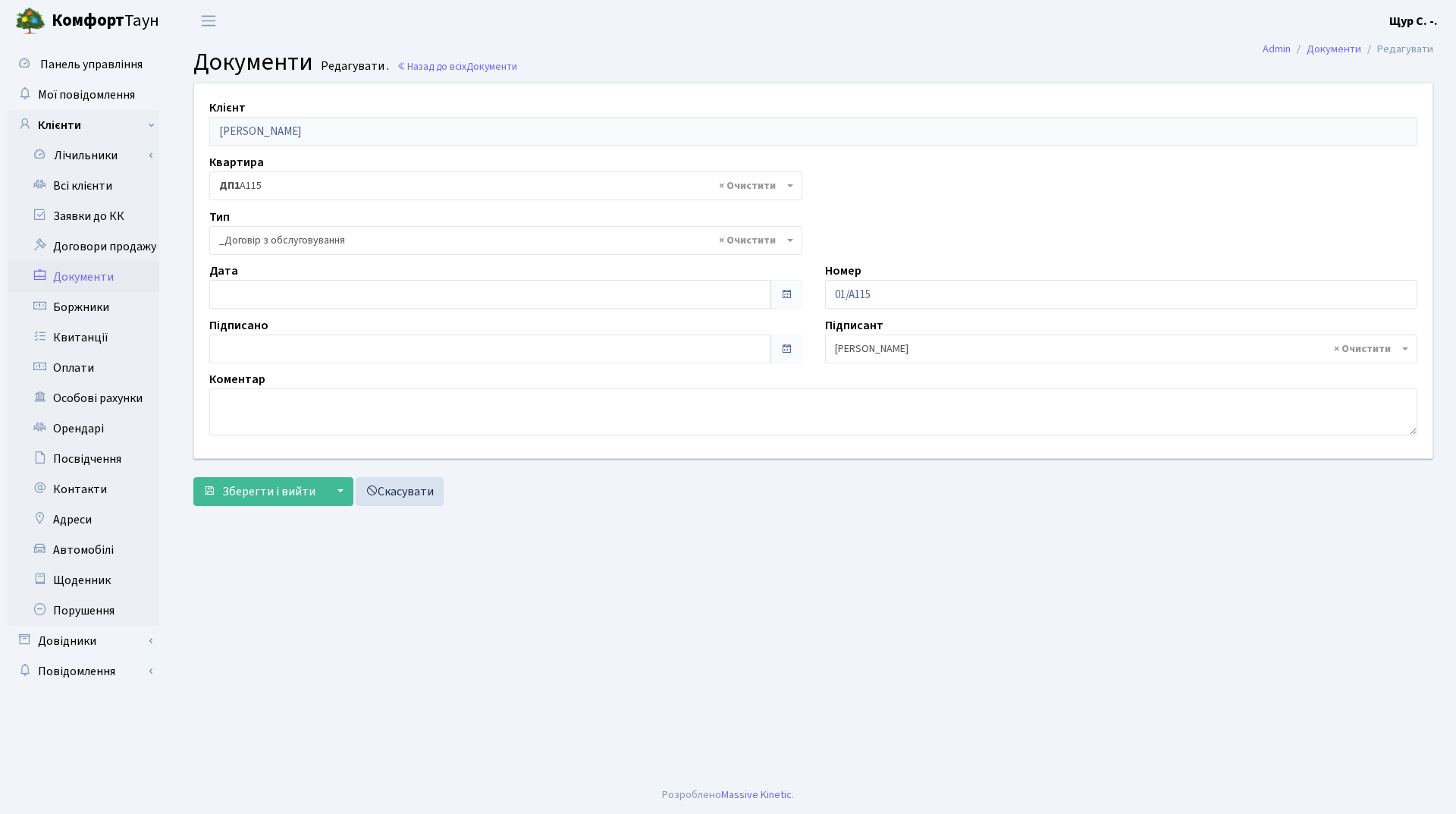
select select "289"
type input "[DATE]"
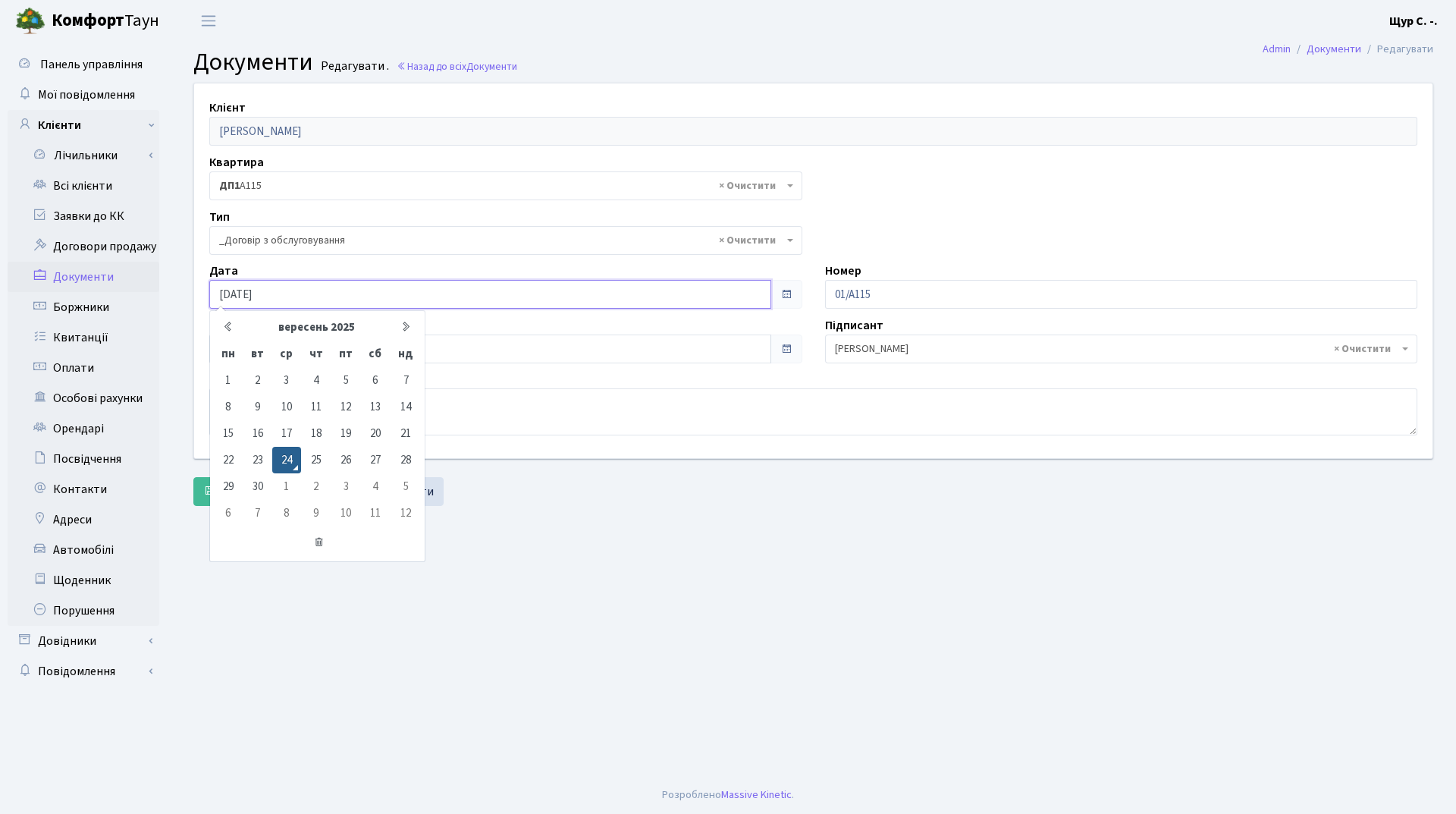
click at [408, 290] on input "[DATE]" at bounding box center [490, 294] width 562 height 29
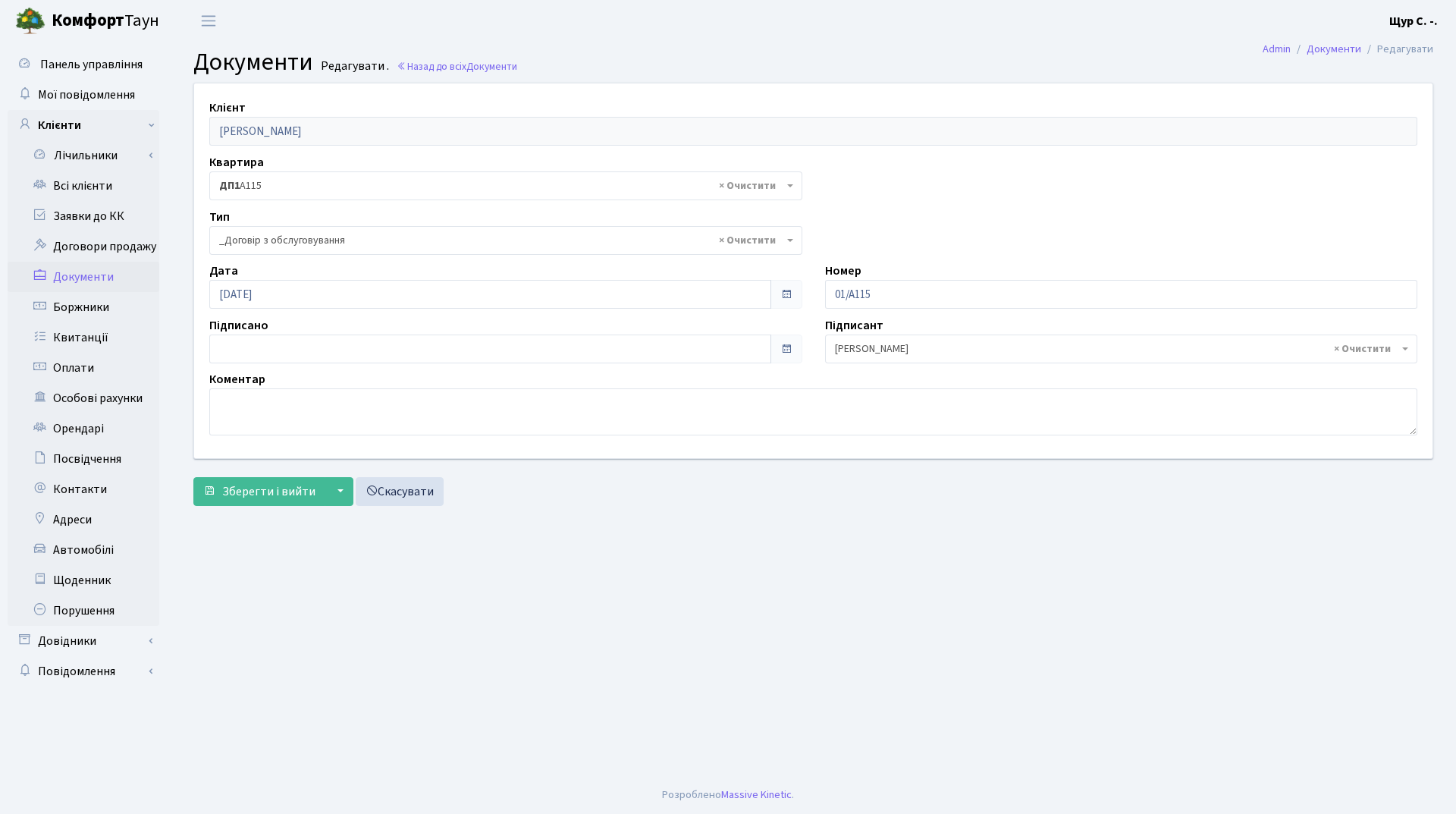
click at [714, 585] on main "Admin Документи Редагувати Документи Редагувати . Назад до всіх Документи Клієн…" at bounding box center [812, 408] width 1285 height 734
type input "[DATE]"
click at [385, 354] on input "[DATE]" at bounding box center [490, 349] width 562 height 29
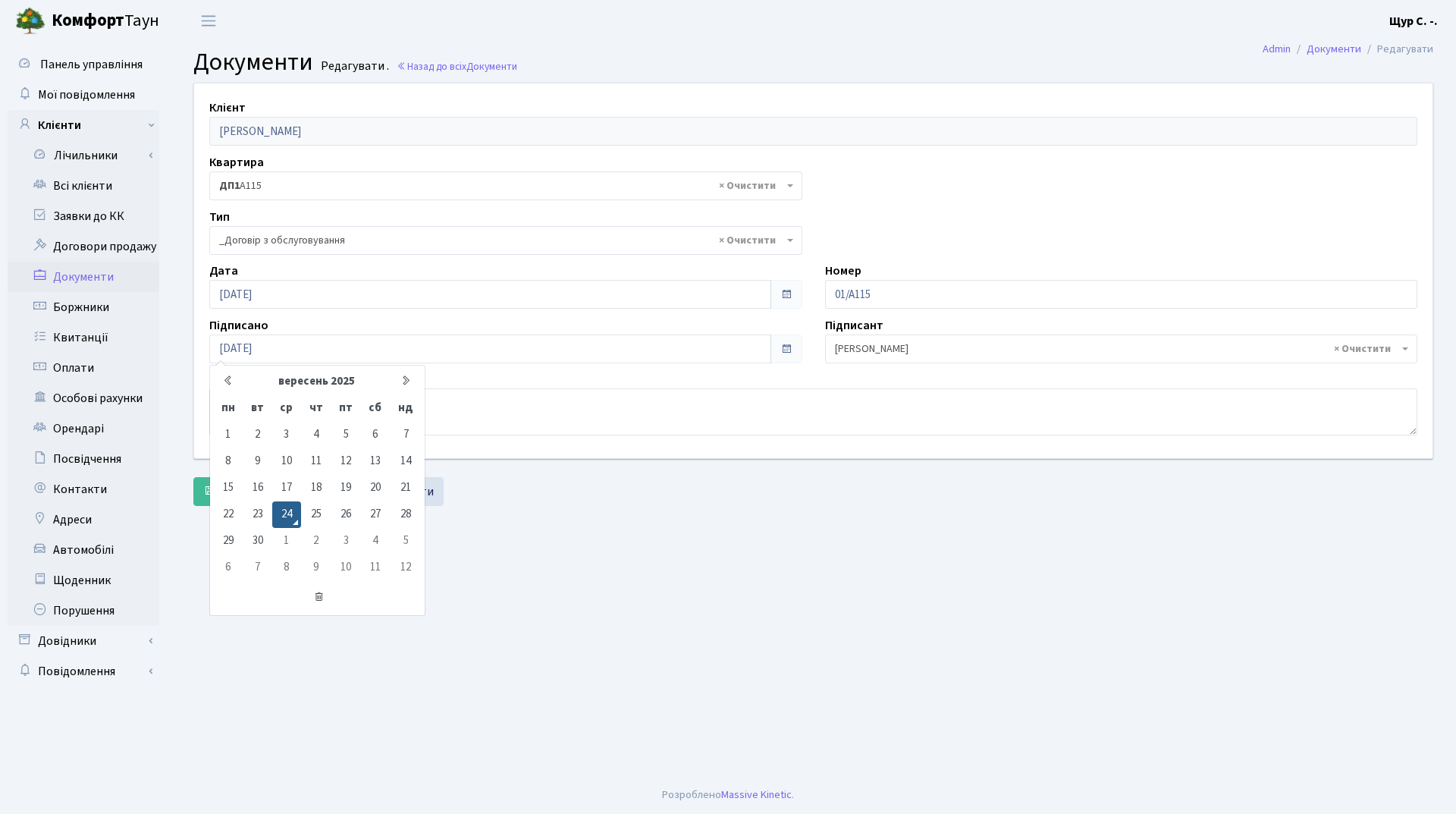
click at [549, 547] on main "Admin Документи Редагувати Документи Редагувати . Назад до всіх Документи Клієн…" at bounding box center [812, 408] width 1285 height 734
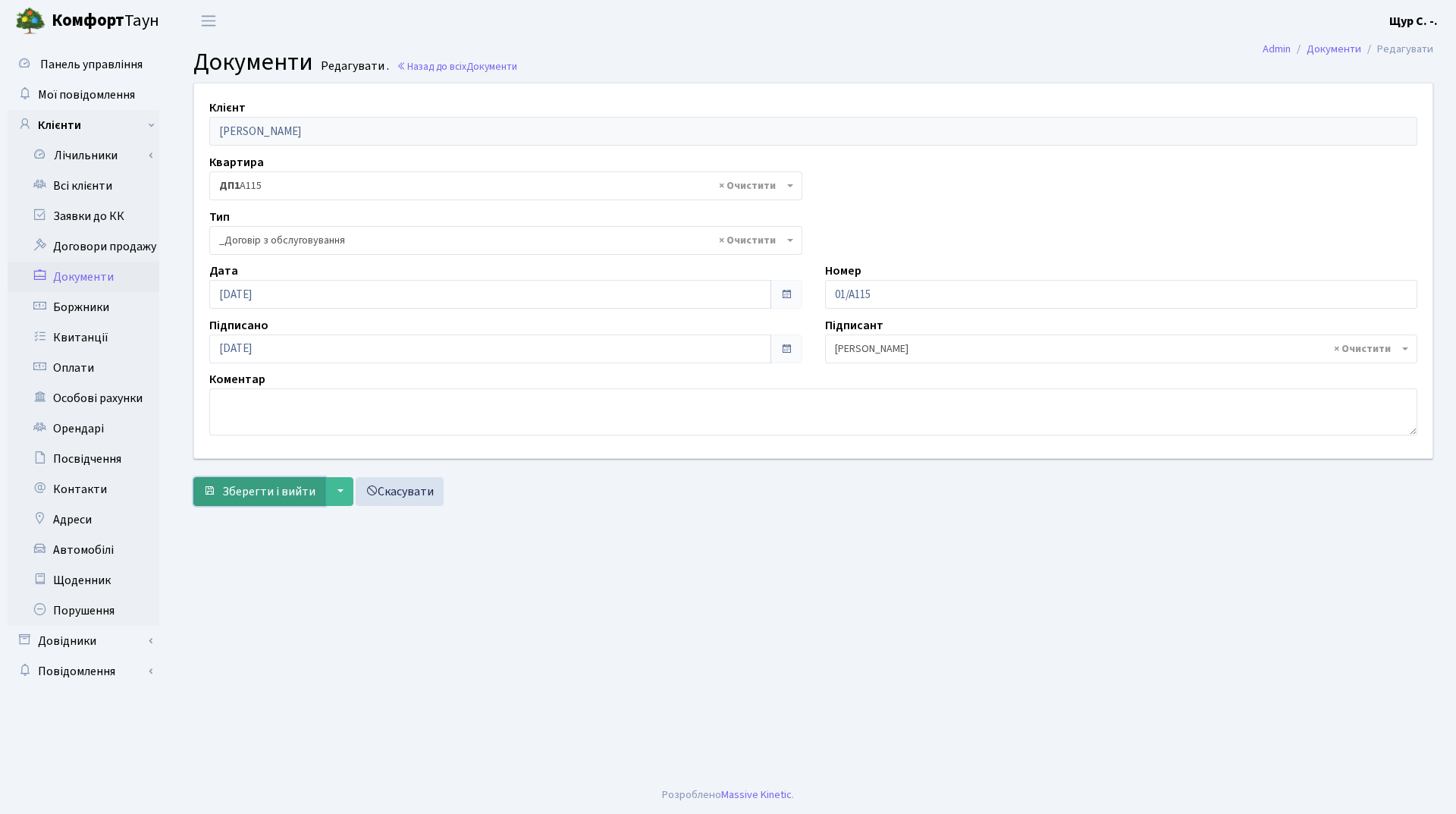
click at [245, 495] on span "Зберегти і вийти" at bounding box center [268, 491] width 93 height 17
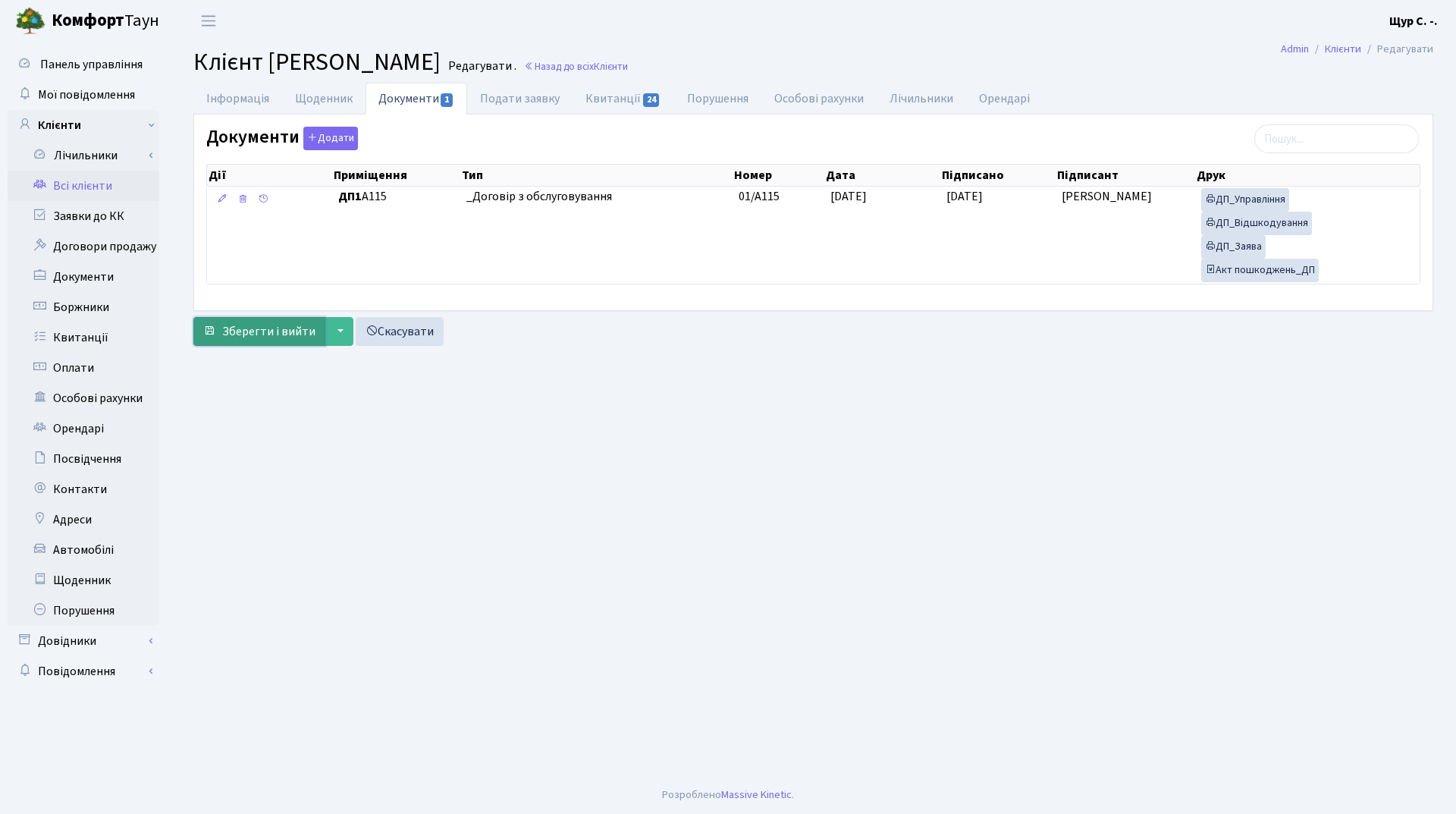
click at [269, 333] on span "Зберегти і вийти" at bounding box center [268, 331] width 93 height 17
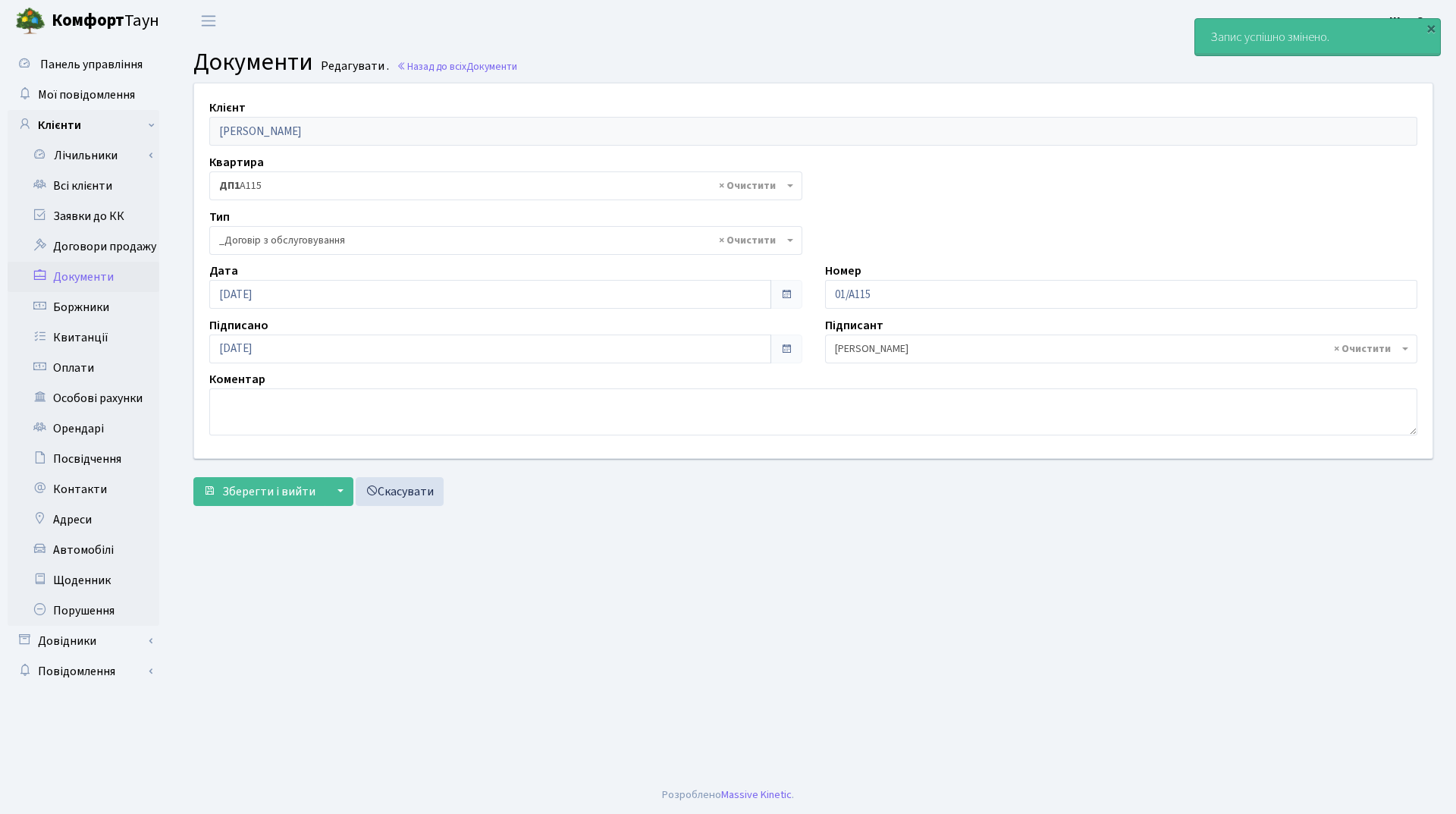
select select "289"
click at [103, 185] on link "Всі клієнти" at bounding box center [84, 185] width 152 height 30
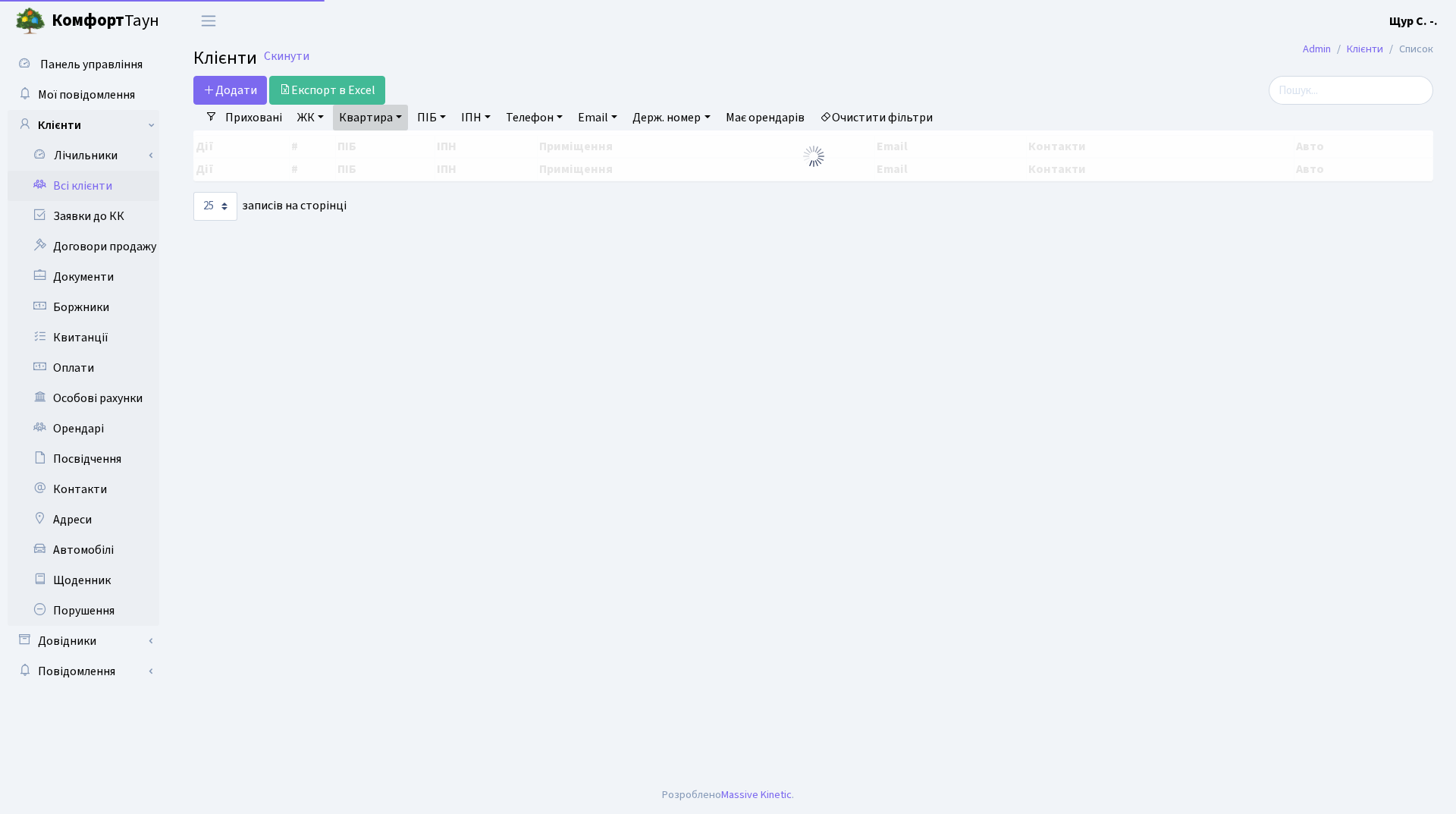
select select "25"
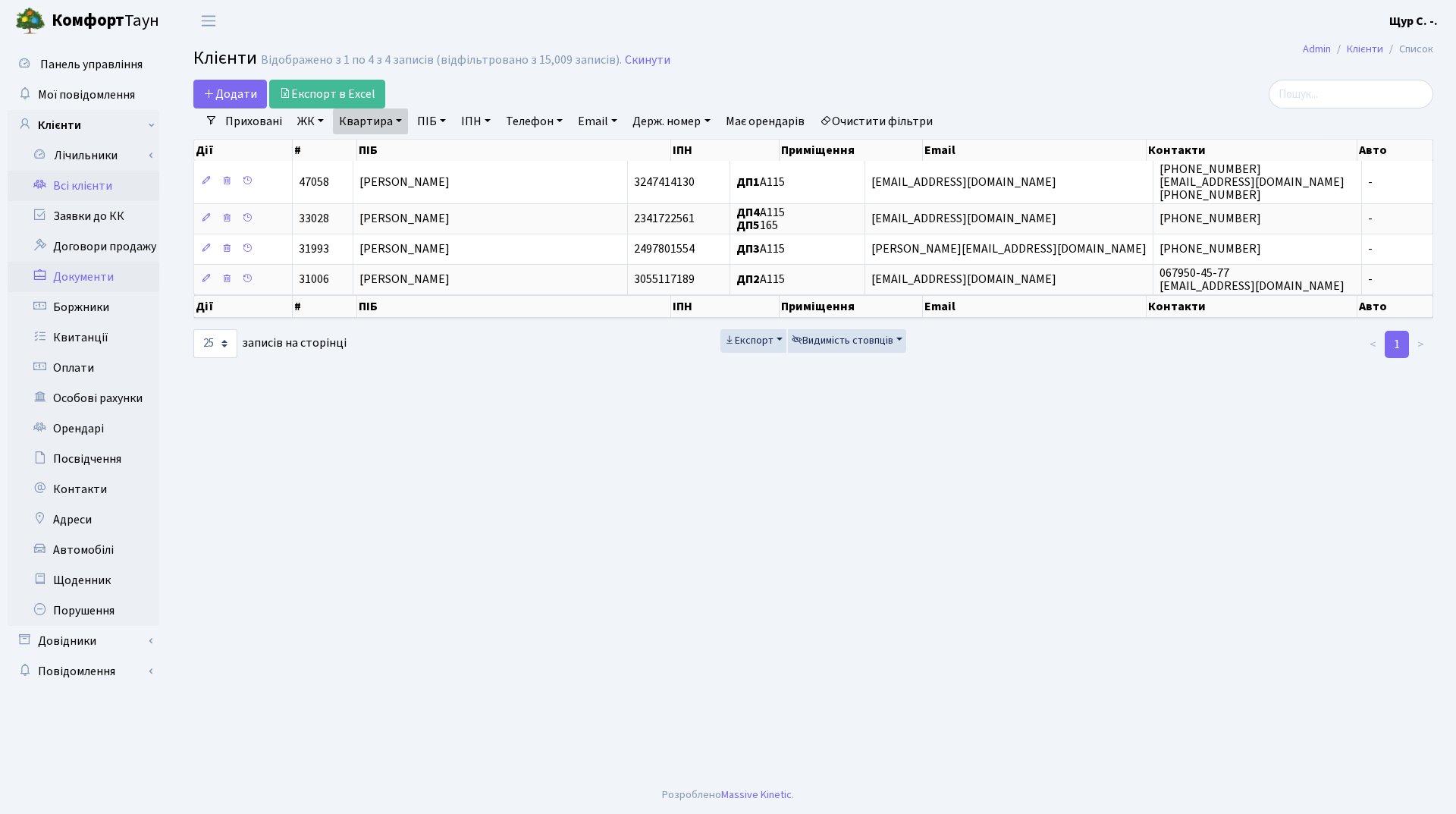
click at [121, 282] on link "Документи" at bounding box center [84, 277] width 152 height 30
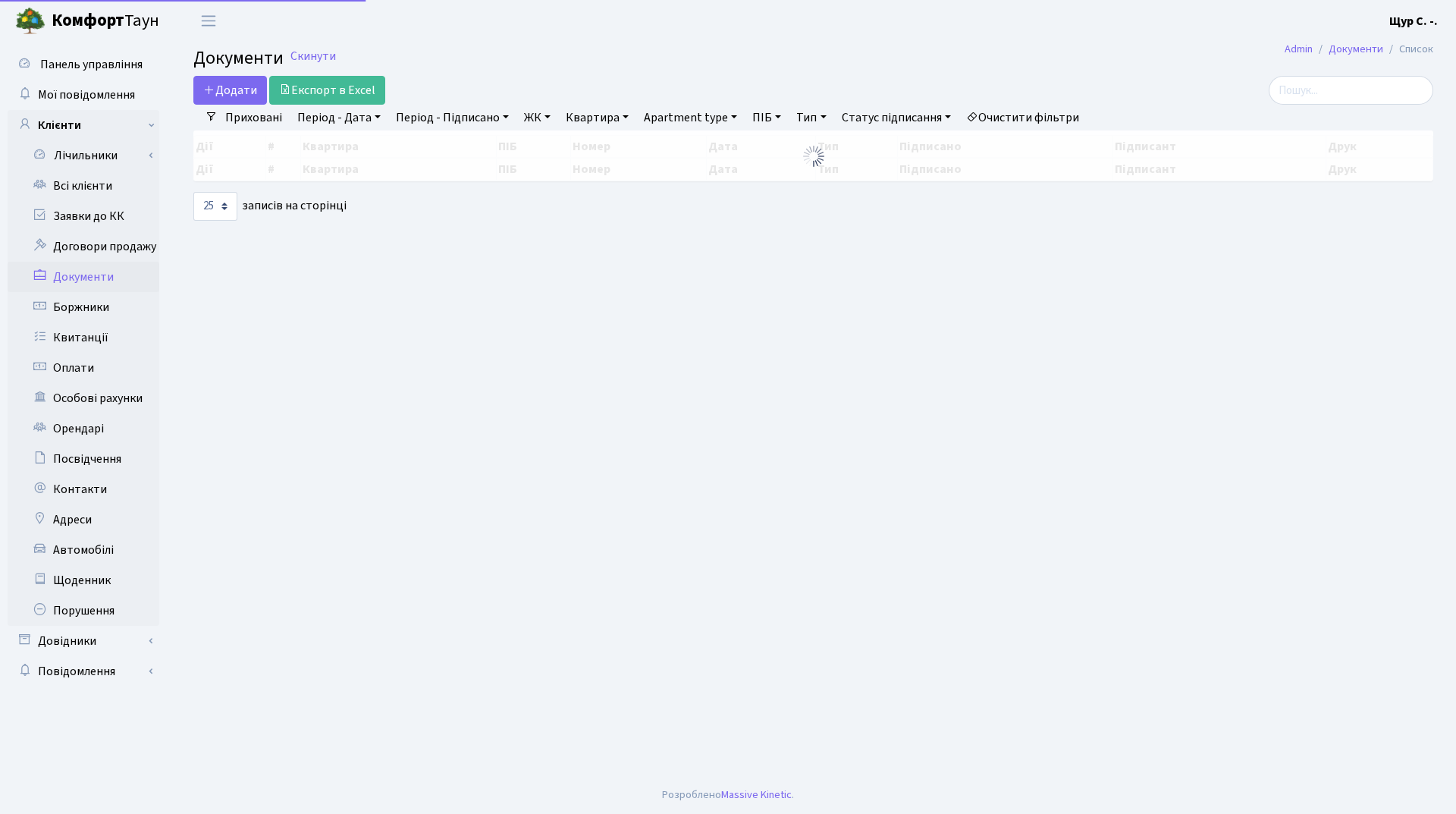
select select "25"
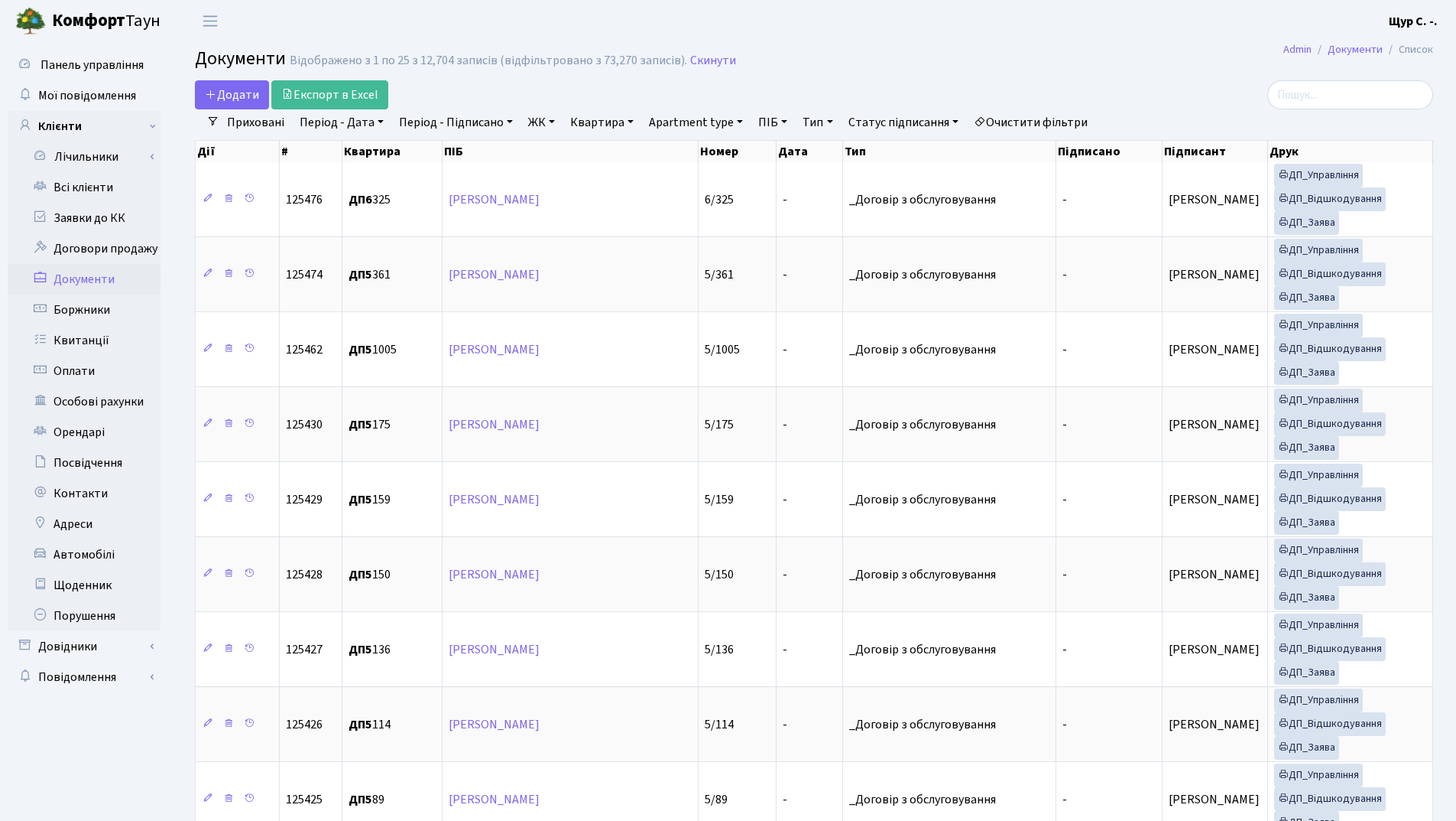
click at [258, 116] on link "Приховані" at bounding box center [255, 122] width 70 height 26
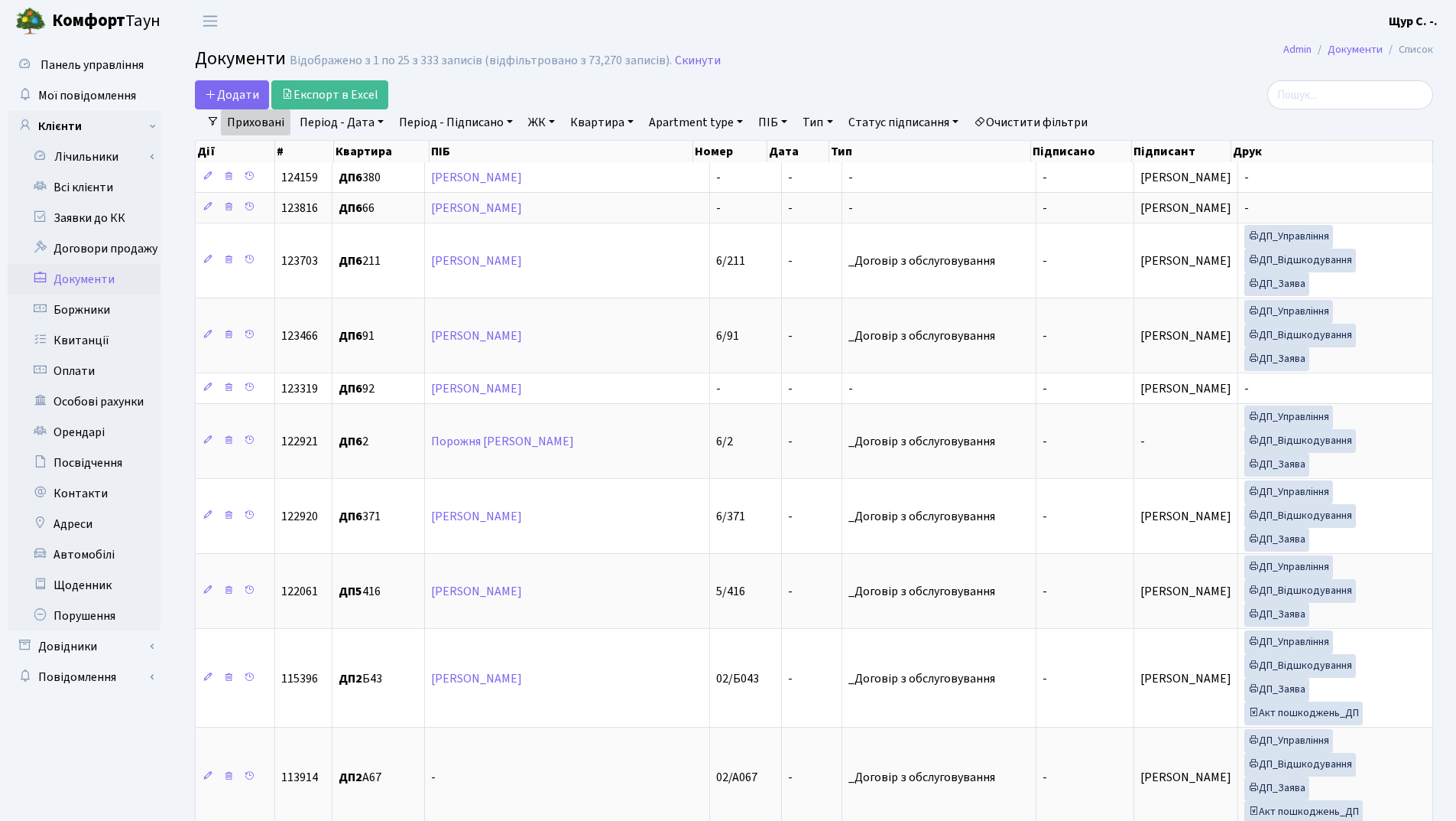
click at [602, 127] on link "Квартира" at bounding box center [602, 122] width 75 height 26
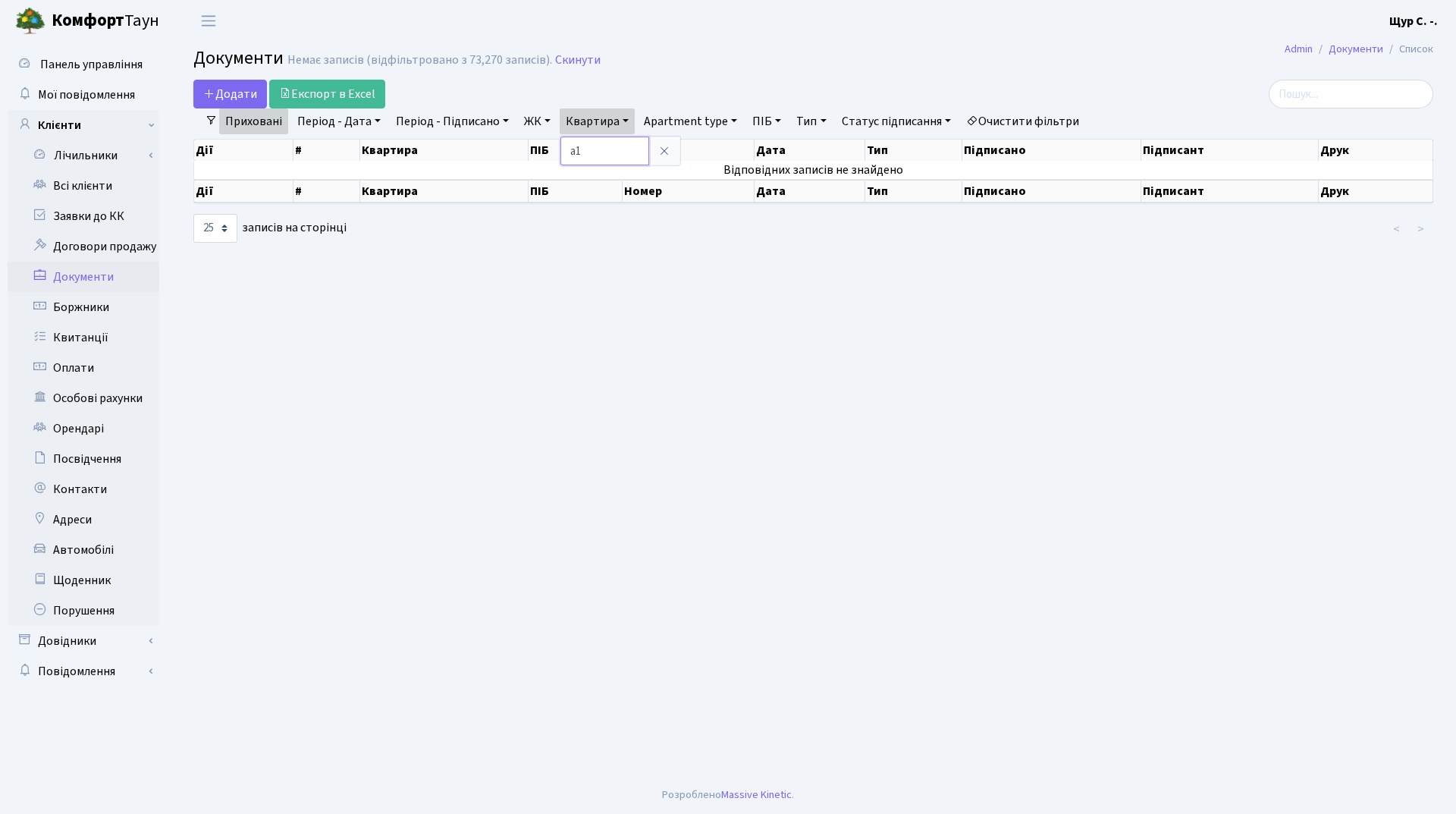
type input "а"
click at [670, 149] on link at bounding box center [664, 151] width 32 height 29
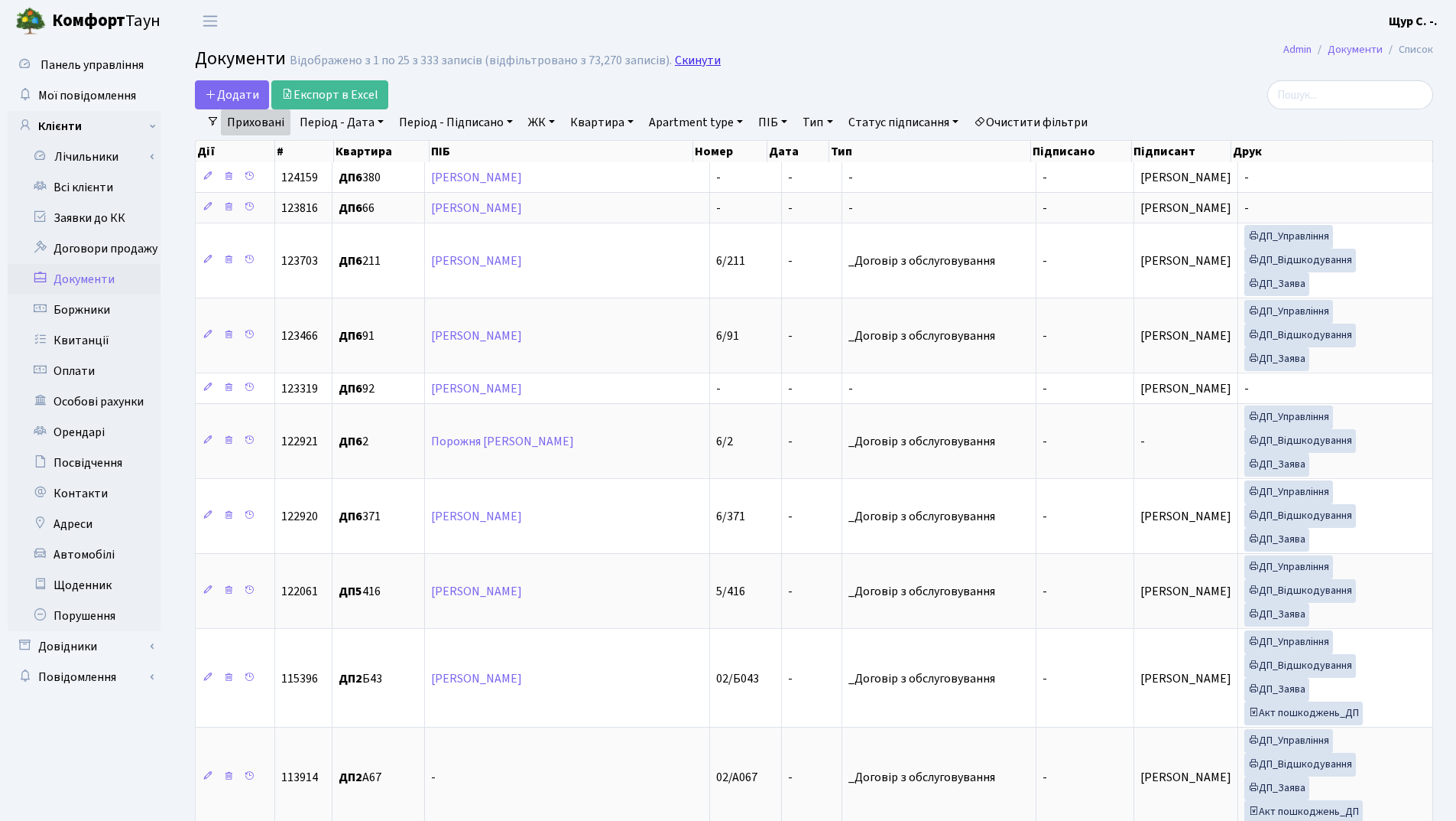
click at [704, 61] on link "Скинути" at bounding box center [698, 61] width 46 height 14
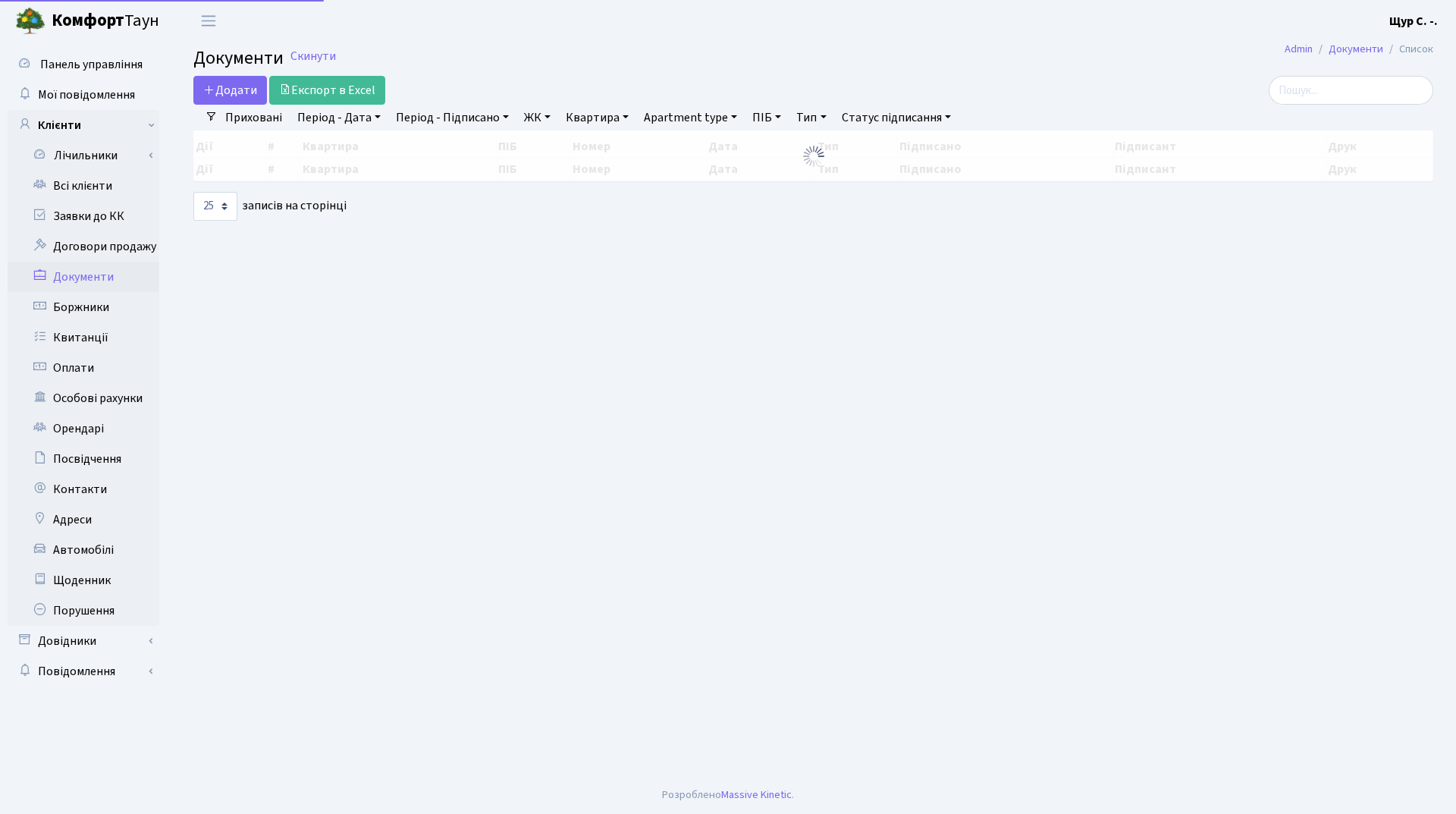
select select "25"
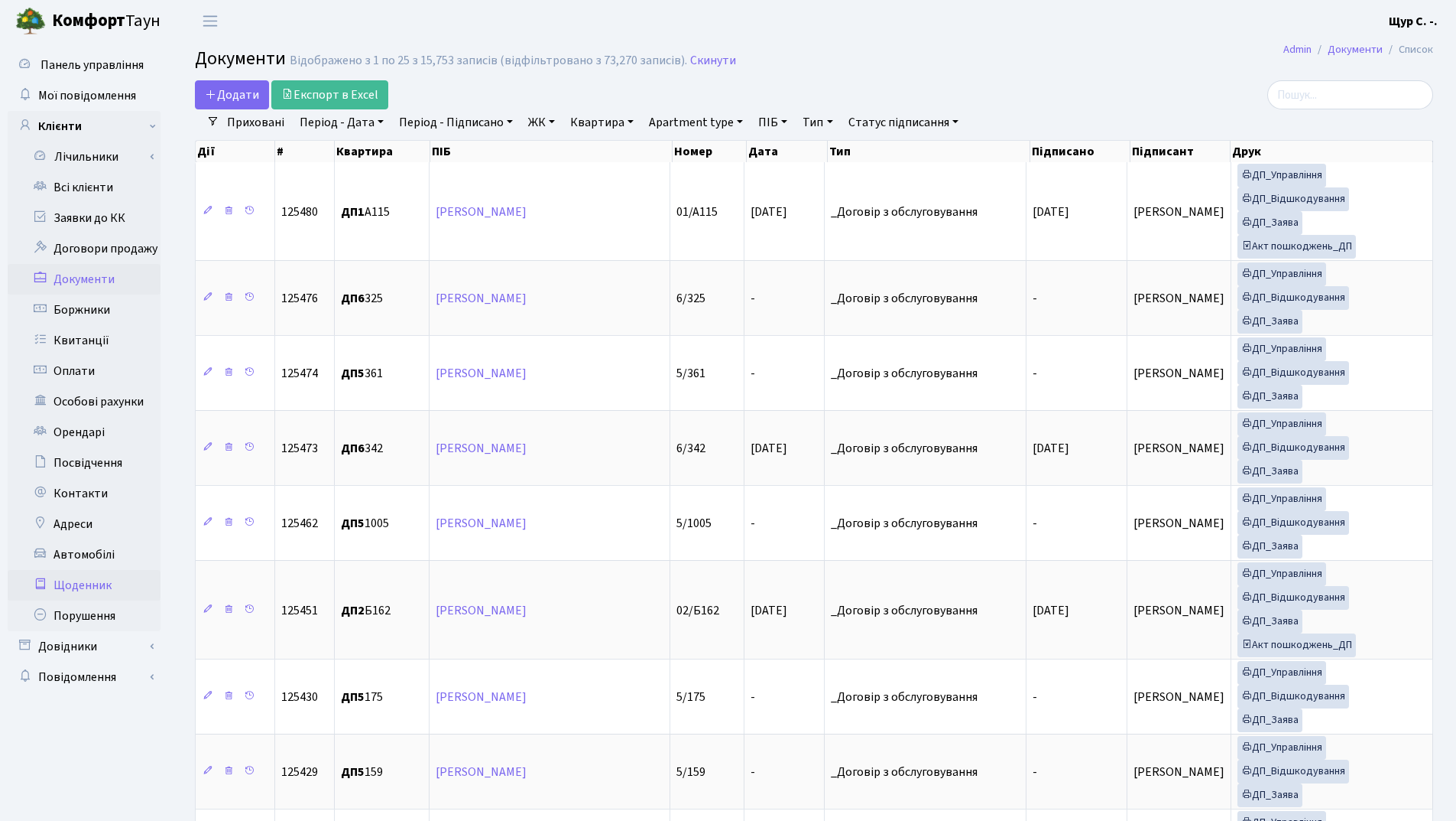
click at [98, 591] on link "Щоденник" at bounding box center [84, 585] width 153 height 30
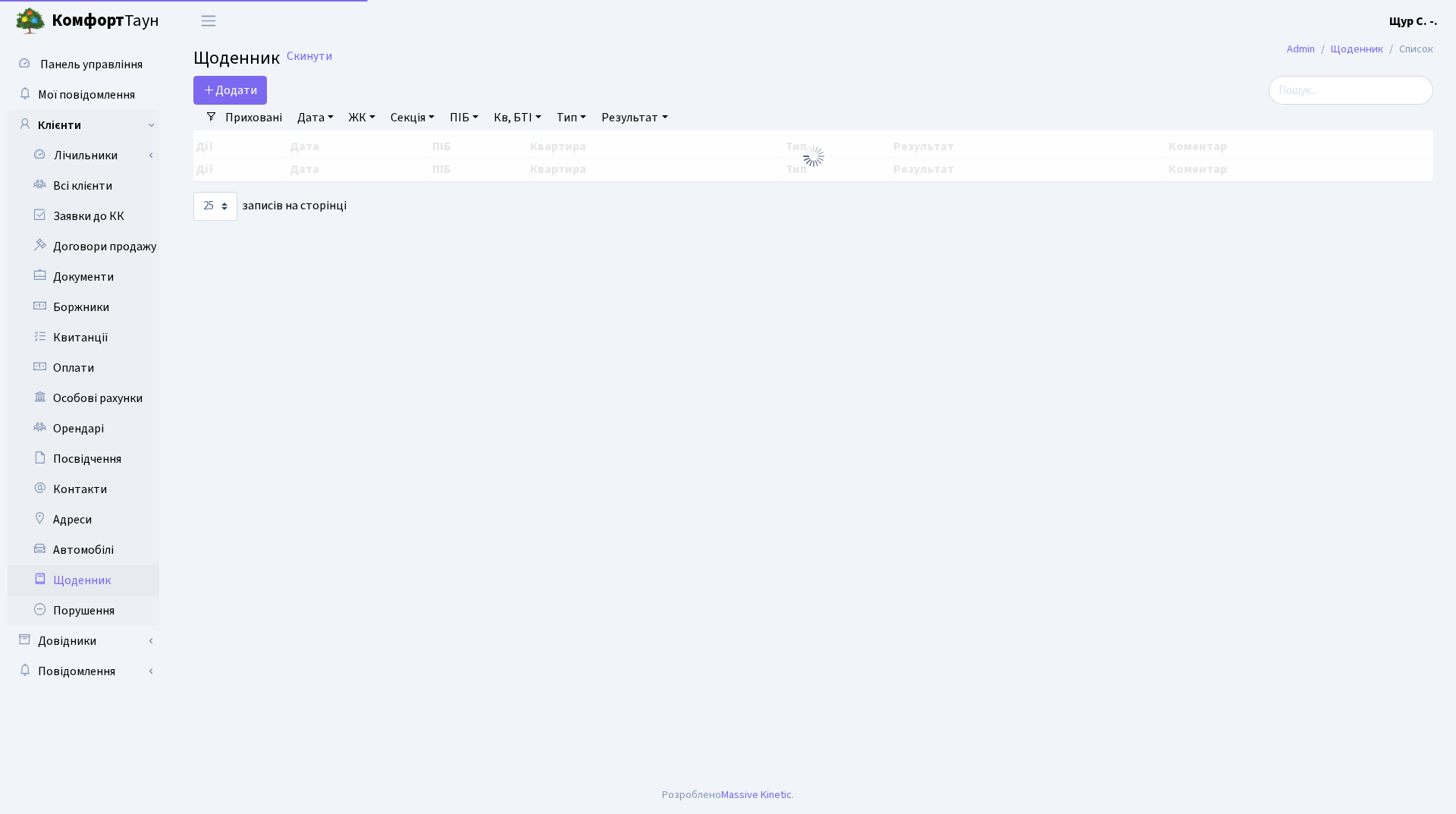
select select "25"
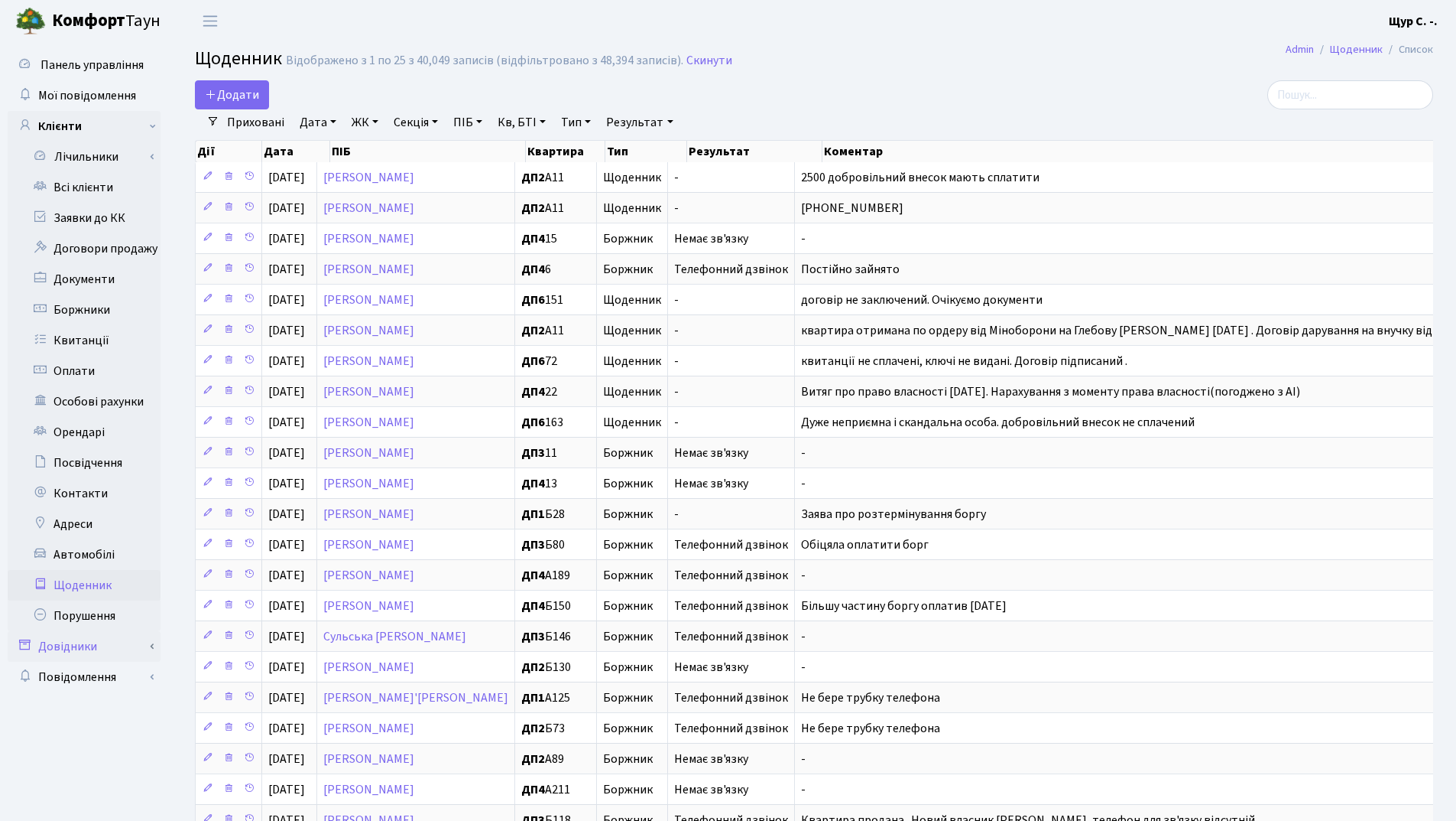
click at [103, 643] on link "Довідники" at bounding box center [84, 646] width 153 height 30
click at [106, 784] on link "Приміщення" at bounding box center [89, 787] width 143 height 30
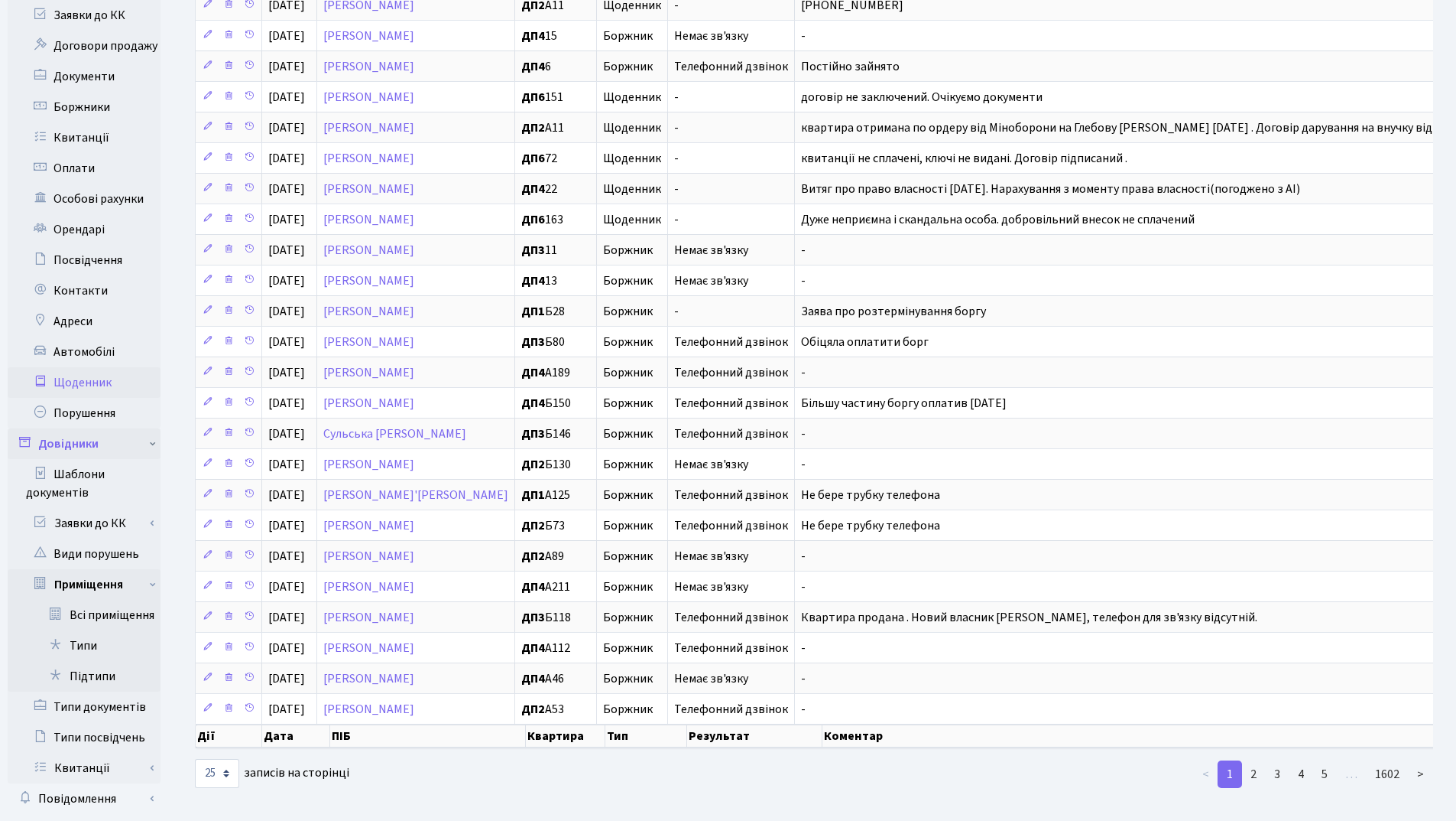
scroll to position [230, 0]
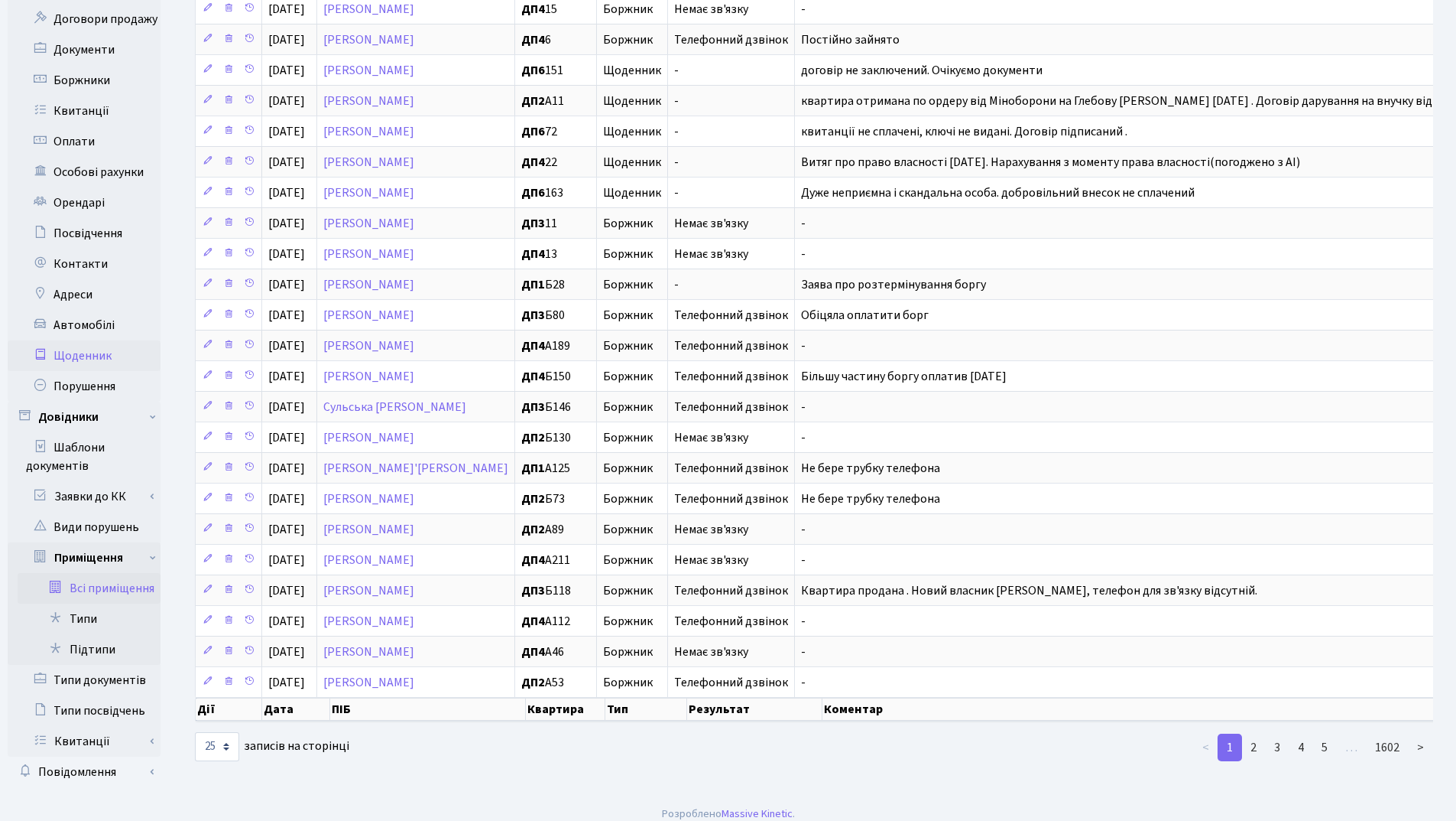
click at [124, 587] on link "Всі приміщення" at bounding box center [89, 588] width 143 height 30
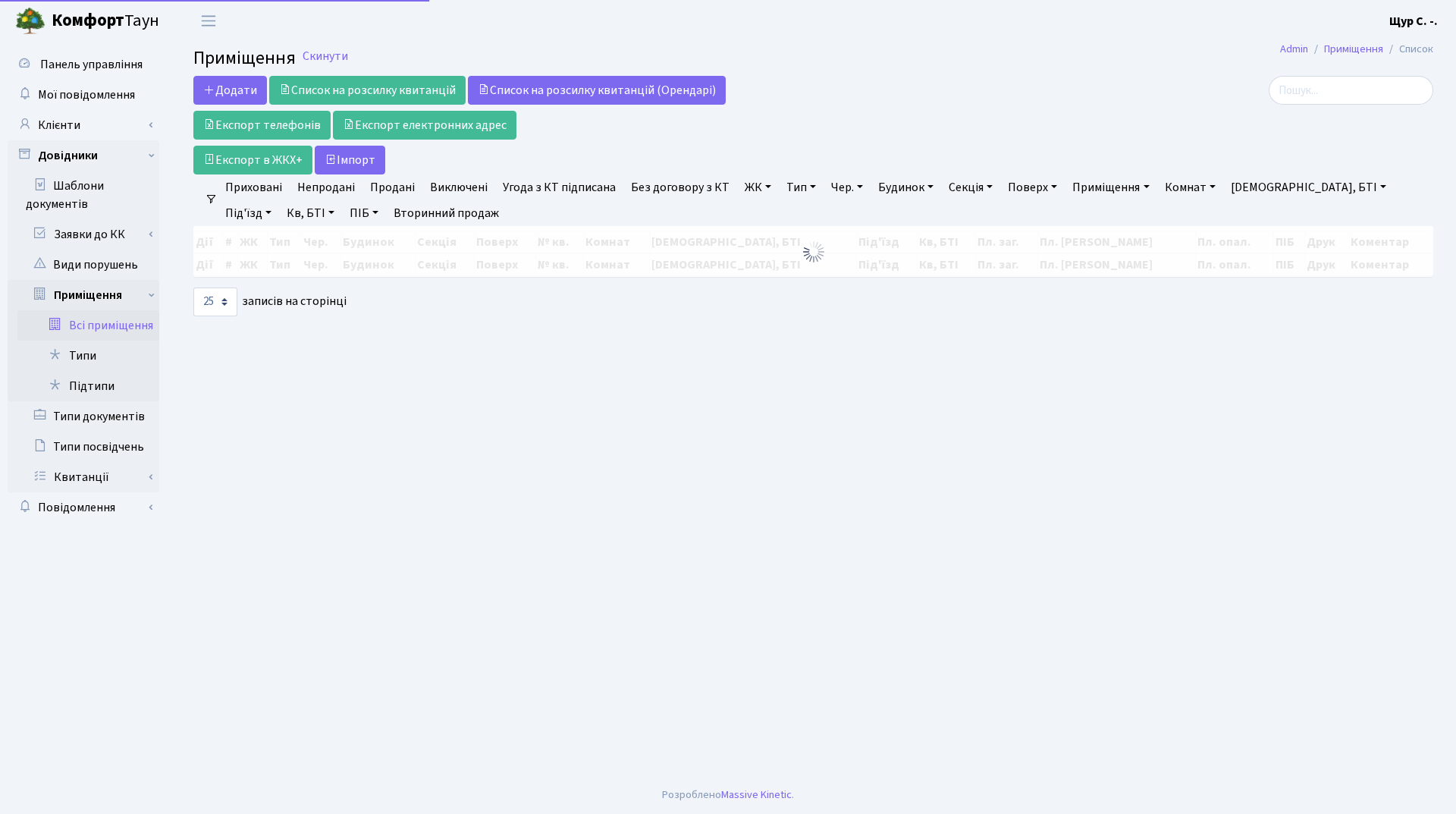
select select "25"
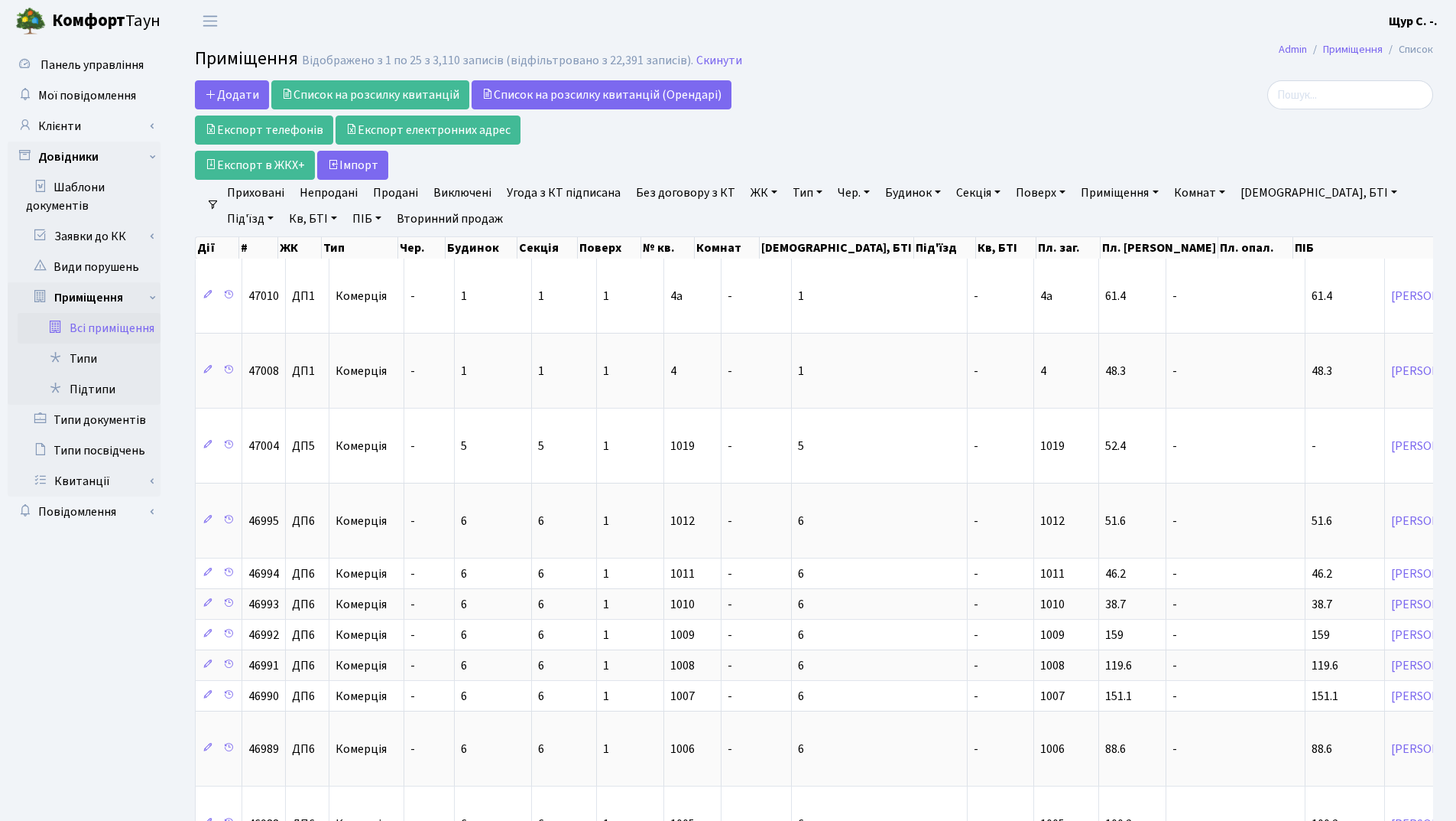
click at [251, 193] on link "Приховані" at bounding box center [255, 193] width 70 height 26
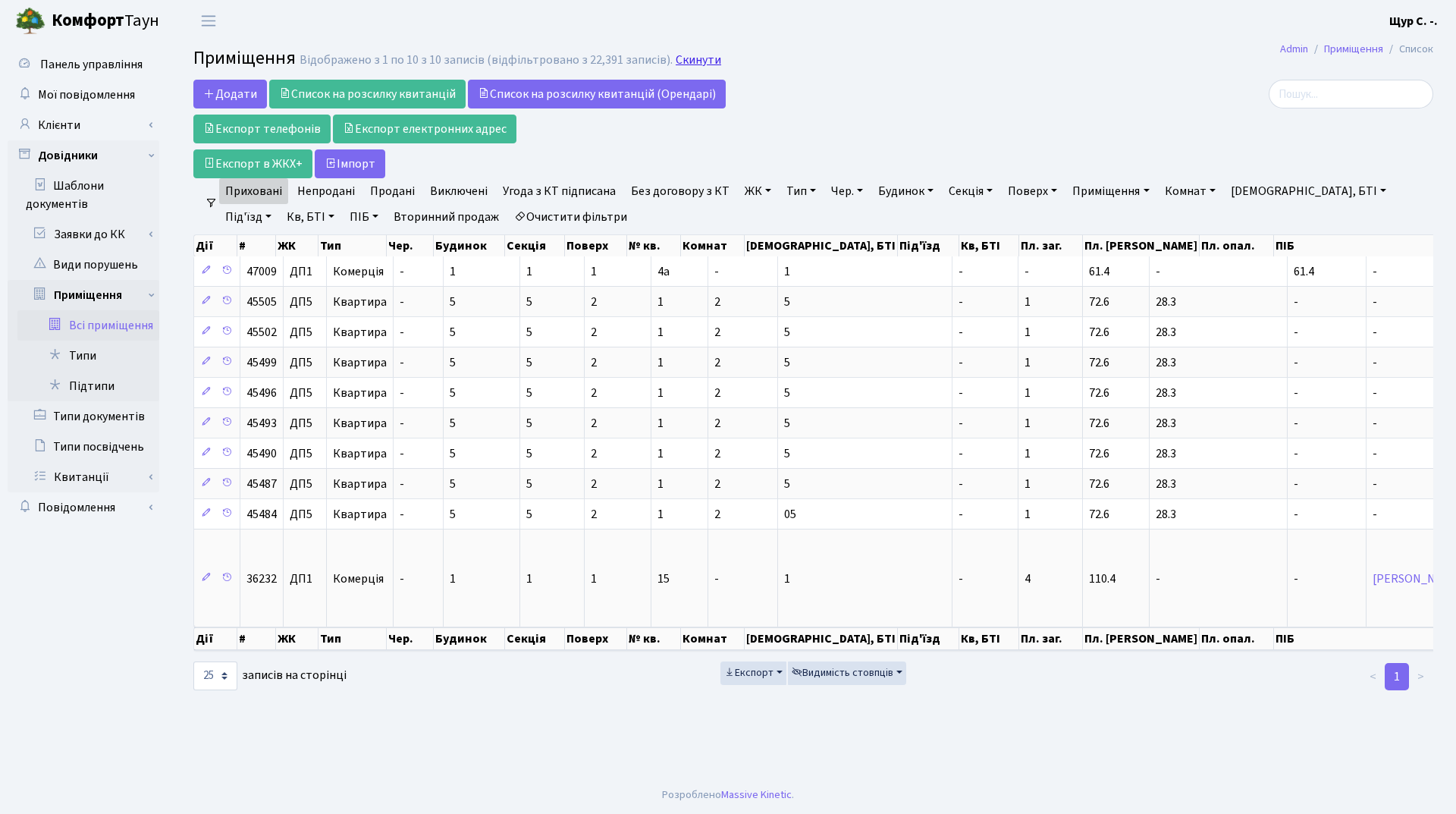
click at [708, 53] on link "Скинути" at bounding box center [698, 60] width 45 height 14
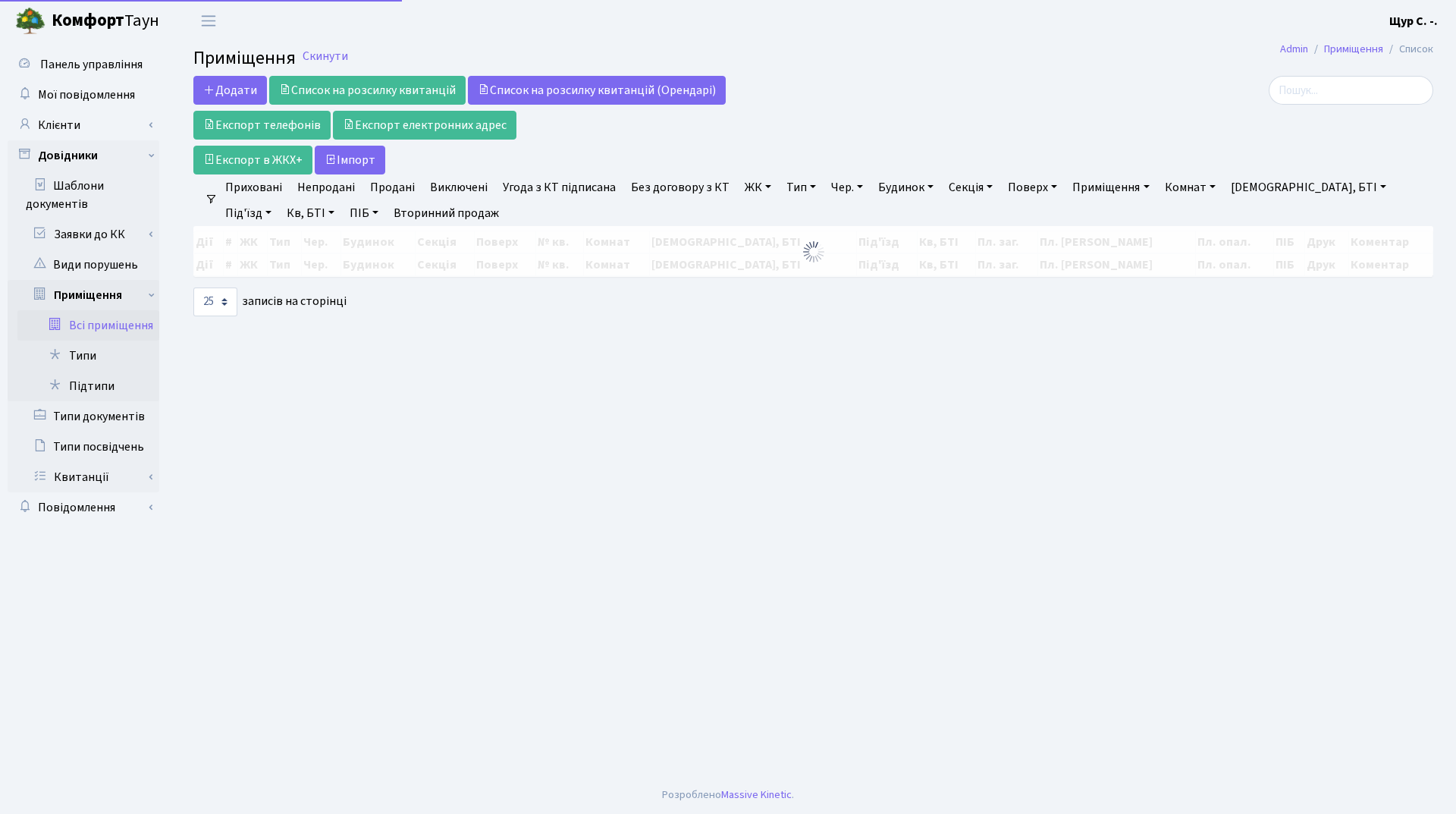
select select "25"
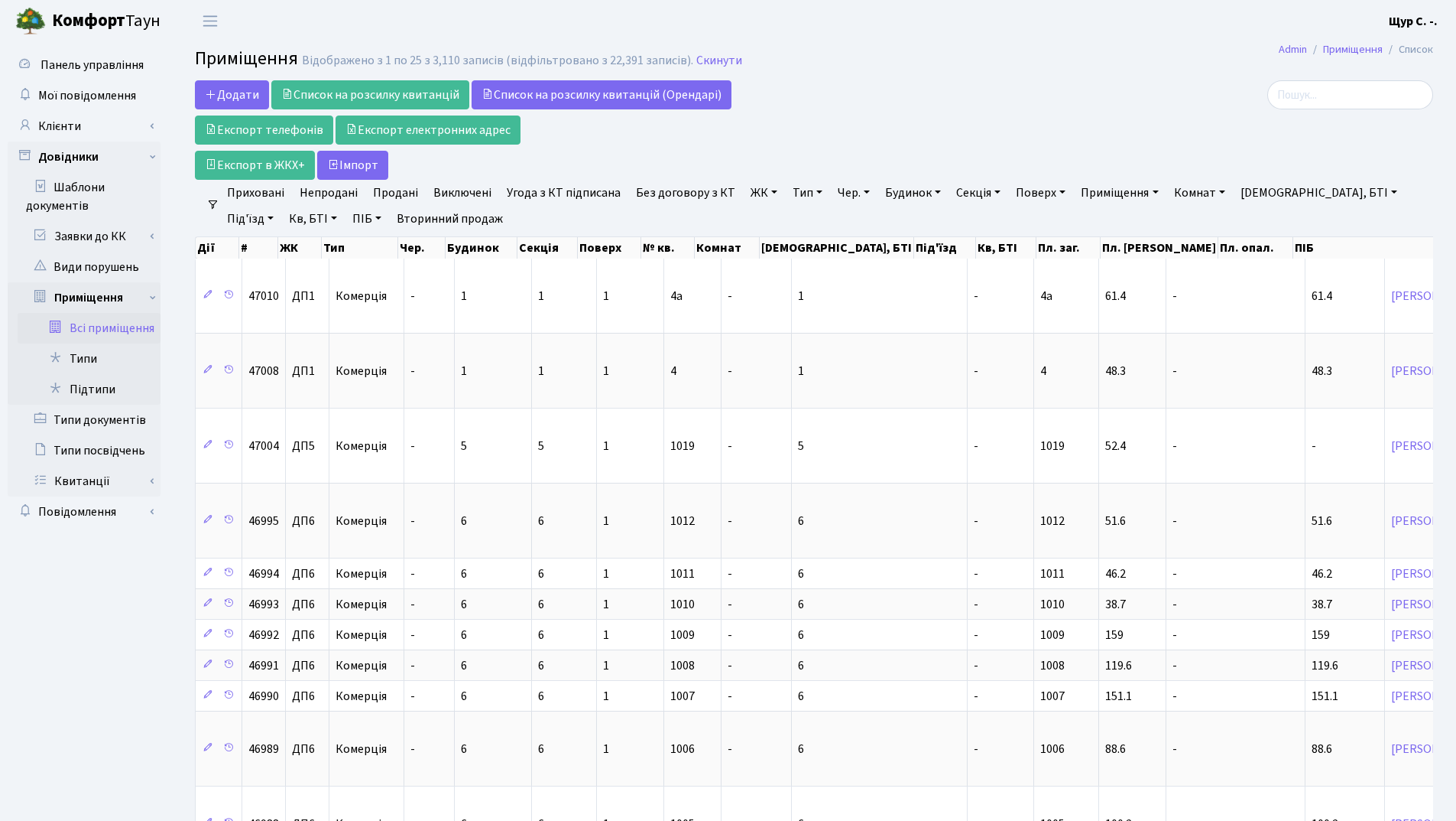
click at [448, 195] on link "Виключені" at bounding box center [463, 193] width 71 height 26
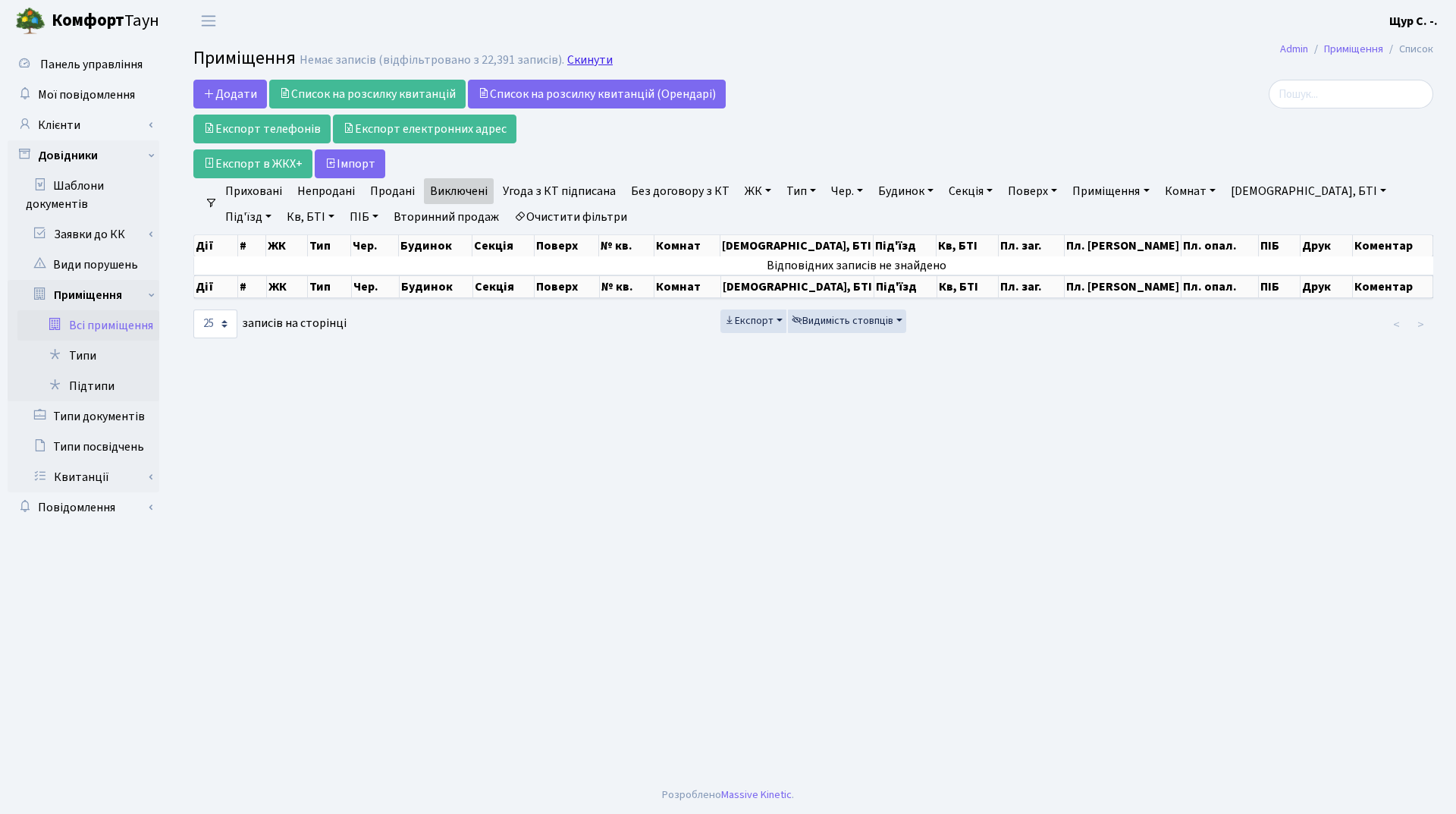
click at [577, 60] on link "Скинути" at bounding box center [590, 60] width 45 height 14
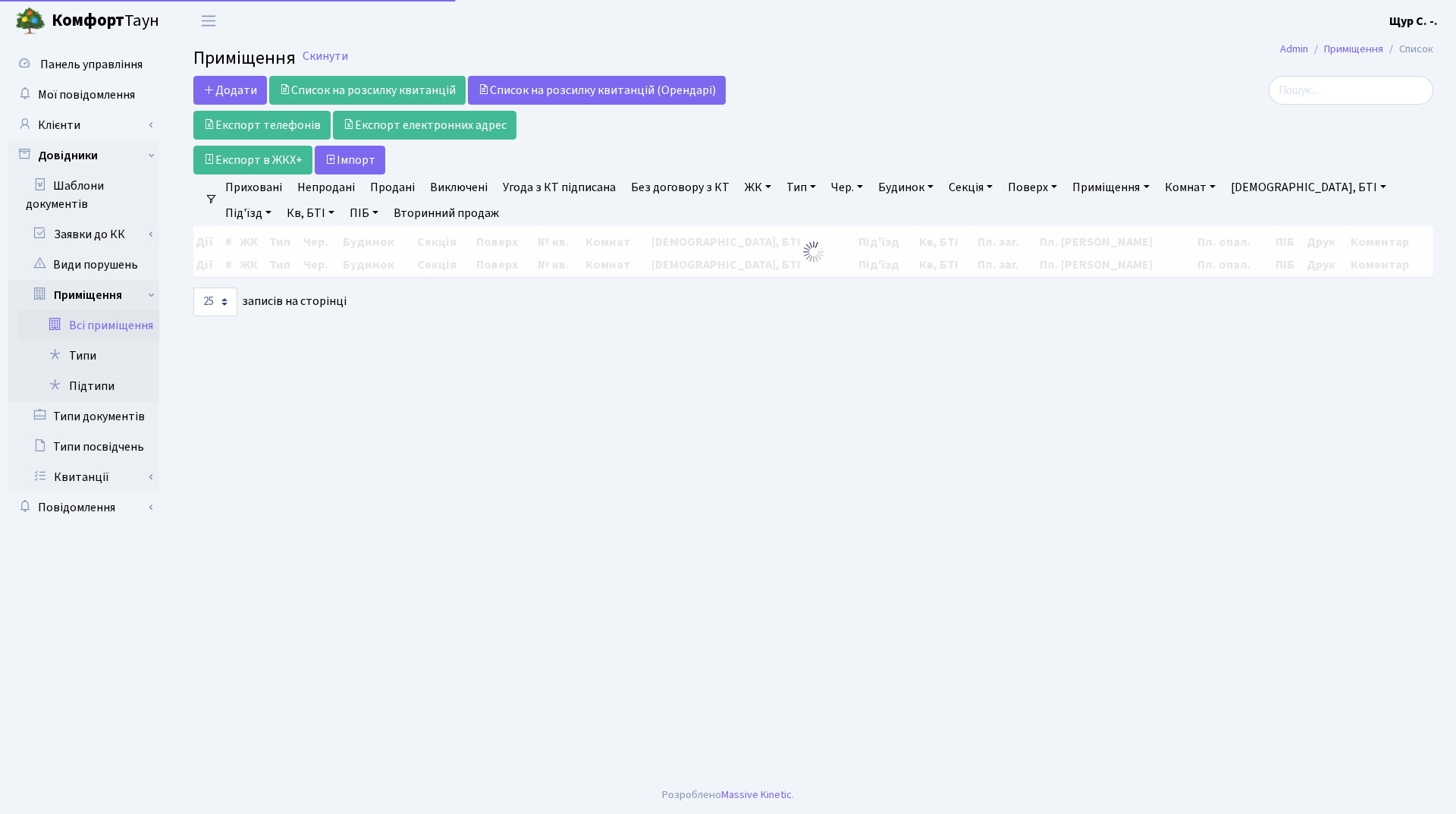
select select "25"
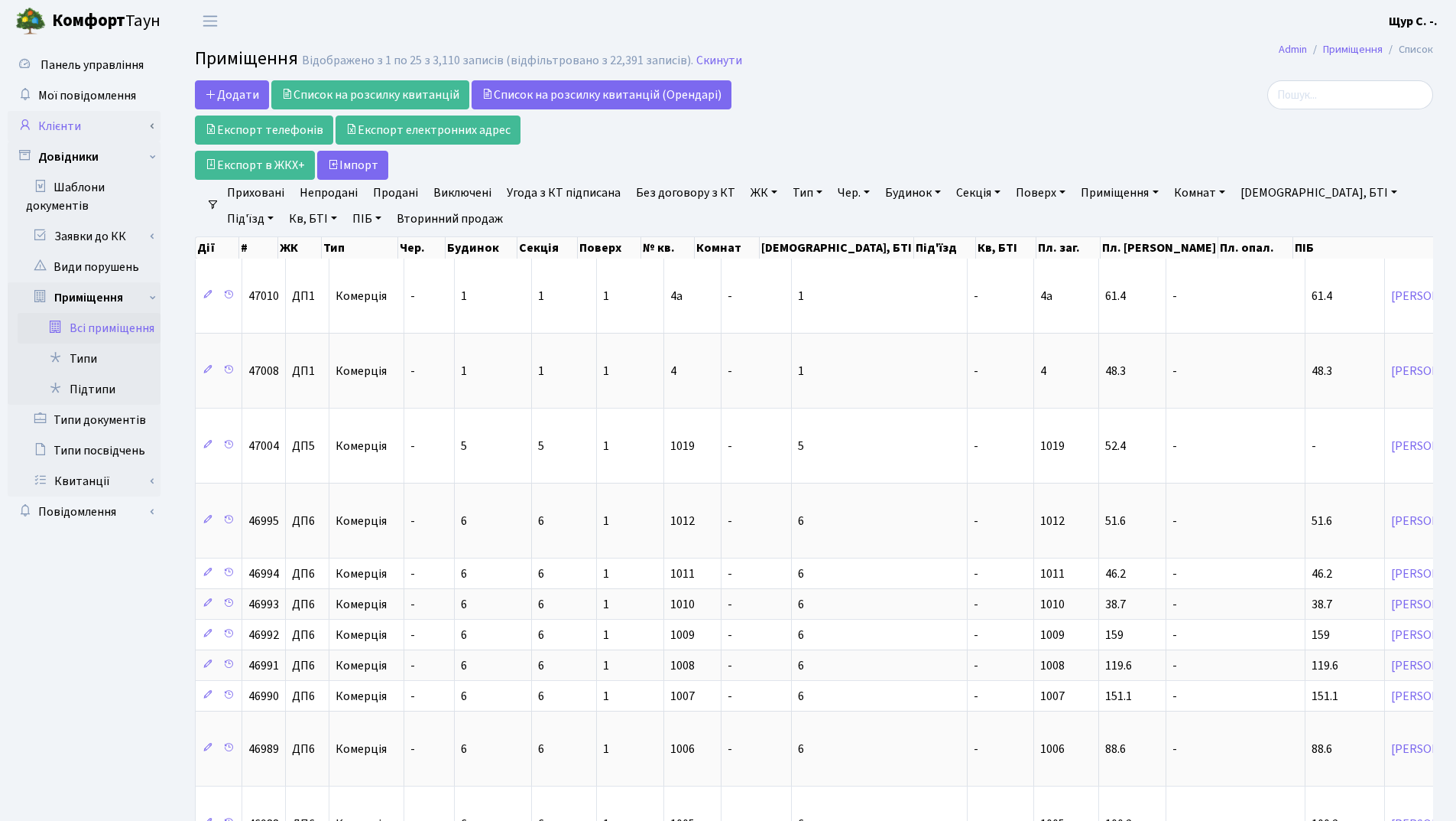
click at [96, 128] on link "Клієнти" at bounding box center [84, 126] width 153 height 30
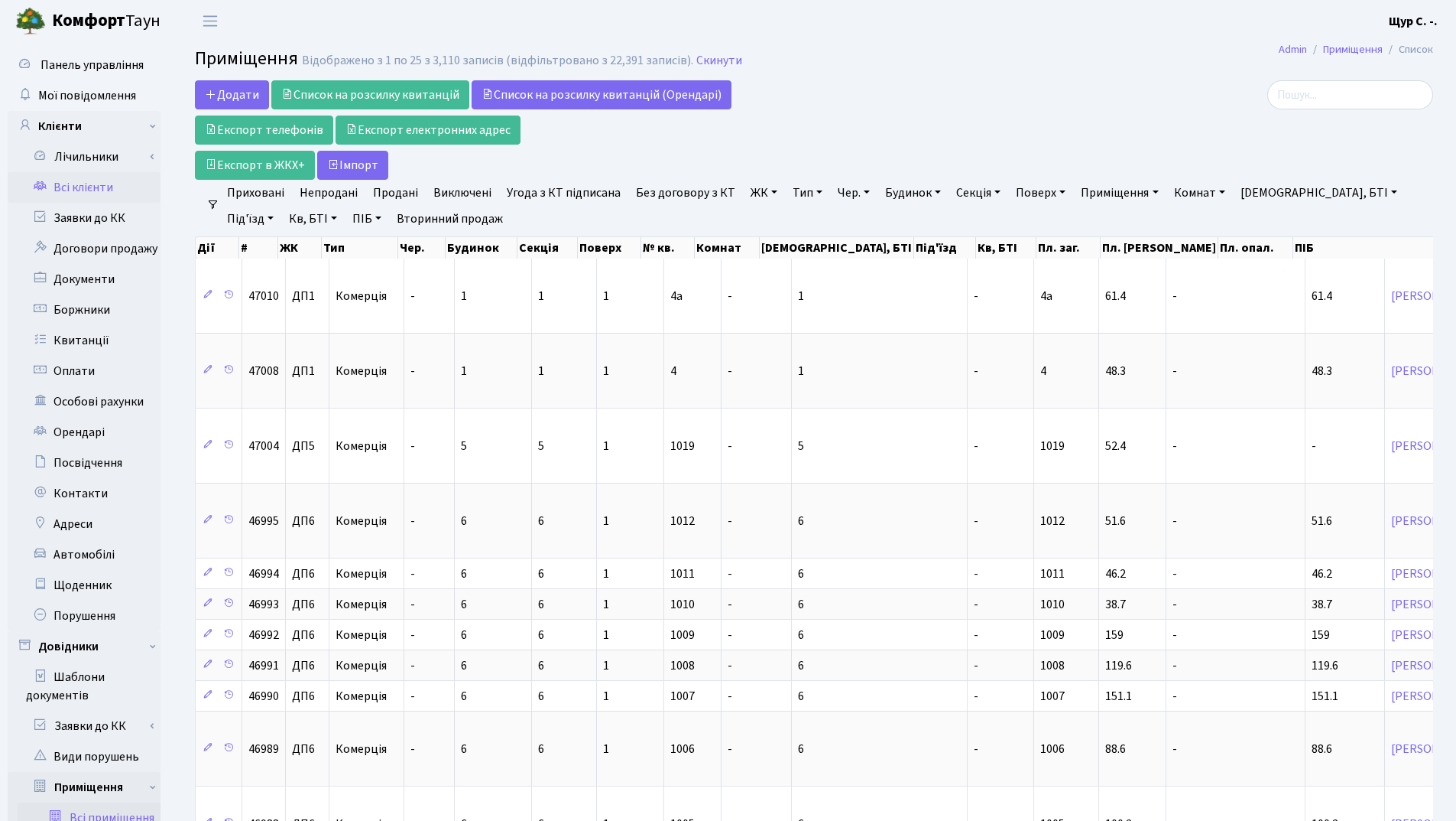
click at [100, 187] on link "Всі клієнти" at bounding box center [84, 187] width 153 height 30
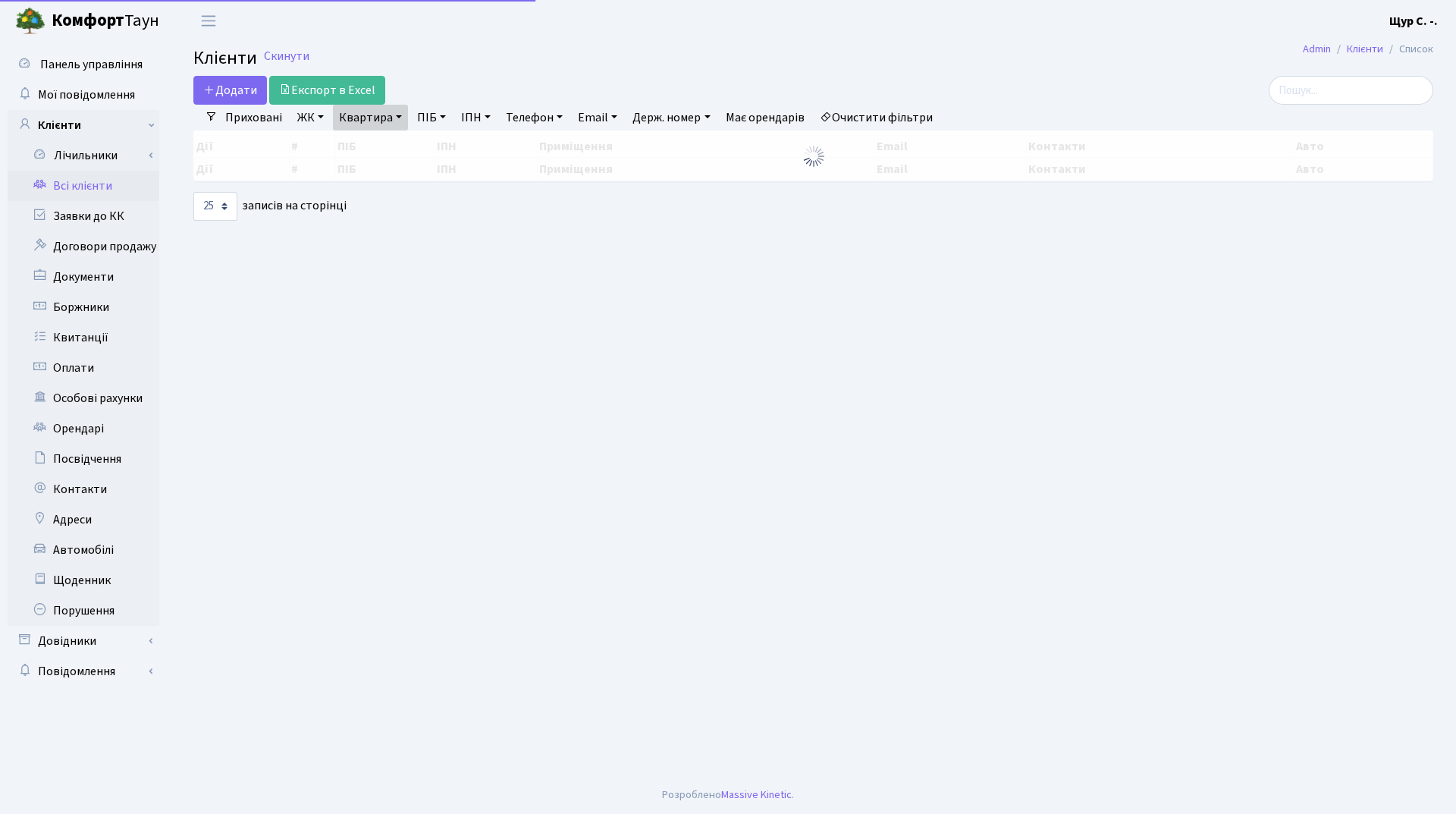
select select "25"
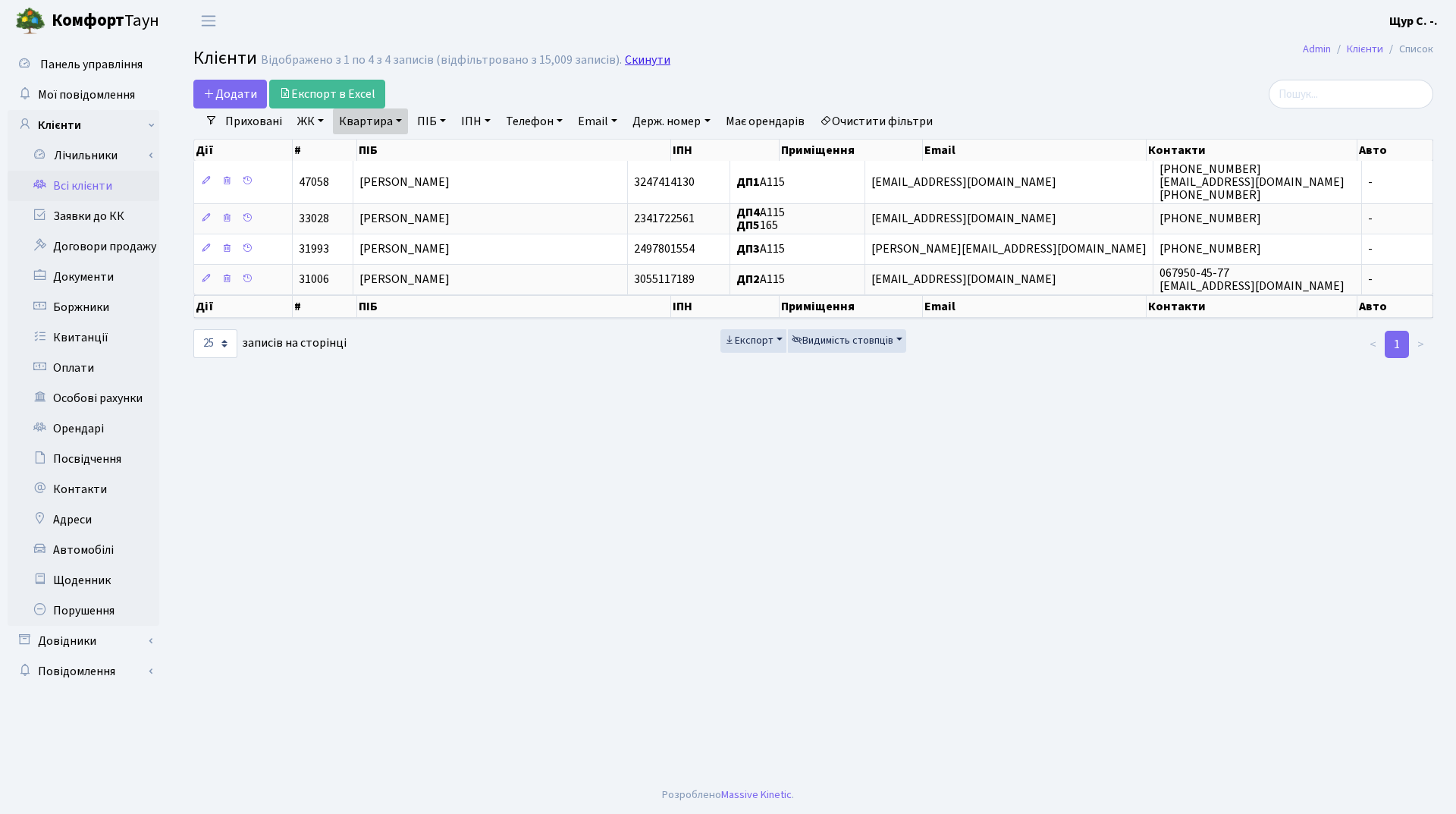
click at [637, 60] on link "Скинути" at bounding box center [647, 60] width 45 height 14
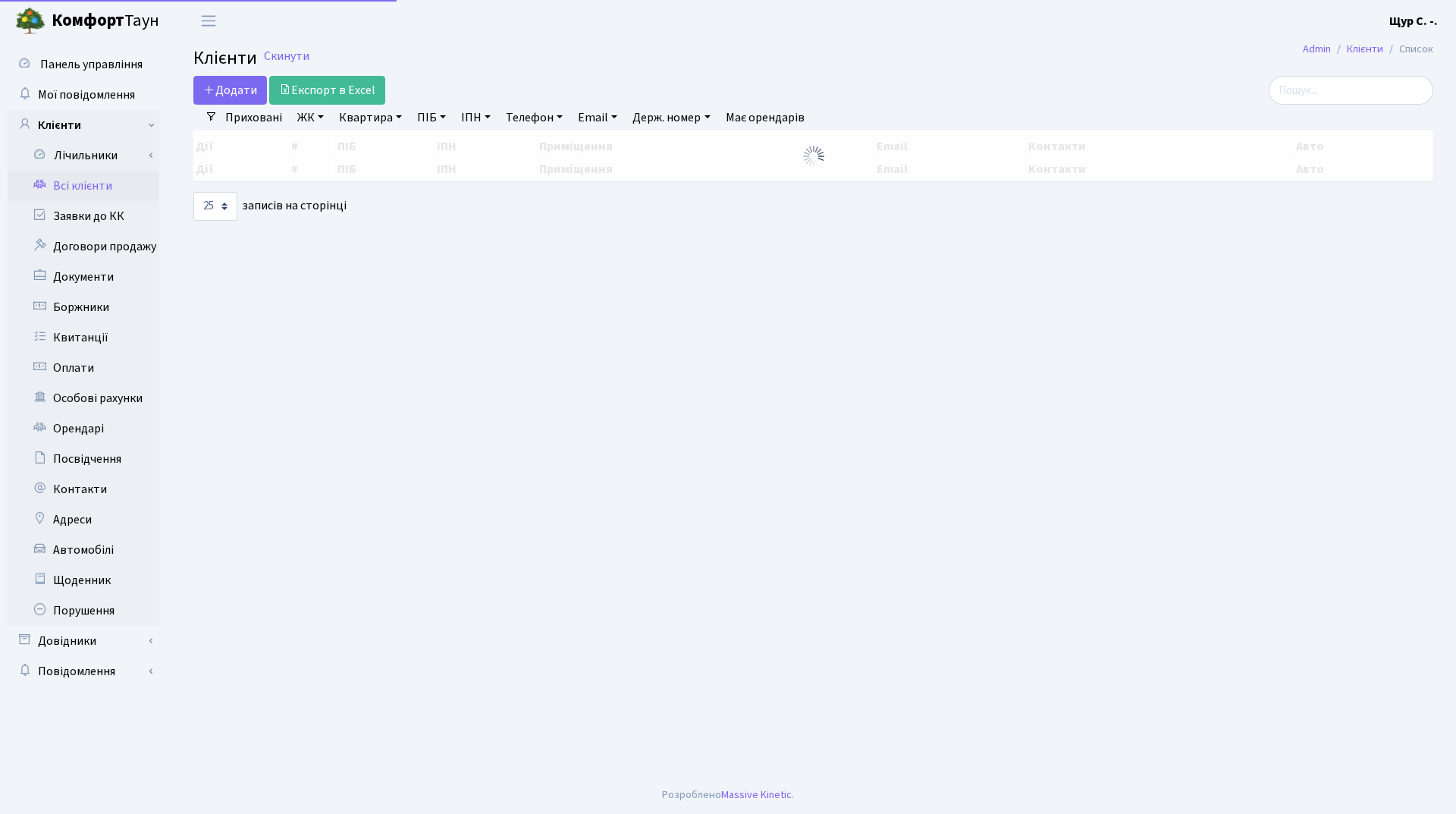
select select "25"
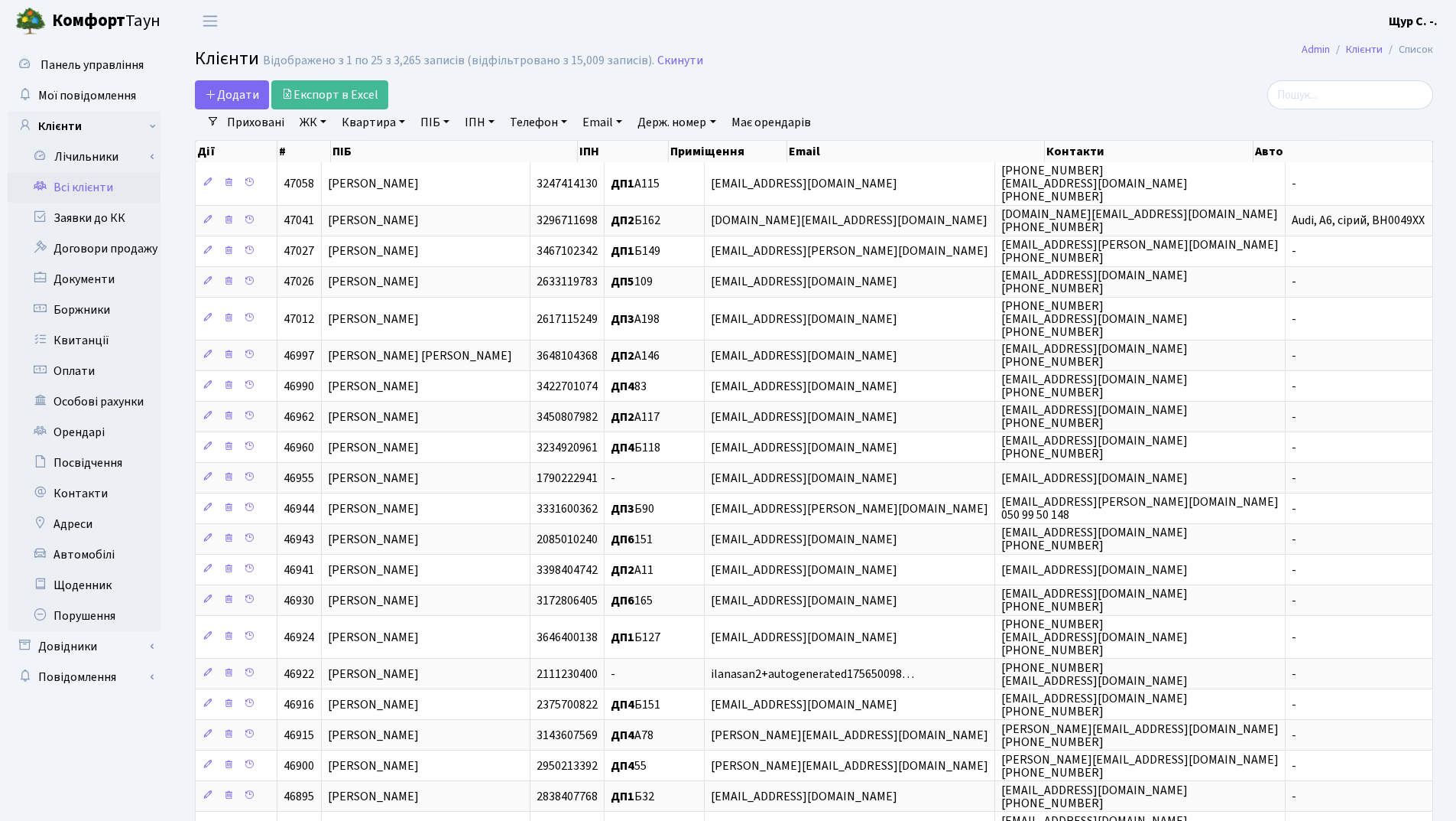
click at [242, 122] on link "Приховані" at bounding box center [255, 122] width 70 height 26
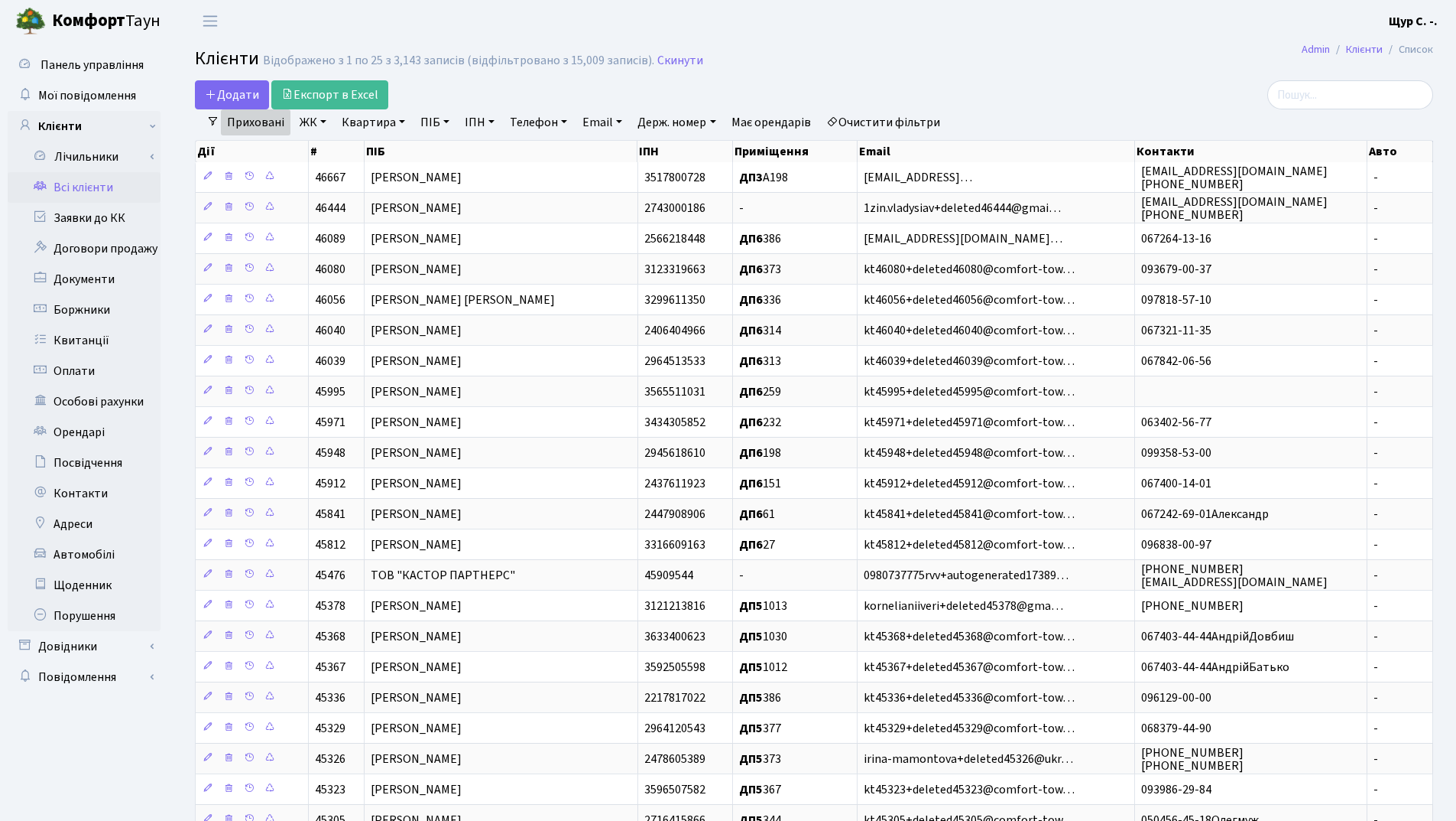
click at [428, 122] on link "ПІБ" at bounding box center [435, 122] width 41 height 26
type input "єфименко"
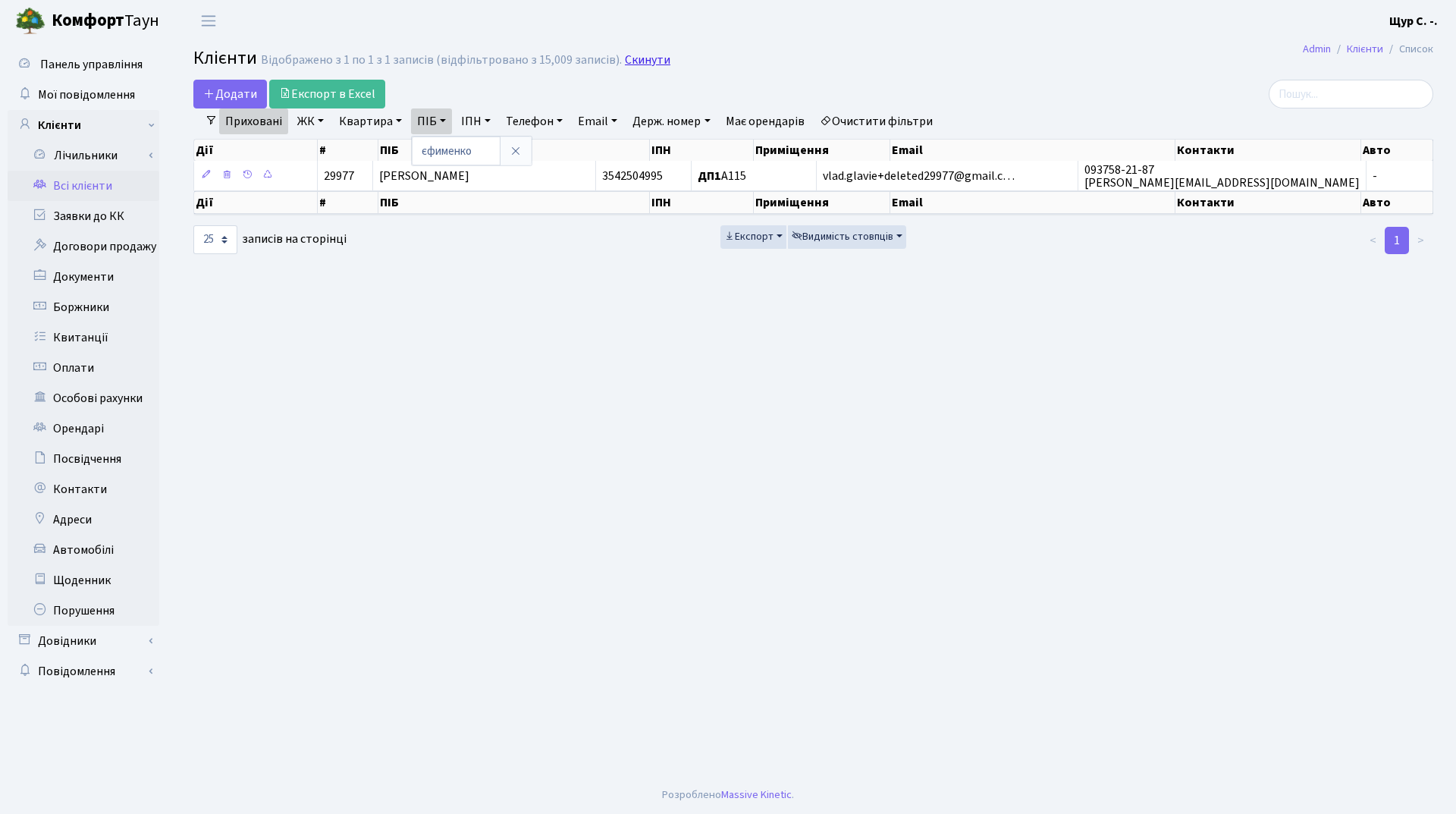
click at [641, 57] on link "Скинути" at bounding box center [647, 60] width 45 height 14
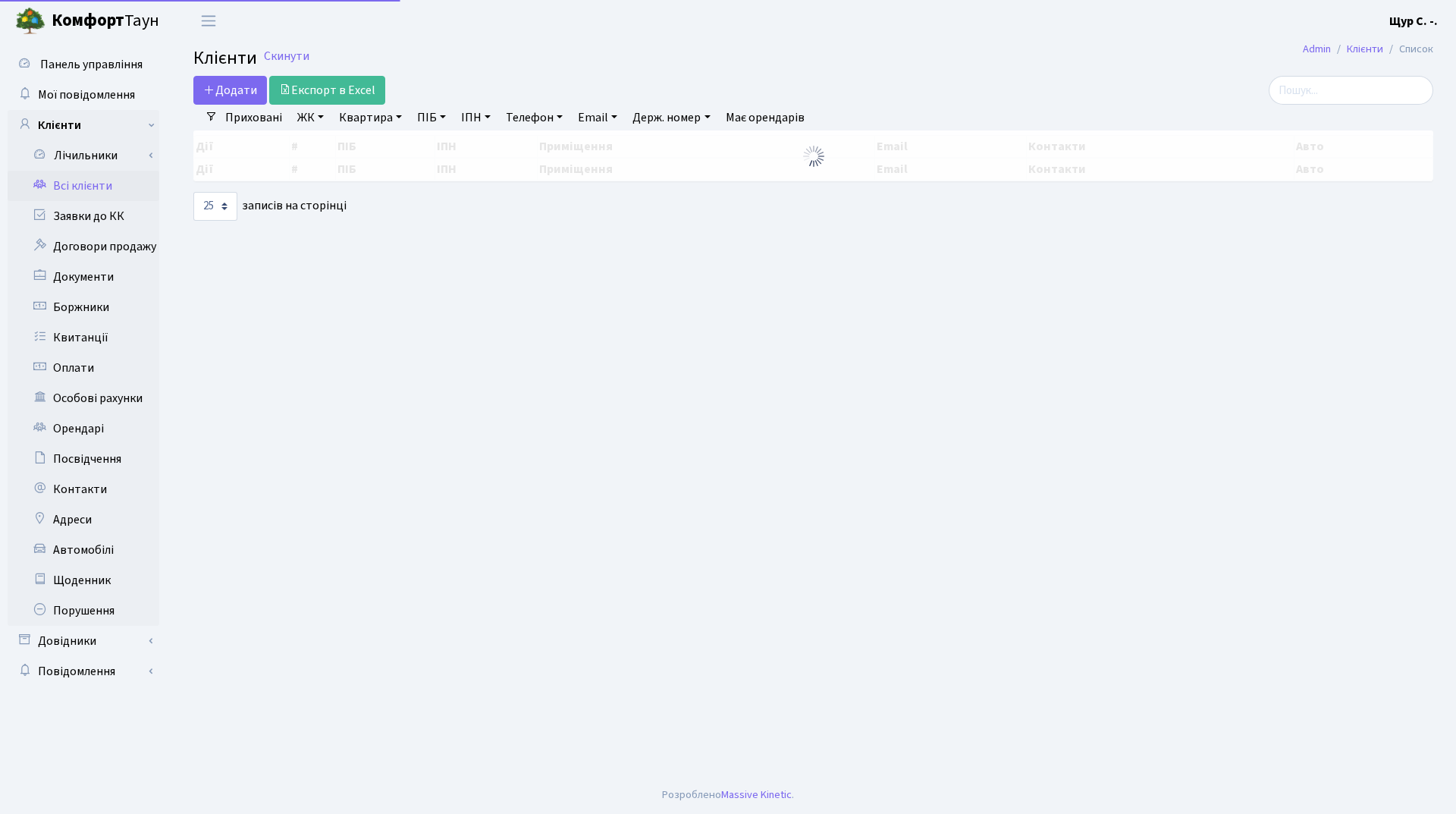
select select "25"
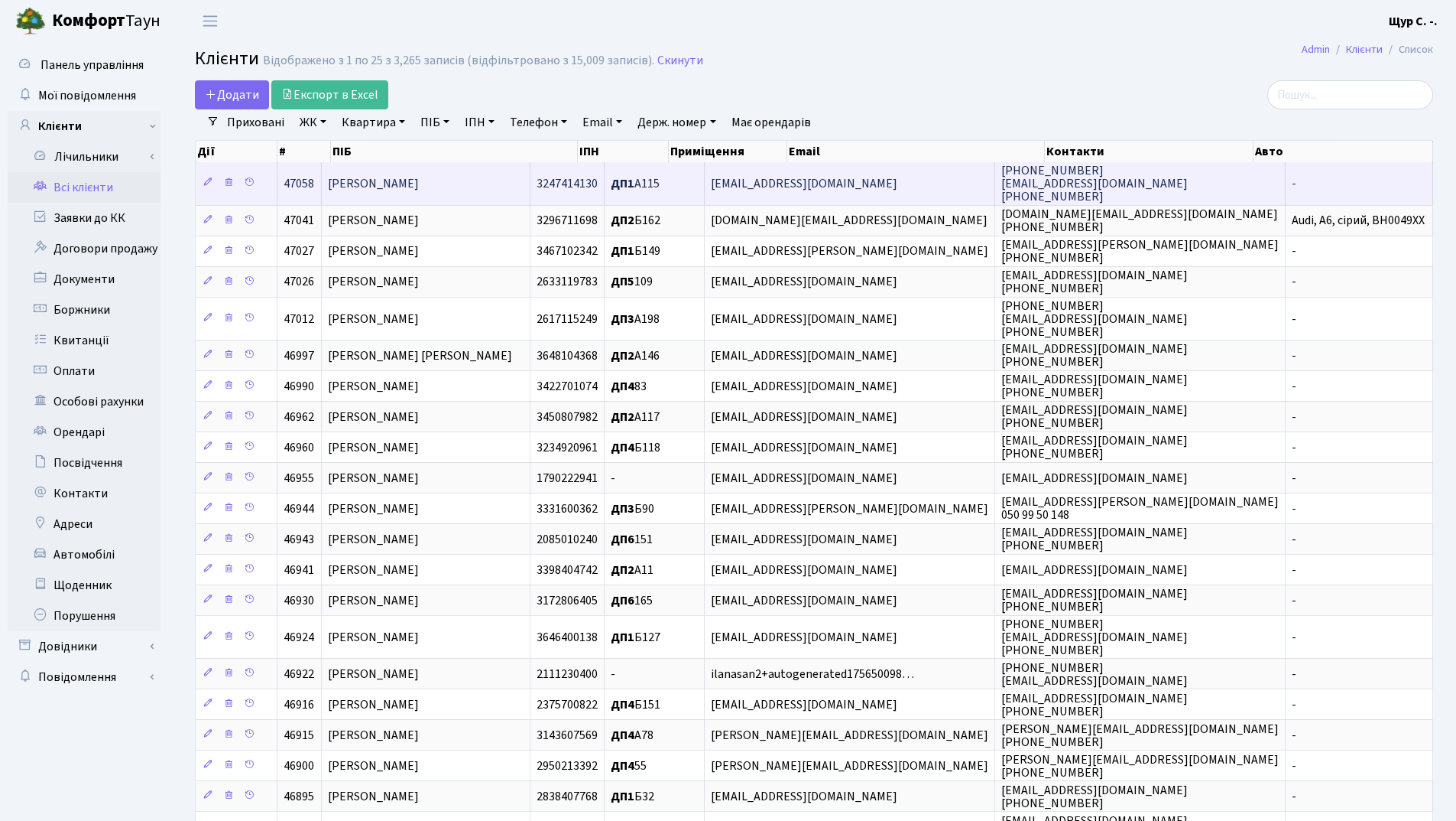
click at [509, 185] on td "[PERSON_NAME]" at bounding box center [426, 183] width 209 height 42
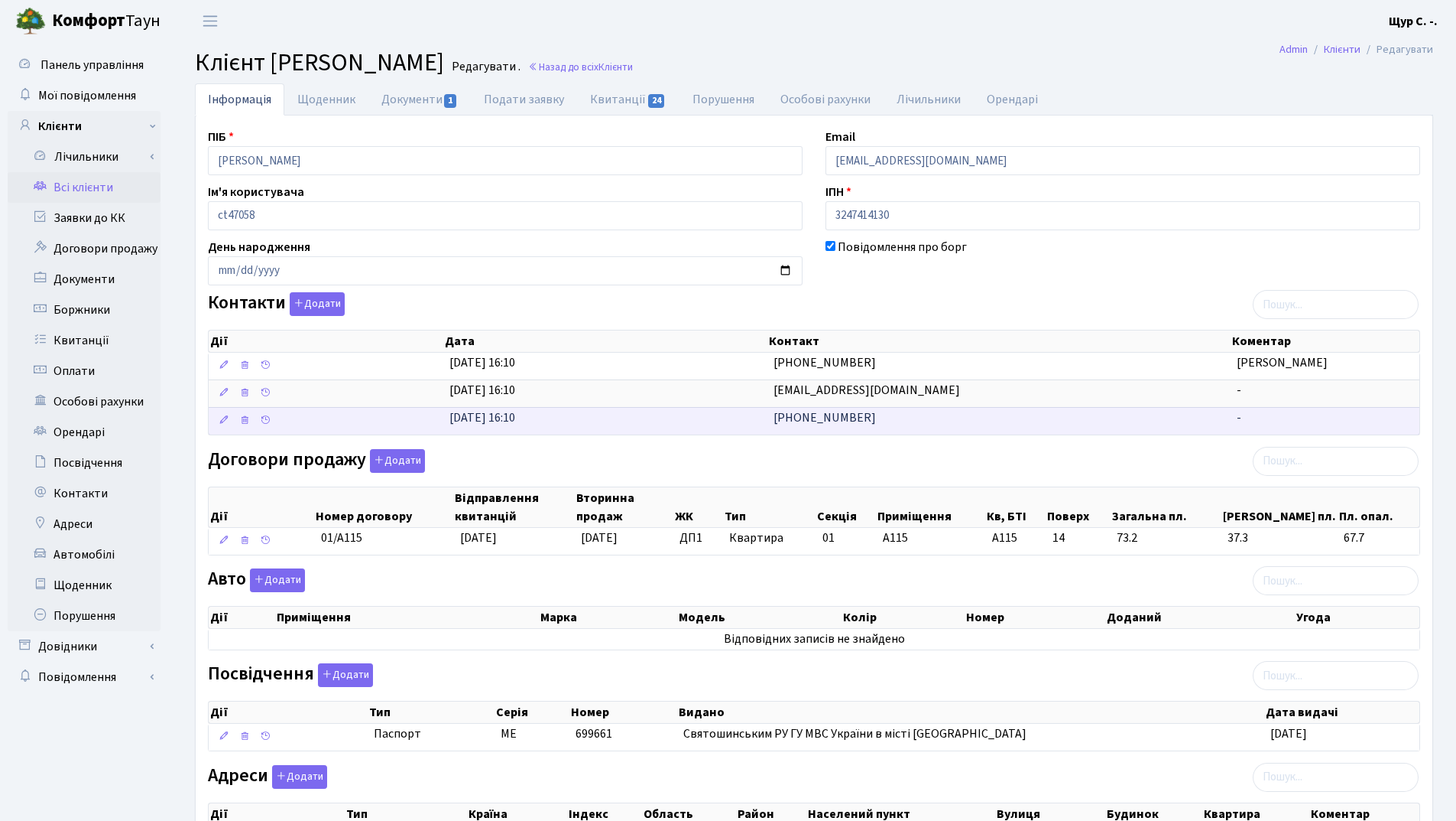
click at [735, 415] on td "24.09.2025, 16:10" at bounding box center [606, 421] width 325 height 27
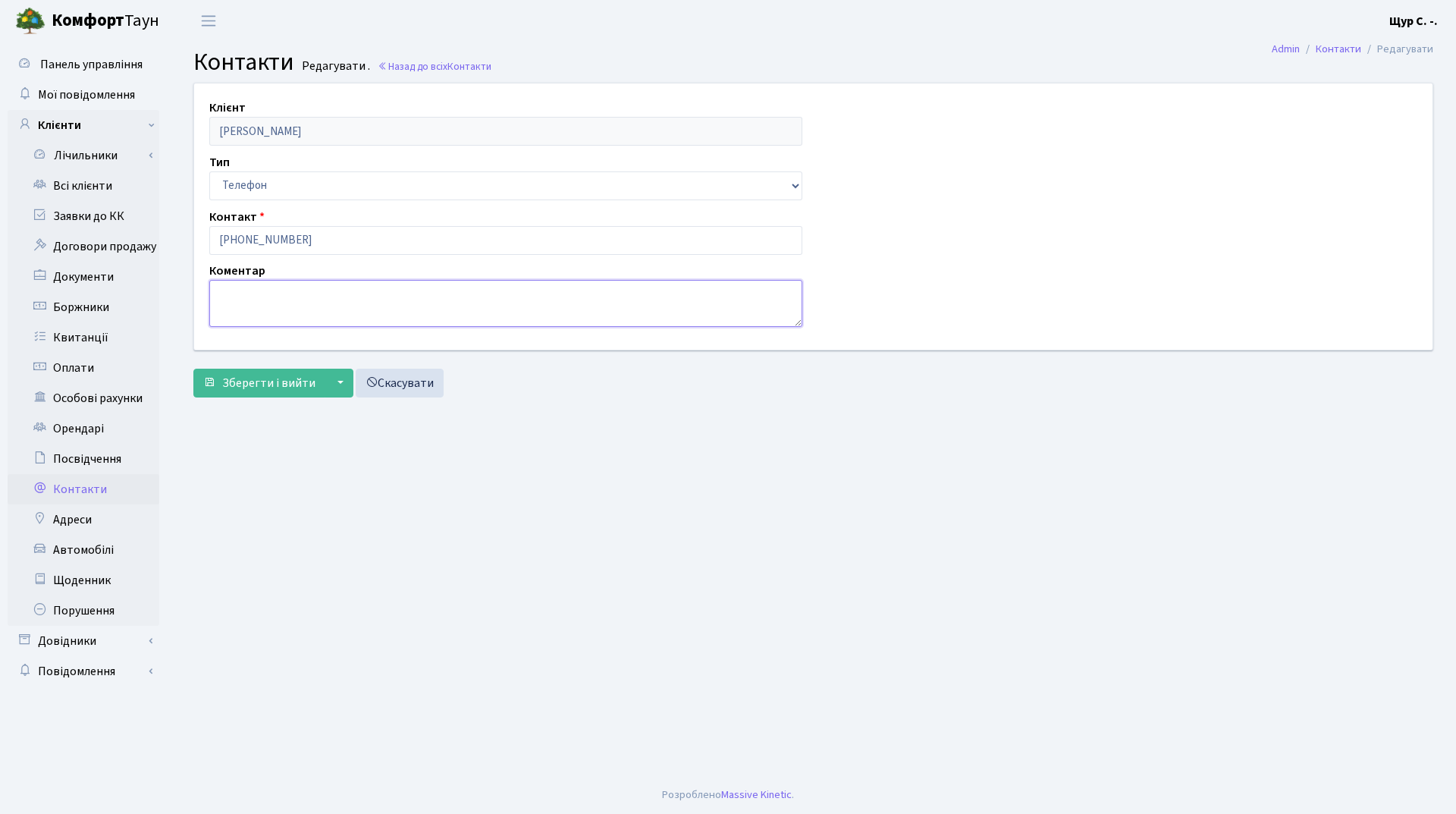
click at [262, 294] on textarea at bounding box center [505, 303] width 593 height 47
type textarea "[PERSON_NAME]"
click at [274, 380] on span "Зберегти і вийти" at bounding box center [268, 383] width 93 height 17
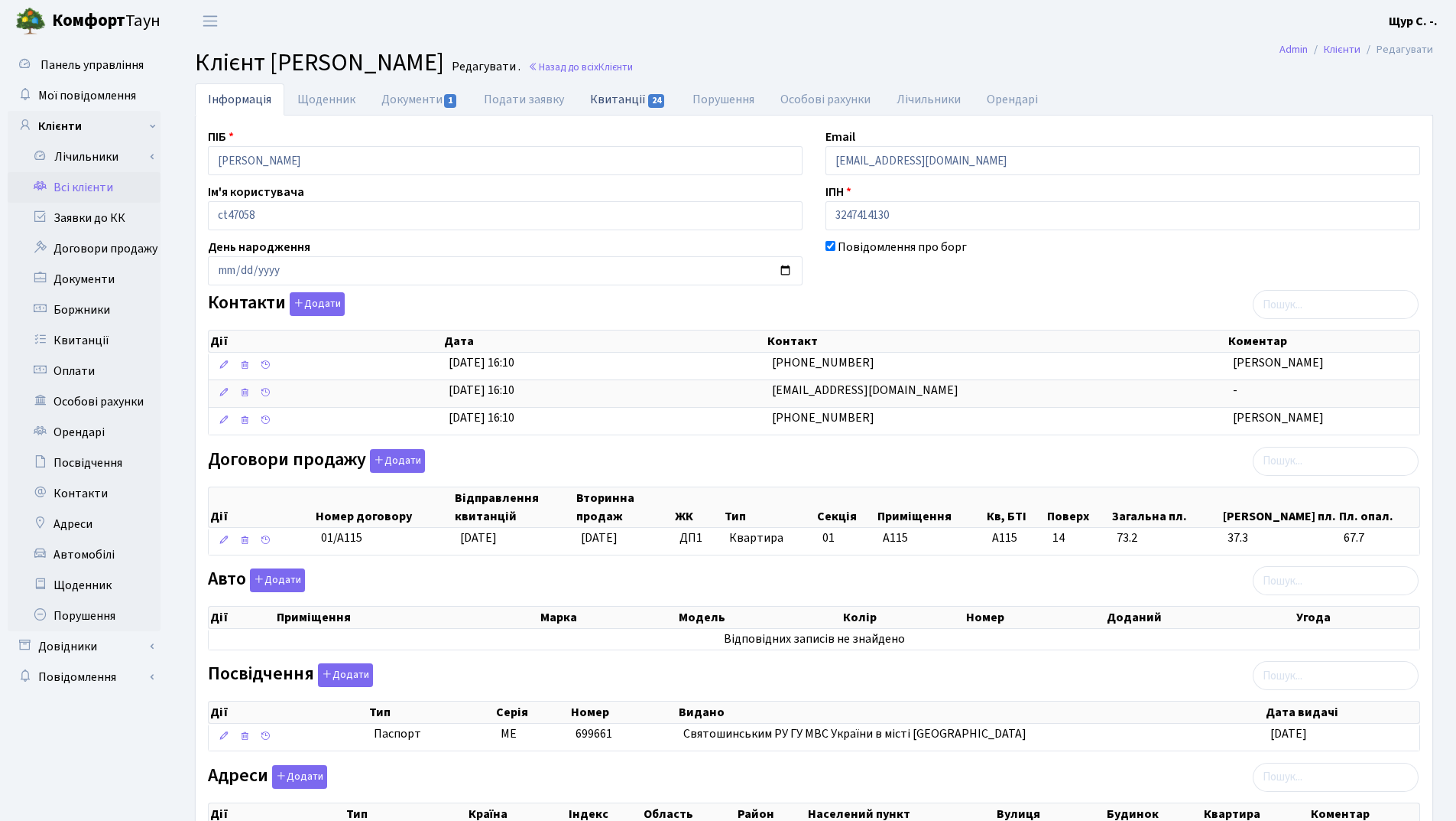
click at [614, 101] on link "Квитанції 24" at bounding box center [628, 99] width 102 height 31
select select "25"
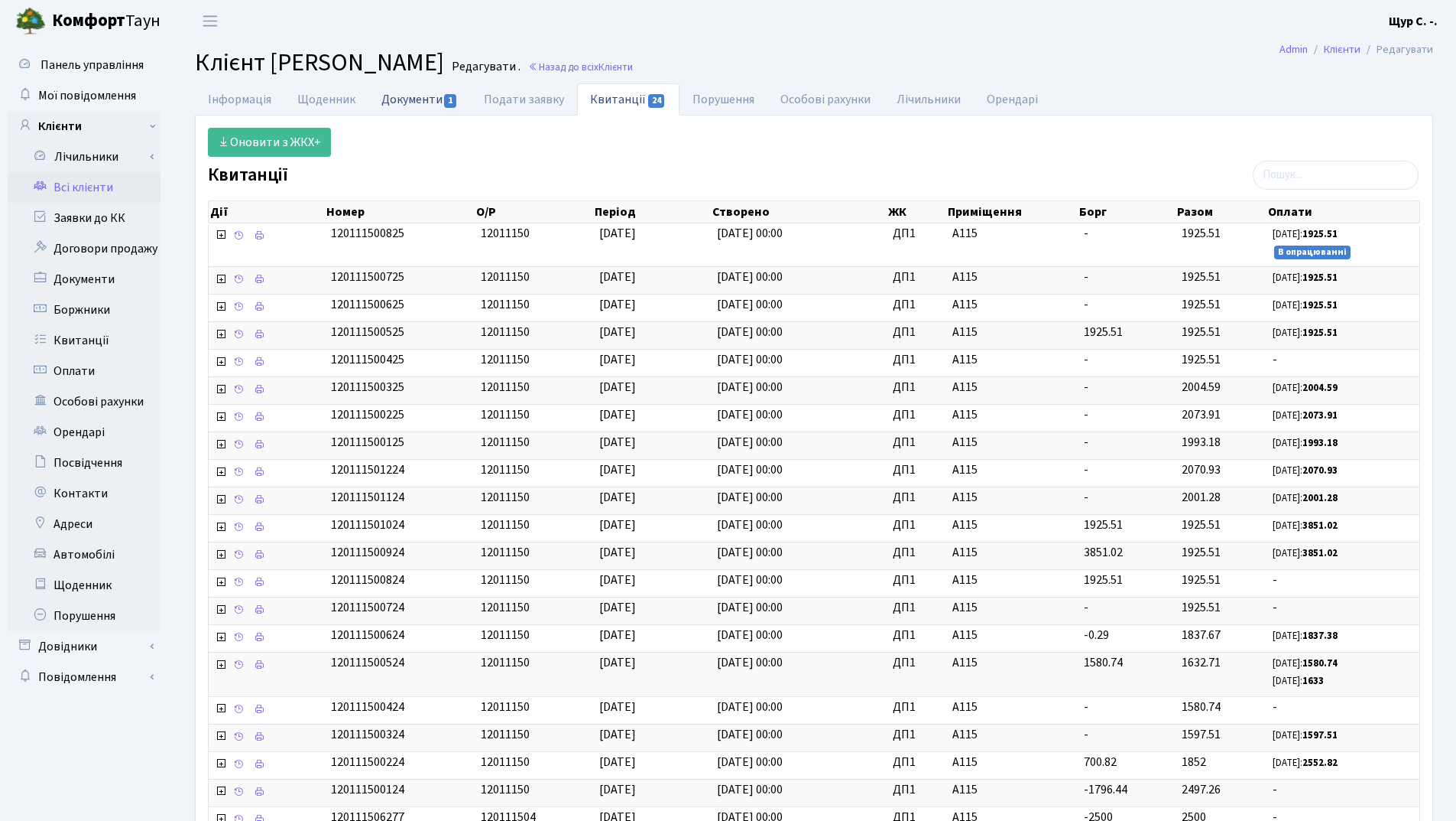
click at [419, 94] on link "Документи 1" at bounding box center [420, 99] width 103 height 31
select select "25"
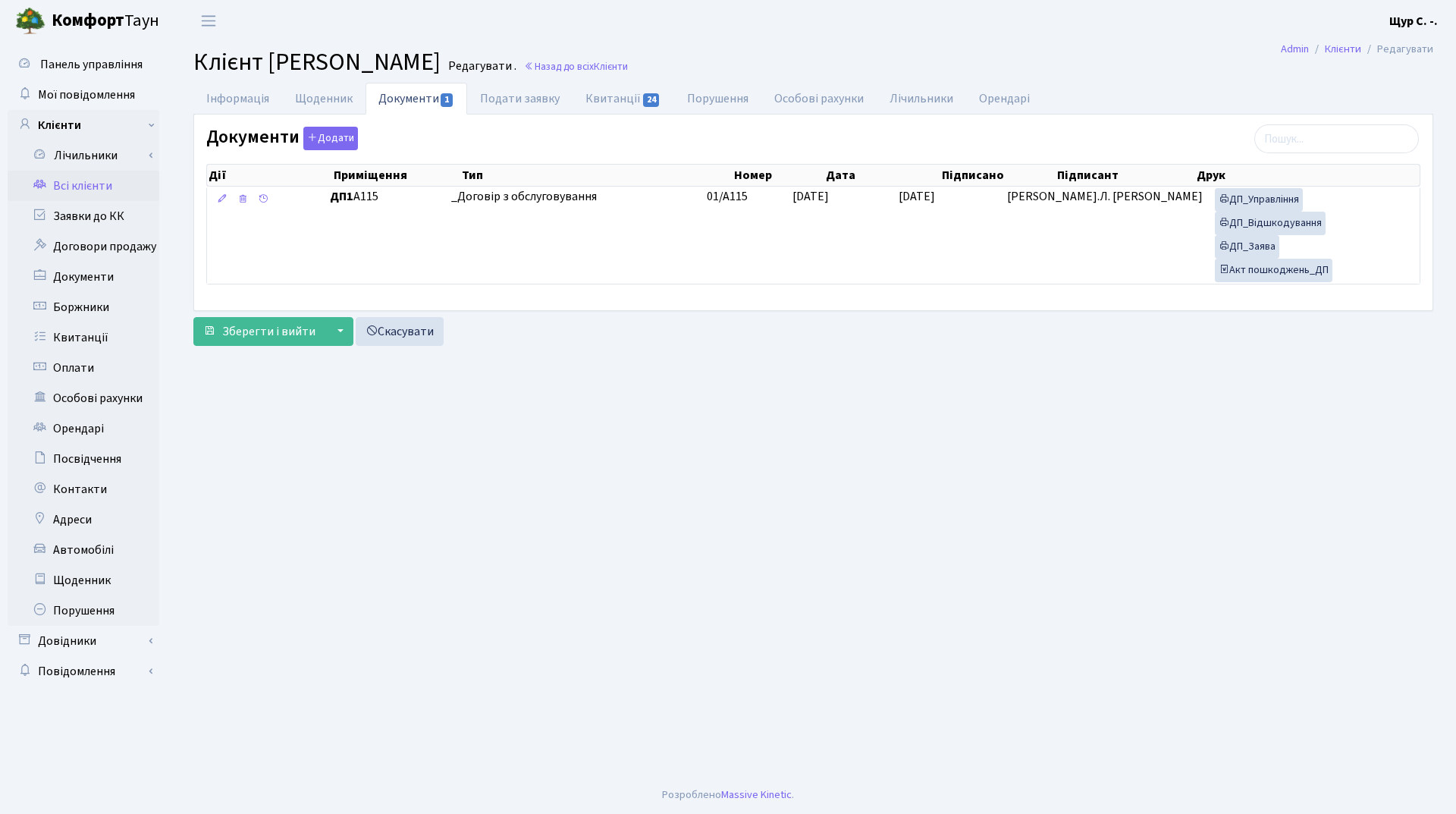
click at [75, 191] on link "Всі клієнти" at bounding box center [84, 185] width 152 height 30
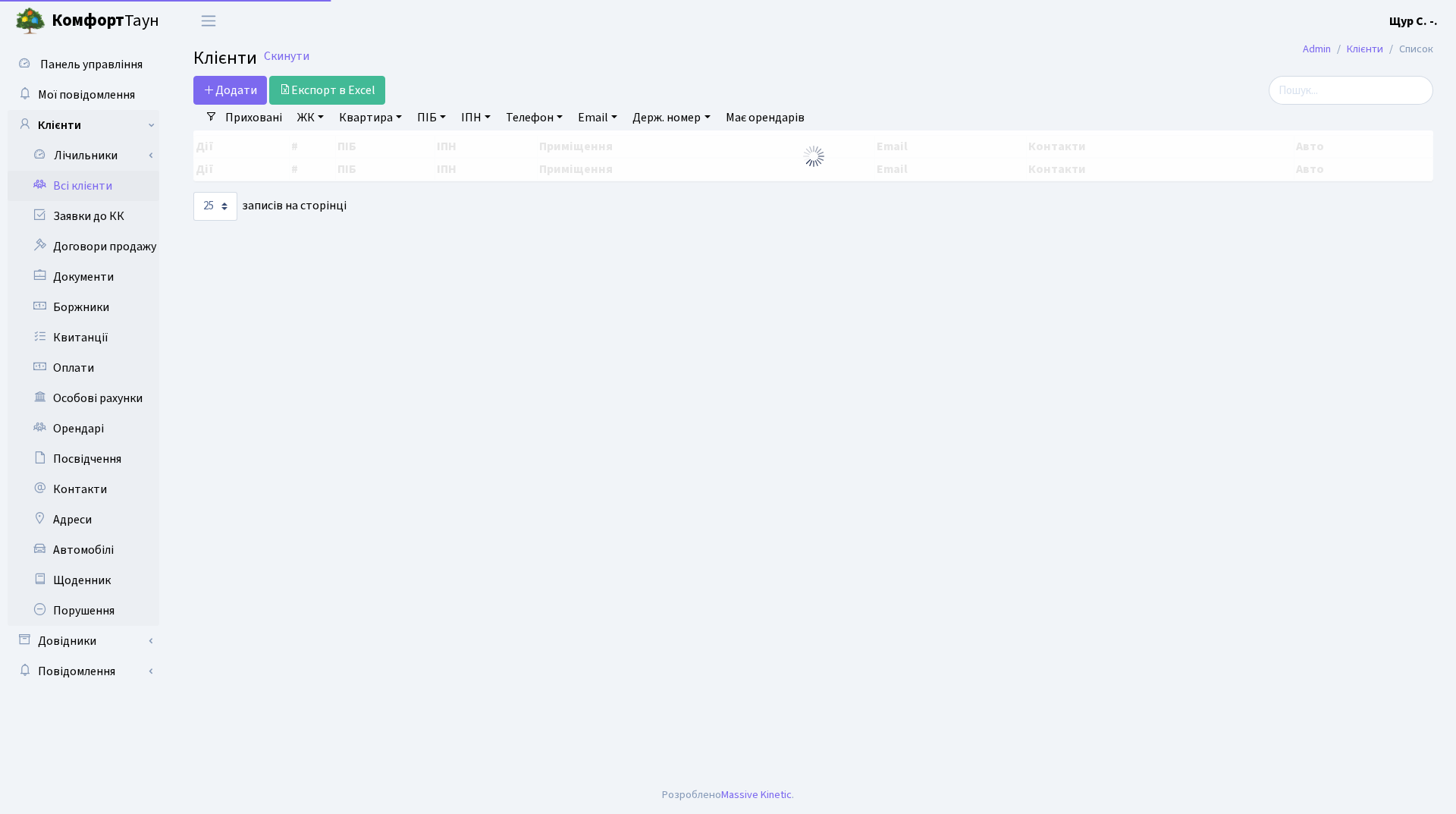
select select "25"
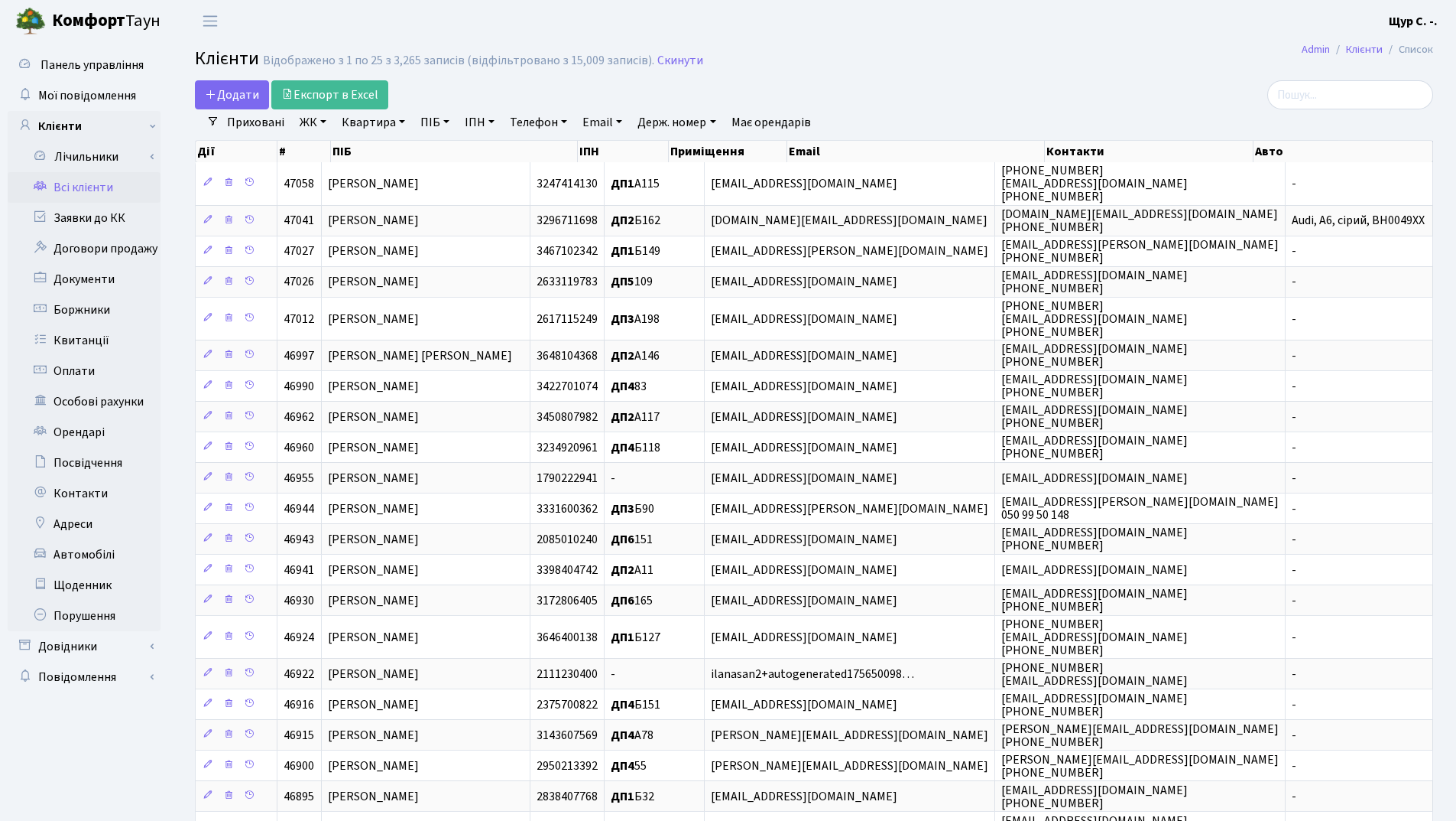
click at [377, 127] on link "Квартира" at bounding box center [373, 122] width 75 height 26
type input "179"
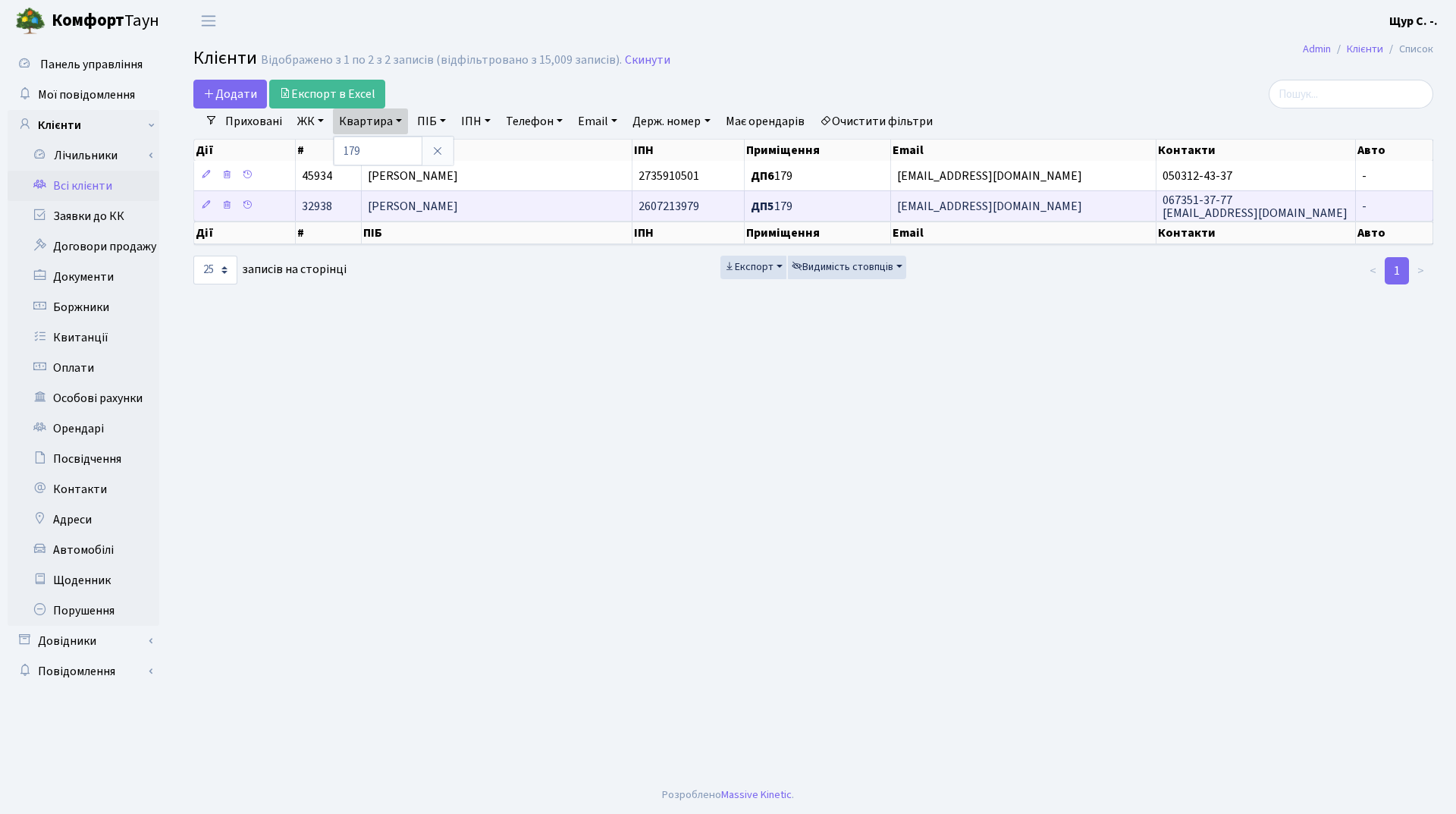
click at [419, 209] on span "Кальмук Віктор Богданович" at bounding box center [412, 206] width 90 height 17
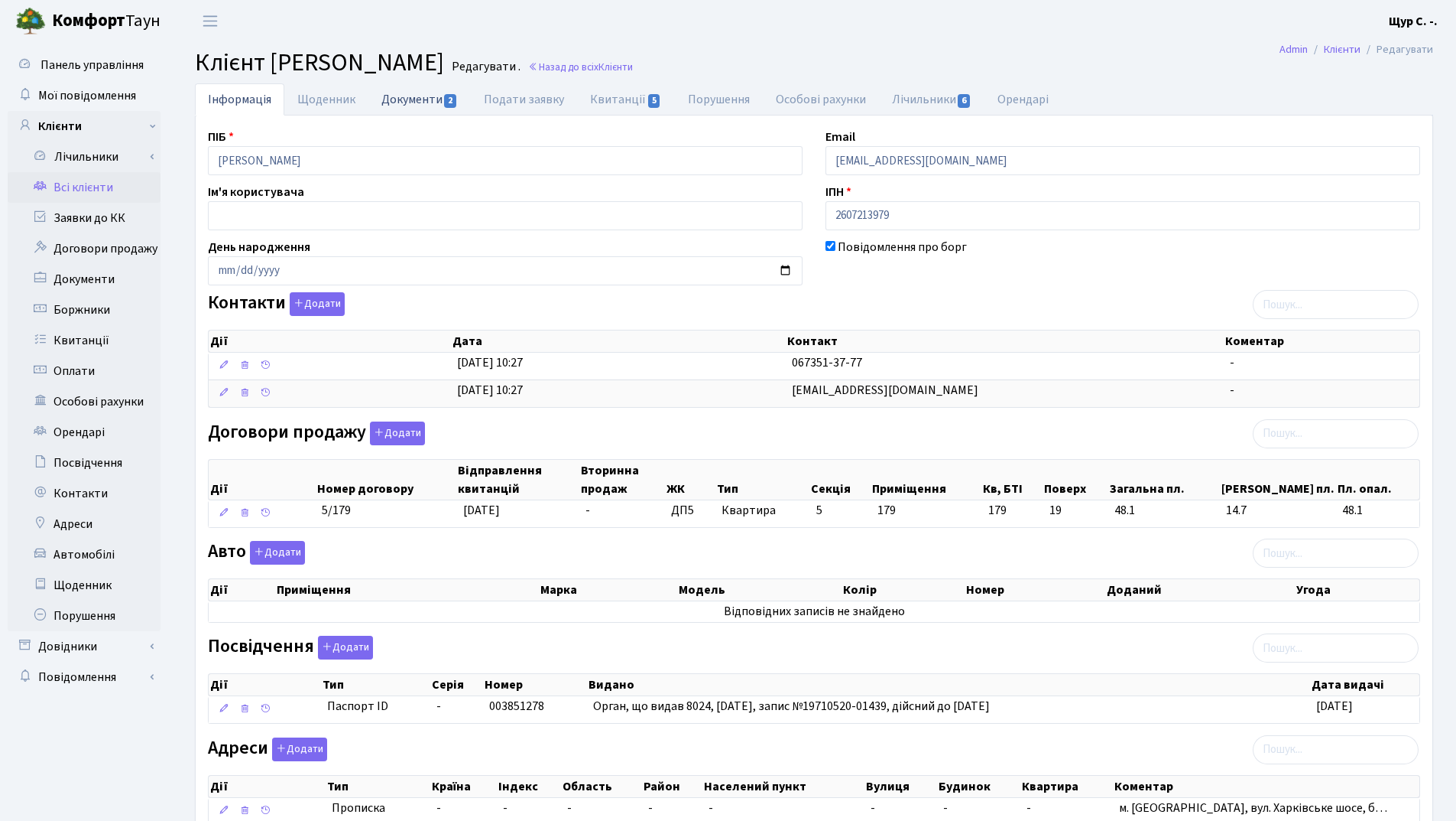
click at [410, 91] on link "Документи 2" at bounding box center [420, 99] width 103 height 31
select select "25"
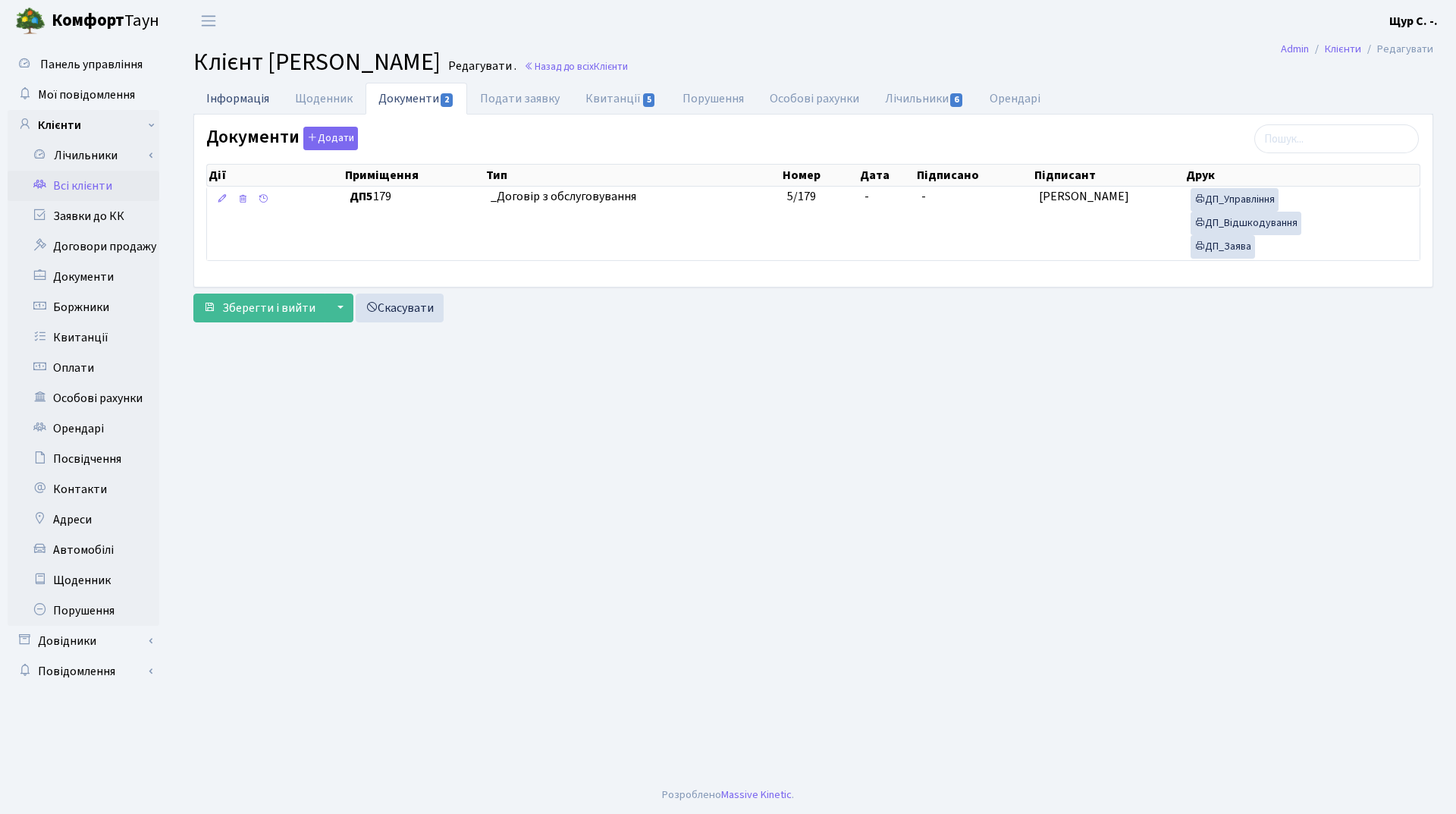
click at [234, 83] on link "Інформація" at bounding box center [238, 98] width 89 height 31
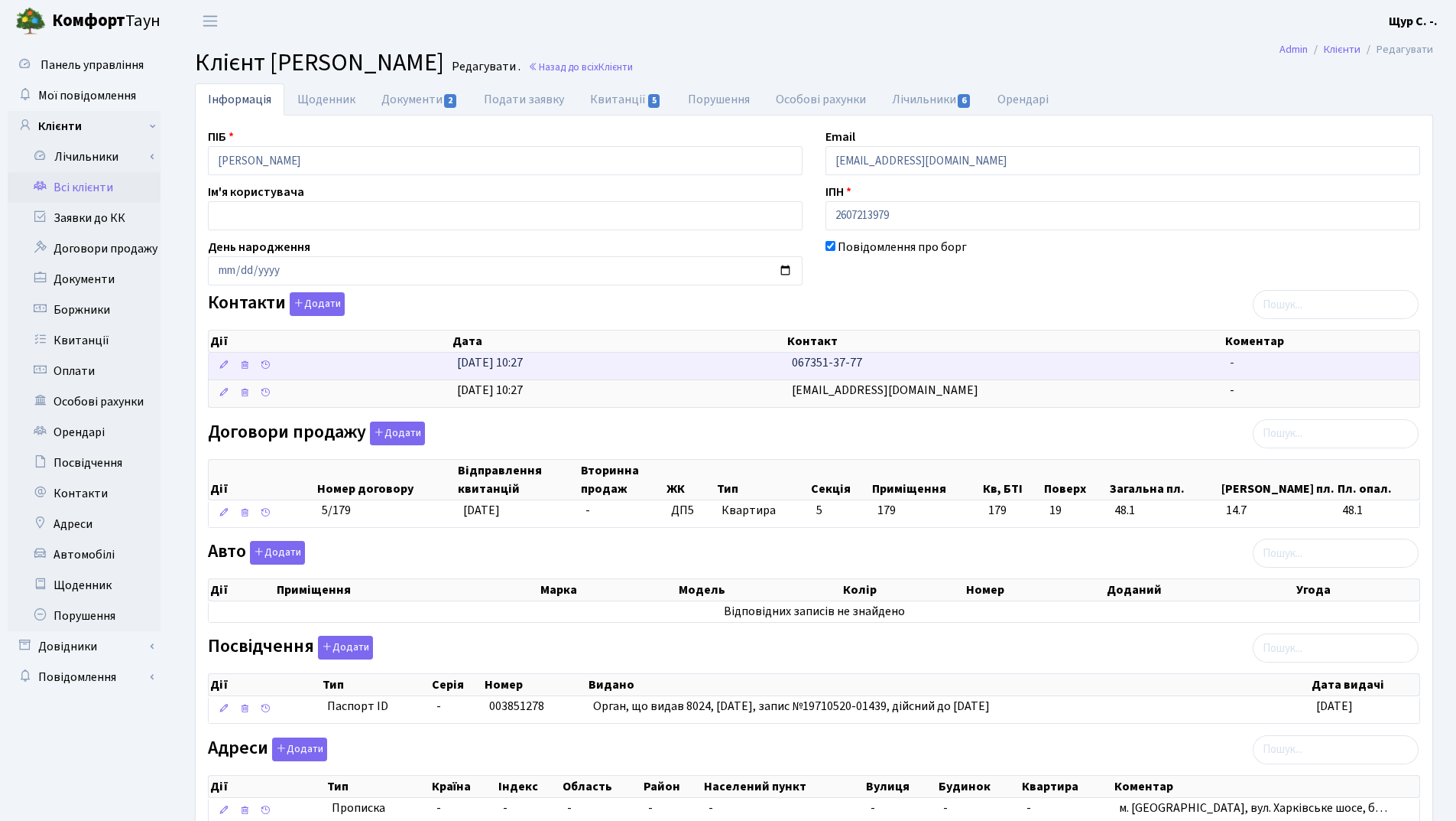
click at [700, 355] on td "05.09.2023, 10:27" at bounding box center [618, 365] width 335 height 26
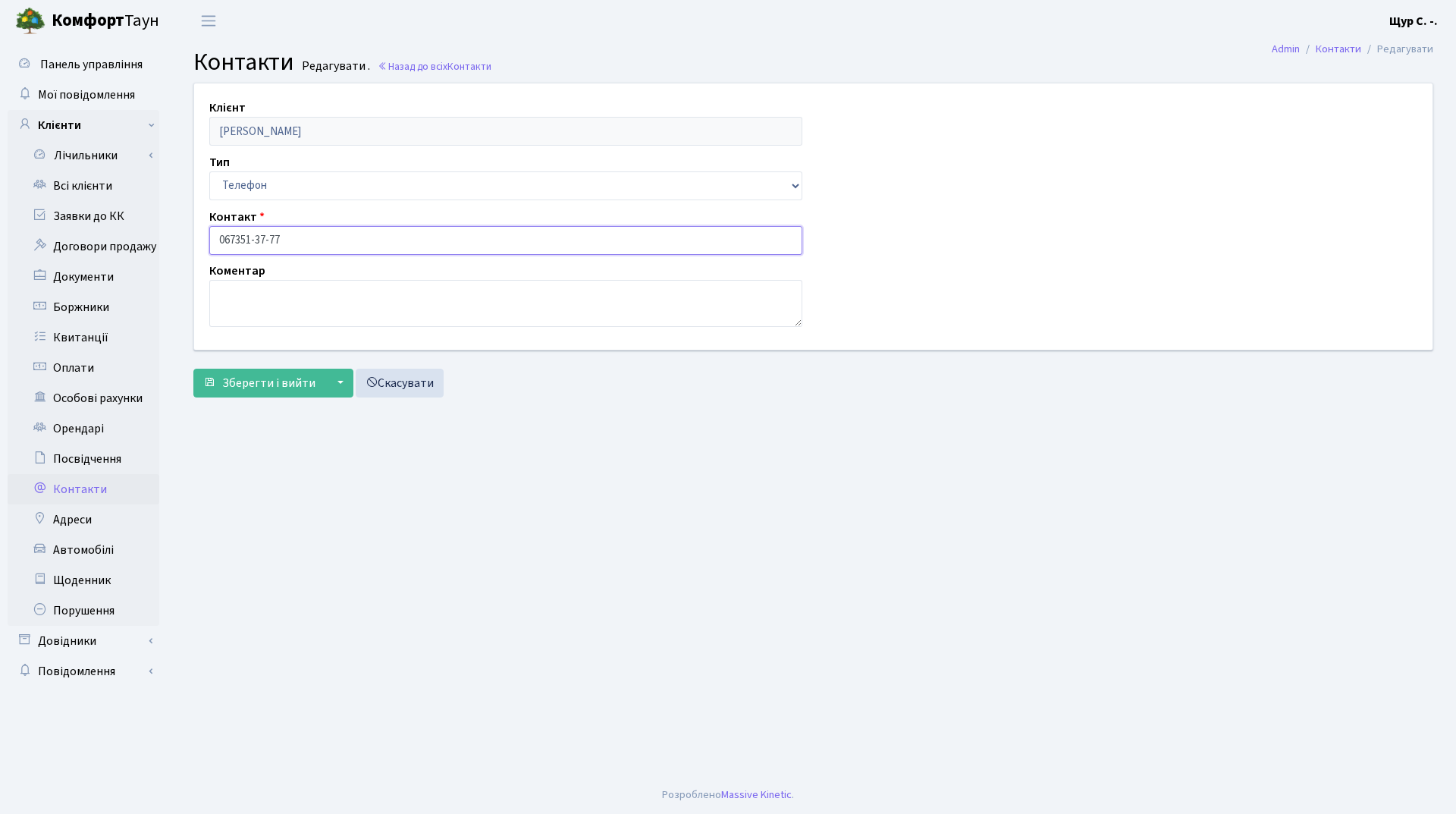
click at [236, 234] on input "067351-37-77" at bounding box center [505, 240] width 593 height 29
type input "[PHONE_NUMBER]"
click at [263, 380] on span "Зберегти і вийти" at bounding box center [268, 383] width 93 height 17
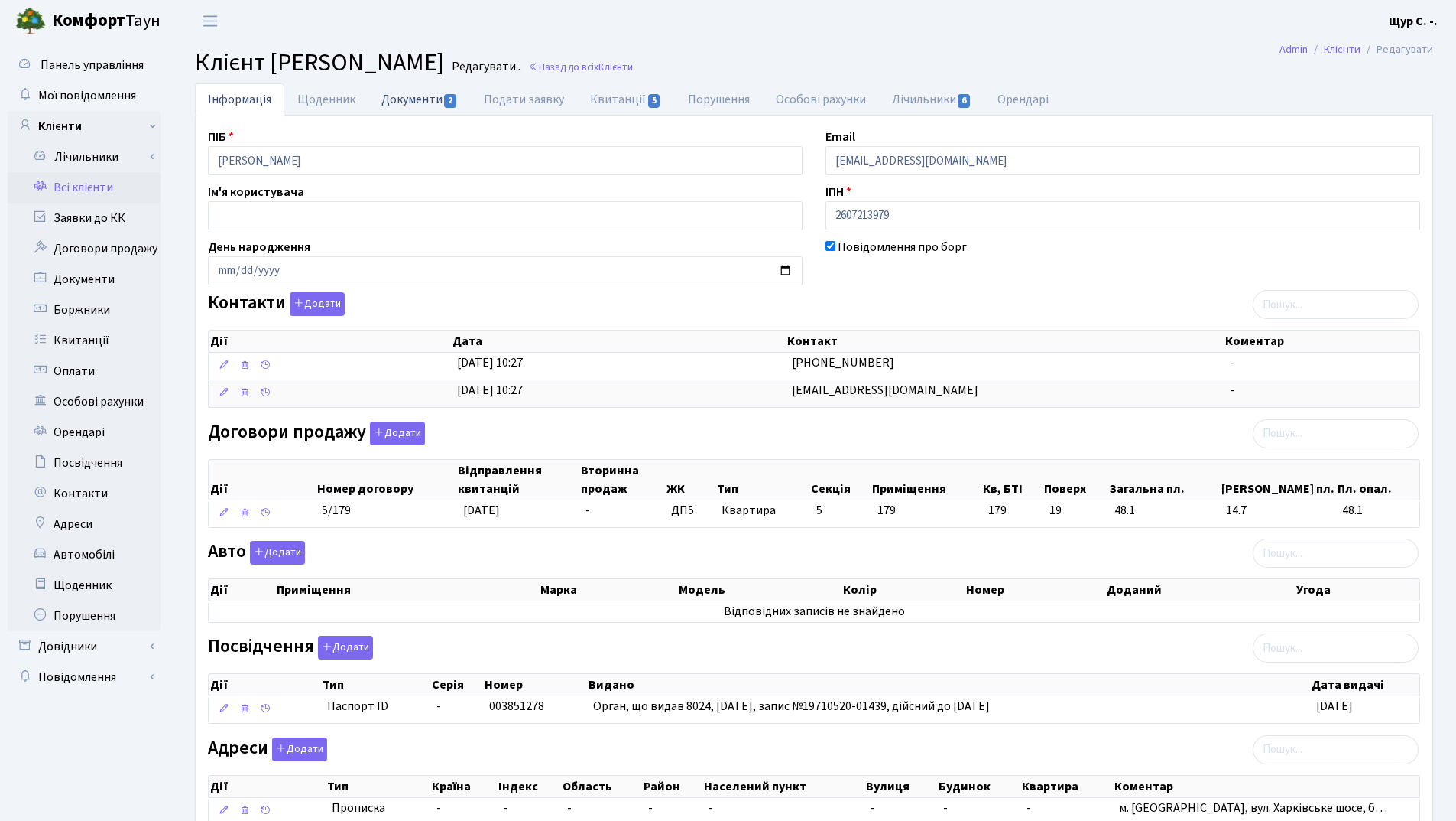
click at [407, 106] on link "Документи 2" at bounding box center [420, 99] width 103 height 31
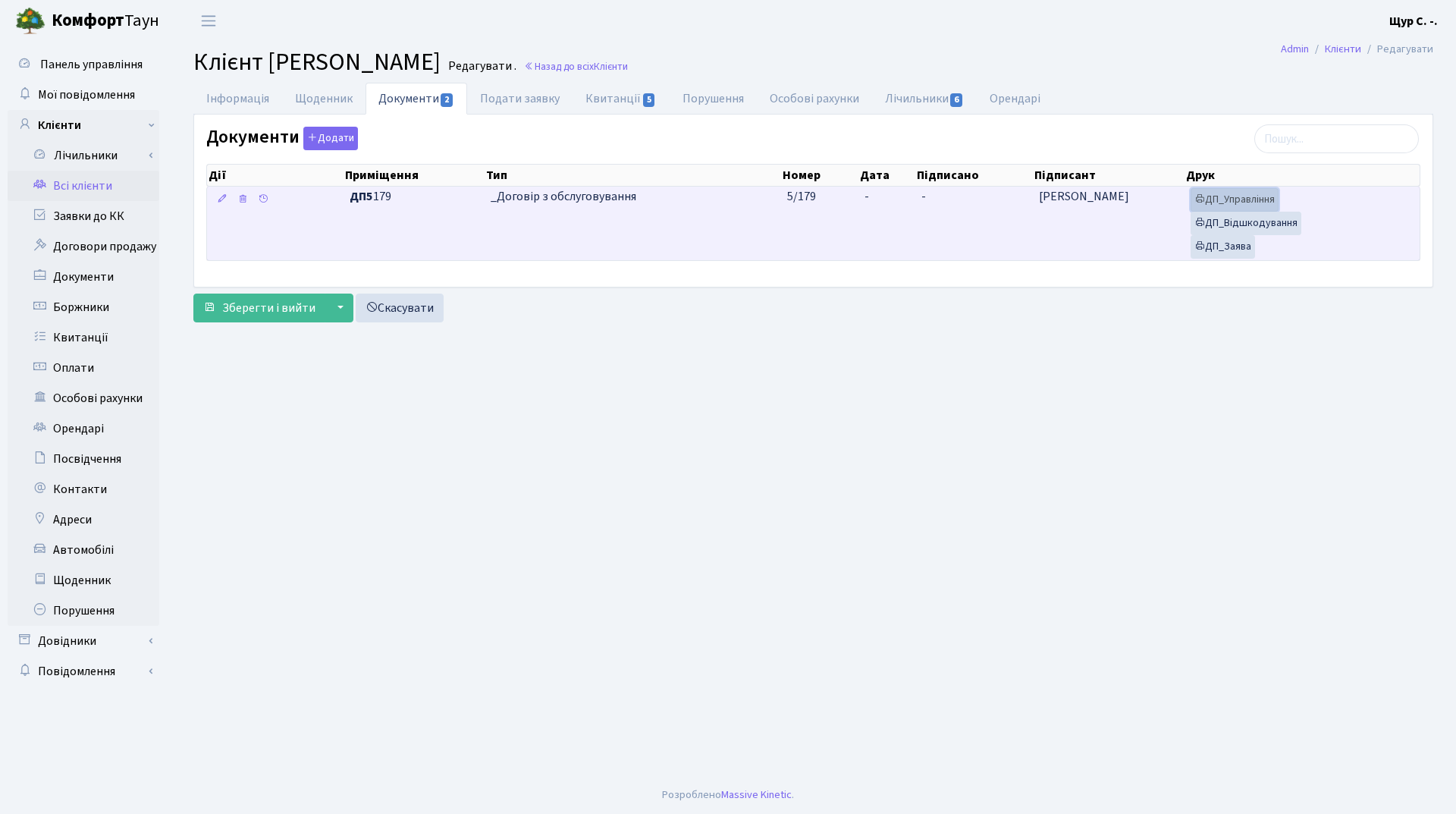
click at [1247, 192] on link "ДП_Управління" at bounding box center [1234, 200] width 88 height 24
click at [1279, 228] on link "ДП_Відшкодування" at bounding box center [1245, 224] width 111 height 24
click at [1237, 248] on link "ДП_Заява" at bounding box center [1222, 247] width 64 height 24
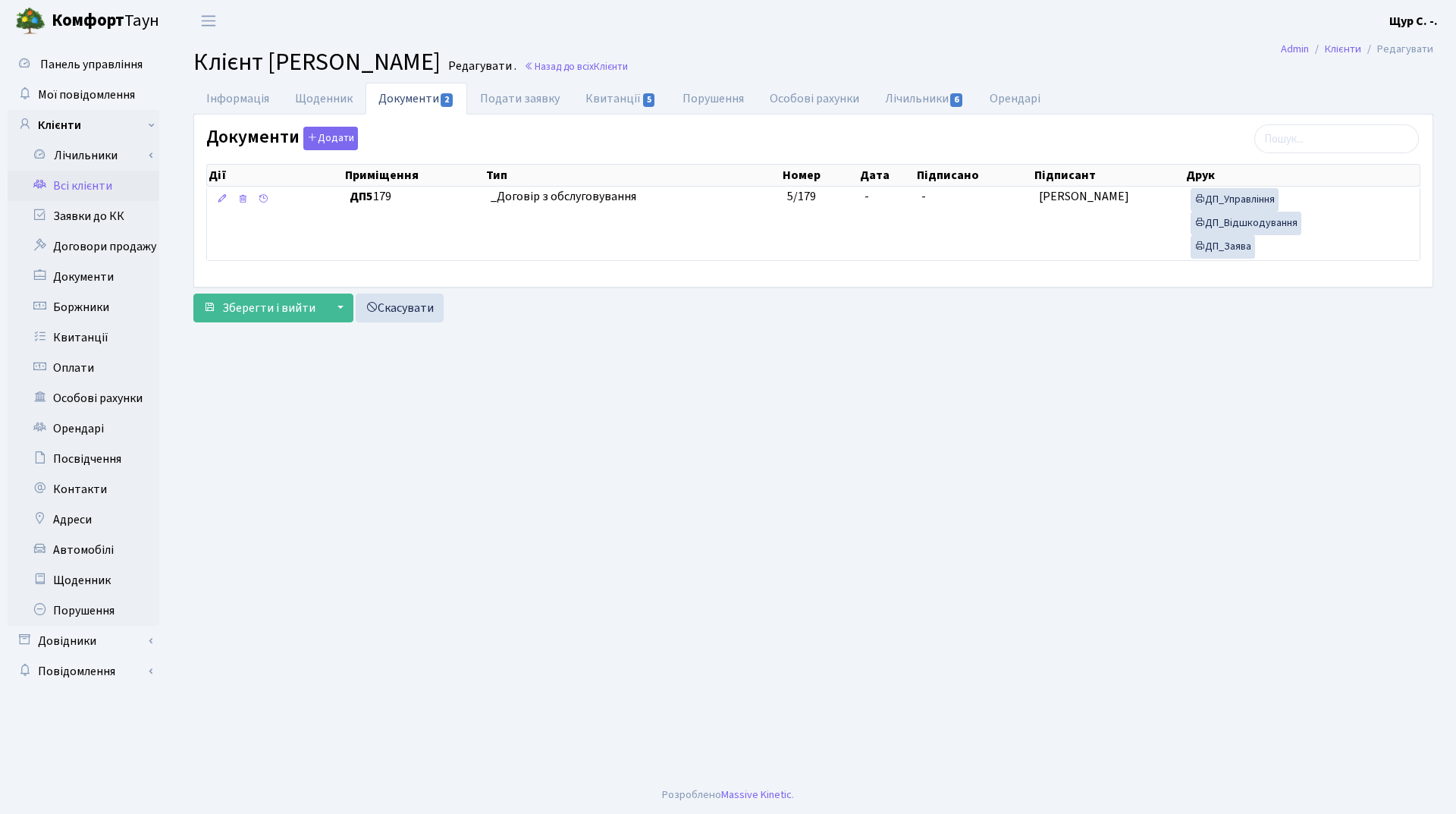
click at [117, 177] on link "Всі клієнти" at bounding box center [84, 185] width 152 height 30
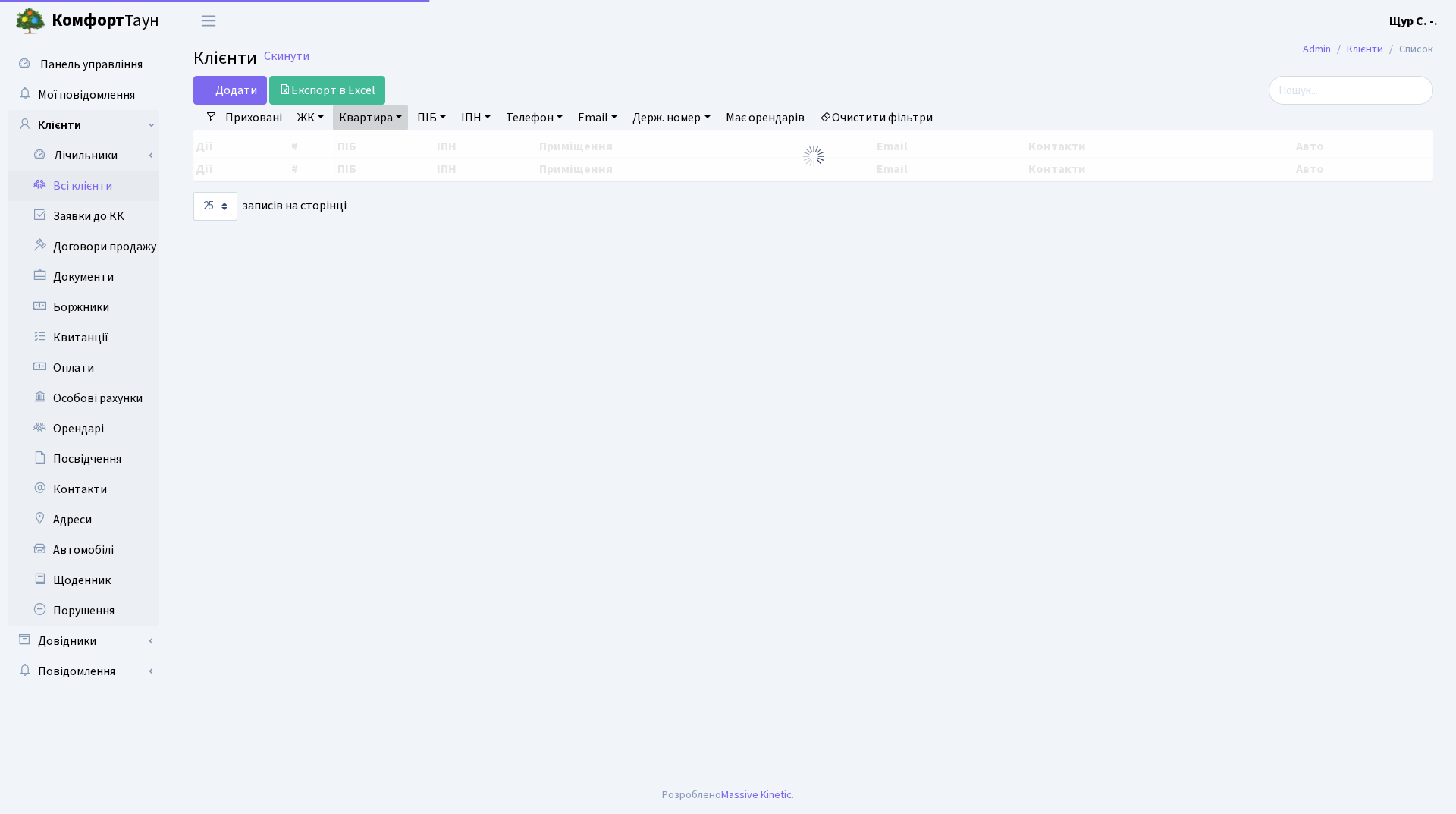
select select "25"
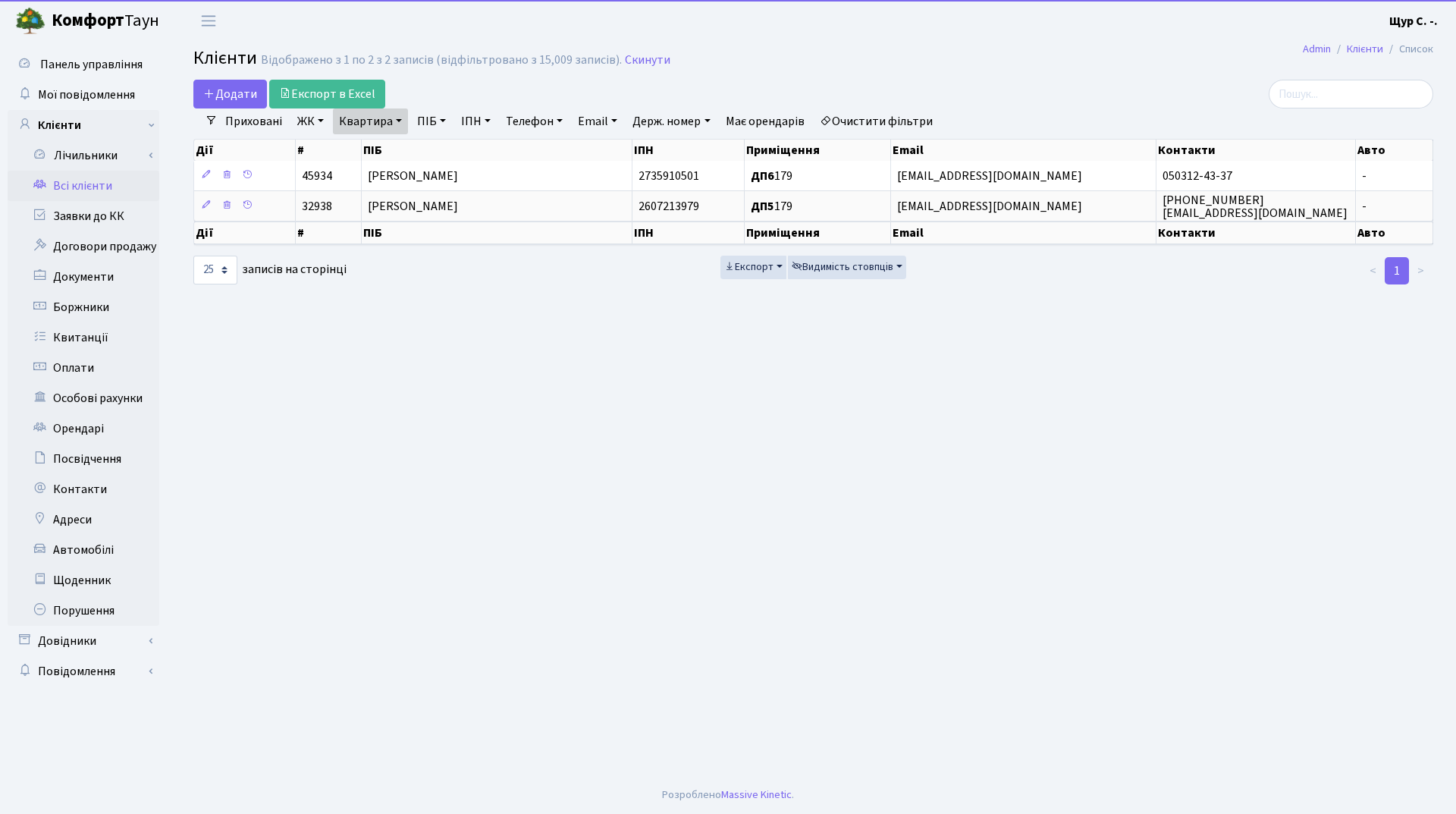
click at [400, 122] on link "Квартира" at bounding box center [370, 121] width 75 height 25
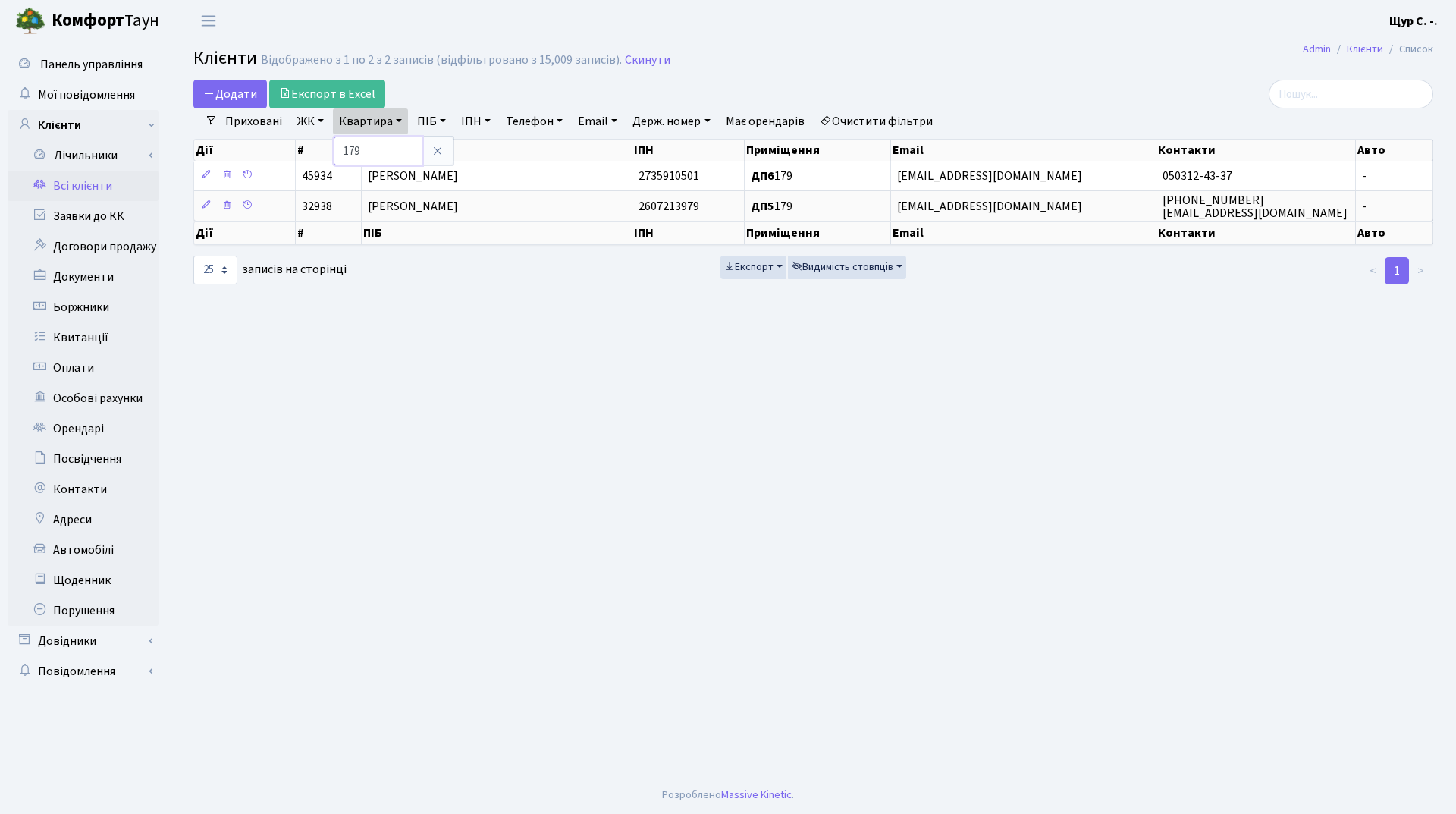
click at [390, 150] on input "179" at bounding box center [378, 151] width 89 height 29
type input "1"
type input "а115"
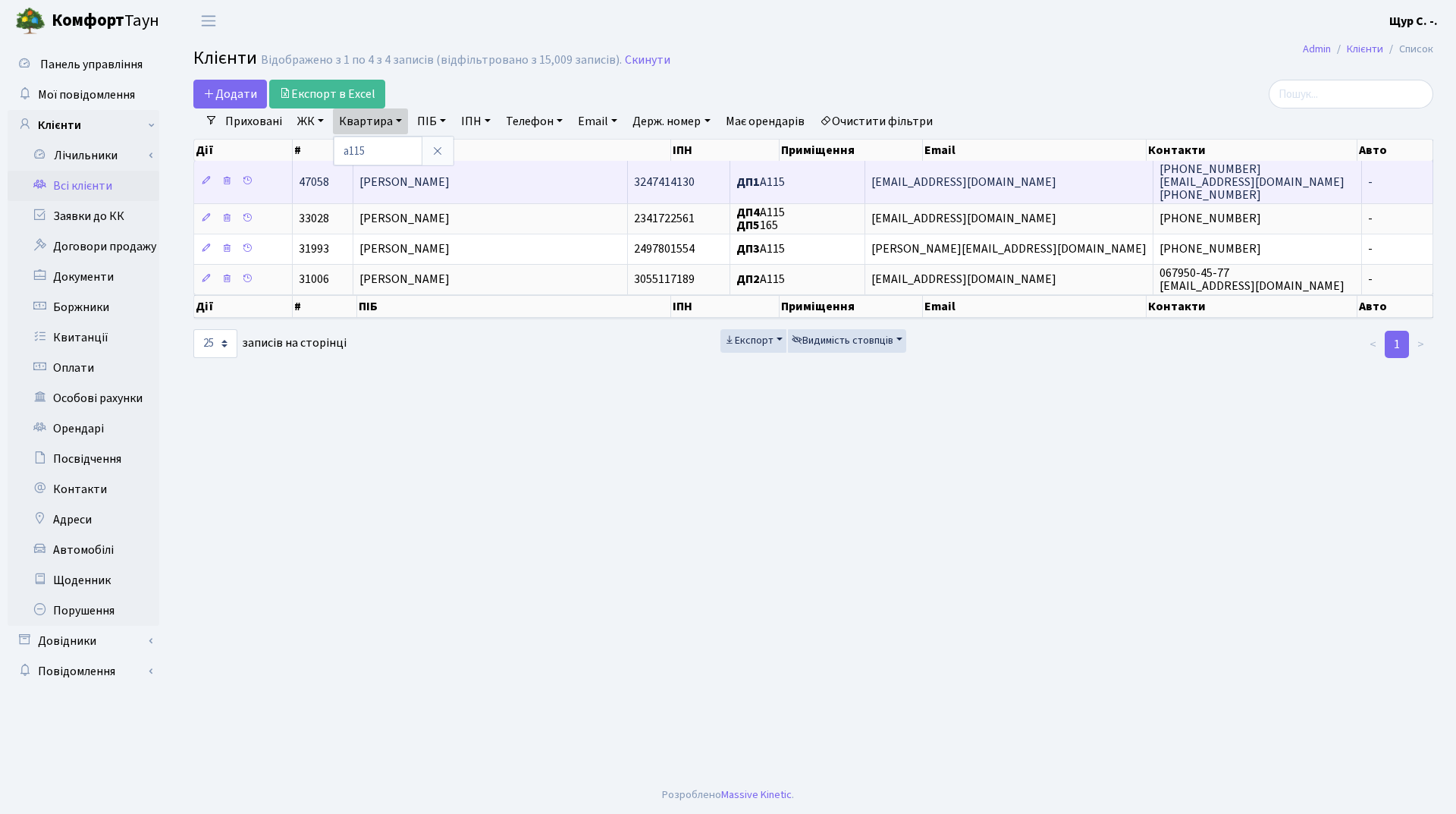
click at [450, 185] on span "Данілевич Михайло Андрійович" at bounding box center [404, 181] width 90 height 17
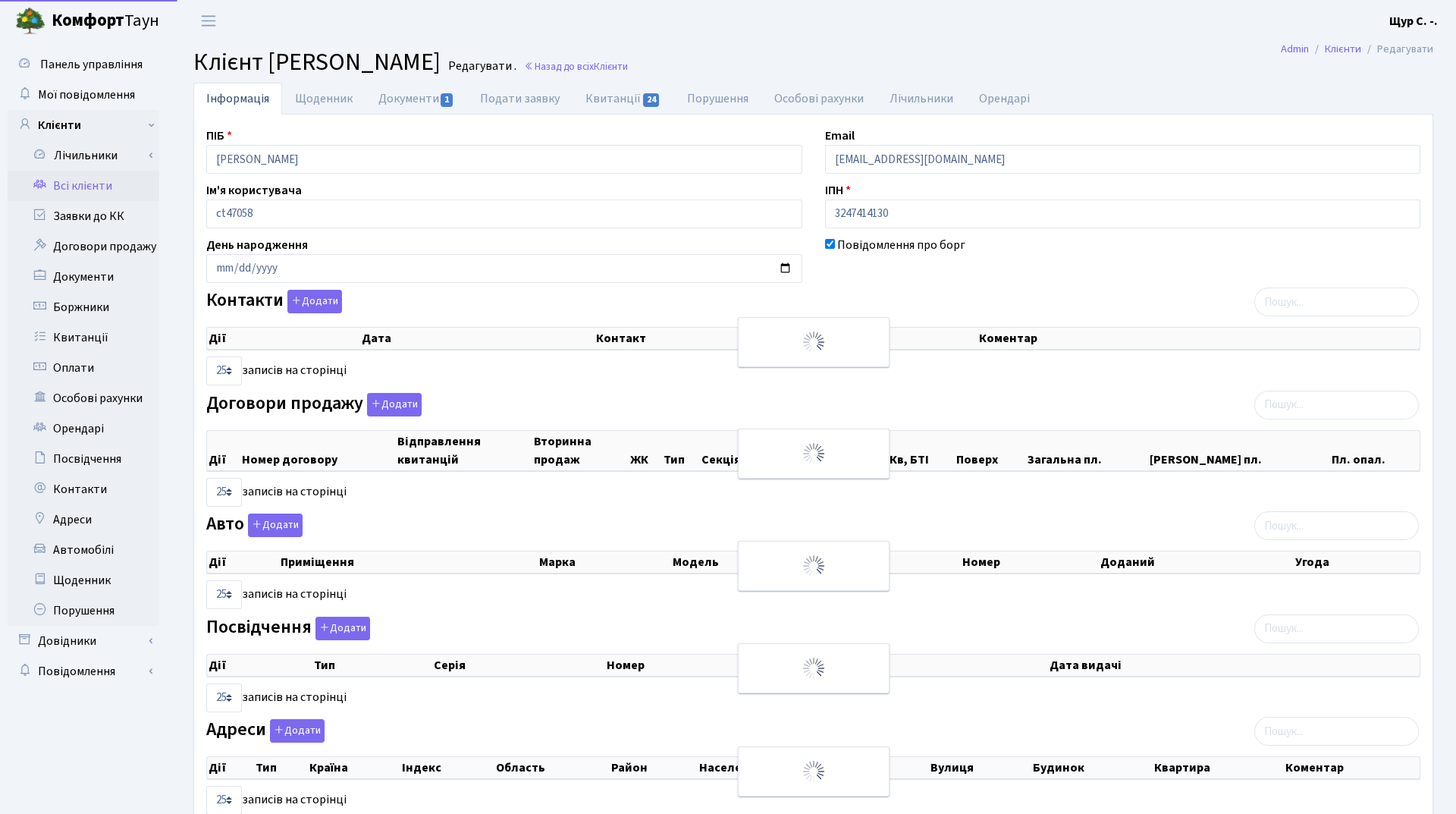
select select "25"
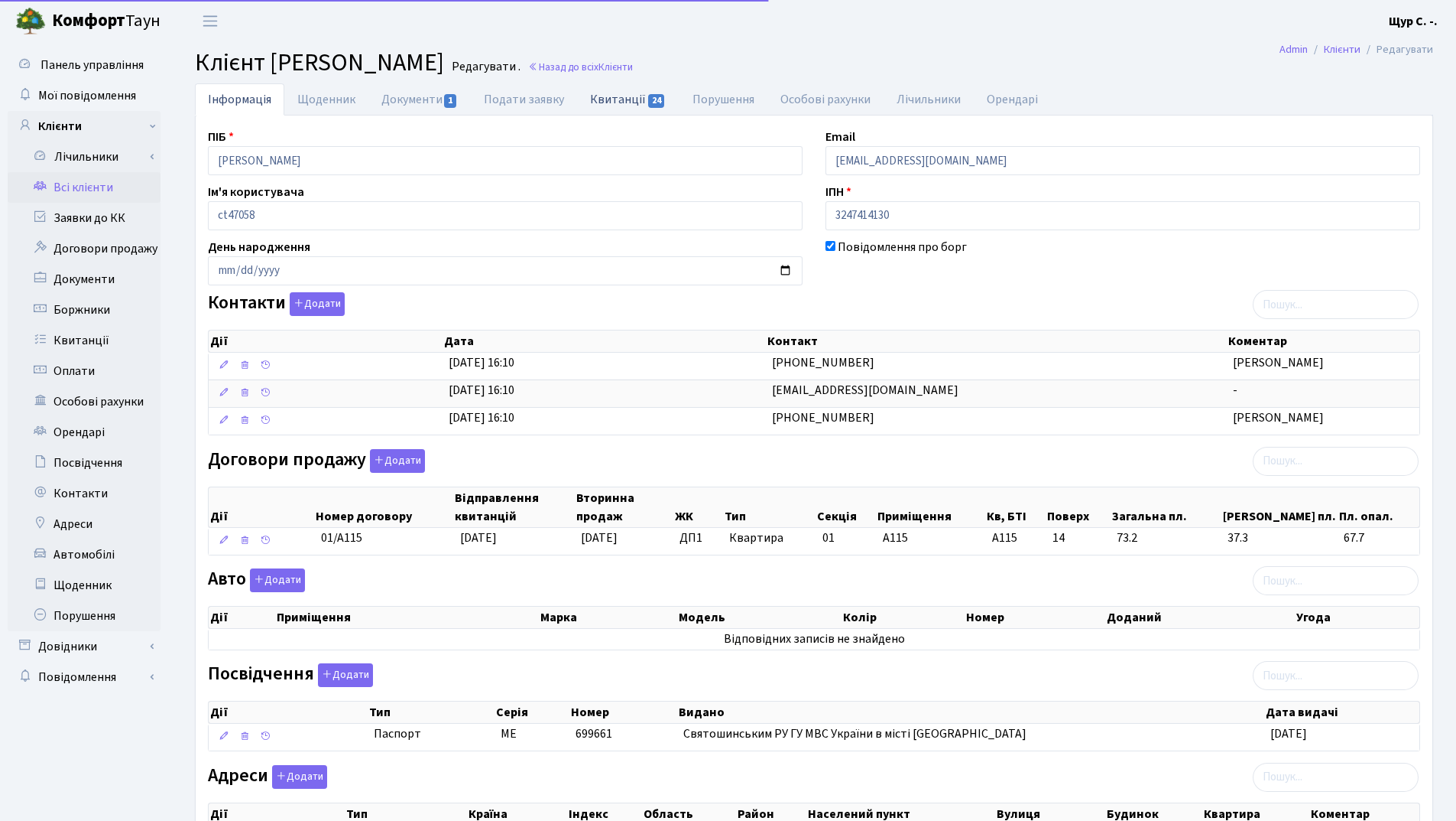
click at [624, 104] on link "Квитанції 24" at bounding box center [628, 99] width 102 height 31
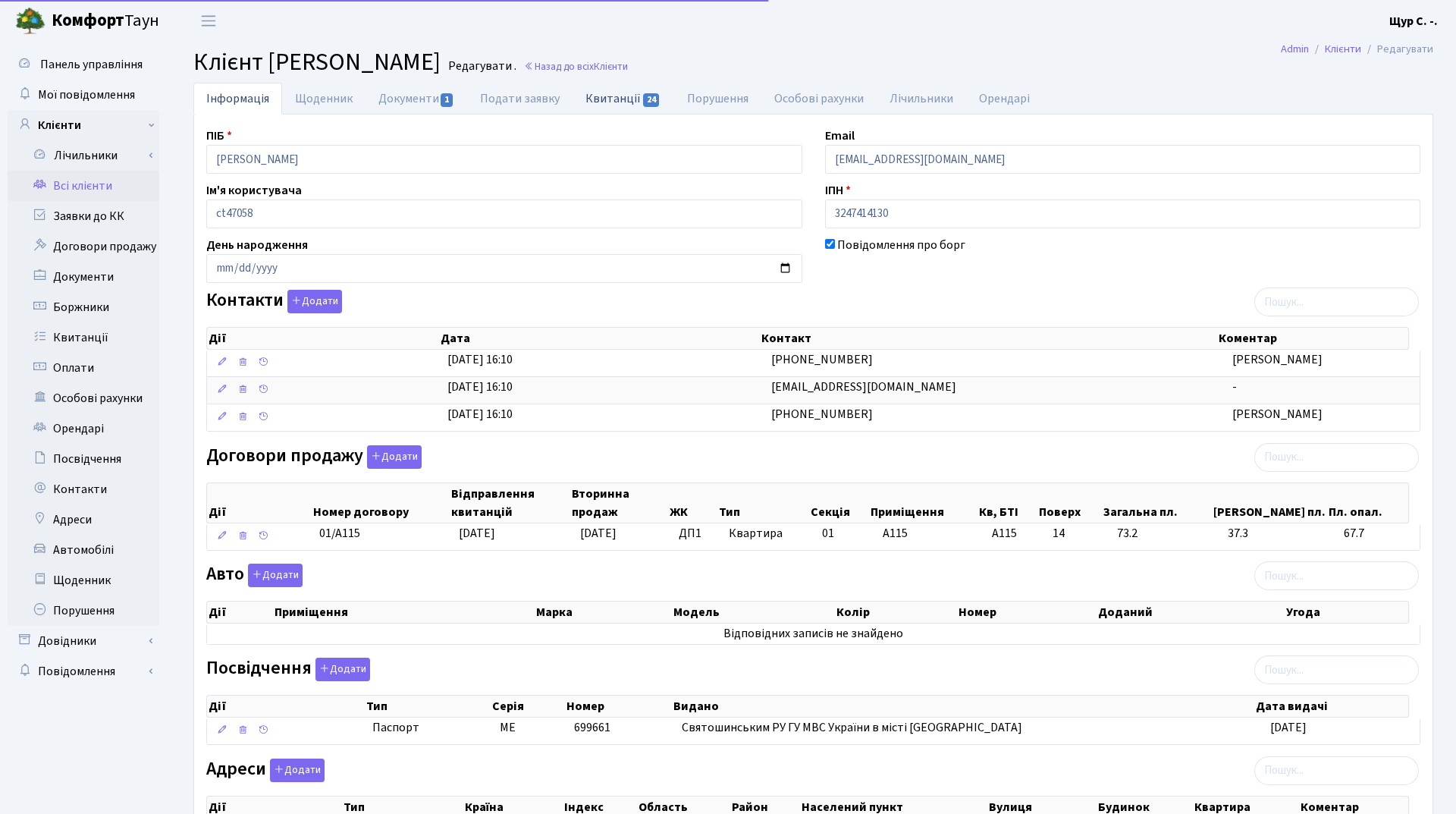
select select "25"
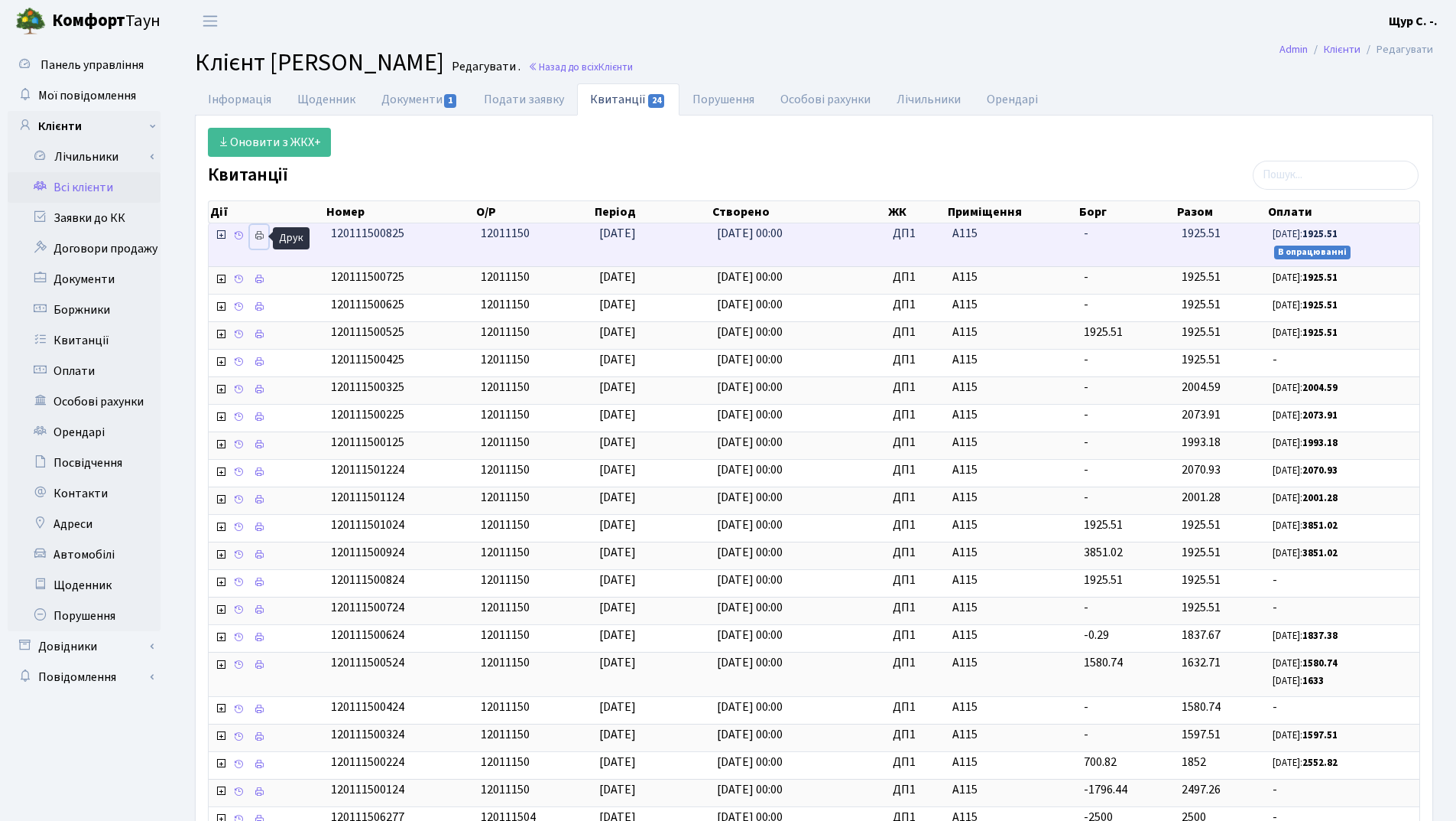
click at [263, 236] on icon at bounding box center [258, 235] width 10 height 10
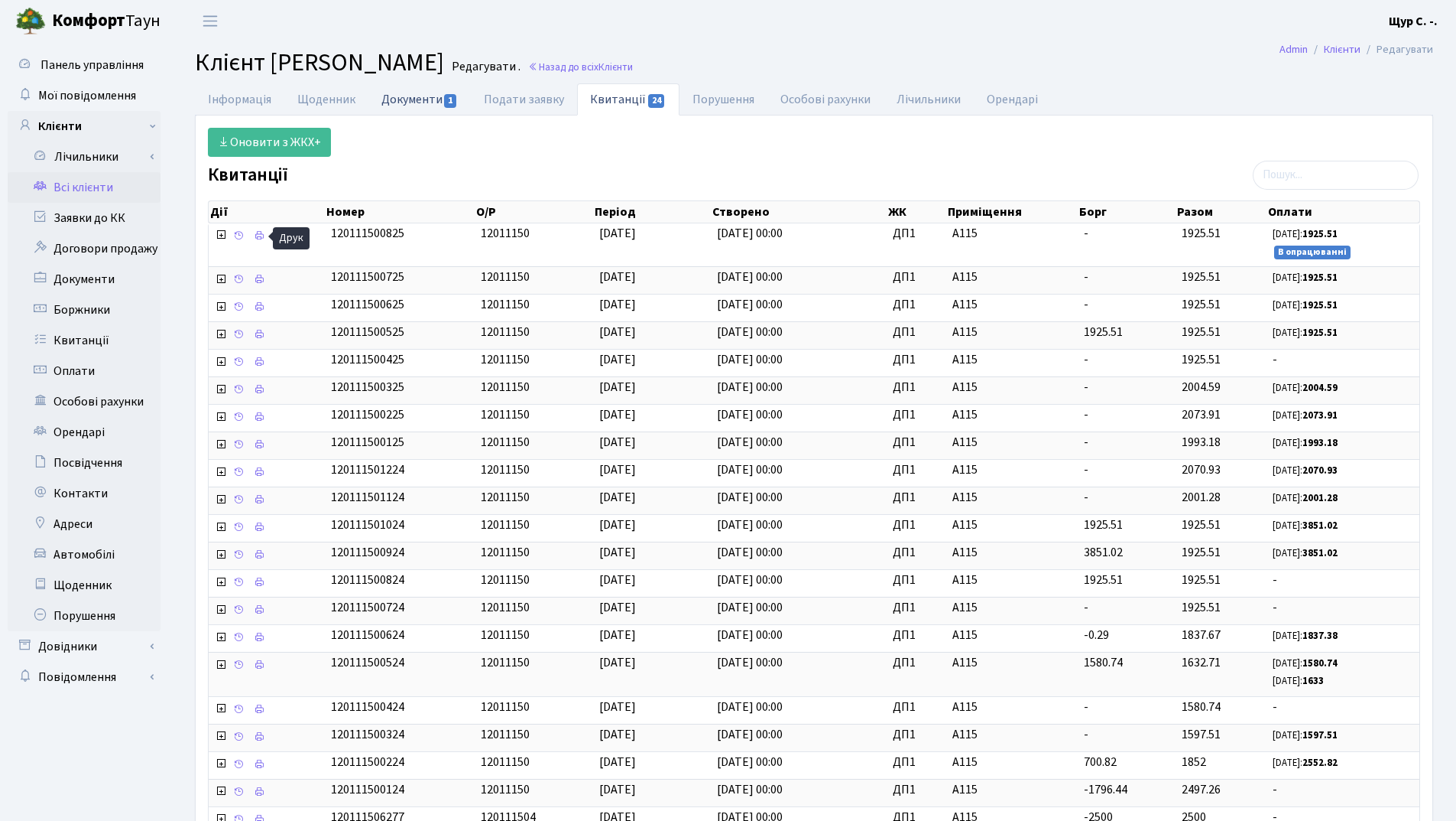
click at [413, 102] on link "Документи 1" at bounding box center [420, 99] width 103 height 31
select select "25"
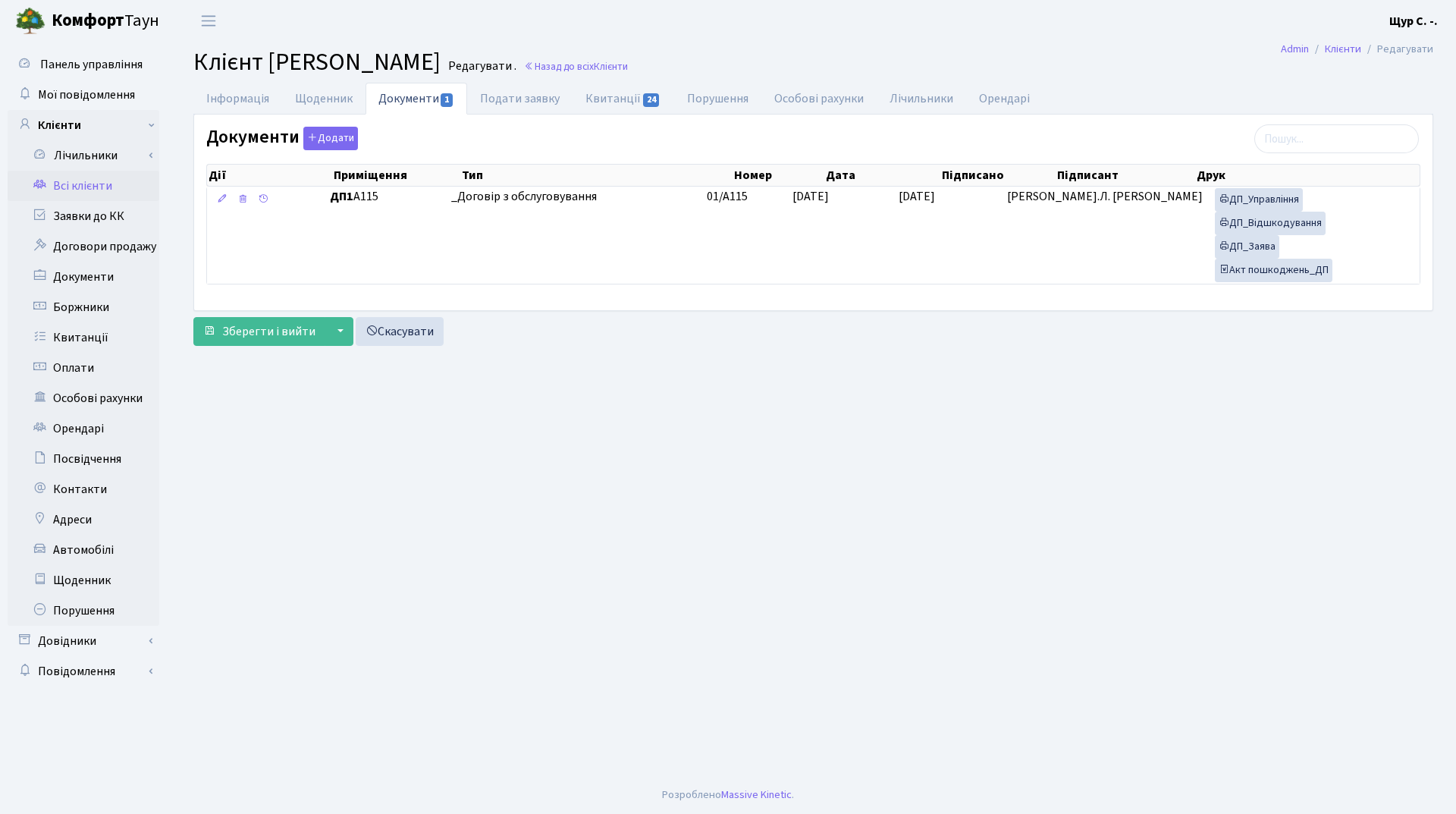
click at [89, 185] on link "Всі клієнти" at bounding box center [84, 185] width 152 height 30
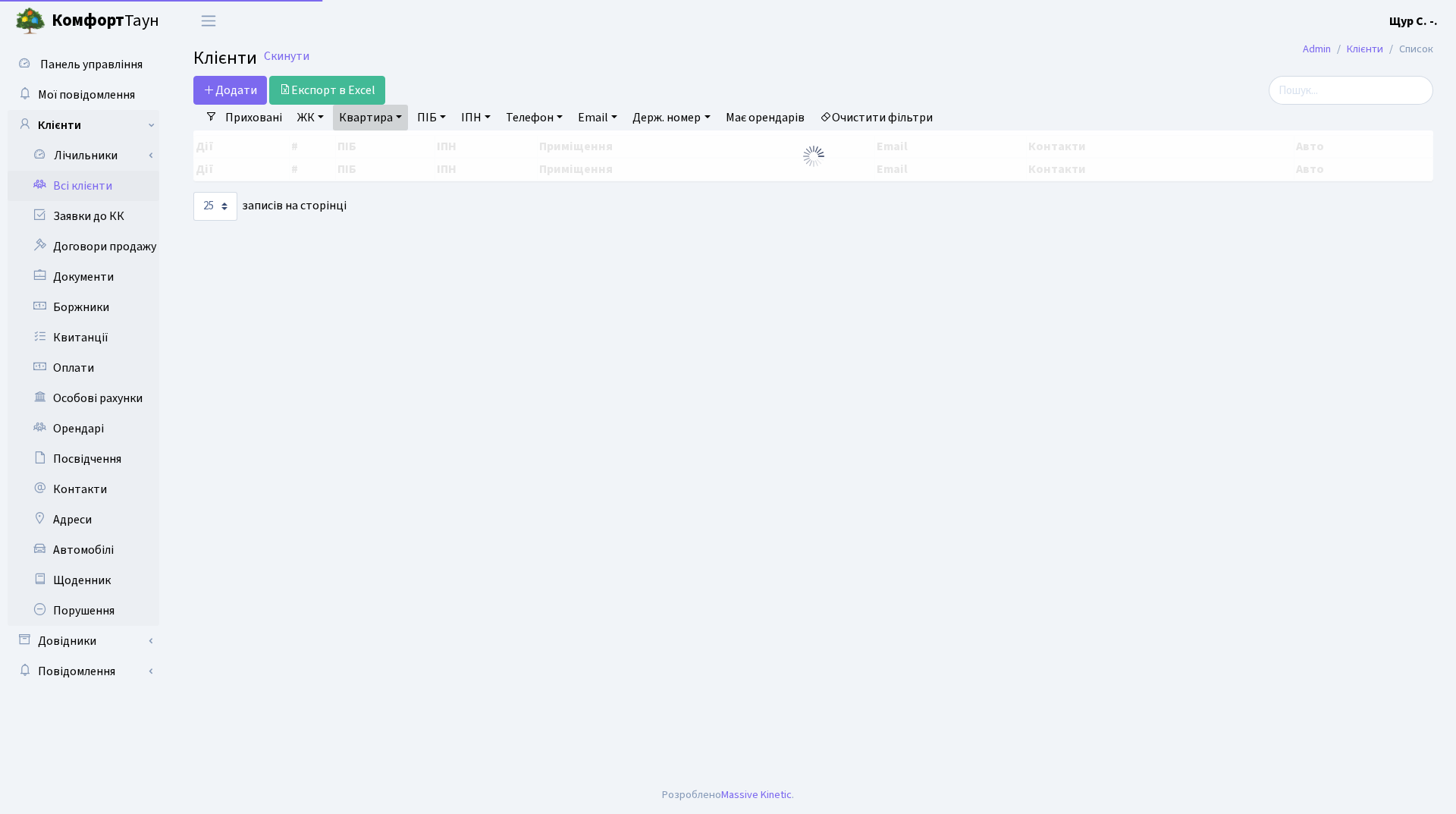
select select "25"
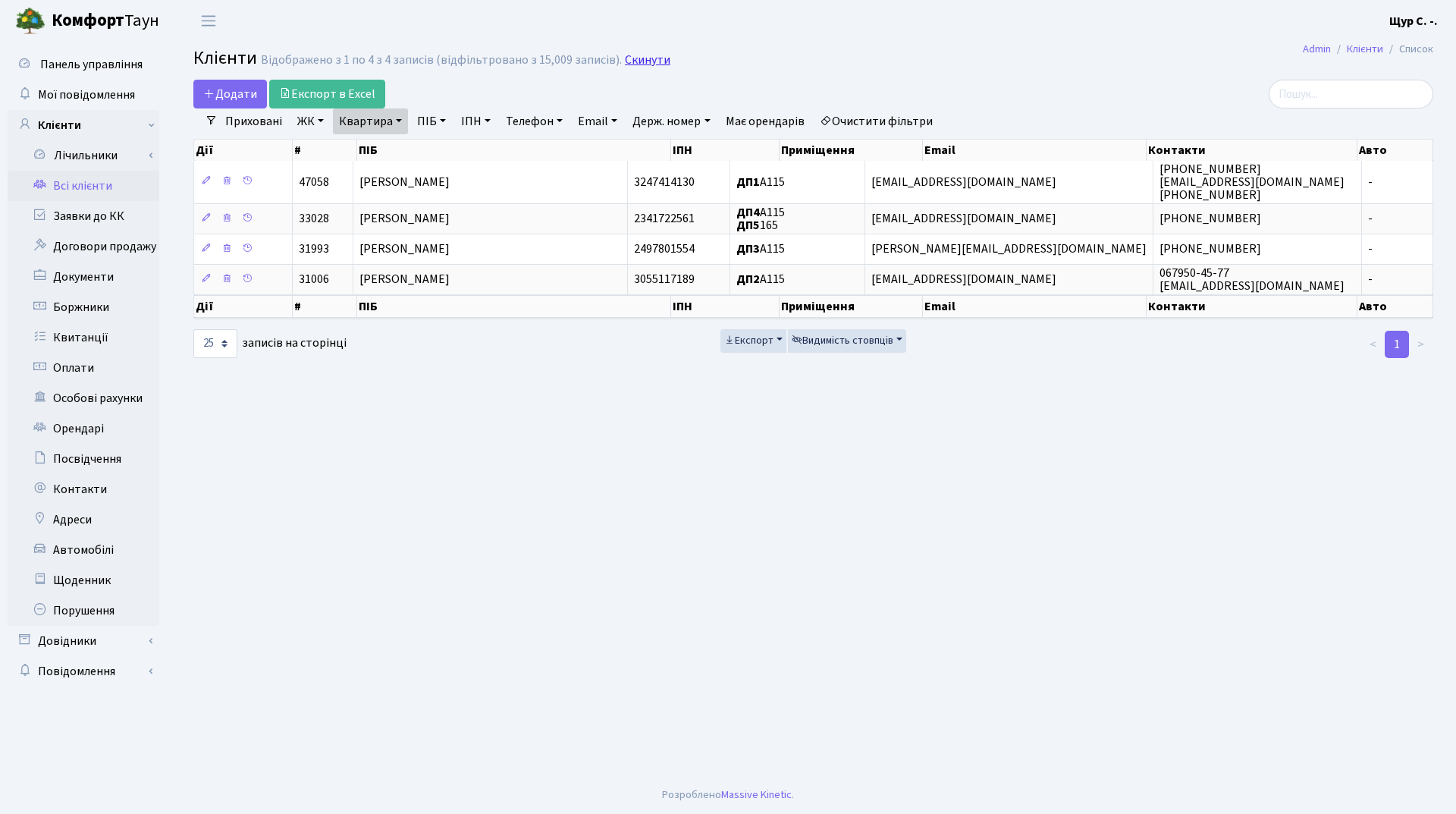
click at [644, 57] on link "Скинути" at bounding box center [647, 60] width 45 height 14
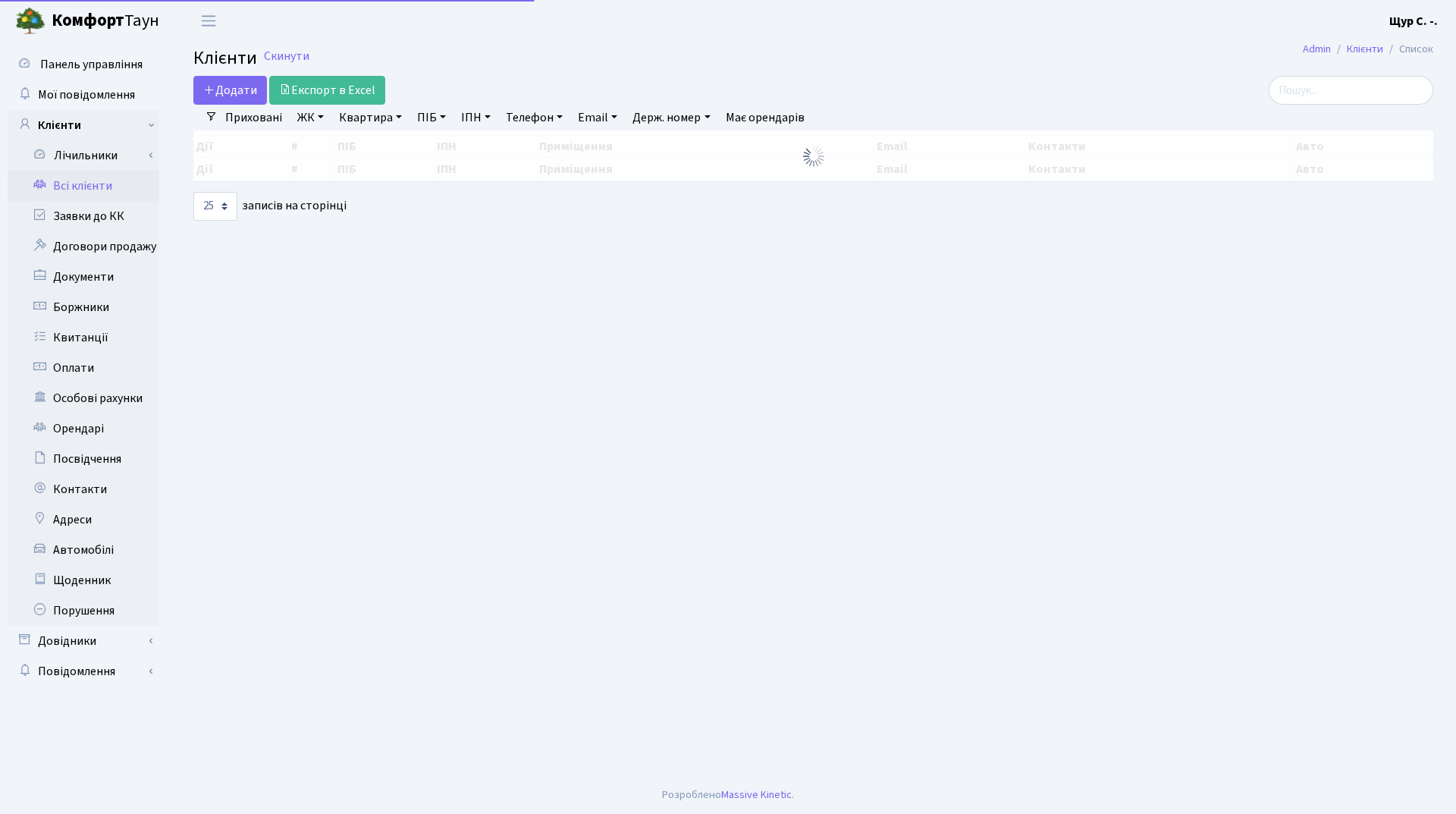
select select "25"
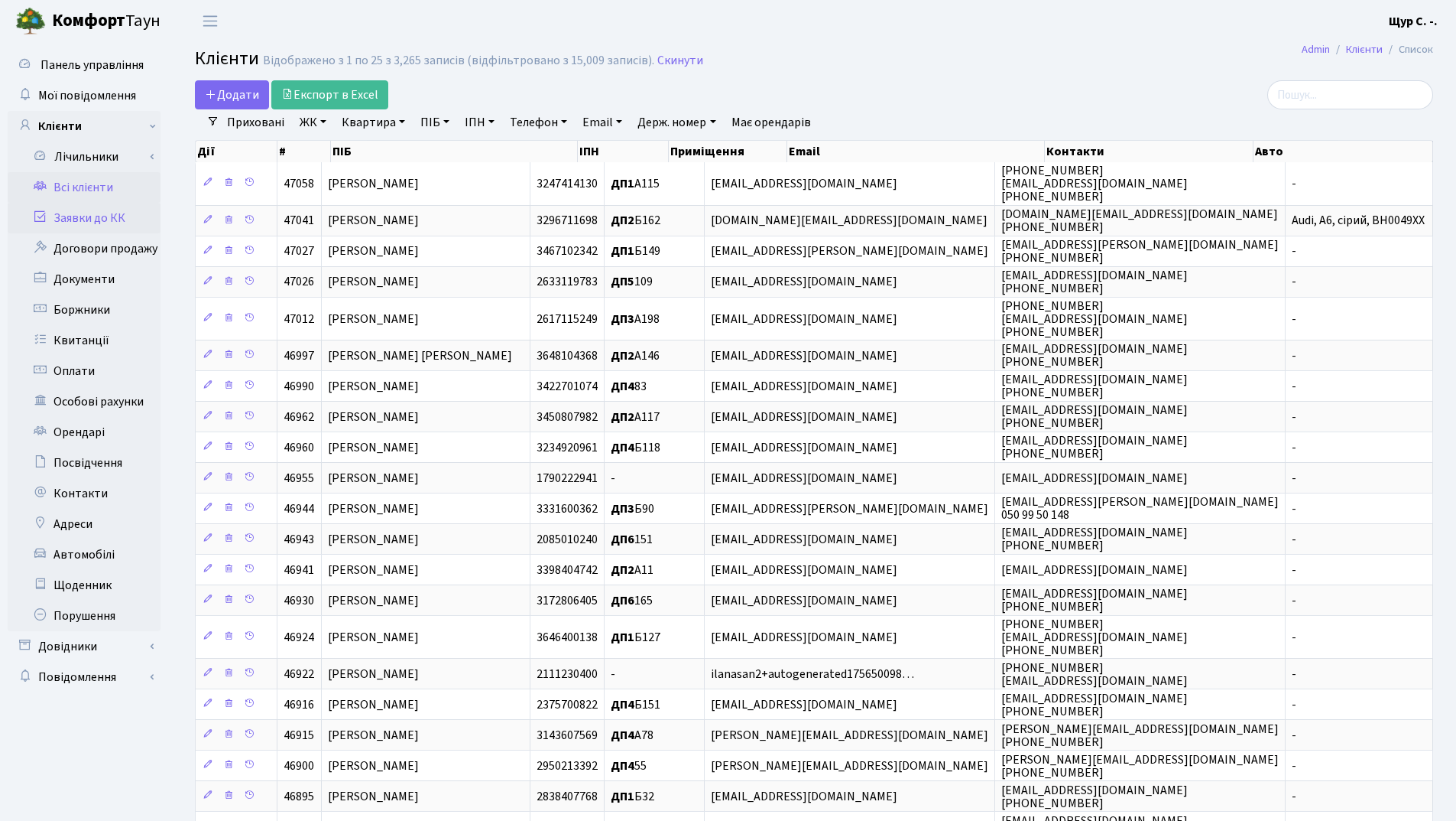
click at [120, 220] on link "Заявки до КК" at bounding box center [84, 218] width 153 height 30
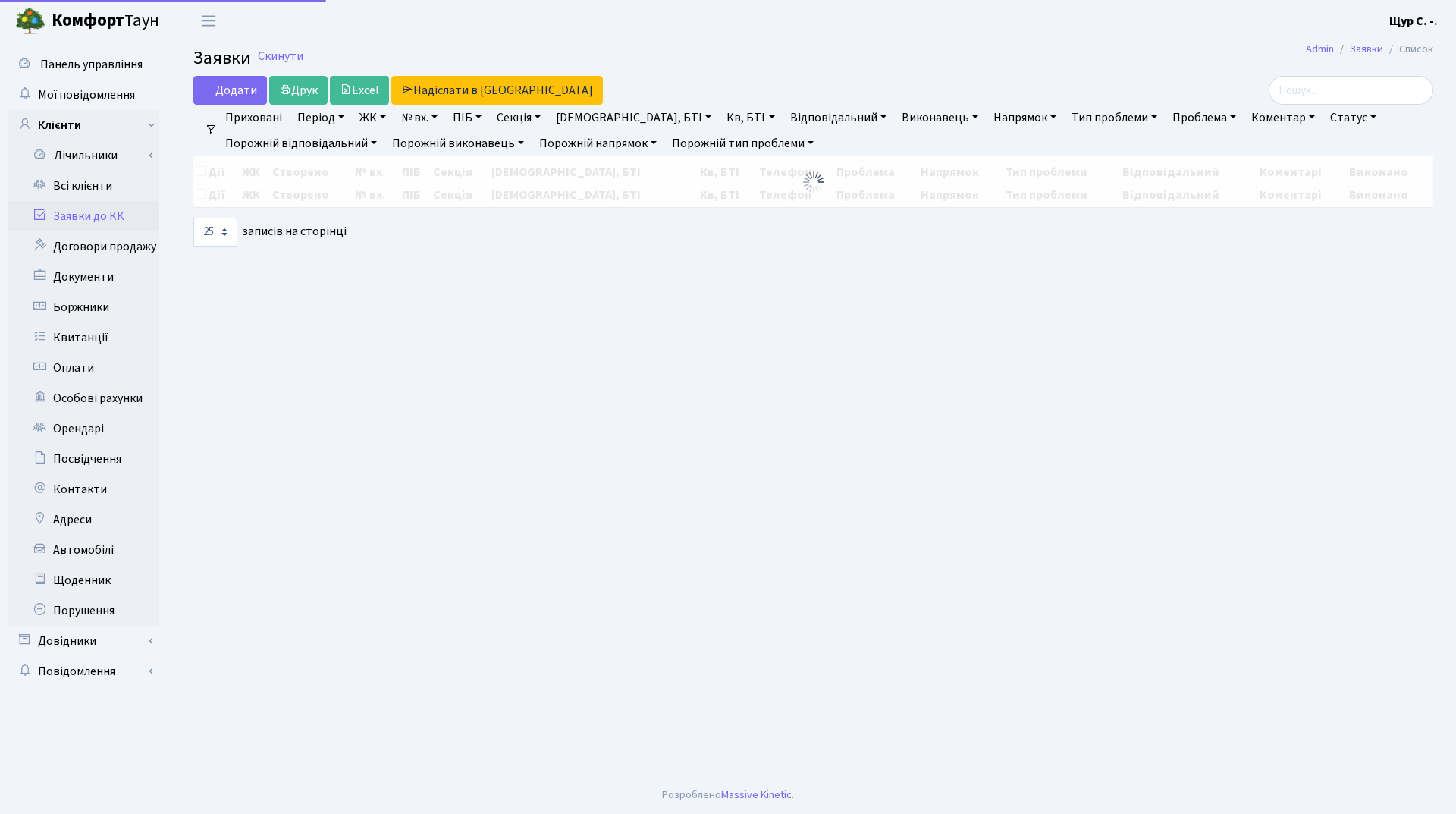
select select "25"
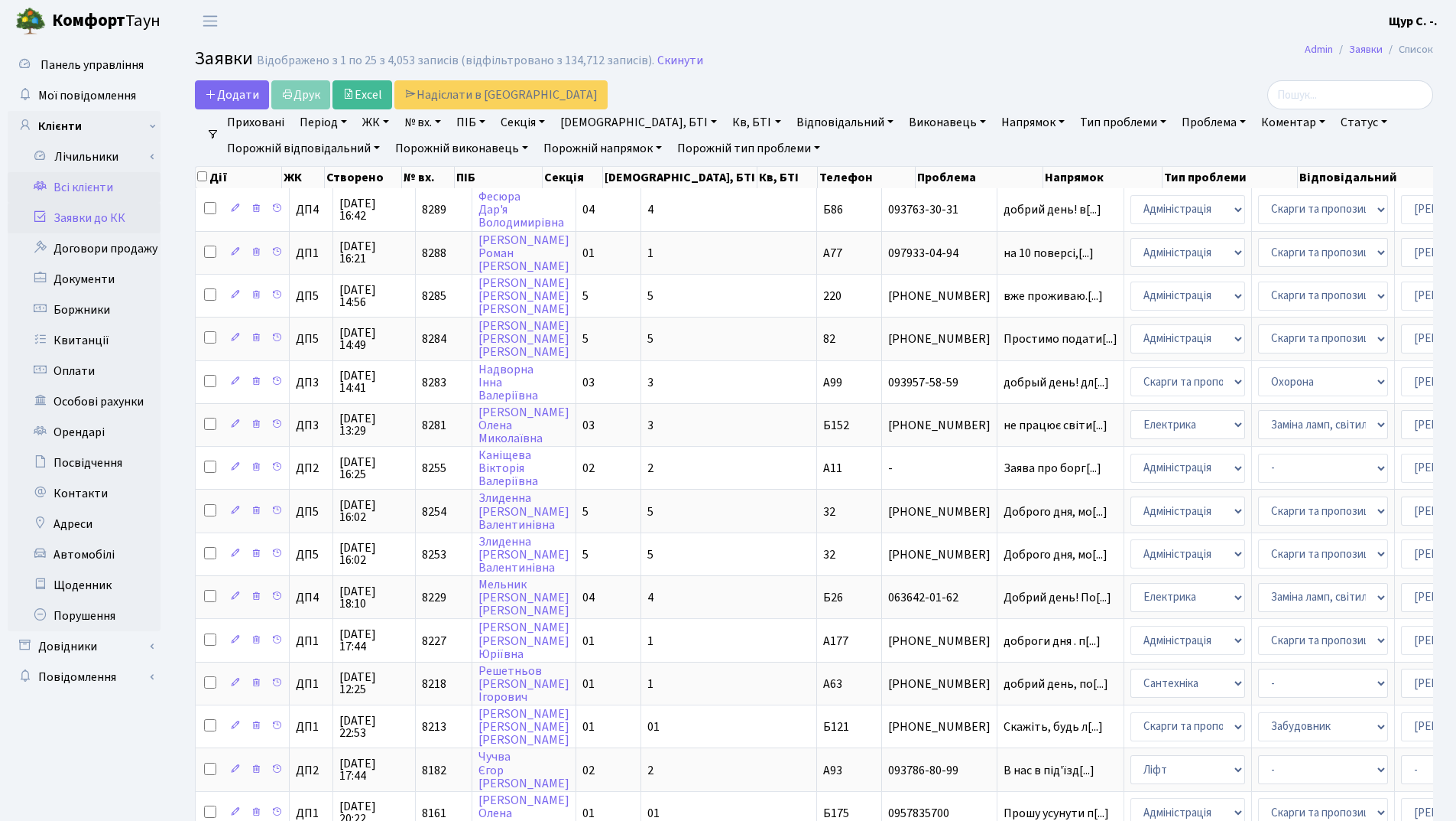
click at [99, 181] on link "Всі клієнти" at bounding box center [84, 187] width 153 height 30
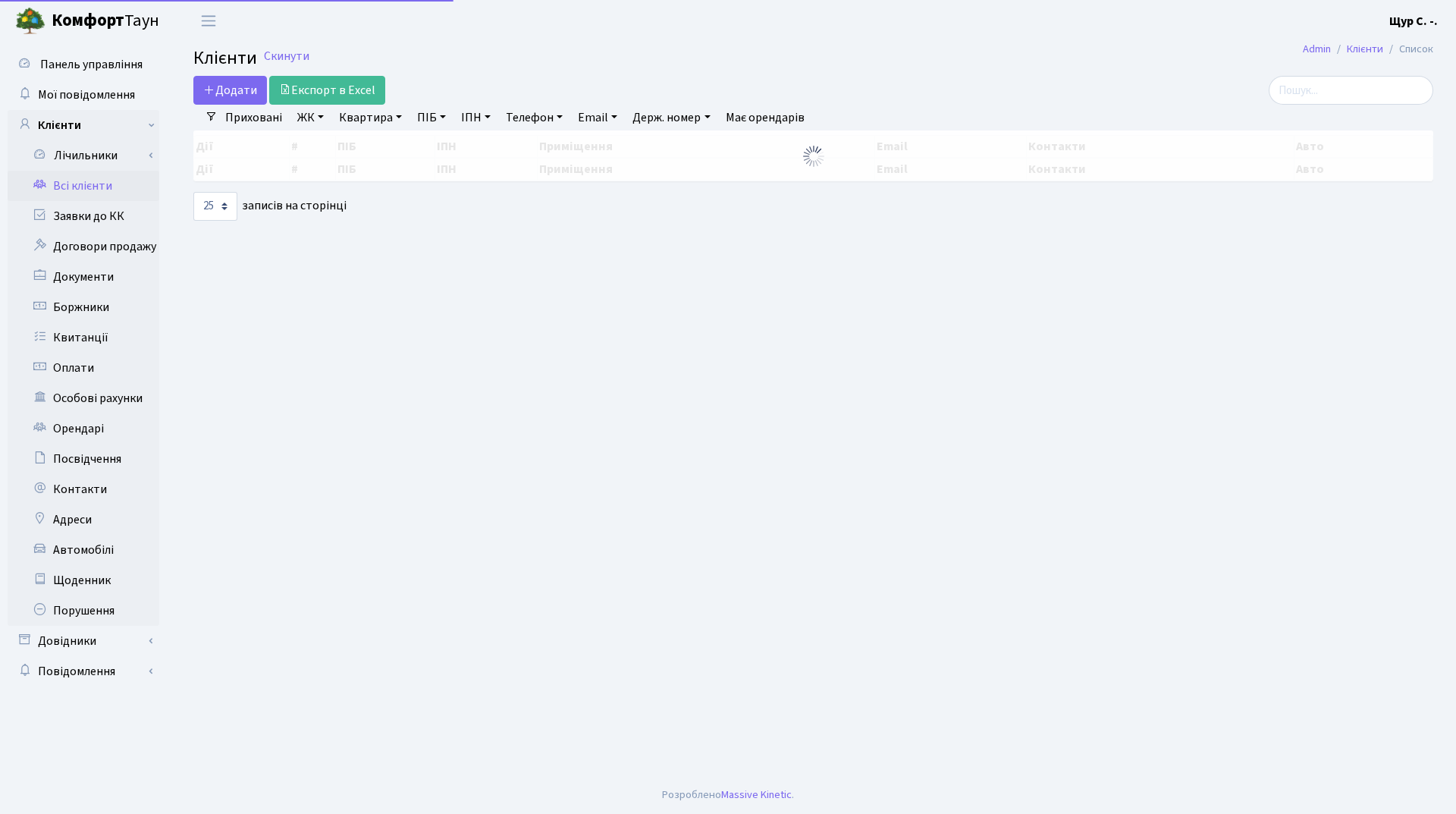
select select "25"
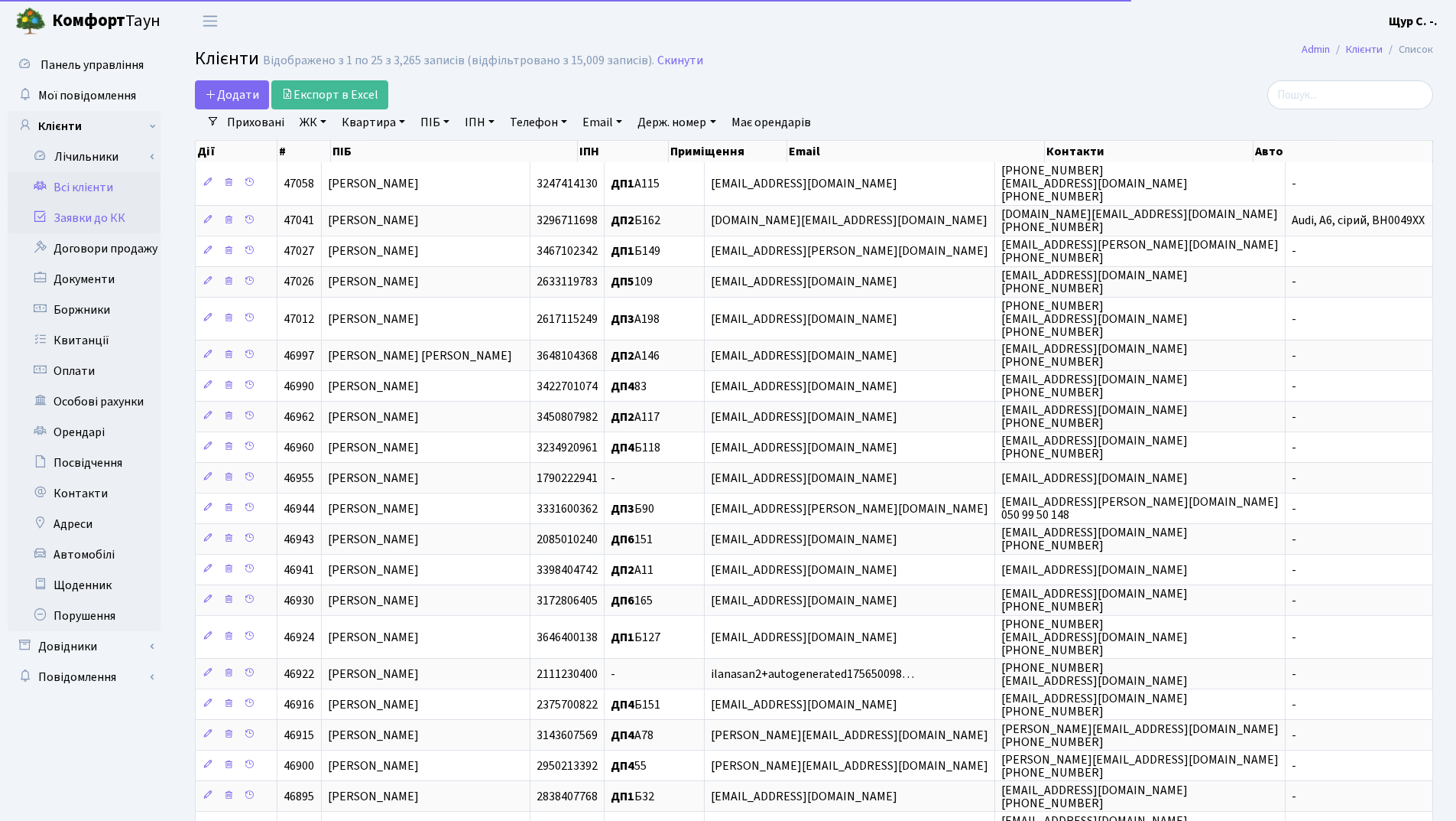
click at [109, 221] on link "Заявки до КК" at bounding box center [84, 218] width 153 height 30
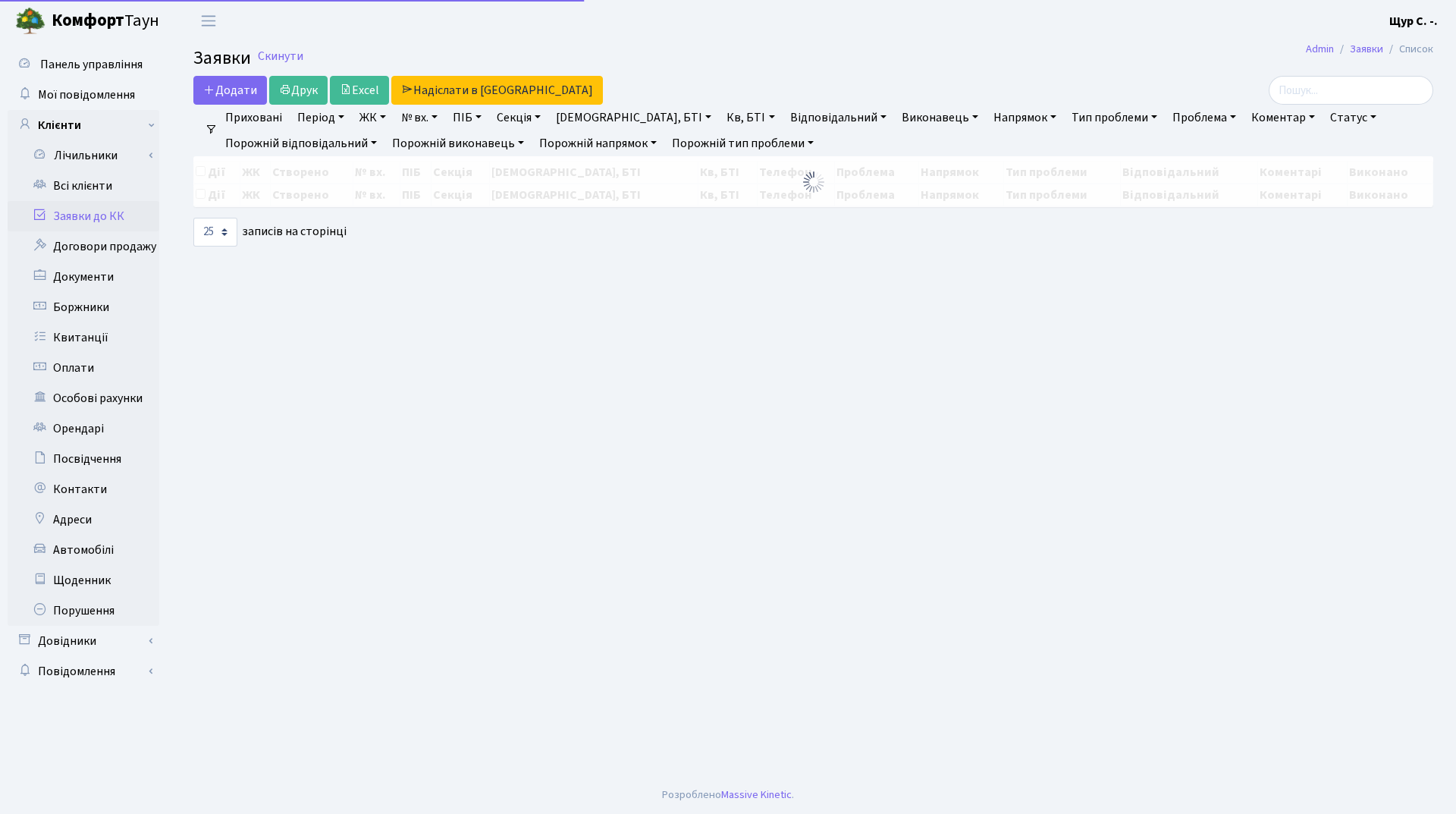
select select "25"
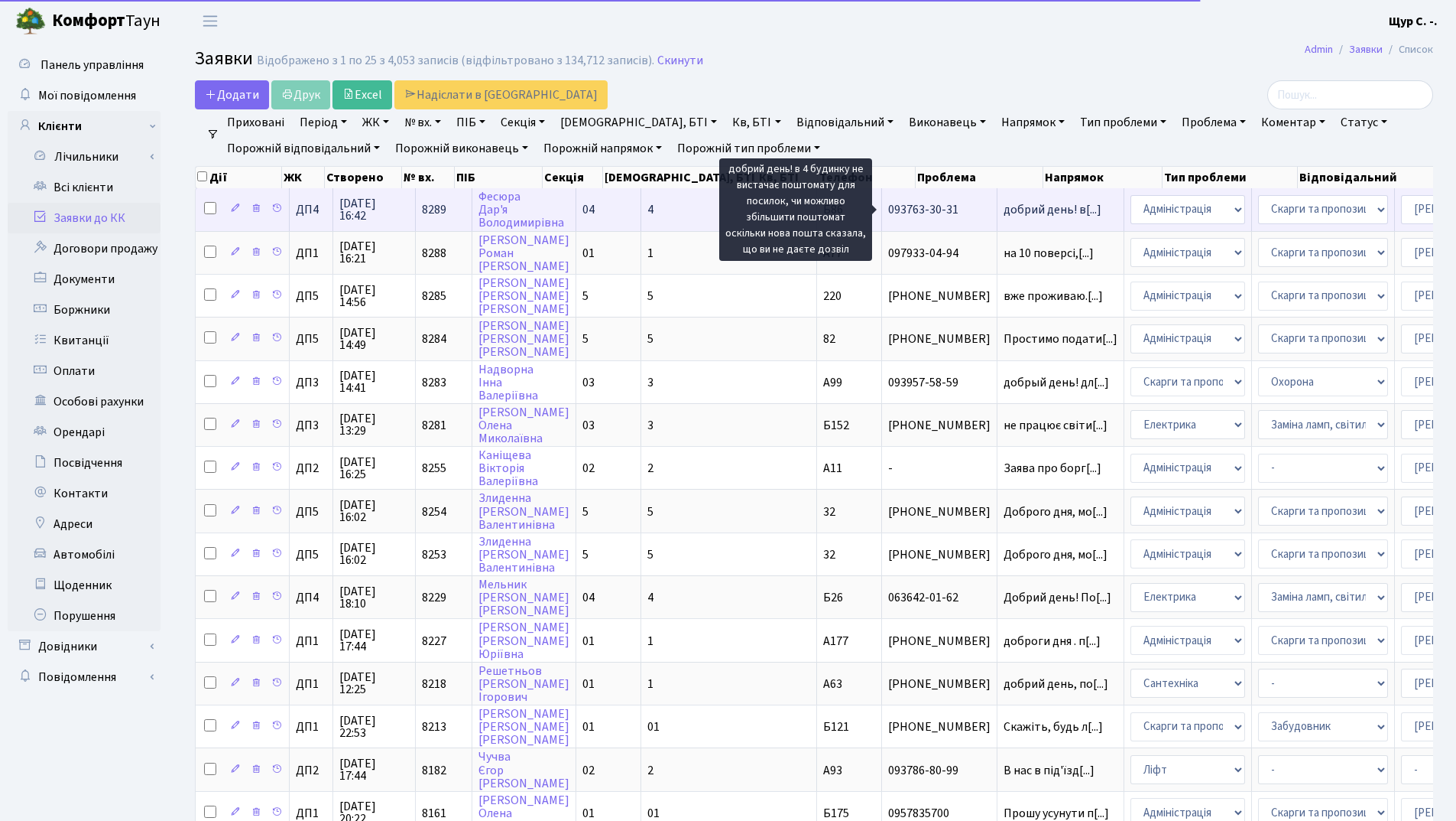
click at [1004, 205] on span "добрий день! в[...]" at bounding box center [1052, 209] width 98 height 17
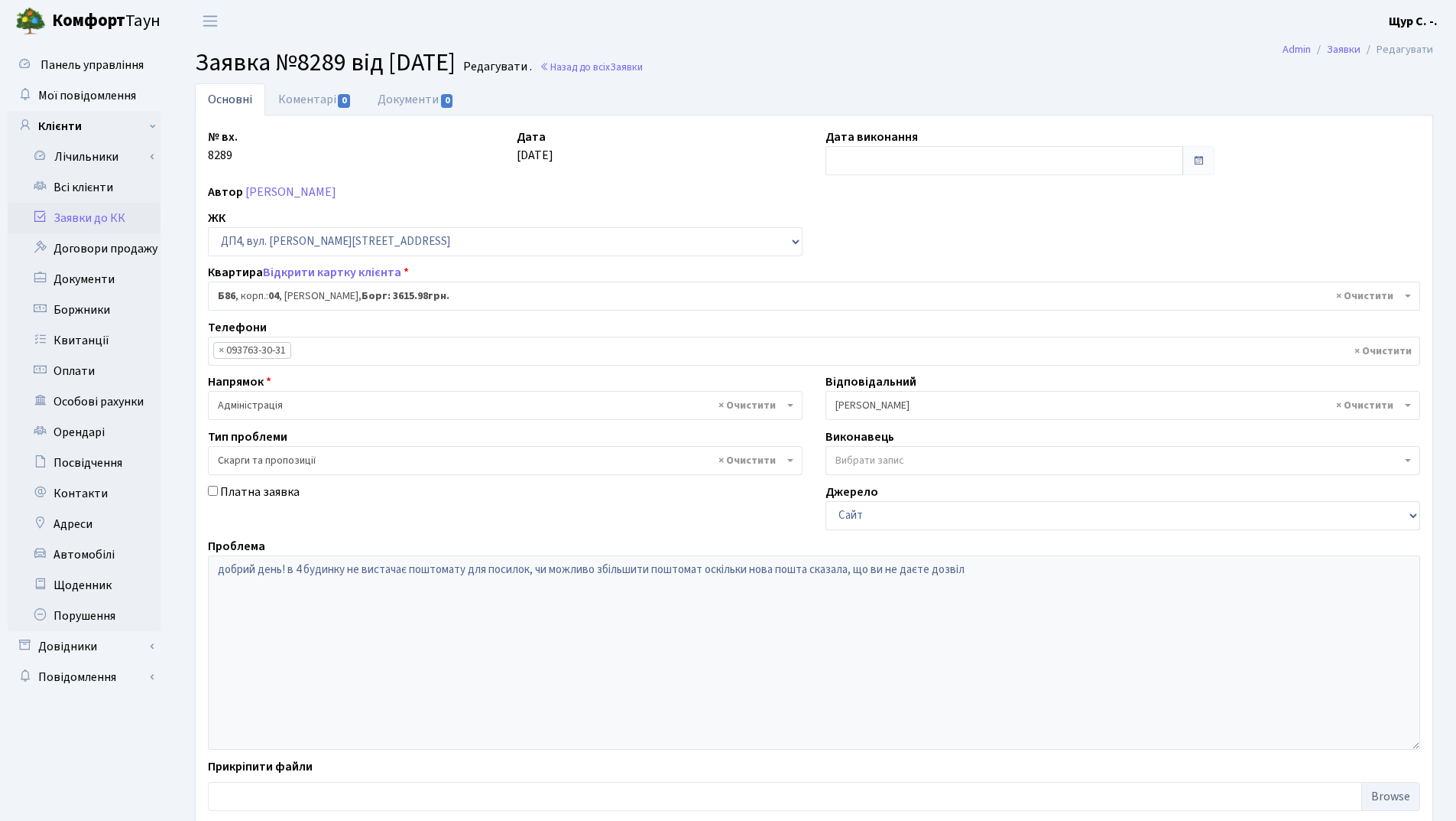
select select "33748"
select select "55"
click at [67, 189] on link "Всі клієнти" at bounding box center [84, 187] width 153 height 30
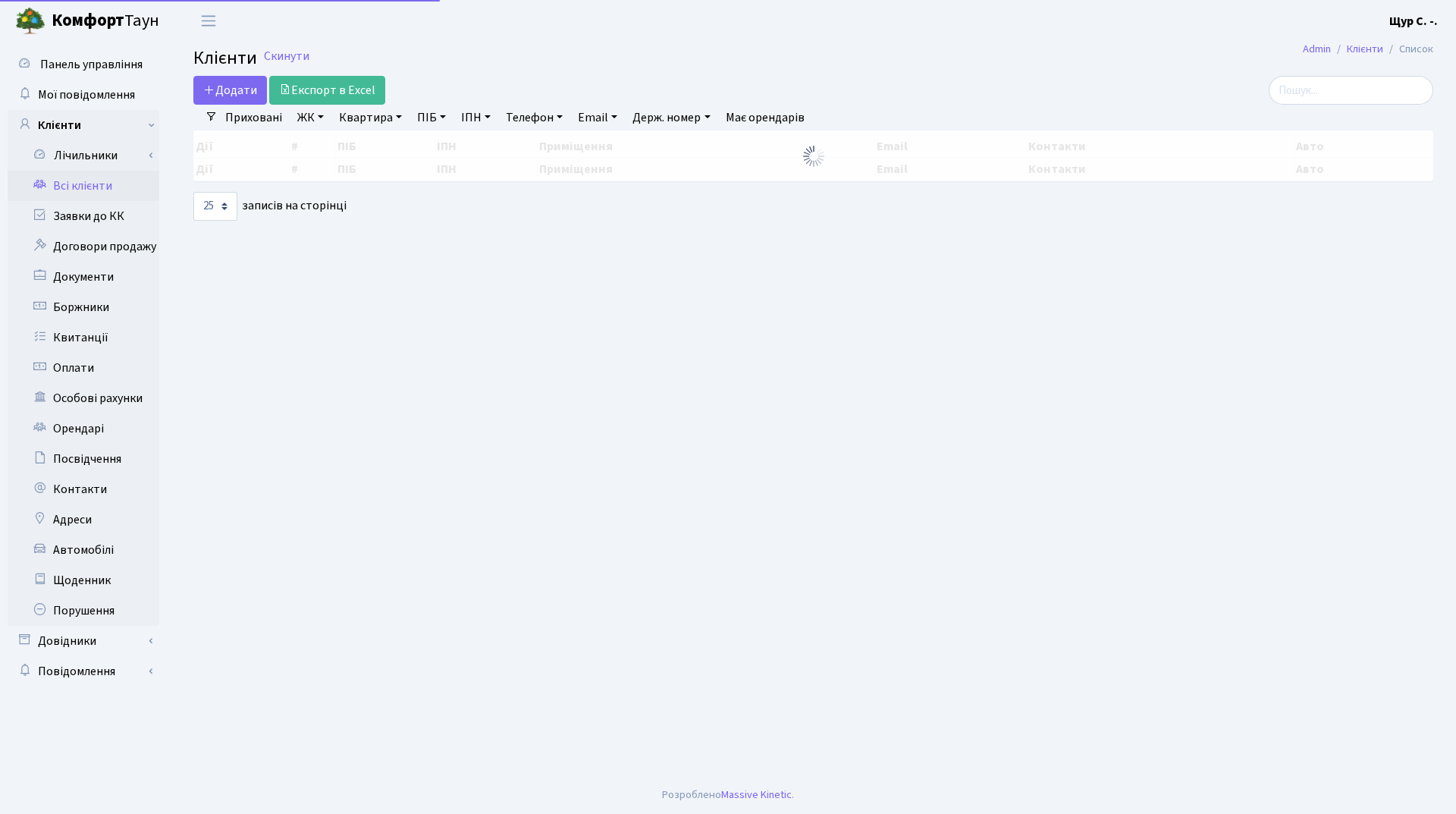
select select "25"
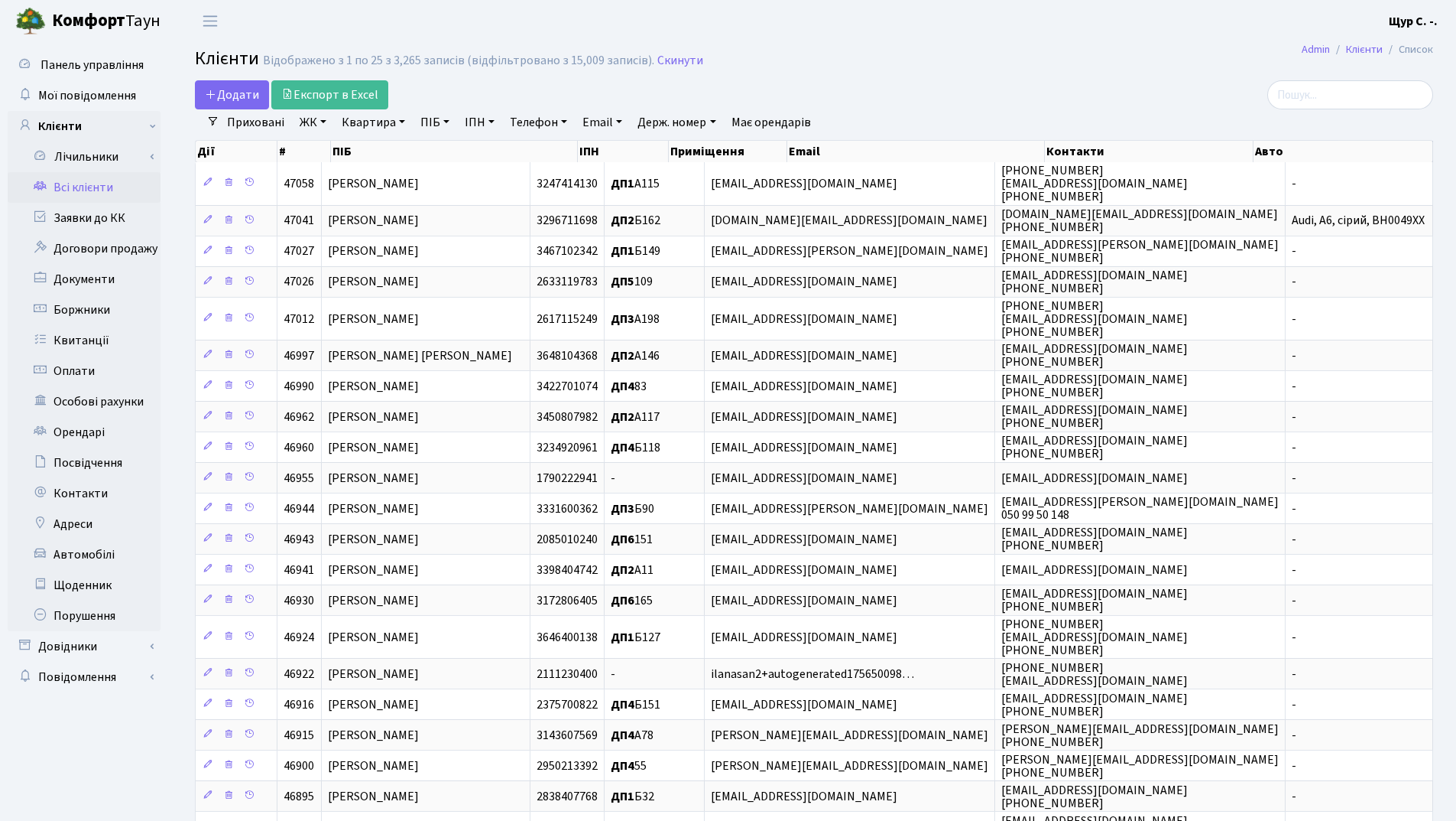
click at [359, 120] on link "Квартира" at bounding box center [373, 122] width 75 height 26
type input "а176"
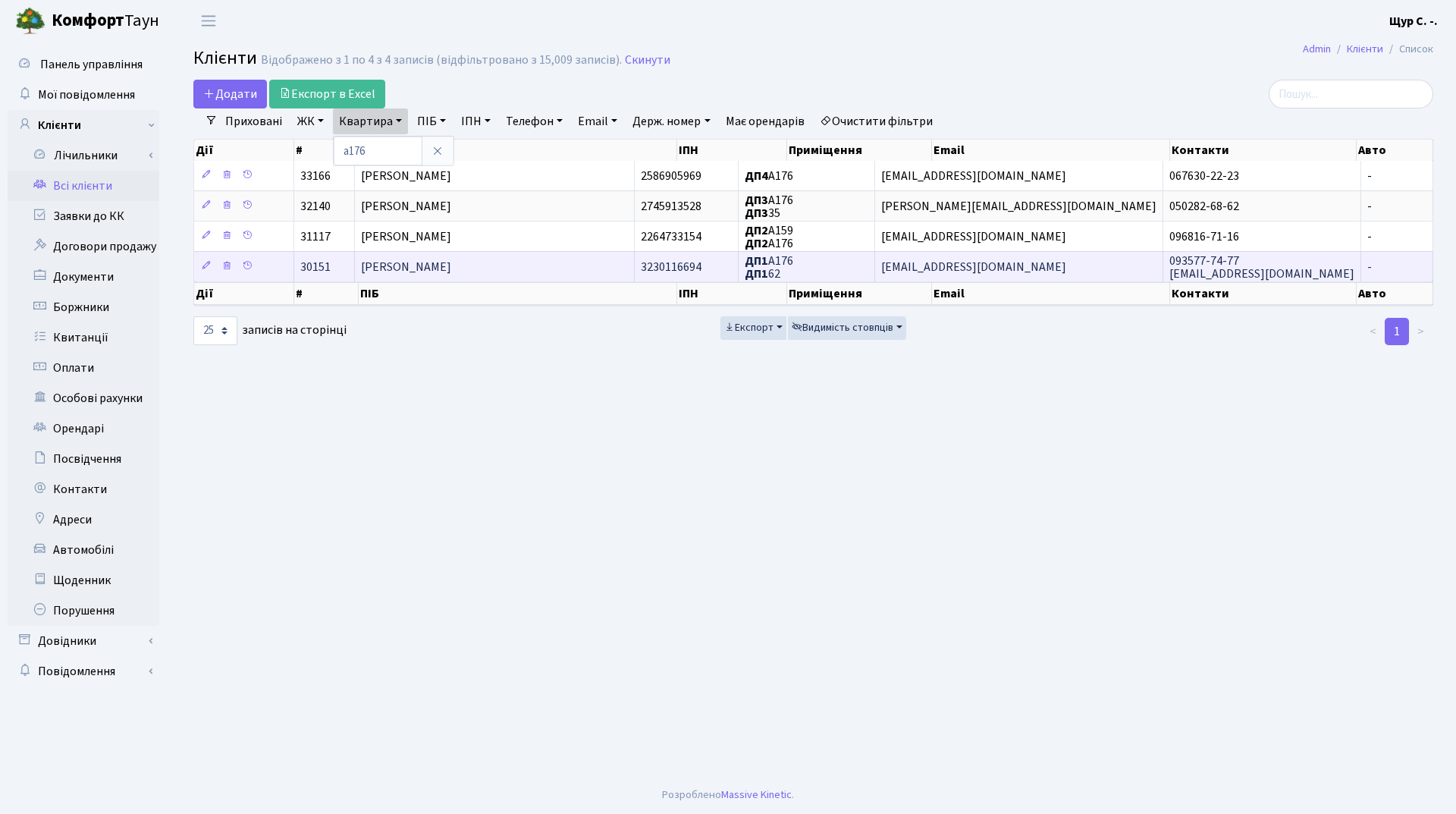
click at [451, 271] on span "[PERSON_NAME]" at bounding box center [406, 267] width 90 height 17
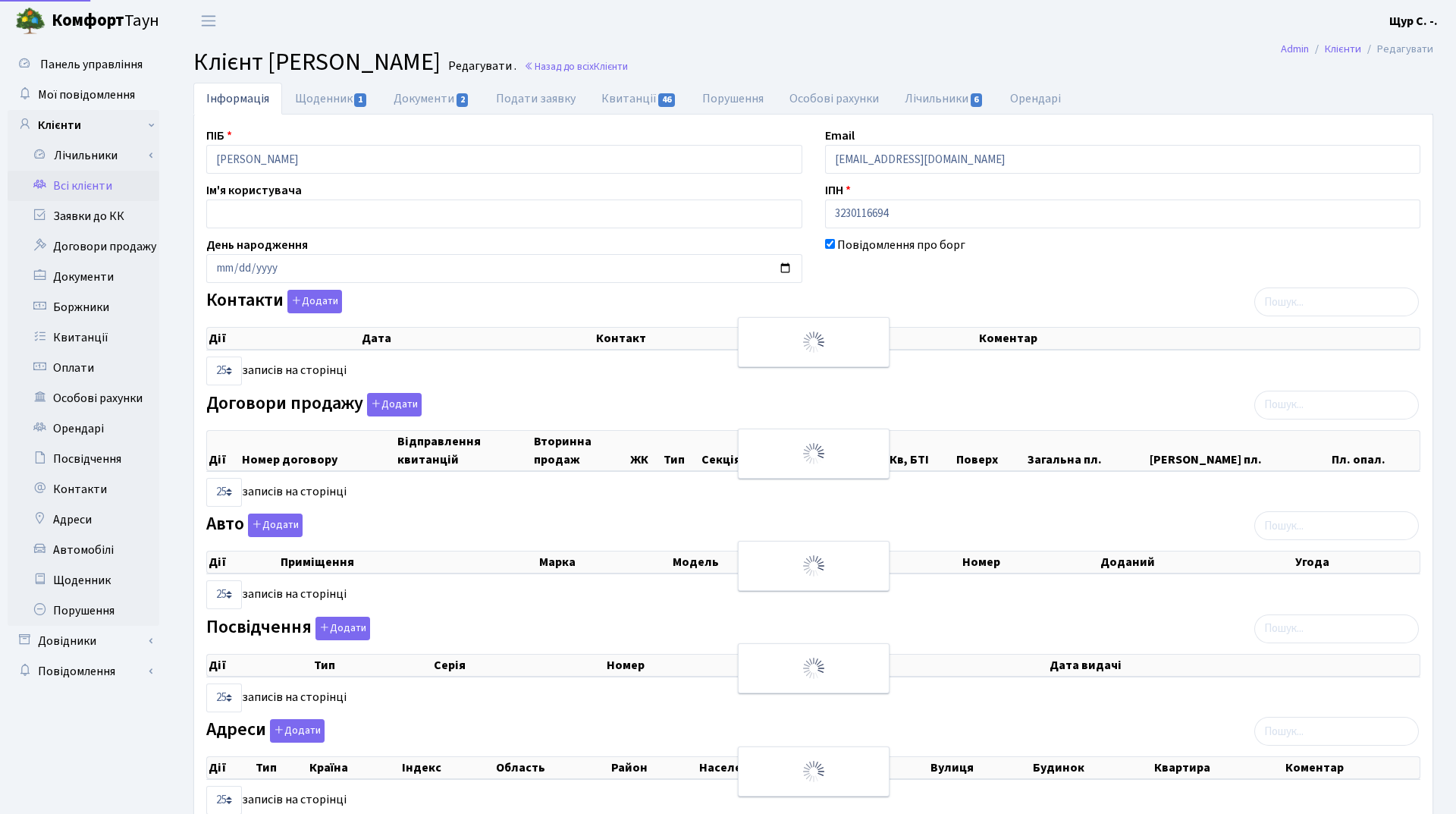
select select "25"
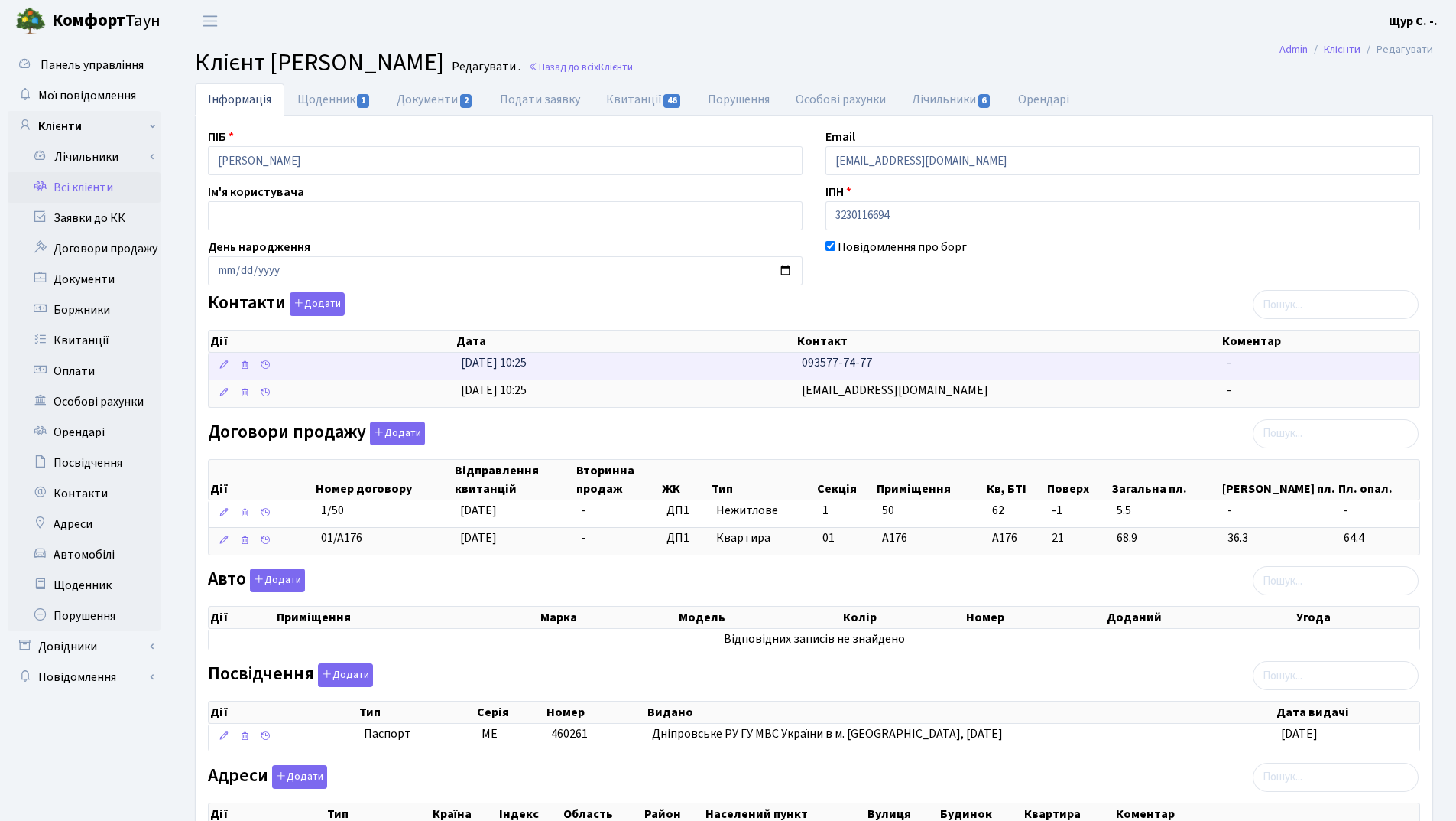
click at [670, 372] on td "[DATE] 10:25" at bounding box center [625, 365] width 341 height 26
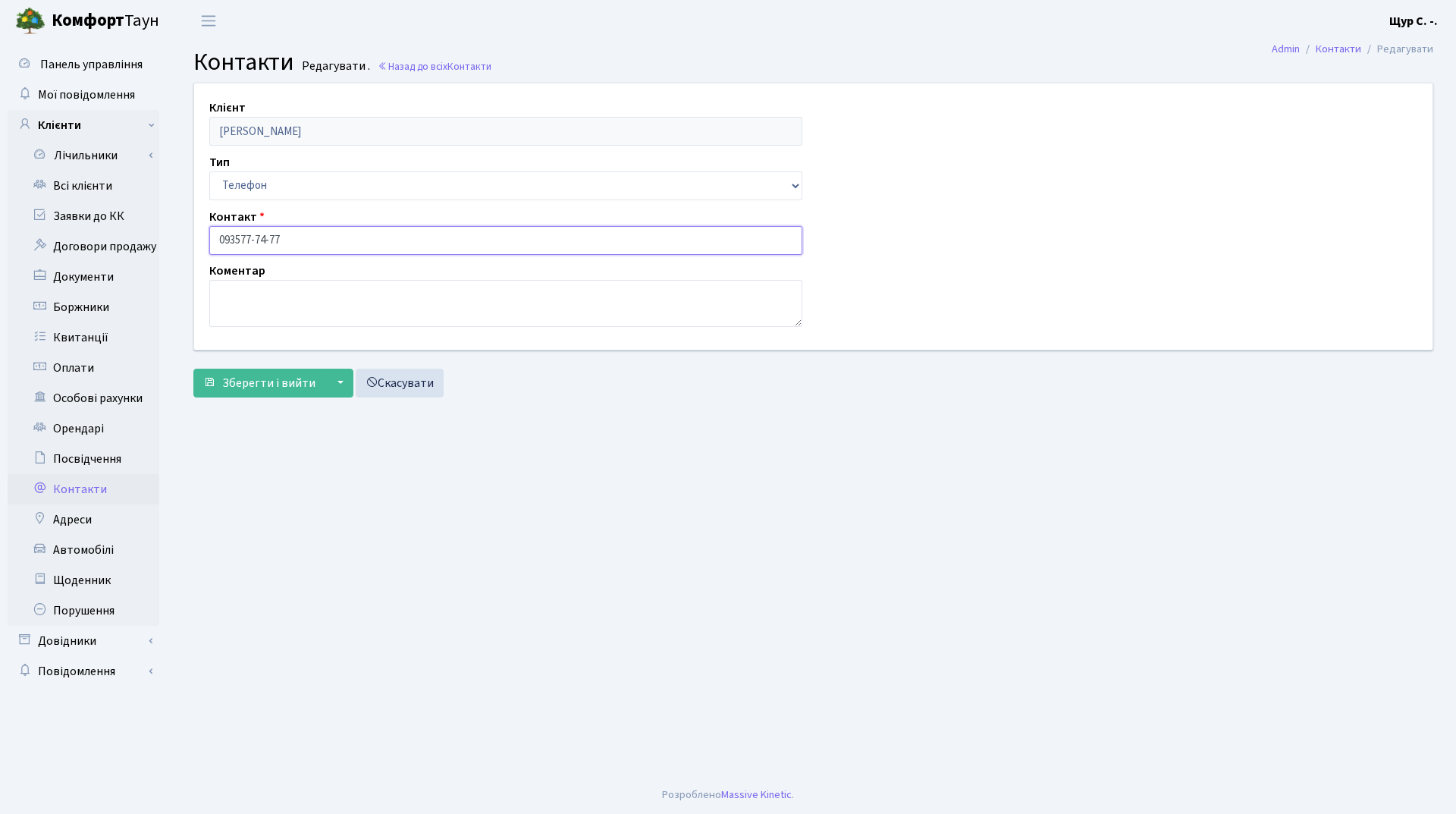
click at [235, 236] on input "093577-74-77" at bounding box center [505, 240] width 593 height 29
type input "[PHONE_NUMBER]"
click at [261, 385] on span "Зберегти і вийти" at bounding box center [268, 383] width 93 height 17
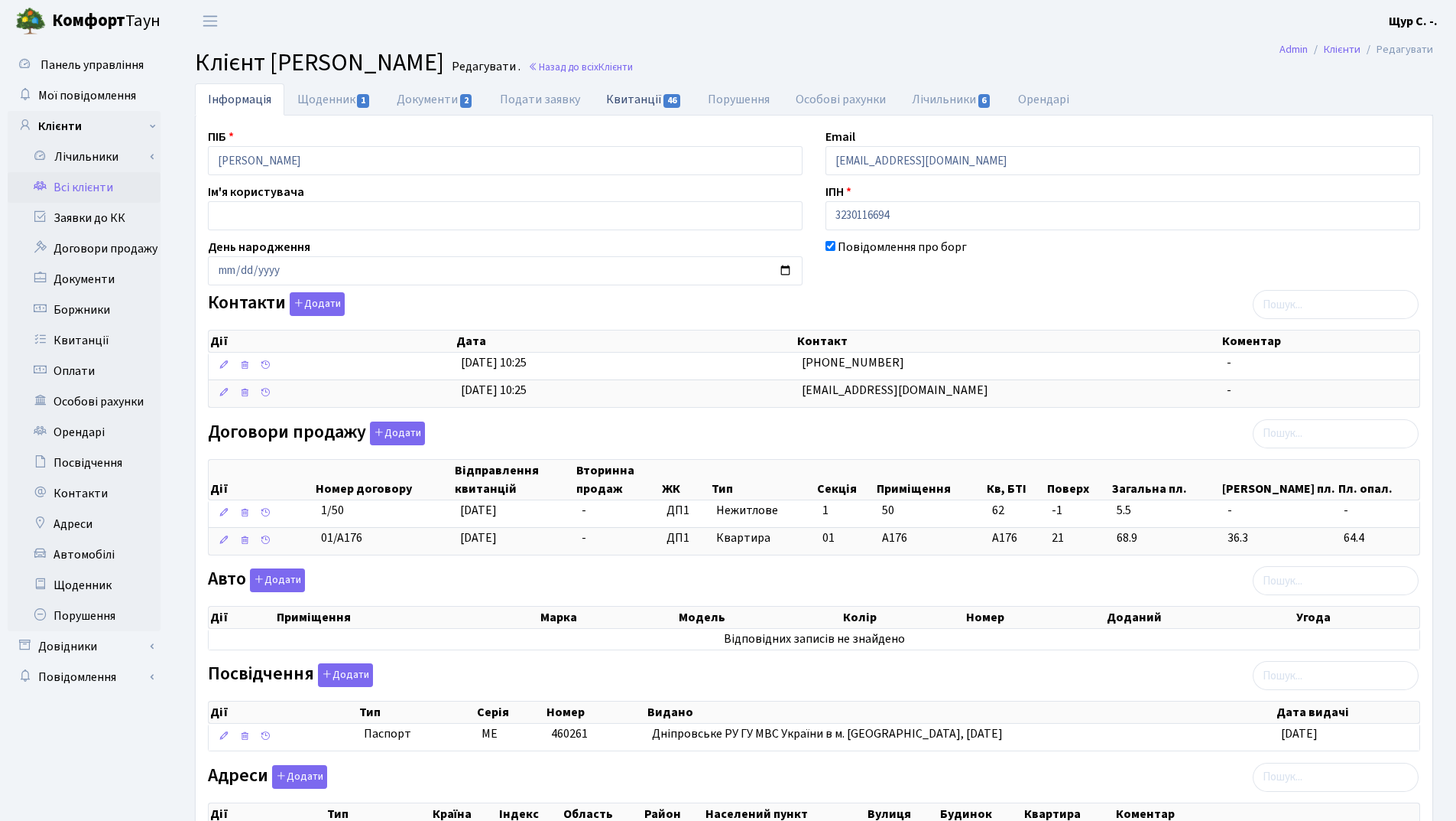
click at [648, 100] on link "Квитанції 46" at bounding box center [644, 99] width 102 height 31
select select "25"
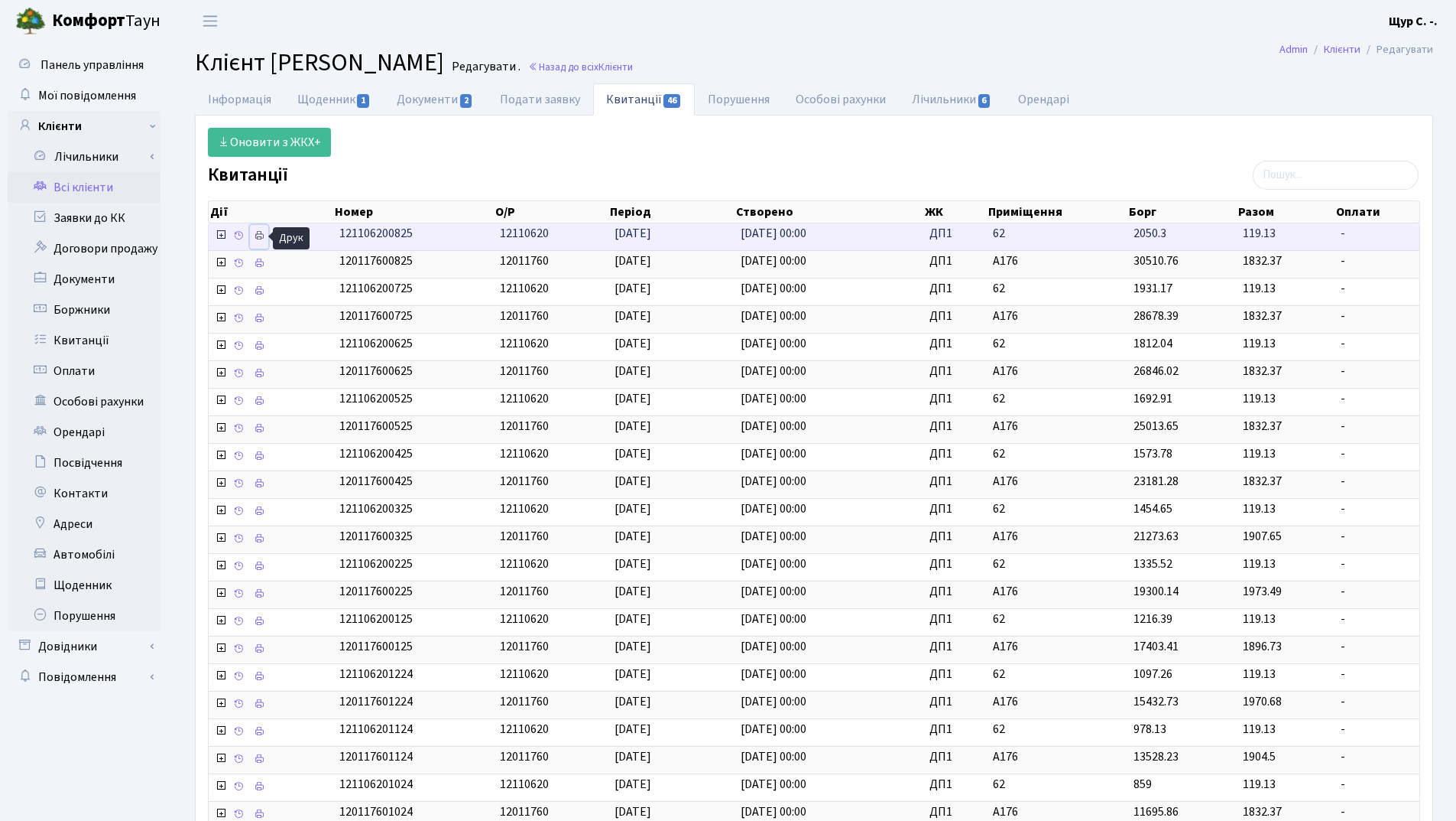
click at [258, 237] on icon at bounding box center [258, 235] width 10 height 10
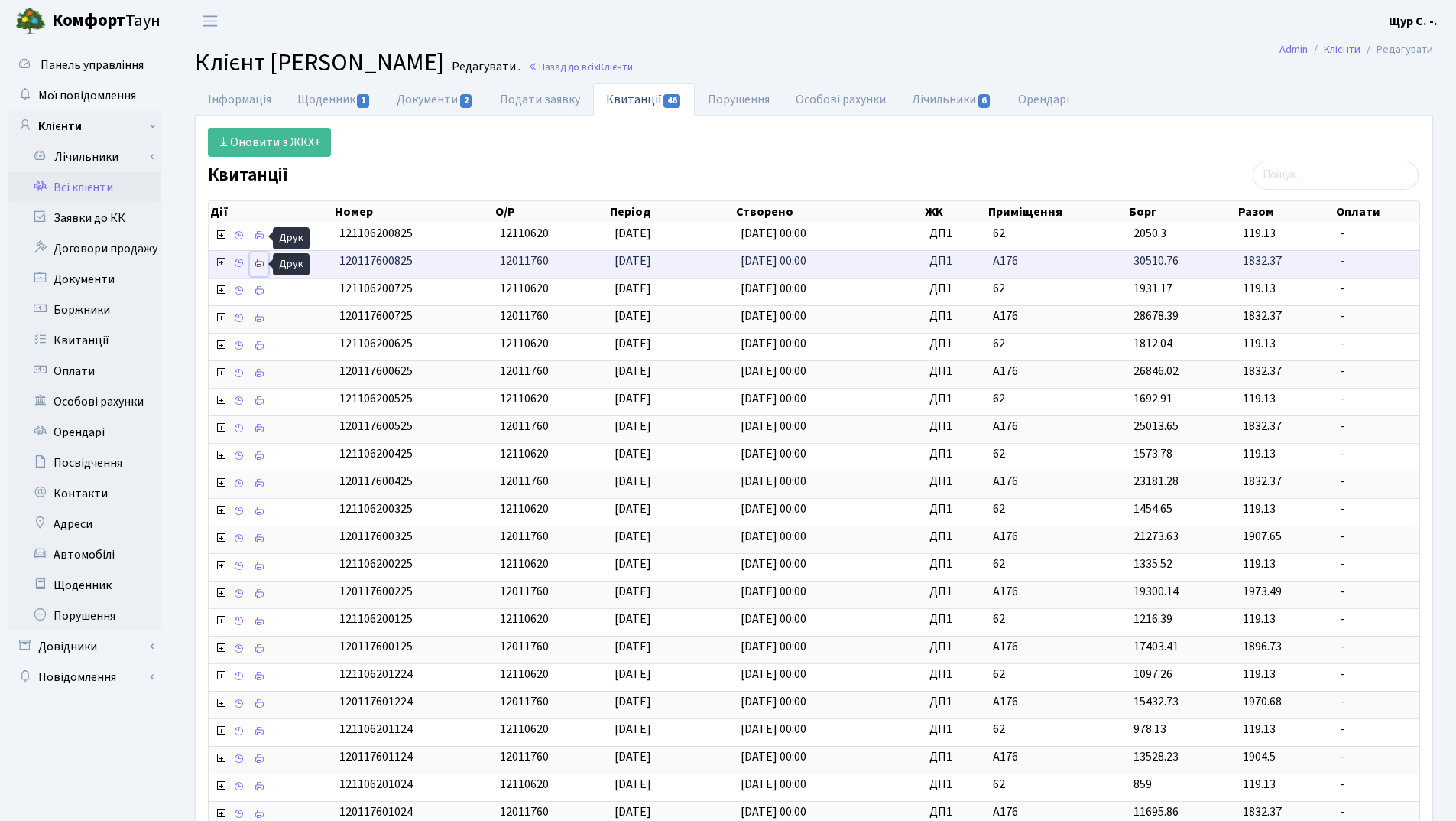
click at [259, 266] on icon at bounding box center [258, 262] width 10 height 10
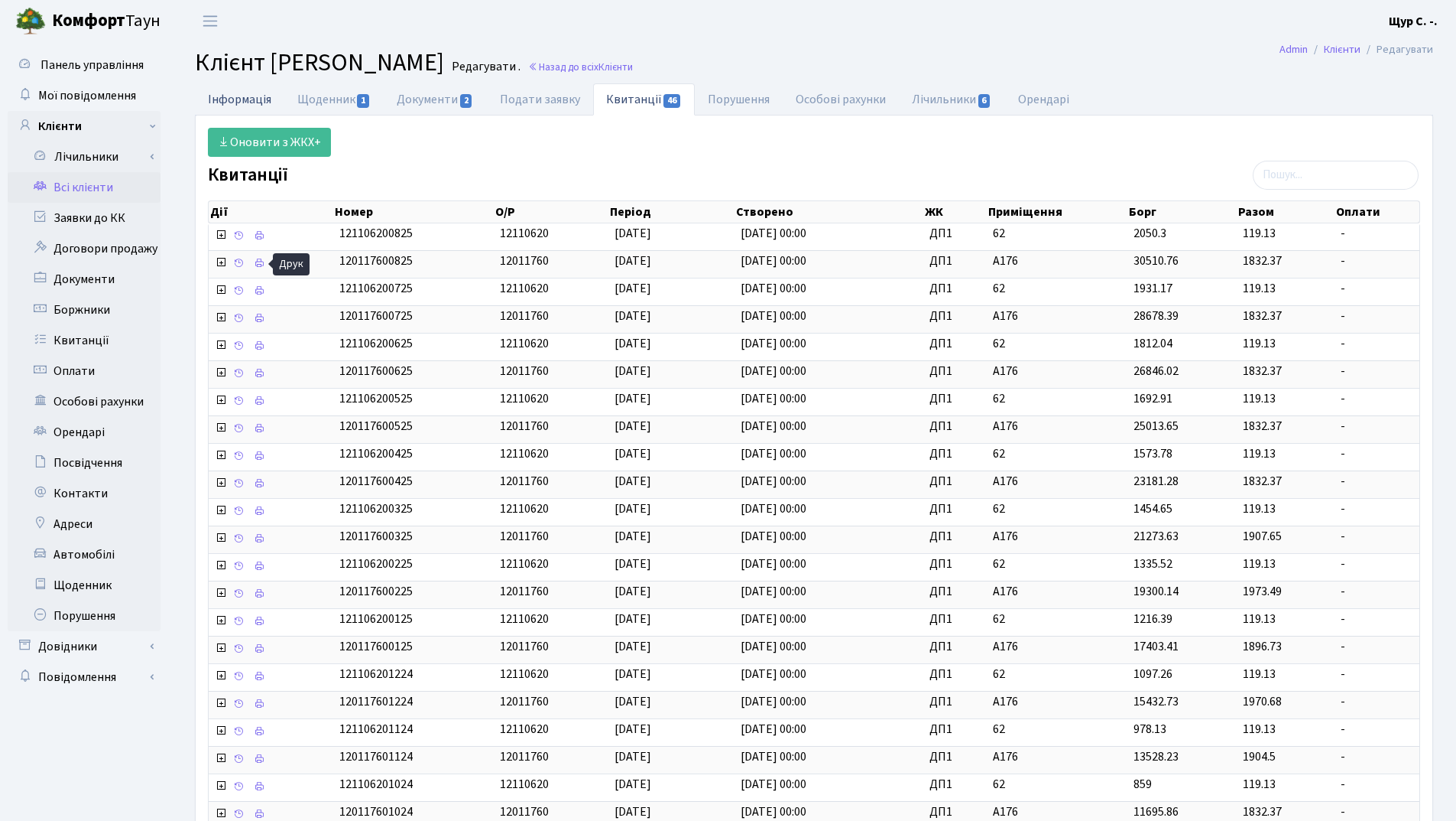
click at [231, 101] on link "Інформація" at bounding box center [240, 99] width 90 height 31
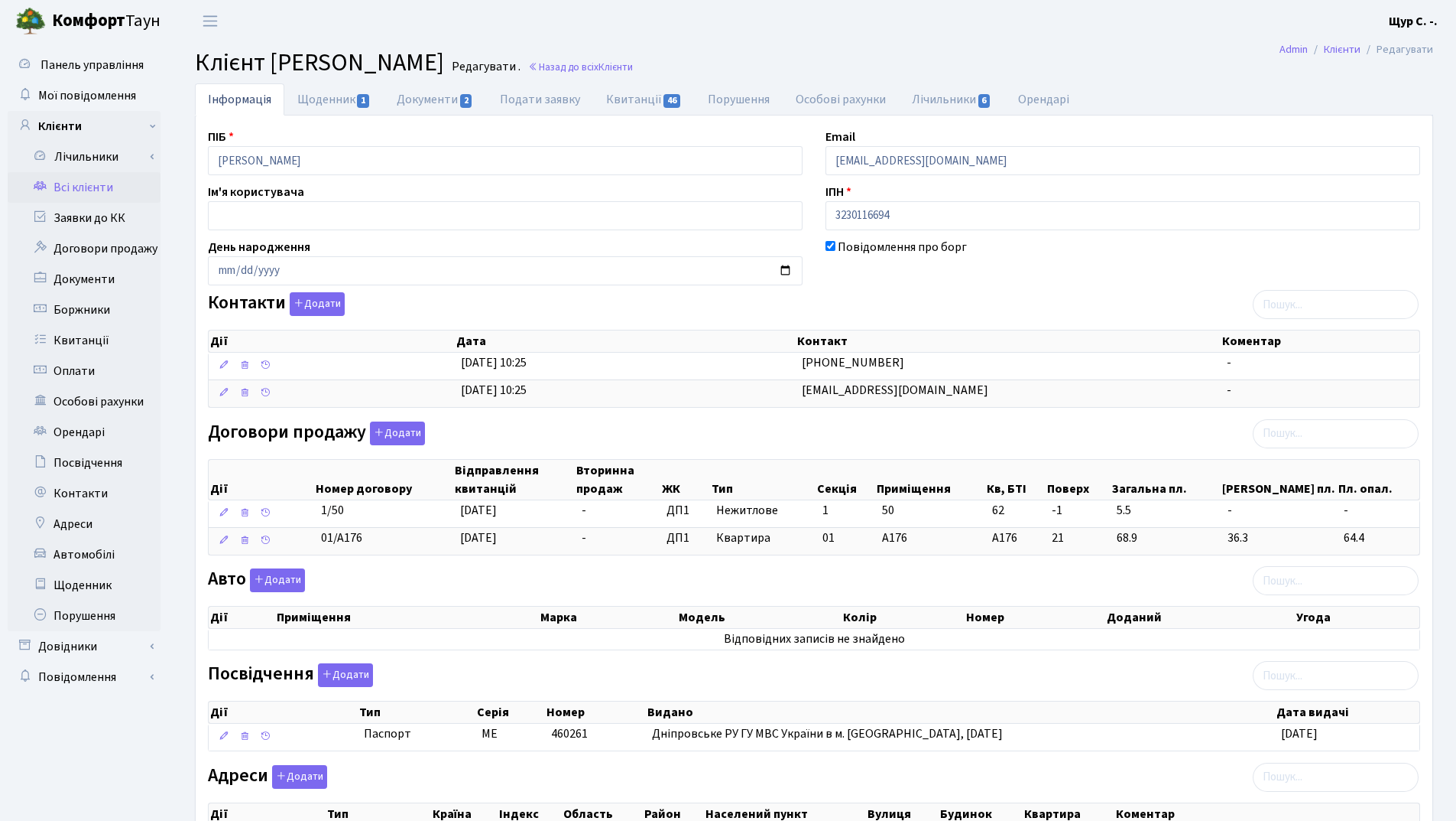
click at [56, 193] on link "Всі клієнти" at bounding box center [84, 187] width 153 height 30
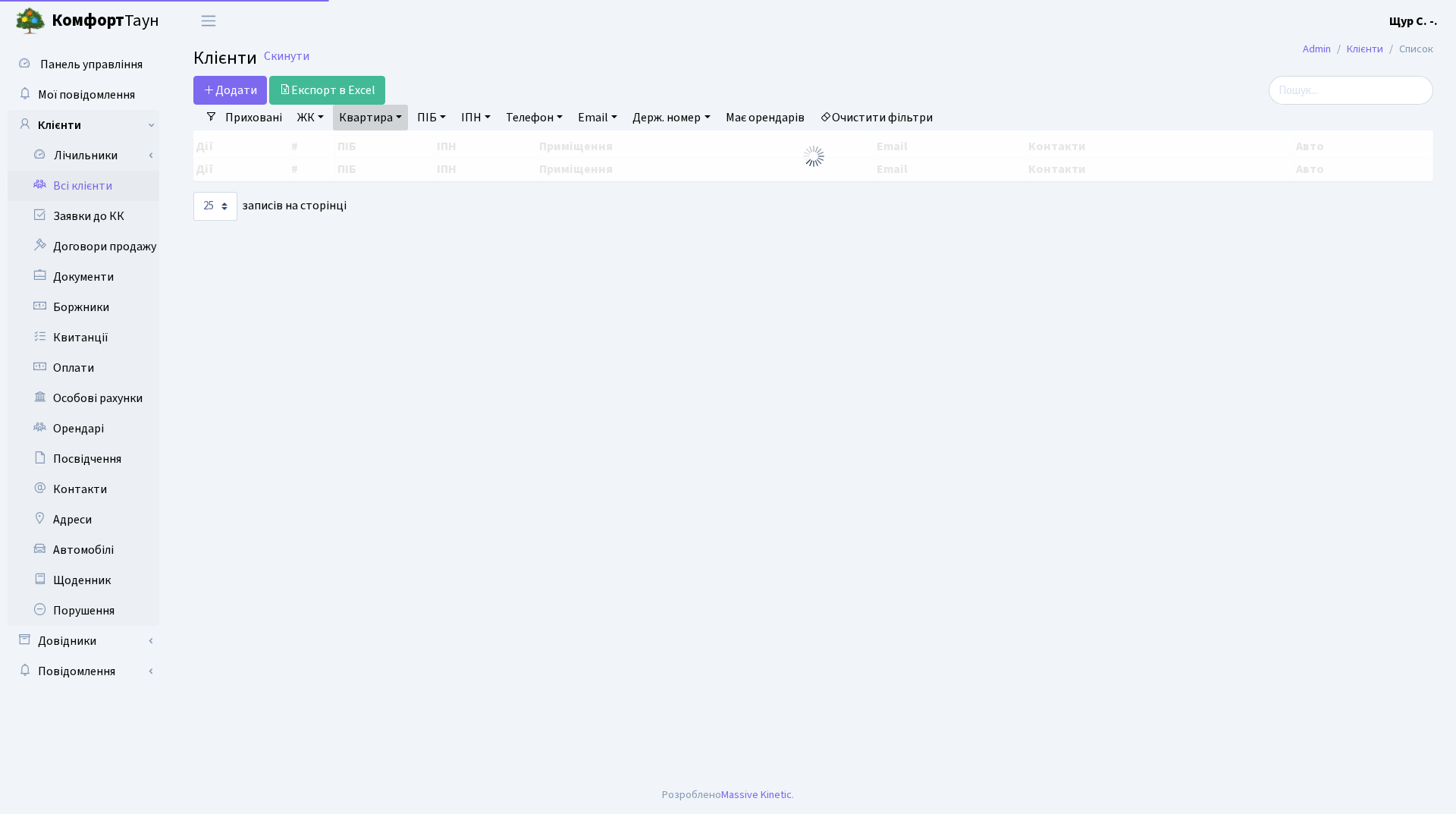
select select "25"
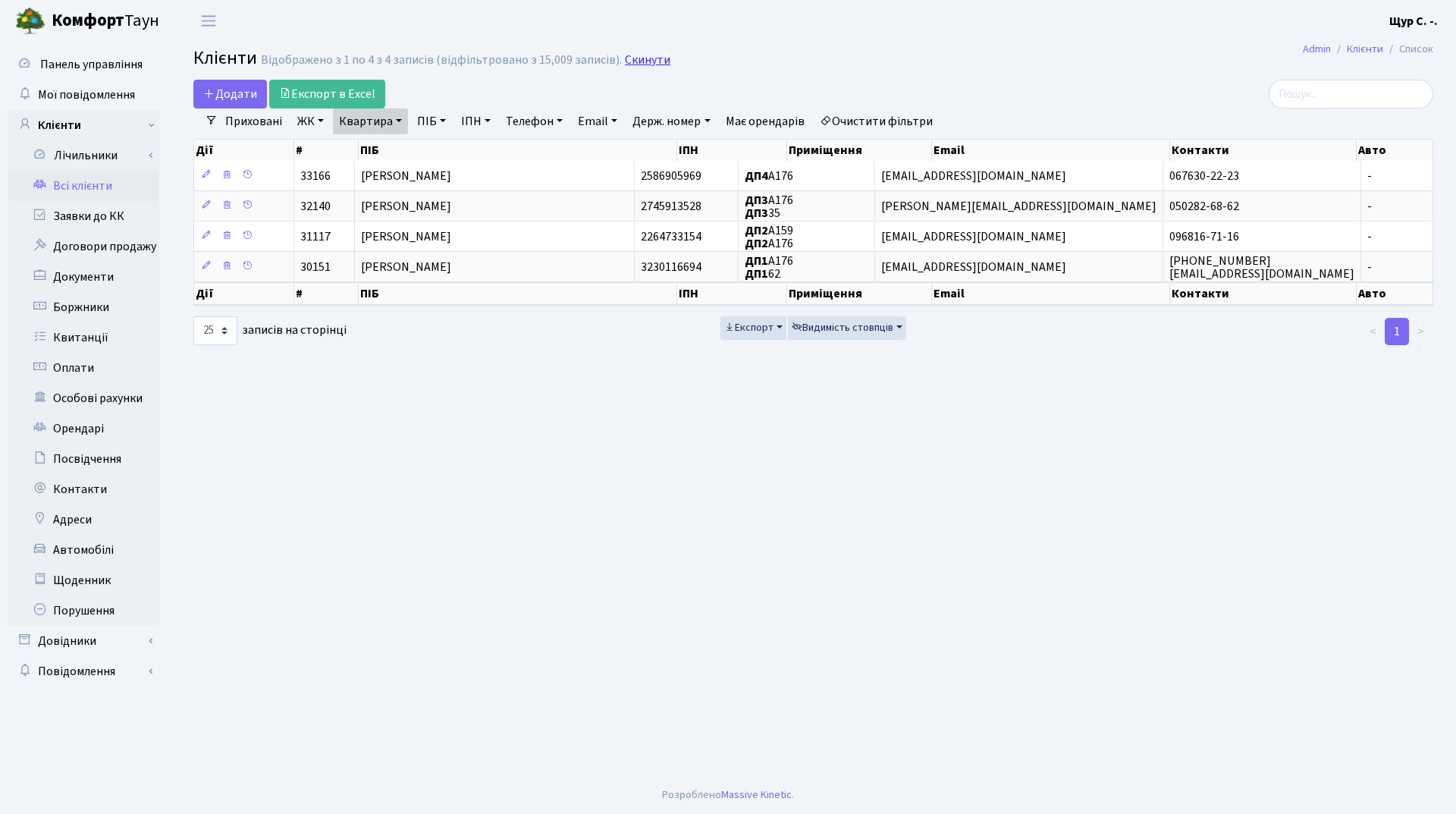
click at [646, 53] on link "Скинути" at bounding box center [647, 60] width 45 height 14
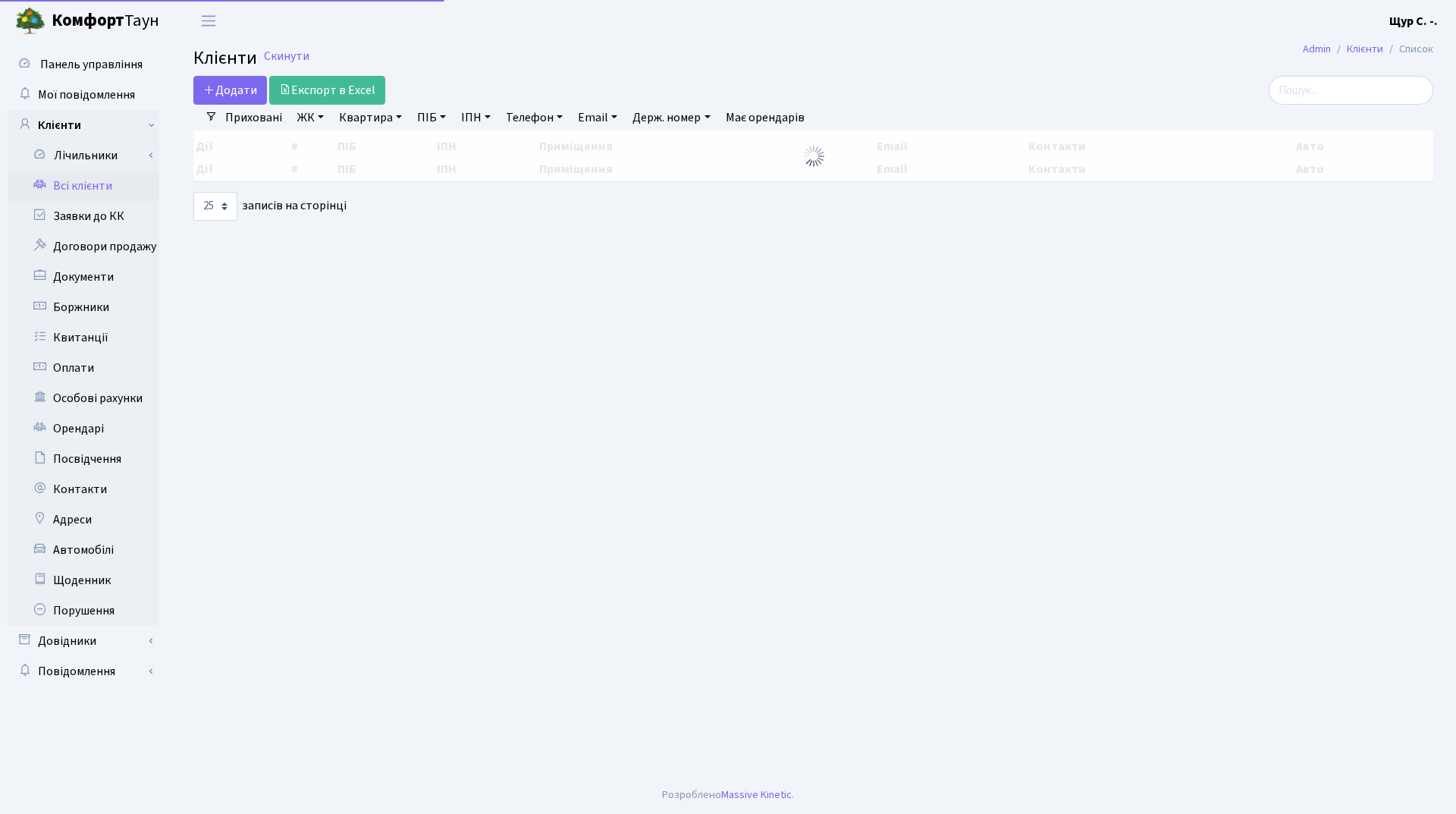
select select "25"
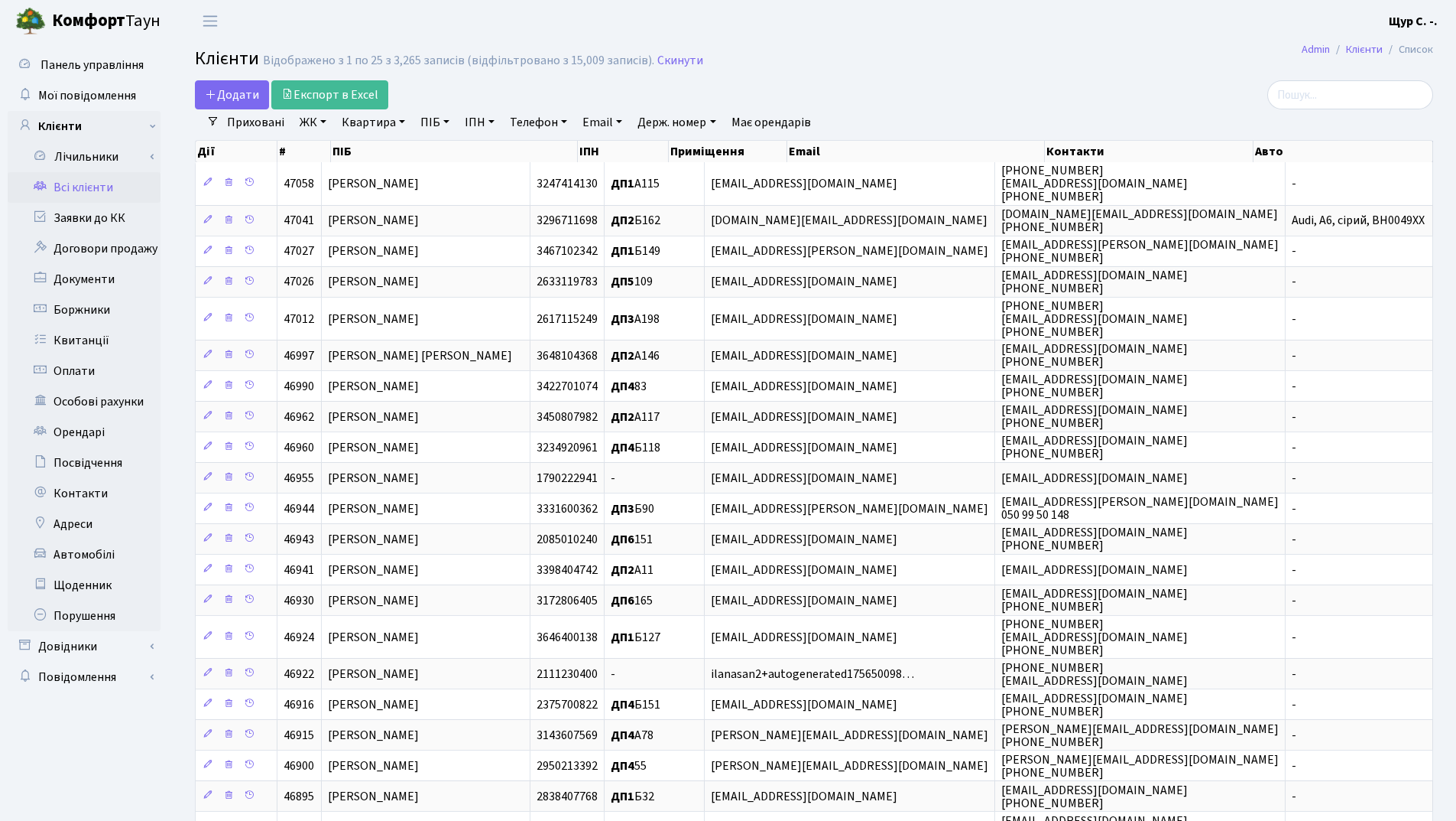
click at [432, 123] on link "ПІБ" at bounding box center [435, 122] width 41 height 26
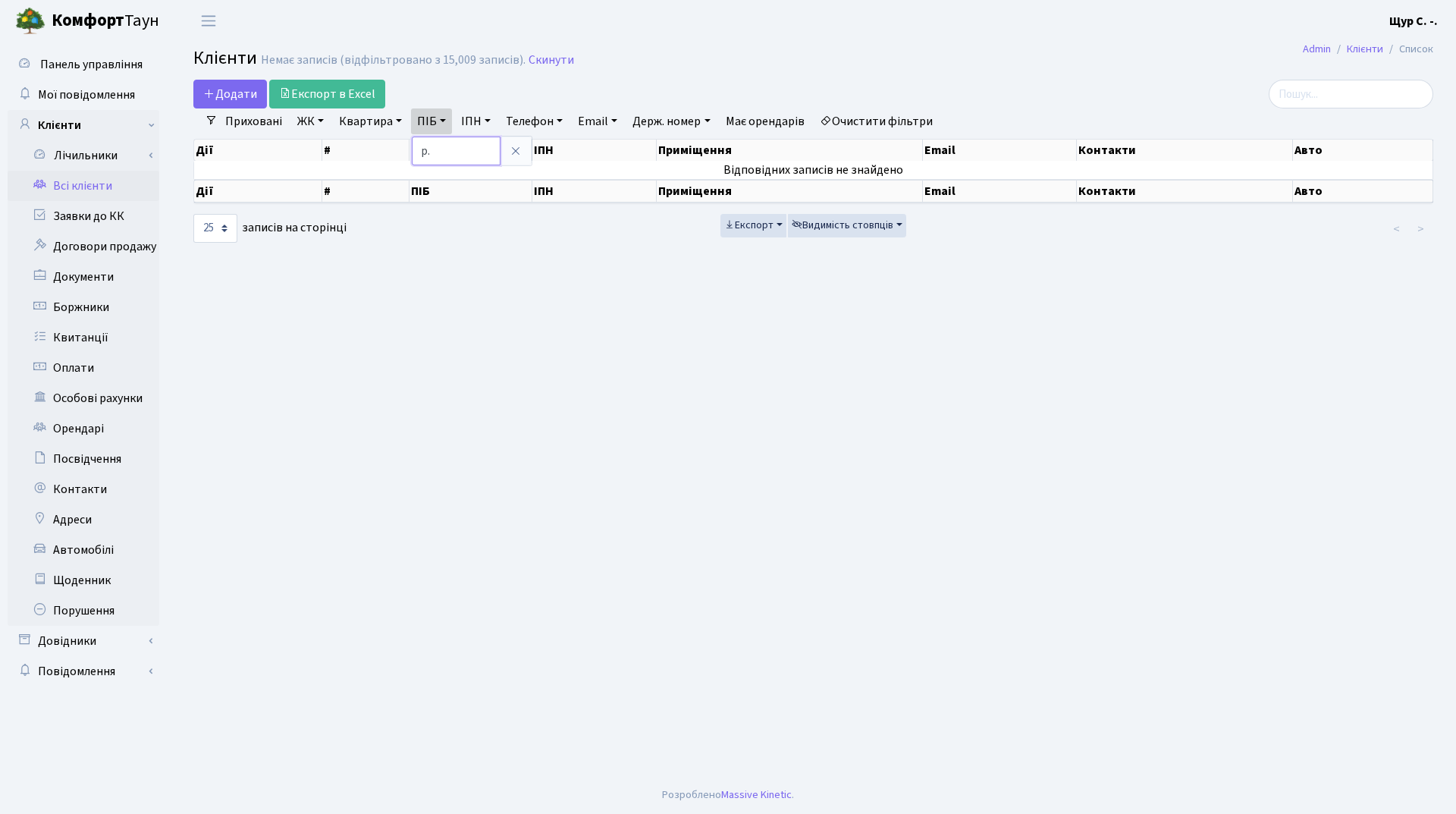
type input "p"
type input "зюзя"
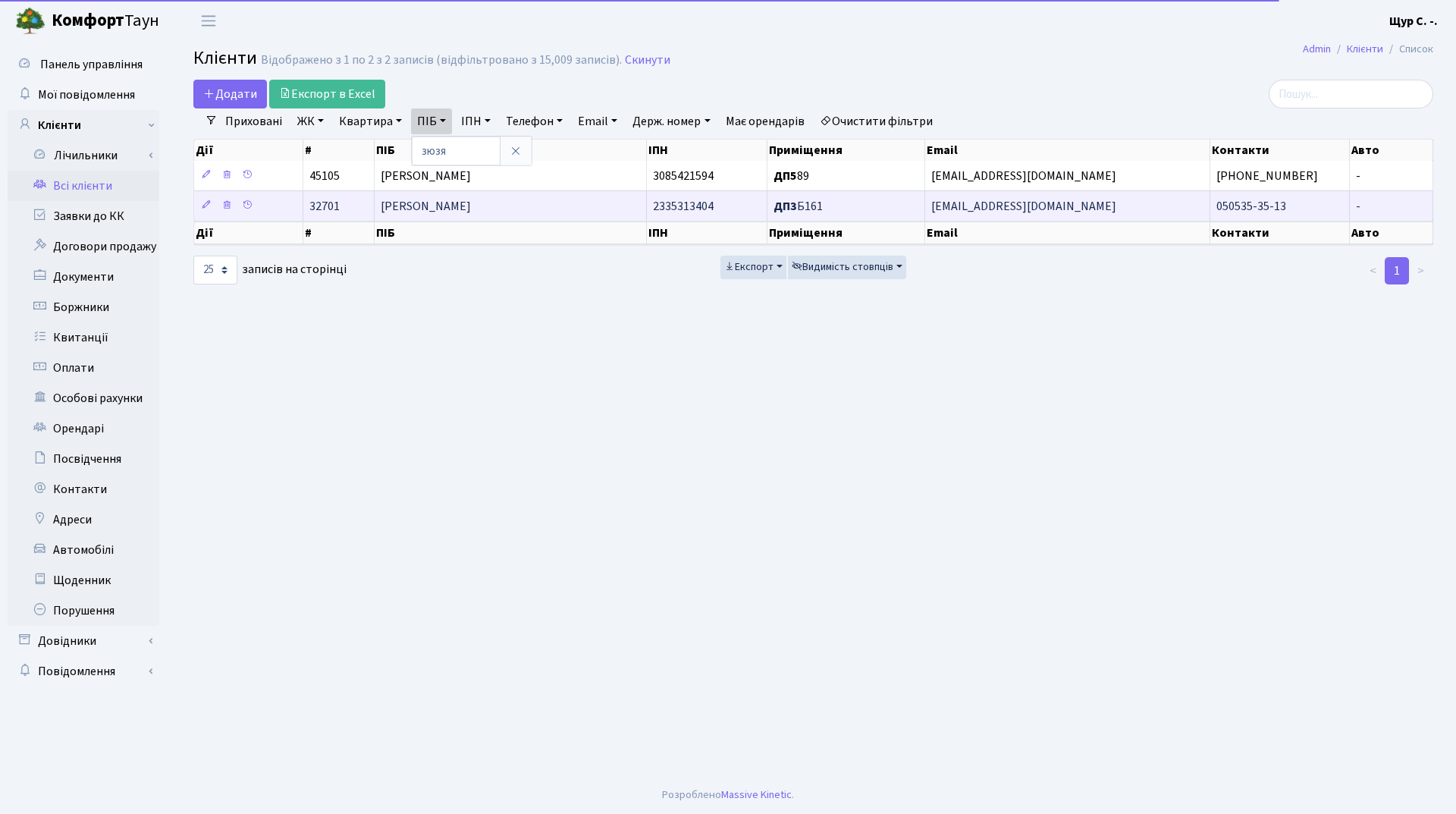
click at [460, 207] on span "Зюзя [PERSON_NAME]" at bounding box center [425, 206] width 90 height 17
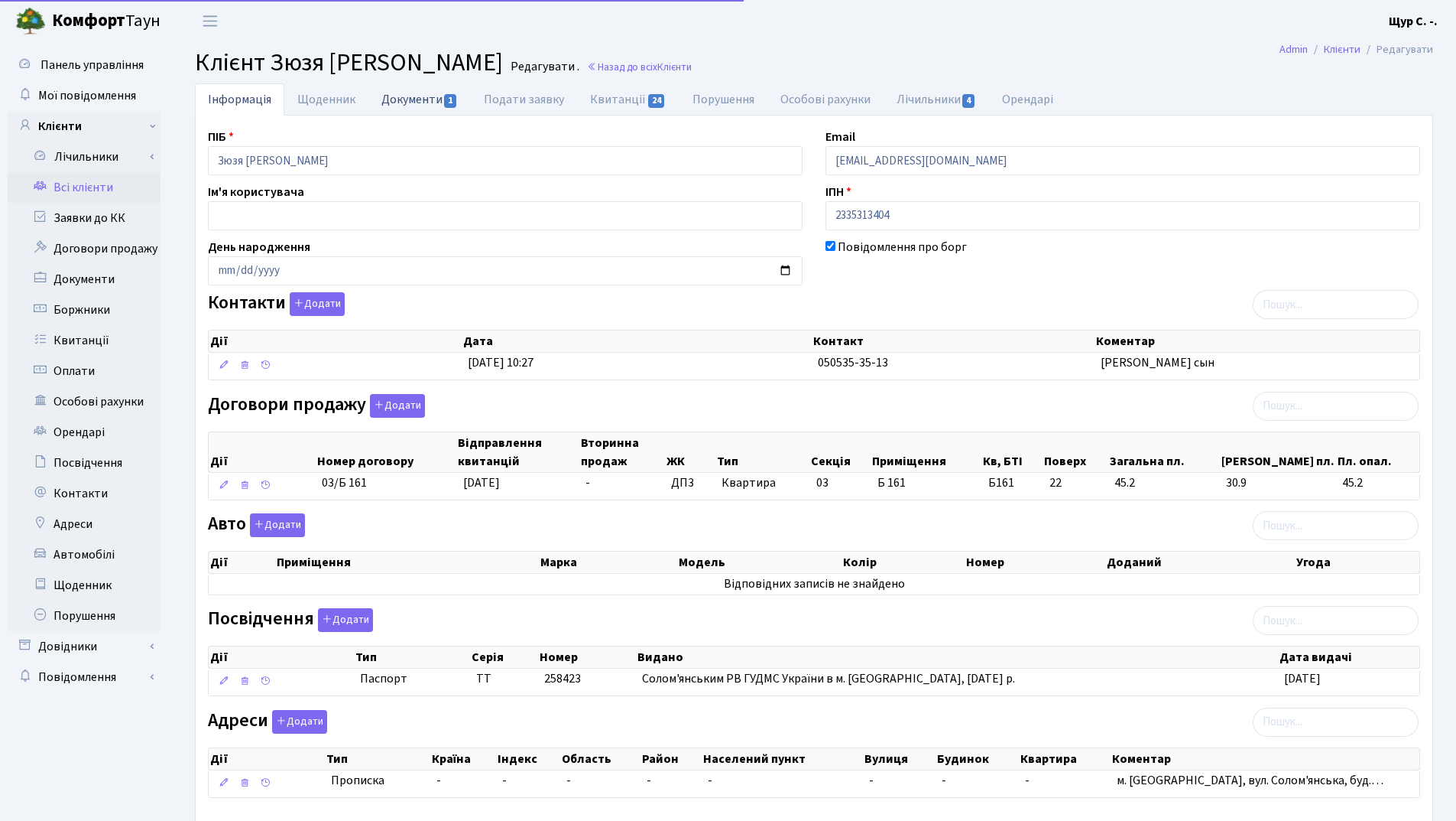
click at [404, 100] on link "Документи 1" at bounding box center [420, 99] width 103 height 31
select select "25"
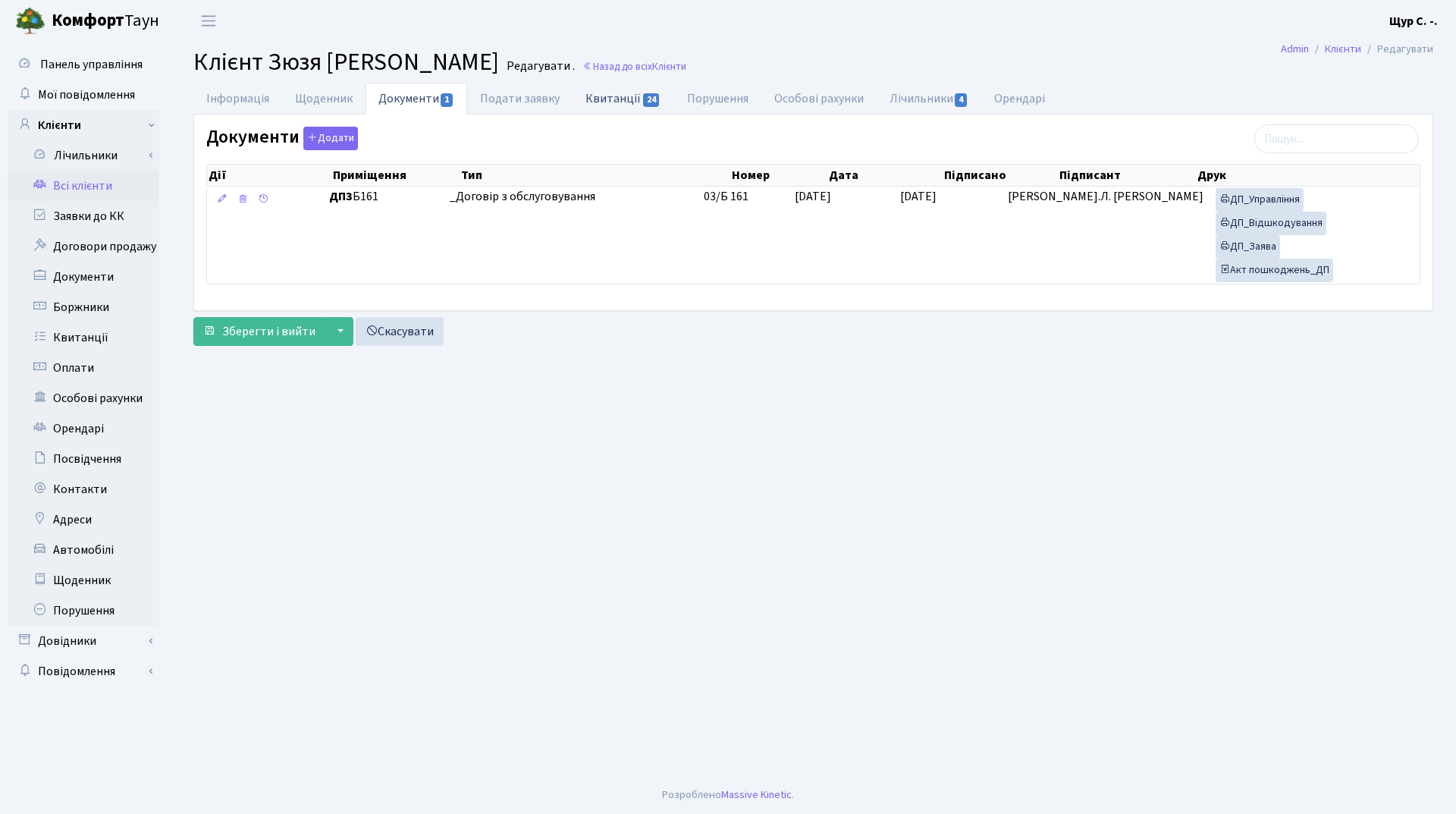
click at [627, 94] on link "Квитанції 24" at bounding box center [623, 98] width 101 height 31
select select "25"
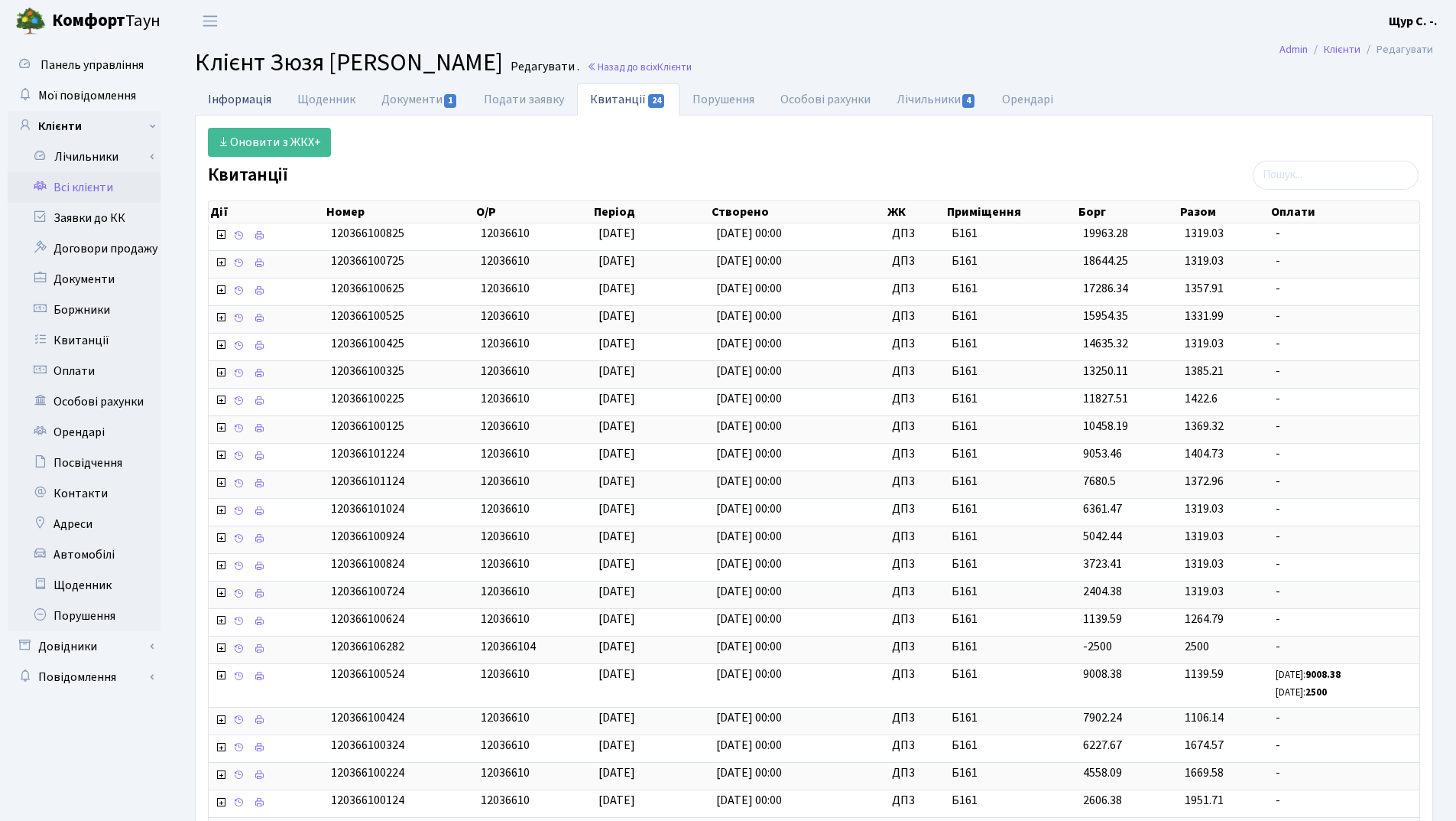
click at [243, 94] on link "Інформація" at bounding box center [240, 99] width 90 height 31
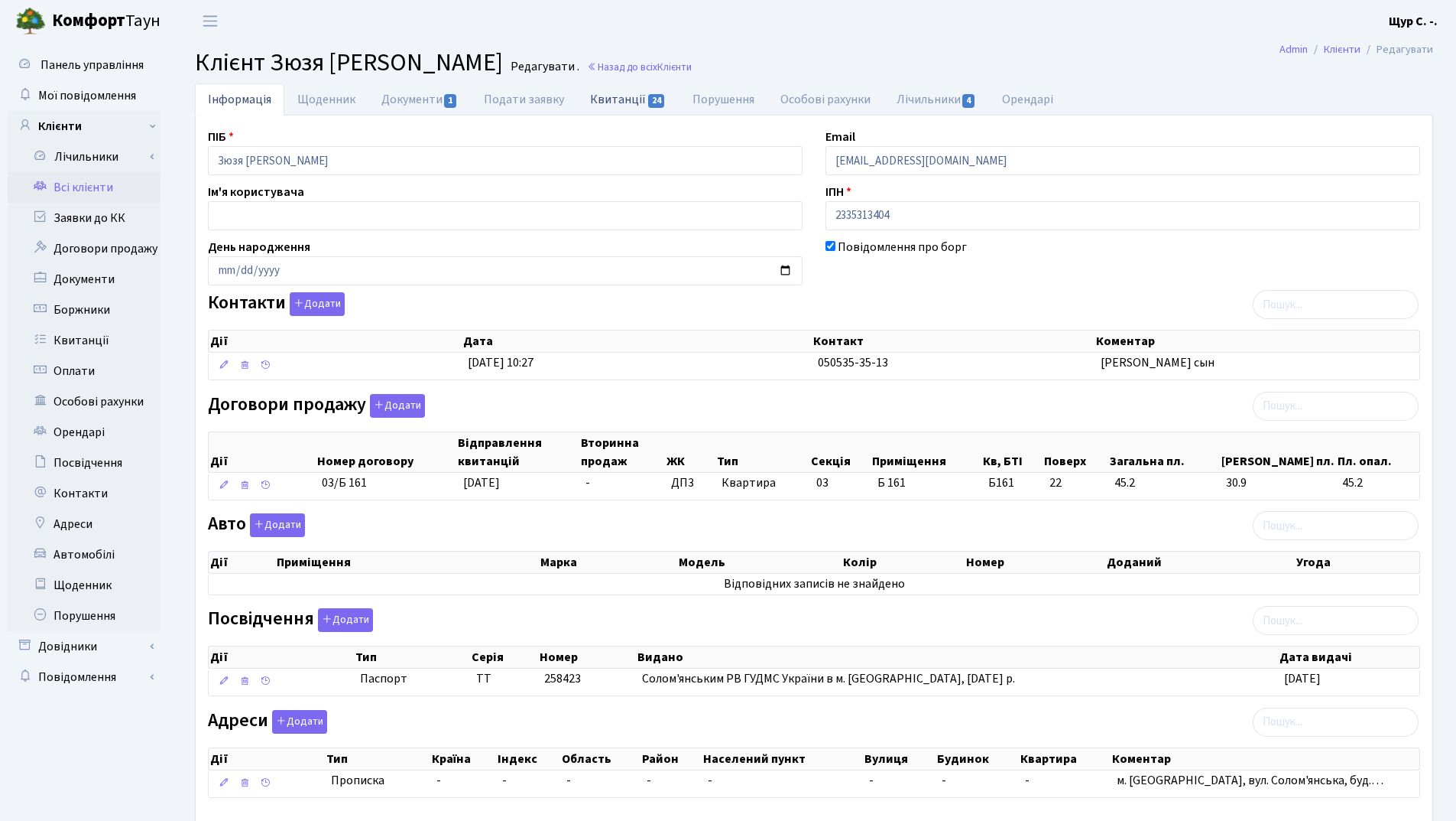
click at [612, 98] on link "Квитанції 24" at bounding box center [628, 99] width 102 height 31
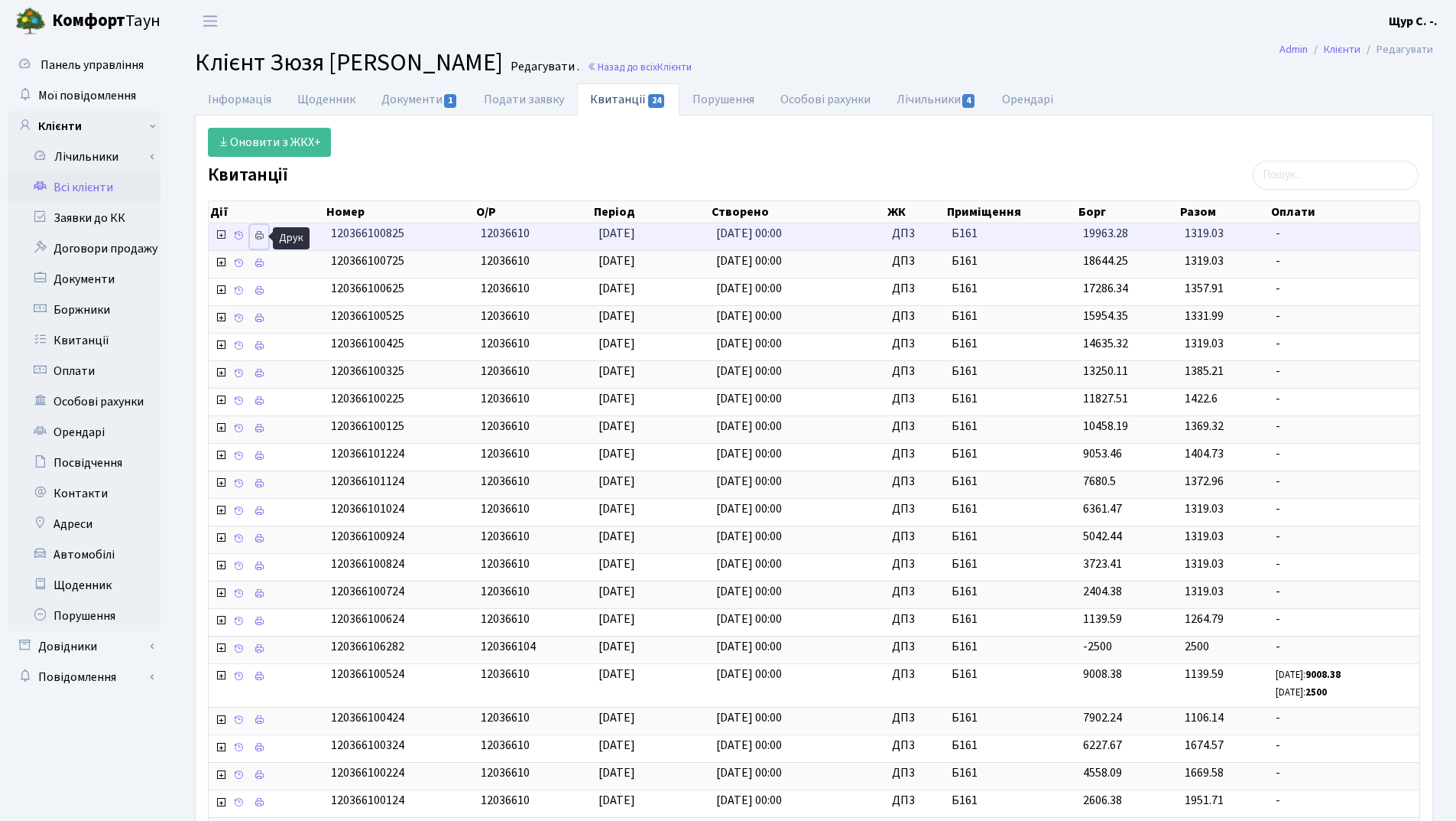
click at [258, 238] on icon at bounding box center [258, 235] width 10 height 10
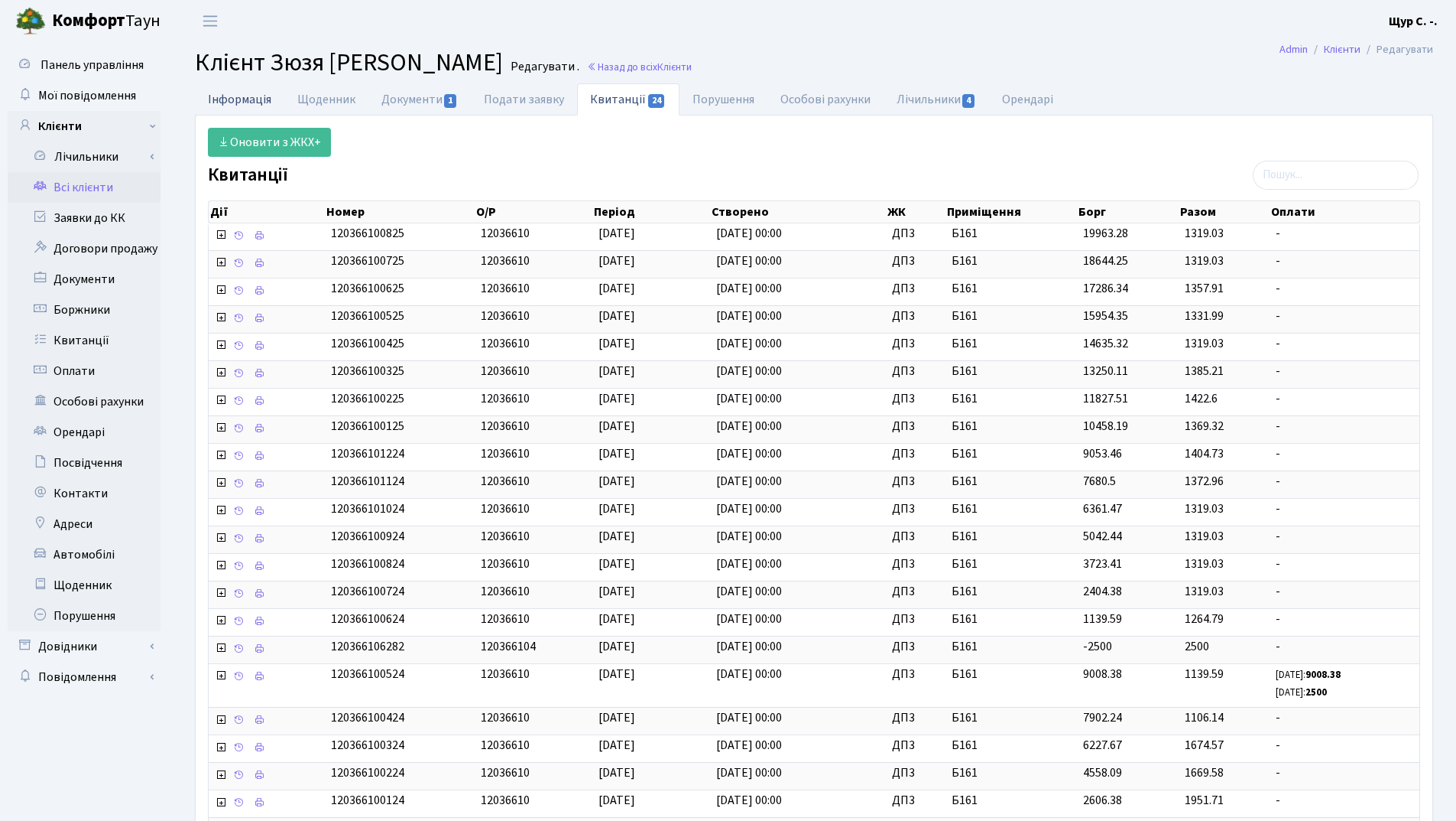
click at [227, 99] on link "Інформація" at bounding box center [240, 99] width 90 height 31
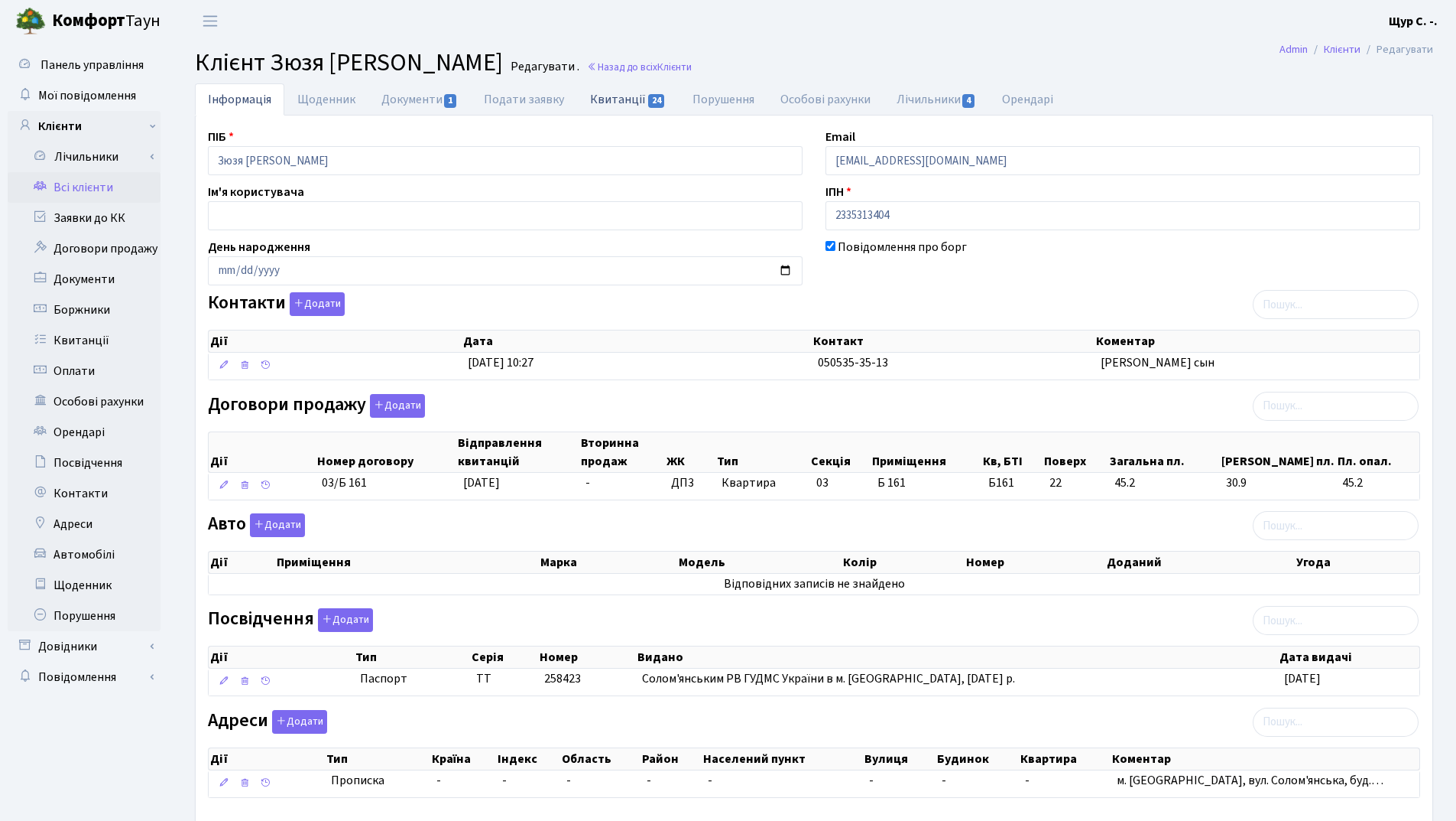
click at [606, 101] on link "Квитанції 24" at bounding box center [628, 99] width 102 height 31
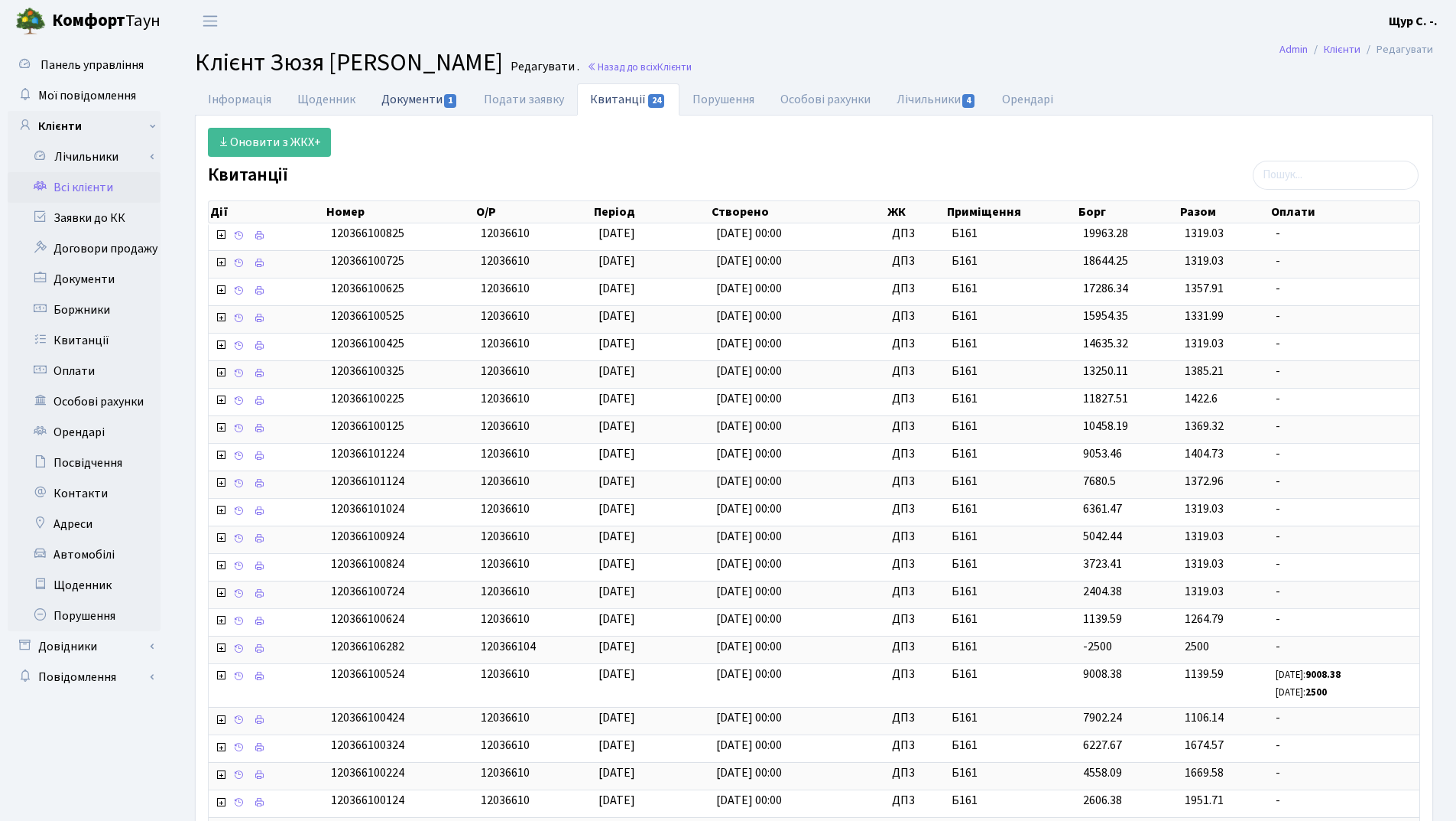
click at [395, 104] on link "Документи 1" at bounding box center [420, 99] width 103 height 31
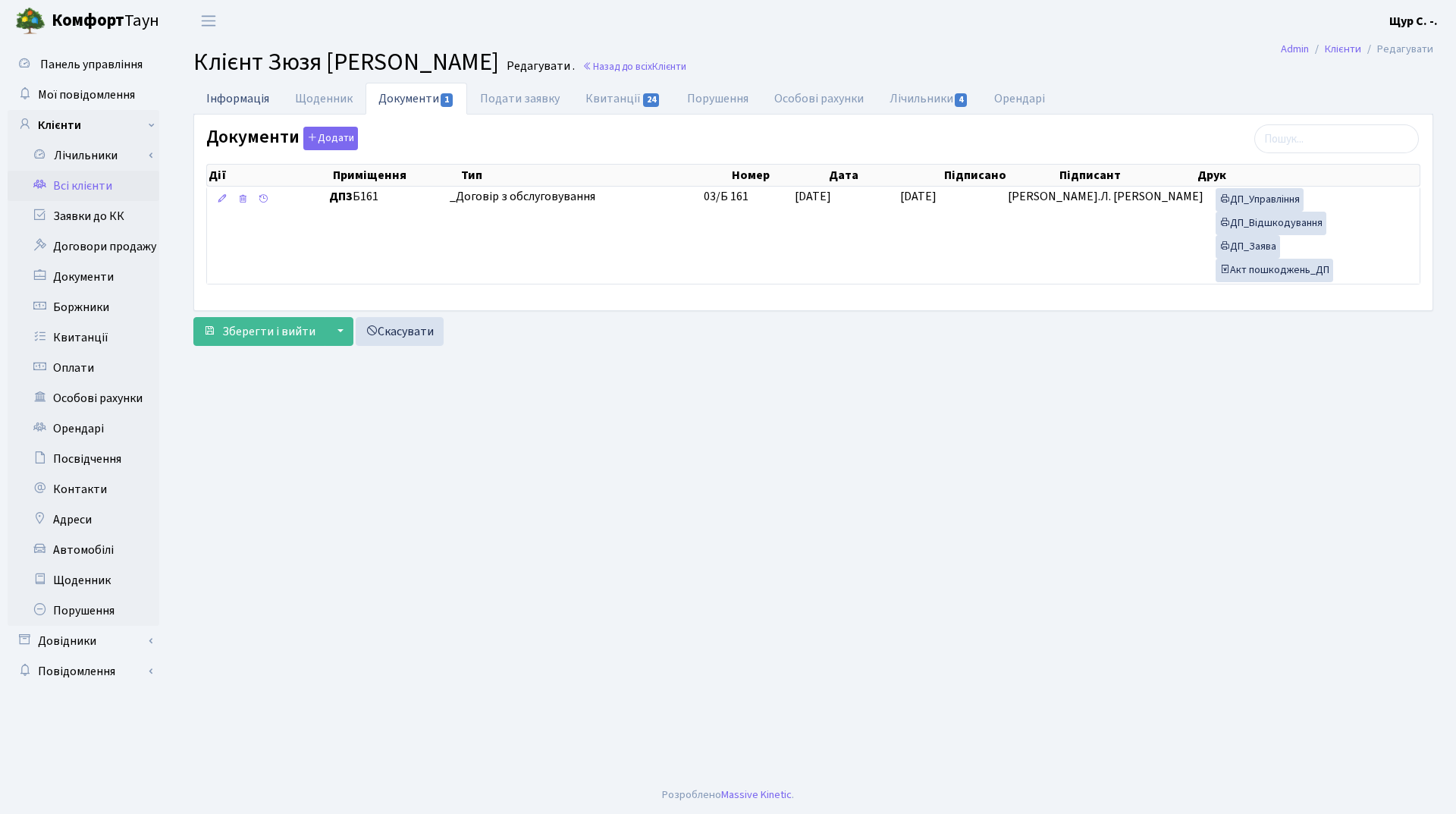
click at [249, 93] on link "Інформація" at bounding box center [238, 98] width 89 height 31
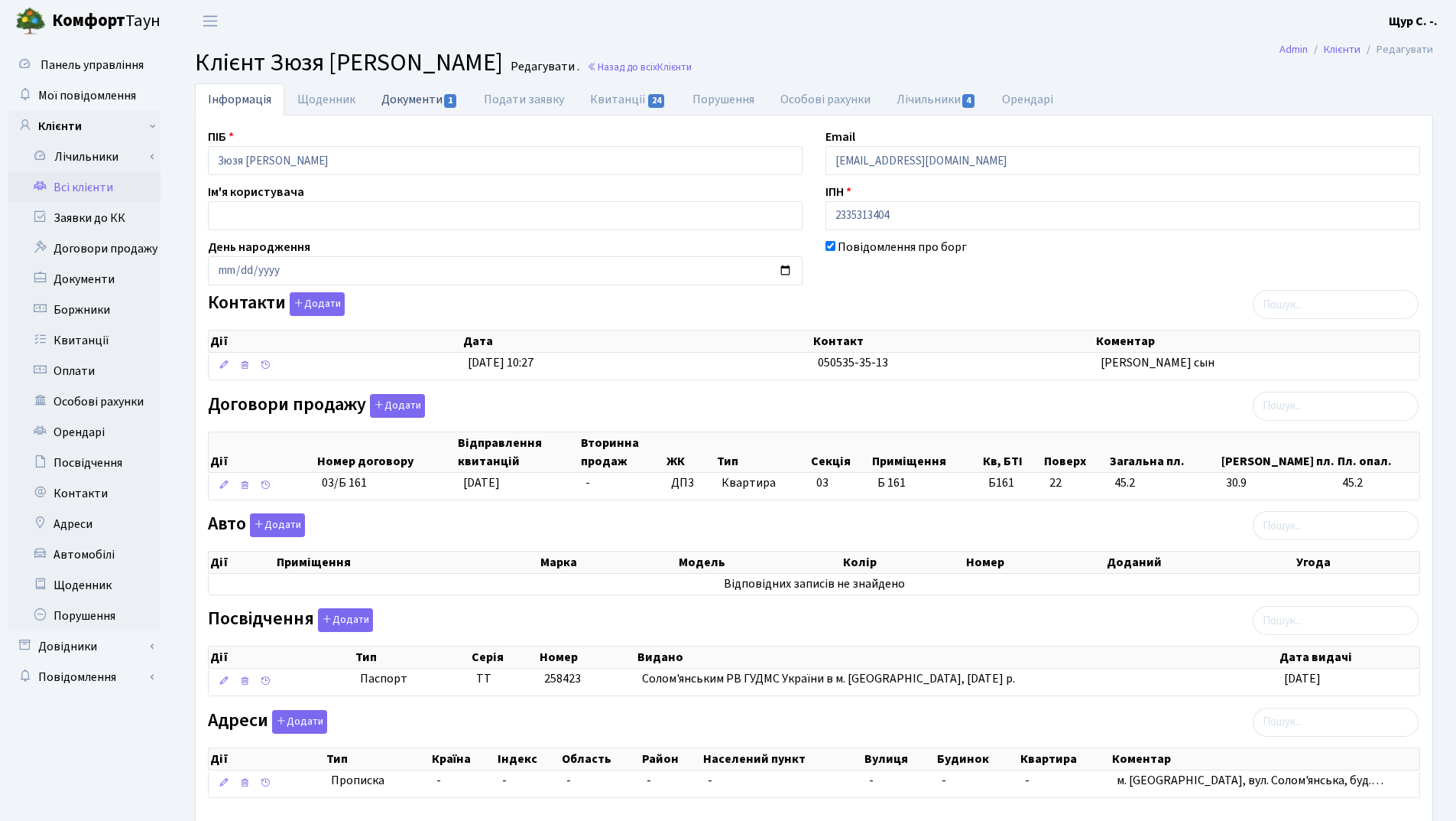
click at [404, 103] on link "Документи 1" at bounding box center [420, 99] width 103 height 31
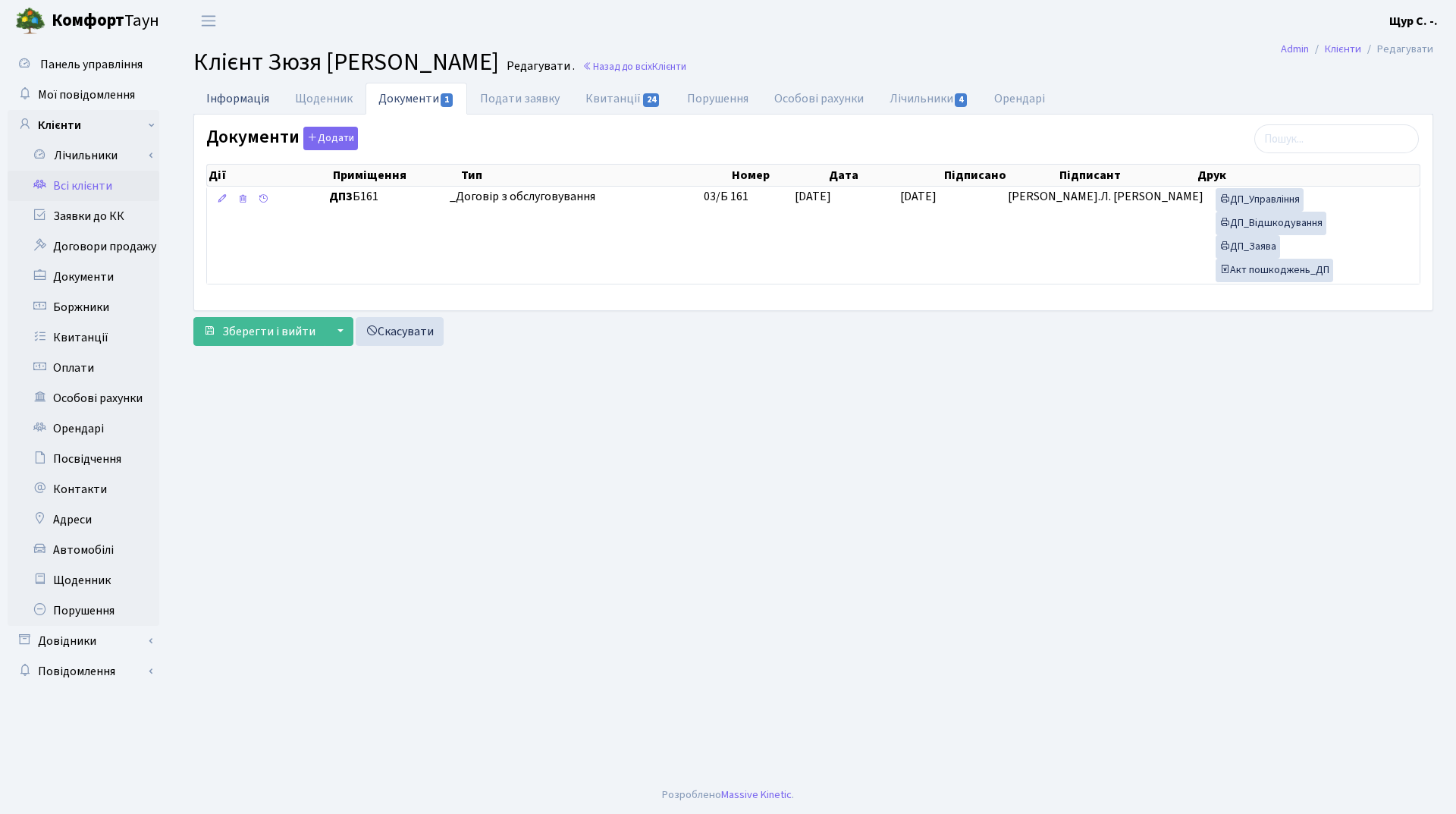
click at [228, 91] on link "Інформація" at bounding box center [238, 98] width 89 height 31
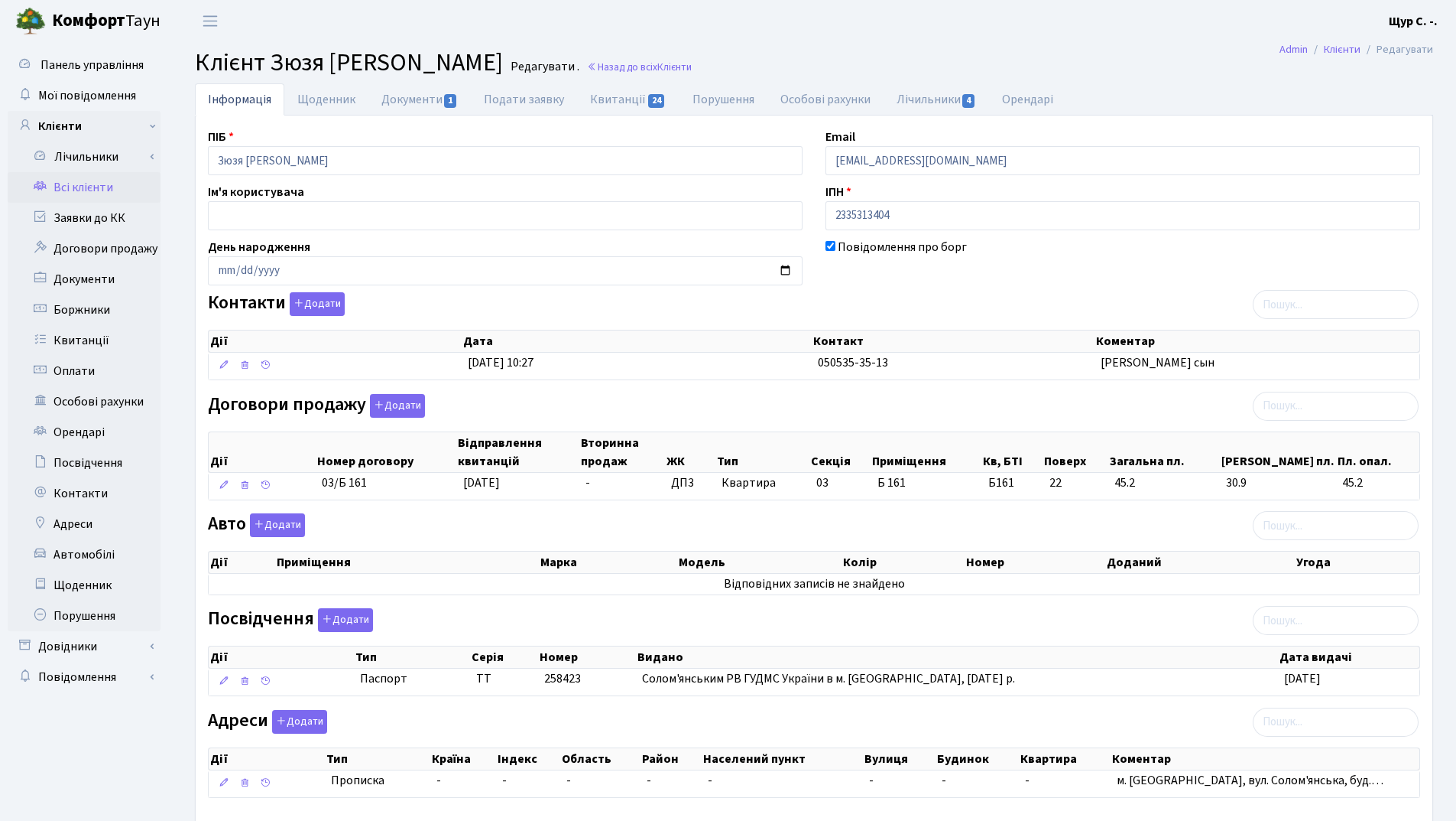
click at [96, 190] on link "Всі клієнти" at bounding box center [84, 187] width 153 height 30
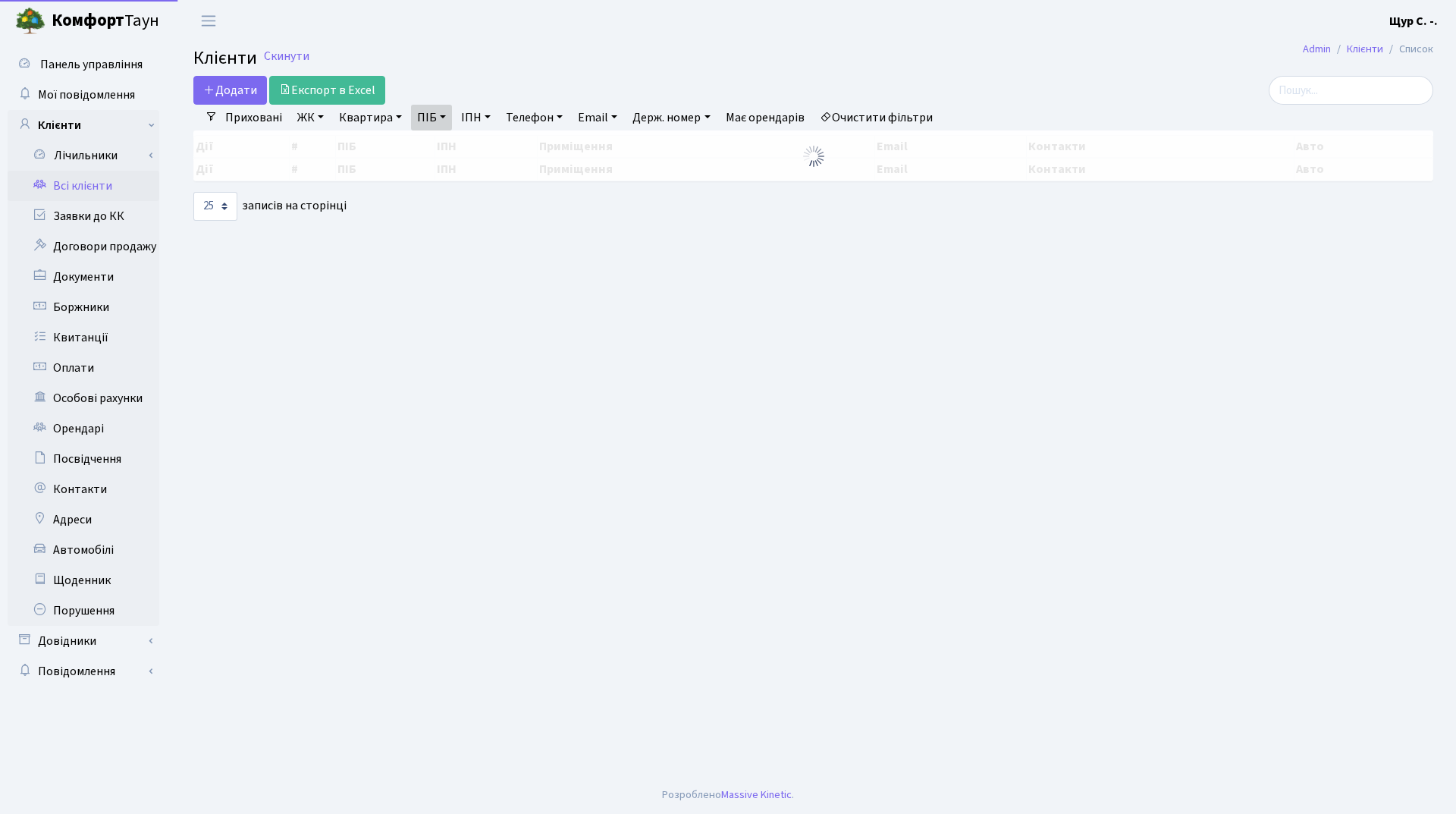
select select "25"
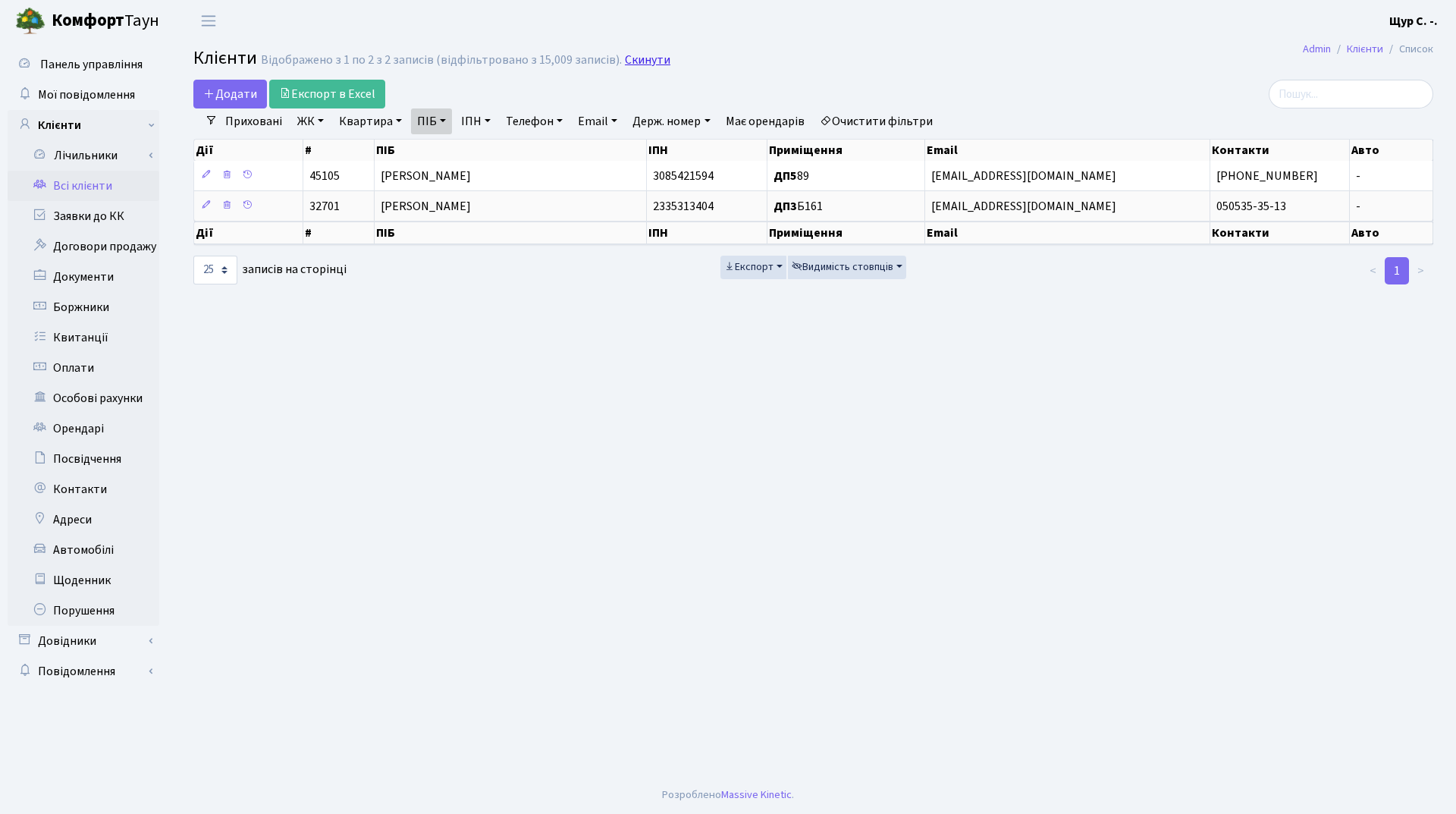
click at [648, 61] on link "Скинути" at bounding box center [647, 60] width 45 height 14
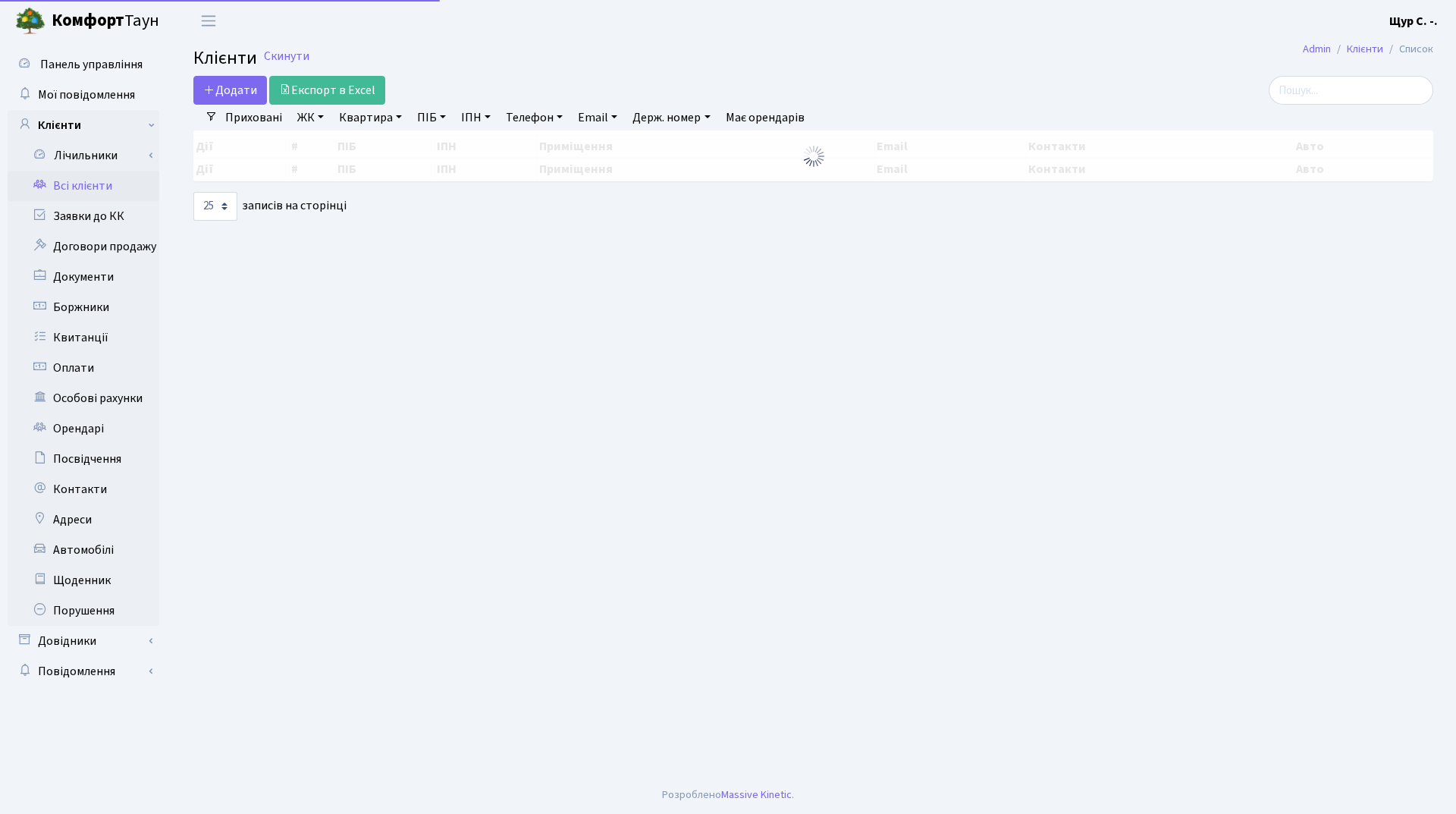
select select "25"
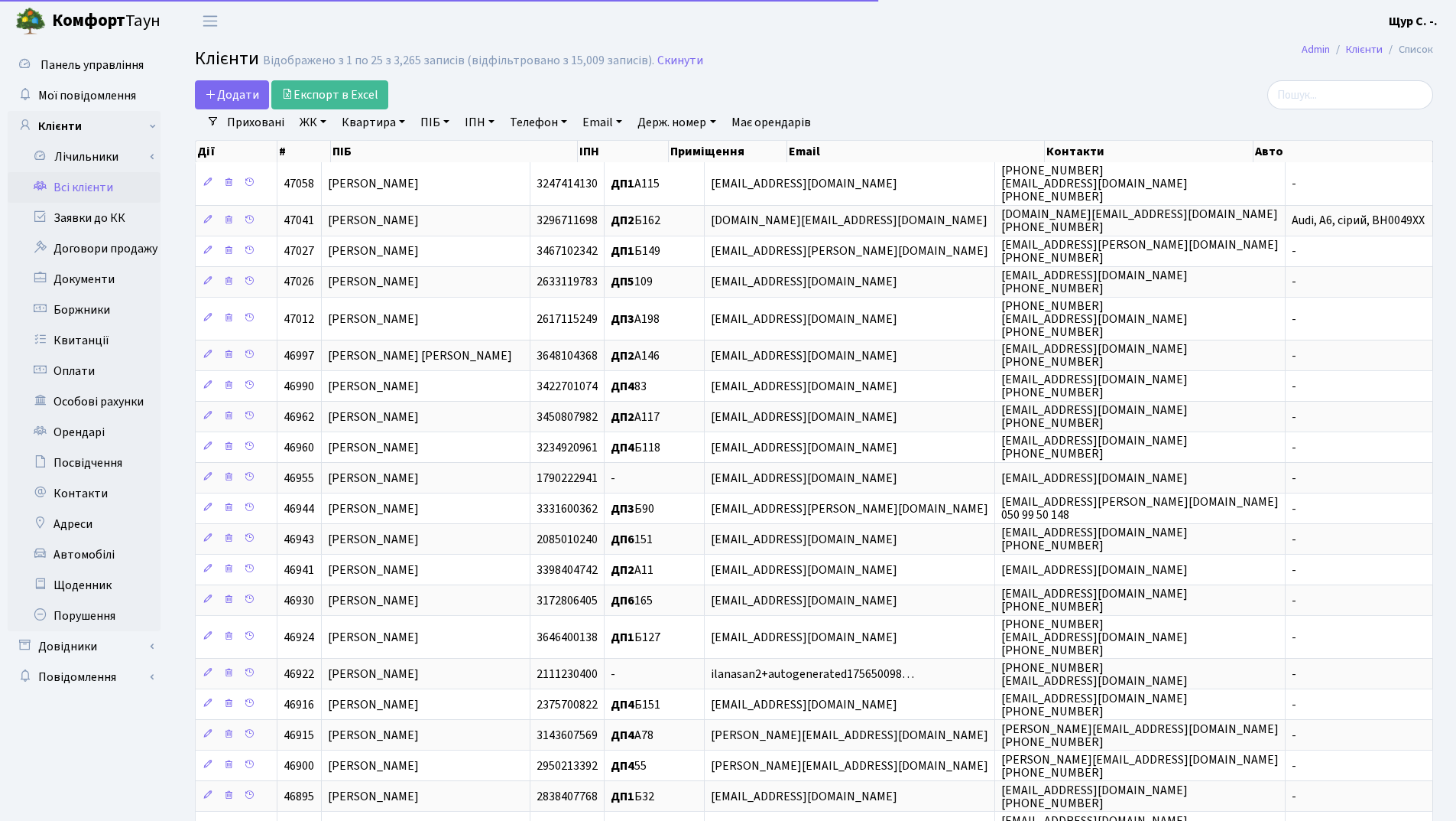
click at [375, 121] on link "Квартира" at bounding box center [373, 122] width 75 height 26
type input "89"
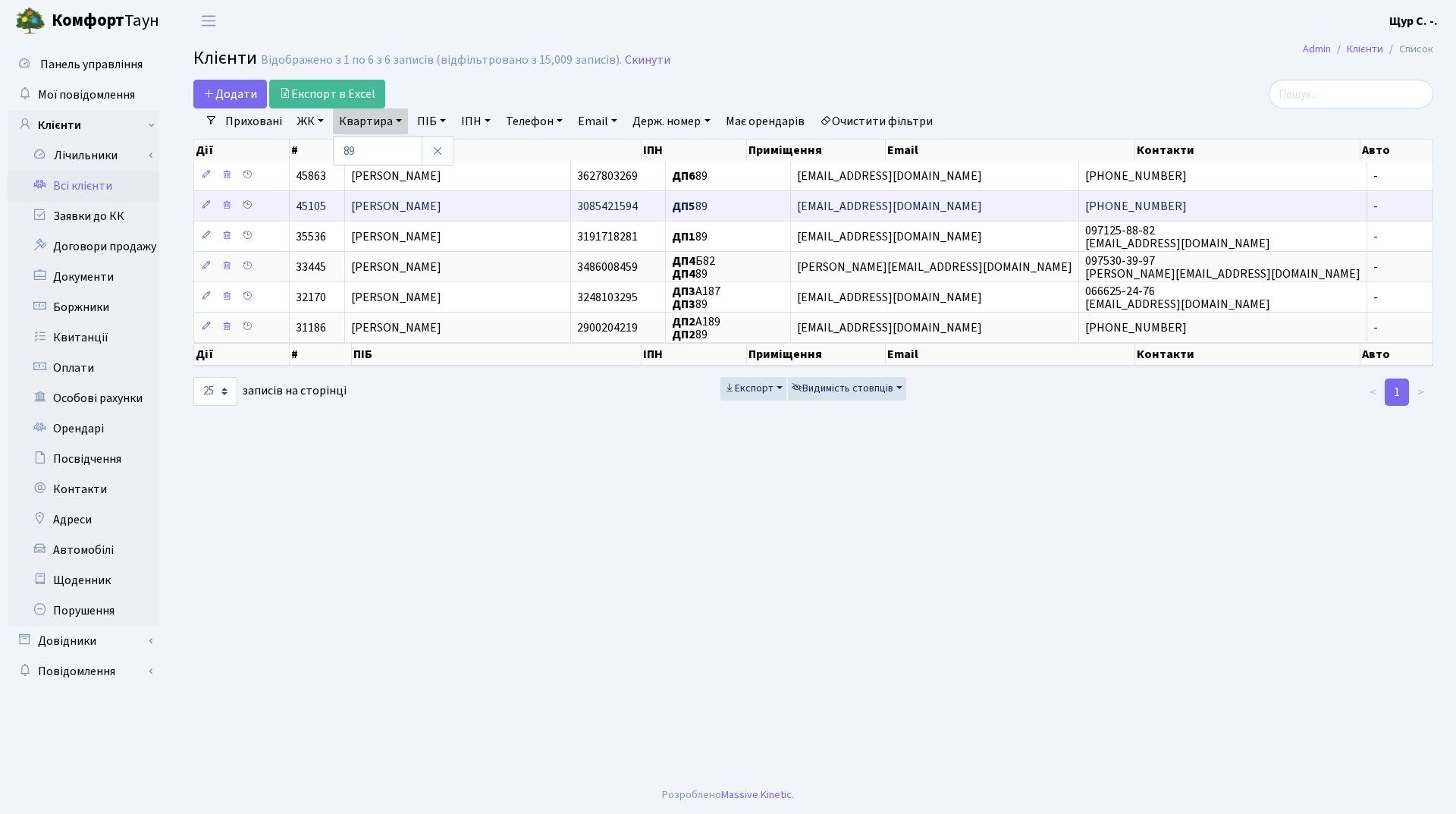
click at [442, 201] on span "[PERSON_NAME]" at bounding box center [395, 206] width 90 height 17
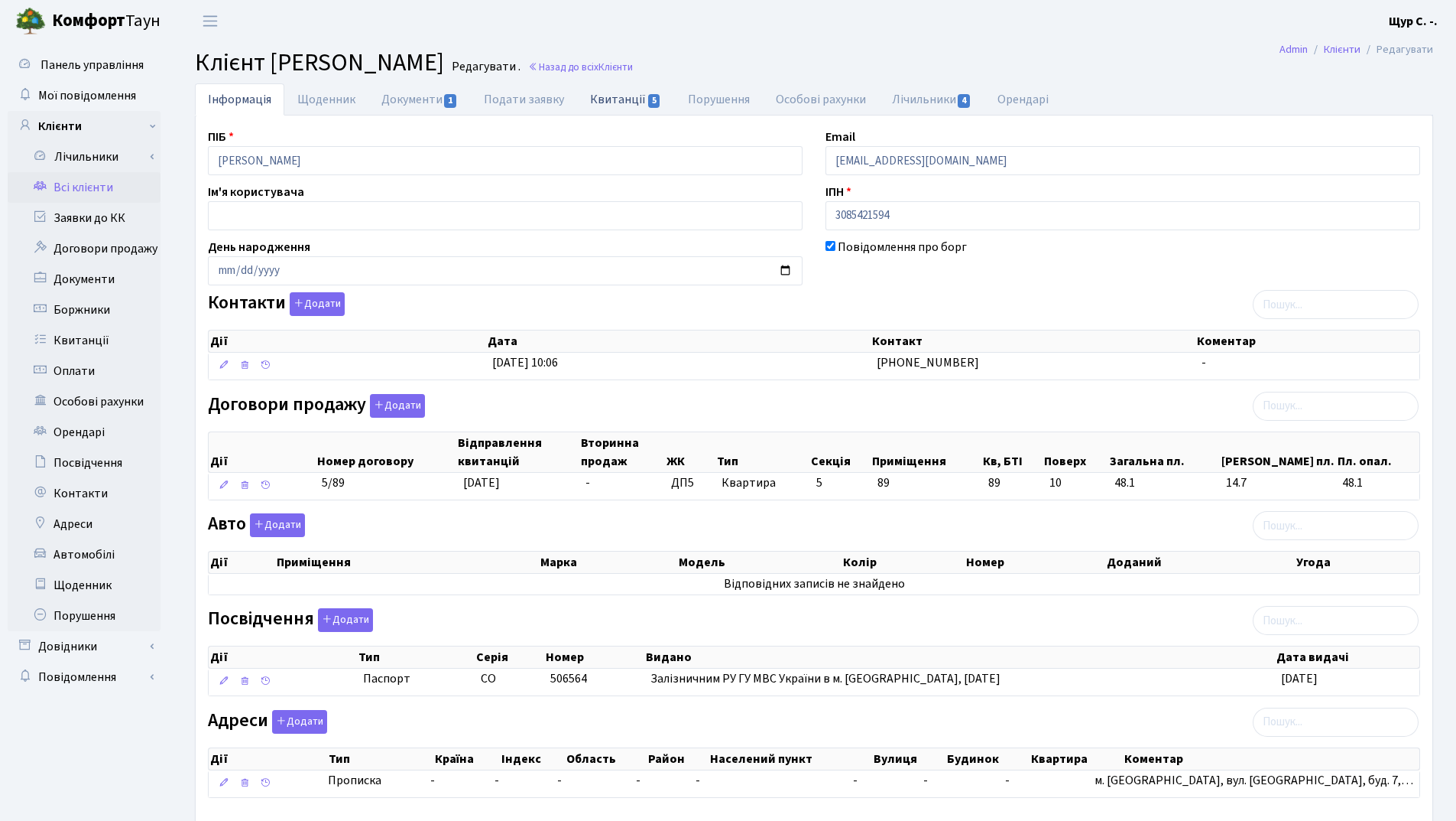
click at [619, 96] on link "Квитанції 5" at bounding box center [626, 99] width 97 height 31
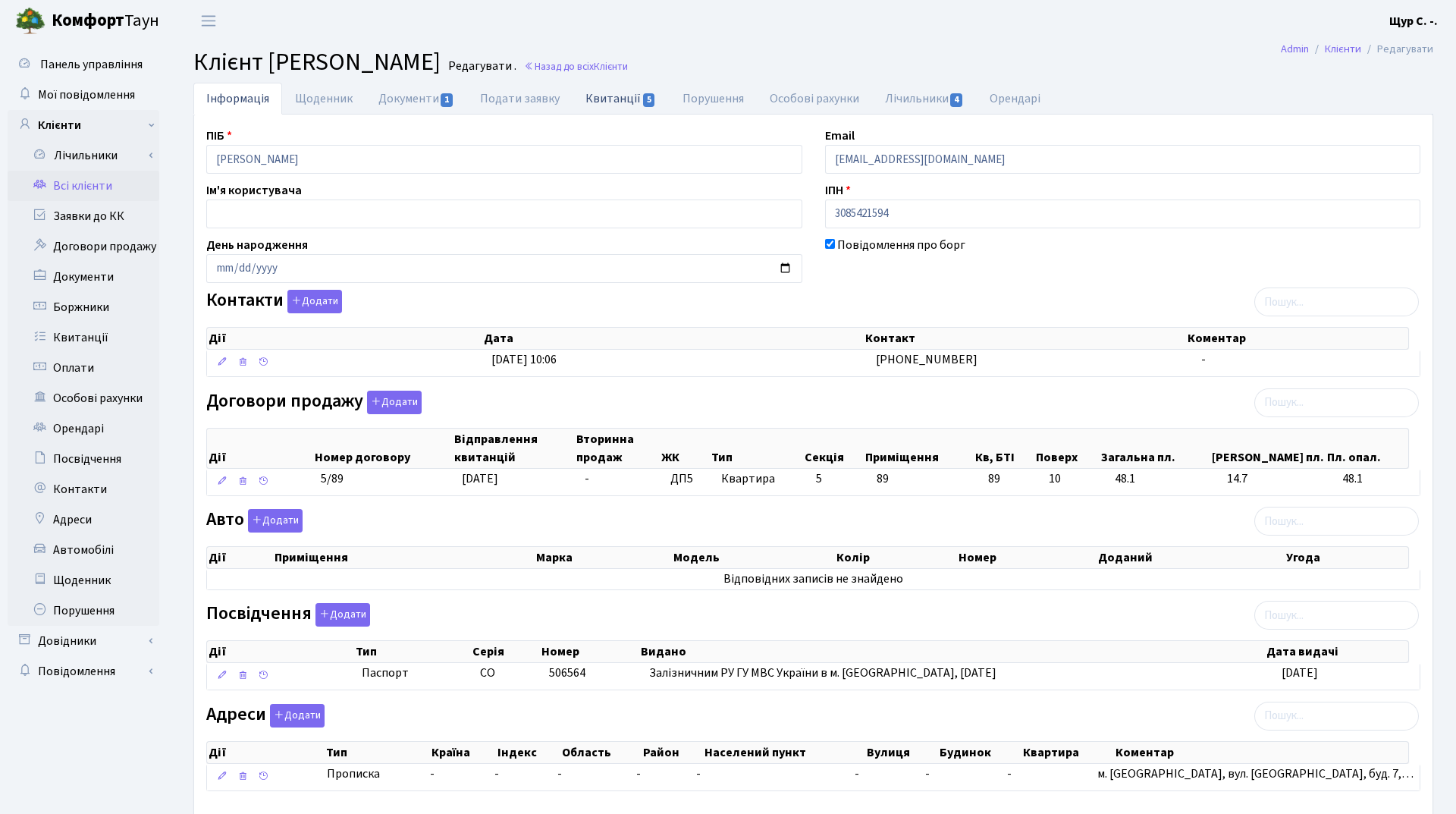
select select "25"
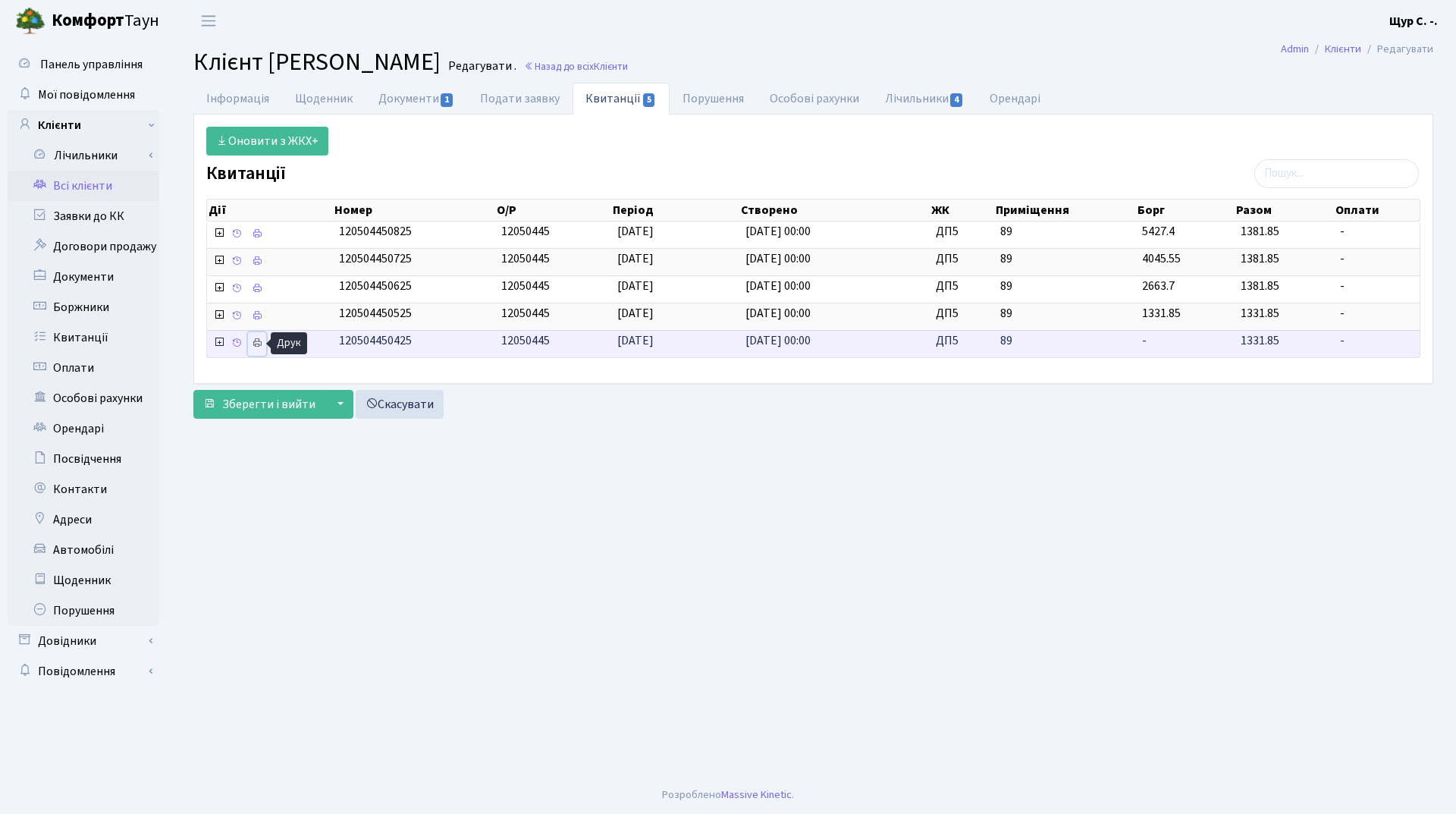
click at [259, 343] on icon at bounding box center [256, 342] width 10 height 10
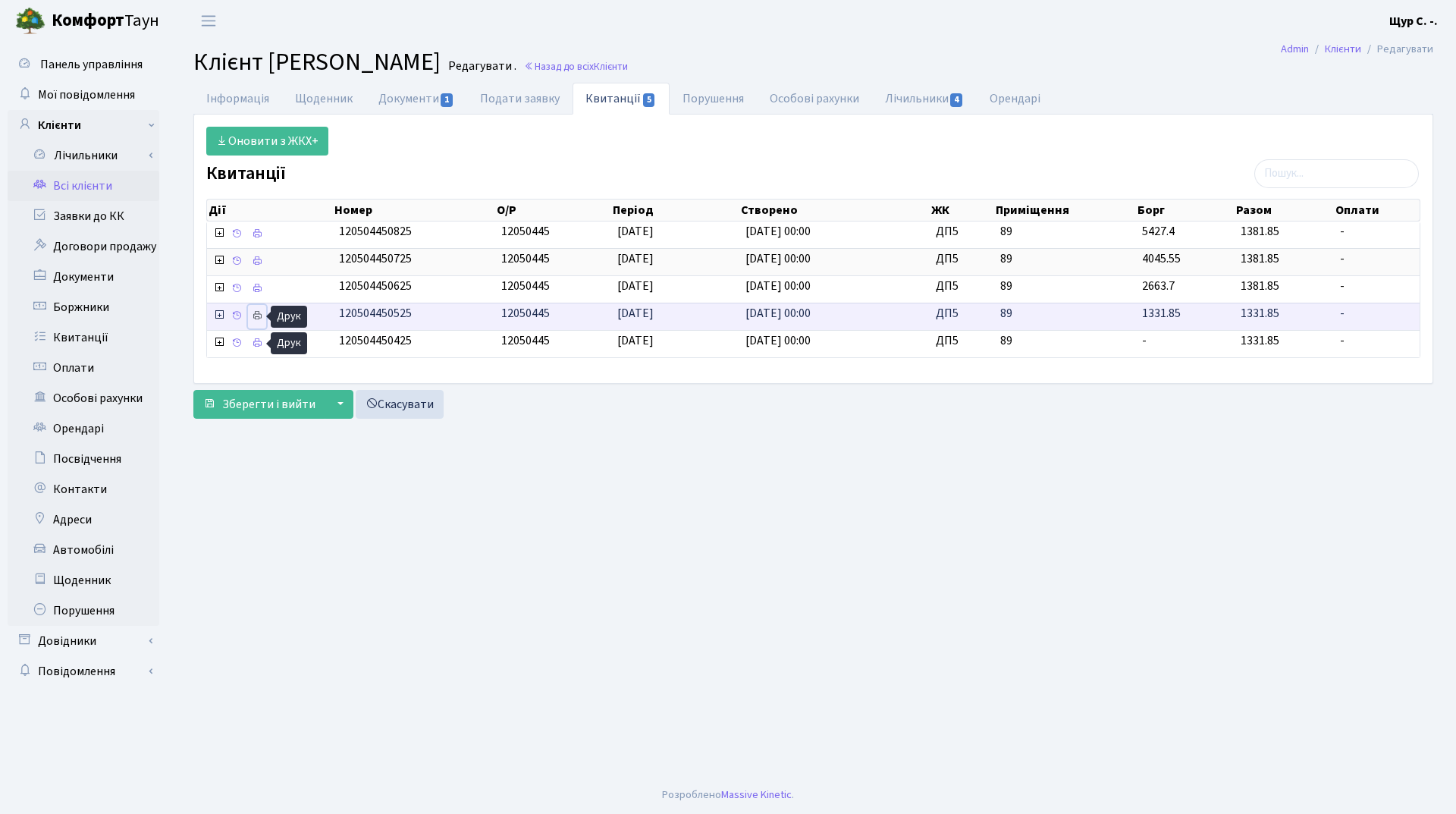
click at [261, 317] on icon at bounding box center [256, 315] width 10 height 10
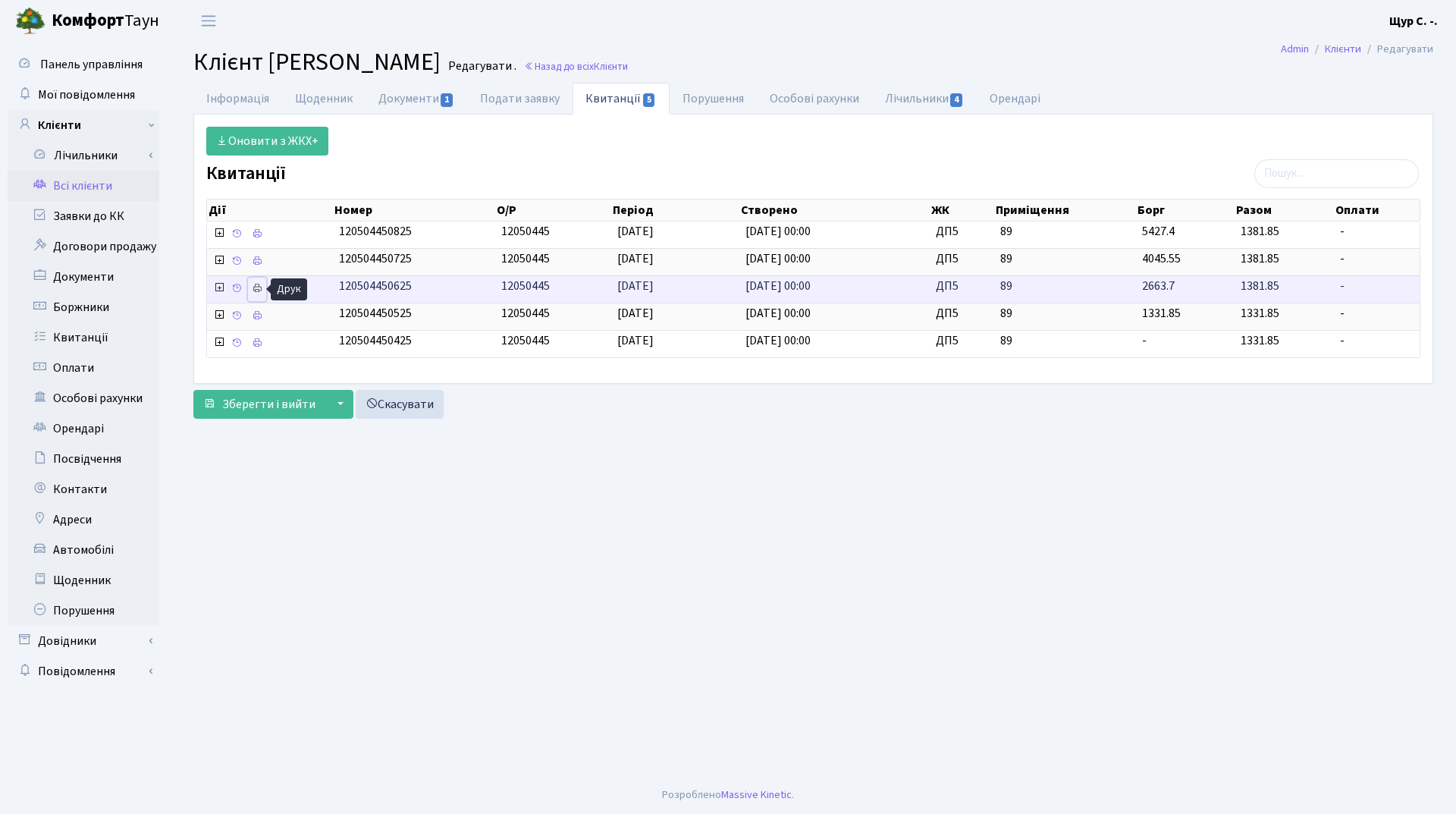
click at [260, 286] on icon at bounding box center [256, 287] width 10 height 10
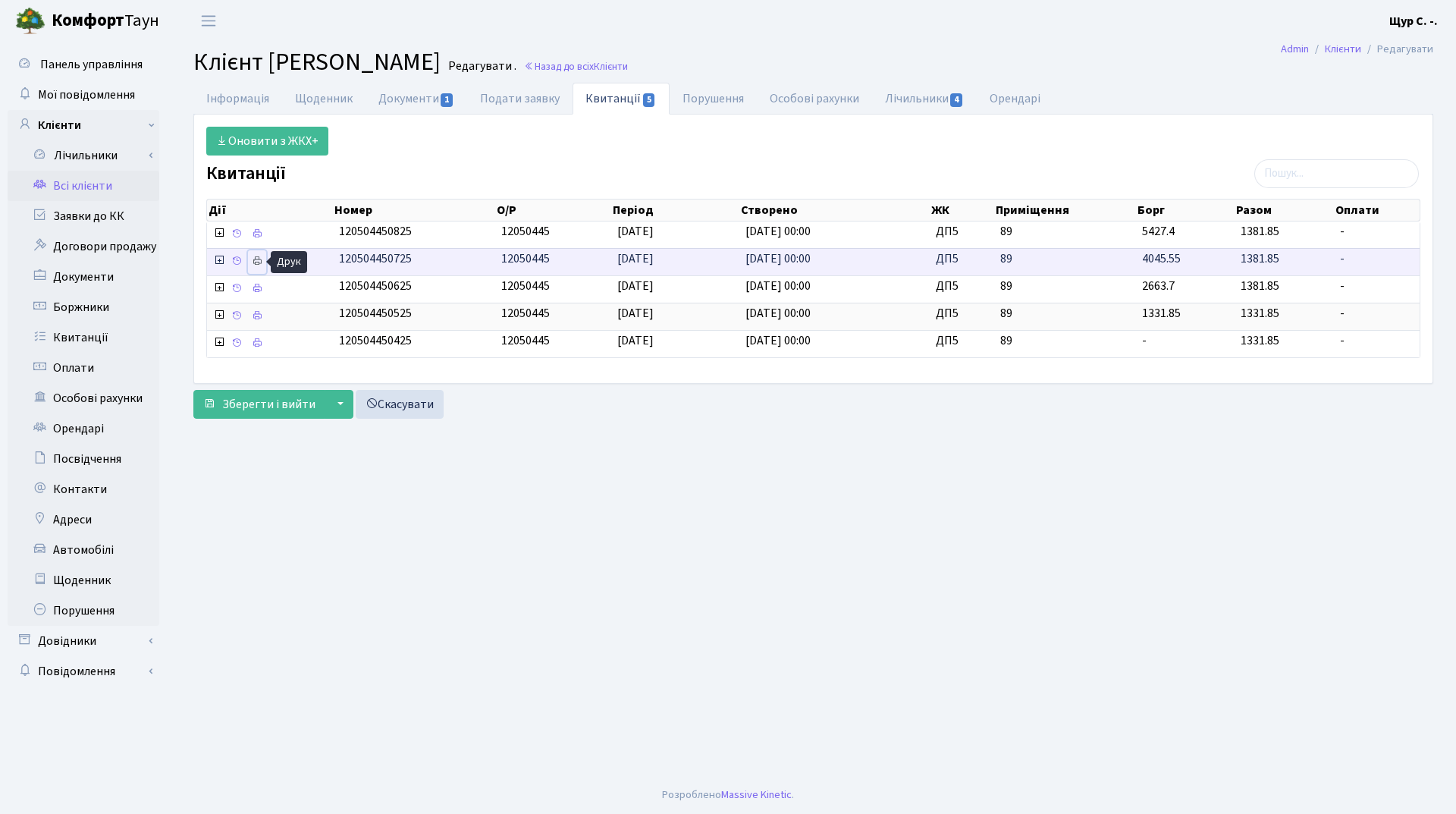
click at [251, 265] on icon at bounding box center [256, 260] width 10 height 10
click at [256, 92] on link "Інформація" at bounding box center [238, 98] width 89 height 31
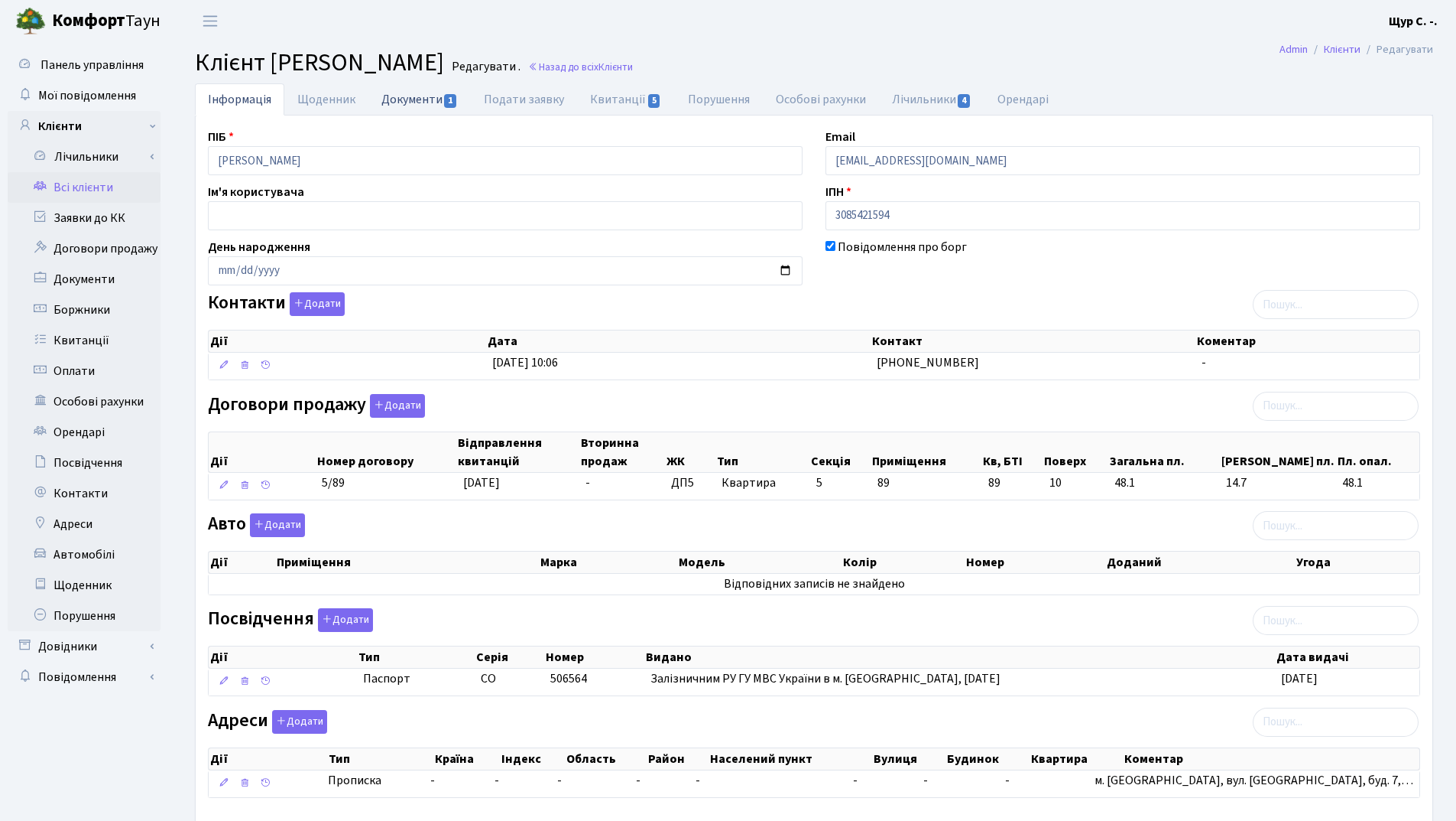
click at [409, 99] on link "Документи 1" at bounding box center [420, 99] width 103 height 31
select select "25"
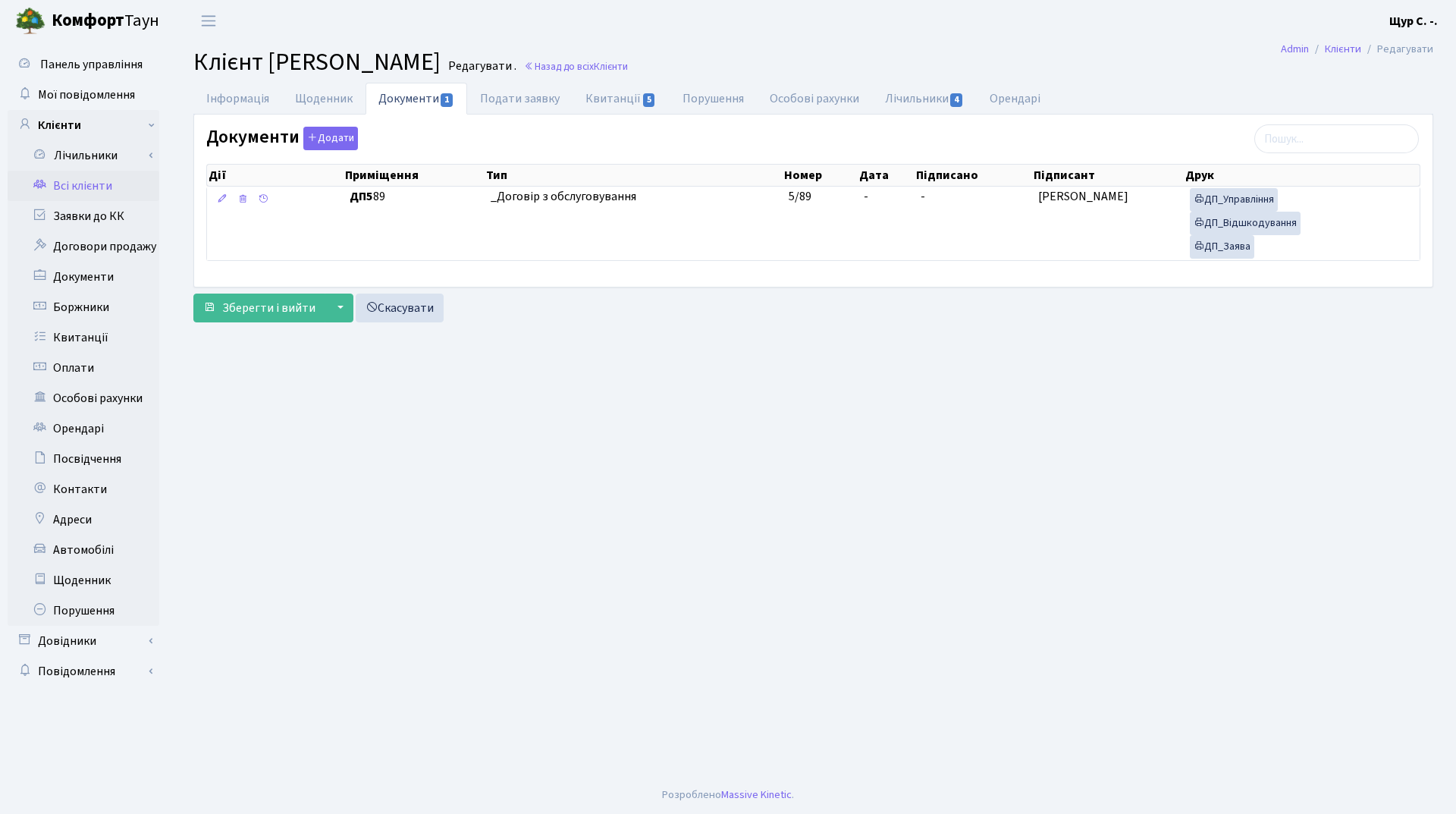
click at [815, 429] on main "Admin Клієнти Редагувати Клієнт Зюзя Олександр Андрійович Редагувати . Назад до…" at bounding box center [812, 408] width 1285 height 734
click at [241, 95] on link "Інформація" at bounding box center [238, 98] width 89 height 31
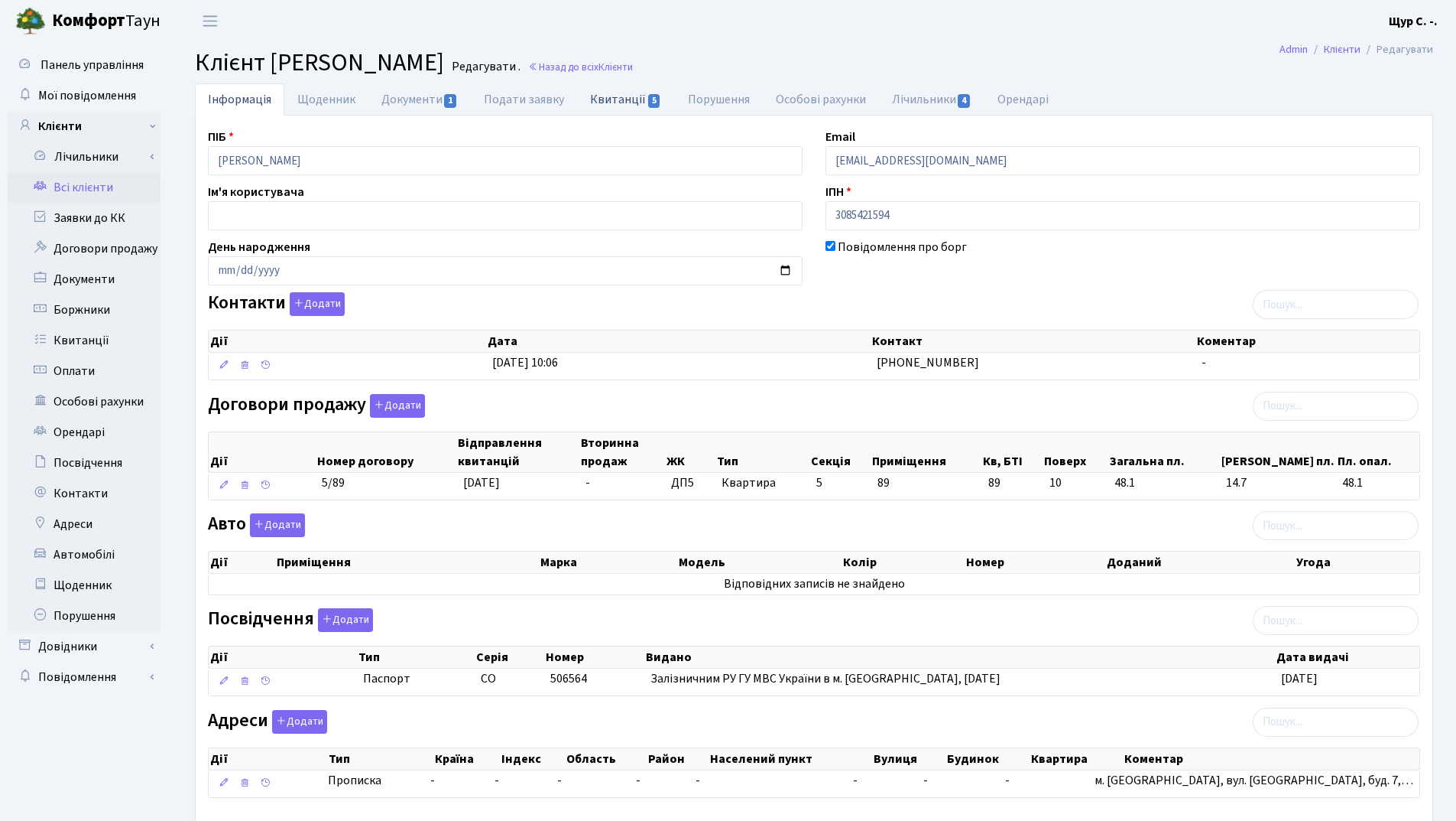
click at [602, 100] on link "Квитанції 5" at bounding box center [626, 99] width 97 height 31
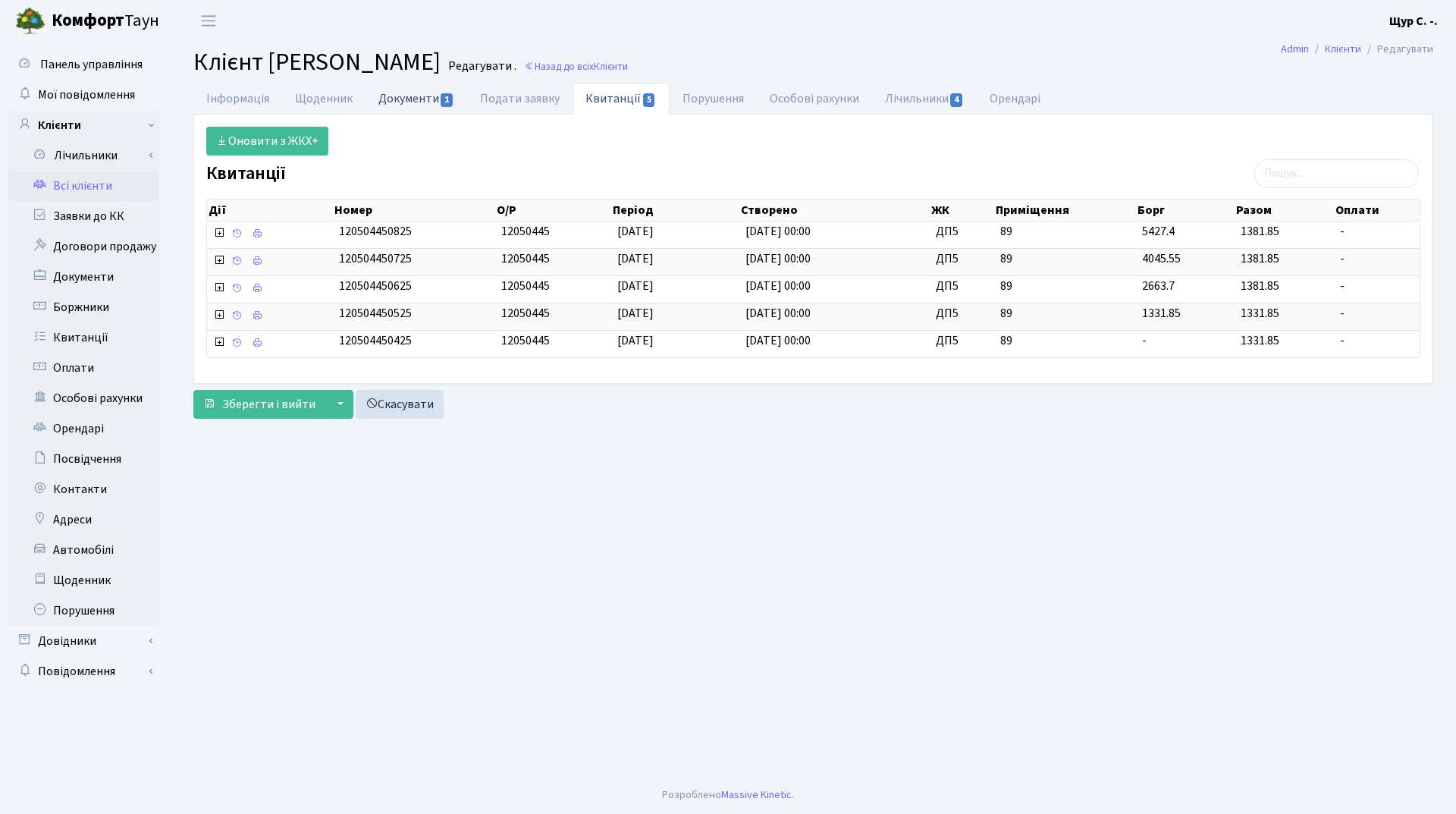
click at [403, 102] on link "Документи 1" at bounding box center [416, 98] width 102 height 31
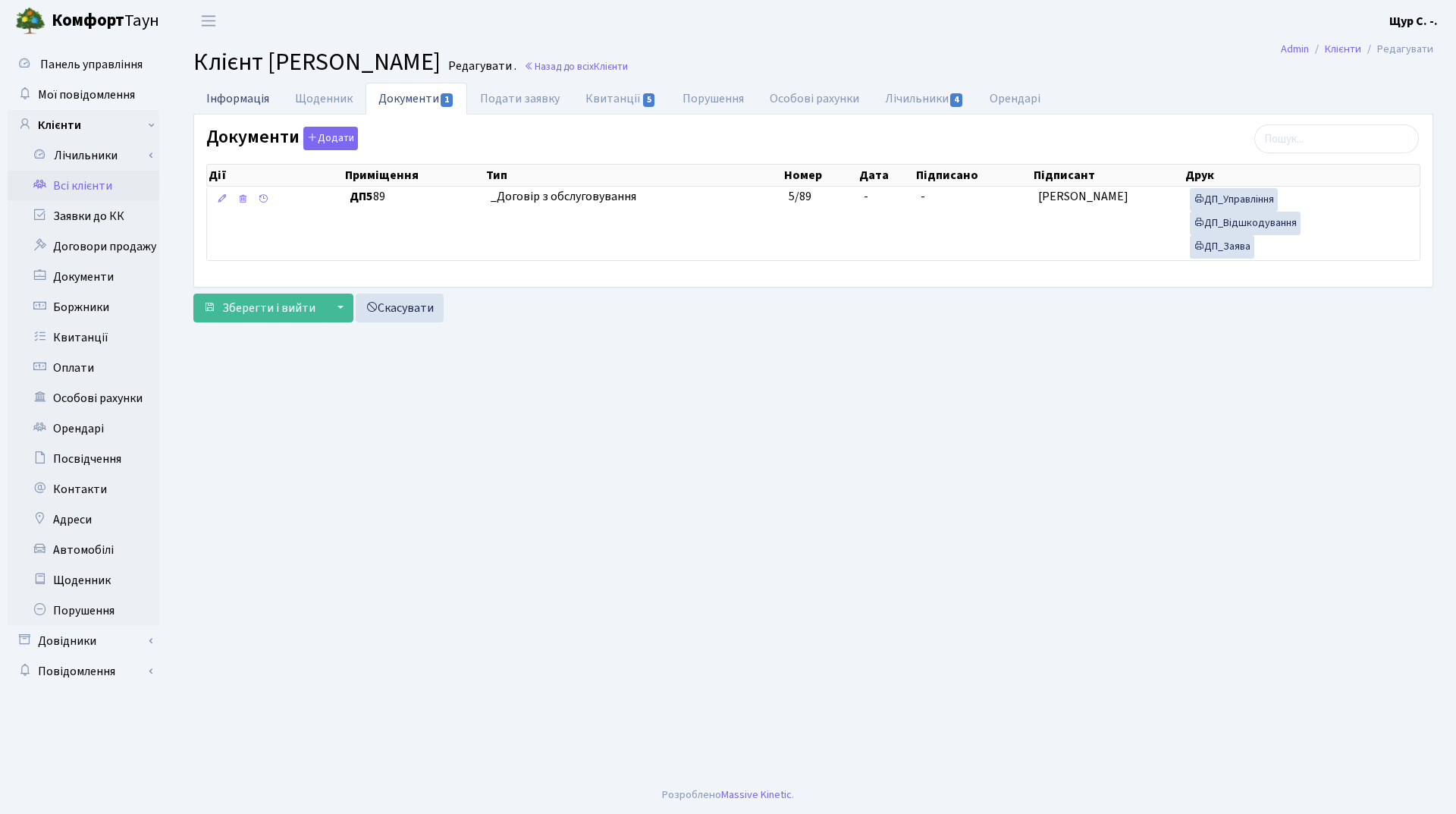
click at [224, 96] on link "Інформація" at bounding box center [238, 98] width 89 height 31
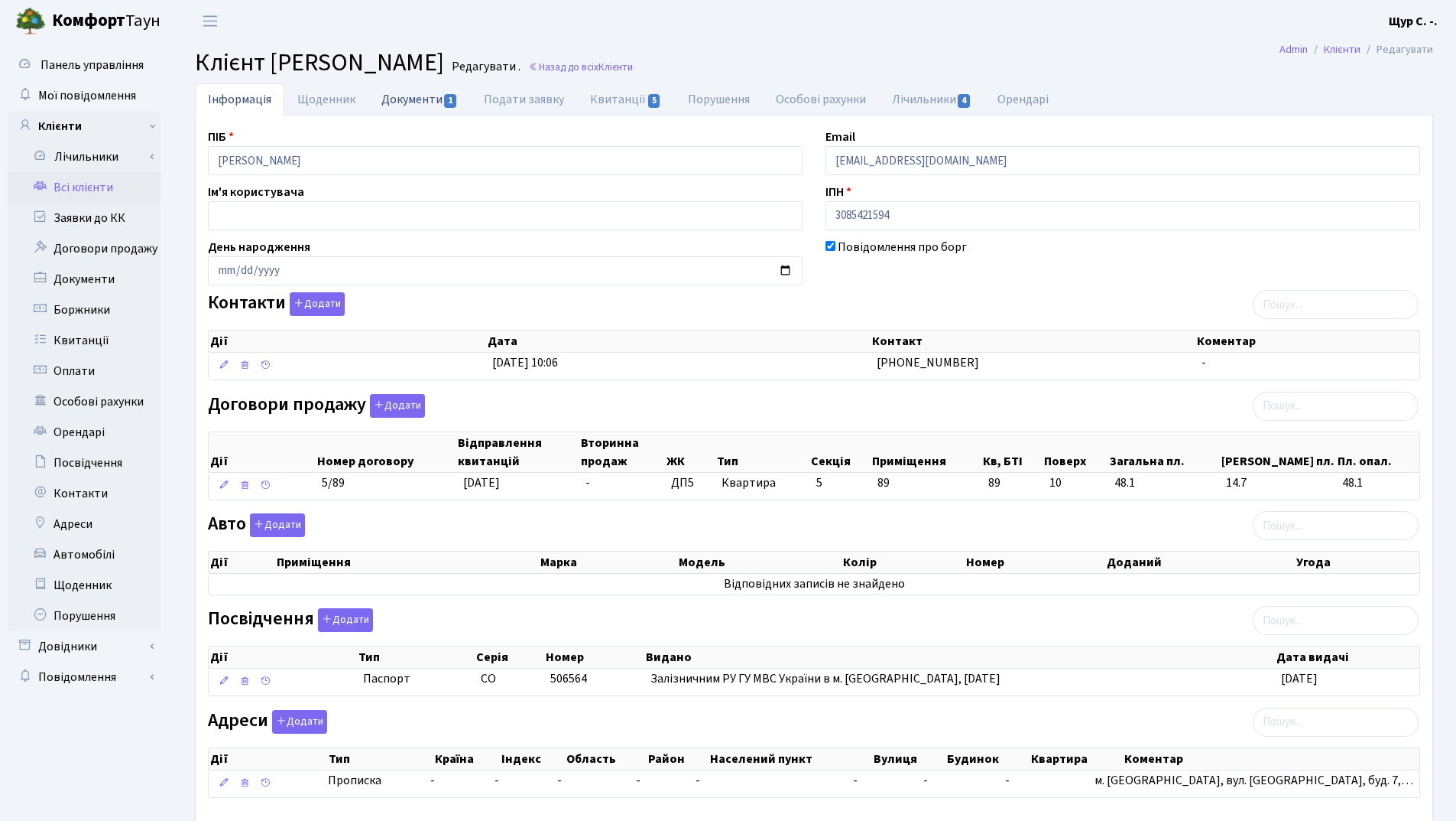
click at [408, 101] on link "Документи 1" at bounding box center [420, 99] width 103 height 31
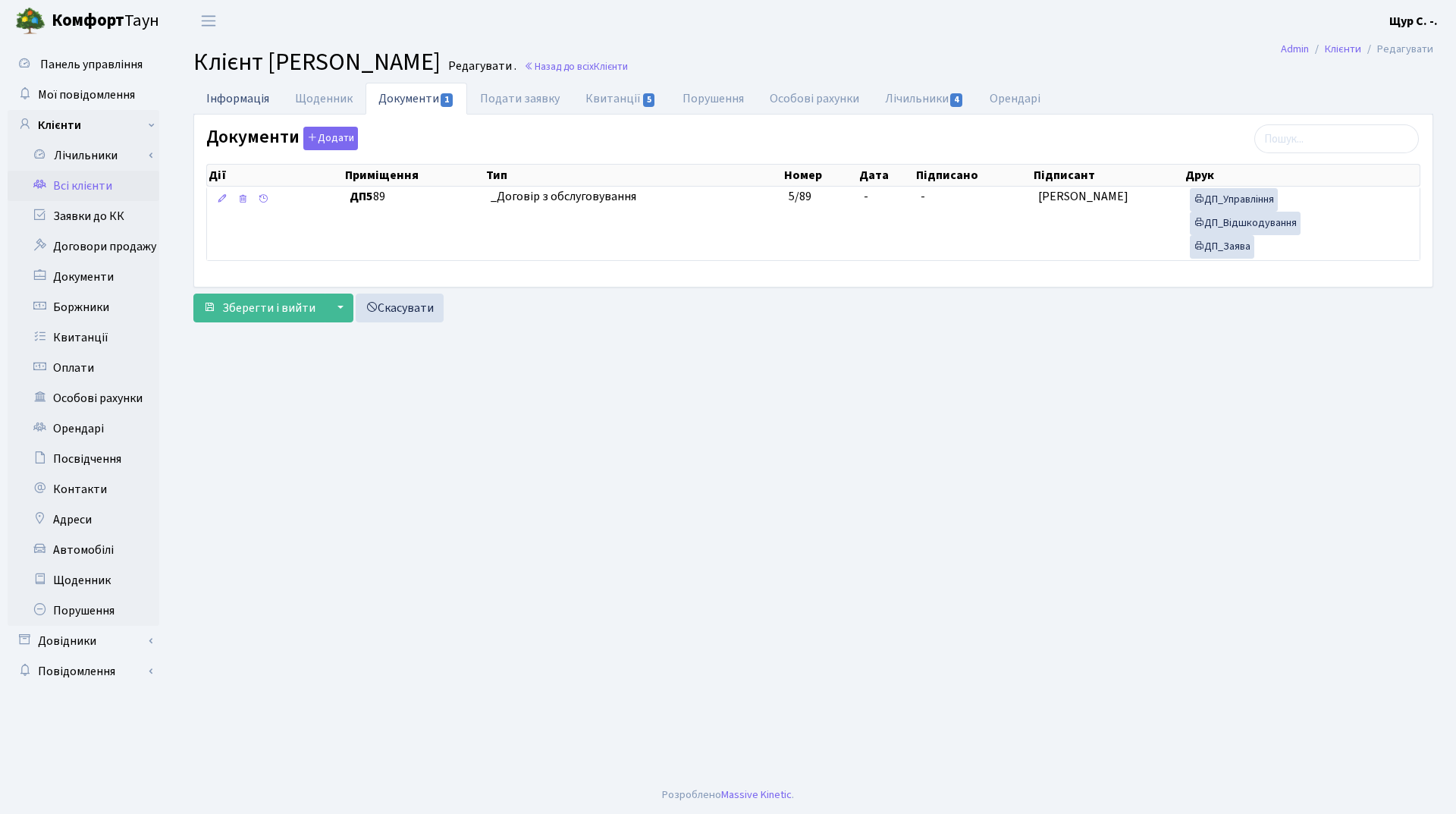
click at [252, 102] on link "Інформація" at bounding box center [238, 98] width 89 height 31
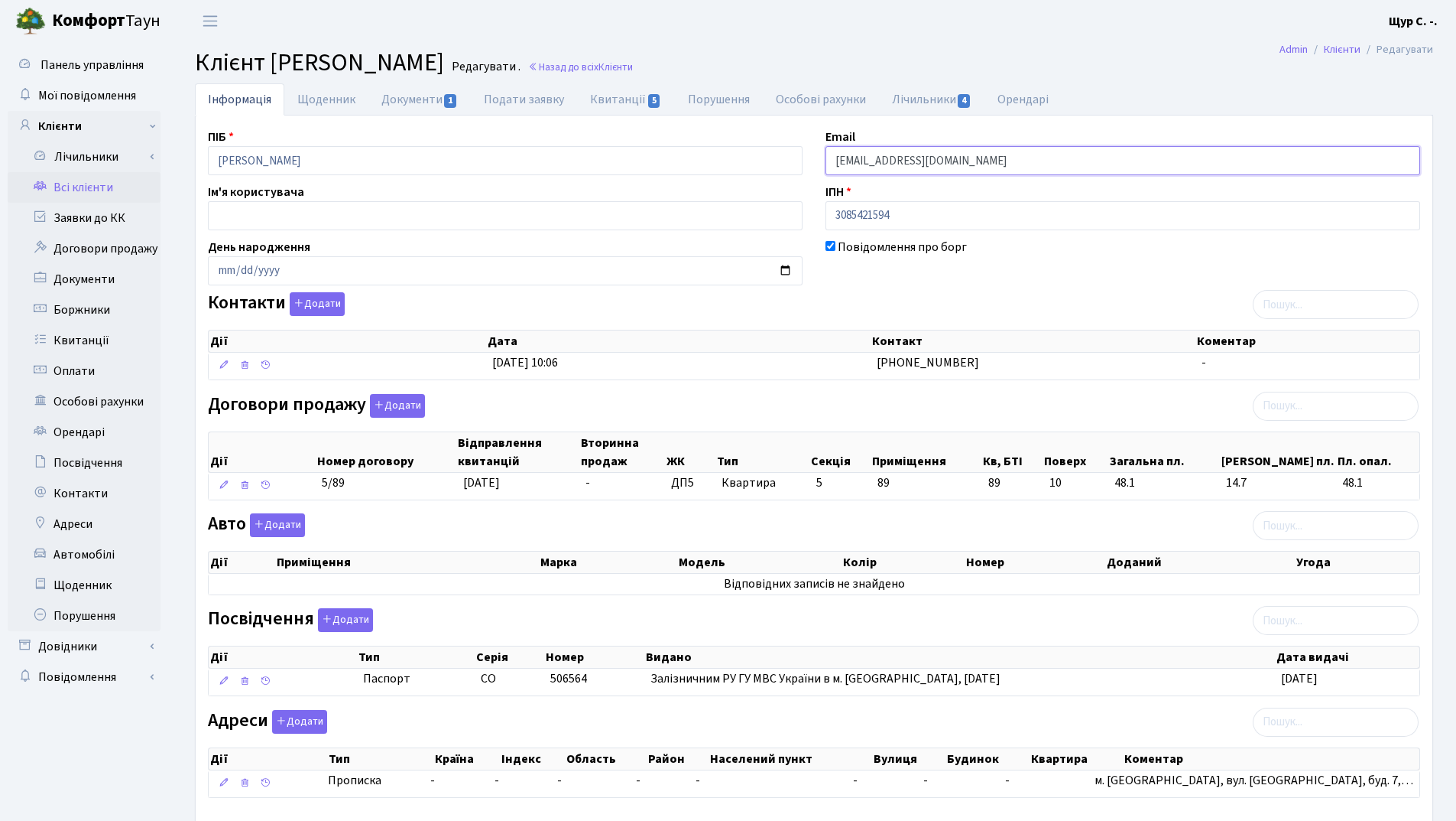
drag, startPoint x: 1016, startPoint y: 167, endPoint x: 784, endPoint y: 167, distance: 232.0
click at [784, 167] on div "ПІБ Зюзя Олександр Андрійович Email kt45105@comfort-town.com.ua Ім'я користувач…" at bounding box center [814, 469] width 1235 height 683
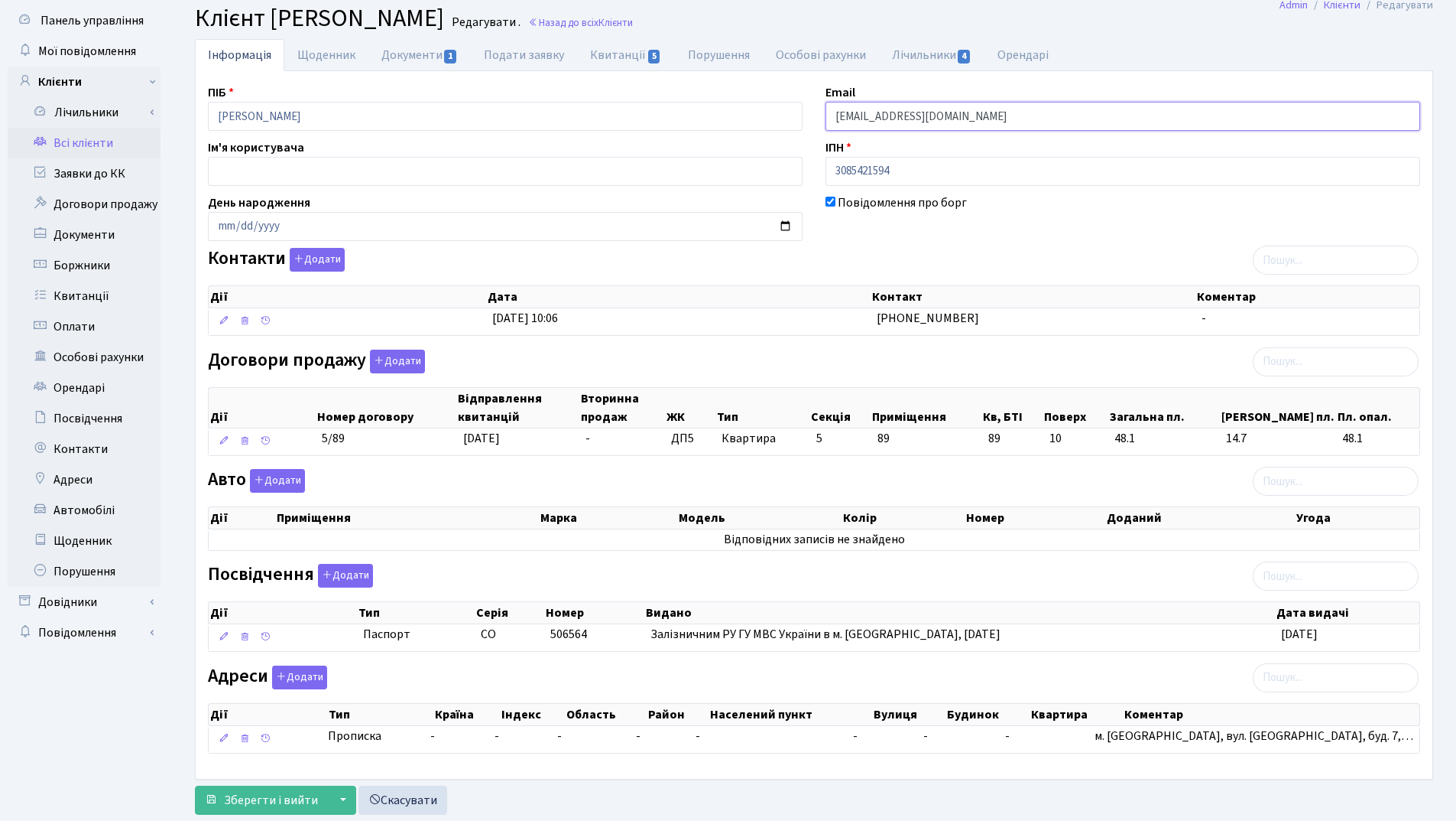
scroll to position [84, 0]
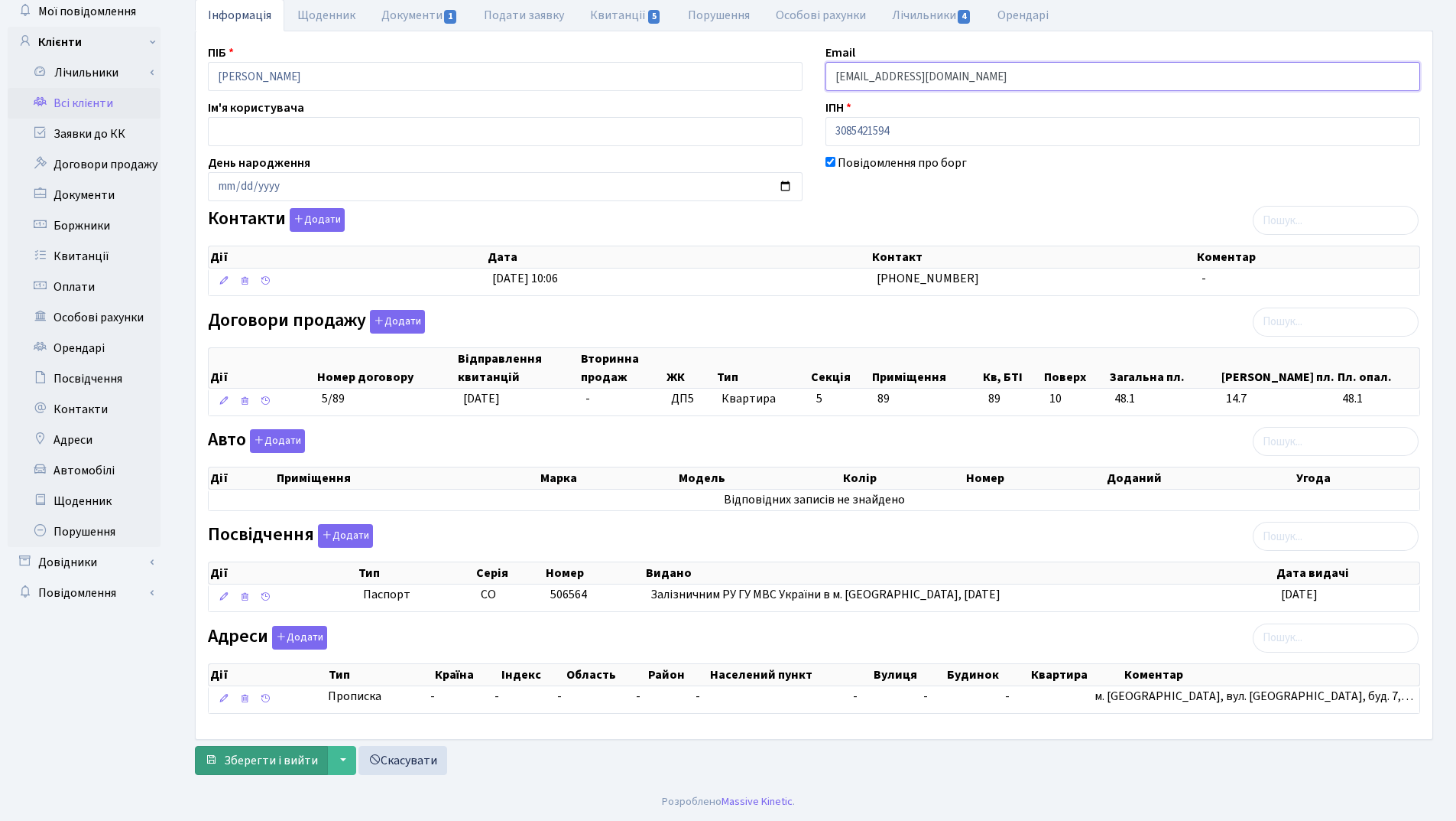
type input "[EMAIL_ADDRESS][DOMAIN_NAME]"
click at [282, 759] on span "Зберегти і вийти" at bounding box center [270, 760] width 94 height 17
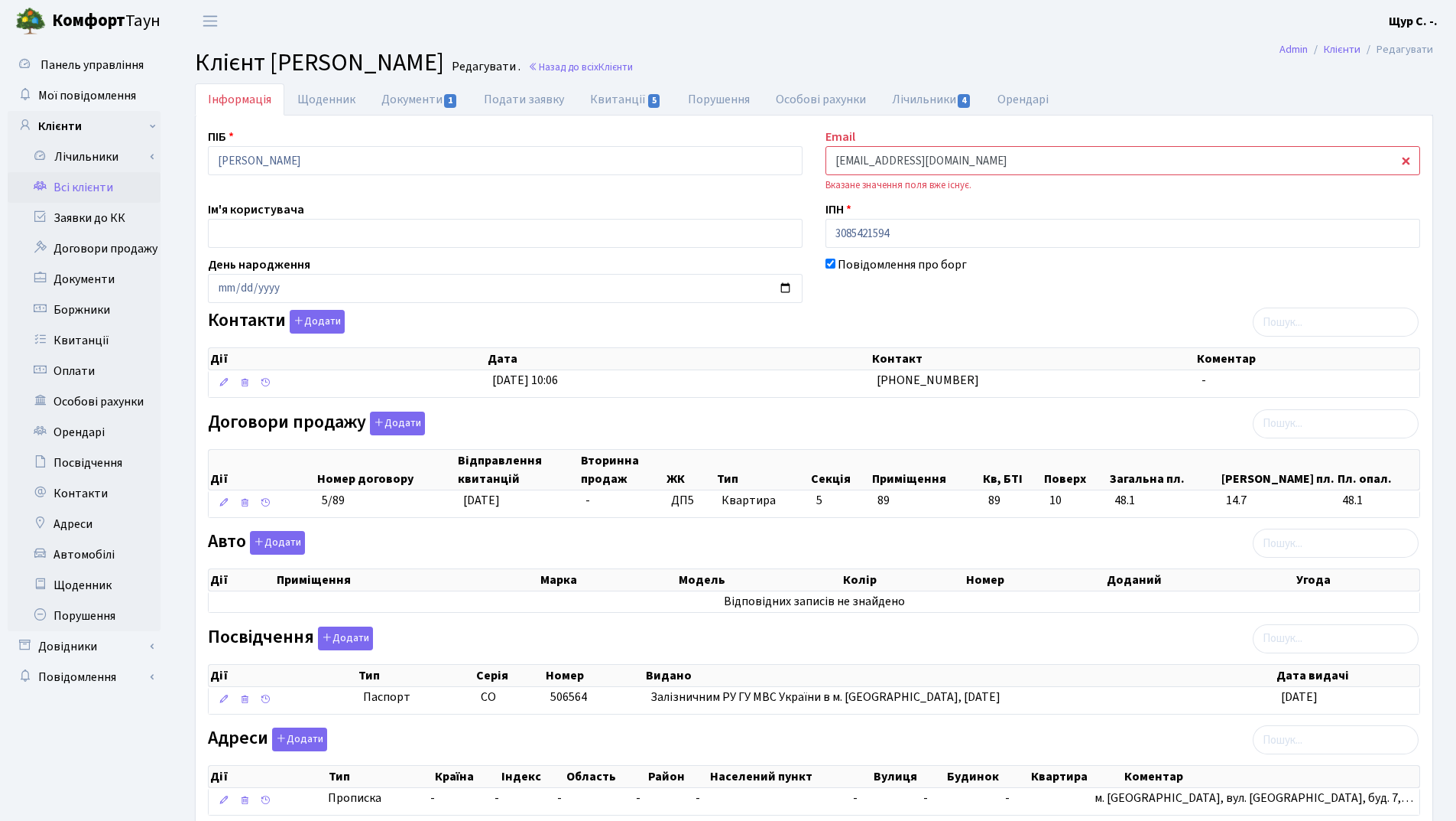
drag, startPoint x: 955, startPoint y: 165, endPoint x: 828, endPoint y: 164, distance: 127.0
click at [828, 164] on input "[EMAIL_ADDRESS][DOMAIN_NAME]" at bounding box center [1122, 161] width 594 height 29
click at [307, 318] on button "Додати" at bounding box center [317, 322] width 55 height 24
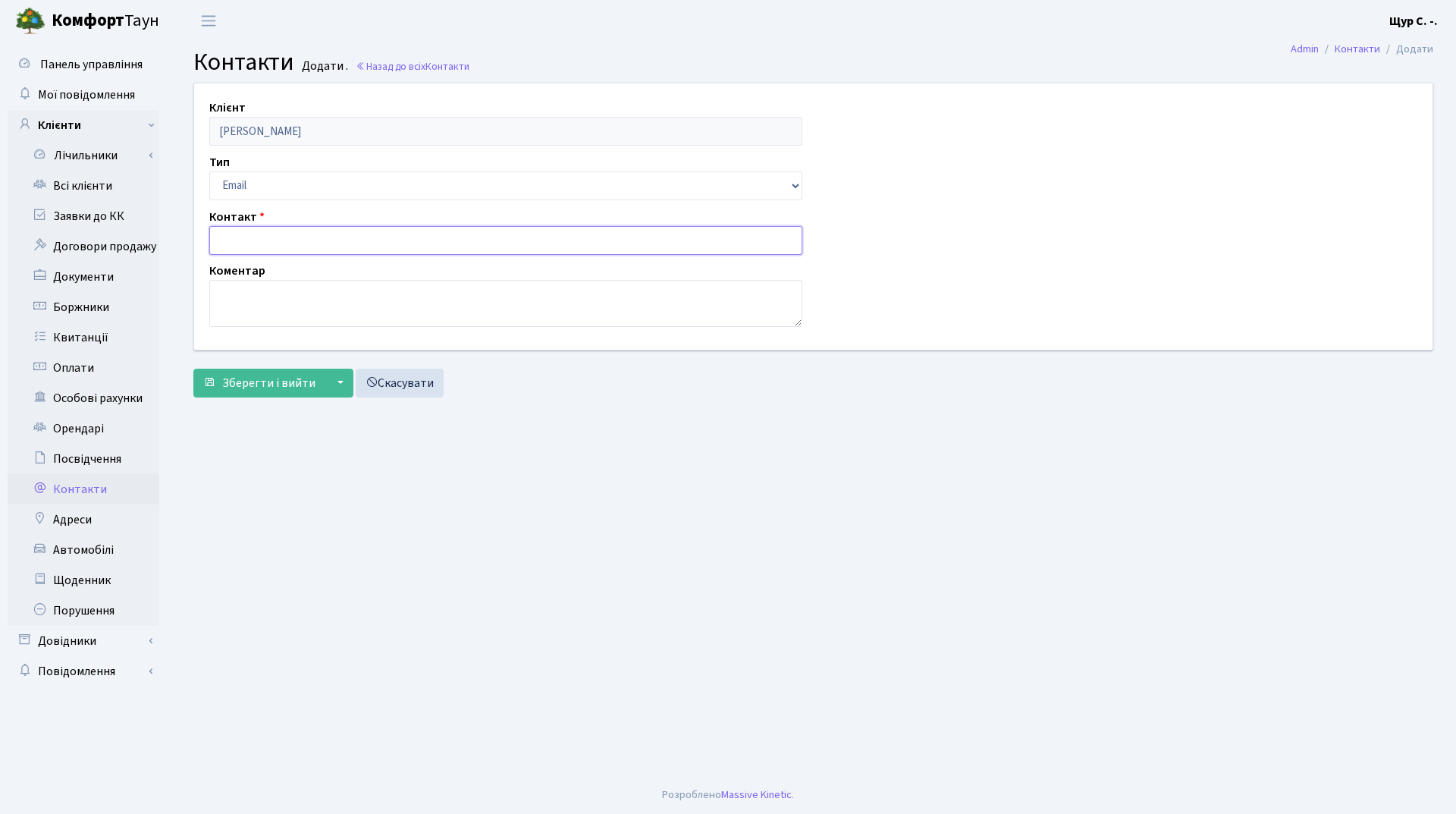
click at [274, 239] on input "text" at bounding box center [505, 240] width 593 height 29
paste input "[EMAIL_ADDRESS][DOMAIN_NAME]"
type input "[EMAIL_ADDRESS][DOMAIN_NAME]"
click at [268, 388] on span "Зберегти і вийти" at bounding box center [268, 383] width 93 height 17
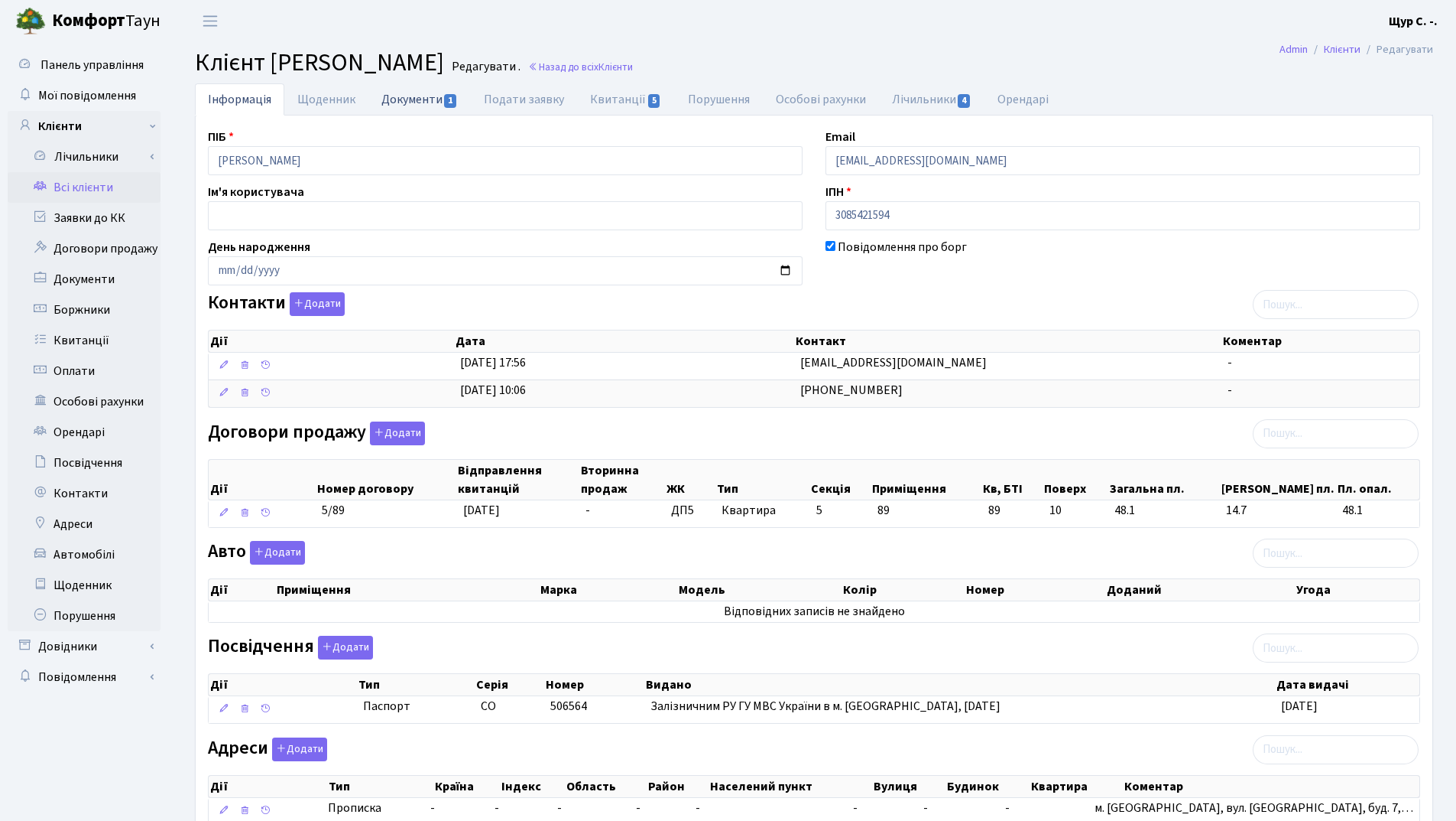
click at [408, 103] on link "Документи 1" at bounding box center [420, 99] width 103 height 31
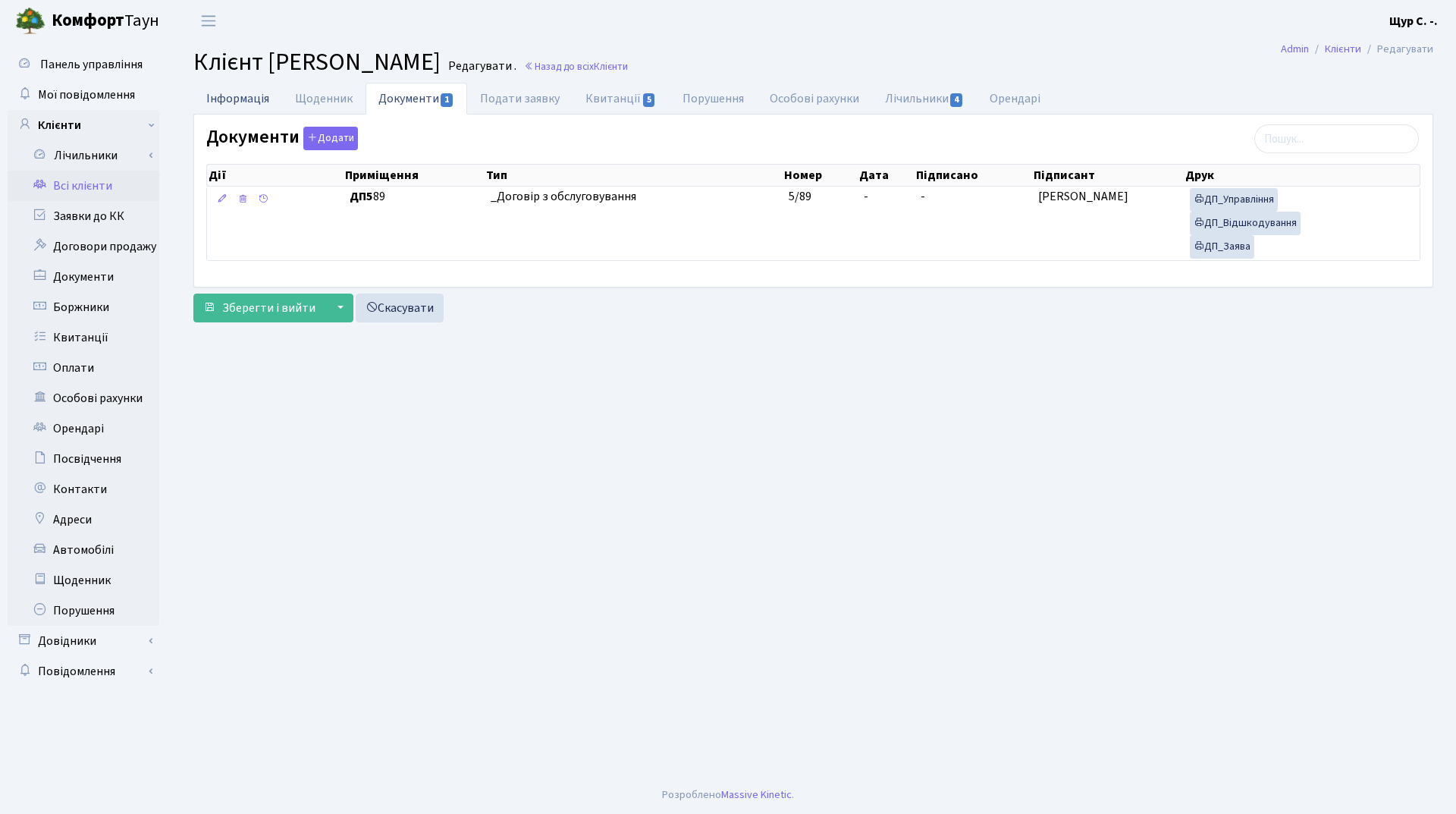
click at [236, 102] on link "Інформація" at bounding box center [238, 98] width 89 height 31
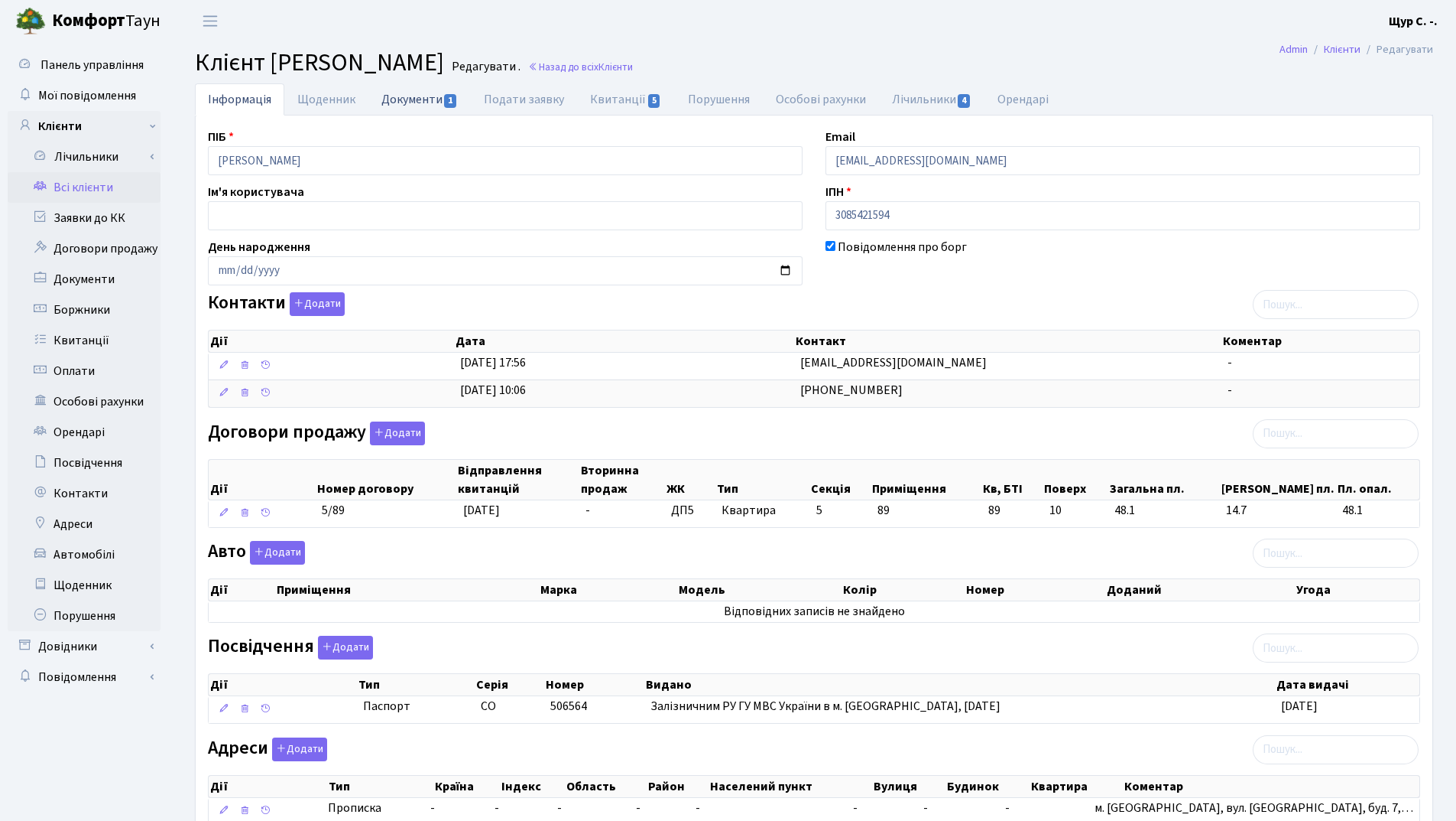
click at [402, 101] on link "Документи 1" at bounding box center [420, 99] width 103 height 31
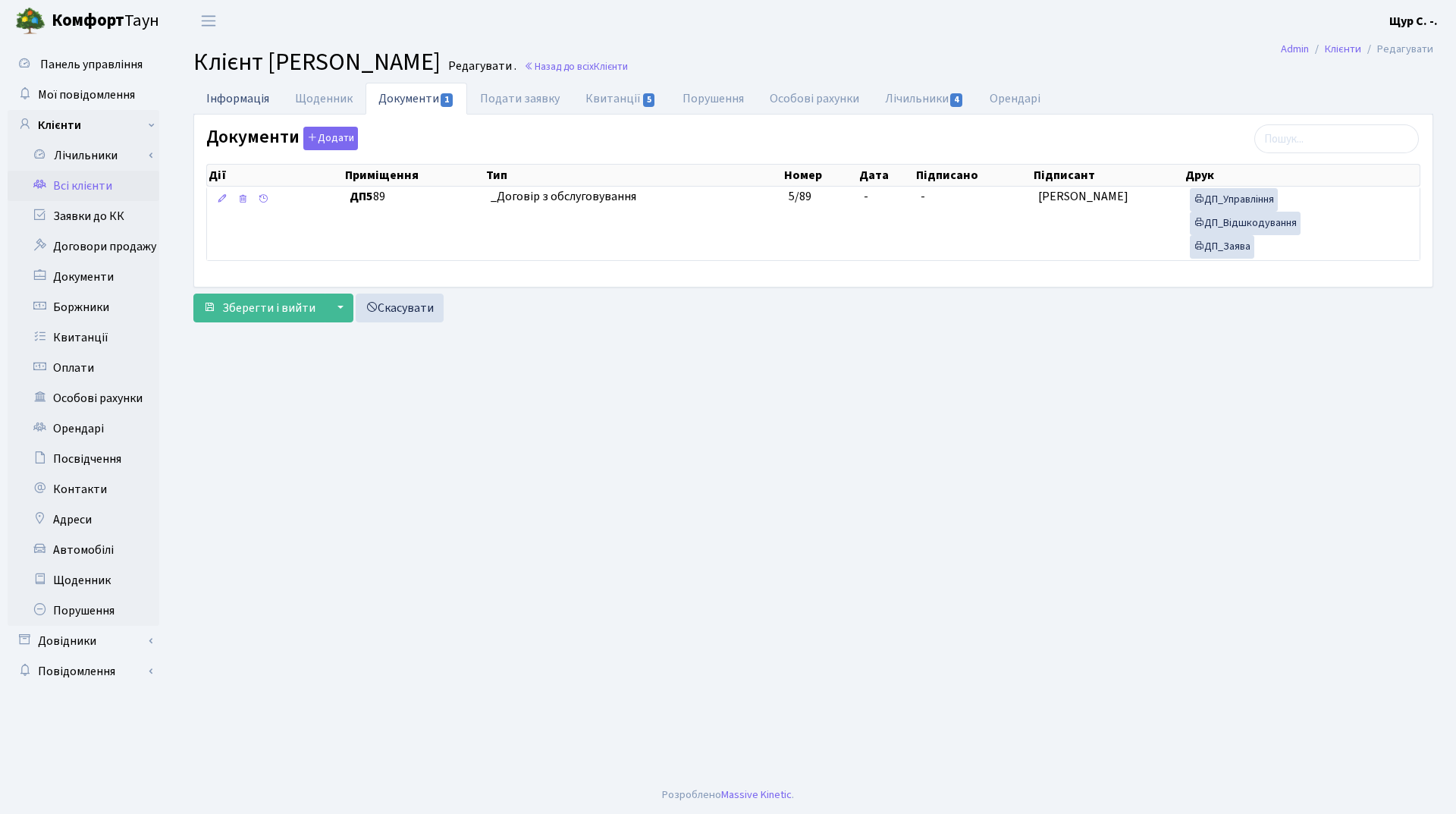
click at [248, 90] on link "Інформація" at bounding box center [238, 98] width 89 height 31
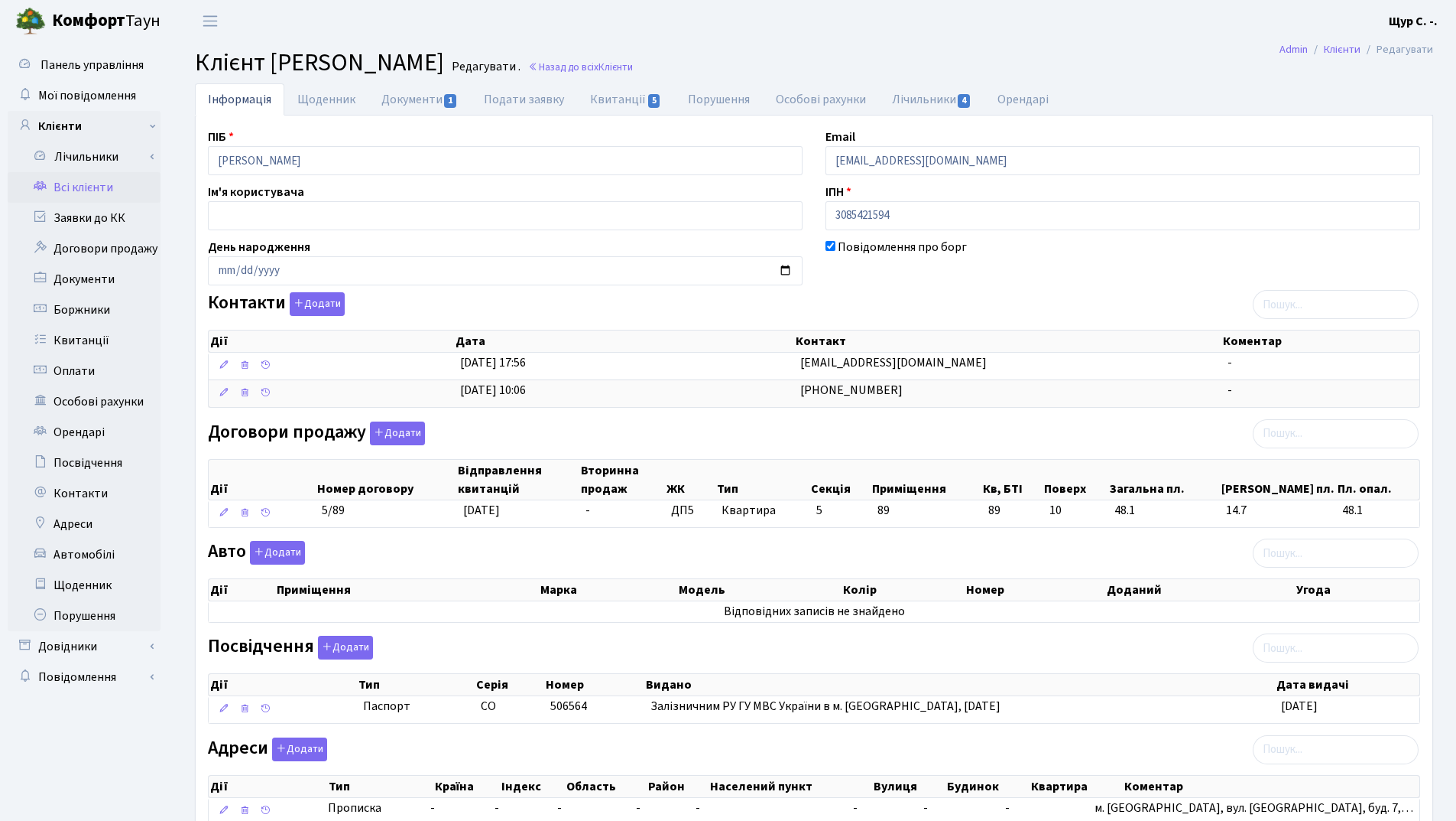
click at [103, 188] on link "Всі клієнти" at bounding box center [84, 187] width 153 height 30
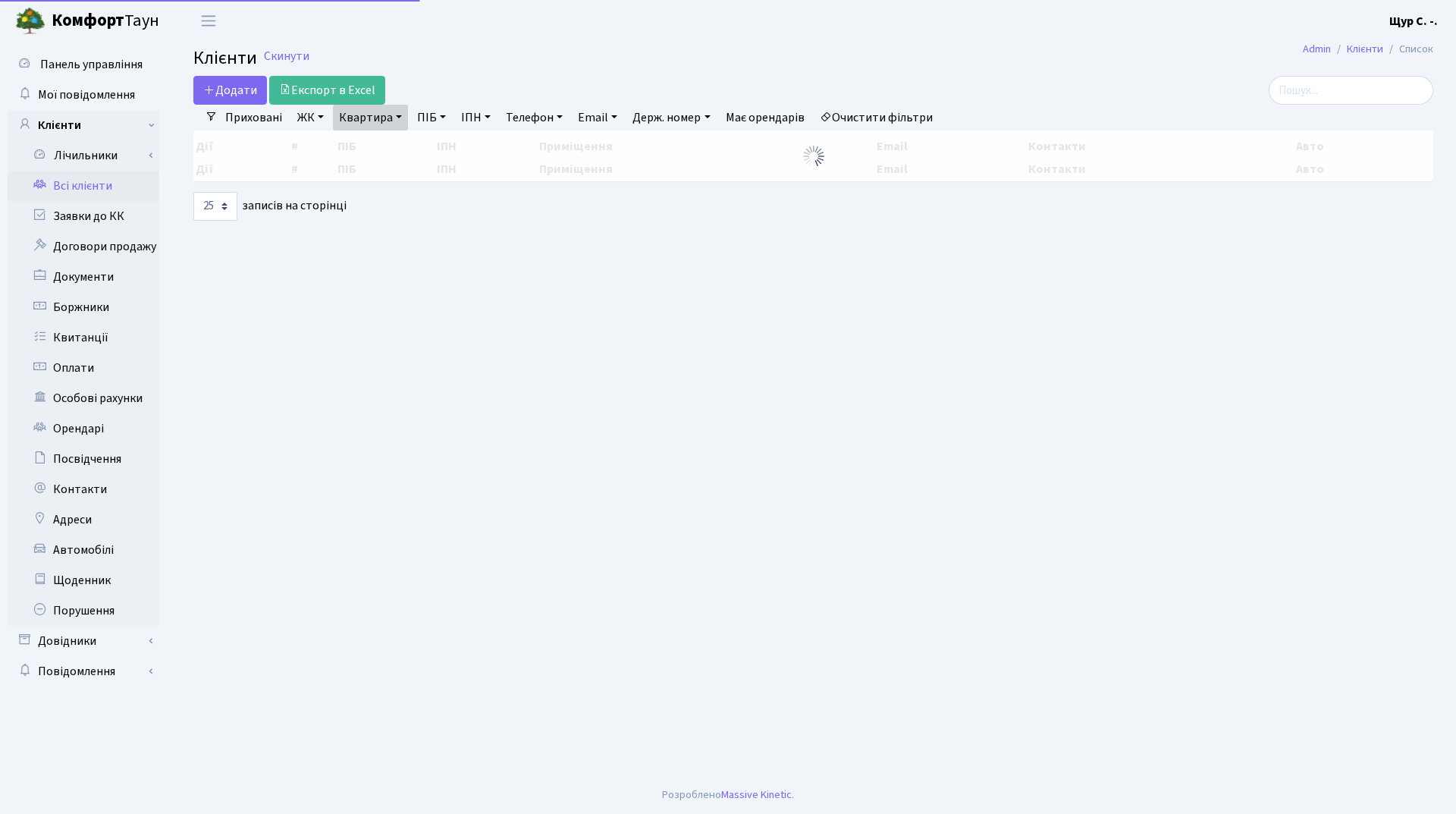
select select "25"
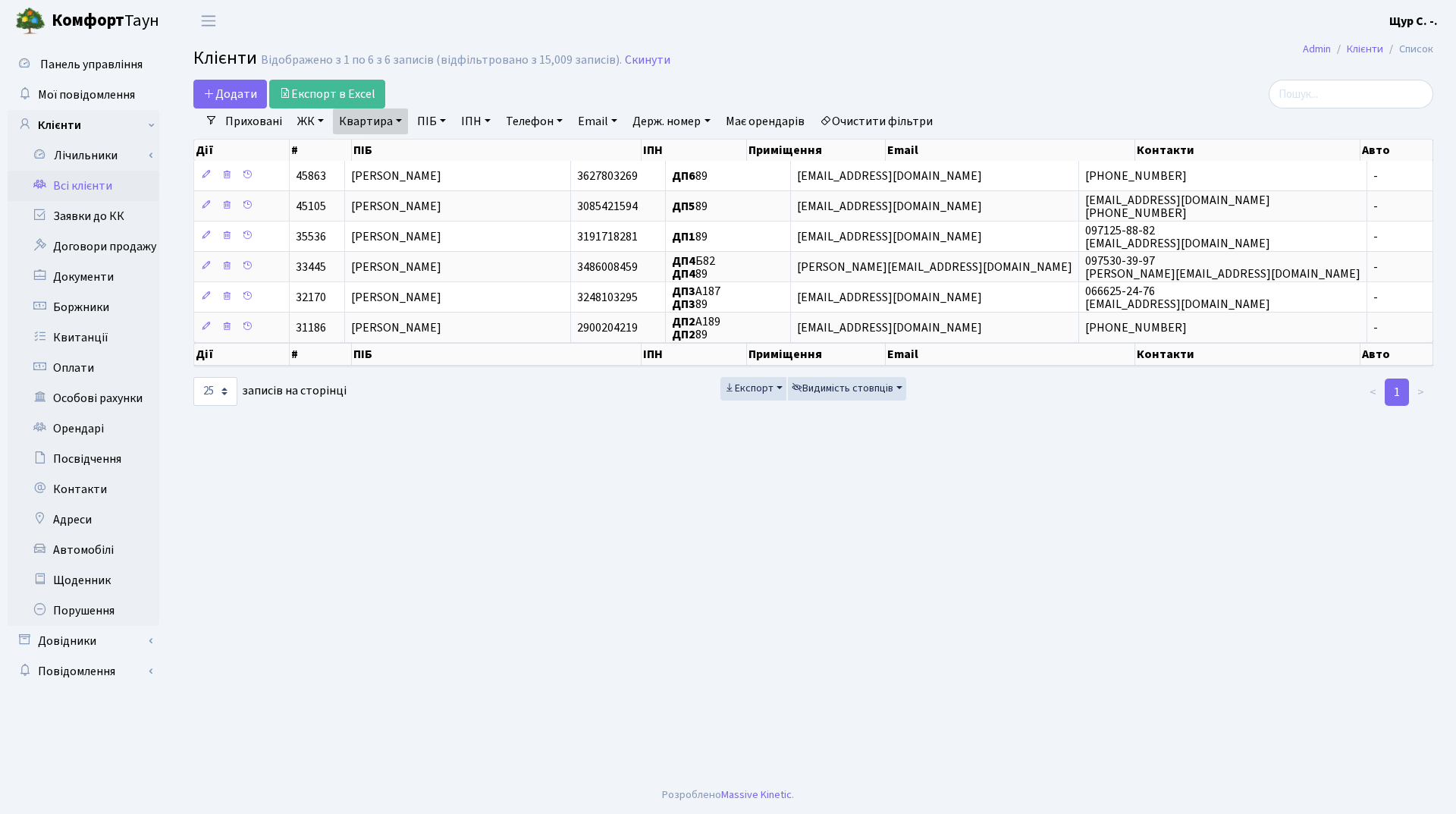
click at [399, 126] on link "Квартира" at bounding box center [370, 121] width 75 height 25
click at [383, 154] on input "89" at bounding box center [378, 151] width 89 height 29
type input "8"
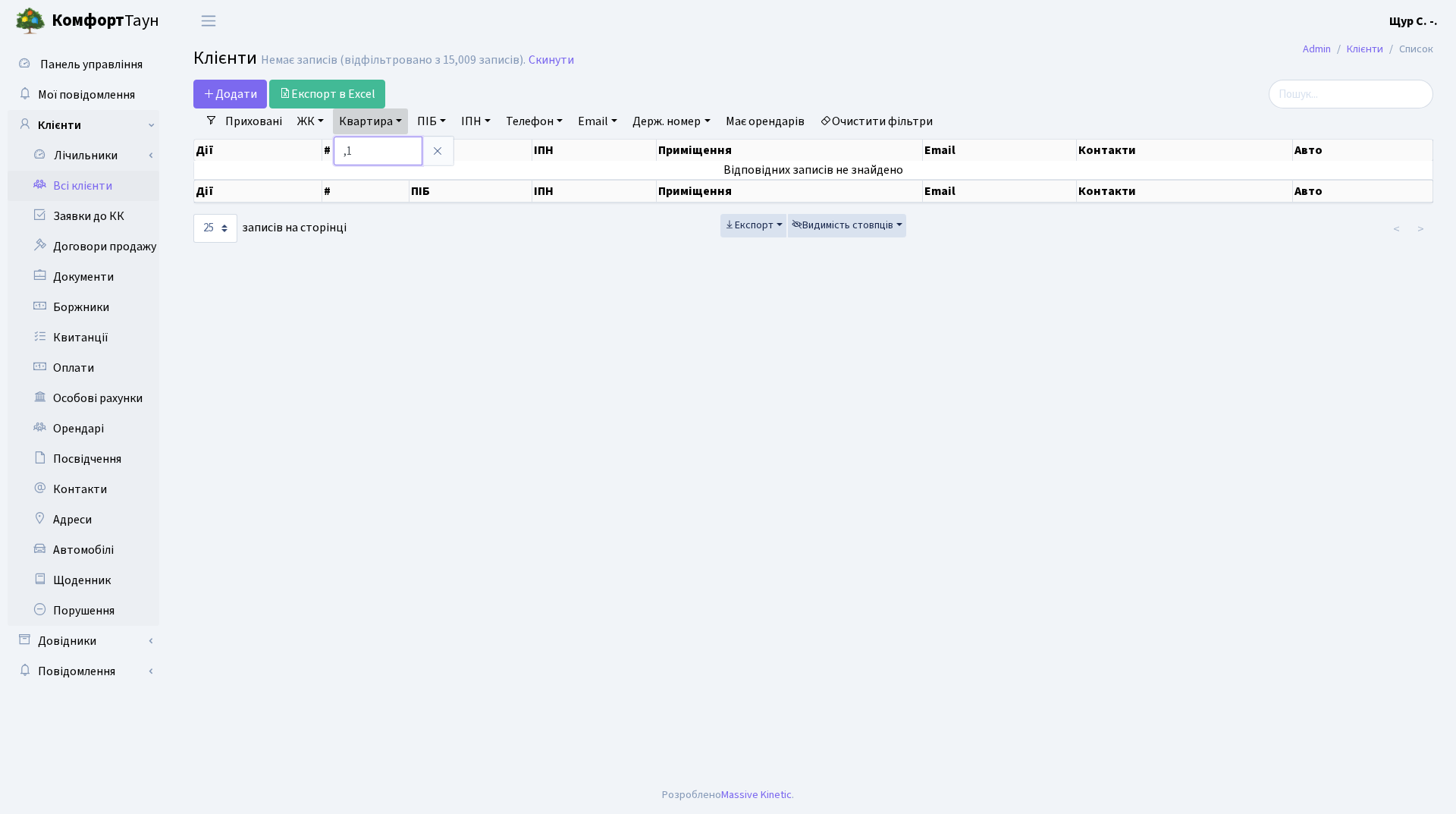
type input ","
type input "Б161"
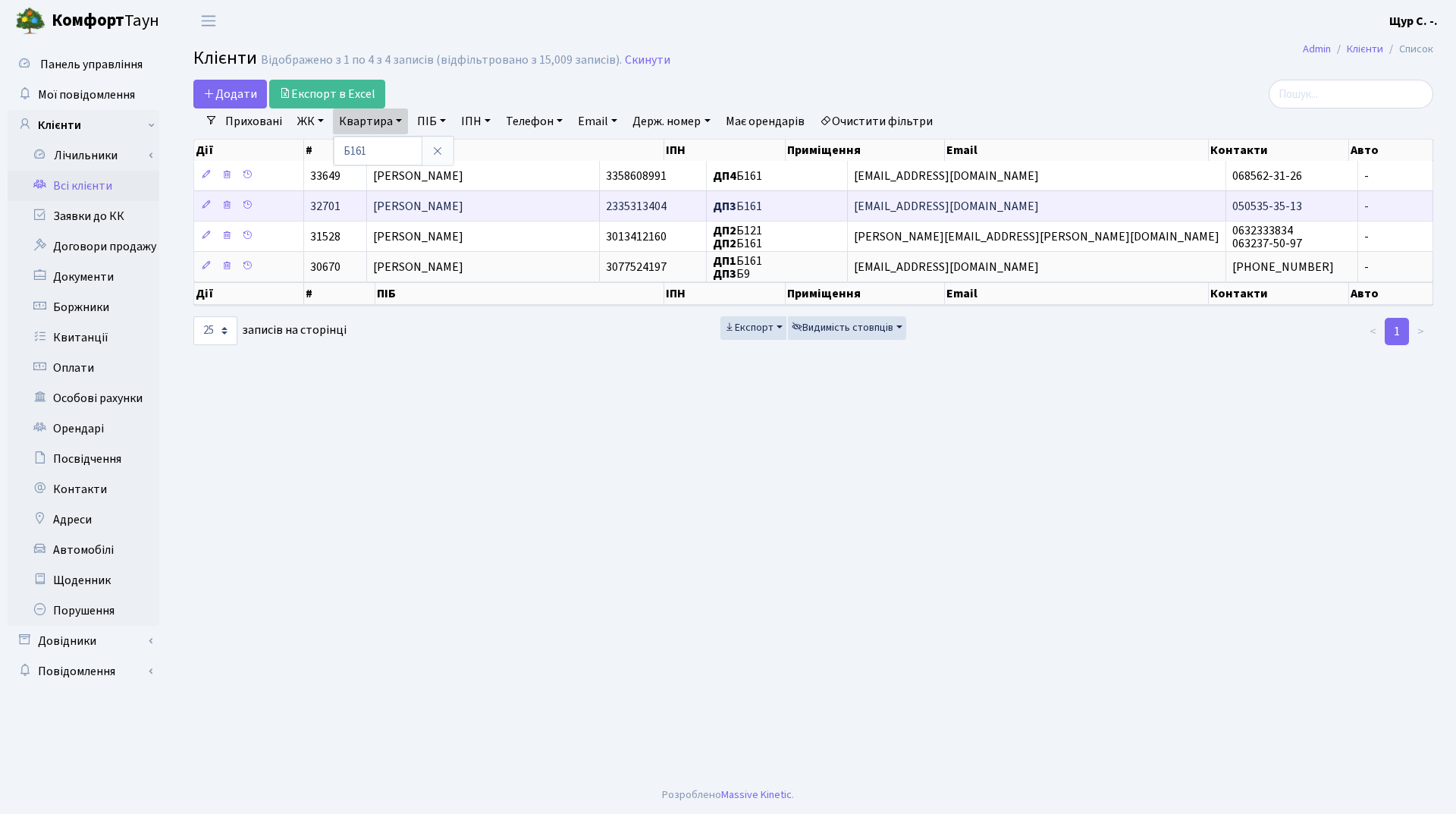
click at [546, 200] on td "[PERSON_NAME]" at bounding box center [483, 205] width 233 height 30
